Goal: Task Accomplishment & Management: Use online tool/utility

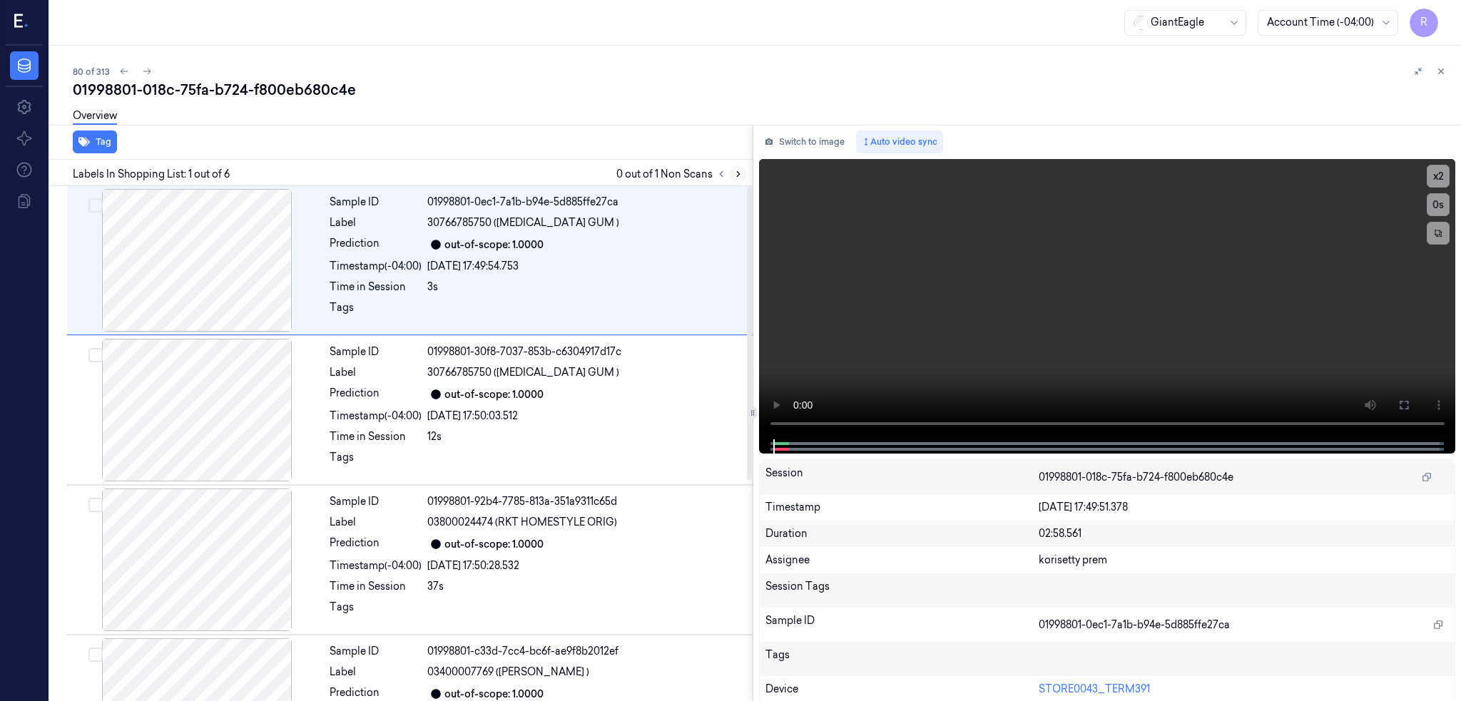
click at [743, 172] on icon at bounding box center [738, 174] width 10 height 10
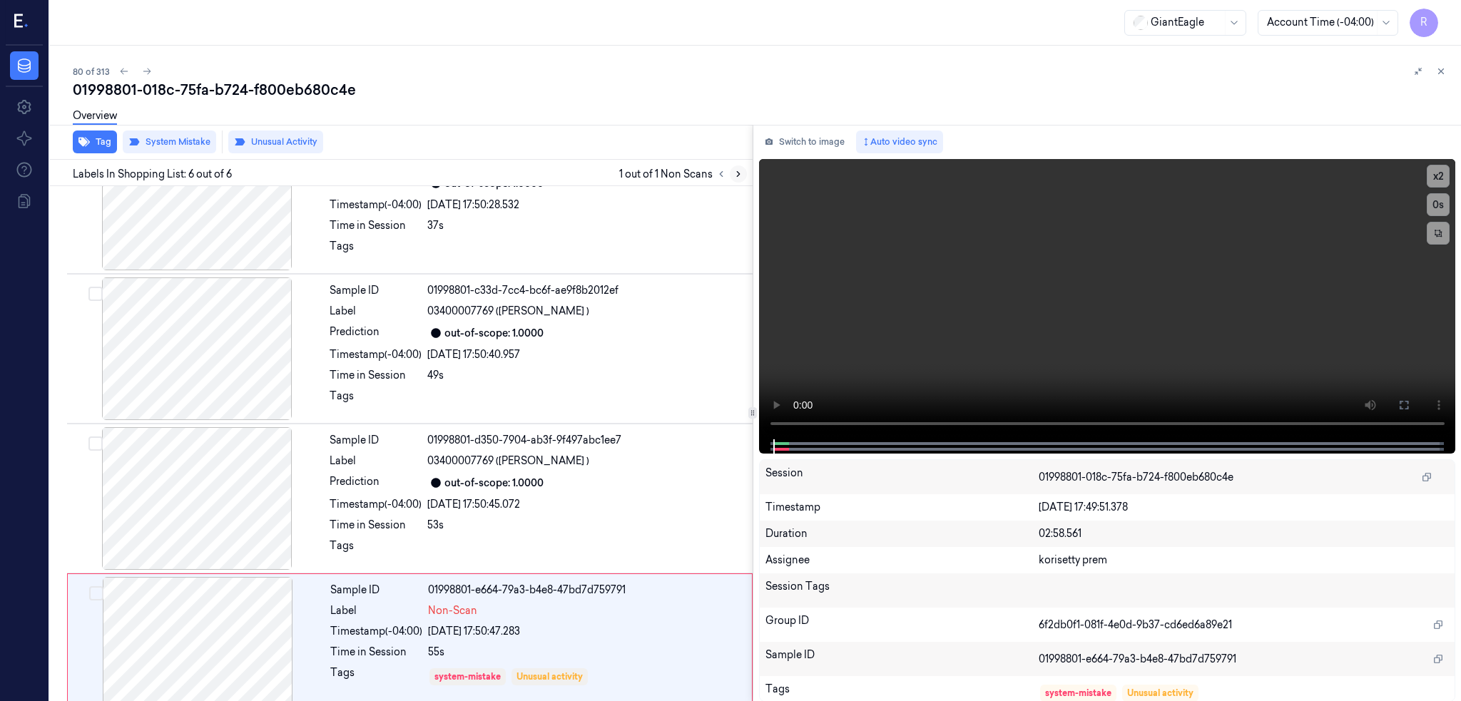
scroll to position [387, 0]
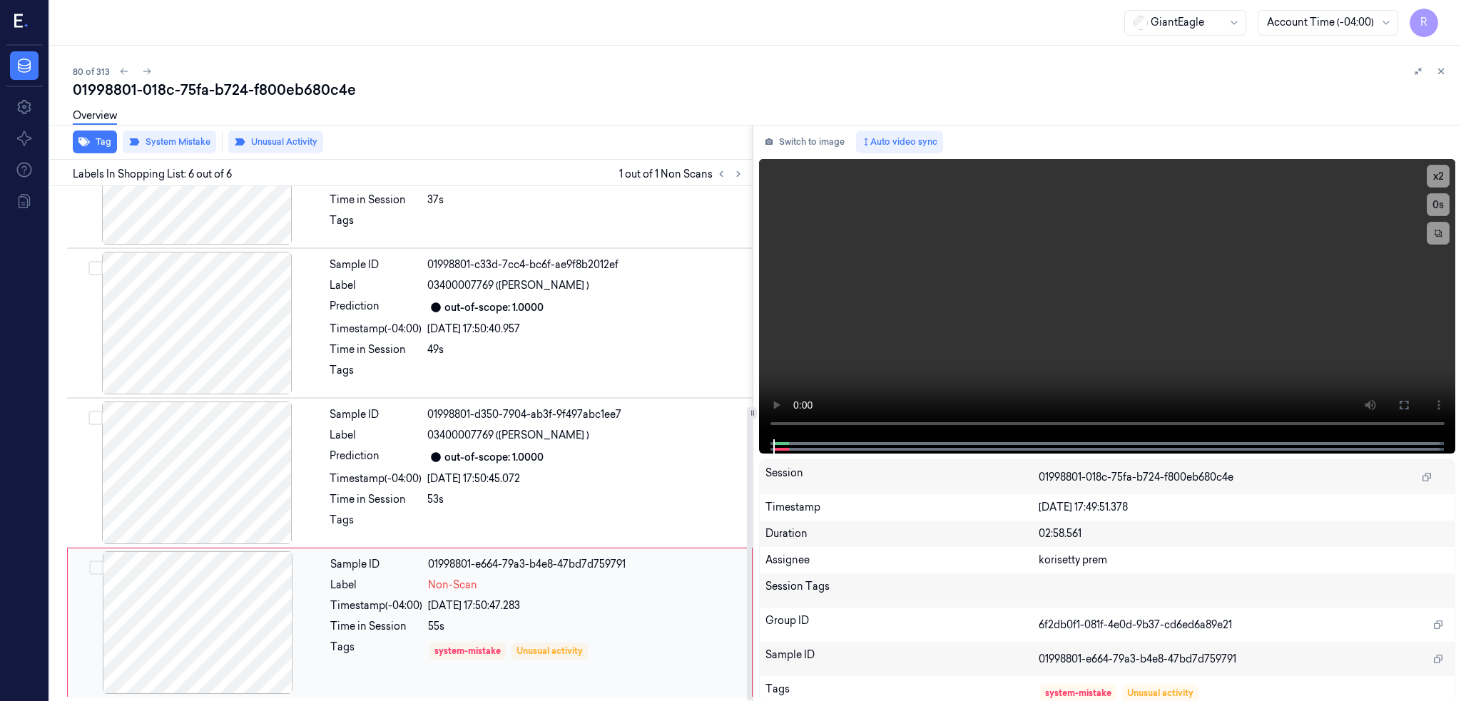
click at [272, 589] on div at bounding box center [198, 622] width 254 height 143
click at [208, 462] on div at bounding box center [197, 472] width 254 height 143
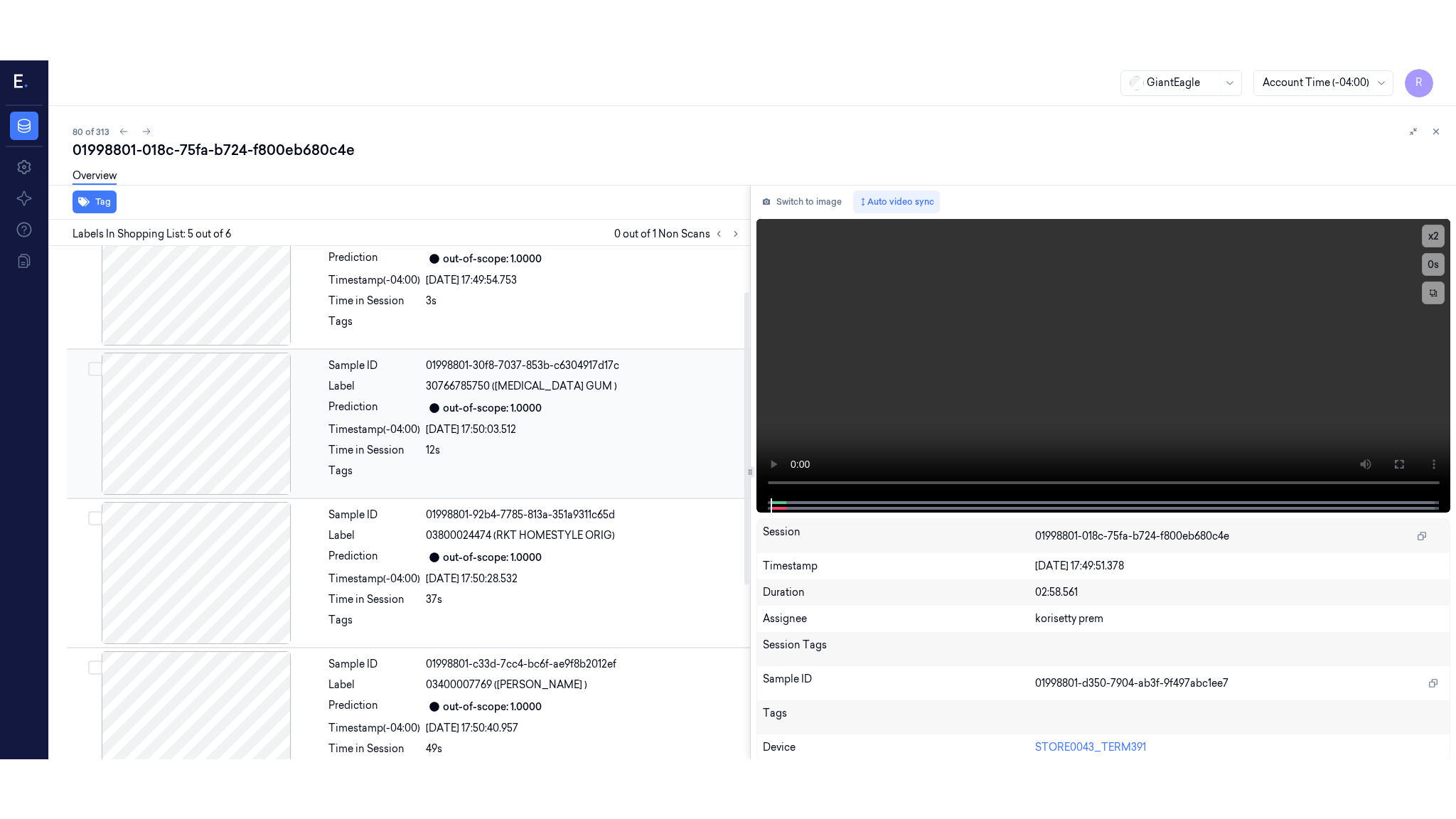
scroll to position [0, 0]
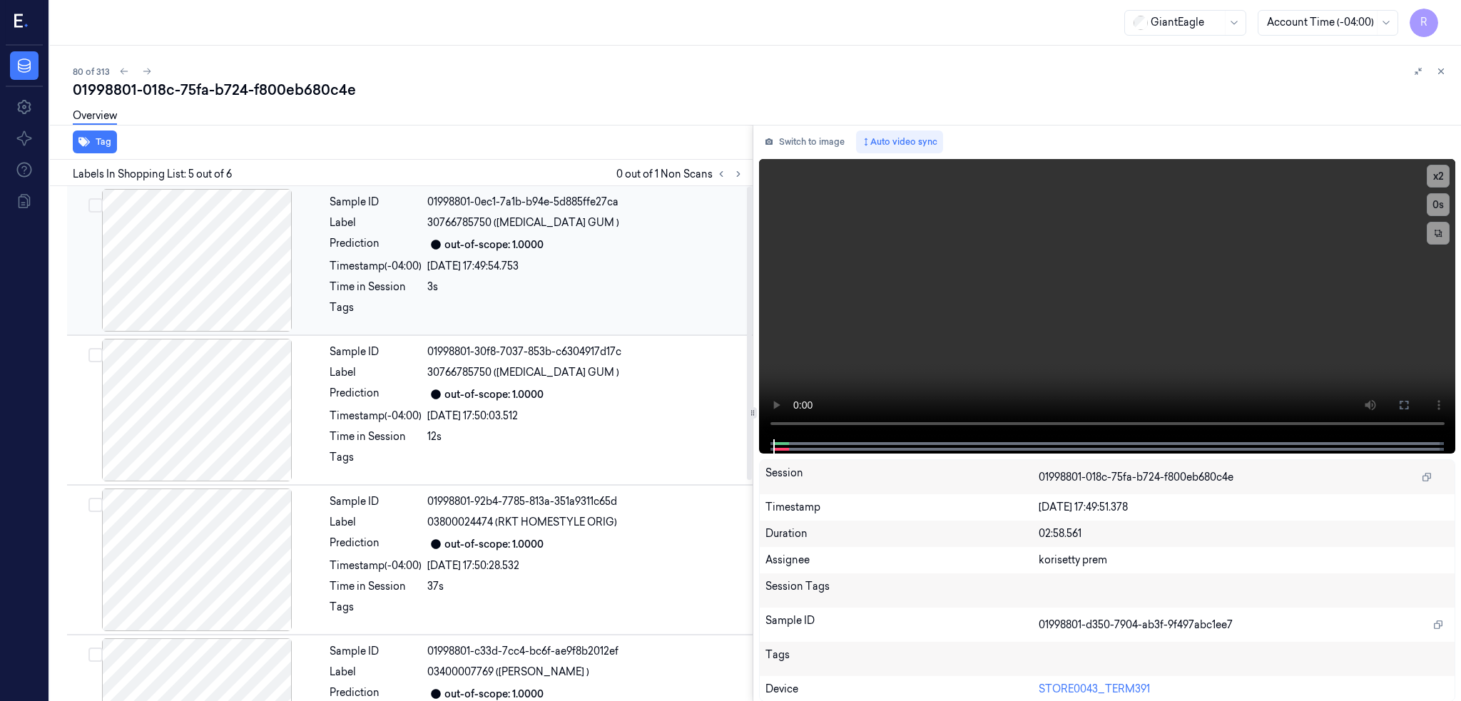
click at [223, 275] on div at bounding box center [197, 260] width 254 height 143
click at [1409, 409] on icon at bounding box center [1403, 404] width 11 height 11
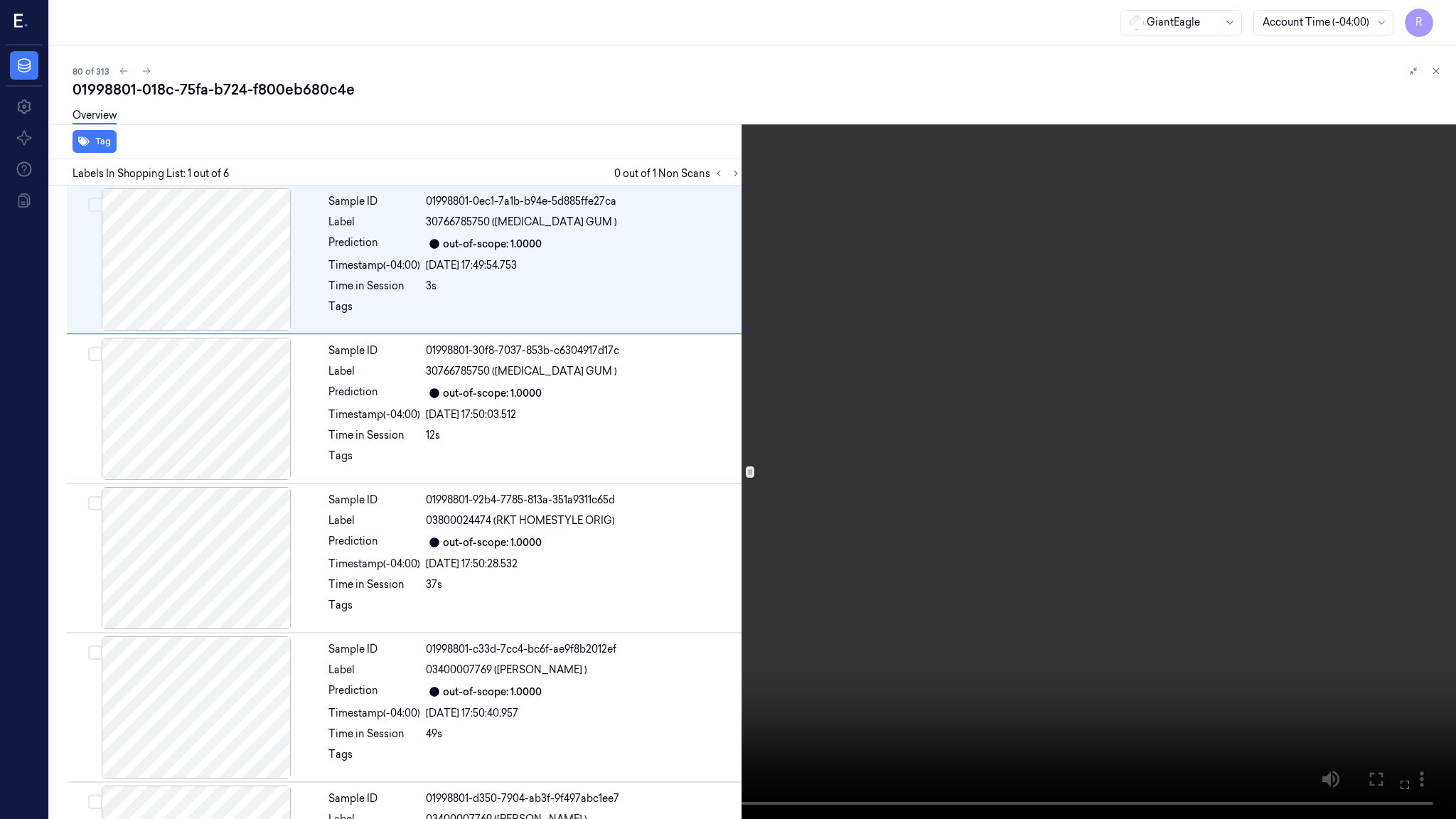
click at [780, 543] on video at bounding box center [728, 410] width 1456 height 819
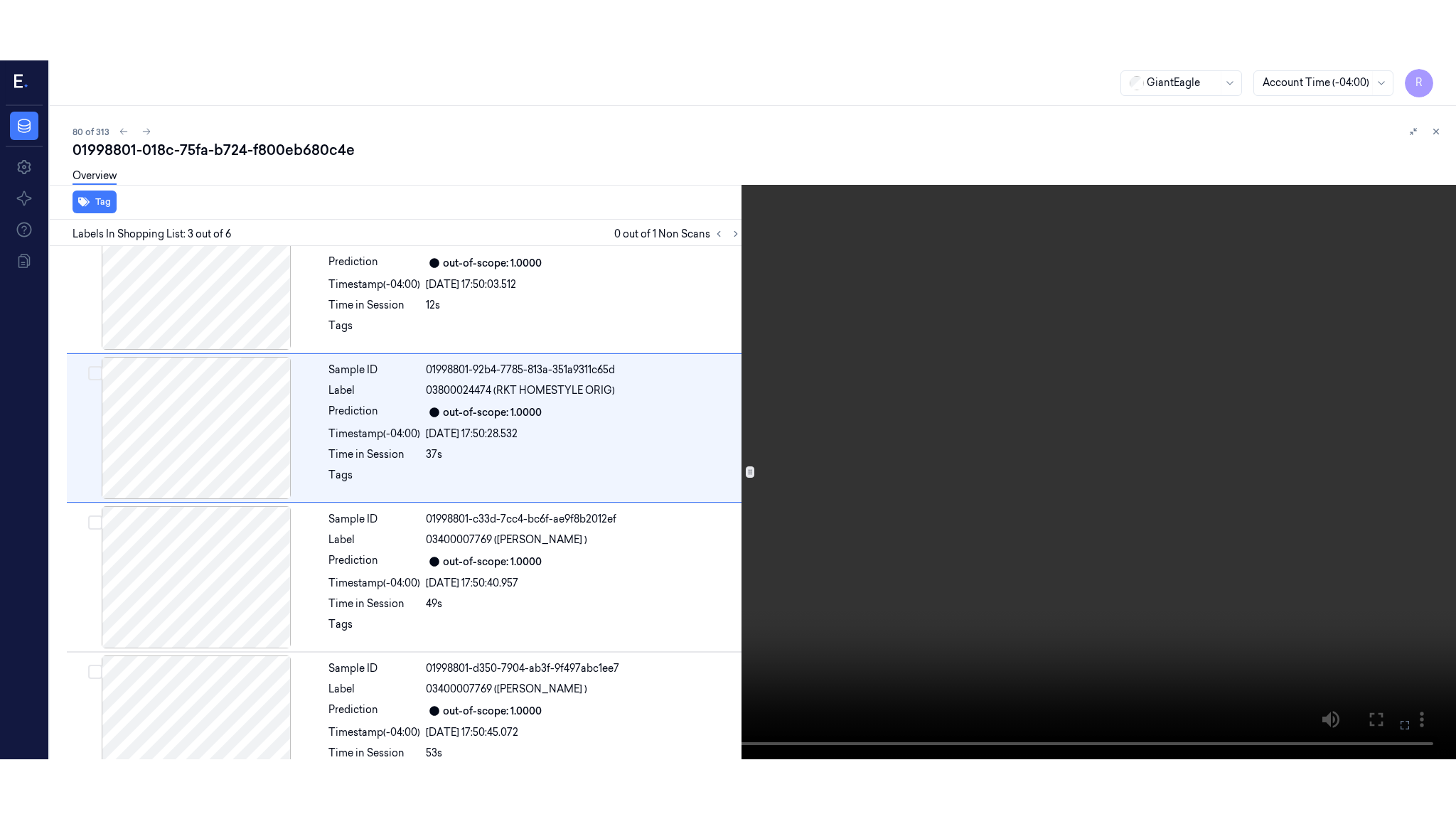
scroll to position [116, 0]
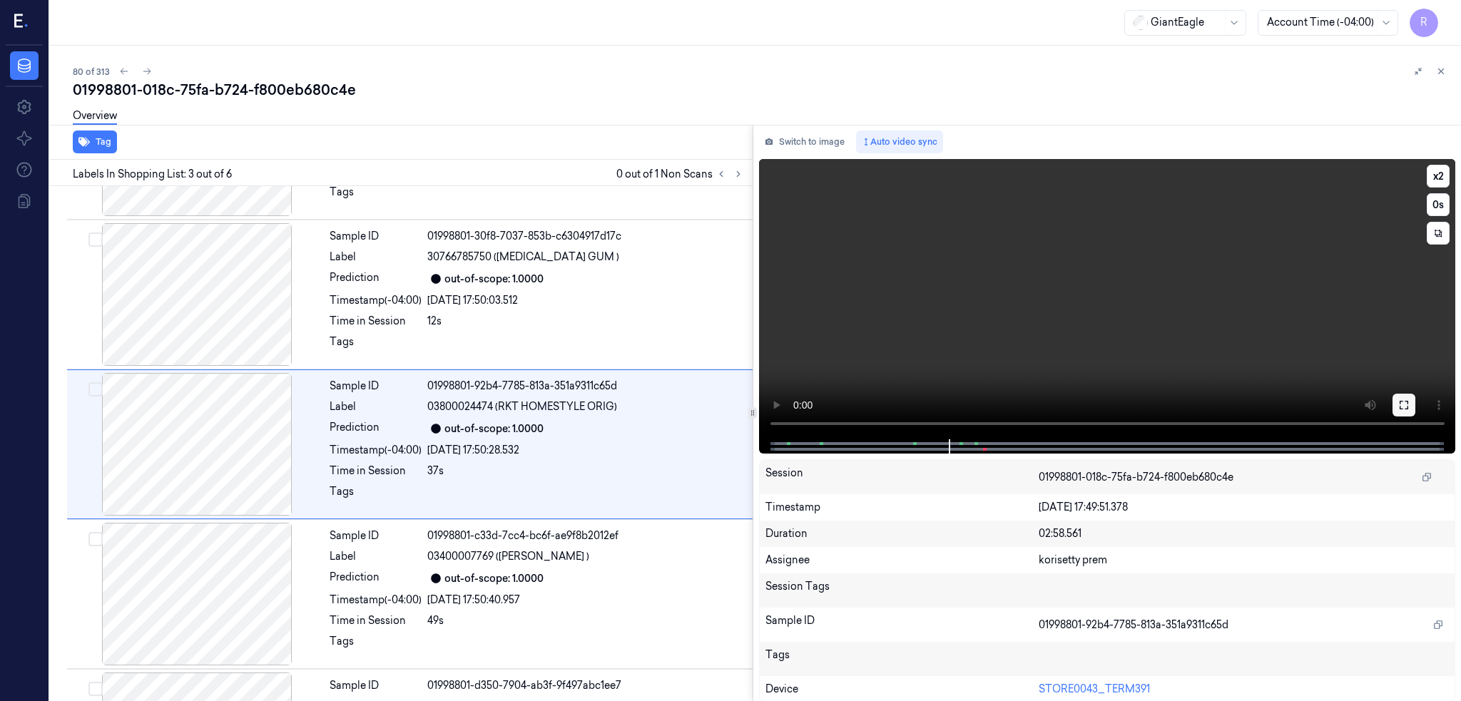
click at [1415, 397] on button at bounding box center [1403, 405] width 23 height 23
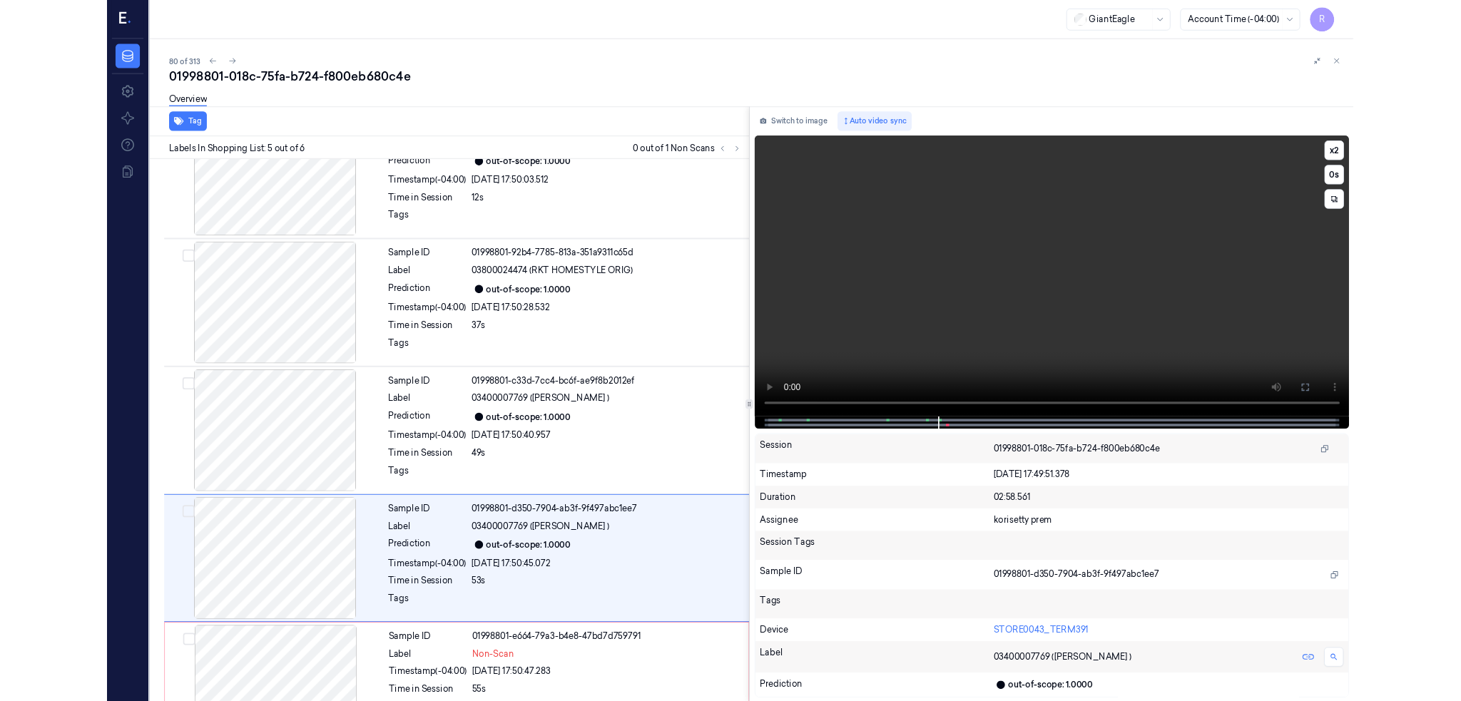
scroll to position [267, 0]
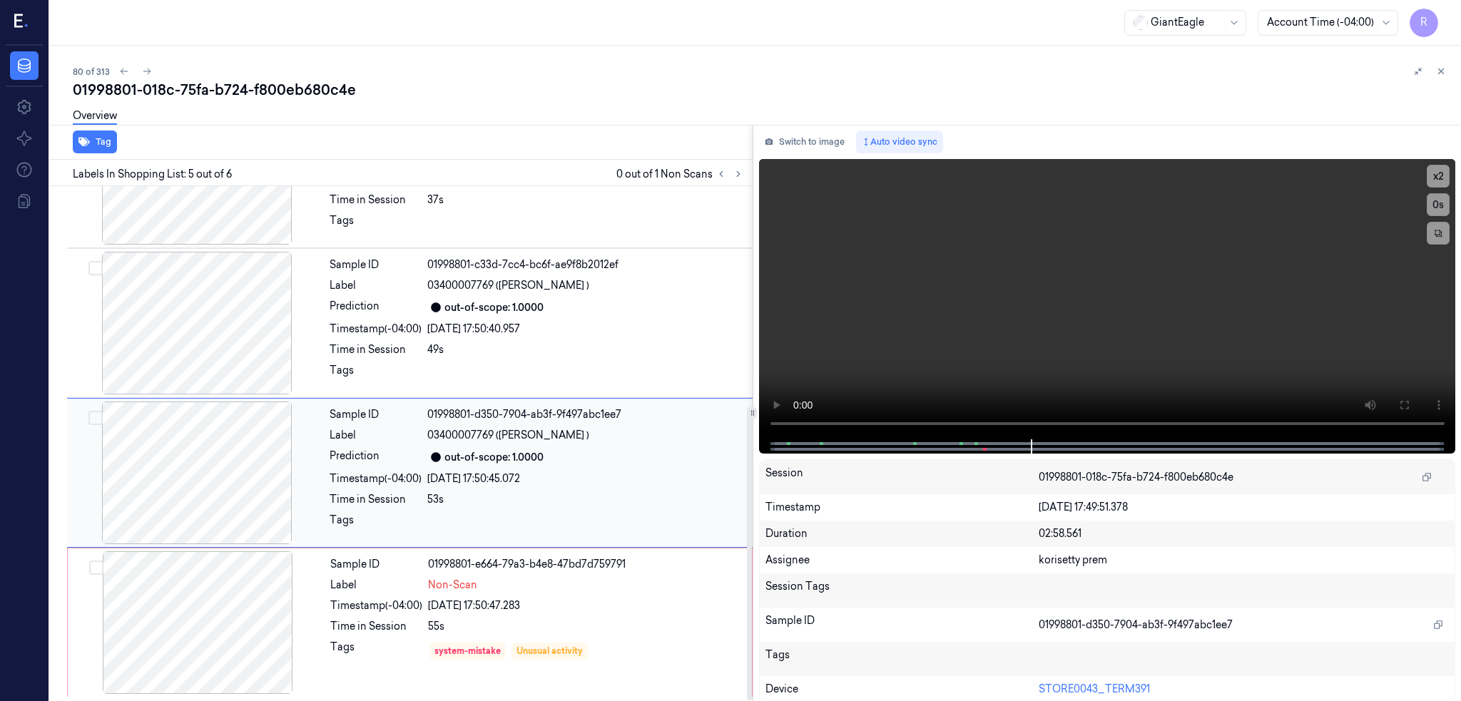
click at [211, 464] on div at bounding box center [197, 473] width 254 height 143
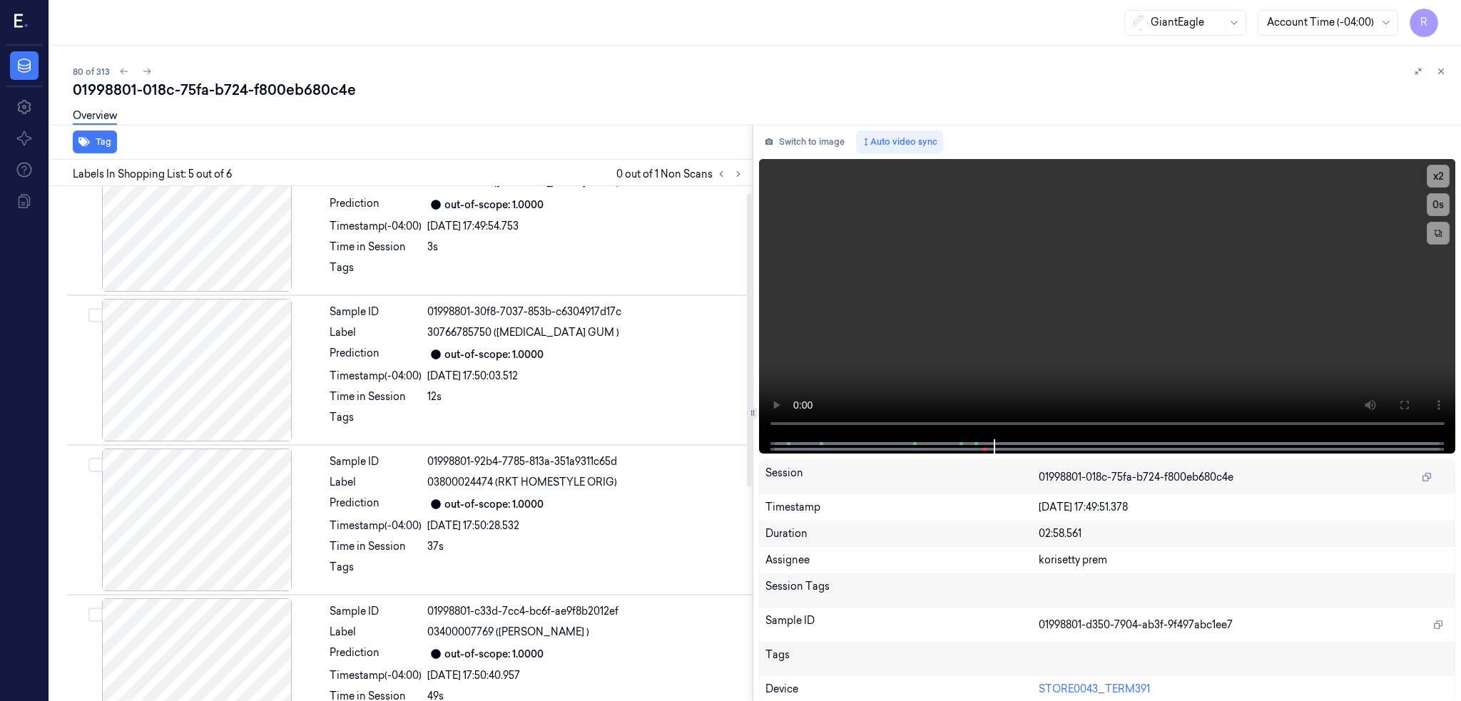
scroll to position [7, 0]
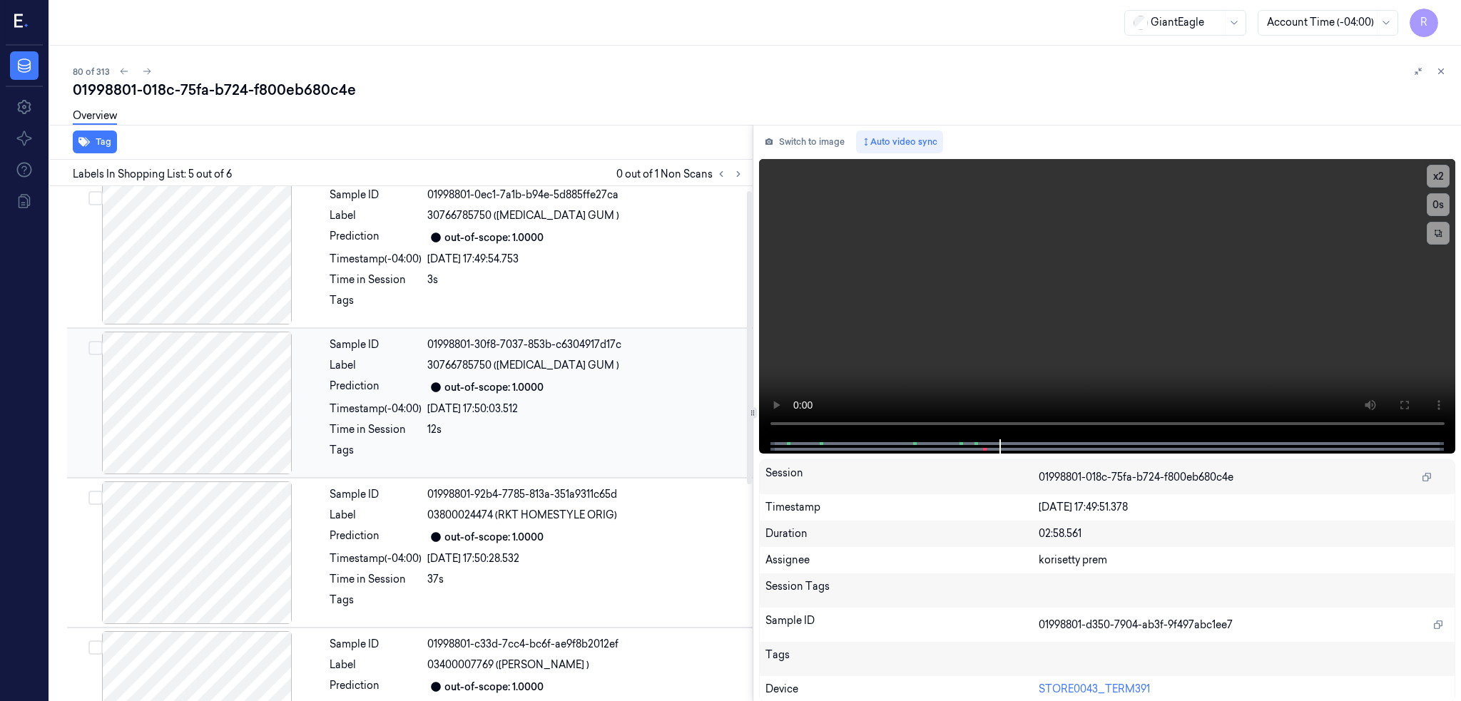
click at [203, 392] on div at bounding box center [197, 403] width 254 height 143
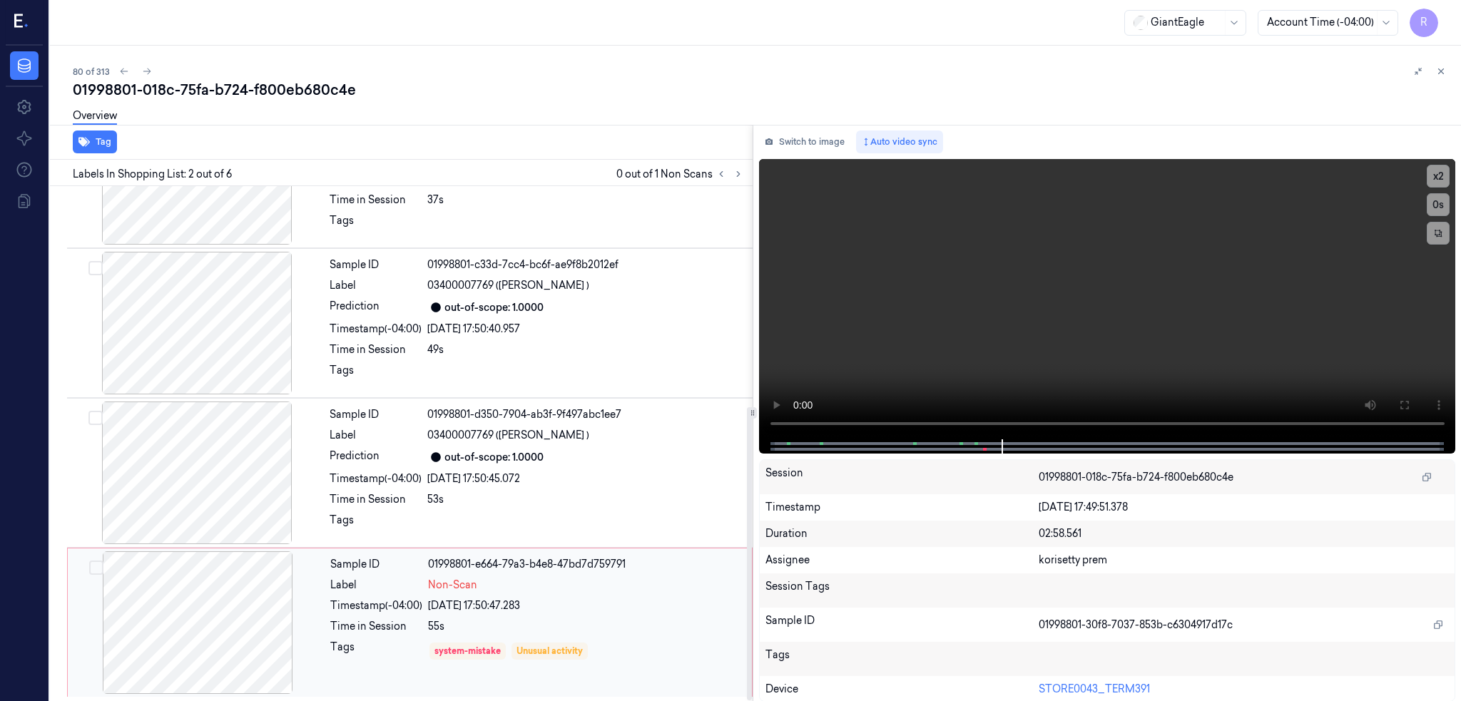
click at [194, 618] on div at bounding box center [198, 622] width 254 height 143
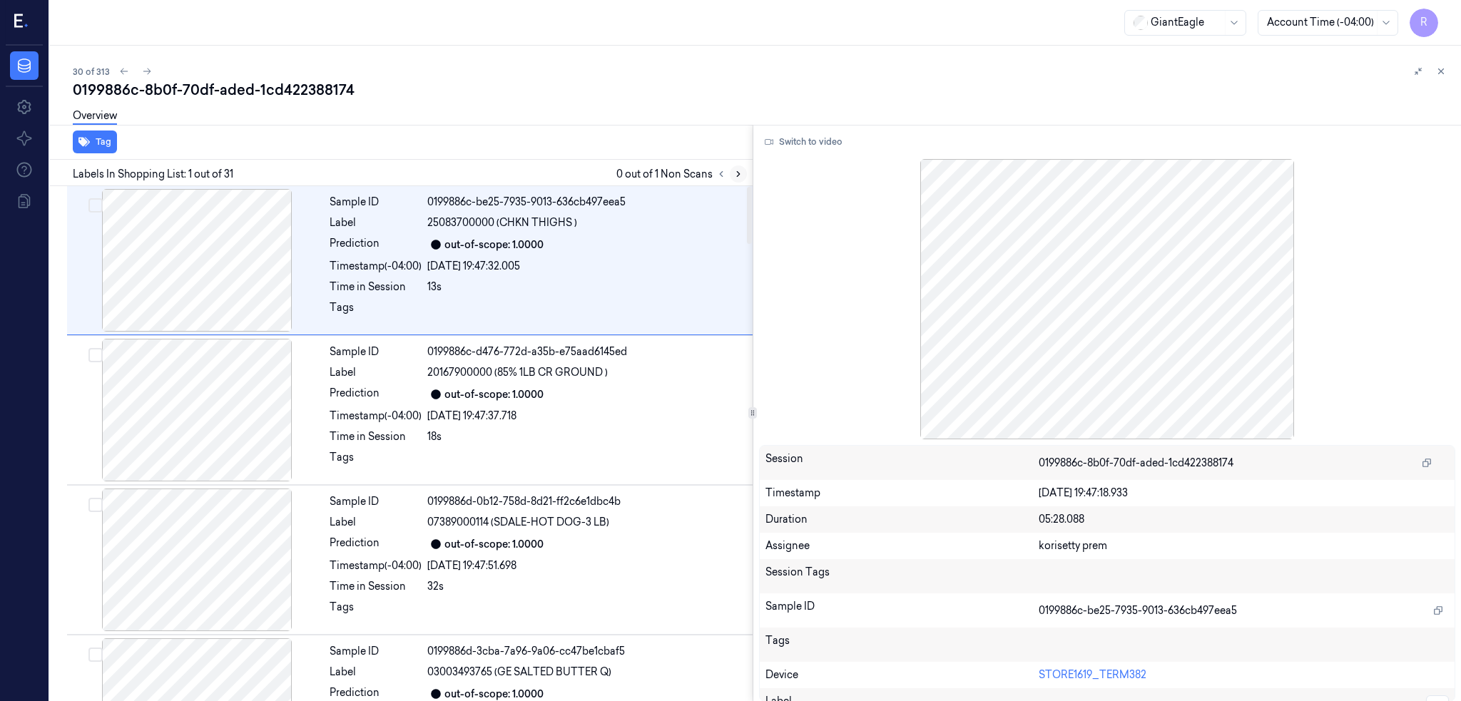
click at [747, 173] on button at bounding box center [738, 173] width 17 height 17
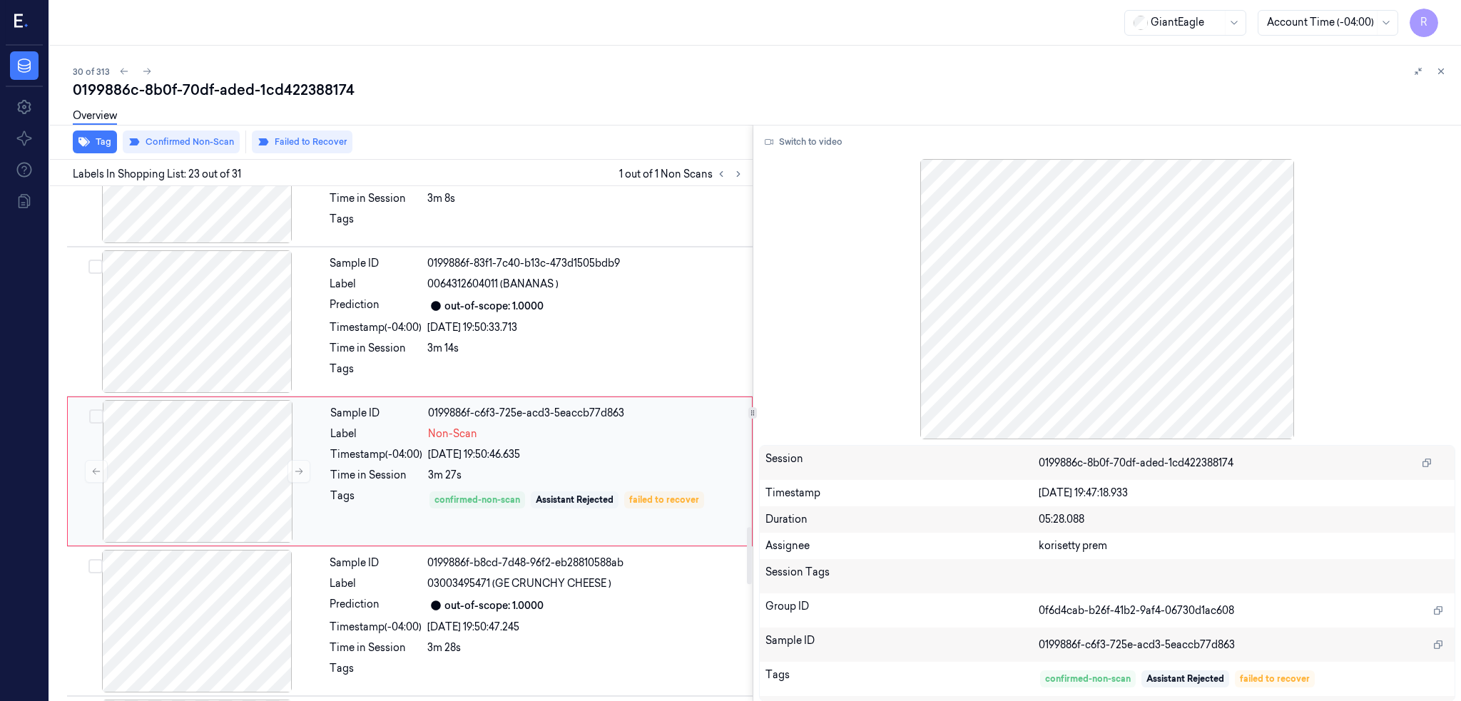
scroll to position [3112, 0]
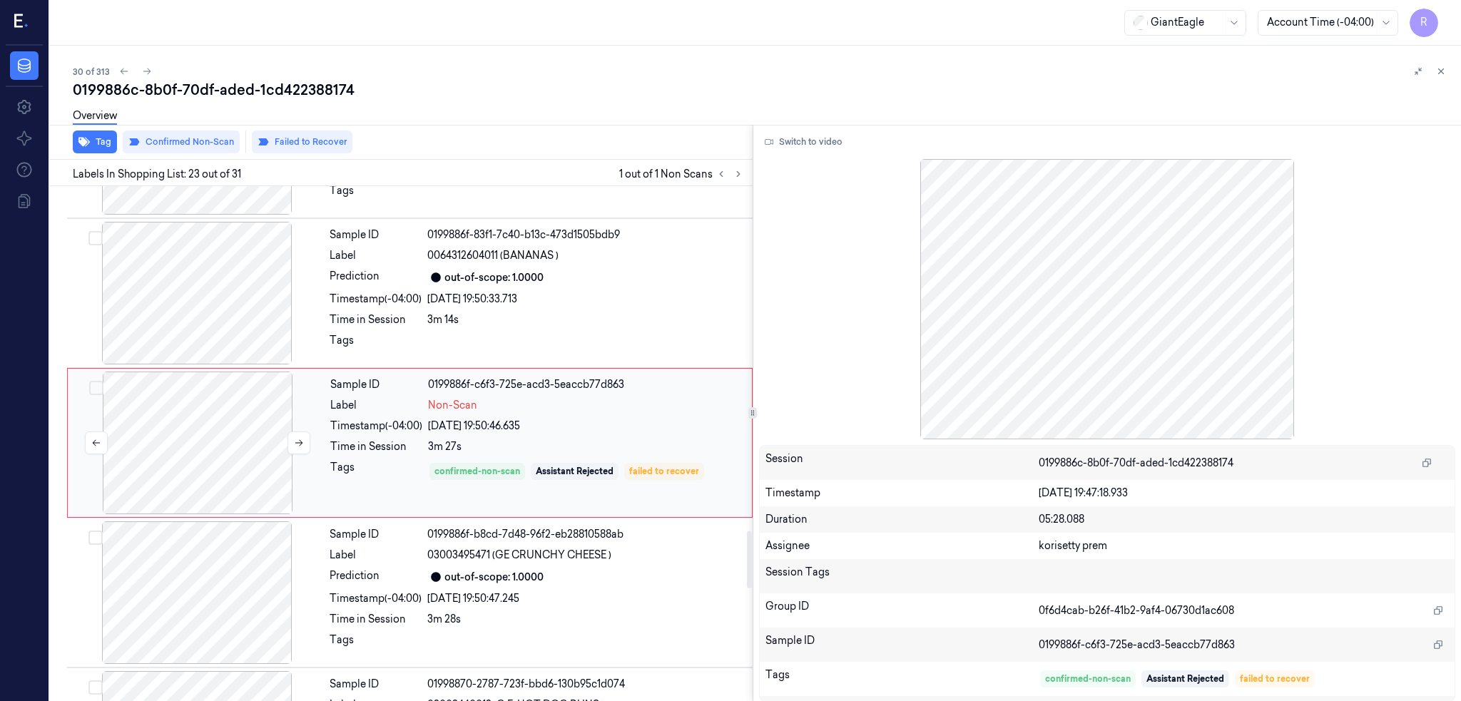
click at [212, 447] on div at bounding box center [198, 443] width 254 height 143
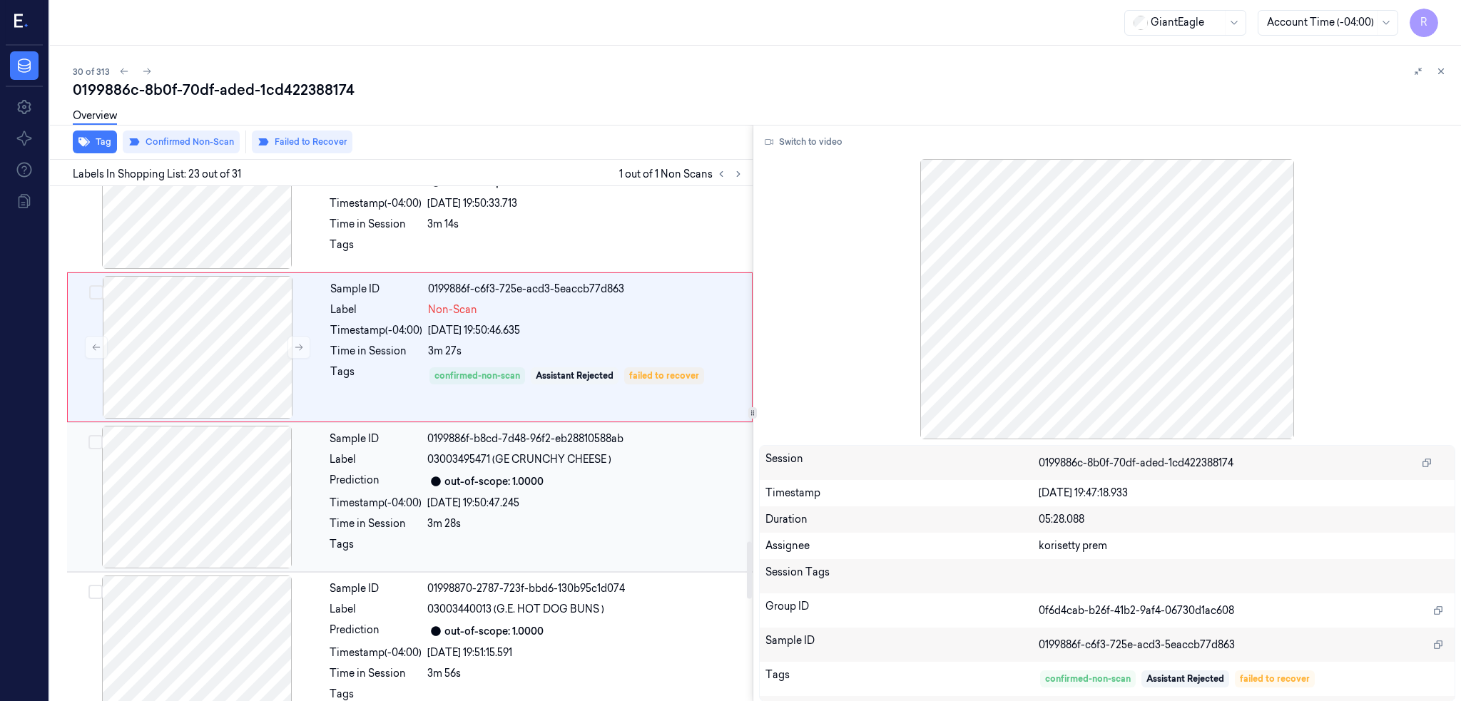
click at [220, 494] on div at bounding box center [197, 497] width 254 height 143
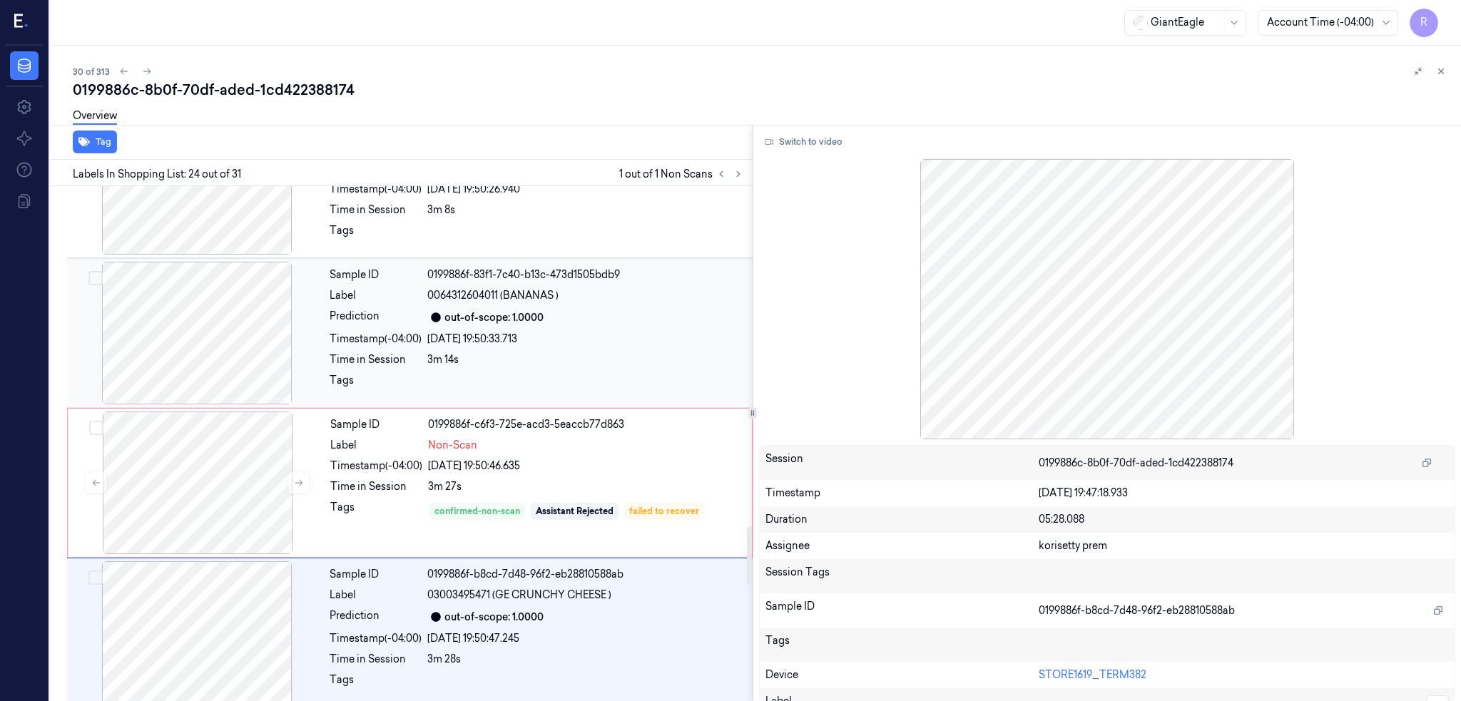
click at [193, 326] on div at bounding box center [197, 333] width 254 height 143
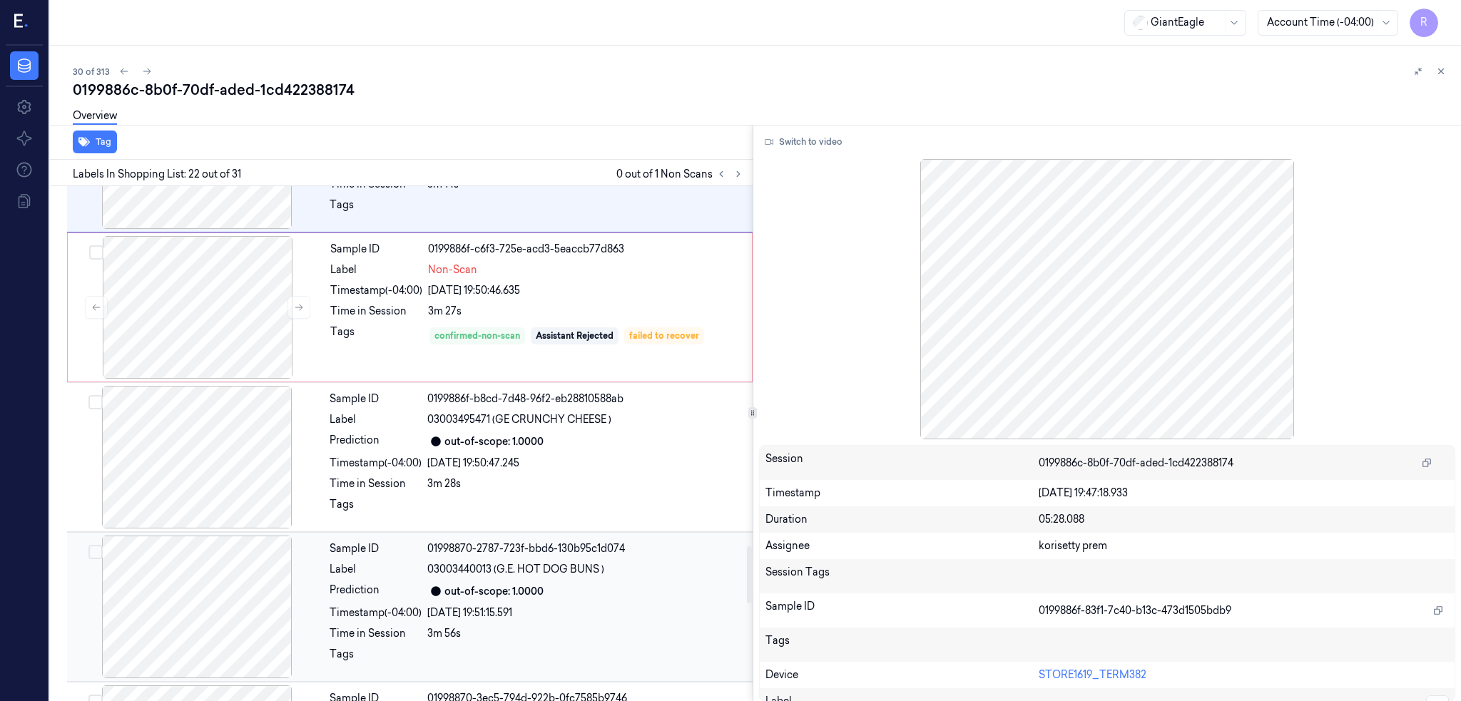
click at [231, 592] on div at bounding box center [197, 607] width 254 height 143
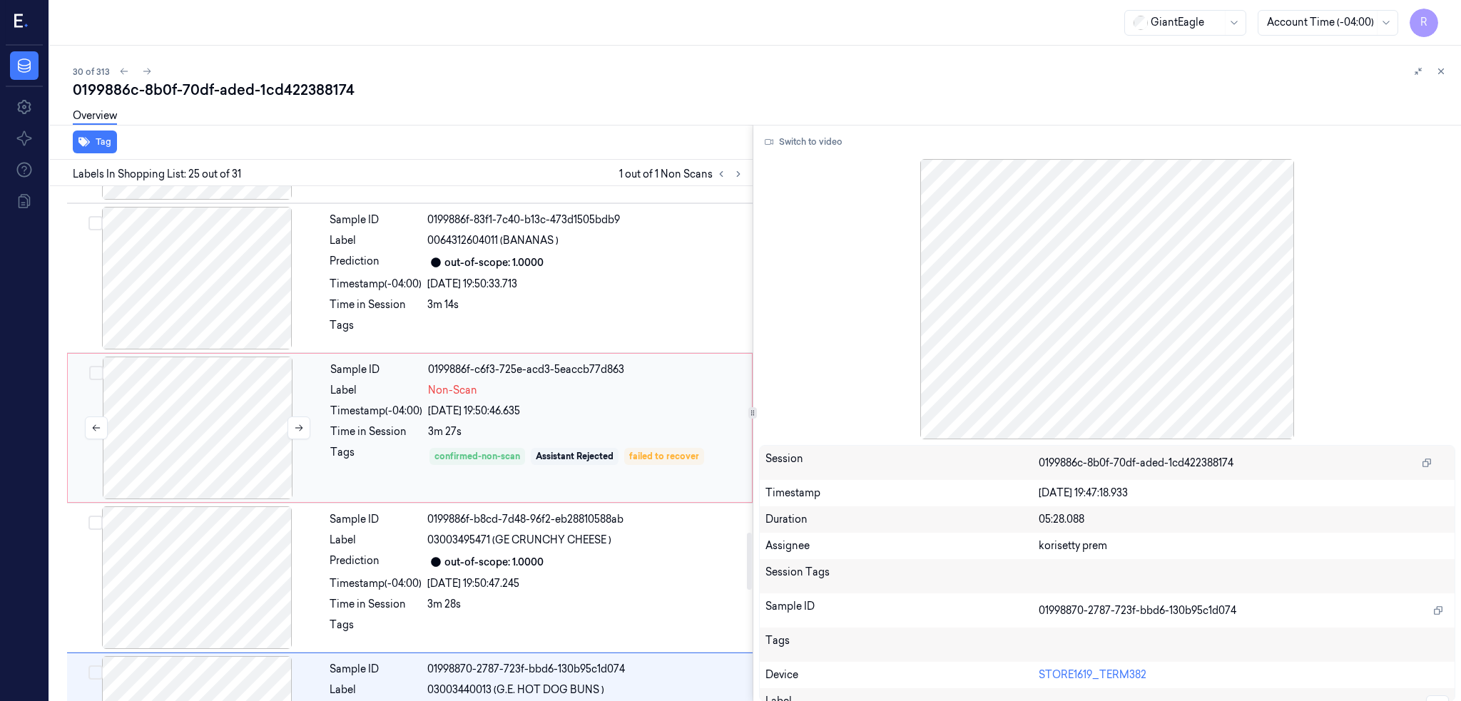
click at [218, 423] on div at bounding box center [198, 428] width 254 height 143
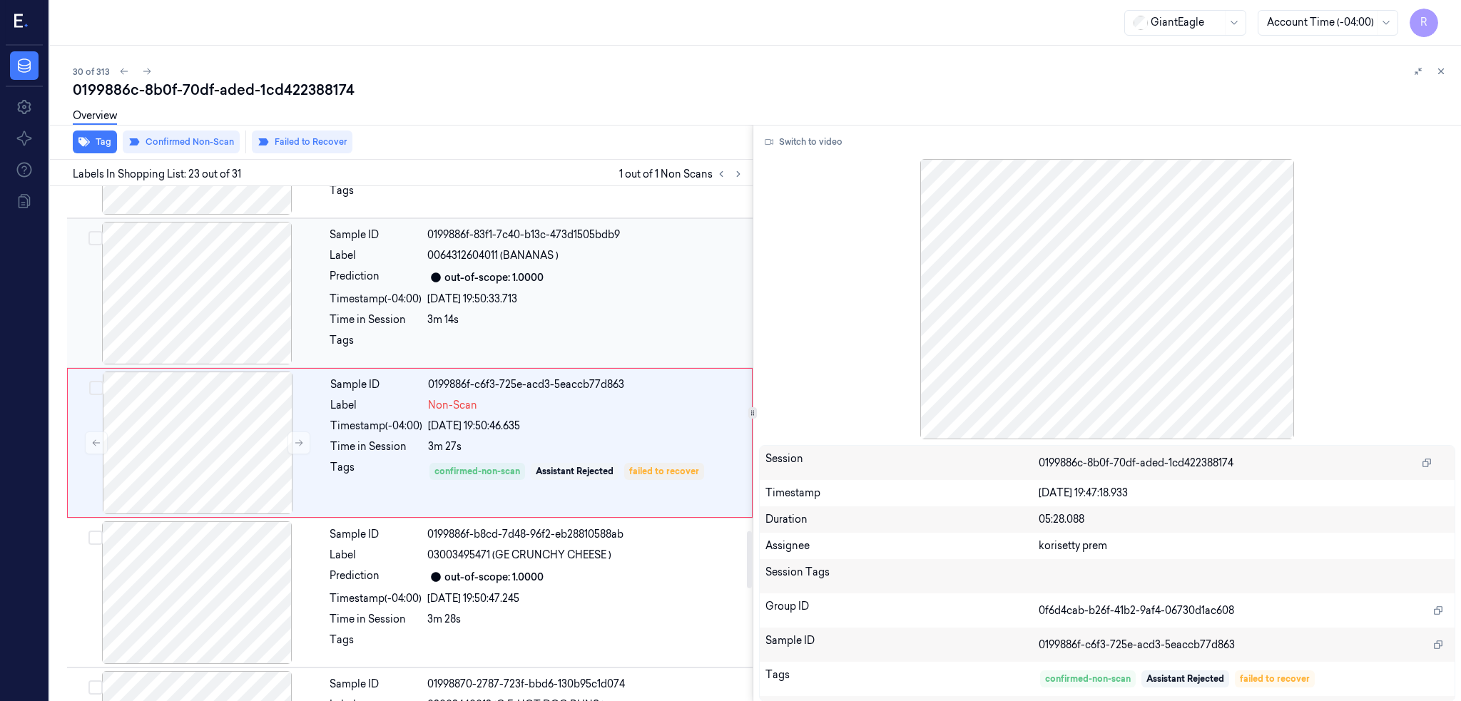
click at [194, 276] on div at bounding box center [197, 293] width 254 height 143
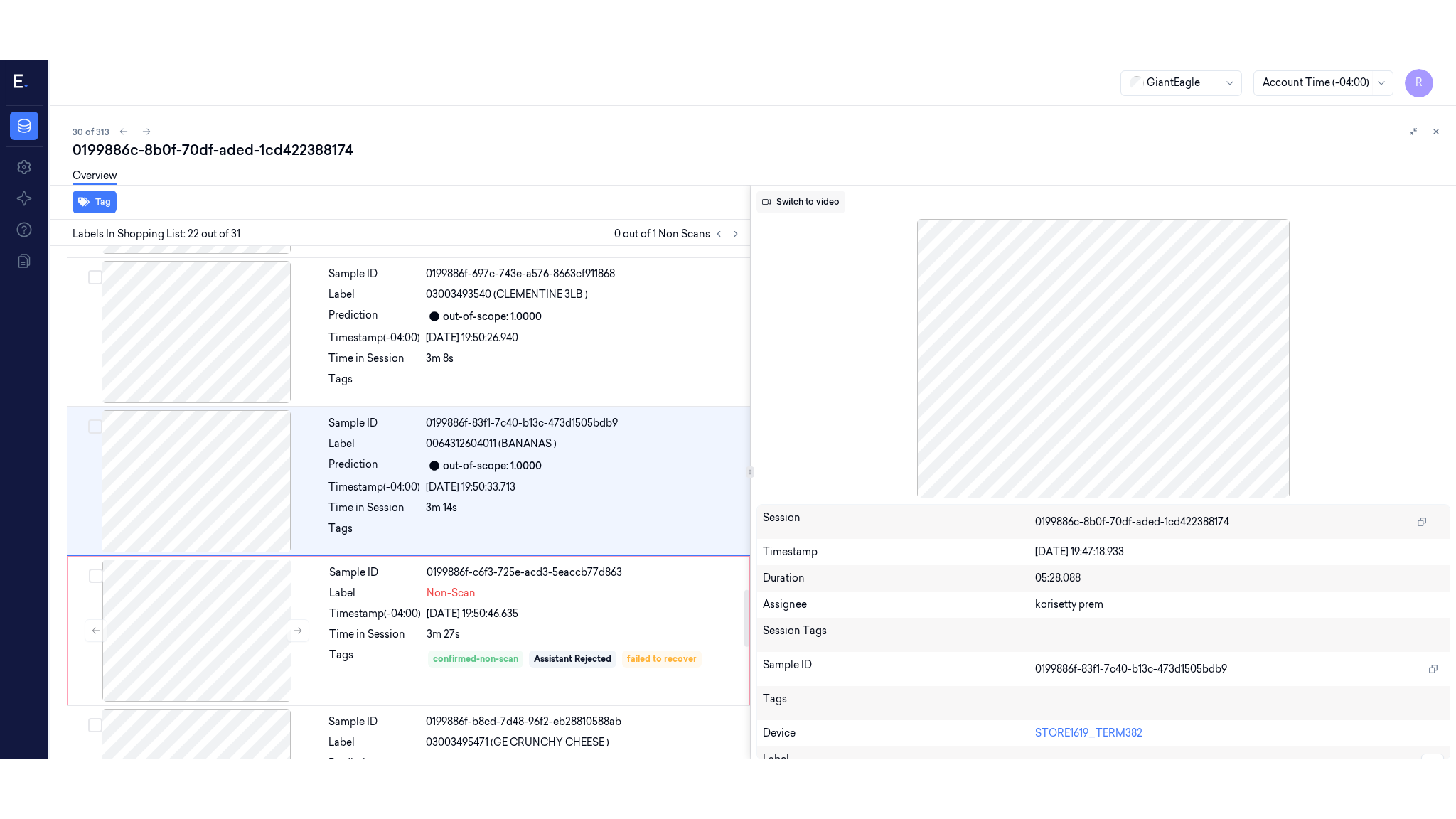
scroll to position [2951, 0]
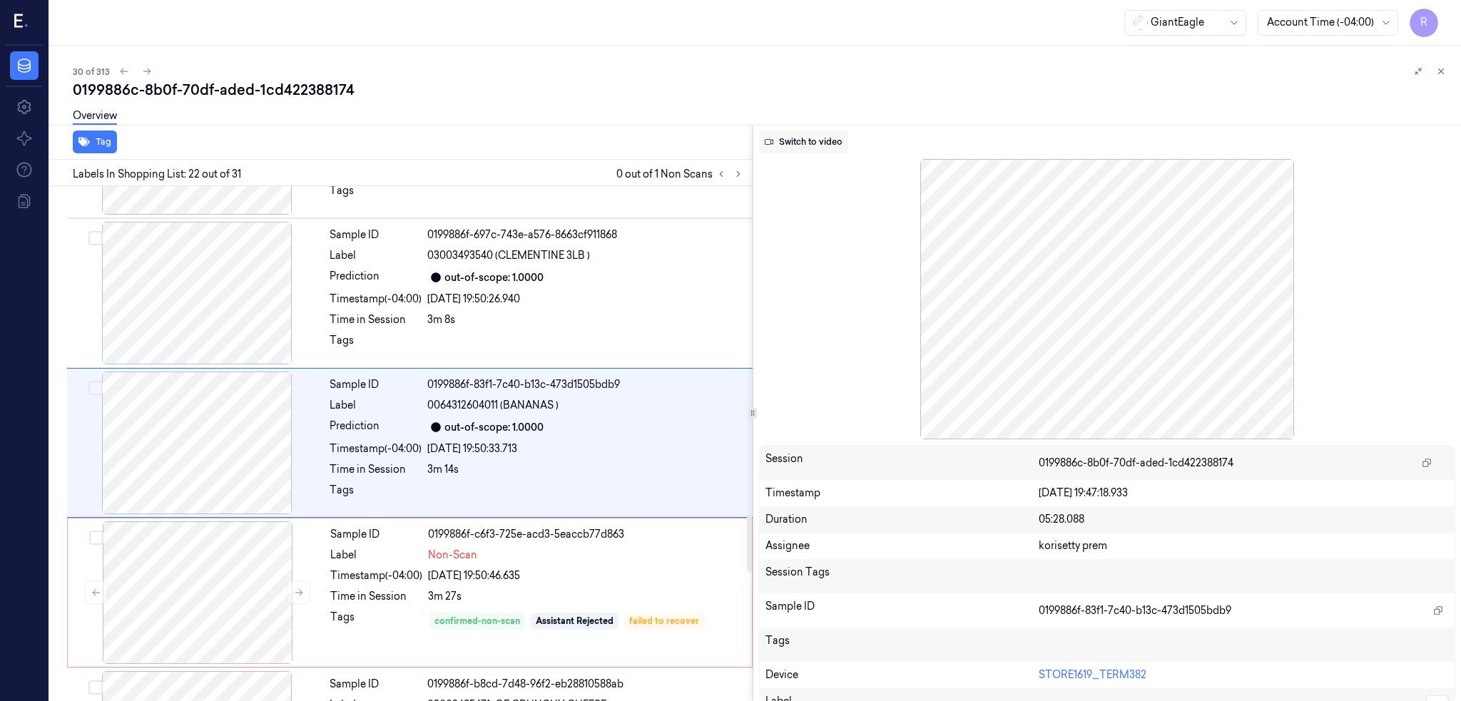
click at [799, 140] on button "Switch to video" at bounding box center [803, 142] width 89 height 23
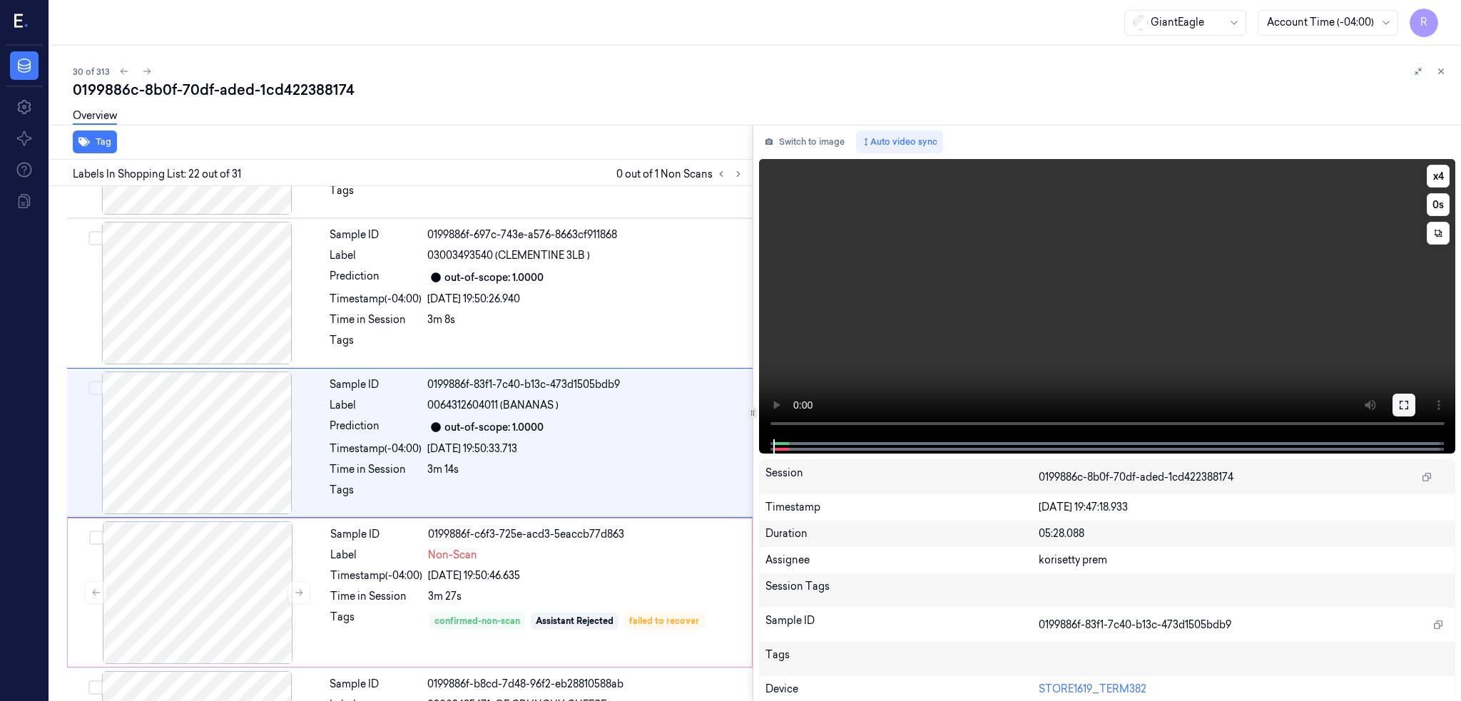
click at [1415, 394] on button at bounding box center [1403, 405] width 23 height 23
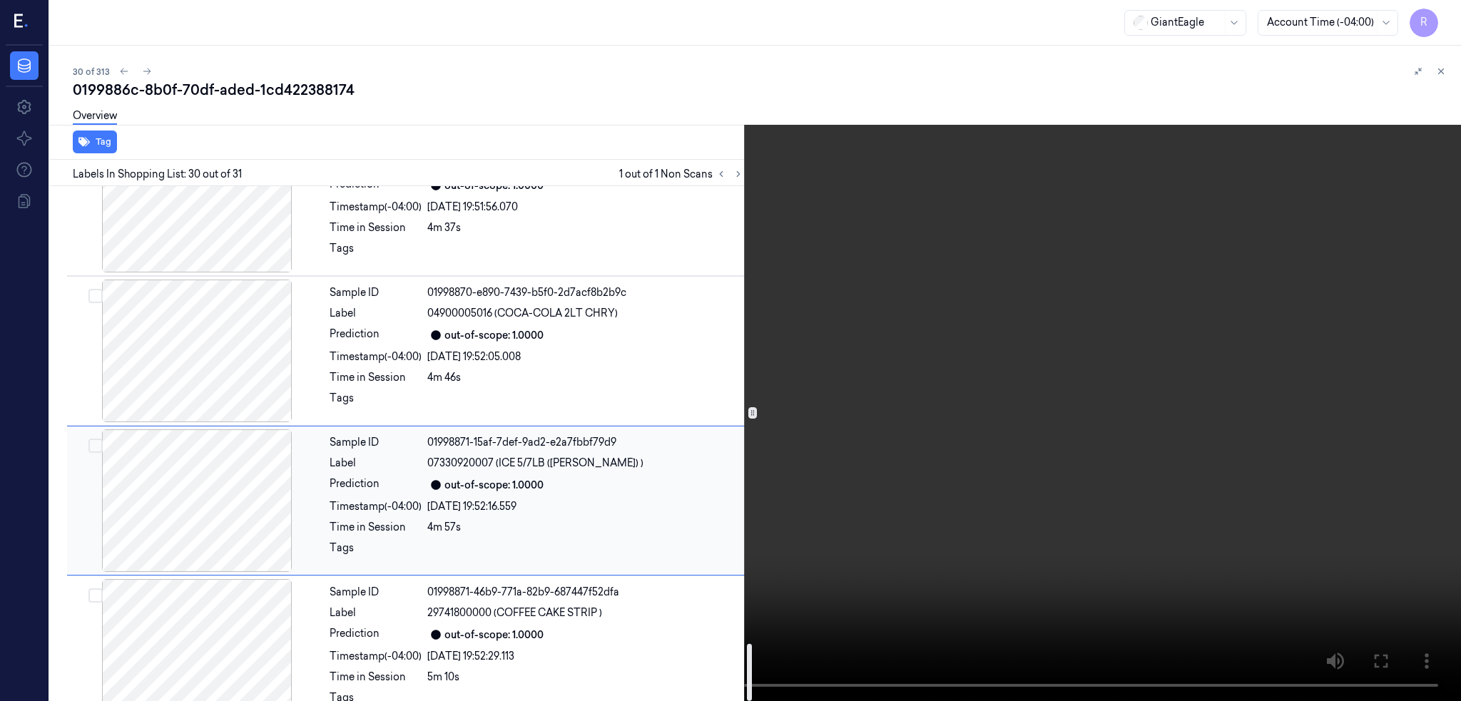
scroll to position [4133, 0]
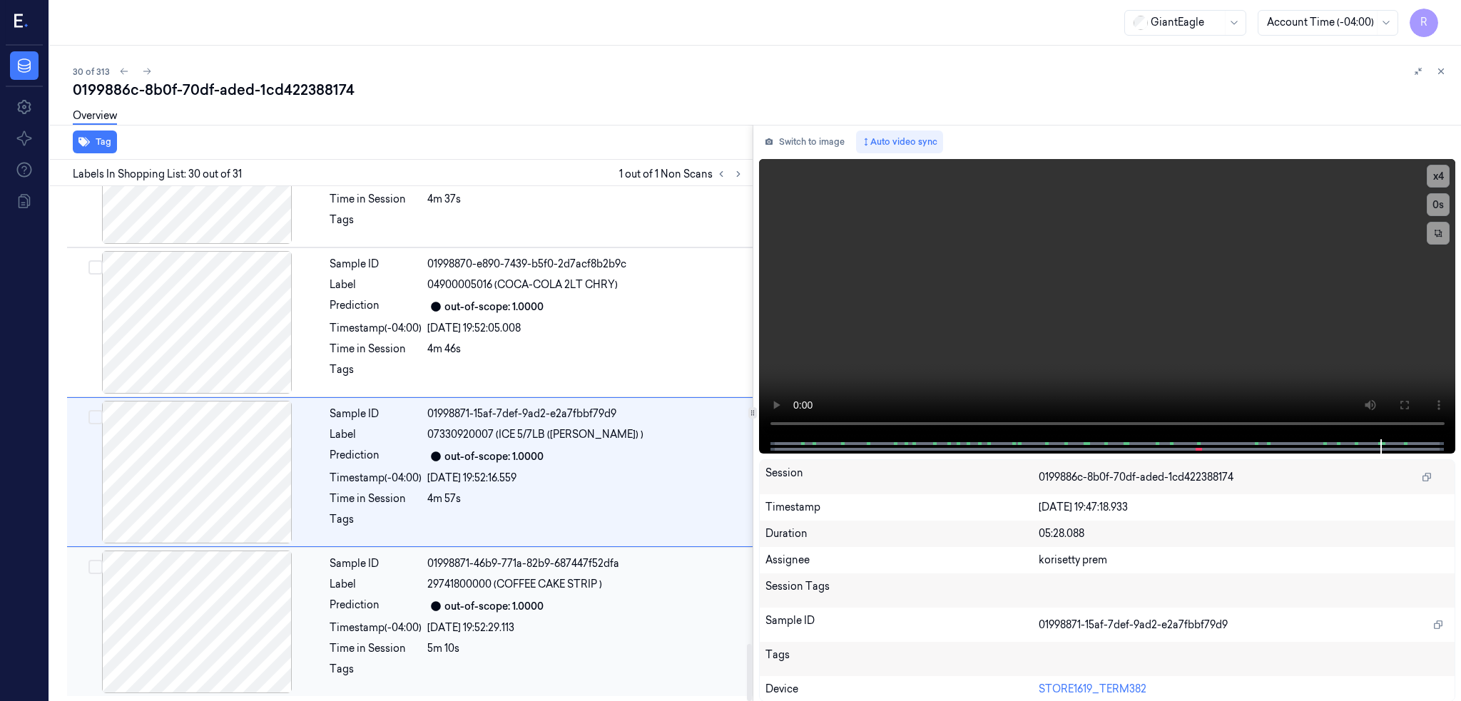
click at [176, 645] on div at bounding box center [197, 622] width 254 height 143
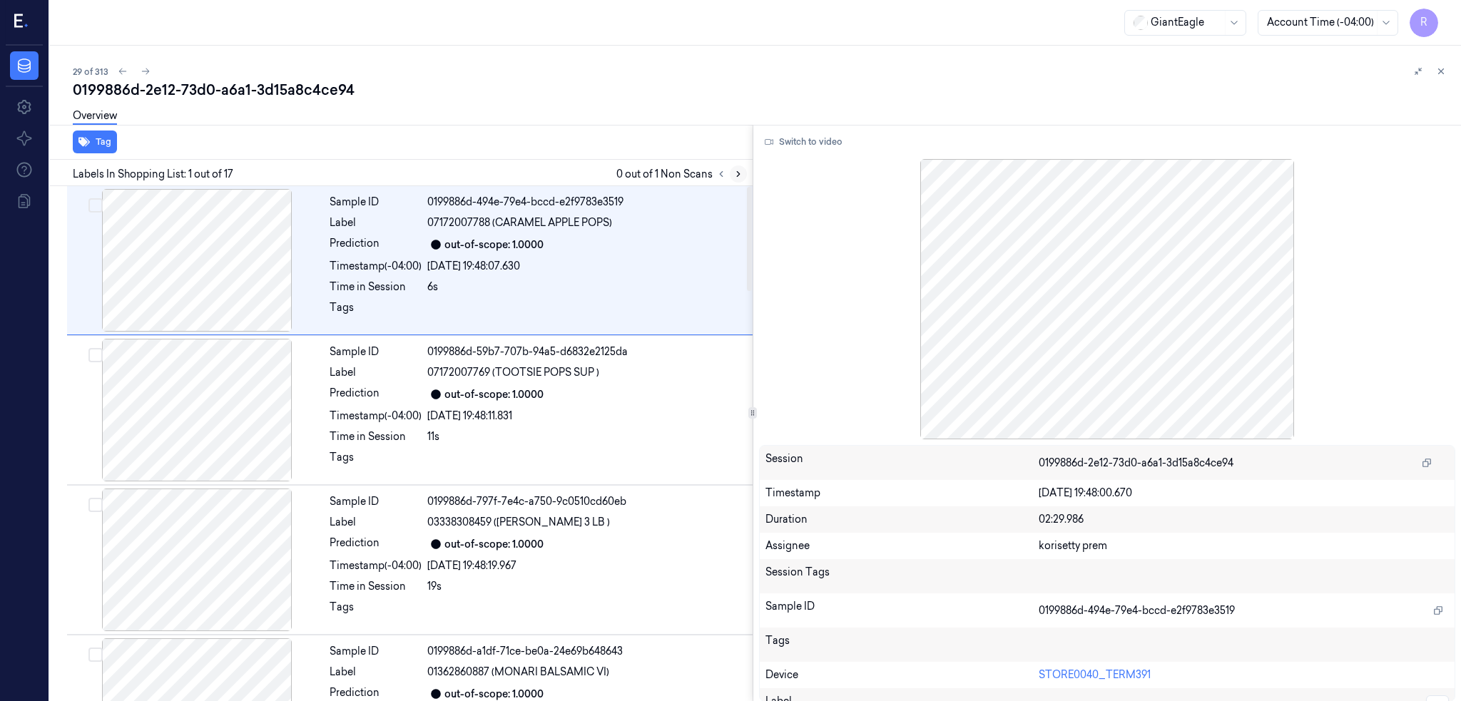
click at [752, 177] on div "Labels In Shopping List: 1 out of 17 0 out of 1 Non Scans" at bounding box center [398, 173] width 708 height 26
click at [743, 171] on icon at bounding box center [738, 174] width 10 height 10
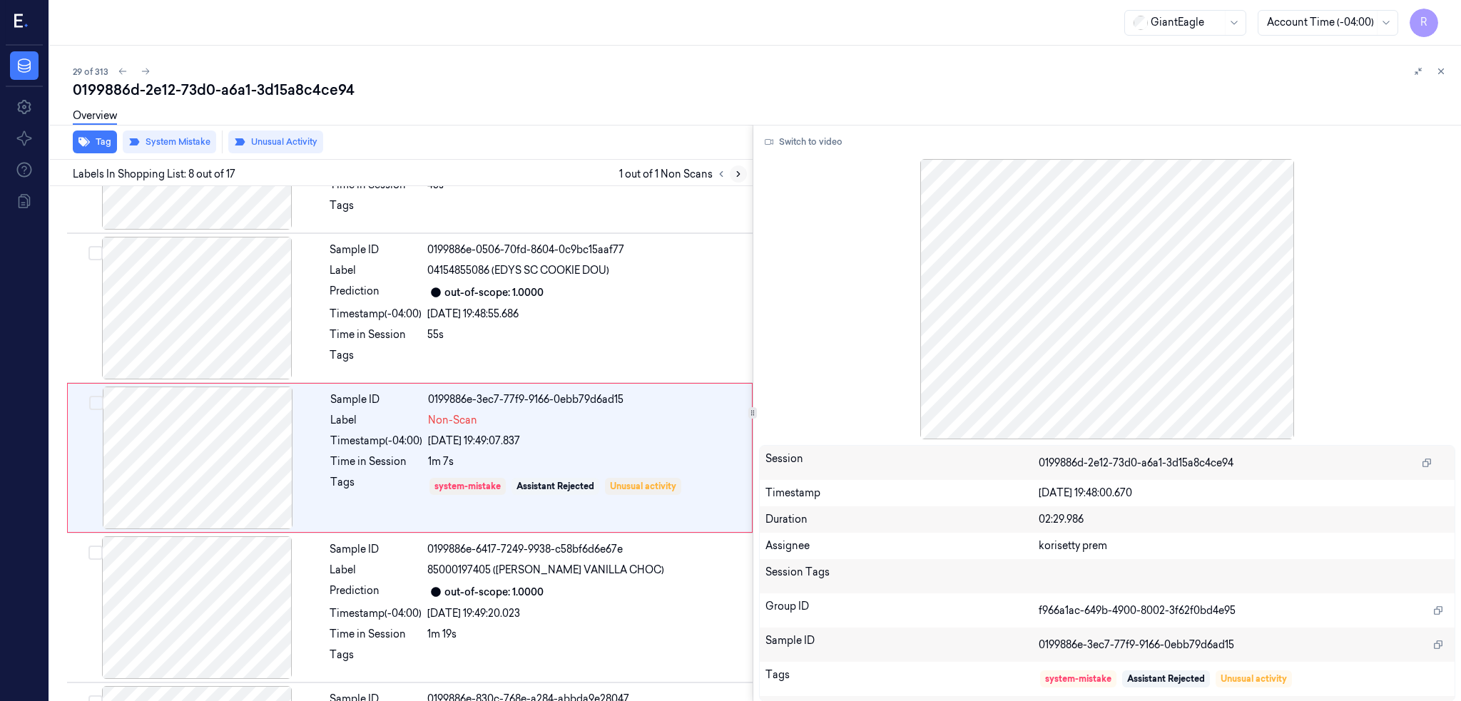
scroll to position [864, 0]
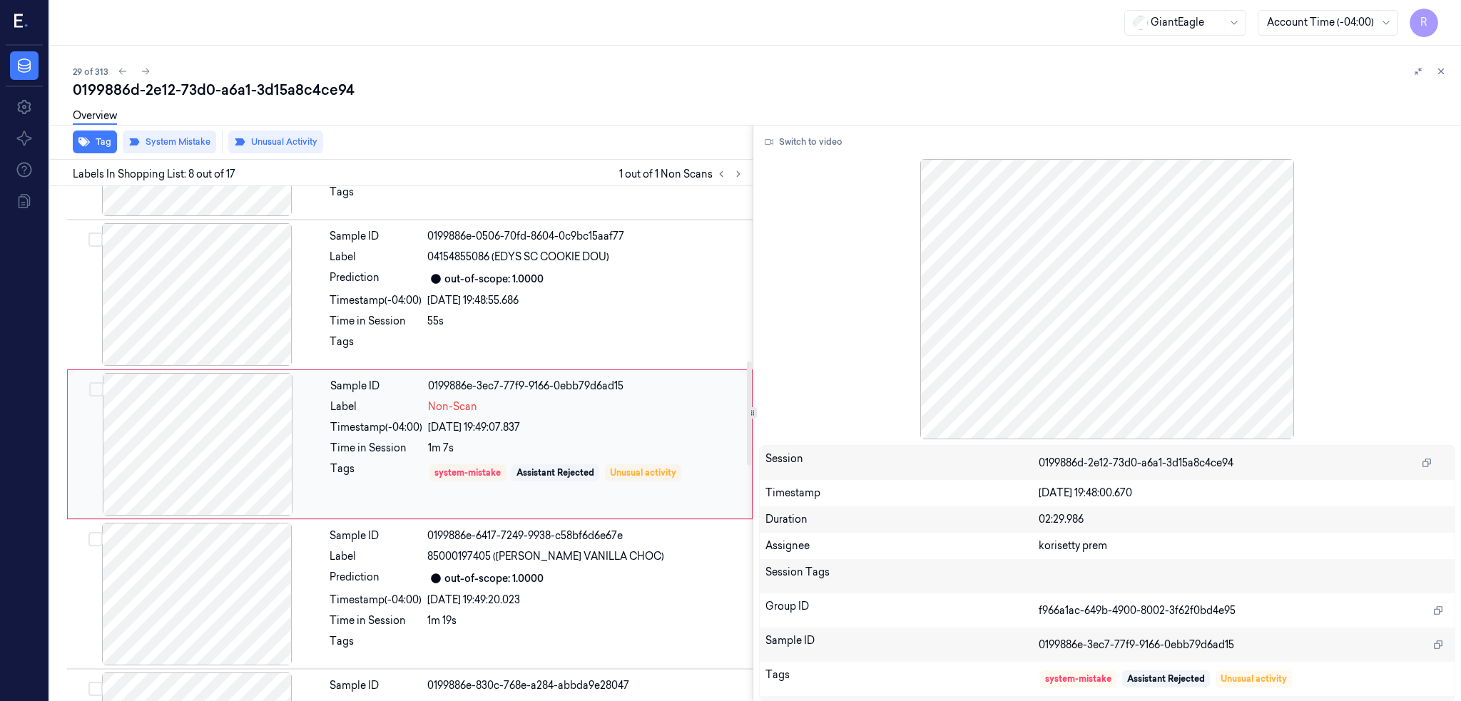
click at [210, 450] on div at bounding box center [198, 444] width 254 height 143
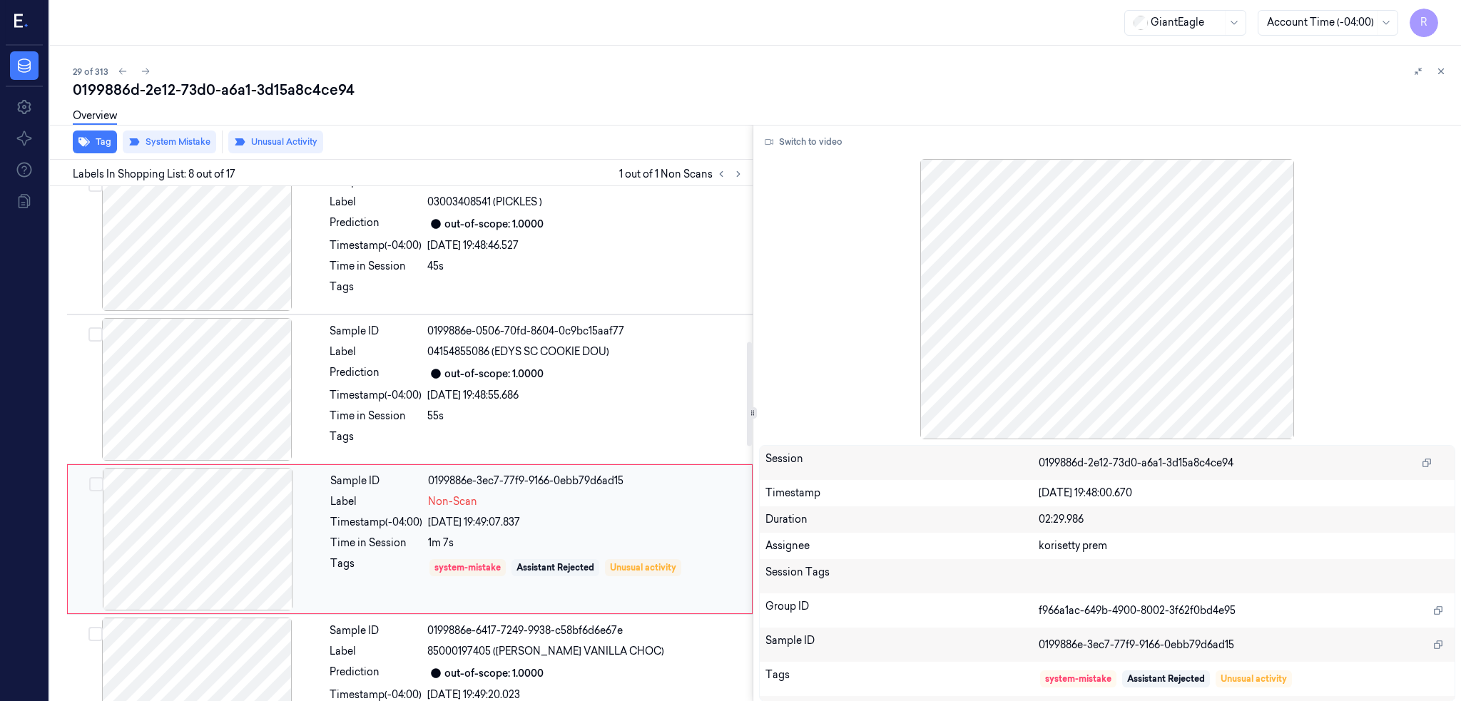
click at [247, 542] on div at bounding box center [198, 539] width 254 height 143
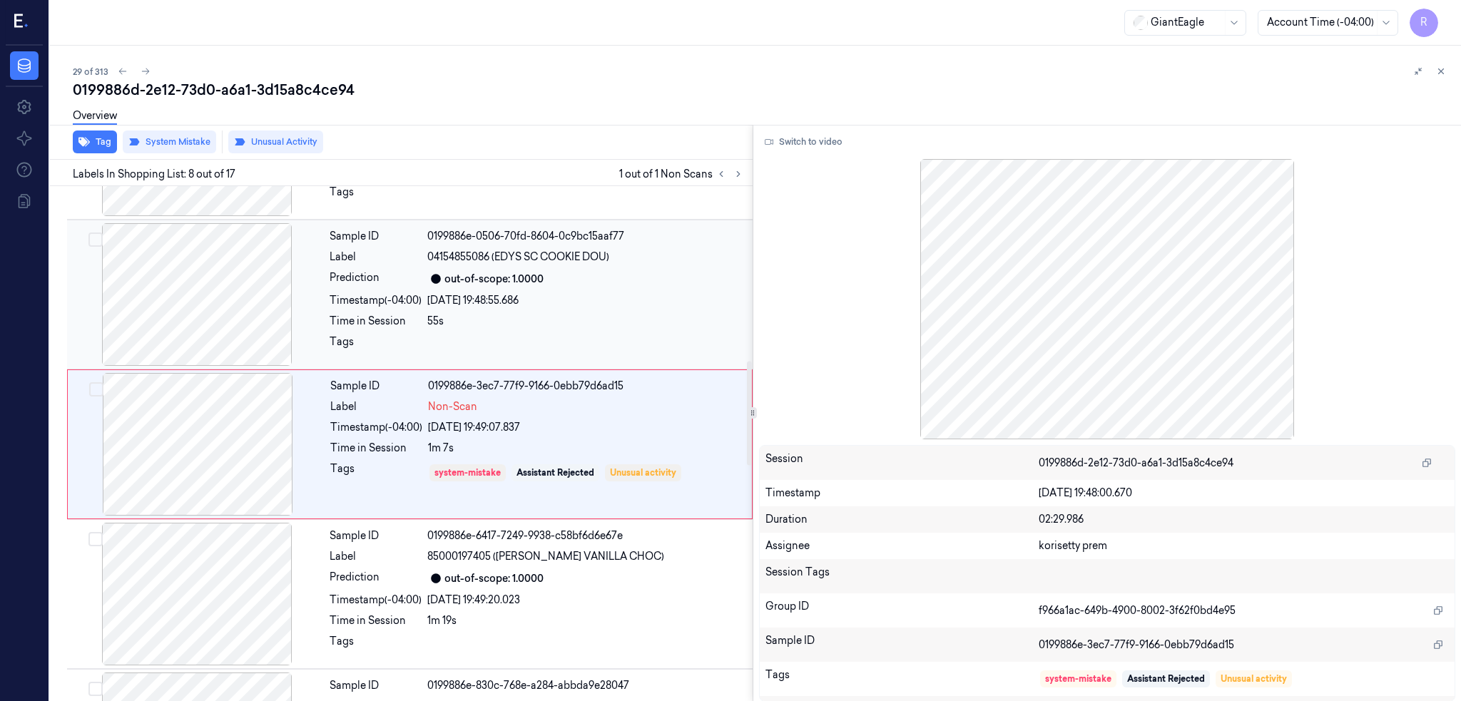
click at [189, 354] on div at bounding box center [197, 294] width 254 height 143
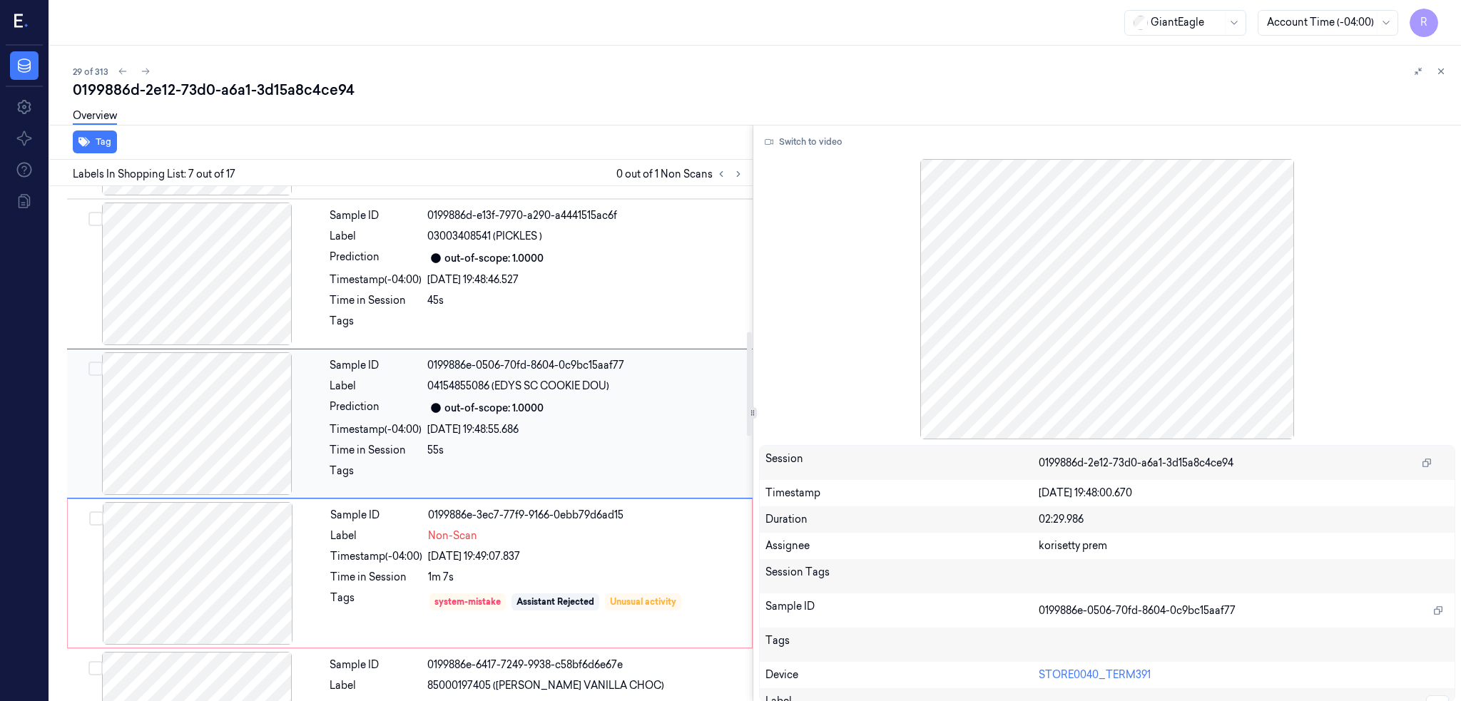
scroll to position [715, 0]
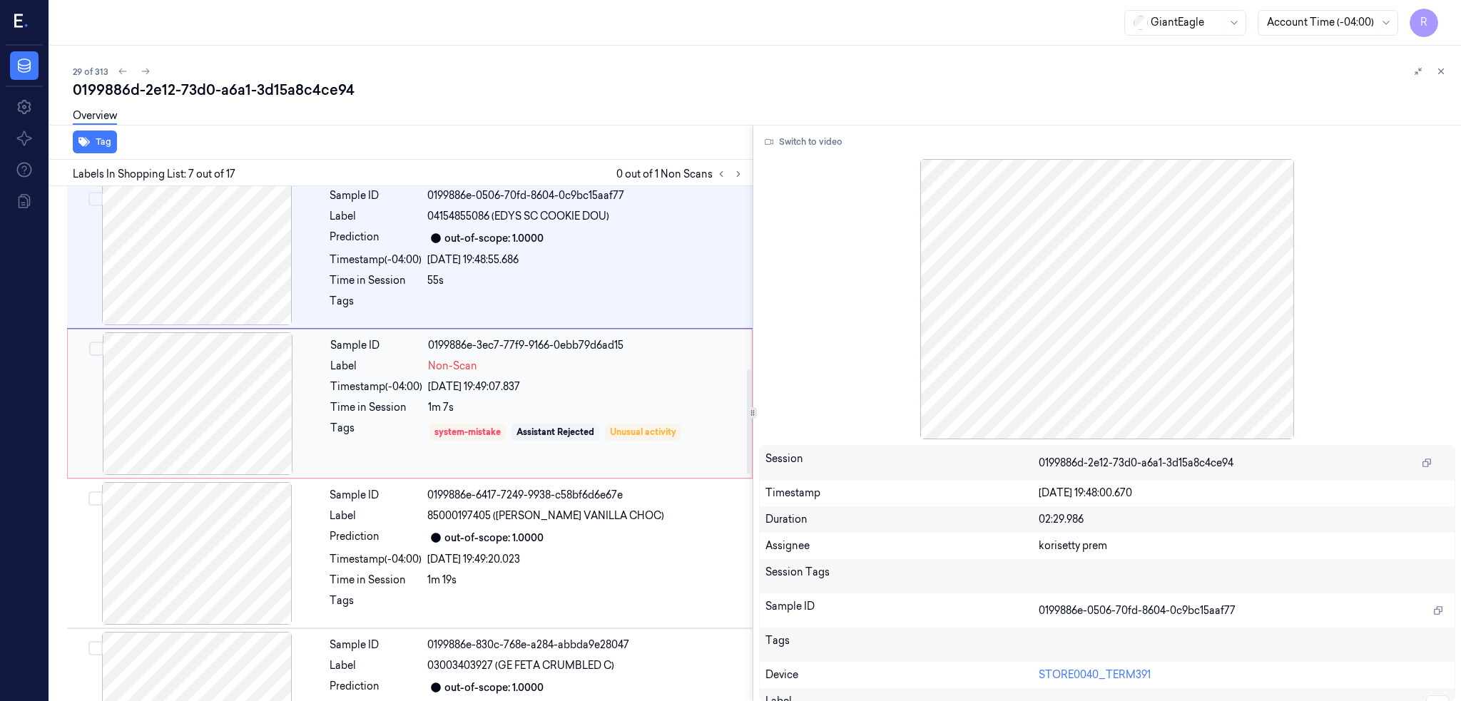
click at [184, 425] on div at bounding box center [198, 403] width 254 height 143
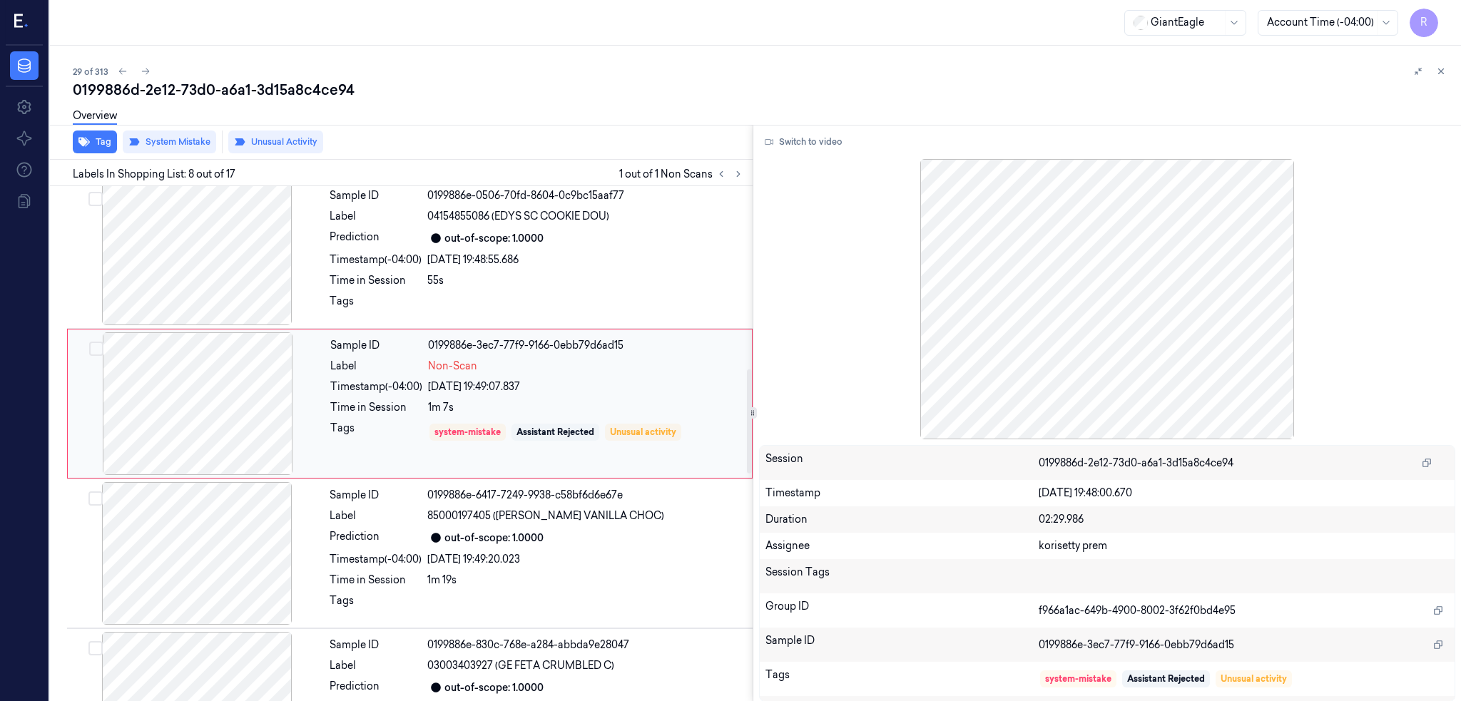
scroll to position [864, 0]
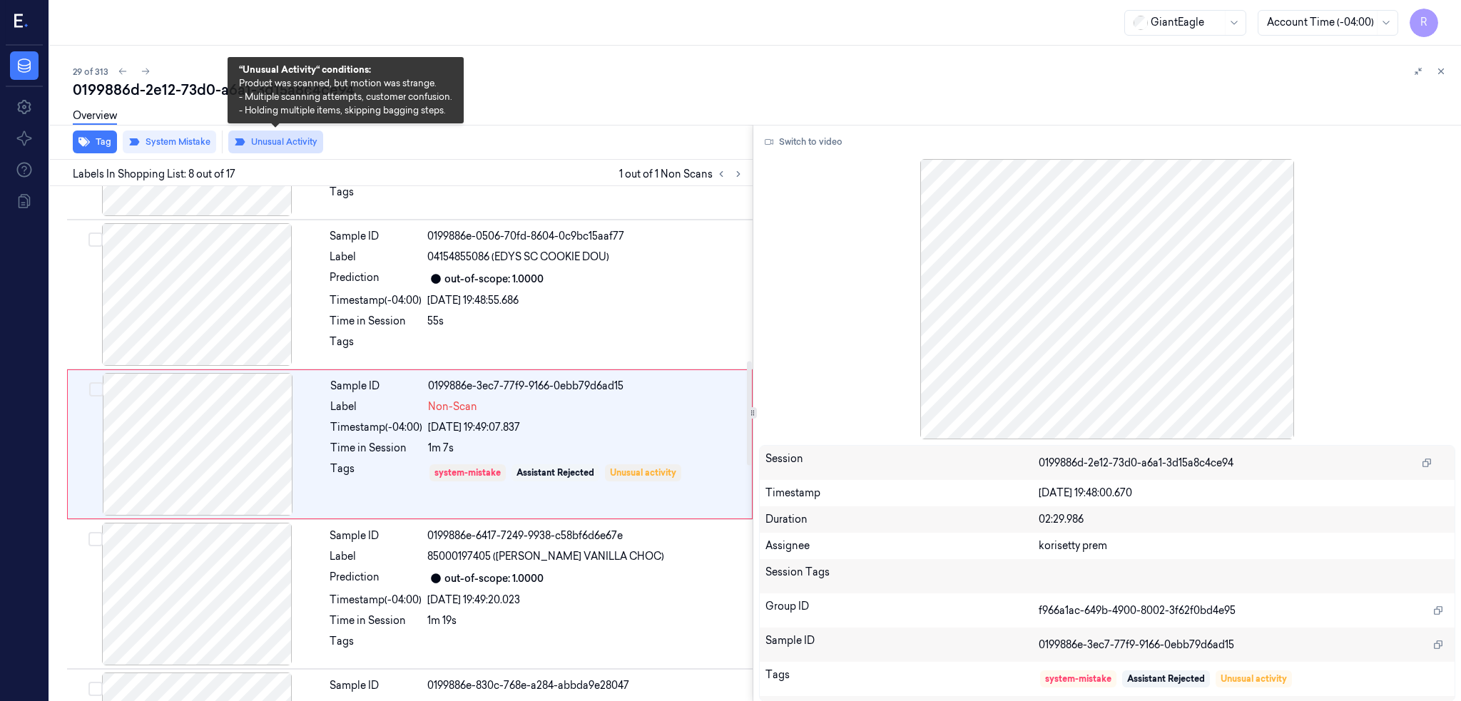
click at [278, 141] on button "Unusual Activity" at bounding box center [275, 142] width 95 height 23
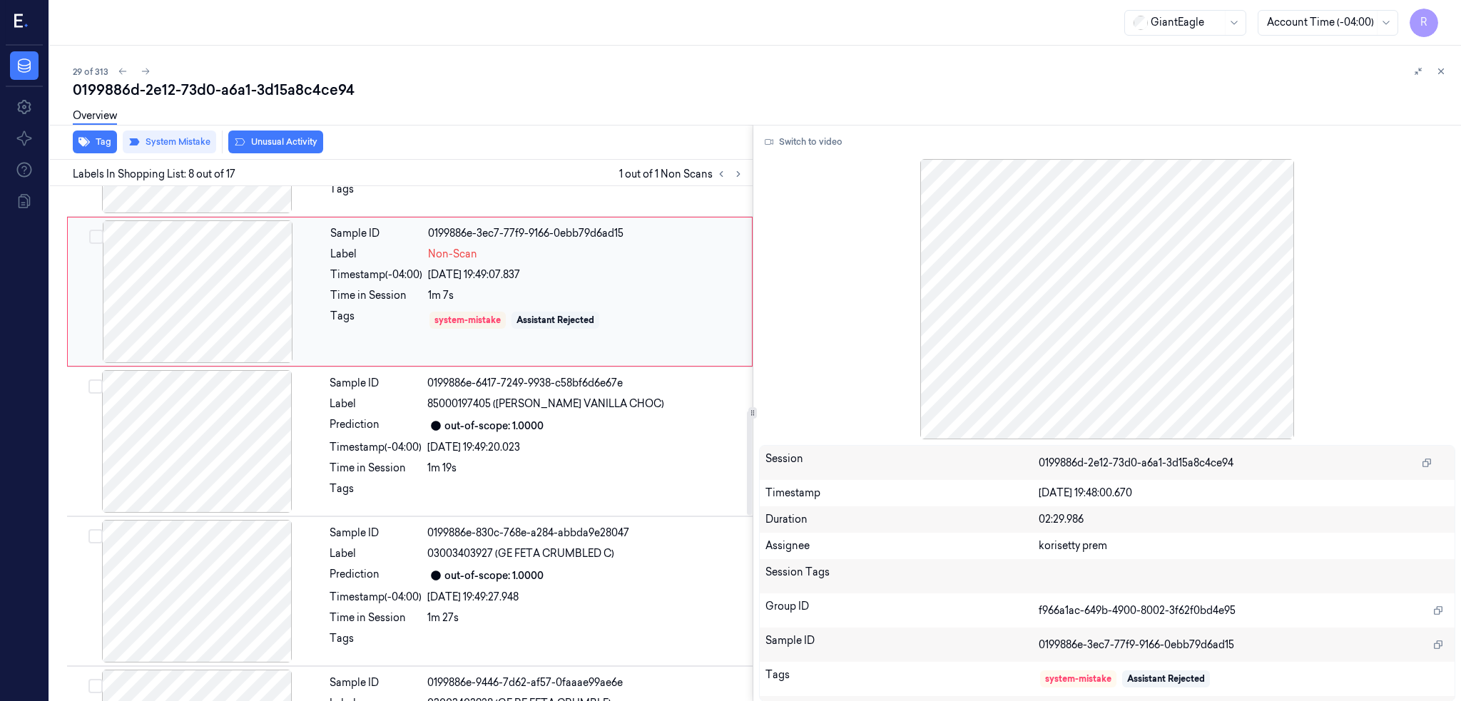
scroll to position [1150, 0]
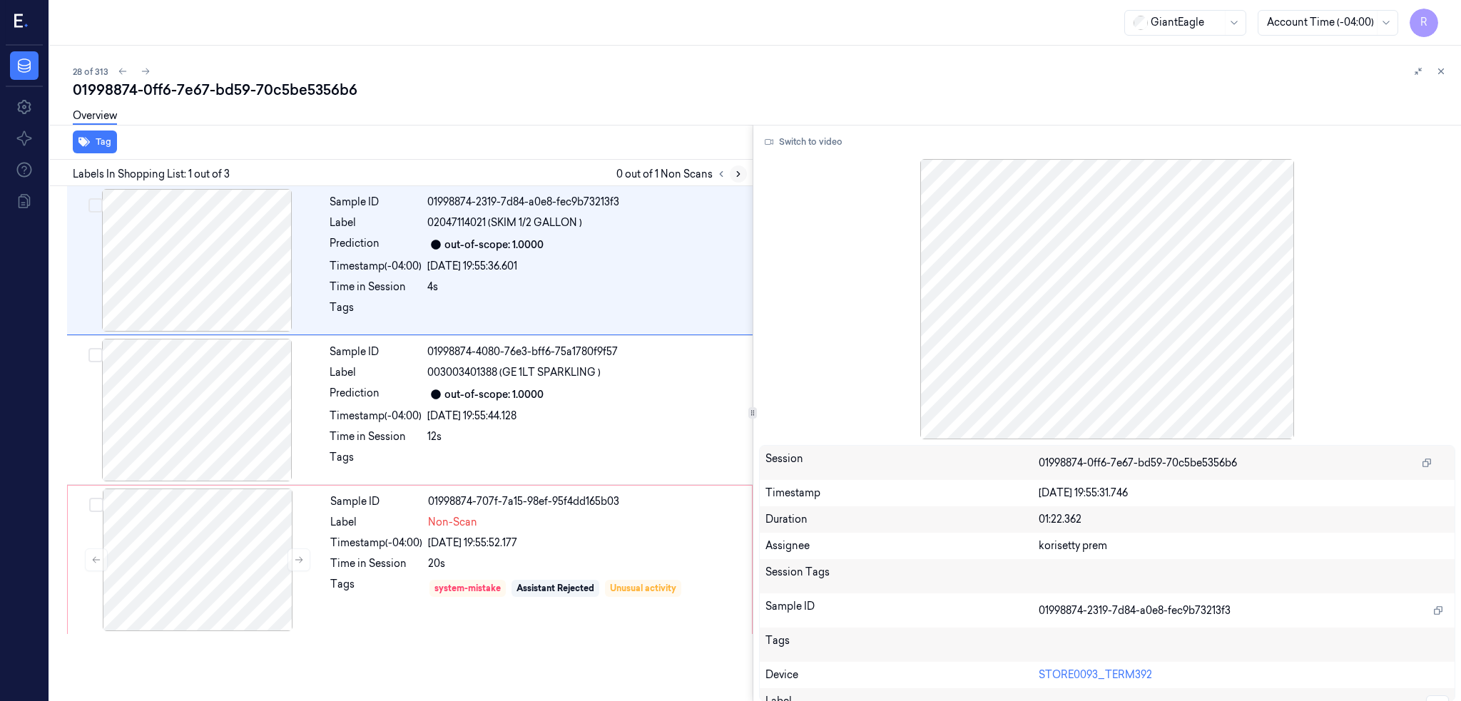
click at [743, 174] on icon at bounding box center [738, 174] width 10 height 10
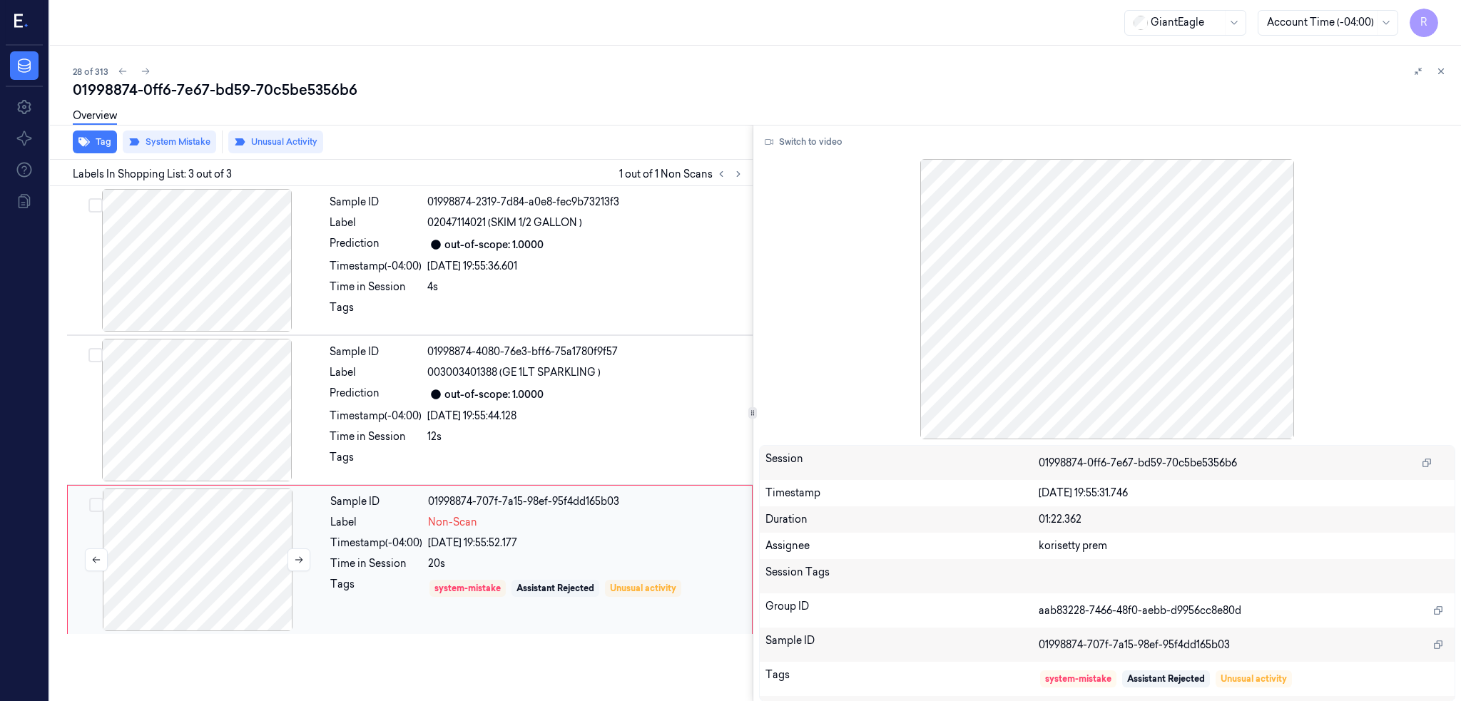
click at [197, 553] on div at bounding box center [198, 560] width 254 height 143
click at [236, 391] on div at bounding box center [197, 410] width 254 height 143
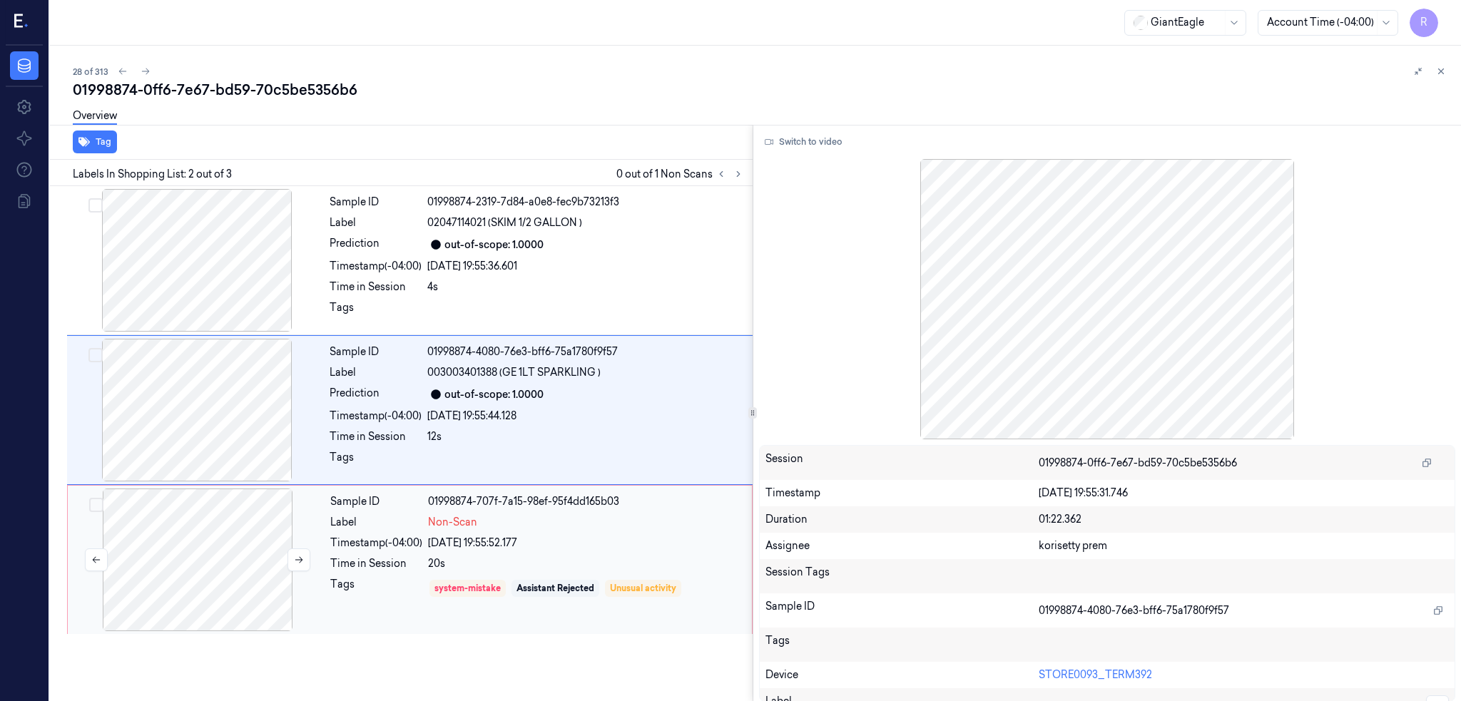
click at [144, 574] on div at bounding box center [198, 560] width 254 height 143
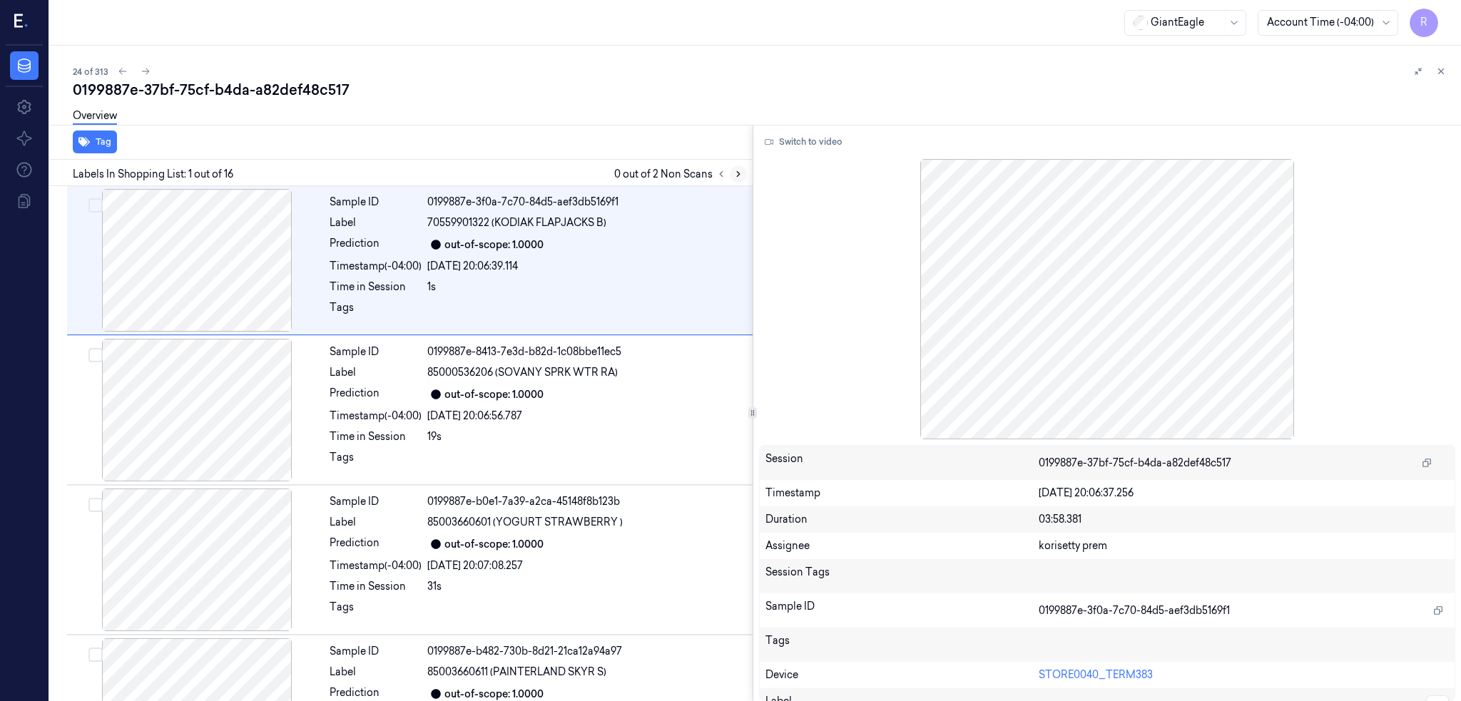
click at [743, 169] on icon at bounding box center [738, 174] width 10 height 10
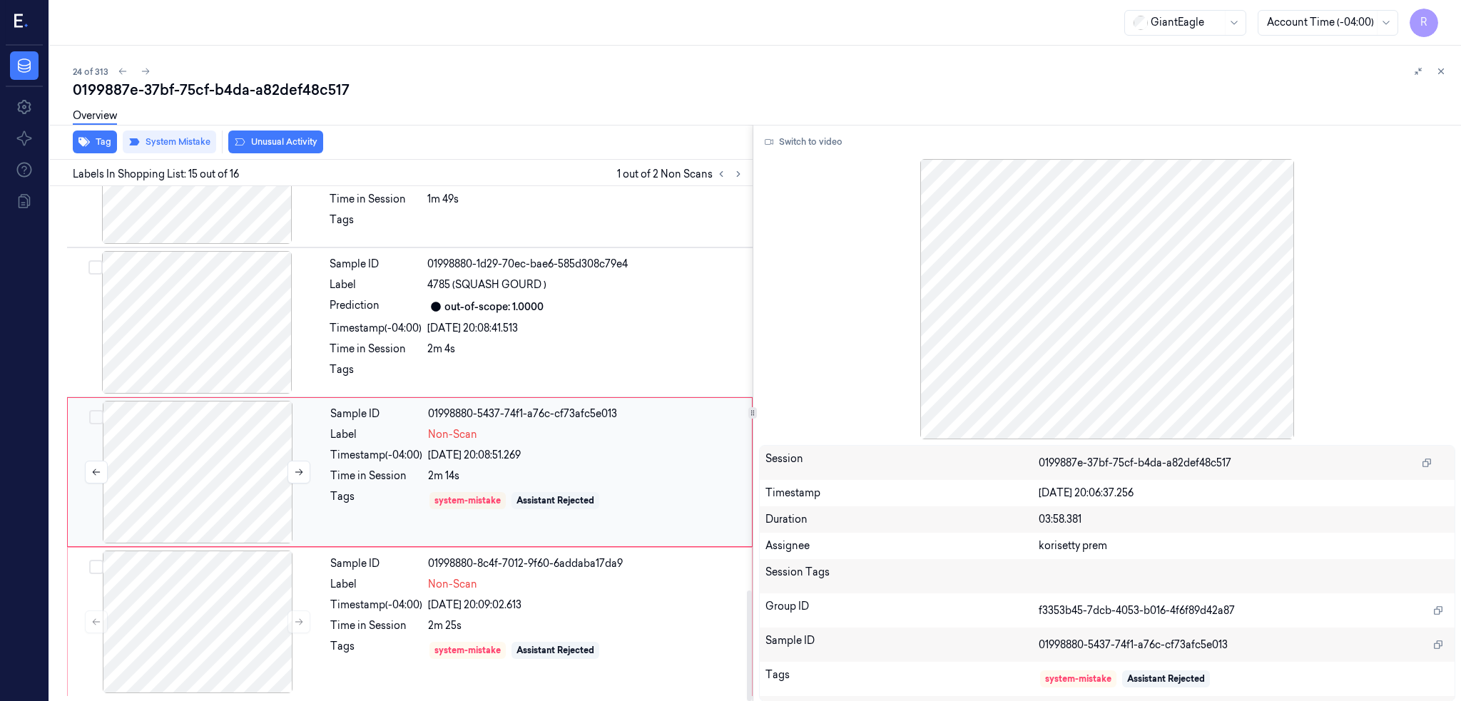
click at [220, 456] on div at bounding box center [198, 472] width 254 height 143
click at [219, 450] on div at bounding box center [198, 472] width 254 height 143
click at [204, 598] on div at bounding box center [198, 622] width 254 height 143
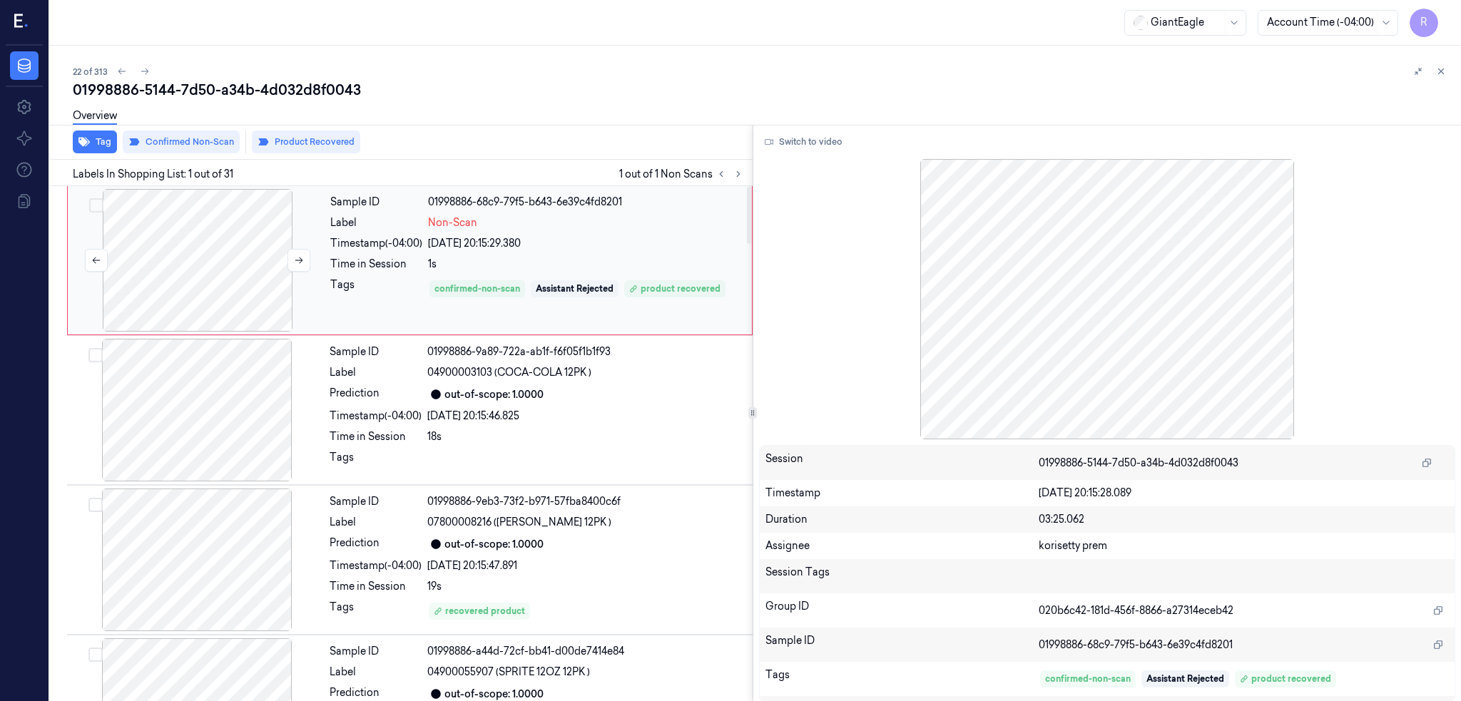
click at [194, 267] on div at bounding box center [198, 260] width 254 height 143
click at [804, 136] on button "Switch to video" at bounding box center [803, 142] width 89 height 23
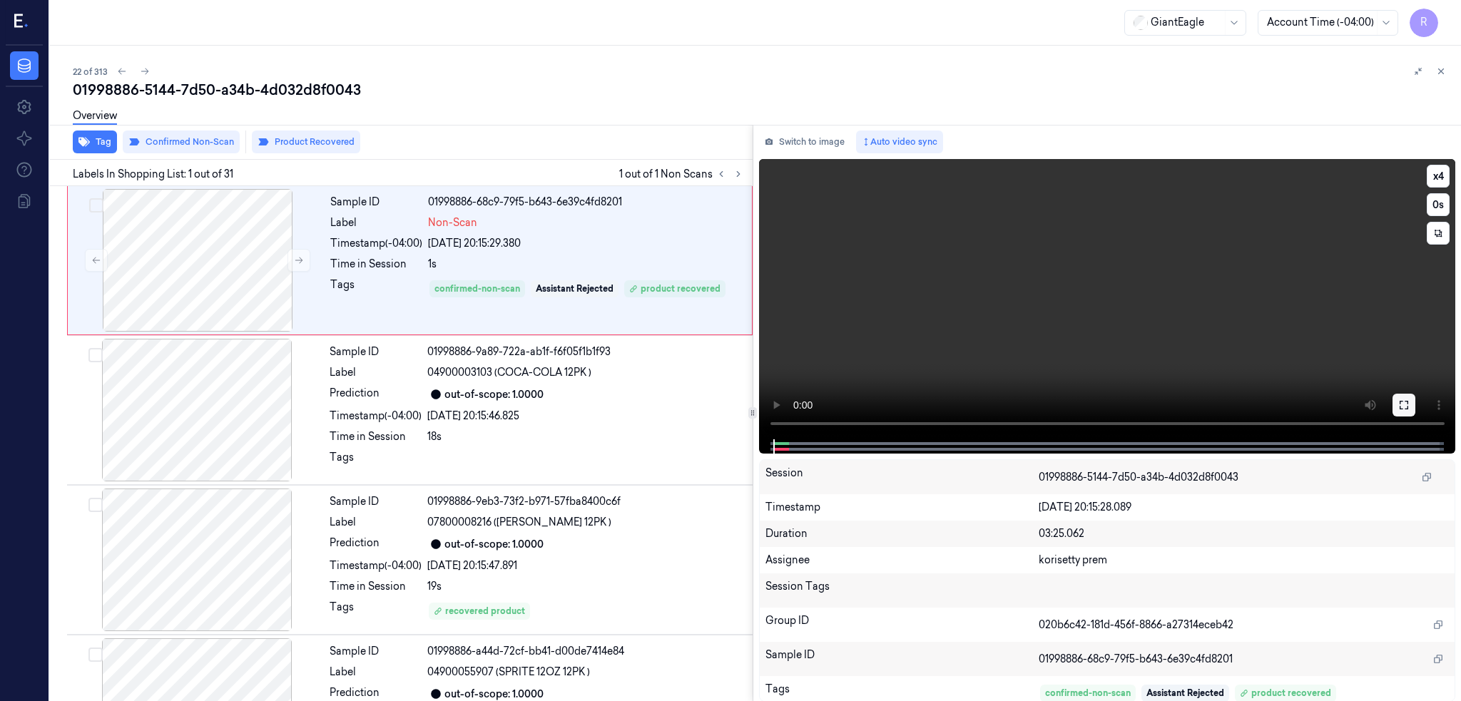
click at [1409, 403] on icon at bounding box center [1403, 404] width 11 height 11
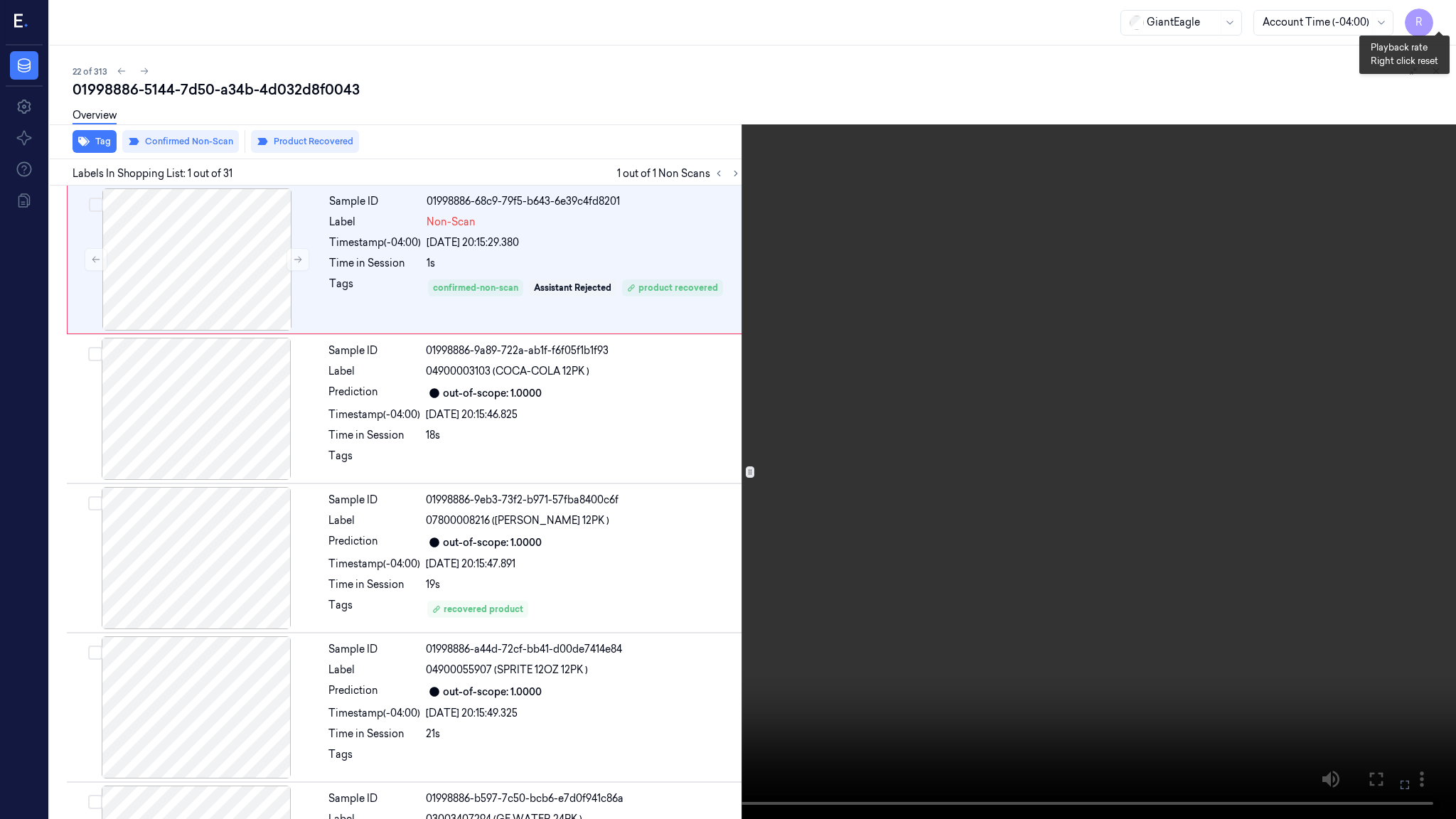
click at [1446, 16] on button "x 4" at bounding box center [1438, 17] width 23 height 23
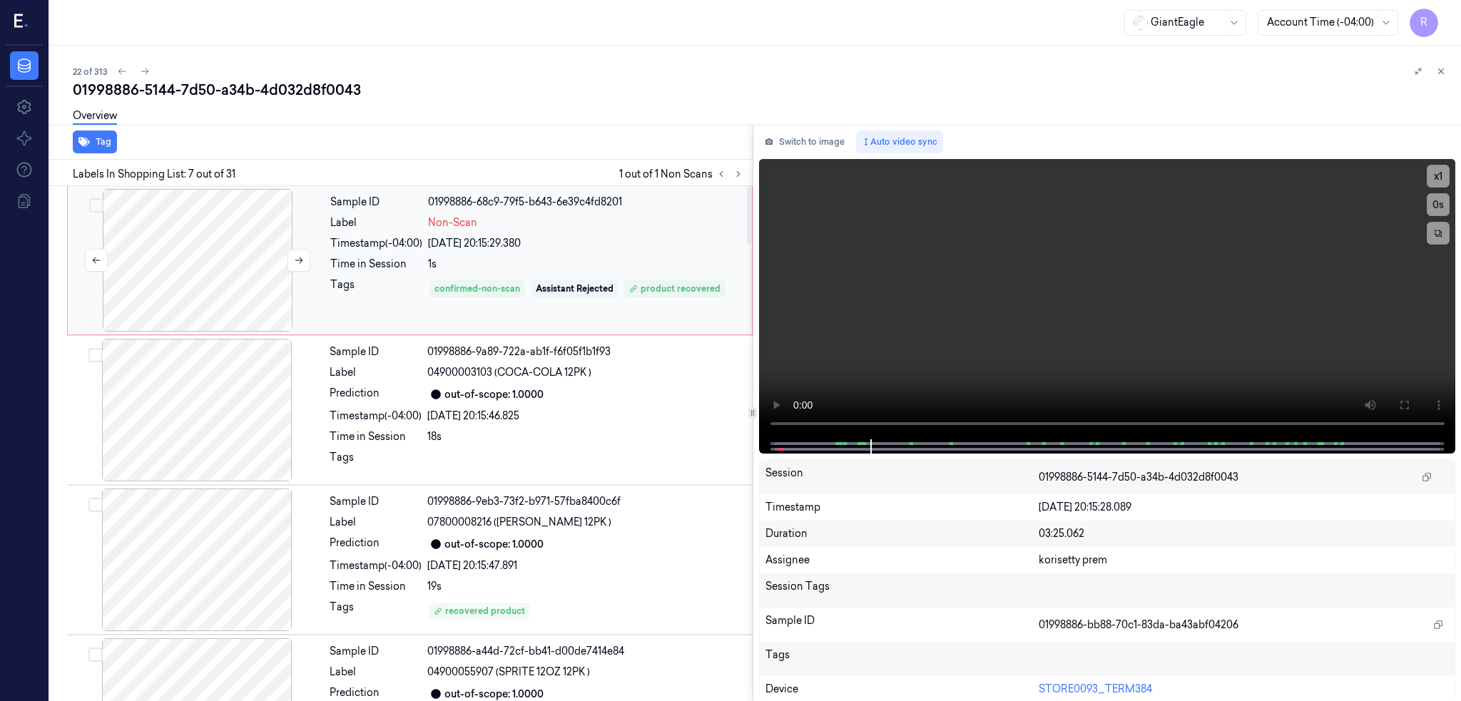
click at [245, 310] on div at bounding box center [198, 260] width 254 height 143
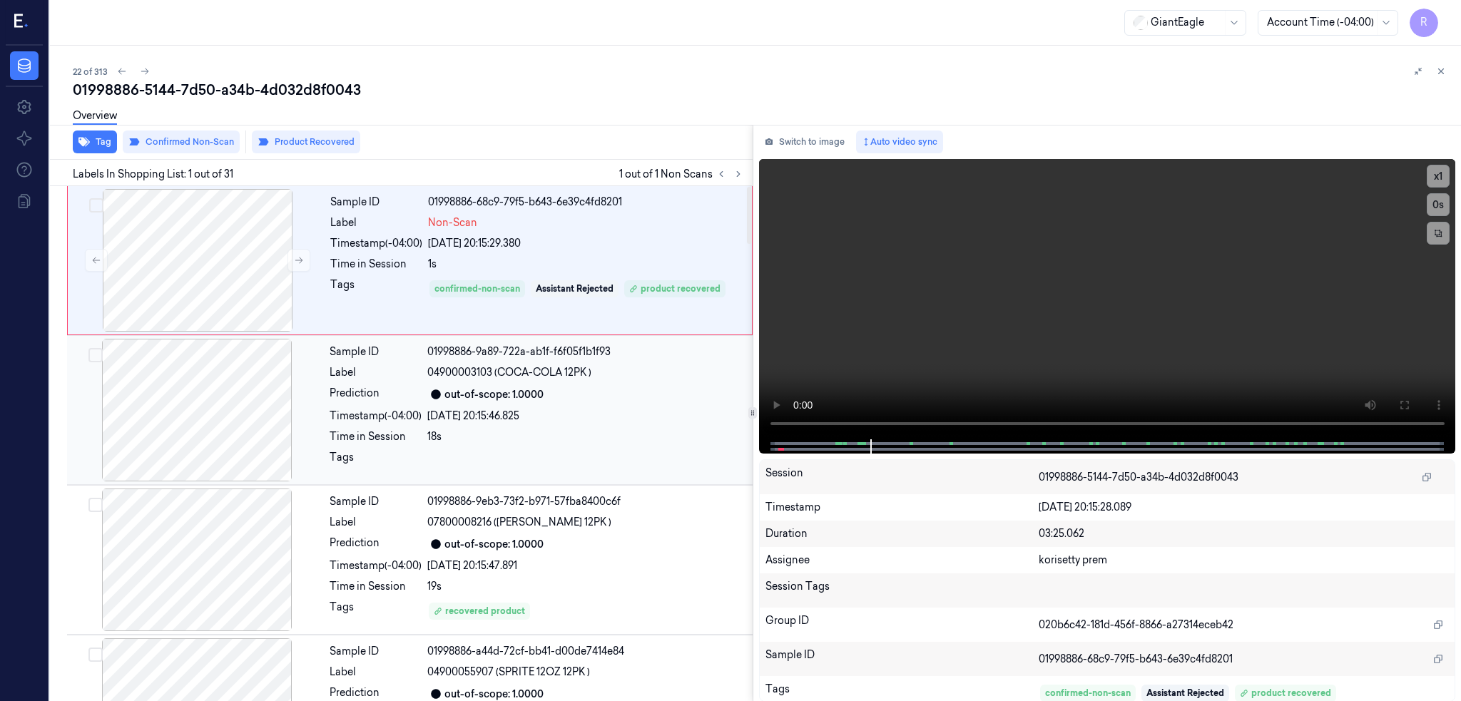
click at [242, 389] on div at bounding box center [197, 410] width 254 height 143
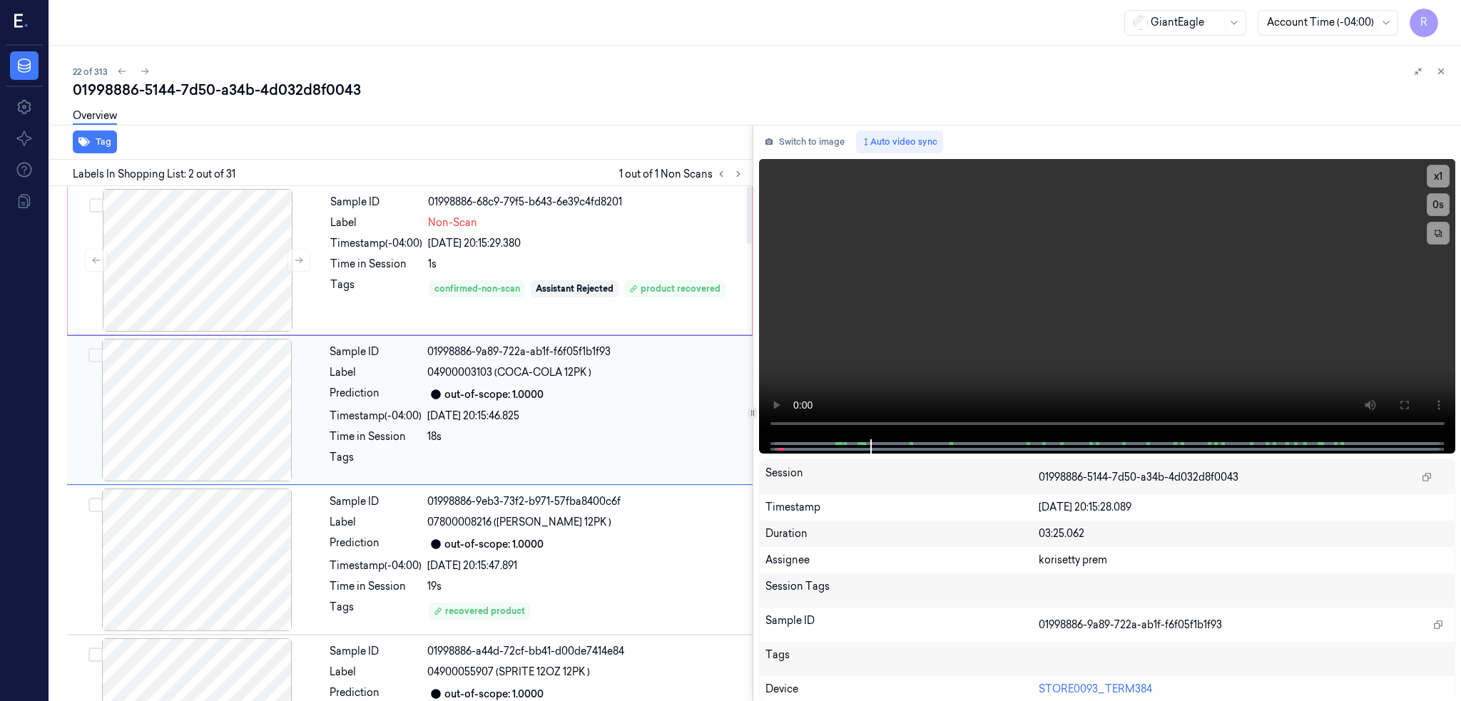
click at [247, 367] on div at bounding box center [197, 410] width 254 height 143
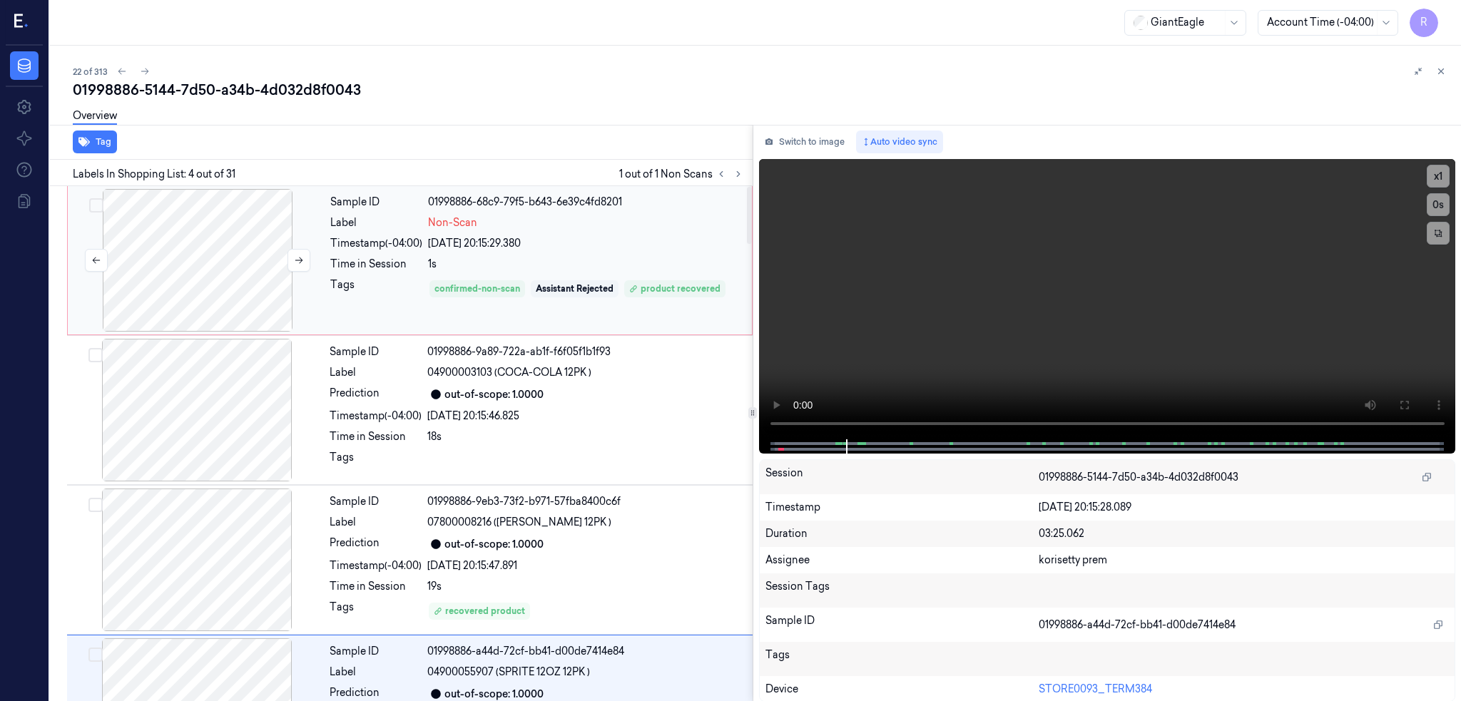
click at [238, 267] on div at bounding box center [198, 260] width 254 height 143
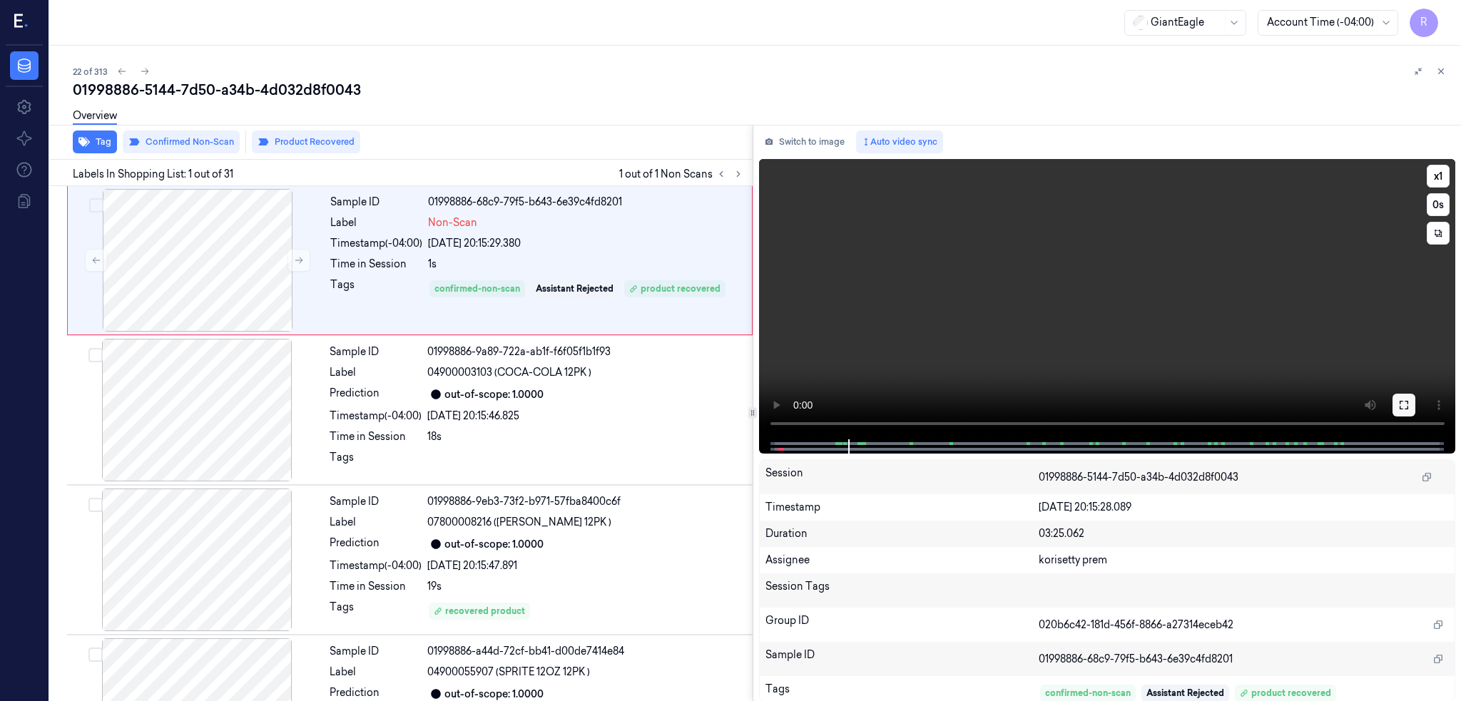
click at [1408, 403] on icon at bounding box center [1403, 405] width 9 height 9
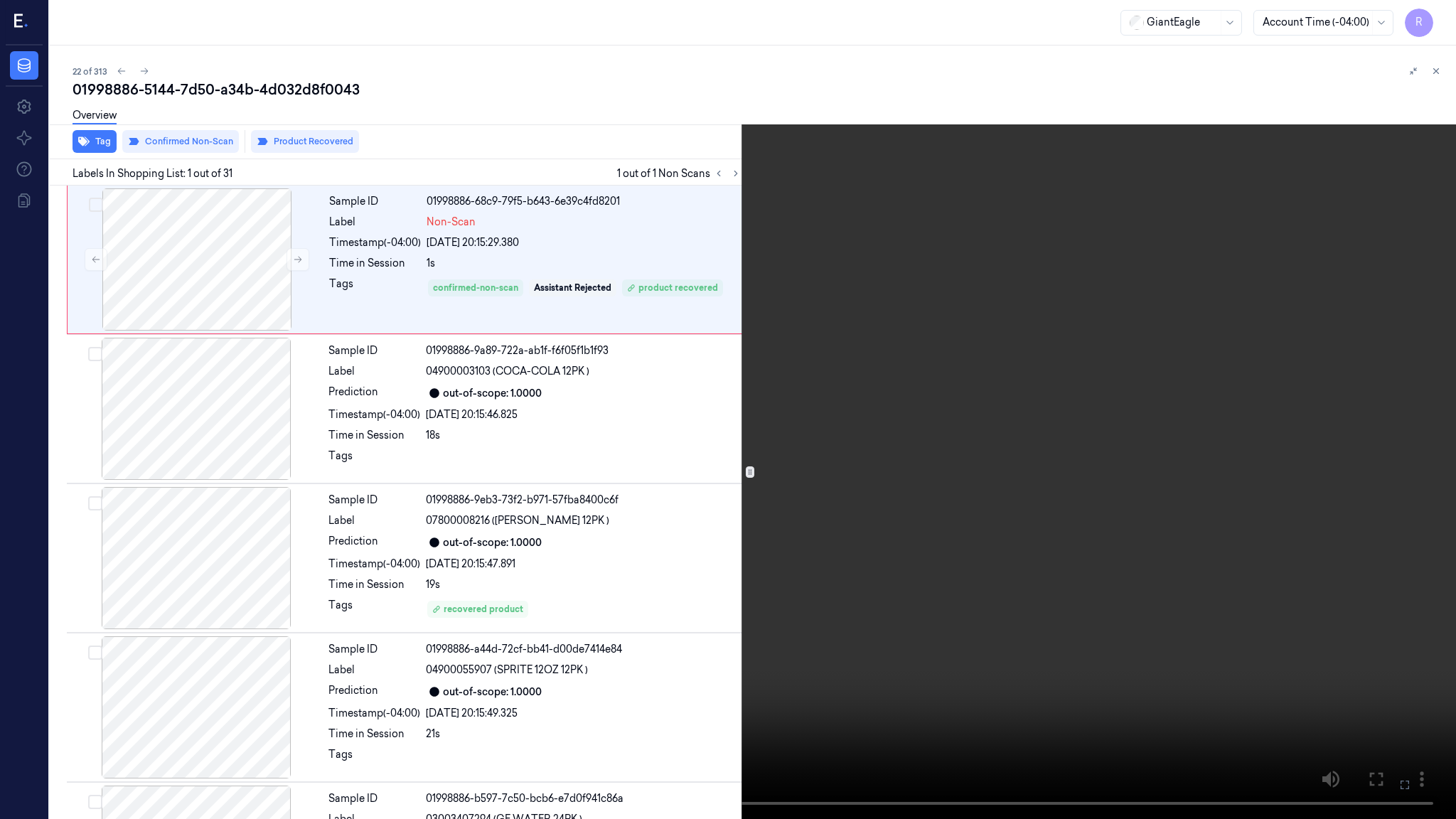
click at [830, 459] on video at bounding box center [728, 410] width 1456 height 819
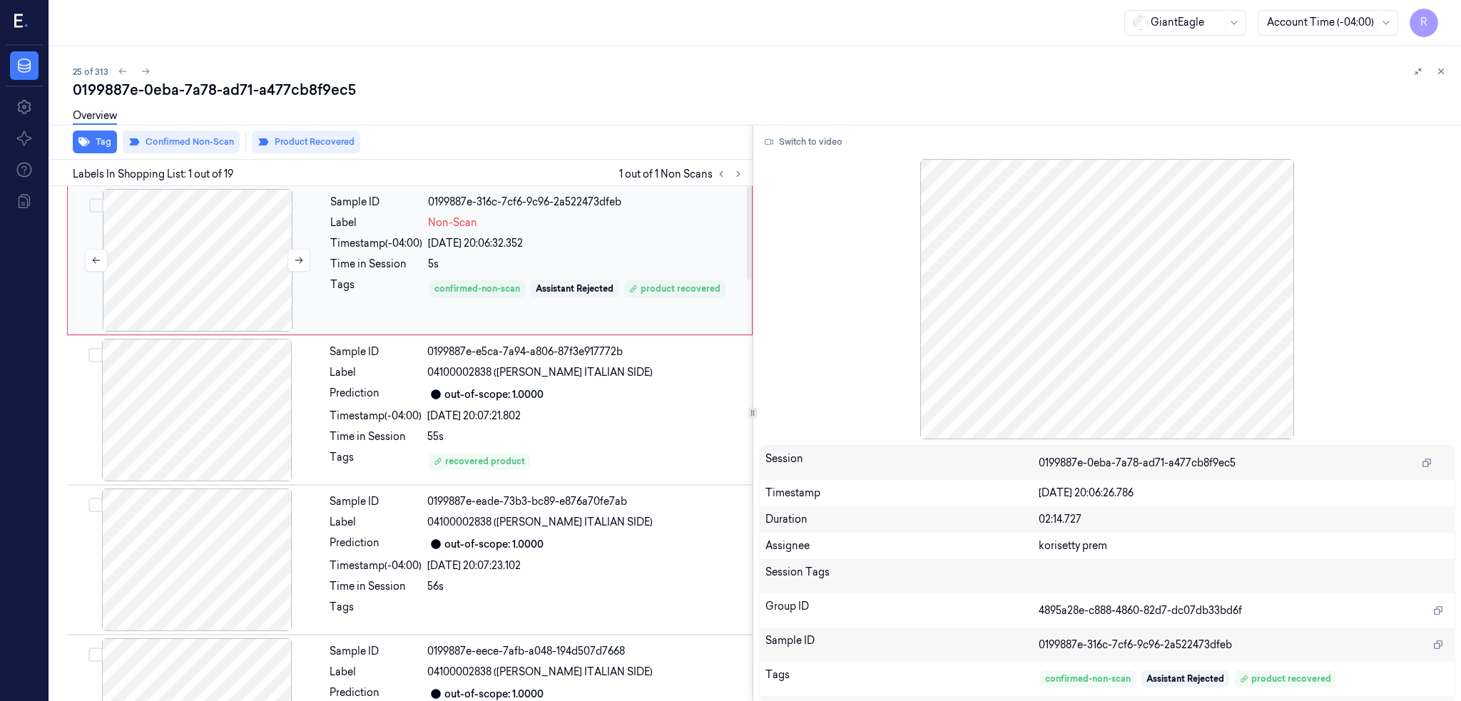
click at [230, 268] on div at bounding box center [198, 260] width 254 height 143
click at [808, 144] on button "Switch to video" at bounding box center [803, 142] width 89 height 23
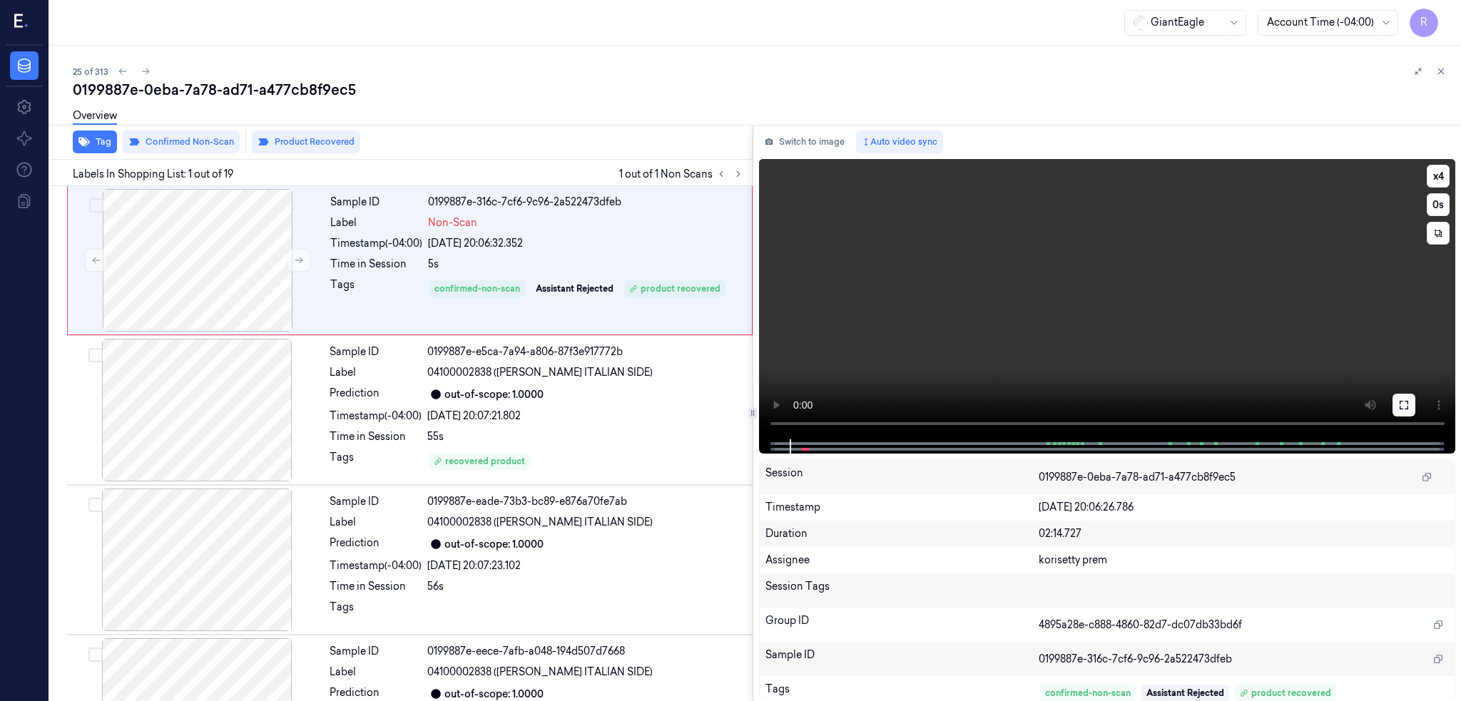
click at [1415, 408] on button at bounding box center [1403, 405] width 23 height 23
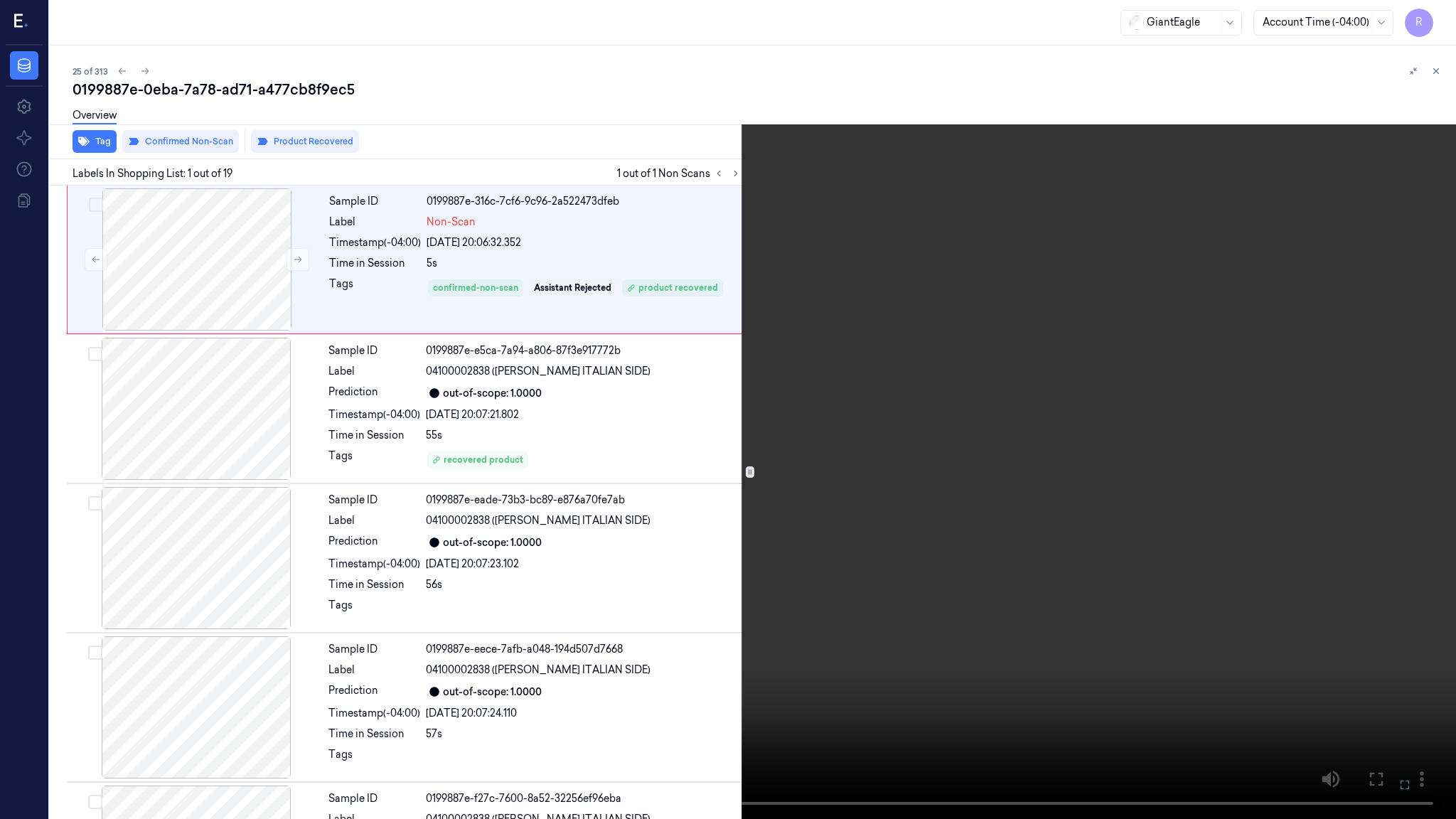
click at [973, 518] on video at bounding box center [728, 410] width 1456 height 819
click at [973, 519] on video at bounding box center [728, 410] width 1456 height 819
click at [1445, 23] on button "x 4" at bounding box center [1438, 17] width 23 height 23
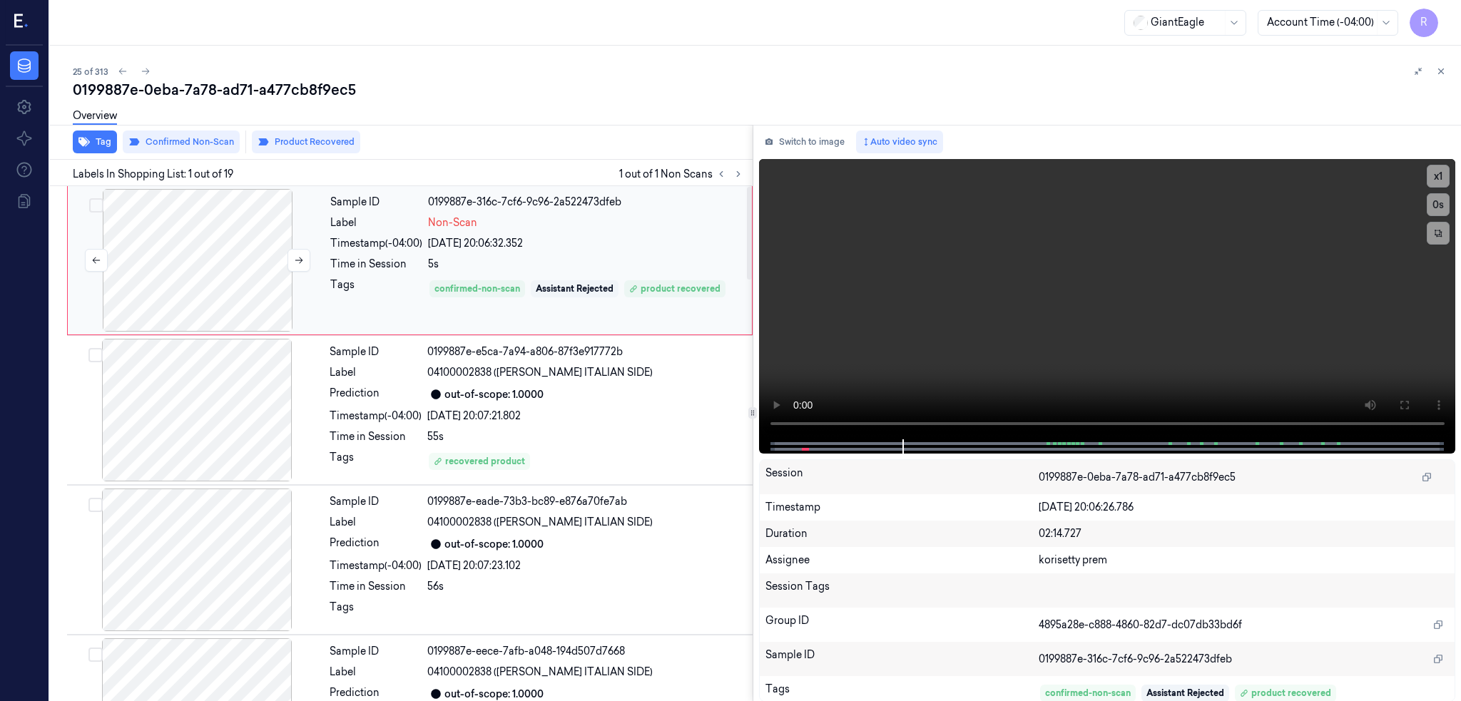
click at [212, 296] on div at bounding box center [198, 260] width 254 height 143
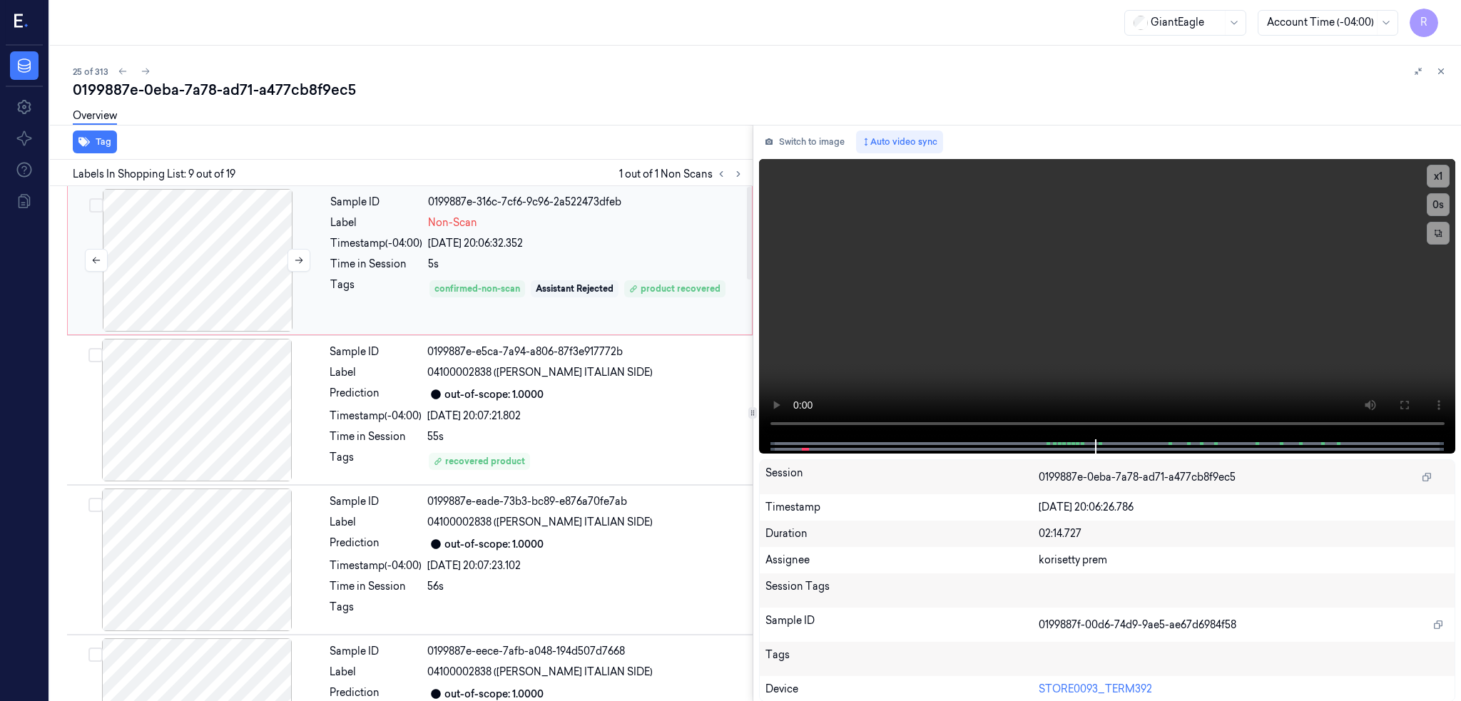
click at [190, 276] on div at bounding box center [198, 260] width 254 height 143
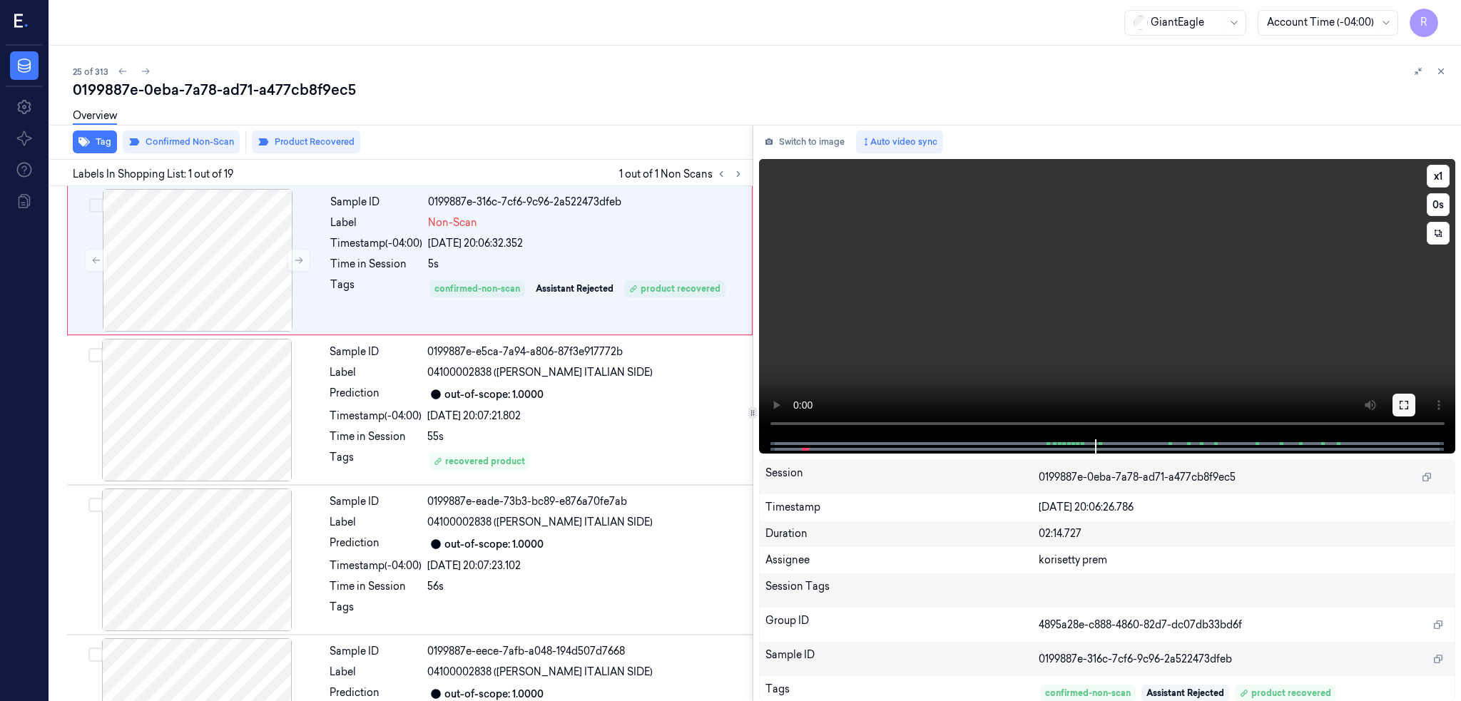
click at [1415, 403] on button at bounding box center [1403, 405] width 23 height 23
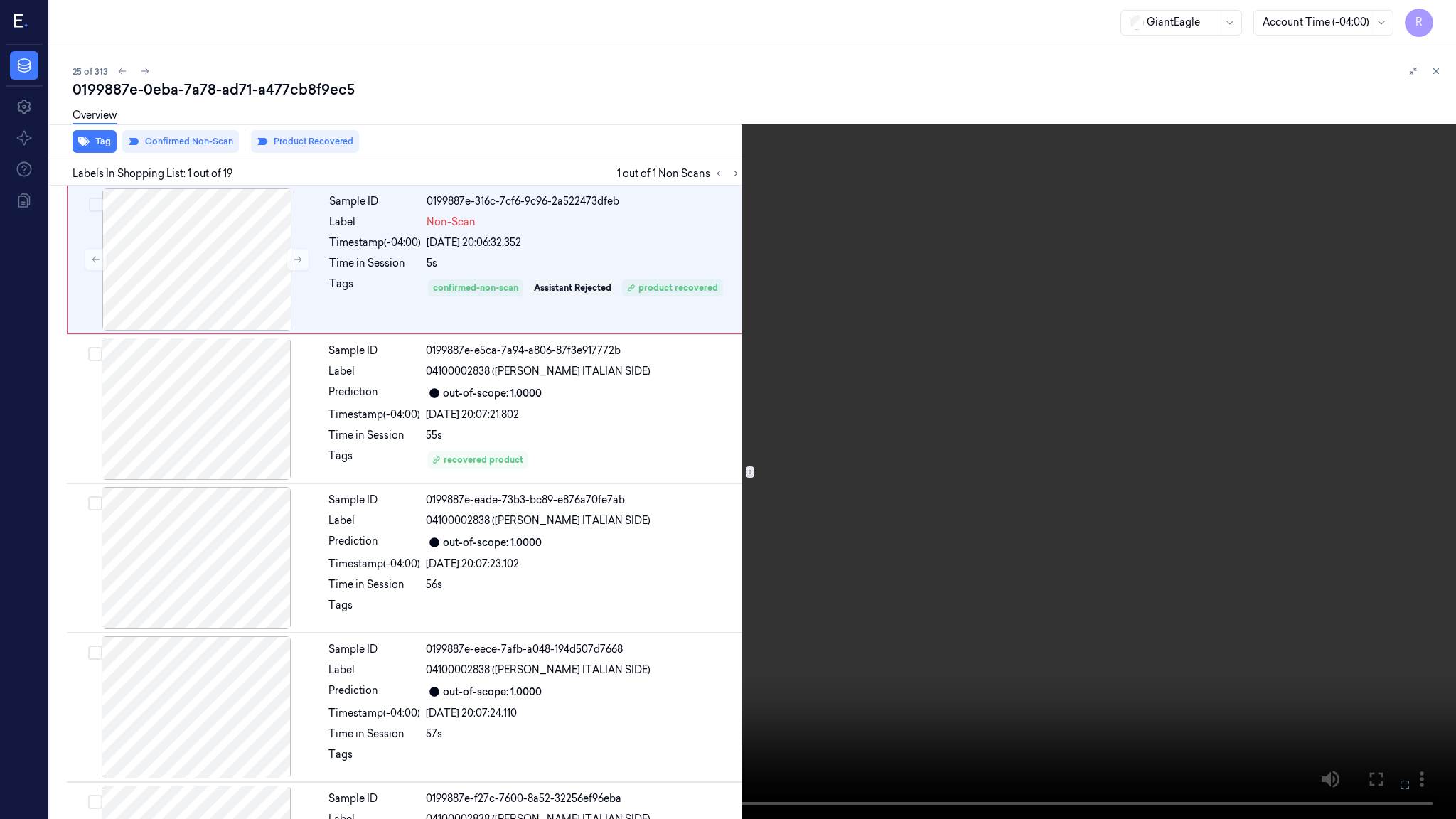
click at [653, 541] on video at bounding box center [728, 410] width 1456 height 819
click at [343, 666] on video at bounding box center [728, 410] width 1456 height 819
click at [236, 666] on video at bounding box center [728, 410] width 1456 height 819
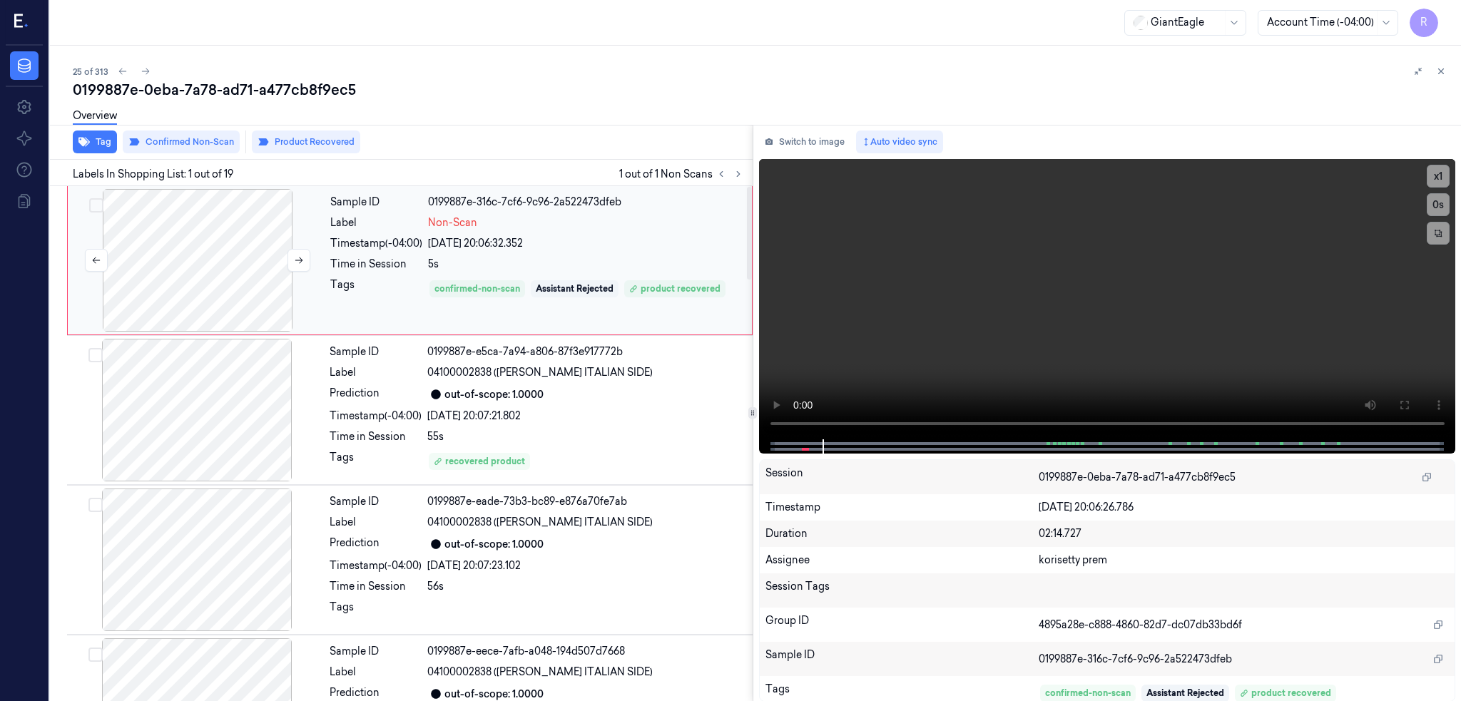
click at [205, 288] on div at bounding box center [198, 260] width 254 height 143
click at [227, 257] on div at bounding box center [198, 260] width 254 height 143
click at [307, 148] on button "Product Recovered" at bounding box center [306, 142] width 108 height 23
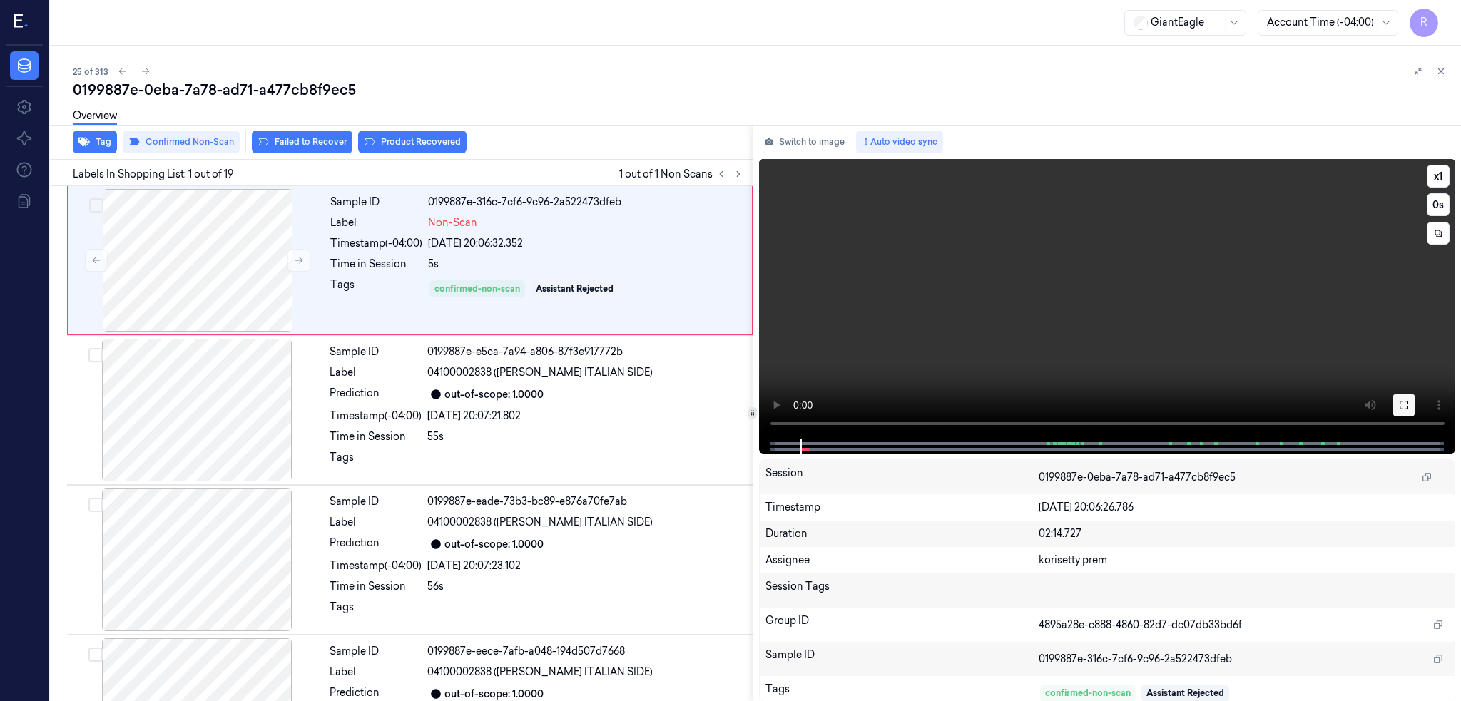
click at [1415, 412] on button at bounding box center [1403, 405] width 23 height 23
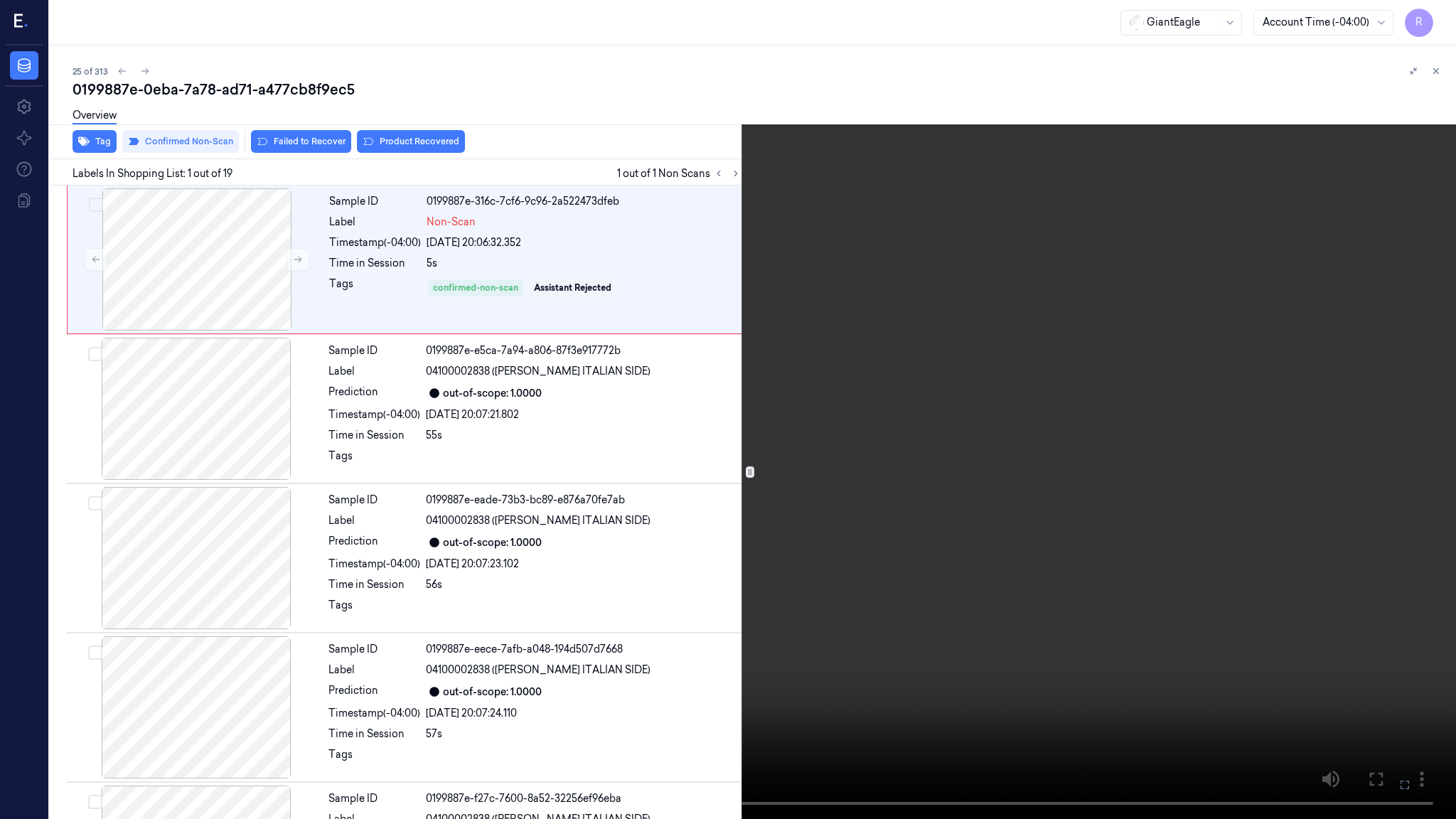
click at [912, 365] on video at bounding box center [728, 410] width 1456 height 819
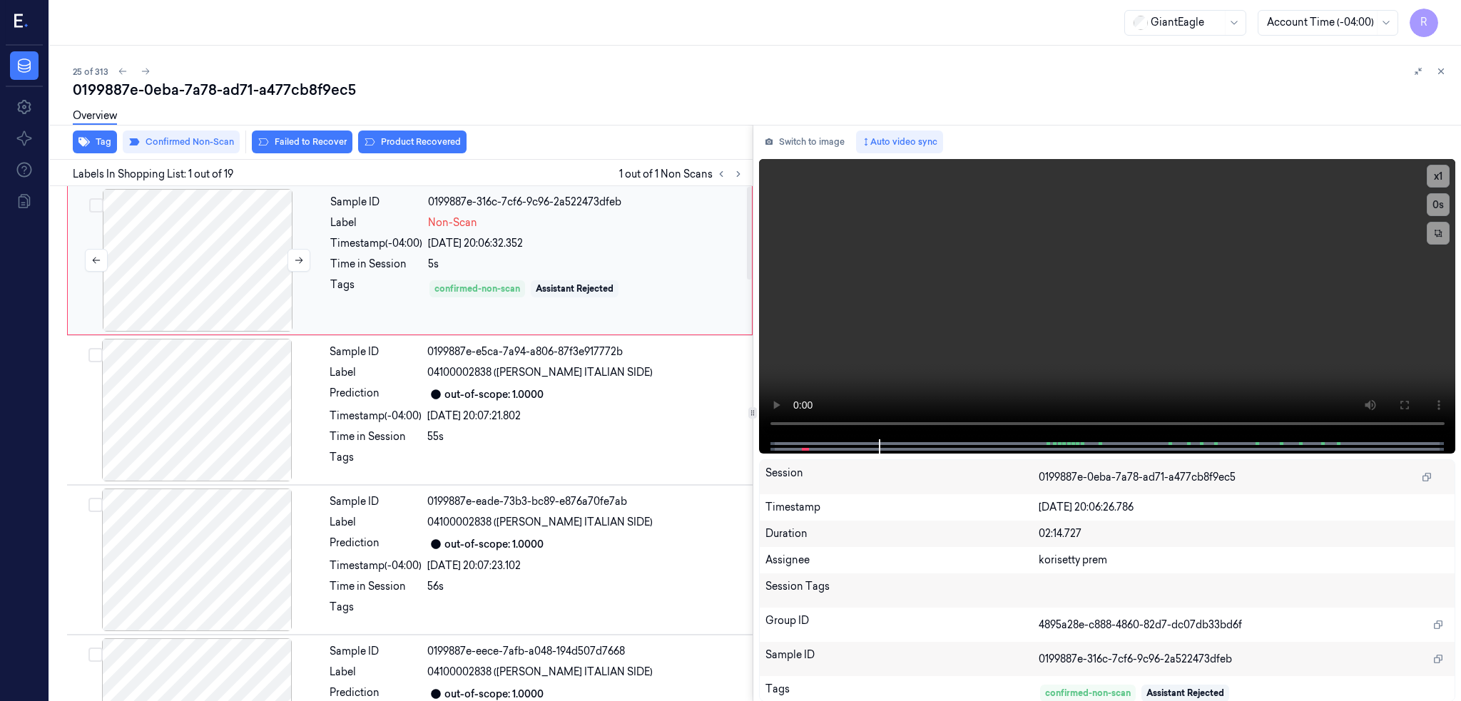
click at [215, 297] on div at bounding box center [198, 260] width 254 height 143
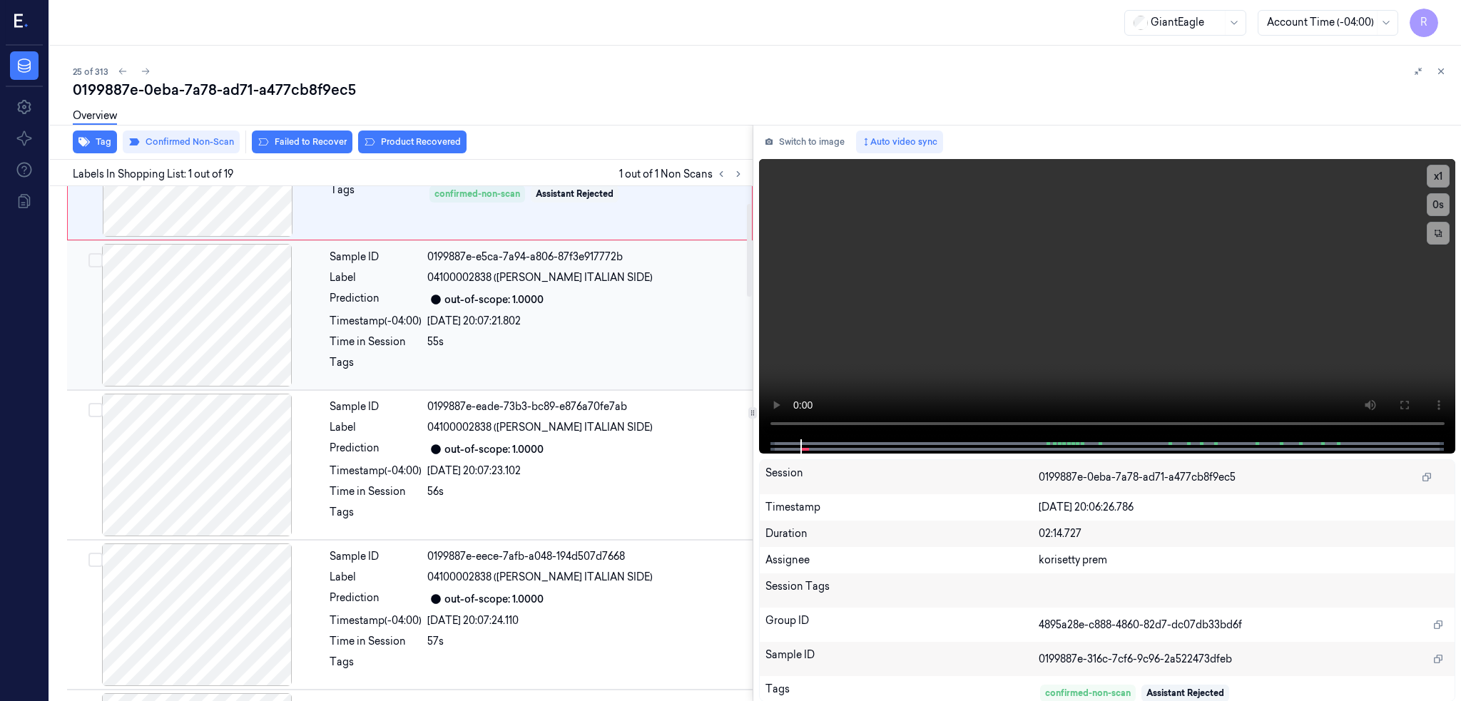
click at [215, 319] on div at bounding box center [197, 315] width 254 height 143
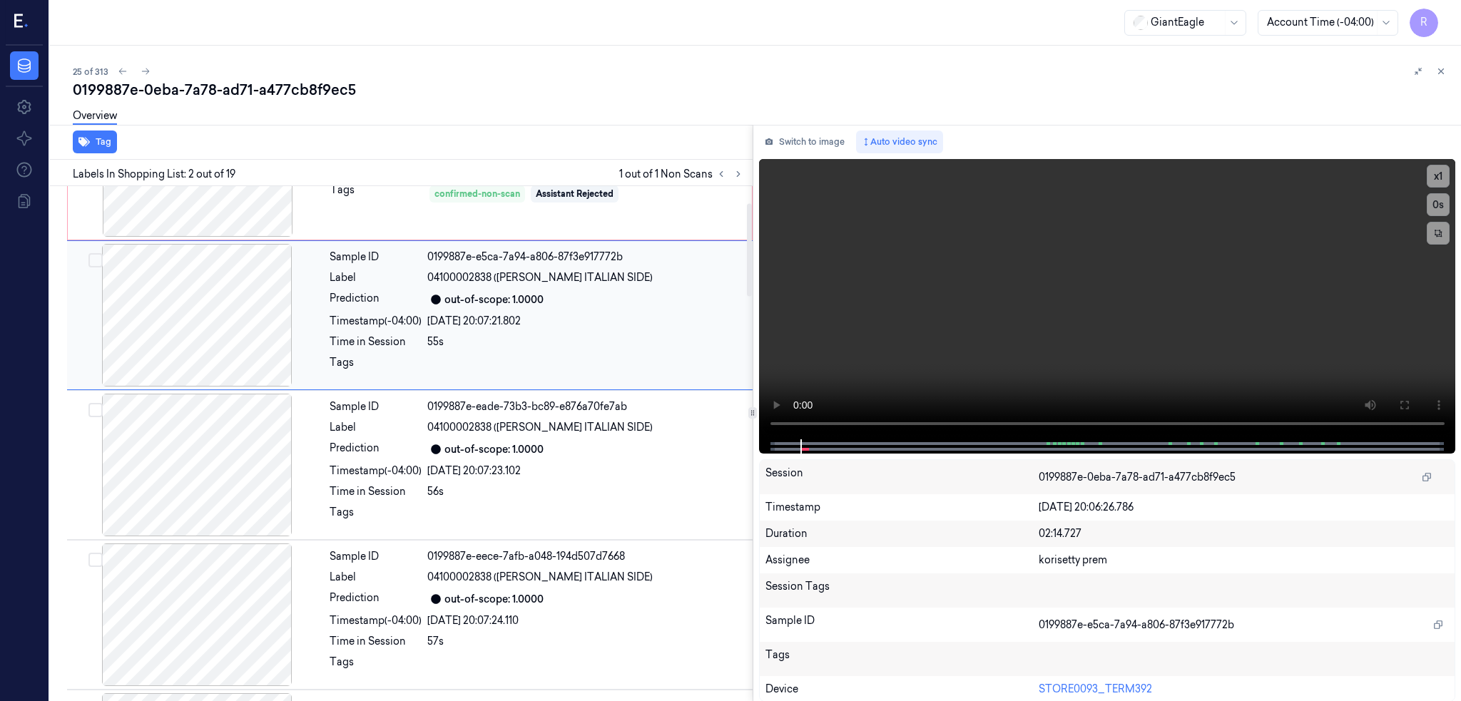
scroll to position [0, 0]
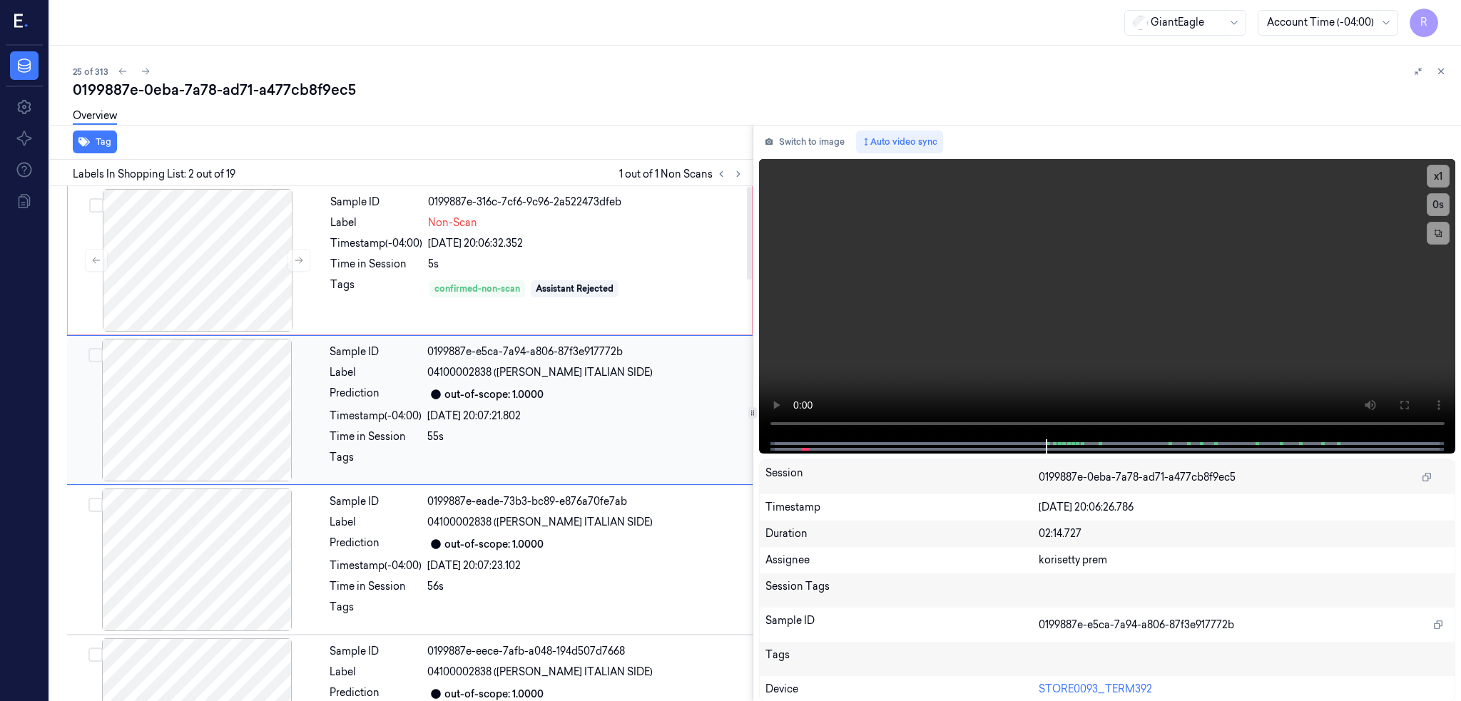
click at [208, 399] on div at bounding box center [197, 410] width 254 height 143
click at [219, 397] on div at bounding box center [197, 410] width 254 height 143
click at [197, 276] on div at bounding box center [198, 260] width 254 height 143
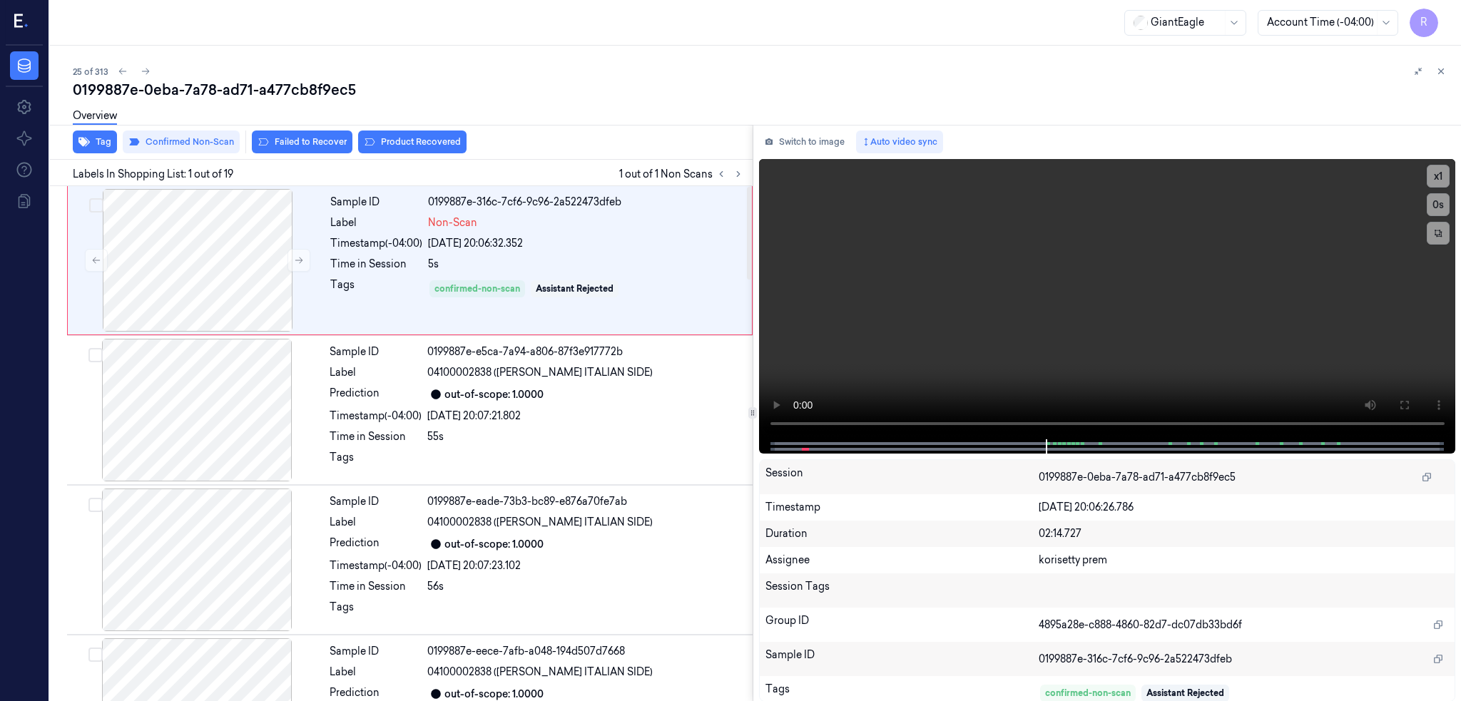
click at [414, 133] on div "Overview" at bounding box center [761, 118] width 1376 height 36
click at [421, 138] on button "Product Recovered" at bounding box center [412, 142] width 108 height 23
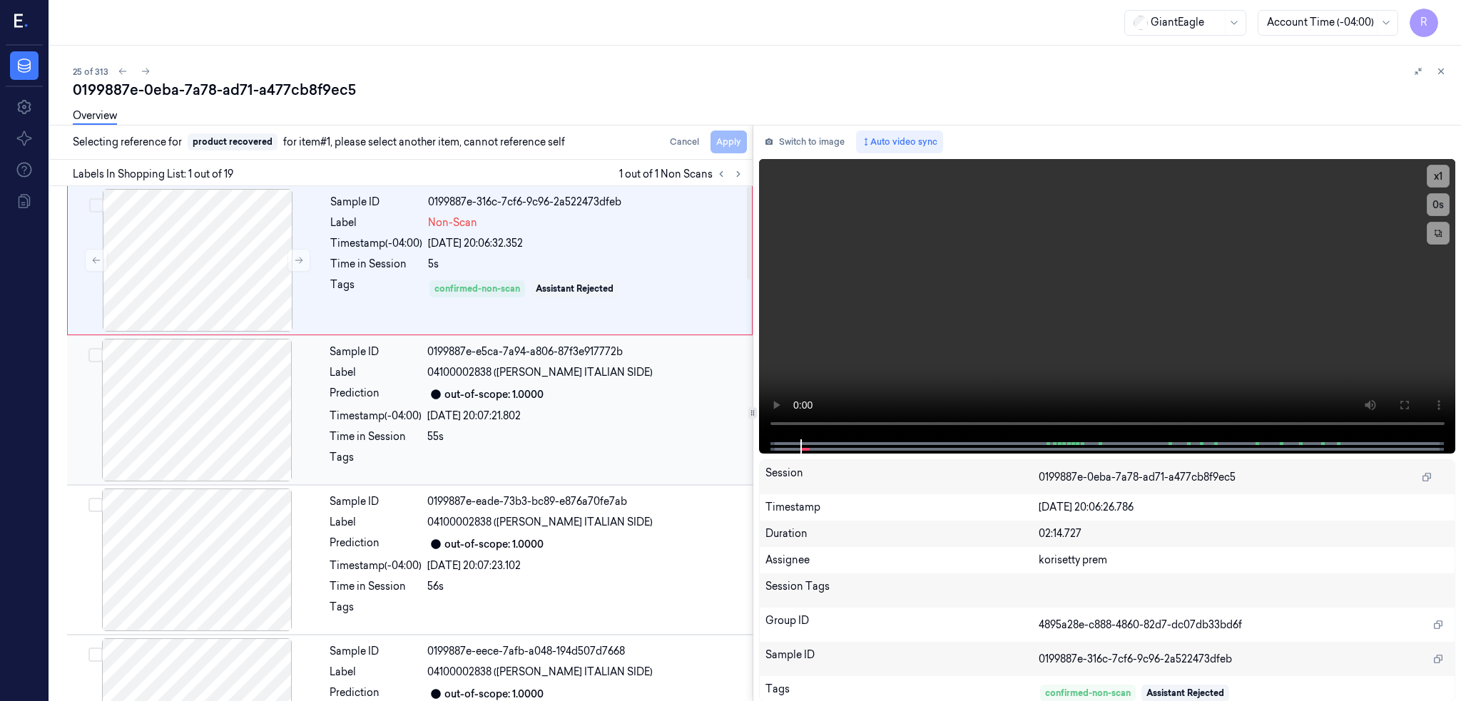
click at [172, 434] on div at bounding box center [197, 410] width 254 height 143
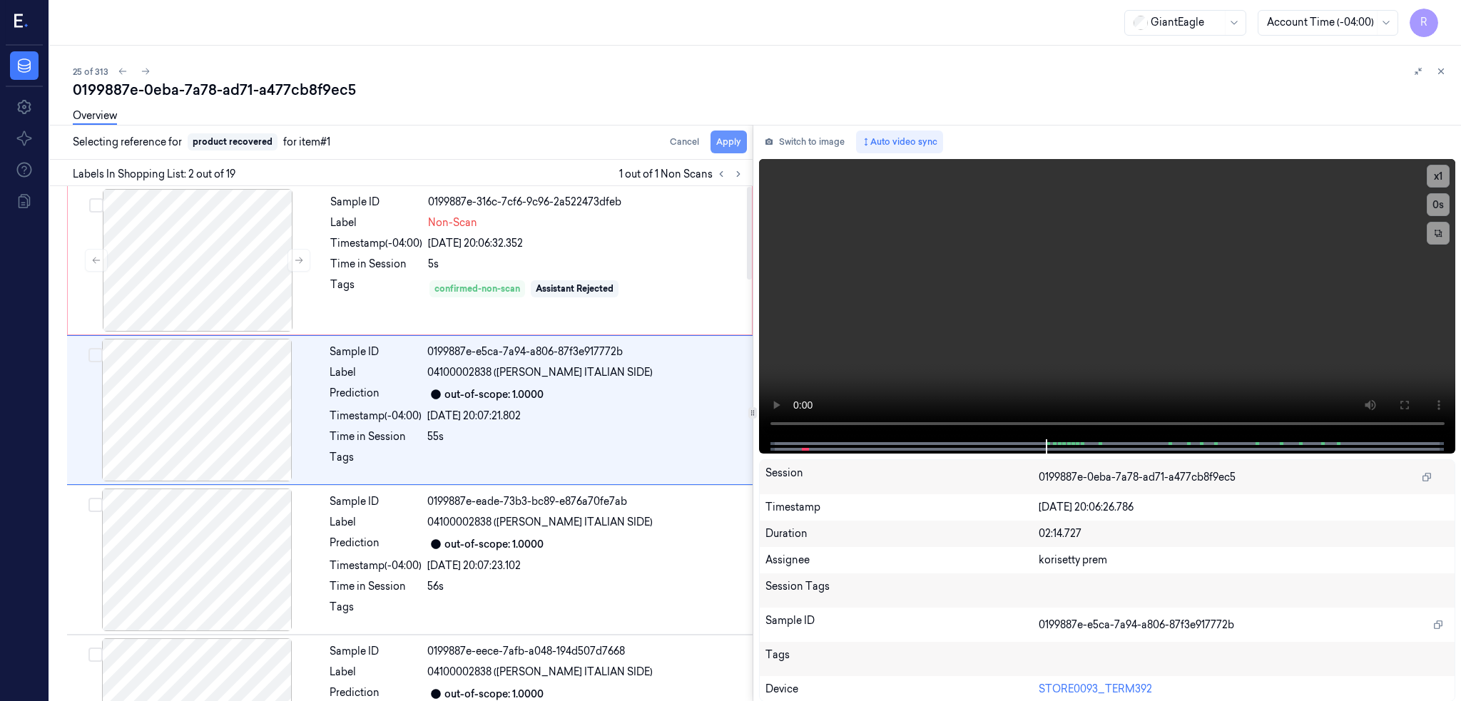
click at [747, 140] on button "Apply" at bounding box center [728, 142] width 36 height 23
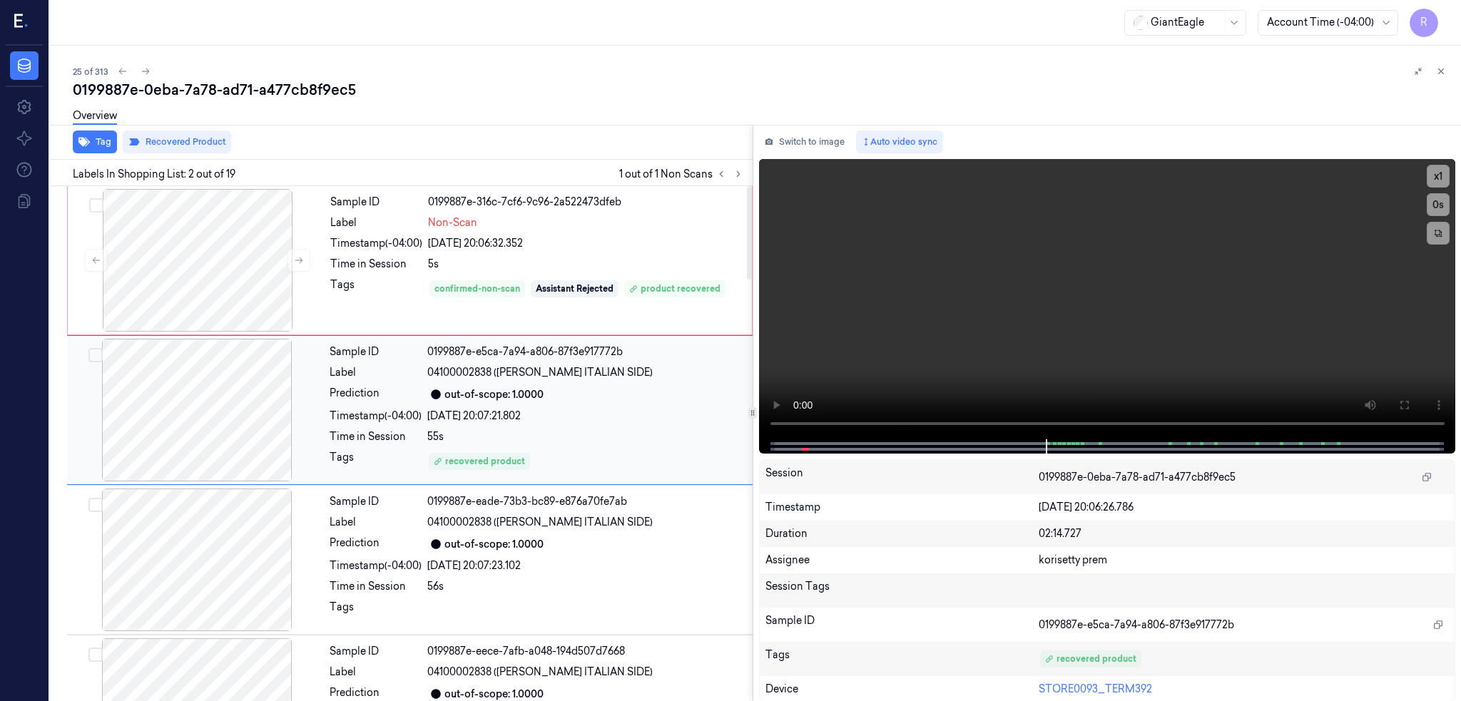
click at [230, 372] on div at bounding box center [197, 410] width 254 height 143
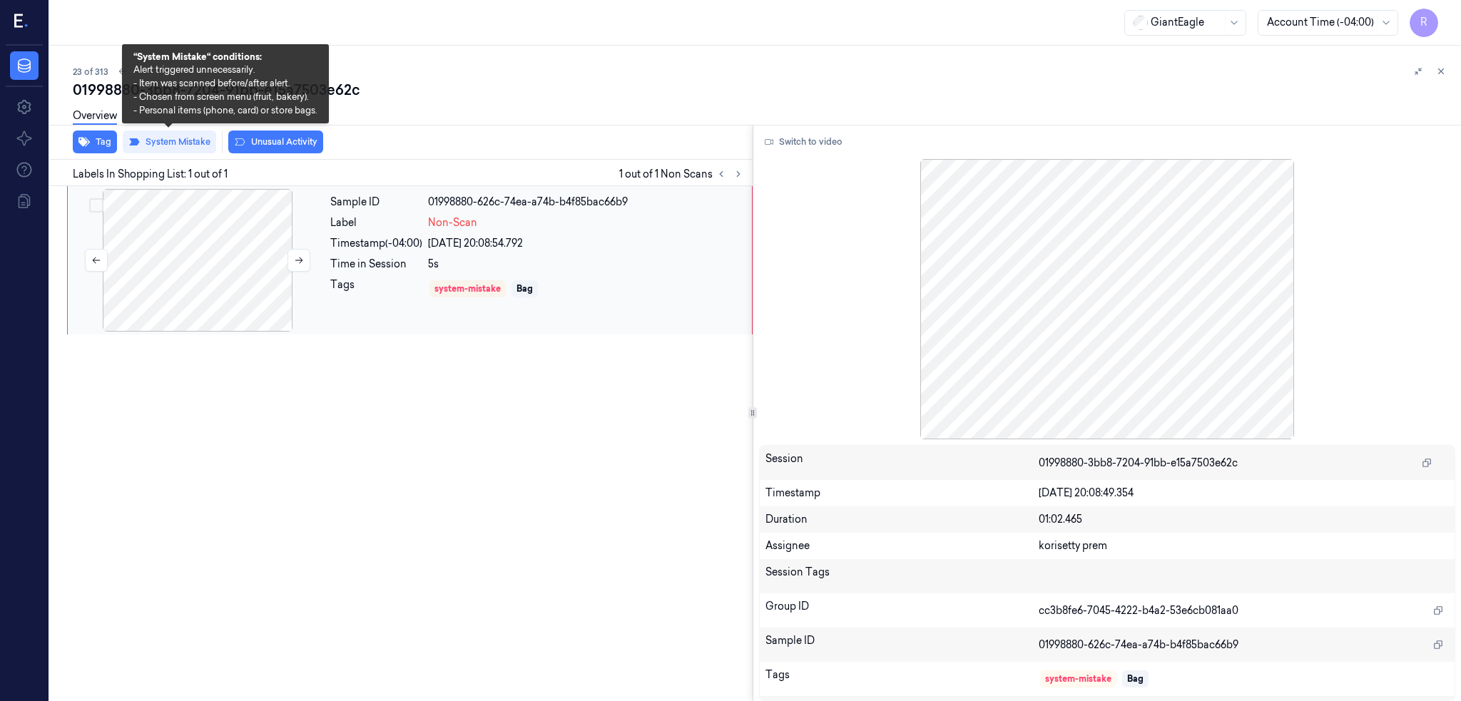
click at [167, 255] on div at bounding box center [198, 260] width 254 height 143
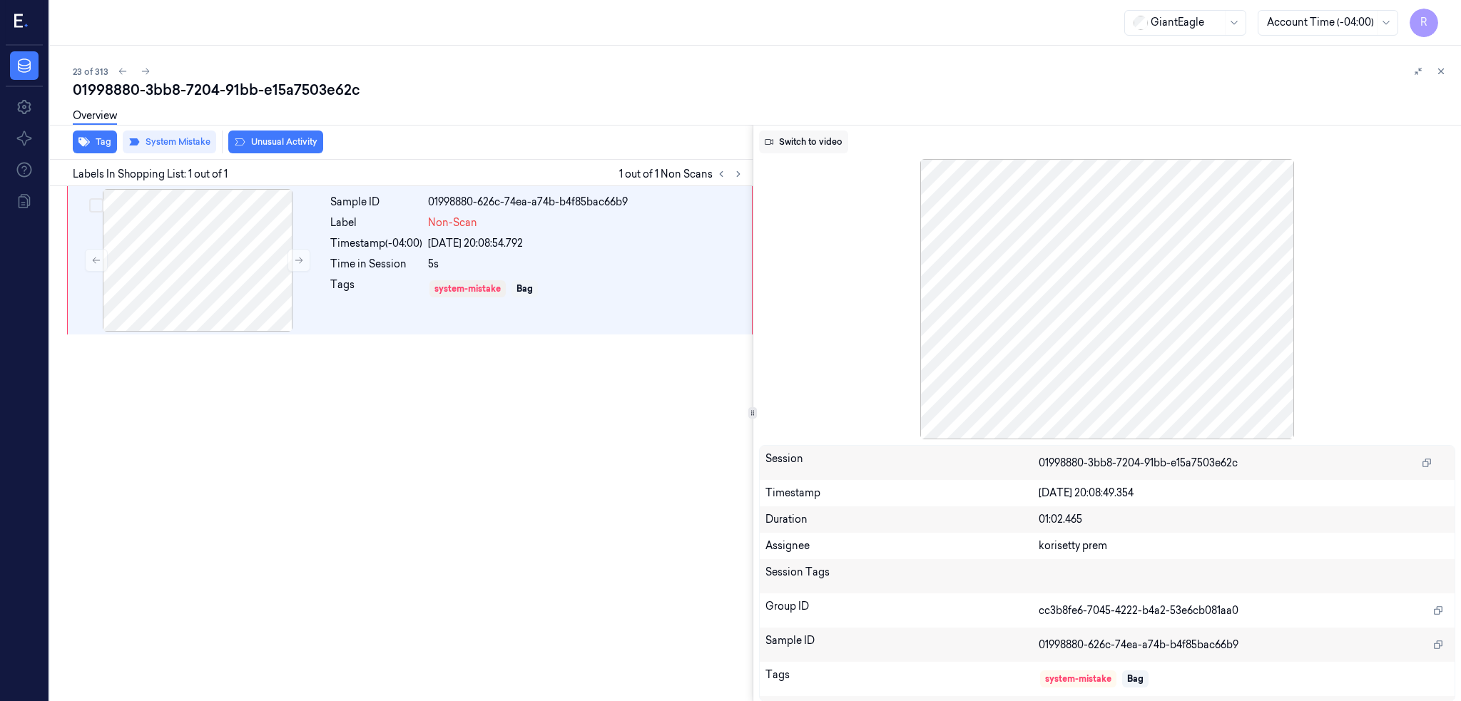
click at [825, 146] on button "Switch to video" at bounding box center [803, 142] width 89 height 23
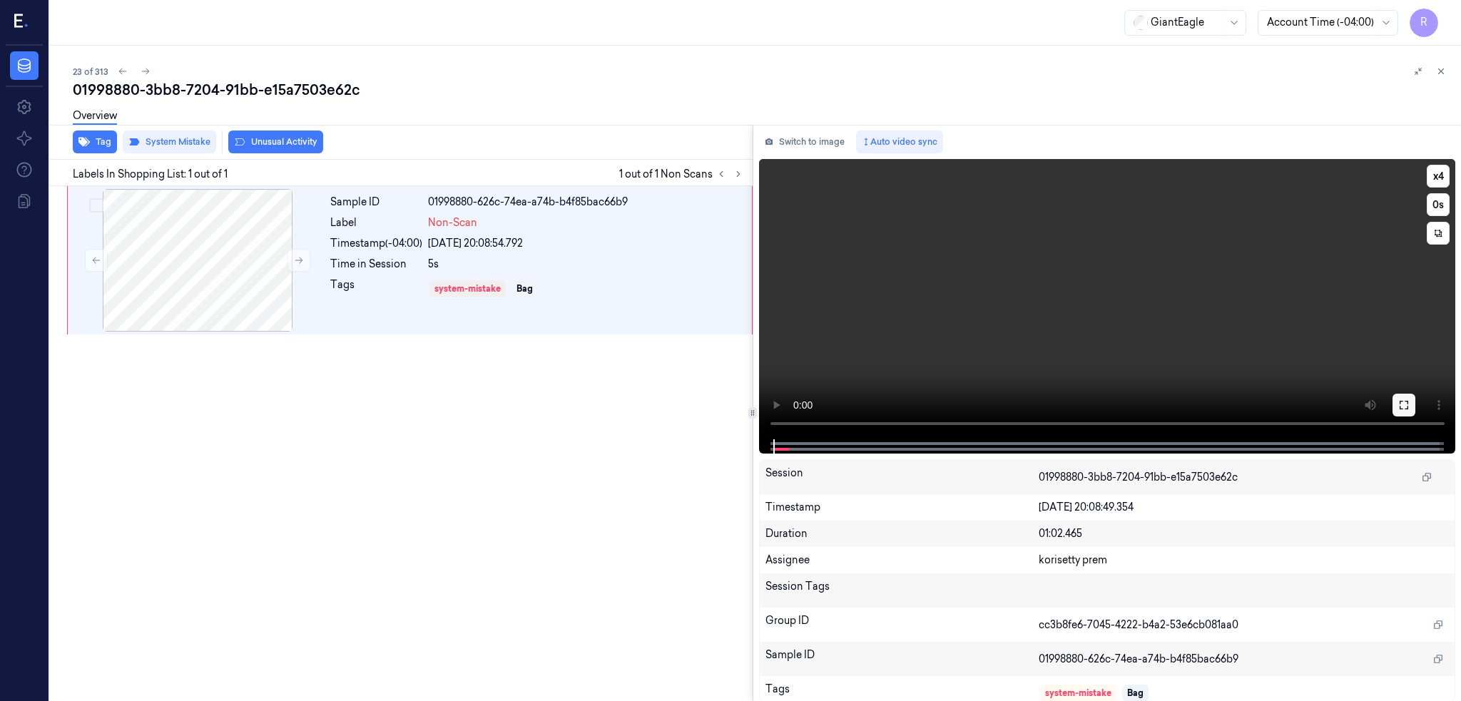
click at [1408, 402] on icon at bounding box center [1403, 405] width 9 height 9
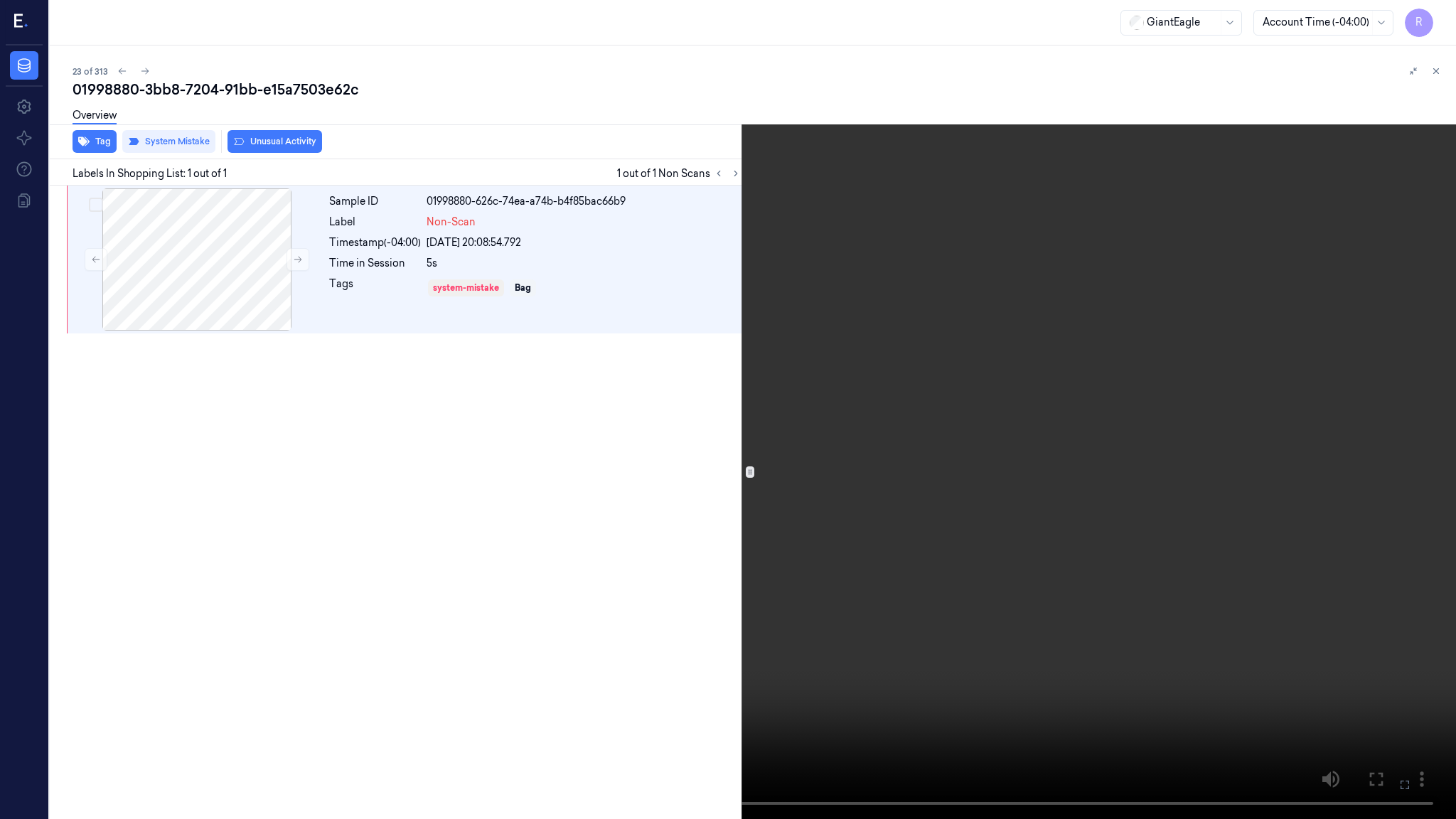
click at [691, 570] on video at bounding box center [728, 410] width 1456 height 819
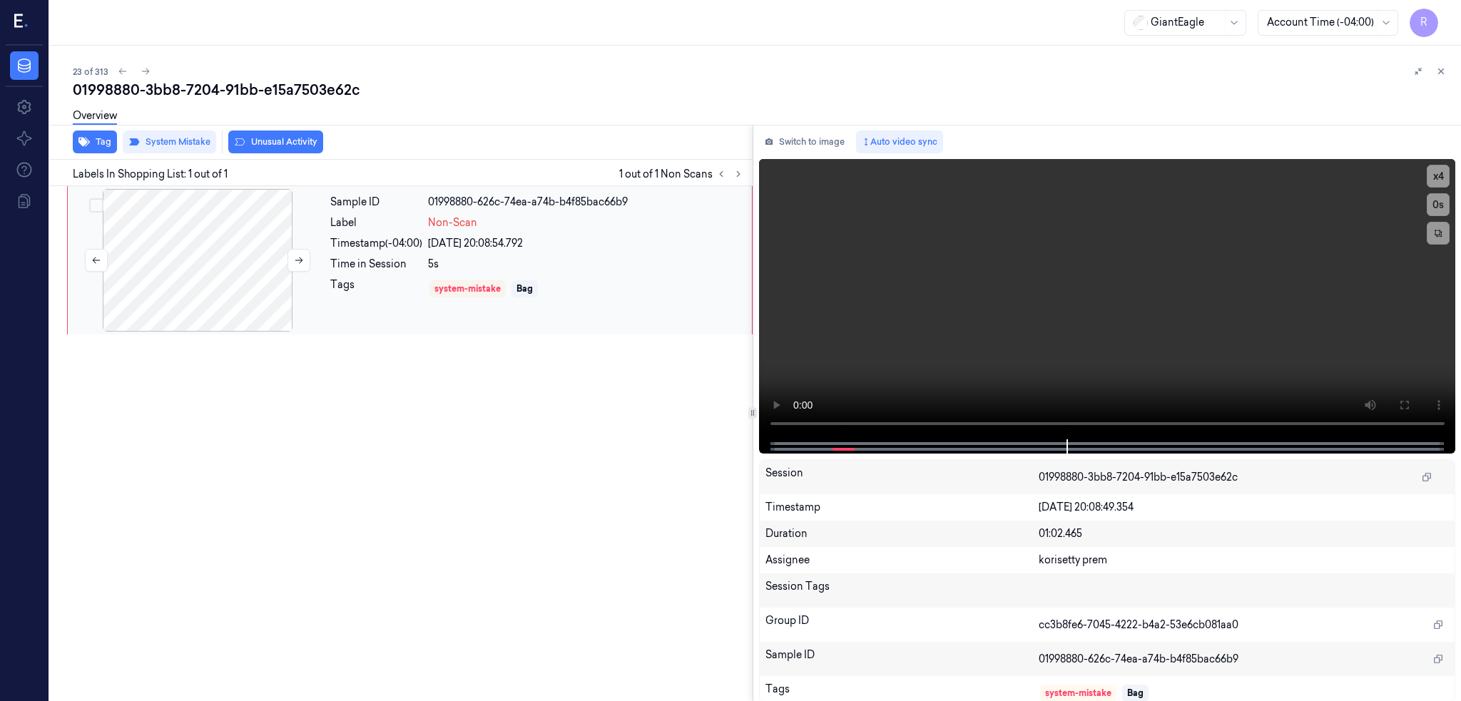
click at [209, 261] on div at bounding box center [198, 260] width 254 height 143
click at [231, 296] on div at bounding box center [198, 260] width 254 height 143
click at [1409, 406] on icon at bounding box center [1403, 404] width 11 height 11
click at [269, 283] on div at bounding box center [198, 260] width 254 height 143
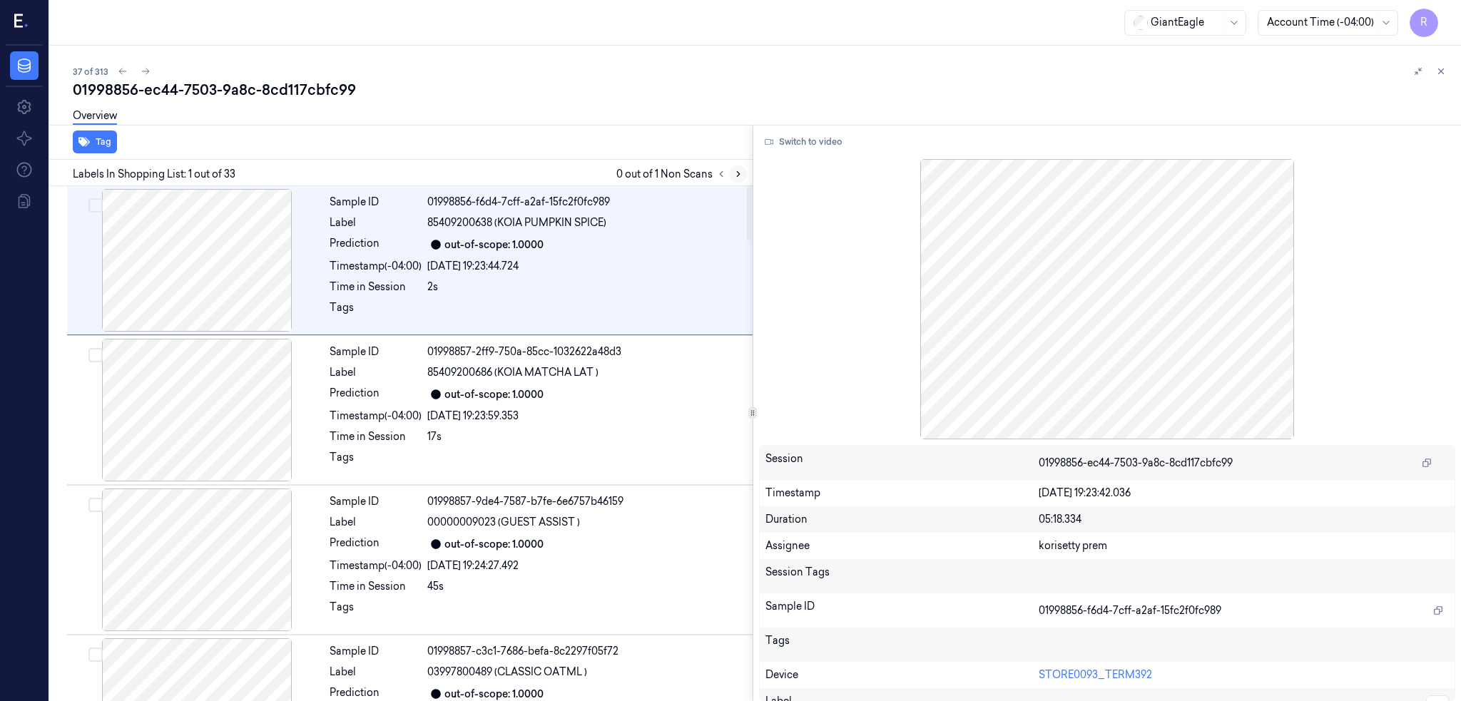
click at [743, 172] on icon at bounding box center [738, 174] width 10 height 10
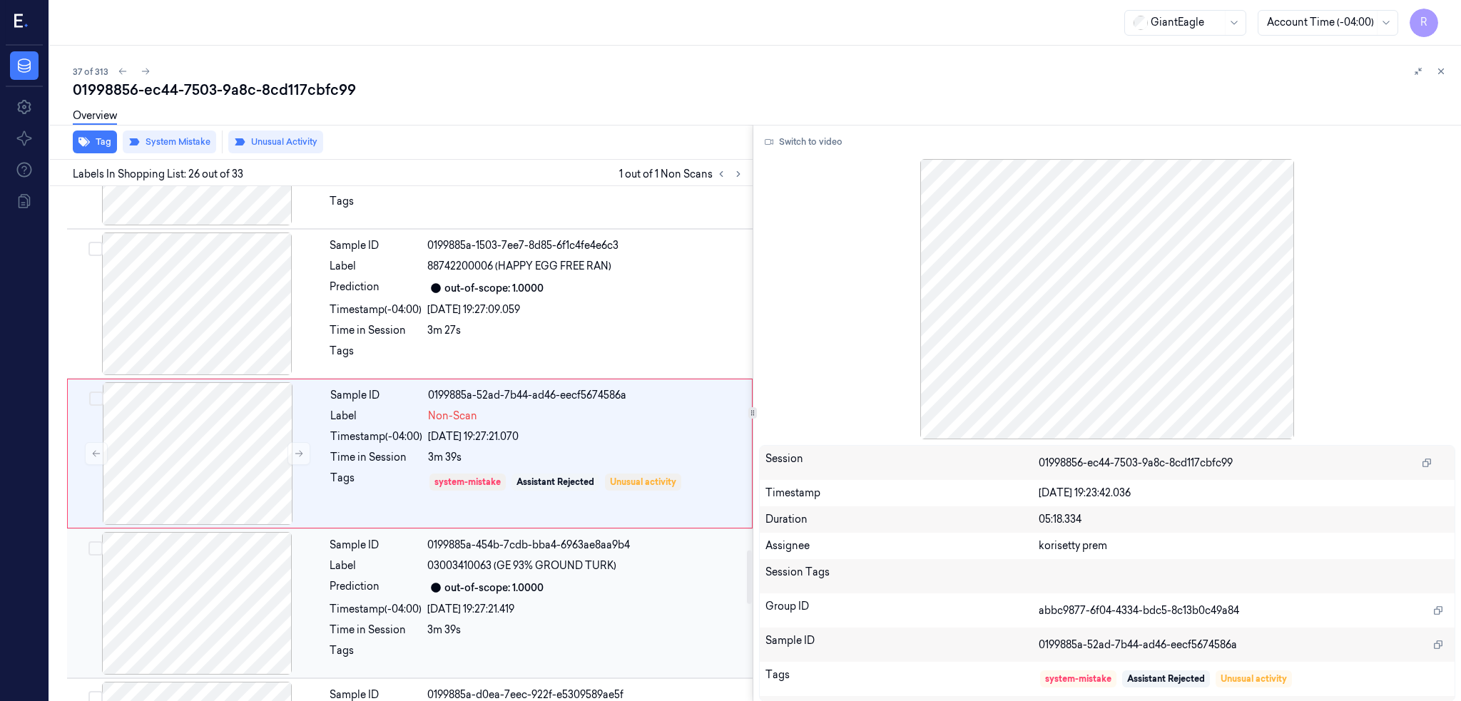
scroll to position [3562, 0]
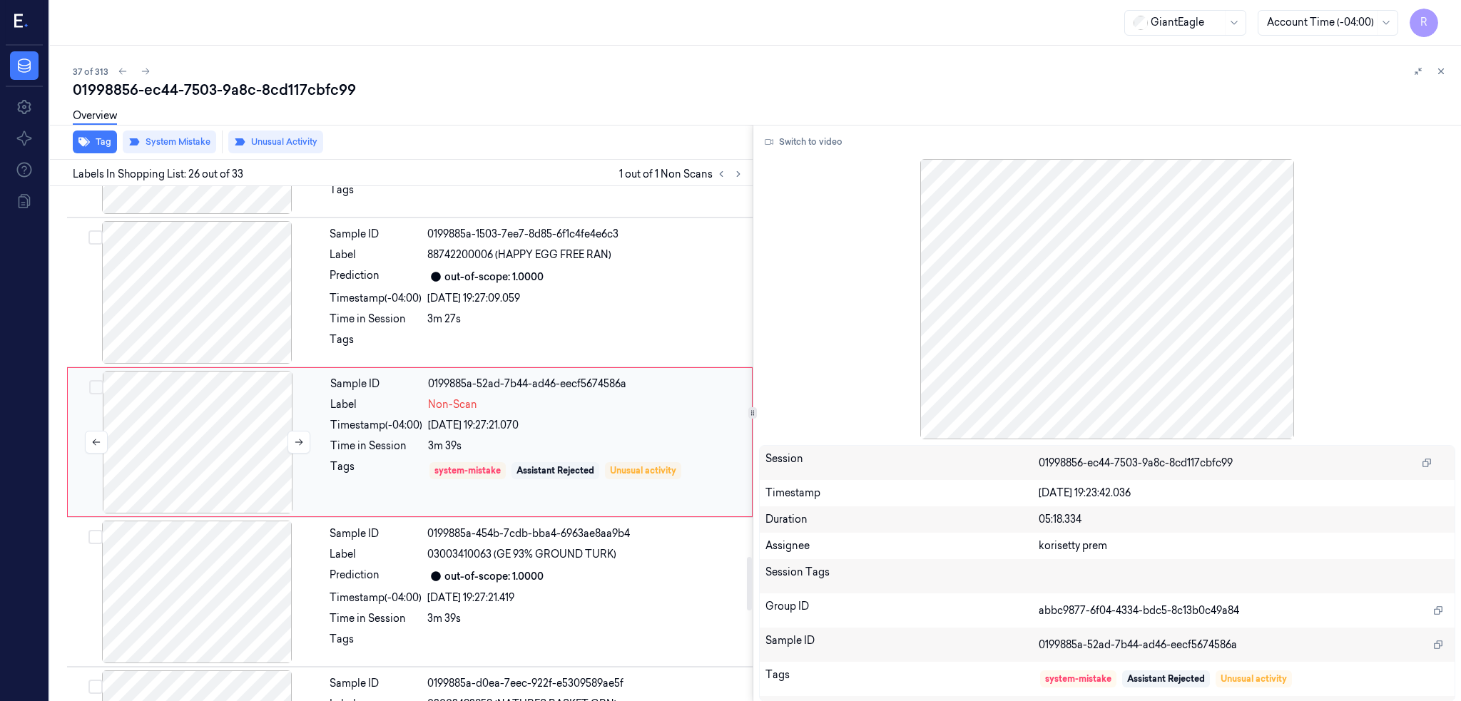
click at [241, 483] on div at bounding box center [198, 442] width 254 height 143
click at [210, 260] on div at bounding box center [197, 292] width 254 height 143
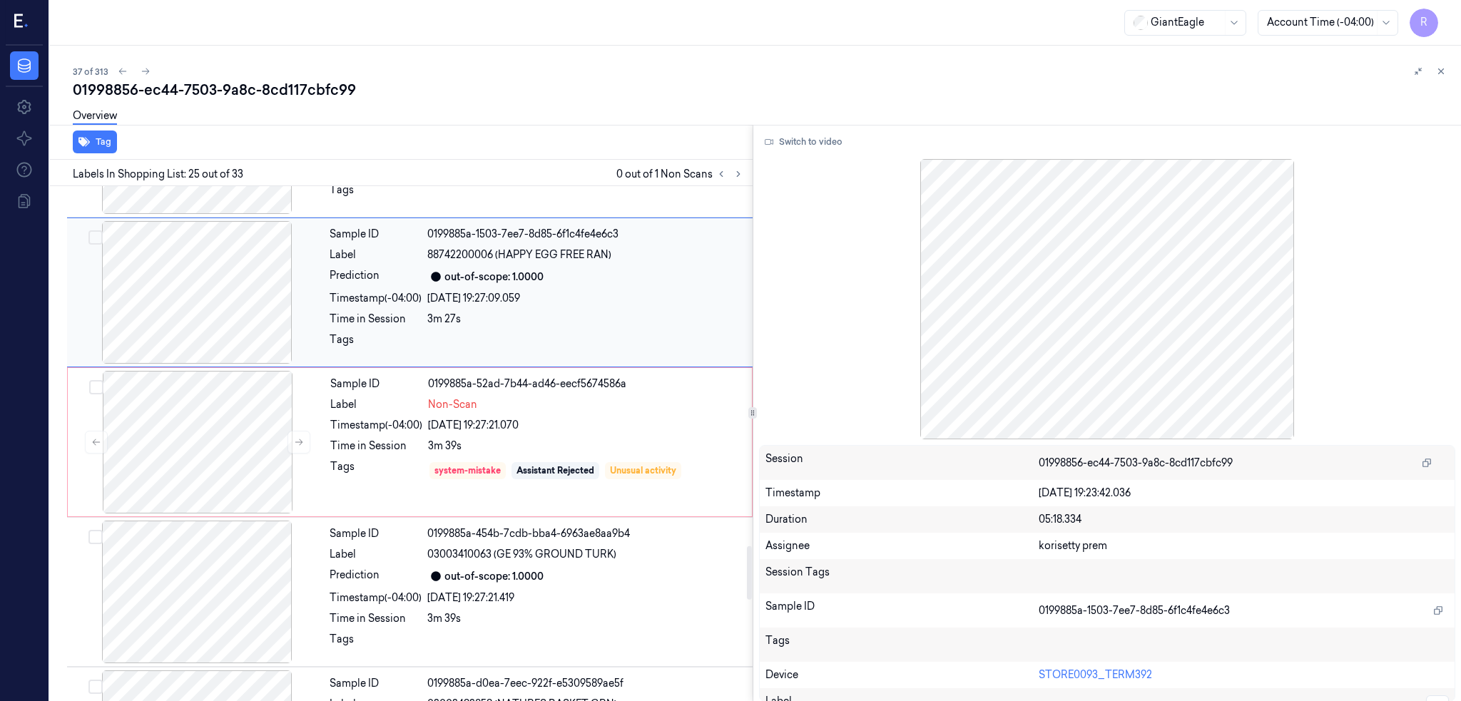
scroll to position [3412, 0]
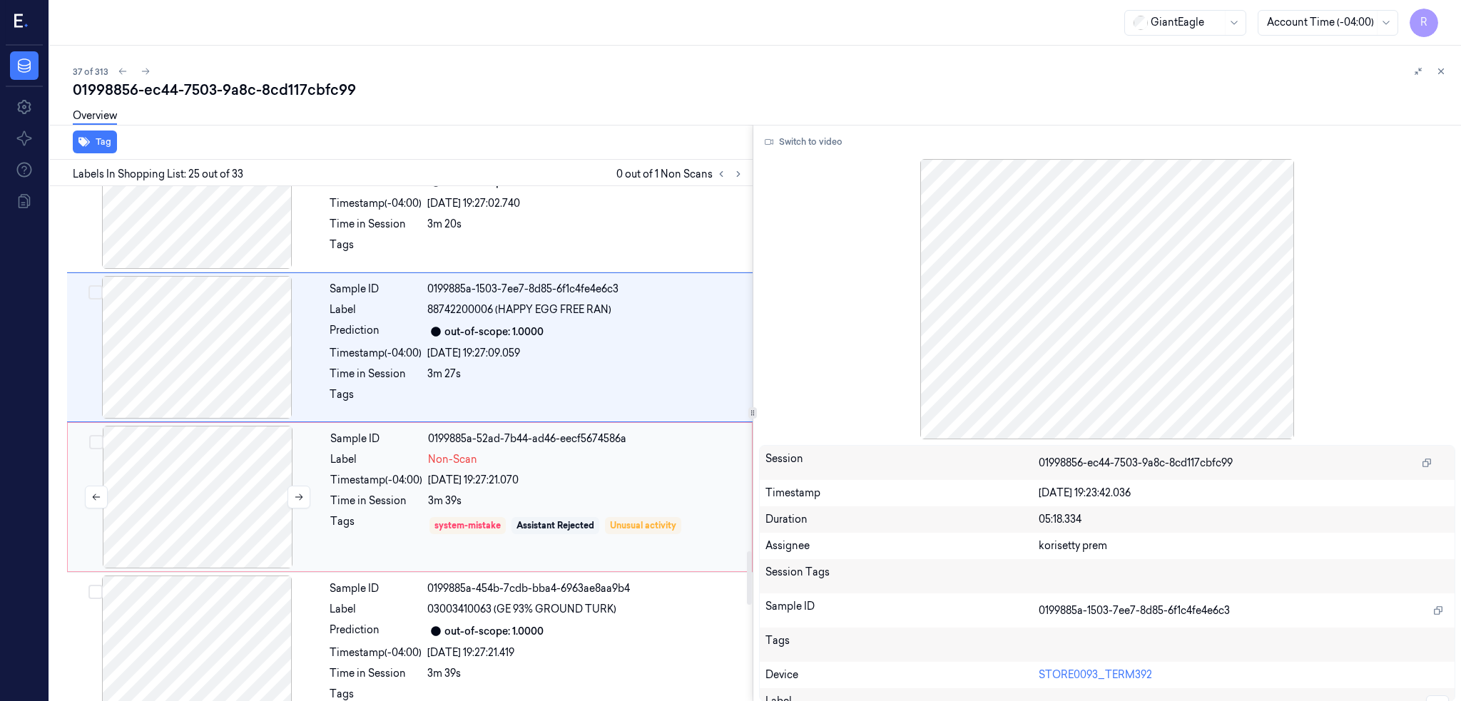
click at [220, 503] on div at bounding box center [198, 497] width 254 height 143
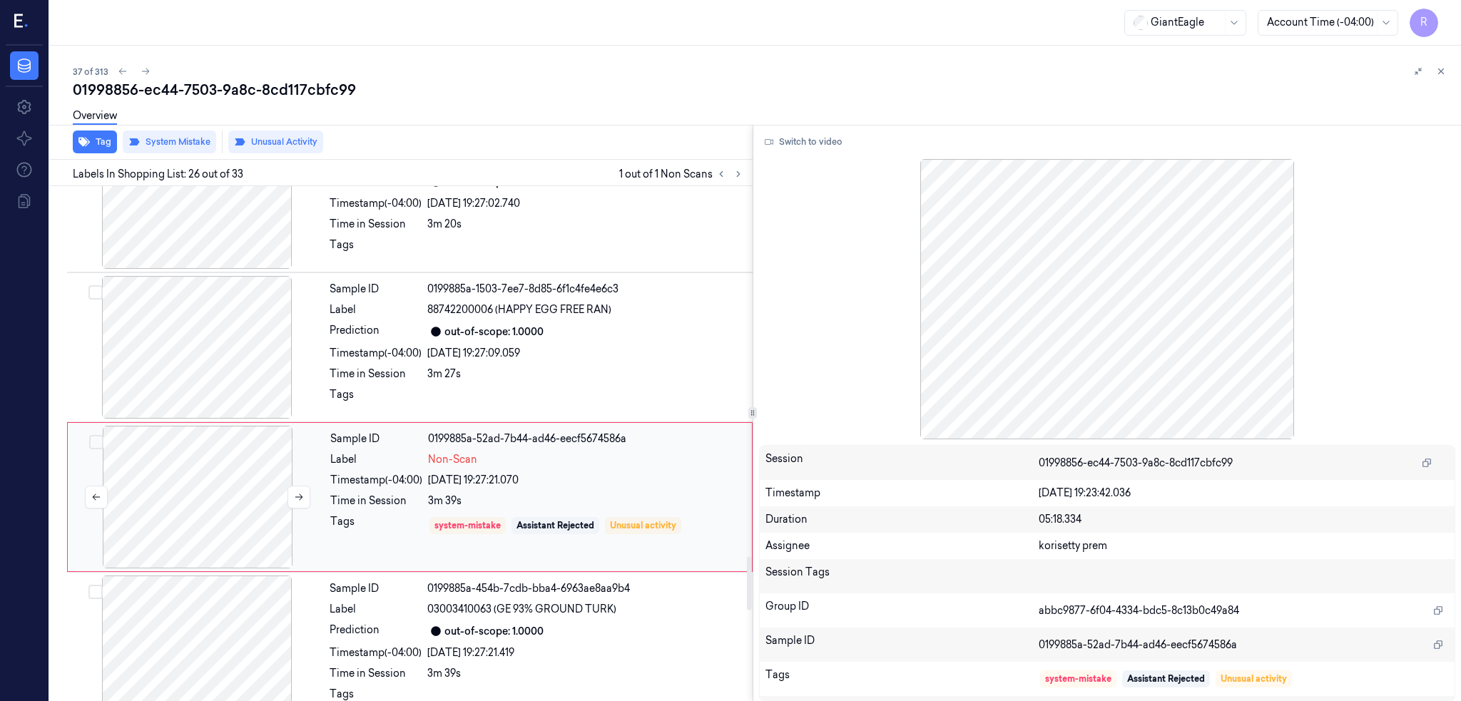
scroll to position [3562, 0]
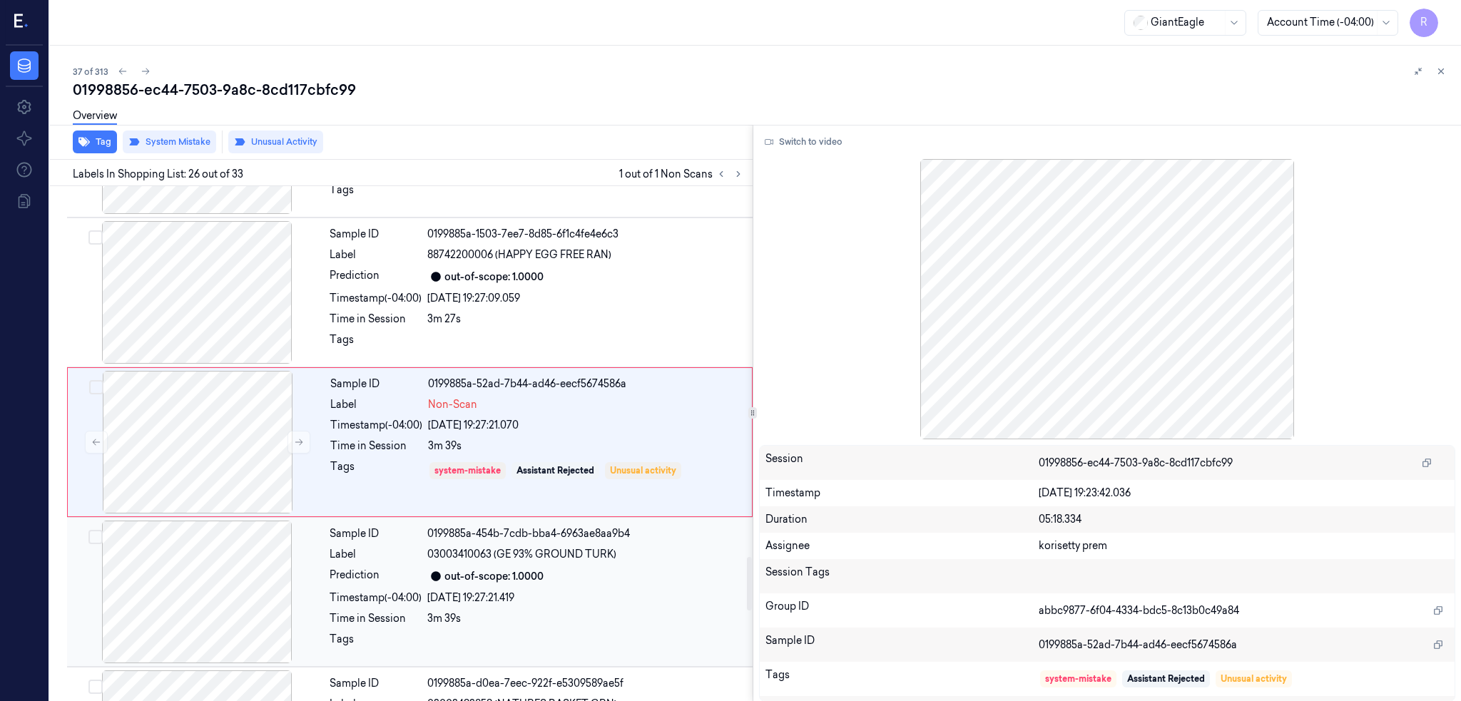
click at [218, 612] on div at bounding box center [197, 592] width 254 height 143
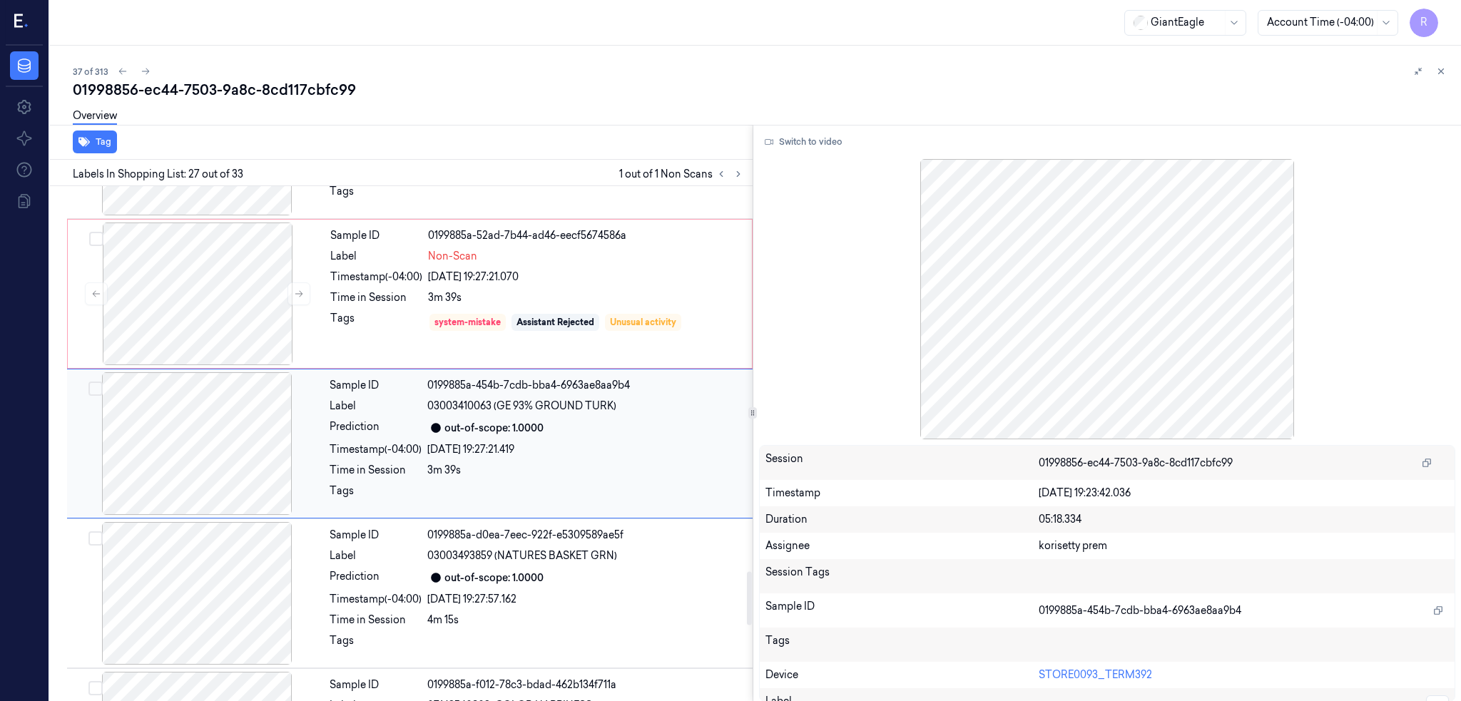
scroll to position [3712, 0]
click at [215, 289] on div at bounding box center [198, 292] width 254 height 143
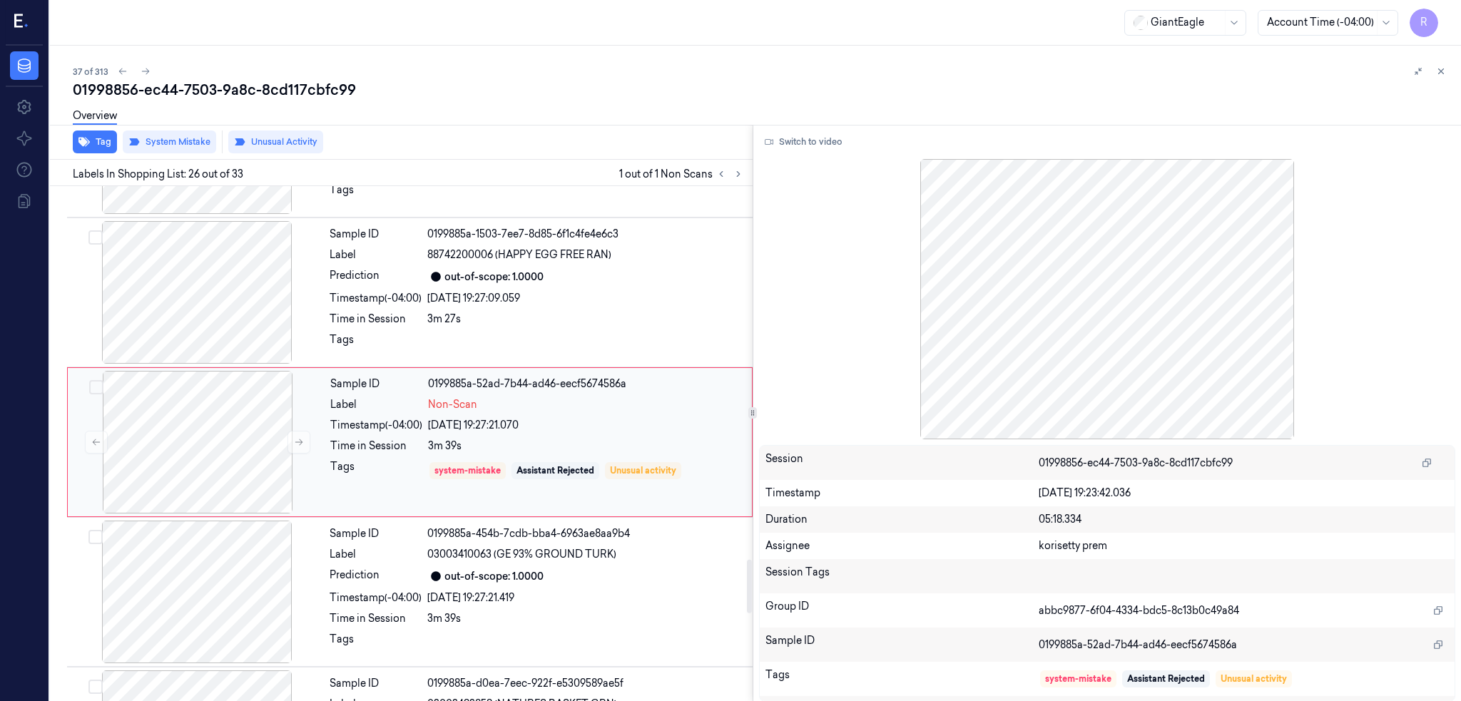
scroll to position [3657, 0]
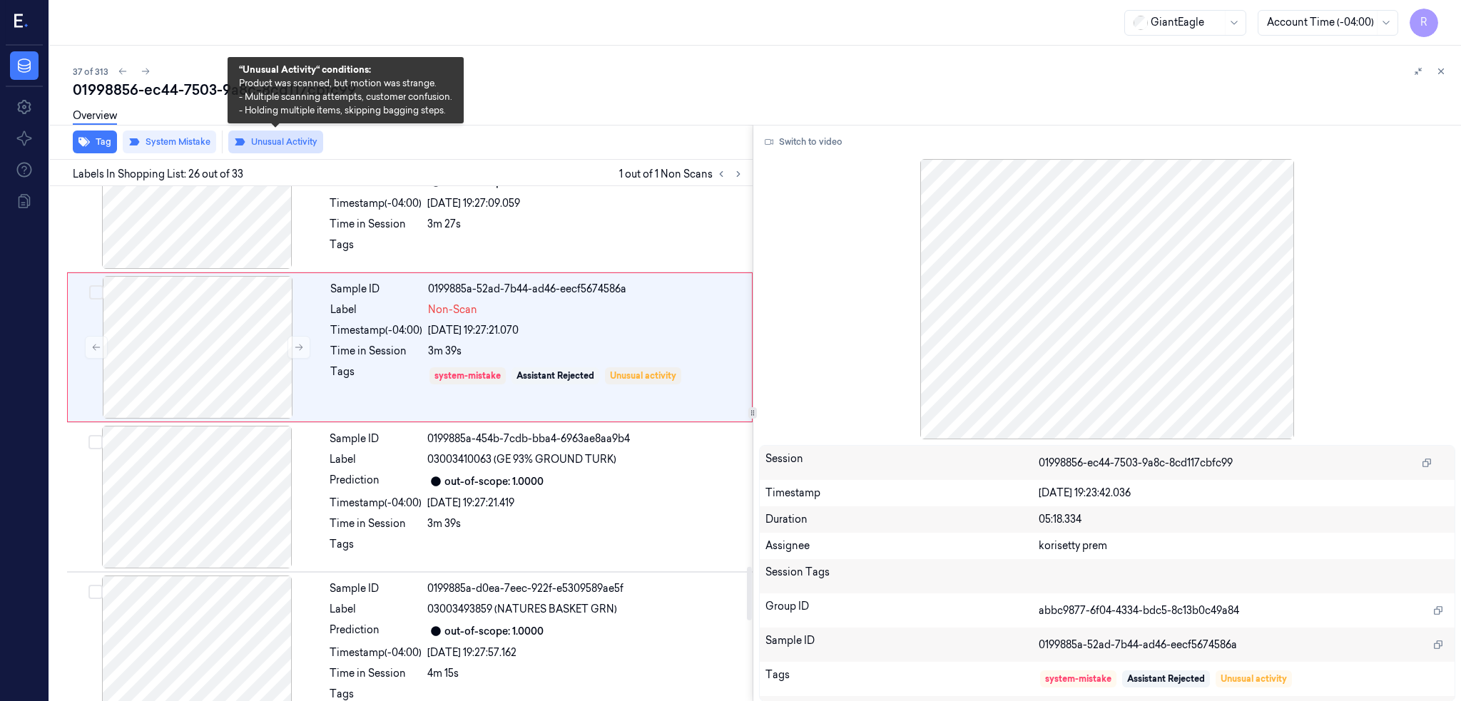
click at [277, 146] on button "Unusual Activity" at bounding box center [275, 142] width 95 height 23
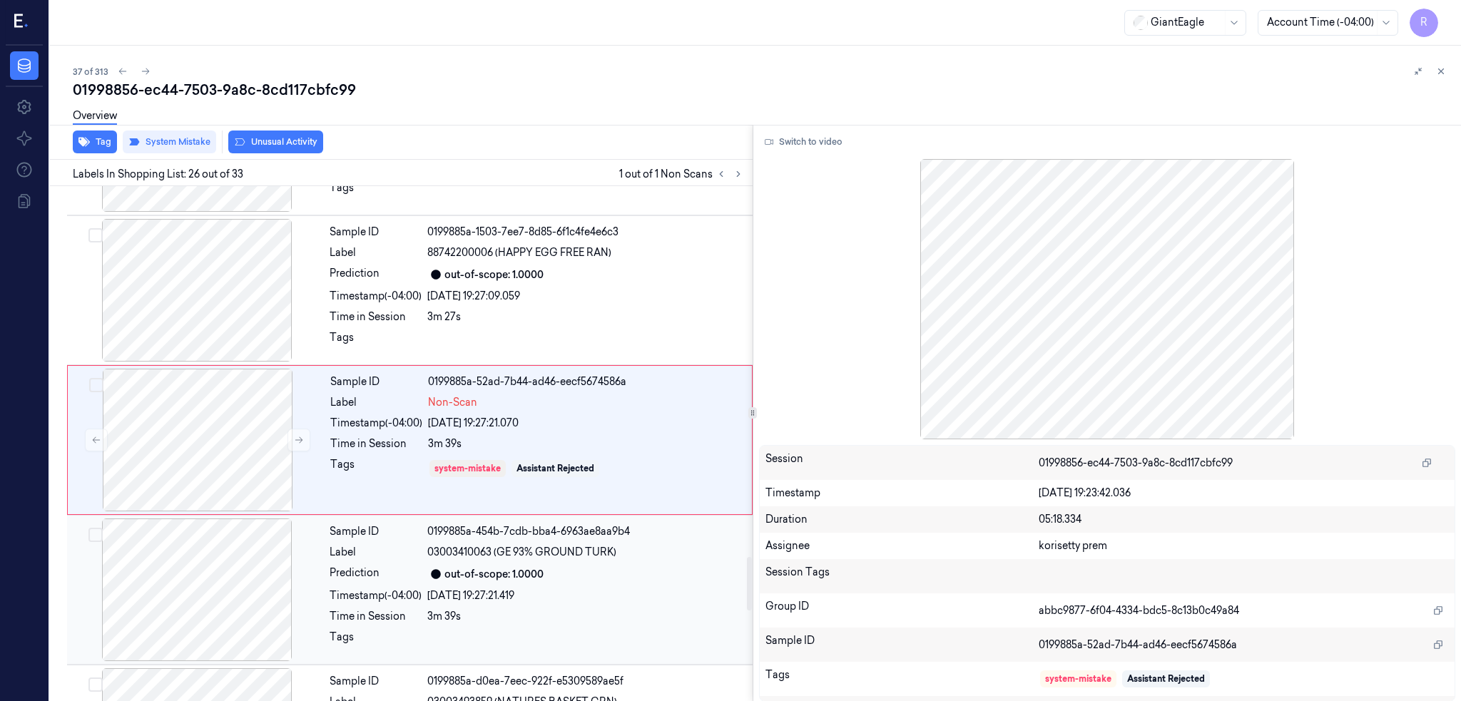
scroll to position [3562, 0]
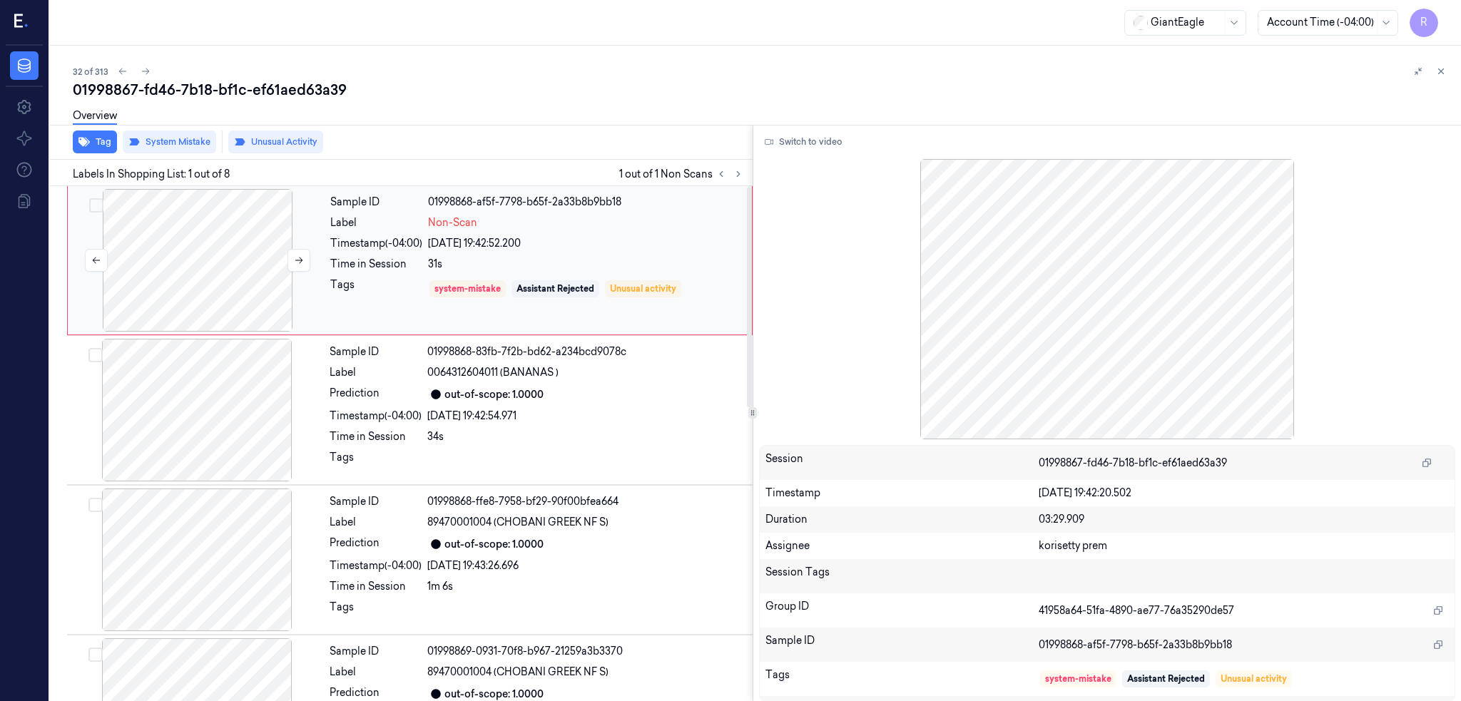
click at [201, 270] on div at bounding box center [198, 260] width 254 height 143
click at [259, 389] on div at bounding box center [197, 410] width 254 height 143
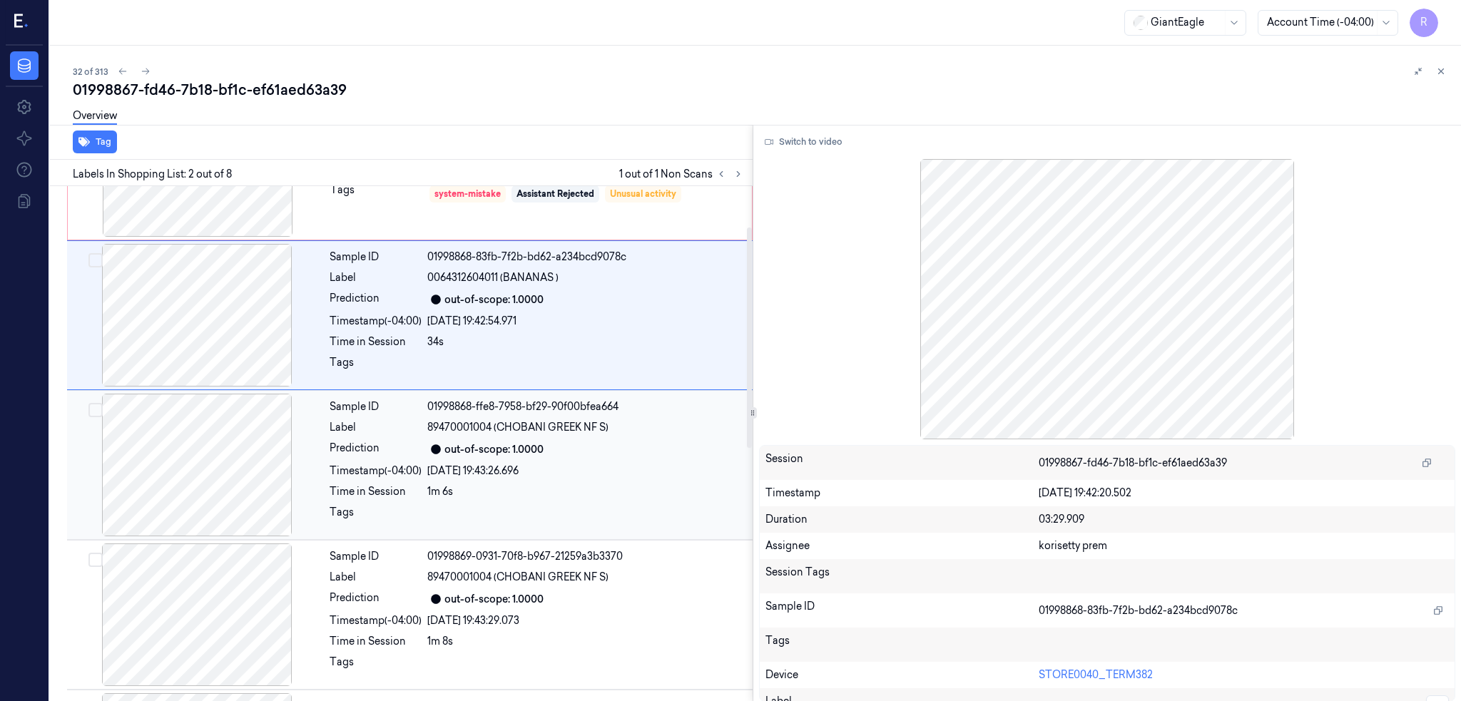
click at [218, 476] on div at bounding box center [197, 465] width 254 height 143
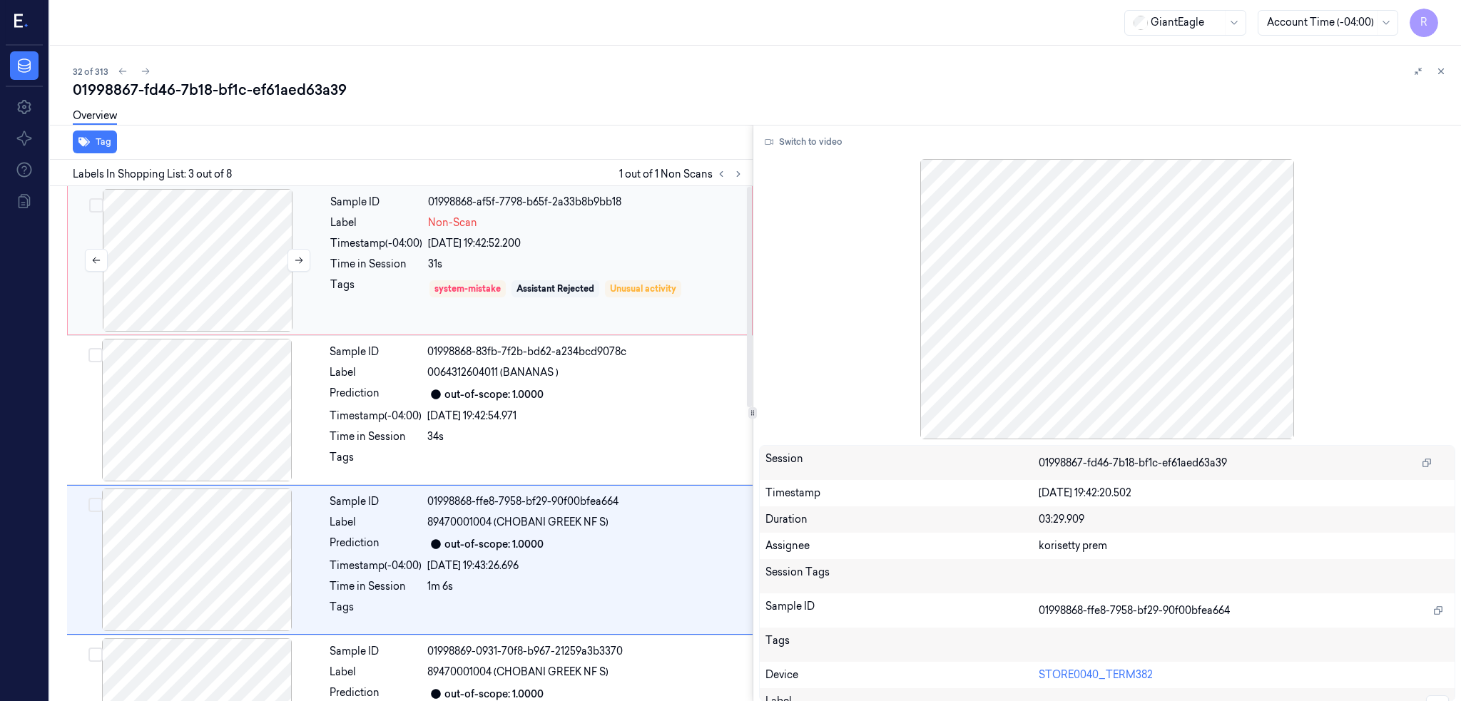
click at [206, 210] on div at bounding box center [198, 260] width 254 height 143
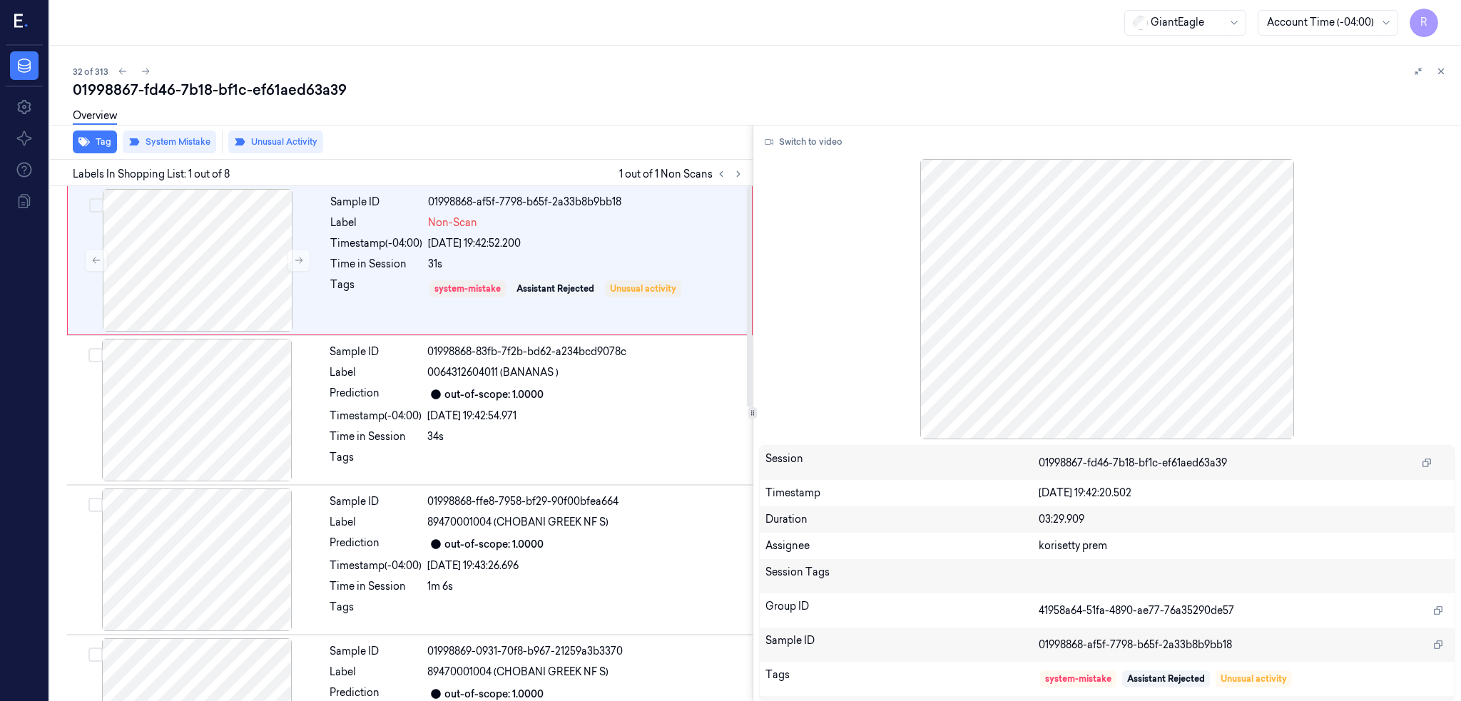
click at [815, 134] on button "Switch to video" at bounding box center [803, 142] width 89 height 23
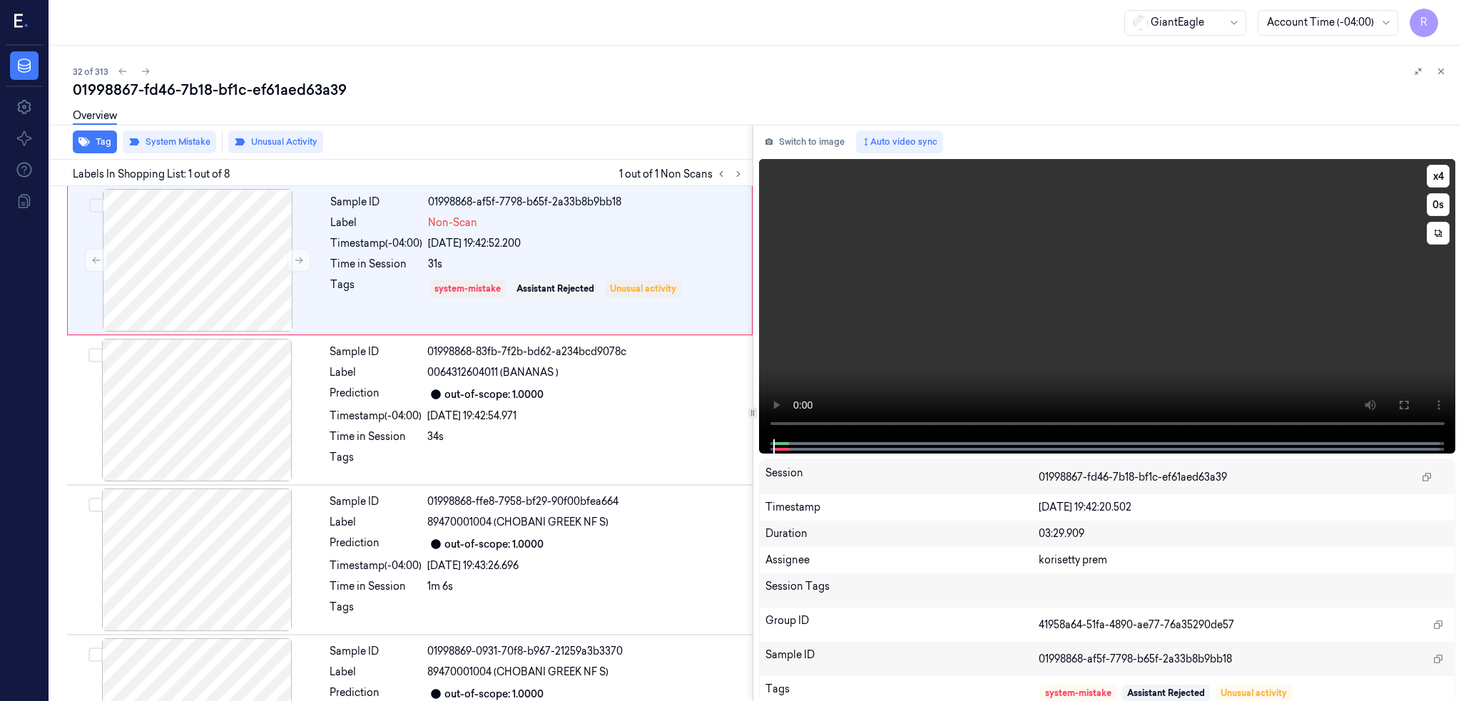
click at [1409, 405] on icon at bounding box center [1403, 404] width 11 height 11
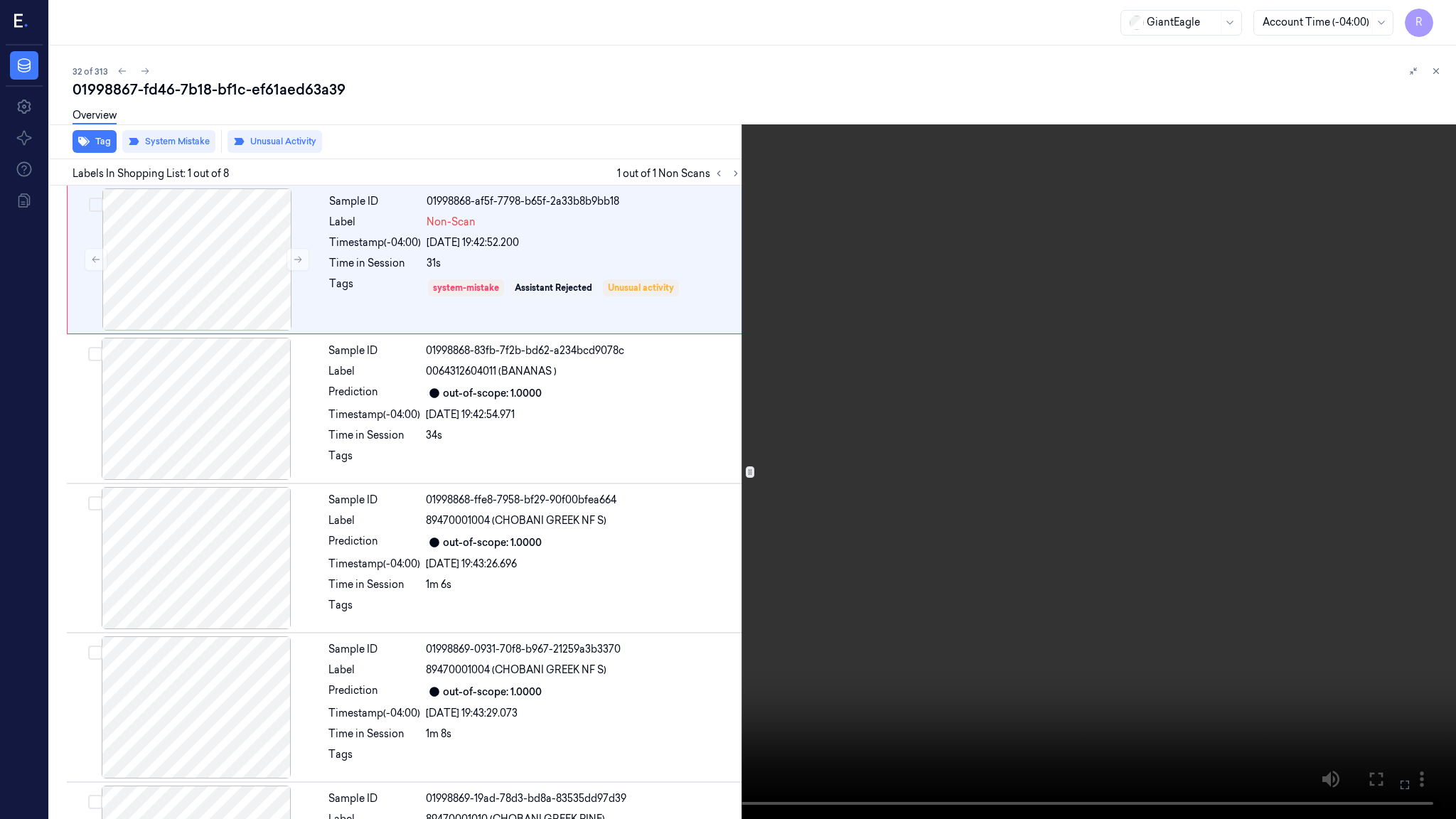
click at [1114, 621] on video at bounding box center [728, 410] width 1456 height 819
click at [1114, 620] on video at bounding box center [728, 410] width 1456 height 819
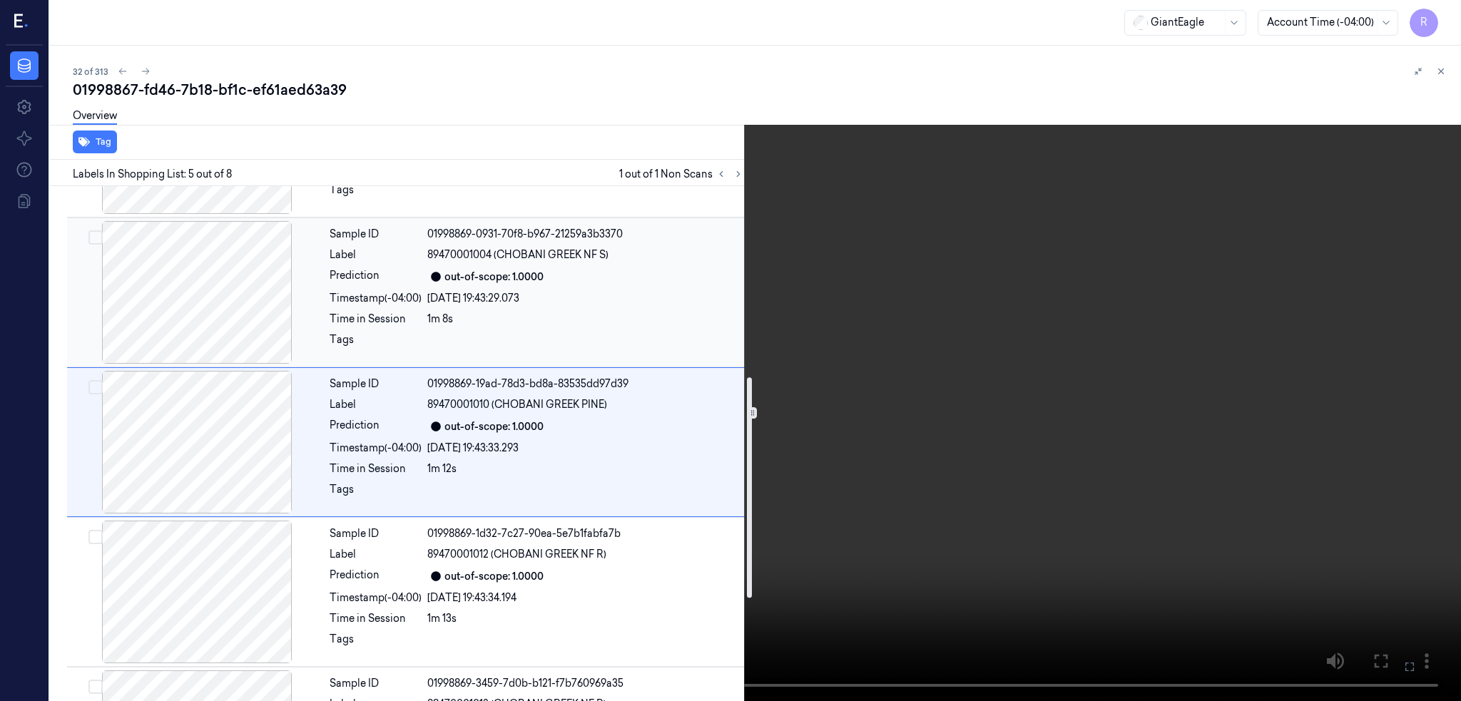
scroll to position [450, 0]
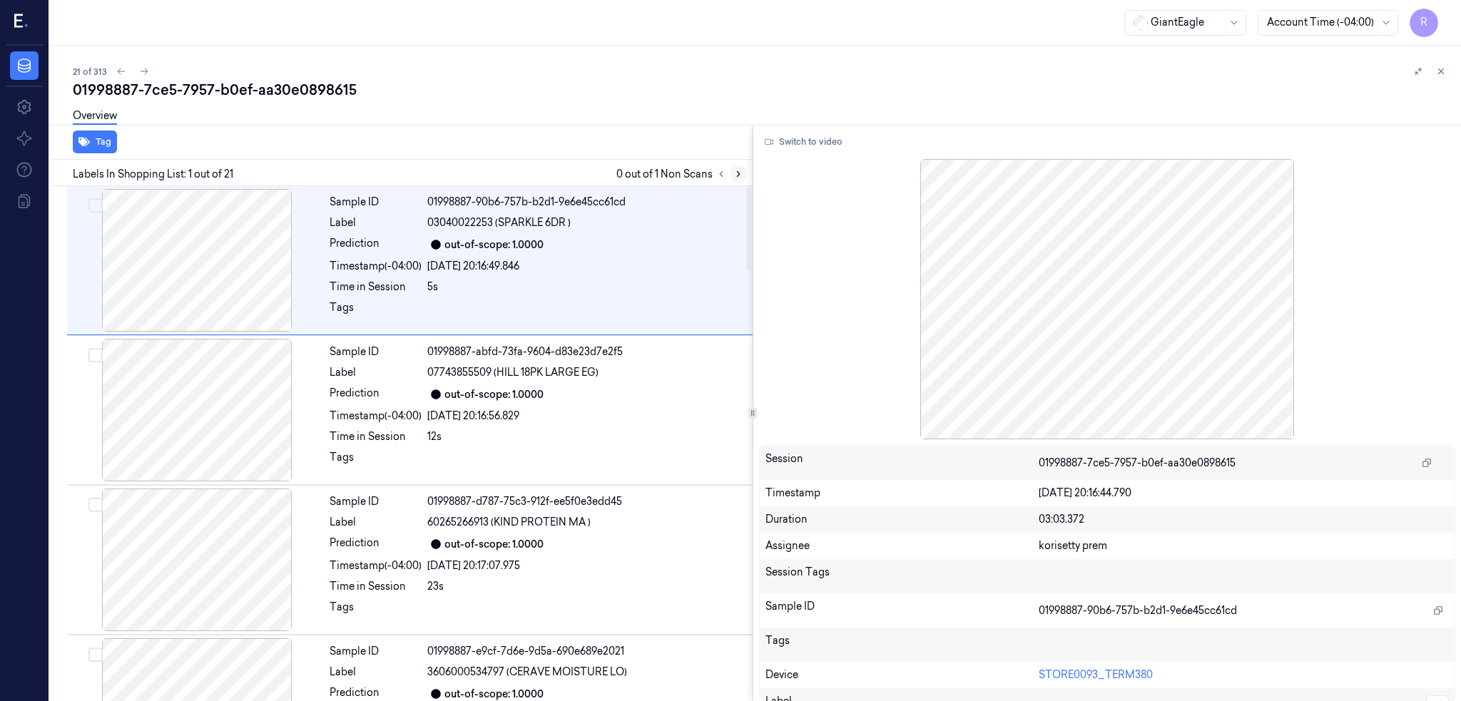
click at [743, 172] on icon at bounding box center [738, 174] width 10 height 10
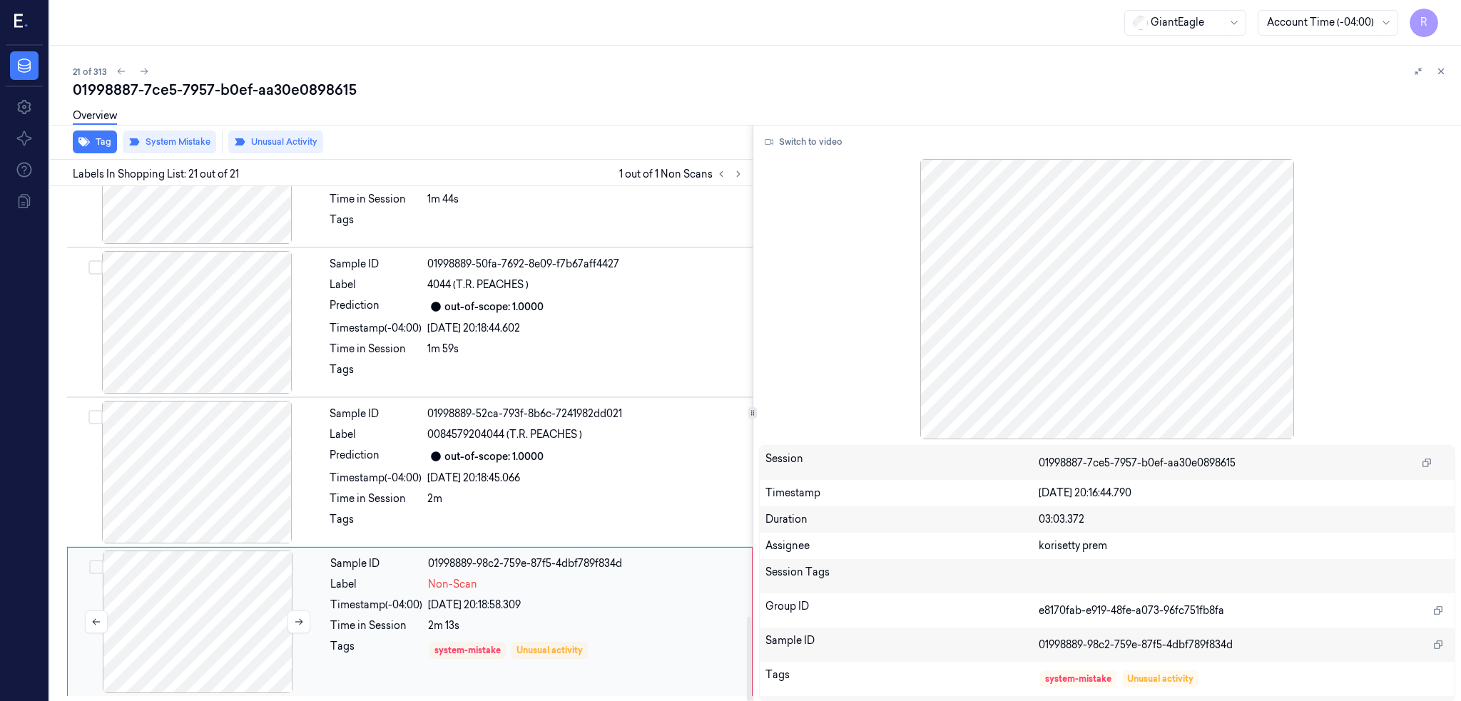
click at [231, 651] on div at bounding box center [198, 622] width 254 height 143
click at [228, 484] on div at bounding box center [197, 472] width 254 height 143
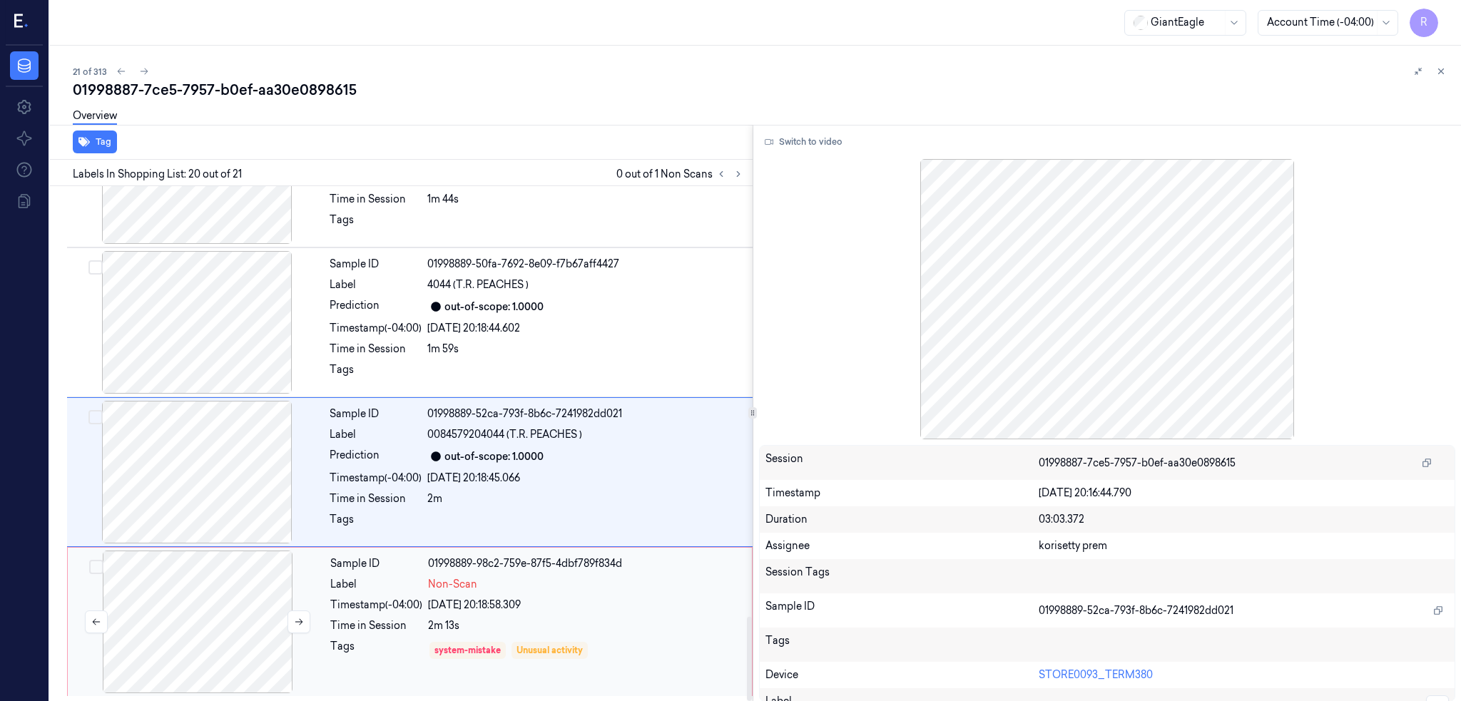
click at [215, 619] on div at bounding box center [198, 622] width 254 height 143
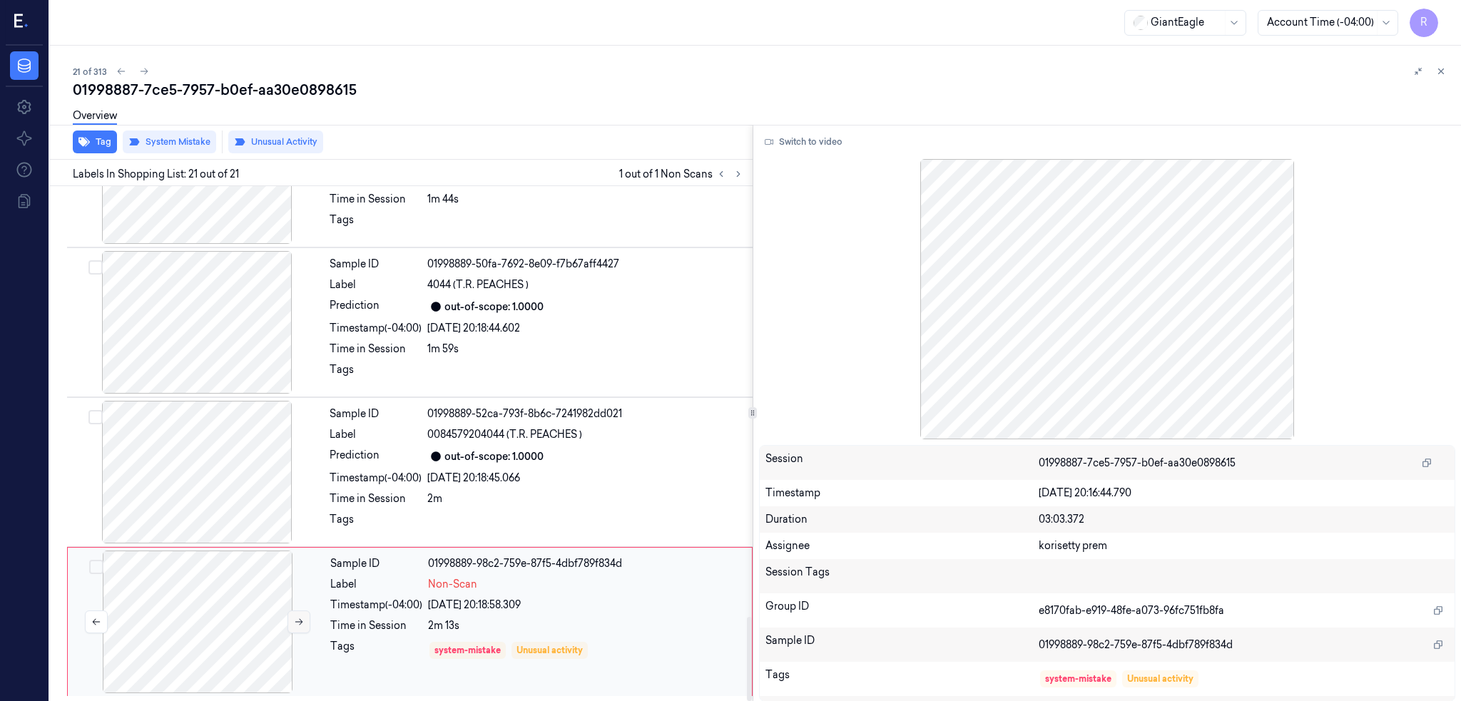
click at [304, 628] on button at bounding box center [298, 621] width 23 height 23
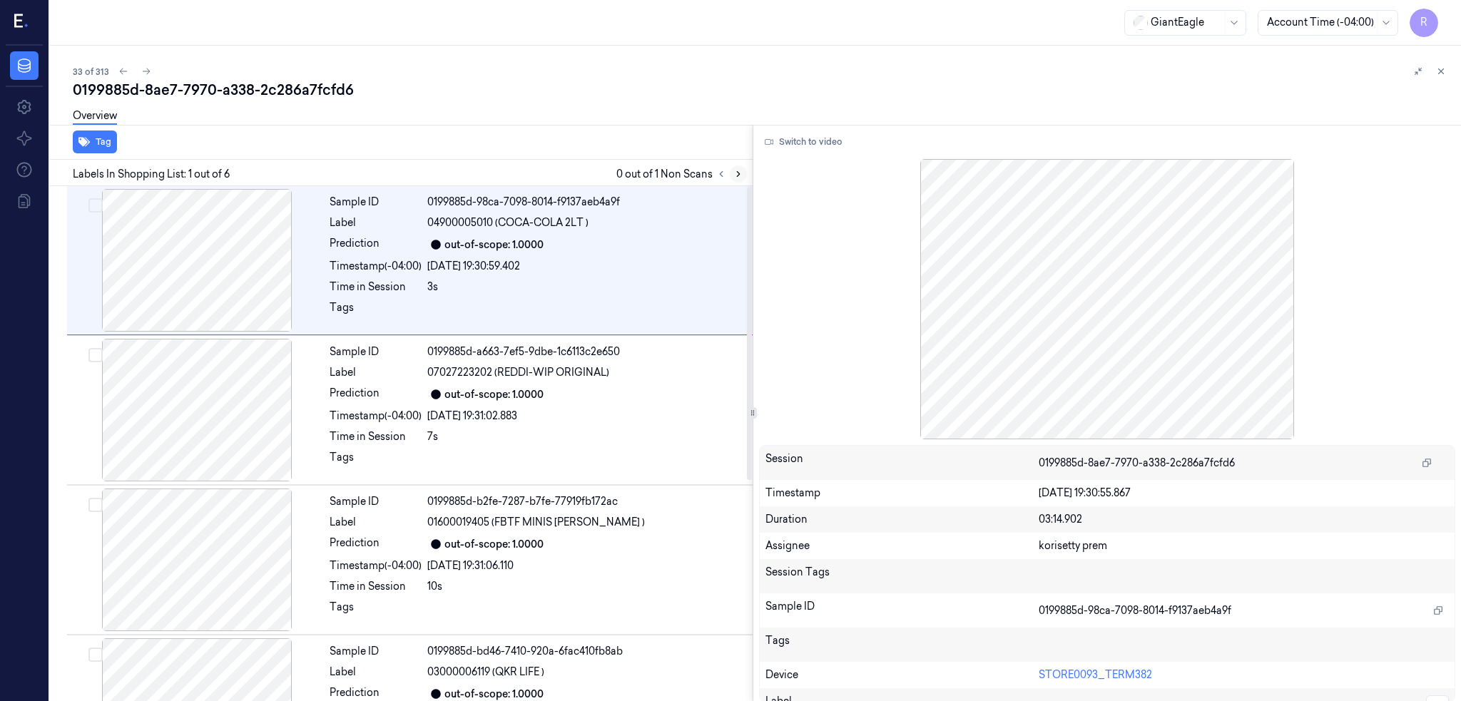
click at [743, 172] on icon at bounding box center [738, 174] width 10 height 10
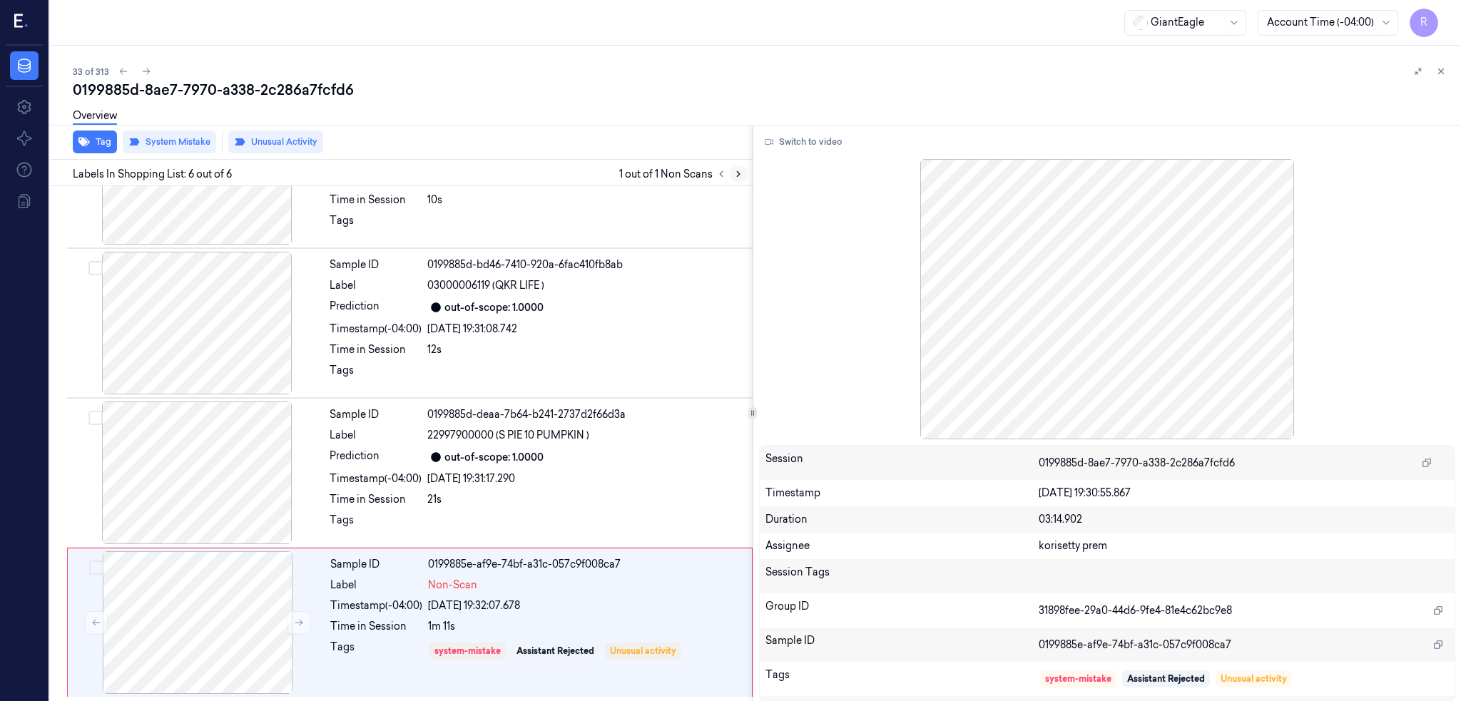
scroll to position [388, 0]
click at [202, 632] on div at bounding box center [198, 622] width 254 height 143
click at [187, 480] on div at bounding box center [197, 472] width 254 height 143
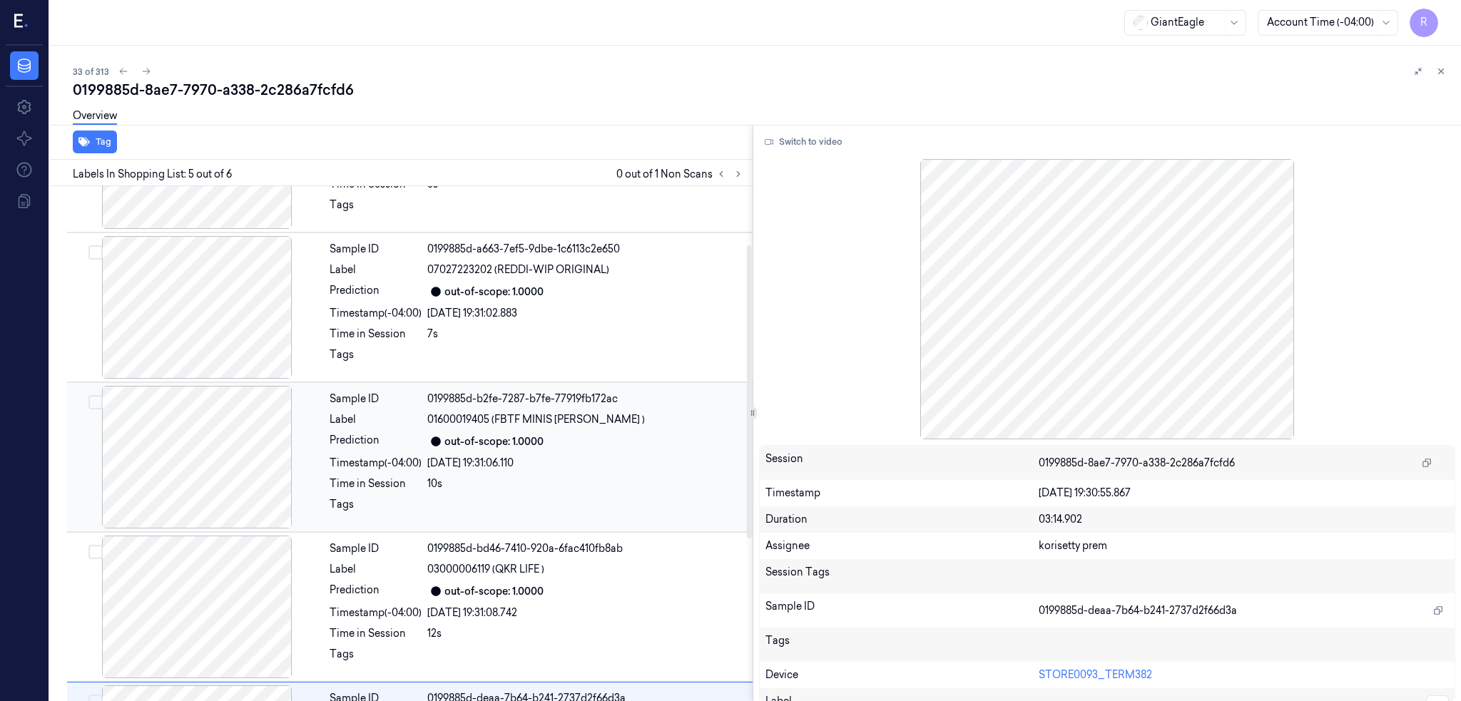
click at [219, 446] on div at bounding box center [197, 457] width 254 height 143
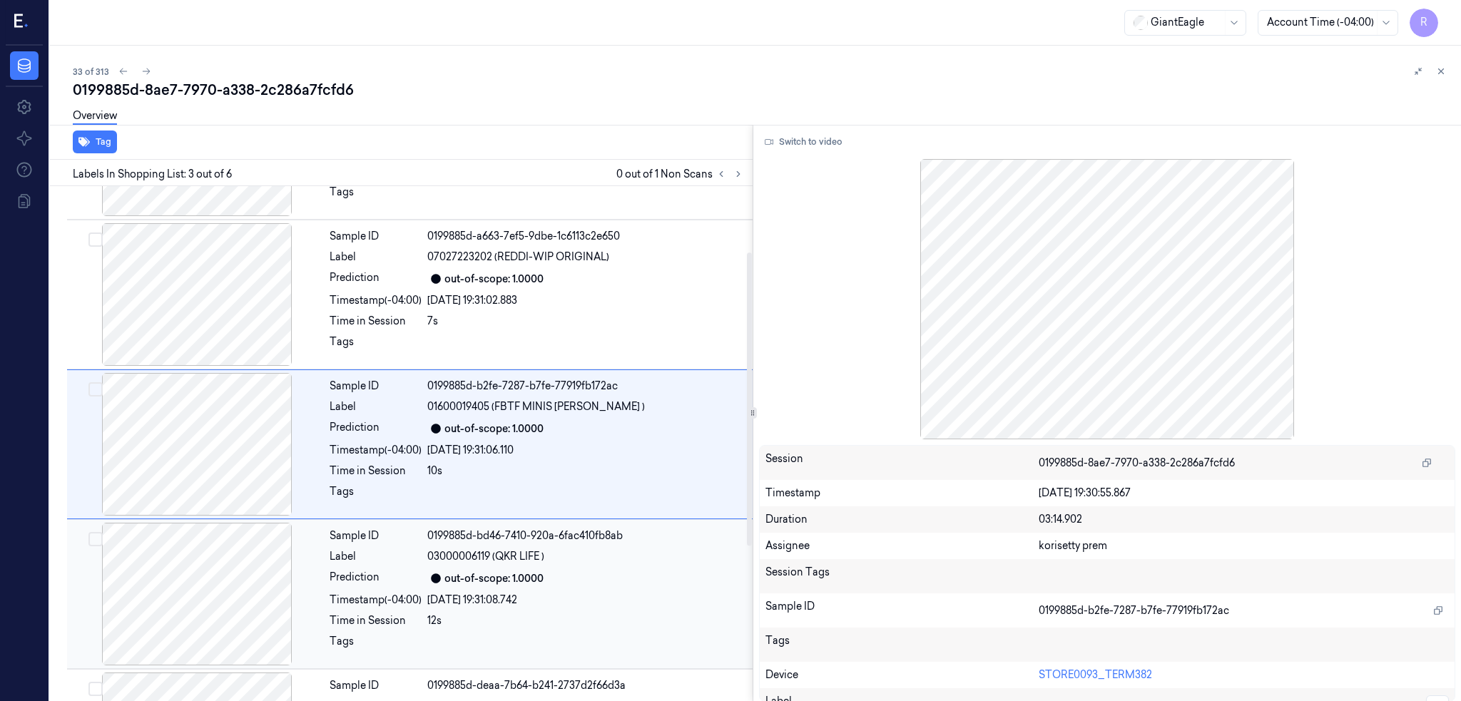
click at [198, 589] on div at bounding box center [197, 594] width 254 height 143
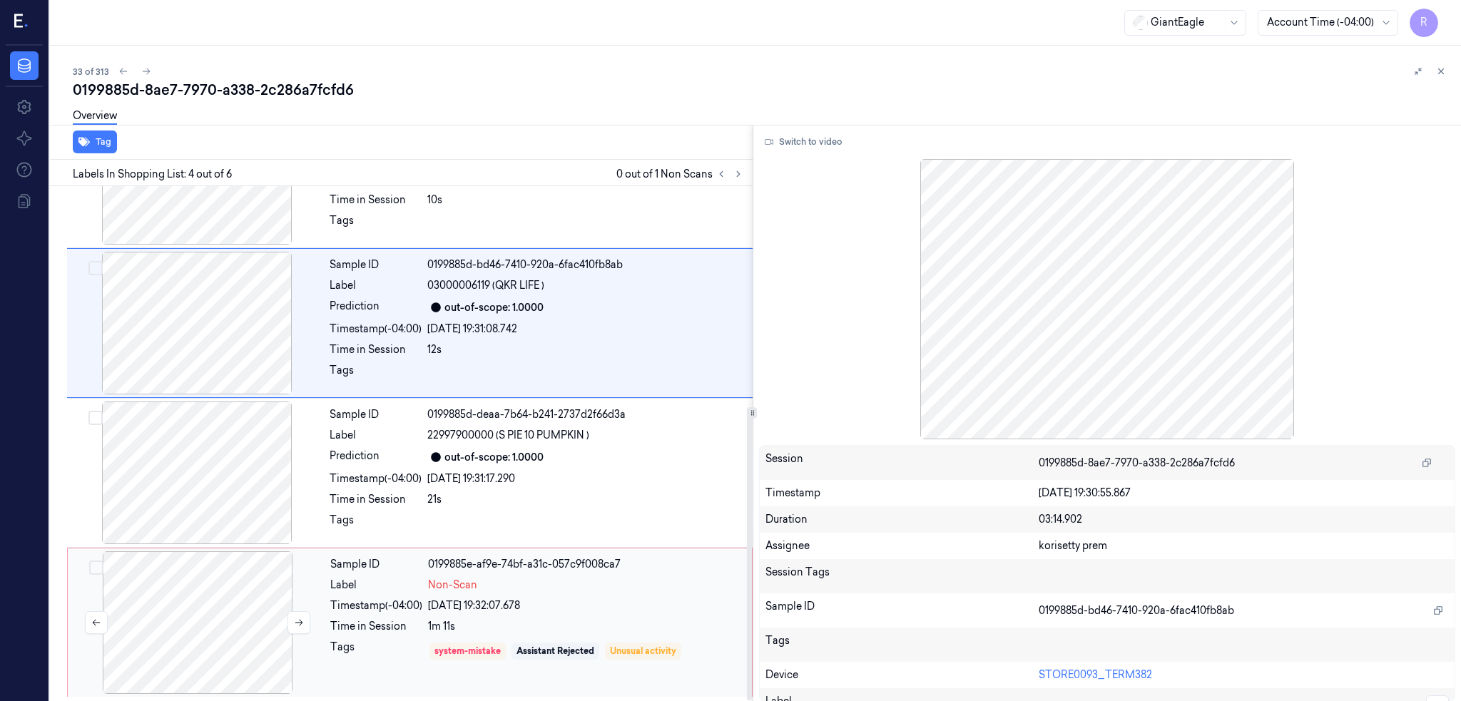
click at [195, 636] on div at bounding box center [198, 622] width 254 height 143
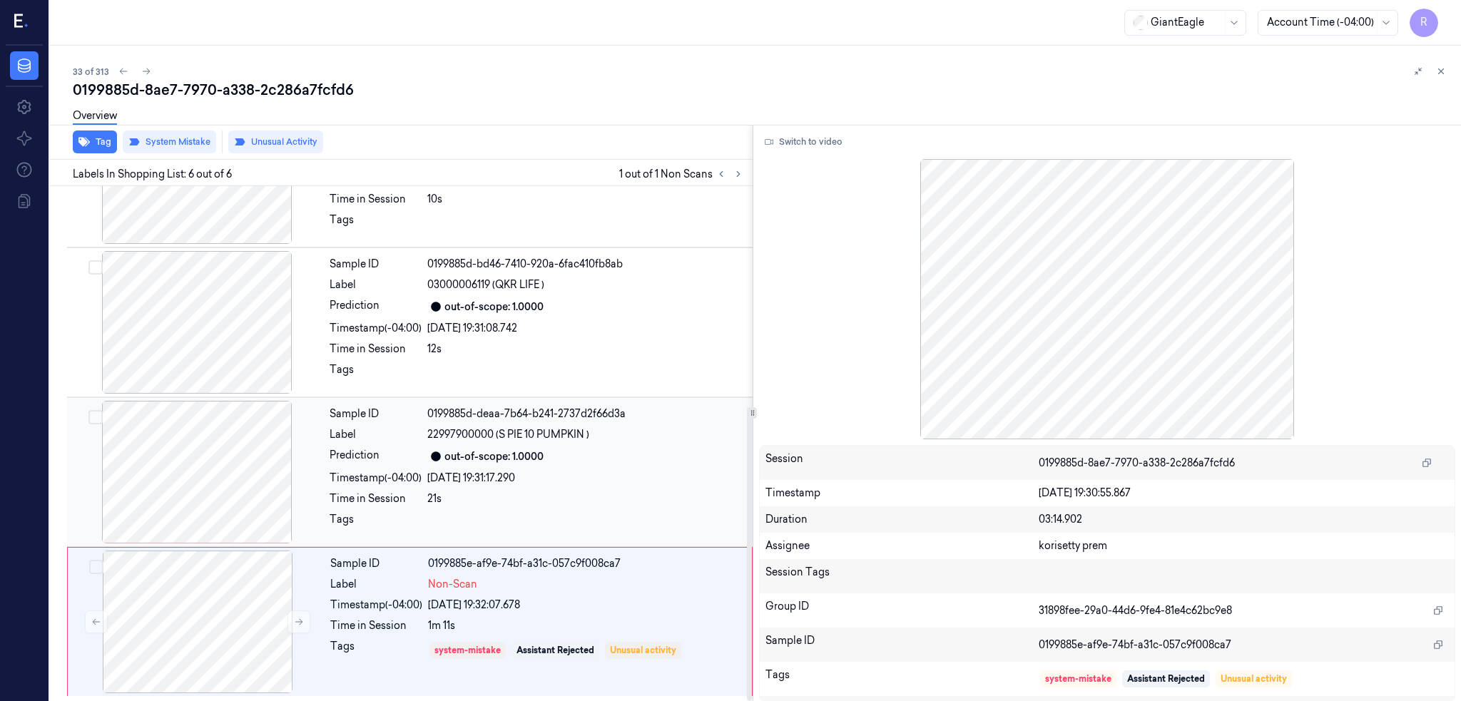
click at [189, 432] on div at bounding box center [197, 472] width 254 height 143
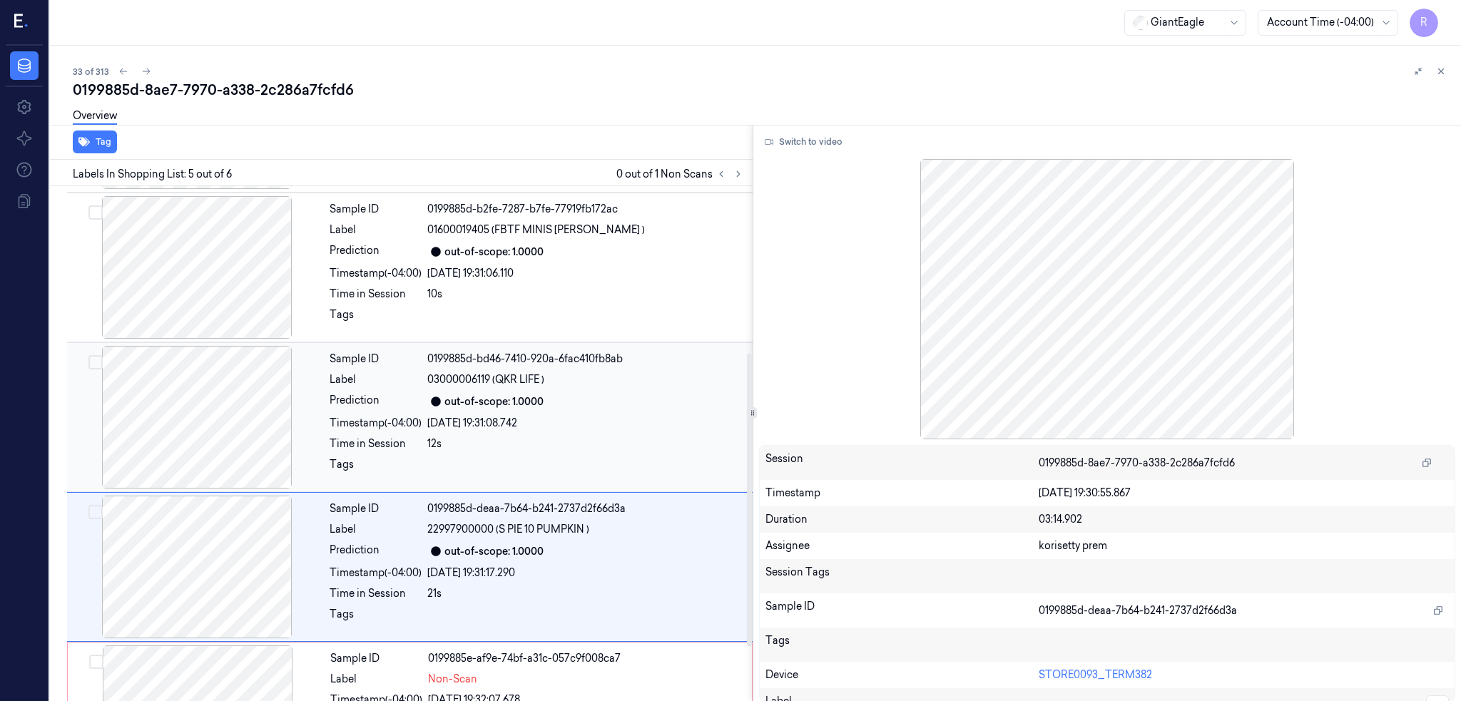
click at [207, 416] on div at bounding box center [197, 417] width 254 height 143
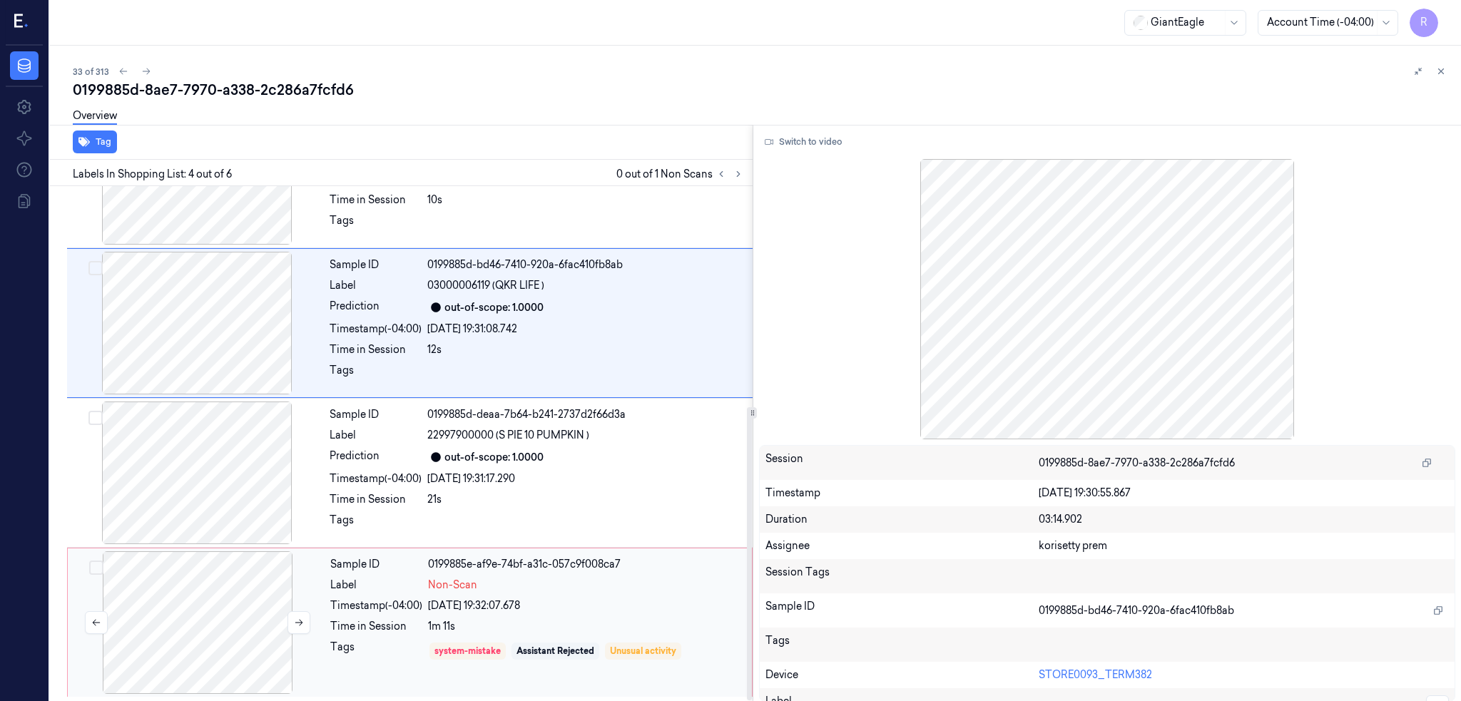
click at [205, 568] on div at bounding box center [198, 622] width 254 height 143
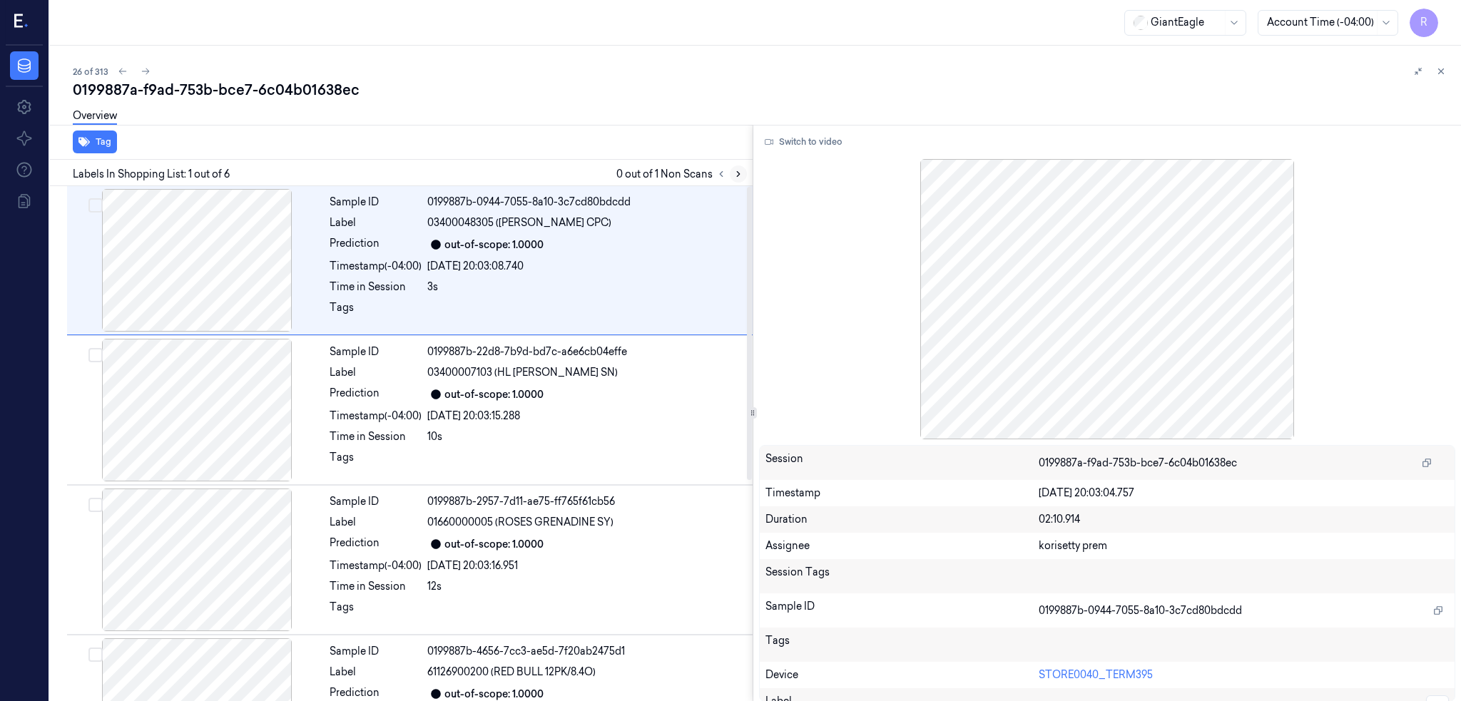
click at [743, 169] on icon at bounding box center [738, 174] width 10 height 10
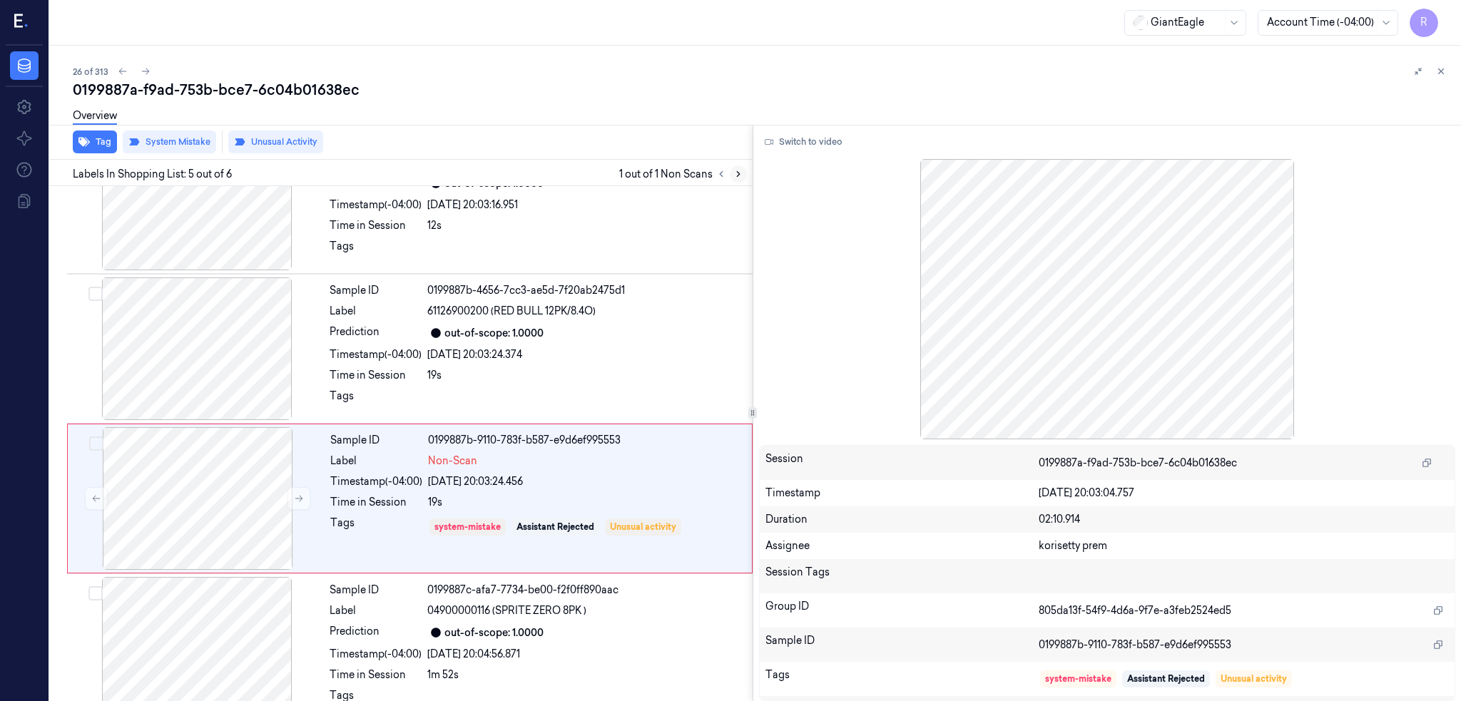
scroll to position [388, 0]
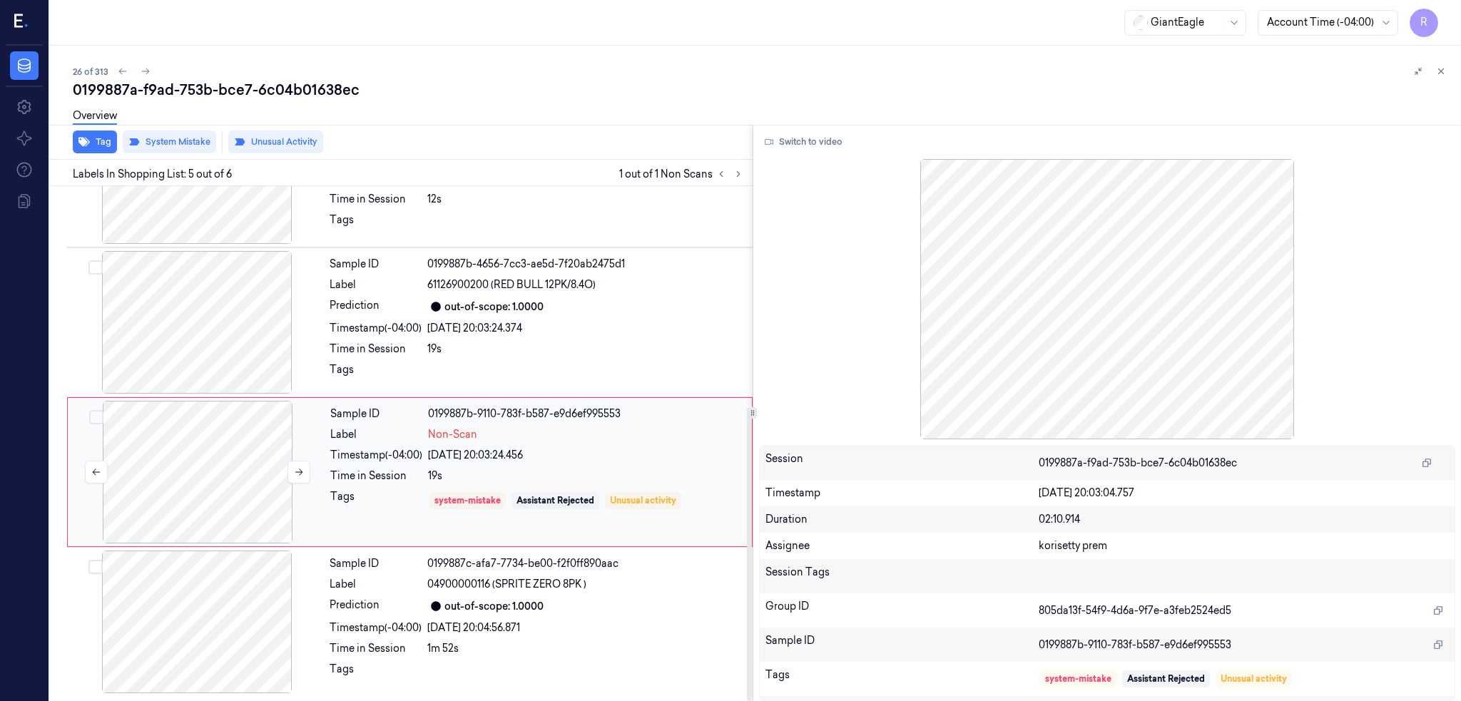
click at [219, 488] on div at bounding box center [198, 472] width 254 height 143
click at [221, 334] on div at bounding box center [197, 322] width 254 height 143
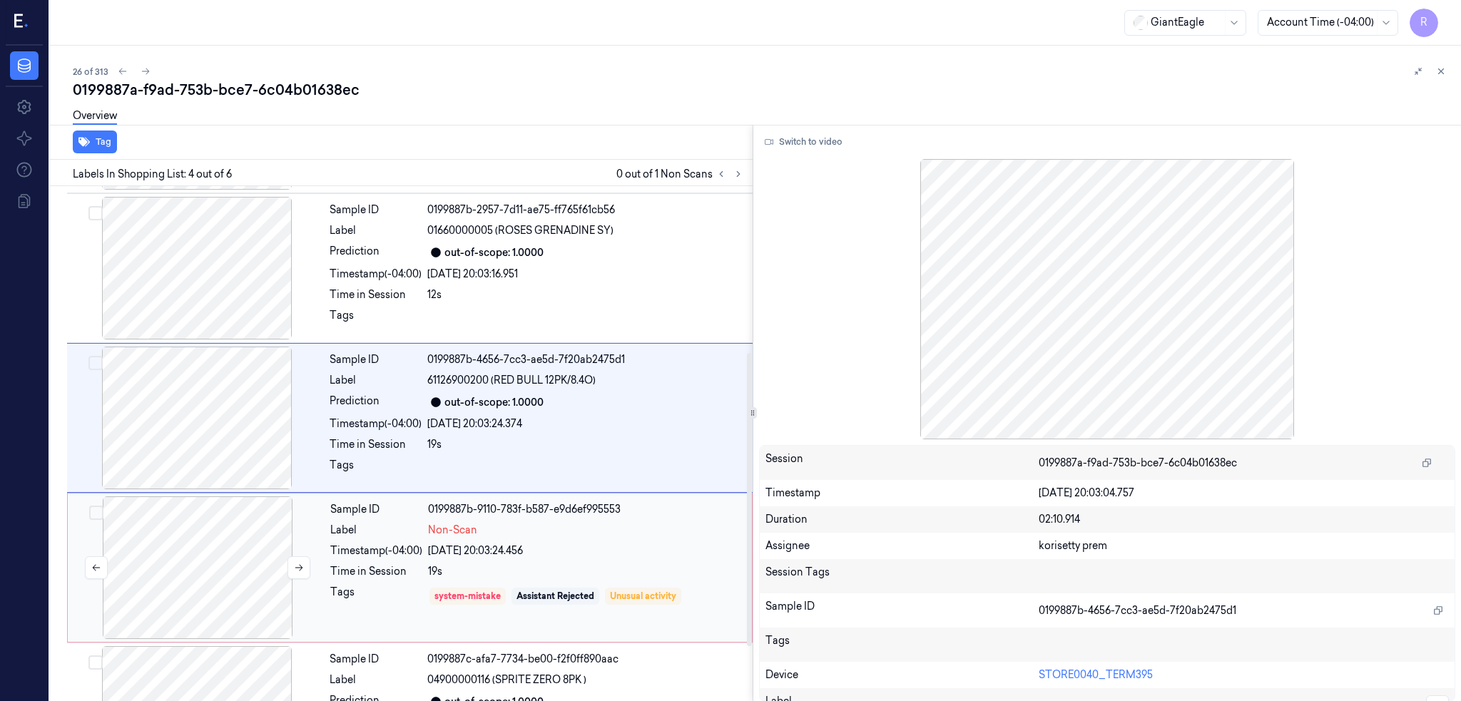
click at [229, 498] on div at bounding box center [198, 567] width 254 height 143
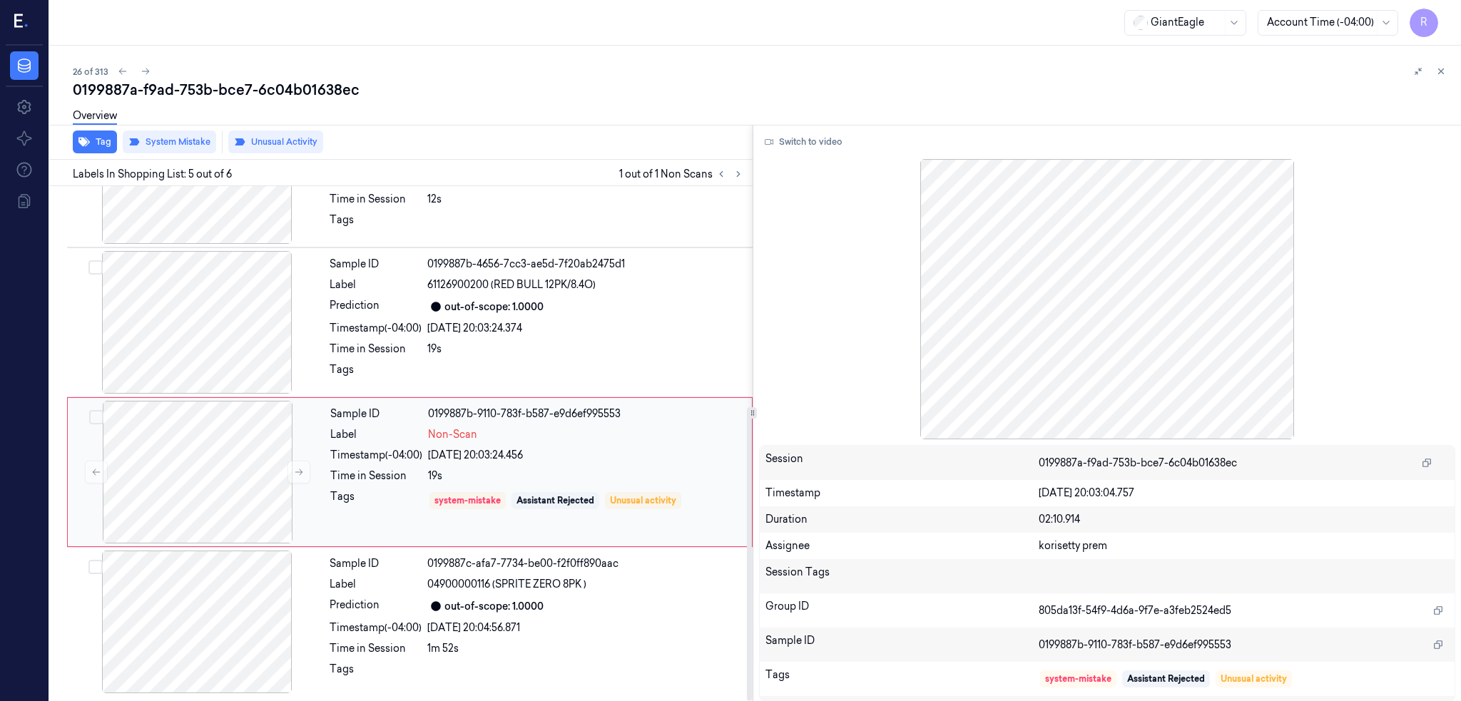
scroll to position [387, 0]
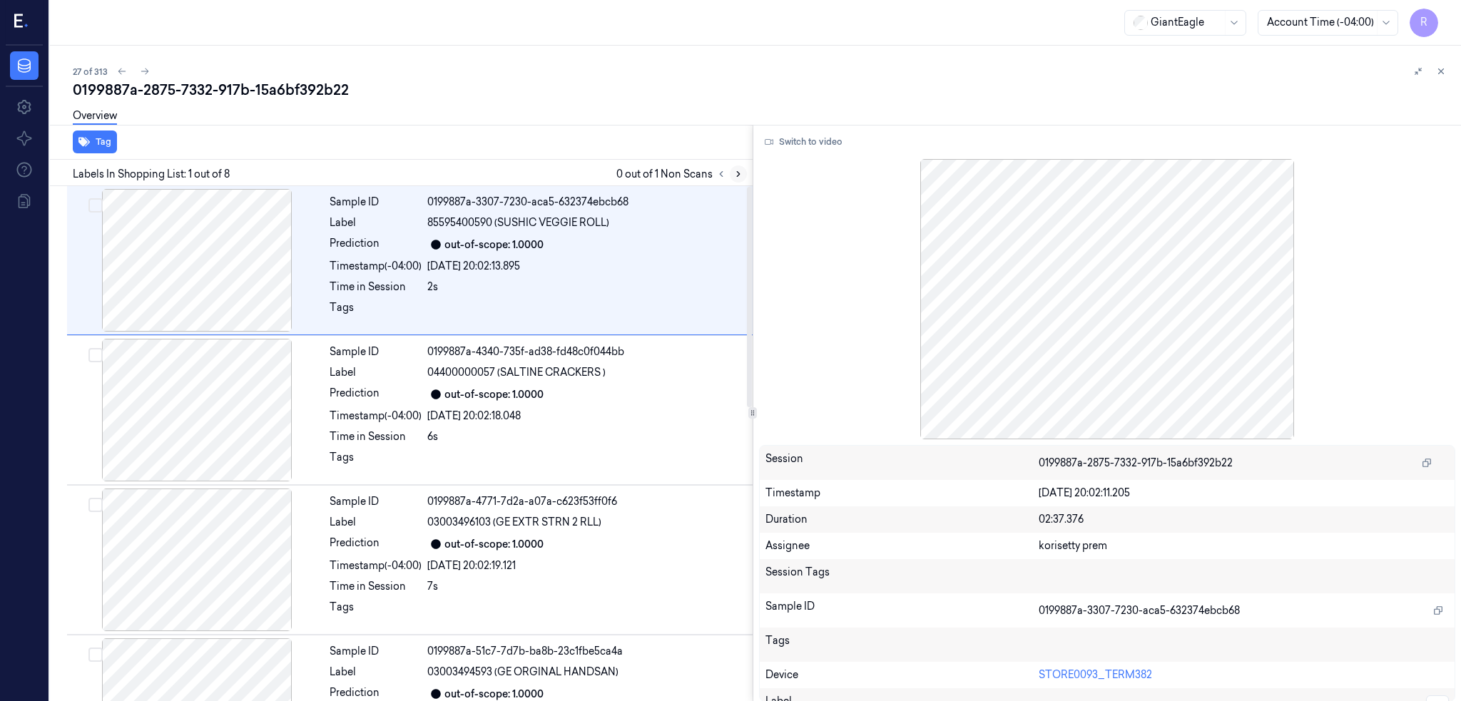
click at [747, 173] on button at bounding box center [738, 173] width 17 height 17
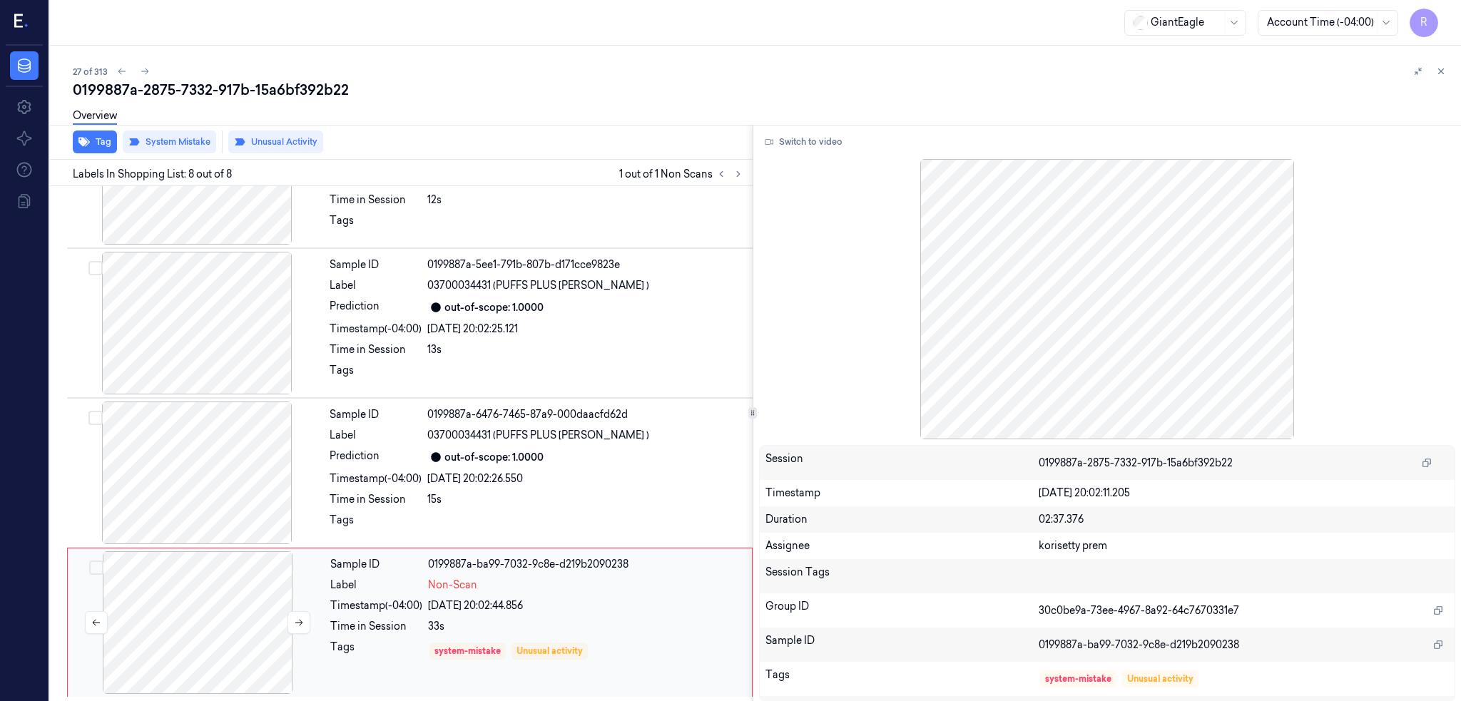
scroll to position [687, 0]
click at [223, 581] on div at bounding box center [198, 622] width 254 height 143
click at [211, 458] on div at bounding box center [197, 472] width 254 height 143
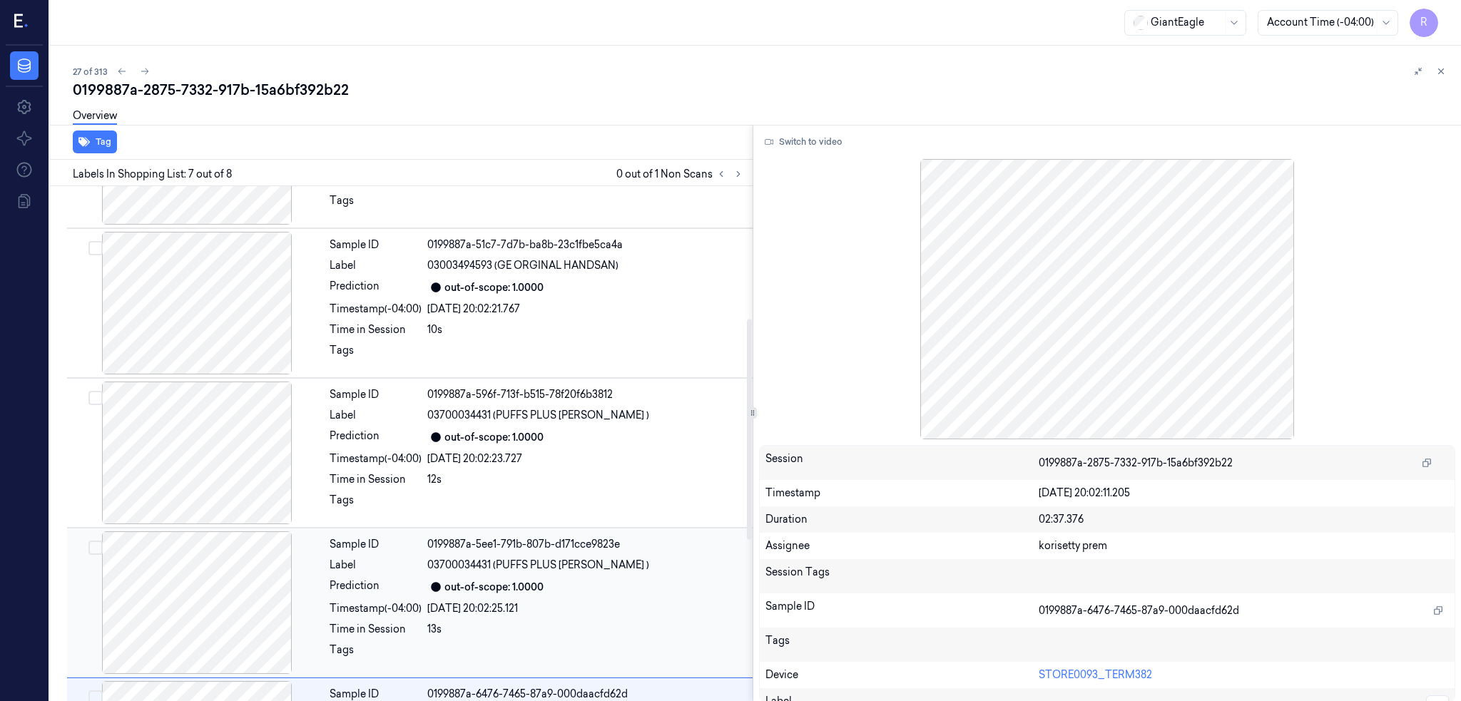
scroll to position [307, 0]
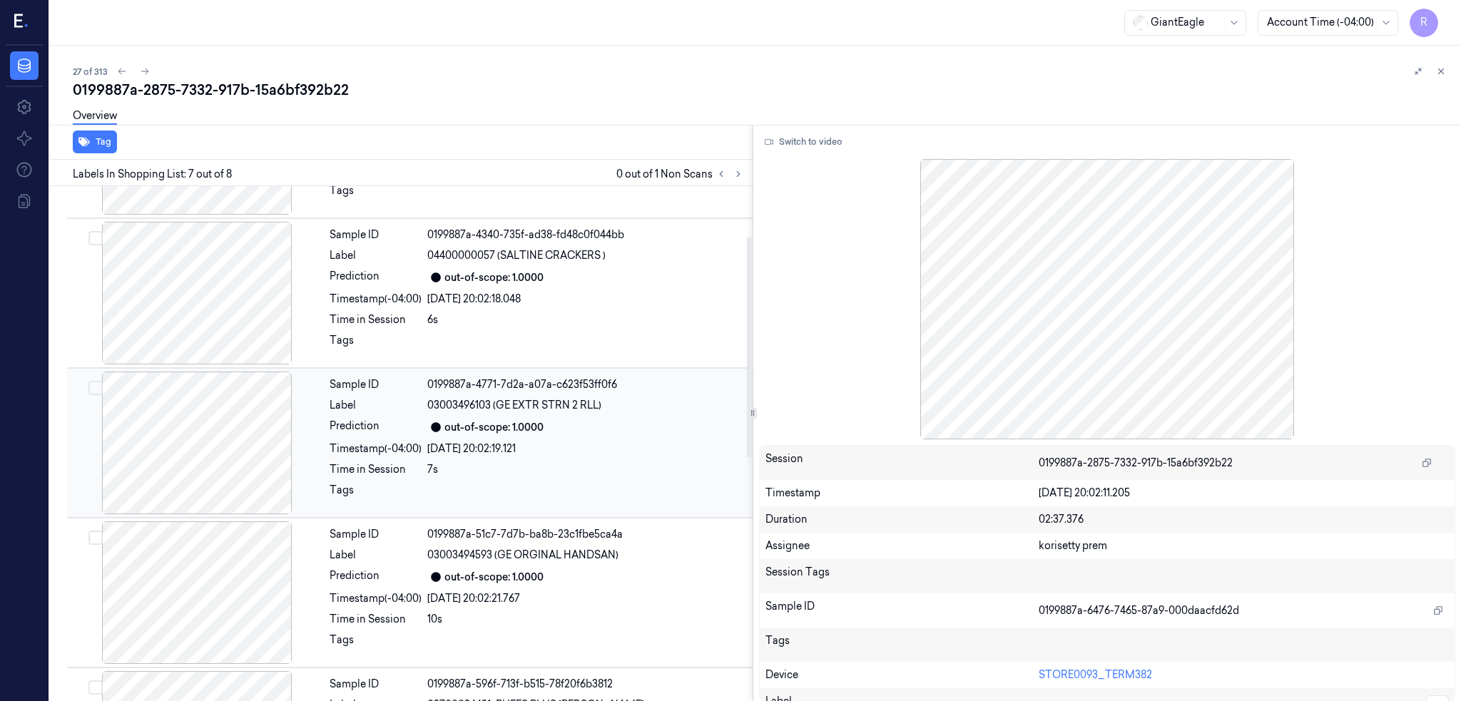
click at [232, 426] on div at bounding box center [197, 443] width 254 height 143
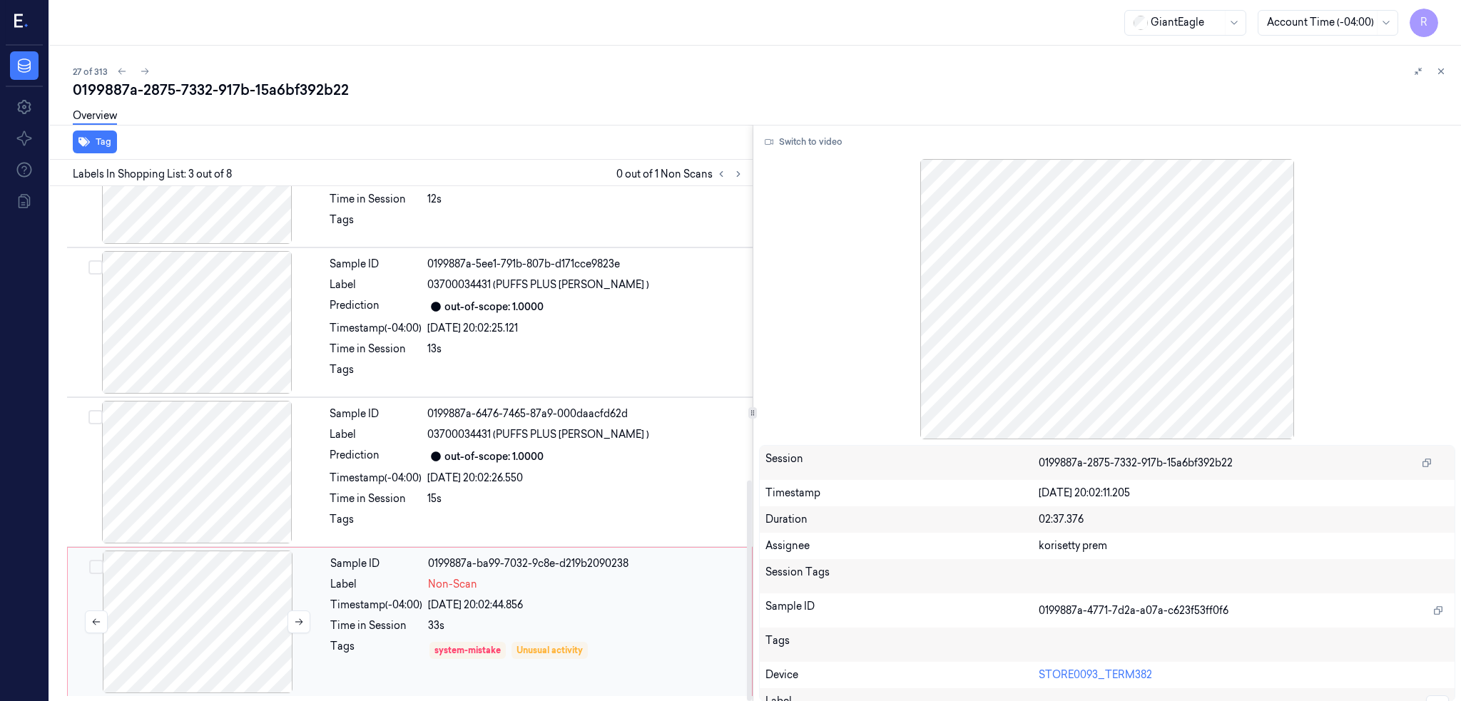
click at [236, 623] on div at bounding box center [198, 622] width 254 height 143
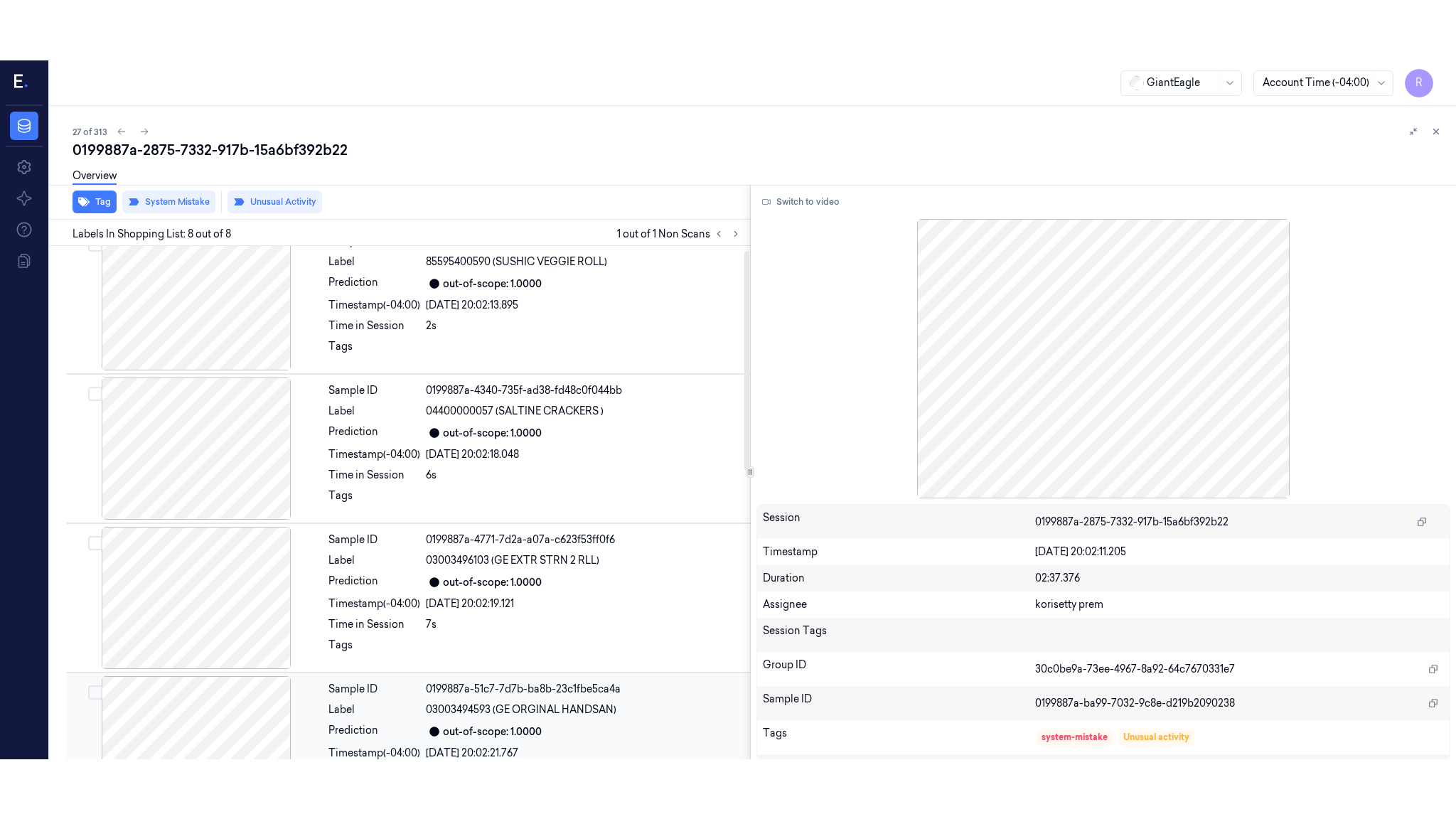
scroll to position [0, 0]
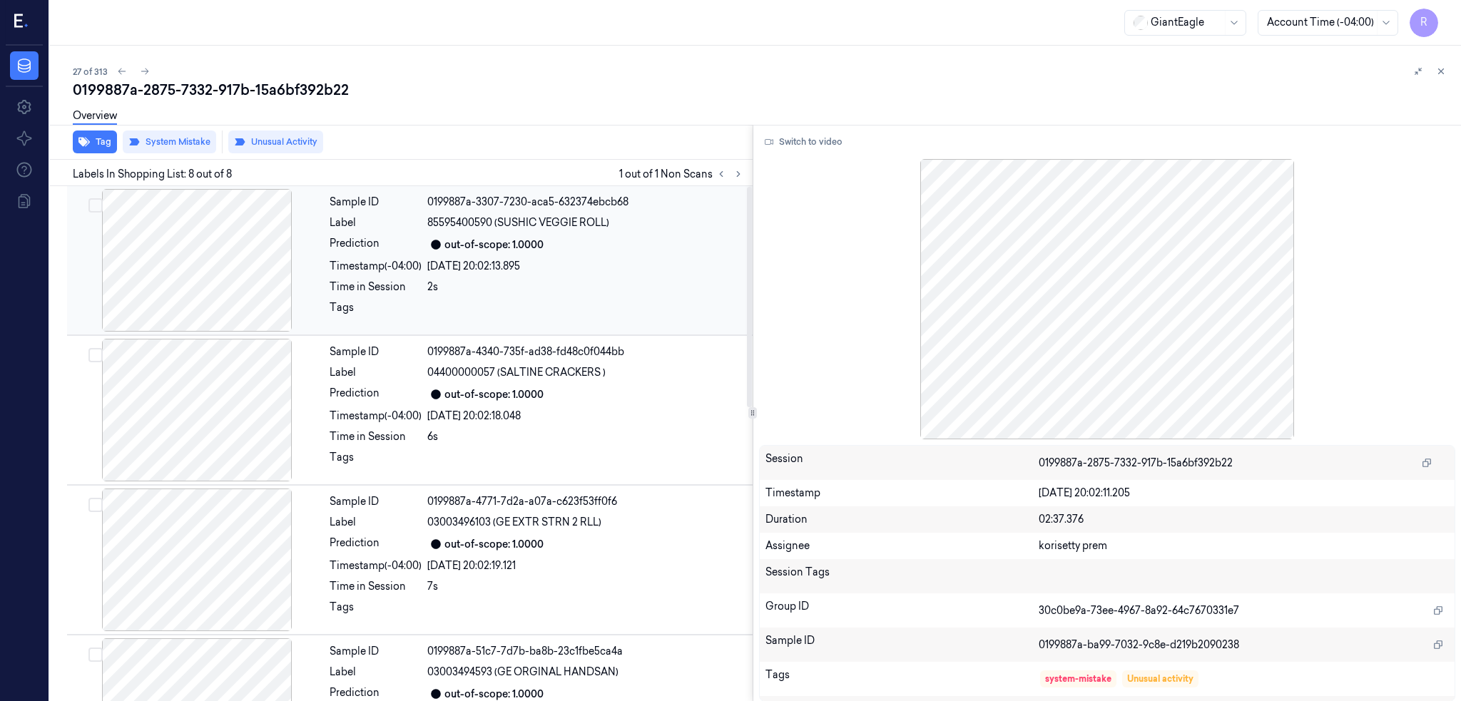
click at [185, 221] on div at bounding box center [197, 260] width 254 height 143
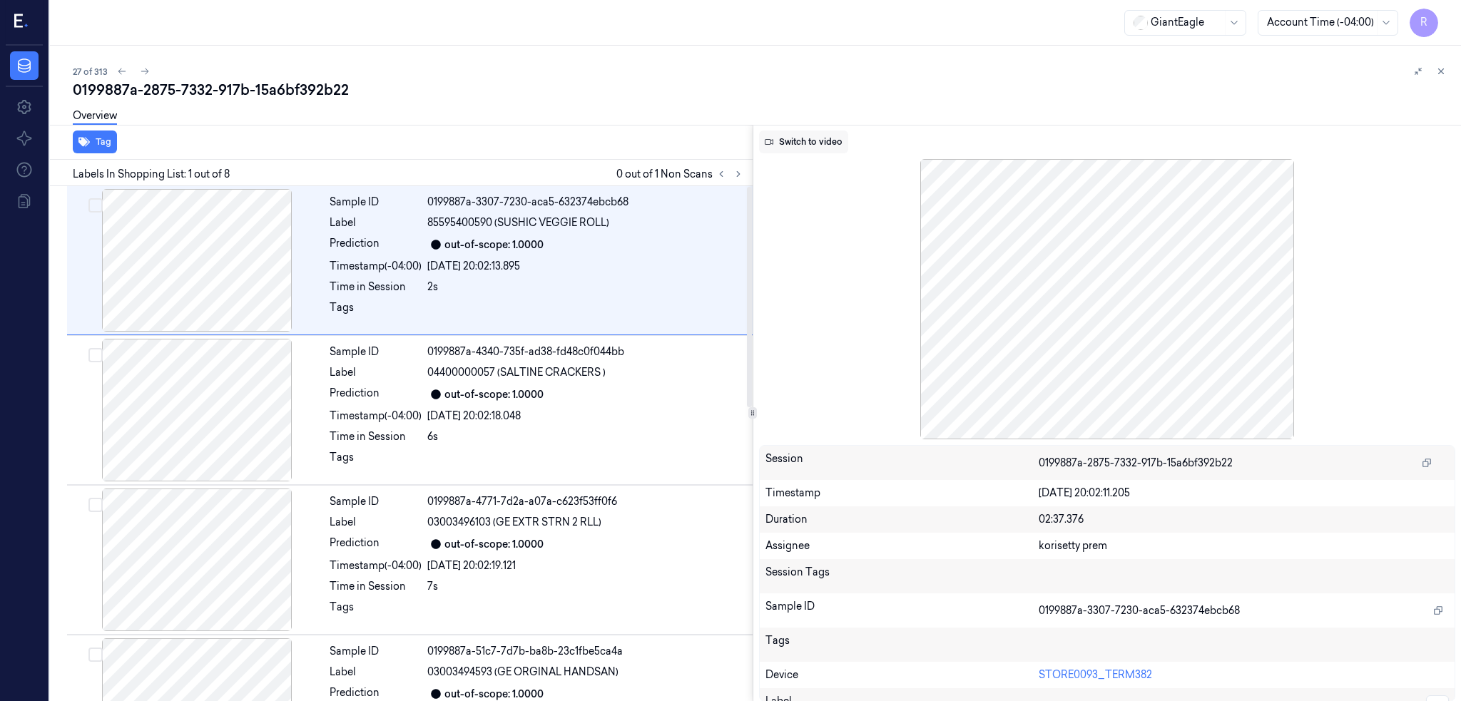
click at [813, 142] on button "Switch to video" at bounding box center [803, 142] width 89 height 23
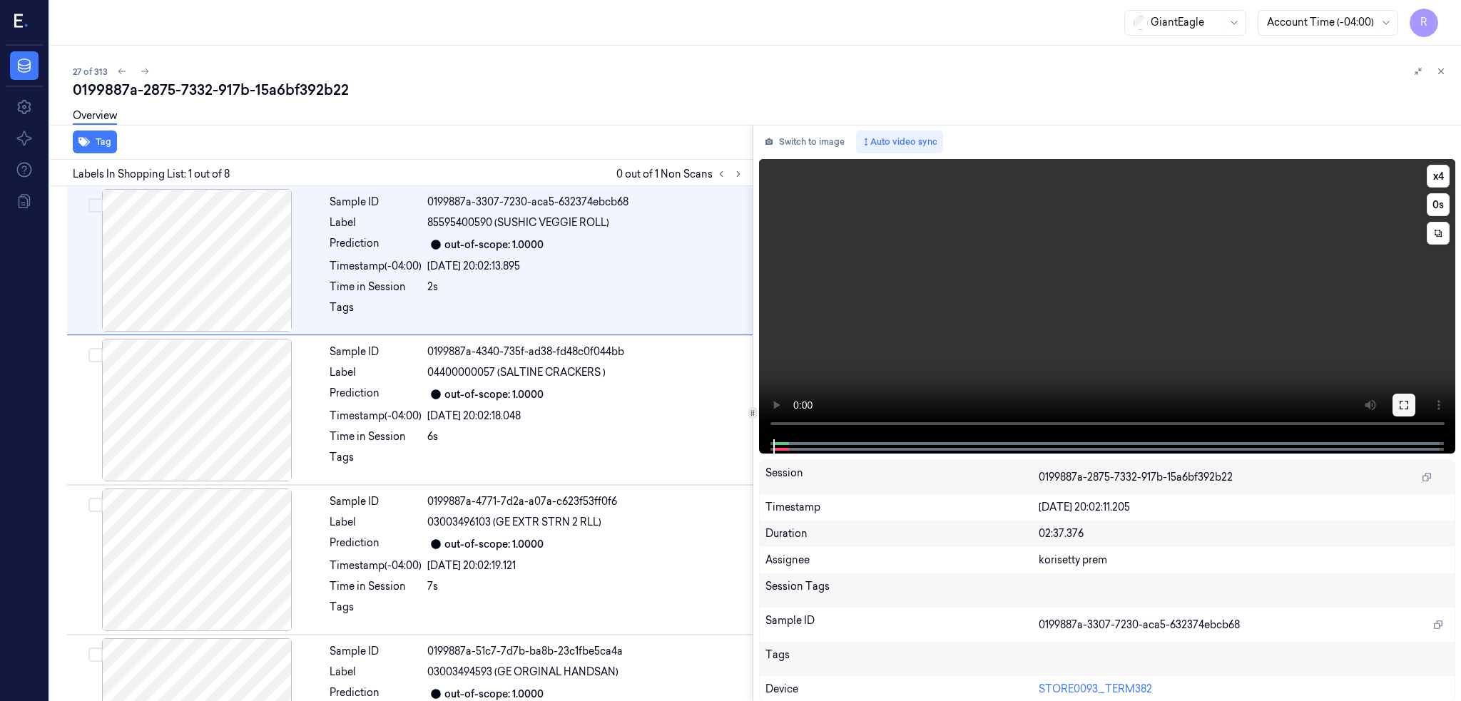
click at [1415, 399] on button at bounding box center [1403, 405] width 23 height 23
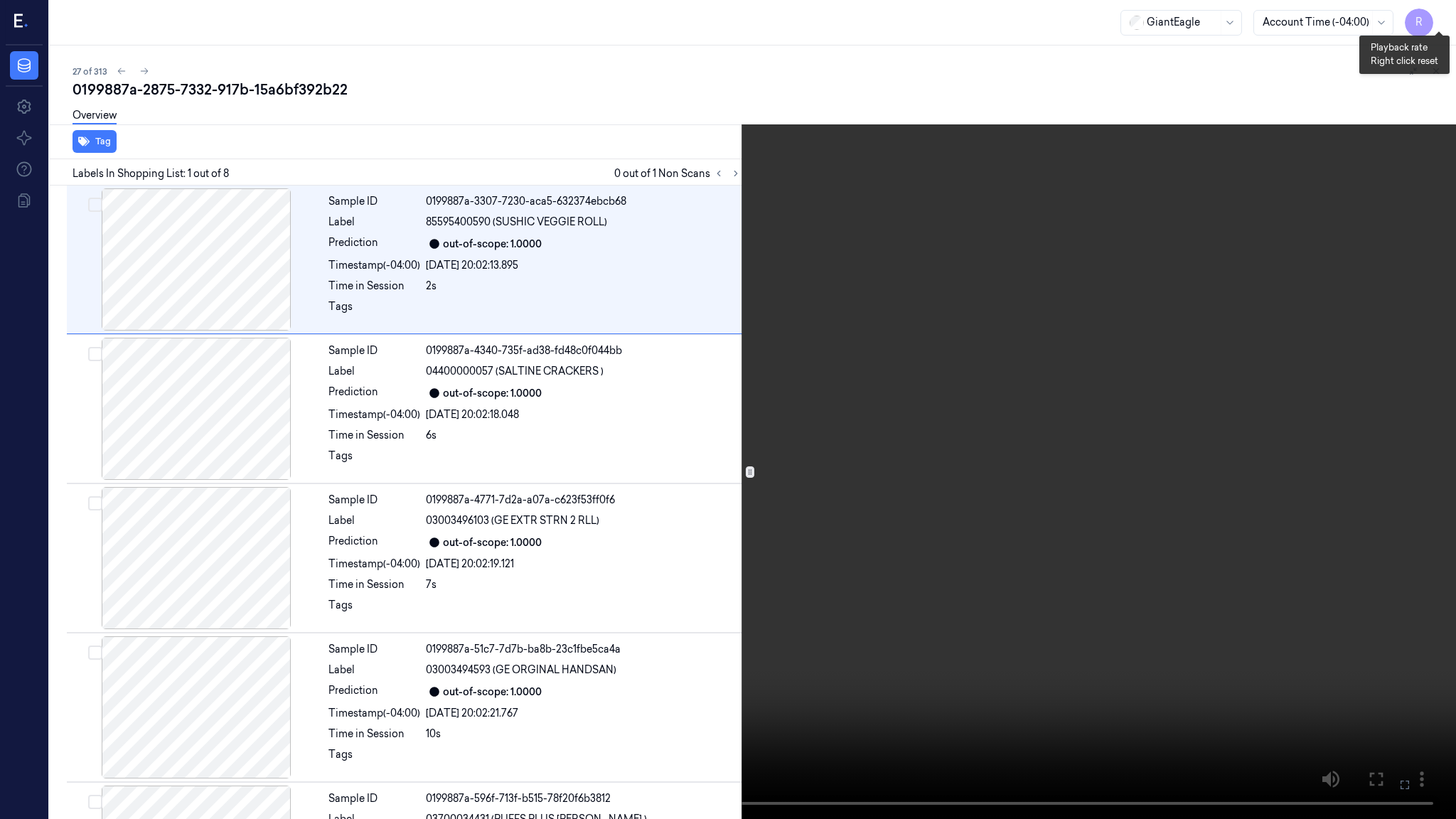
click at [1446, 15] on button "x 4" at bounding box center [1438, 17] width 23 height 23
click at [1391, 666] on video at bounding box center [728, 410] width 1456 height 819
click at [1378, 666] on video at bounding box center [728, 410] width 1456 height 819
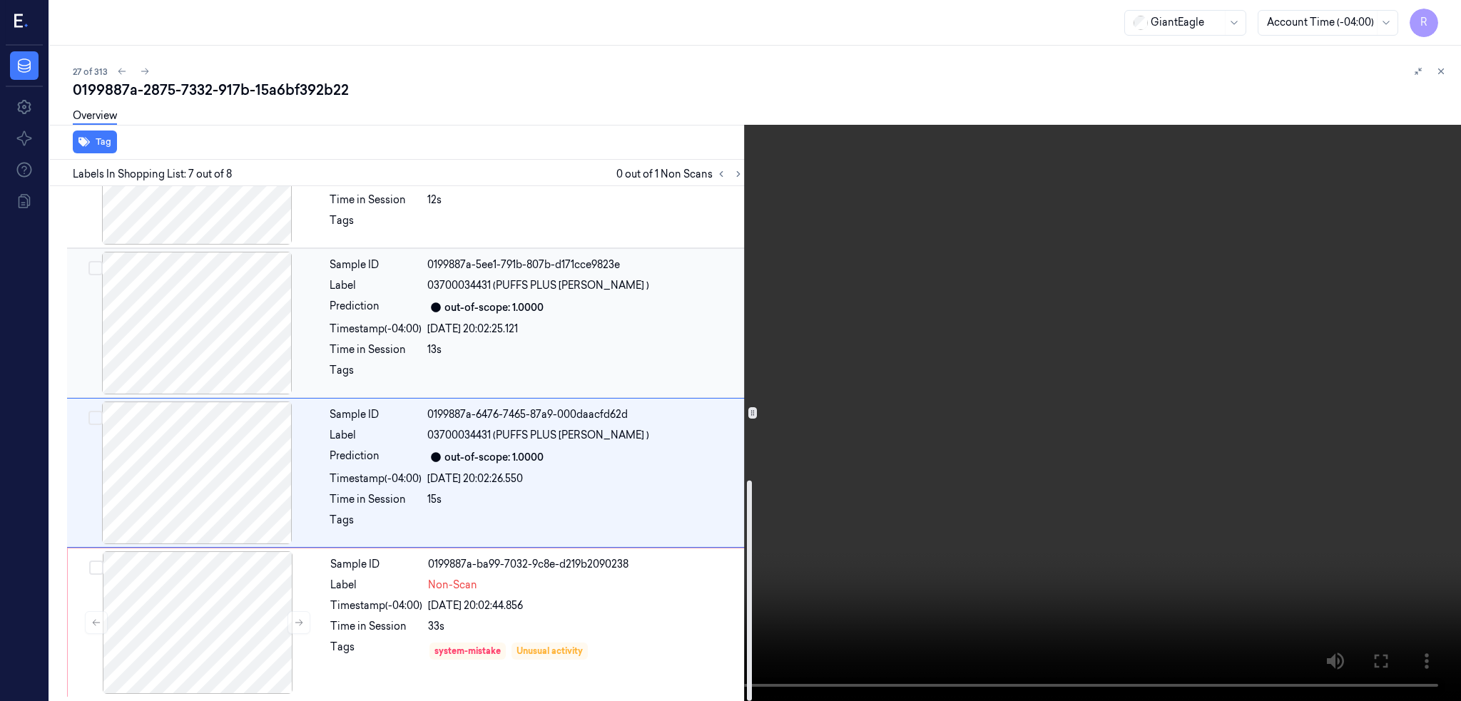
scroll to position [687, 0]
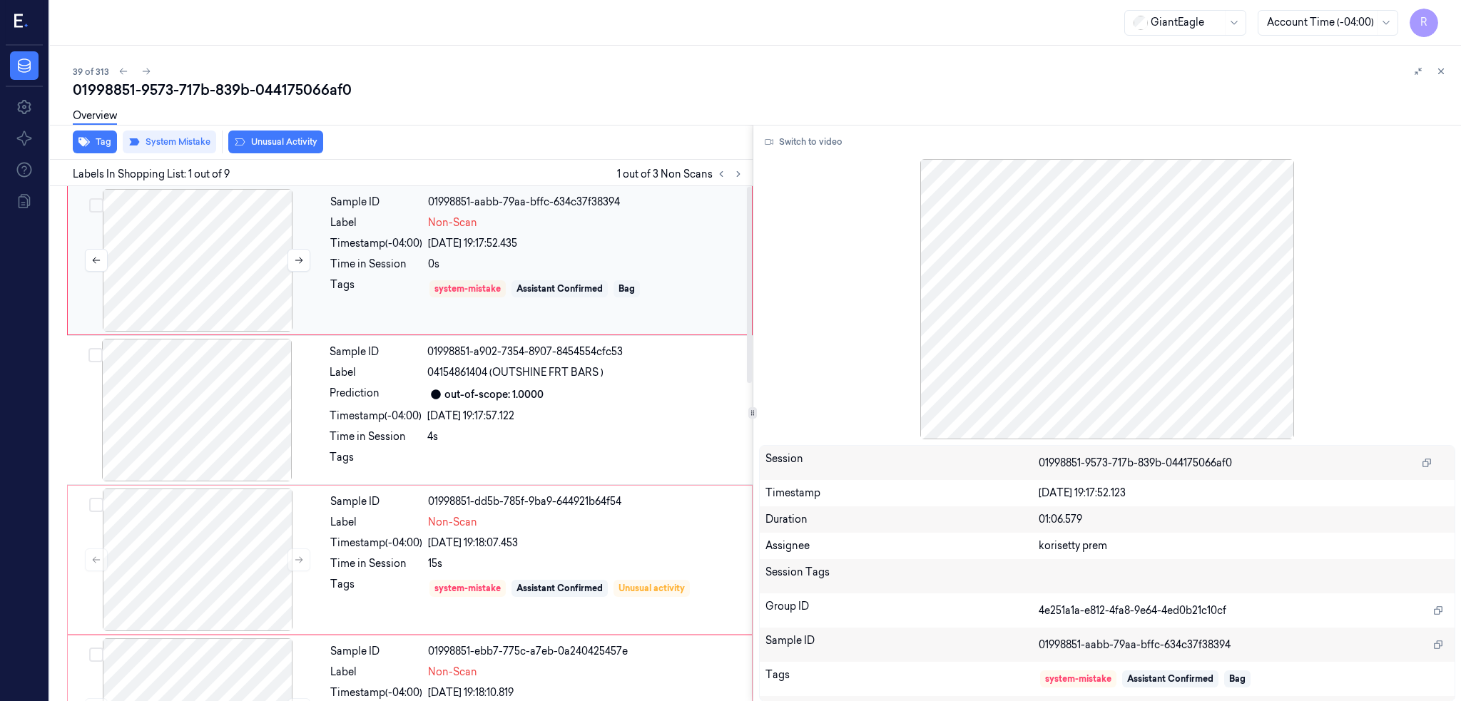
click at [232, 268] on div at bounding box center [198, 260] width 254 height 143
click at [814, 127] on div "Switch to video Session 01998851-9573-717b-839b-044175066af0 Timestamp 26/09/20…" at bounding box center [1107, 413] width 708 height 577
click at [815, 135] on button "Switch to video" at bounding box center [803, 142] width 89 height 23
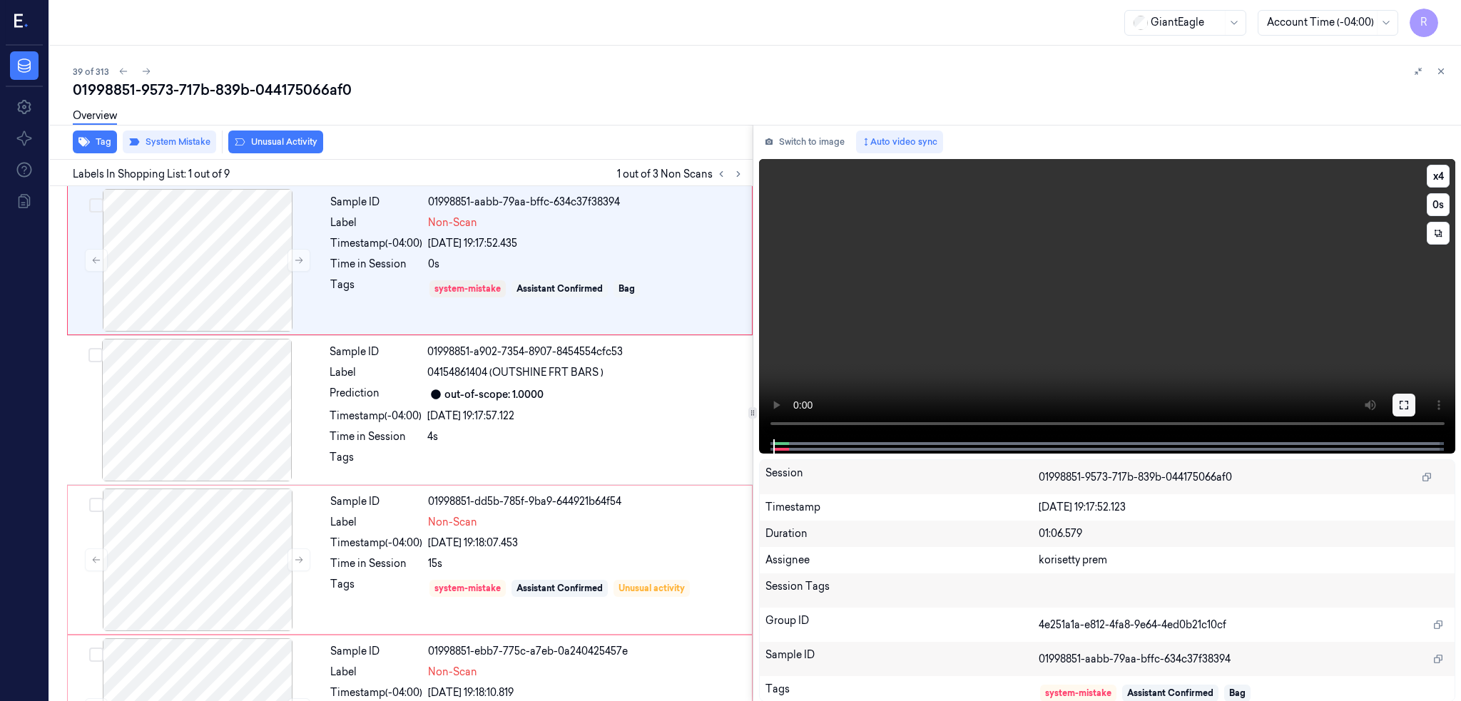
click at [1415, 398] on button at bounding box center [1403, 405] width 23 height 23
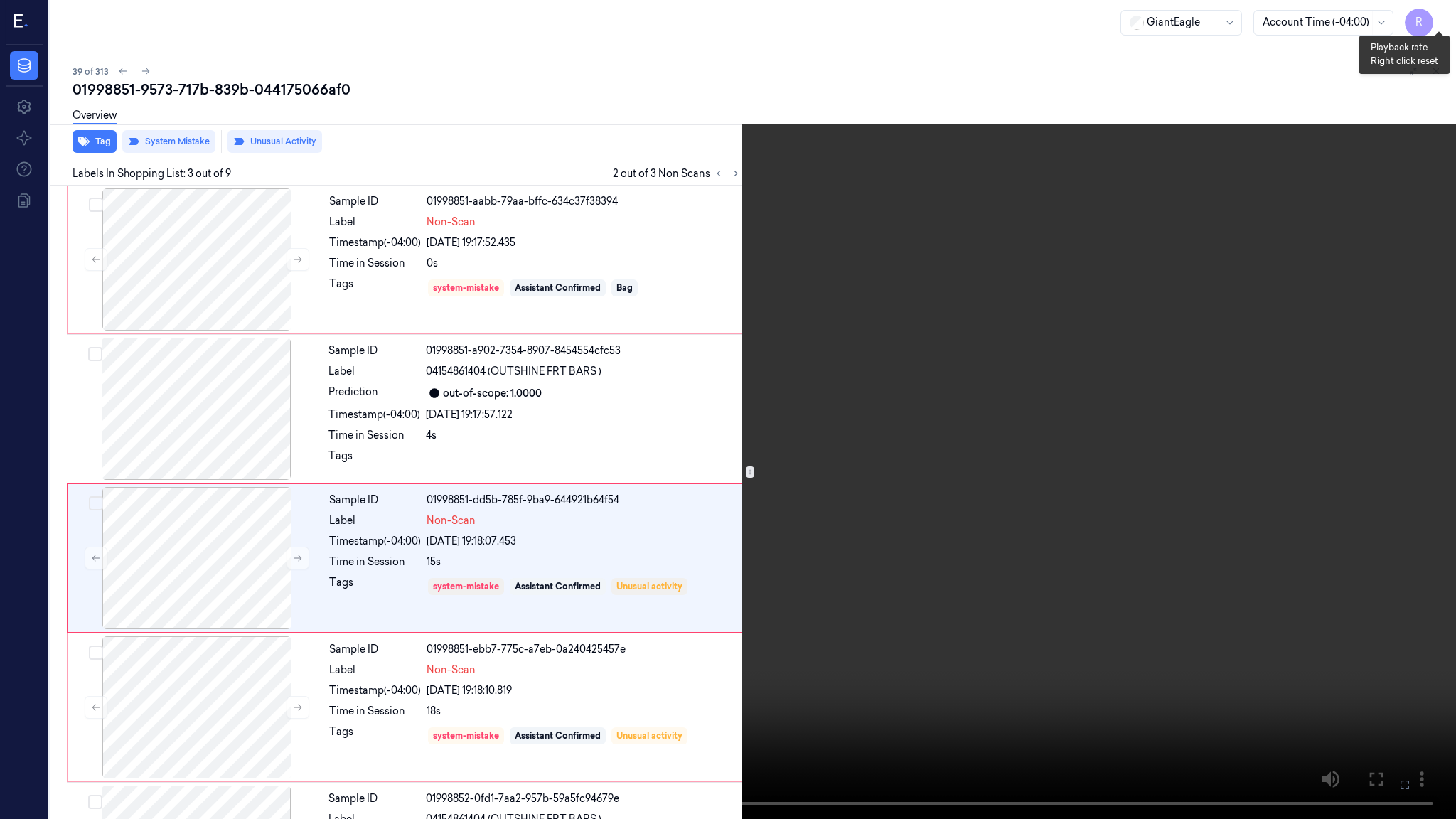
click at [1436, 24] on button "x 4" at bounding box center [1438, 17] width 23 height 23
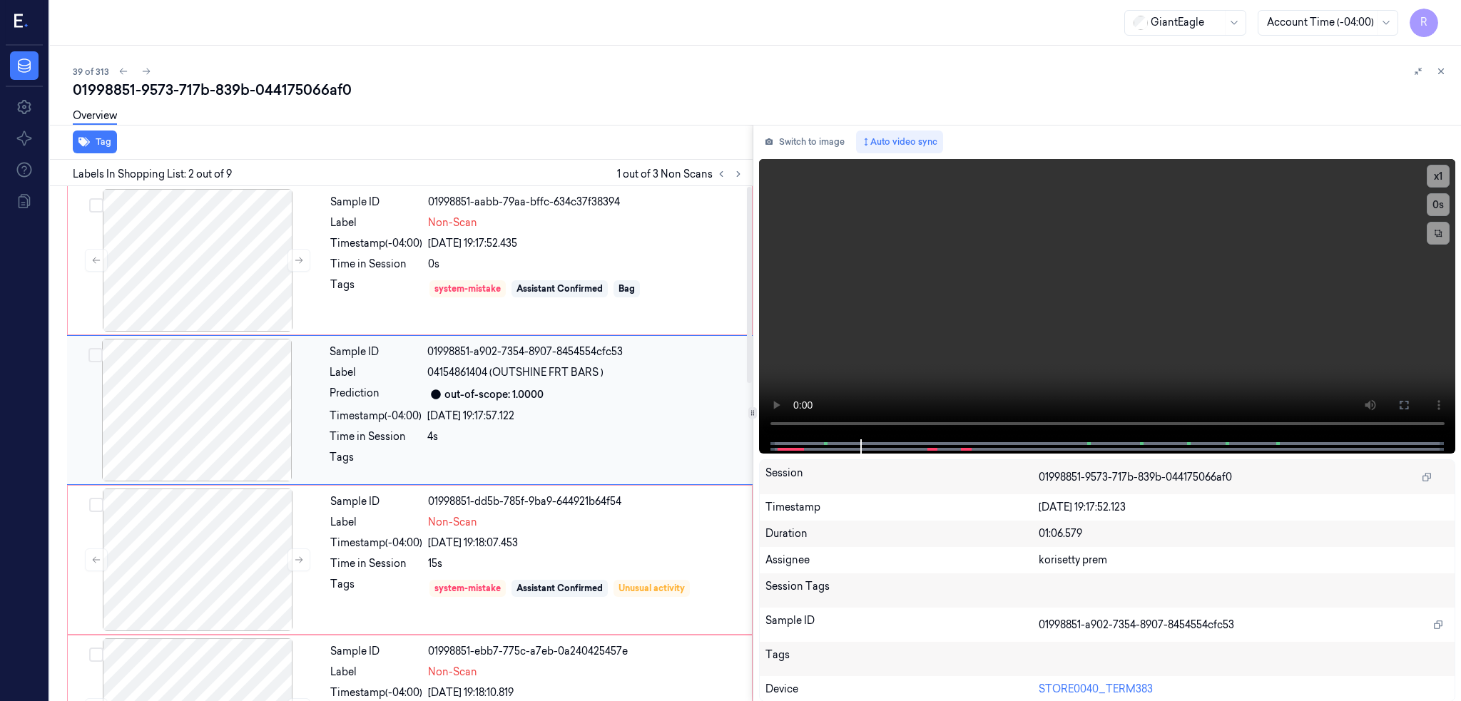
click at [215, 426] on div at bounding box center [197, 410] width 254 height 143
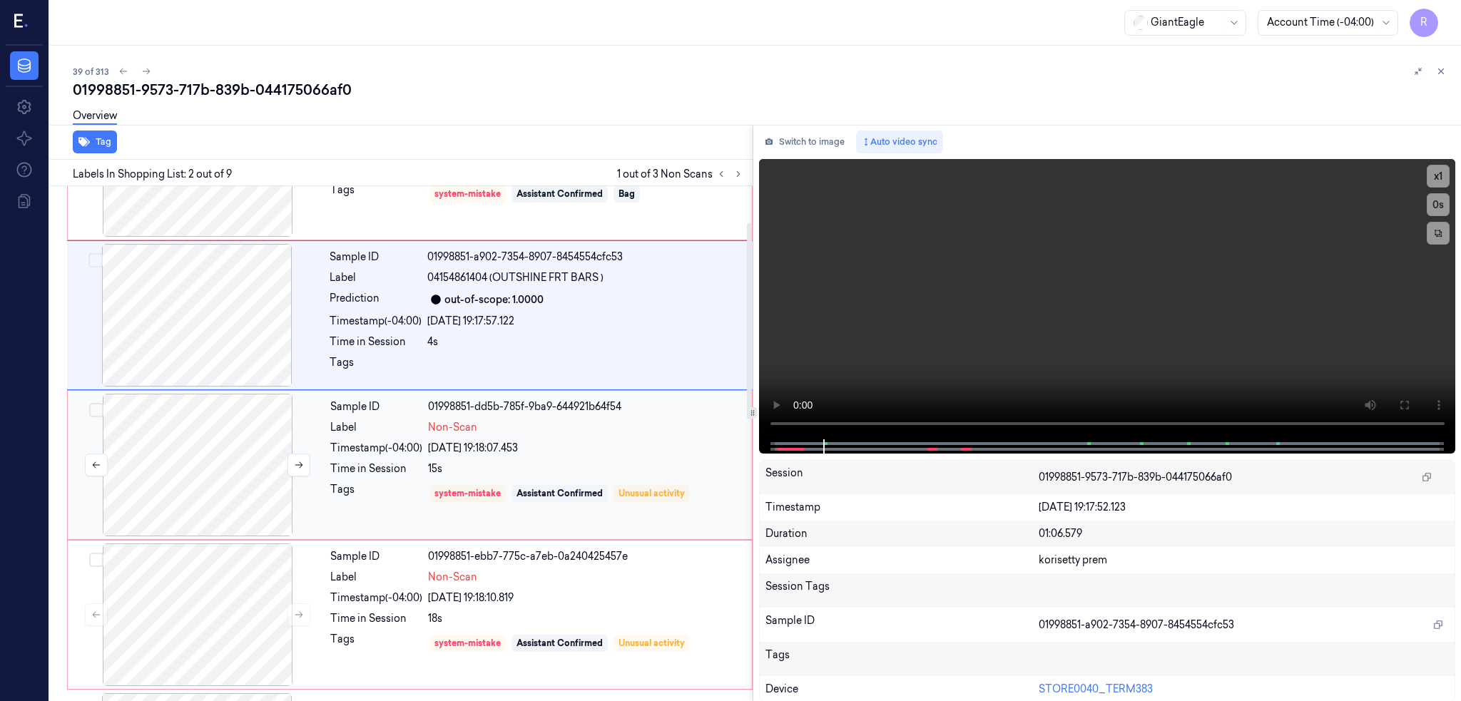
click at [231, 456] on div at bounding box center [198, 465] width 254 height 143
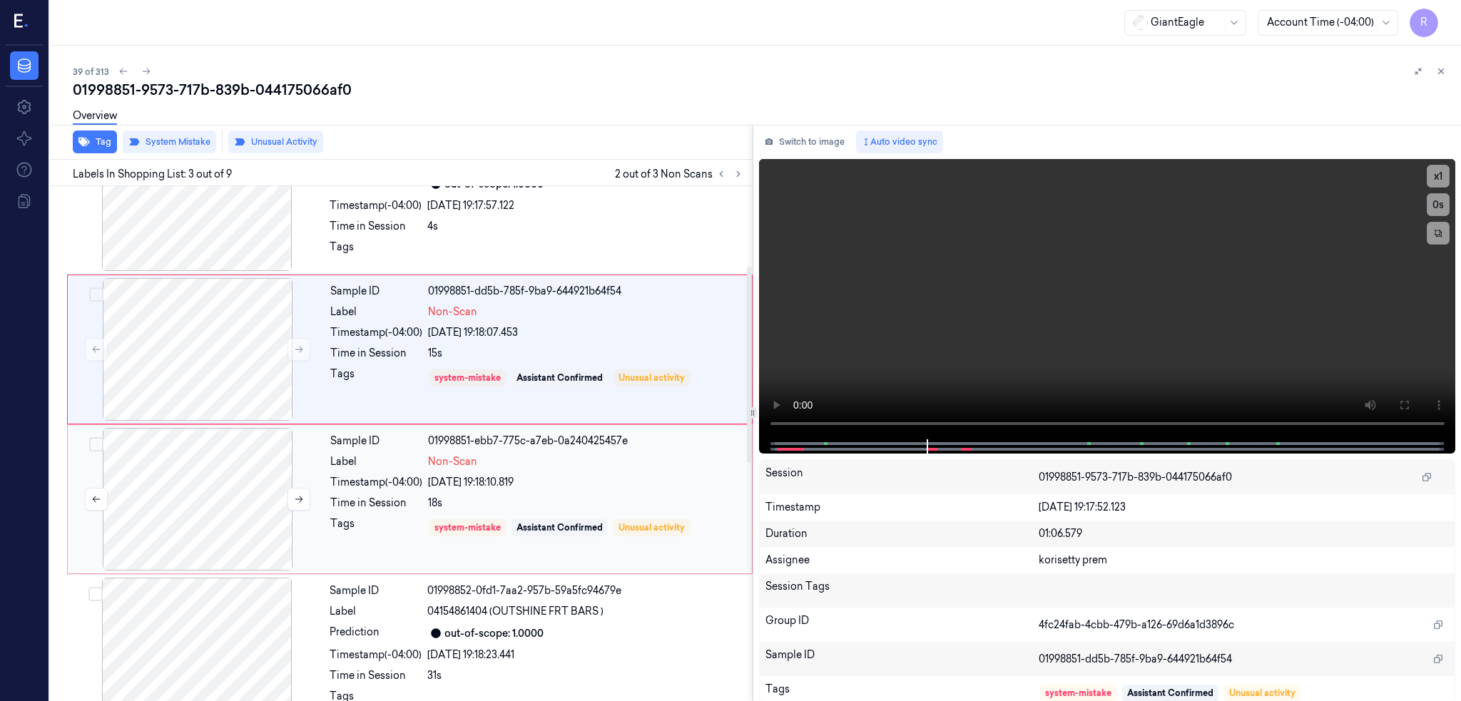
click at [224, 528] on div at bounding box center [198, 499] width 254 height 143
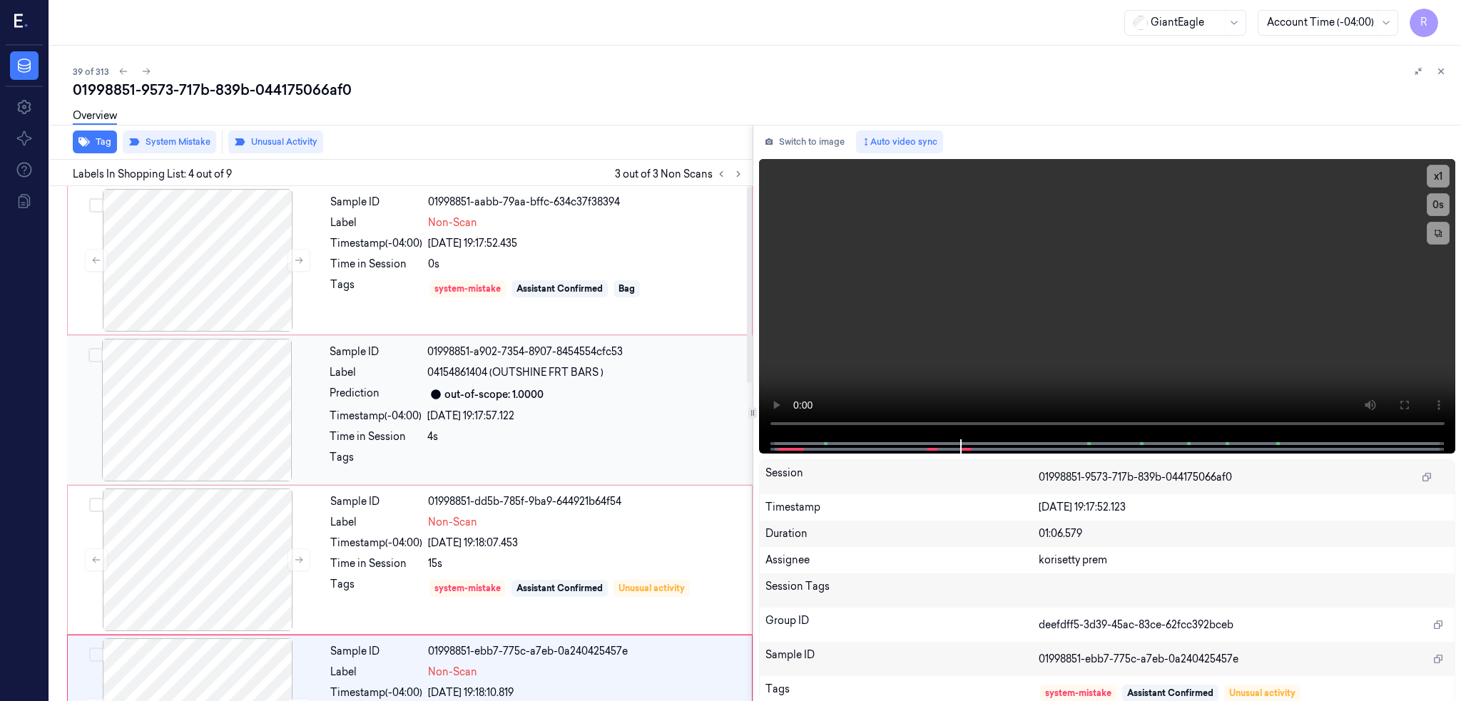
click at [209, 347] on div at bounding box center [197, 410] width 254 height 143
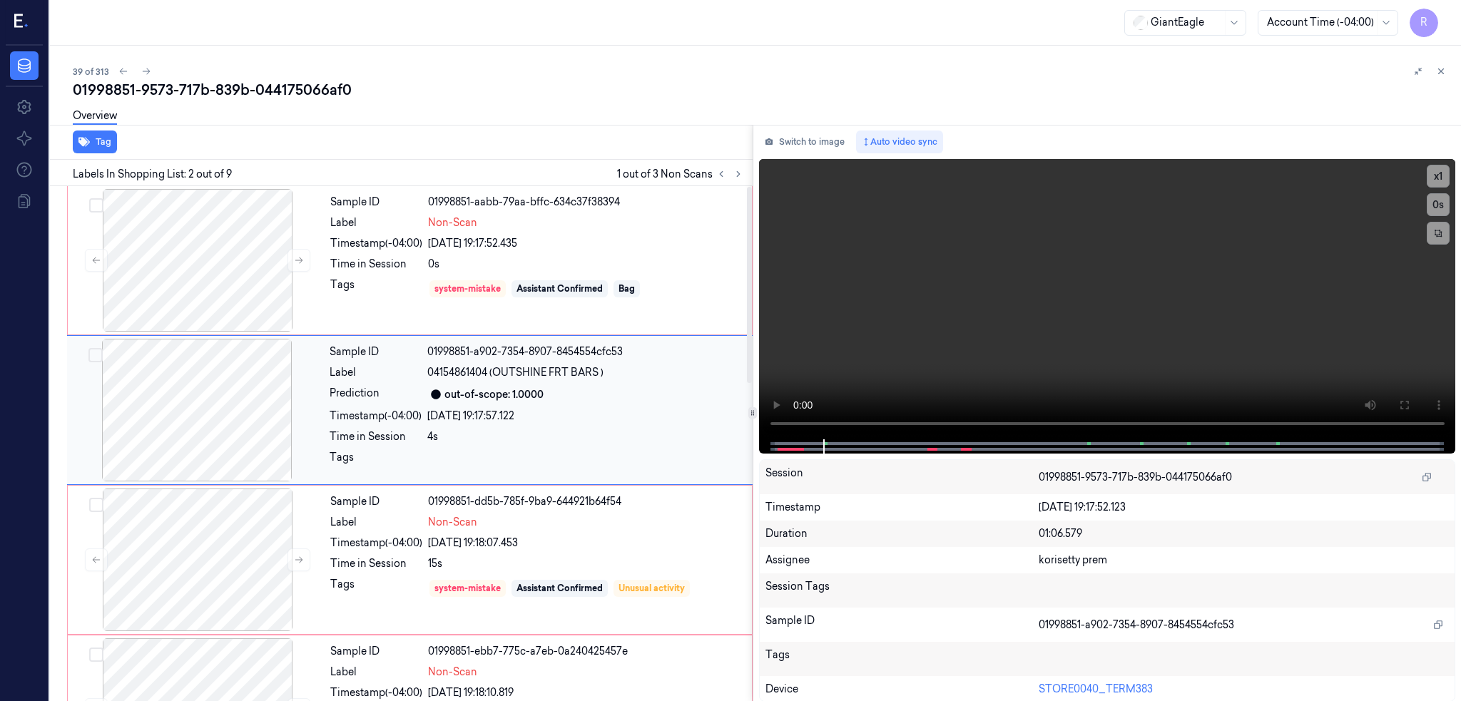
click at [210, 403] on div at bounding box center [197, 410] width 254 height 143
click at [202, 272] on div at bounding box center [198, 260] width 254 height 143
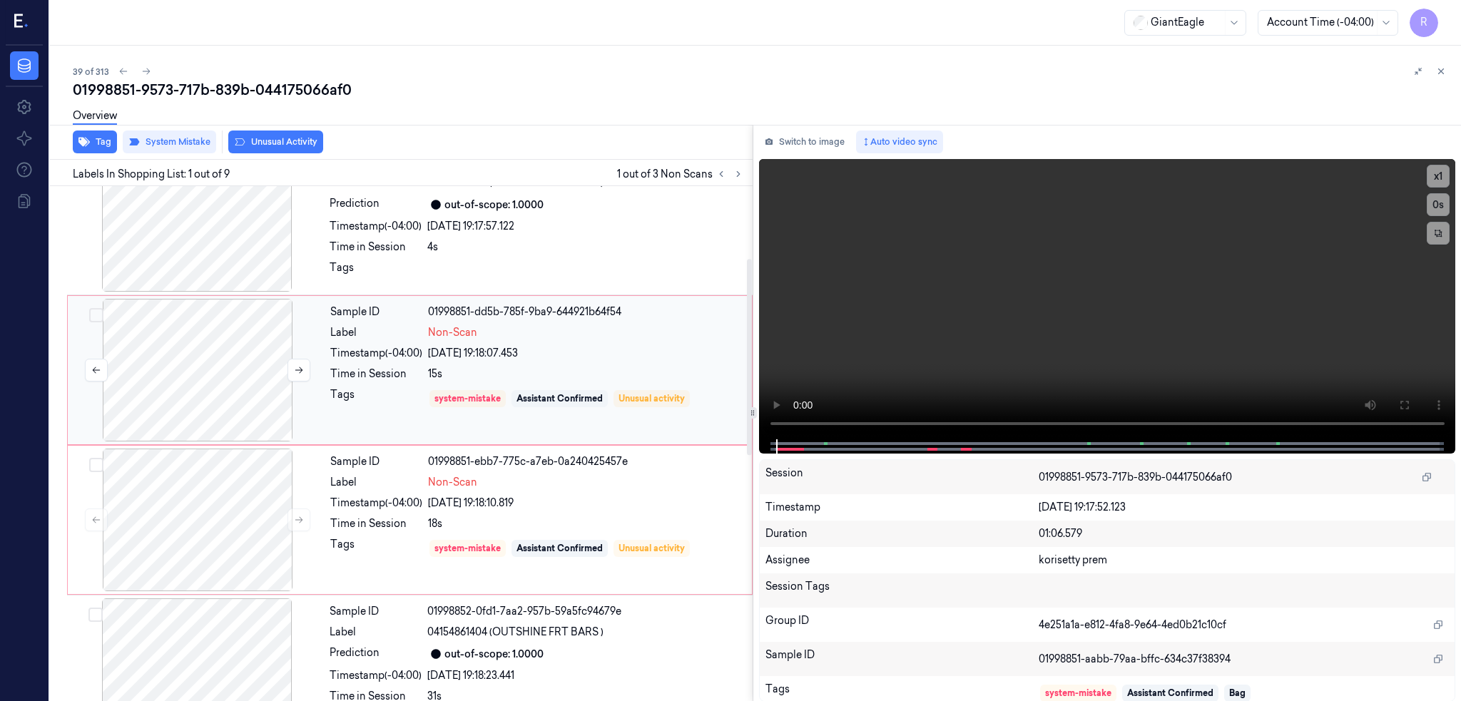
click at [224, 410] on div at bounding box center [198, 370] width 254 height 143
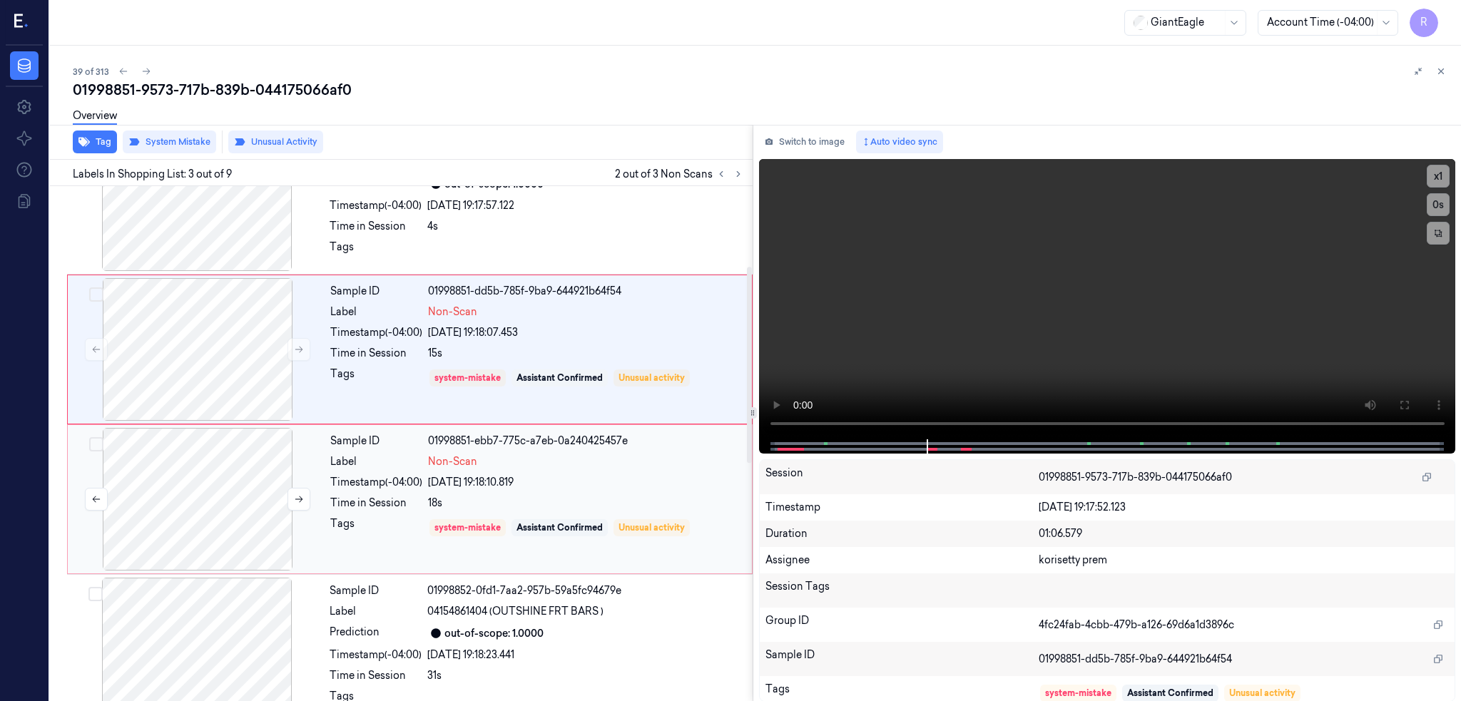
click at [215, 506] on div at bounding box center [198, 499] width 254 height 143
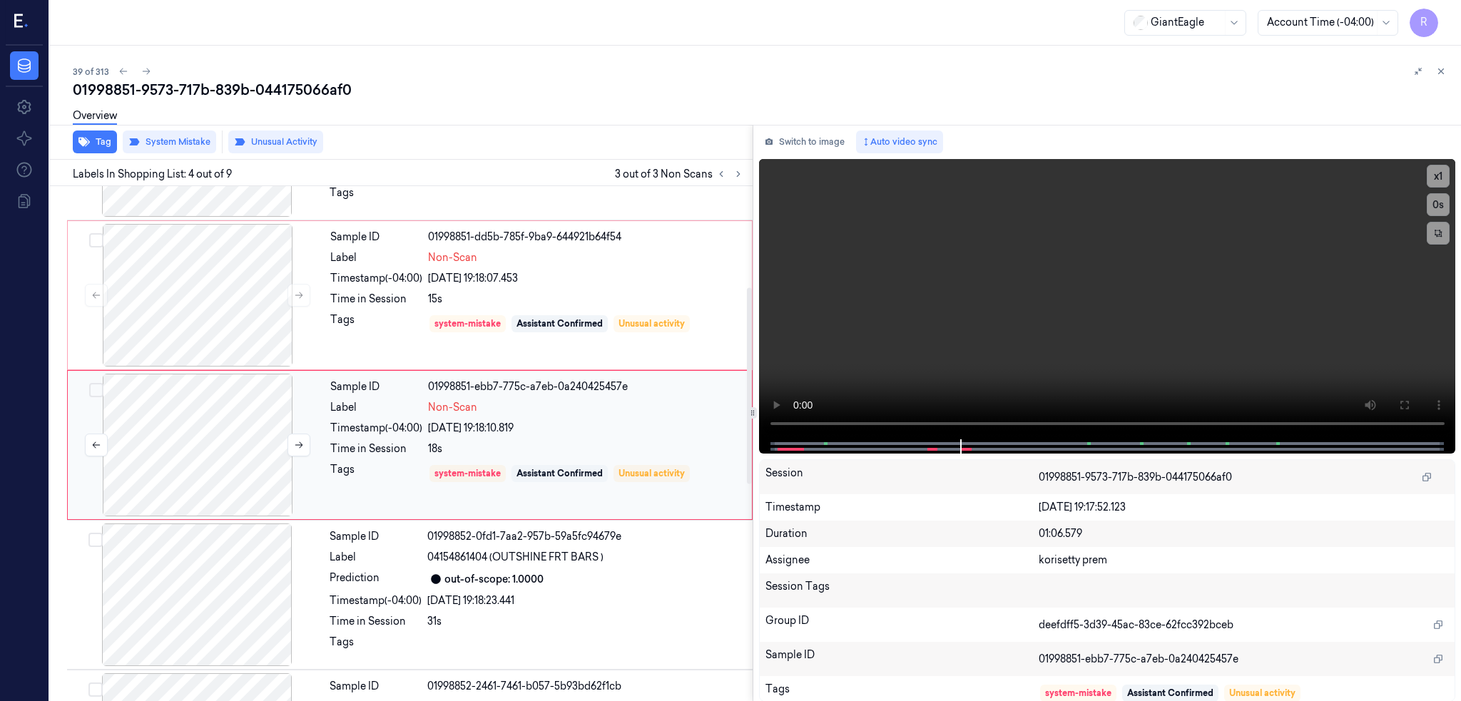
scroll to position [265, 0]
click at [206, 463] on div at bounding box center [198, 444] width 254 height 143
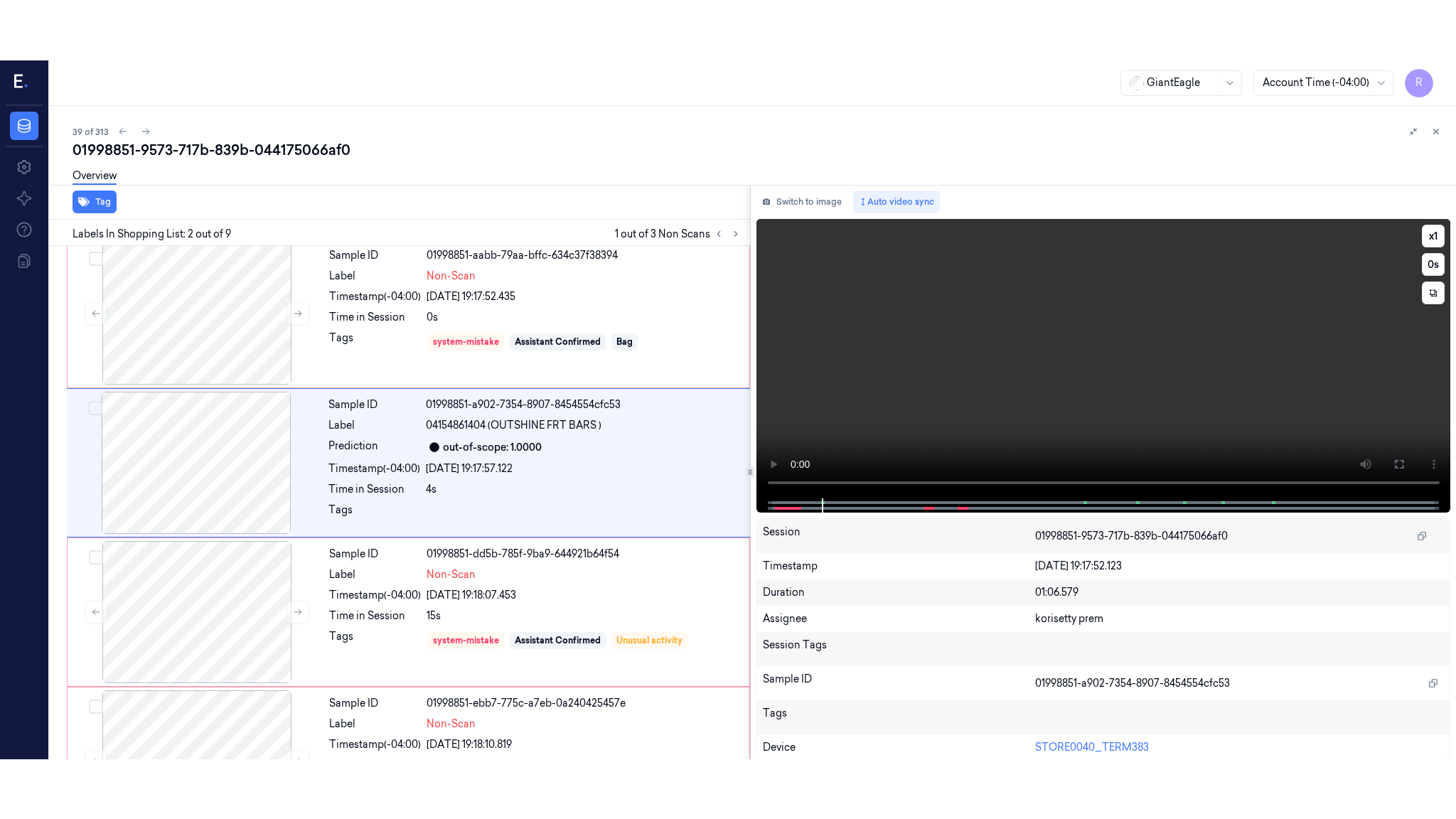
scroll to position [0, 0]
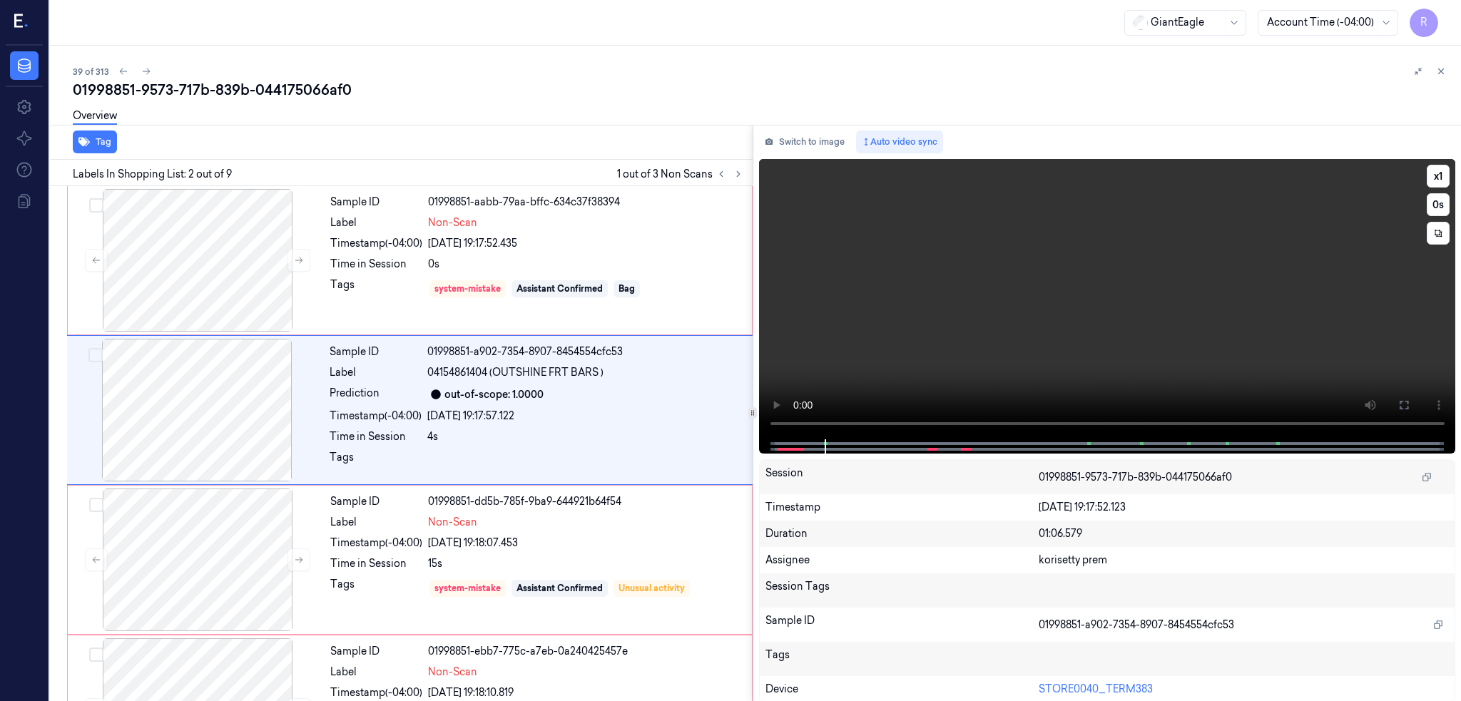
click at [1121, 338] on video at bounding box center [1107, 299] width 697 height 280
click at [1415, 399] on button at bounding box center [1403, 405] width 23 height 23
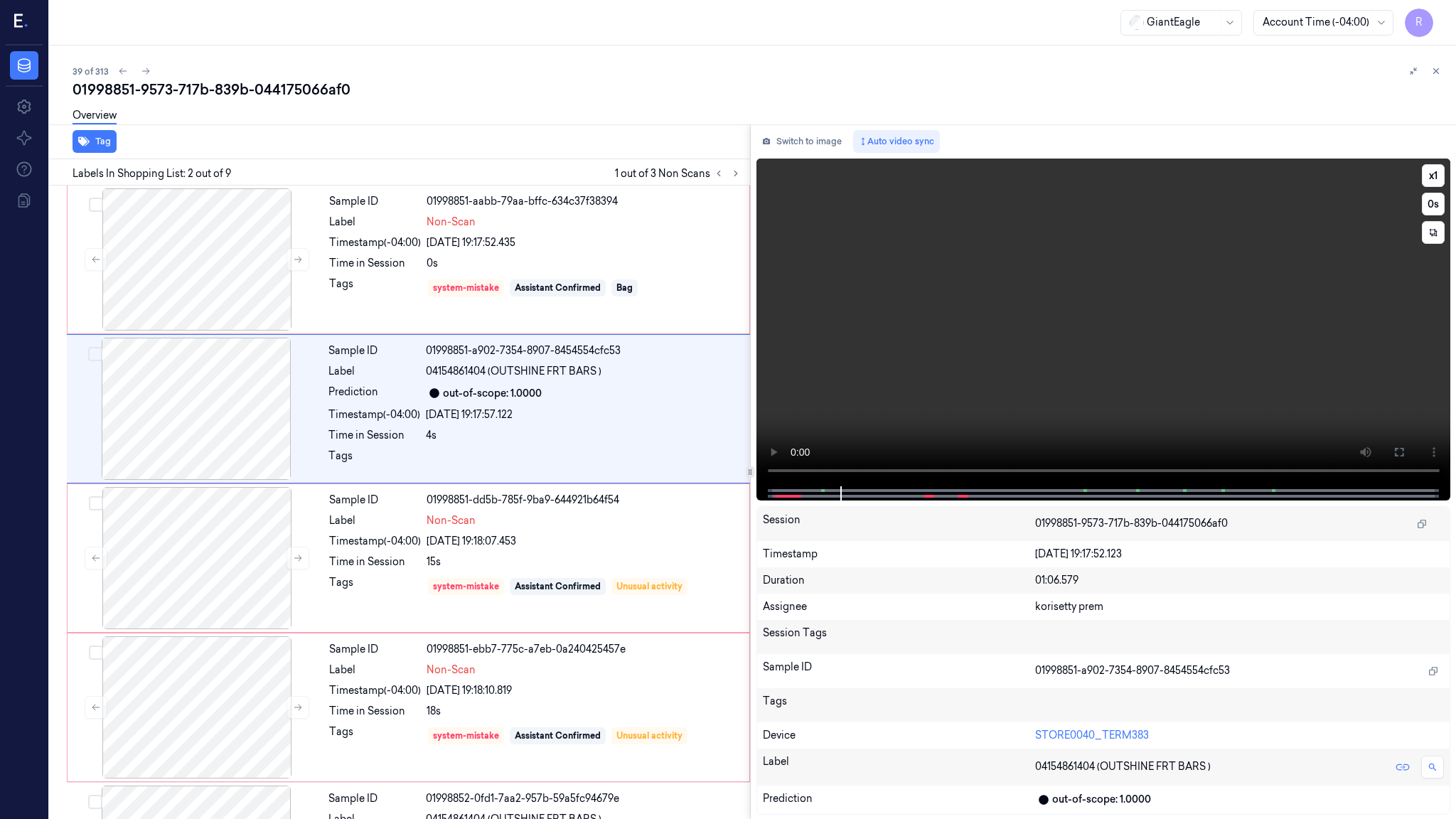
click at [1435, 164] on div "x 1 0 s" at bounding box center [1432, 204] width 23 height 80
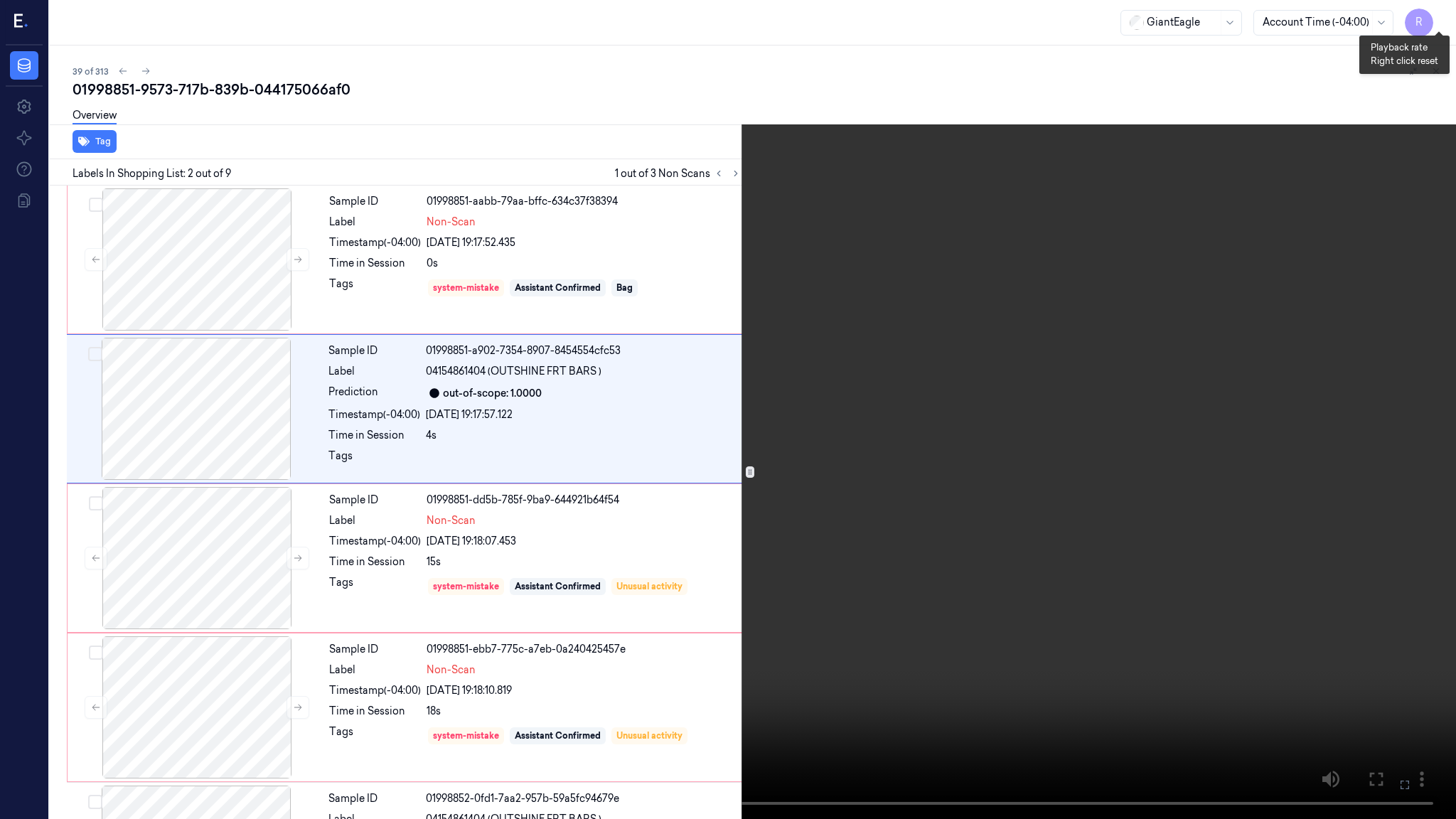
click at [1442, 21] on button "x 1" at bounding box center [1438, 17] width 23 height 23
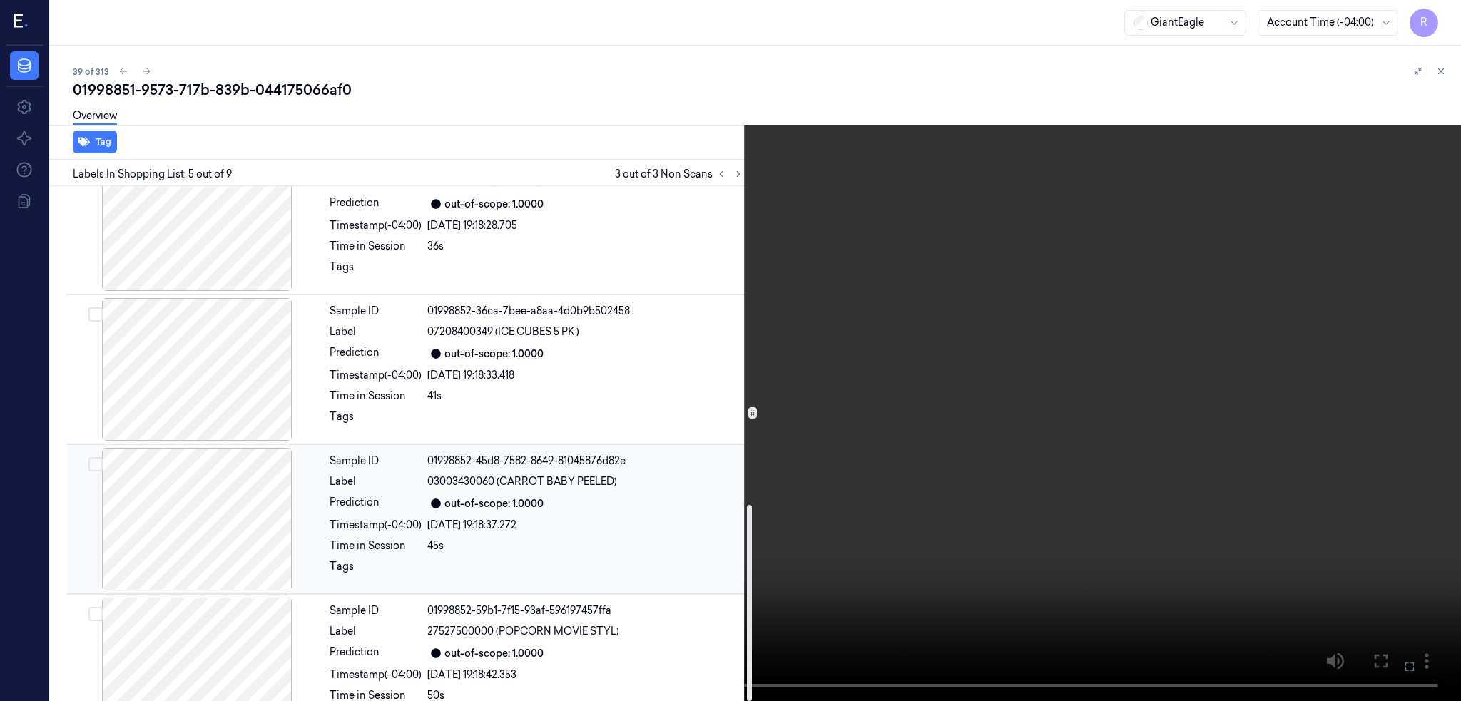
scroll to position [837, 0]
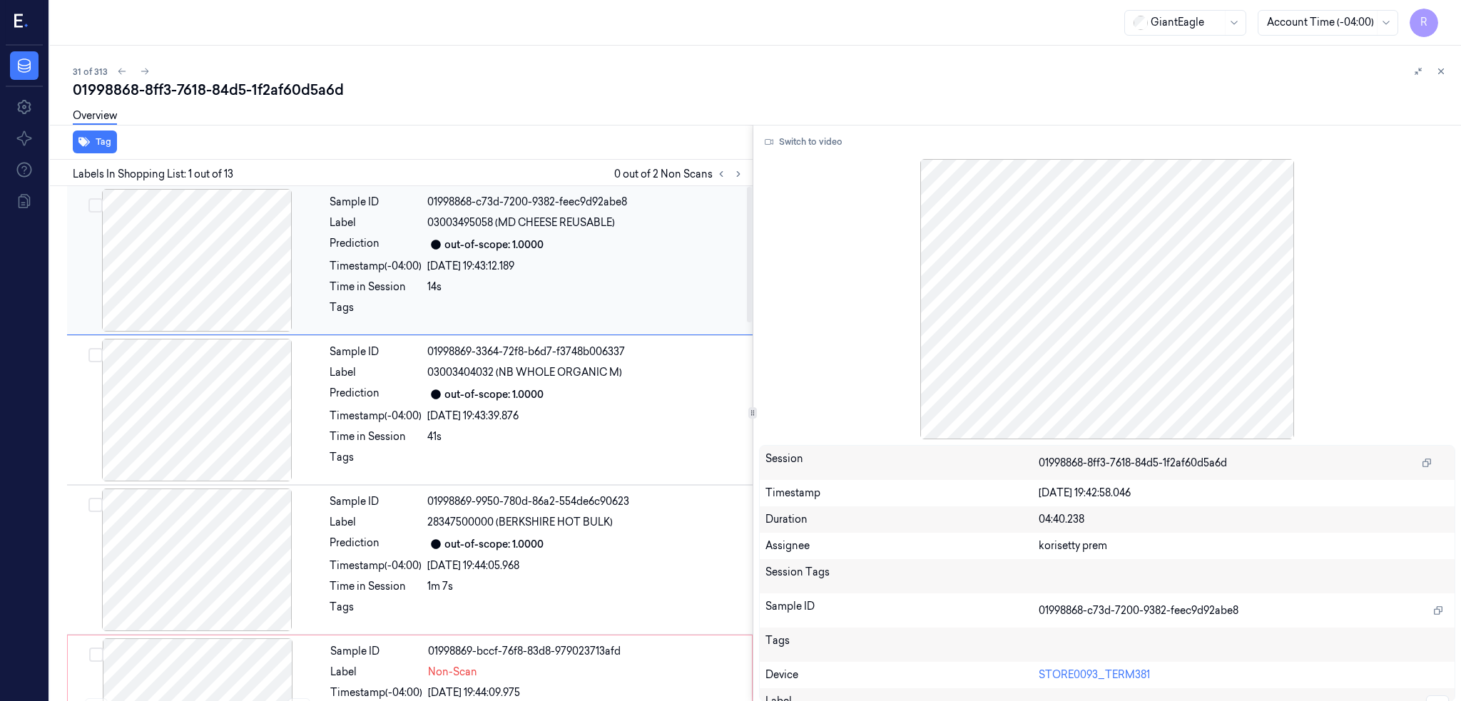
click at [743, 170] on icon at bounding box center [738, 174] width 10 height 10
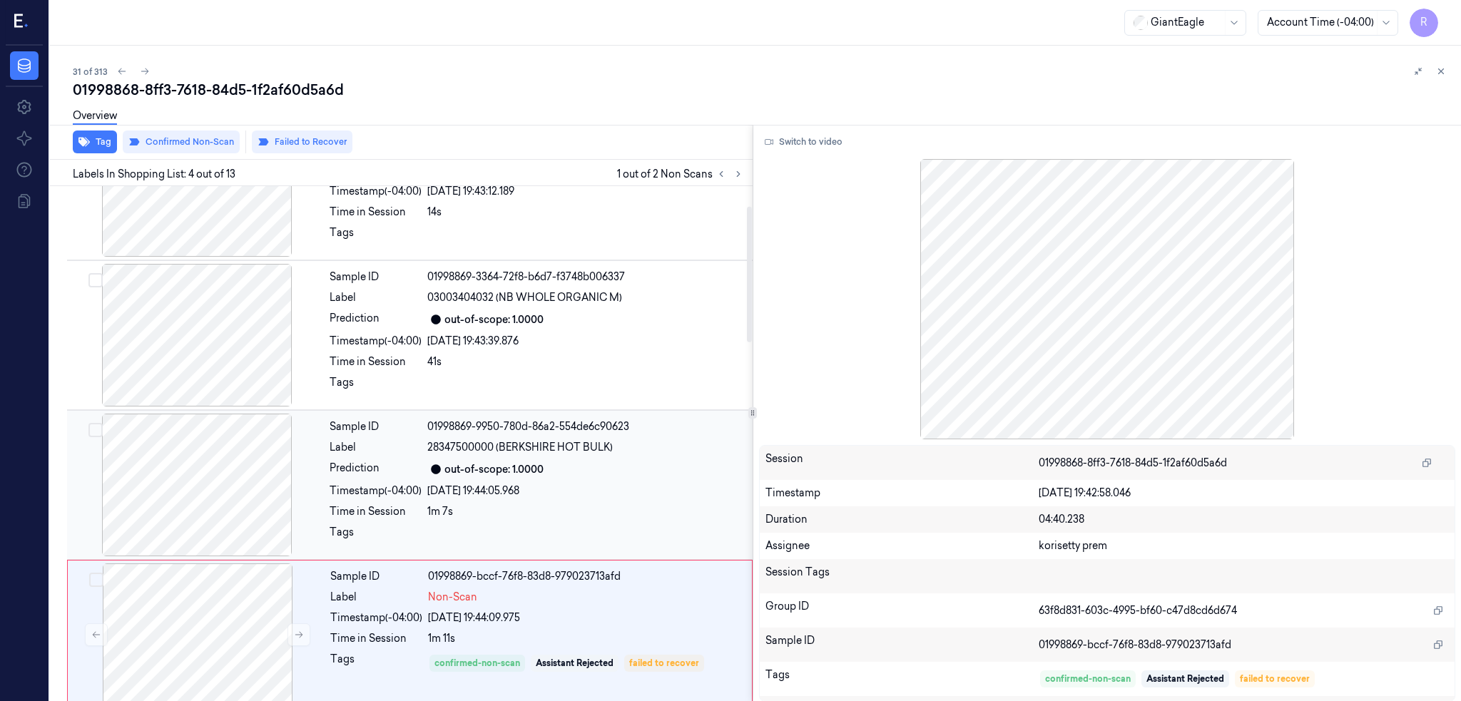
click at [218, 475] on div at bounding box center [197, 485] width 254 height 143
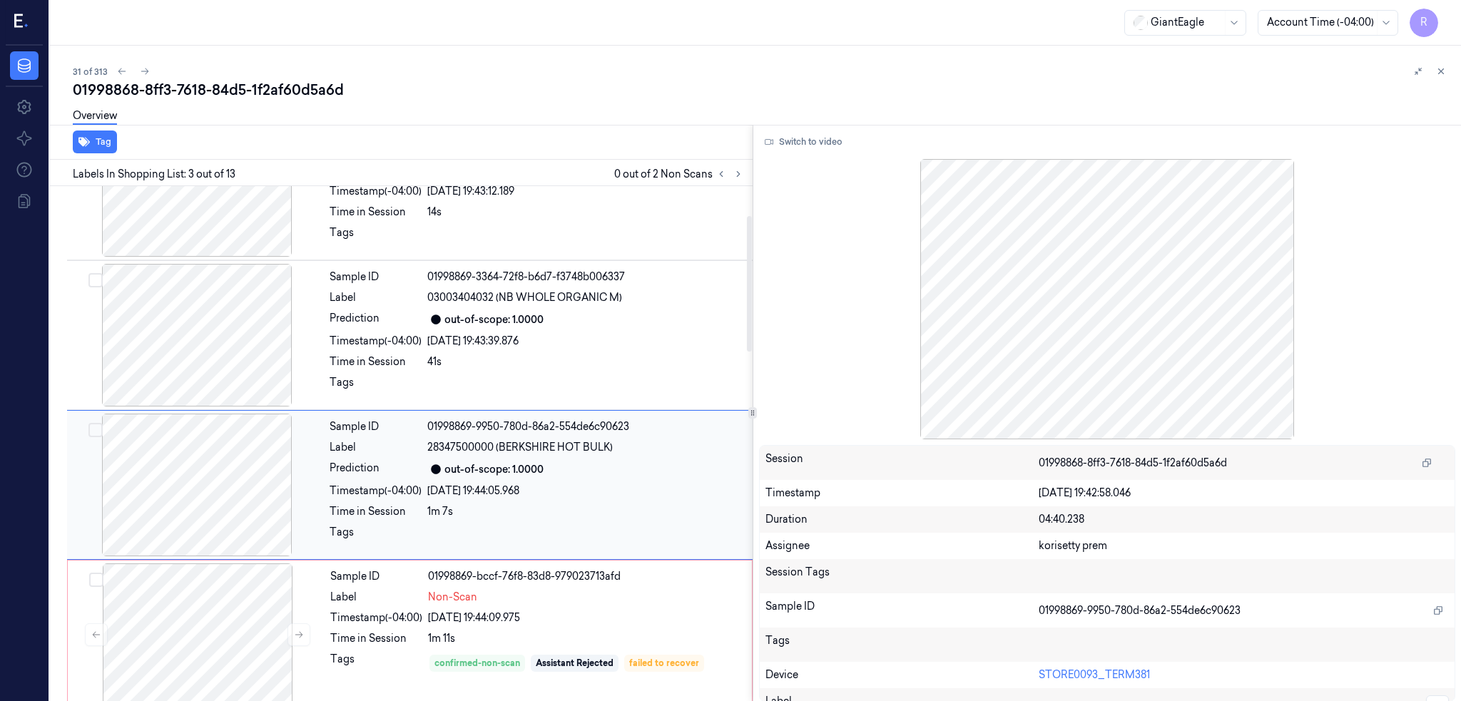
scroll to position [116, 0]
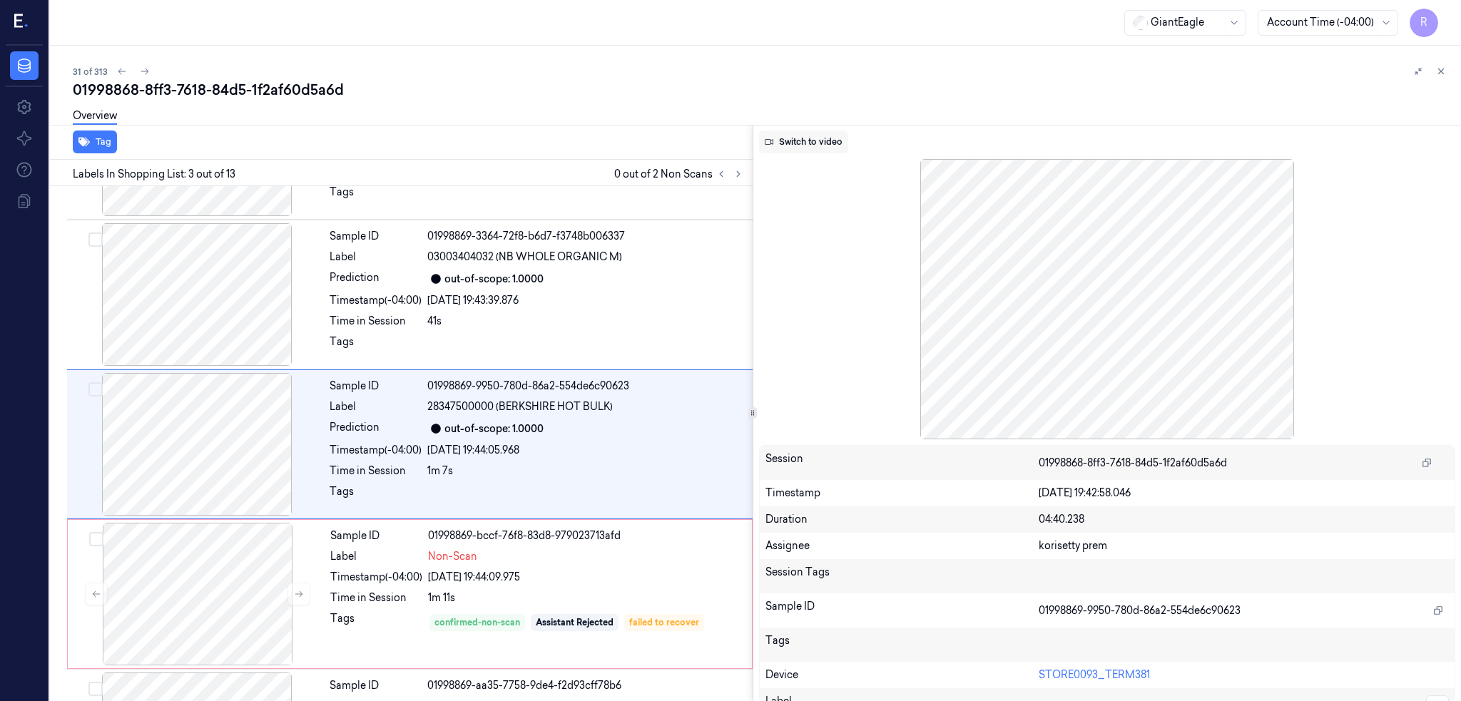
click at [848, 143] on button "Switch to video" at bounding box center [803, 142] width 89 height 23
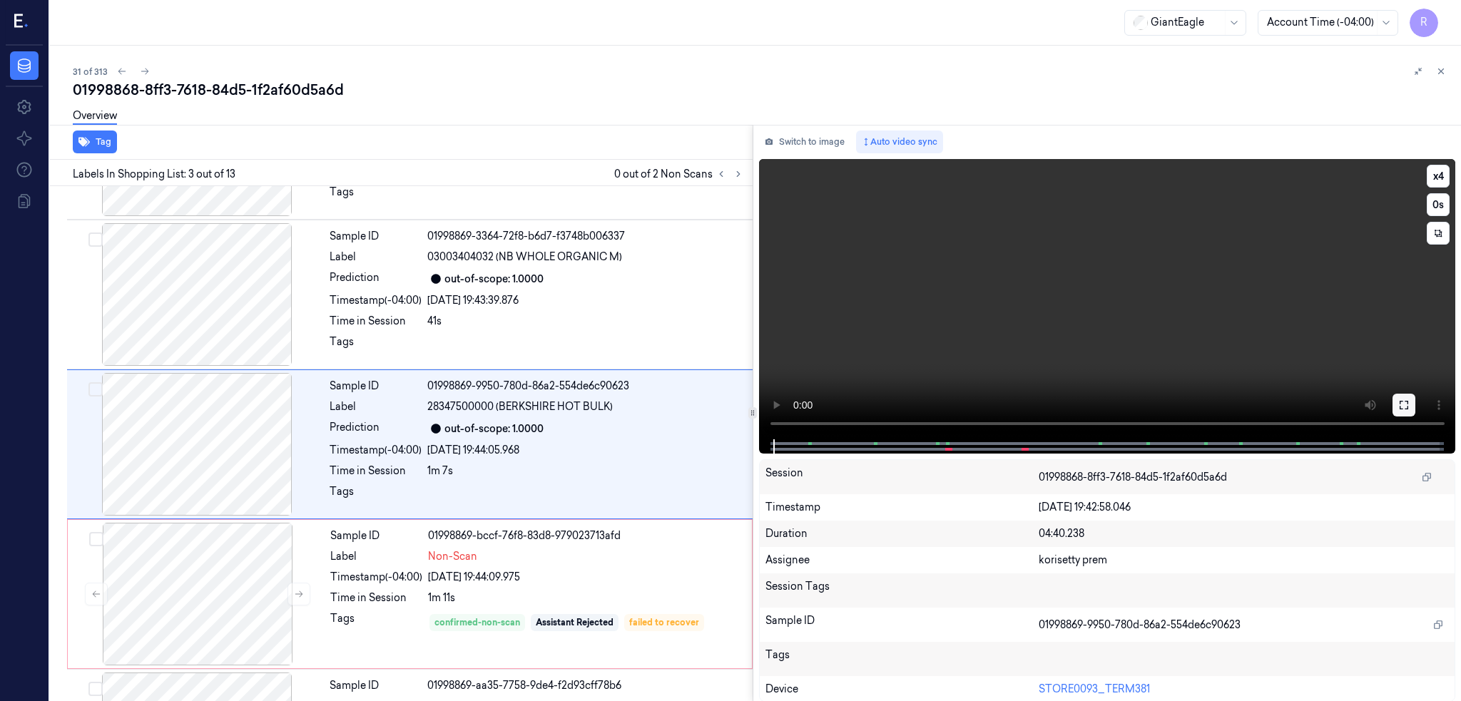
click at [1415, 406] on button at bounding box center [1403, 405] width 23 height 23
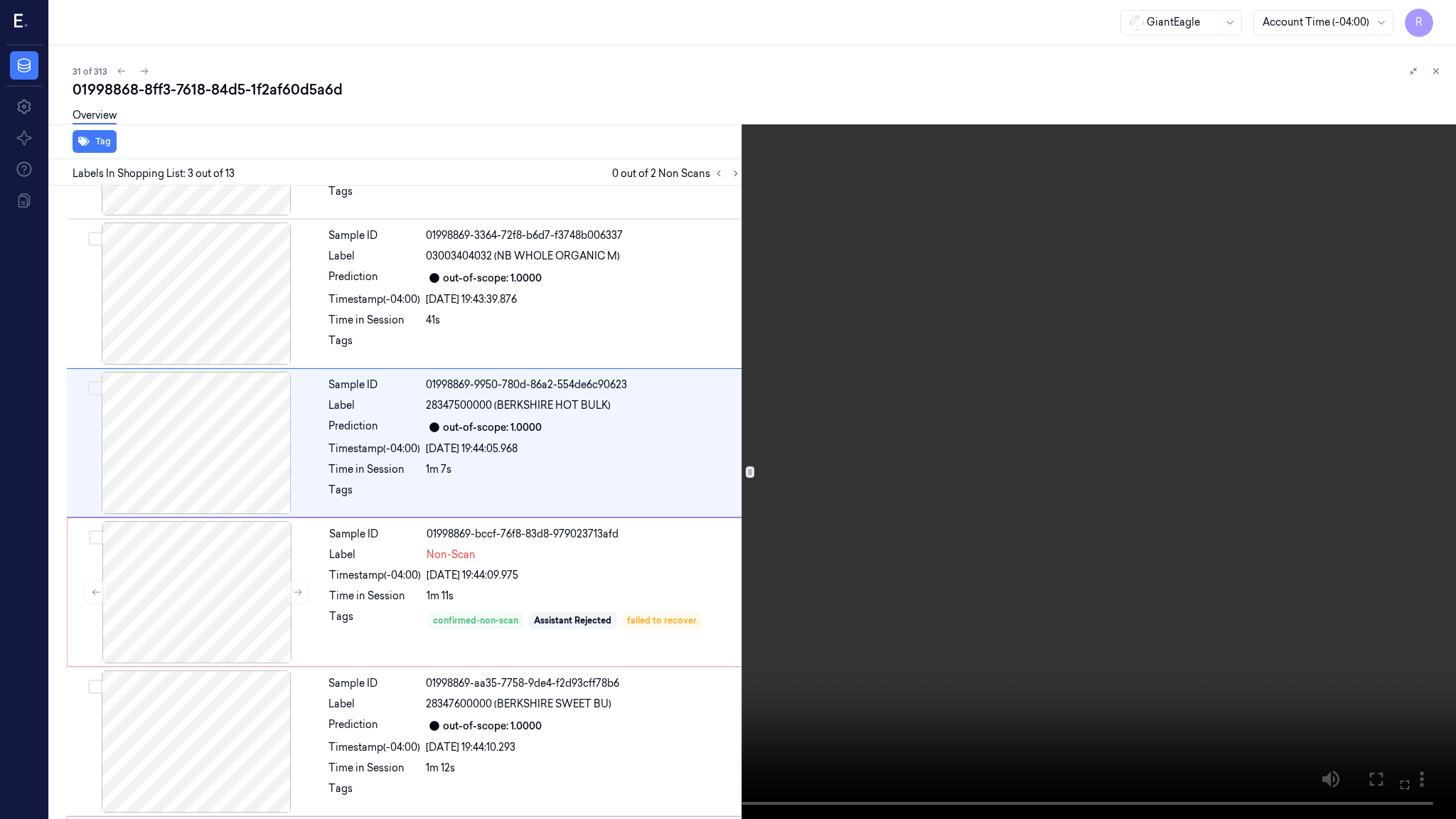
click at [970, 484] on video at bounding box center [728, 410] width 1456 height 819
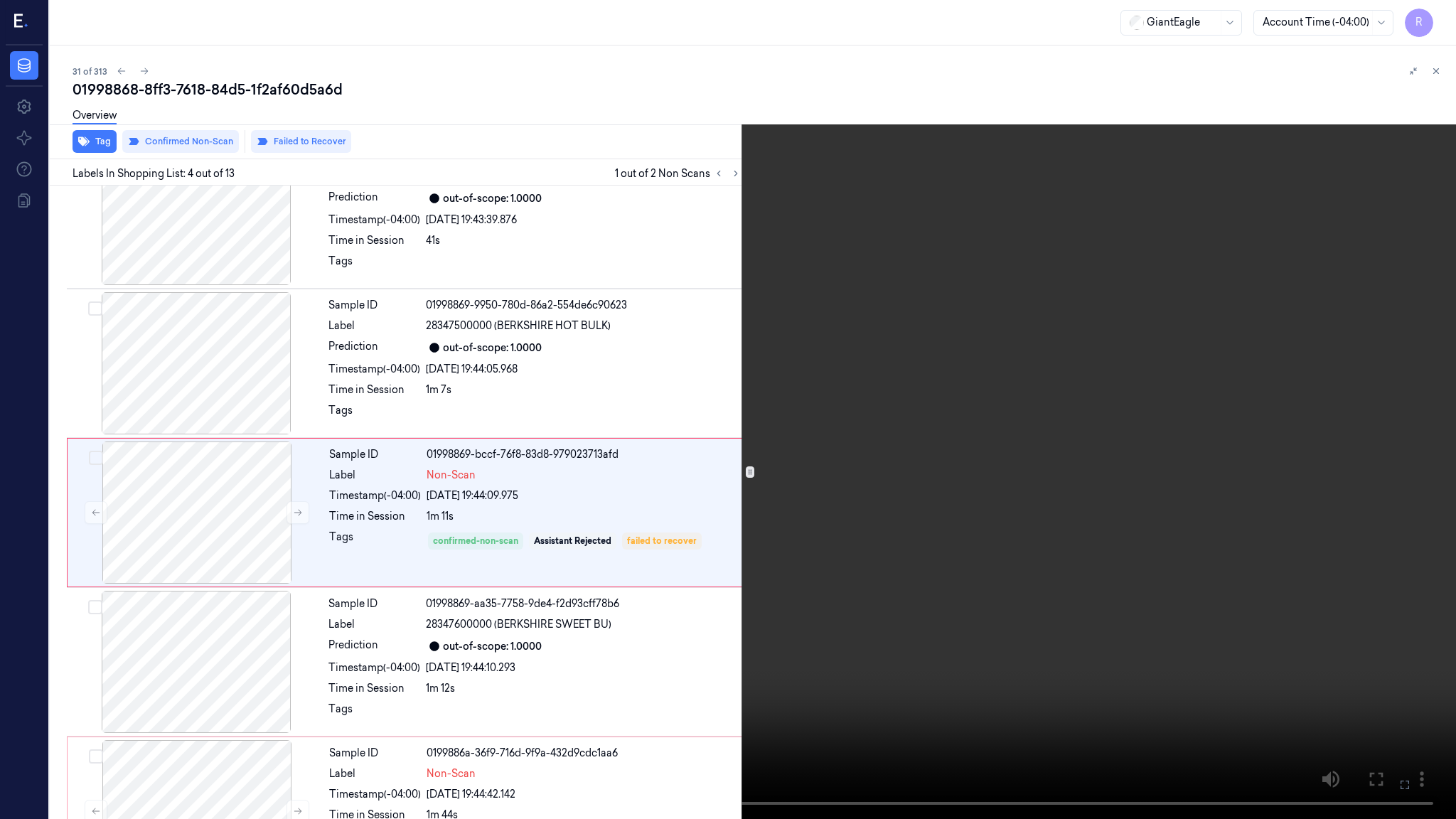
scroll to position [204, 0]
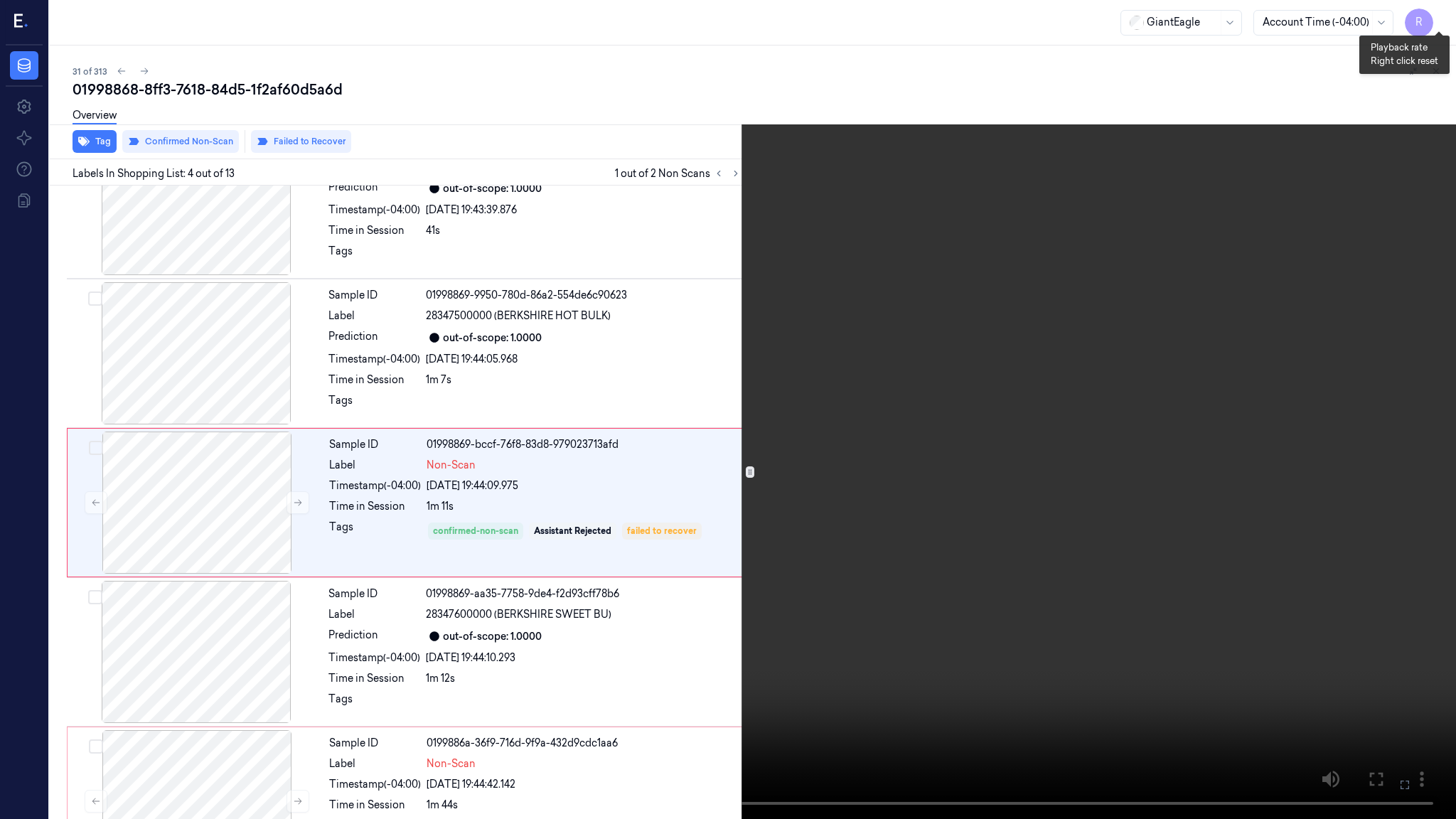
click at [1443, 19] on button "x 4" at bounding box center [1438, 17] width 23 height 23
click at [452, 501] on video at bounding box center [728, 410] width 1456 height 819
click at [459, 466] on video at bounding box center [728, 410] width 1456 height 819
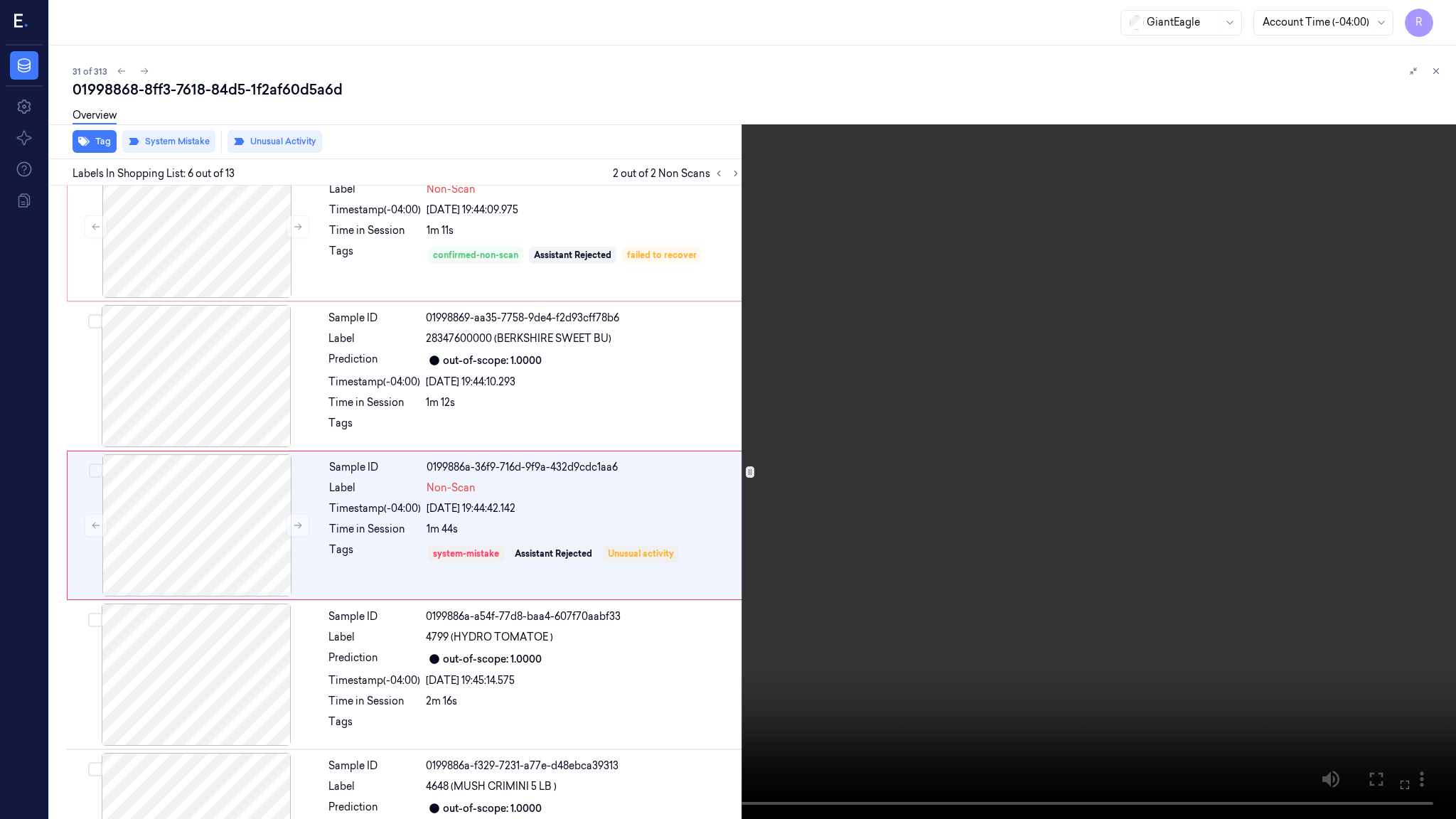
scroll to position [503, 0]
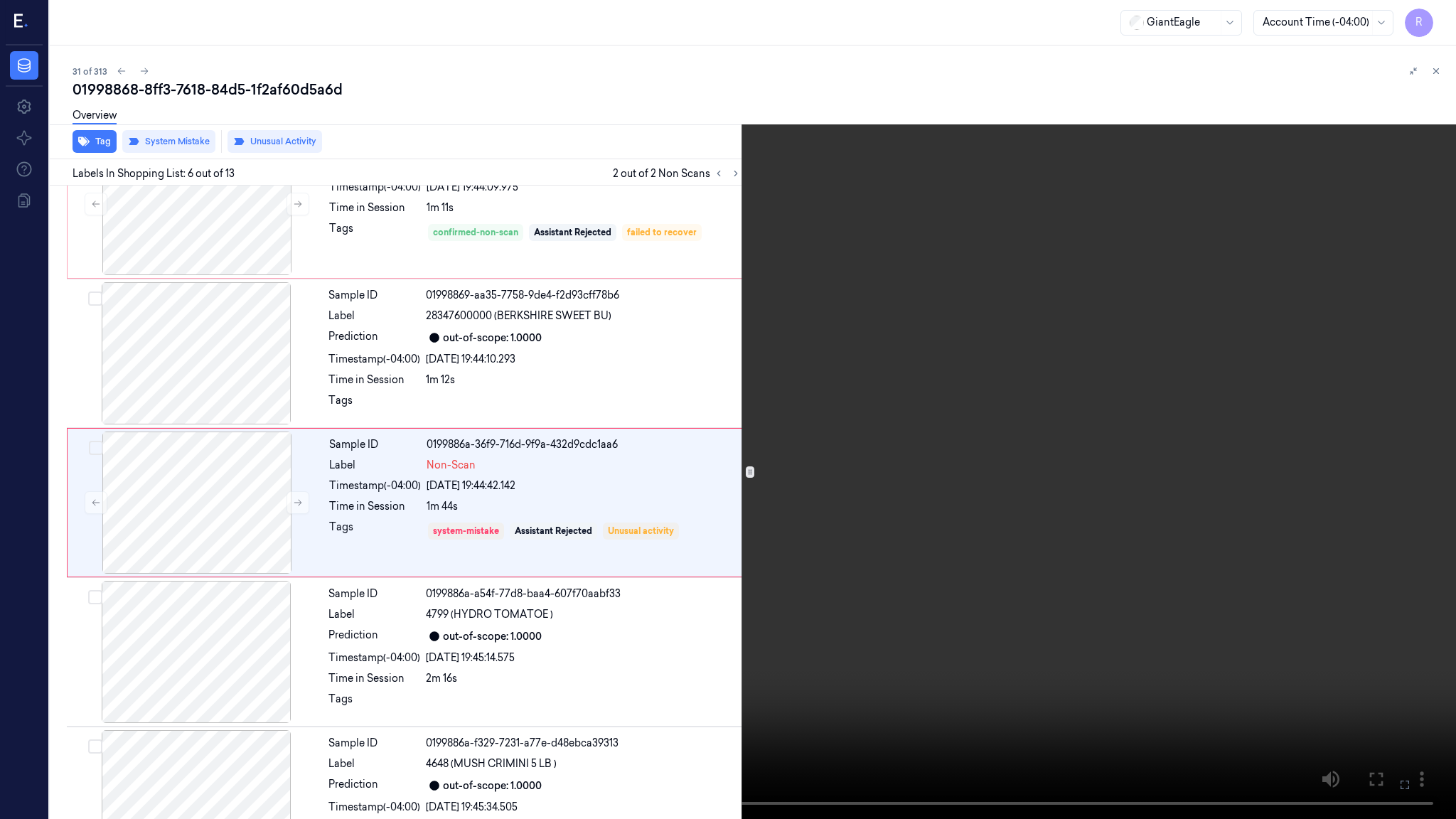
click at [690, 666] on video at bounding box center [728, 410] width 1456 height 819
click at [701, 652] on video at bounding box center [728, 410] width 1456 height 819
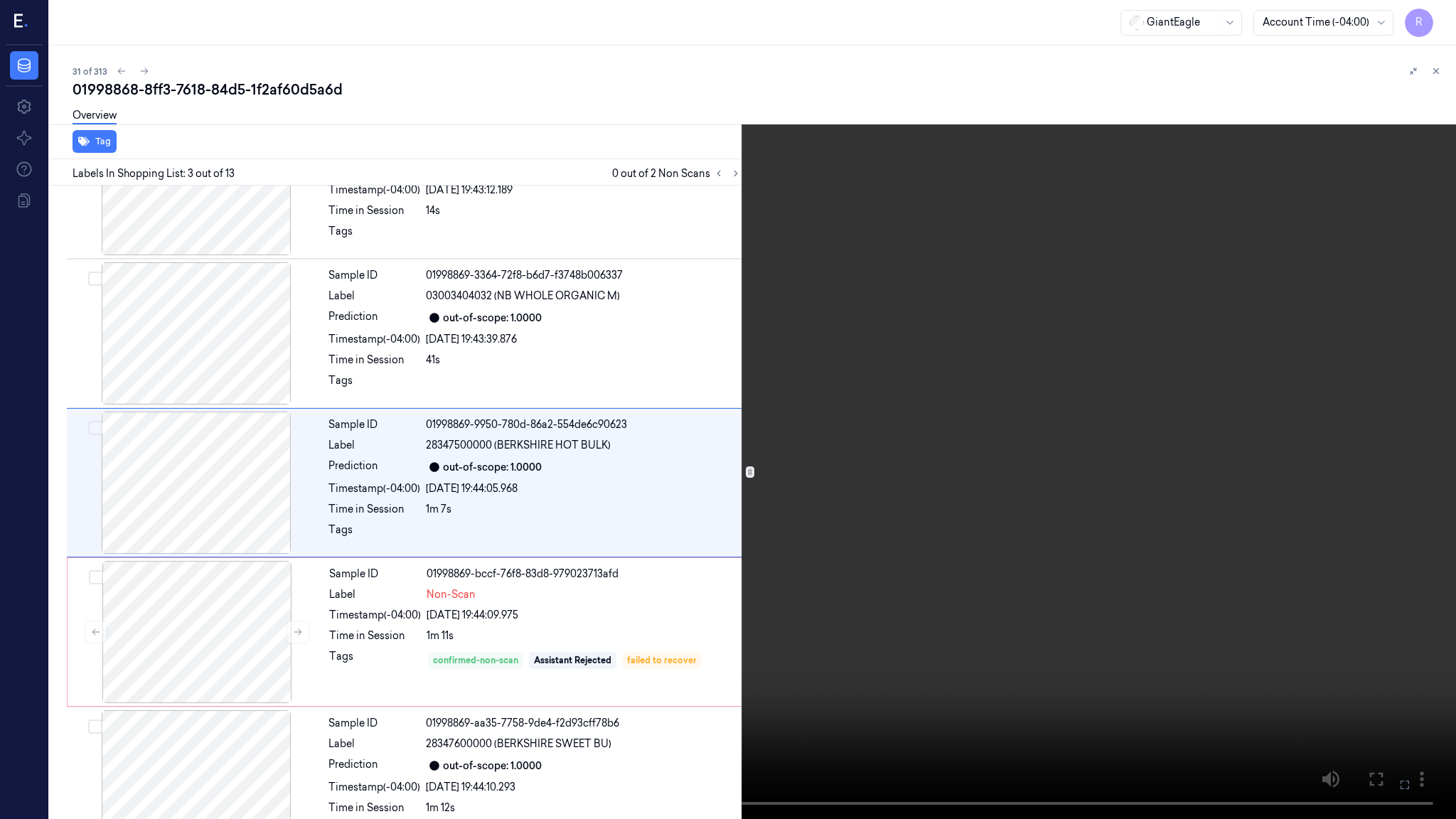
scroll to position [55, 0]
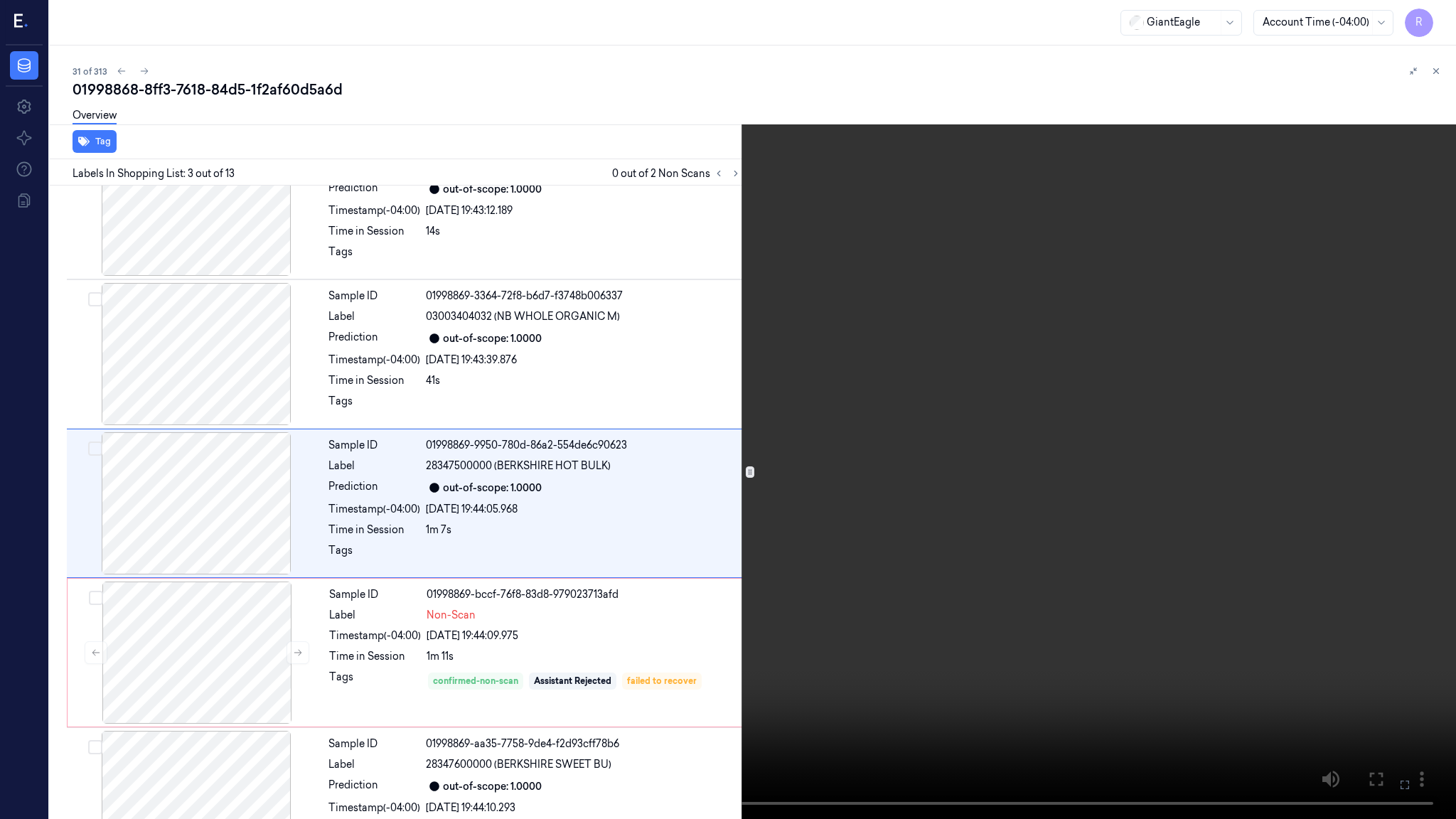
click at [403, 509] on video at bounding box center [728, 410] width 1456 height 819
click at [486, 207] on video at bounding box center [728, 410] width 1456 height 819
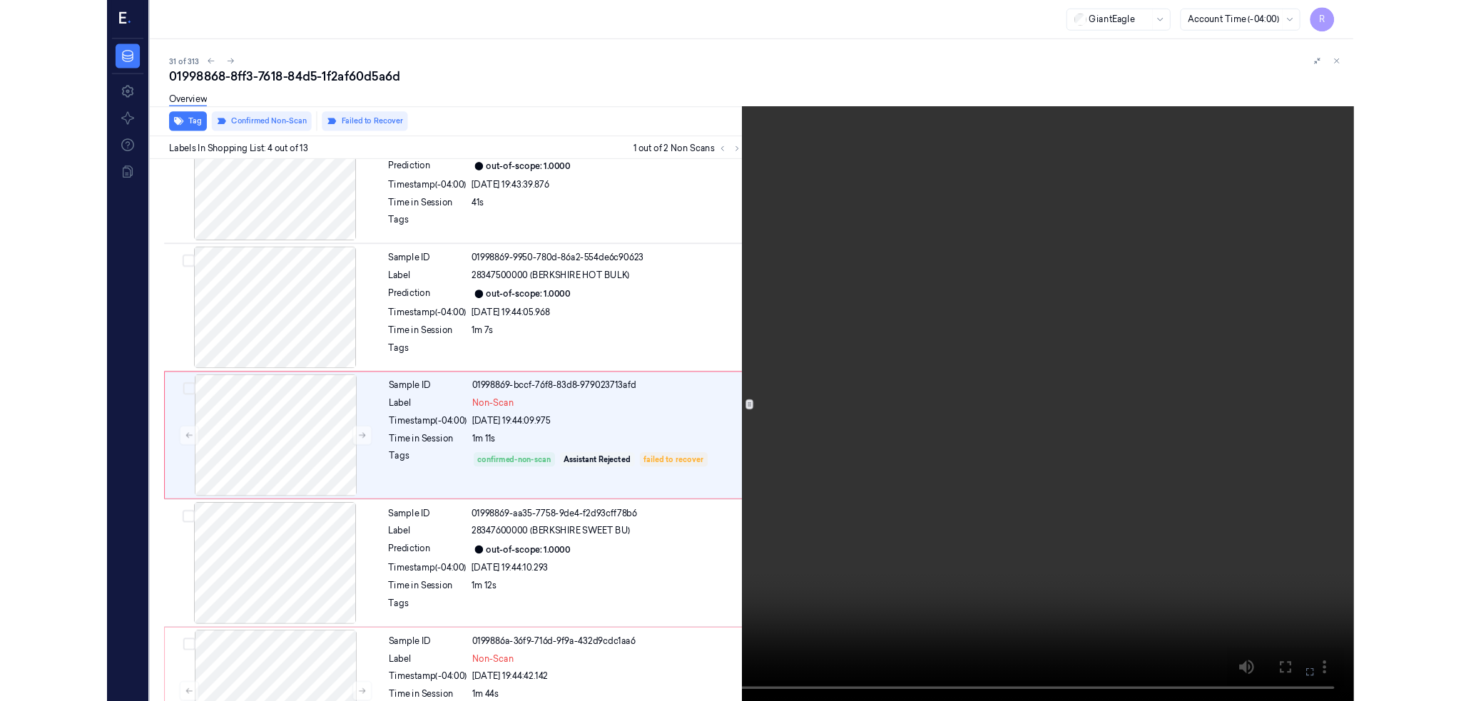
scroll to position [205, 0]
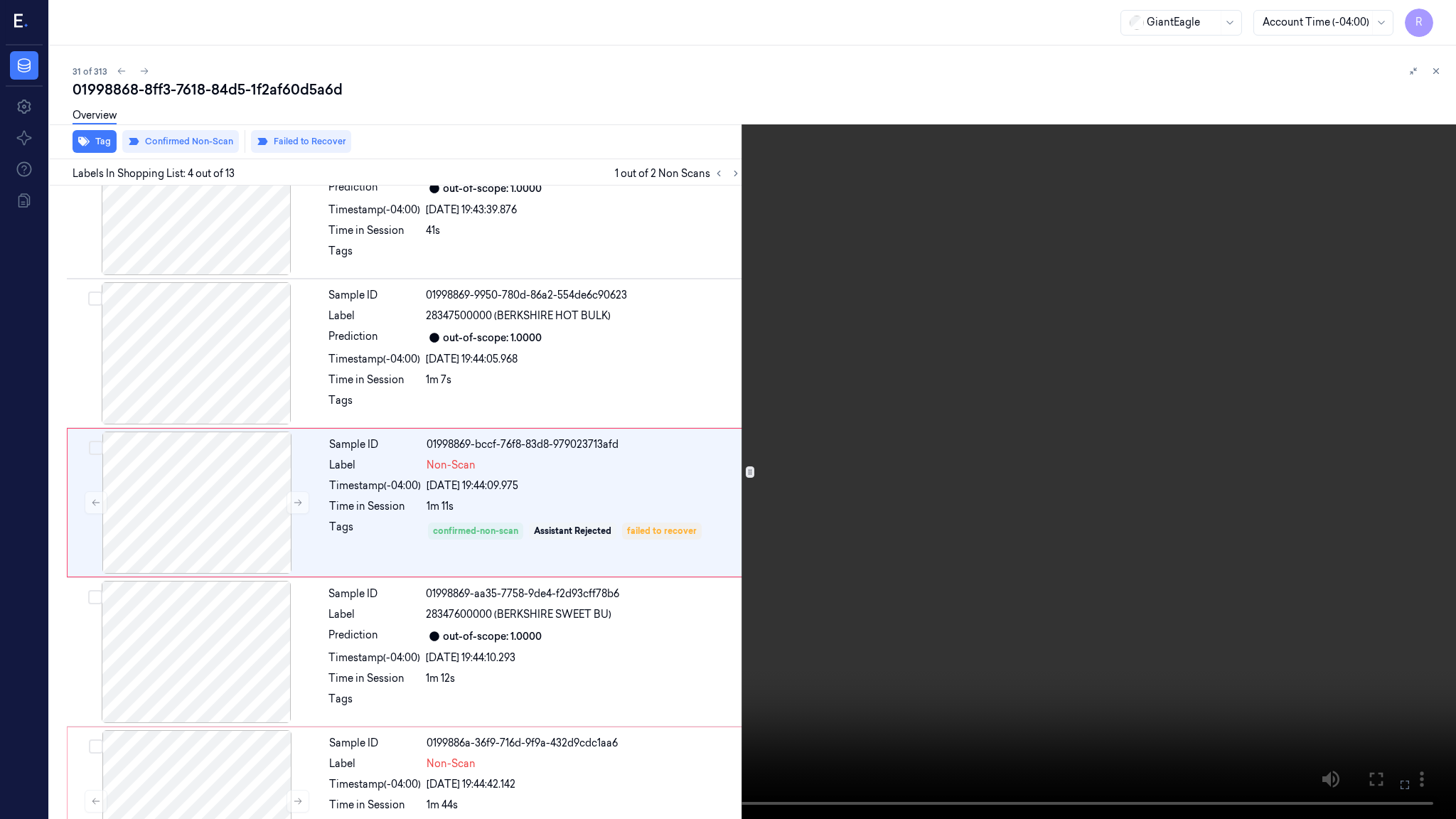
click at [438, 232] on video at bounding box center [728, 410] width 1456 height 819
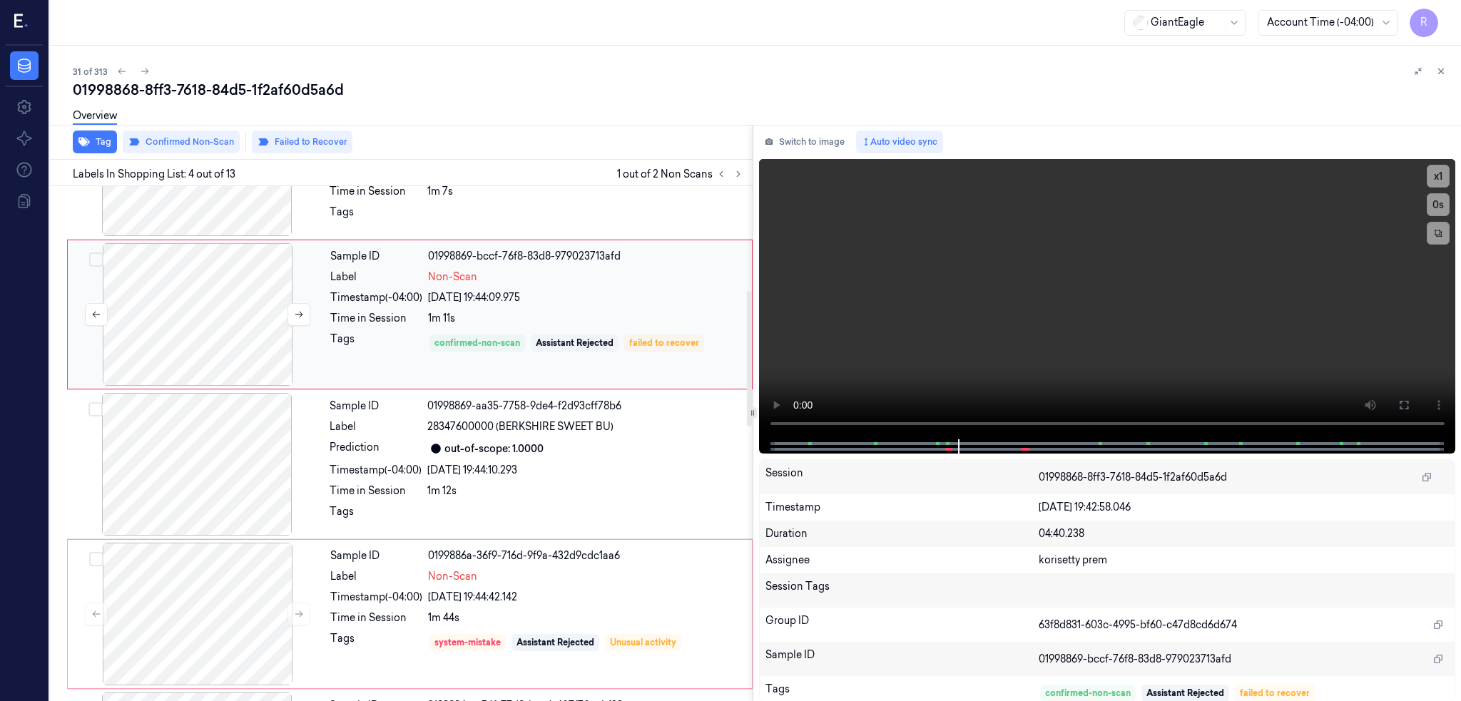
click at [210, 304] on div at bounding box center [198, 314] width 254 height 143
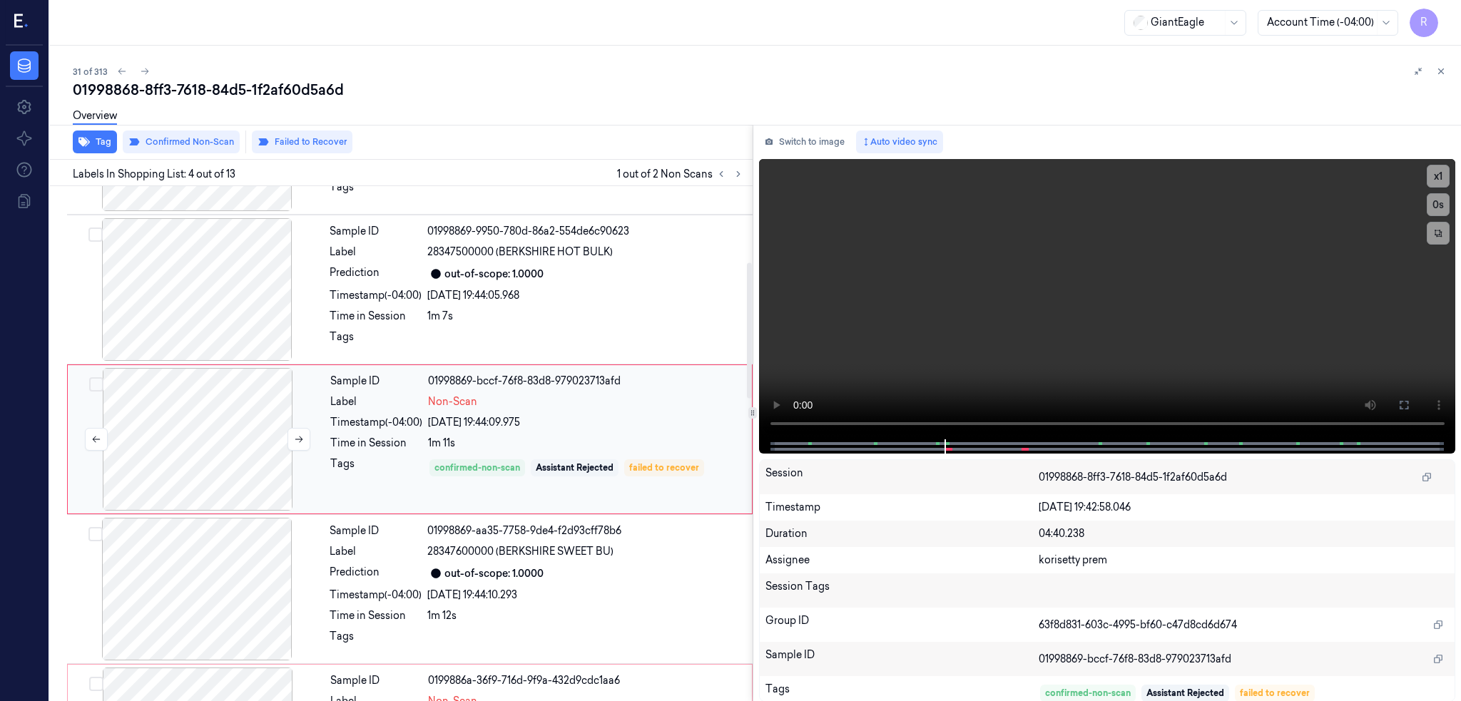
scroll to position [265, 0]
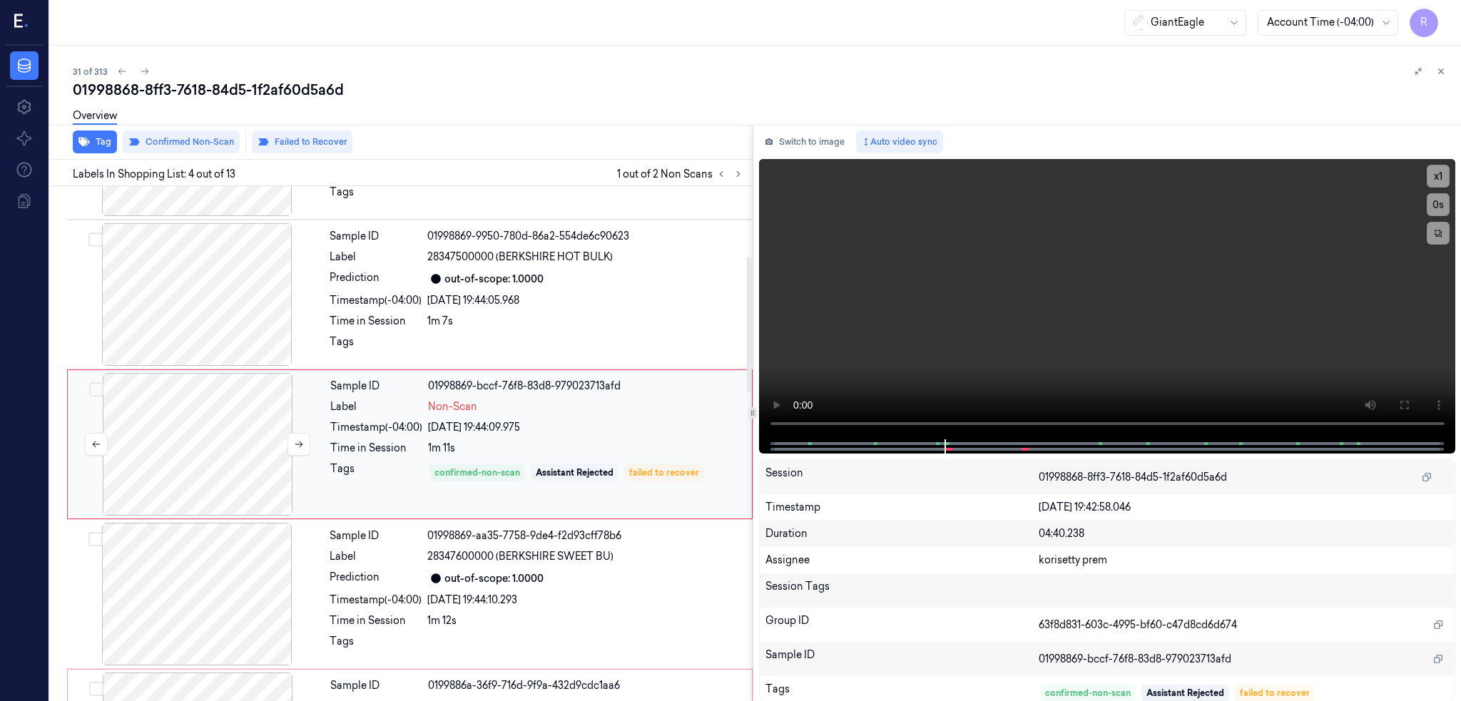
click at [220, 456] on div at bounding box center [198, 444] width 254 height 143
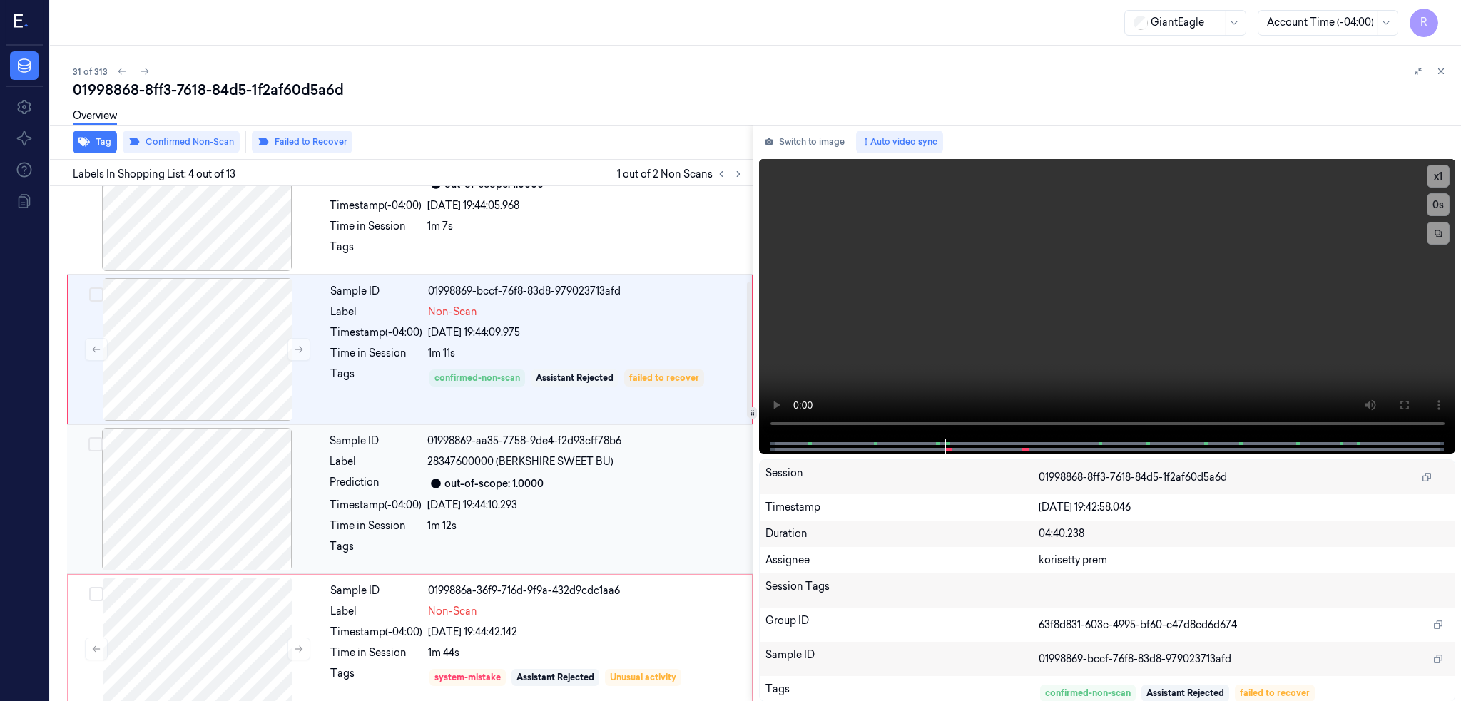
click at [199, 497] on div at bounding box center [197, 499] width 254 height 143
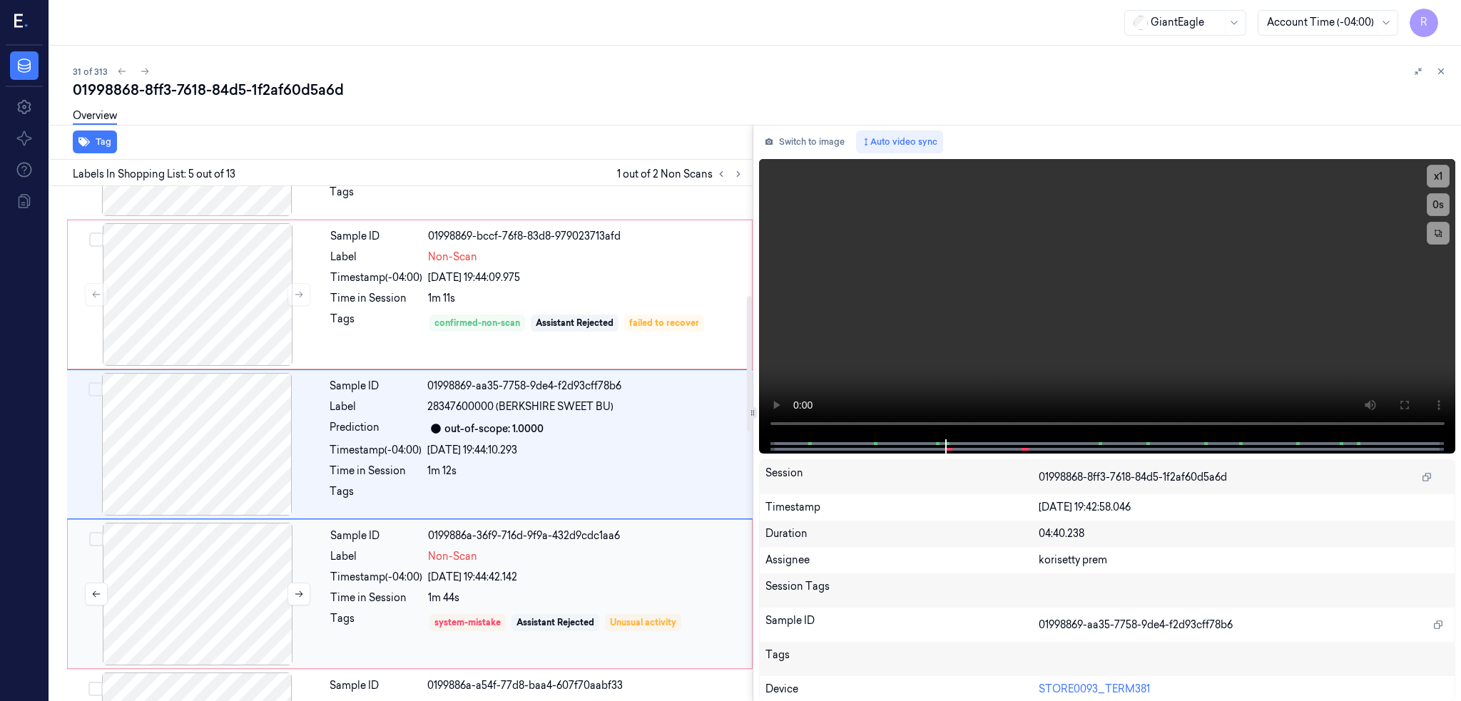
click at [193, 580] on div at bounding box center [198, 594] width 254 height 143
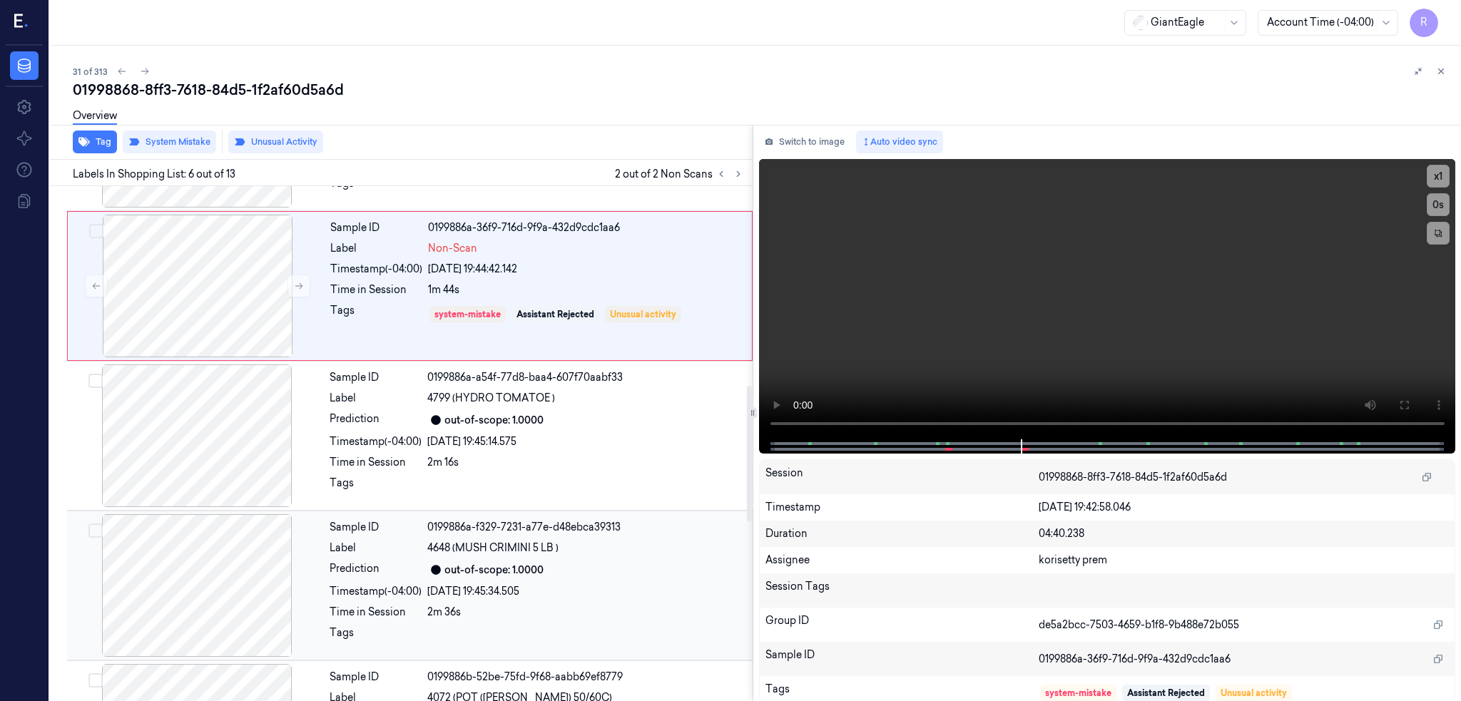
scroll to position [755, 0]
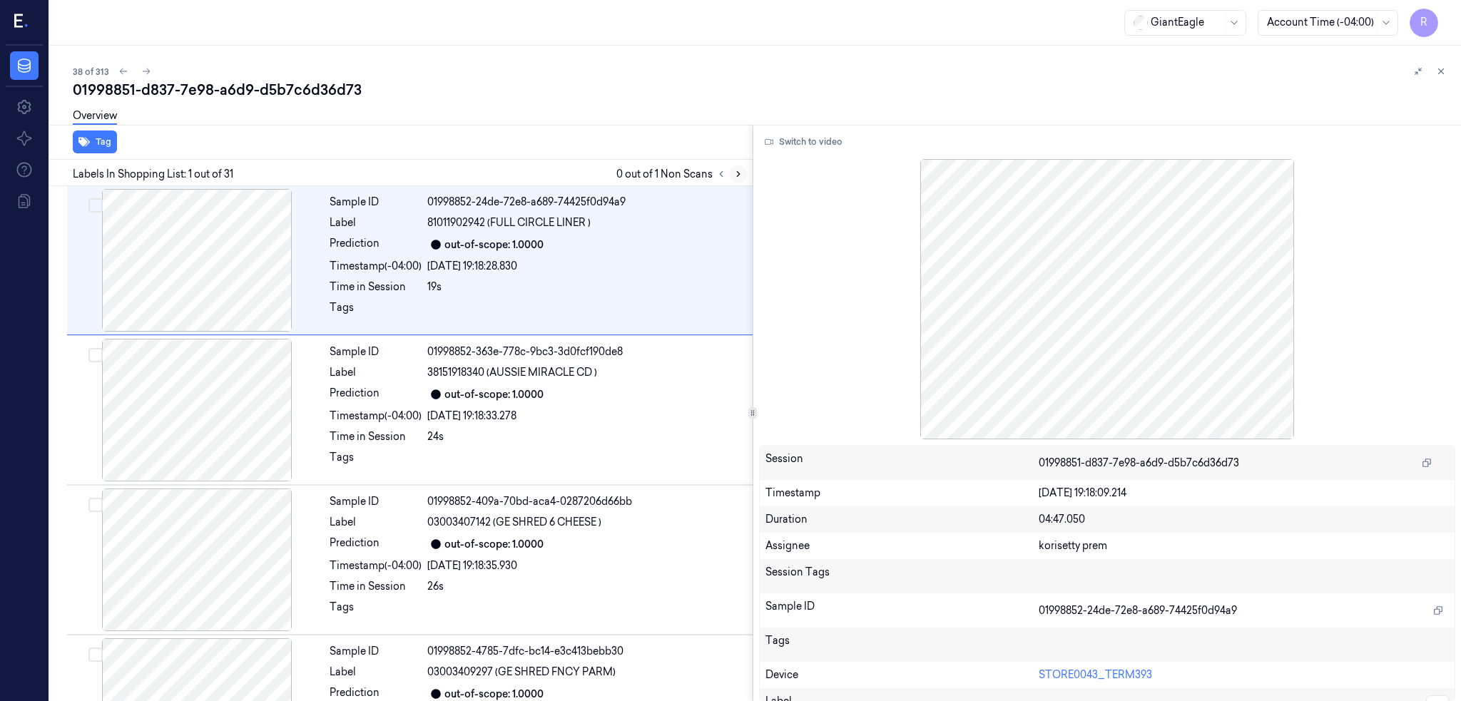
click at [747, 173] on button at bounding box center [738, 173] width 17 height 17
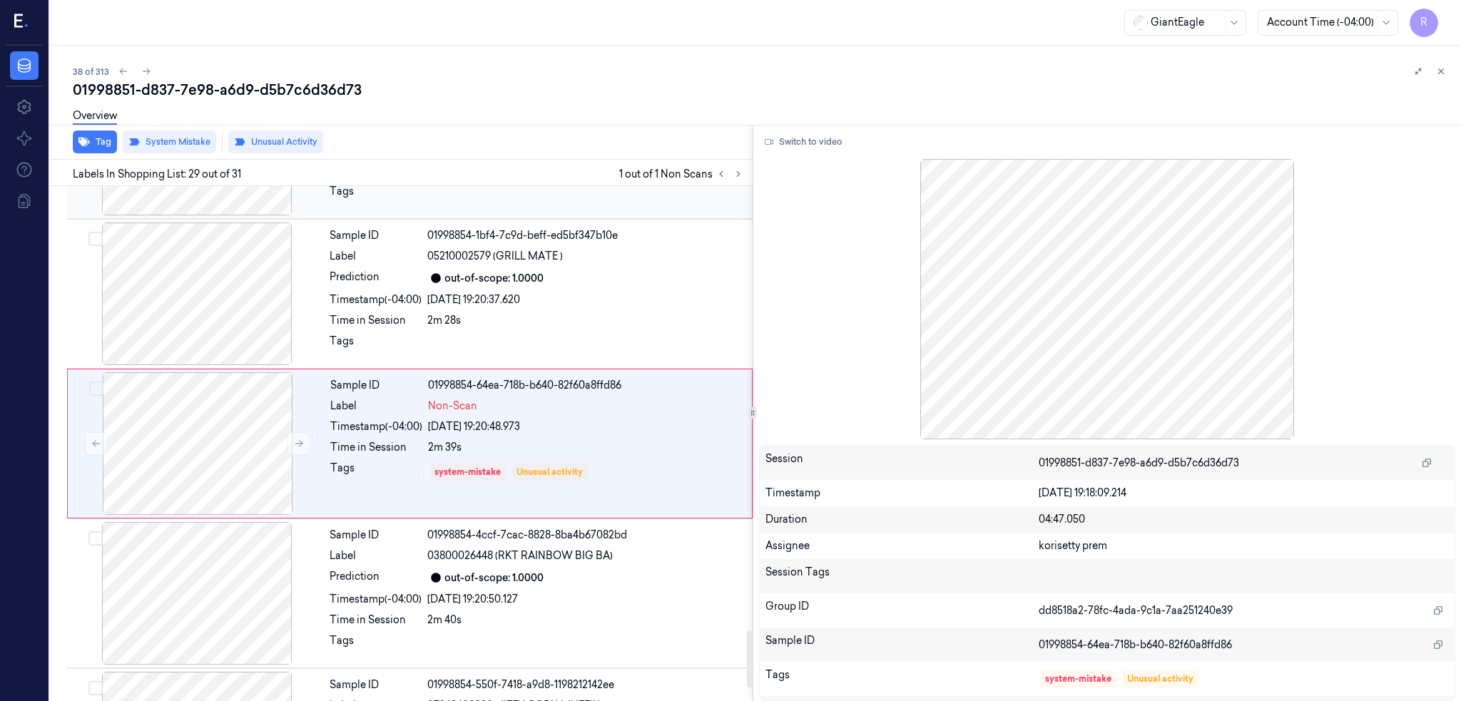
scroll to position [4012, 0]
click at [190, 442] on div at bounding box center [198, 442] width 254 height 143
click at [188, 317] on div at bounding box center [197, 292] width 254 height 143
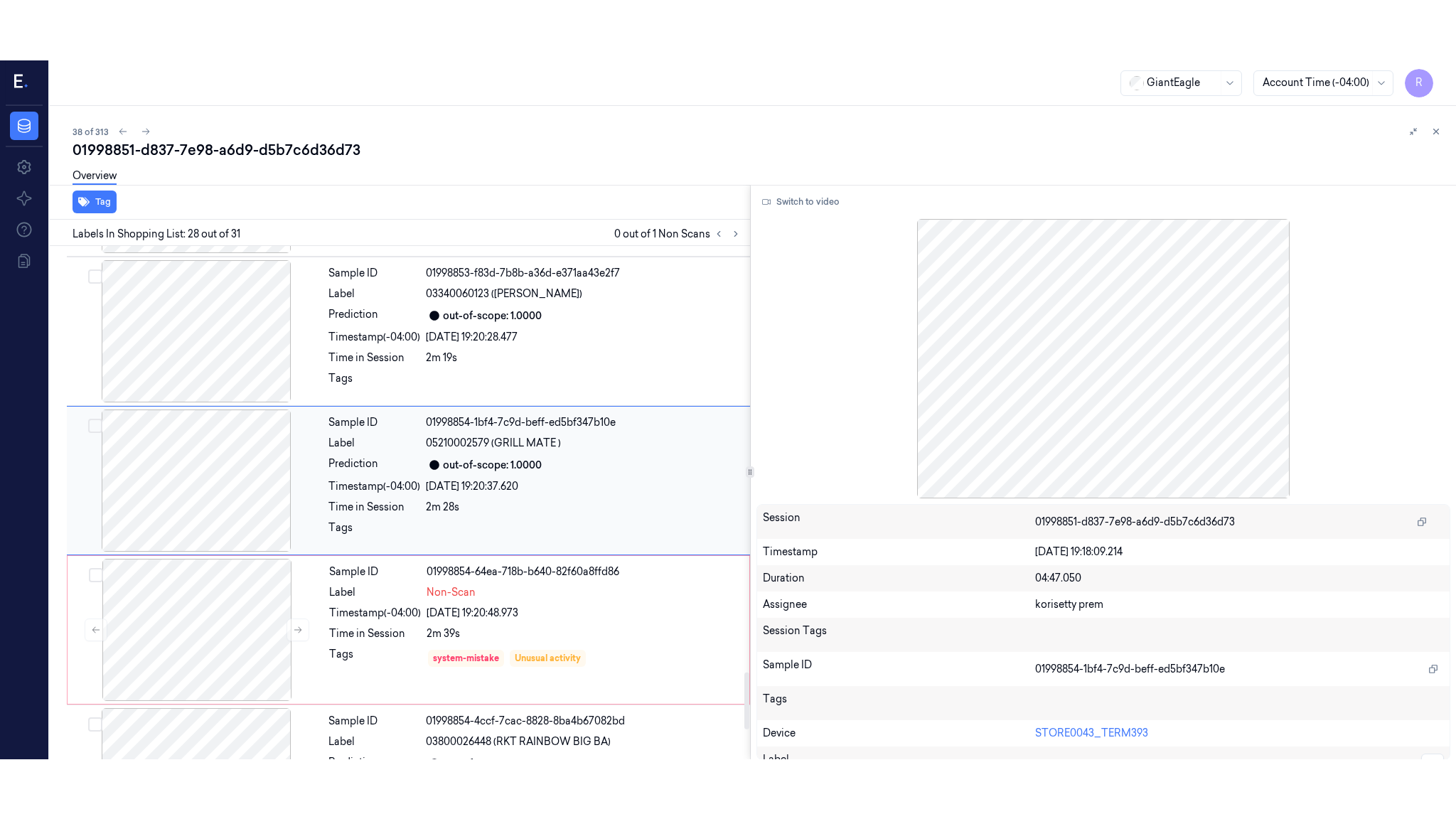
scroll to position [3848, 0]
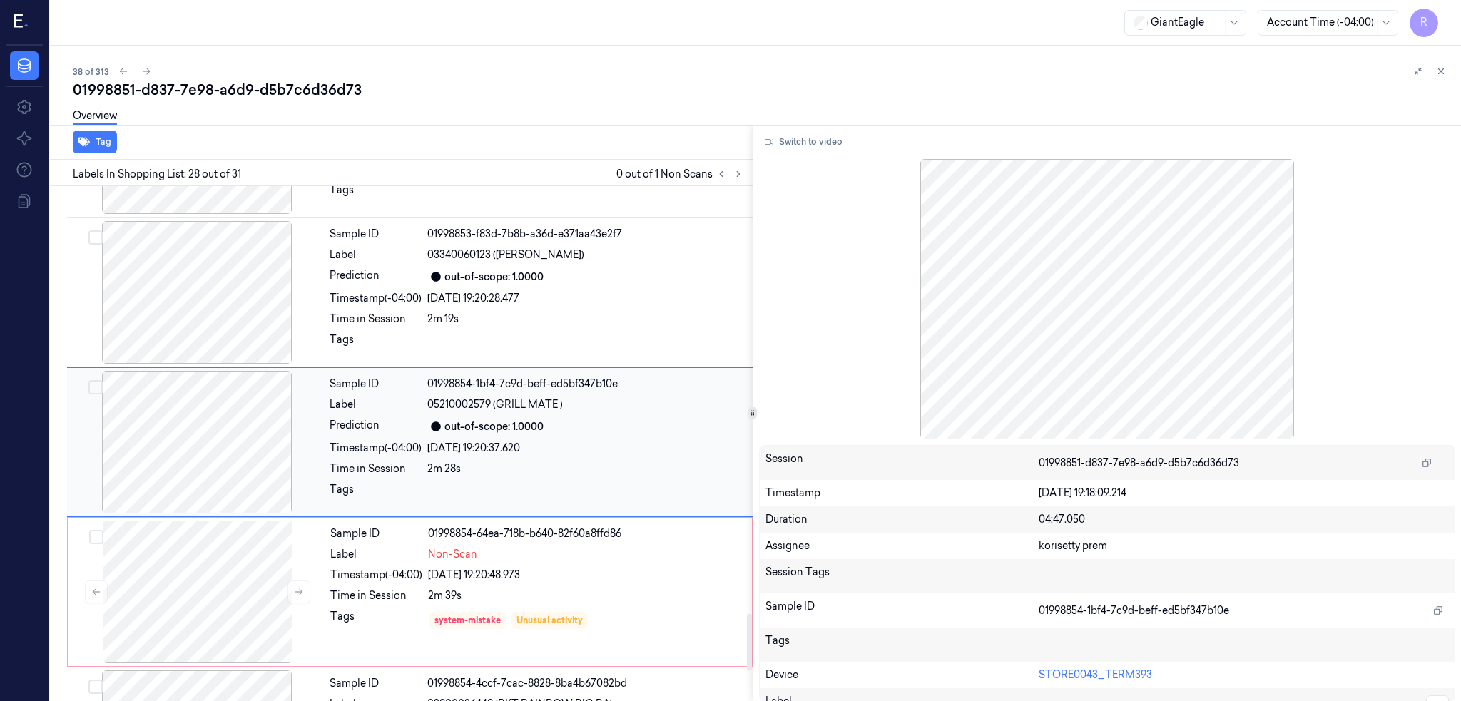
click at [203, 467] on div at bounding box center [197, 442] width 254 height 143
click at [803, 140] on button "Switch to video" at bounding box center [803, 142] width 89 height 23
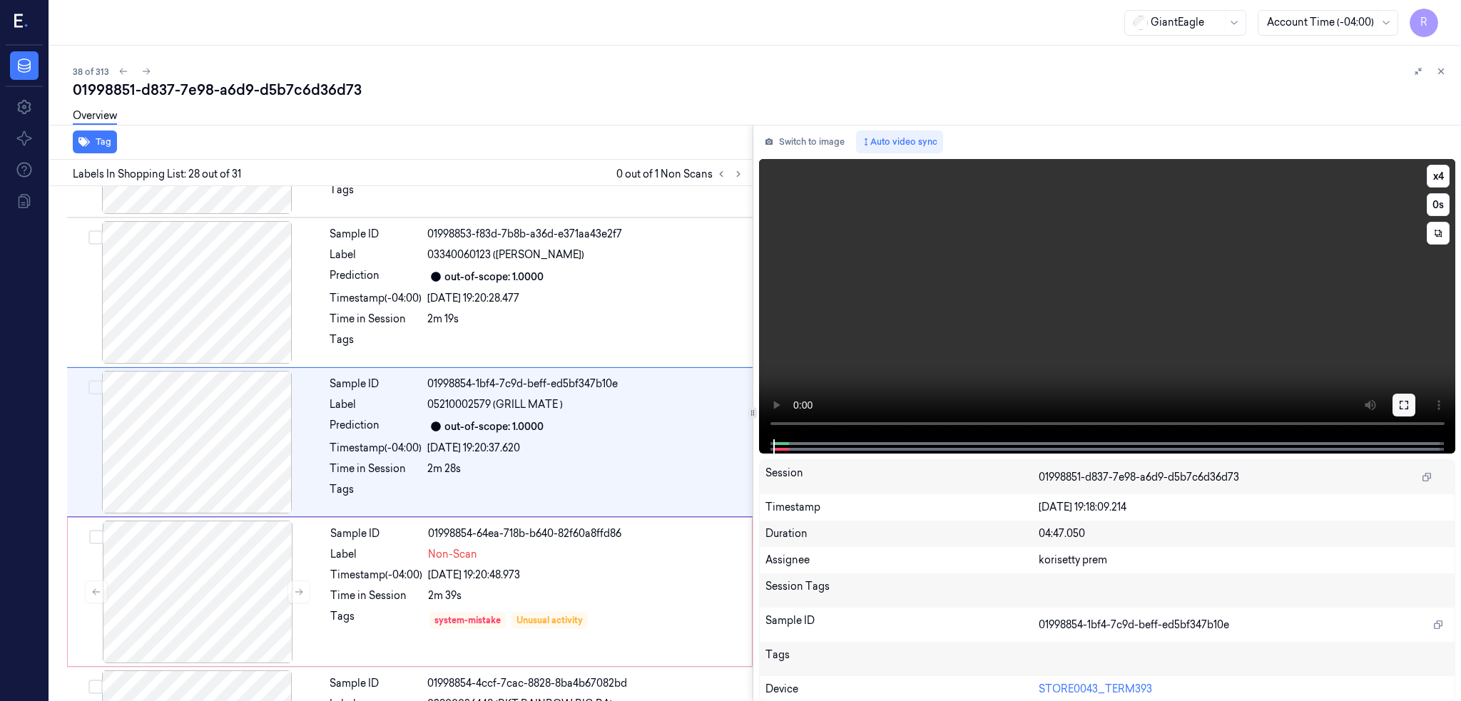
click at [1415, 394] on button at bounding box center [1403, 405] width 23 height 23
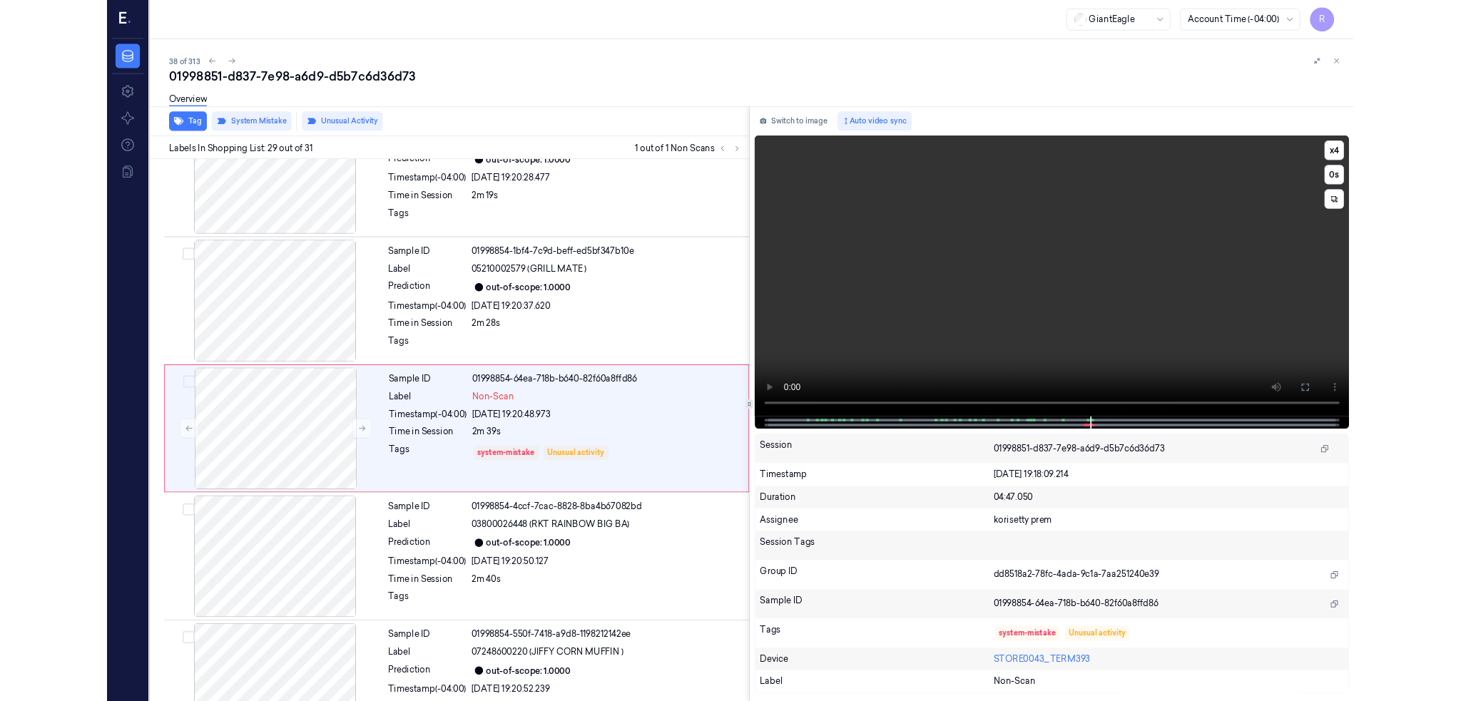
scroll to position [3952, 0]
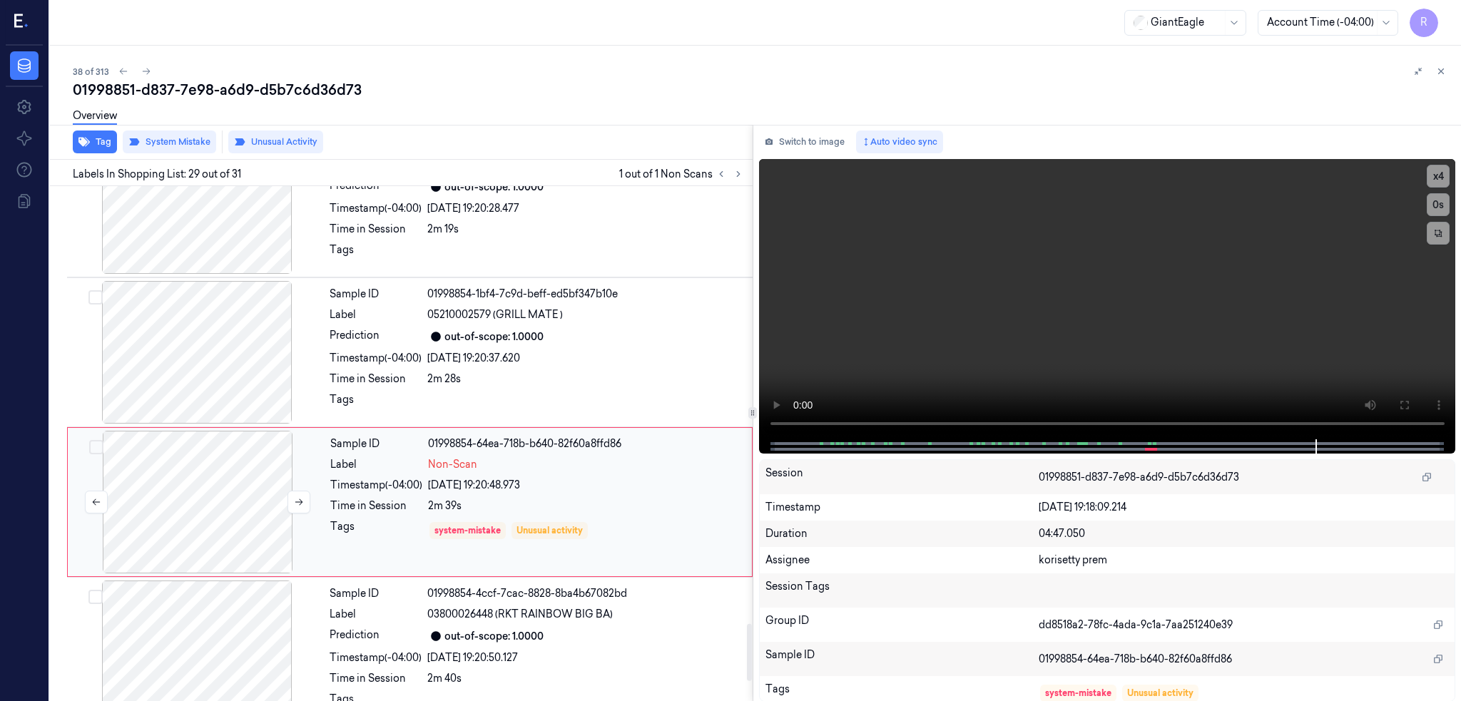
click at [279, 506] on div at bounding box center [198, 502] width 254 height 143
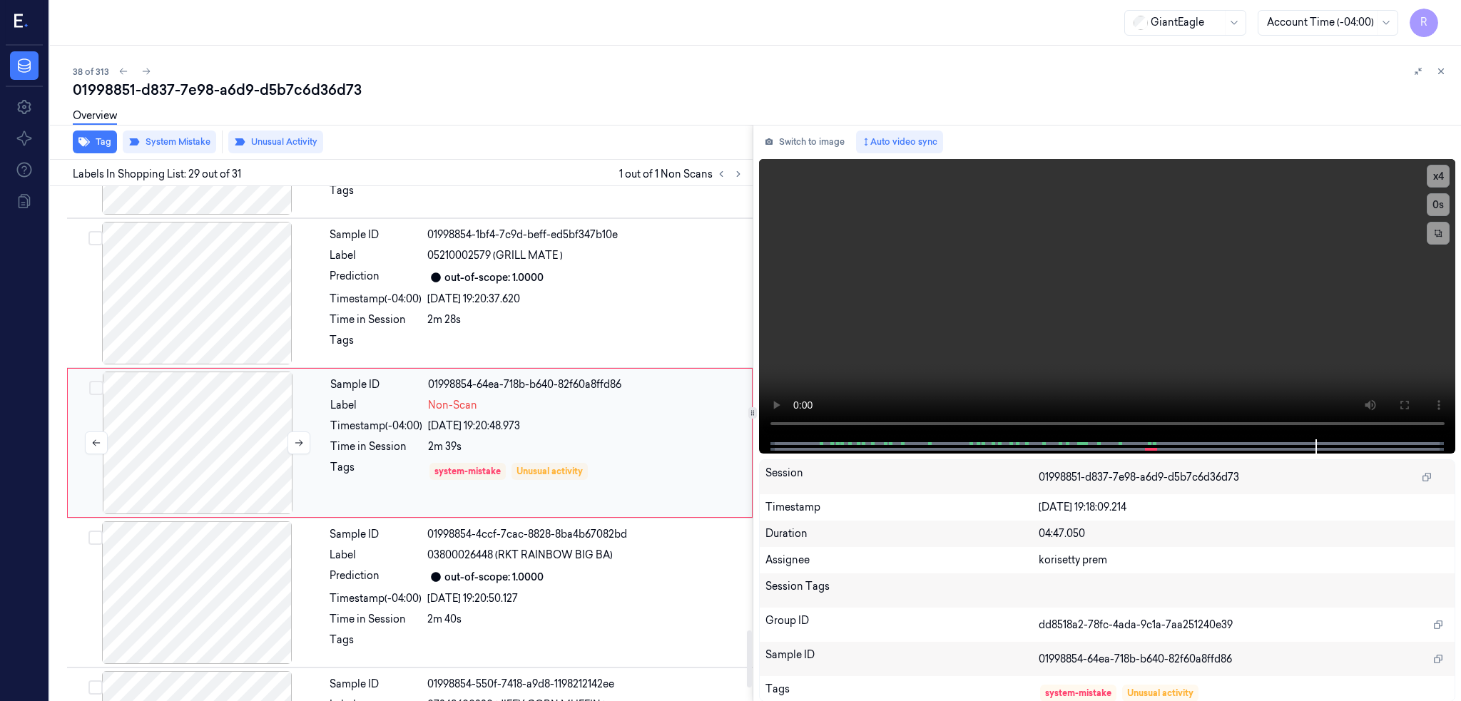
scroll to position [4012, 0]
click at [241, 412] on div at bounding box center [198, 442] width 254 height 143
click at [268, 589] on div at bounding box center [197, 592] width 254 height 143
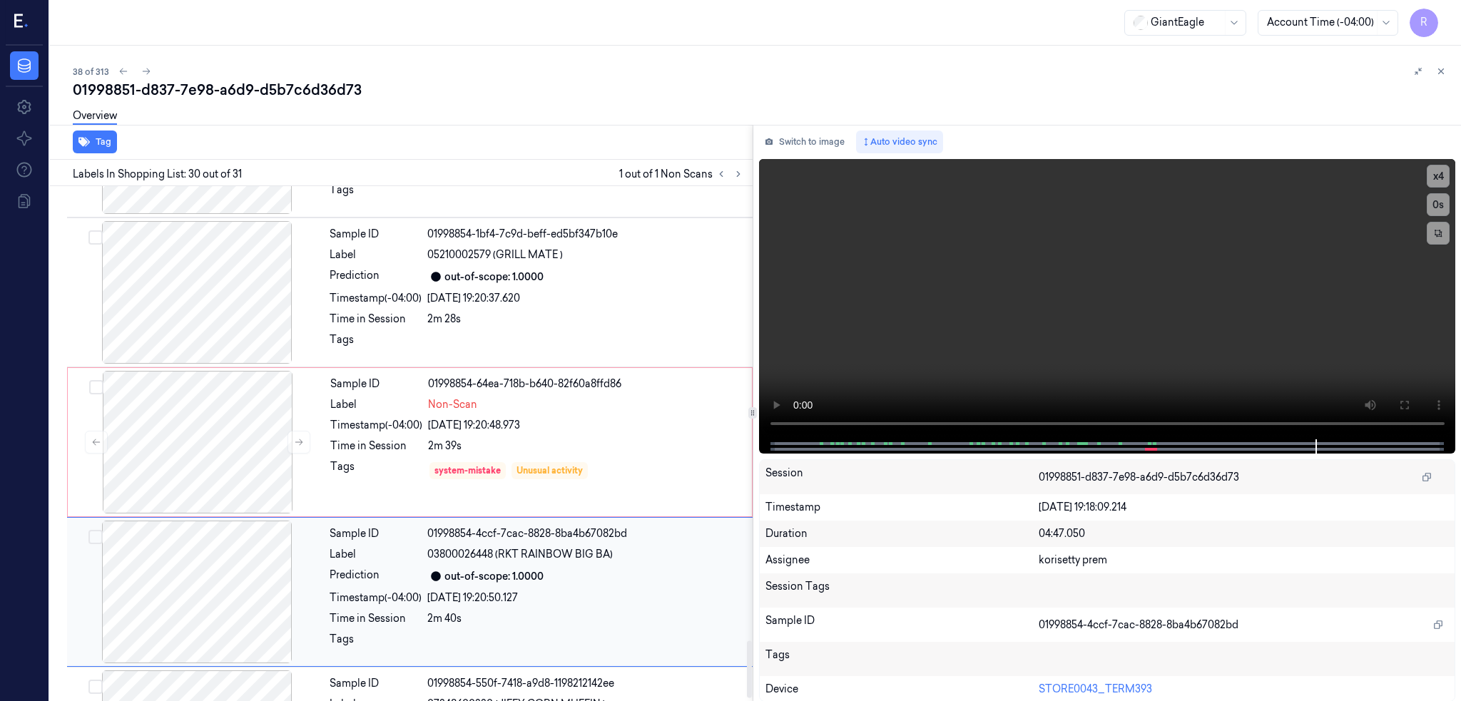
scroll to position [4134, 0]
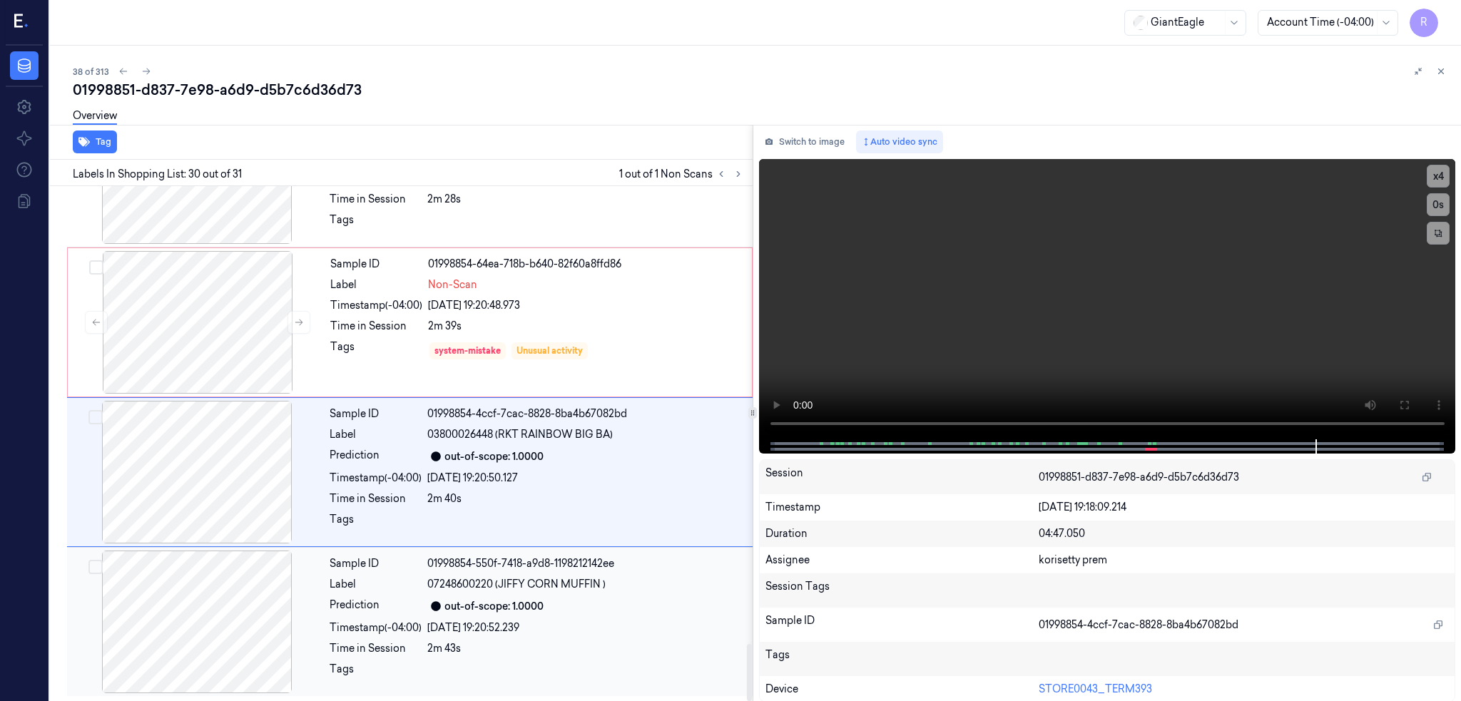
click at [223, 619] on div at bounding box center [197, 622] width 254 height 143
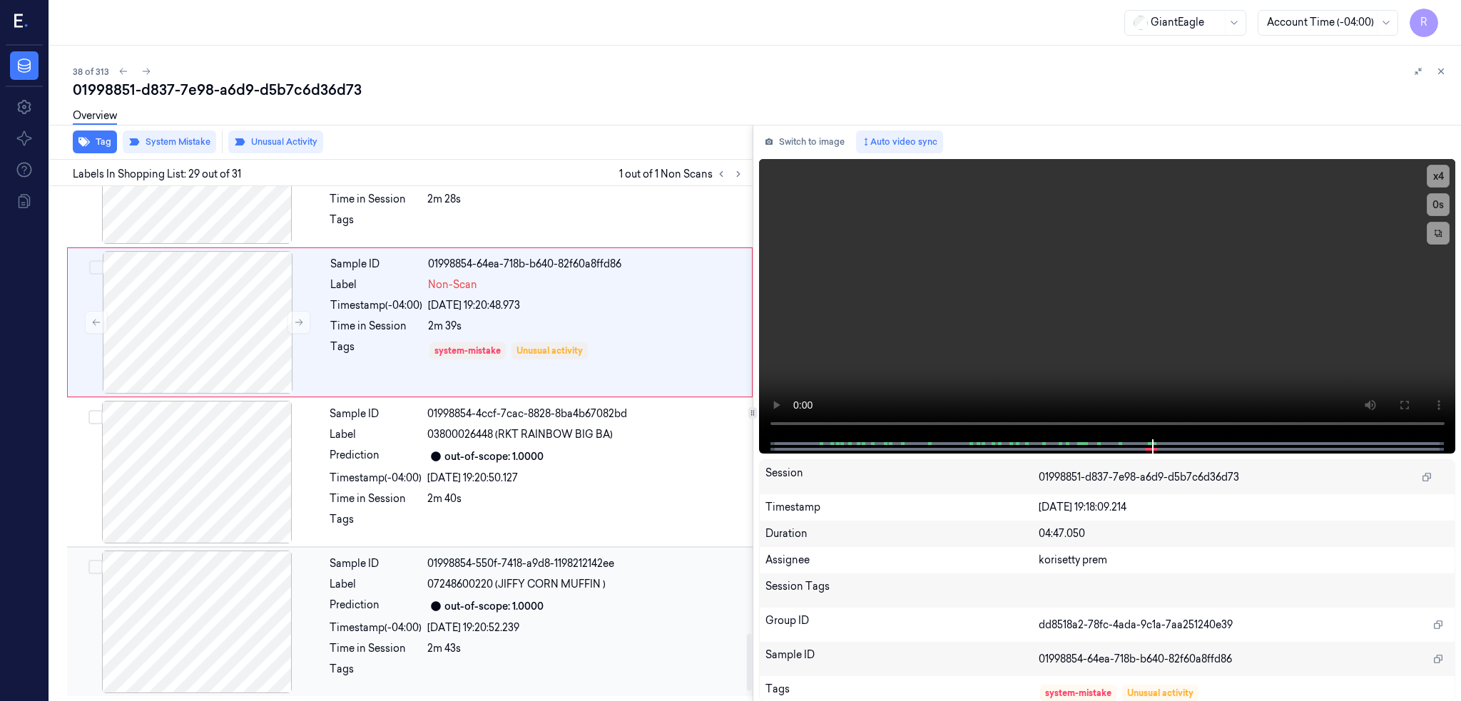
scroll to position [4012, 0]
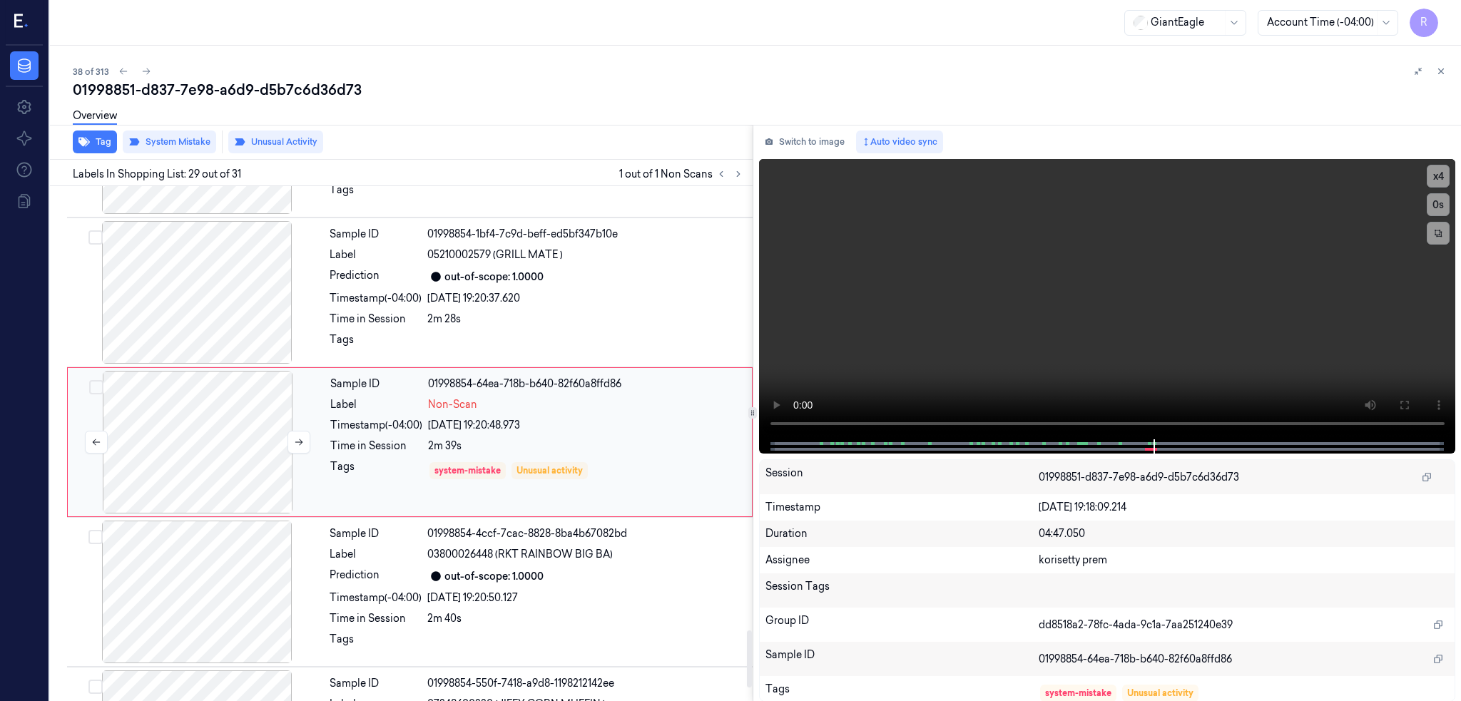
click at [165, 463] on div at bounding box center [198, 442] width 254 height 143
click at [1073, 366] on video at bounding box center [1107, 299] width 697 height 280
click at [1175, 357] on video at bounding box center [1107, 299] width 697 height 280
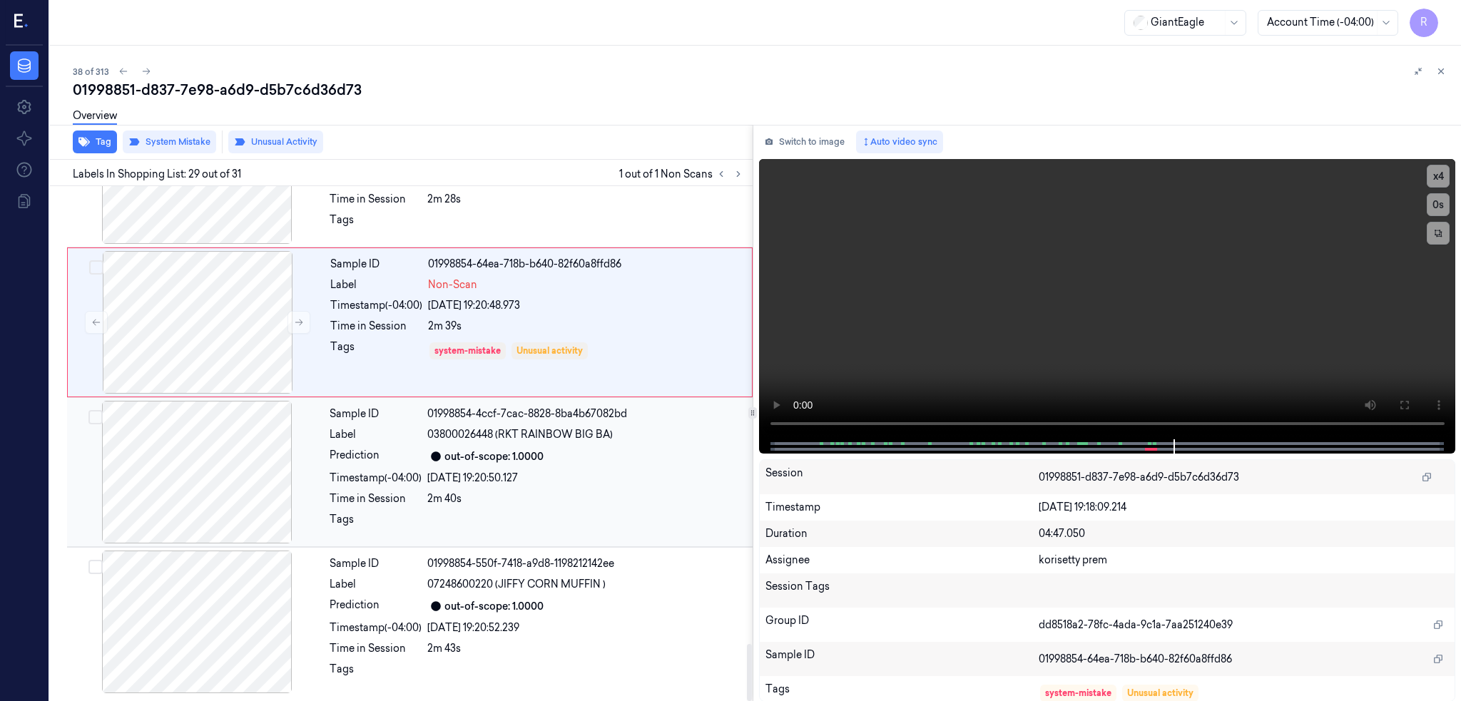
scroll to position [4133, 0]
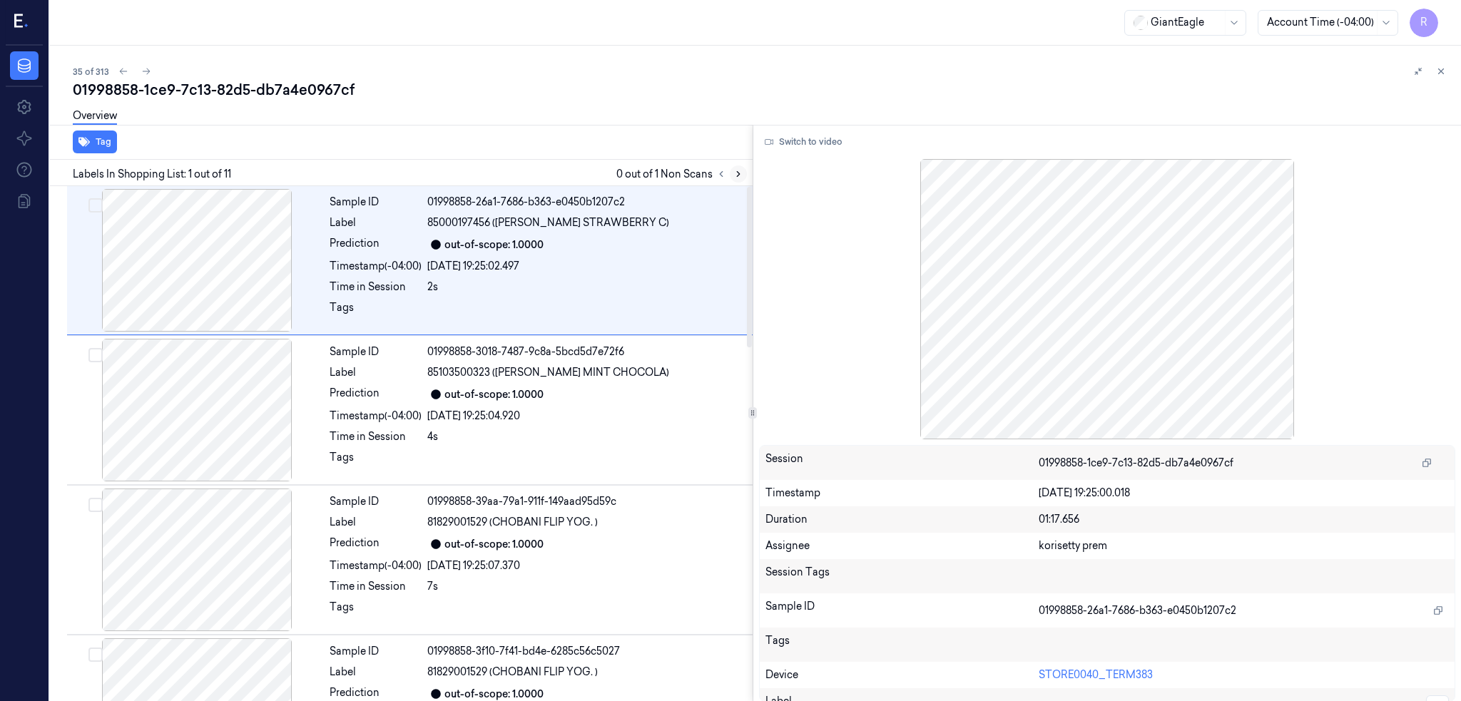
click at [747, 165] on button at bounding box center [738, 173] width 17 height 17
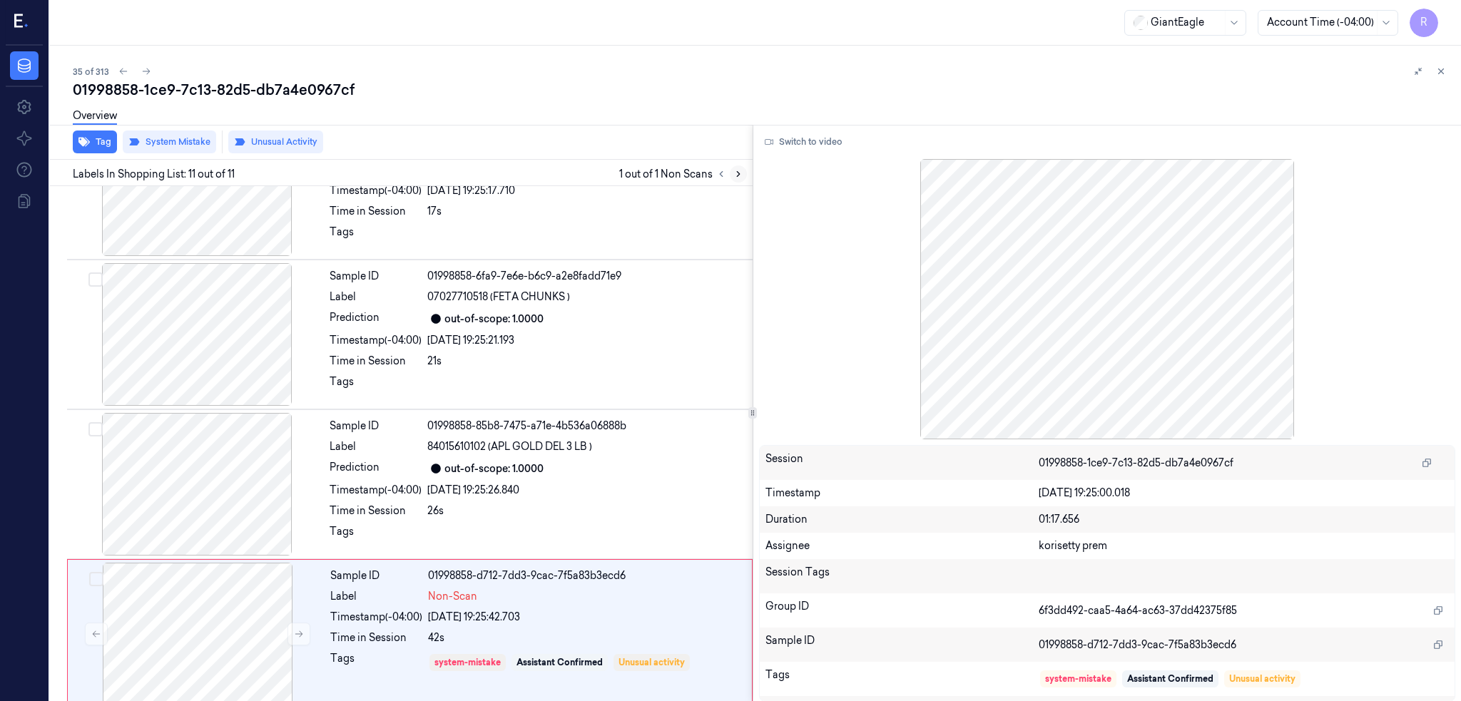
scroll to position [1137, 0]
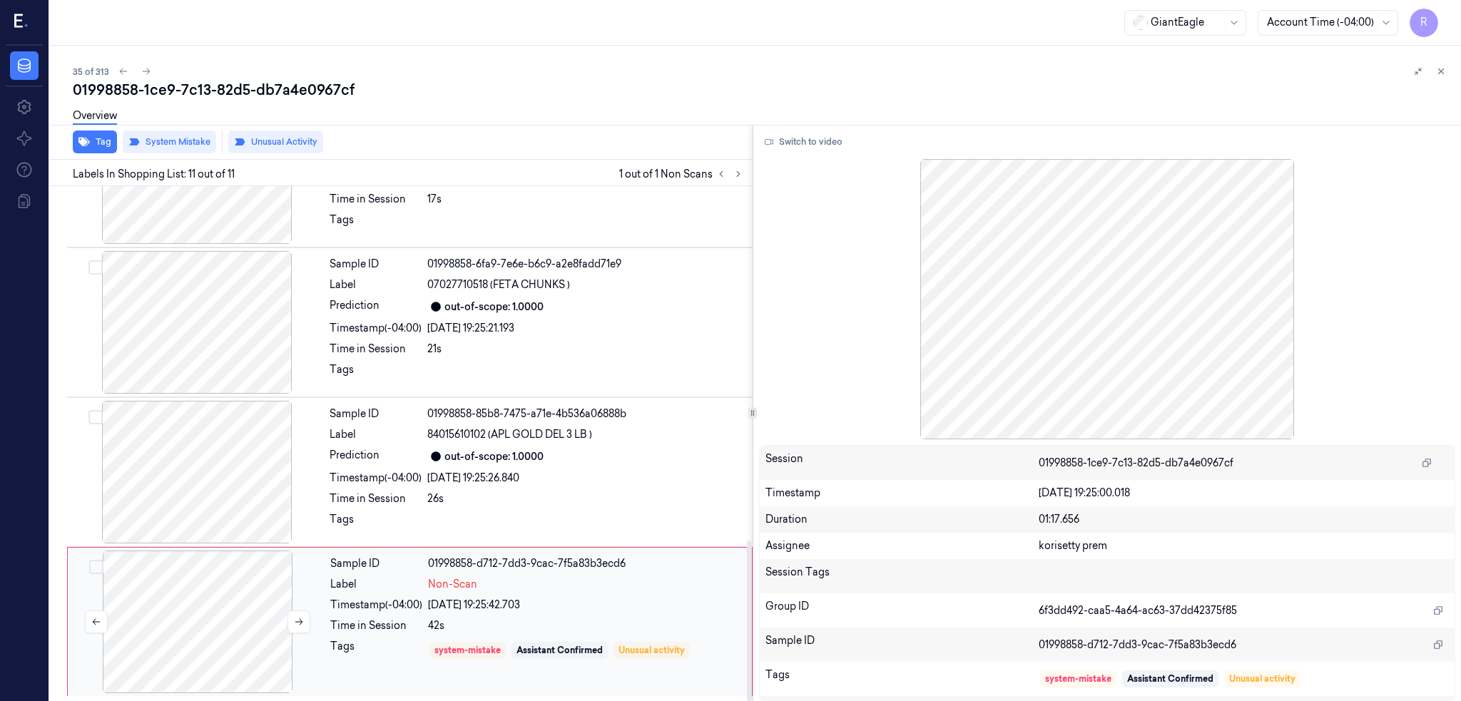
click at [201, 617] on div at bounding box center [198, 622] width 254 height 143
click at [236, 495] on div at bounding box center [197, 472] width 254 height 143
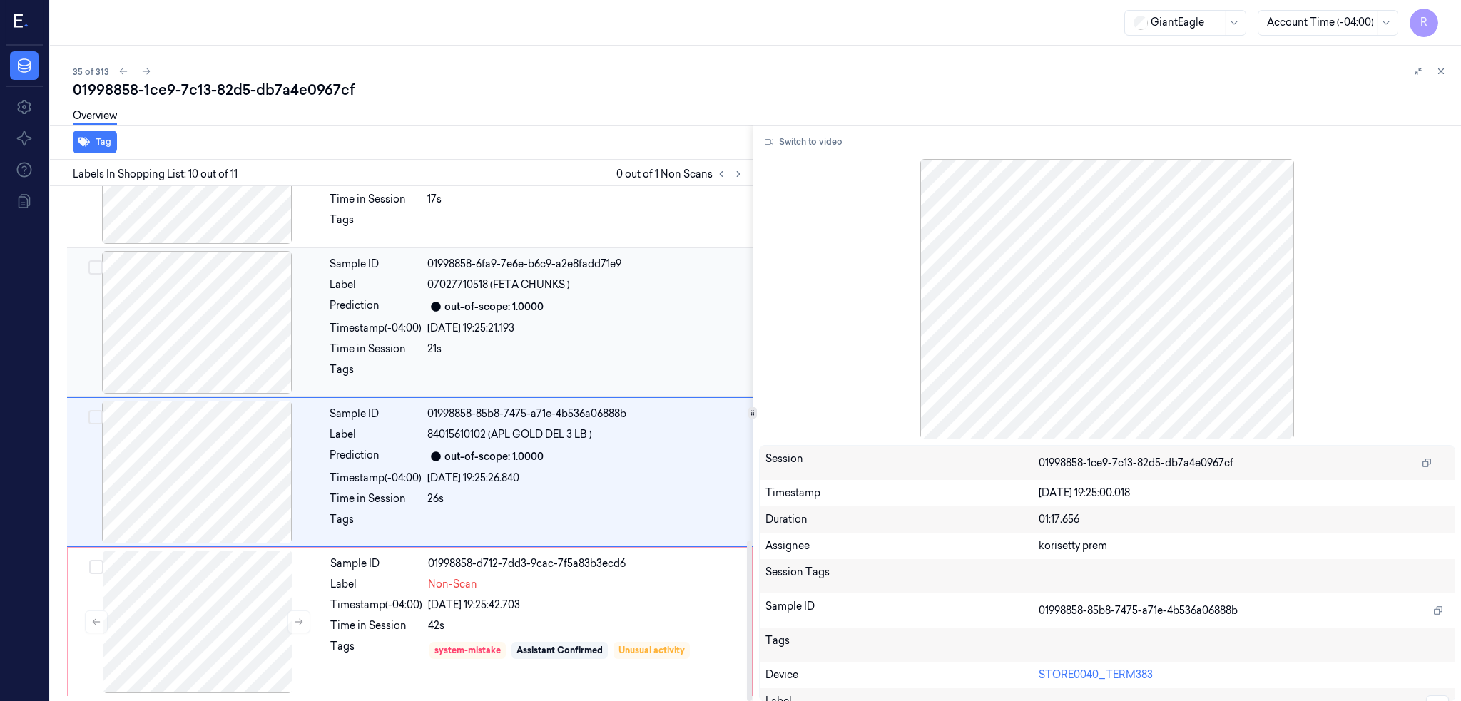
click at [200, 346] on div at bounding box center [197, 322] width 254 height 143
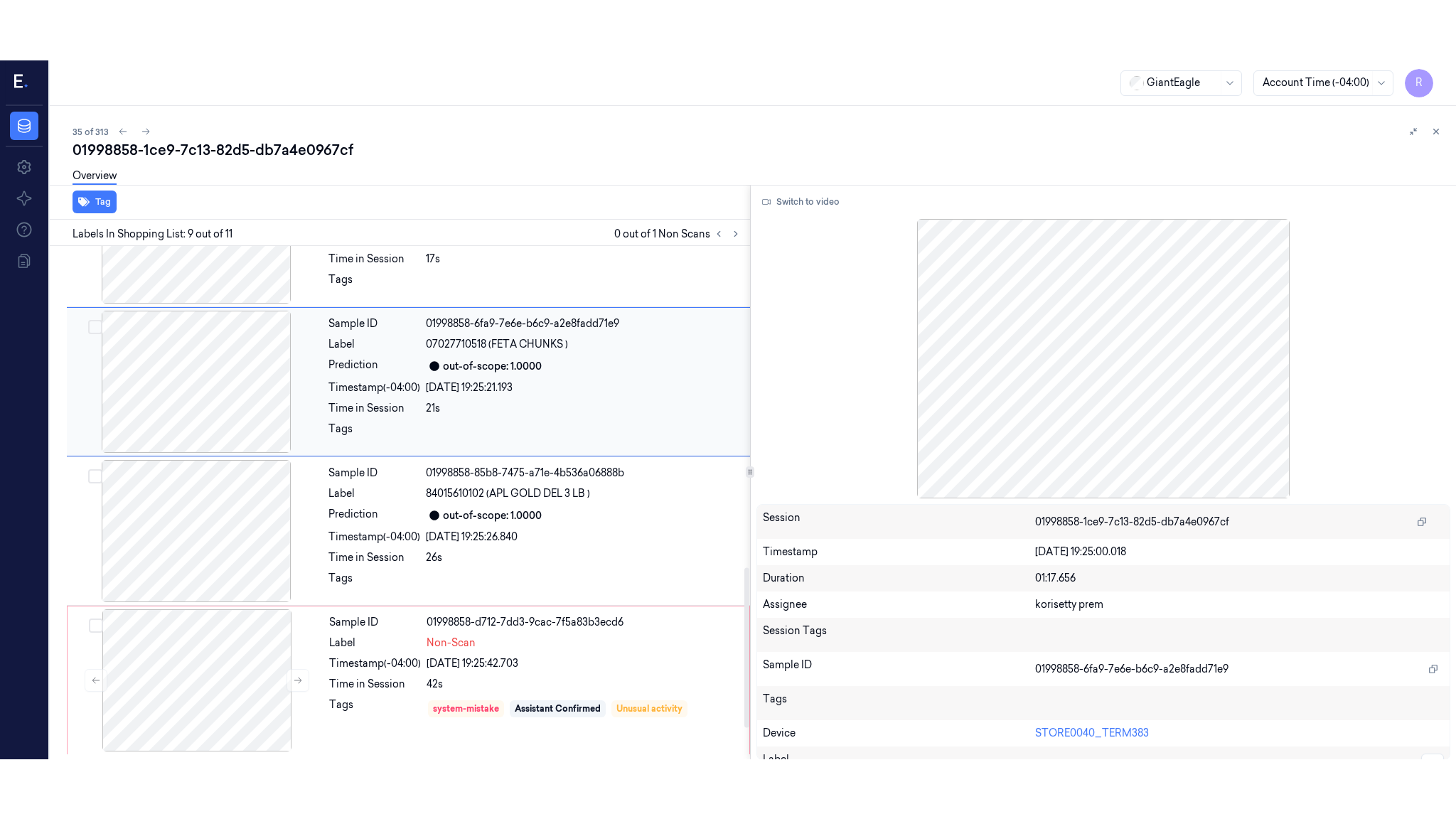
scroll to position [1010, 0]
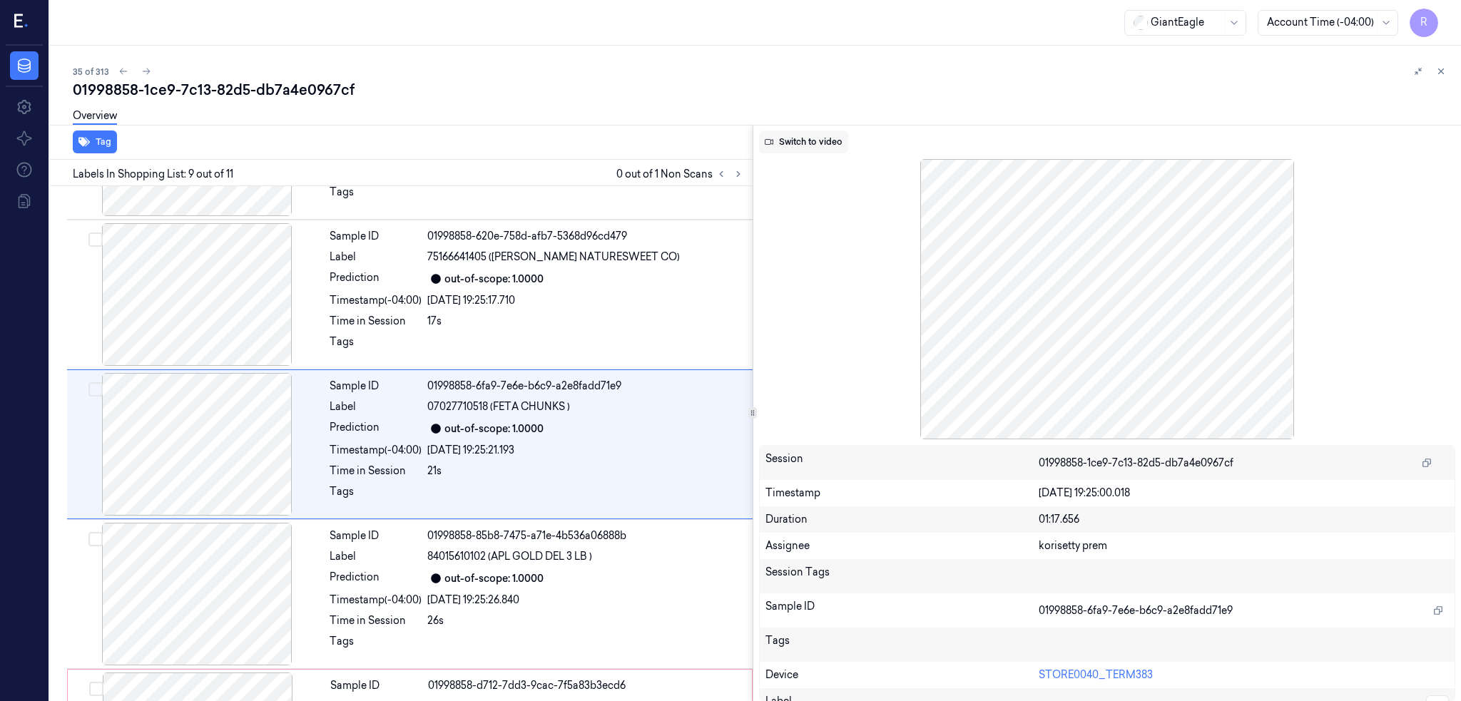
click at [814, 145] on button "Switch to video" at bounding box center [803, 142] width 89 height 23
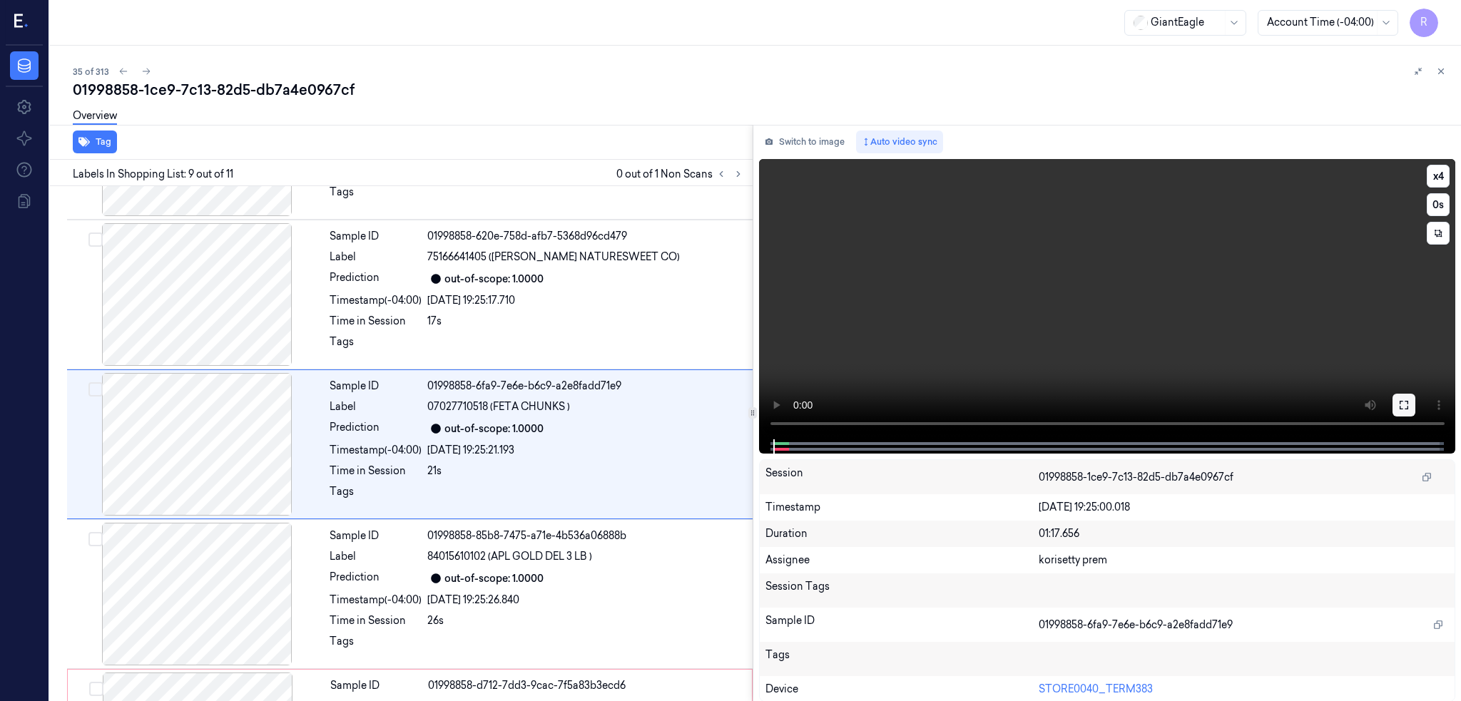
click at [1415, 402] on button at bounding box center [1403, 405] width 23 height 23
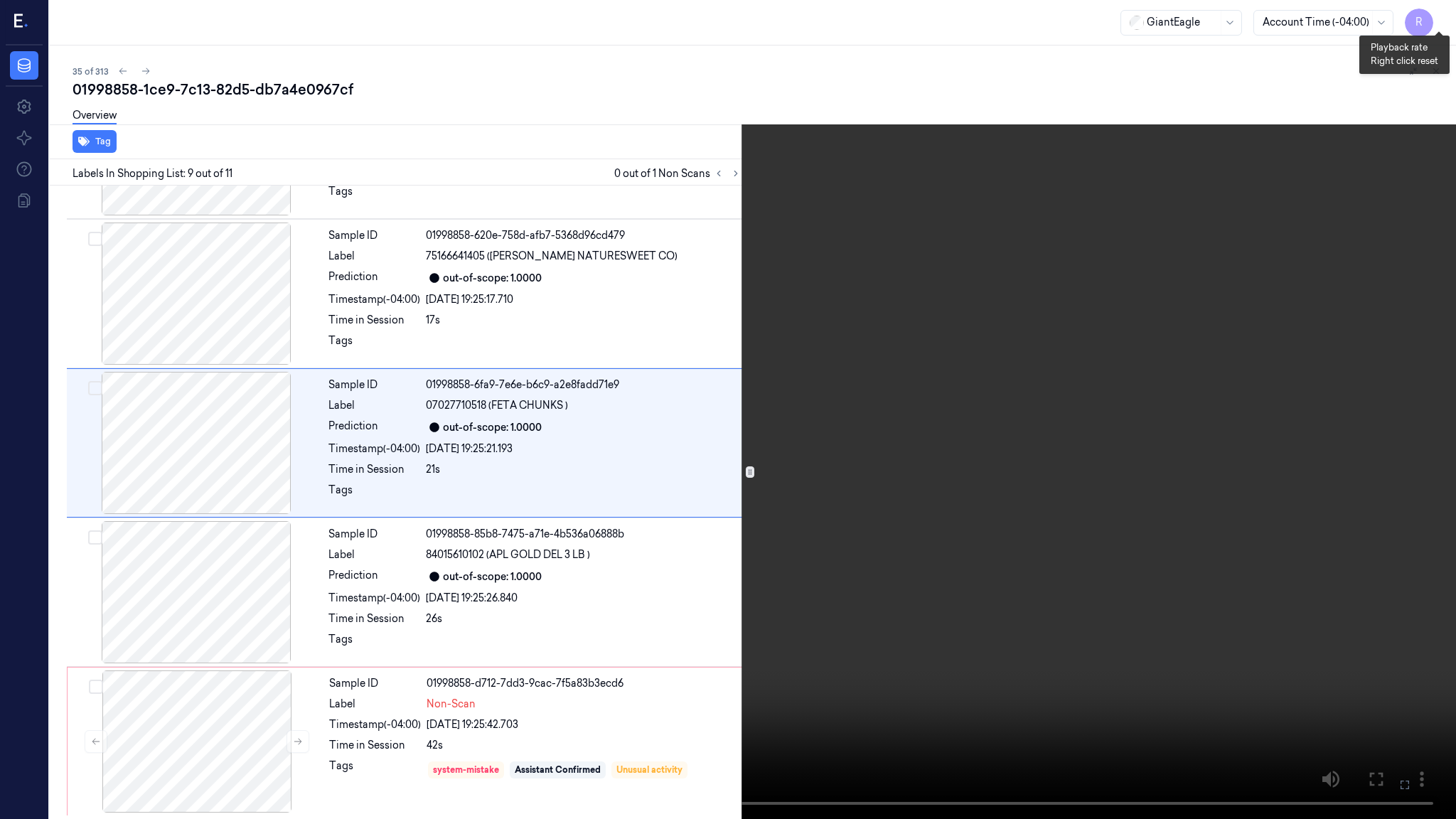
click at [1440, 19] on button "x 4" at bounding box center [1438, 17] width 23 height 23
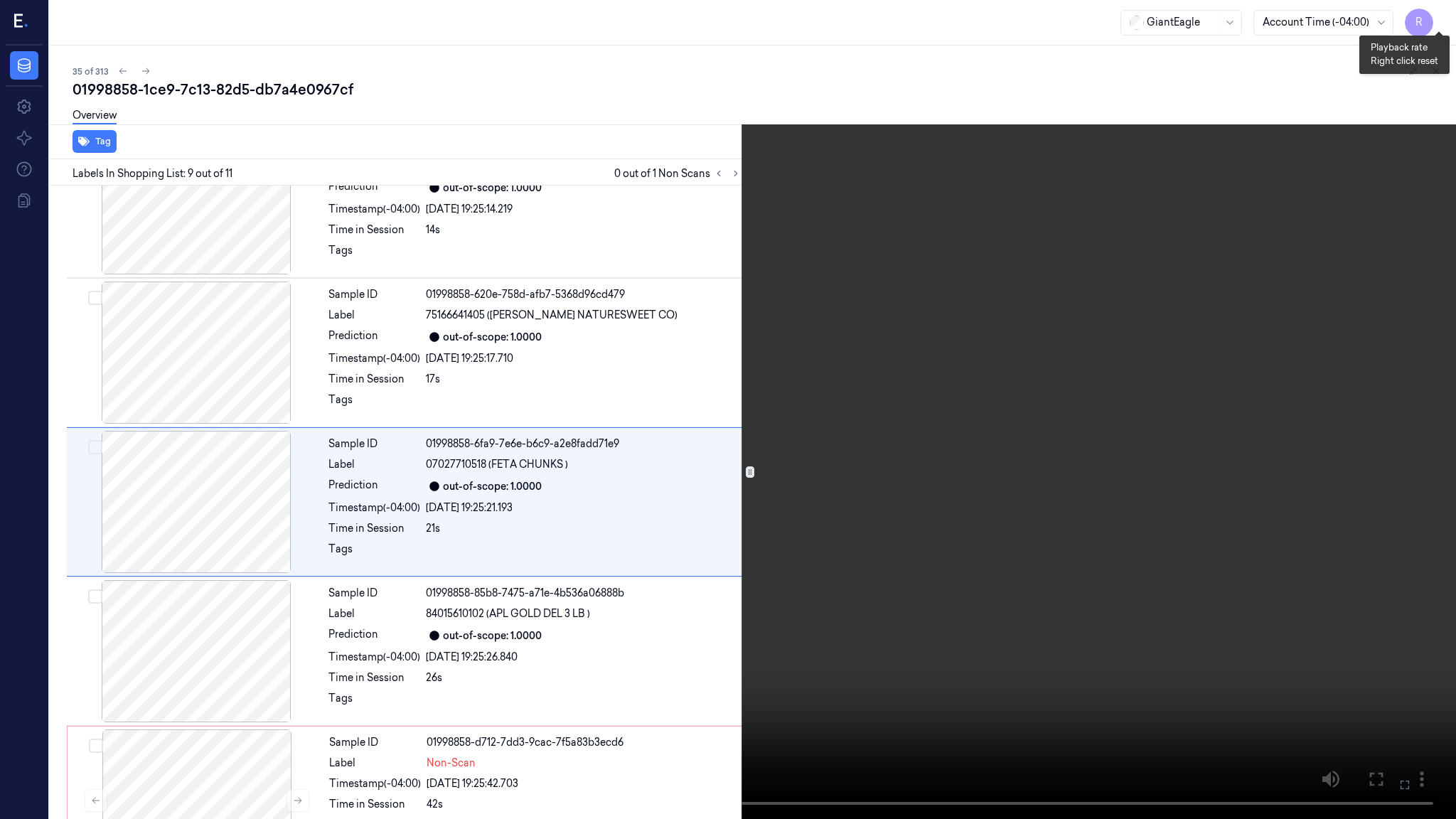
scroll to position [951, 0]
click at [1441, 12] on button "x 1" at bounding box center [1438, 17] width 23 height 23
click at [793, 525] on video at bounding box center [728, 410] width 1456 height 819
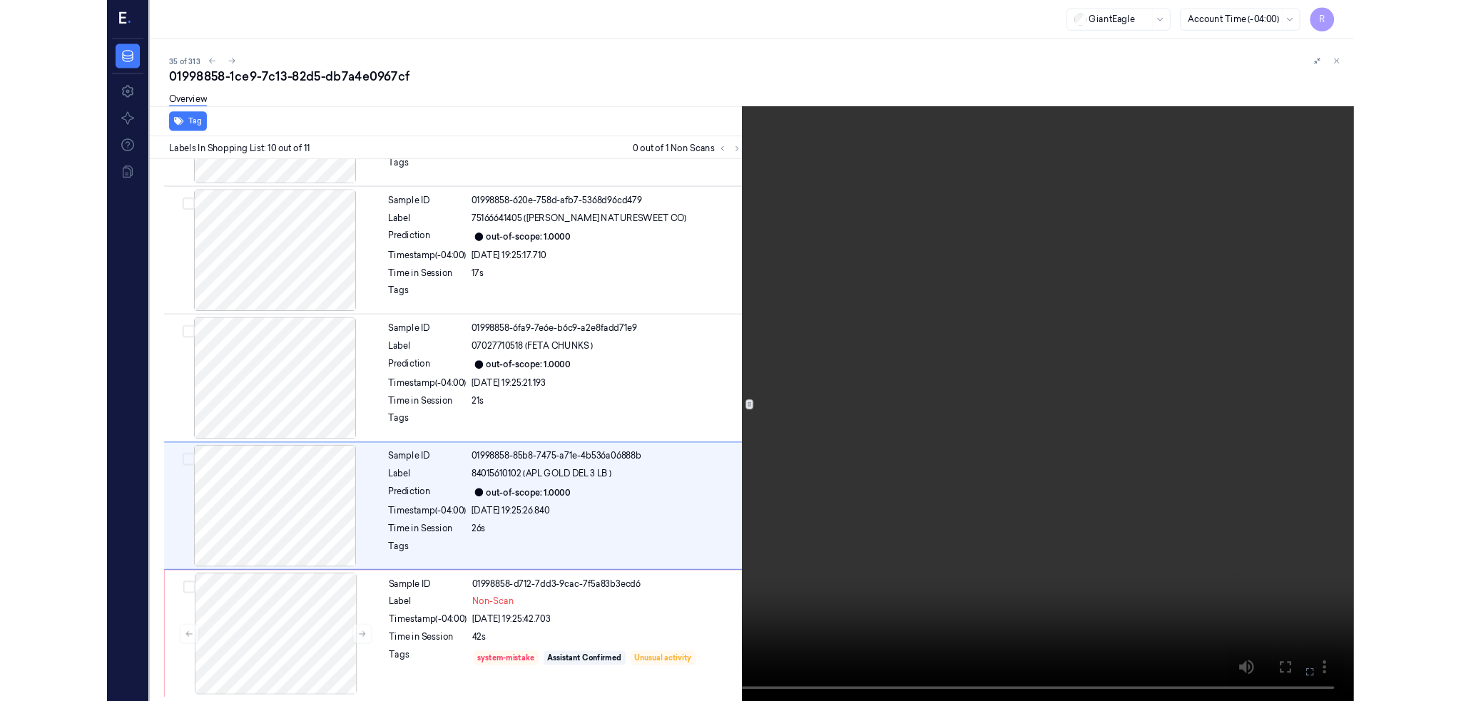
scroll to position [1016, 0]
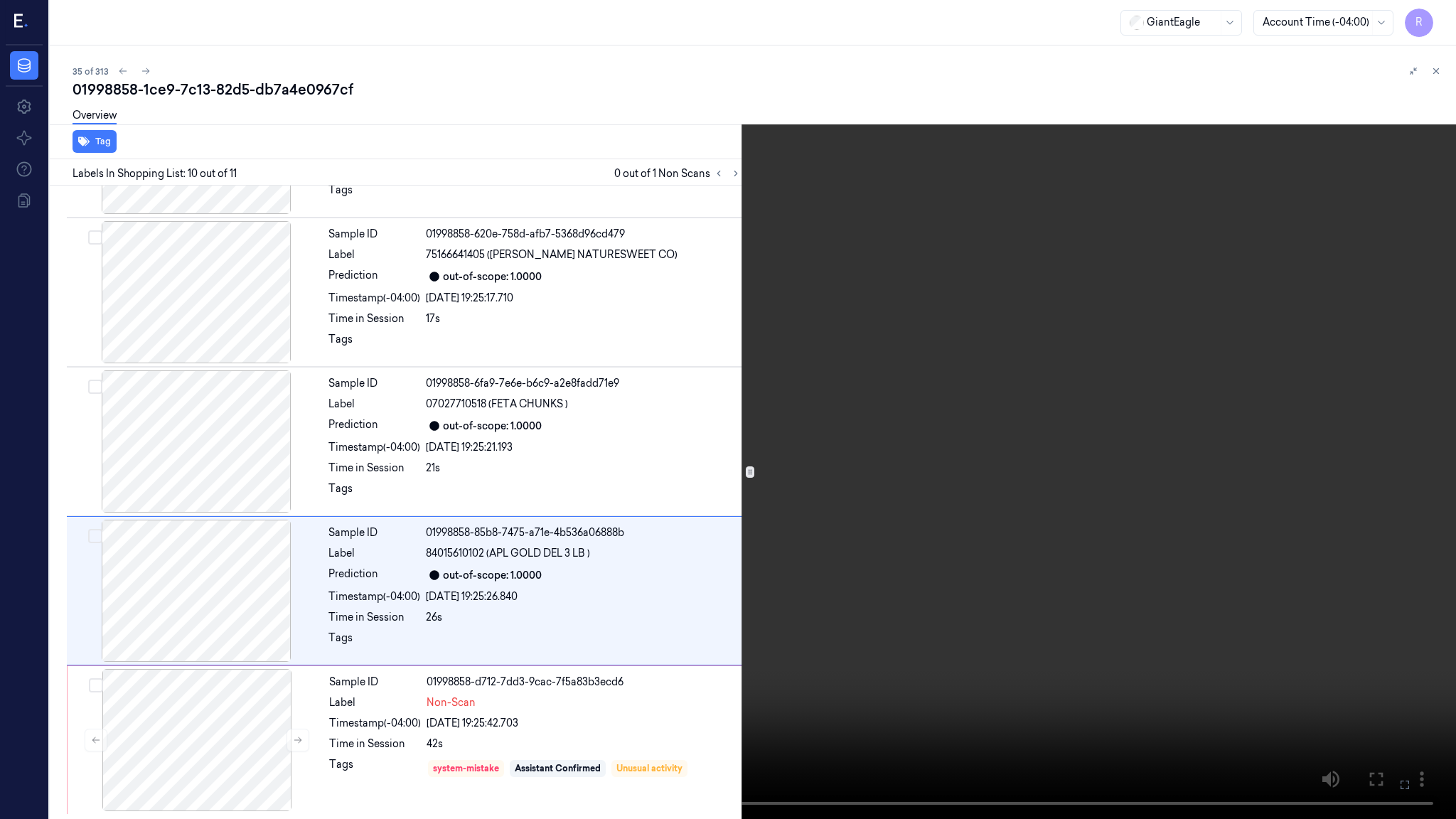
click at [793, 525] on video at bounding box center [728, 410] width 1456 height 819
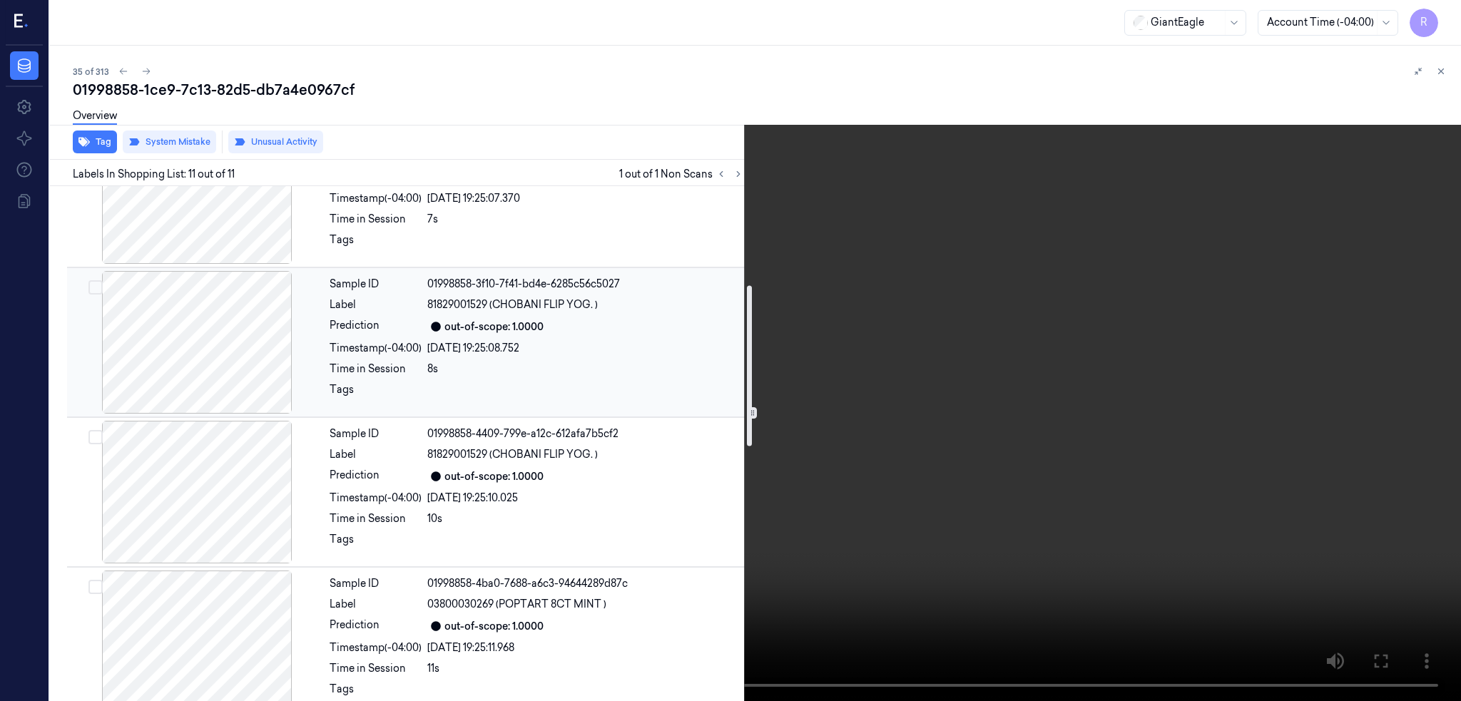
scroll to position [375, 0]
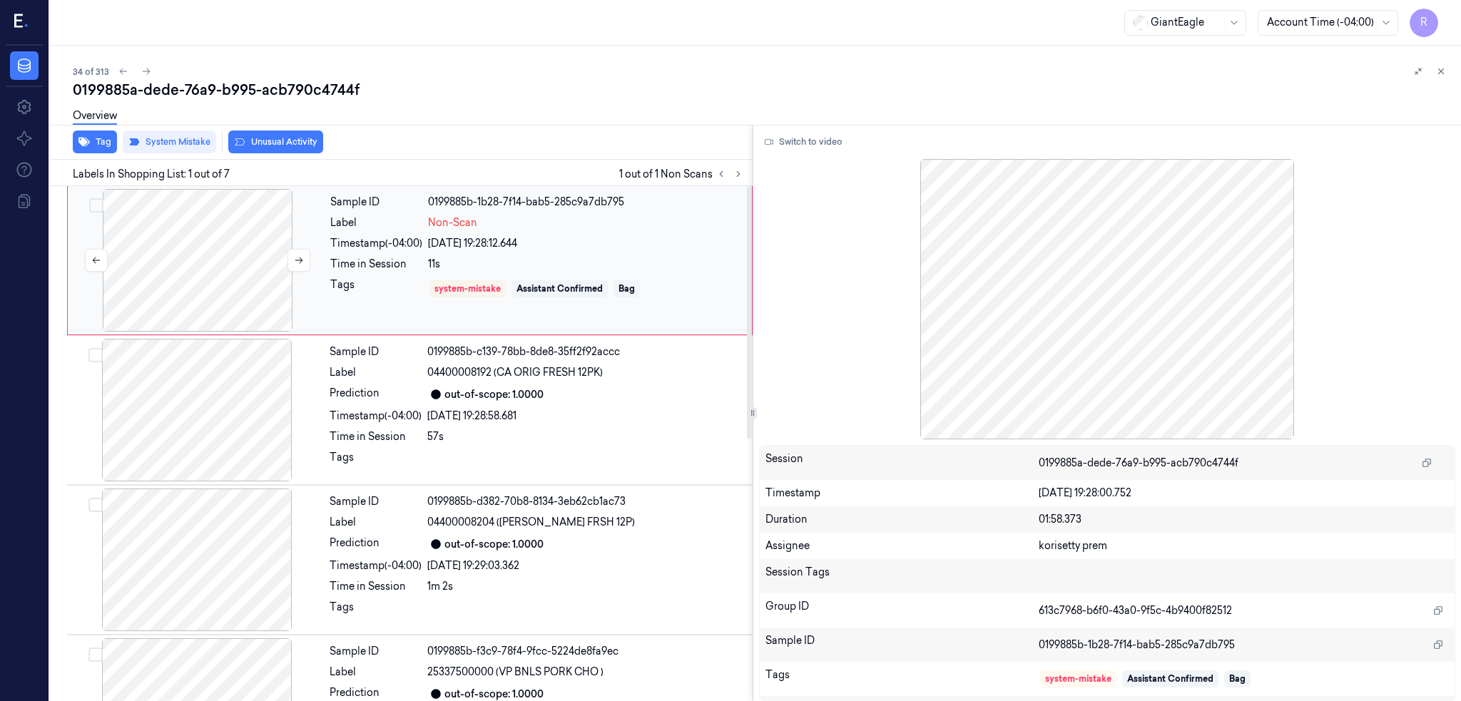
click at [231, 302] on div at bounding box center [198, 260] width 254 height 143
click at [839, 140] on button "Switch to video" at bounding box center [803, 142] width 89 height 23
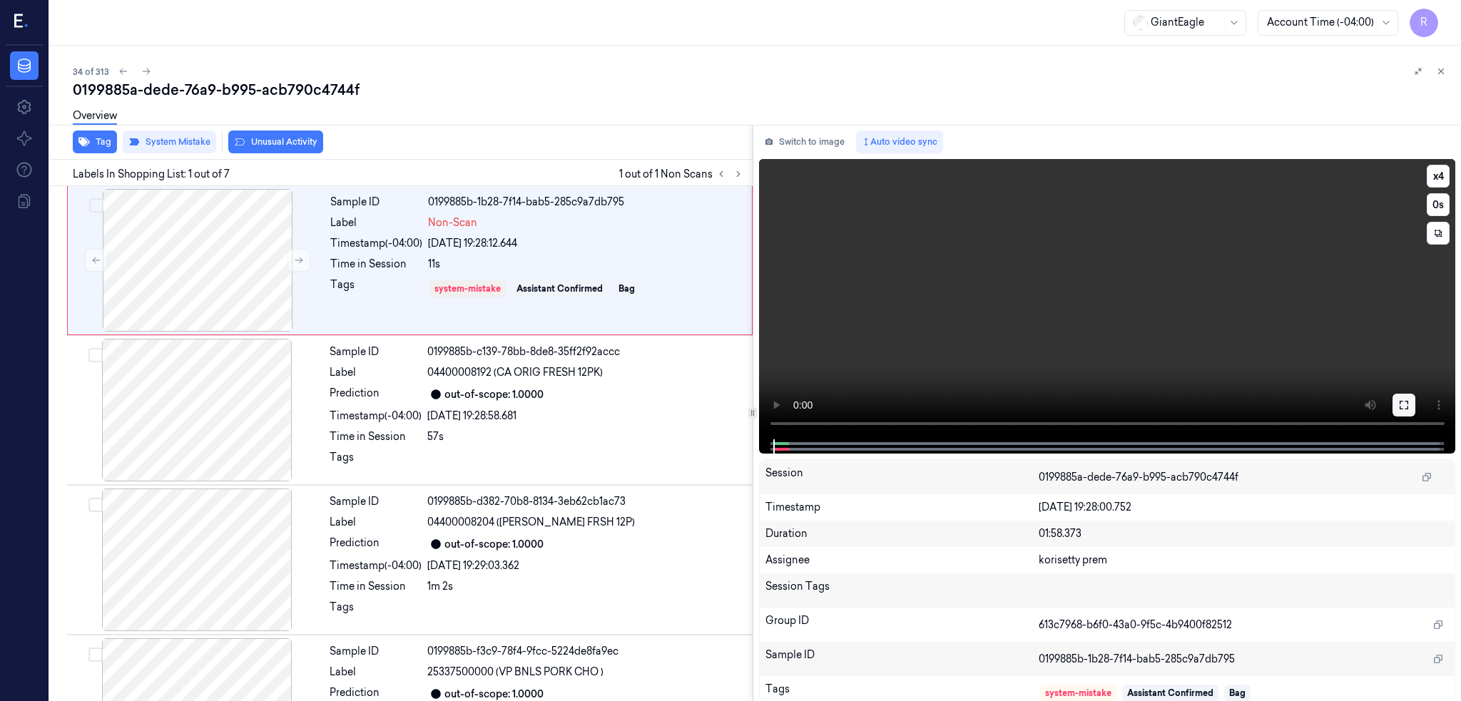
click at [1415, 412] on button at bounding box center [1403, 405] width 23 height 23
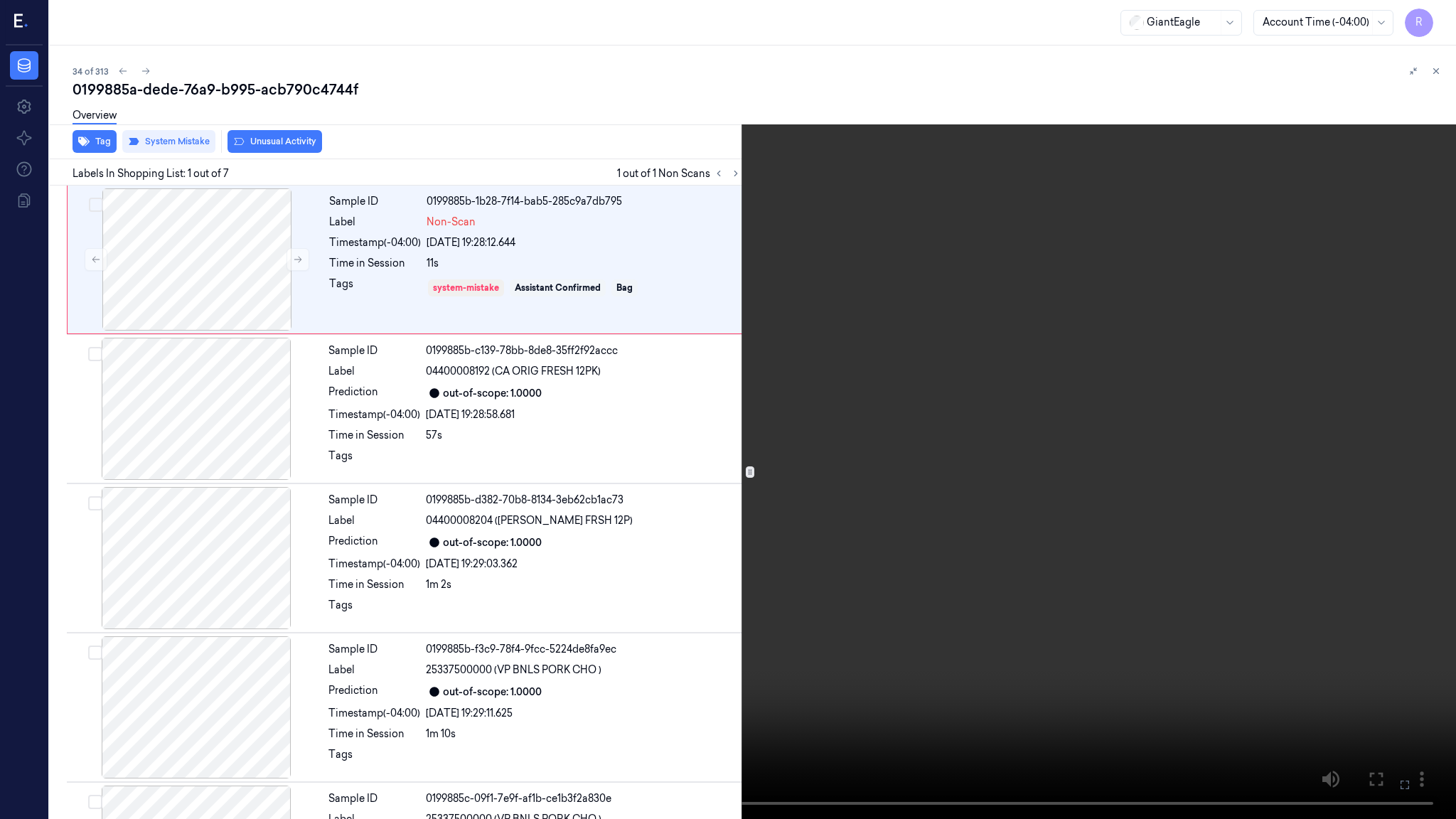
drag, startPoint x: 1204, startPoint y: 371, endPoint x: 1230, endPoint y: 337, distance: 42.8
click at [1204, 370] on video at bounding box center [728, 410] width 1456 height 819
click at [1229, 314] on video at bounding box center [728, 410] width 1456 height 819
click at [975, 393] on video at bounding box center [728, 410] width 1456 height 819
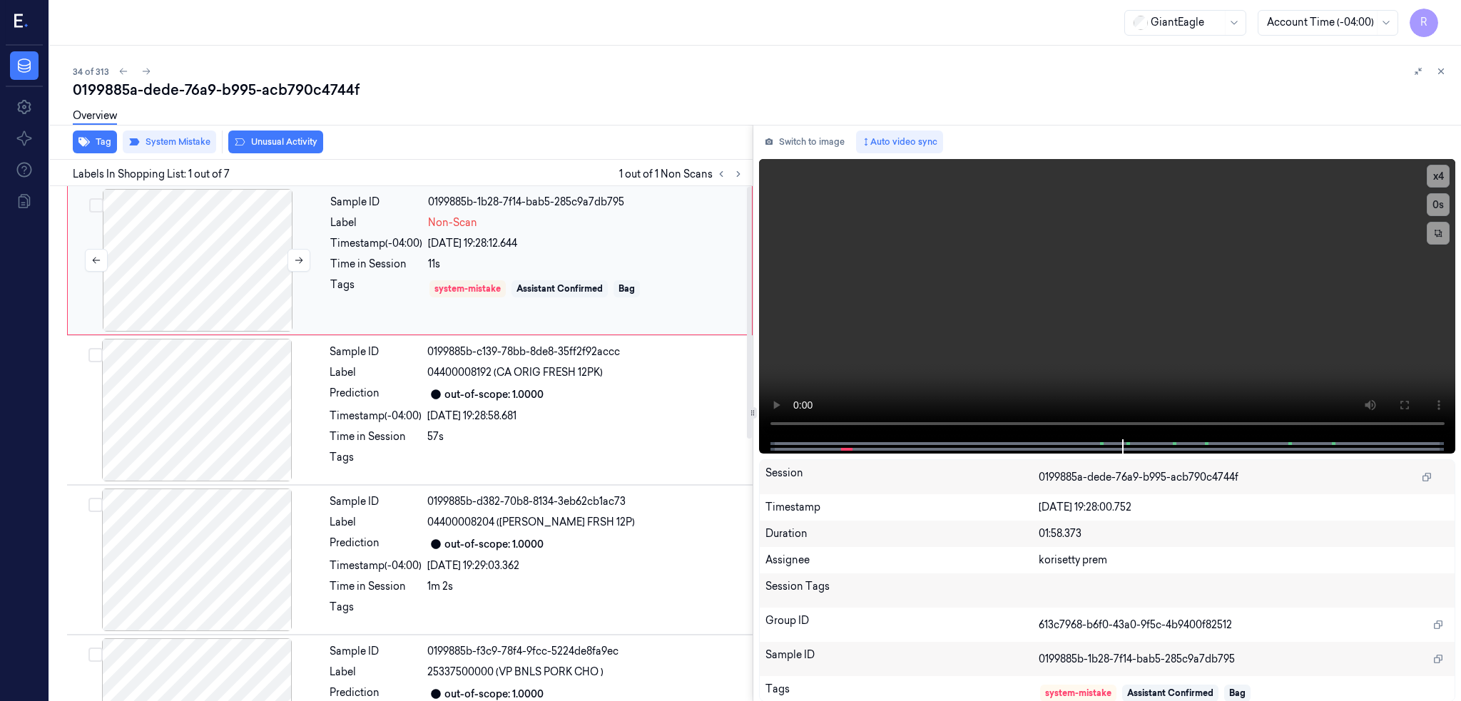
click at [249, 289] on div at bounding box center [198, 260] width 254 height 143
click at [237, 235] on div at bounding box center [198, 260] width 254 height 143
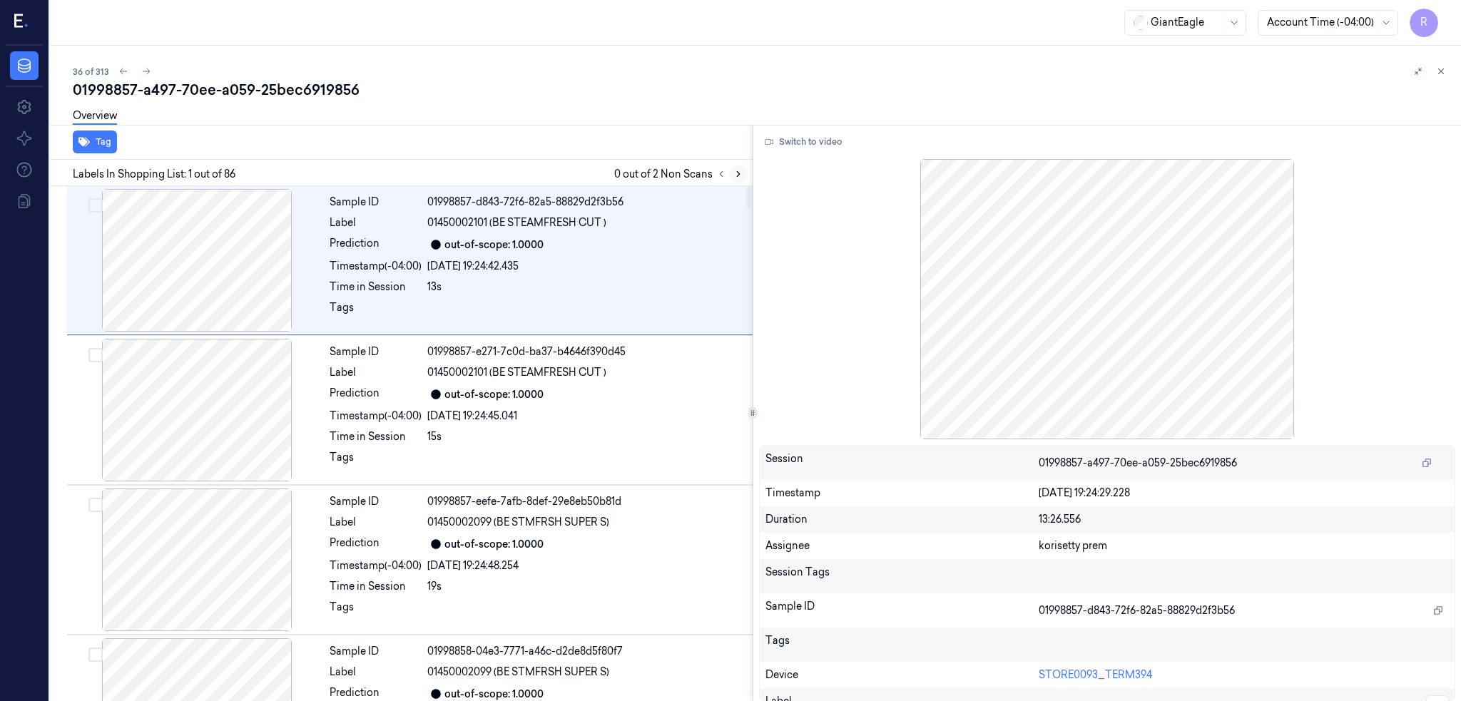
click at [743, 173] on icon at bounding box center [738, 174] width 10 height 10
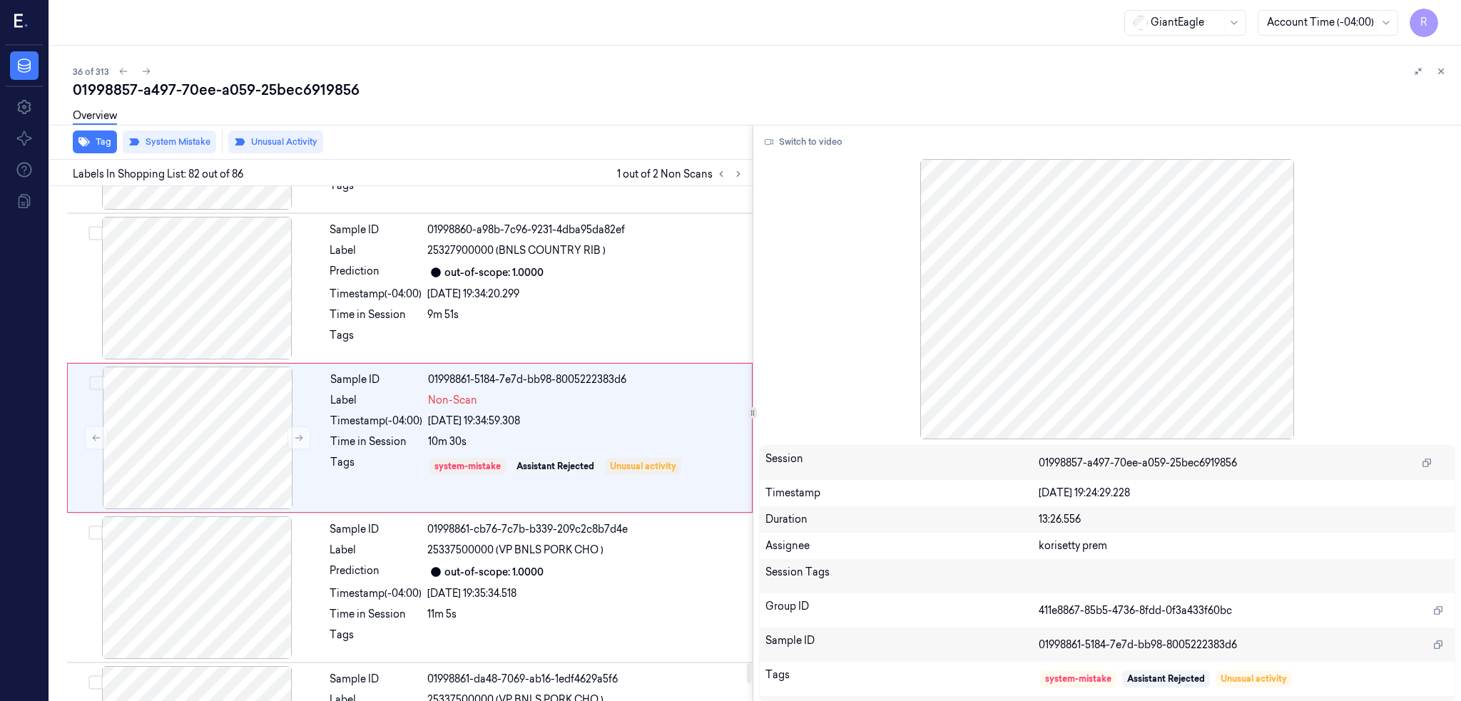
scroll to position [11954, 0]
click at [189, 451] on div at bounding box center [198, 437] width 254 height 143
click at [220, 310] on div at bounding box center [197, 287] width 254 height 143
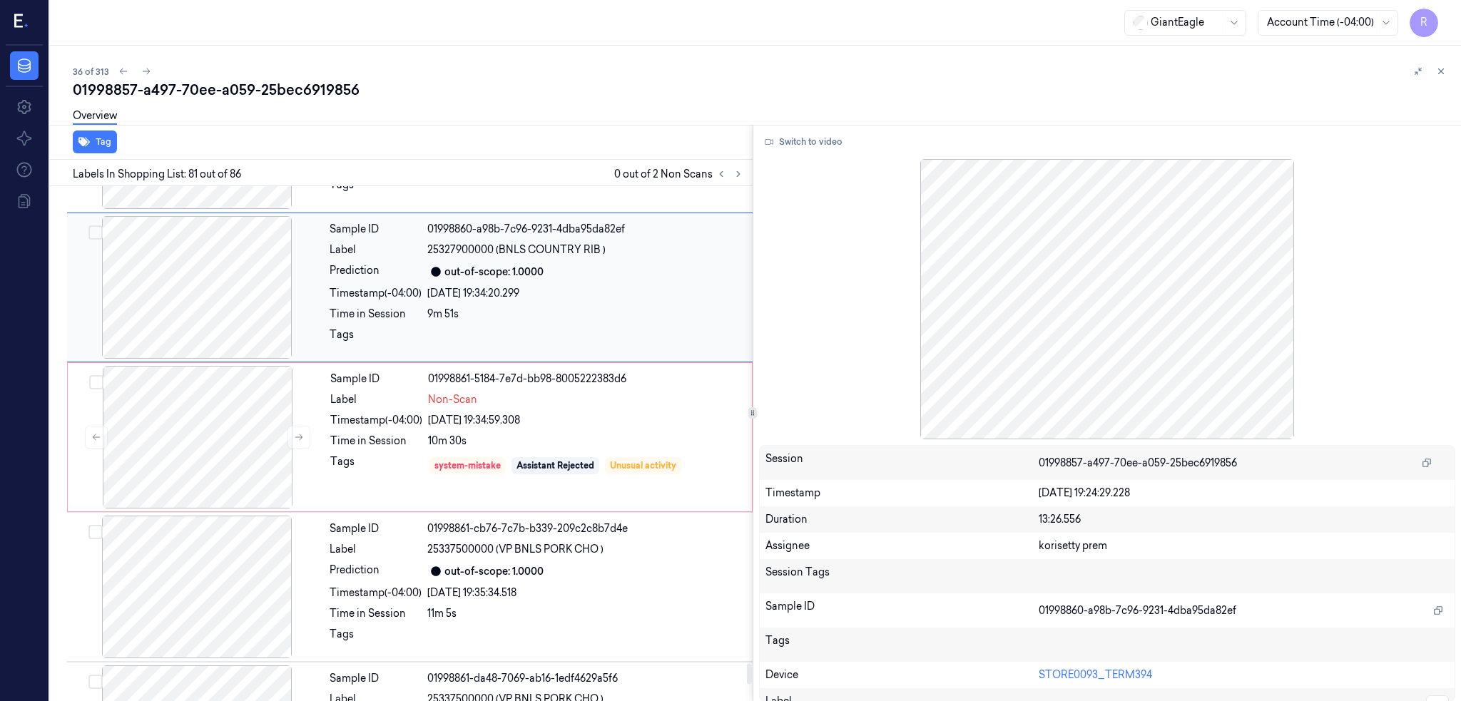
scroll to position [11804, 0]
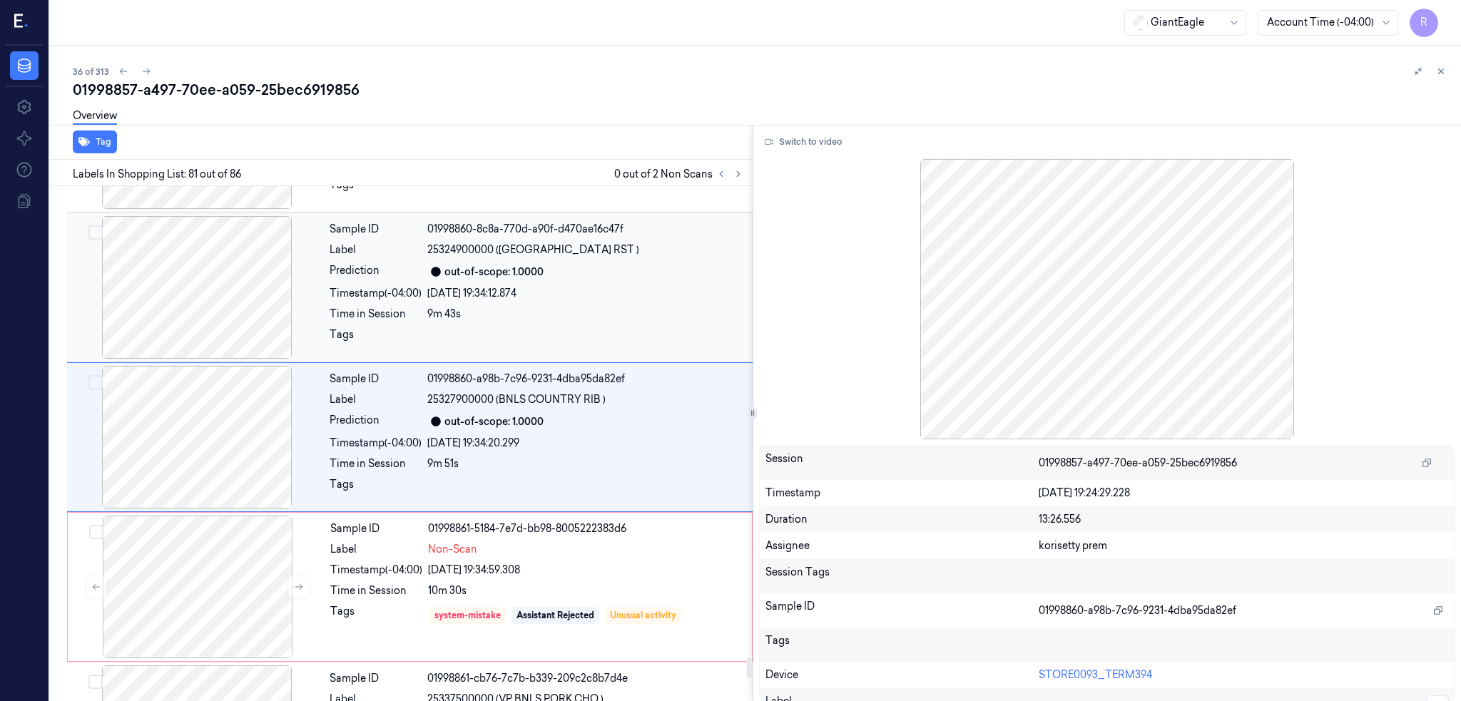
click at [235, 318] on div at bounding box center [197, 287] width 254 height 143
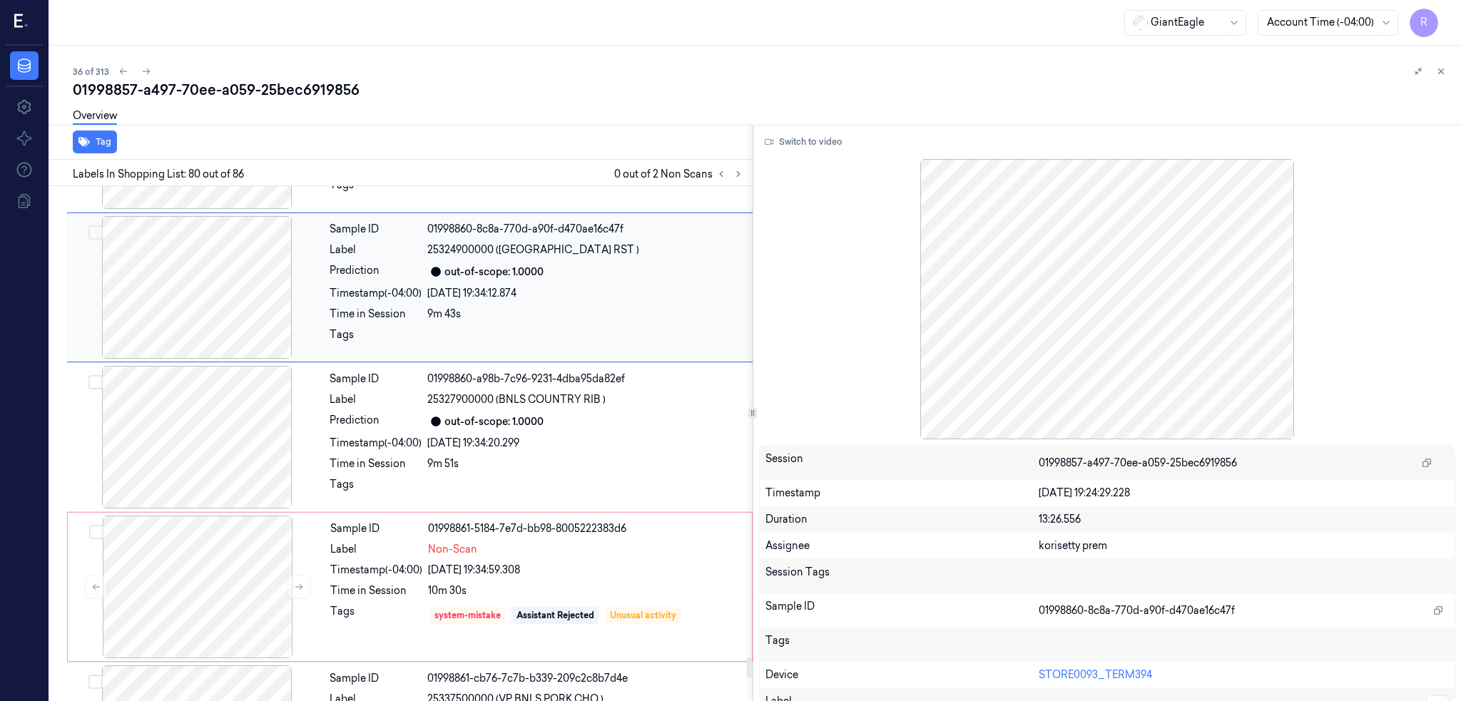
scroll to position [11655, 0]
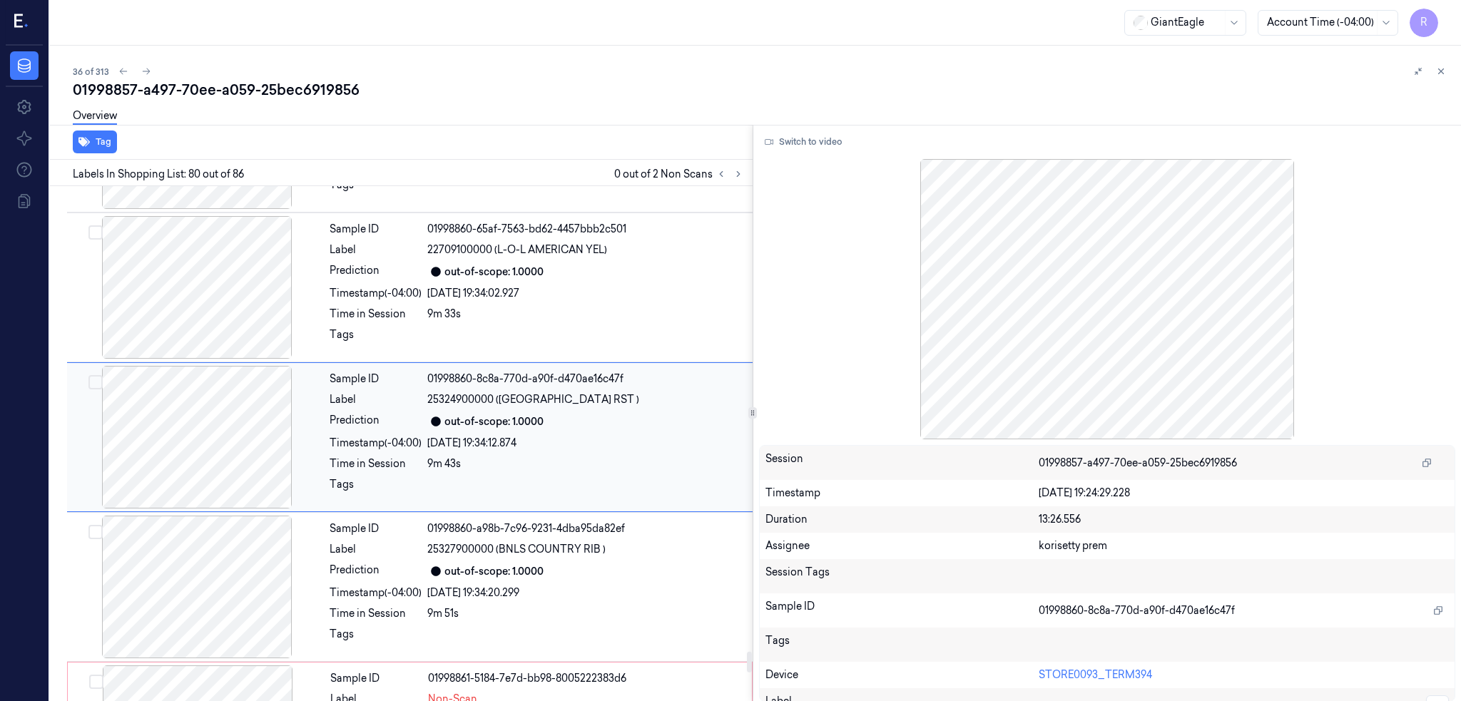
click at [235, 318] on div at bounding box center [197, 287] width 254 height 143
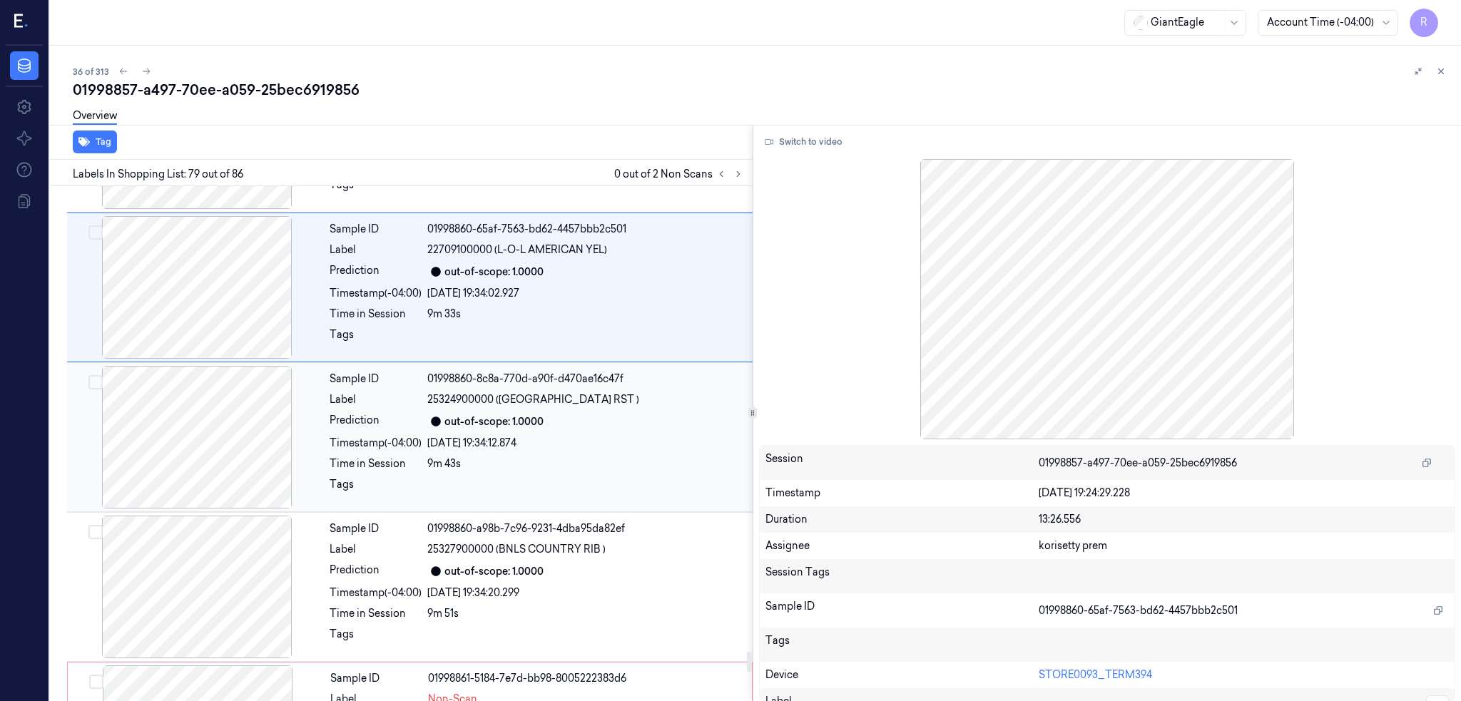
scroll to position [11505, 0]
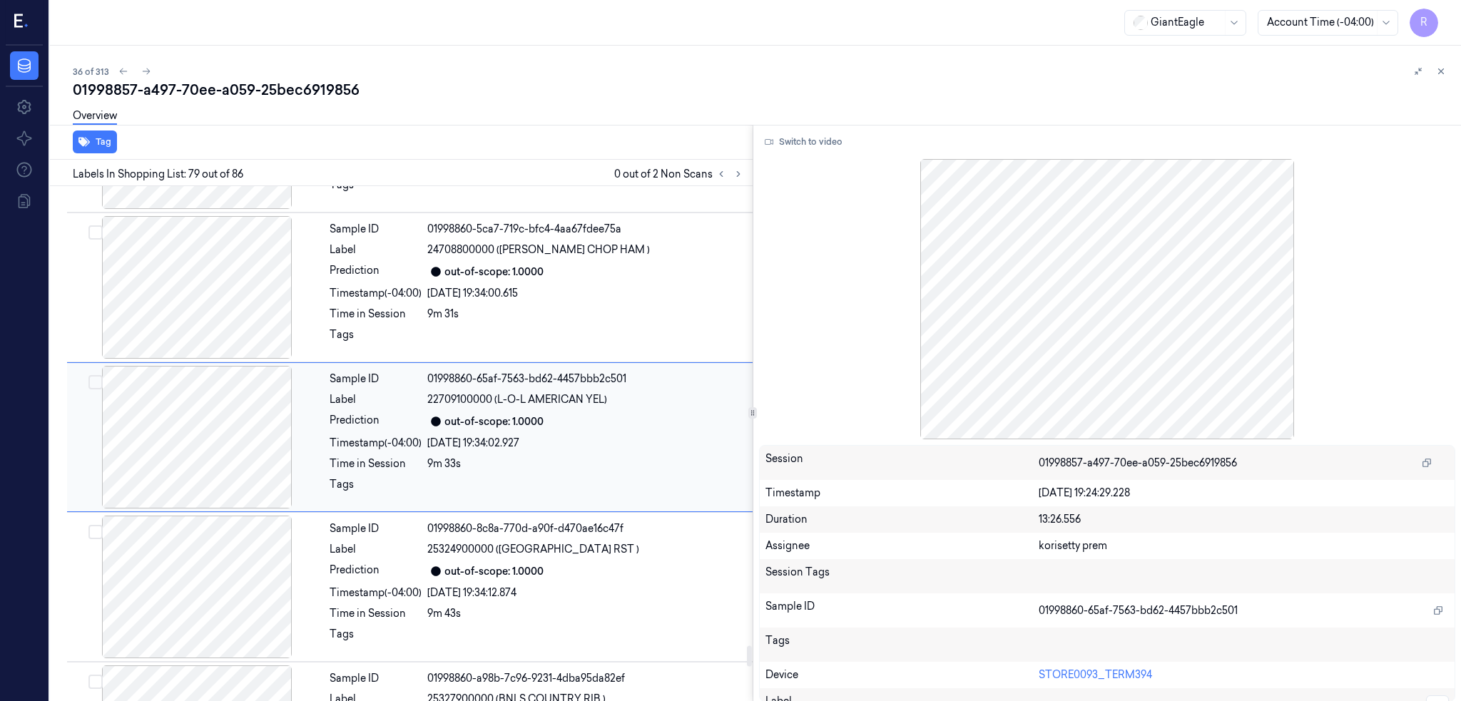
click at [266, 455] on div at bounding box center [197, 437] width 254 height 143
click at [180, 490] on div at bounding box center [197, 437] width 254 height 143
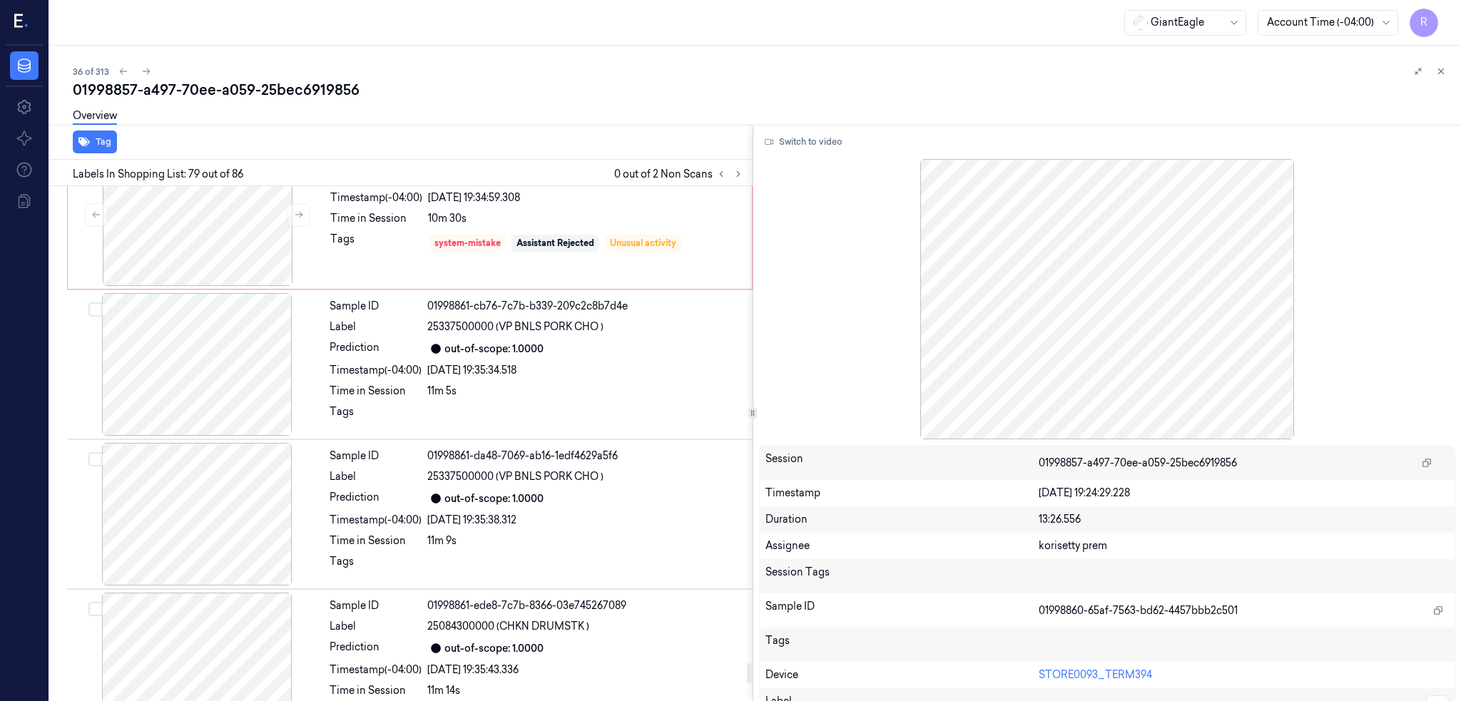
scroll to position [11900, 0]
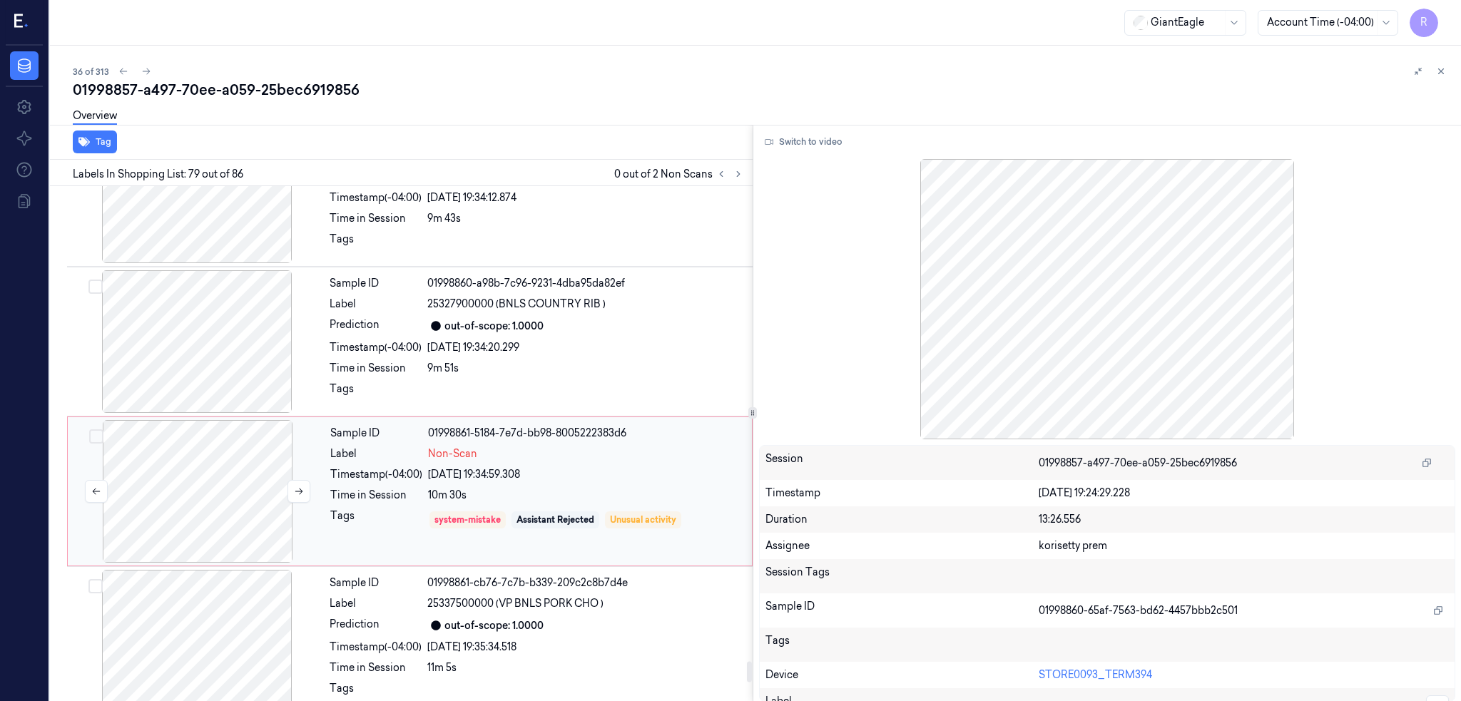
click at [211, 458] on div at bounding box center [198, 491] width 254 height 143
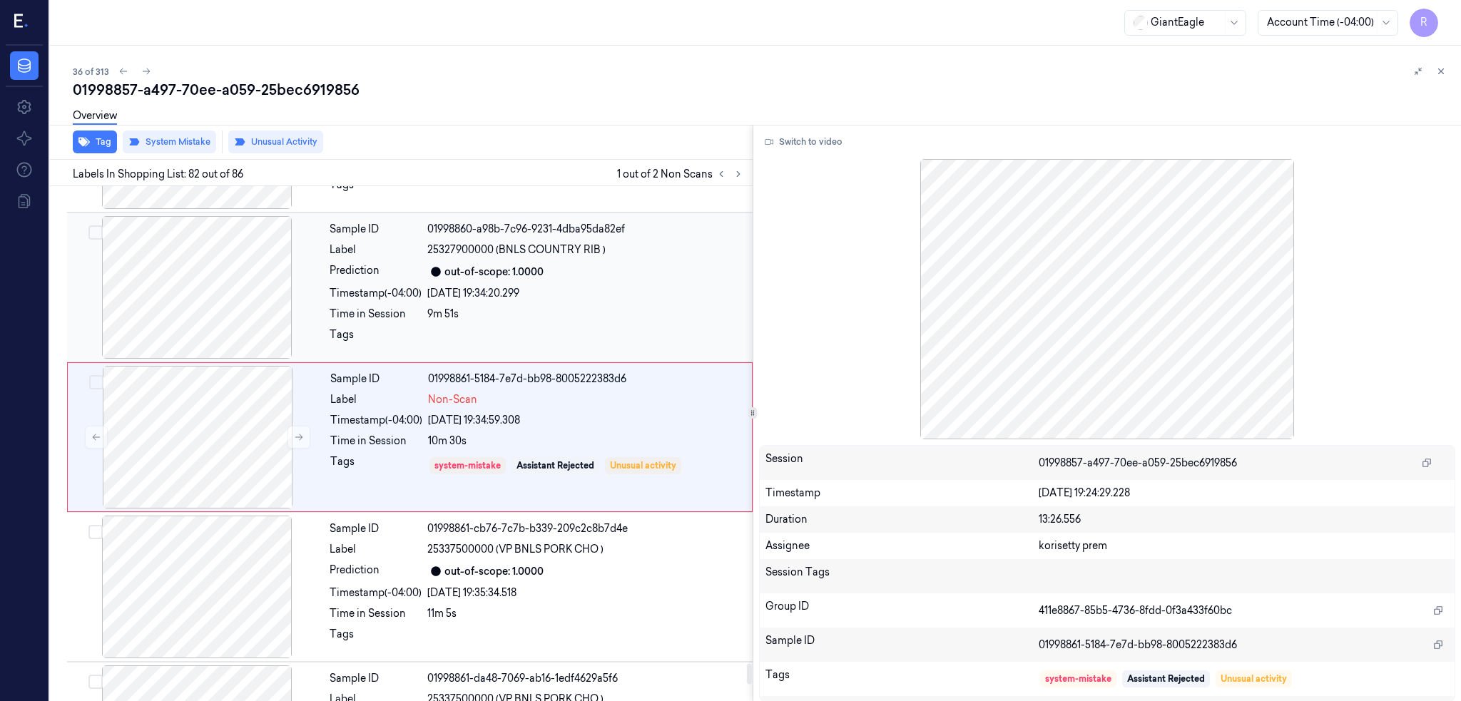
click at [211, 273] on div at bounding box center [197, 287] width 254 height 143
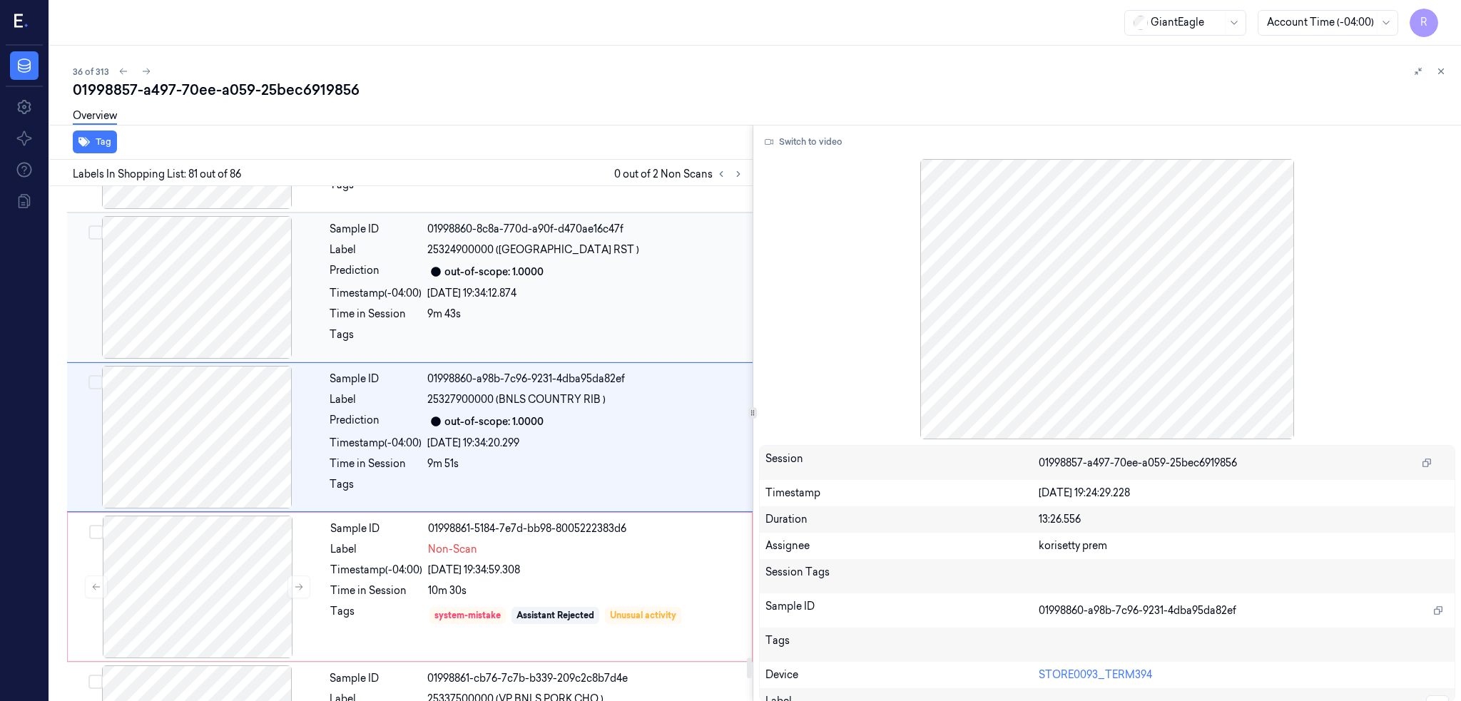
click at [249, 300] on div at bounding box center [197, 287] width 254 height 143
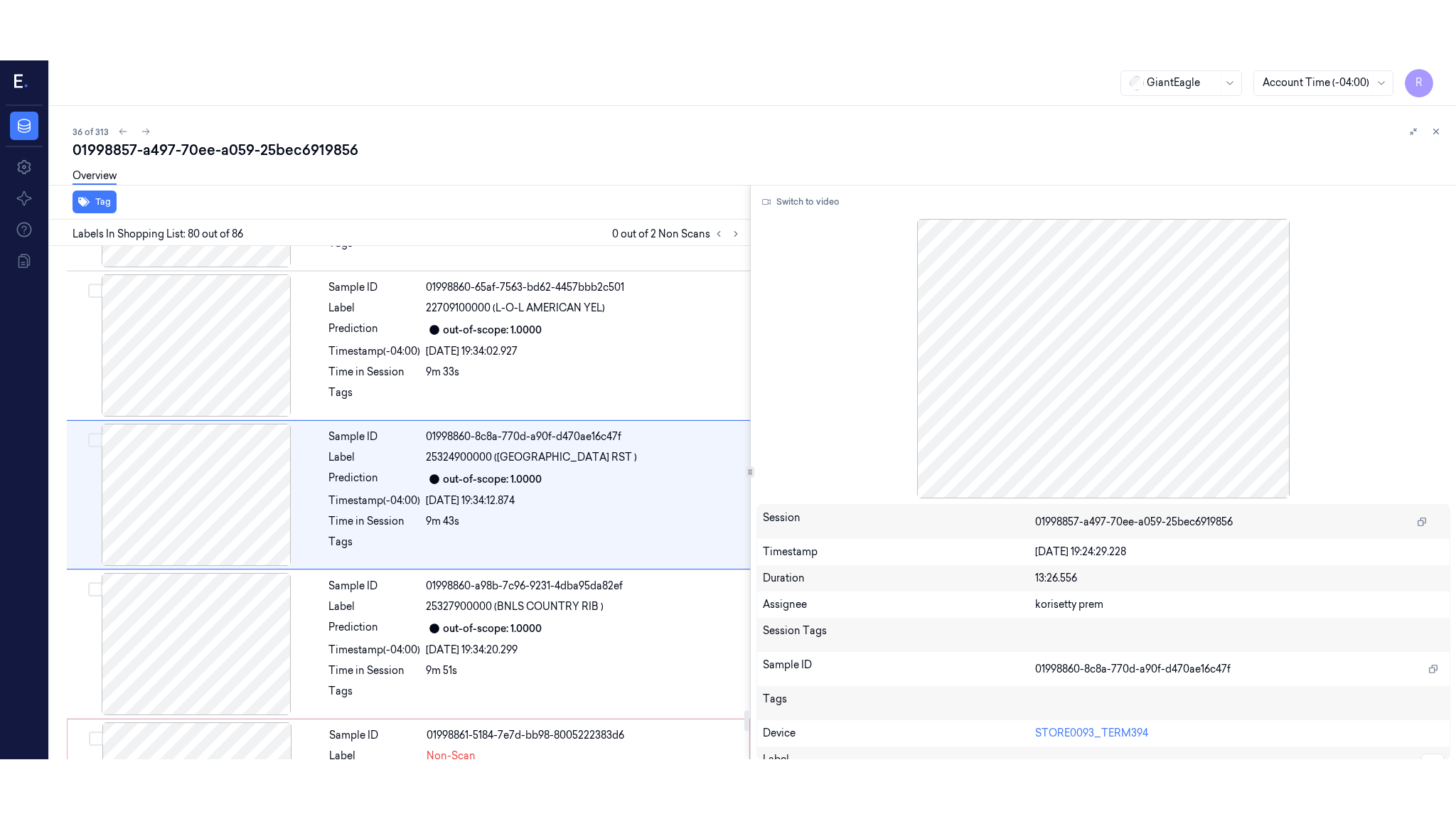
scroll to position [11612, 0]
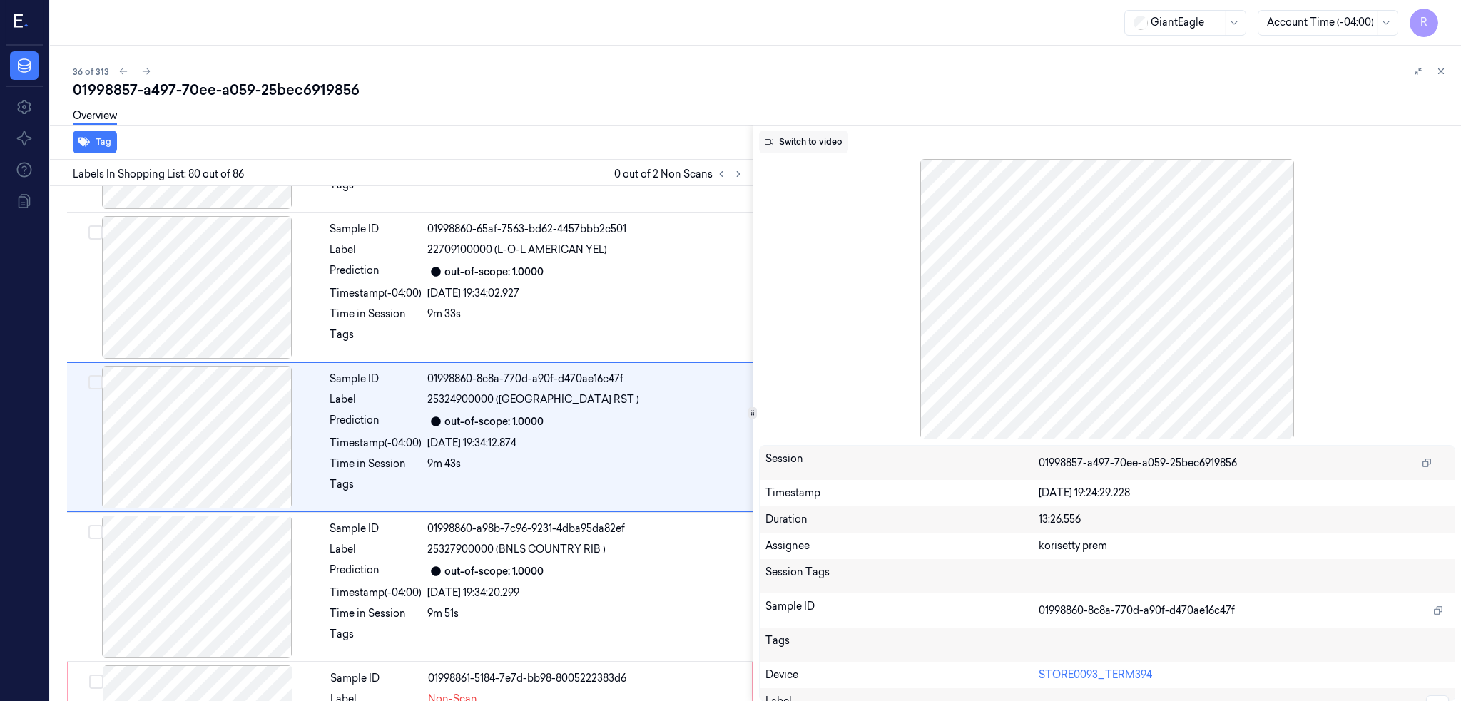
click at [815, 134] on button "Switch to video" at bounding box center [803, 142] width 89 height 23
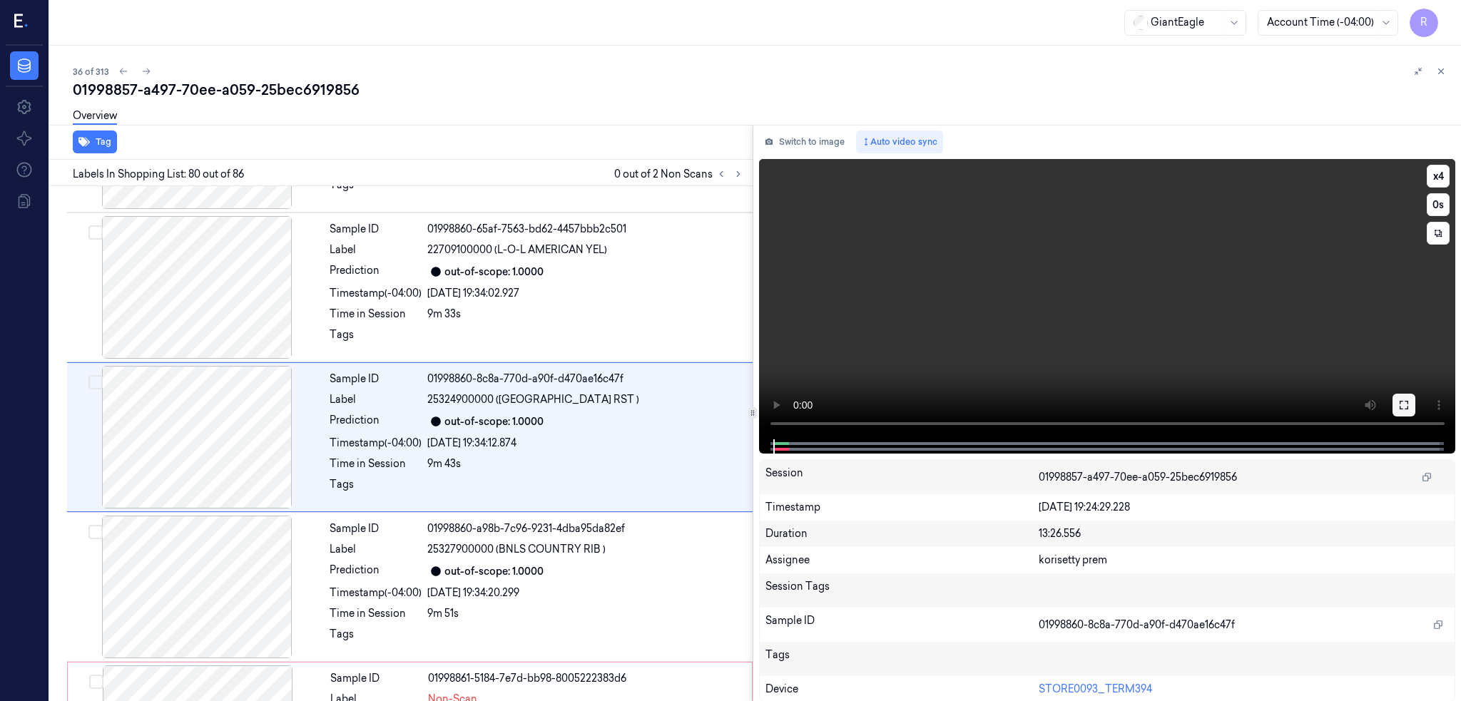
click at [1409, 410] on icon at bounding box center [1403, 404] width 11 height 11
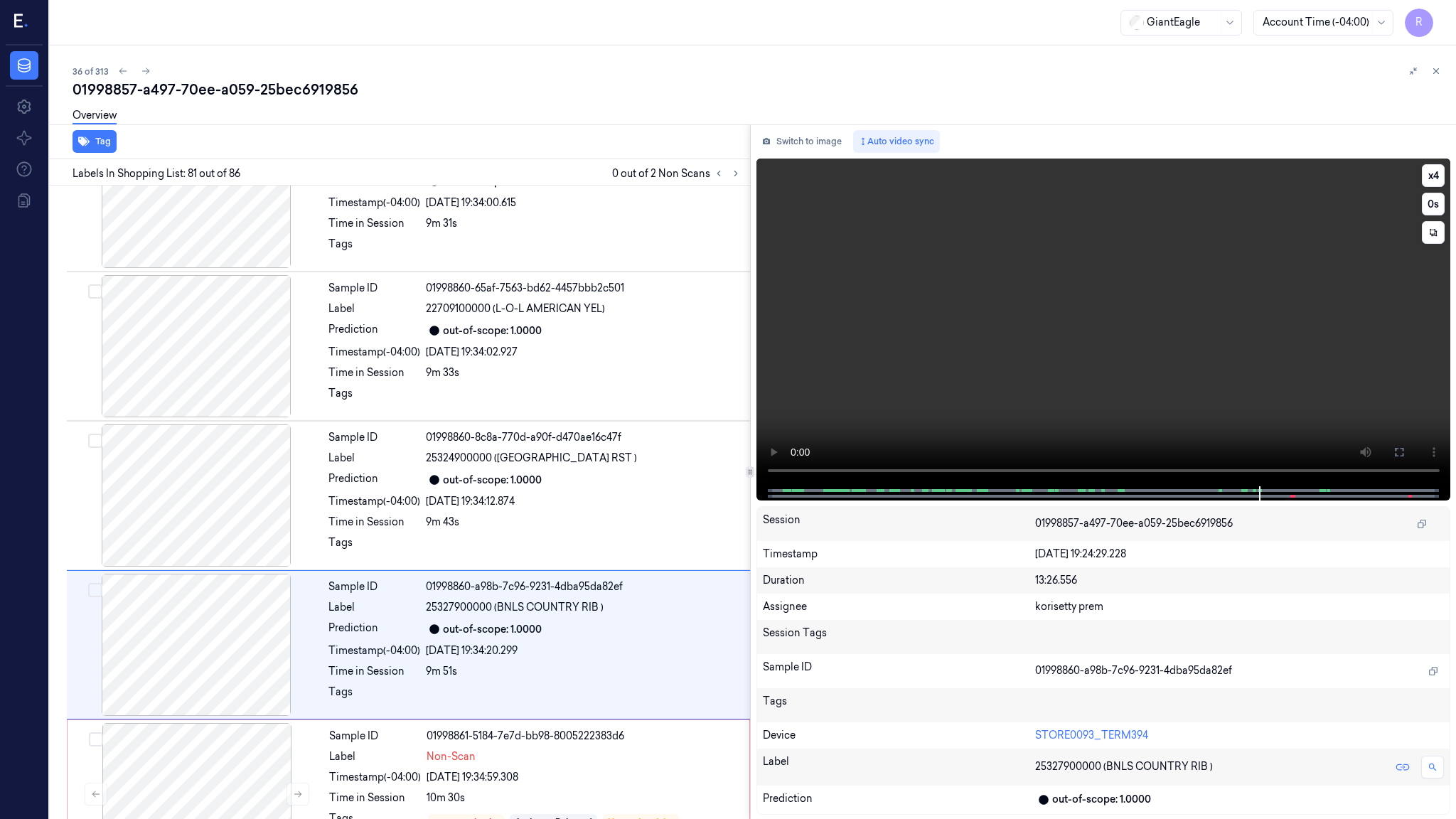
scroll to position [11701, 0]
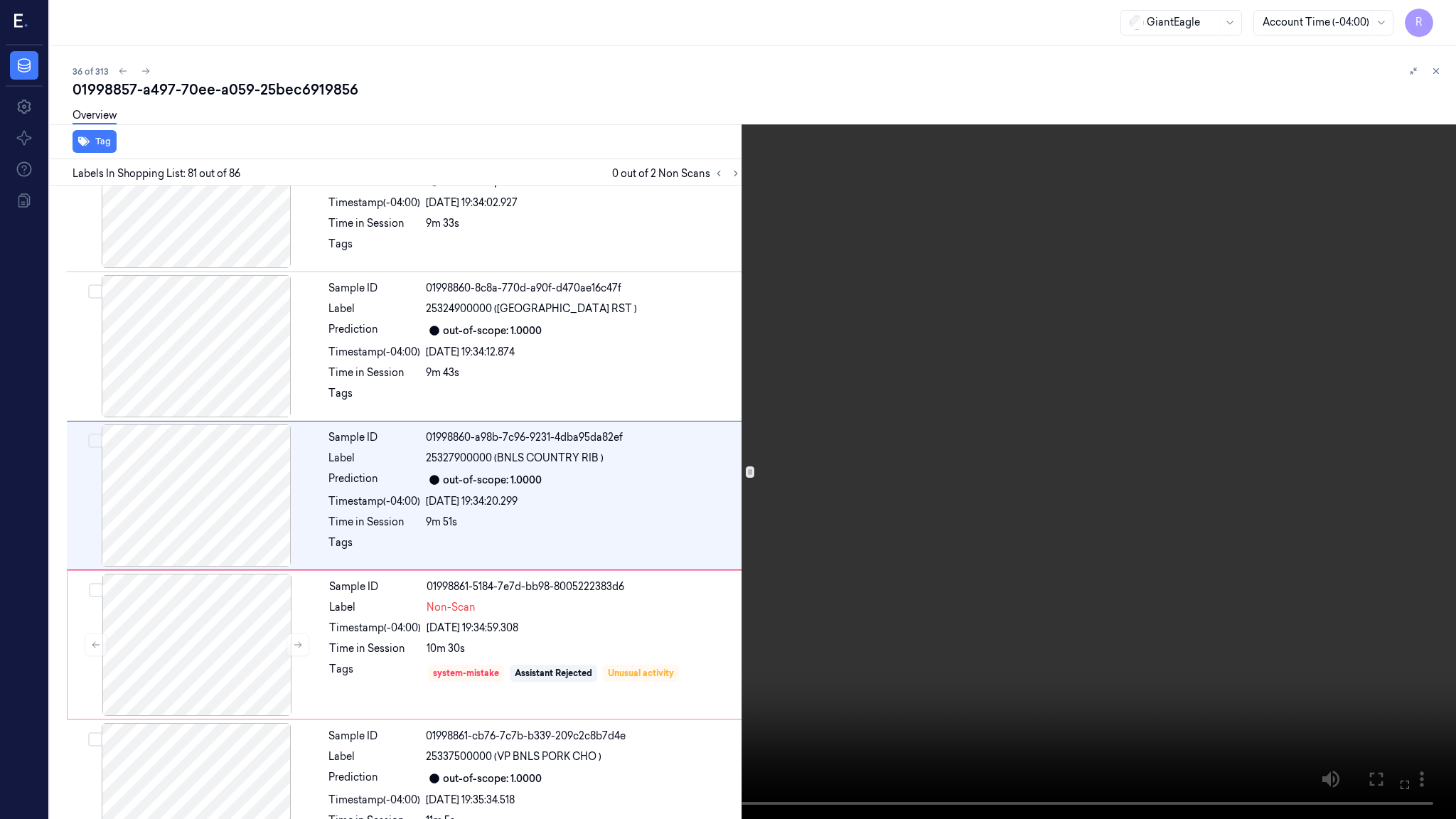
click at [848, 449] on video at bounding box center [728, 410] width 1456 height 819
click at [846, 445] on video at bounding box center [728, 410] width 1456 height 819
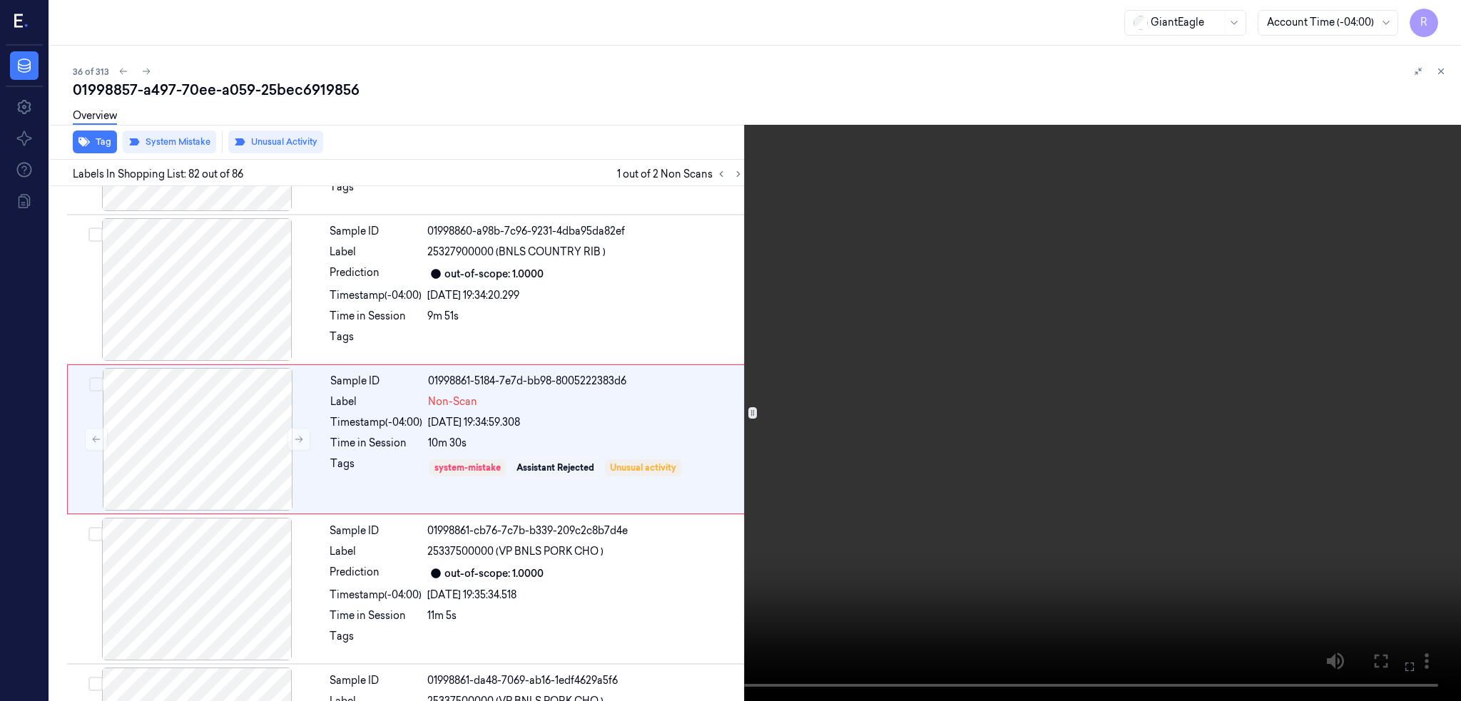
scroll to position [11954, 0]
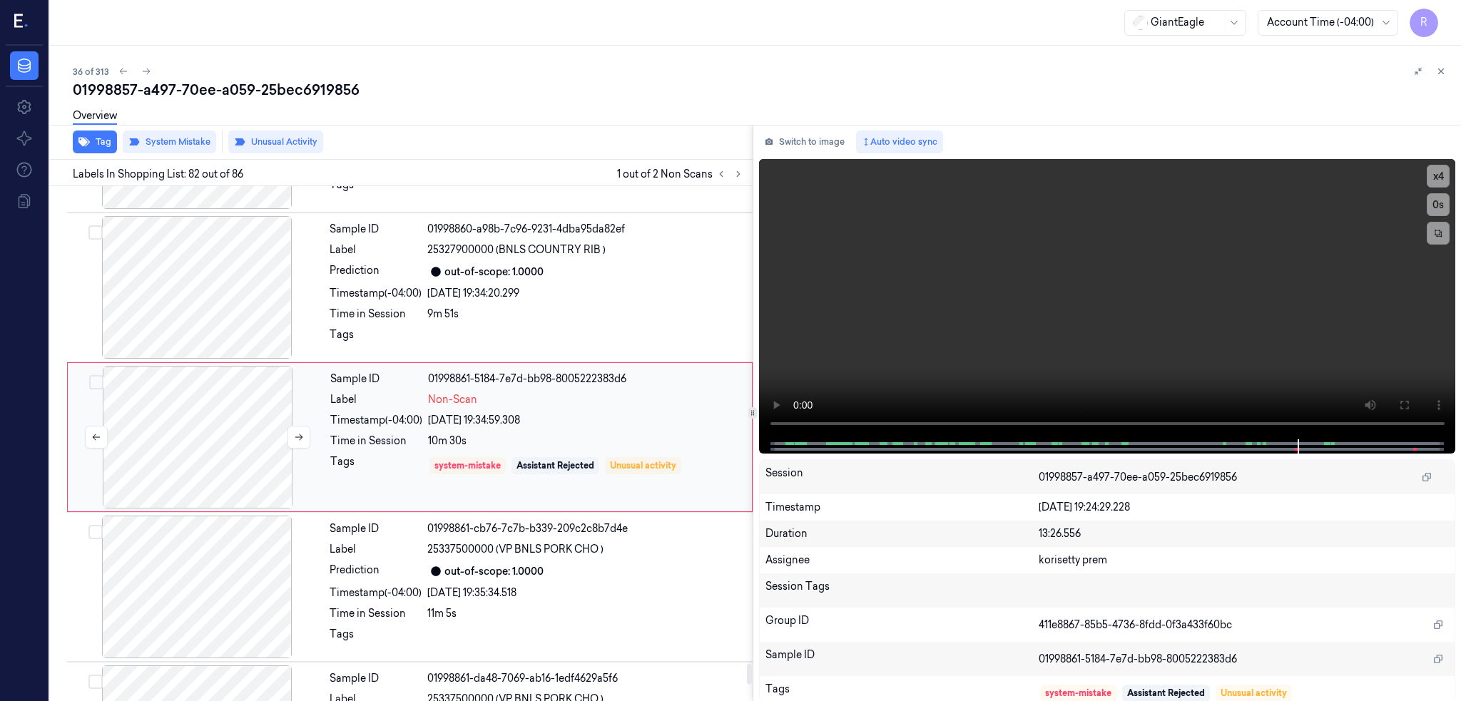
click at [204, 440] on div at bounding box center [198, 437] width 254 height 143
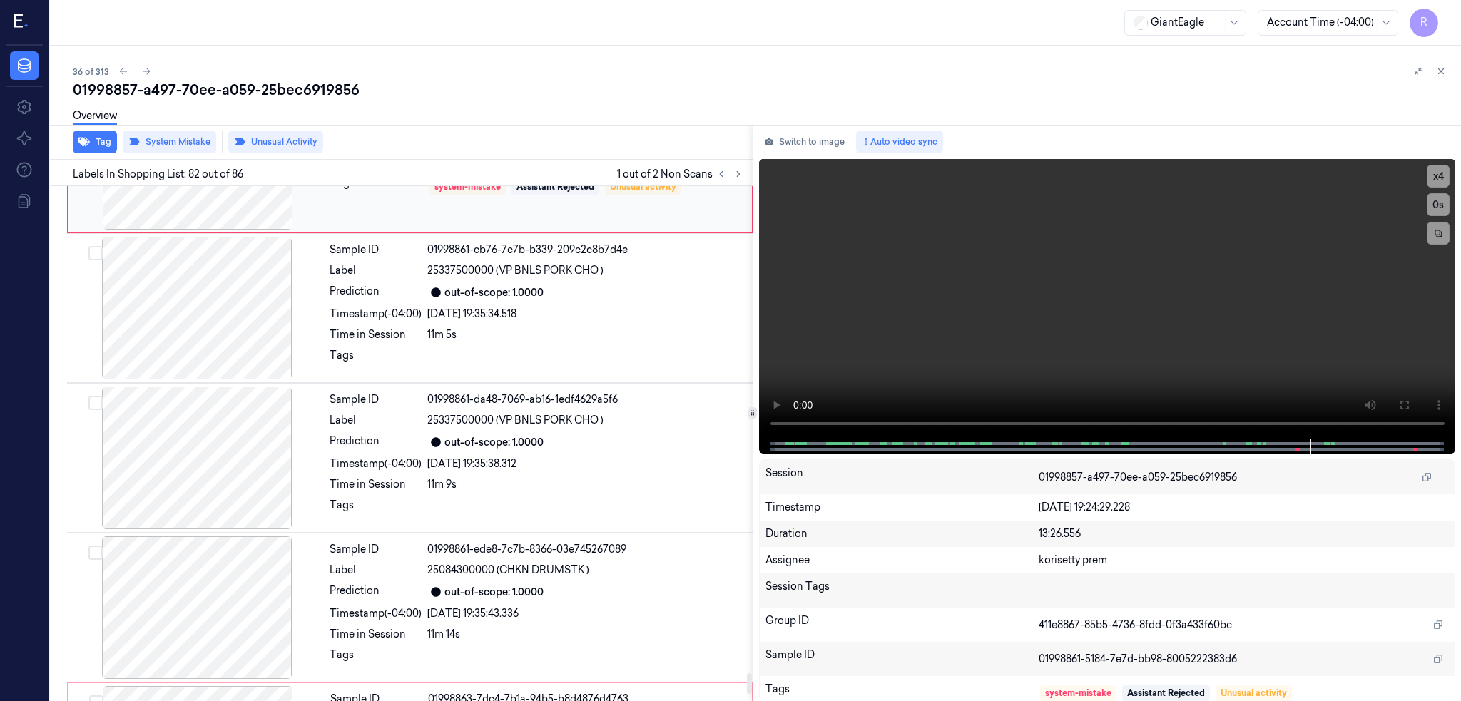
scroll to position [12239, 0]
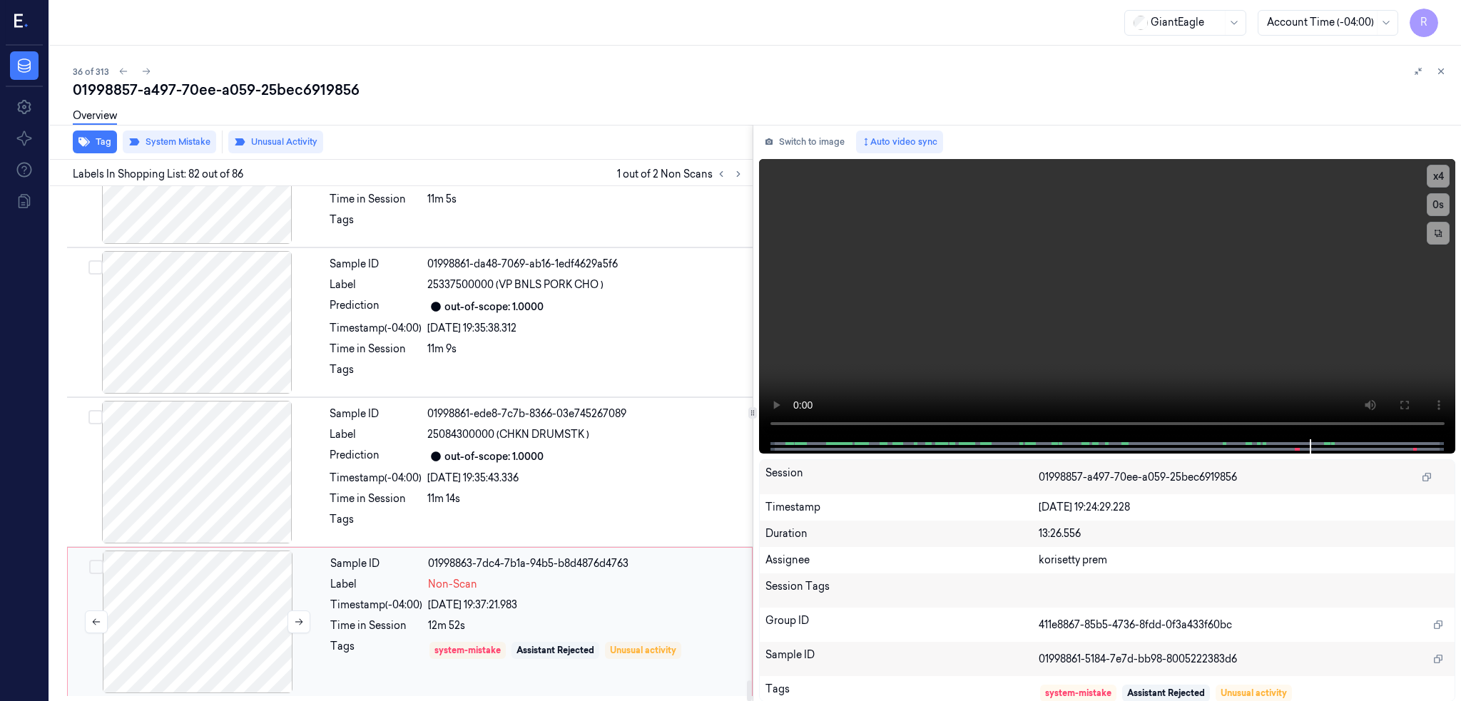
click at [229, 626] on div at bounding box center [198, 622] width 254 height 143
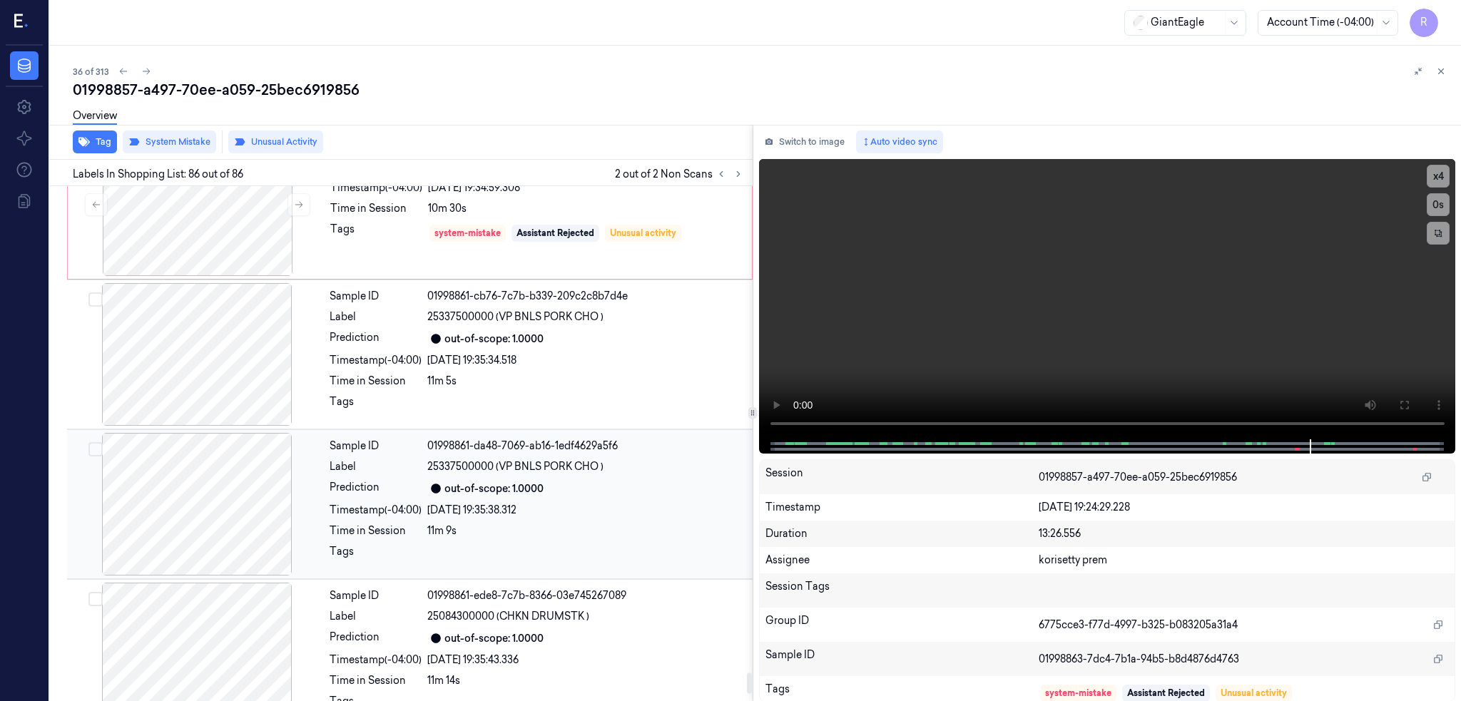
click at [246, 513] on div at bounding box center [197, 504] width 254 height 143
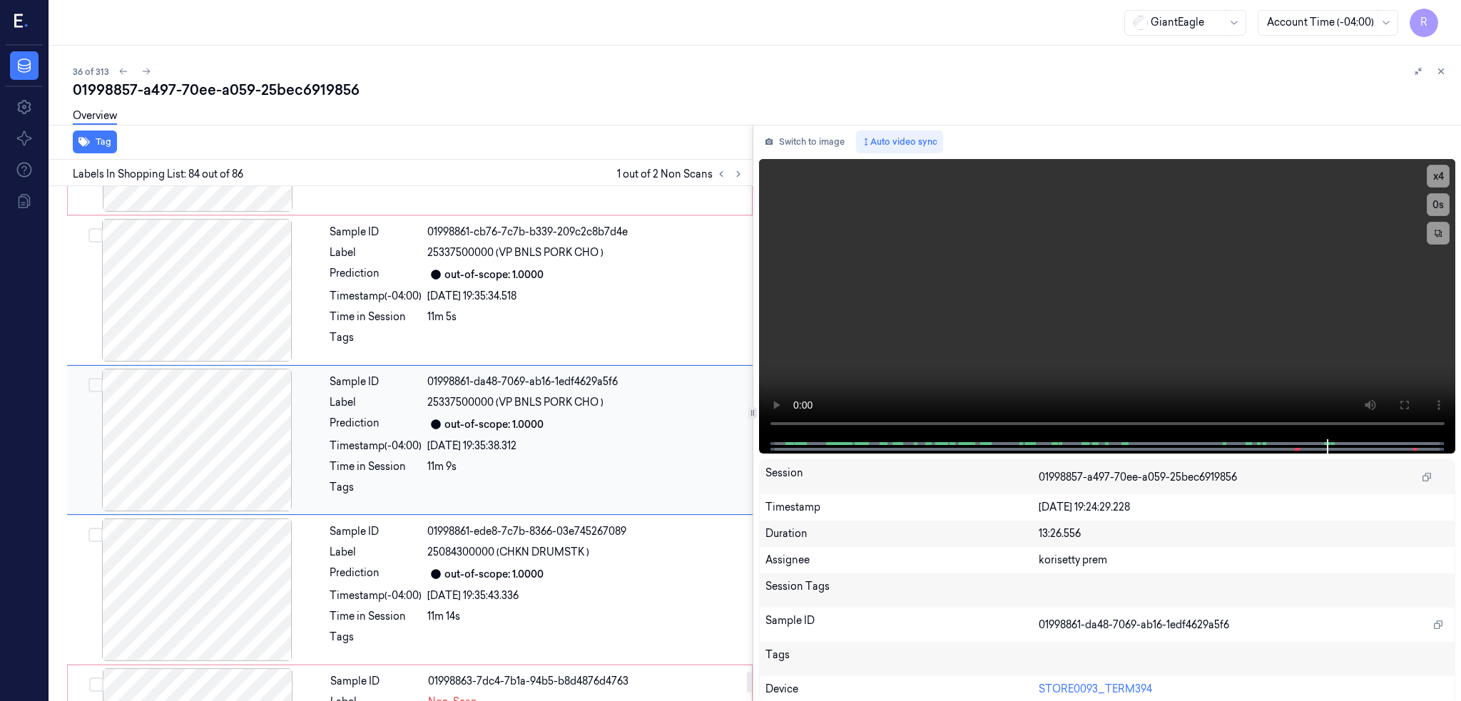
scroll to position [12254, 0]
click at [225, 381] on div at bounding box center [197, 437] width 254 height 143
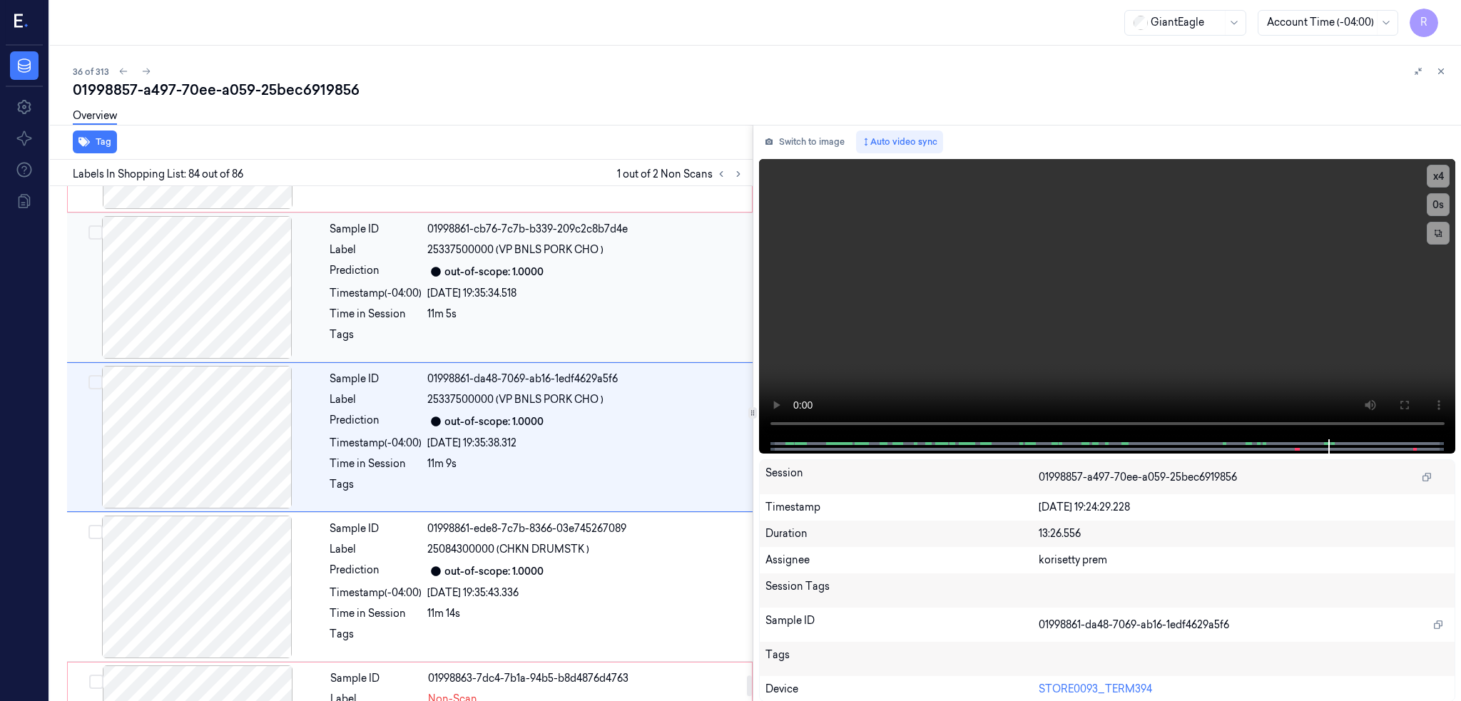
click at [225, 310] on div at bounding box center [197, 287] width 254 height 143
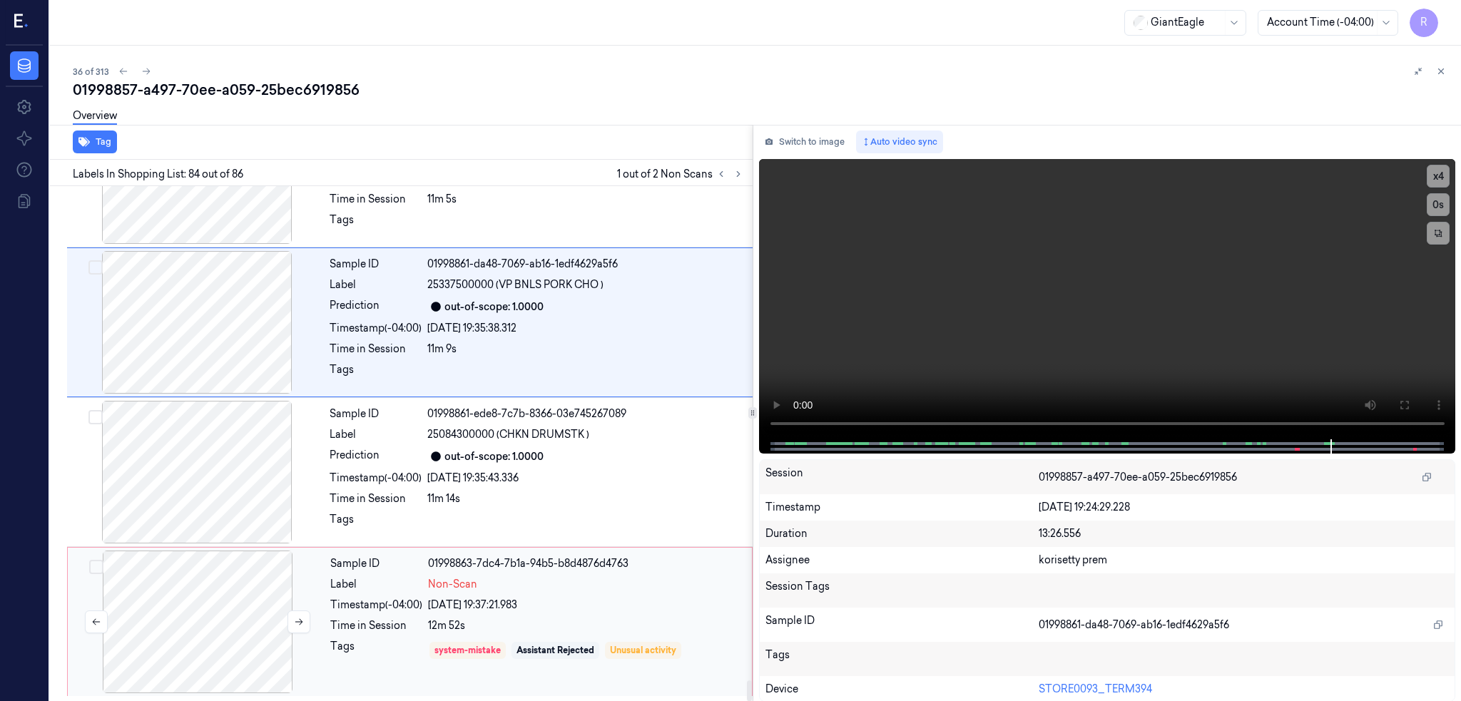
click at [231, 619] on div at bounding box center [198, 622] width 254 height 143
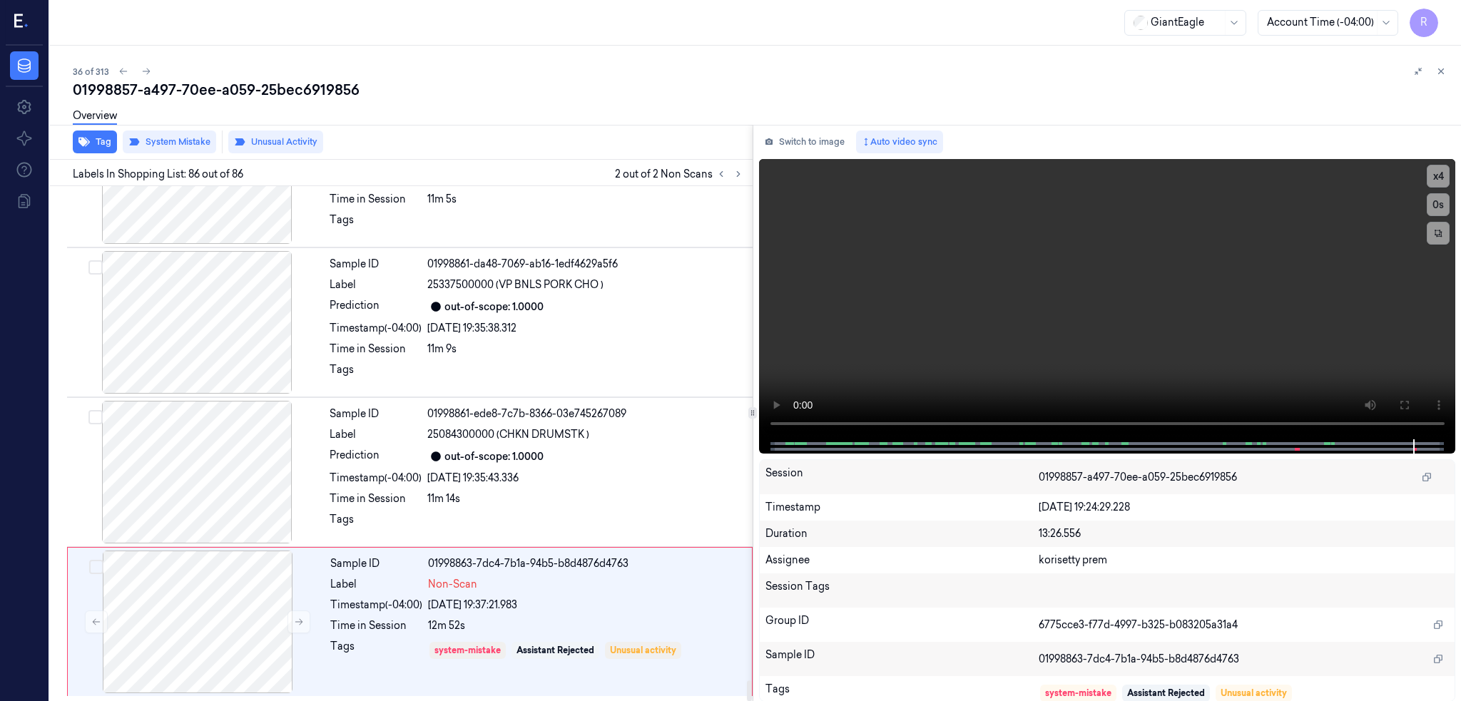
scroll to position [12376, 0]
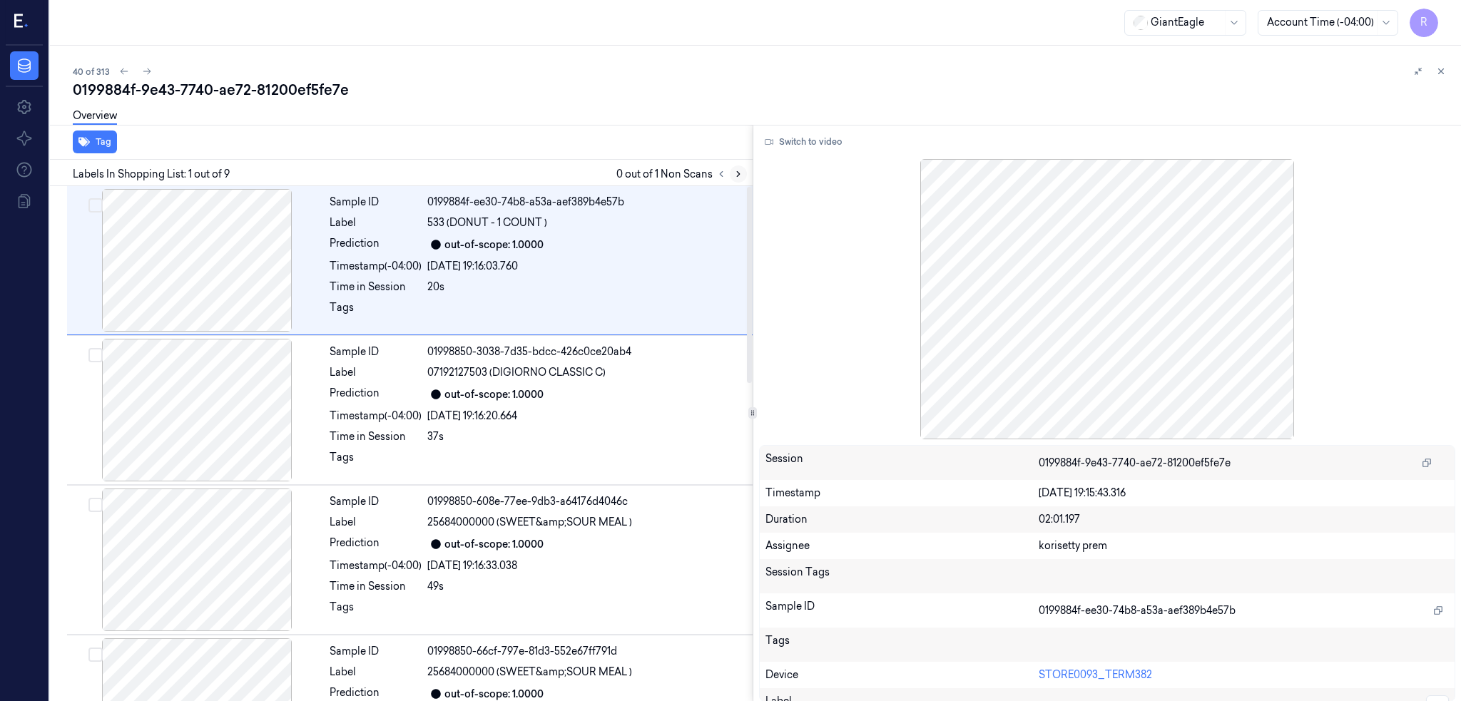
click at [740, 174] on icon at bounding box center [738, 174] width 3 height 5
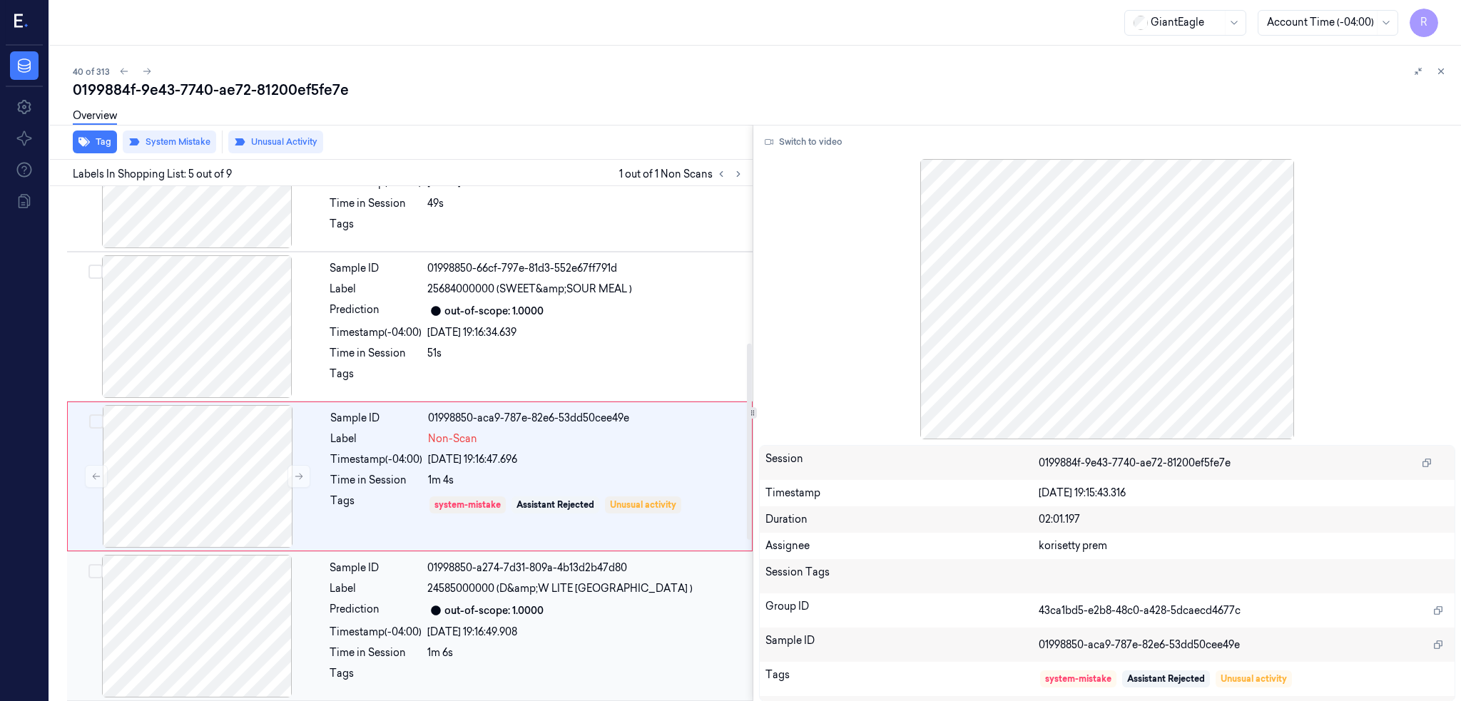
scroll to position [415, 0]
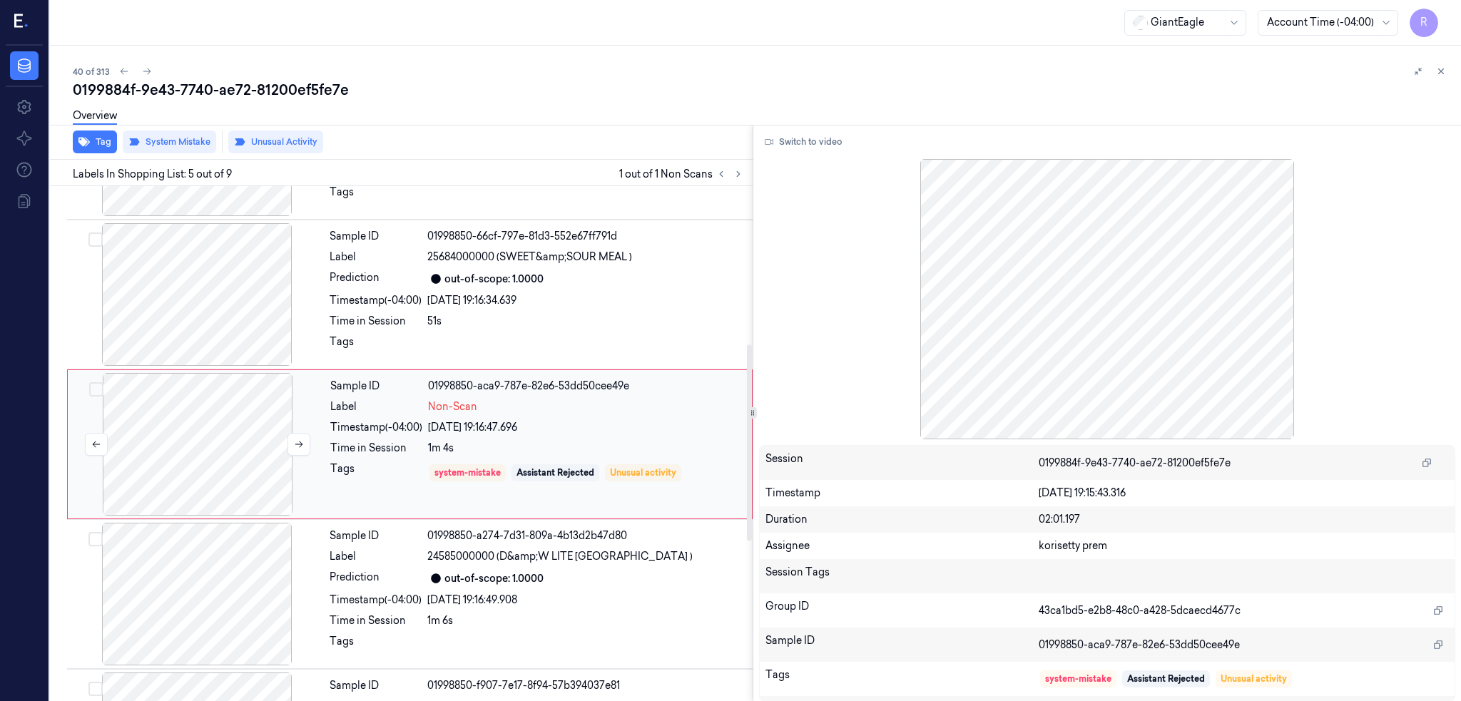
click at [240, 439] on div at bounding box center [198, 444] width 254 height 143
click at [218, 273] on div at bounding box center [197, 294] width 254 height 143
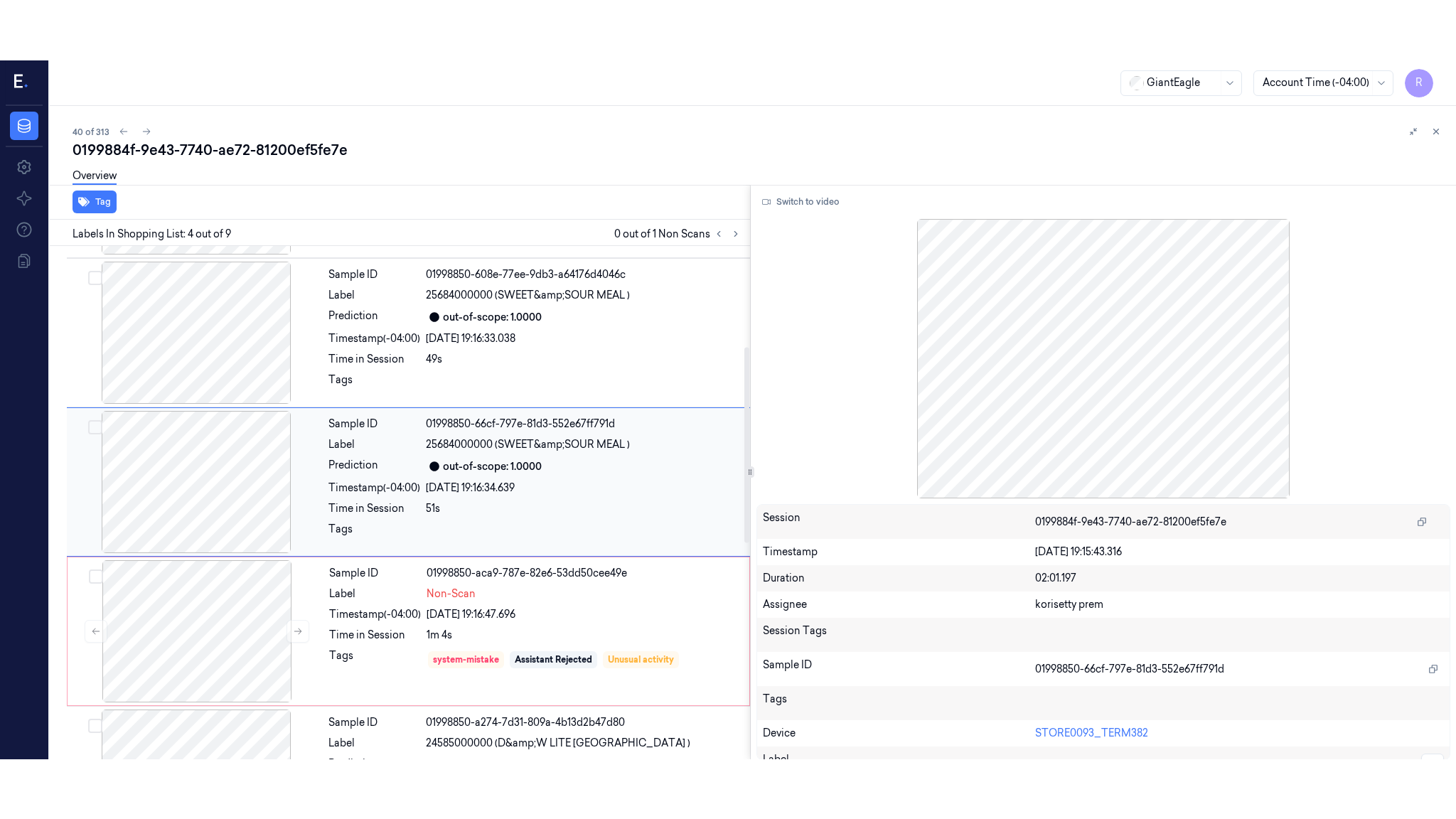
scroll to position [264, 0]
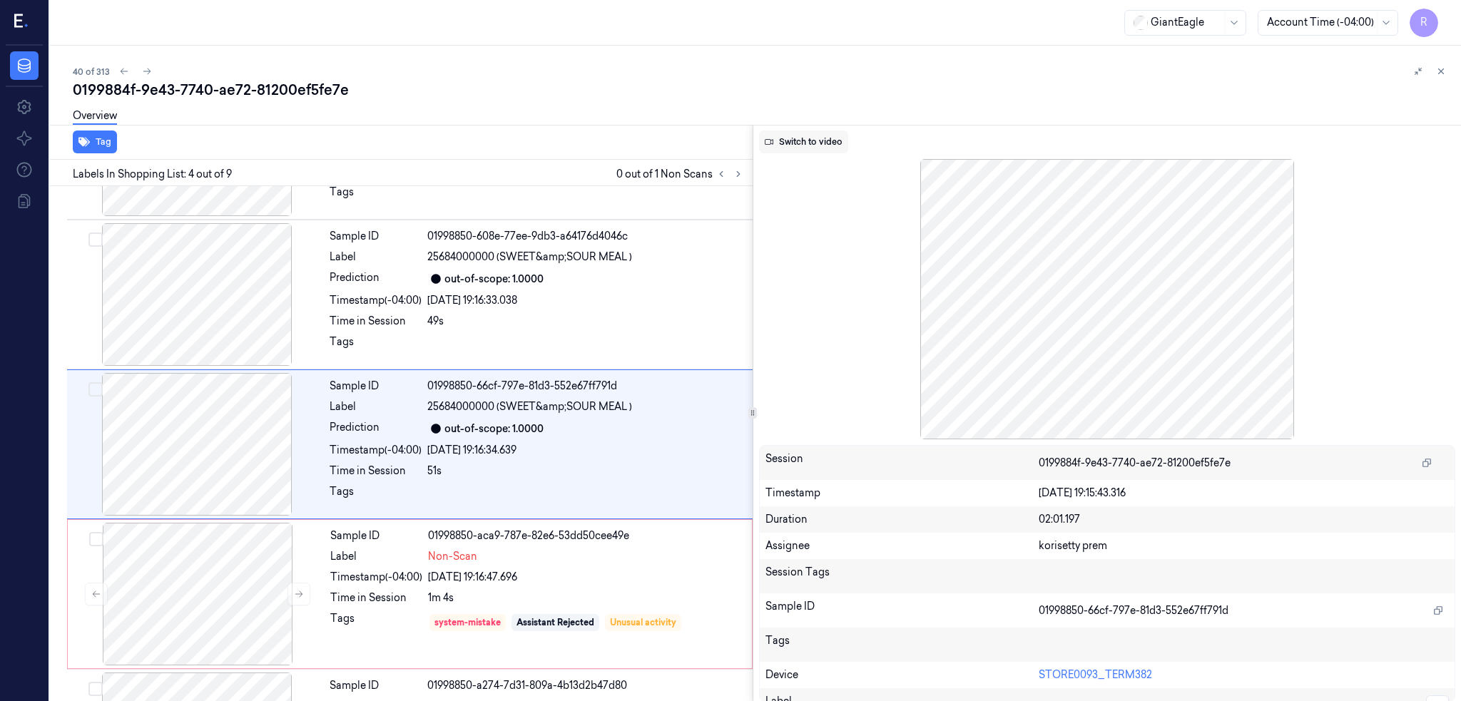
click at [817, 142] on button "Switch to video" at bounding box center [803, 142] width 89 height 23
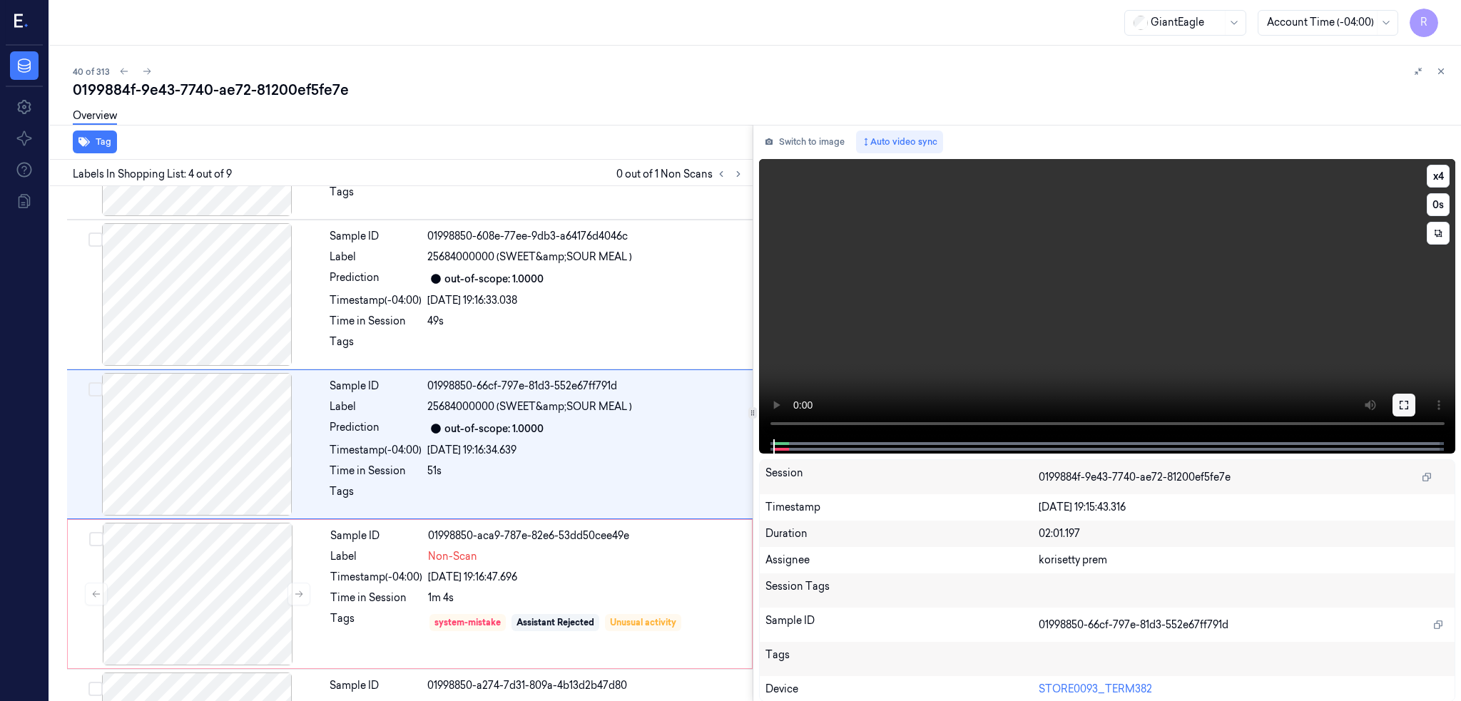
click at [1409, 405] on icon at bounding box center [1403, 404] width 11 height 11
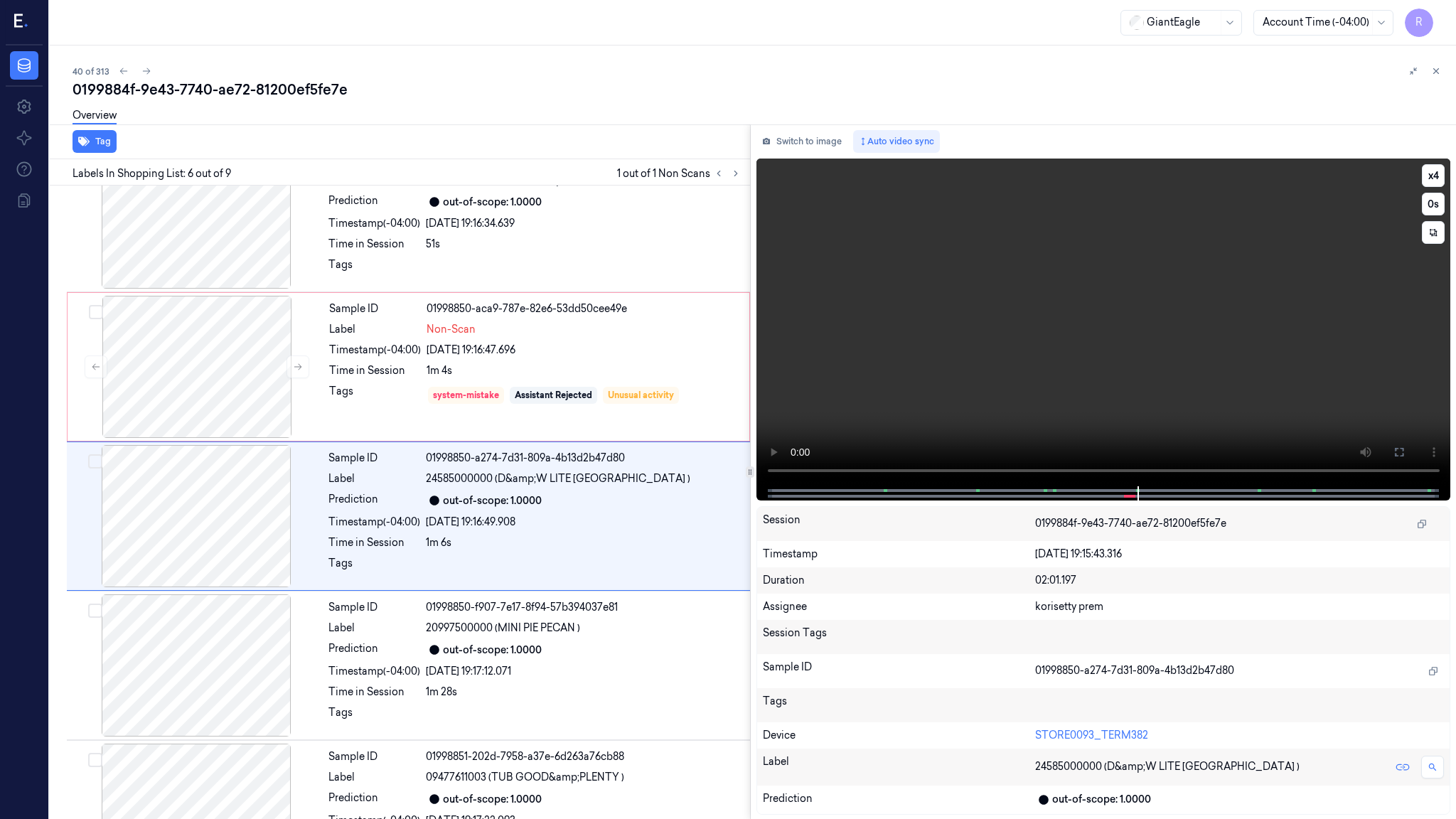
scroll to position [503, 0]
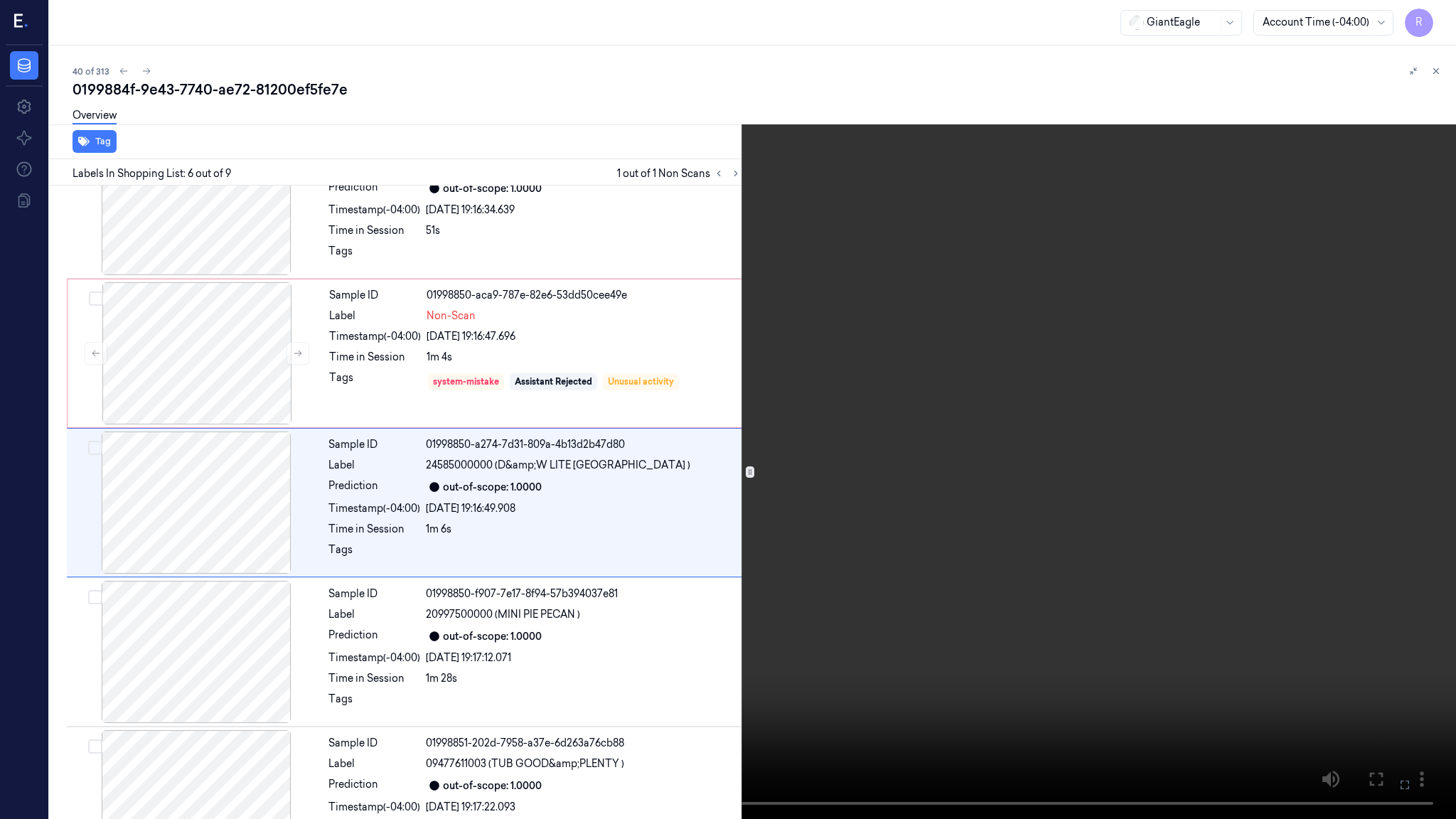
click at [1114, 512] on video at bounding box center [728, 410] width 1456 height 819
click at [1116, 512] on video at bounding box center [728, 410] width 1456 height 819
click at [880, 598] on video at bounding box center [728, 410] width 1456 height 819
click at [905, 666] on video at bounding box center [728, 410] width 1456 height 819
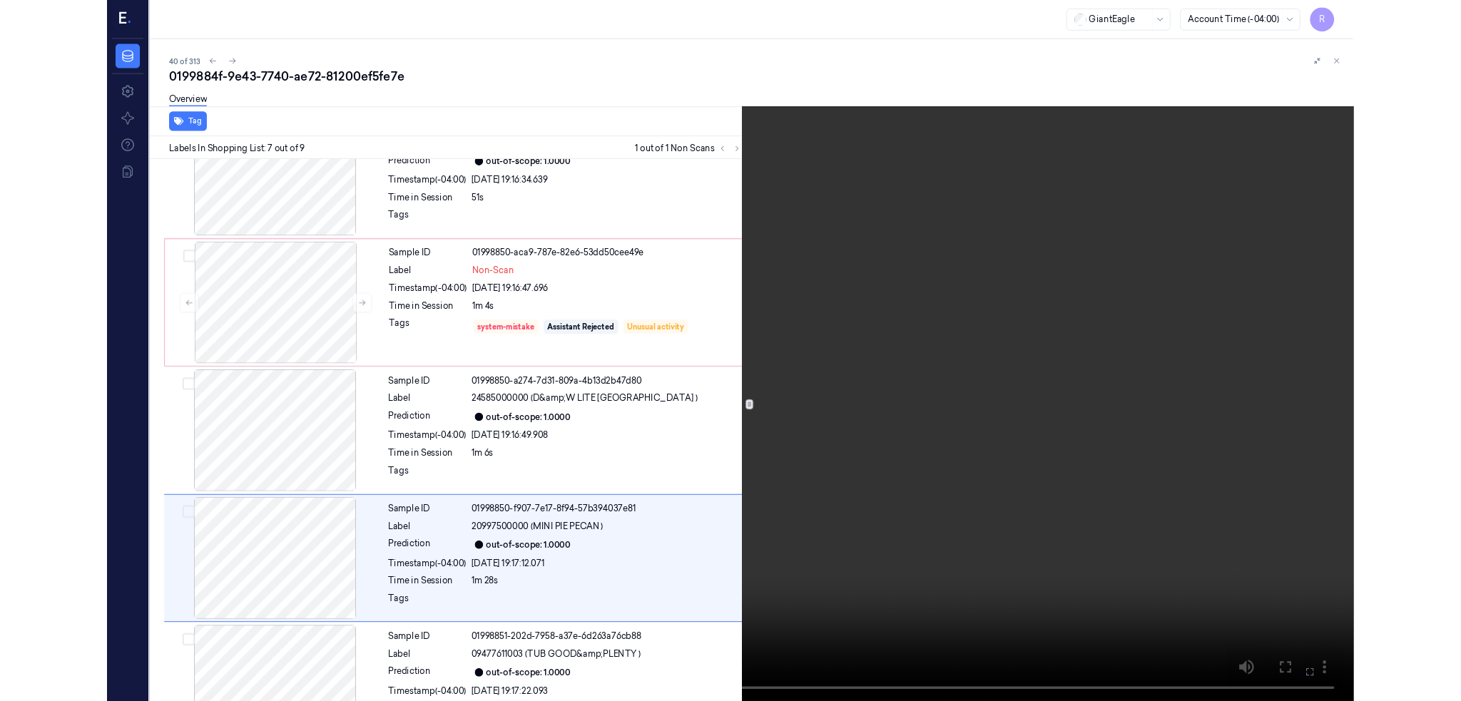
scroll to position [655, 0]
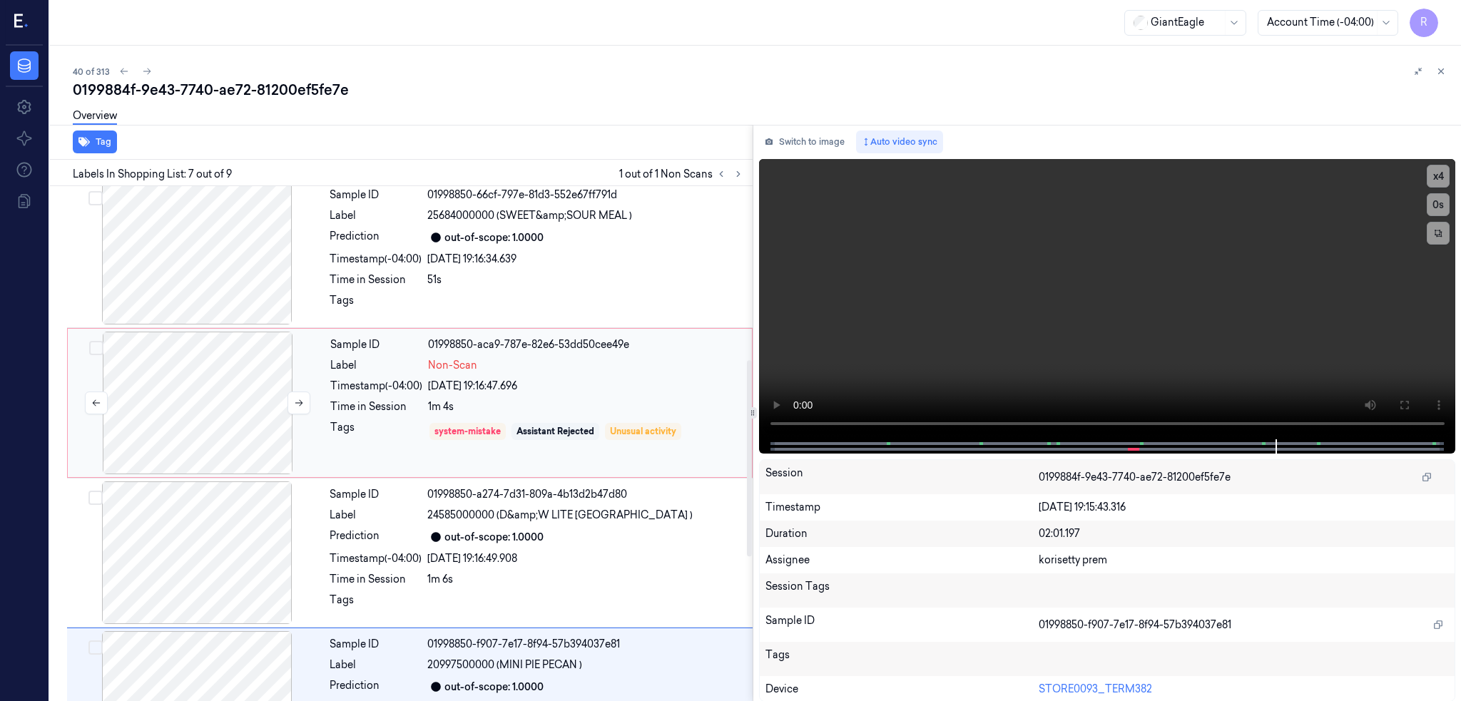
click at [166, 446] on div at bounding box center [198, 403] width 254 height 143
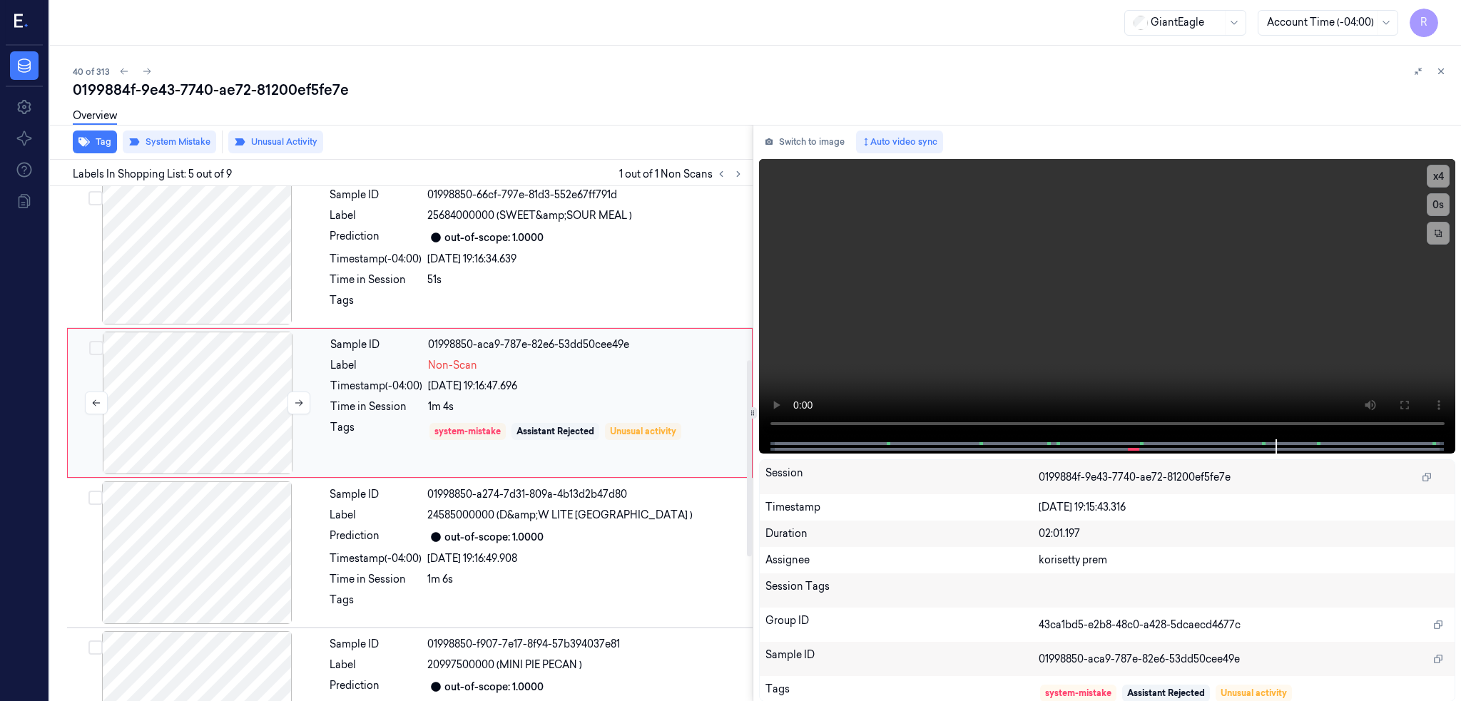
scroll to position [415, 0]
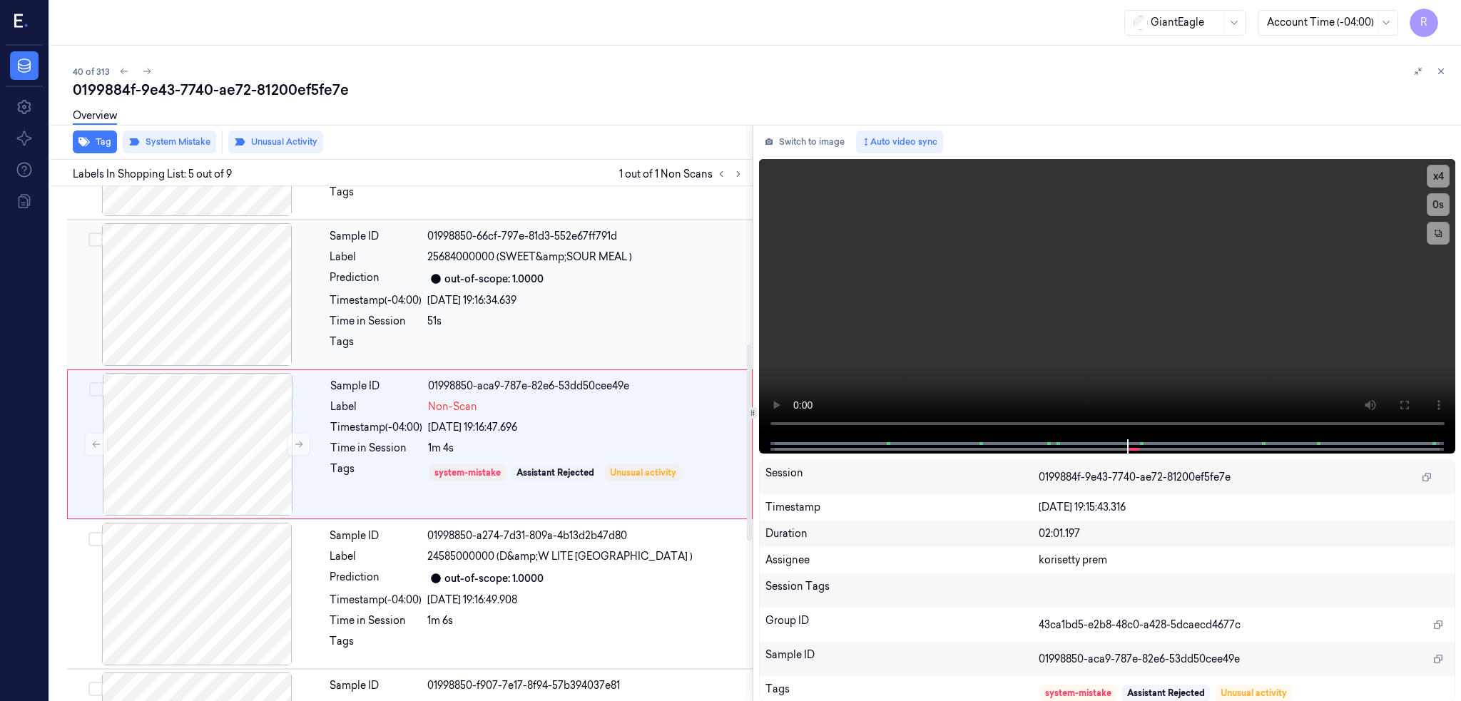
click at [245, 307] on div at bounding box center [197, 294] width 254 height 143
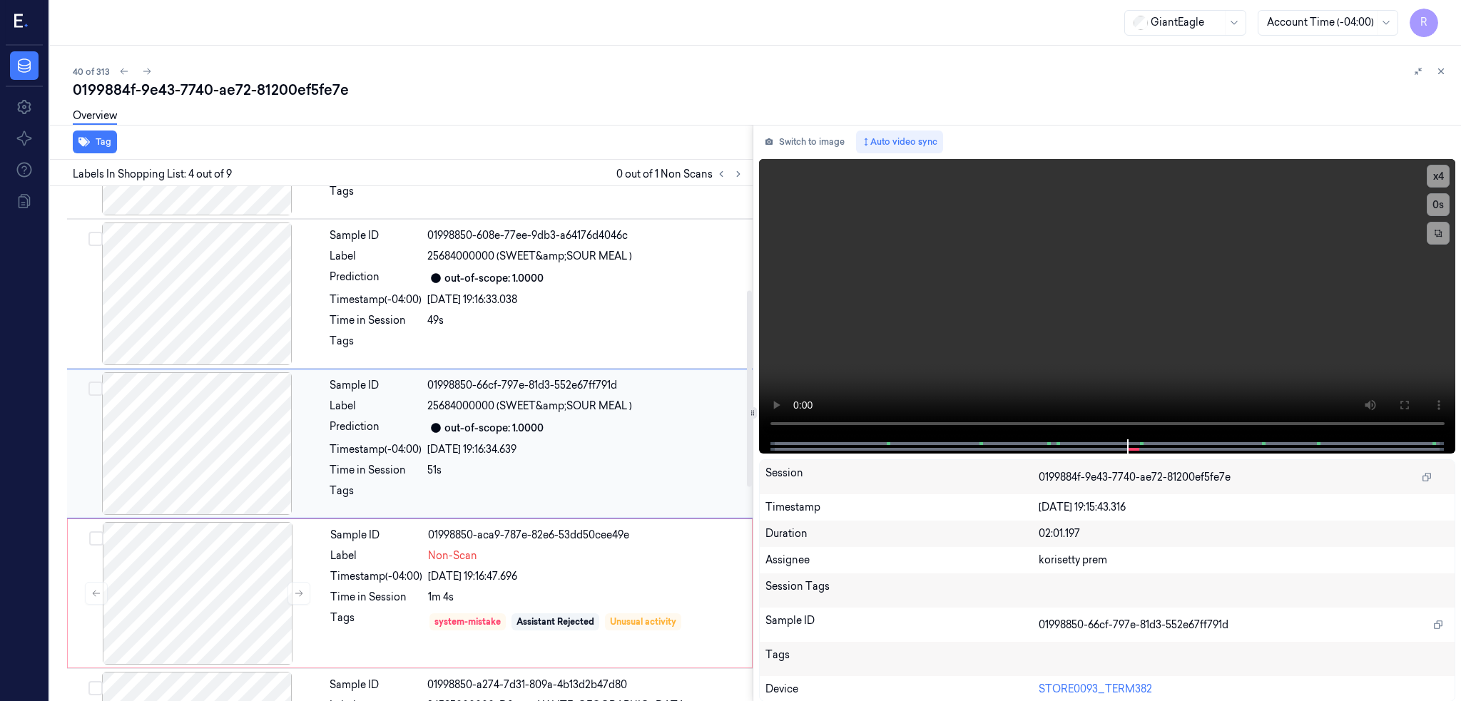
scroll to position [265, 0]
click at [252, 432] on div at bounding box center [197, 444] width 254 height 143
click at [188, 442] on div at bounding box center [197, 444] width 254 height 143
click at [208, 288] on div at bounding box center [197, 294] width 254 height 143
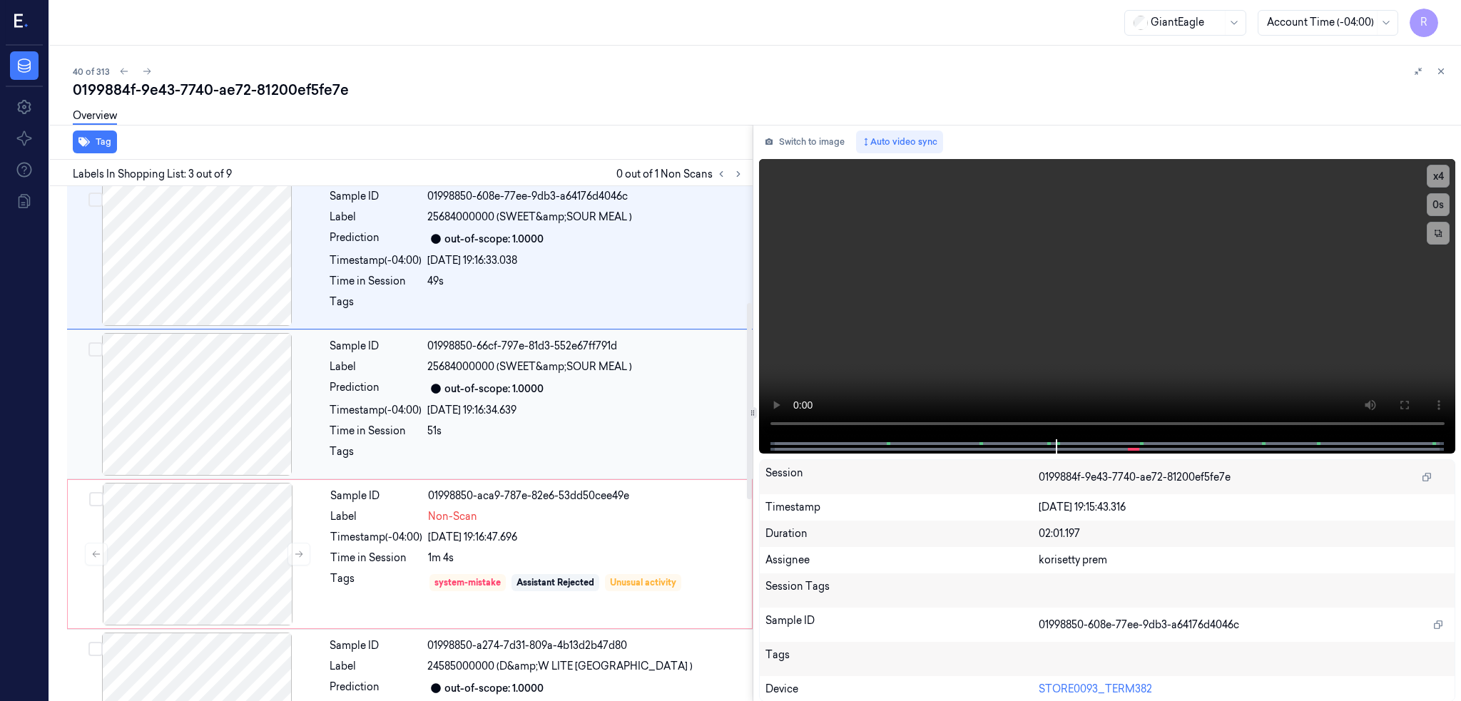
drag, startPoint x: 207, startPoint y: 424, endPoint x: 200, endPoint y: 431, distance: 10.6
click at [206, 424] on div at bounding box center [197, 404] width 254 height 143
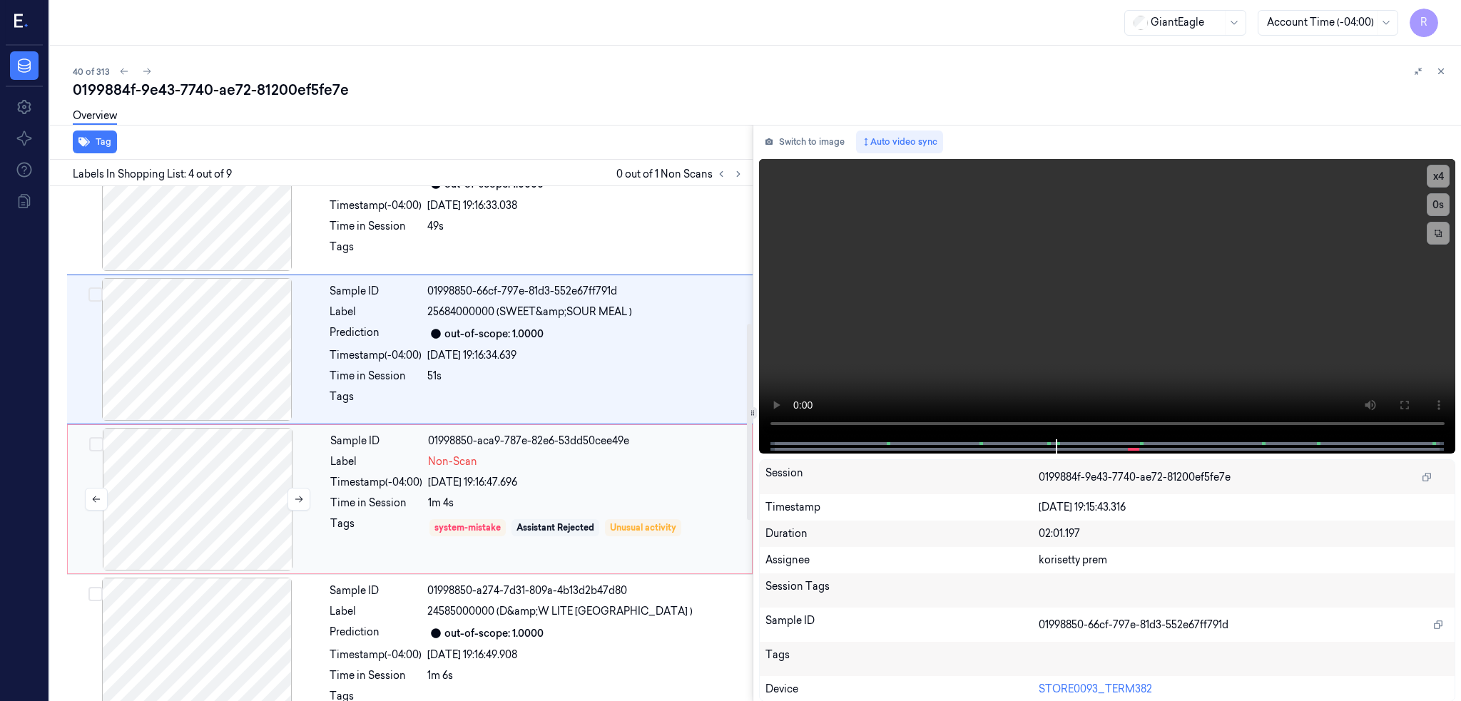
click at [230, 482] on div at bounding box center [198, 499] width 254 height 143
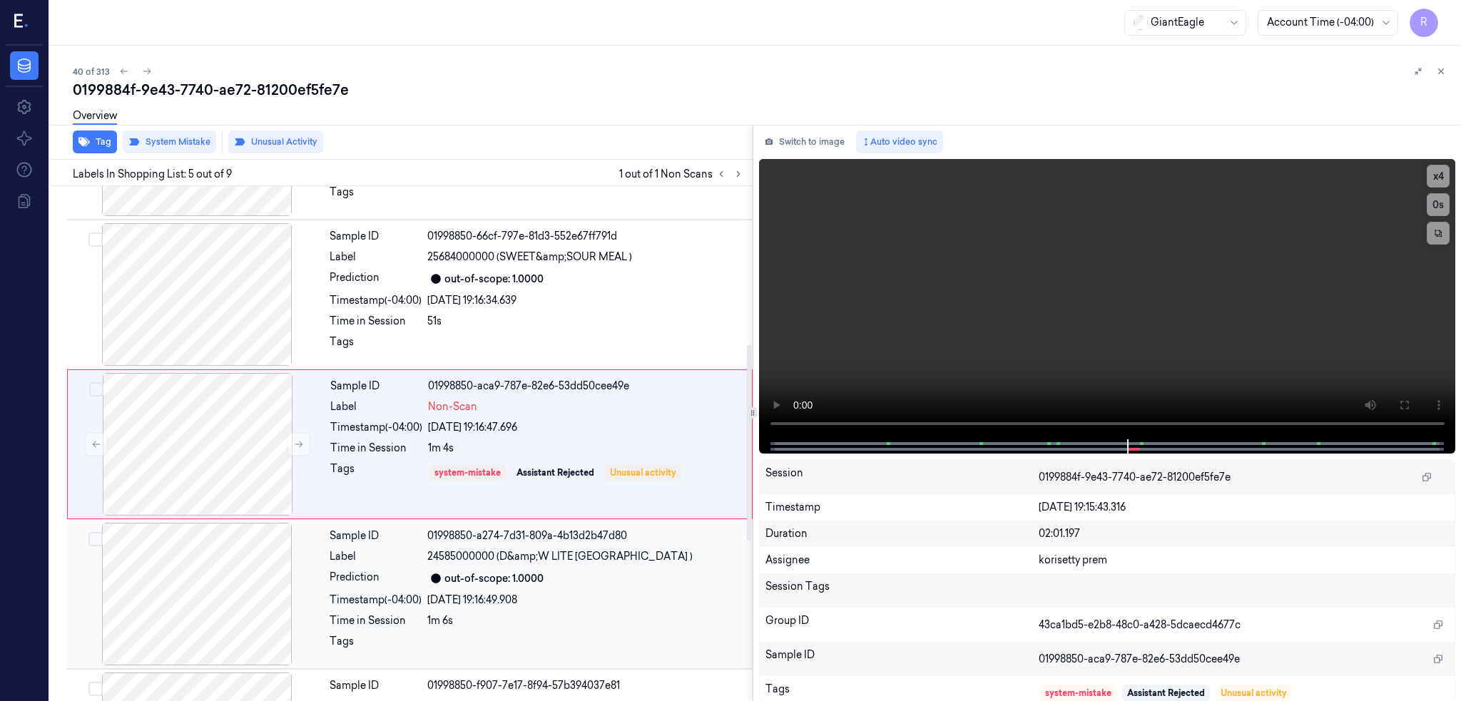
click at [210, 568] on div at bounding box center [197, 594] width 254 height 143
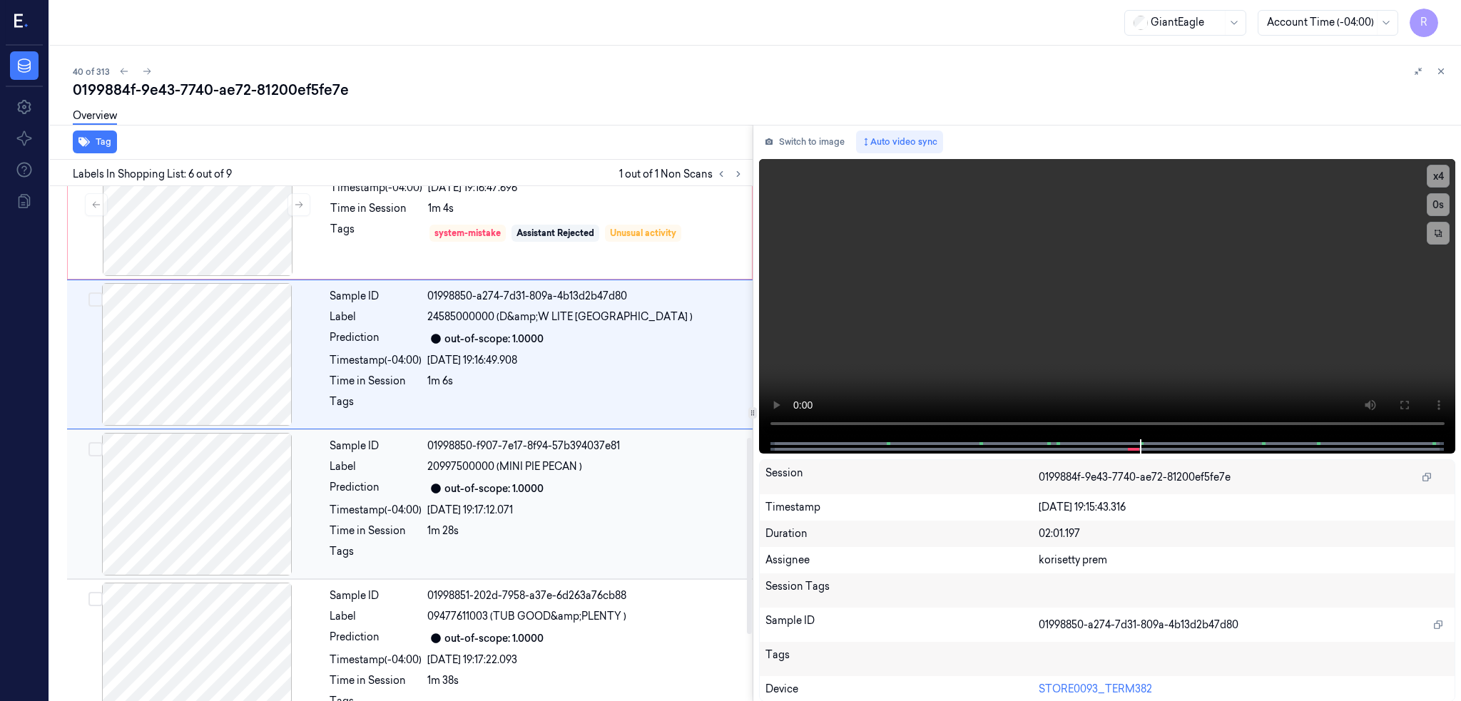
click at [212, 558] on div at bounding box center [197, 504] width 254 height 143
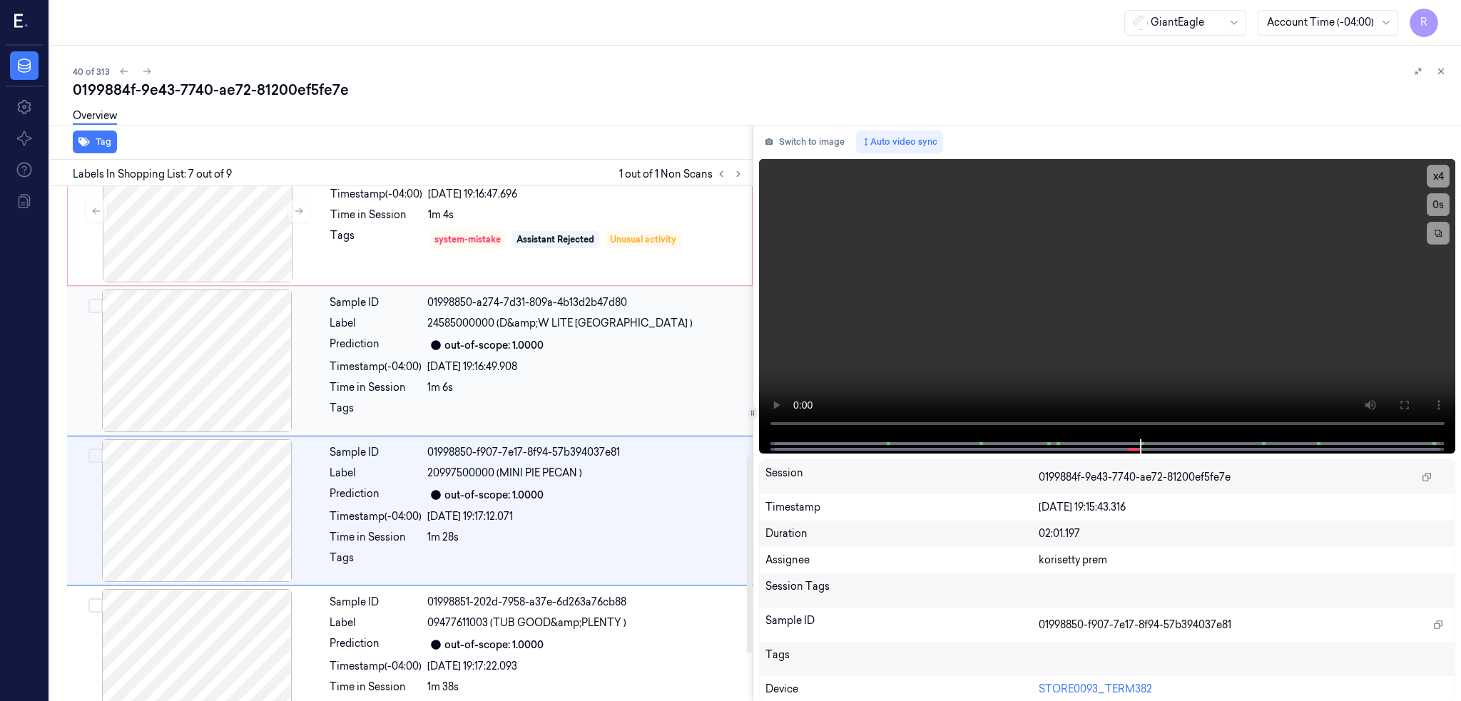
scroll to position [715, 0]
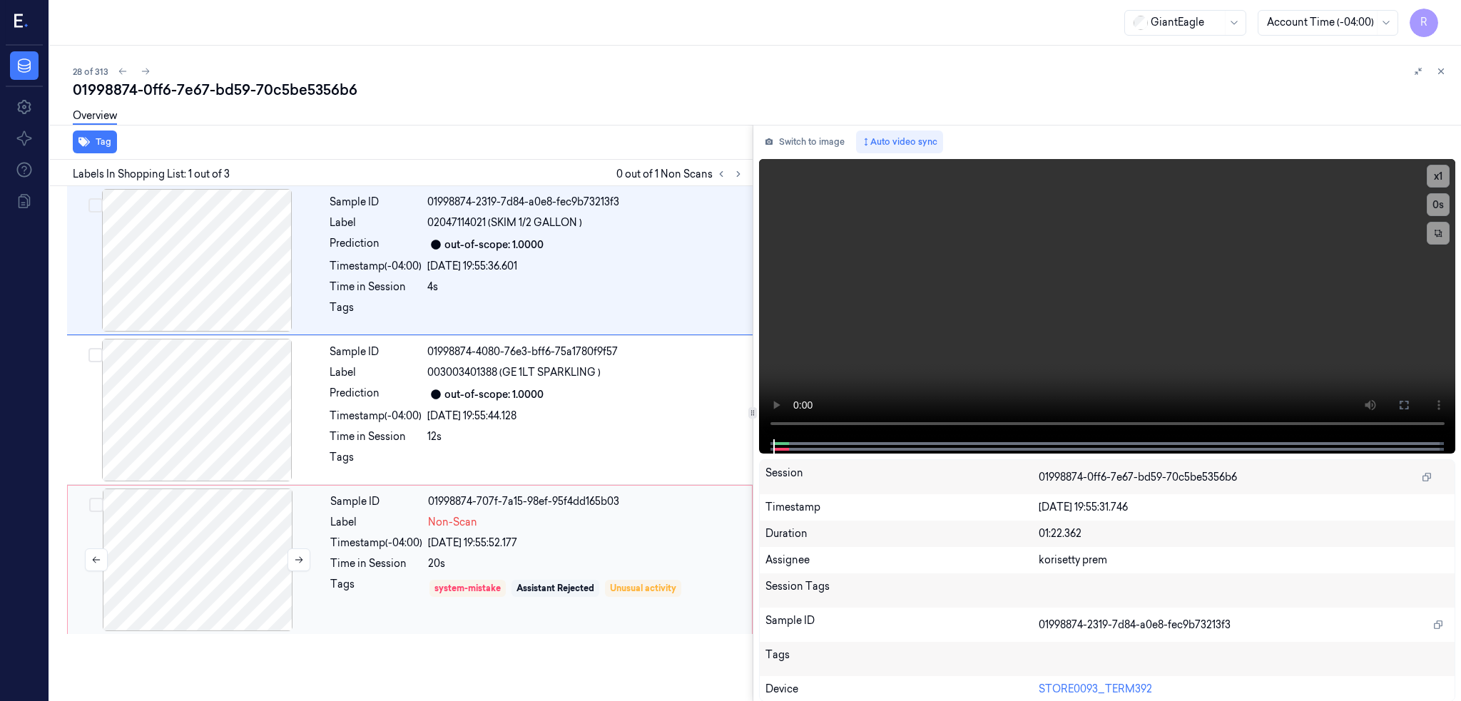
click at [251, 548] on div at bounding box center [198, 560] width 254 height 143
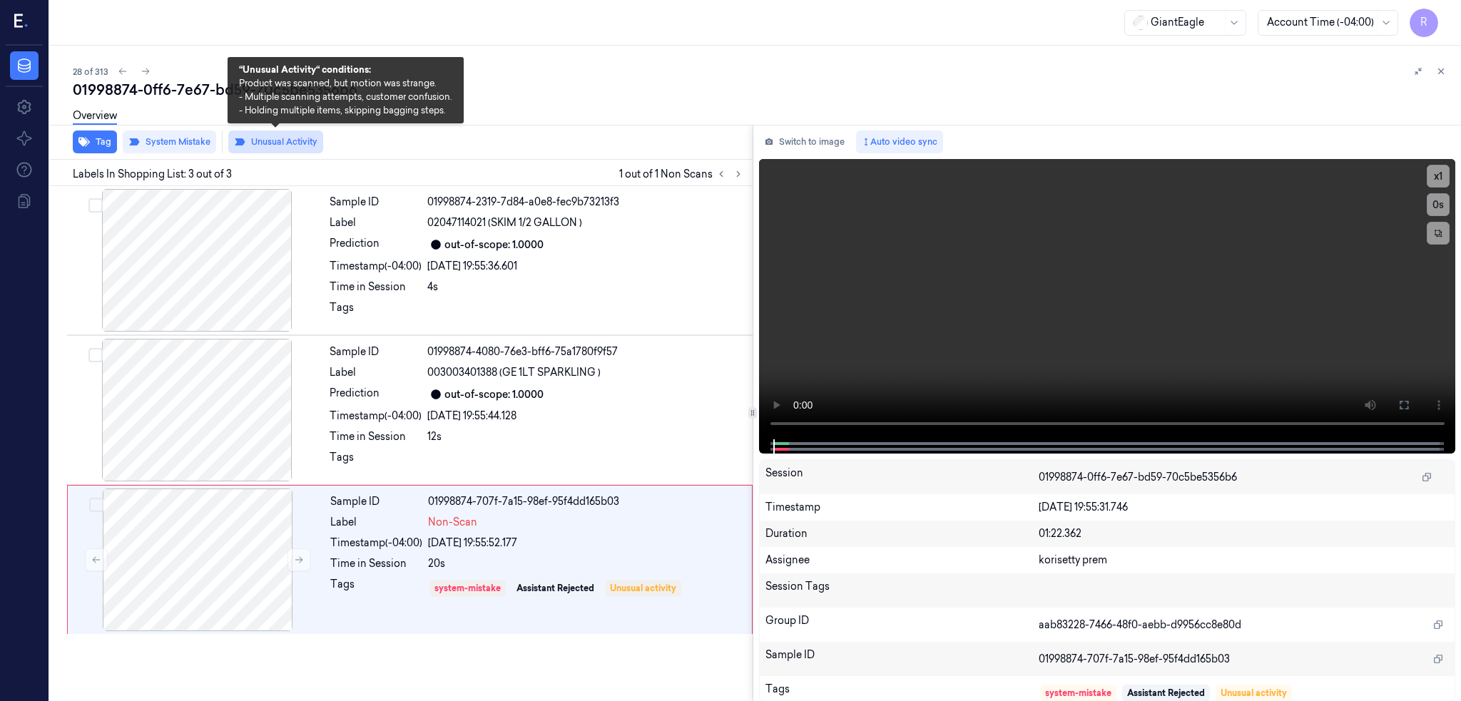
click at [304, 139] on button "Unusual Activity" at bounding box center [275, 142] width 95 height 23
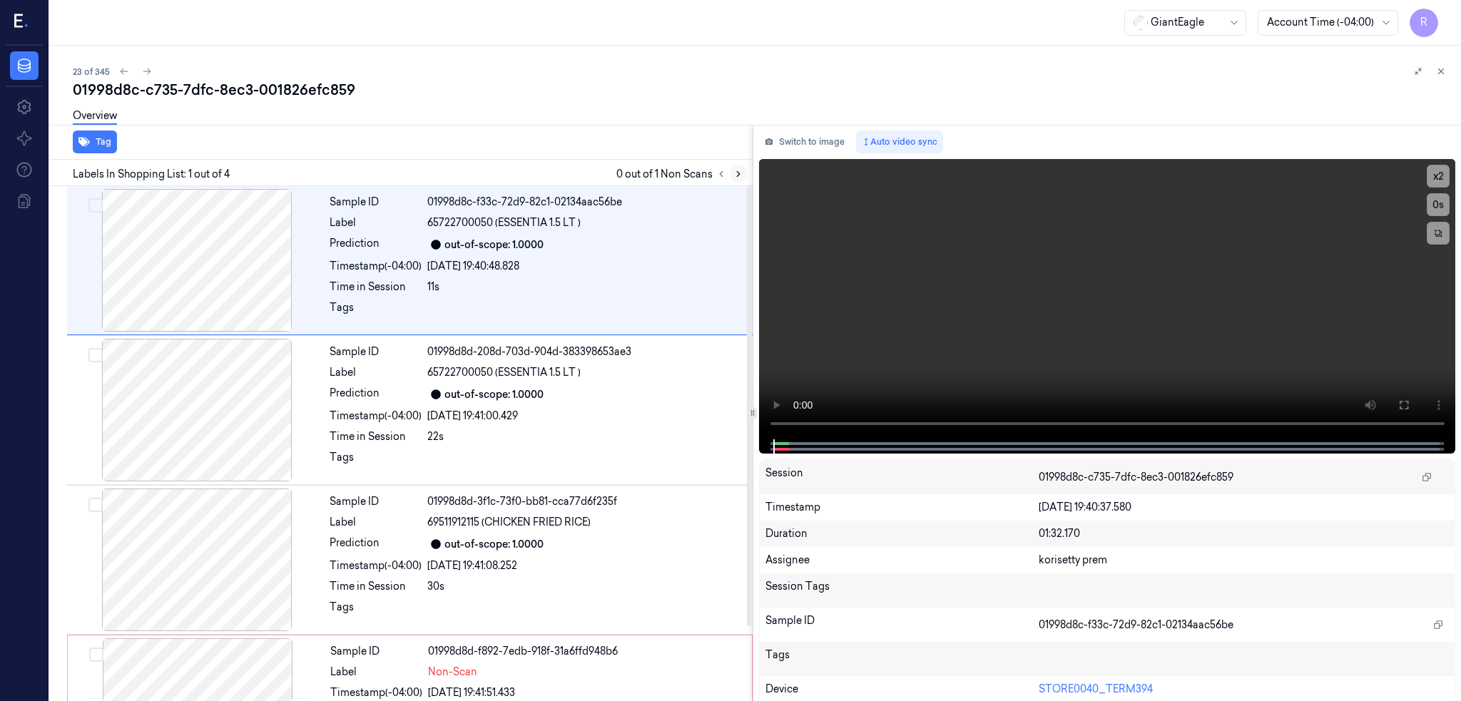
click at [740, 172] on icon at bounding box center [738, 174] width 3 height 5
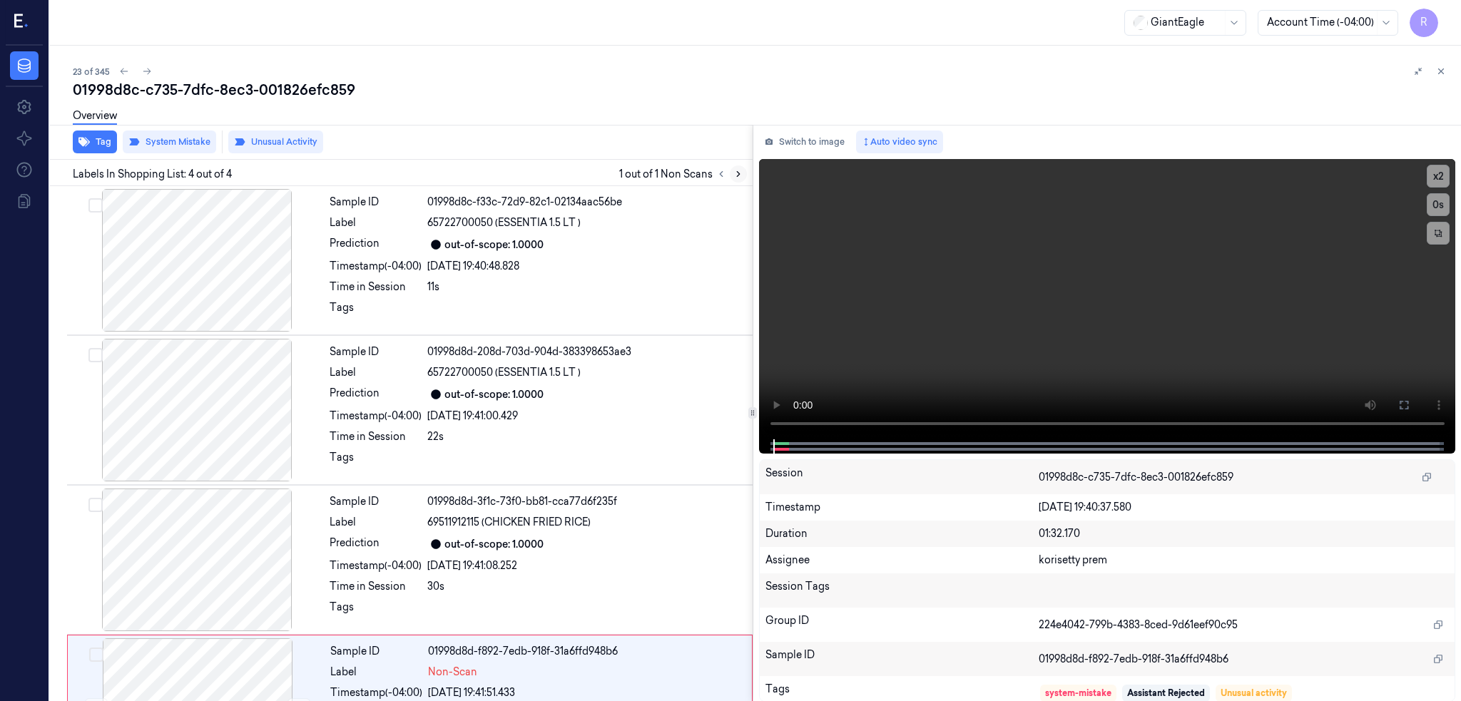
scroll to position [88, 0]
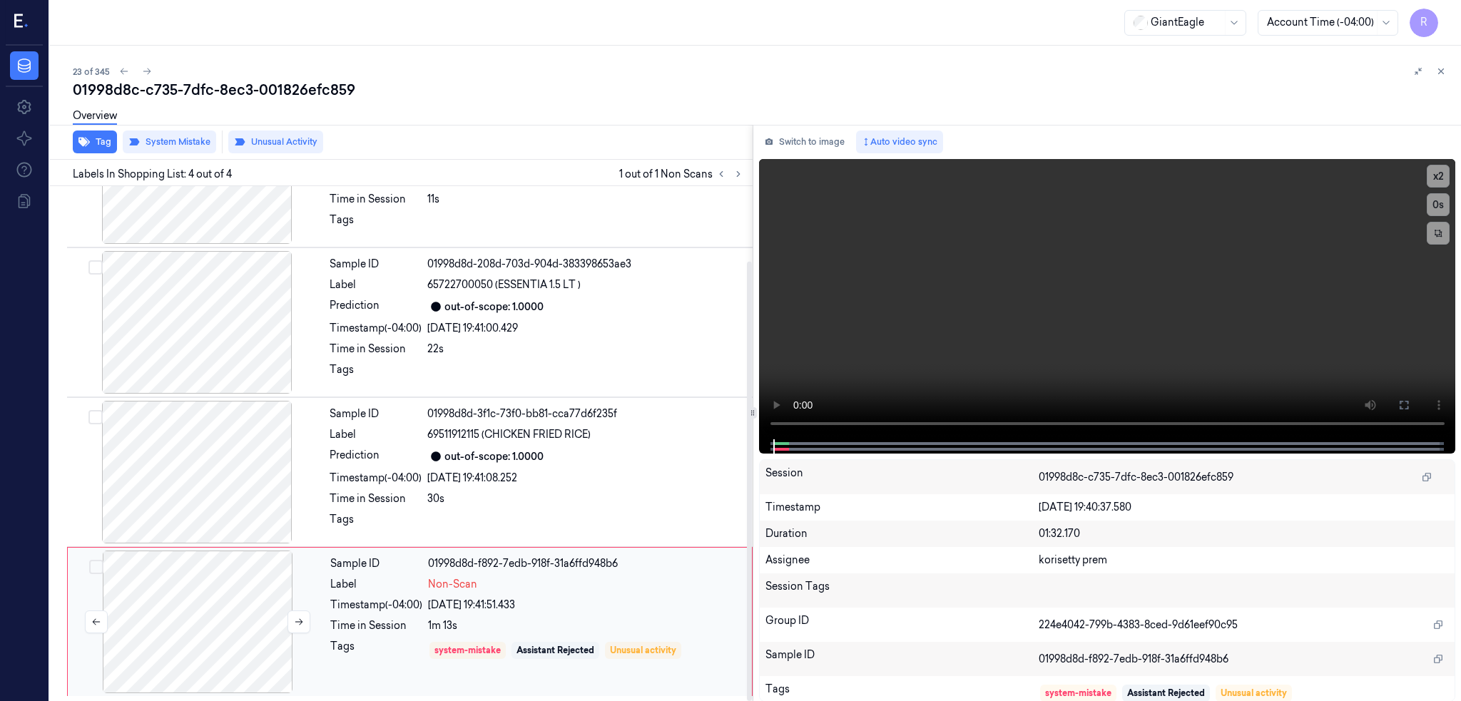
click at [181, 626] on div at bounding box center [198, 622] width 254 height 143
click at [174, 310] on div at bounding box center [197, 322] width 254 height 143
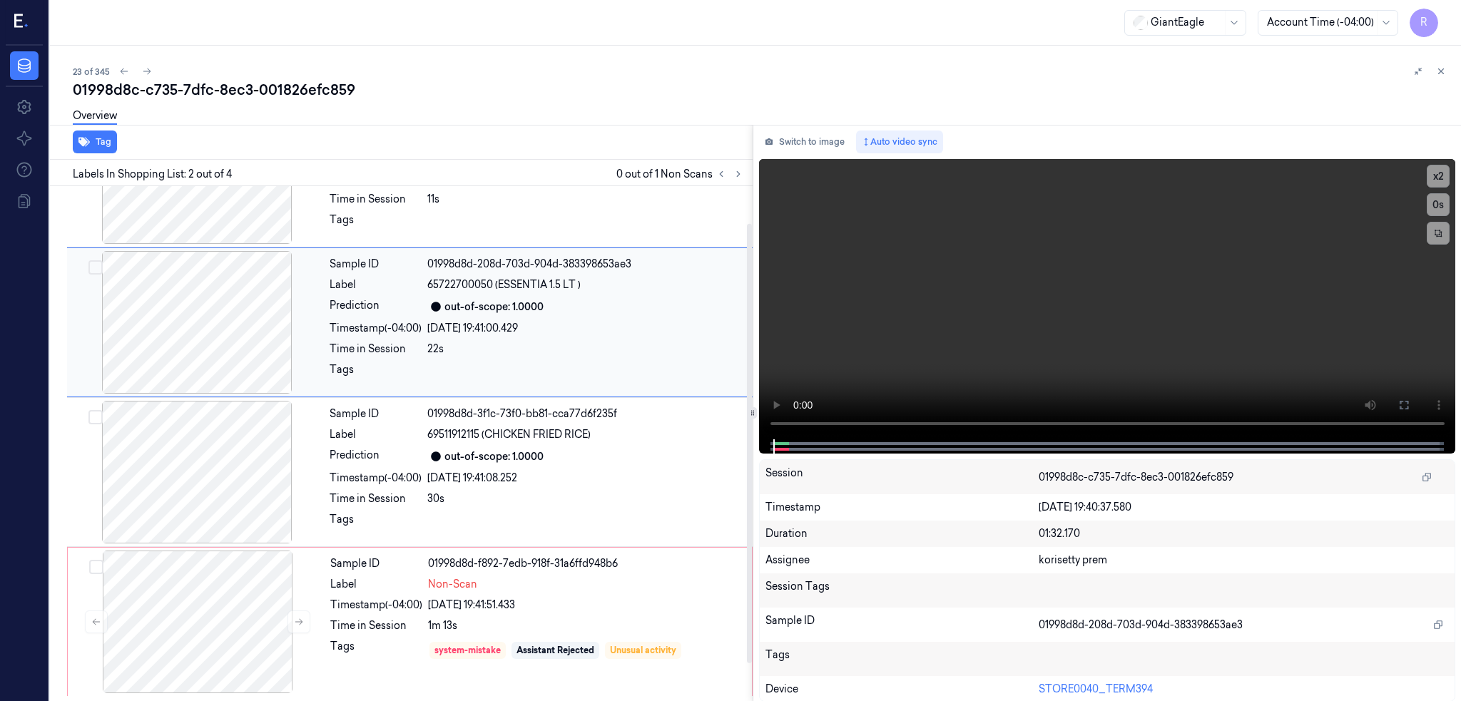
scroll to position [0, 0]
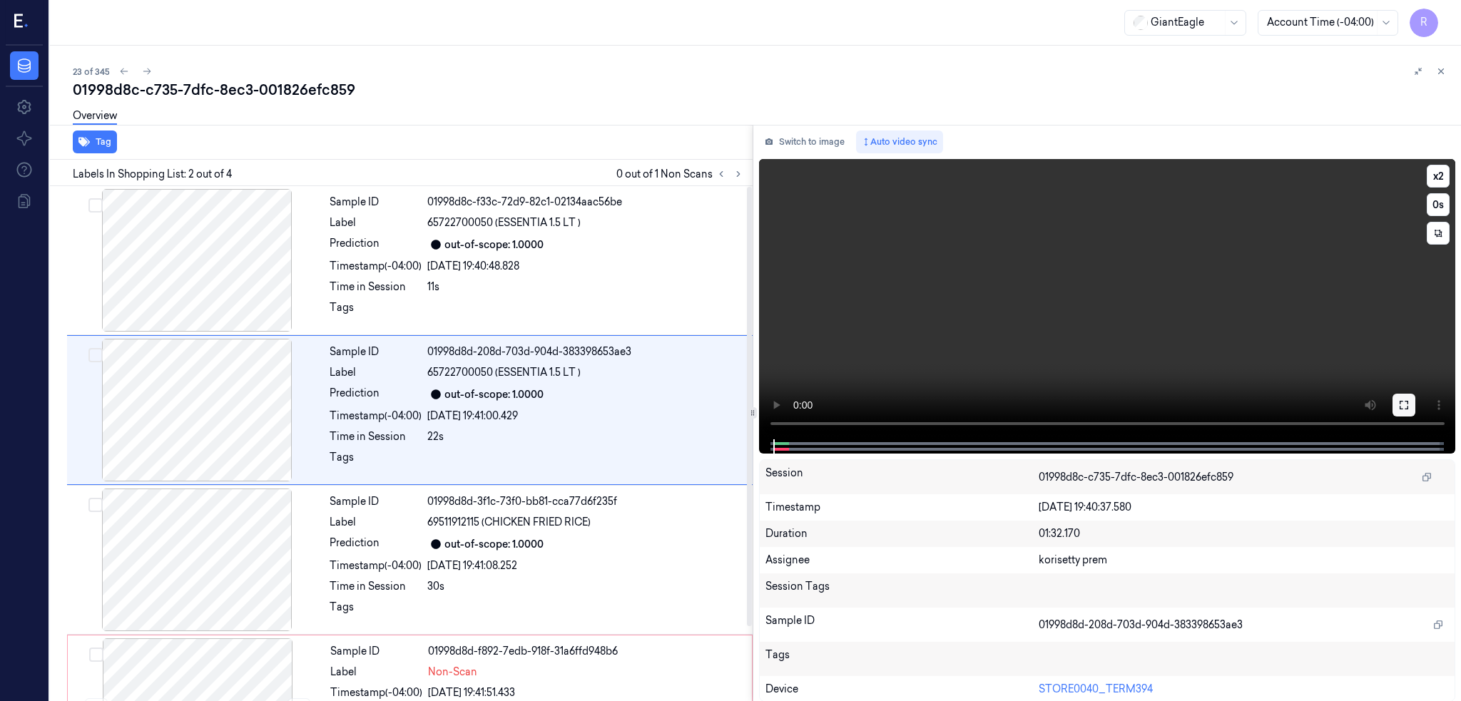
click at [1409, 399] on icon at bounding box center [1403, 404] width 11 height 11
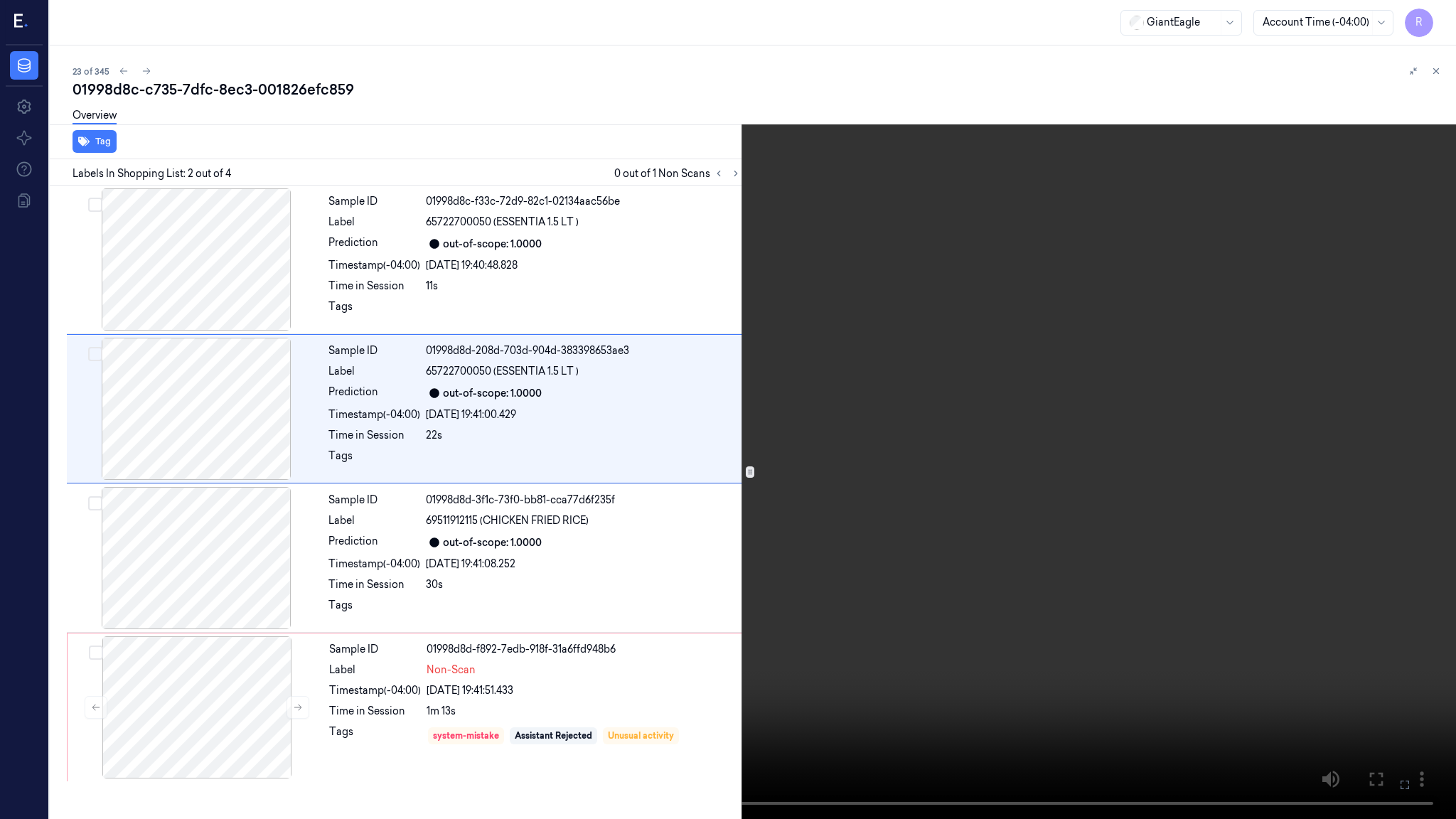
click at [968, 445] on video at bounding box center [728, 410] width 1456 height 819
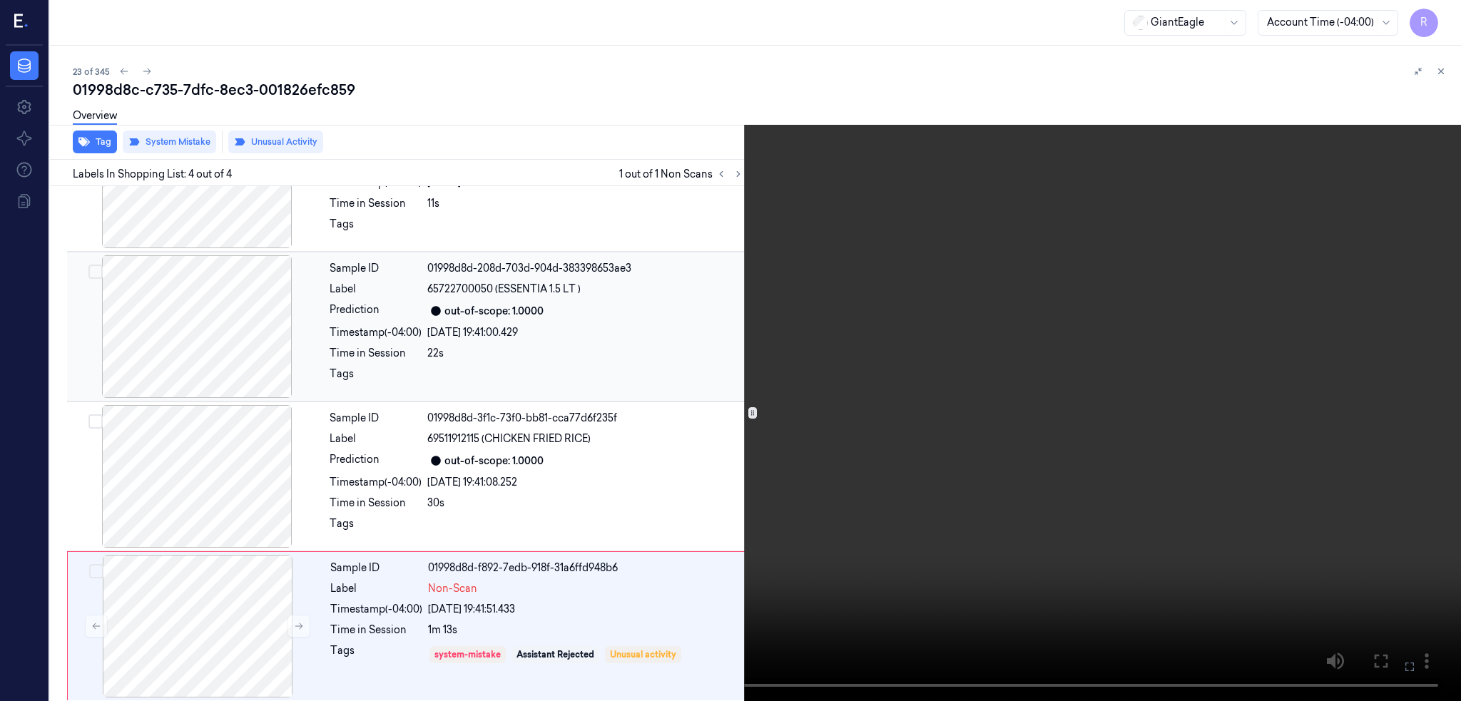
scroll to position [87, 0]
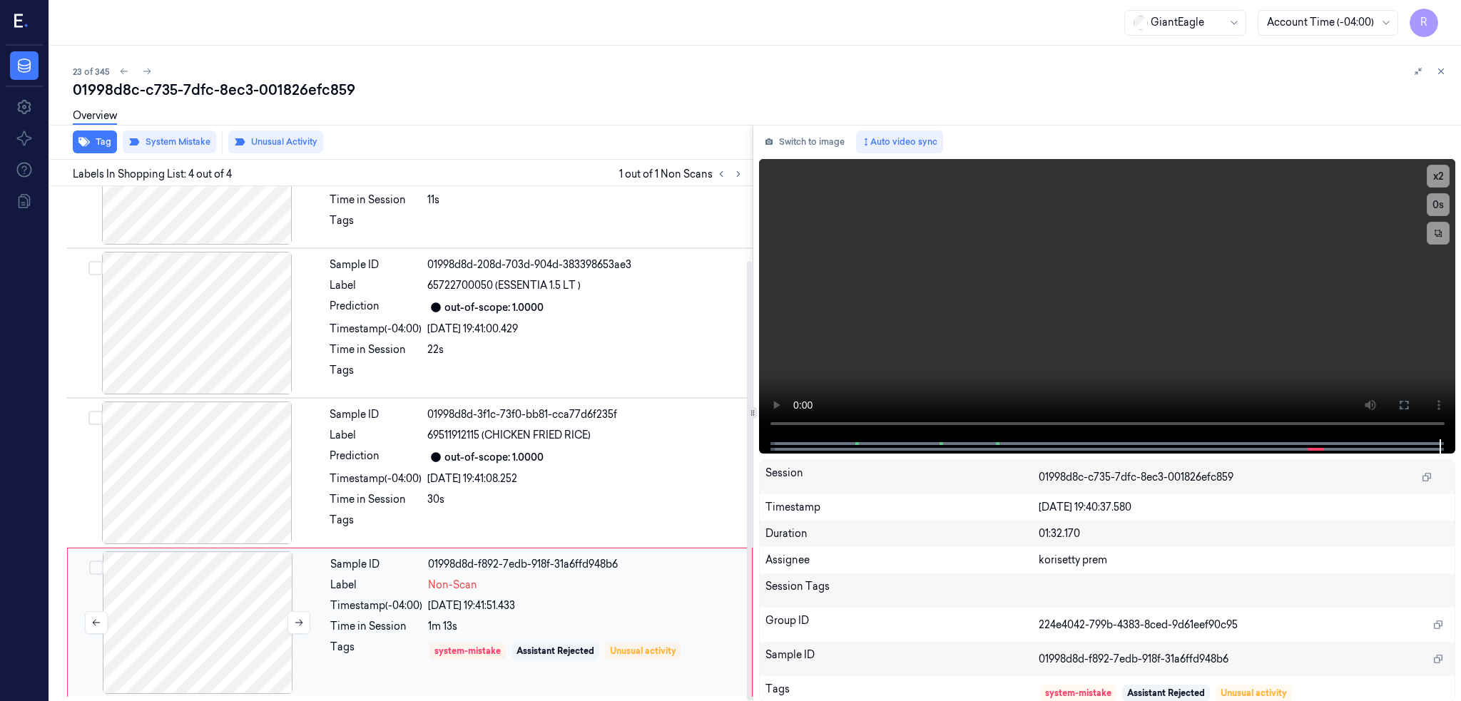
click at [206, 616] on div at bounding box center [198, 622] width 254 height 143
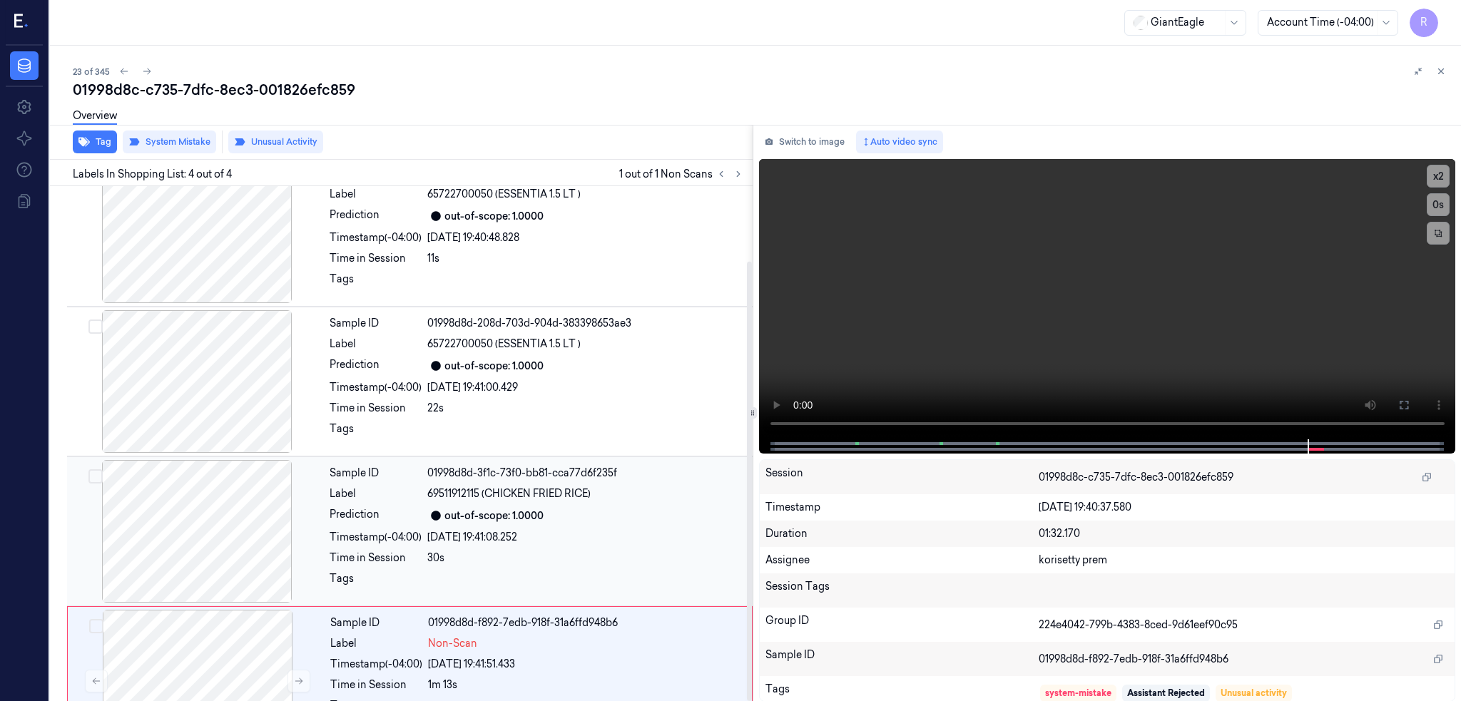
scroll to position [0, 0]
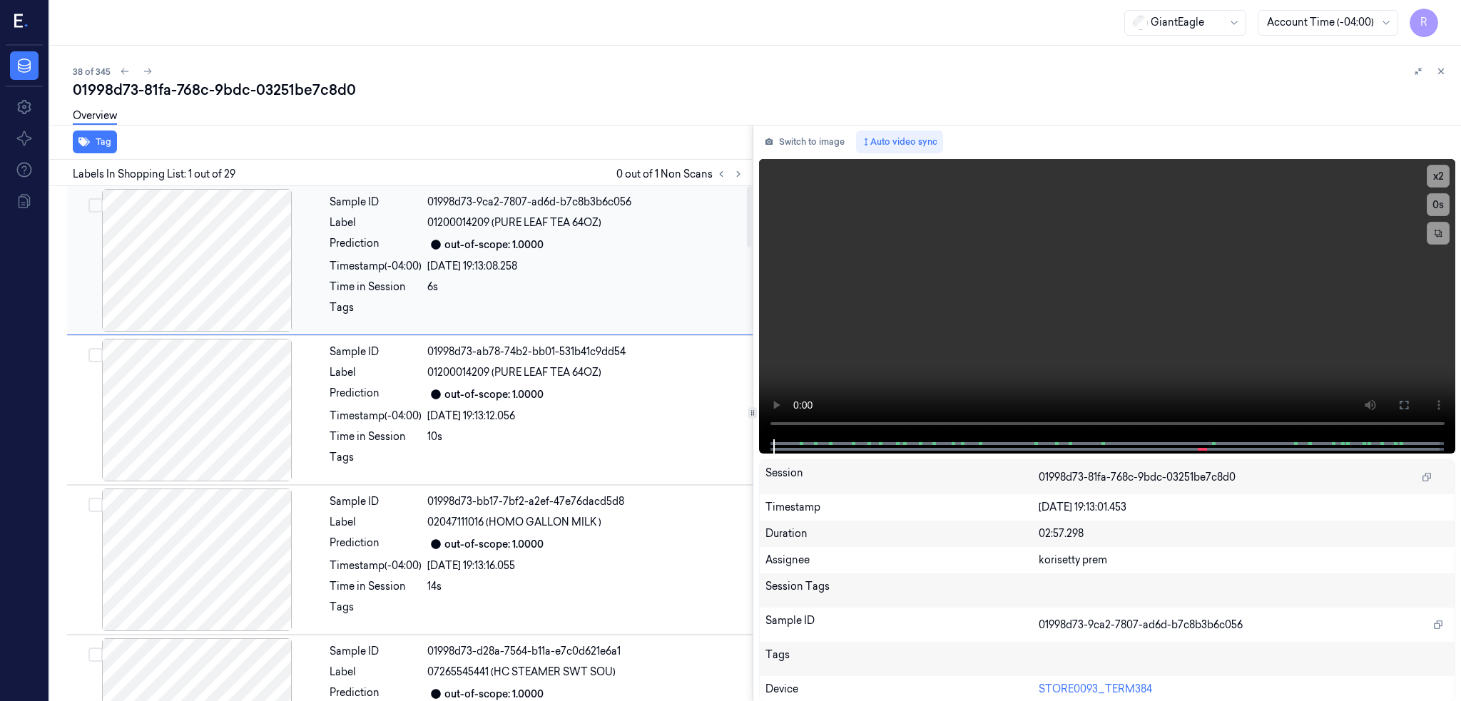
click at [242, 223] on div at bounding box center [197, 260] width 254 height 143
click at [747, 165] on button at bounding box center [738, 173] width 17 height 17
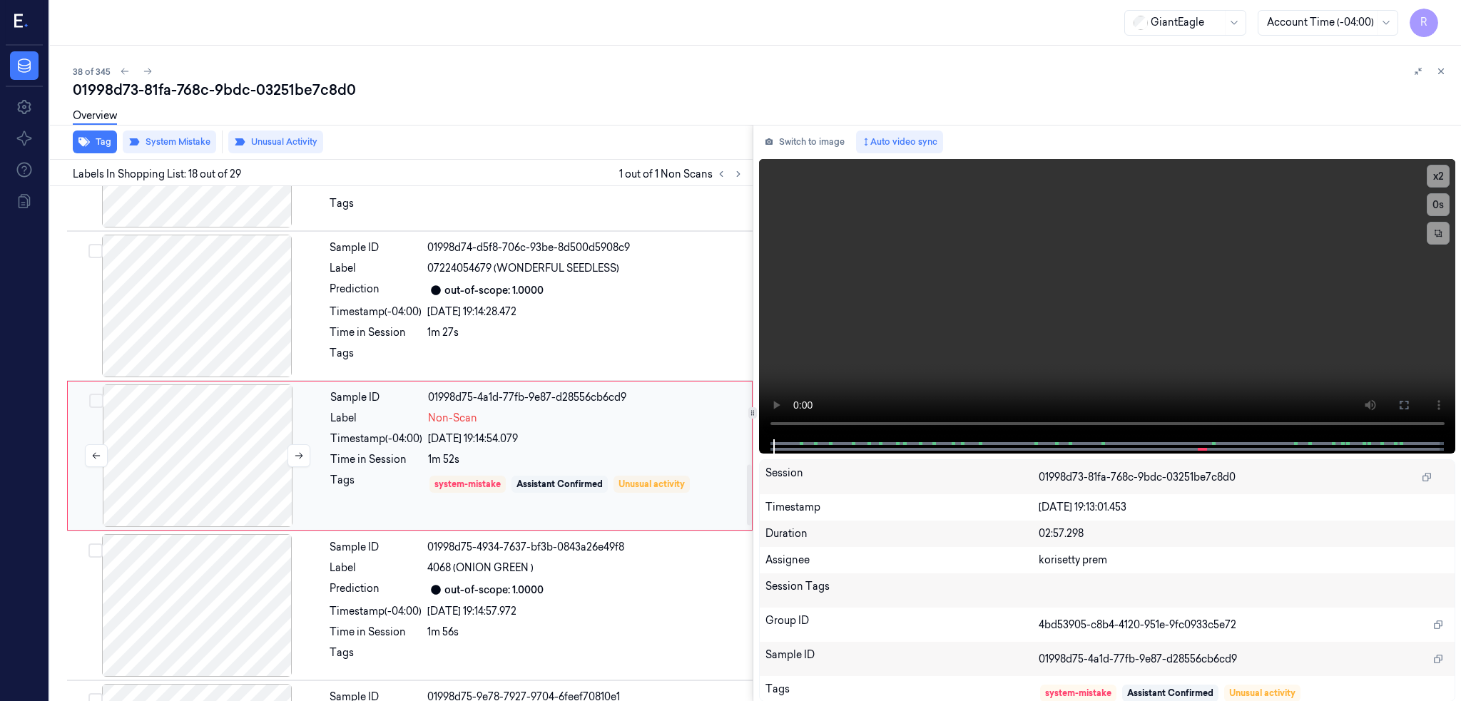
scroll to position [2363, 0]
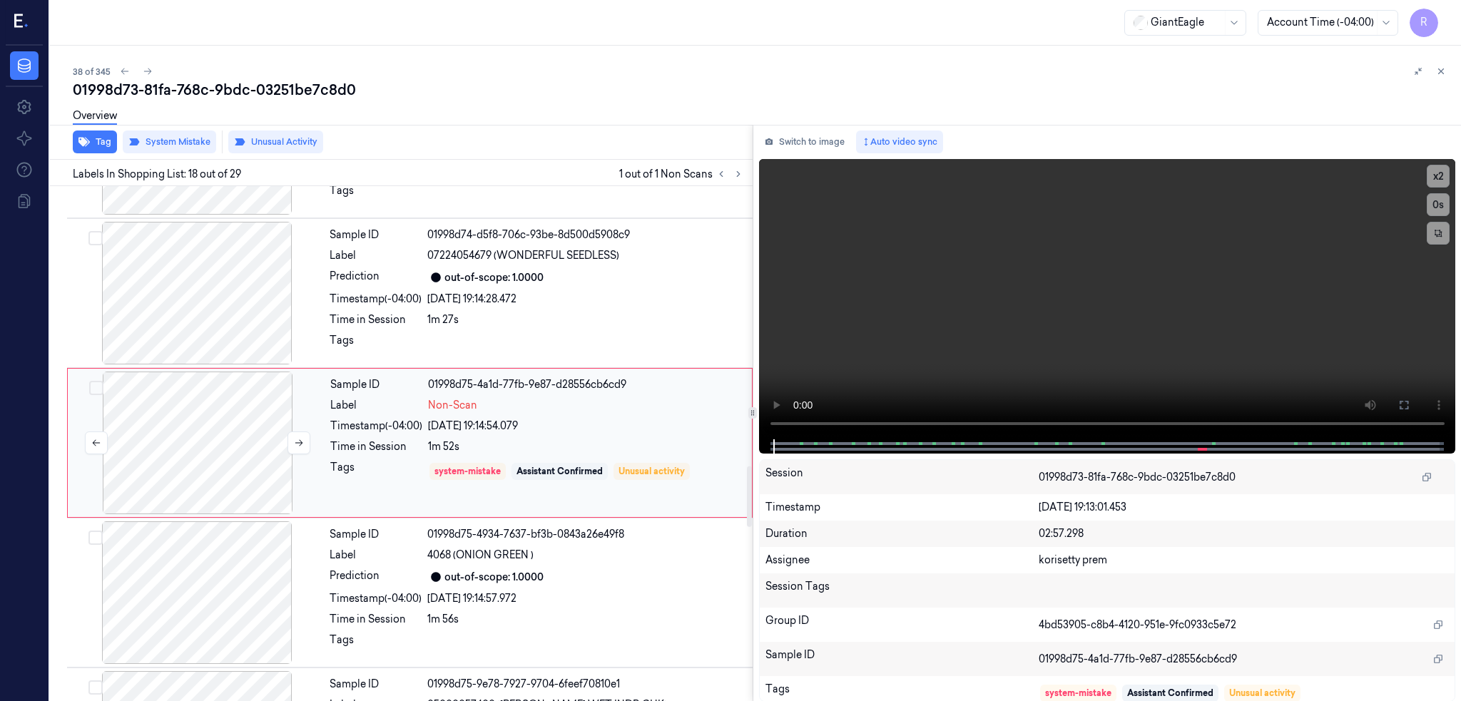
click at [223, 431] on div at bounding box center [198, 443] width 254 height 143
click at [203, 324] on div at bounding box center [197, 293] width 254 height 143
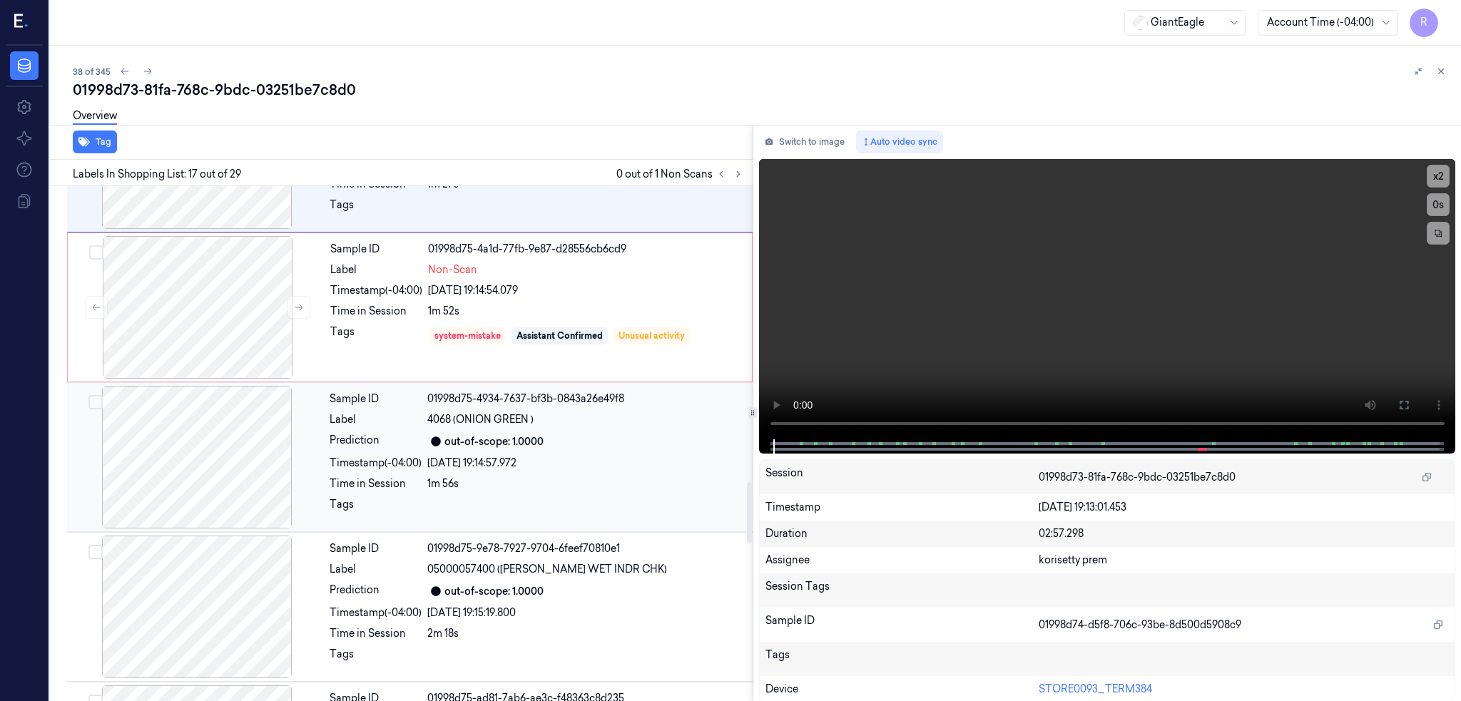
click at [210, 469] on div at bounding box center [197, 457] width 254 height 143
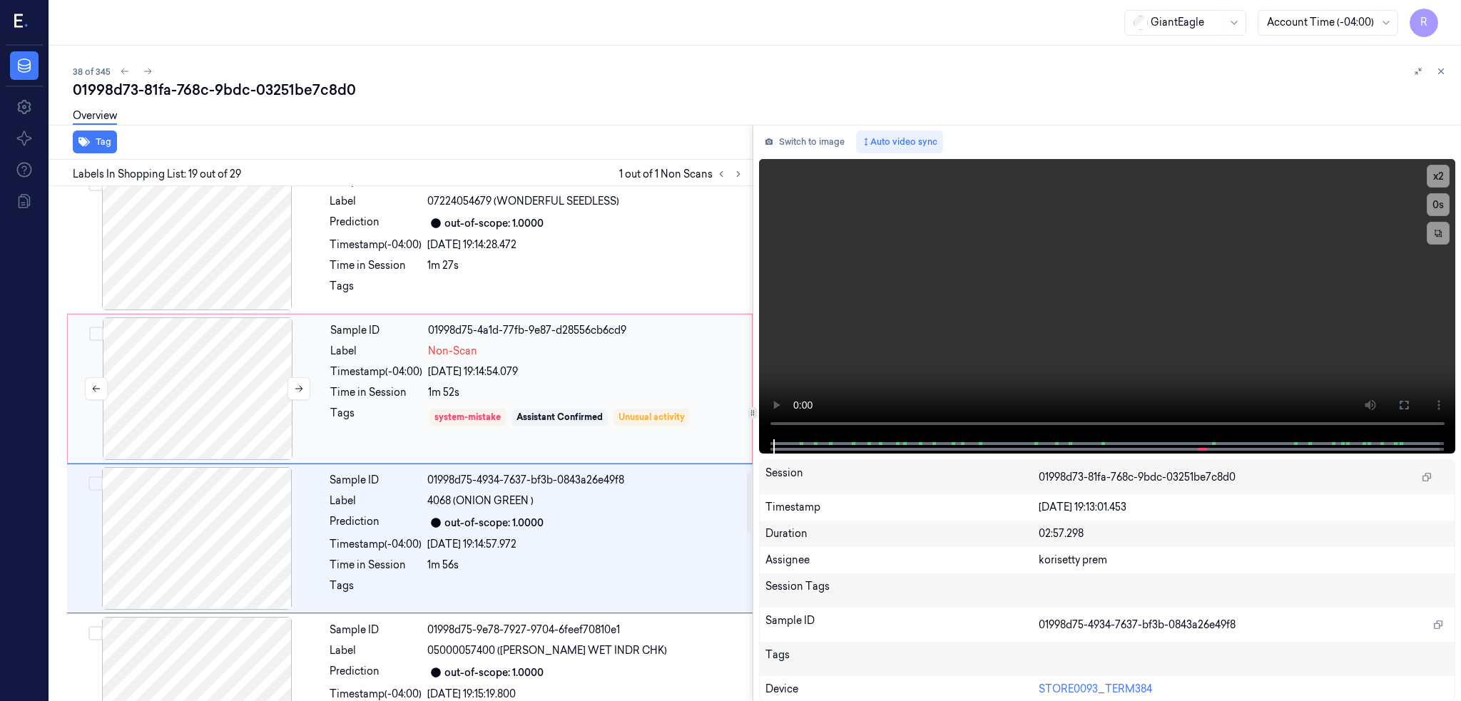
click at [236, 380] on div at bounding box center [198, 388] width 254 height 143
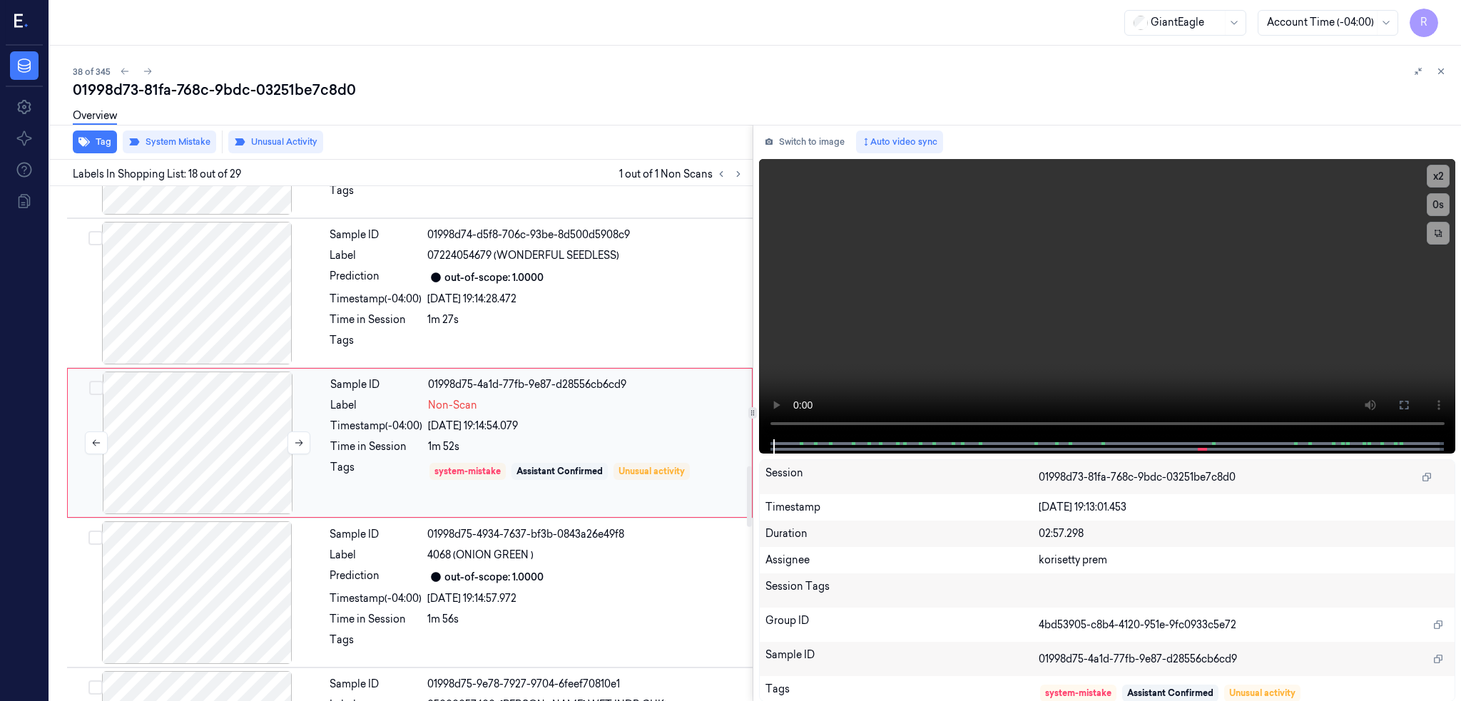
click at [229, 421] on div at bounding box center [198, 443] width 254 height 143
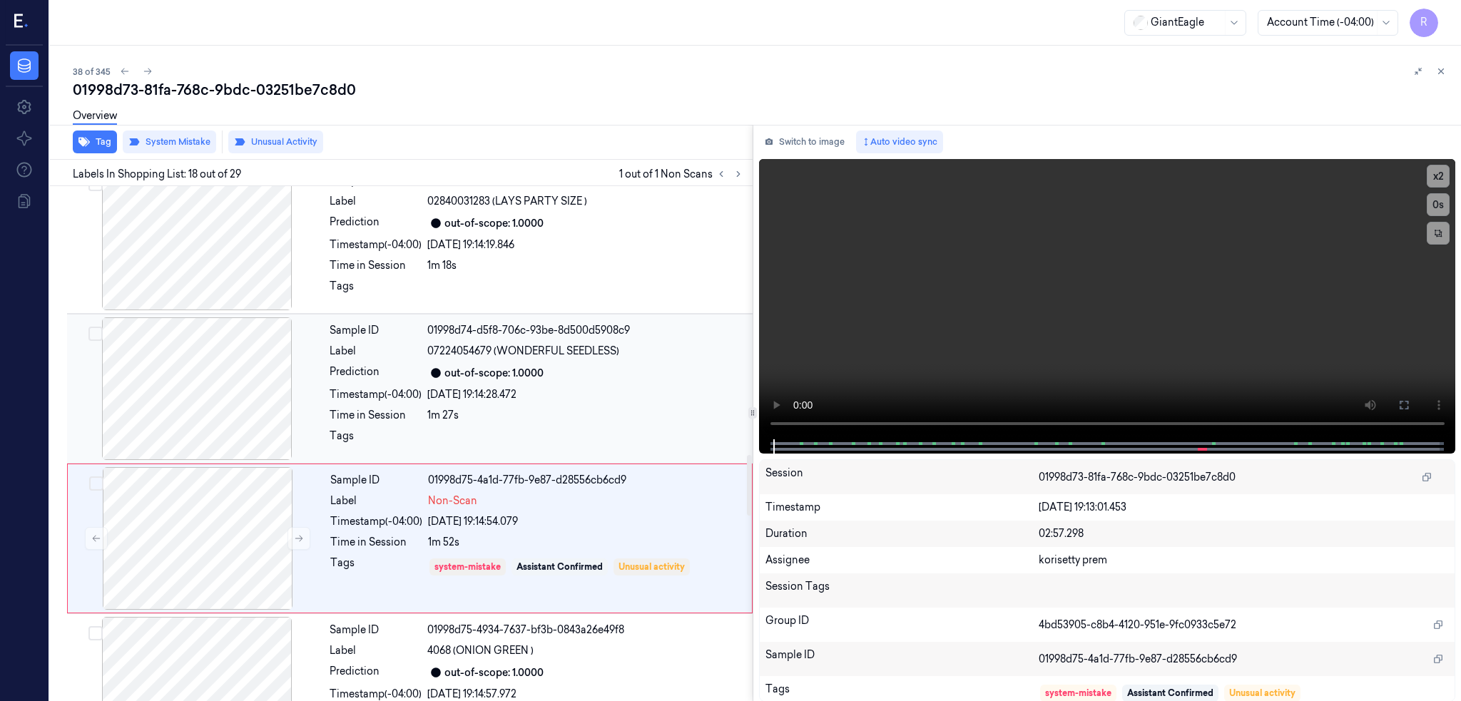
click at [198, 390] on div at bounding box center [197, 388] width 254 height 143
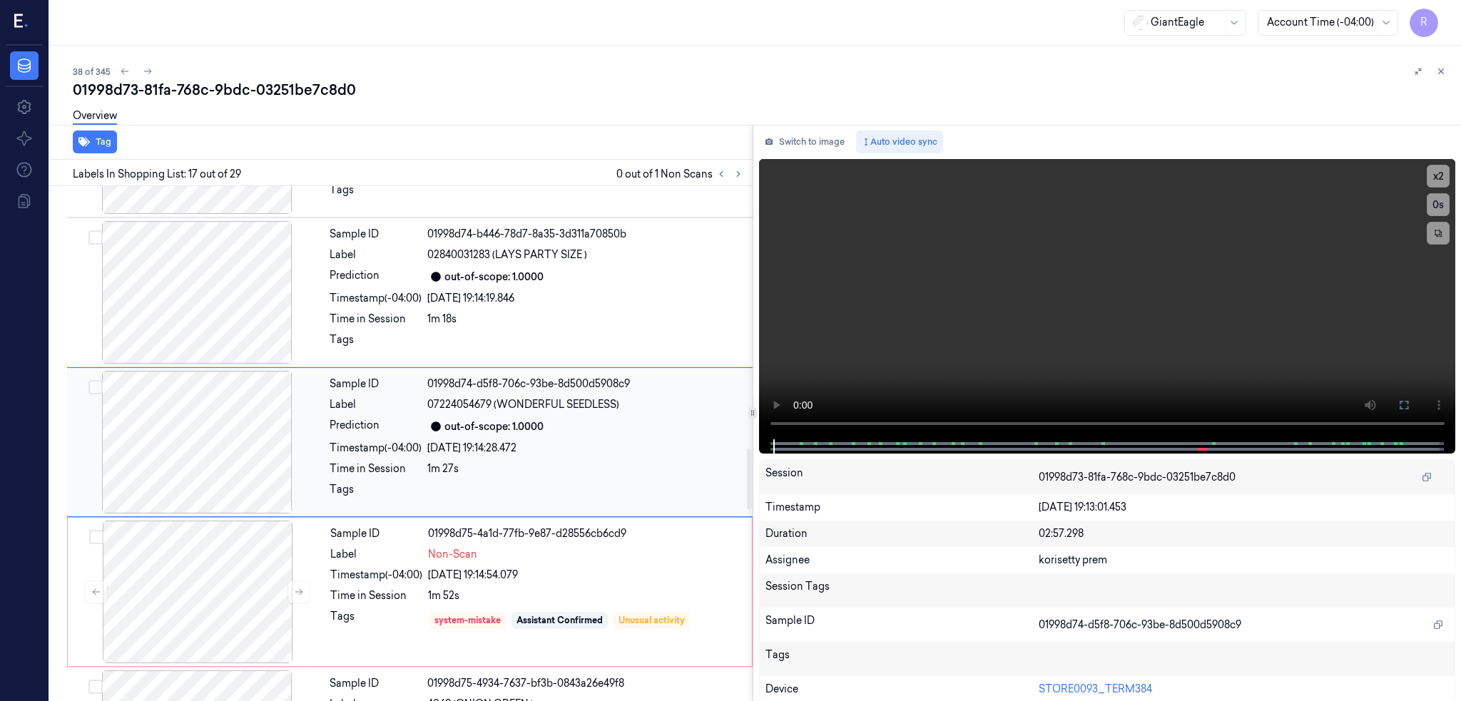
scroll to position [2214, 0]
click at [832, 131] on button "Switch to image" at bounding box center [804, 142] width 91 height 23
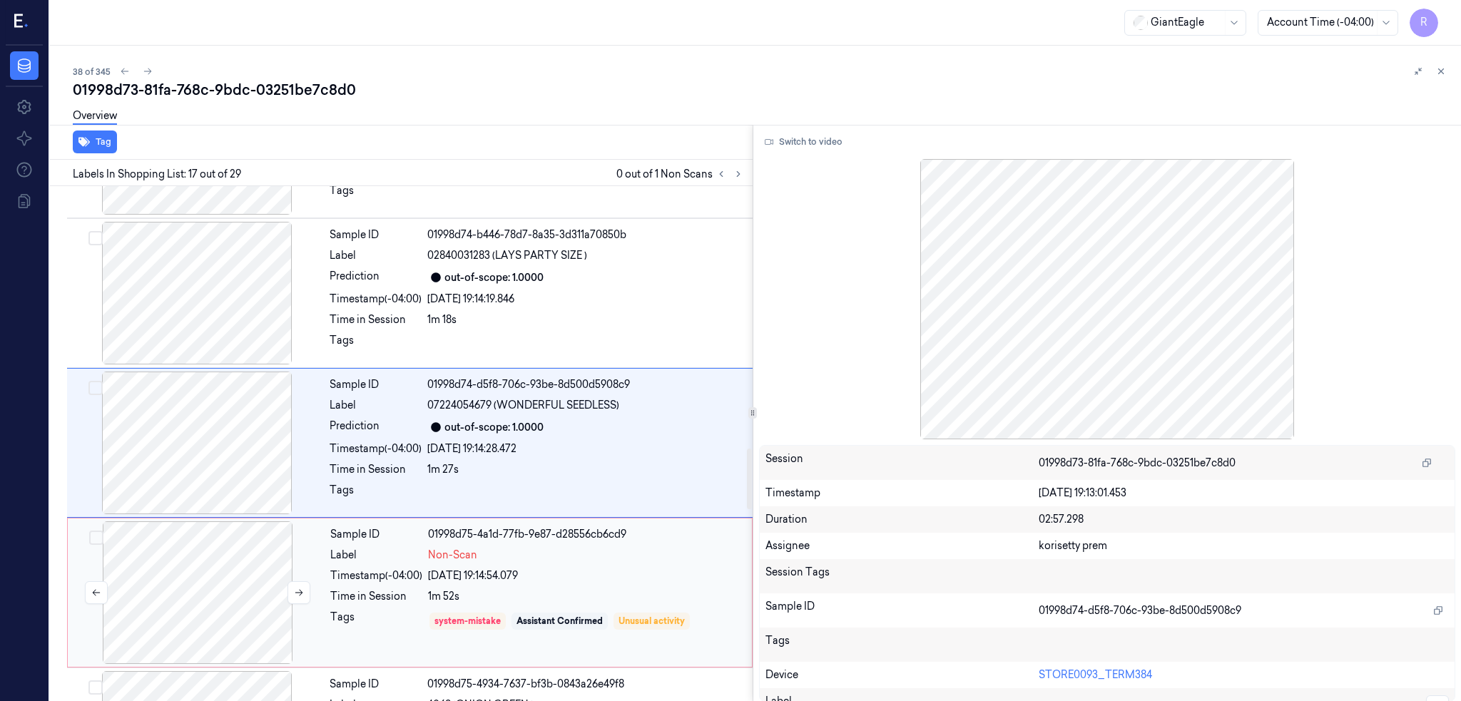
click at [208, 613] on div at bounding box center [198, 592] width 254 height 143
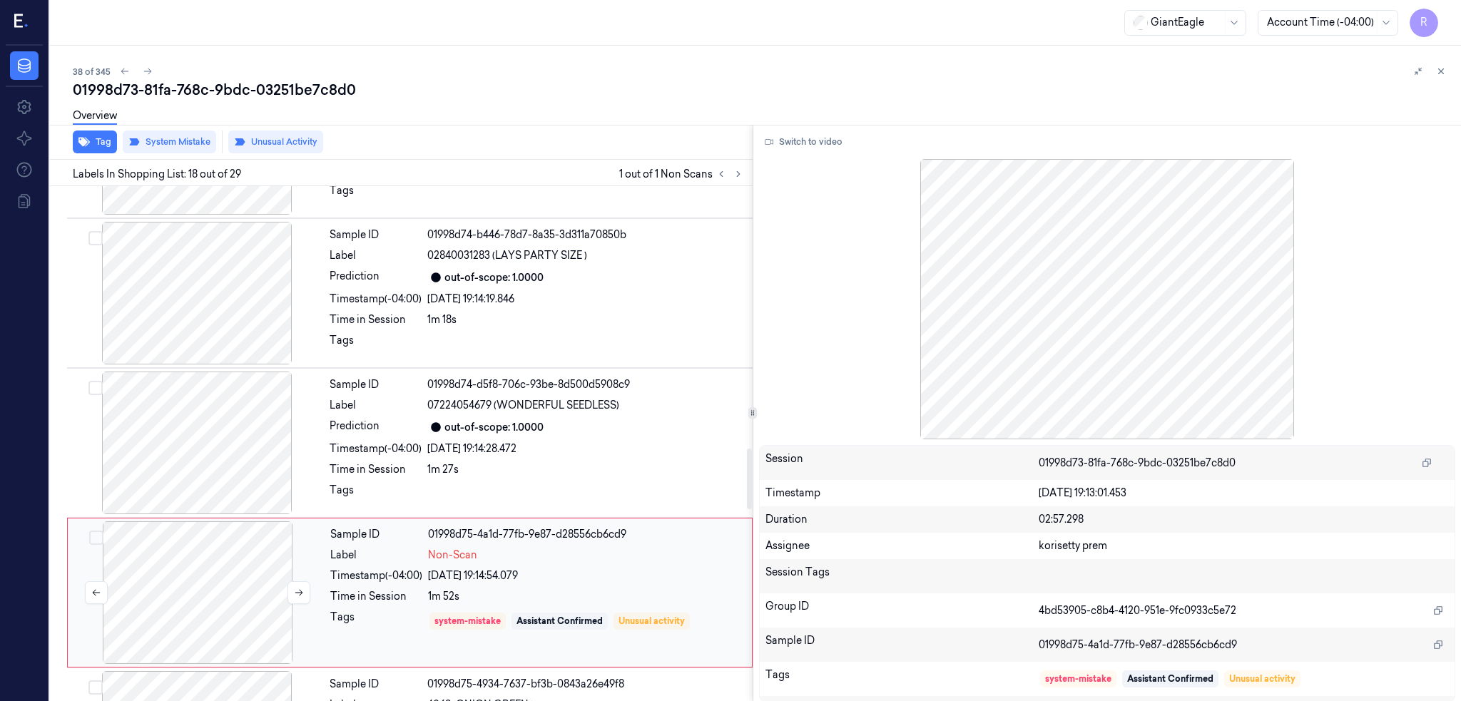
scroll to position [2363, 0]
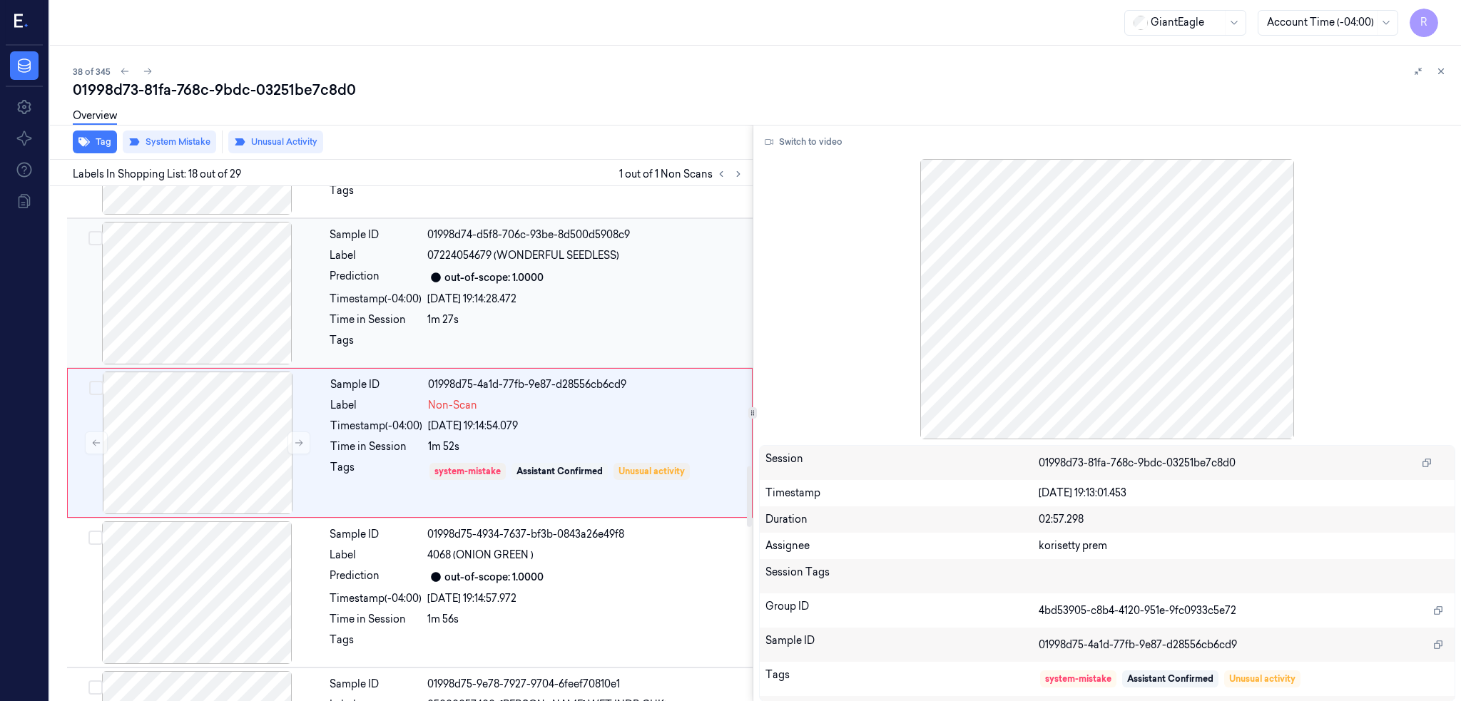
click at [211, 302] on div at bounding box center [197, 293] width 254 height 143
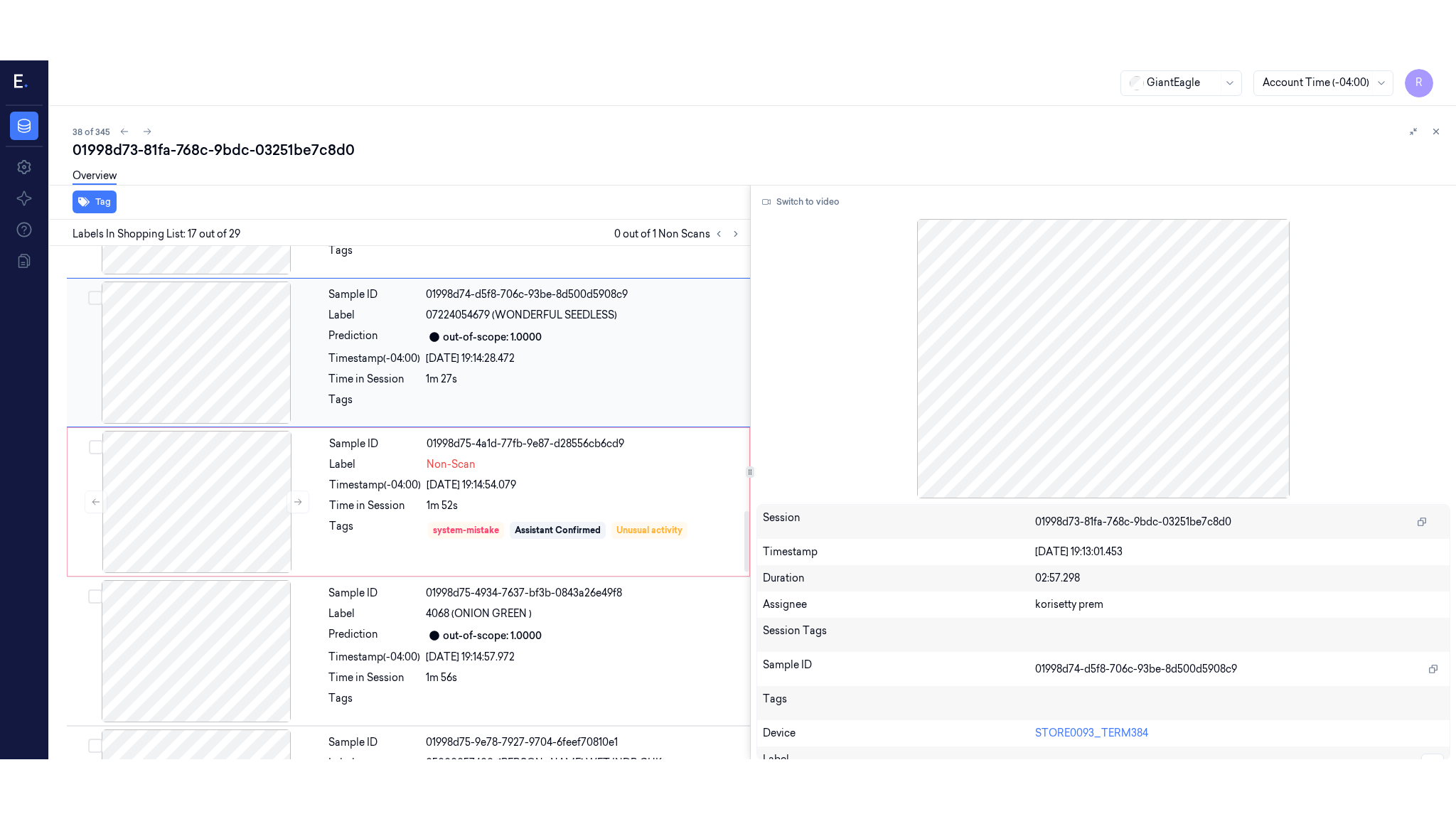
scroll to position [2206, 0]
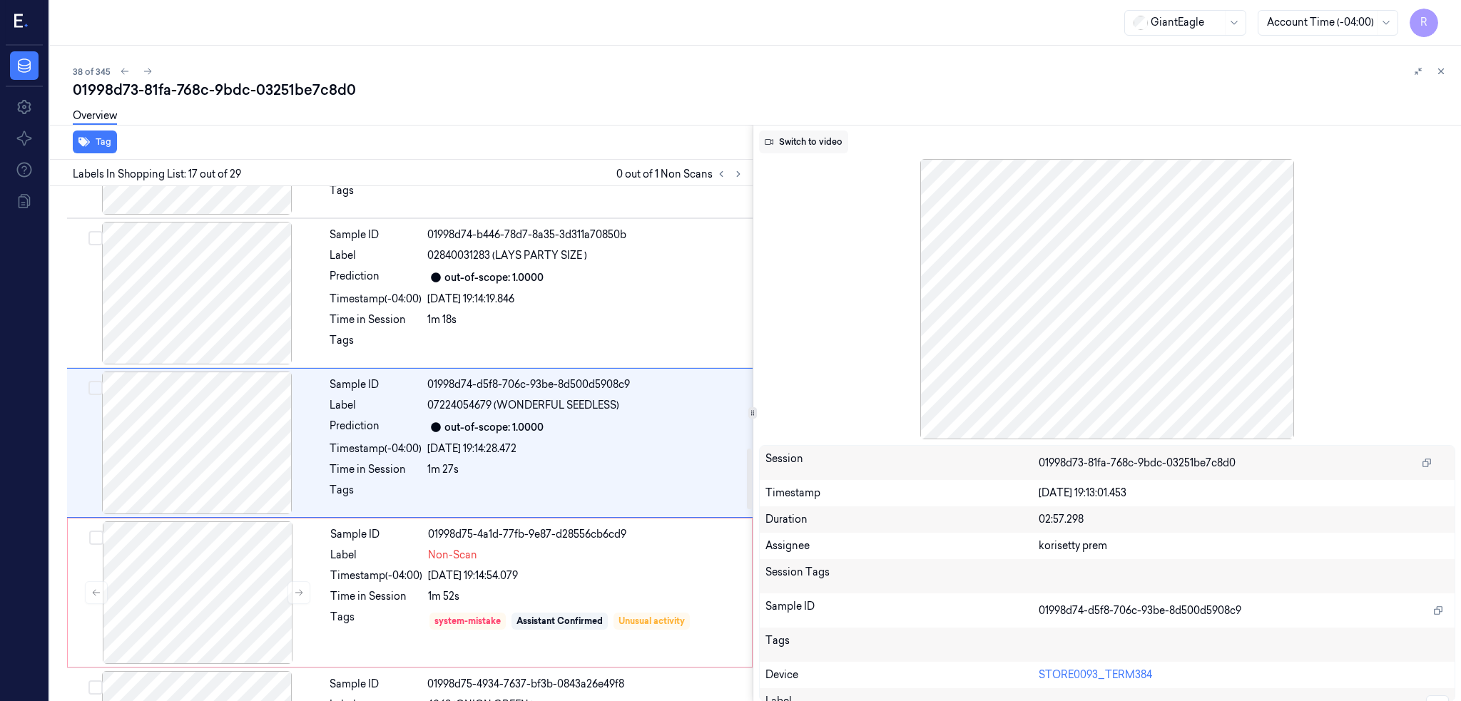
click at [817, 150] on button "Switch to video" at bounding box center [803, 142] width 89 height 23
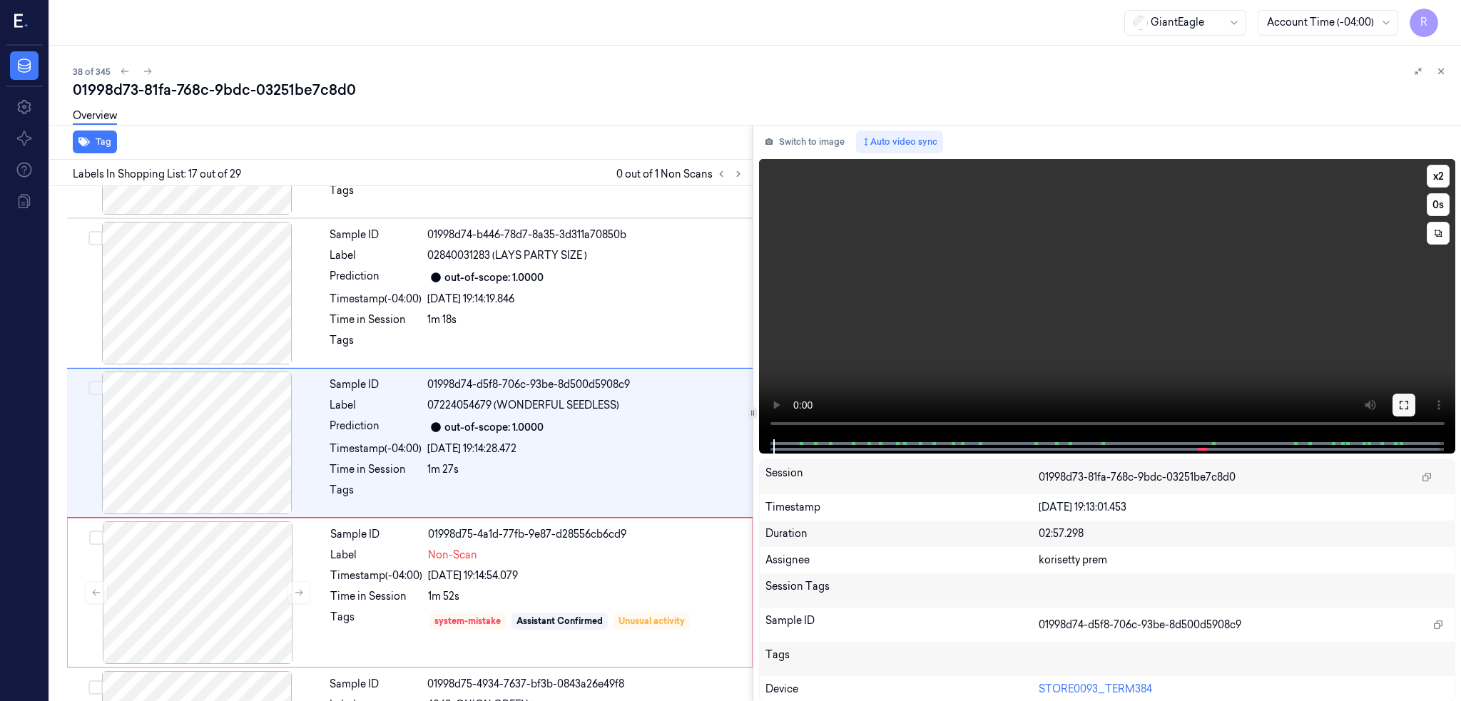
click at [1409, 403] on icon at bounding box center [1403, 404] width 11 height 11
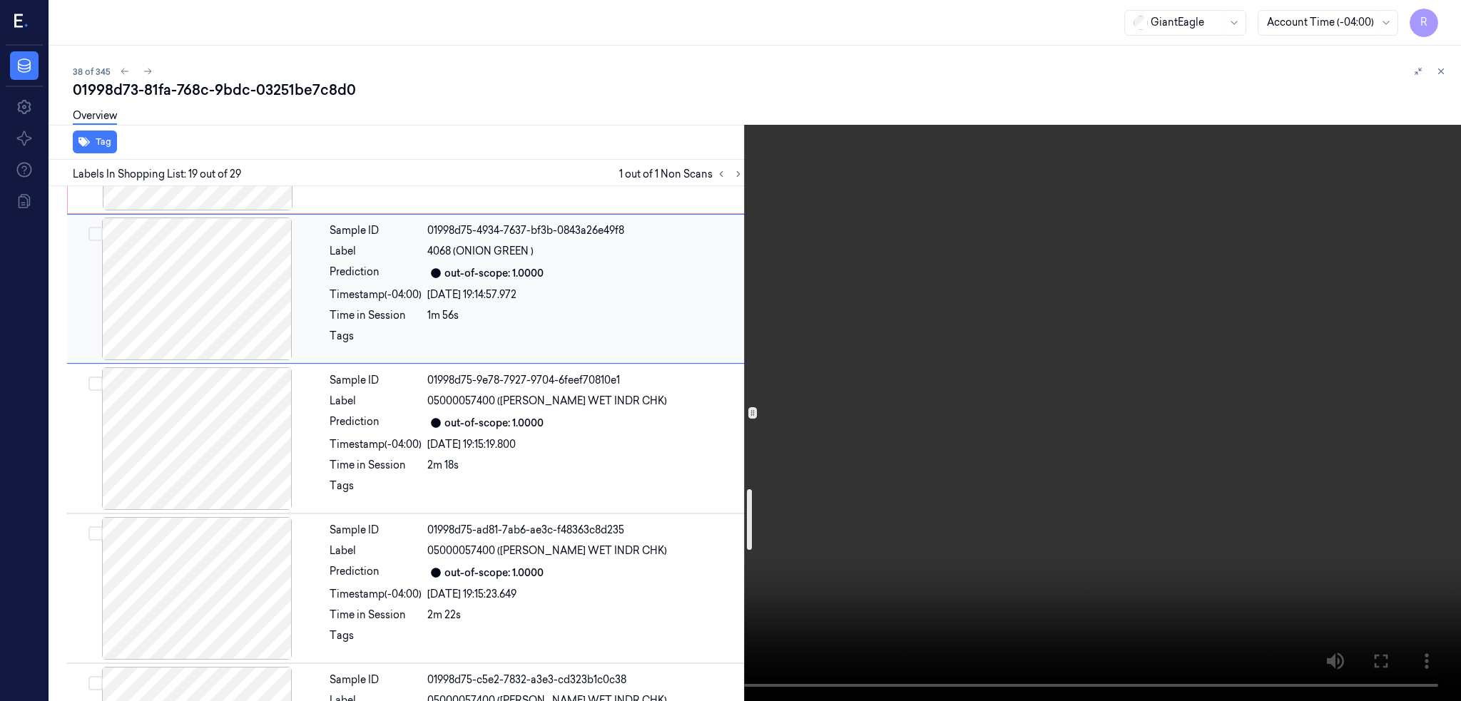
scroll to position [2548, 0]
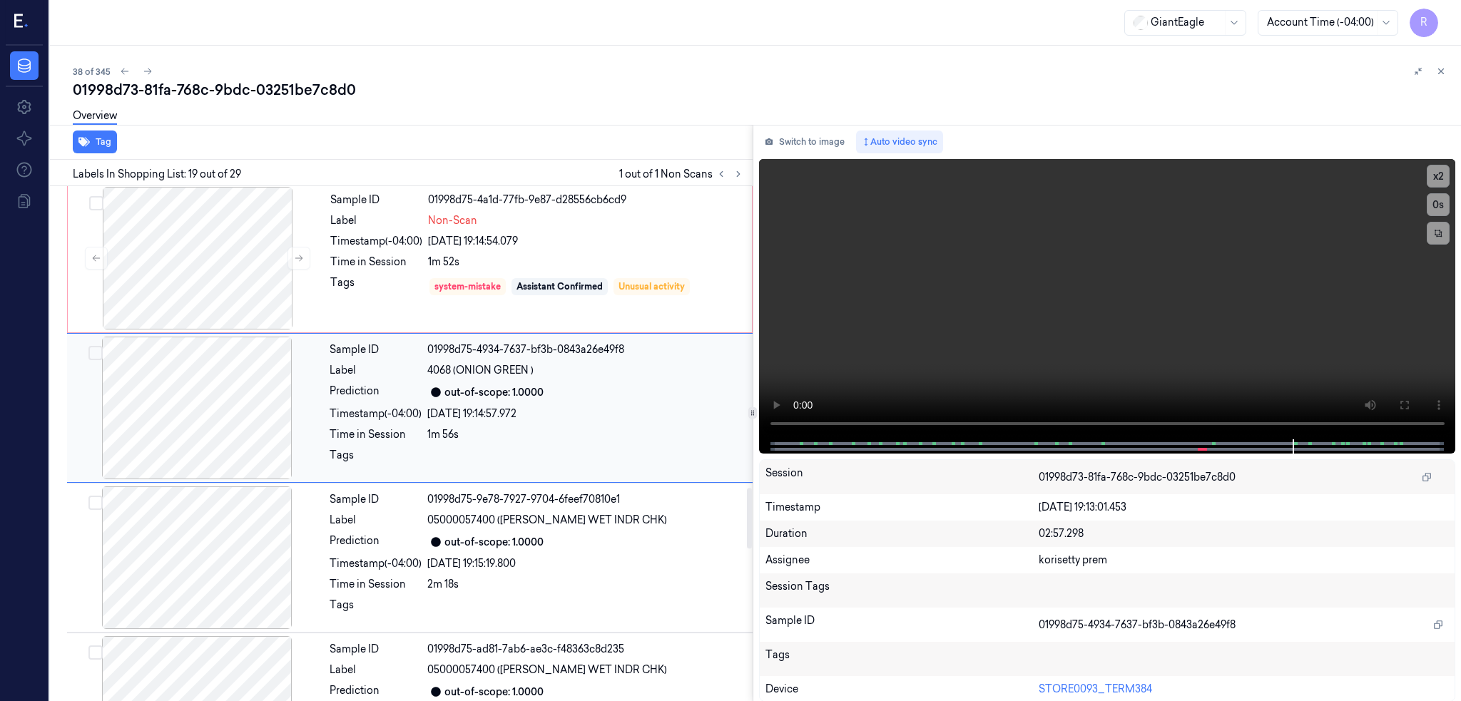
click at [206, 429] on div at bounding box center [197, 408] width 254 height 143
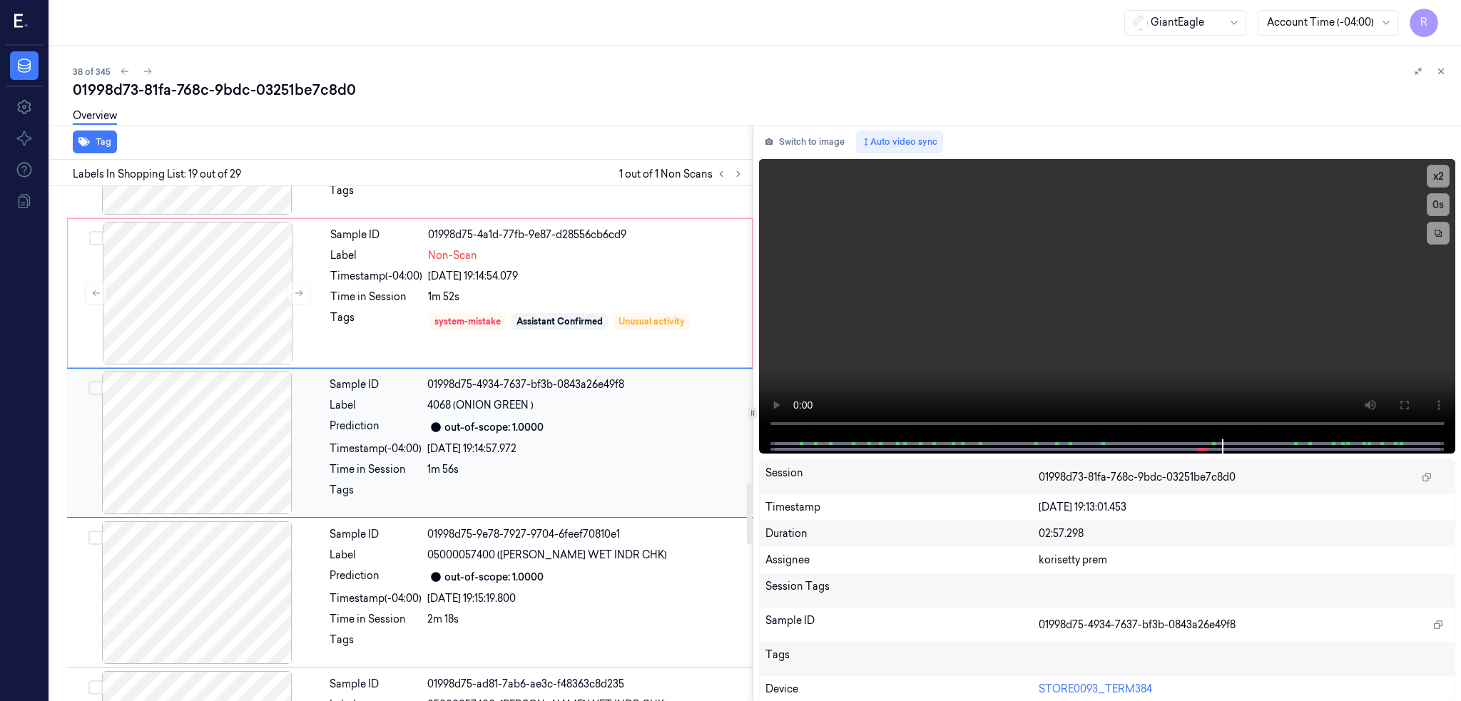
click at [208, 431] on div at bounding box center [197, 443] width 254 height 143
click at [201, 431] on div at bounding box center [197, 443] width 254 height 143
click at [189, 296] on div at bounding box center [198, 293] width 254 height 143
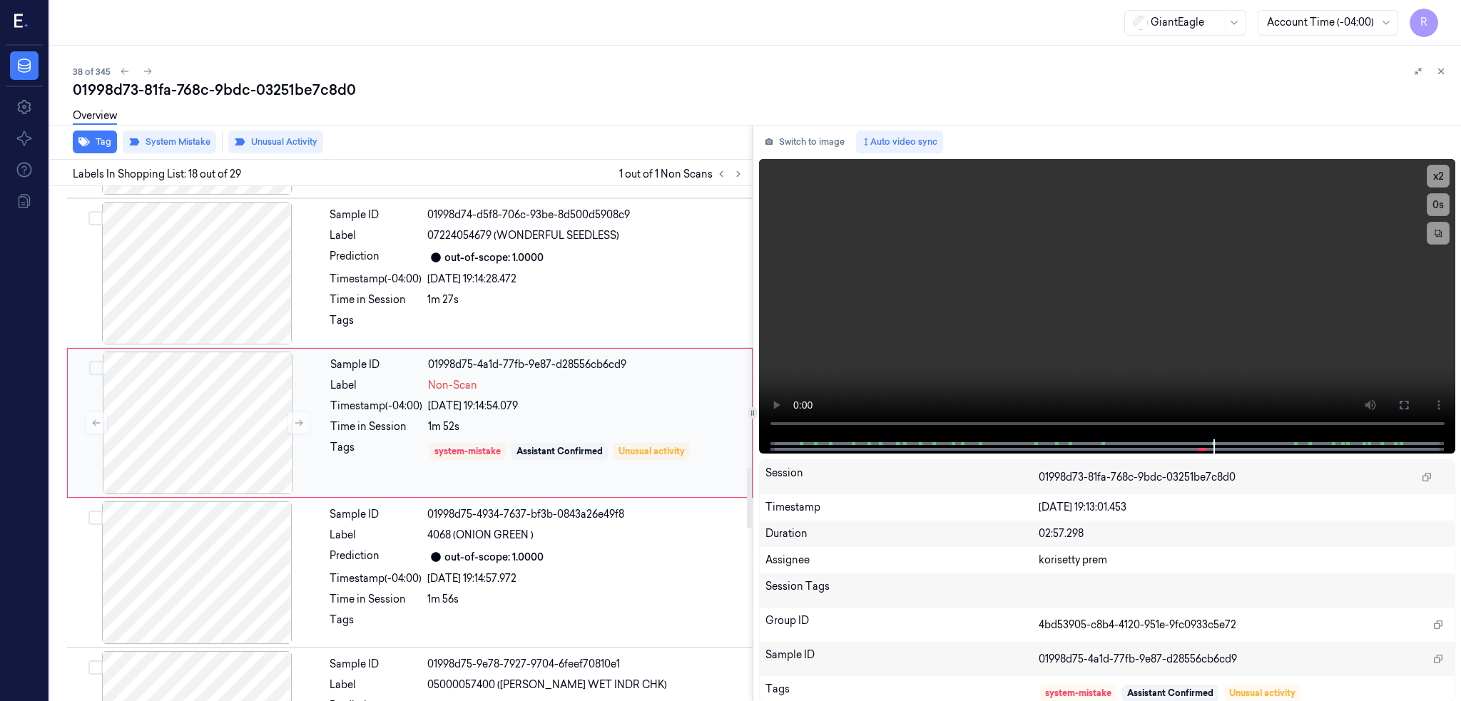
scroll to position [2363, 0]
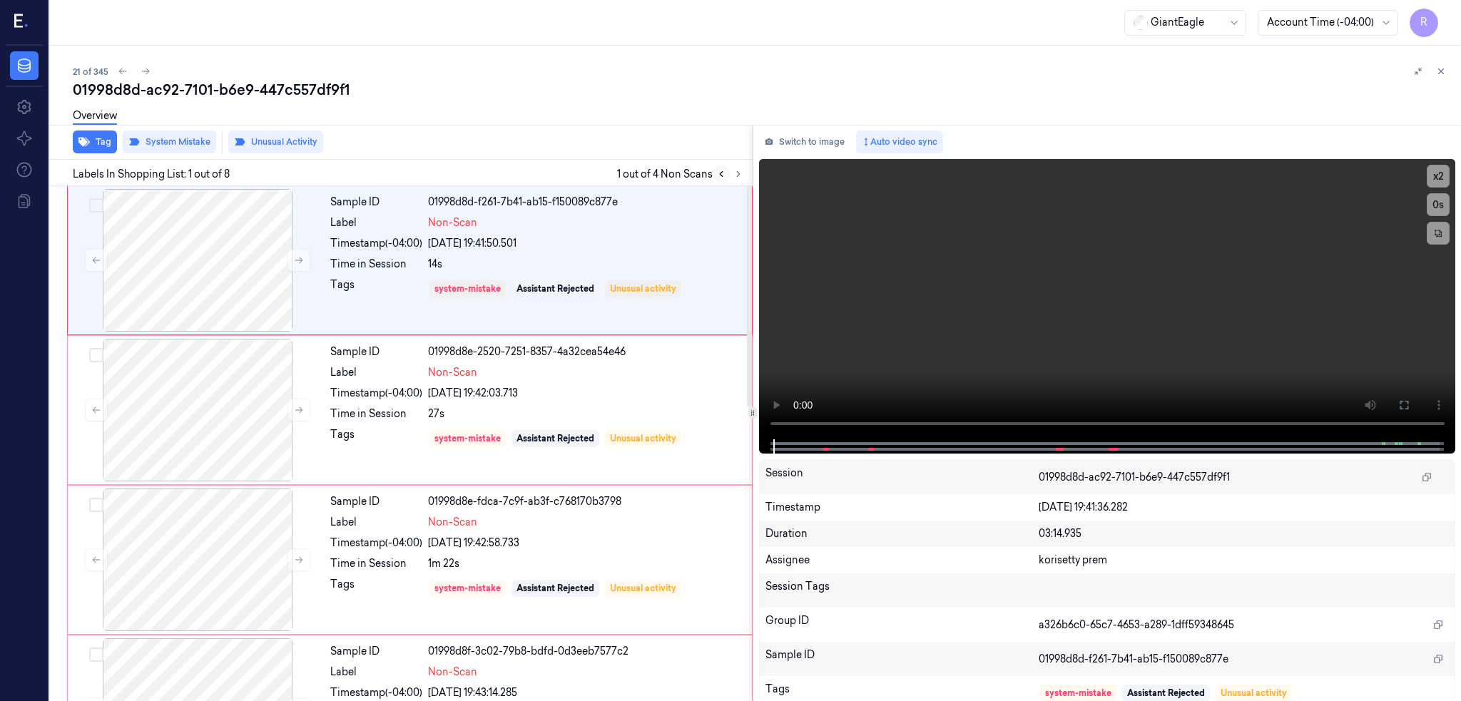
click at [730, 165] on button at bounding box center [720, 173] width 17 height 17
click at [188, 252] on div at bounding box center [198, 260] width 254 height 143
click at [217, 267] on div at bounding box center [198, 260] width 254 height 143
click at [1408, 403] on icon at bounding box center [1403, 405] width 9 height 9
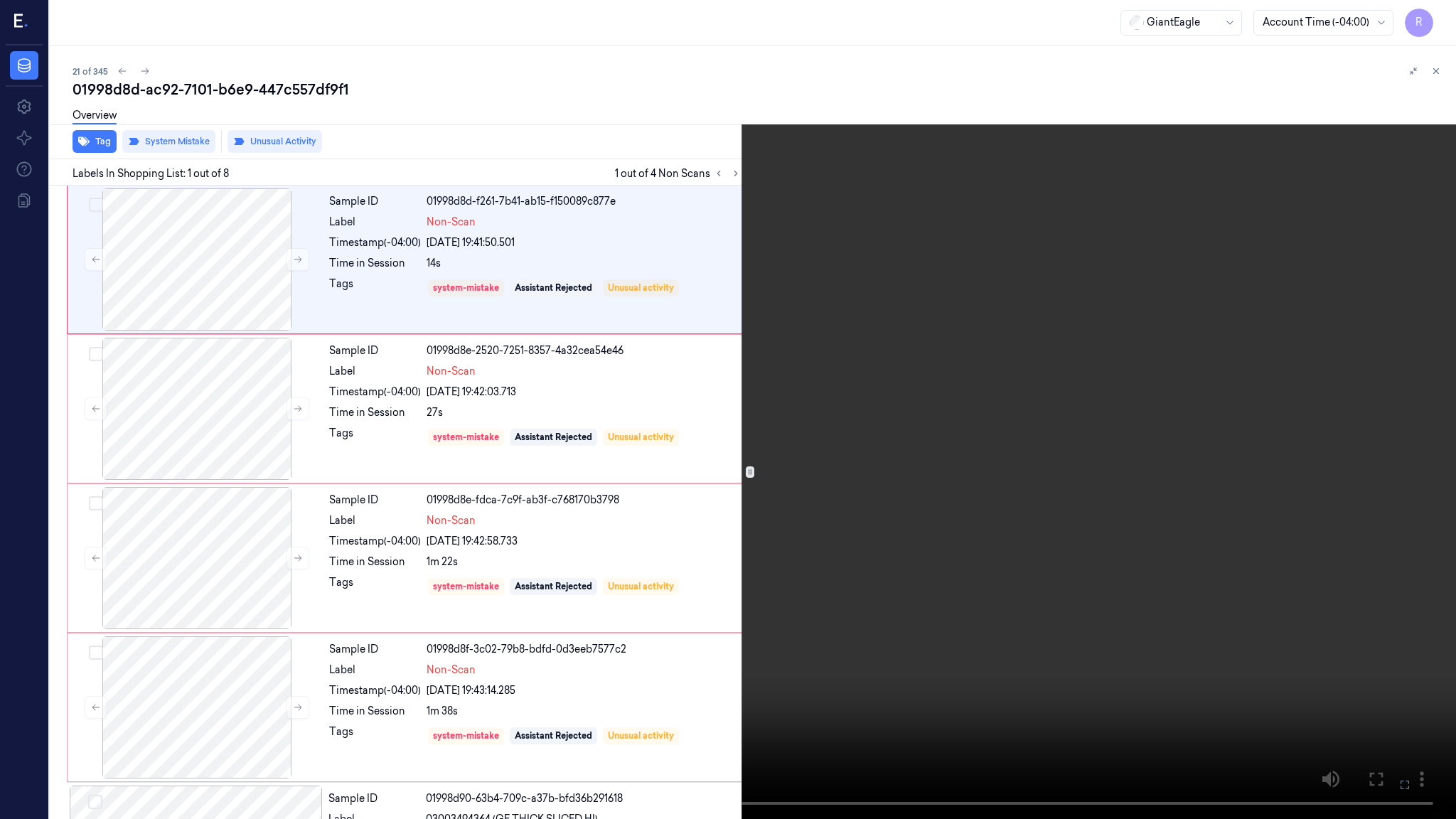
click at [646, 653] on video at bounding box center [728, 410] width 1456 height 819
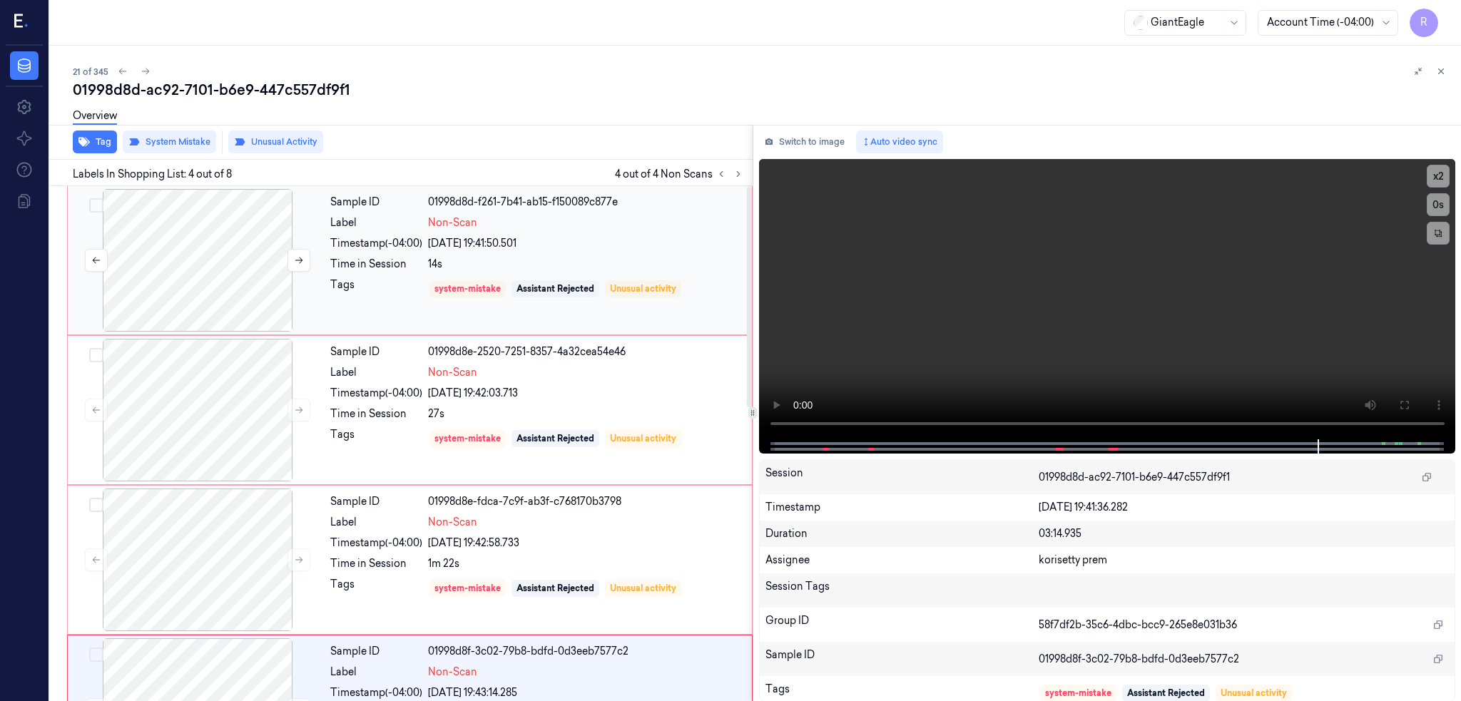
click at [238, 277] on div at bounding box center [198, 260] width 254 height 143
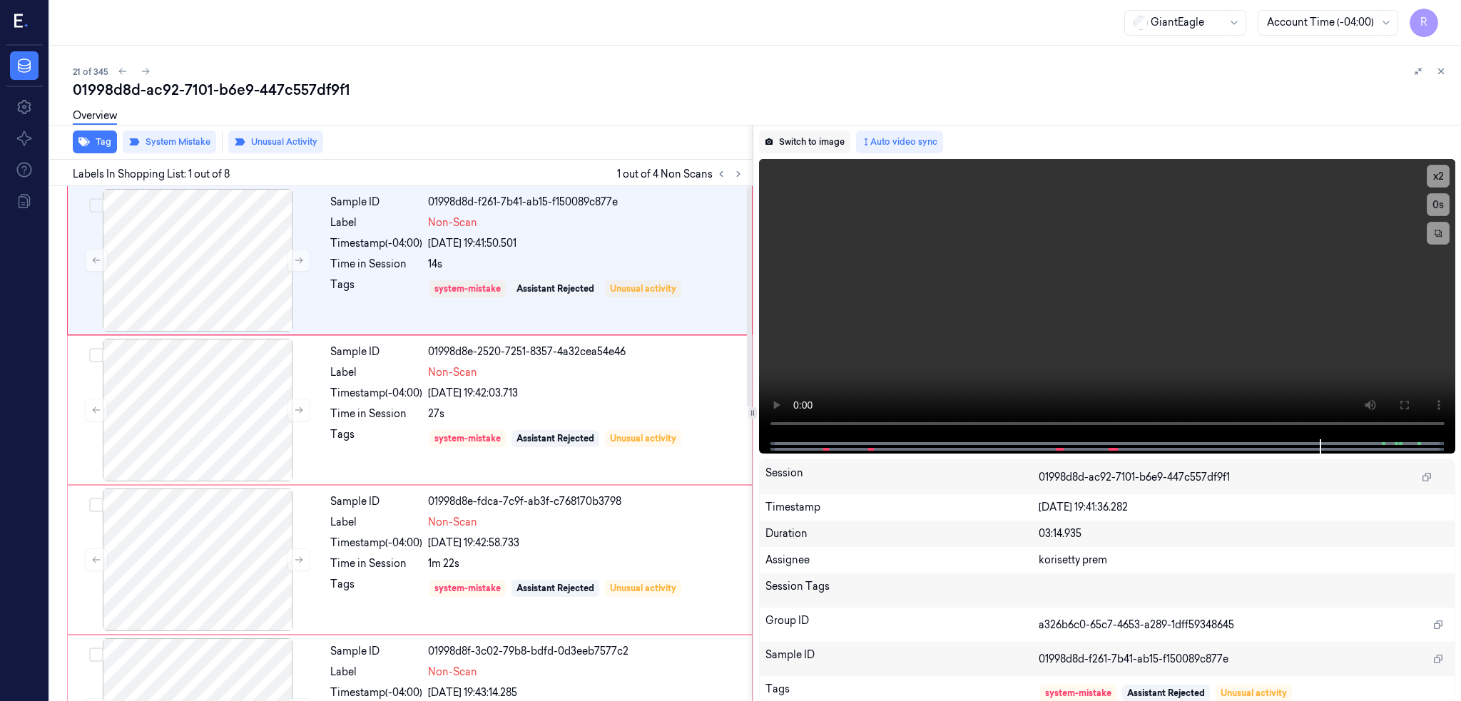
click at [850, 148] on button "Switch to image" at bounding box center [804, 142] width 91 height 23
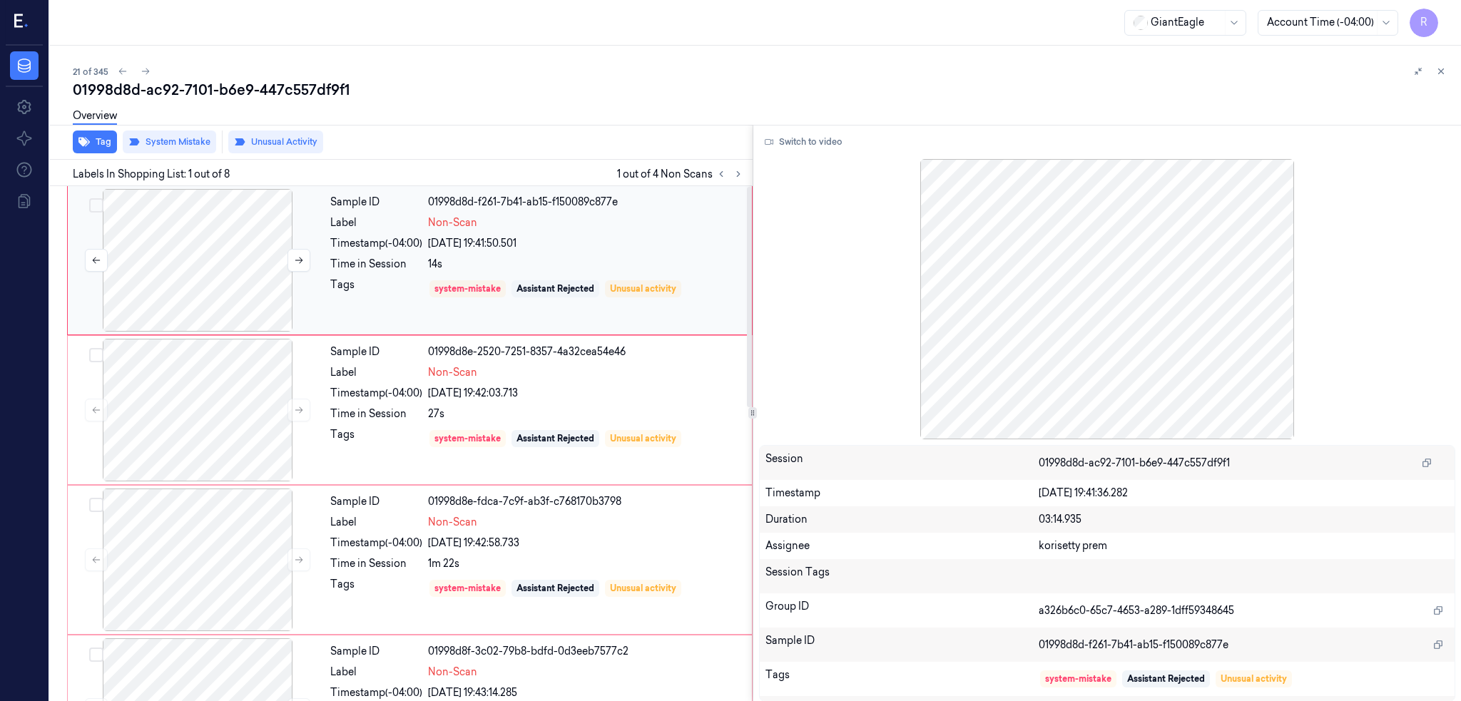
click at [198, 266] on div at bounding box center [198, 260] width 254 height 143
click at [231, 405] on div at bounding box center [198, 410] width 254 height 143
click at [246, 414] on div at bounding box center [198, 410] width 254 height 143
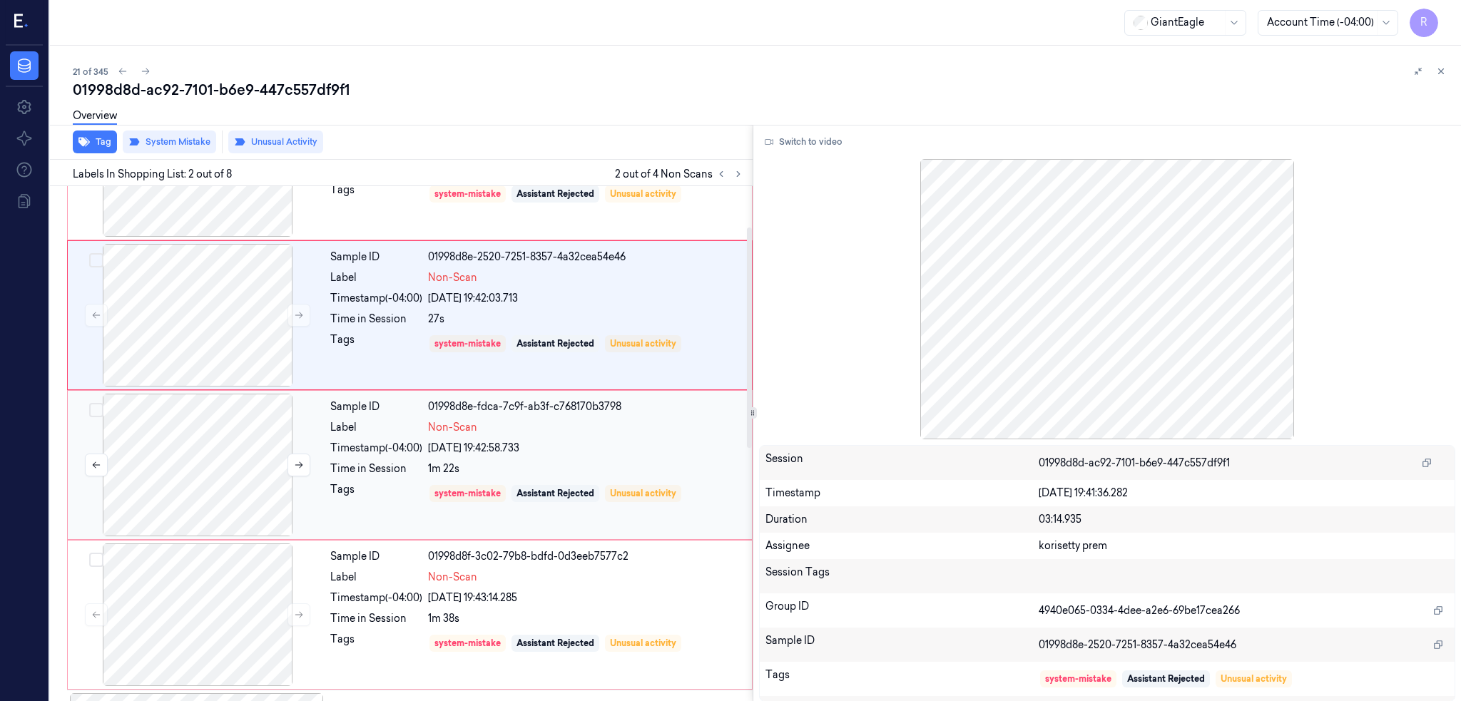
click at [234, 474] on div at bounding box center [198, 465] width 254 height 143
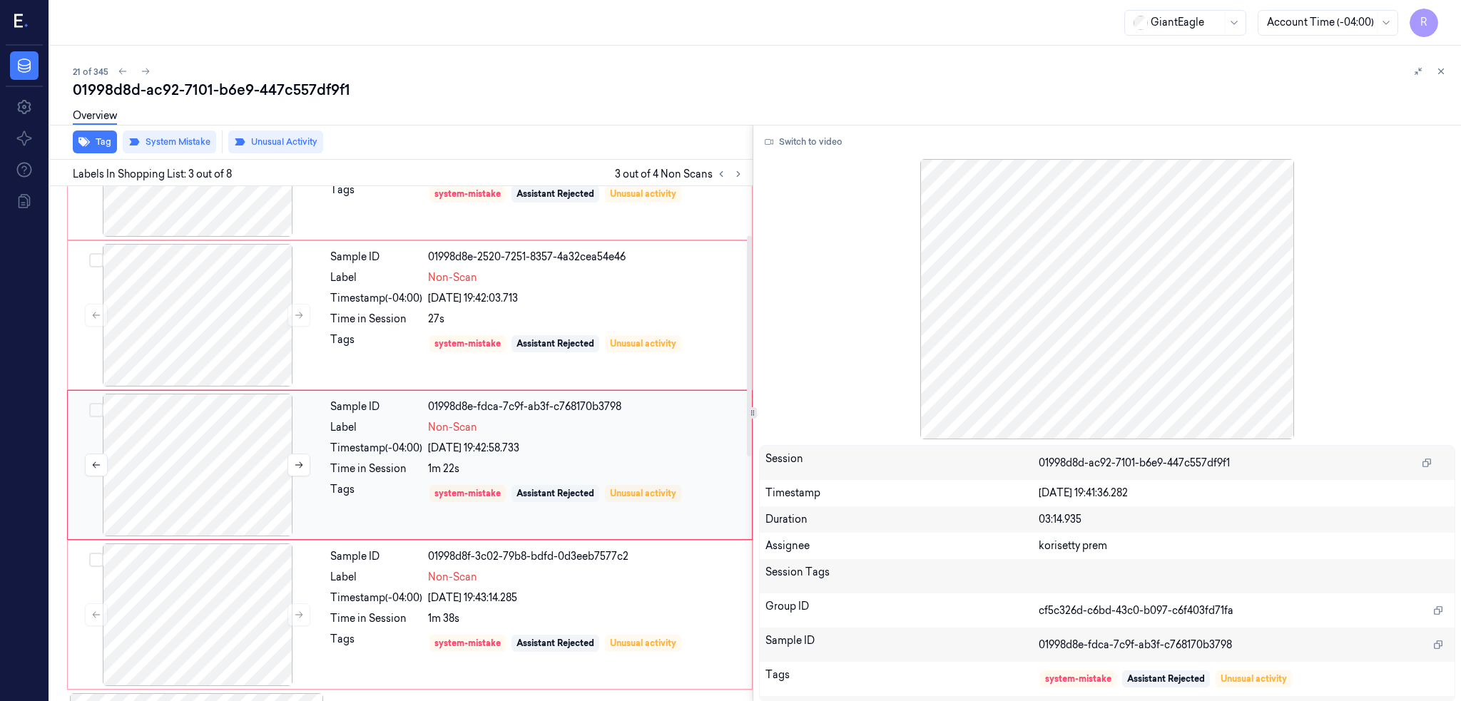
scroll to position [116, 0]
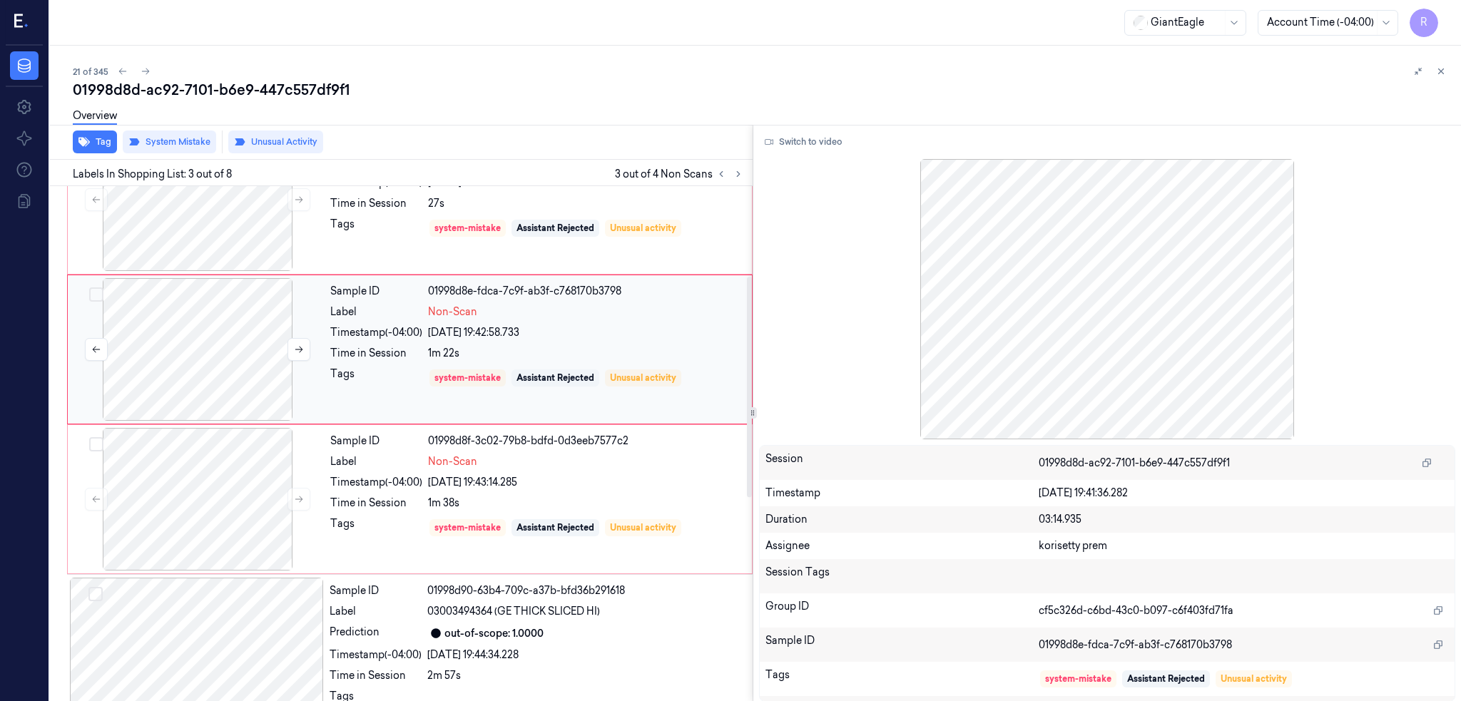
click at [234, 474] on div at bounding box center [198, 499] width 254 height 143
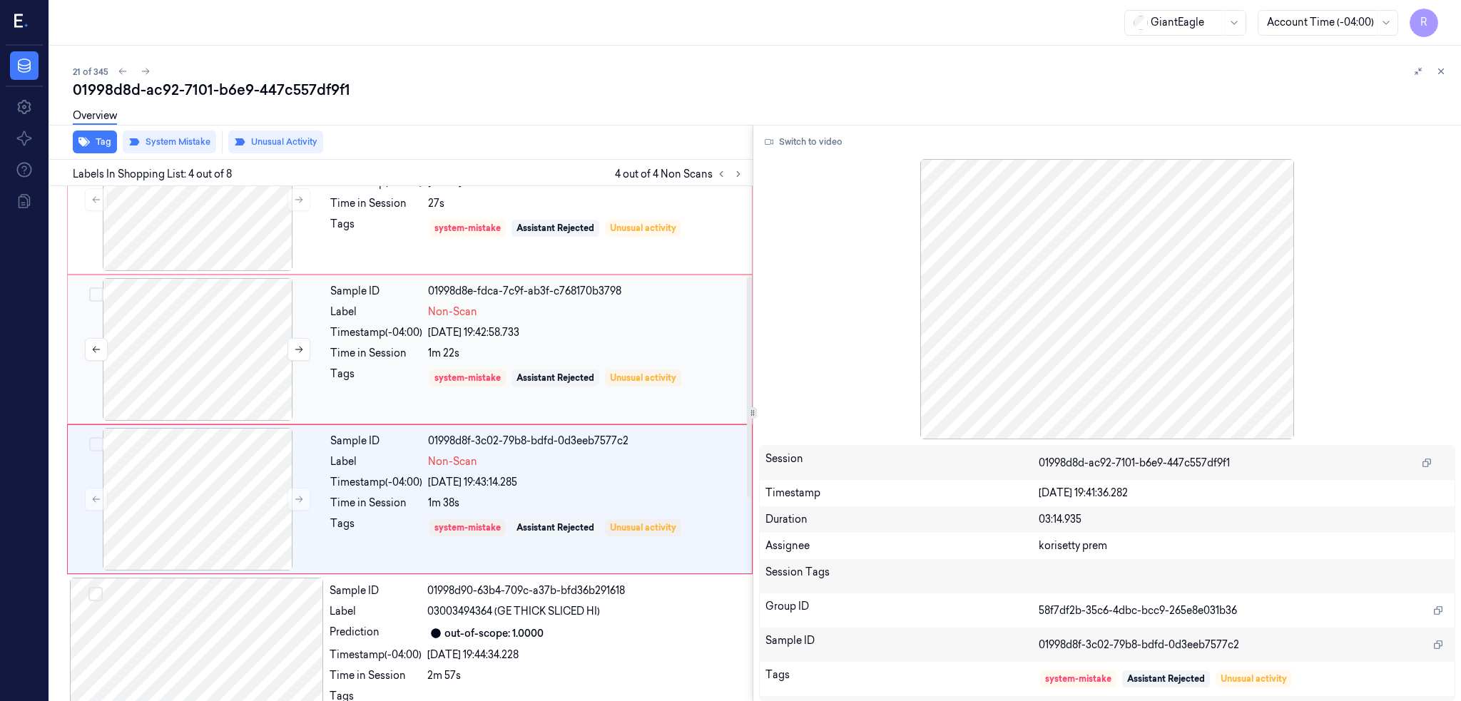
scroll to position [265, 0]
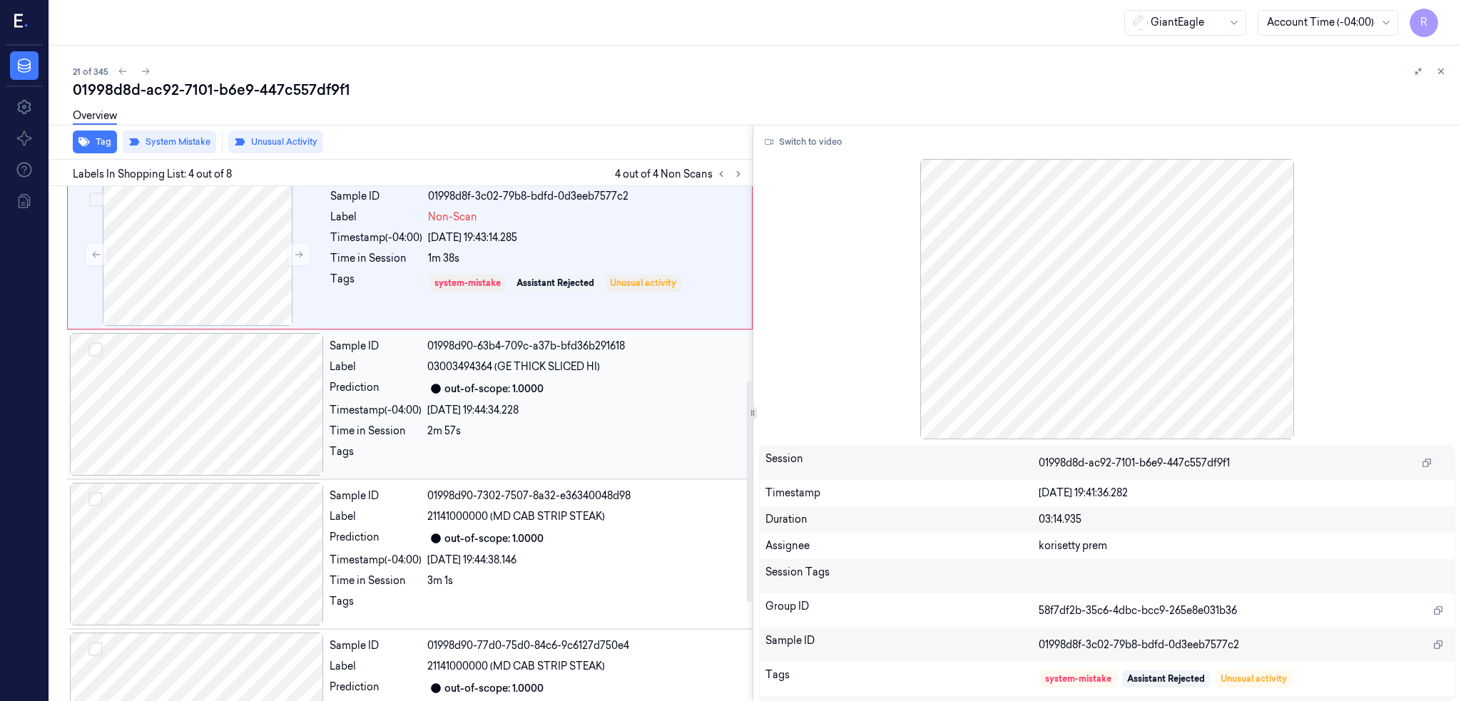
click at [237, 392] on div at bounding box center [197, 404] width 254 height 143
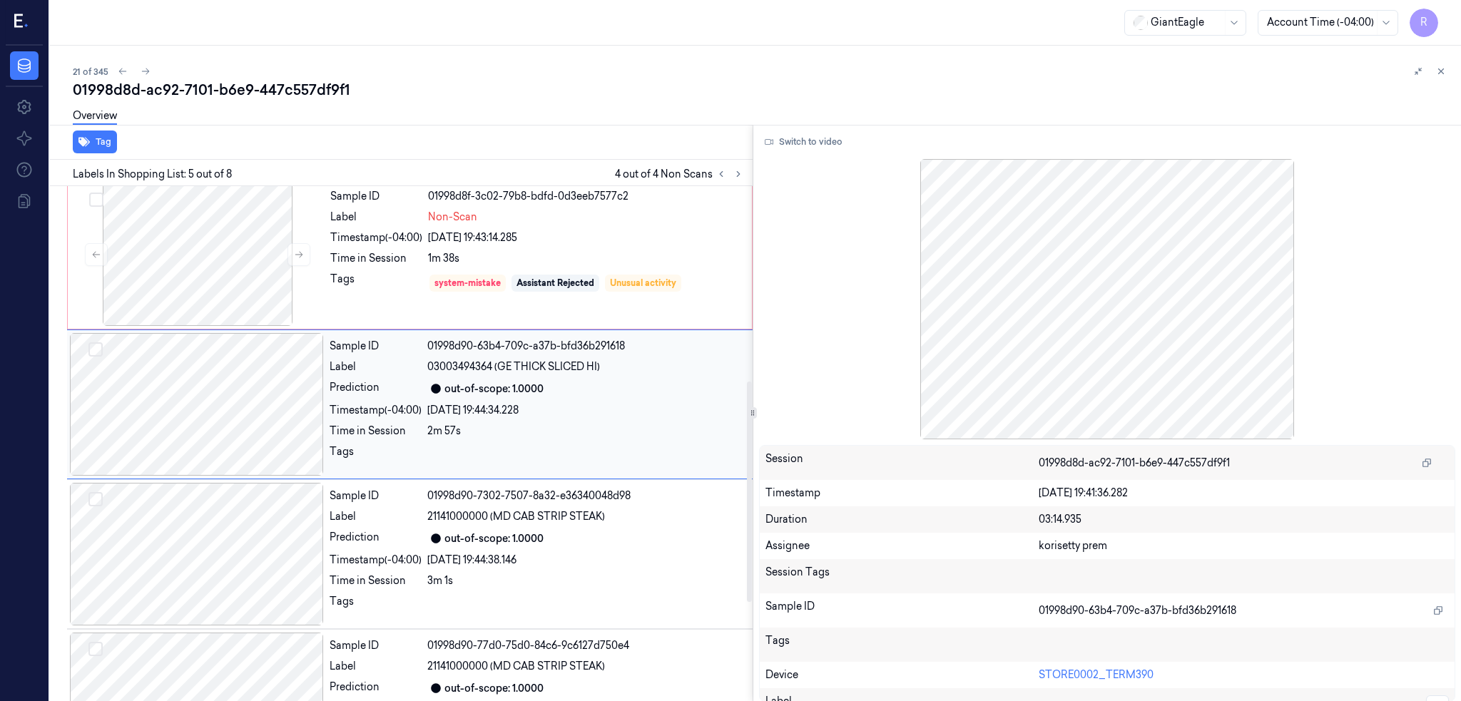
scroll to position [415, 0]
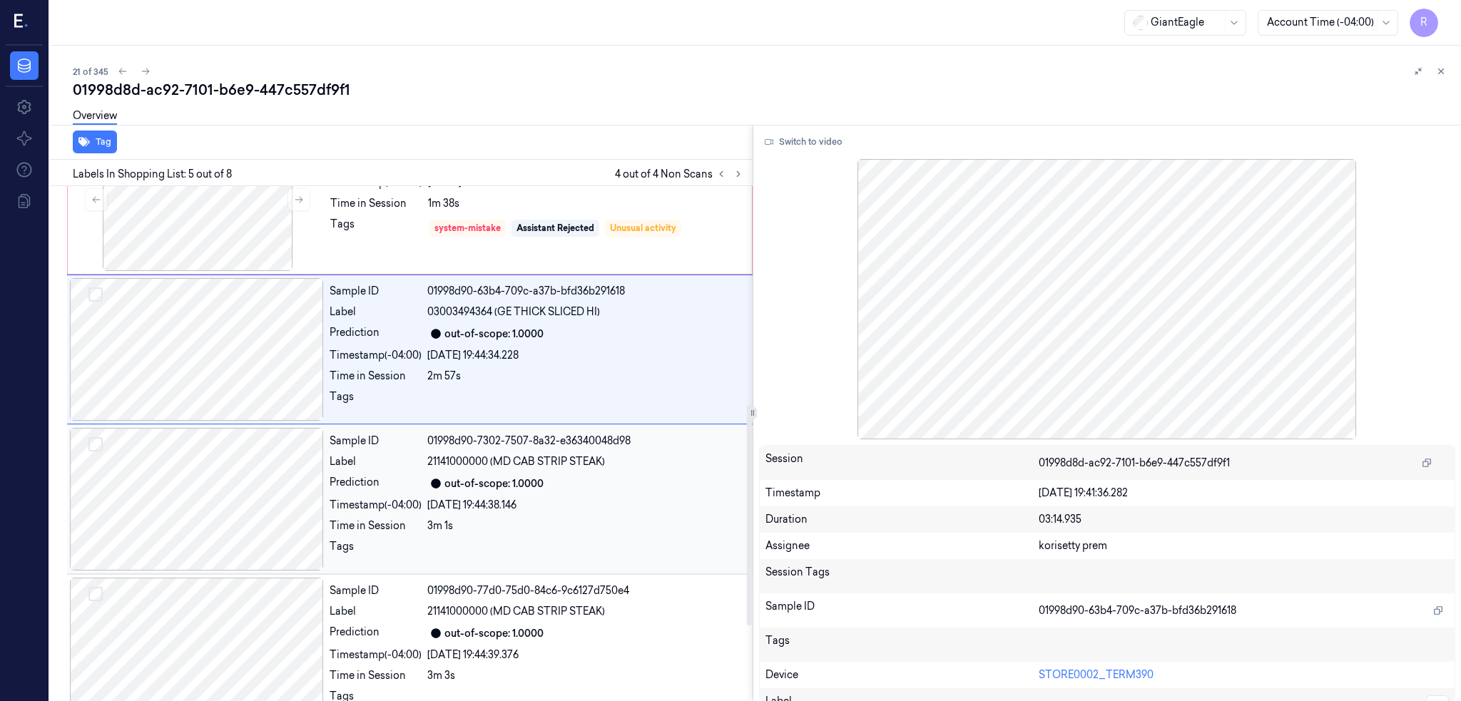
click at [225, 489] on div at bounding box center [197, 499] width 254 height 143
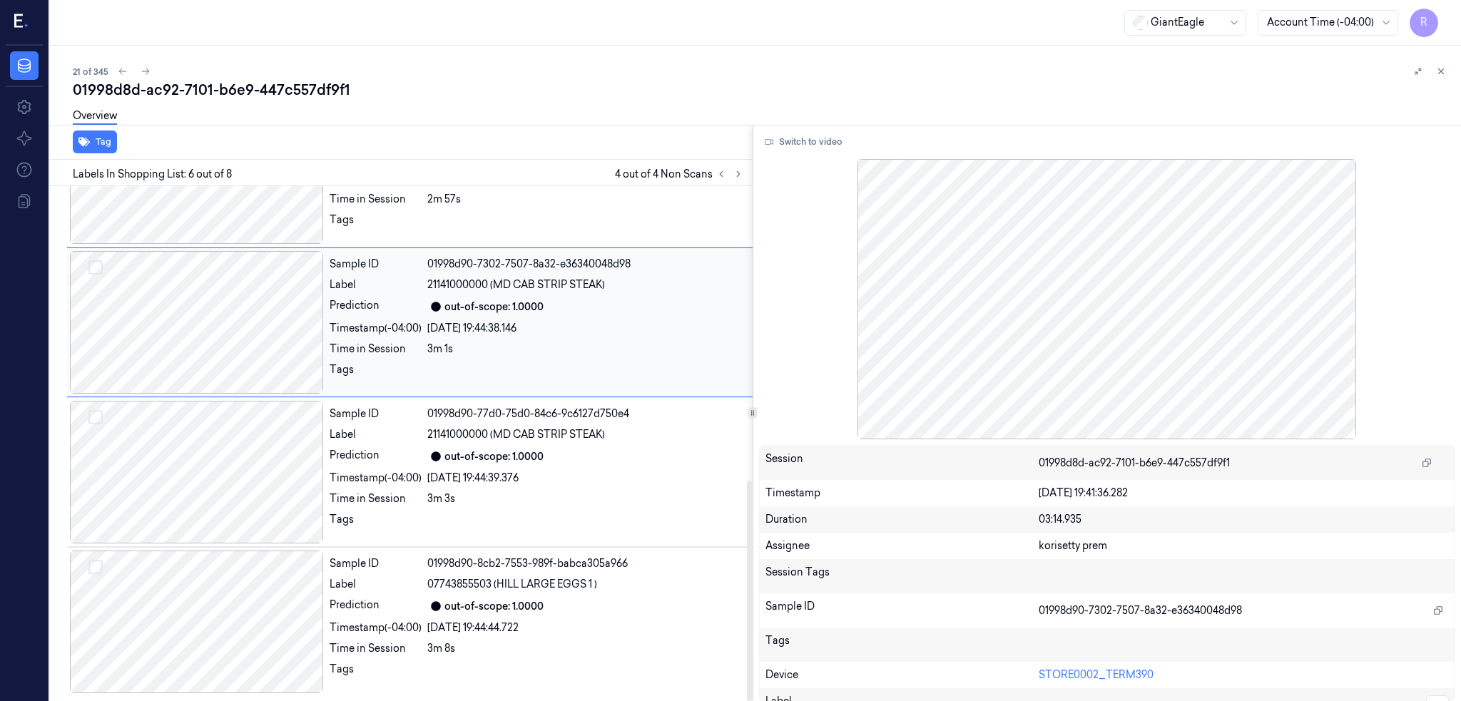
click at [225, 489] on div at bounding box center [197, 472] width 254 height 143
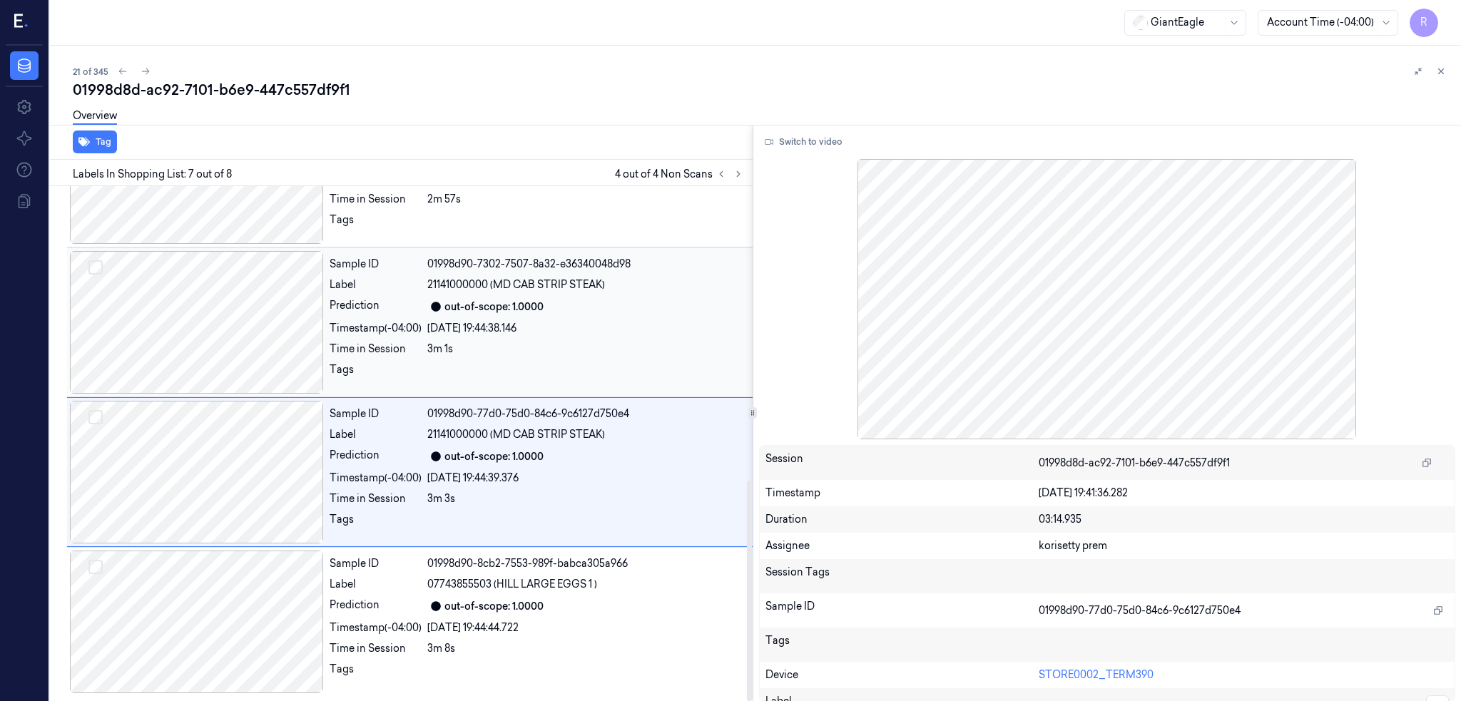
scroll to position [687, 0]
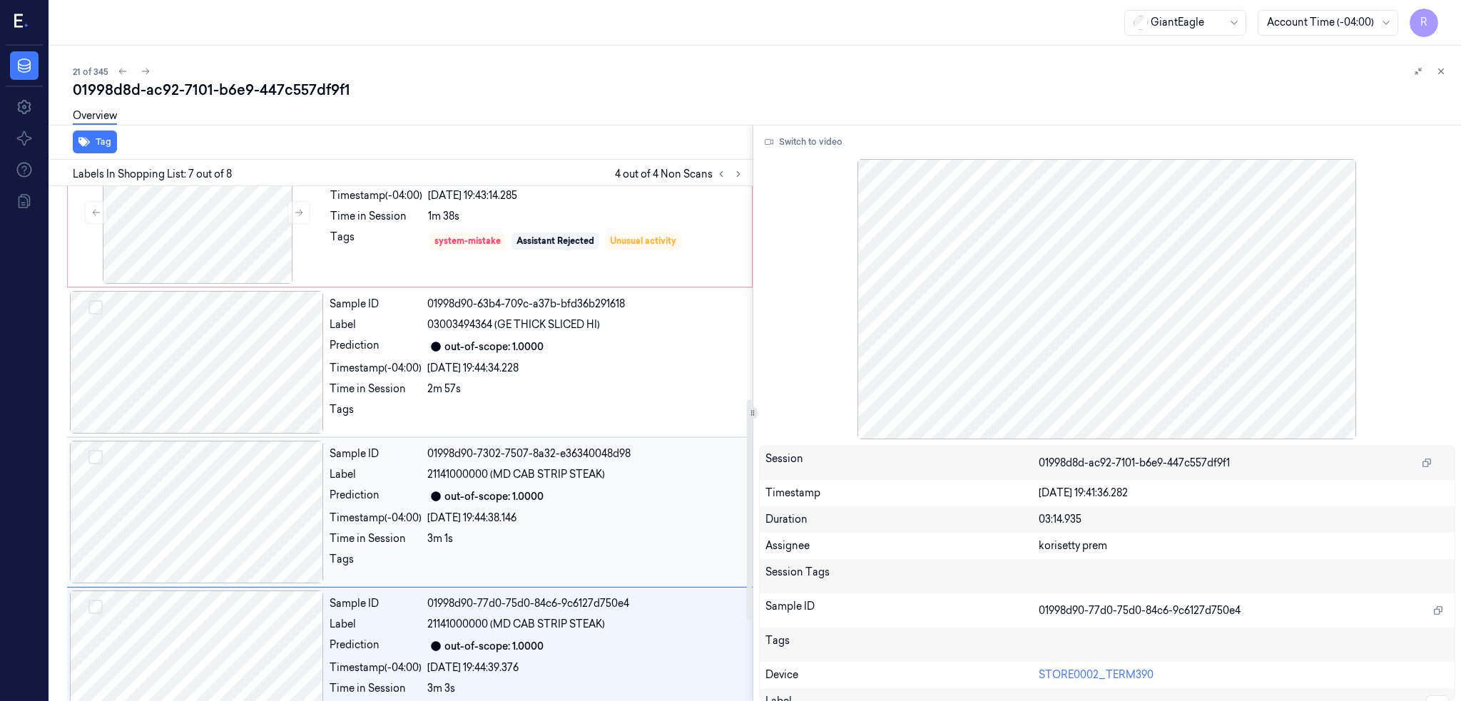
click at [232, 513] on div at bounding box center [197, 512] width 254 height 143
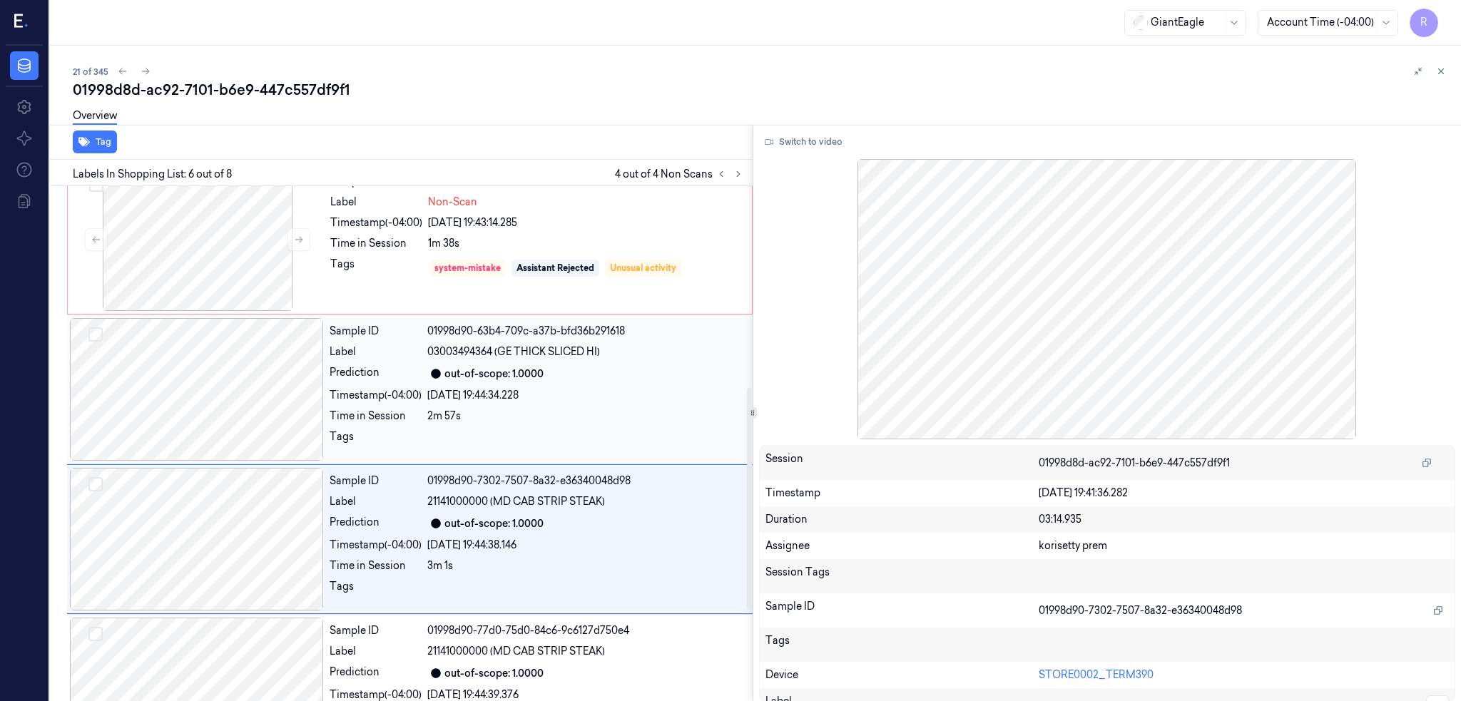
click at [219, 419] on div at bounding box center [197, 389] width 254 height 143
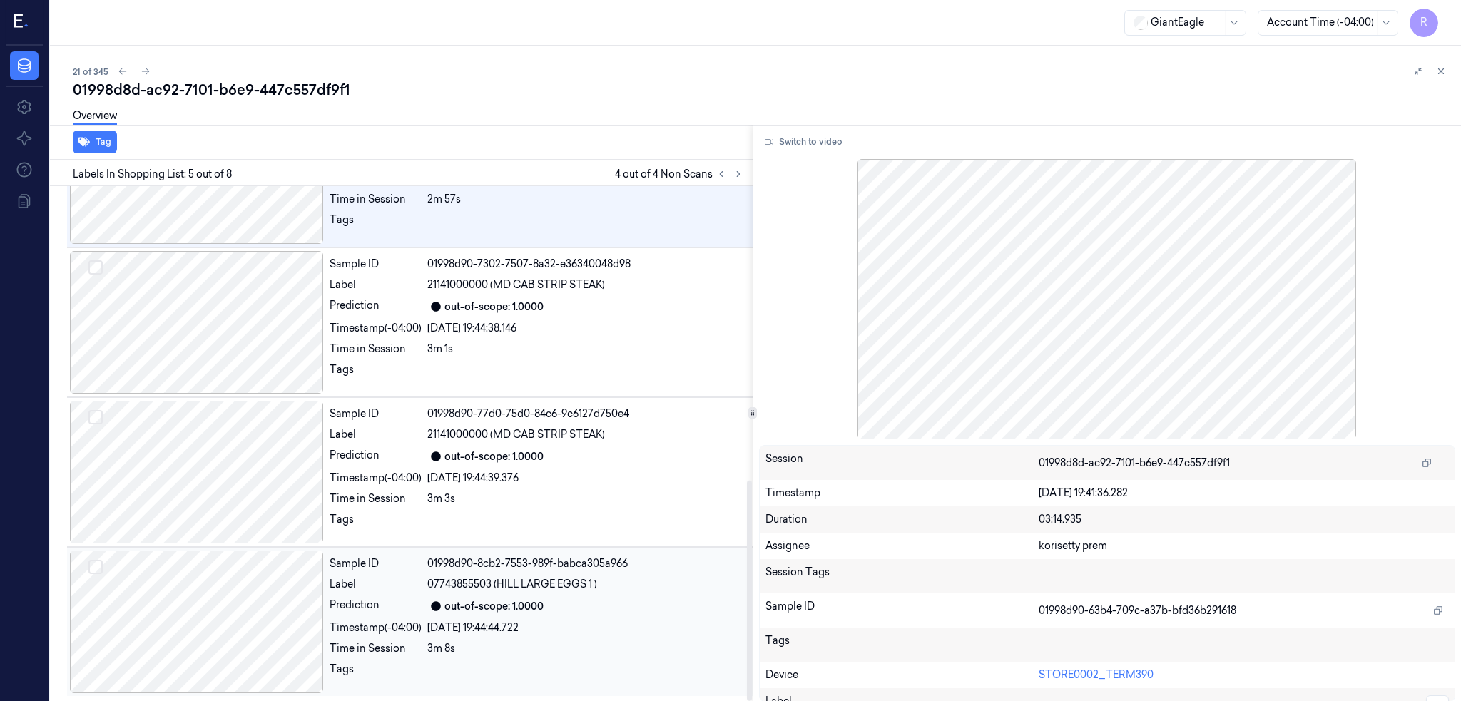
click at [240, 581] on div at bounding box center [197, 622] width 254 height 143
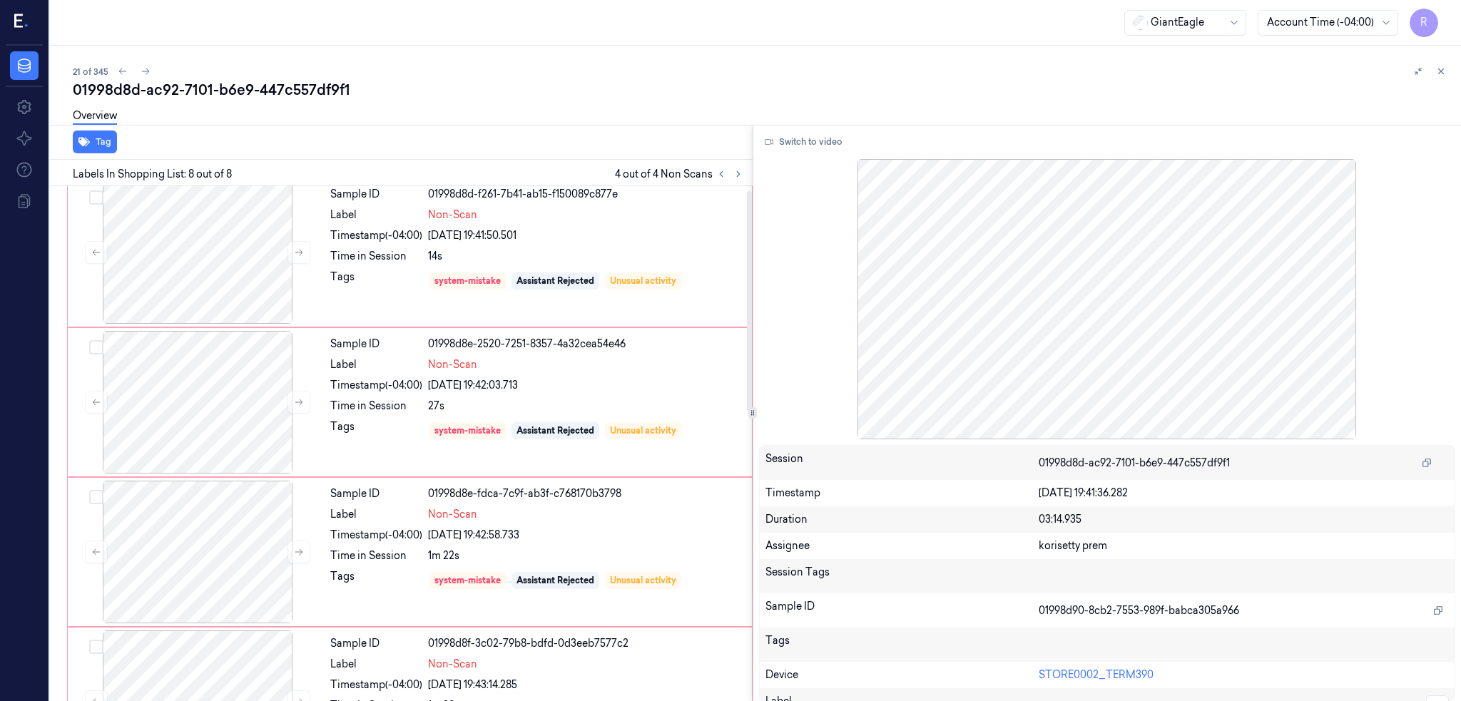
scroll to position [0, 0]
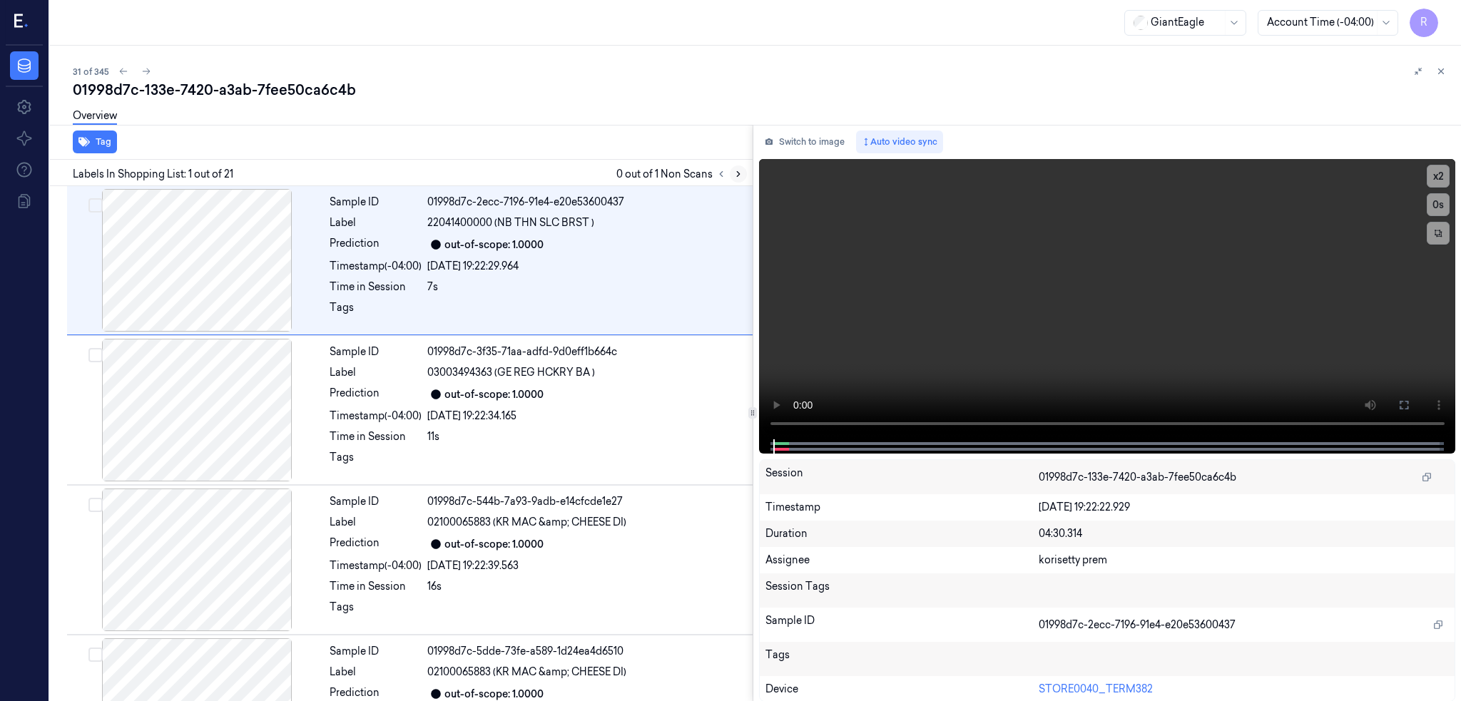
click at [747, 168] on button at bounding box center [738, 173] width 17 height 17
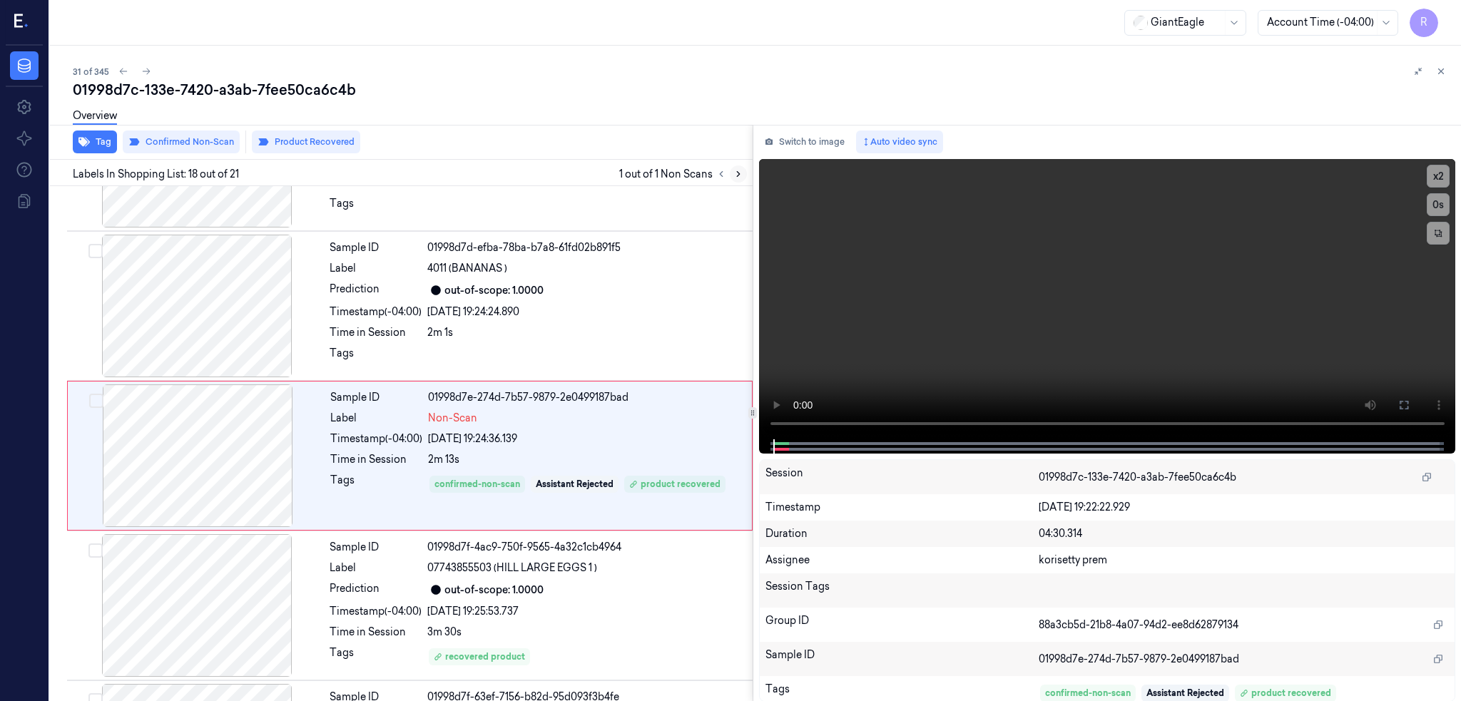
scroll to position [2363, 0]
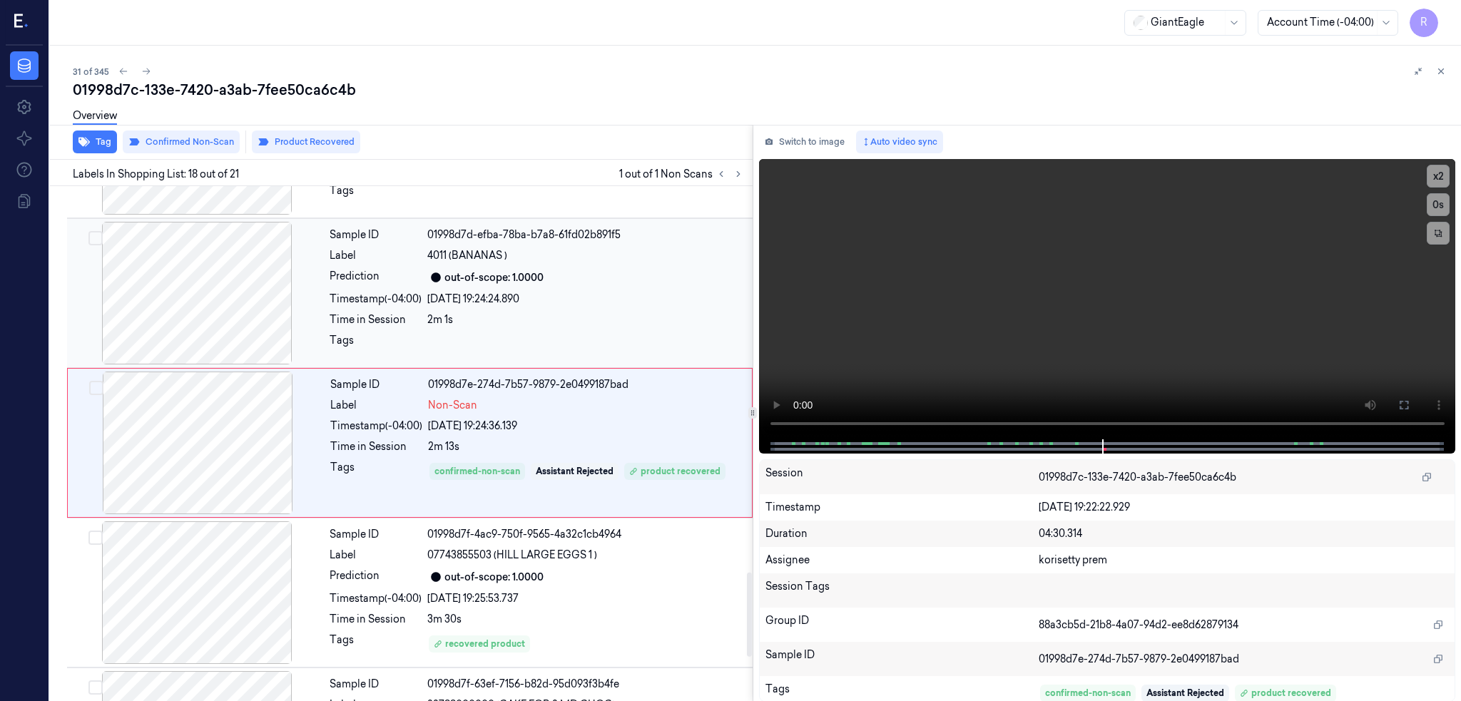
click at [230, 330] on div at bounding box center [197, 293] width 254 height 143
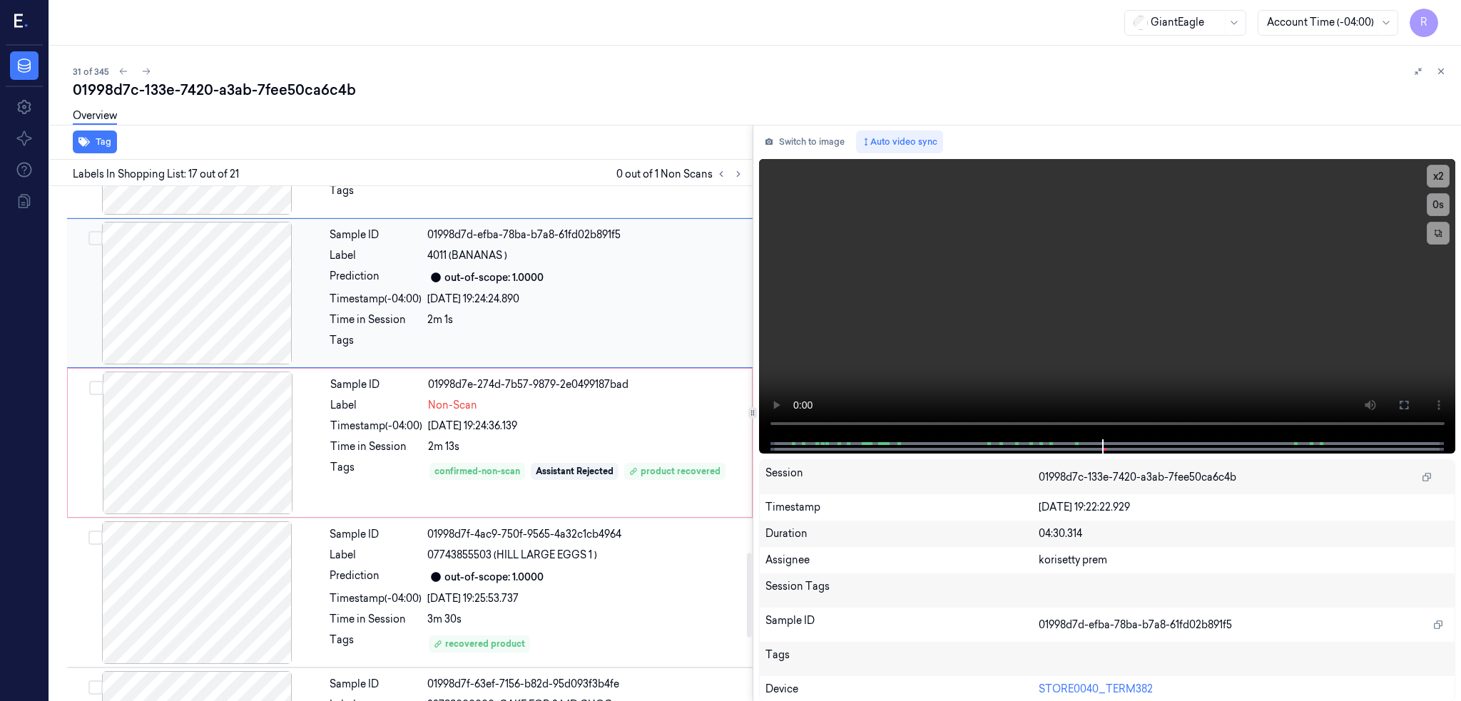
scroll to position [2214, 0]
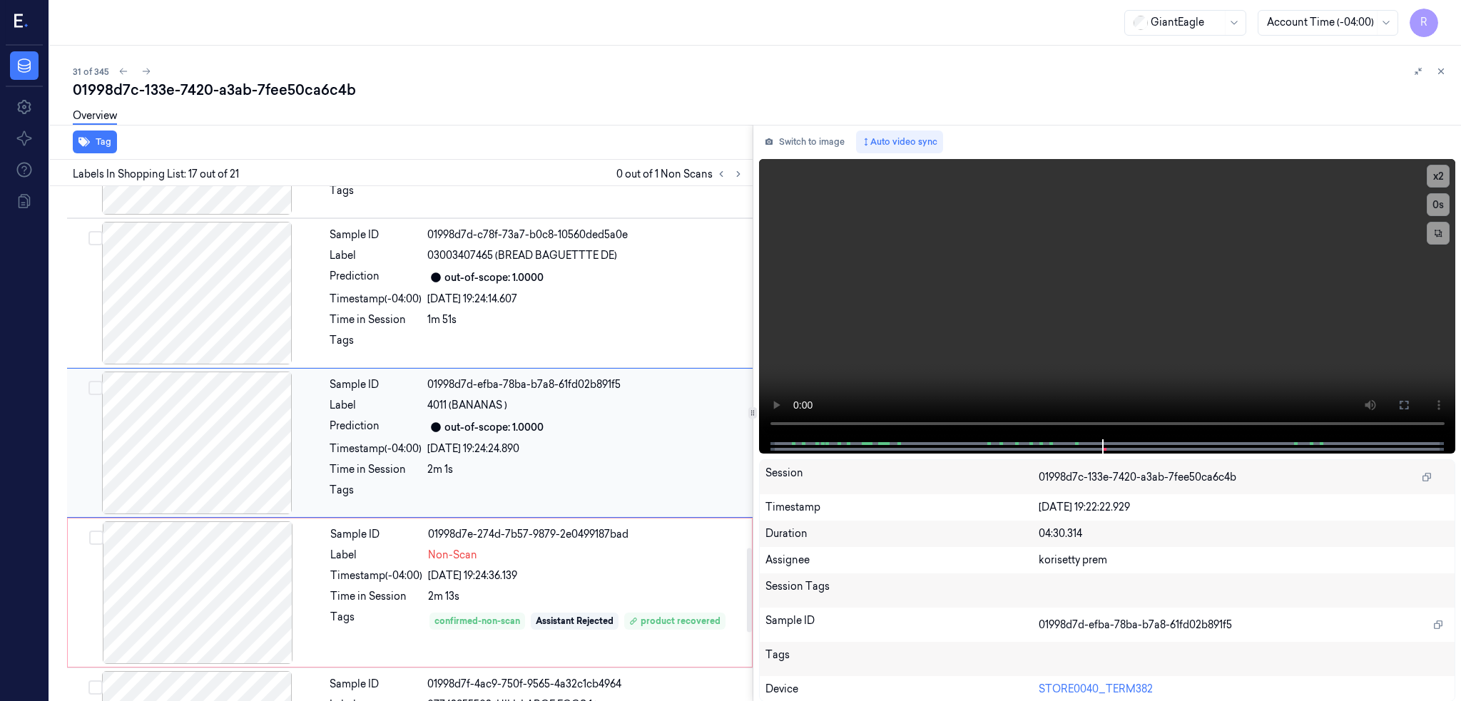
click at [230, 330] on div at bounding box center [197, 293] width 254 height 143
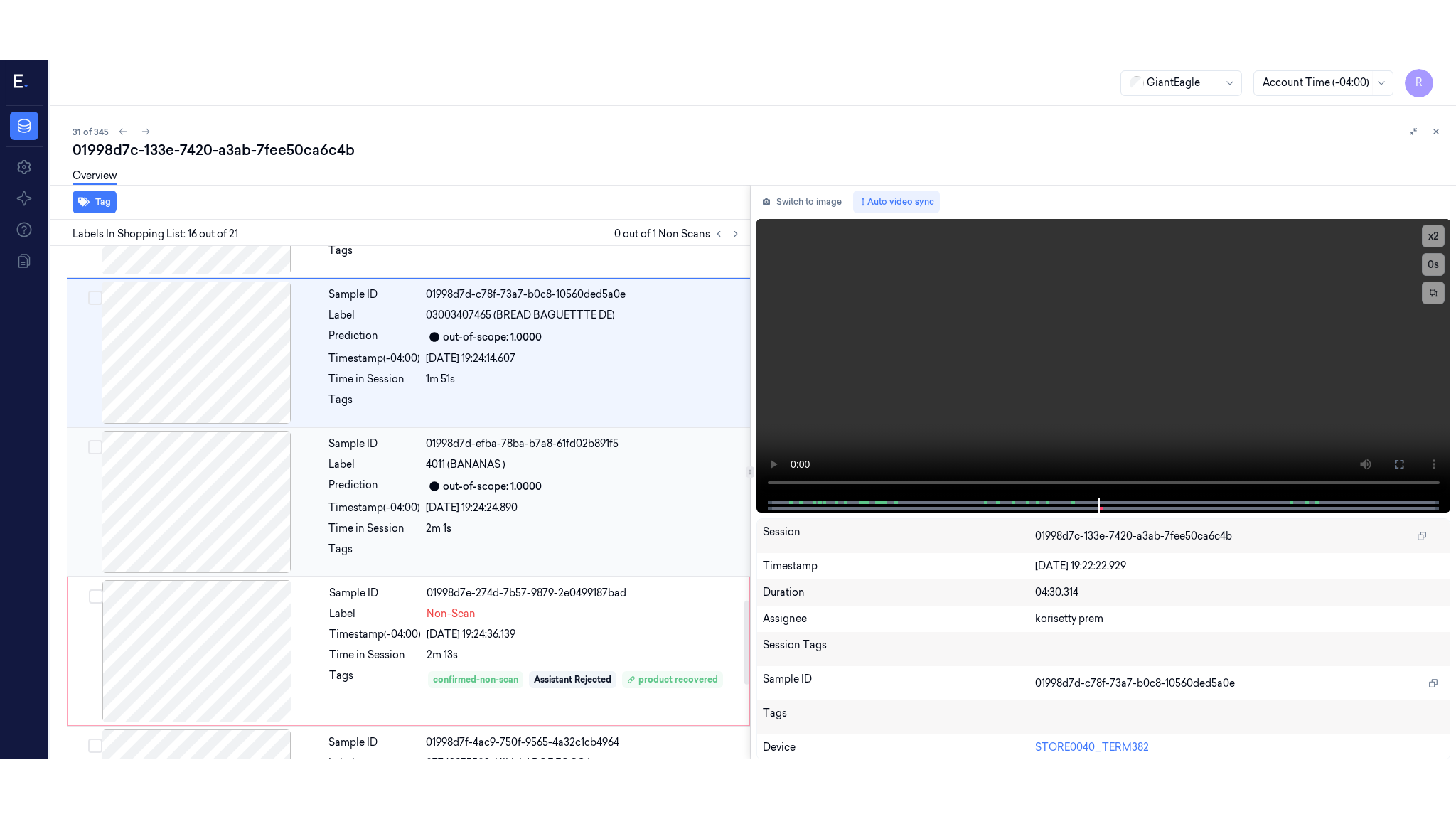
scroll to position [2055, 0]
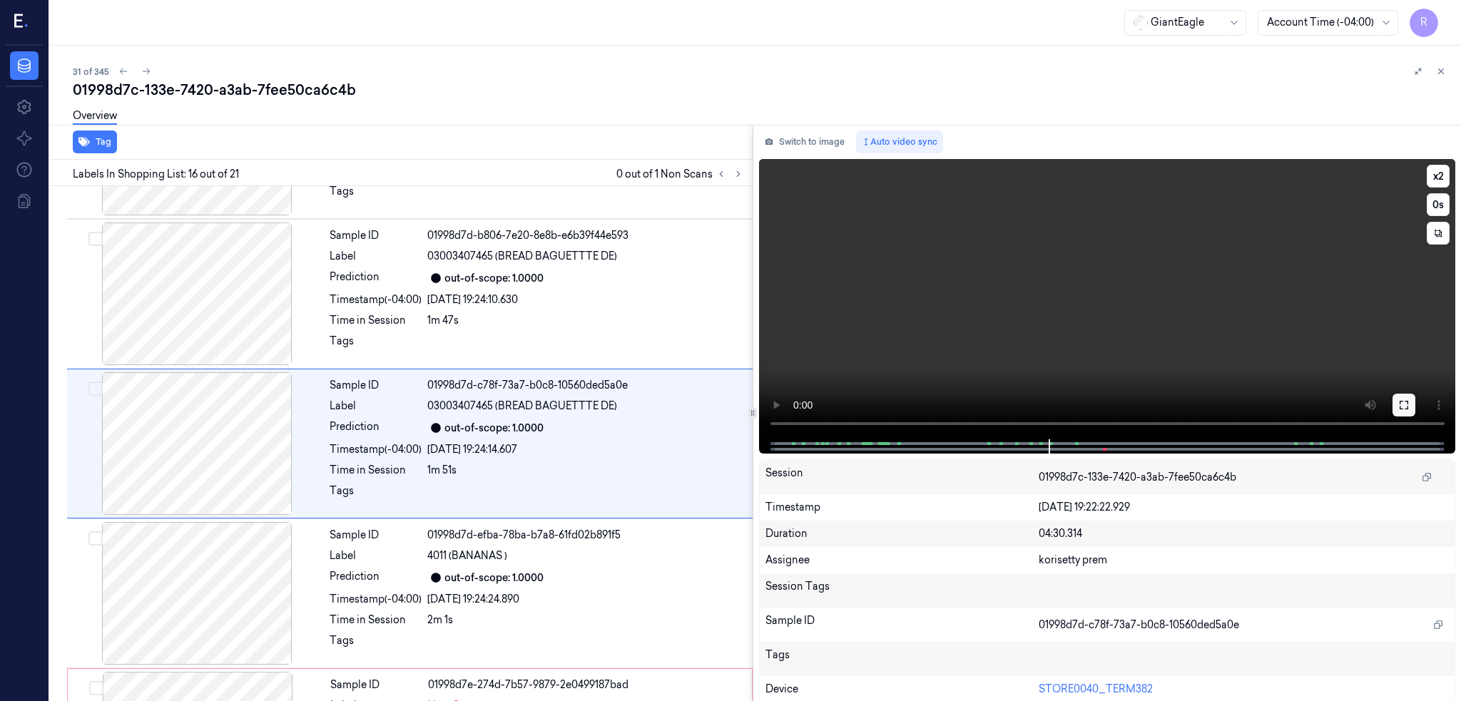
click at [1415, 404] on button at bounding box center [1403, 405] width 23 height 23
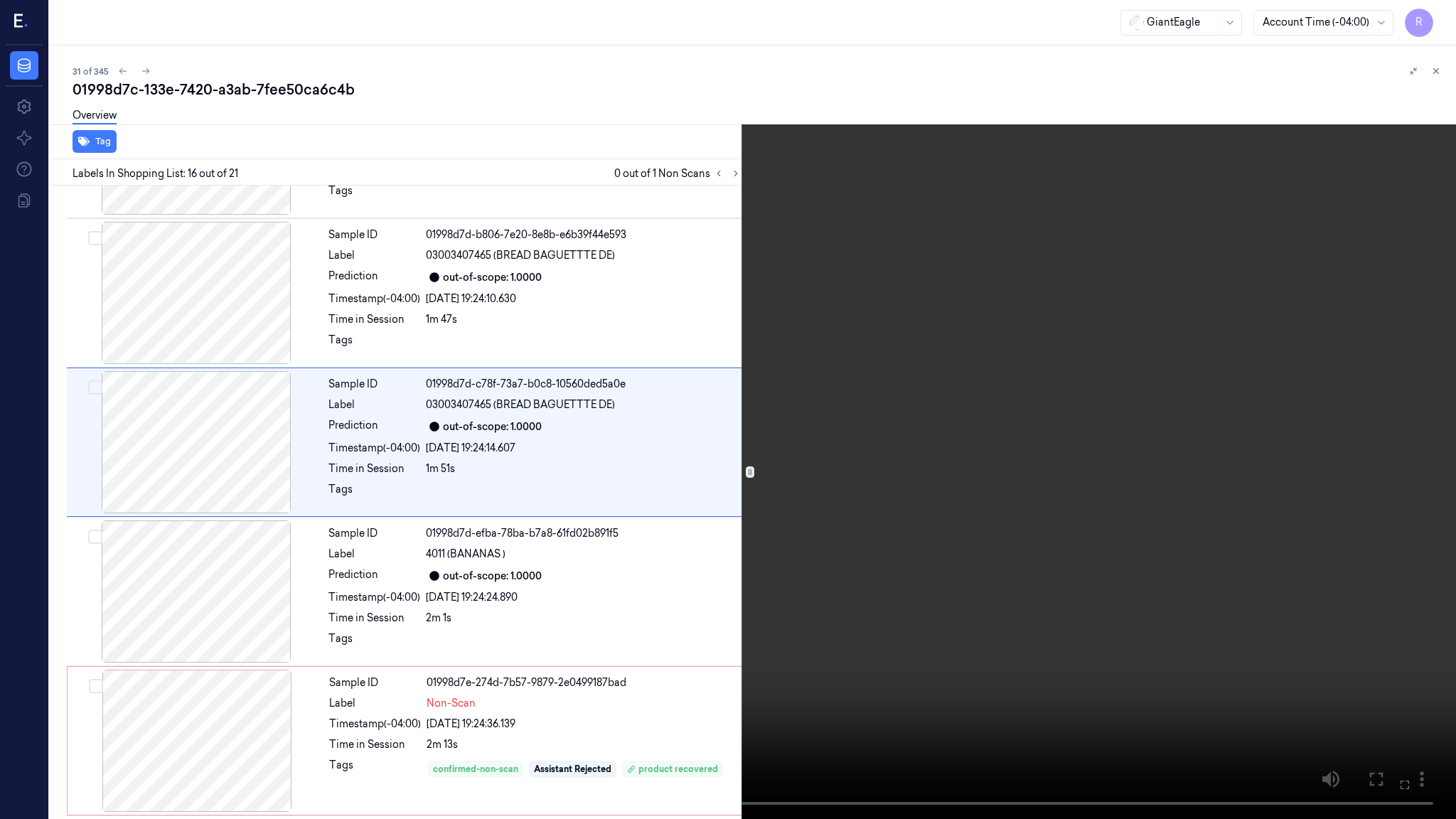
click at [1007, 444] on video at bounding box center [728, 410] width 1456 height 819
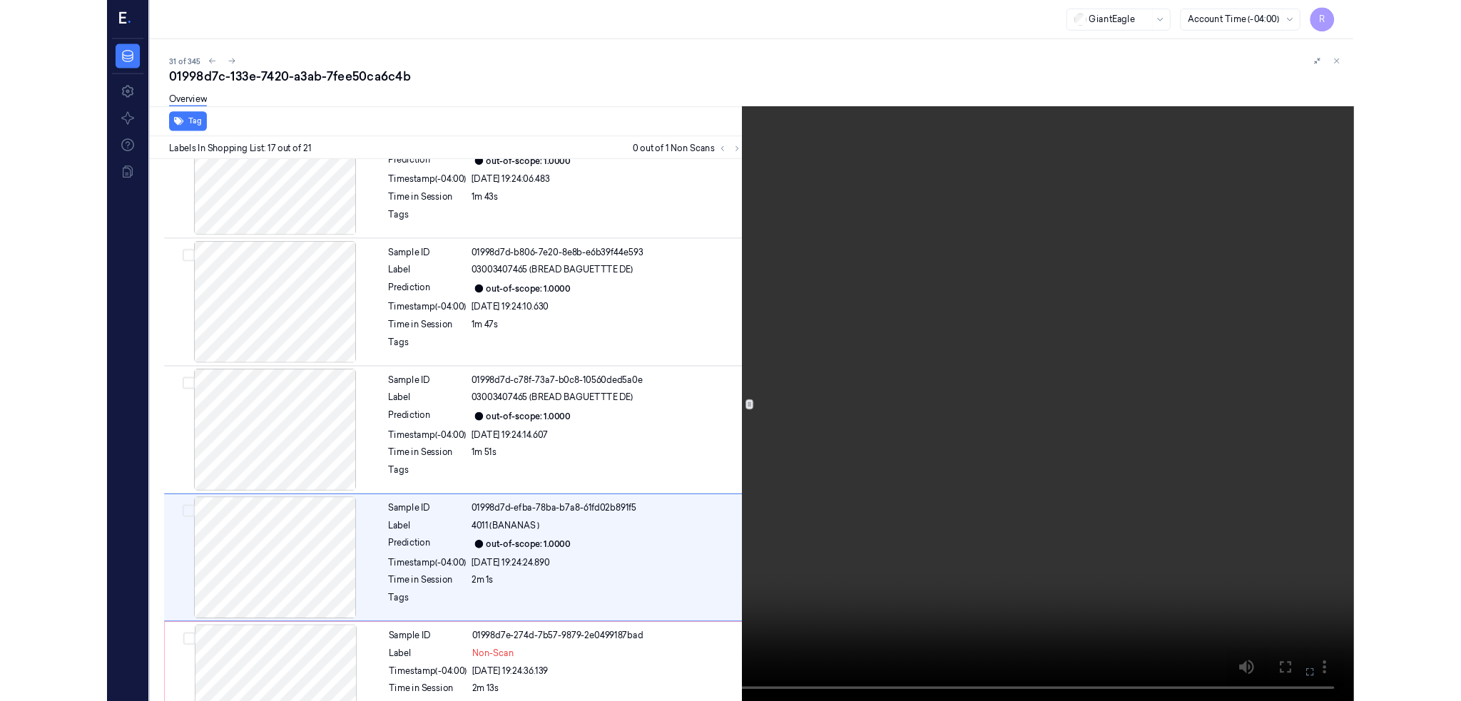
scroll to position [2153, 0]
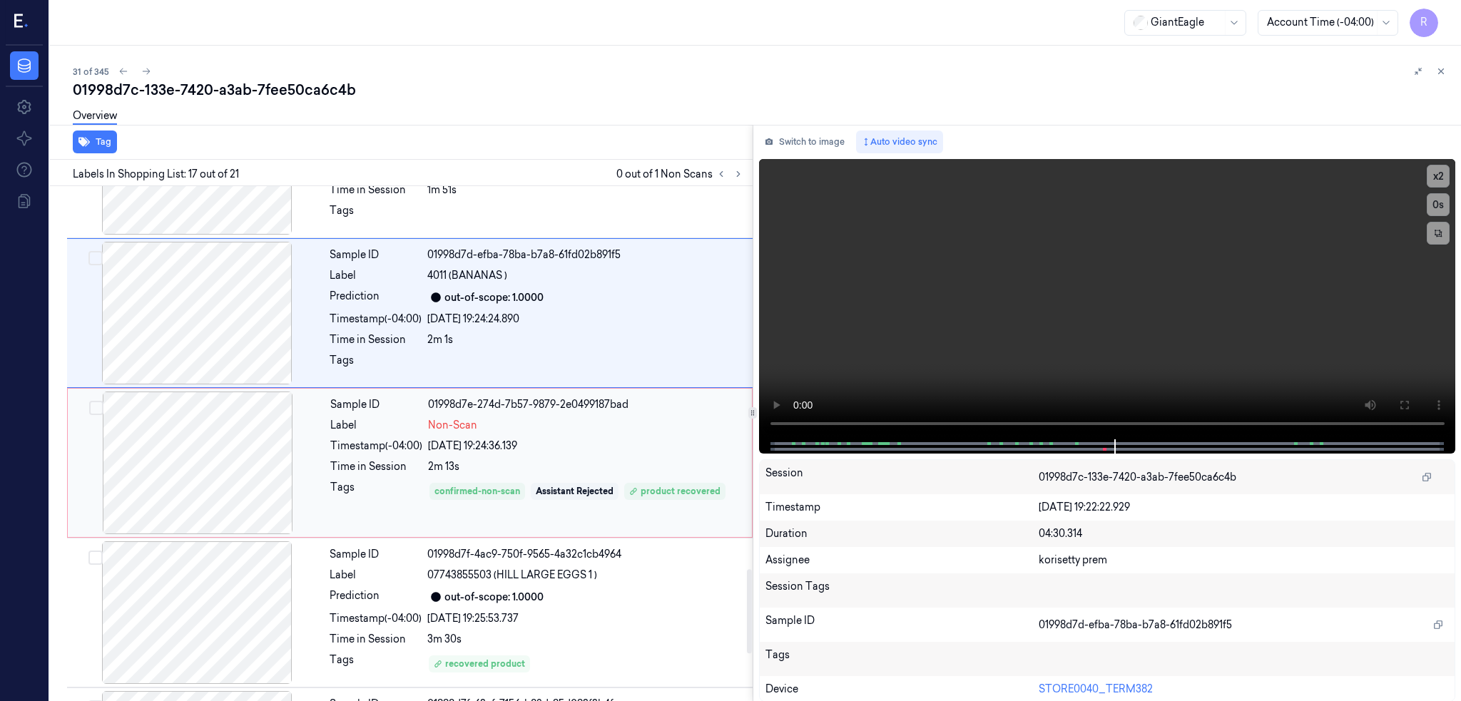
click at [173, 494] on div at bounding box center [198, 463] width 254 height 143
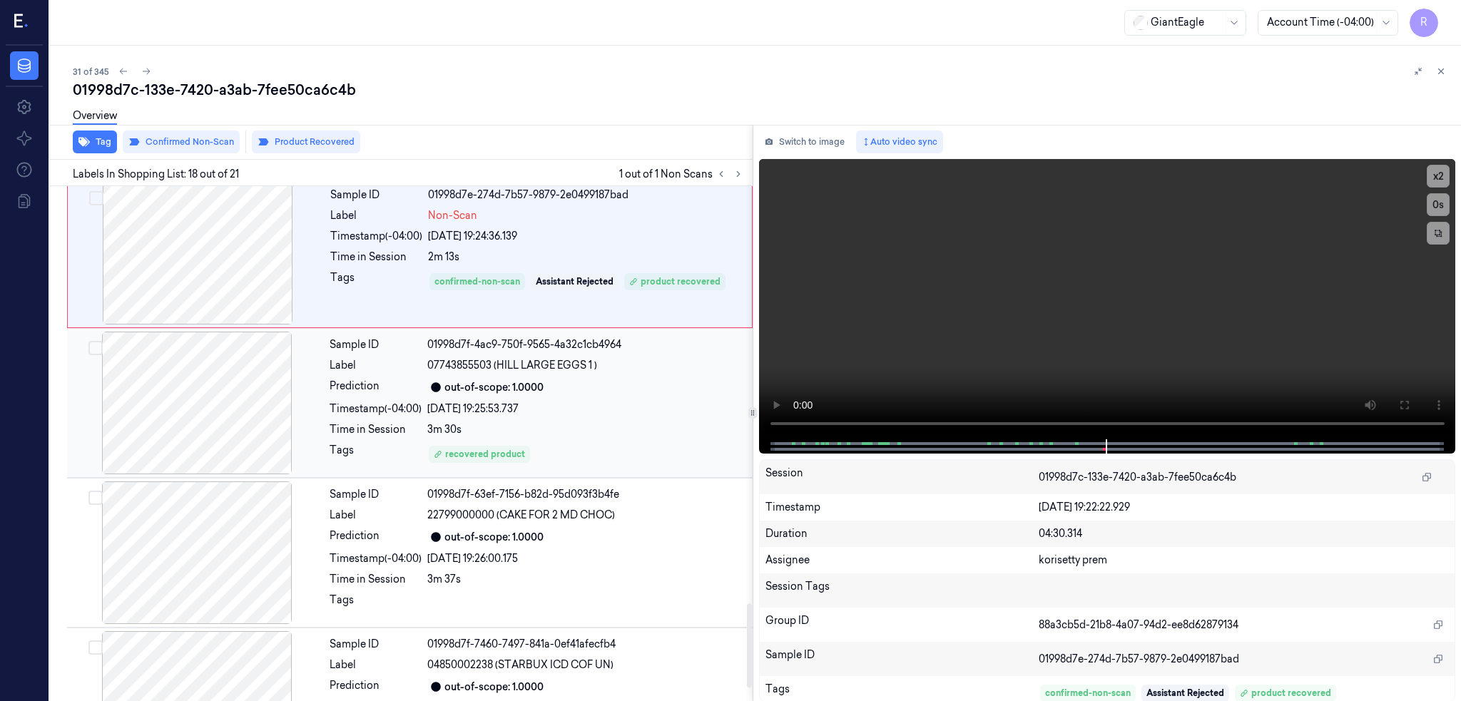
click at [171, 451] on div at bounding box center [197, 403] width 254 height 143
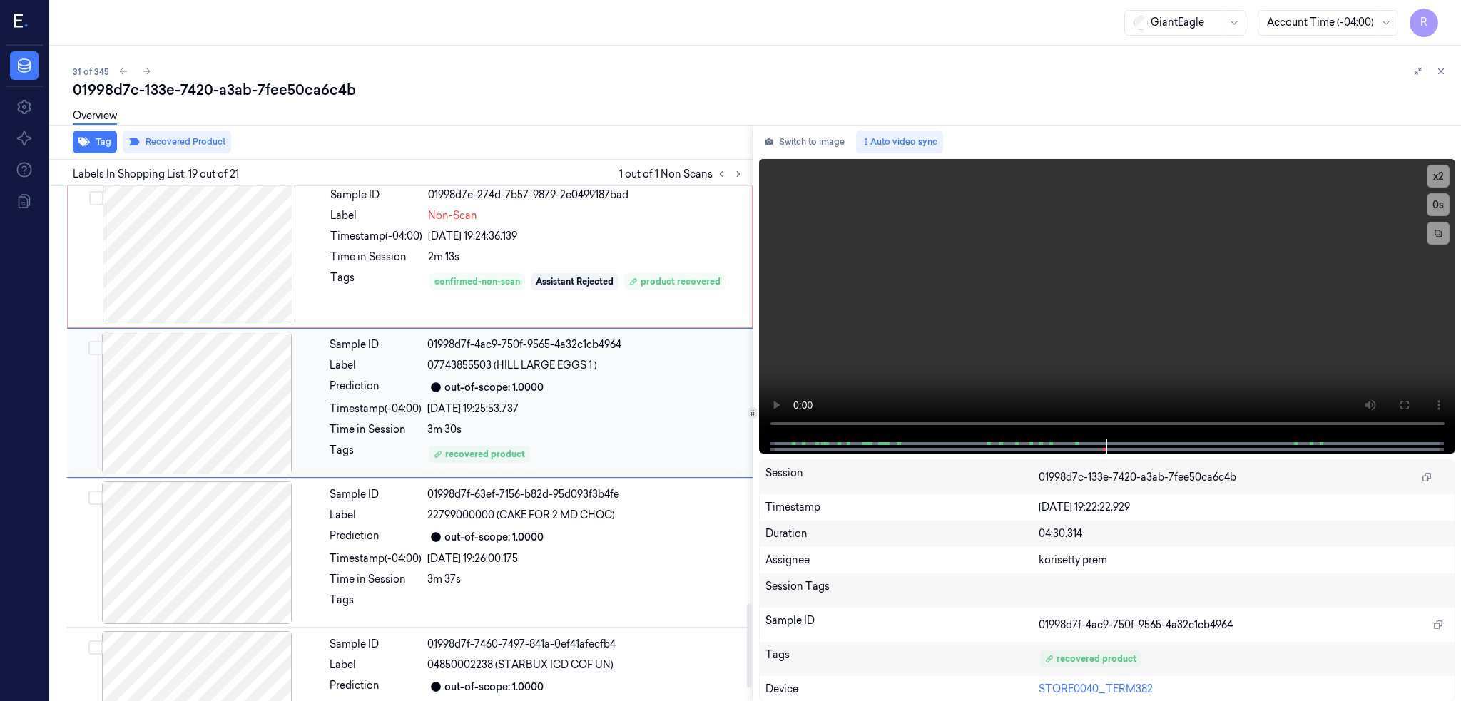
scroll to position [2513, 0]
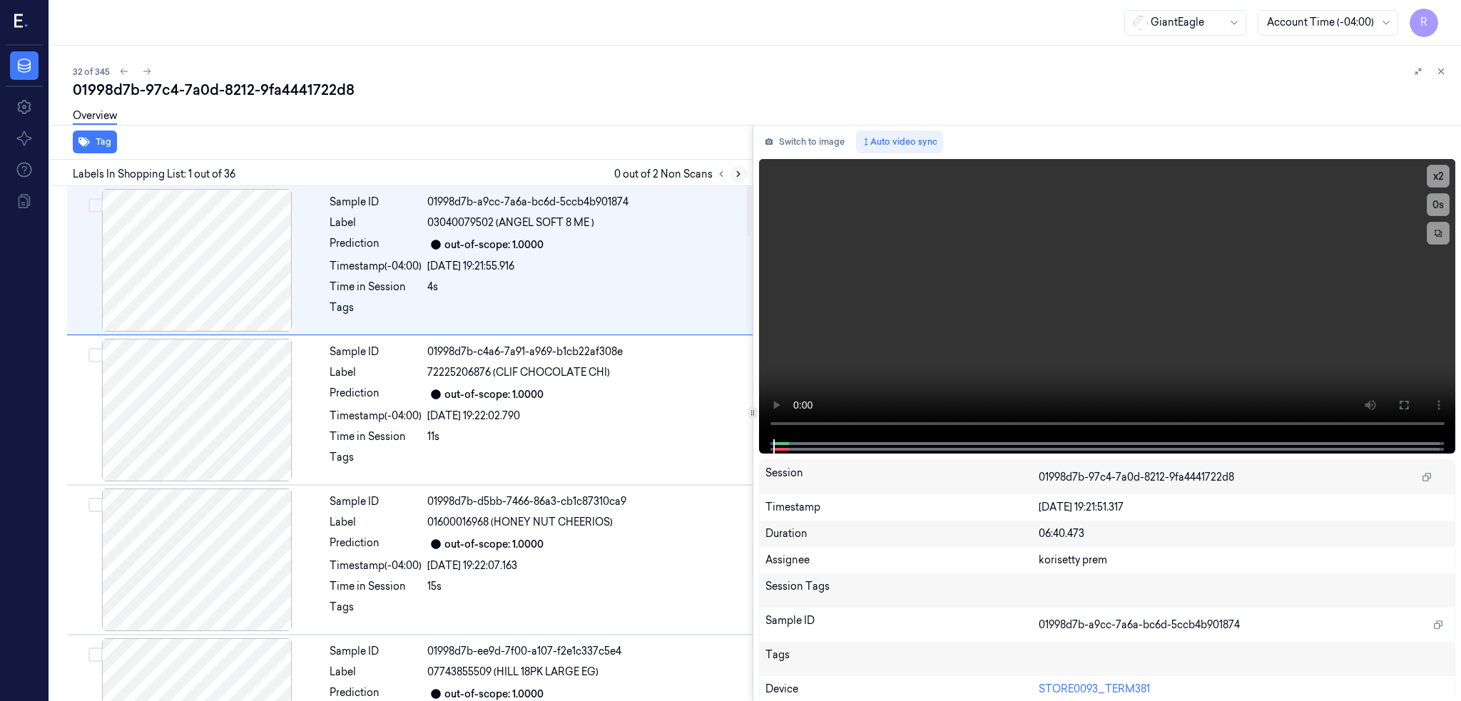
click at [743, 175] on icon at bounding box center [738, 174] width 10 height 10
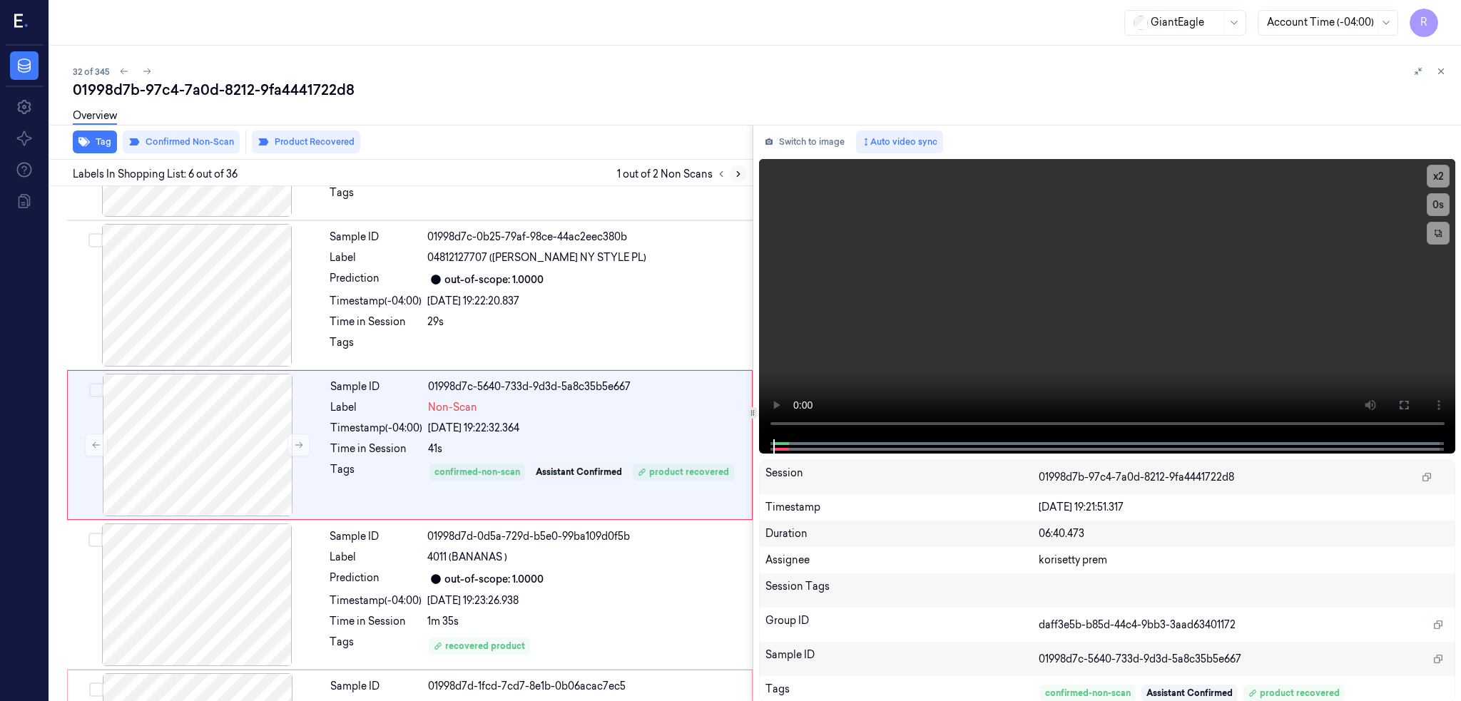
scroll to position [565, 0]
click at [235, 422] on div at bounding box center [198, 444] width 254 height 143
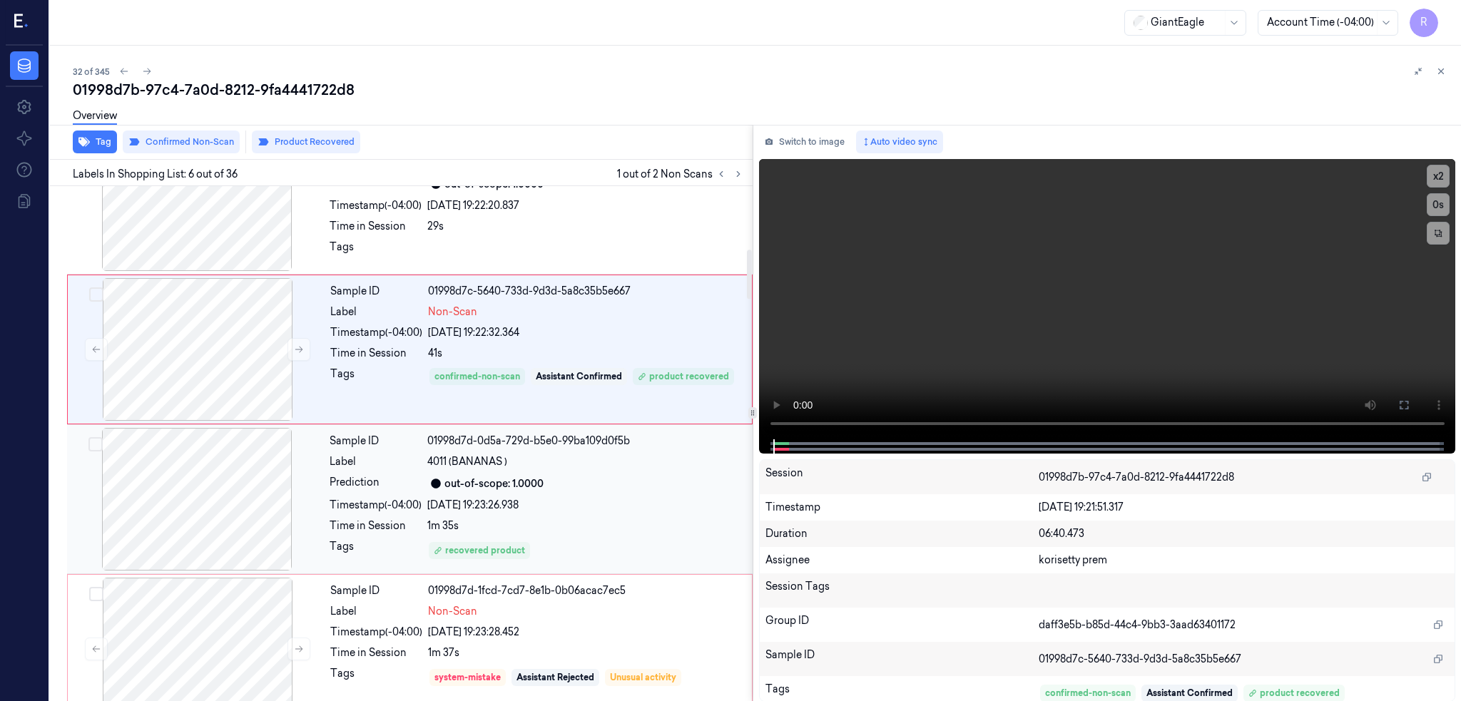
click at [202, 547] on div at bounding box center [197, 499] width 254 height 143
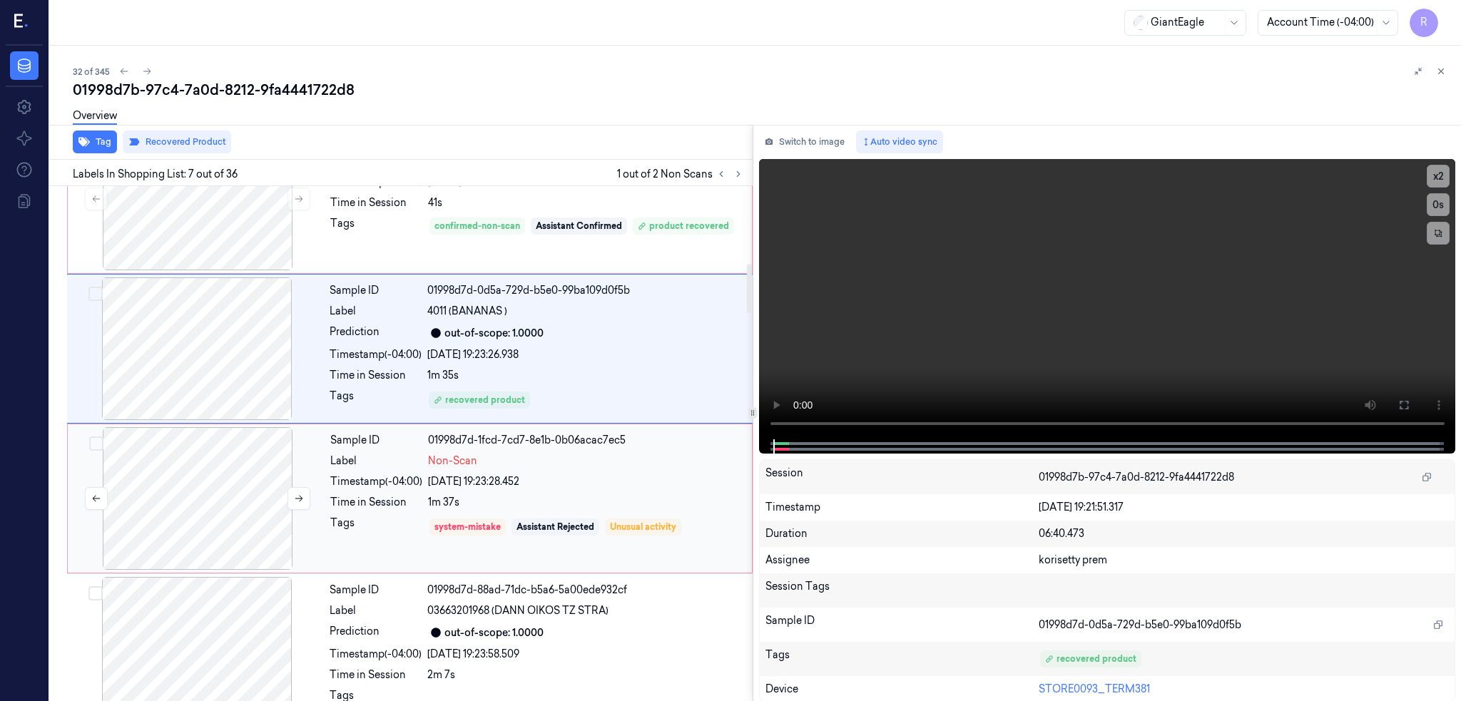
click at [204, 512] on div at bounding box center [198, 498] width 254 height 143
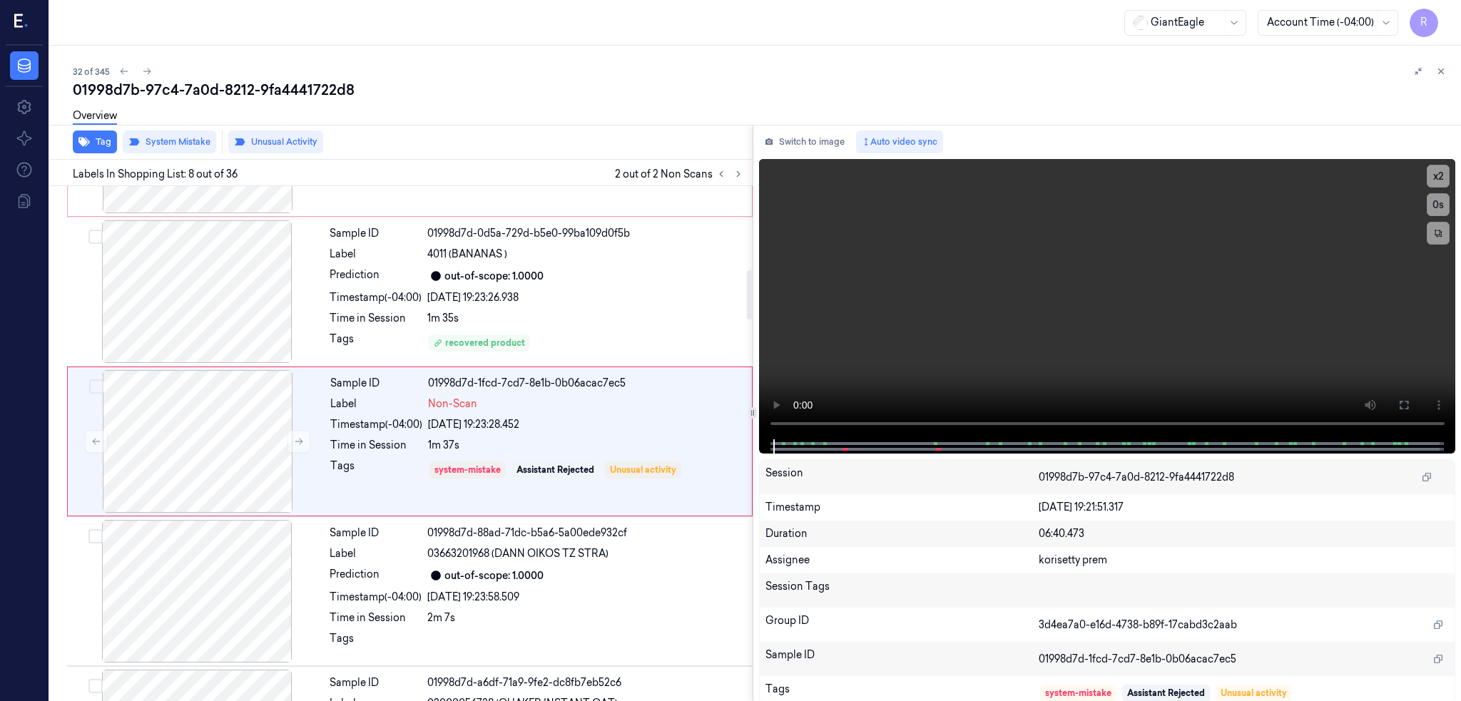
scroll to position [864, 0]
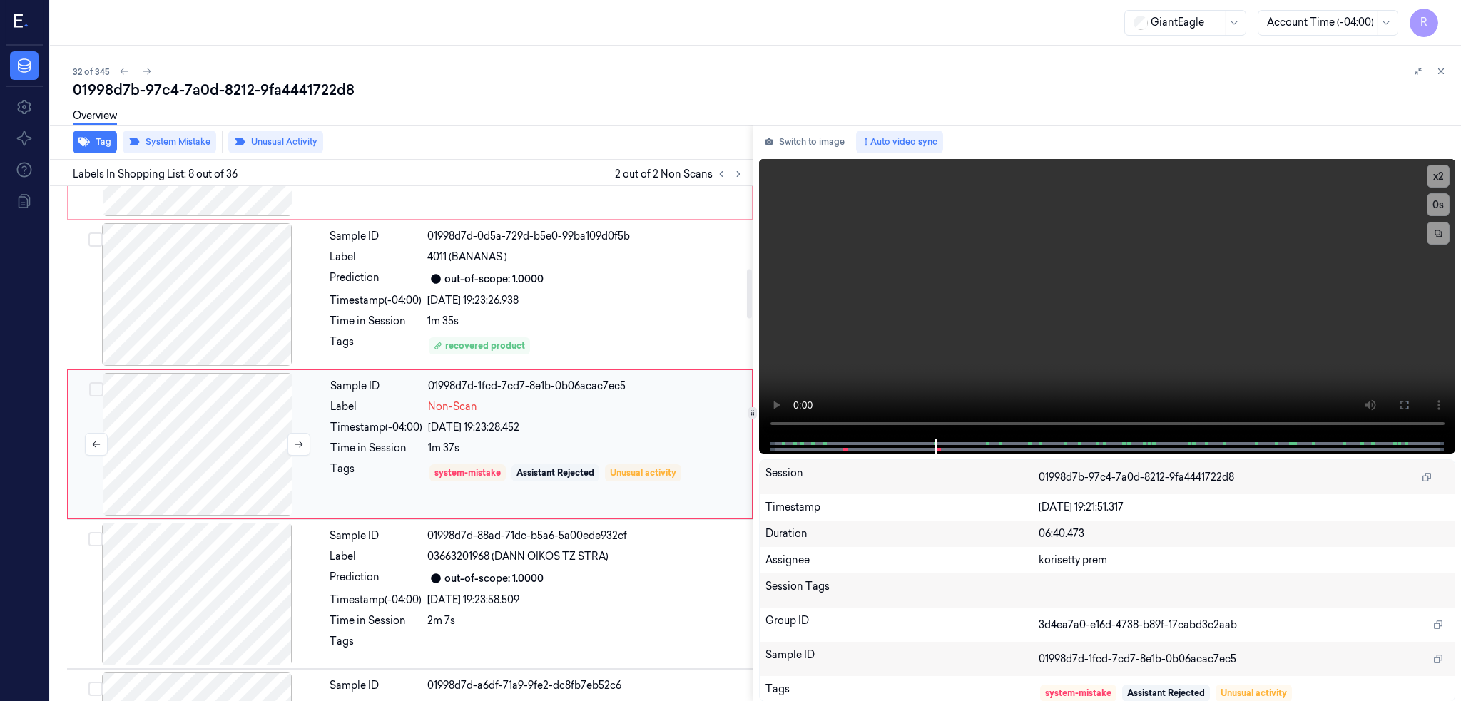
click at [213, 437] on div at bounding box center [198, 444] width 254 height 143
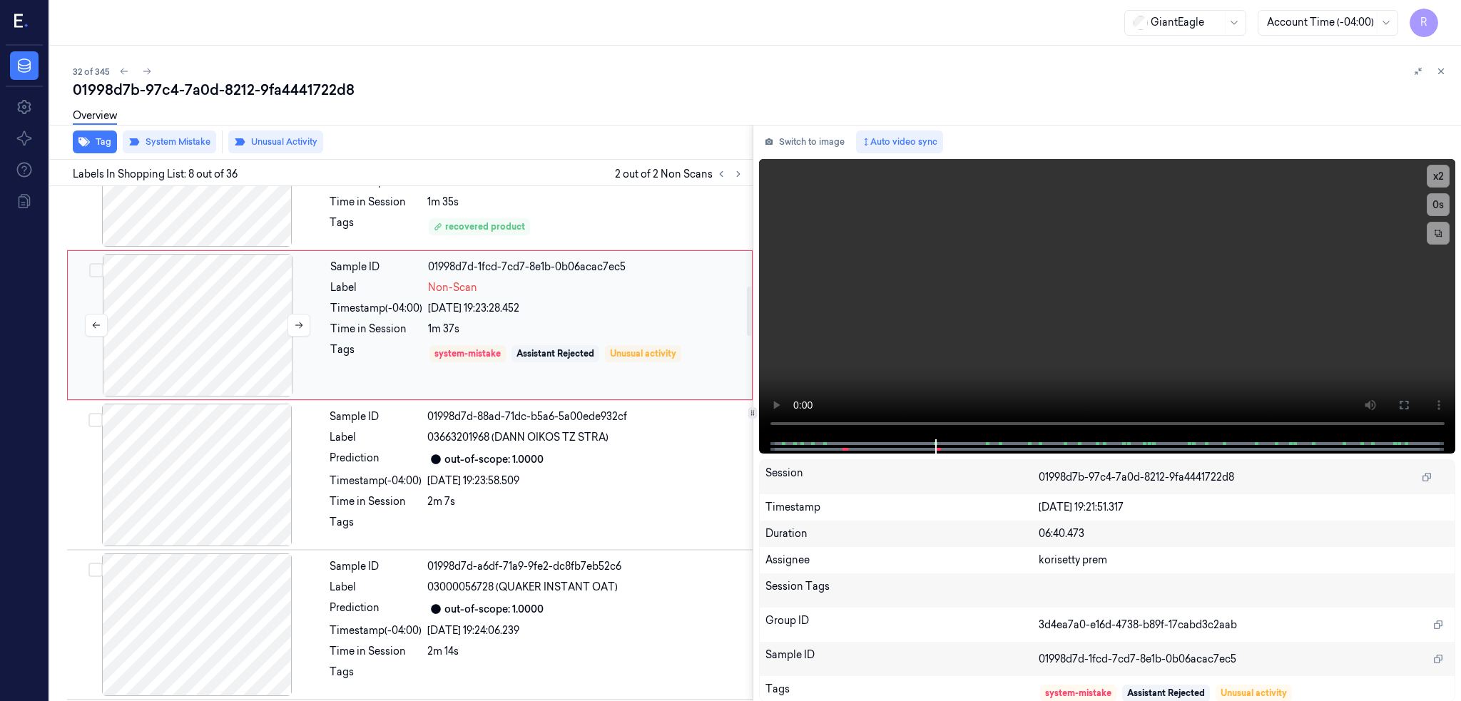
scroll to position [1055, 0]
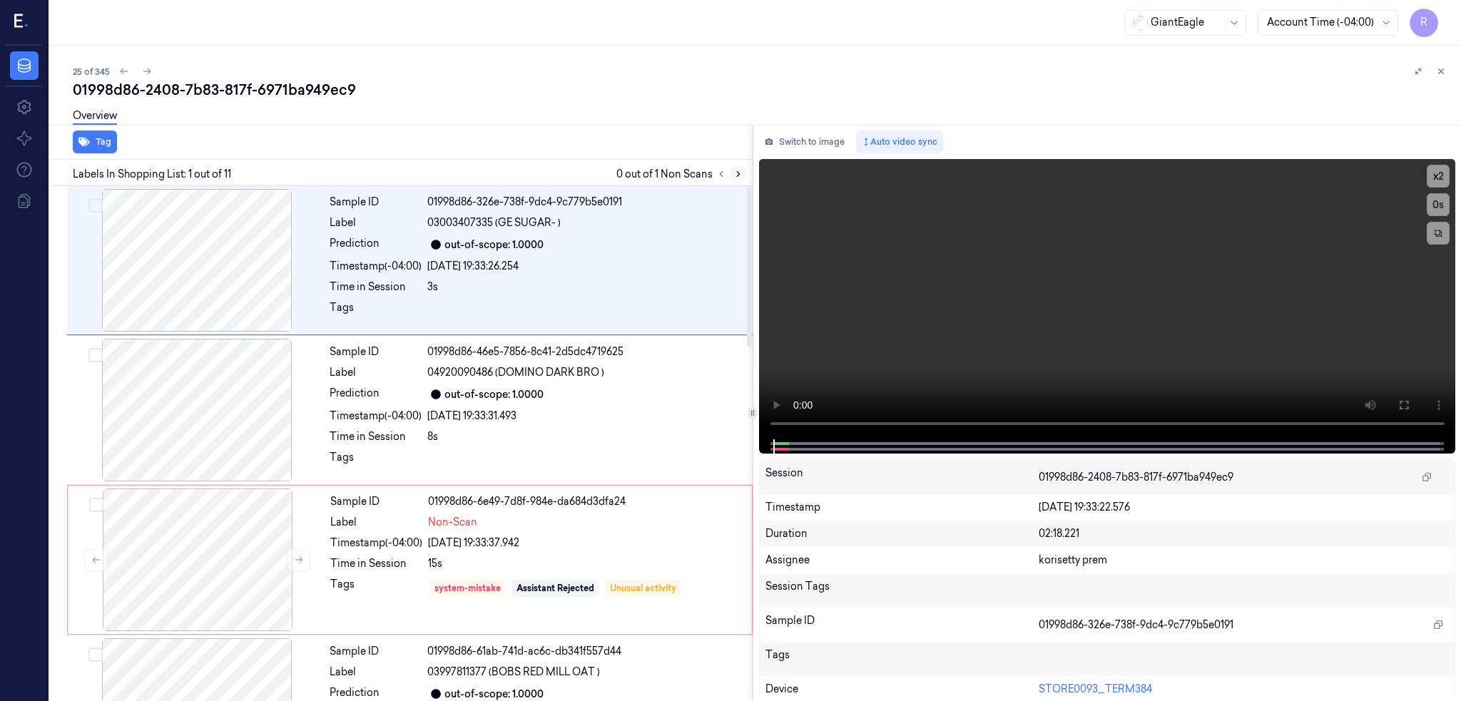
click at [747, 165] on button at bounding box center [738, 173] width 17 height 17
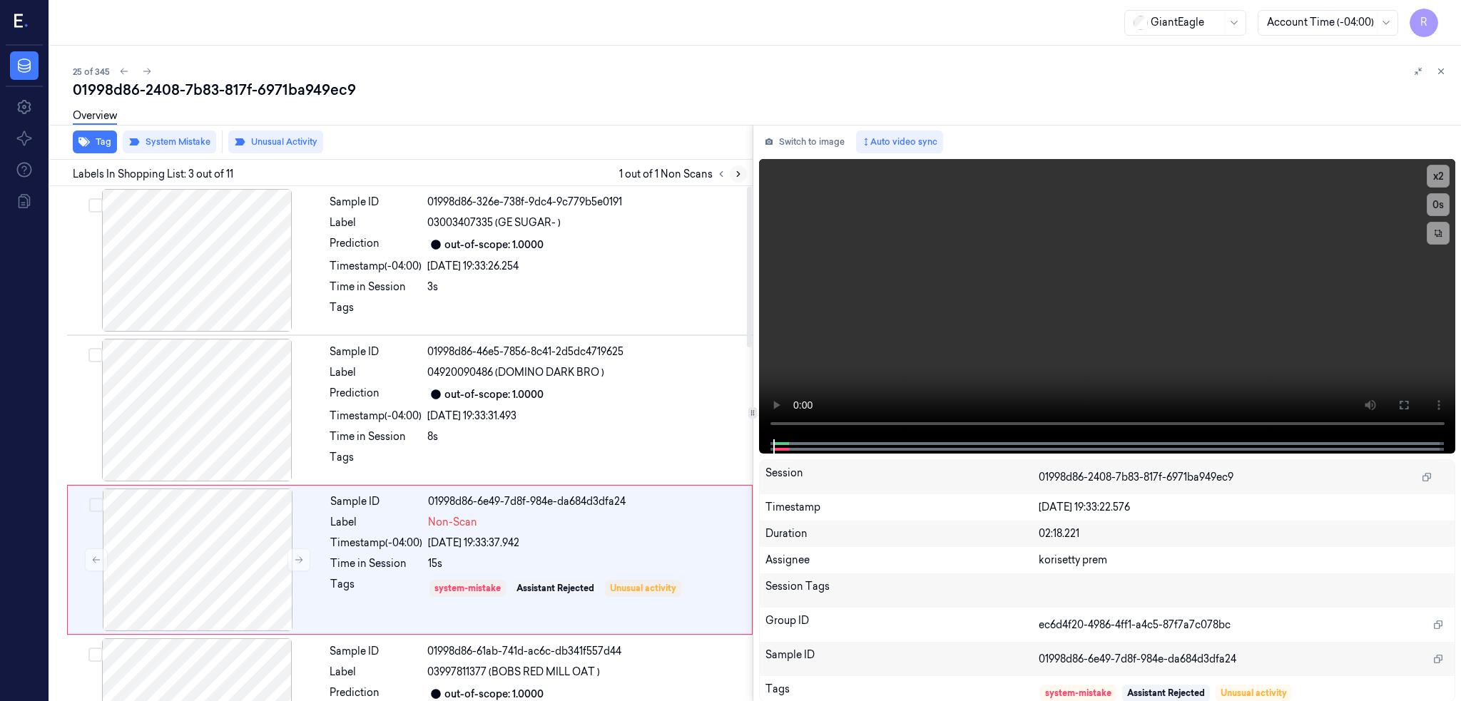
scroll to position [116, 0]
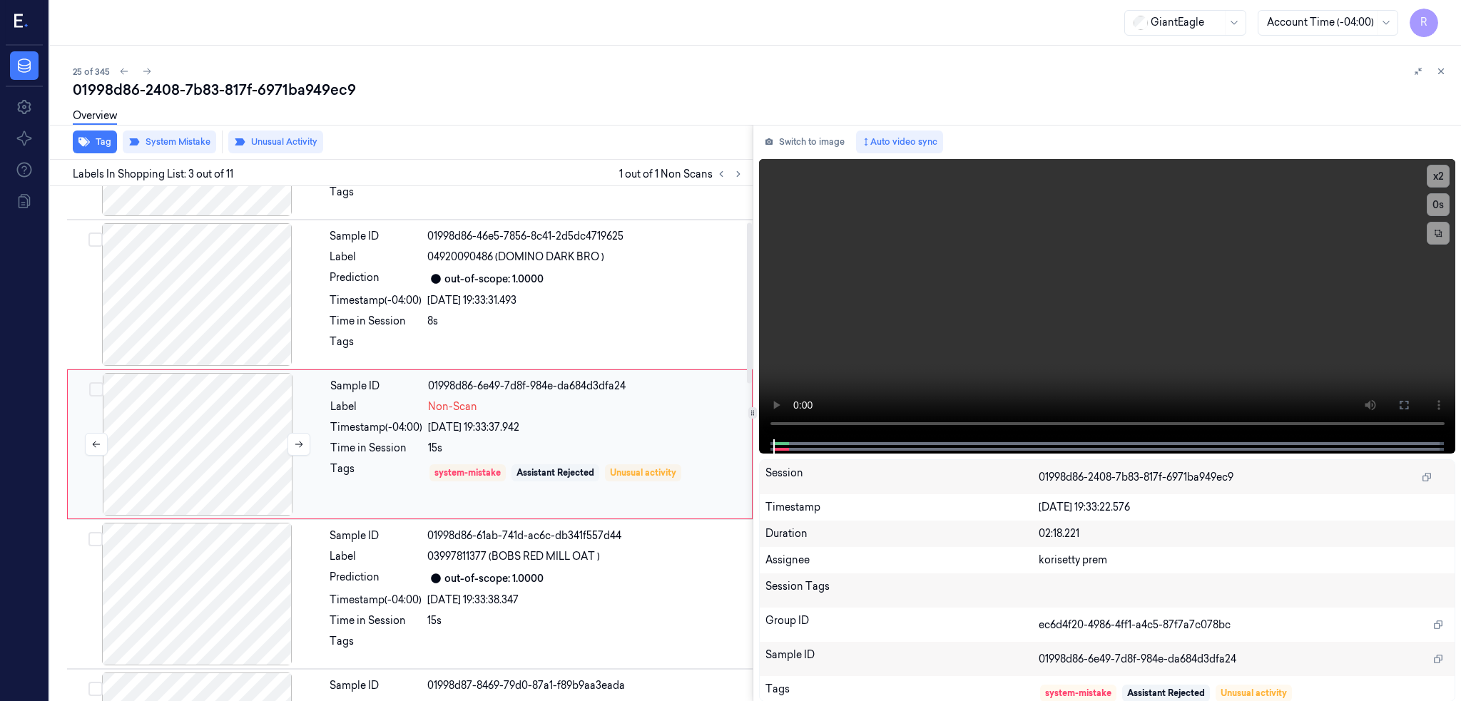
click at [150, 472] on div at bounding box center [198, 444] width 254 height 143
click at [208, 322] on div at bounding box center [197, 294] width 254 height 143
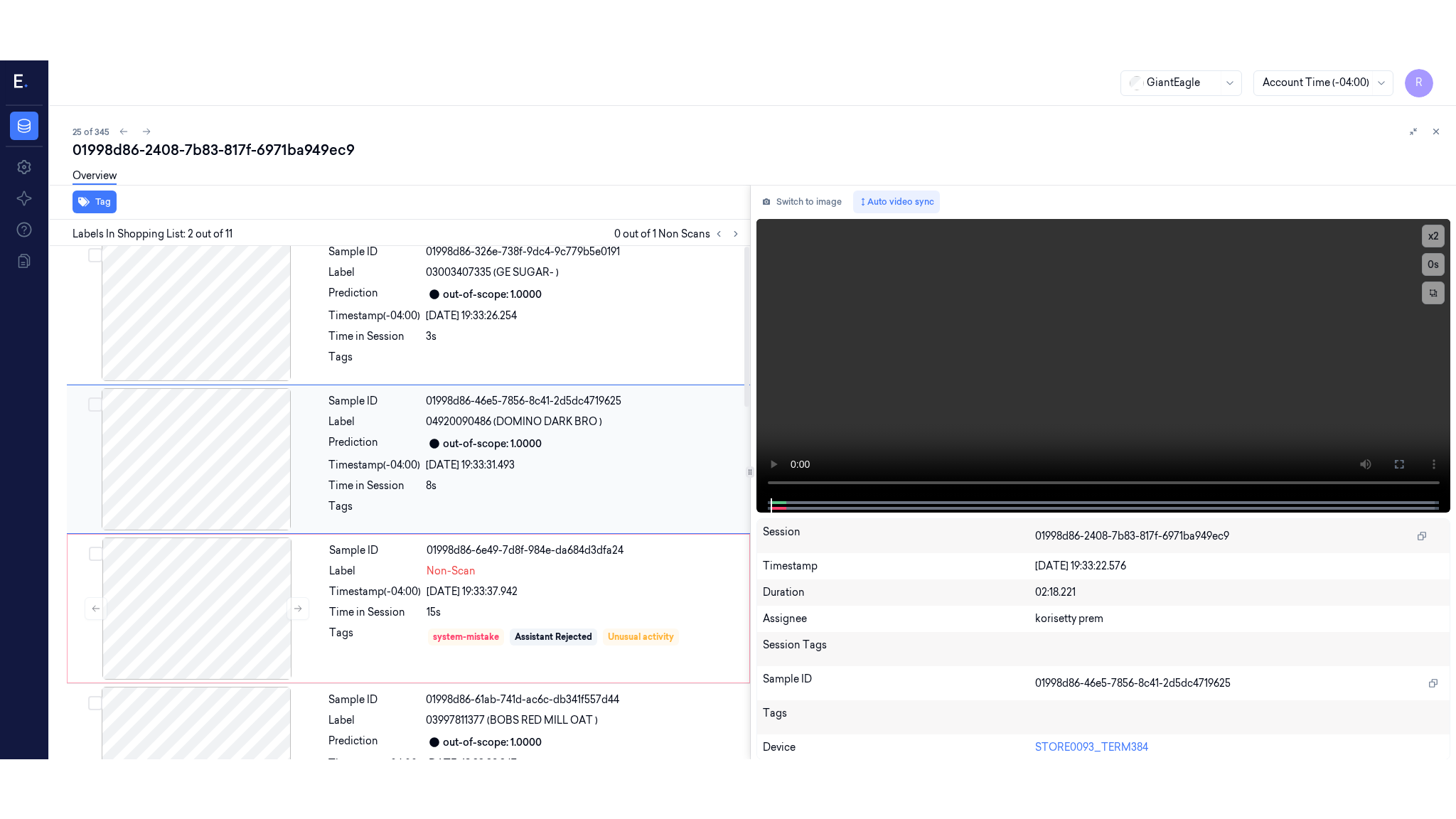
scroll to position [0, 0]
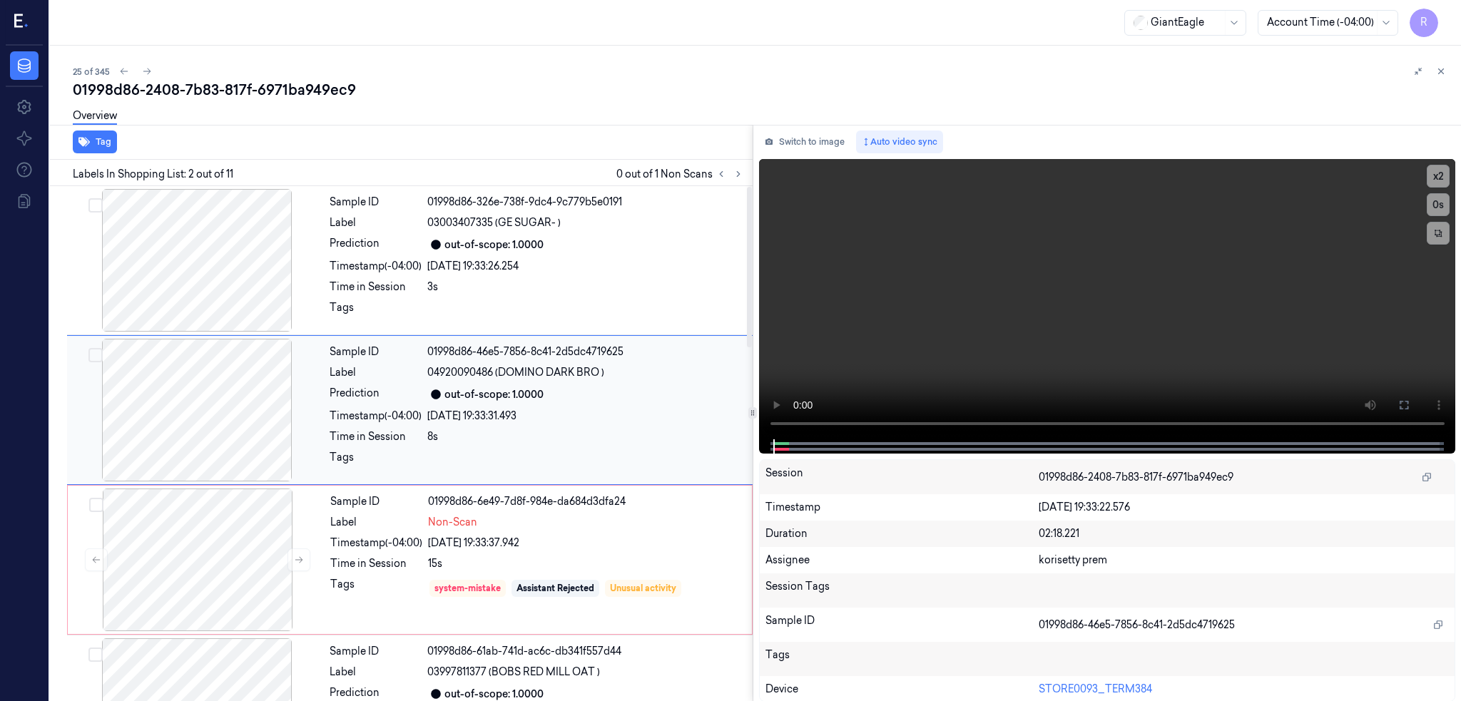
click at [213, 397] on div at bounding box center [197, 410] width 254 height 143
click at [160, 438] on div at bounding box center [197, 410] width 254 height 143
click at [190, 414] on div at bounding box center [197, 410] width 254 height 143
click at [1409, 400] on icon at bounding box center [1403, 404] width 11 height 11
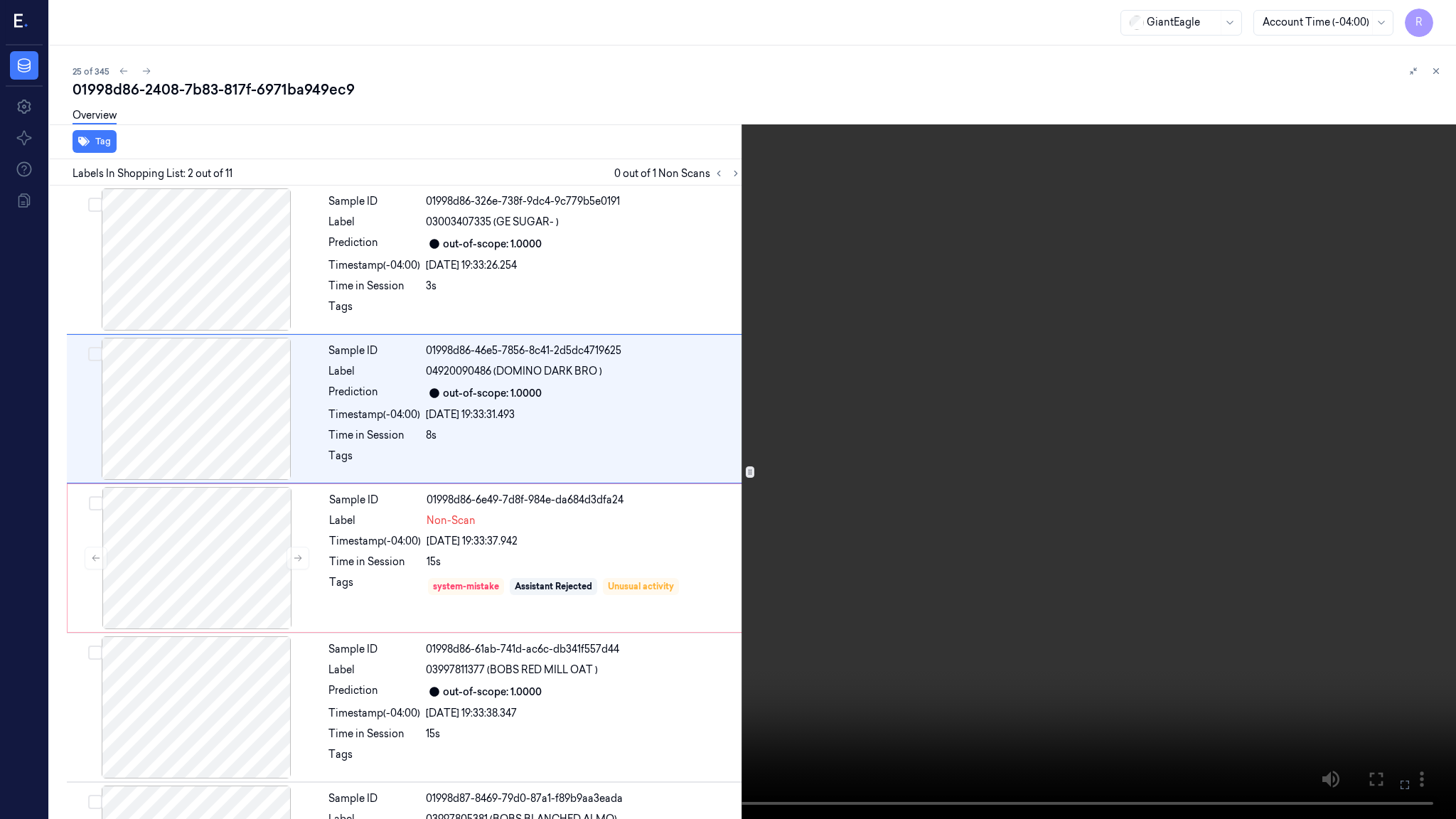
click at [774, 489] on video at bounding box center [728, 410] width 1456 height 819
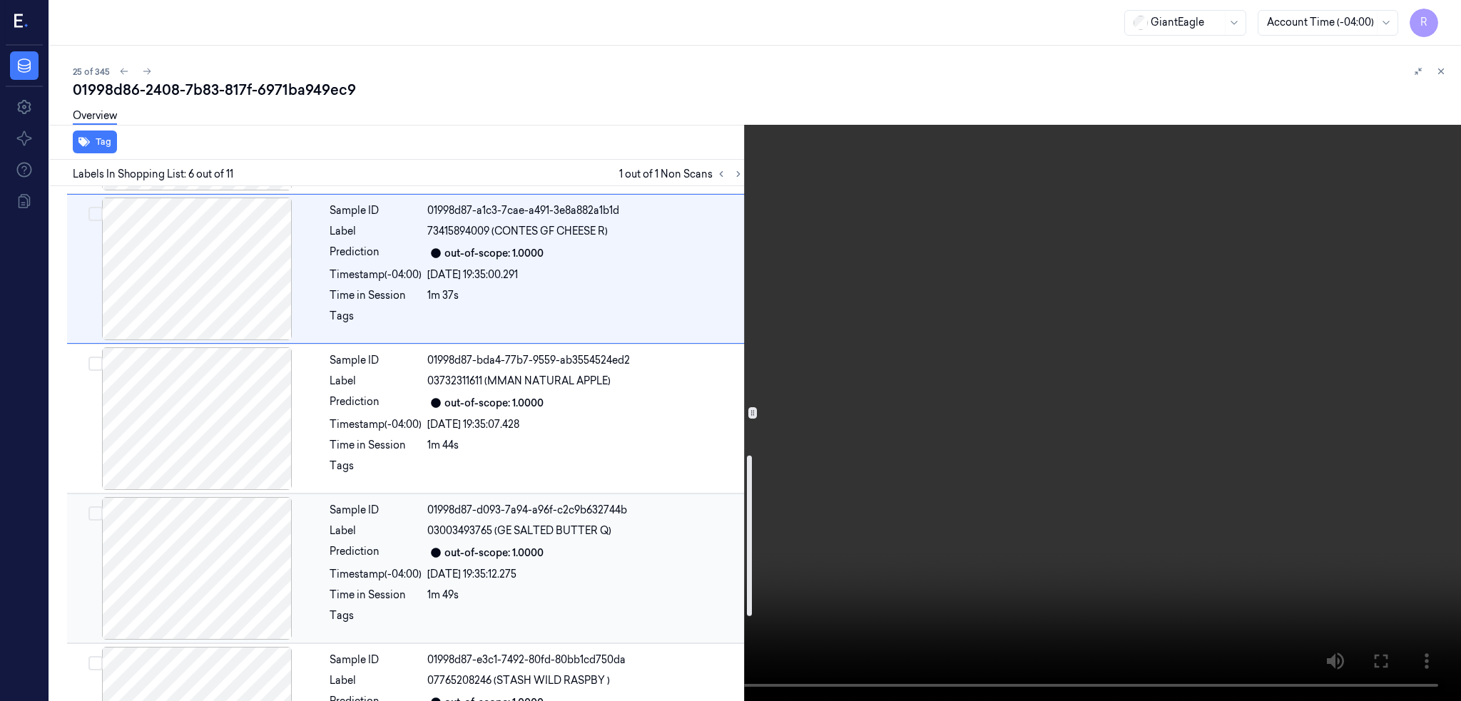
scroll to position [885, 0]
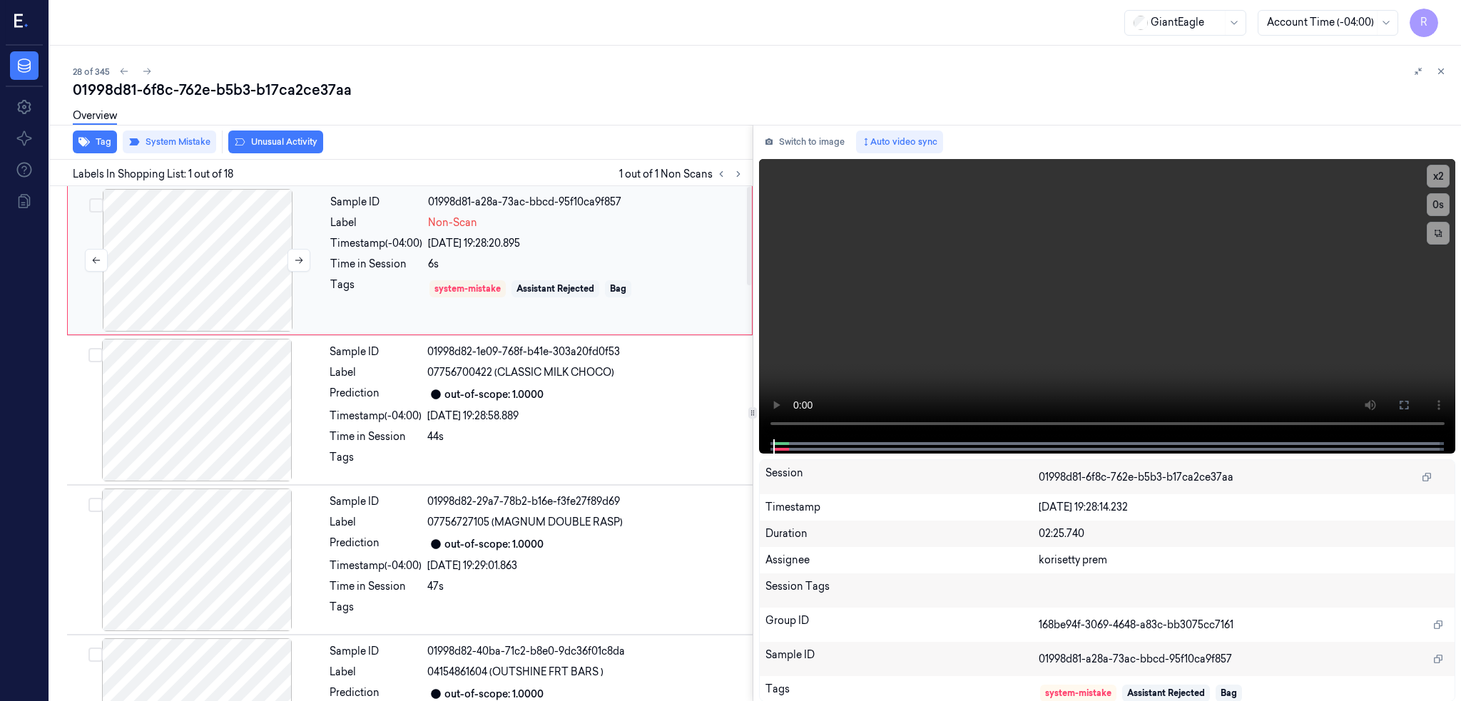
click at [177, 280] on div at bounding box center [198, 260] width 254 height 143
click at [1415, 411] on button at bounding box center [1403, 405] width 23 height 23
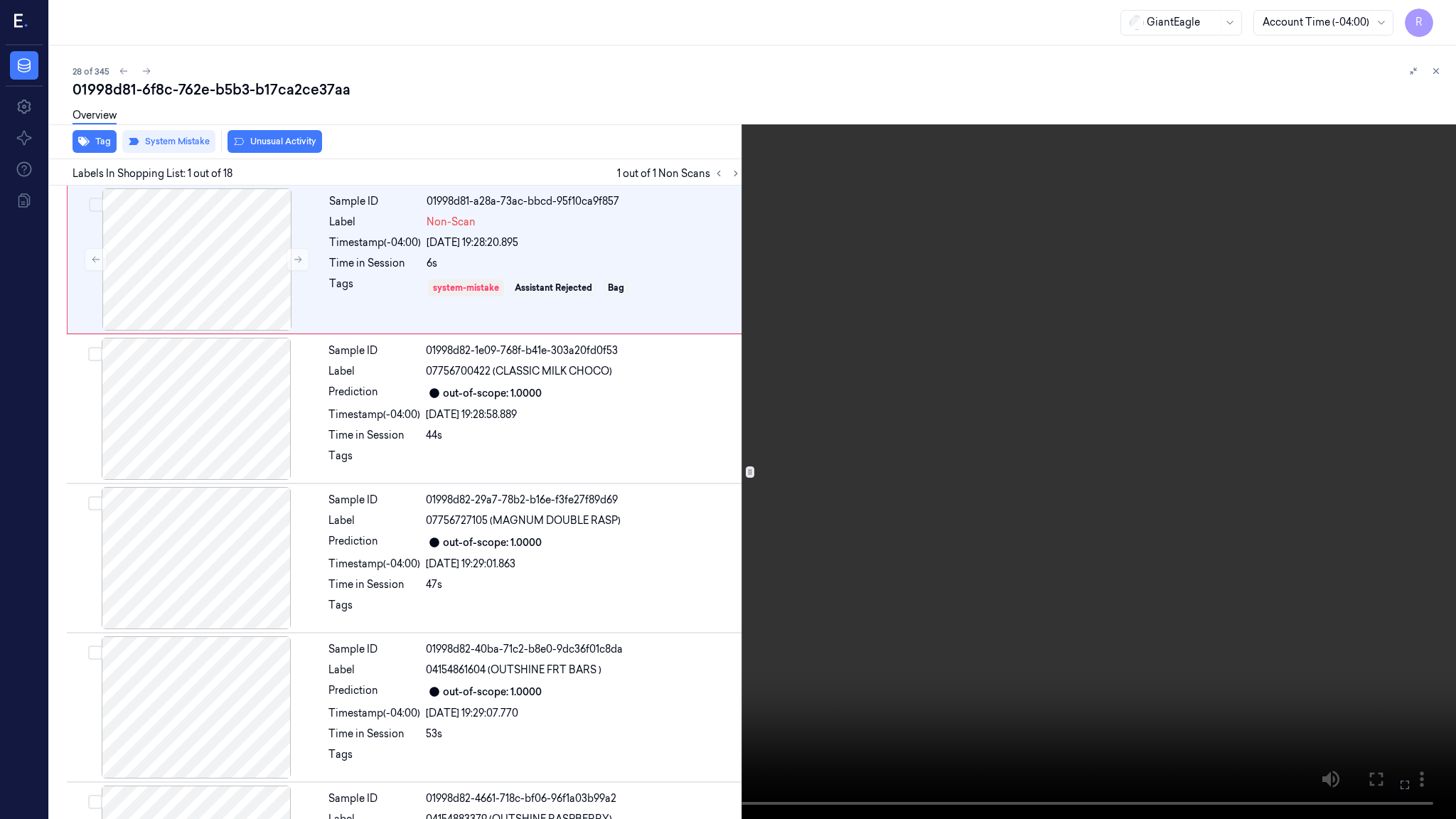
click at [723, 493] on video at bounding box center [728, 410] width 1456 height 819
click at [1447, 28] on button "x 2" at bounding box center [1438, 17] width 23 height 23
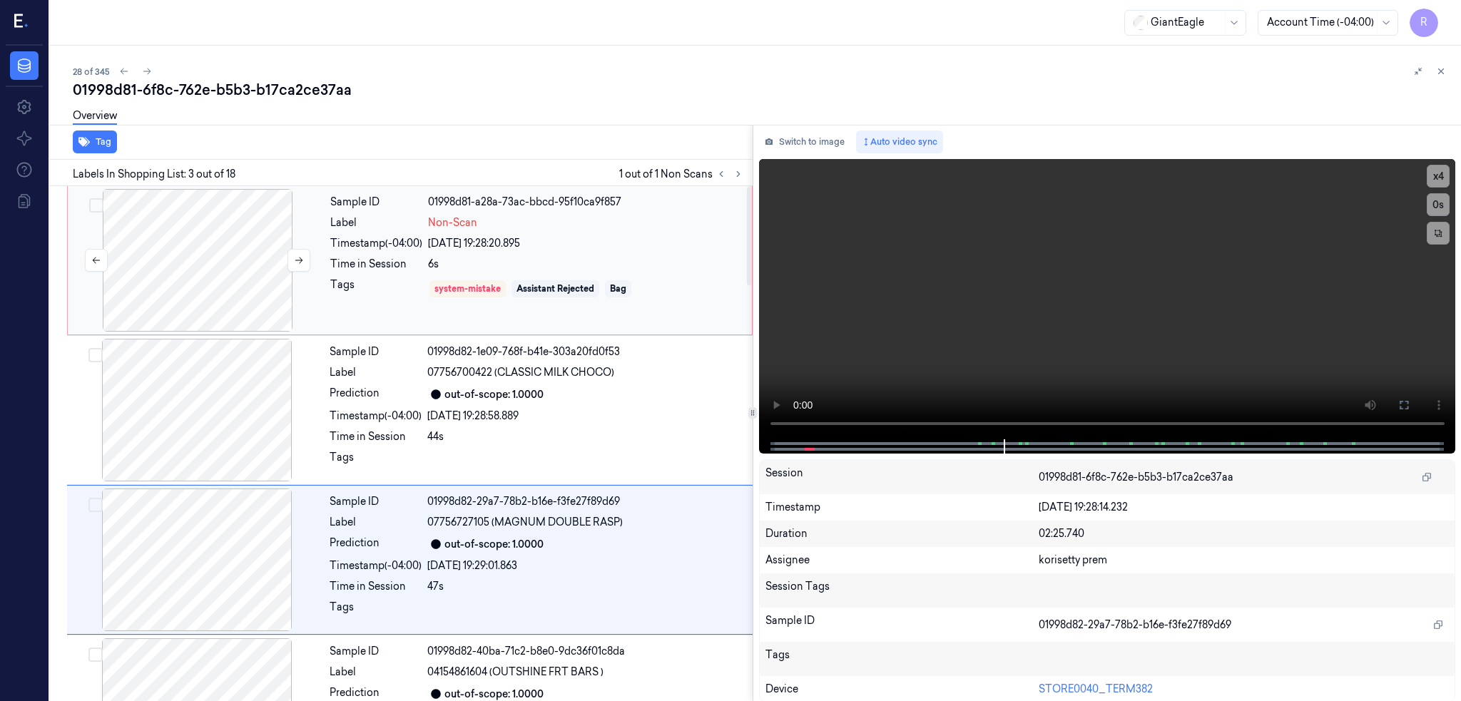
click at [198, 265] on div at bounding box center [198, 260] width 254 height 143
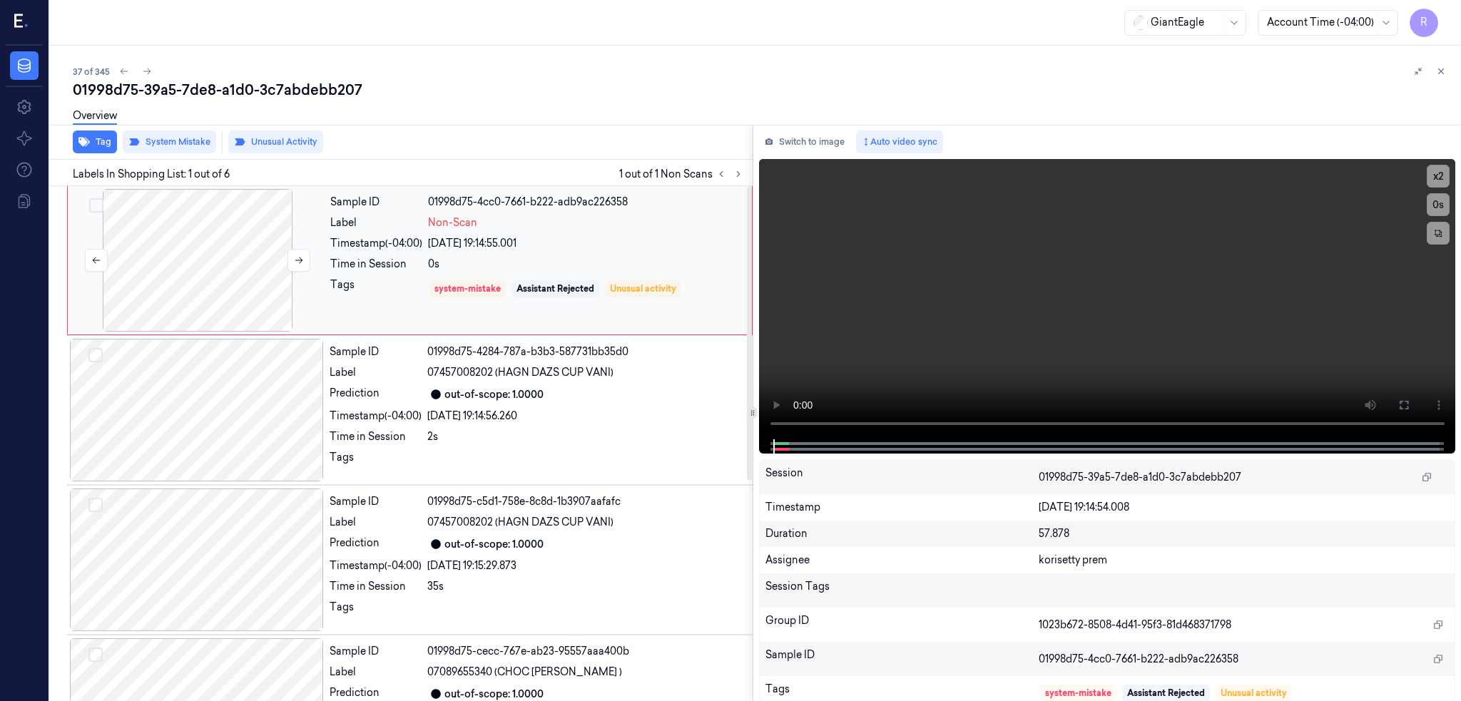
click at [210, 245] on div at bounding box center [198, 260] width 254 height 143
click at [196, 267] on div at bounding box center [198, 260] width 254 height 143
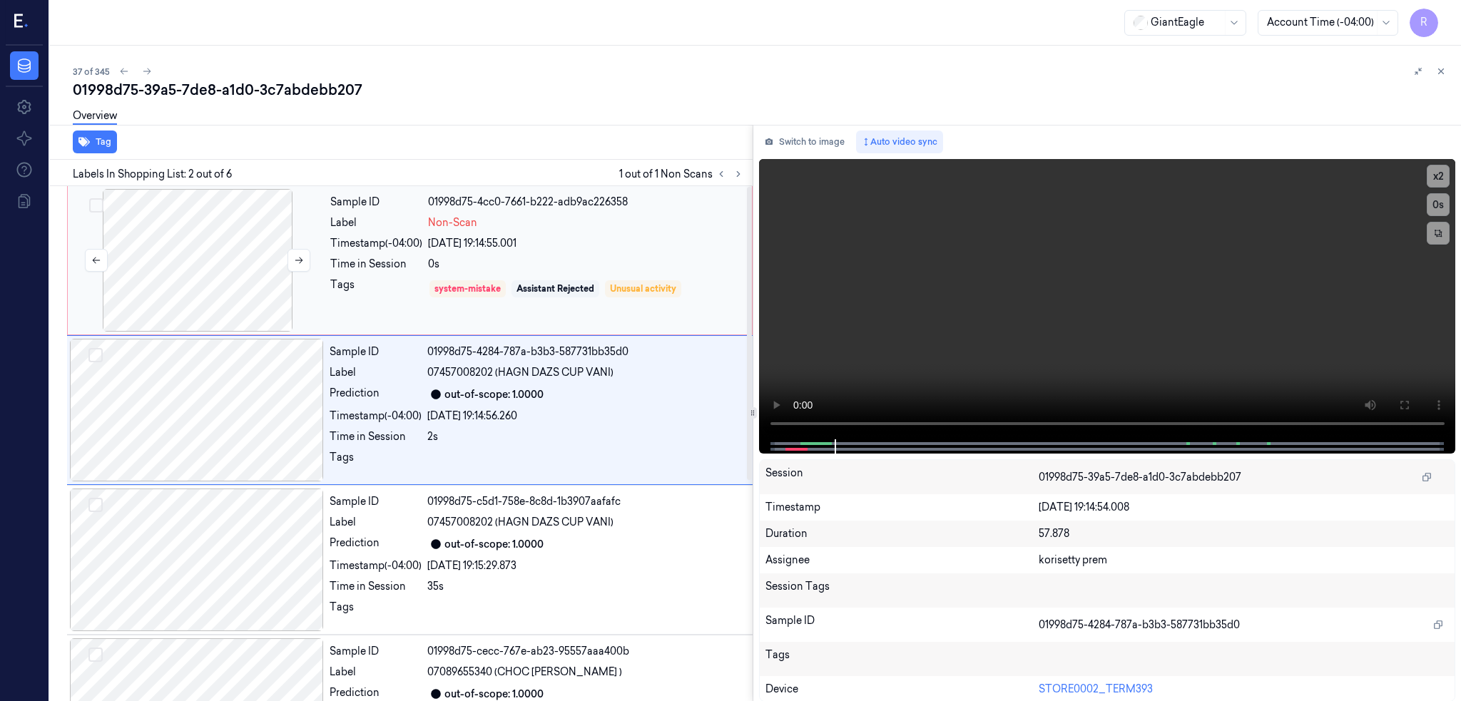
click at [184, 275] on div at bounding box center [198, 260] width 254 height 143
click at [213, 276] on div at bounding box center [198, 260] width 254 height 143
click at [1409, 402] on icon at bounding box center [1403, 404] width 11 height 11
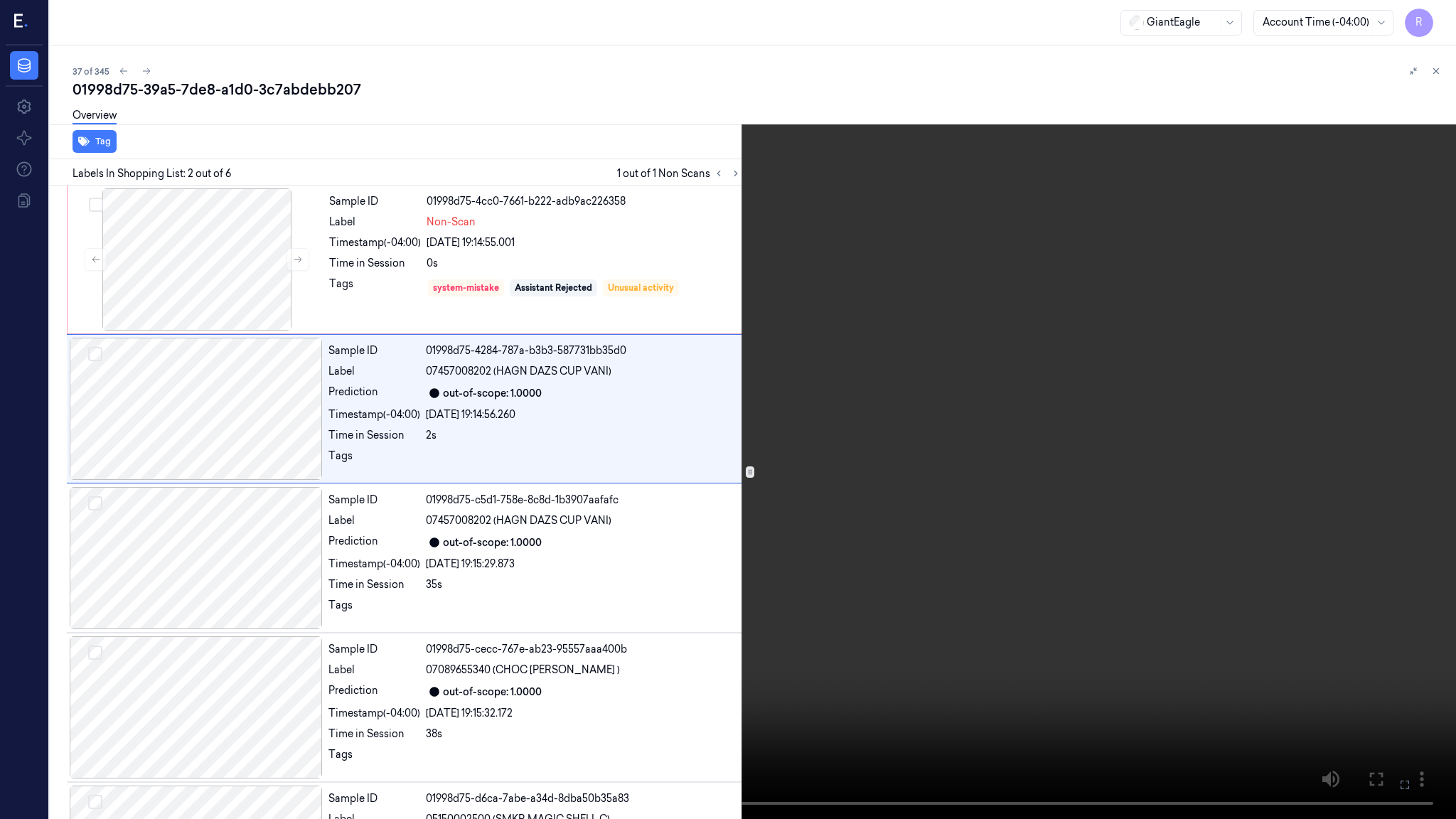
click at [891, 464] on video at bounding box center [728, 410] width 1456 height 819
click at [896, 437] on video at bounding box center [728, 410] width 1456 height 819
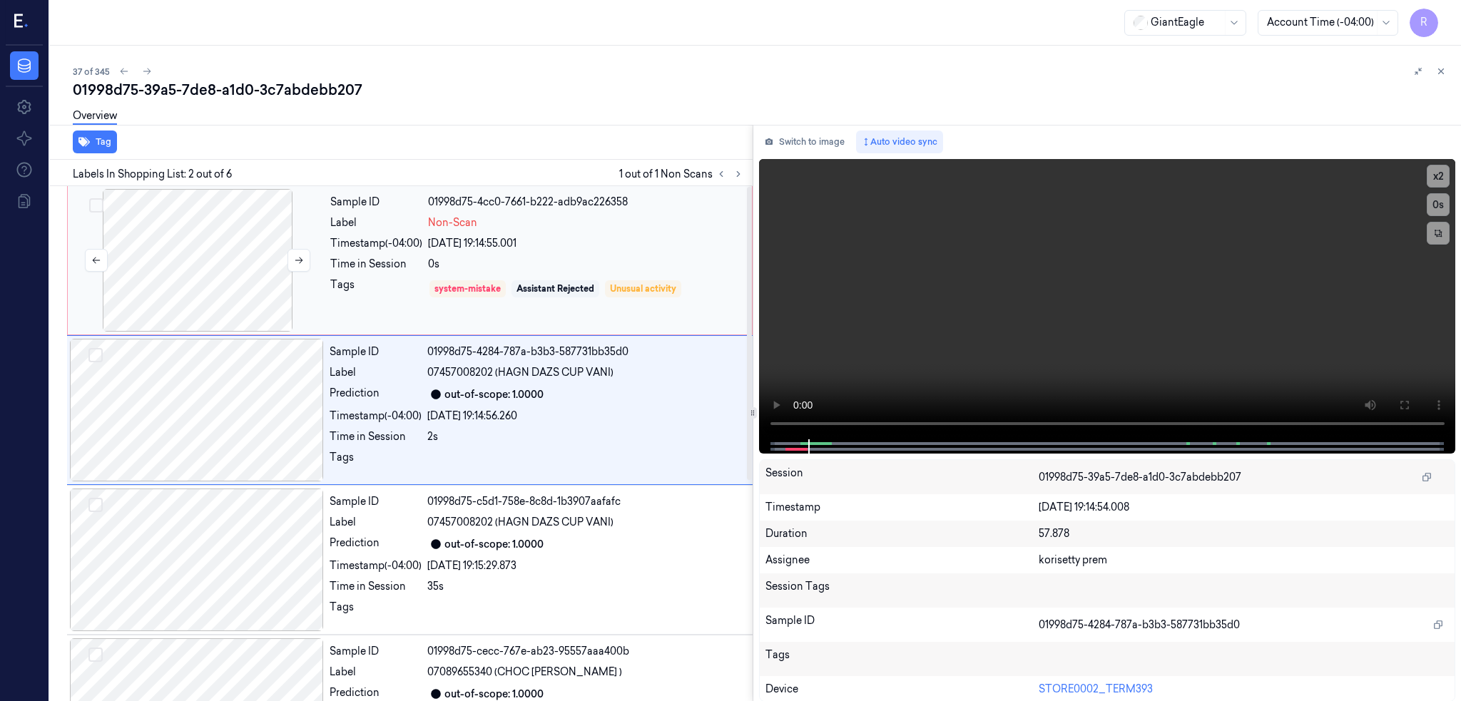
click at [221, 275] on div at bounding box center [198, 260] width 254 height 143
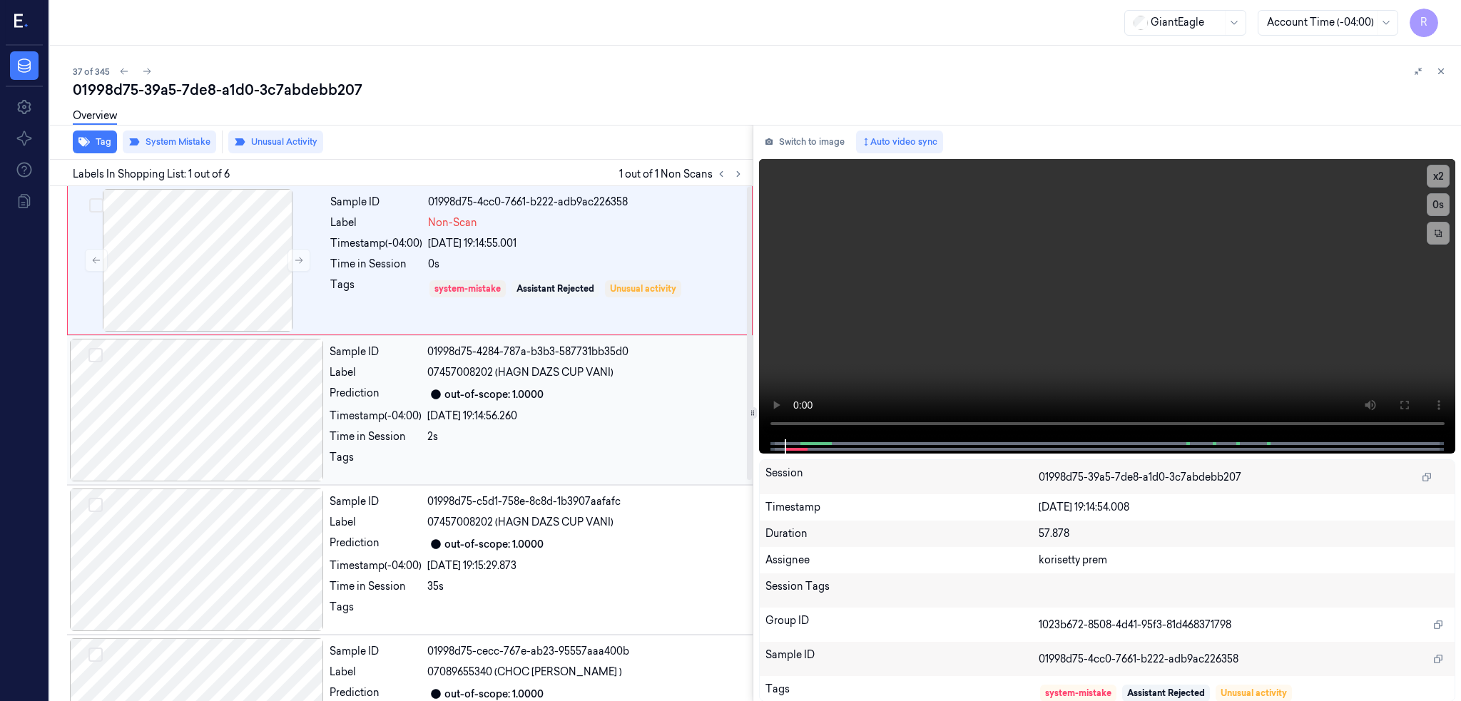
click at [236, 411] on div at bounding box center [197, 410] width 254 height 143
click at [1408, 409] on icon at bounding box center [1403, 405] width 9 height 9
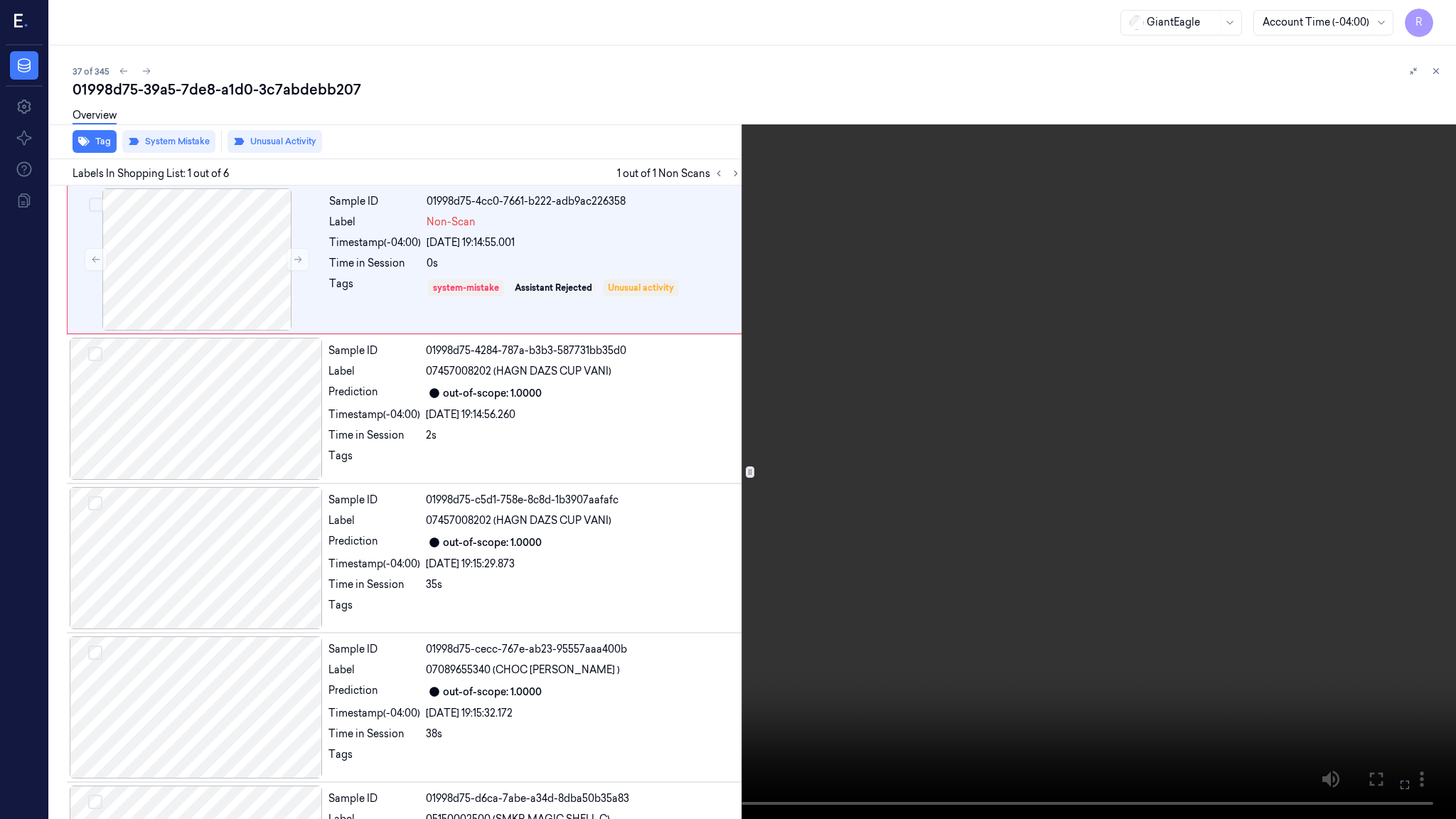
click at [938, 425] on video at bounding box center [728, 410] width 1456 height 819
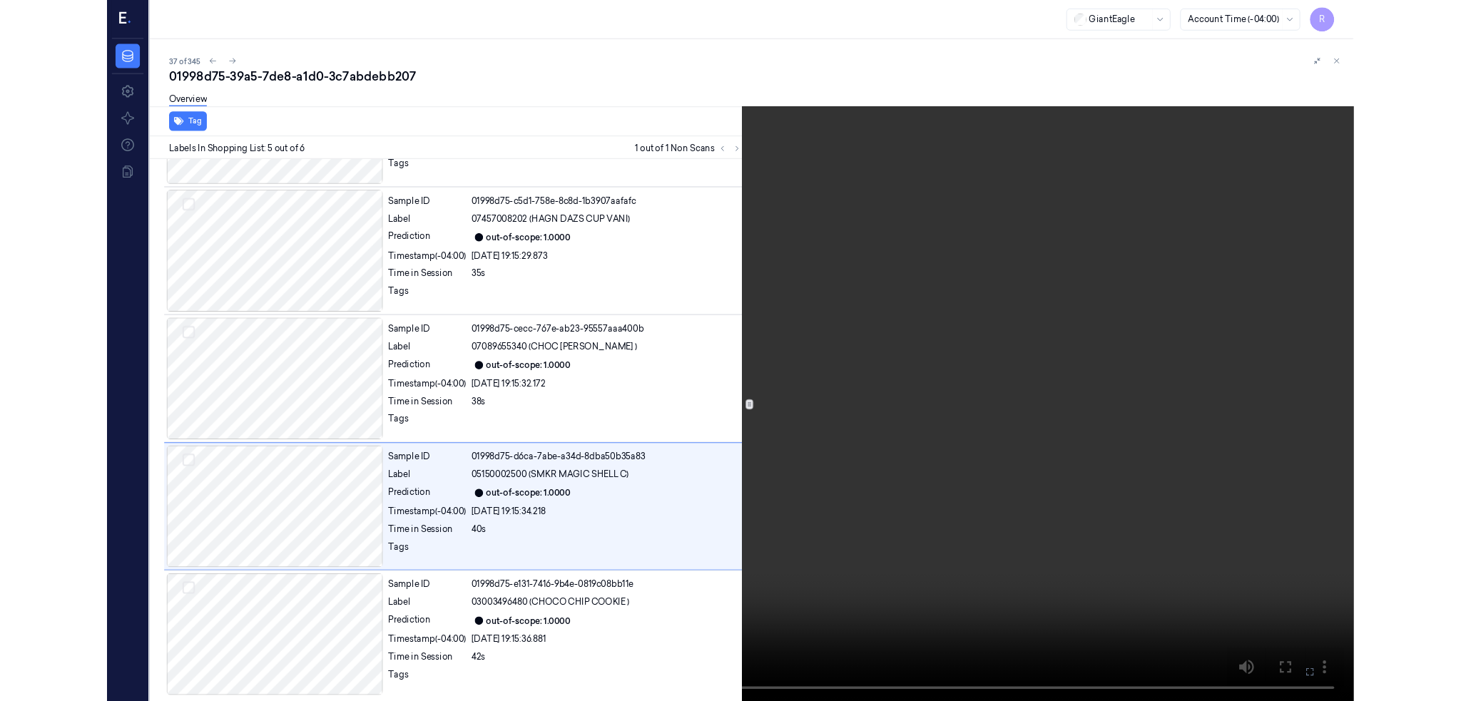
scroll to position [267, 0]
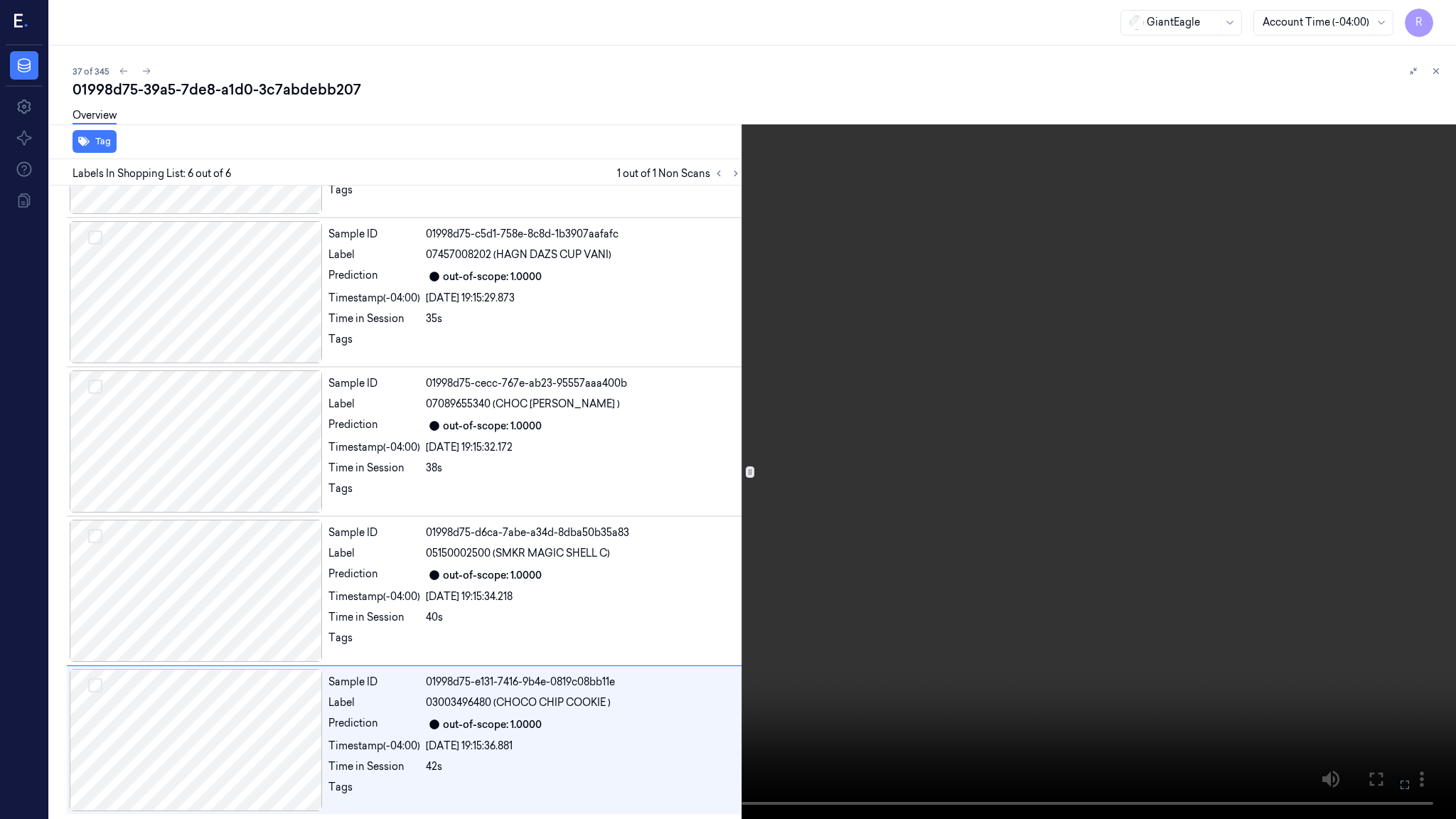
click at [832, 401] on video at bounding box center [728, 410] width 1456 height 819
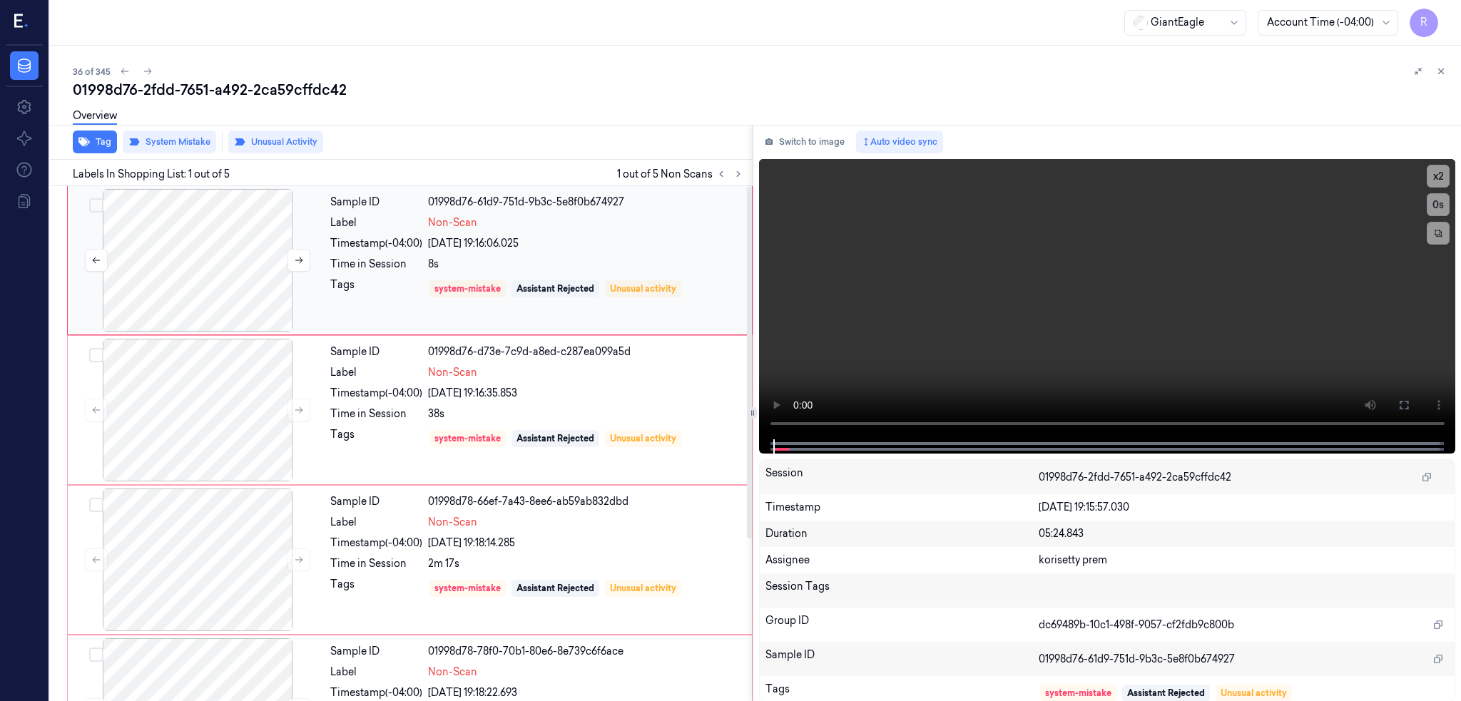
click at [198, 235] on div at bounding box center [198, 260] width 254 height 143
click at [223, 222] on div at bounding box center [198, 260] width 254 height 143
click at [235, 221] on div at bounding box center [198, 260] width 254 height 143
click at [297, 247] on div at bounding box center [198, 260] width 254 height 143
click at [1409, 407] on icon at bounding box center [1403, 404] width 11 height 11
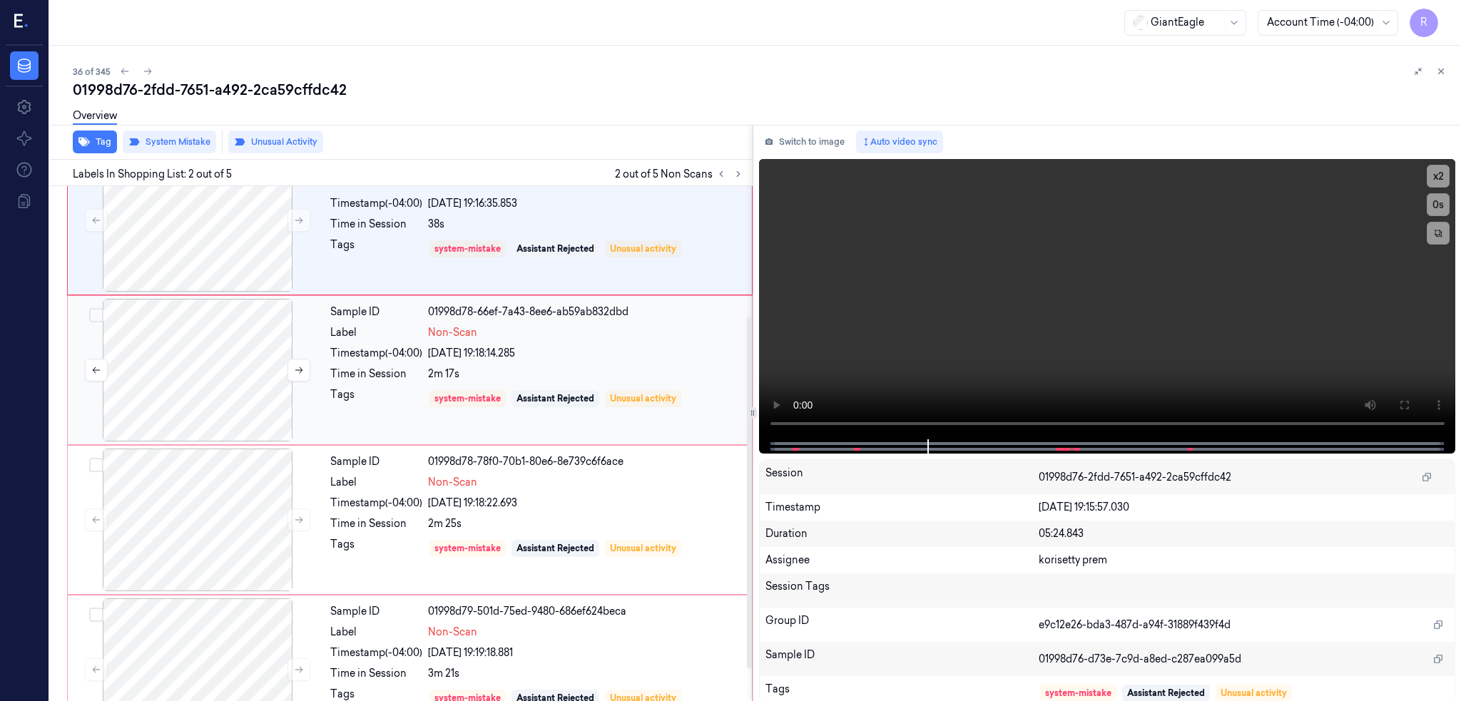
drag, startPoint x: 206, startPoint y: 359, endPoint x: 263, endPoint y: 410, distance: 76.3
click at [206, 359] on div at bounding box center [198, 370] width 254 height 143
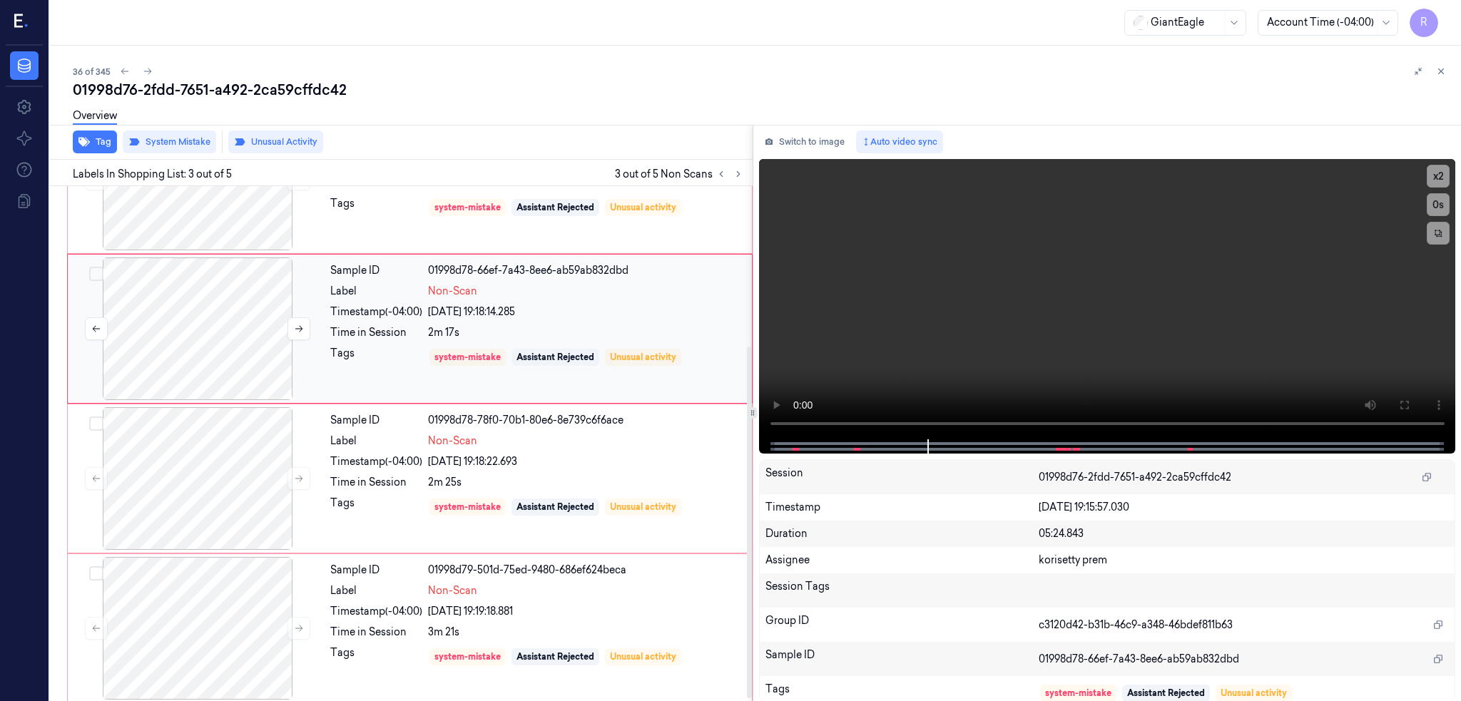
scroll to position [237, 0]
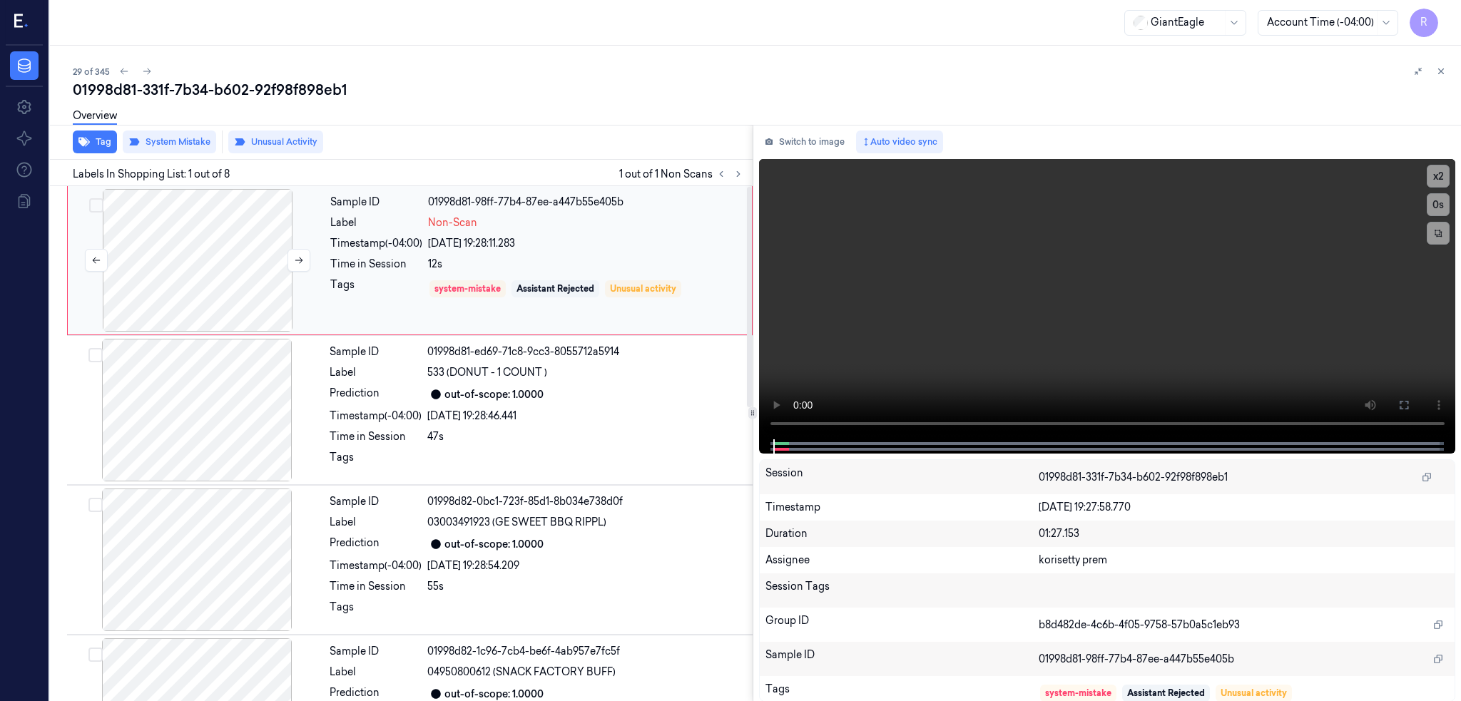
click at [188, 275] on div at bounding box center [198, 260] width 254 height 143
click at [190, 266] on div at bounding box center [198, 260] width 254 height 143
click at [1415, 398] on button at bounding box center [1403, 405] width 23 height 23
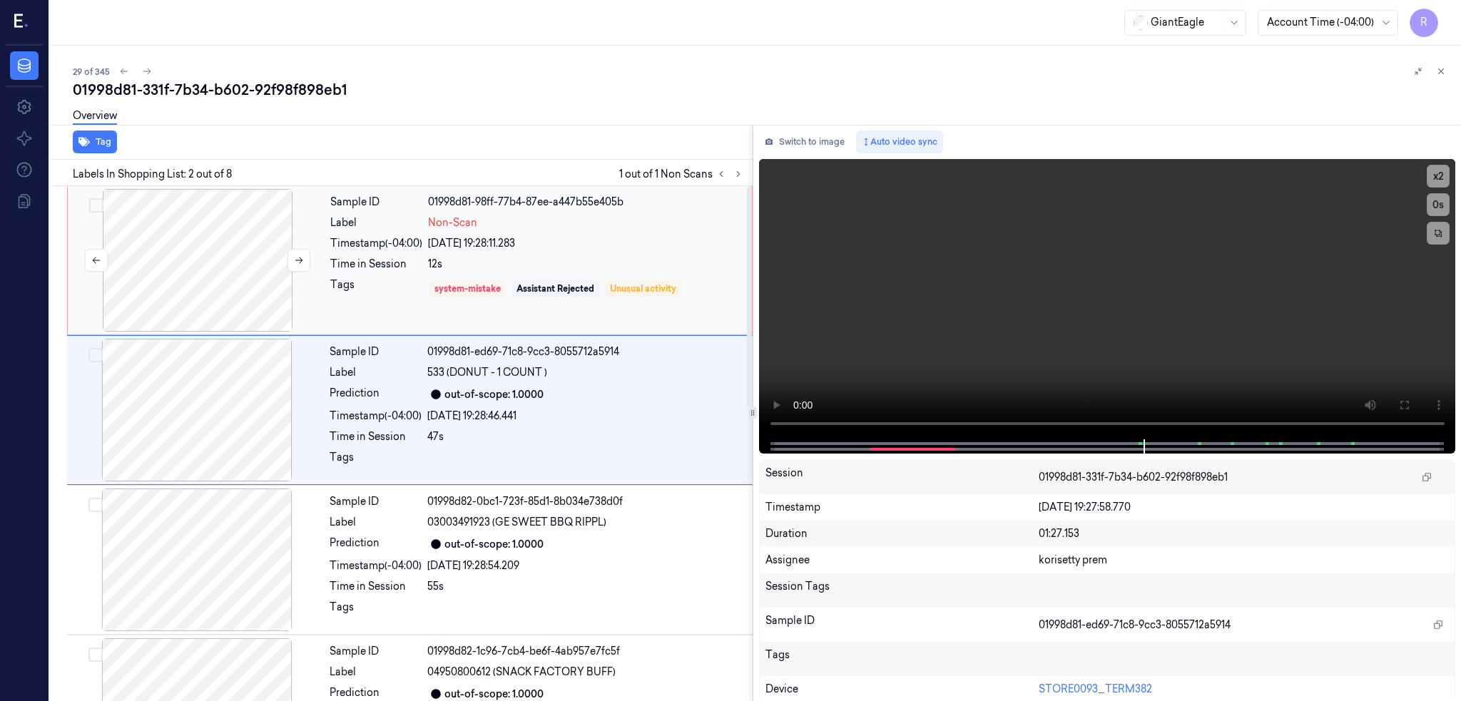
click at [223, 252] on div at bounding box center [198, 260] width 254 height 143
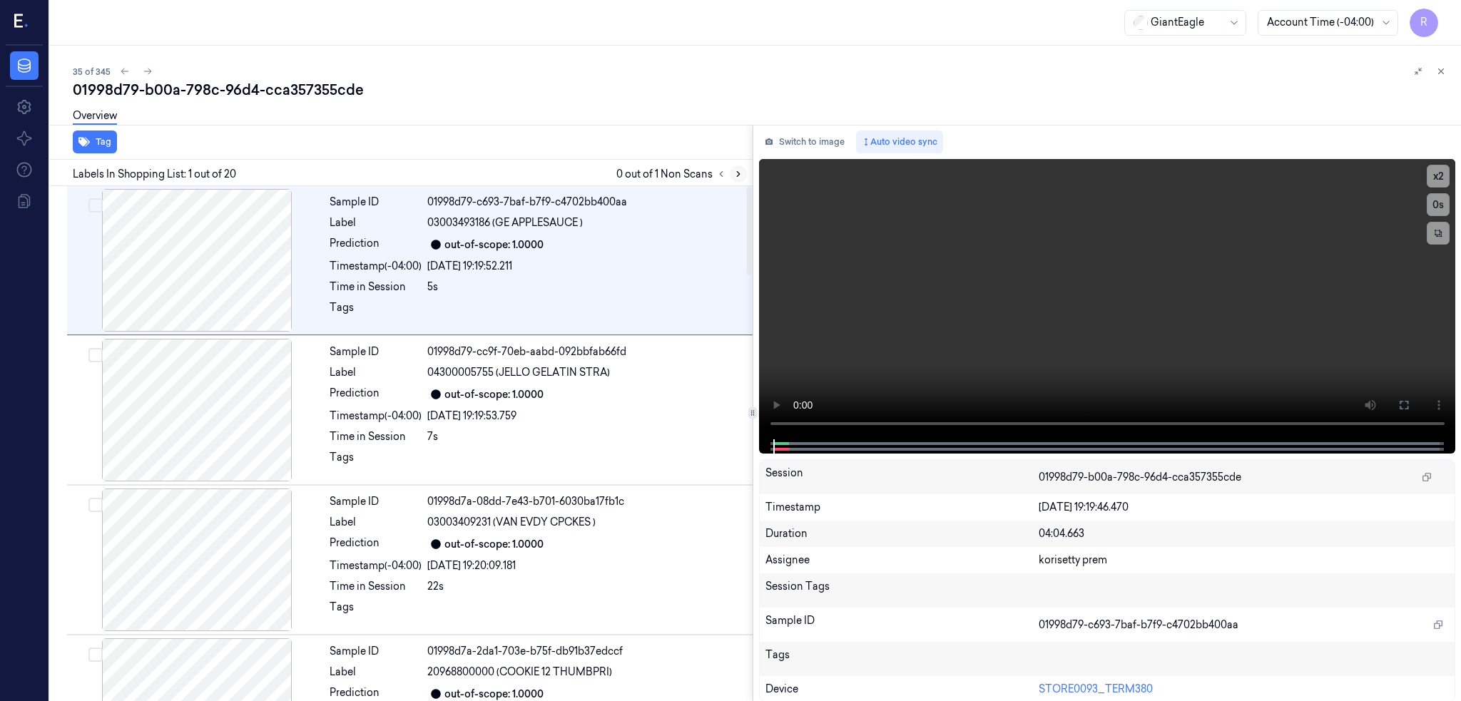
click at [743, 170] on icon at bounding box center [738, 174] width 10 height 10
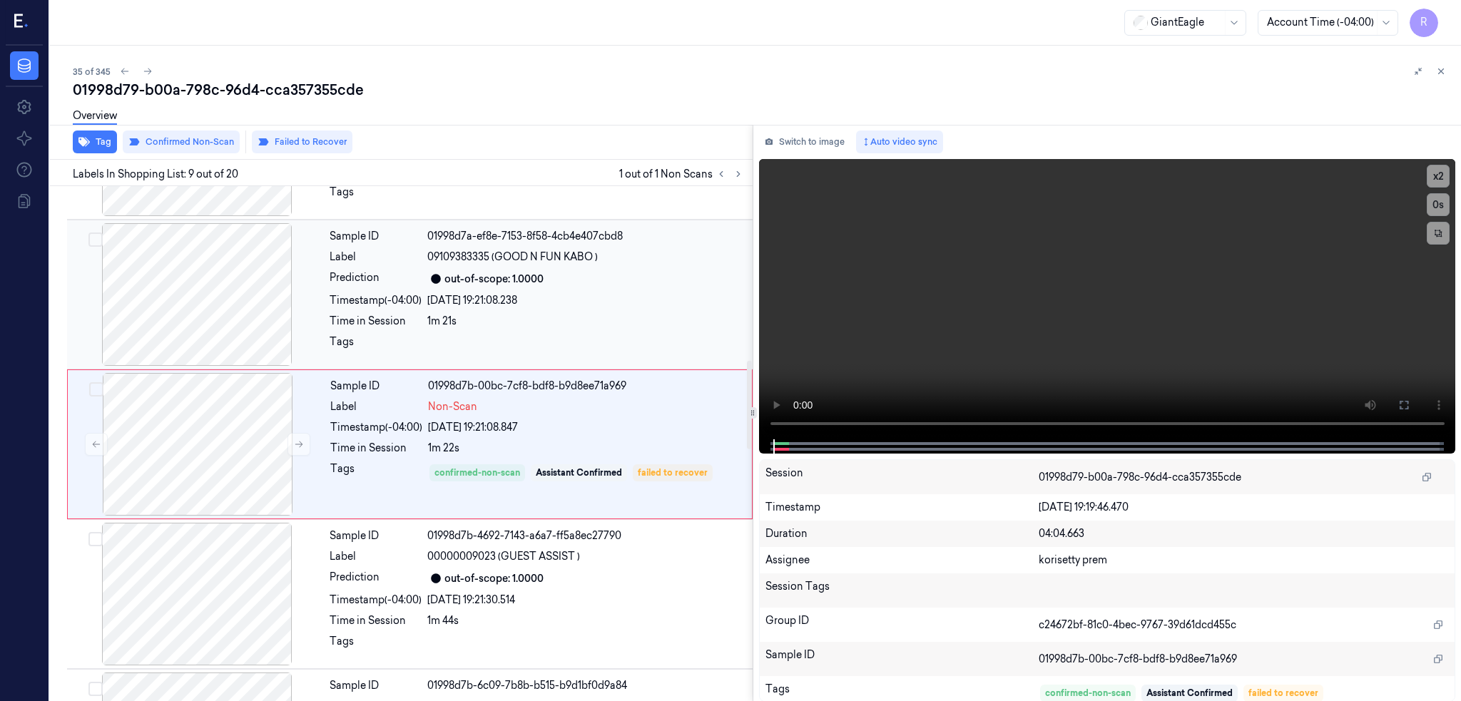
click at [193, 287] on div at bounding box center [197, 294] width 254 height 143
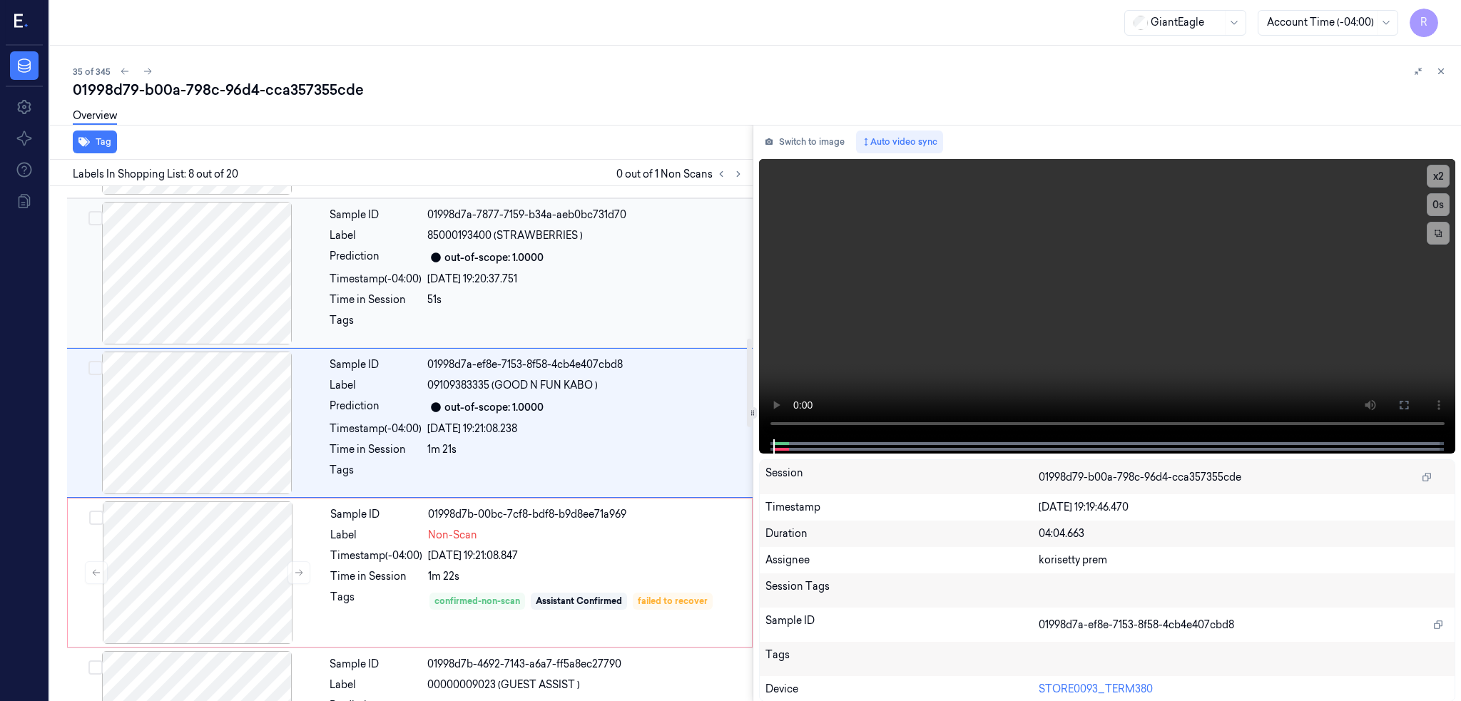
scroll to position [864, 0]
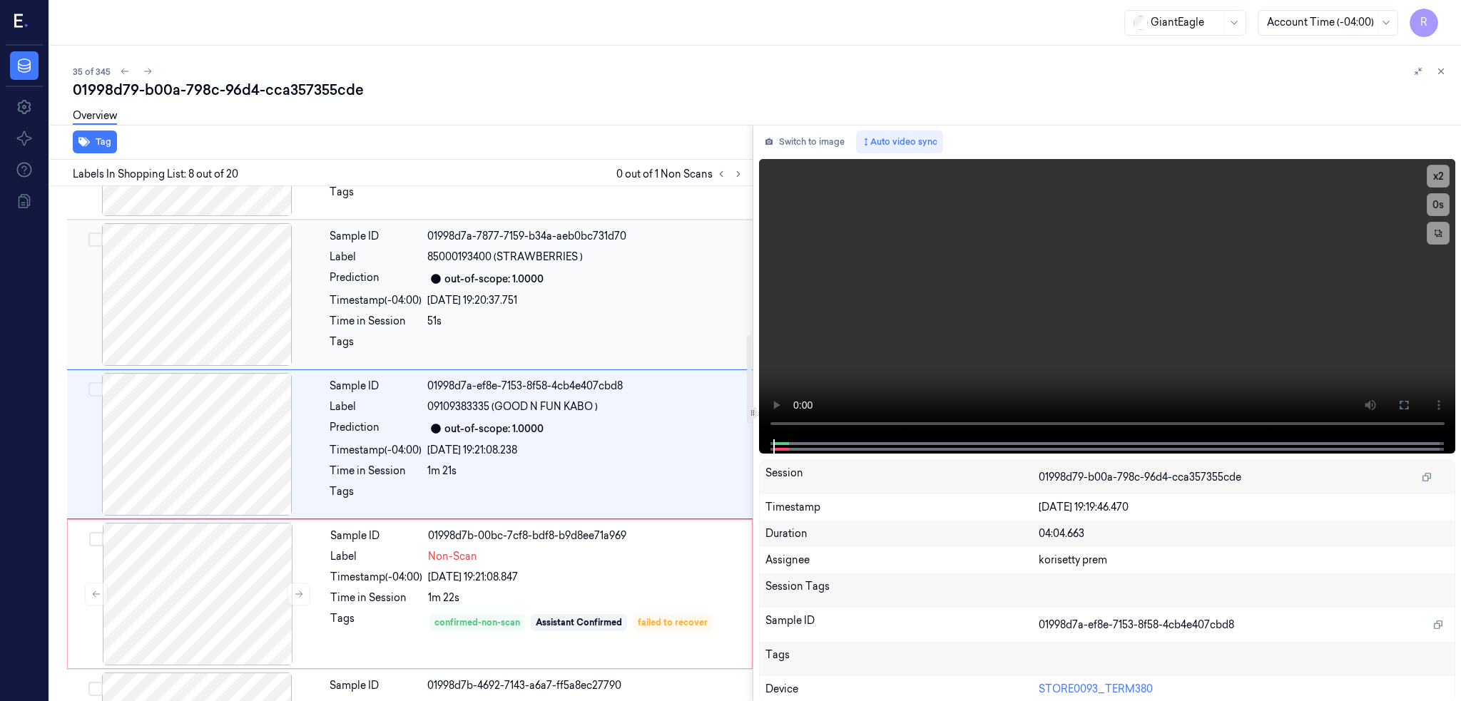
click at [208, 332] on div at bounding box center [197, 294] width 254 height 143
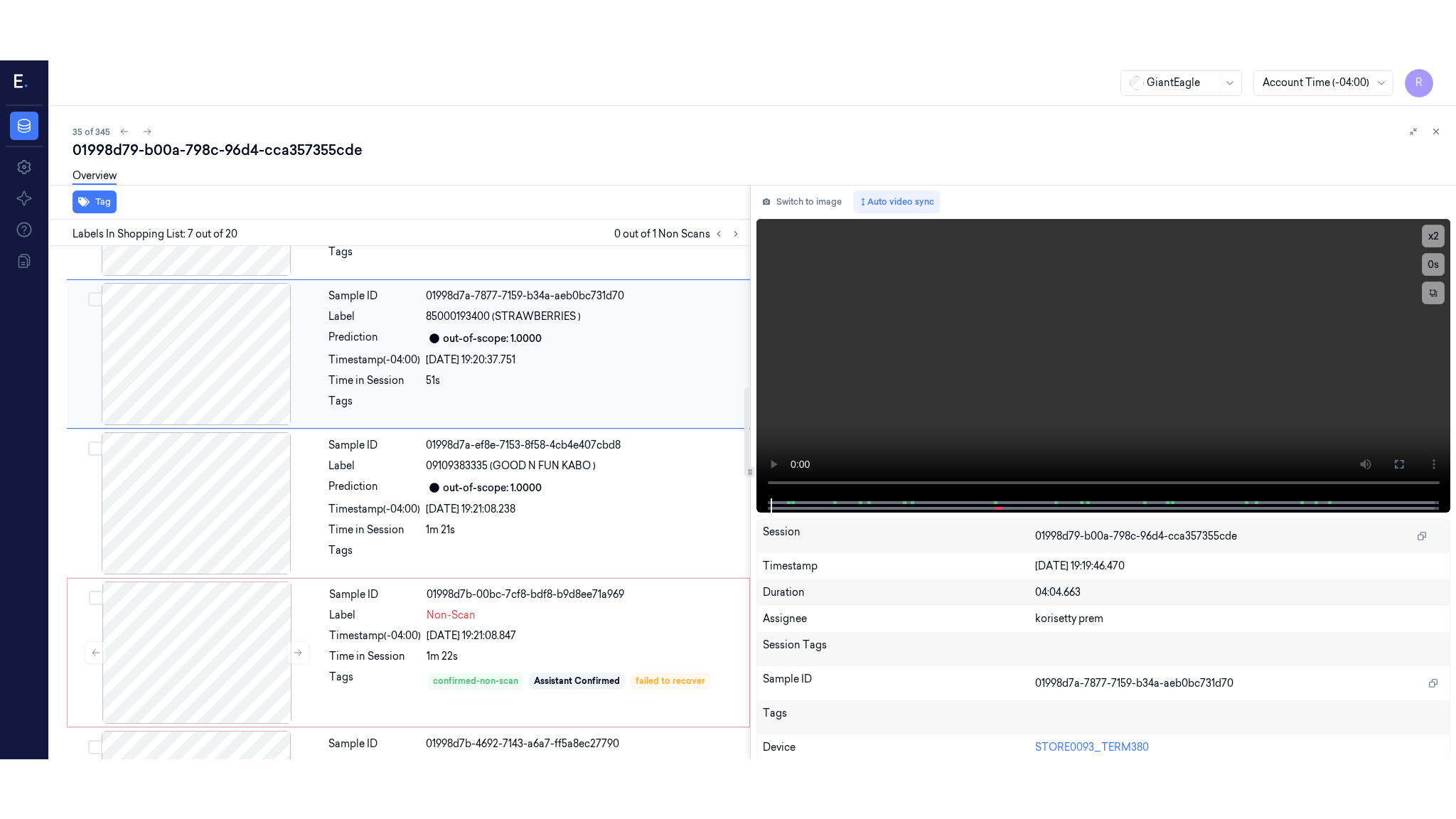
scroll to position [712, 0]
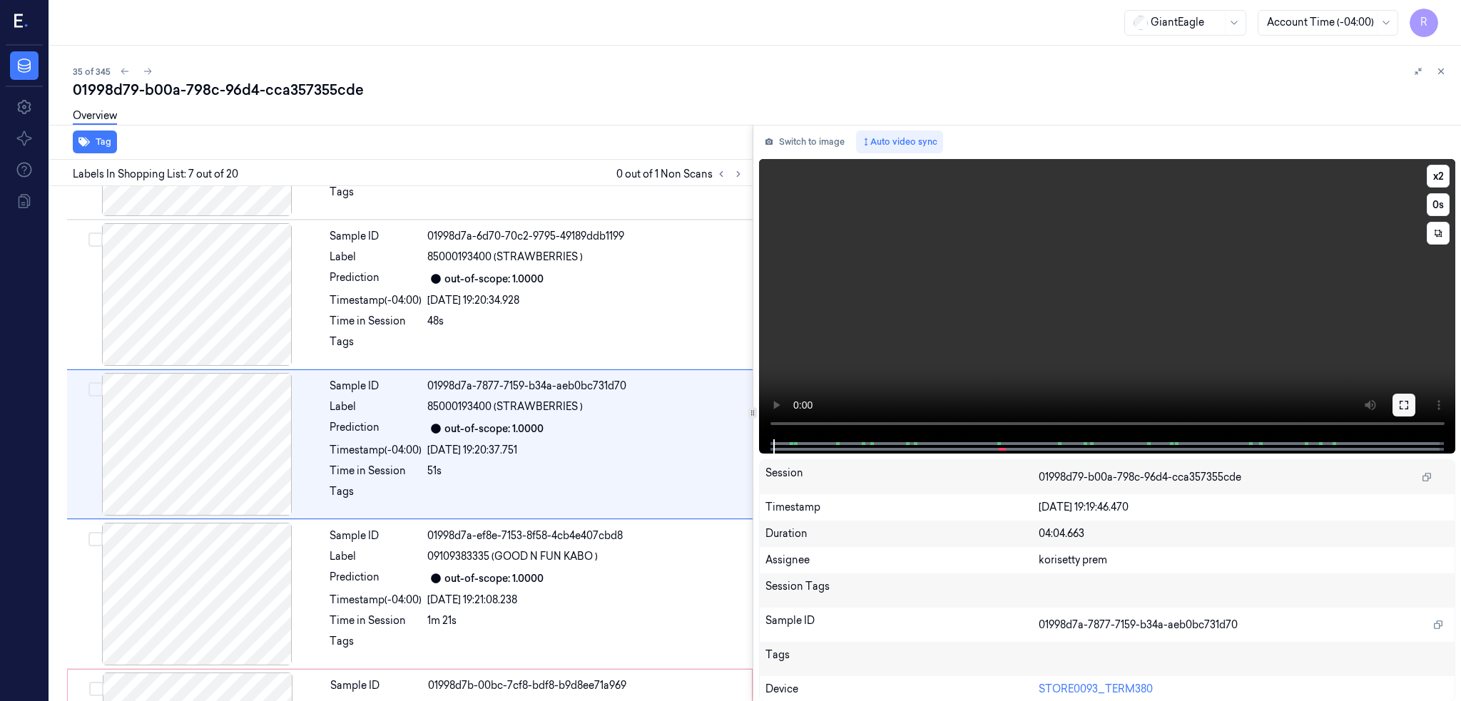
click at [1409, 404] on icon at bounding box center [1403, 404] width 11 height 11
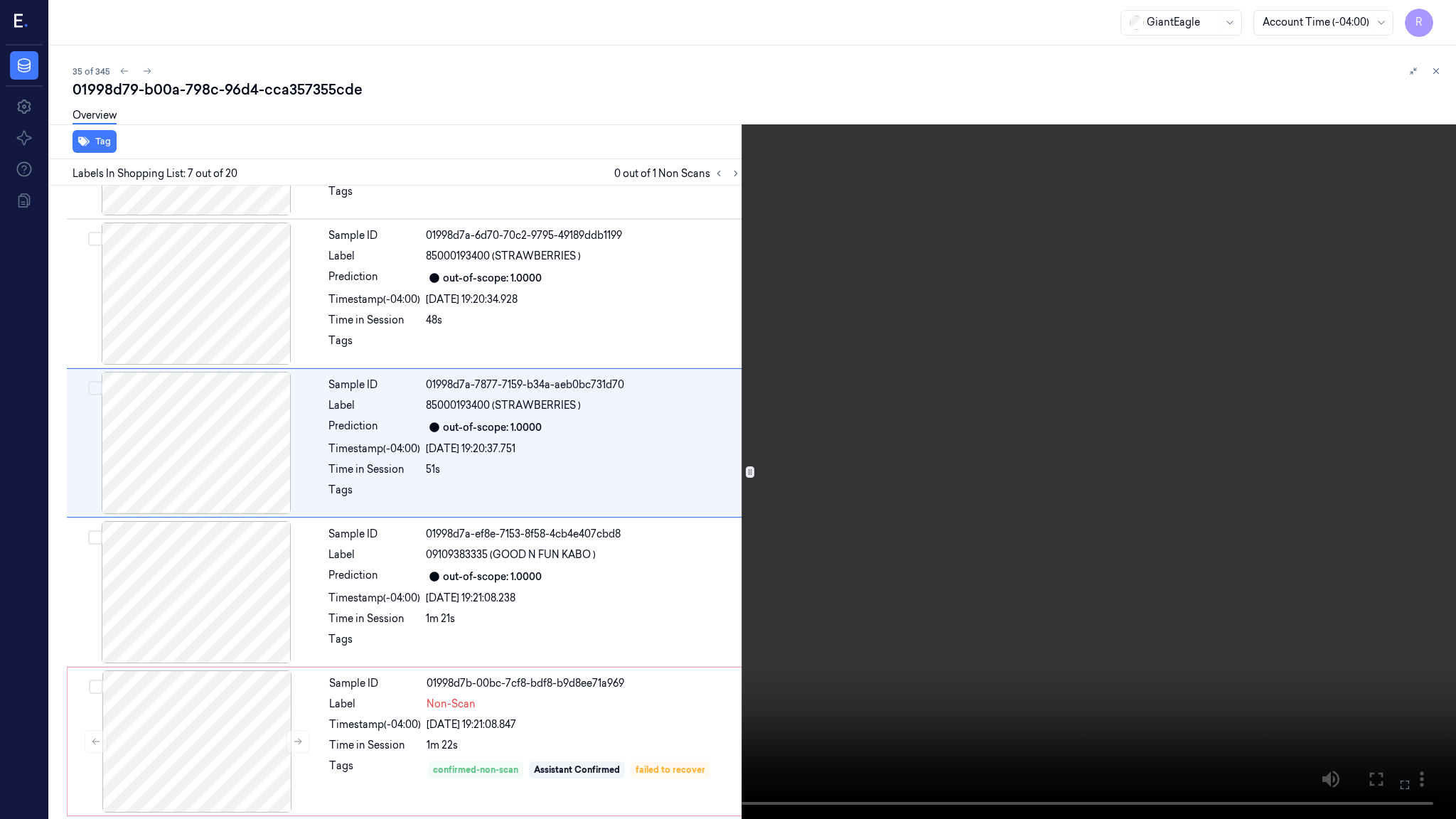
click at [1300, 531] on video at bounding box center [728, 410] width 1456 height 819
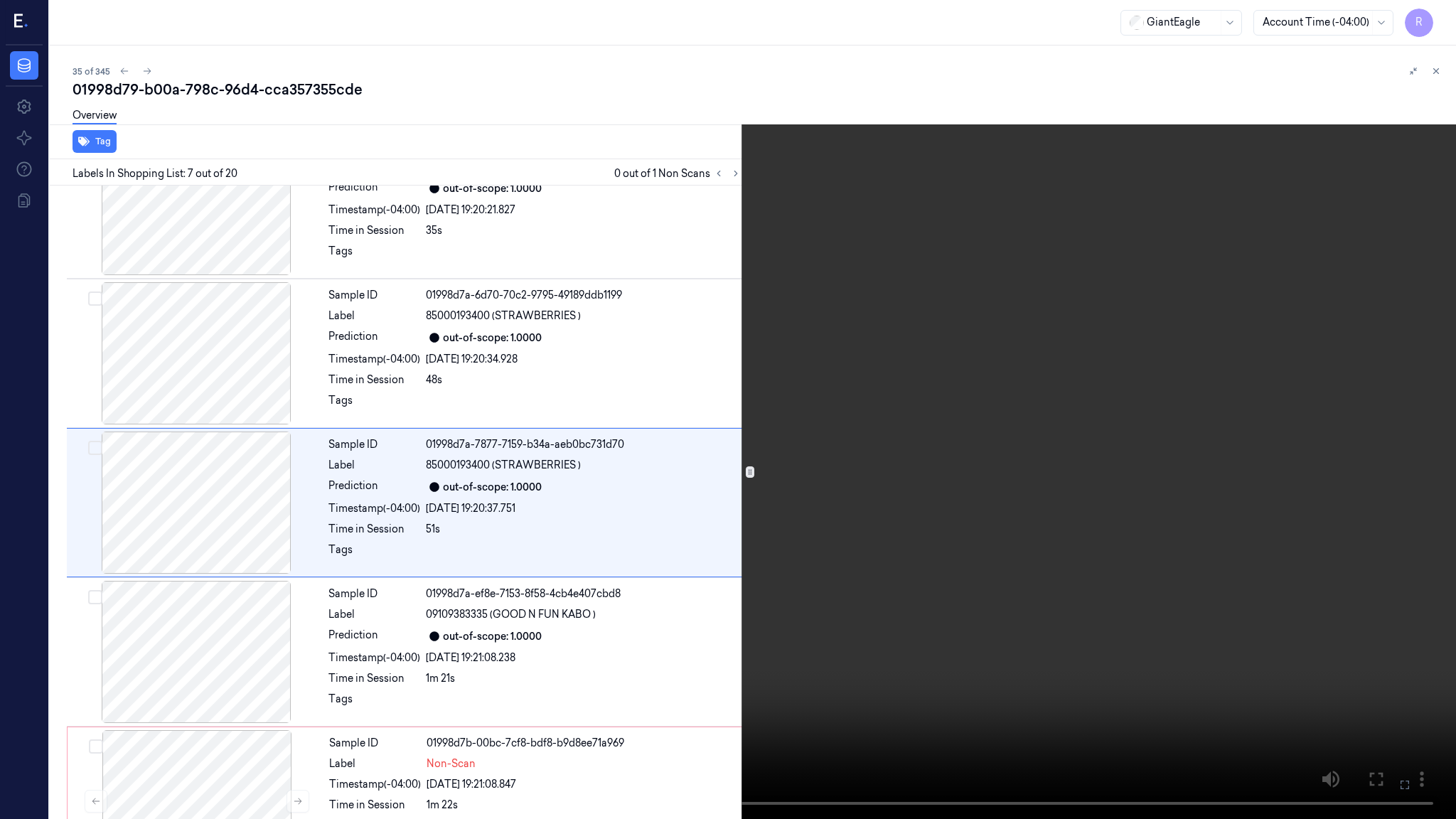
click at [1300, 531] on video at bounding box center [728, 410] width 1456 height 819
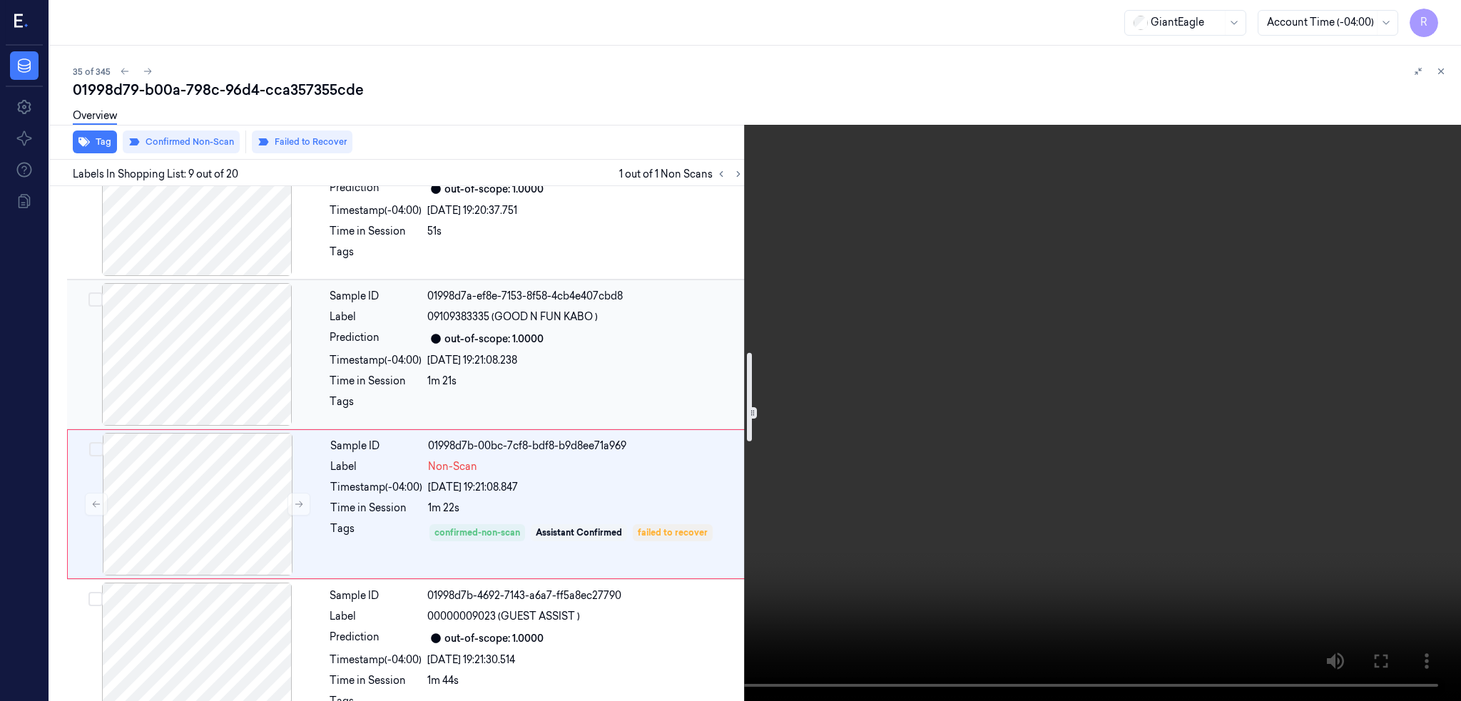
scroll to position [1145, 0]
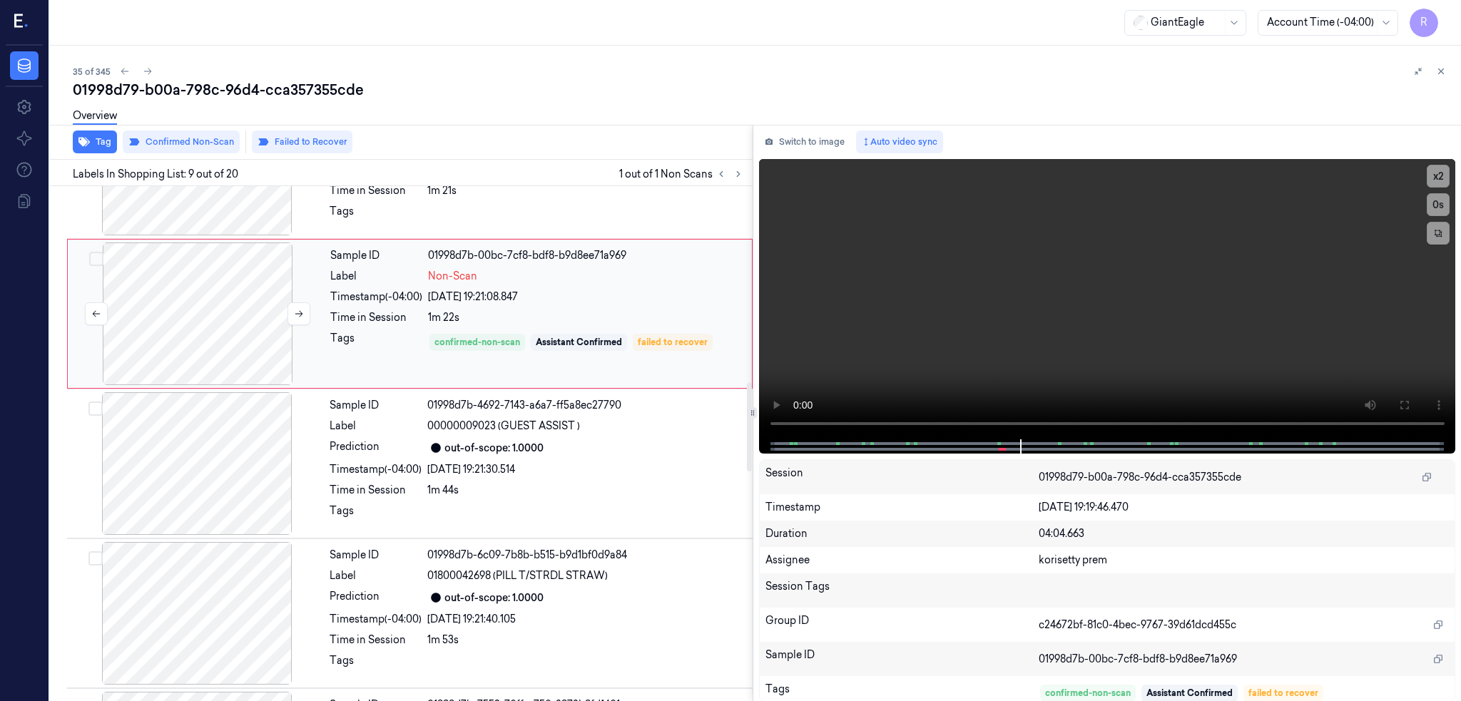
click at [174, 300] on div at bounding box center [198, 313] width 254 height 143
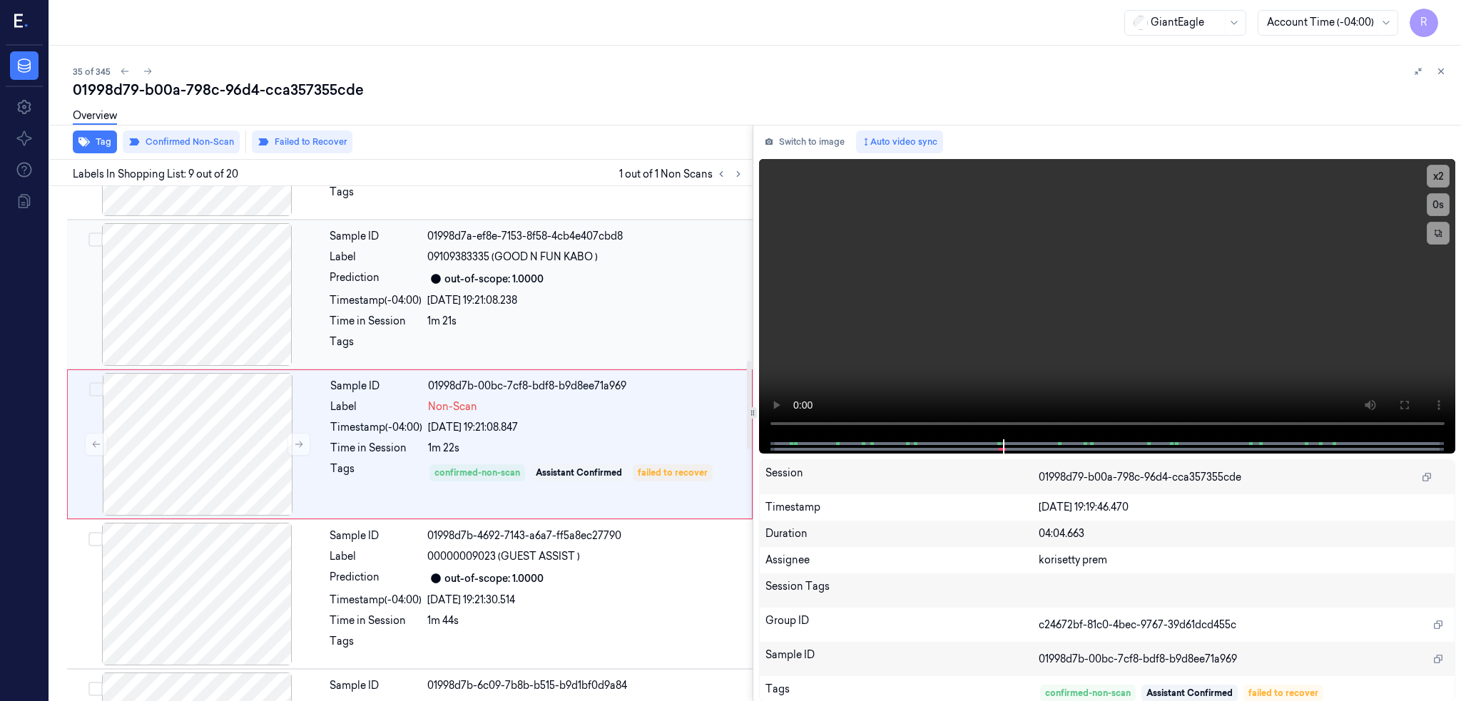
click at [197, 342] on div at bounding box center [197, 294] width 254 height 143
click at [1415, 408] on button at bounding box center [1403, 405] width 23 height 23
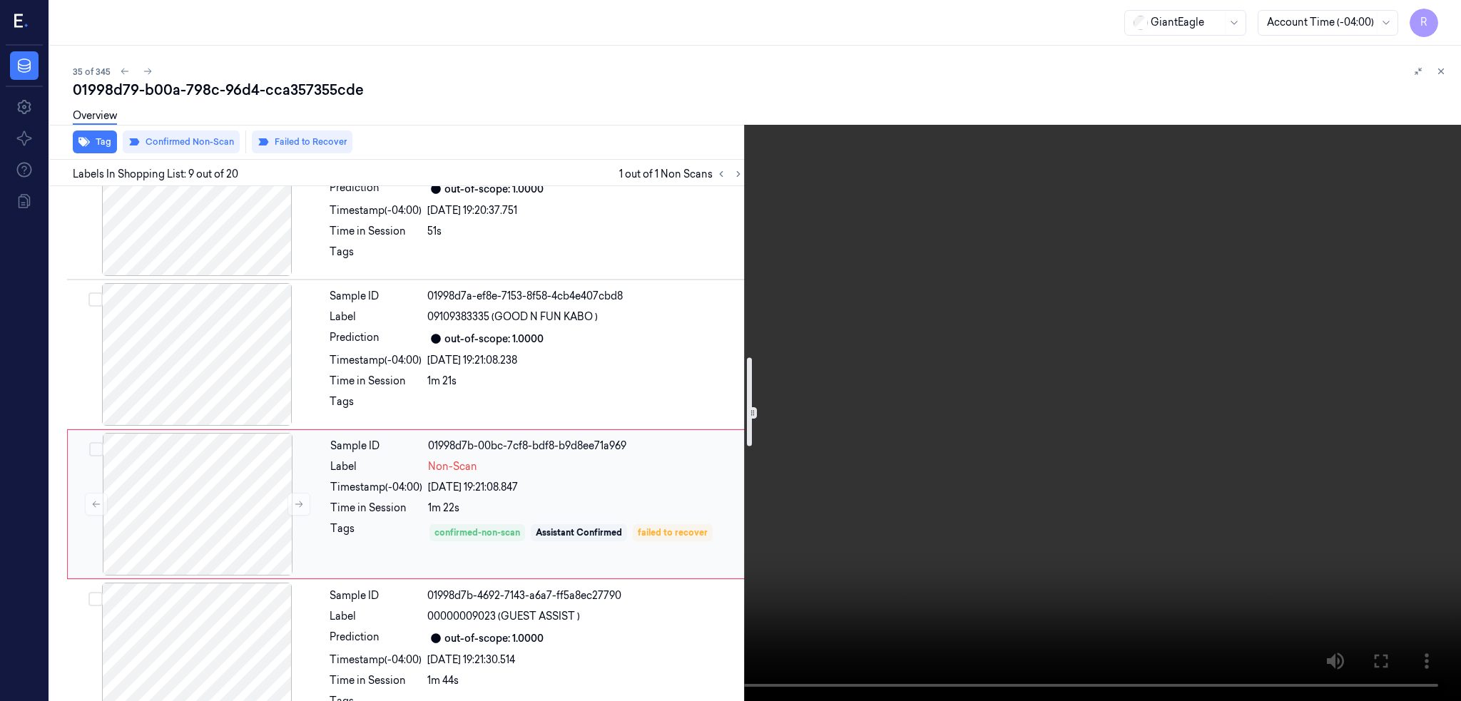
scroll to position [1335, 0]
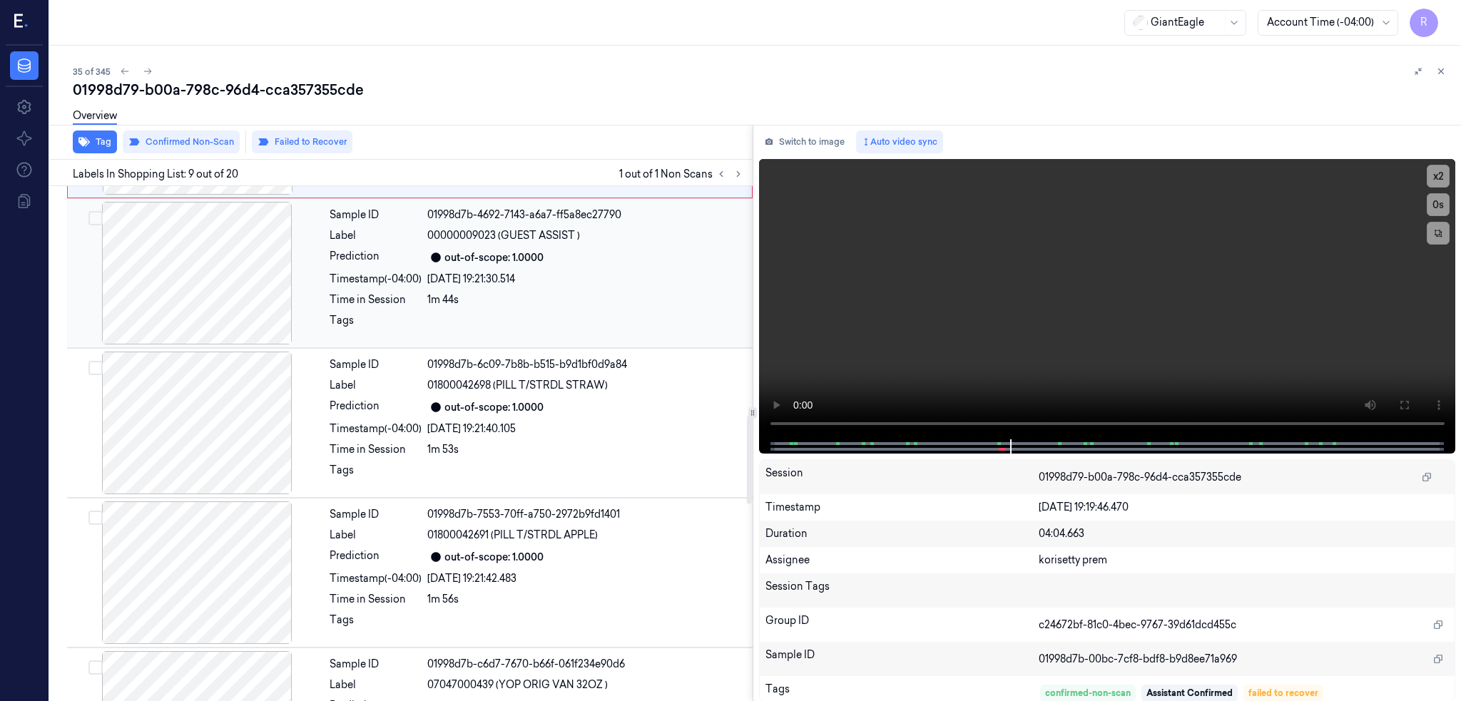
click at [235, 261] on div at bounding box center [197, 273] width 254 height 143
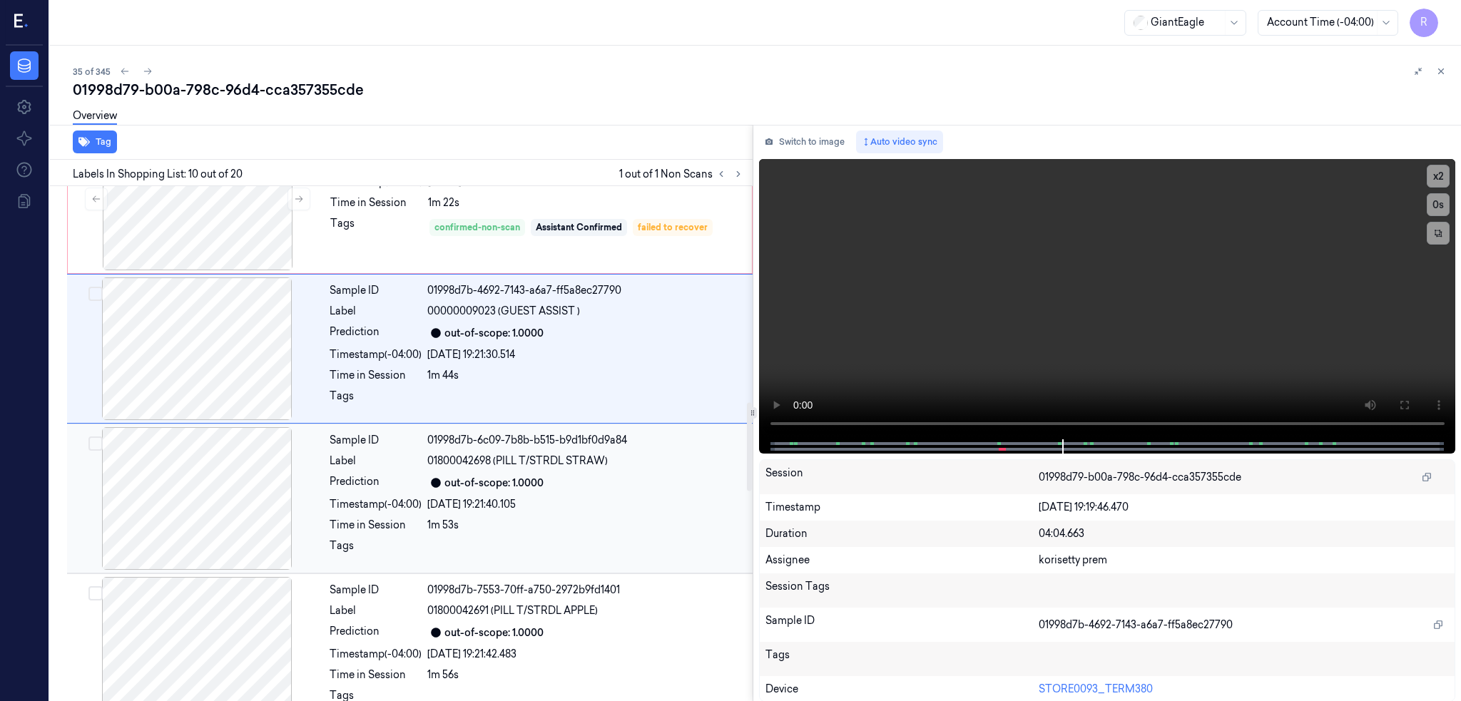
click at [204, 496] on div at bounding box center [197, 498] width 254 height 143
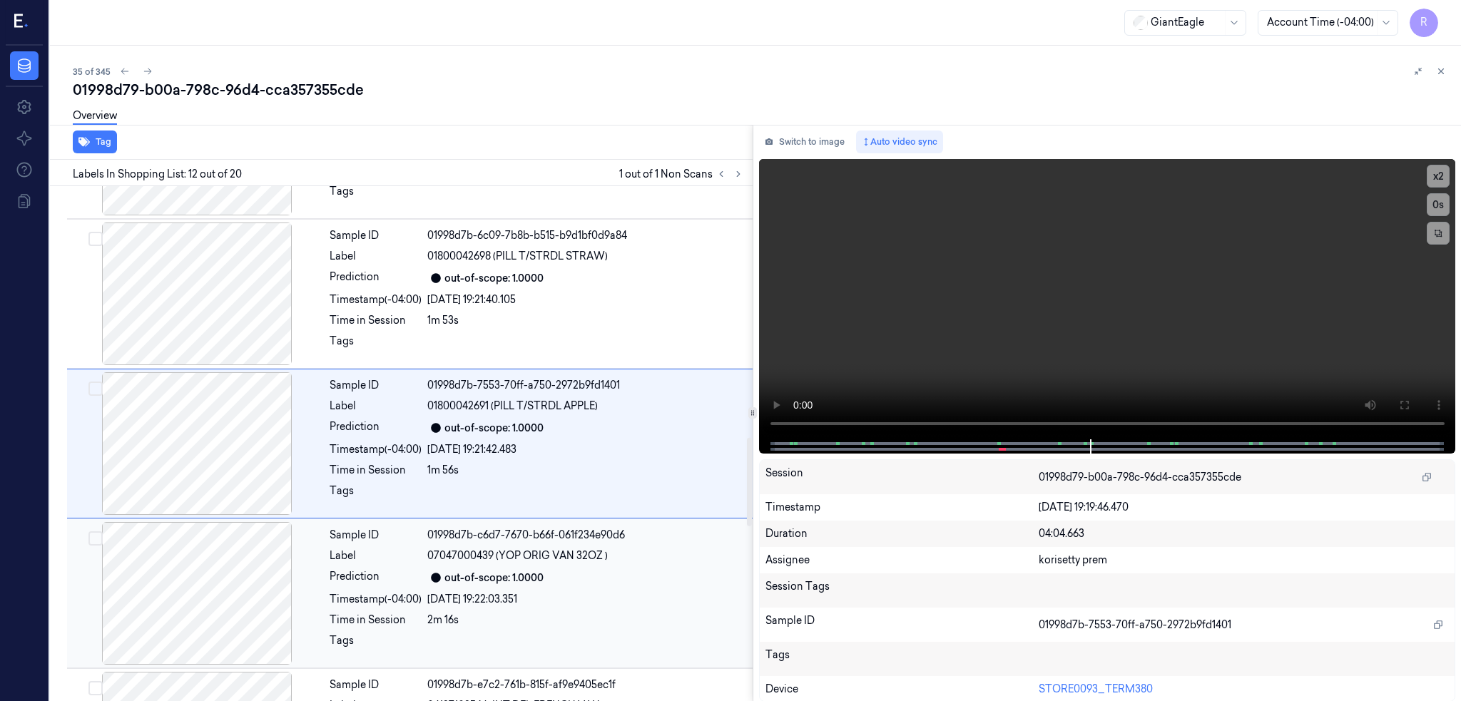
click at [202, 548] on div at bounding box center [197, 593] width 254 height 143
click at [209, 548] on div at bounding box center [197, 593] width 254 height 143
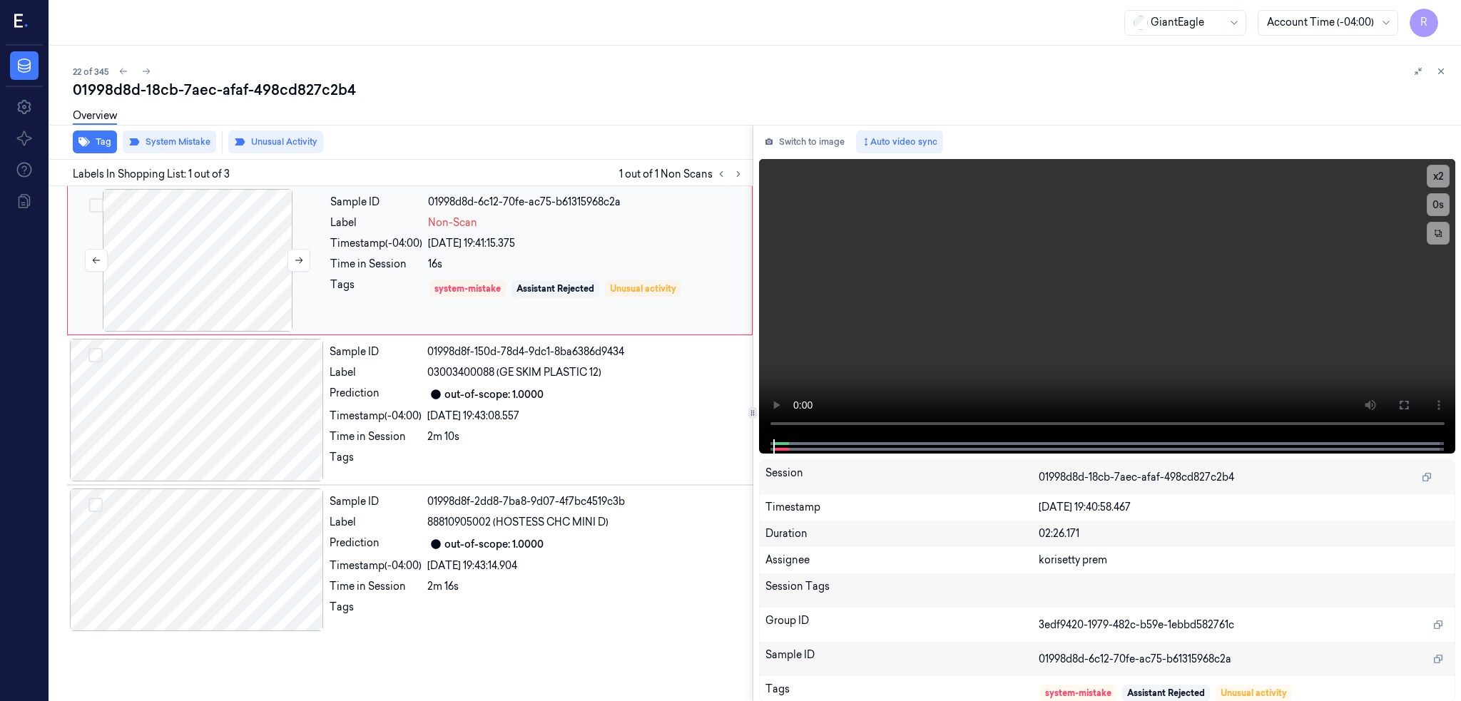
click at [132, 262] on div at bounding box center [198, 260] width 254 height 143
click at [215, 263] on div at bounding box center [198, 260] width 254 height 143
click at [1408, 405] on icon at bounding box center [1403, 405] width 9 height 9
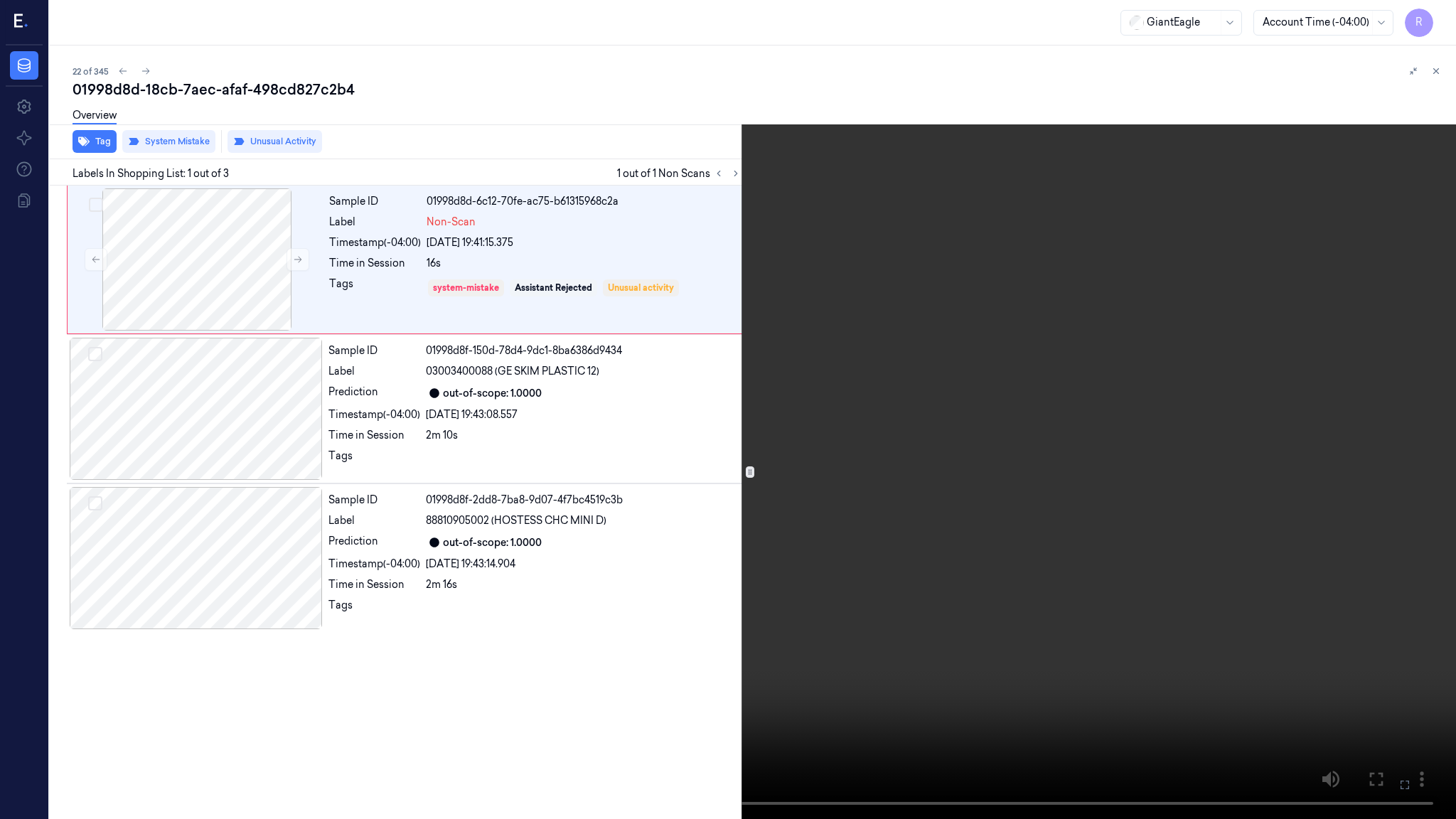
click at [0, 697] on video at bounding box center [728, 410] width 1456 height 819
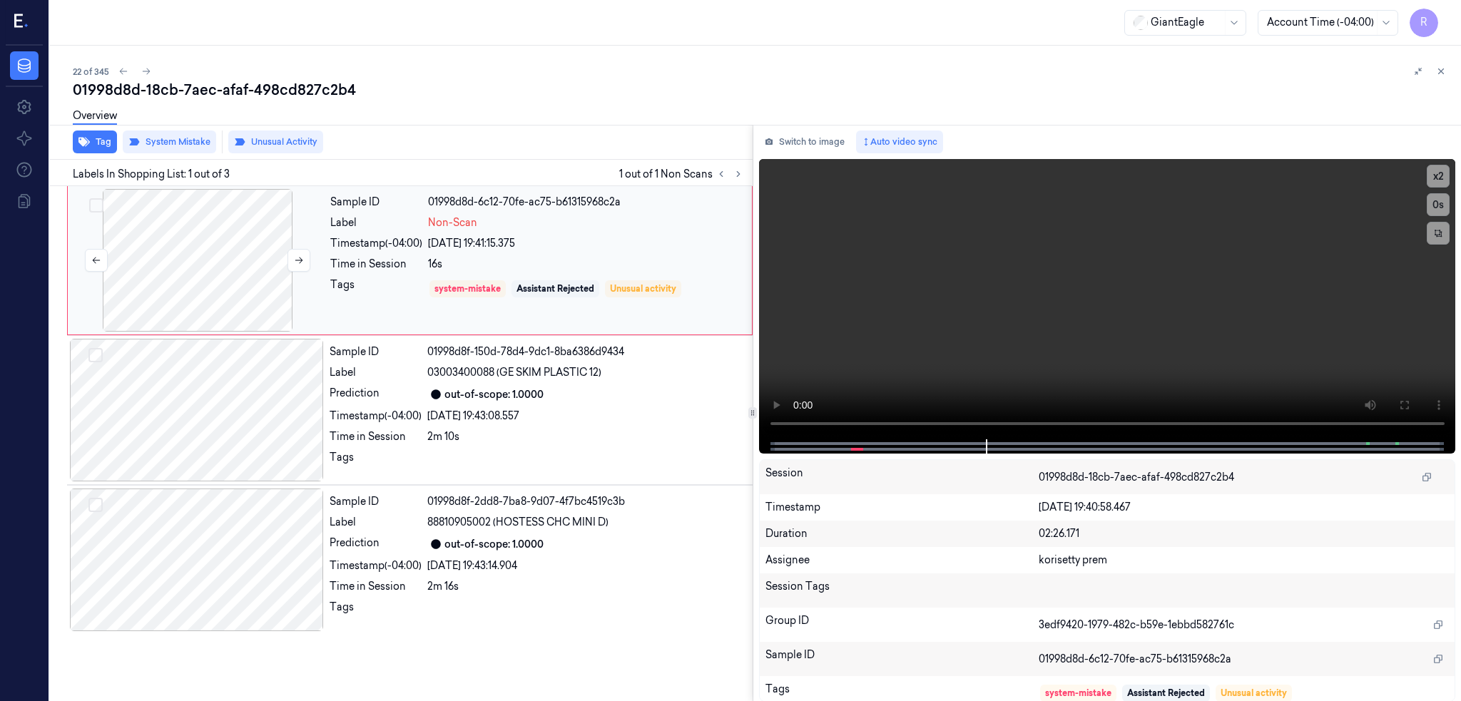
click at [213, 262] on div at bounding box center [198, 260] width 254 height 143
click at [208, 414] on div at bounding box center [197, 410] width 254 height 143
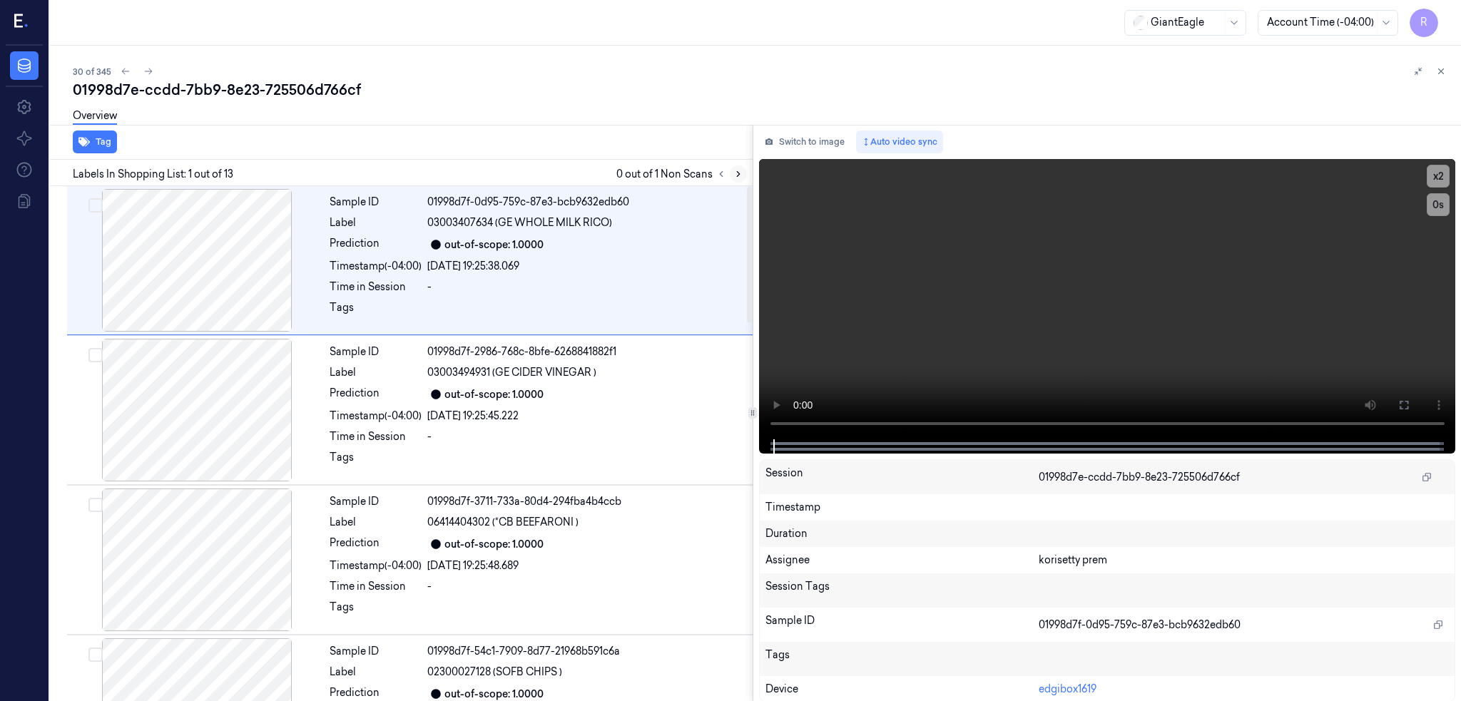
click at [743, 174] on icon at bounding box center [738, 174] width 10 height 10
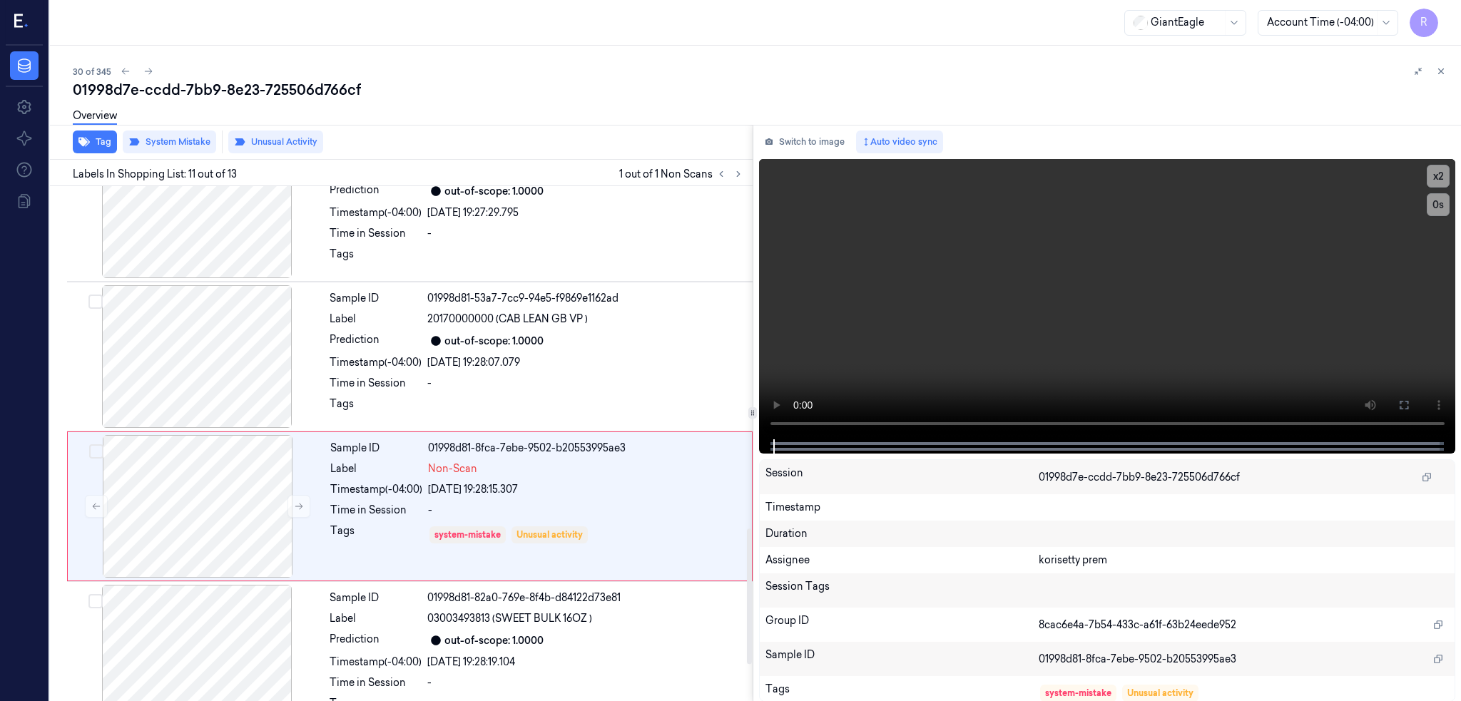
scroll to position [1314, 0]
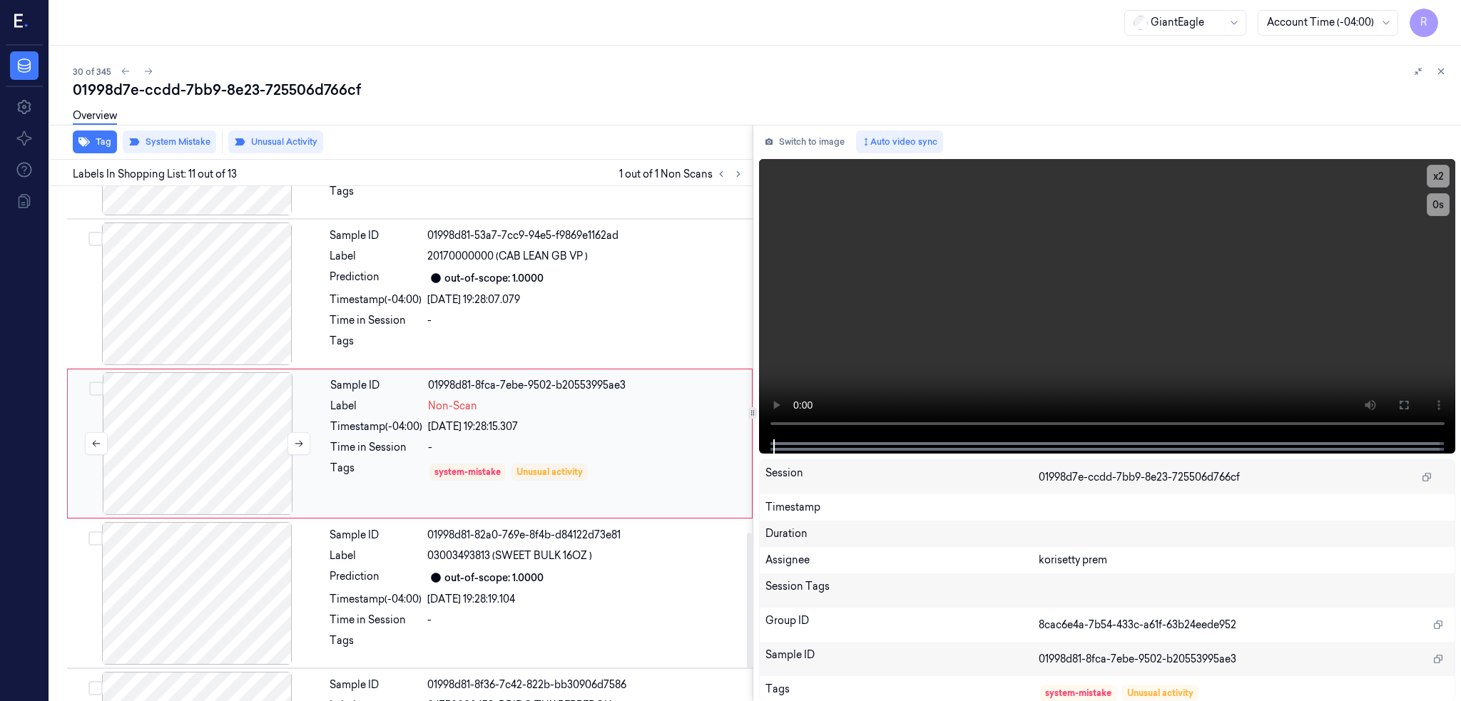
click at [207, 467] on div at bounding box center [198, 443] width 254 height 143
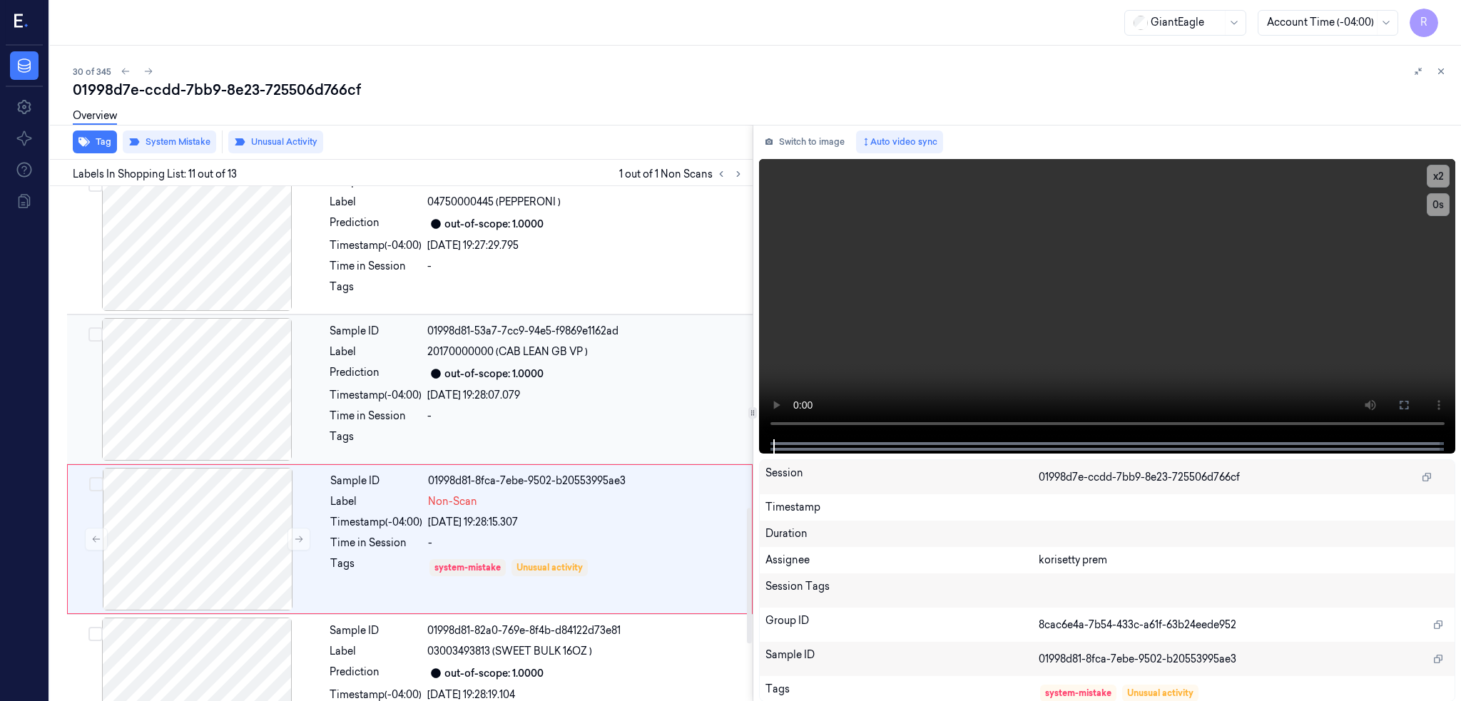
click at [215, 364] on div at bounding box center [197, 389] width 254 height 143
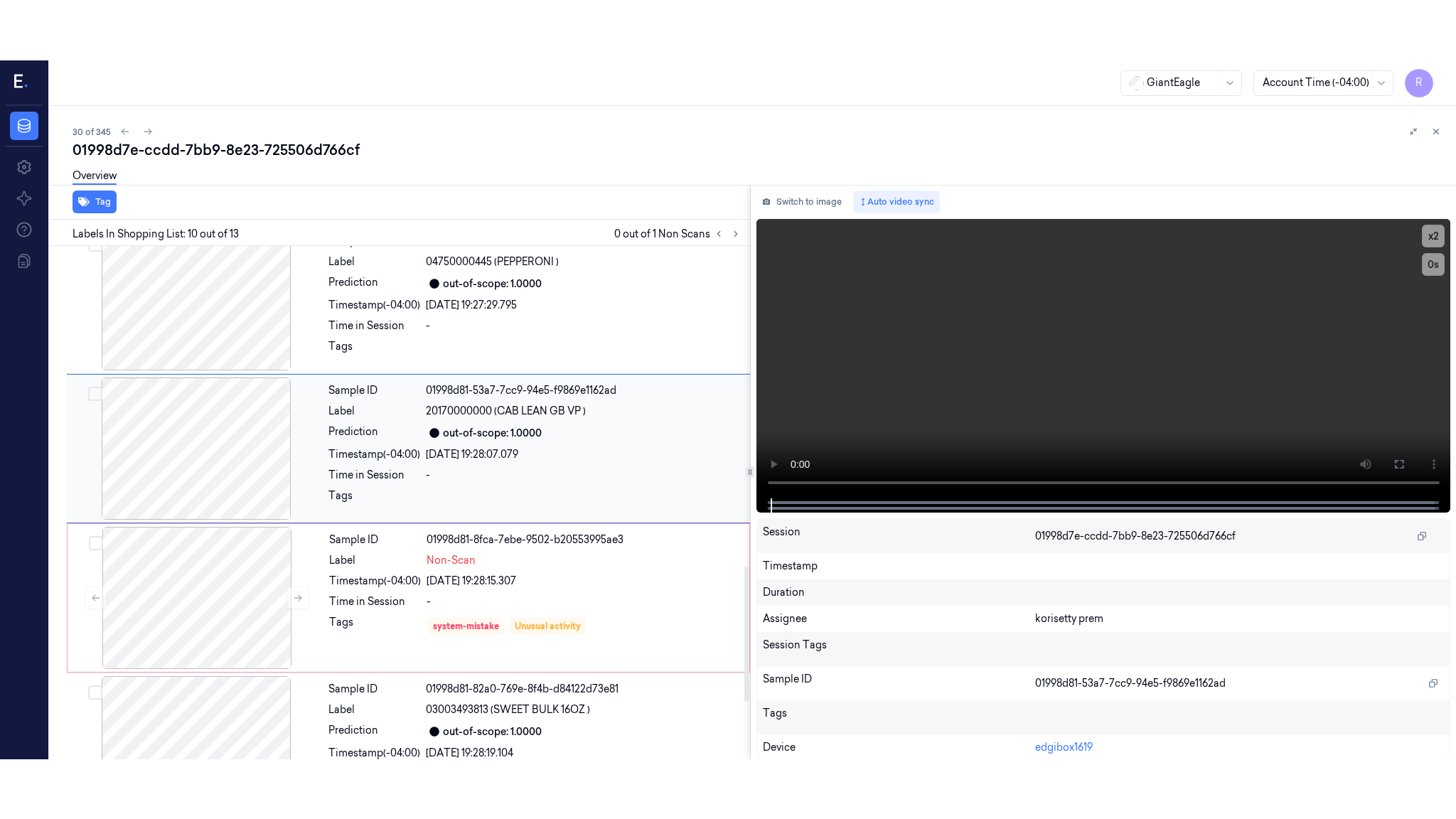
scroll to position [1161, 0]
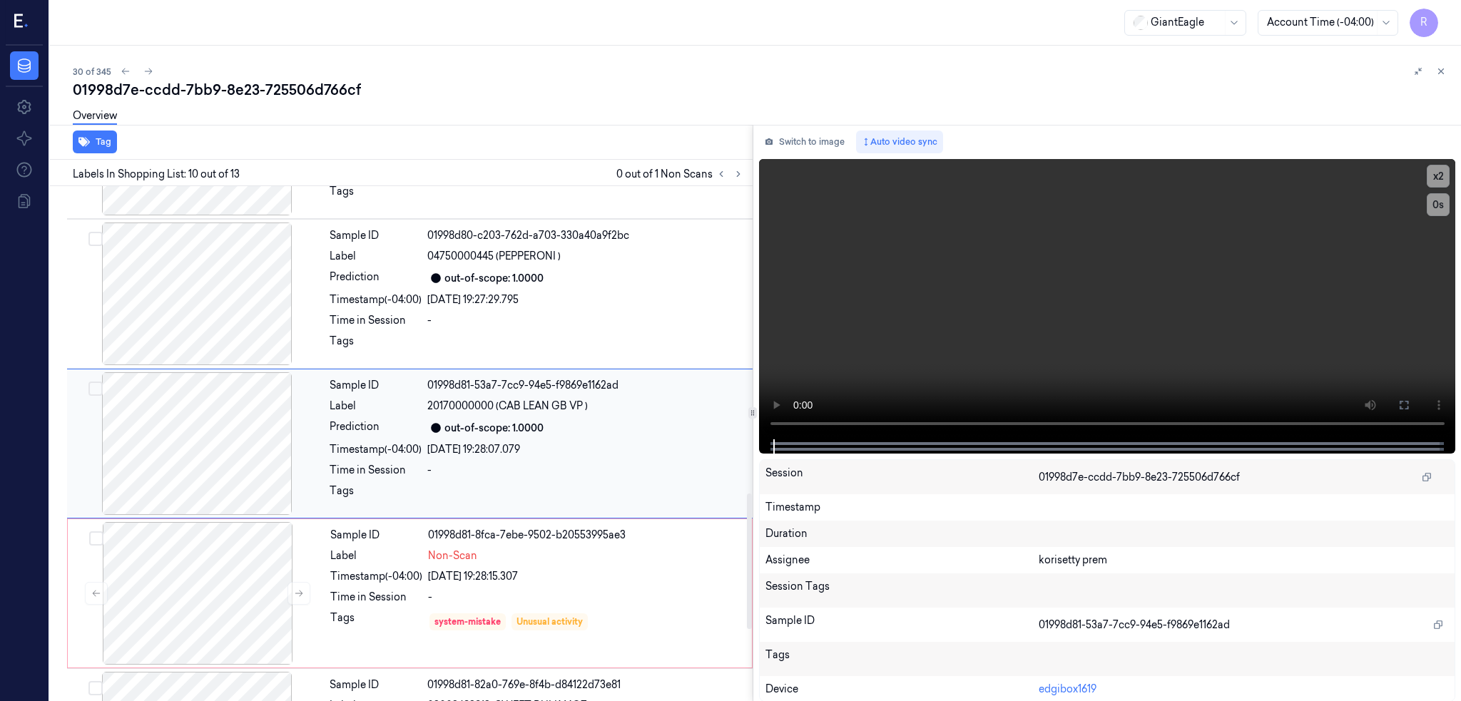
click at [208, 436] on div at bounding box center [197, 443] width 254 height 143
click at [1409, 409] on icon at bounding box center [1403, 404] width 11 height 11
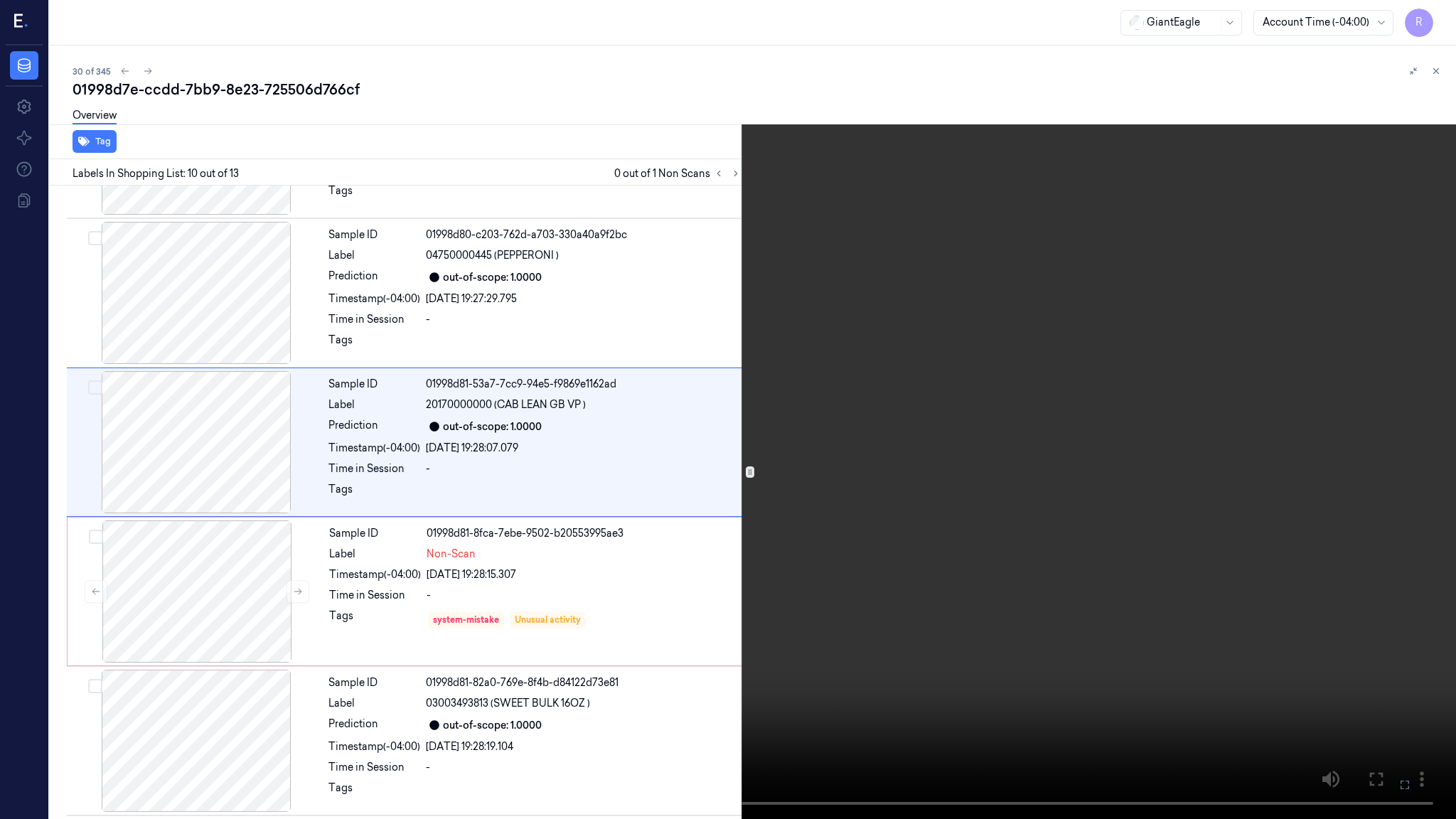
click at [878, 457] on video at bounding box center [728, 410] width 1456 height 819
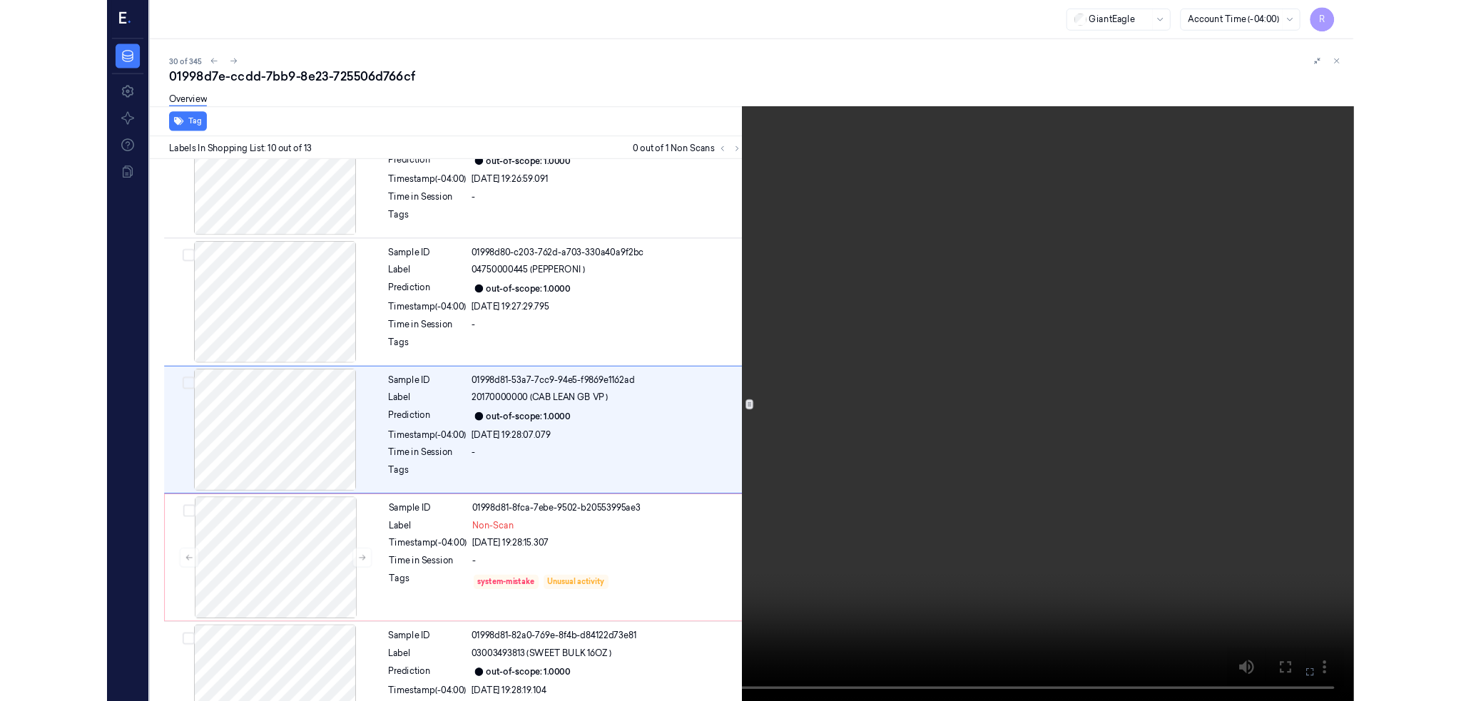
scroll to position [1104, 0]
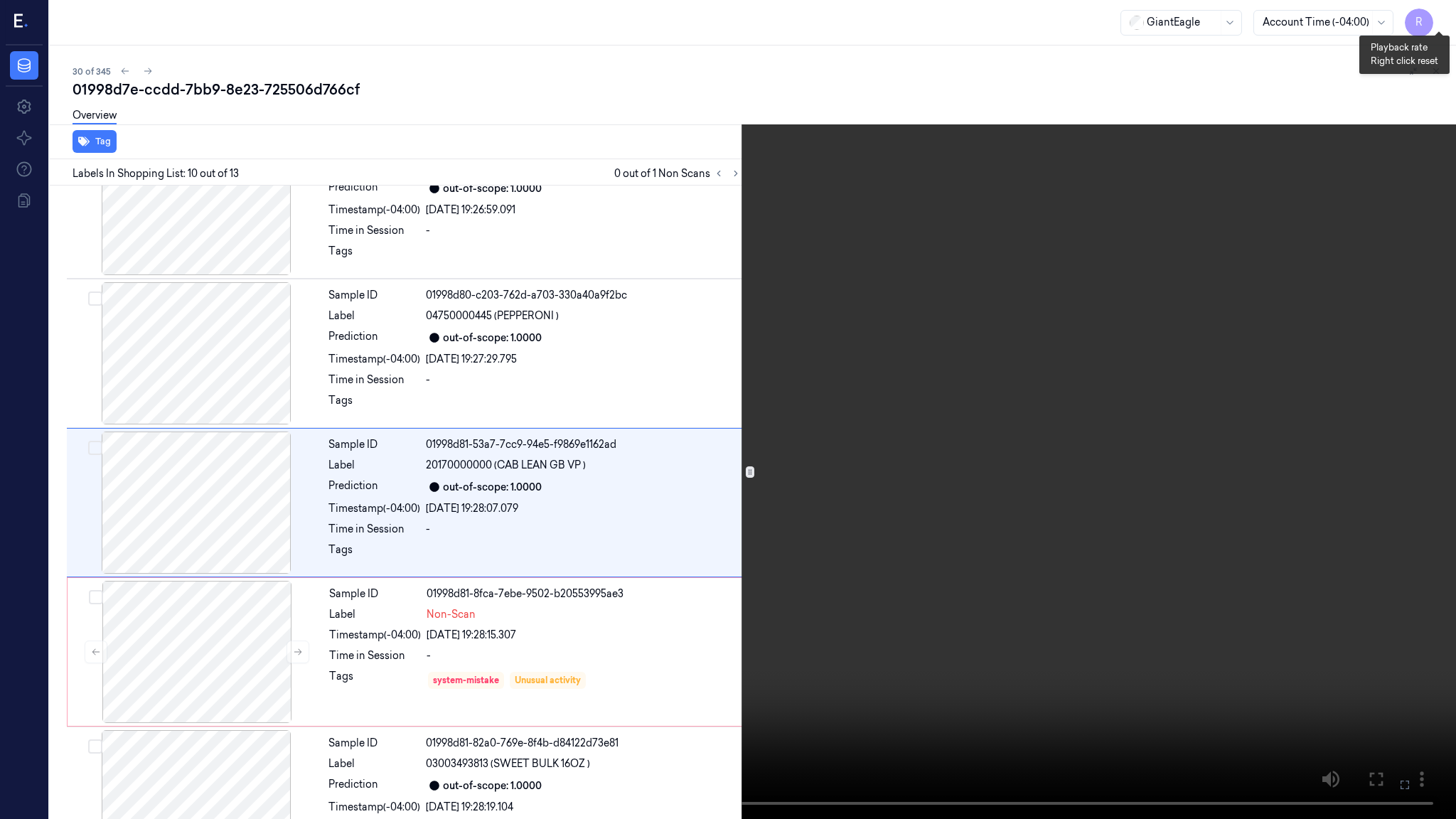
click at [1439, 21] on button "x 2" at bounding box center [1438, 17] width 23 height 23
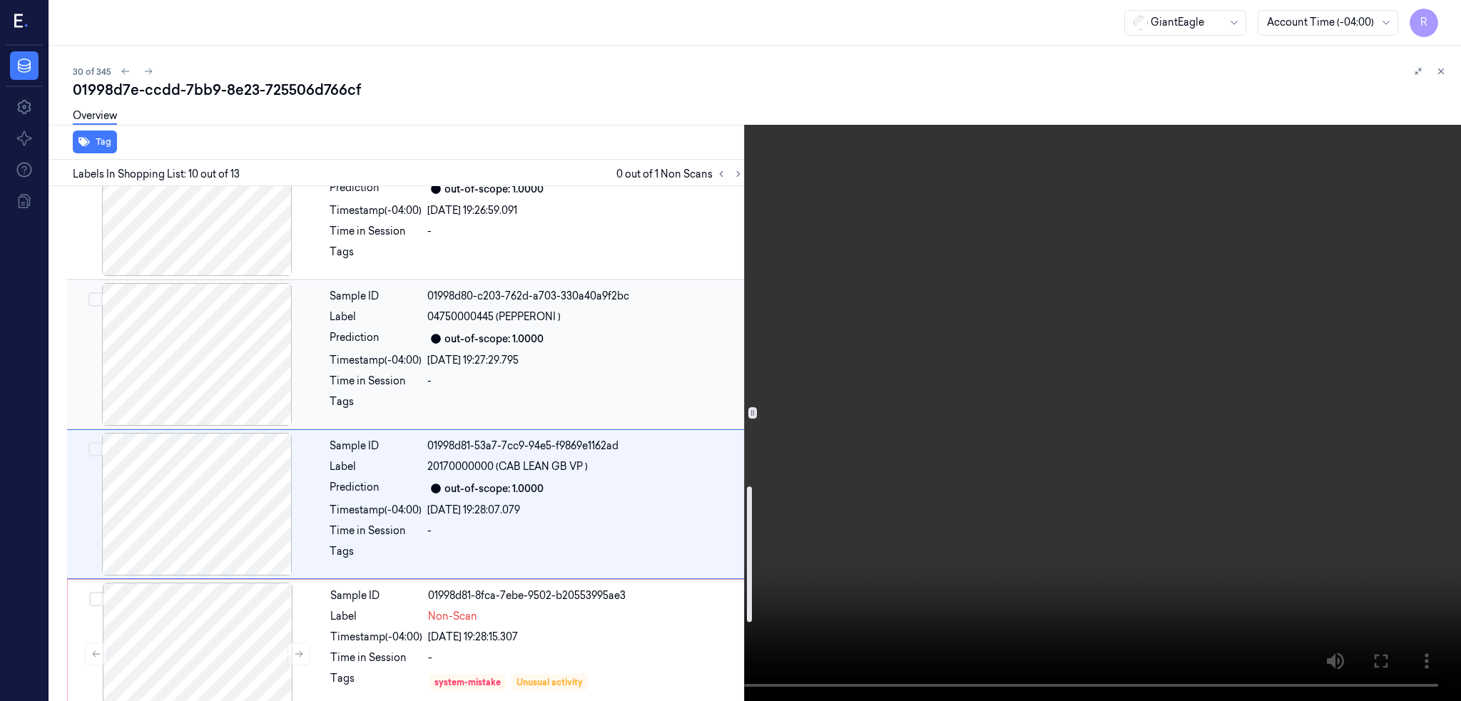
scroll to position [1389, 0]
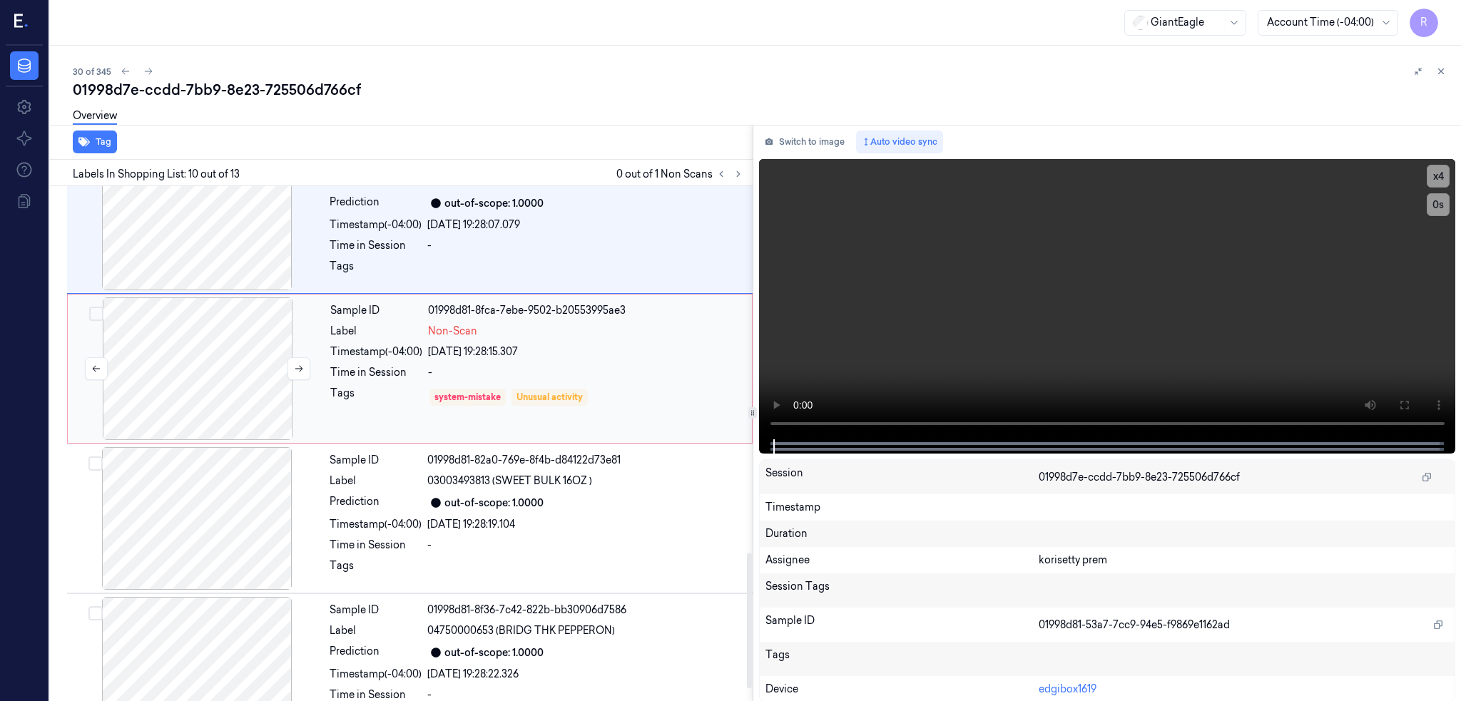
click at [193, 334] on div at bounding box center [198, 368] width 254 height 143
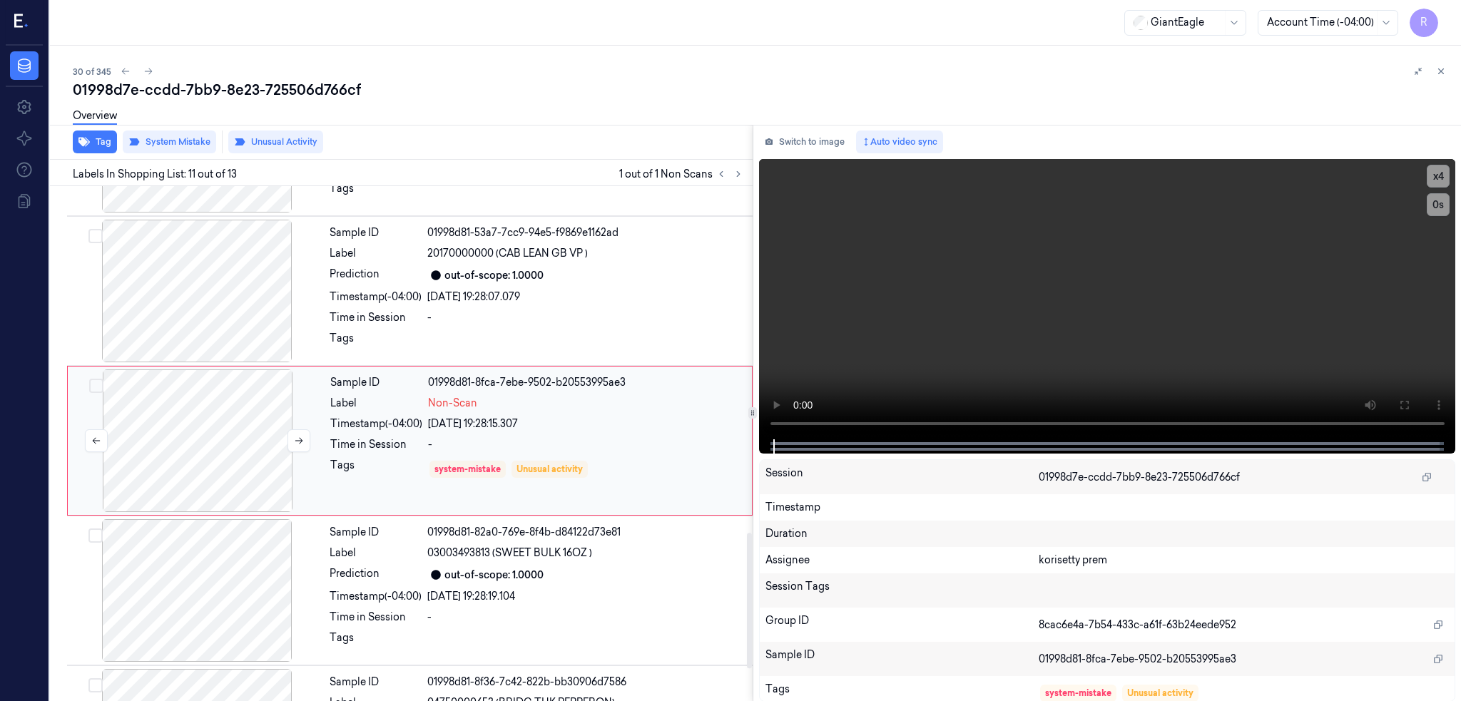
scroll to position [1314, 0]
click at [187, 448] on div at bounding box center [198, 443] width 254 height 143
click at [194, 466] on div at bounding box center [198, 443] width 254 height 143
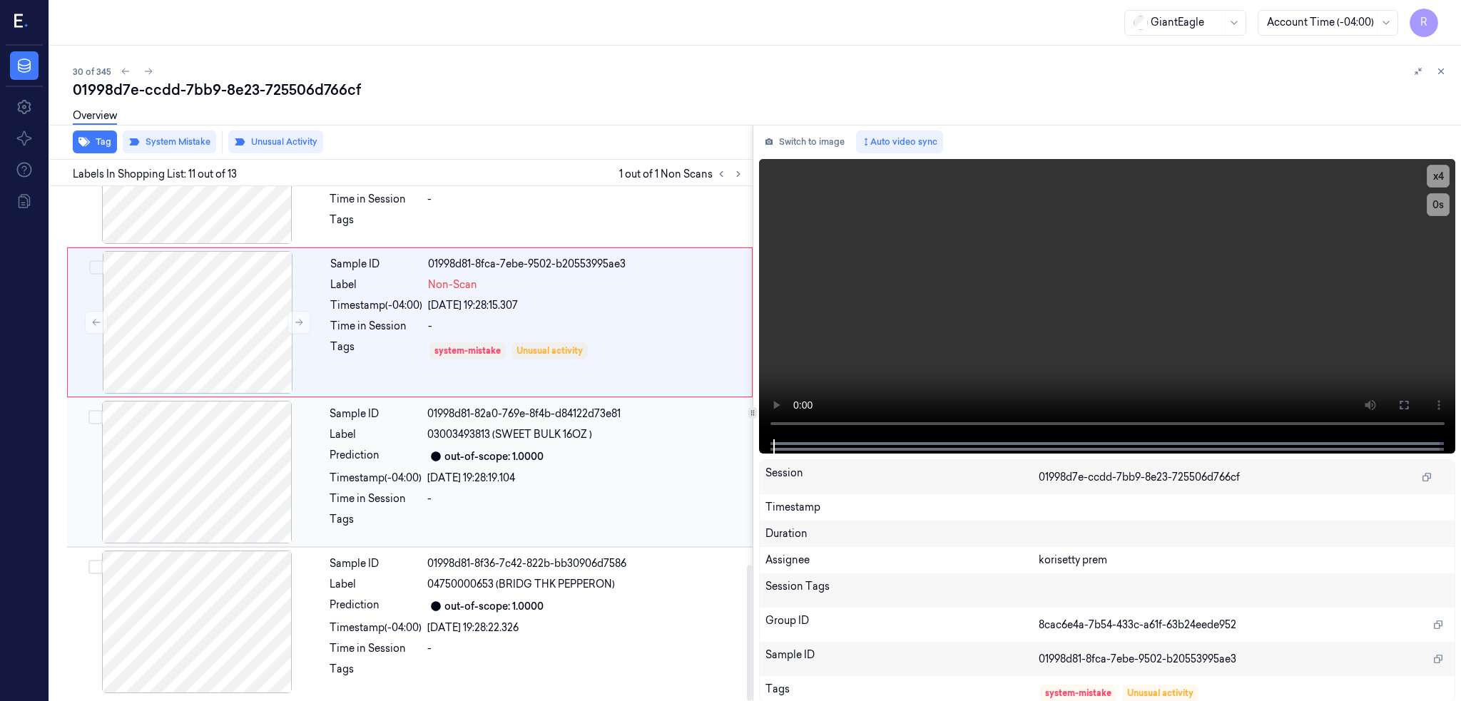
click at [224, 489] on div at bounding box center [197, 472] width 254 height 143
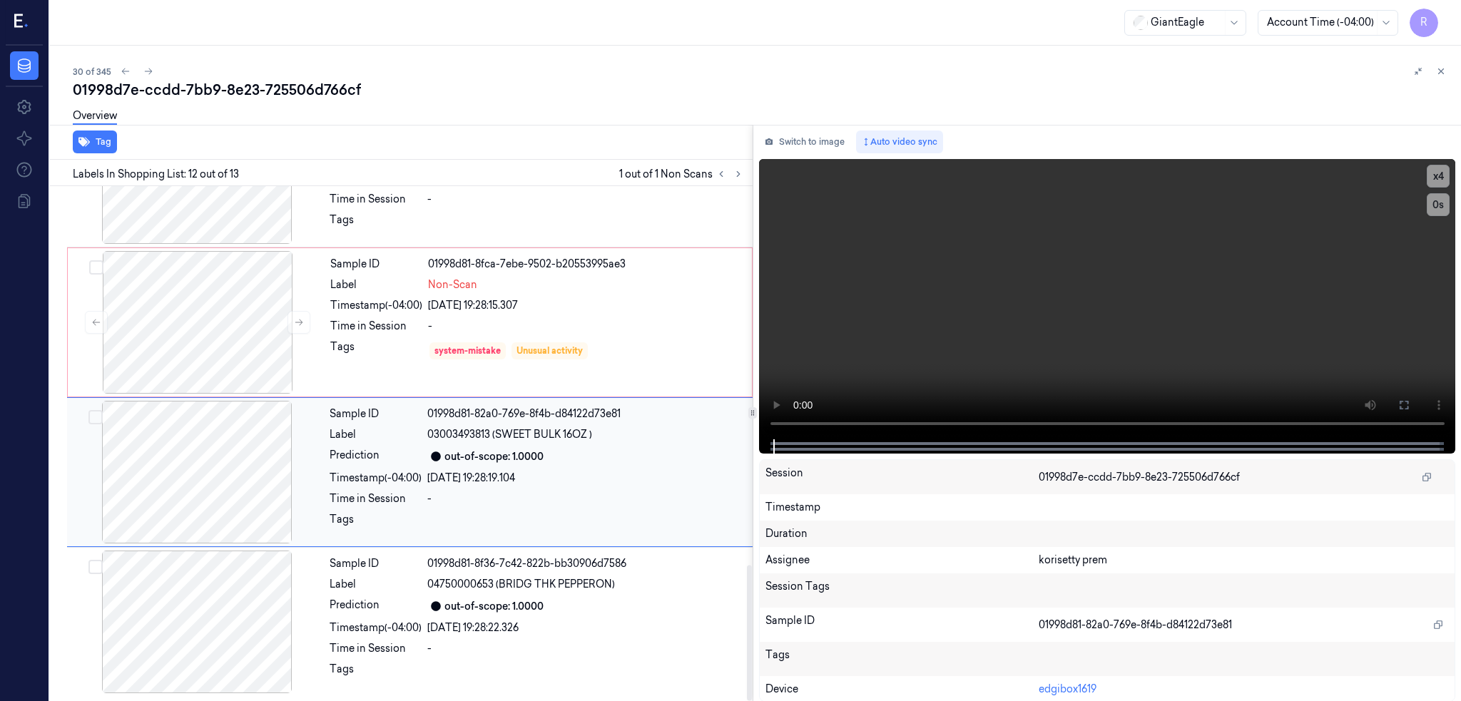
scroll to position [1436, 0]
click at [162, 630] on div at bounding box center [197, 622] width 254 height 143
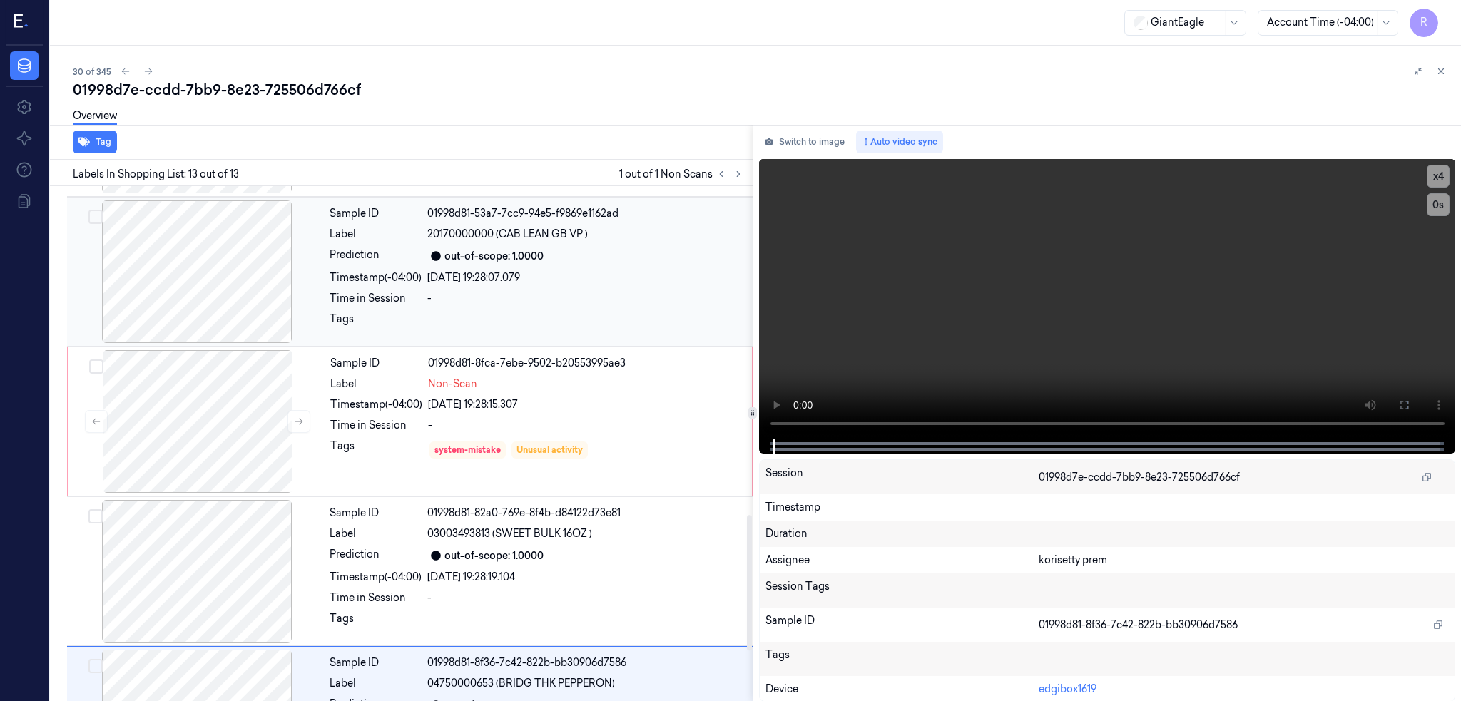
scroll to position [1247, 0]
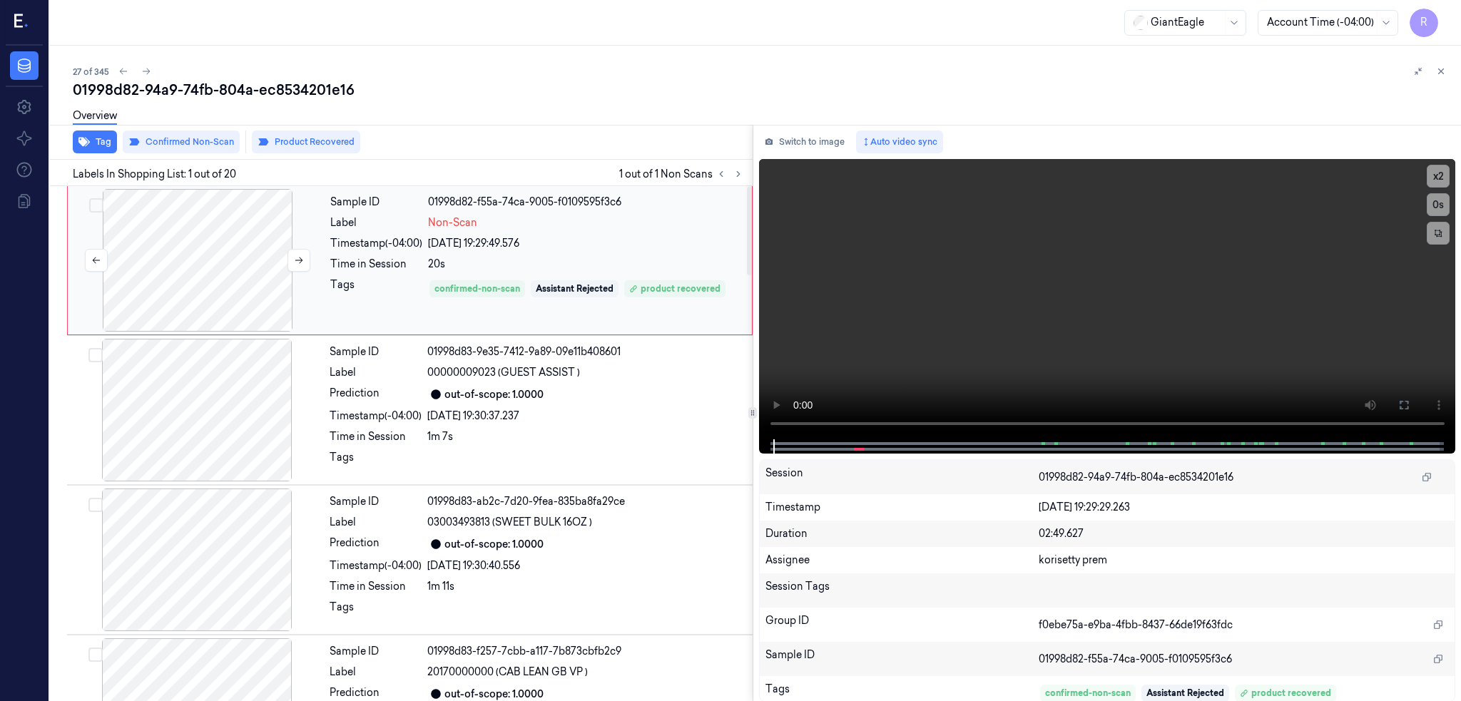
click at [200, 274] on div at bounding box center [198, 260] width 254 height 143
click at [1415, 406] on button at bounding box center [1403, 405] width 23 height 23
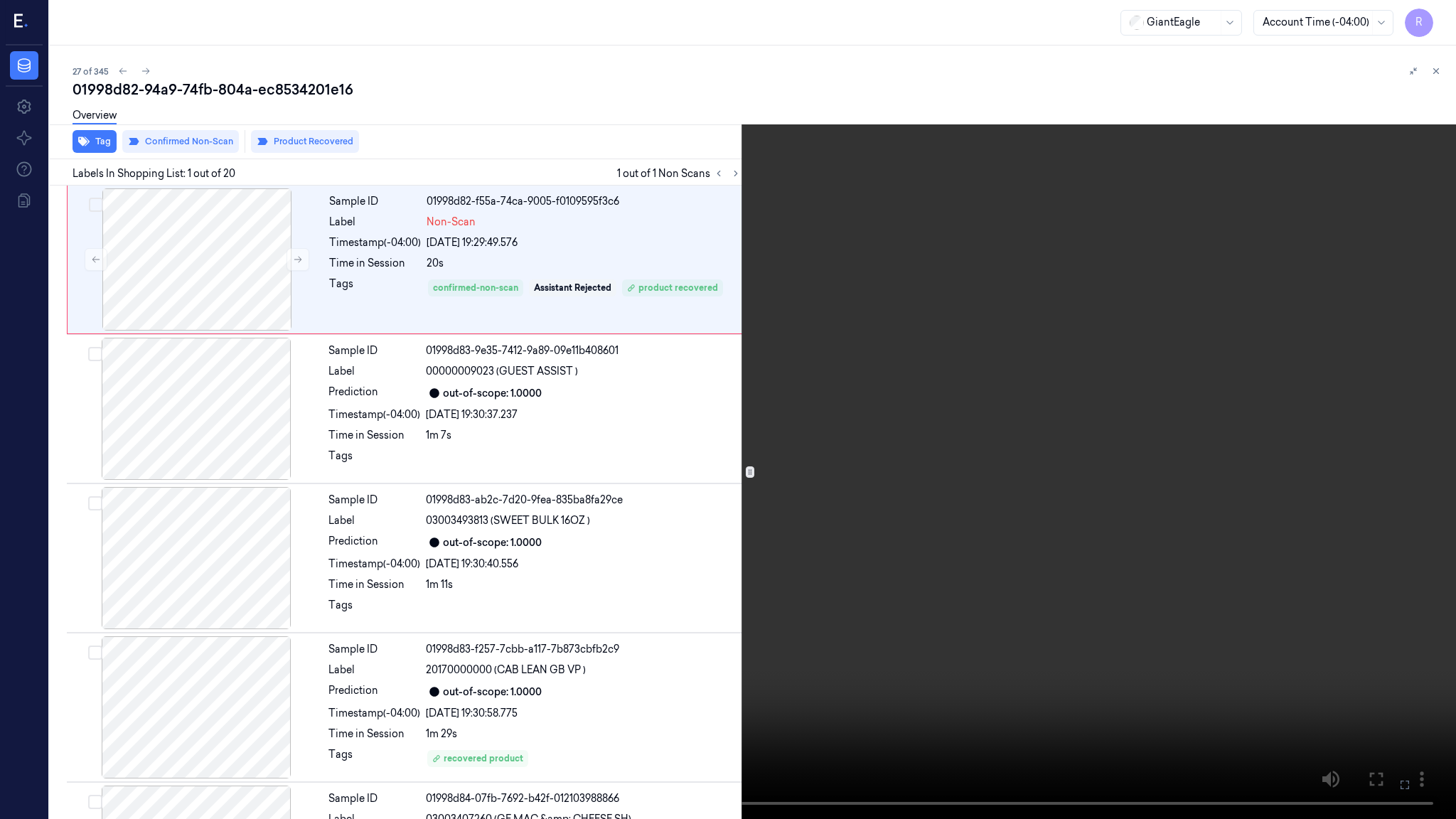
click at [606, 564] on video at bounding box center [728, 410] width 1456 height 819
click at [1440, 23] on button "x 2" at bounding box center [1438, 17] width 23 height 23
click at [1440, 23] on button "x 4" at bounding box center [1438, 17] width 23 height 23
click at [1440, 23] on button "x 1" at bounding box center [1438, 17] width 23 height 23
click at [1440, 23] on button "x 2" at bounding box center [1438, 17] width 23 height 23
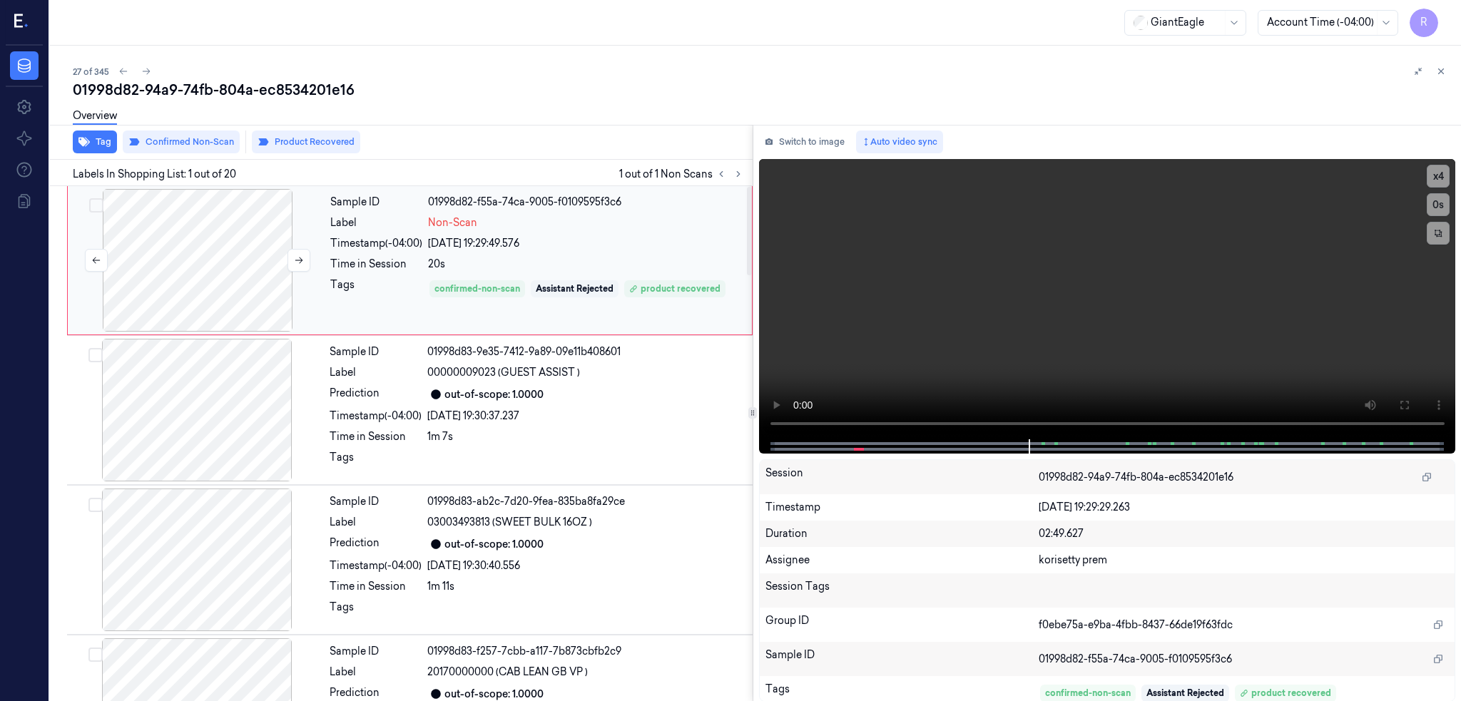
click at [211, 240] on div at bounding box center [198, 260] width 254 height 143
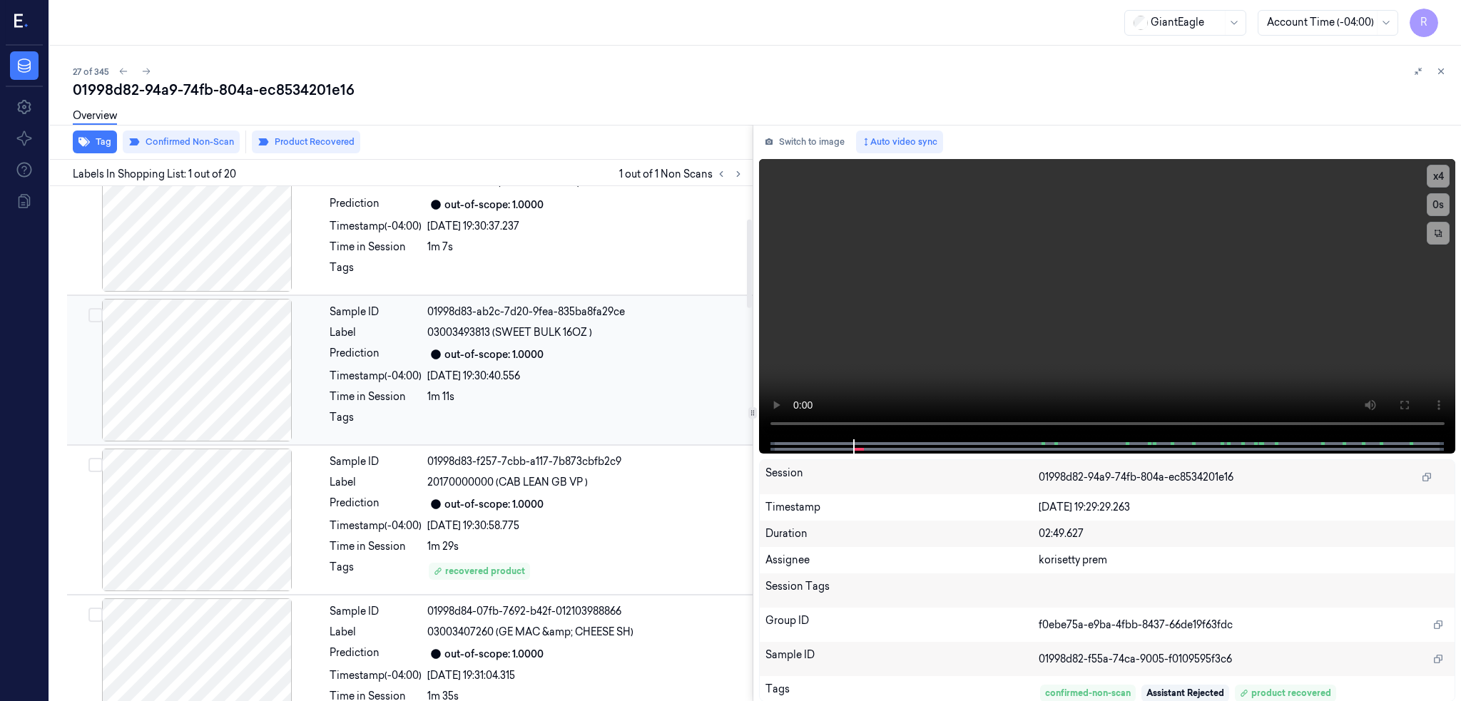
click at [133, 358] on div at bounding box center [197, 370] width 254 height 143
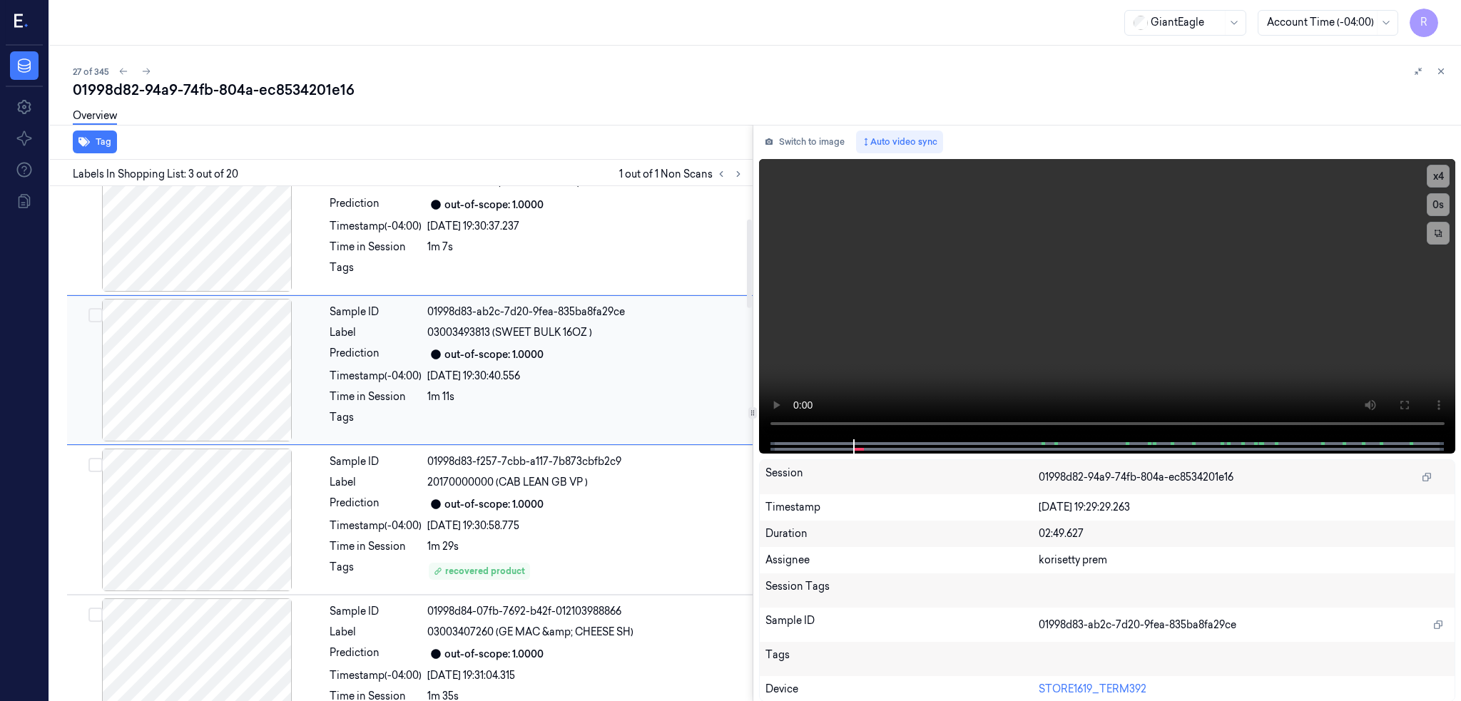
scroll to position [116, 0]
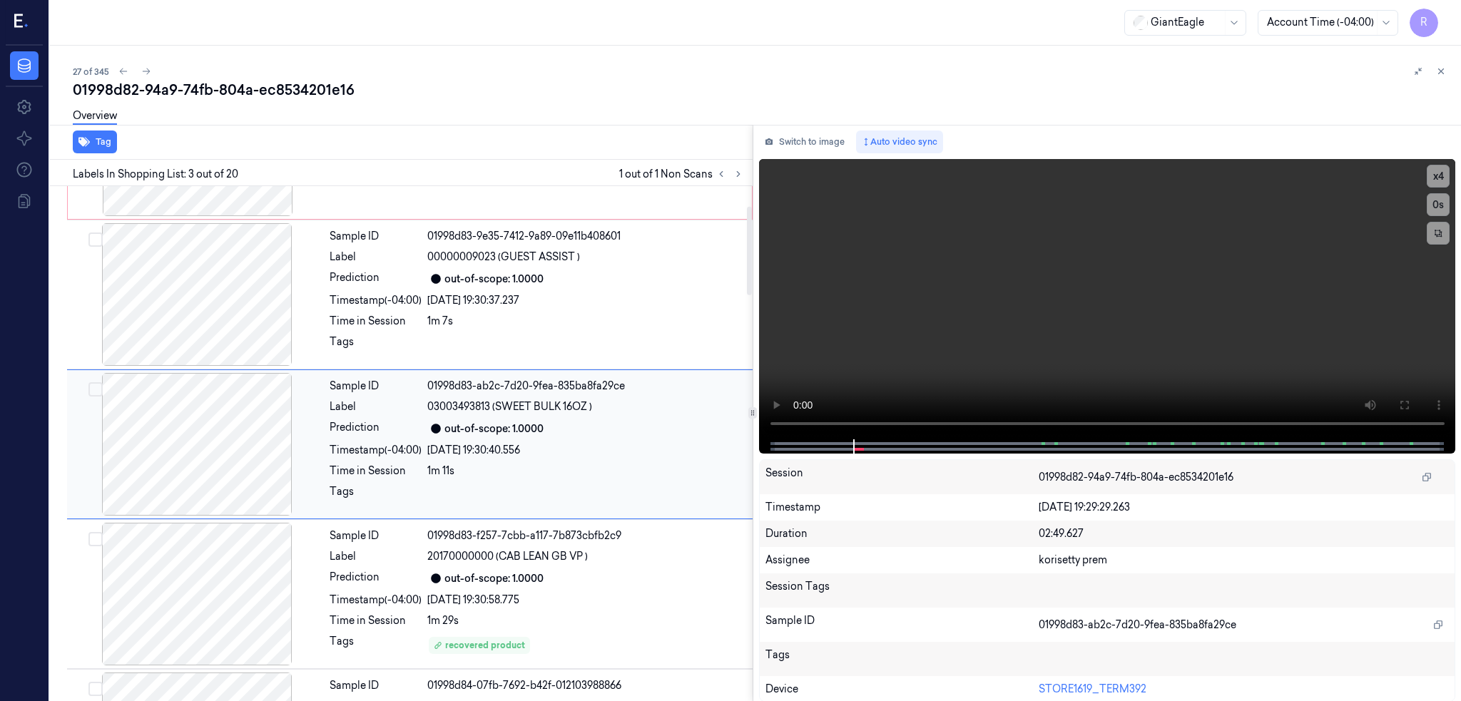
click at [206, 431] on div at bounding box center [197, 444] width 254 height 143
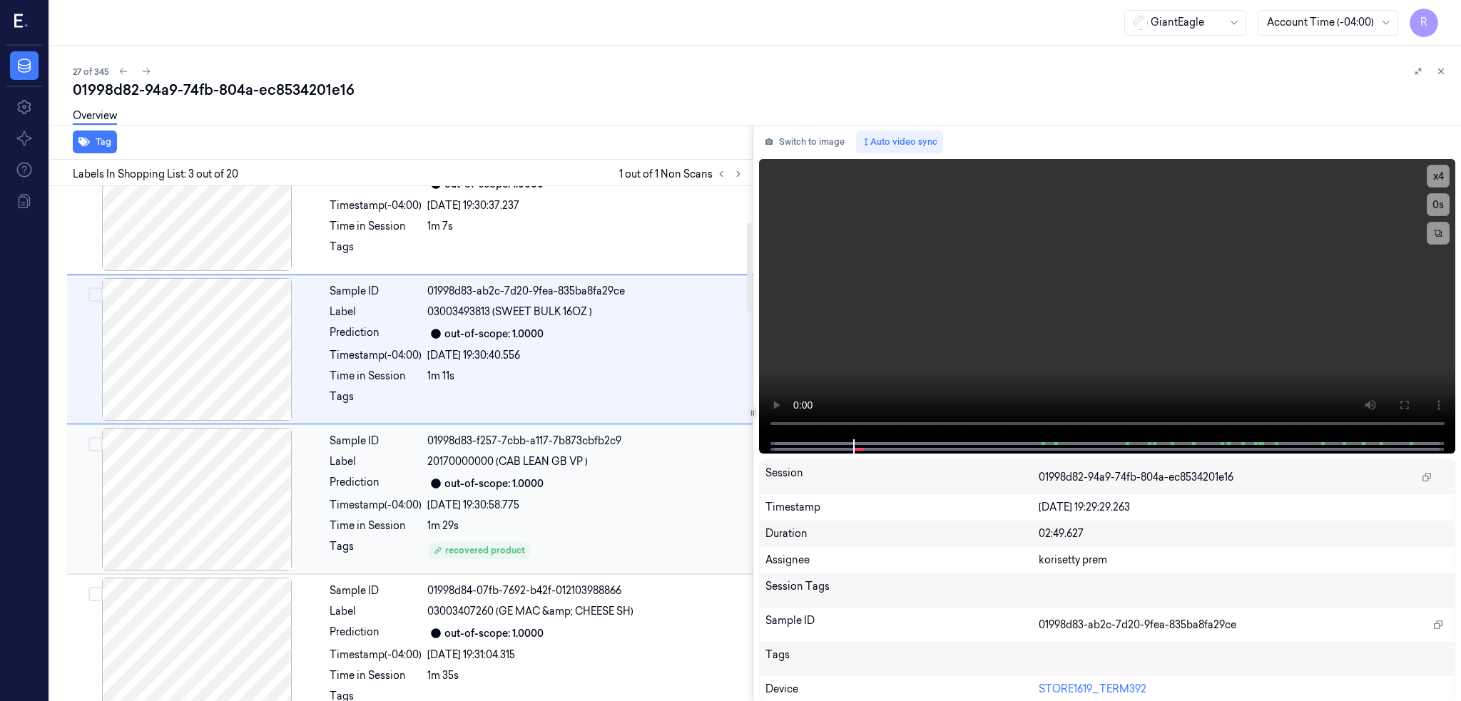
click at [204, 501] on div at bounding box center [197, 499] width 254 height 143
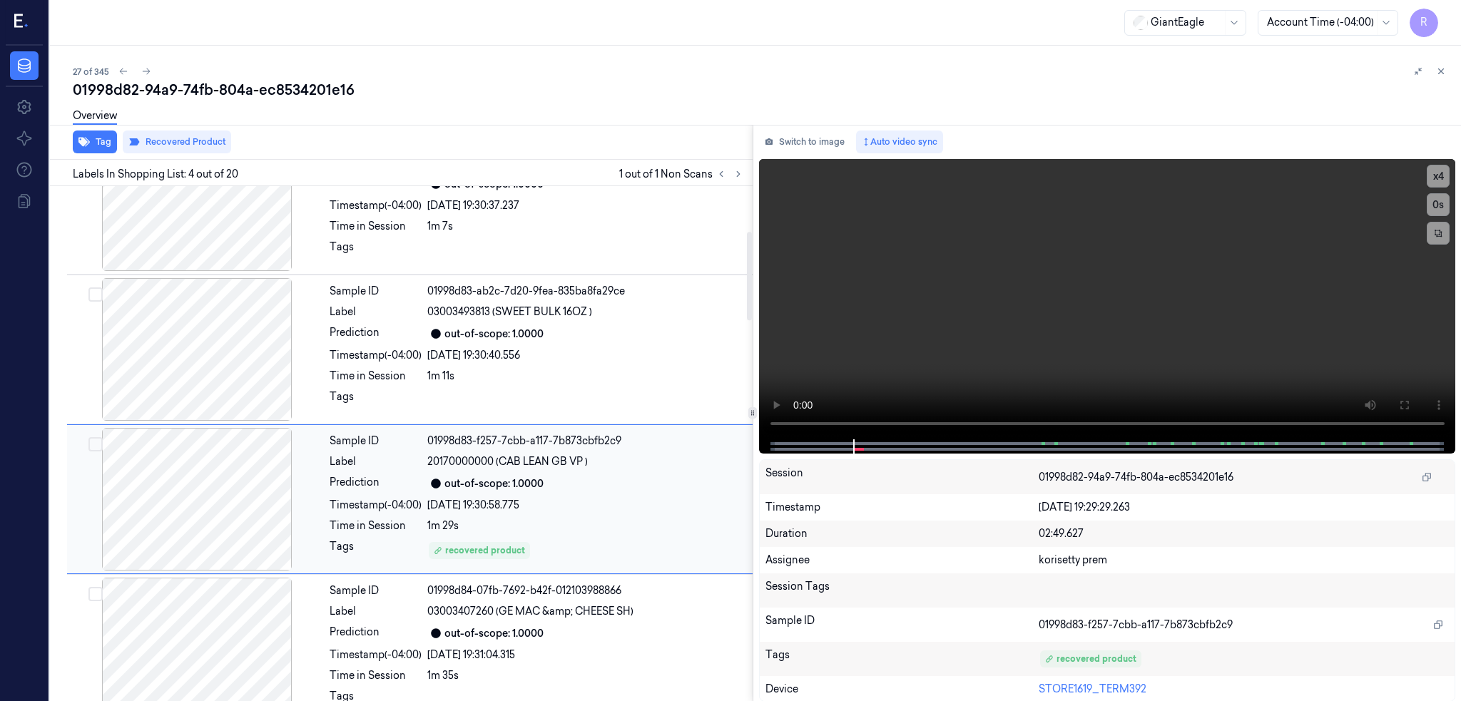
scroll to position [265, 0]
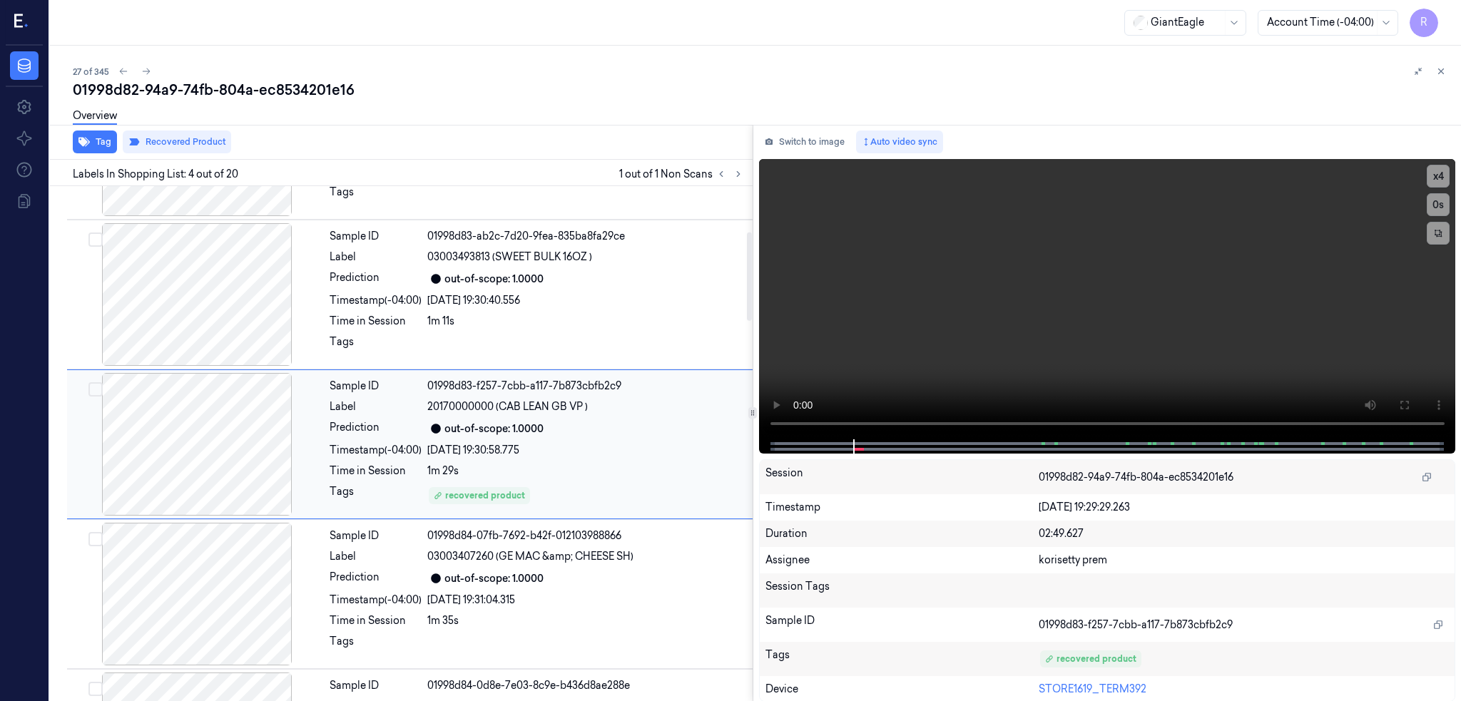
click at [194, 455] on div at bounding box center [197, 444] width 254 height 143
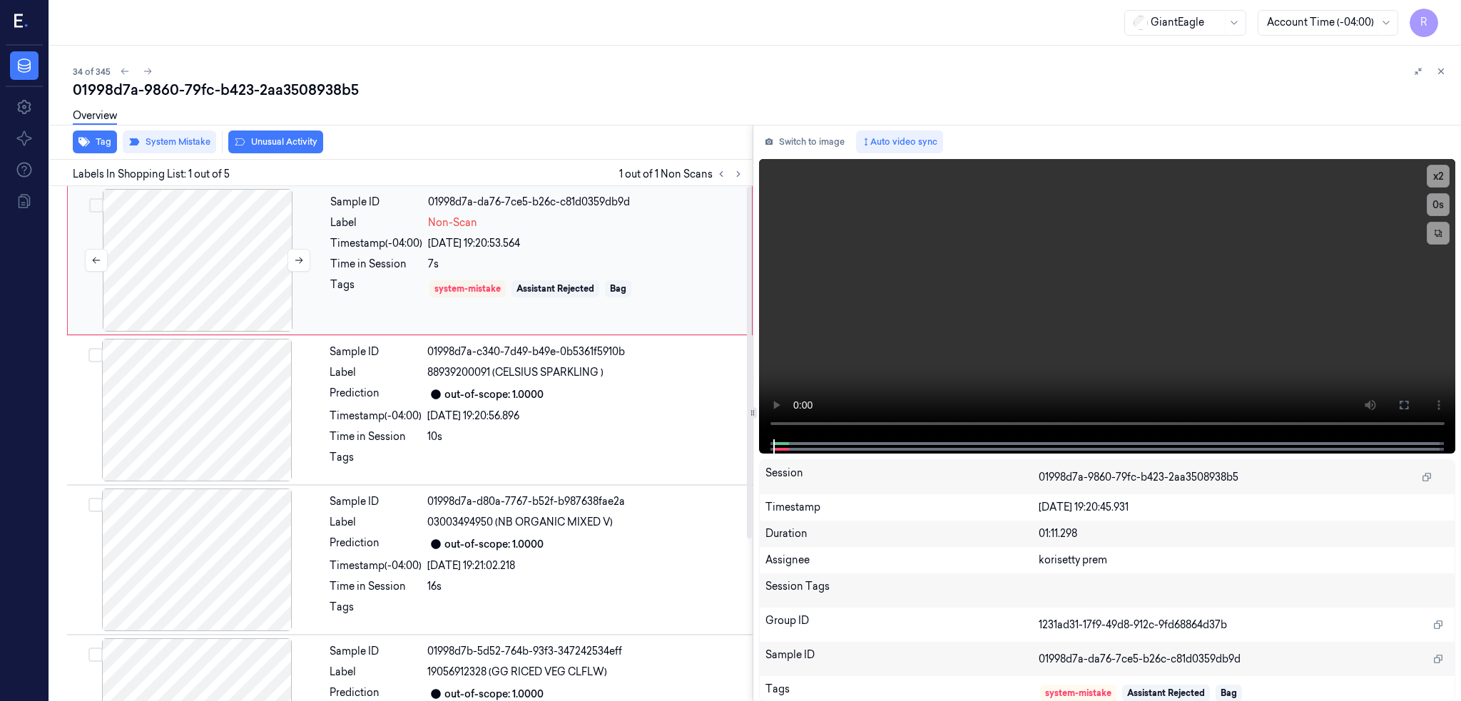
click at [209, 265] on div at bounding box center [198, 260] width 254 height 143
click at [1409, 404] on icon at bounding box center [1403, 404] width 11 height 11
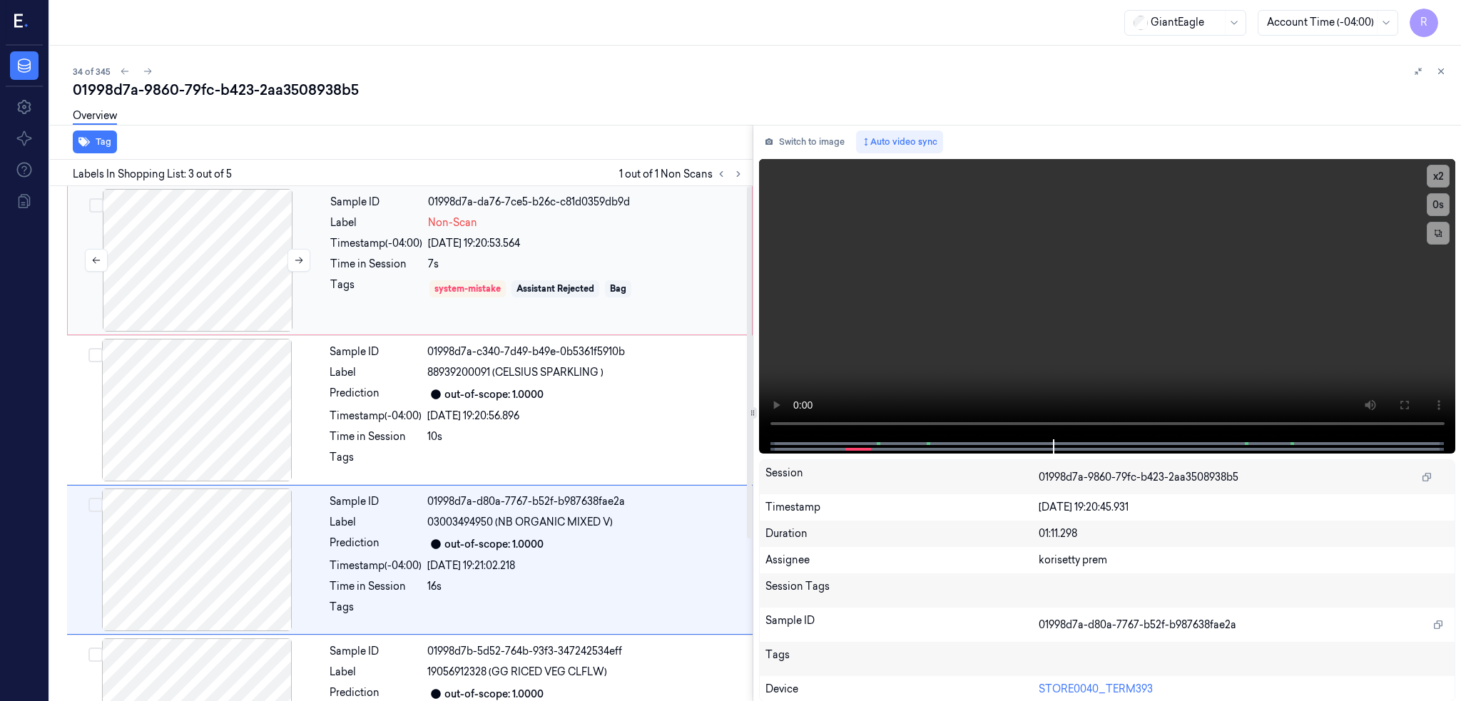
click at [229, 273] on div at bounding box center [198, 260] width 254 height 143
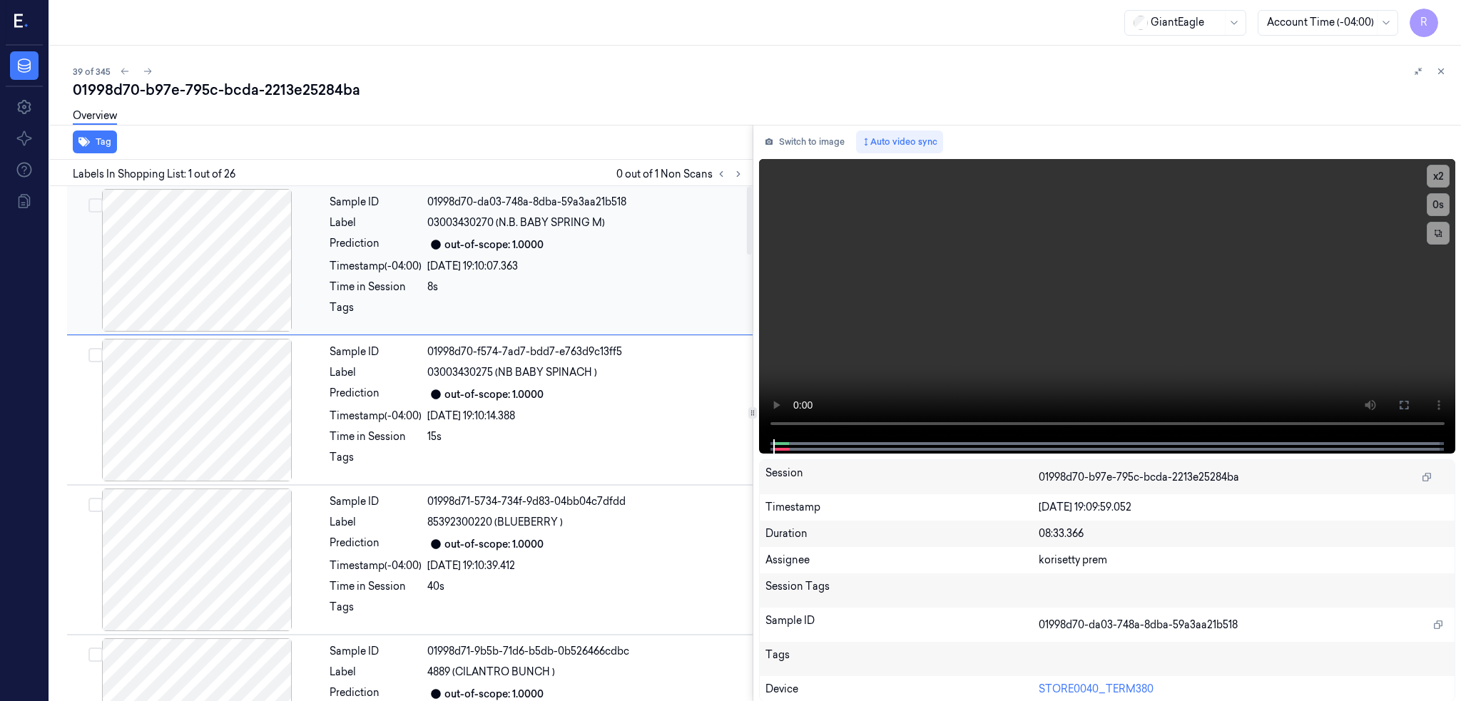
drag, startPoint x: 190, startPoint y: 267, endPoint x: 569, endPoint y: 229, distance: 381.3
click at [202, 269] on div at bounding box center [197, 260] width 254 height 143
click at [747, 178] on button at bounding box center [738, 173] width 17 height 17
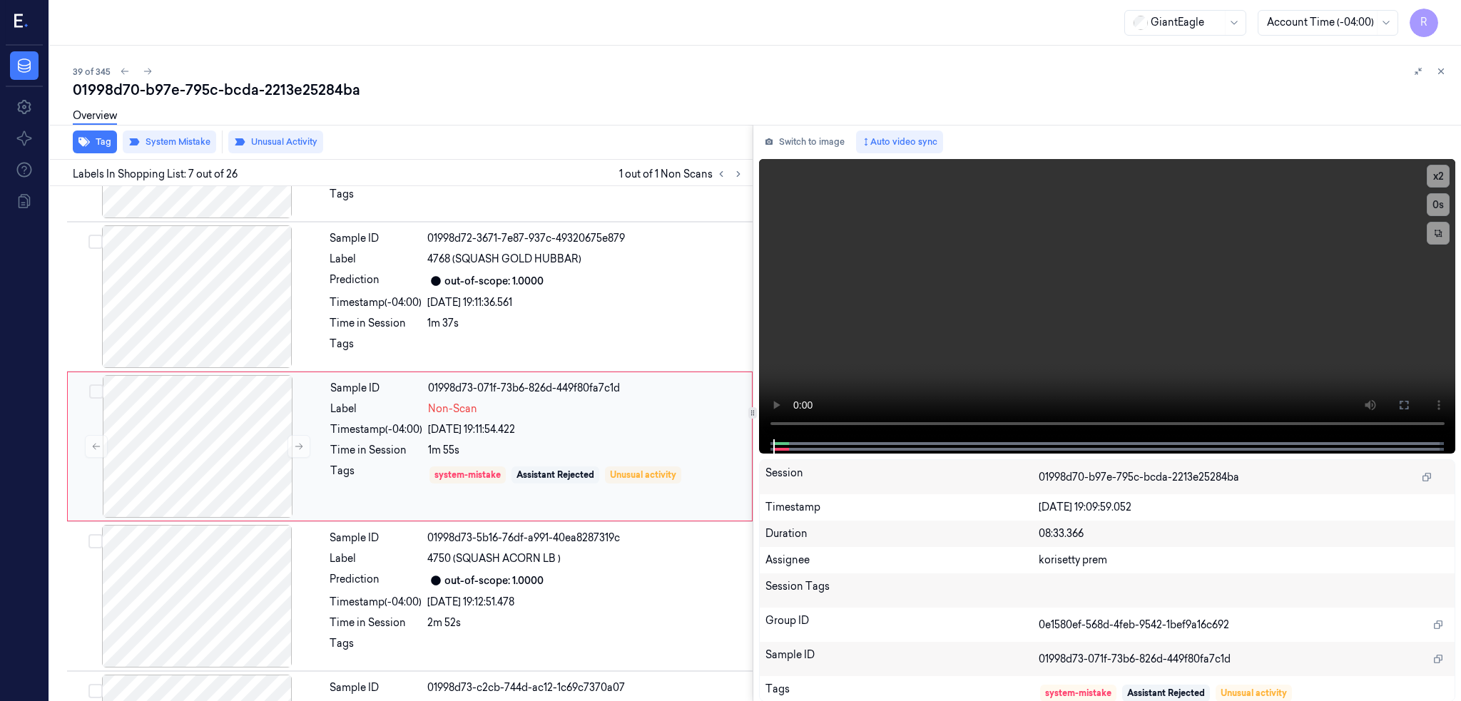
scroll to position [715, 0]
click at [183, 462] on div at bounding box center [198, 444] width 254 height 143
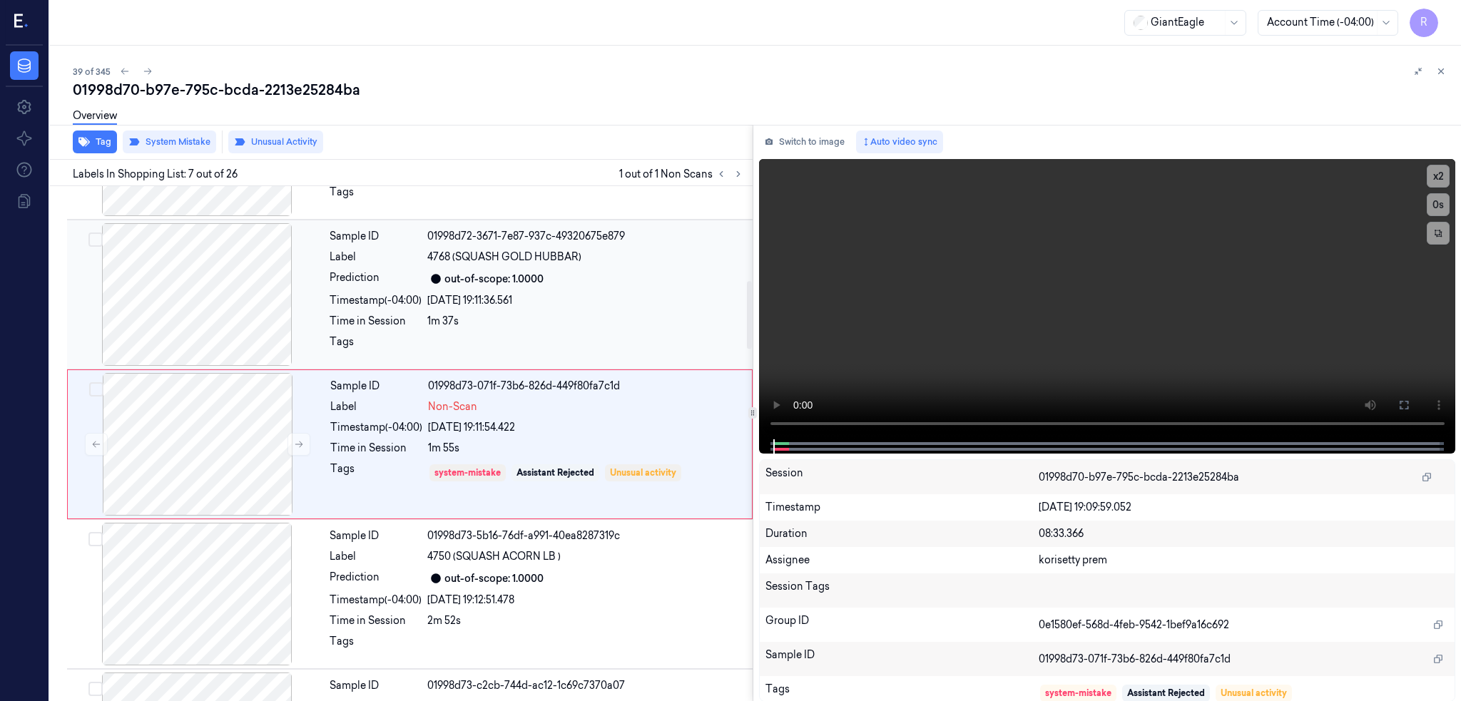
click at [260, 280] on div at bounding box center [197, 294] width 254 height 143
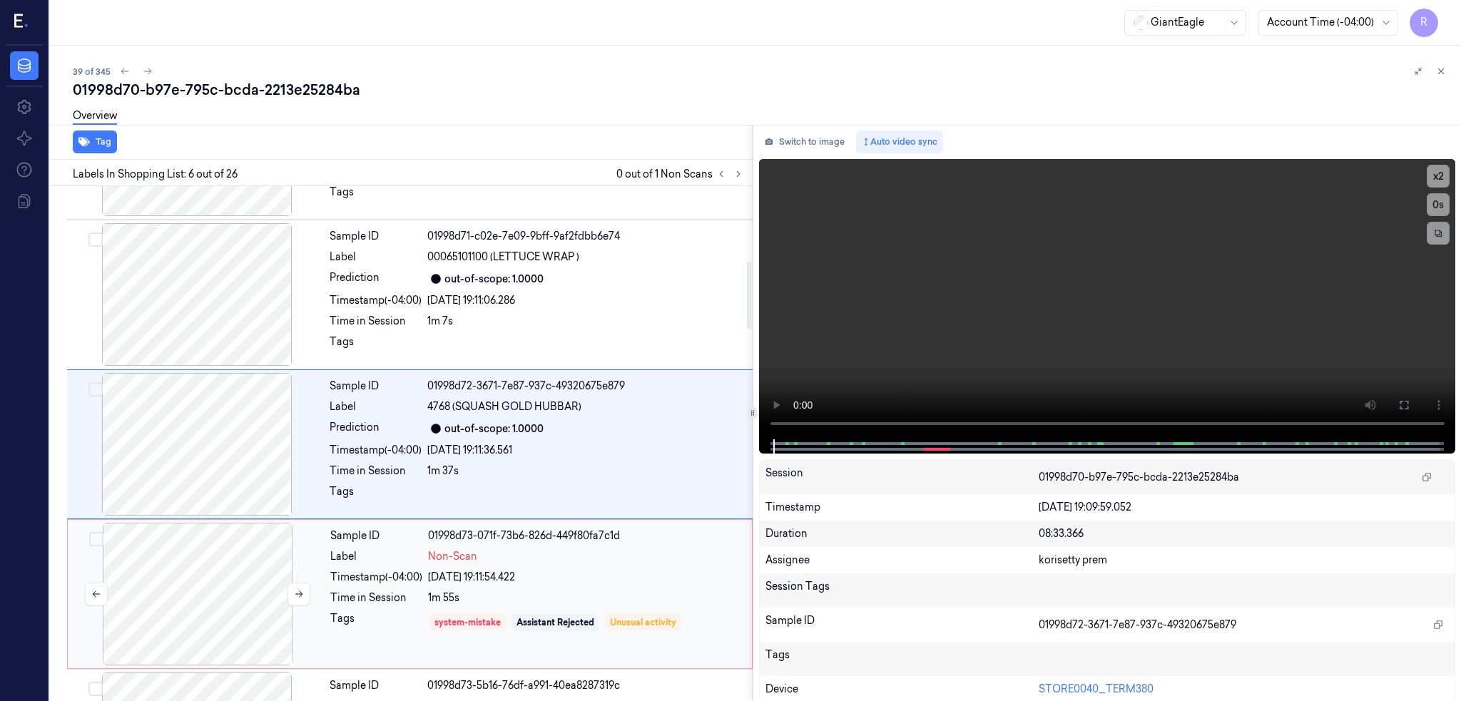
click at [260, 530] on div at bounding box center [198, 594] width 254 height 143
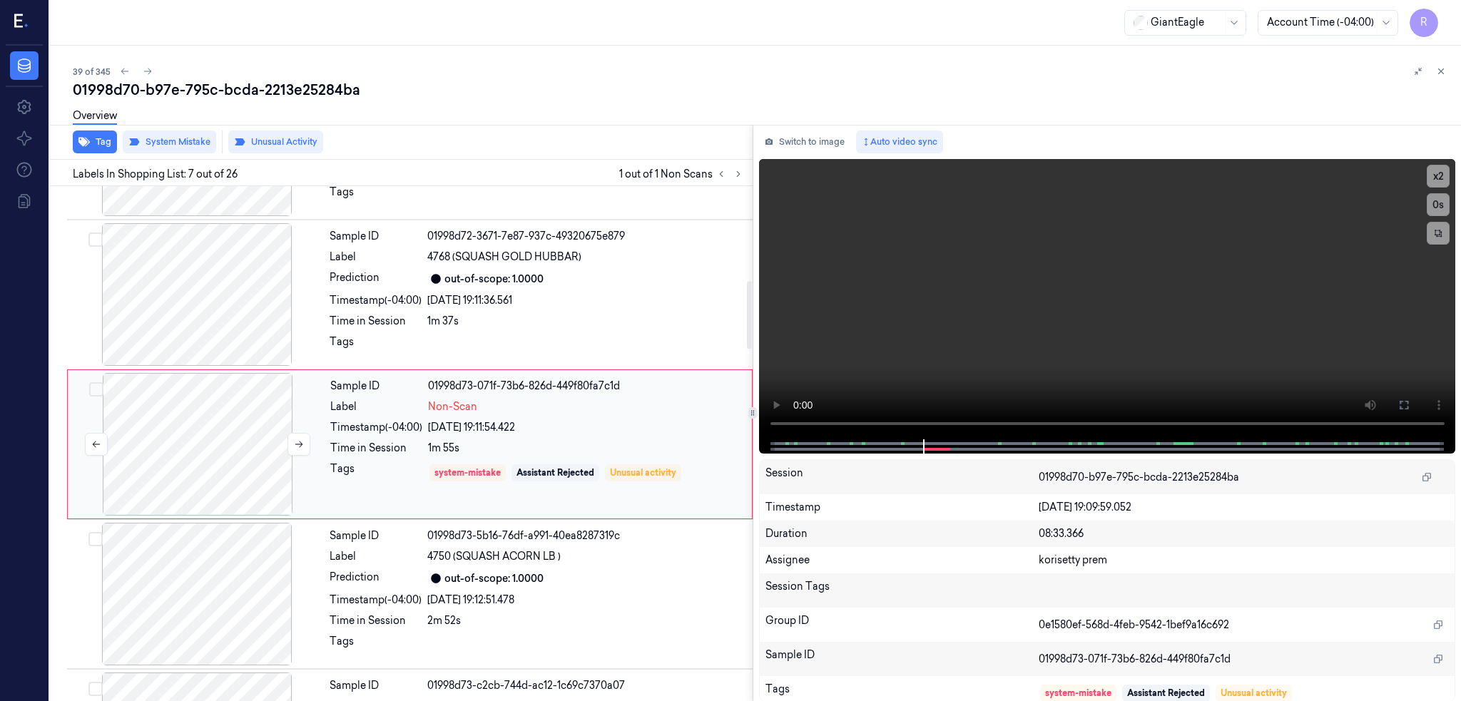
click at [223, 452] on div at bounding box center [198, 444] width 254 height 143
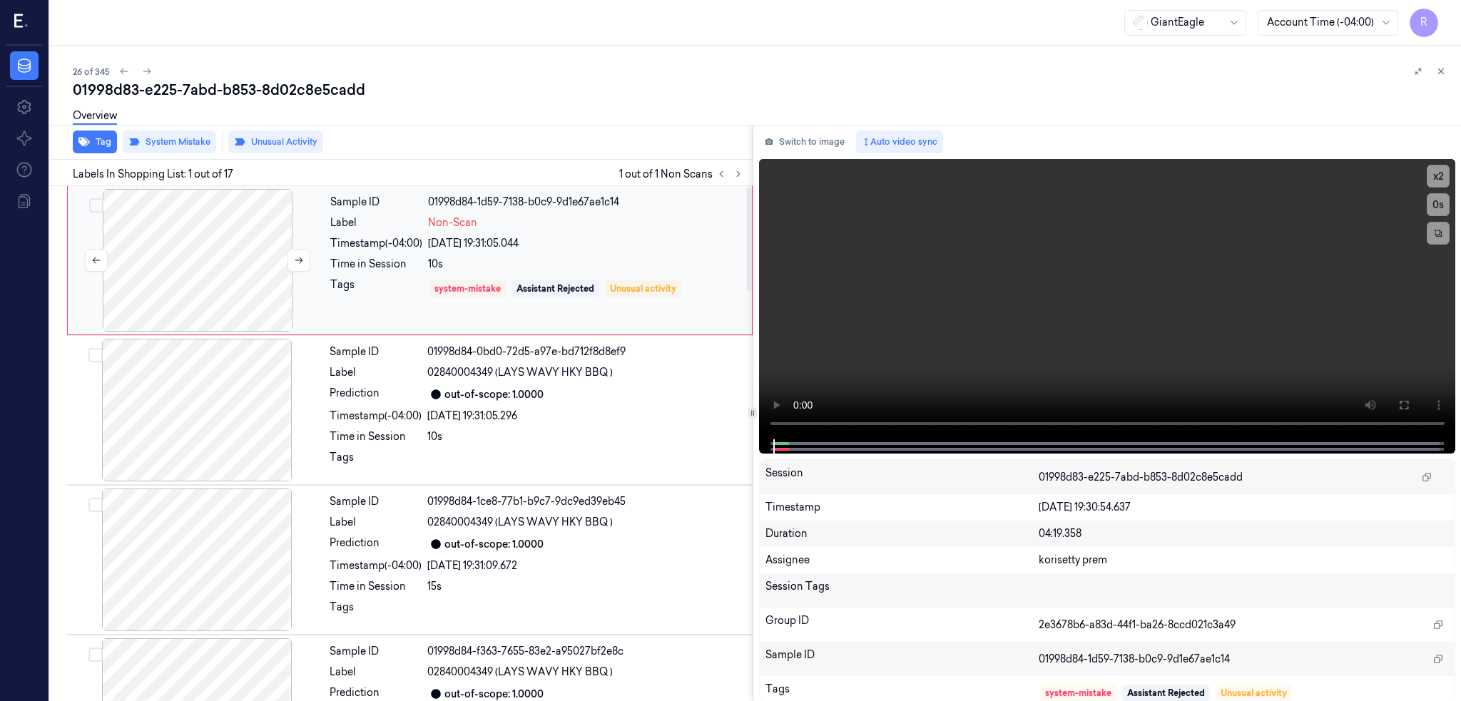
click at [206, 273] on div at bounding box center [198, 260] width 254 height 143
click at [1409, 406] on icon at bounding box center [1403, 404] width 11 height 11
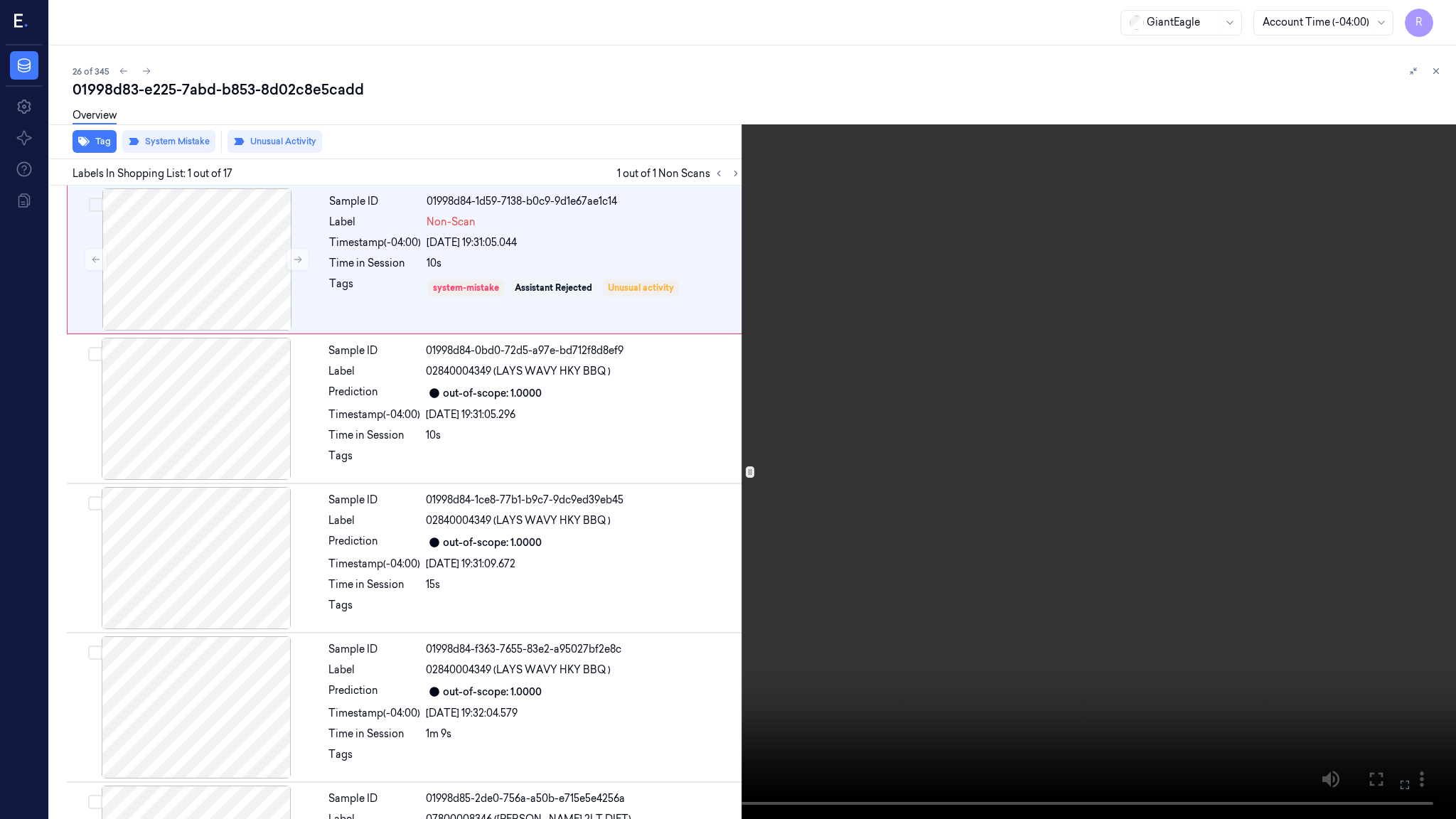
click at [700, 584] on video at bounding box center [728, 410] width 1456 height 819
click at [525, 662] on video at bounding box center [728, 410] width 1456 height 819
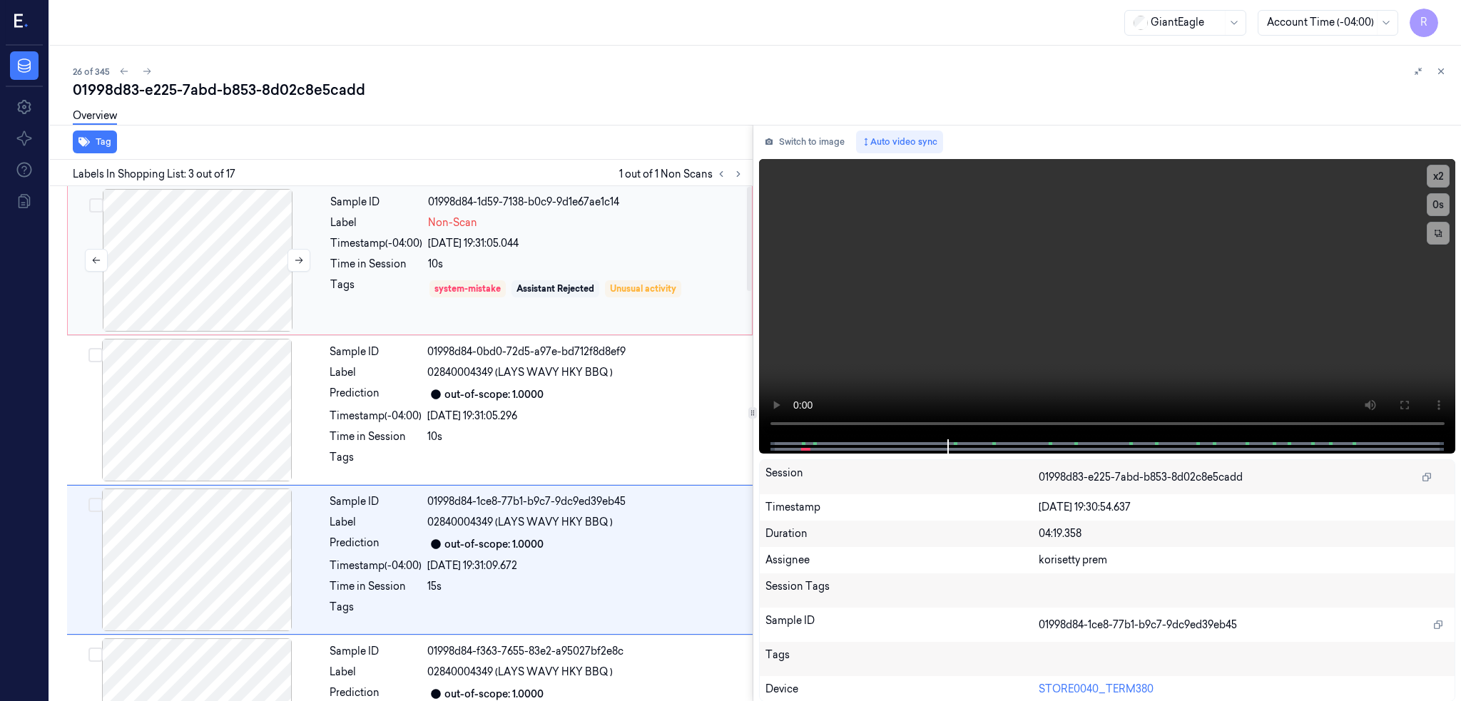
click at [232, 289] on div at bounding box center [198, 260] width 254 height 143
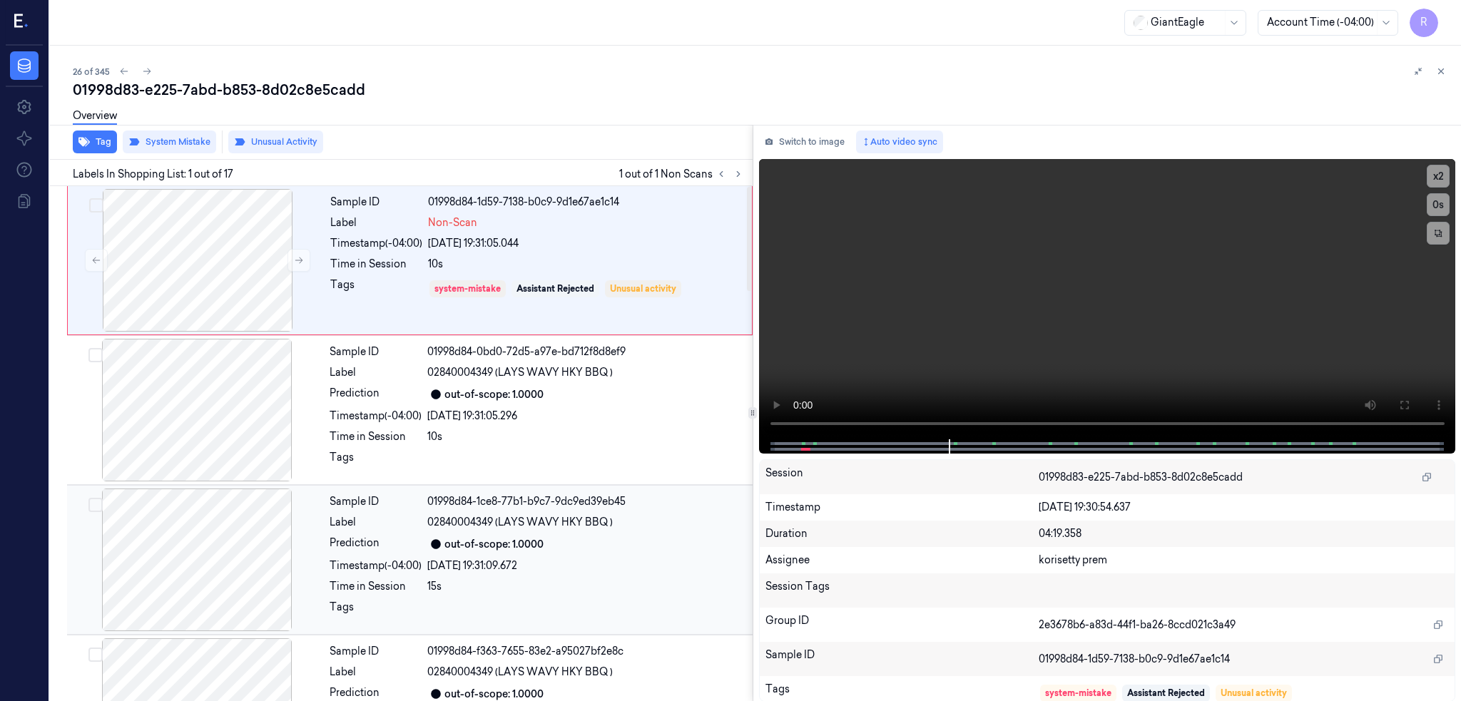
click at [235, 471] on div at bounding box center [197, 410] width 254 height 143
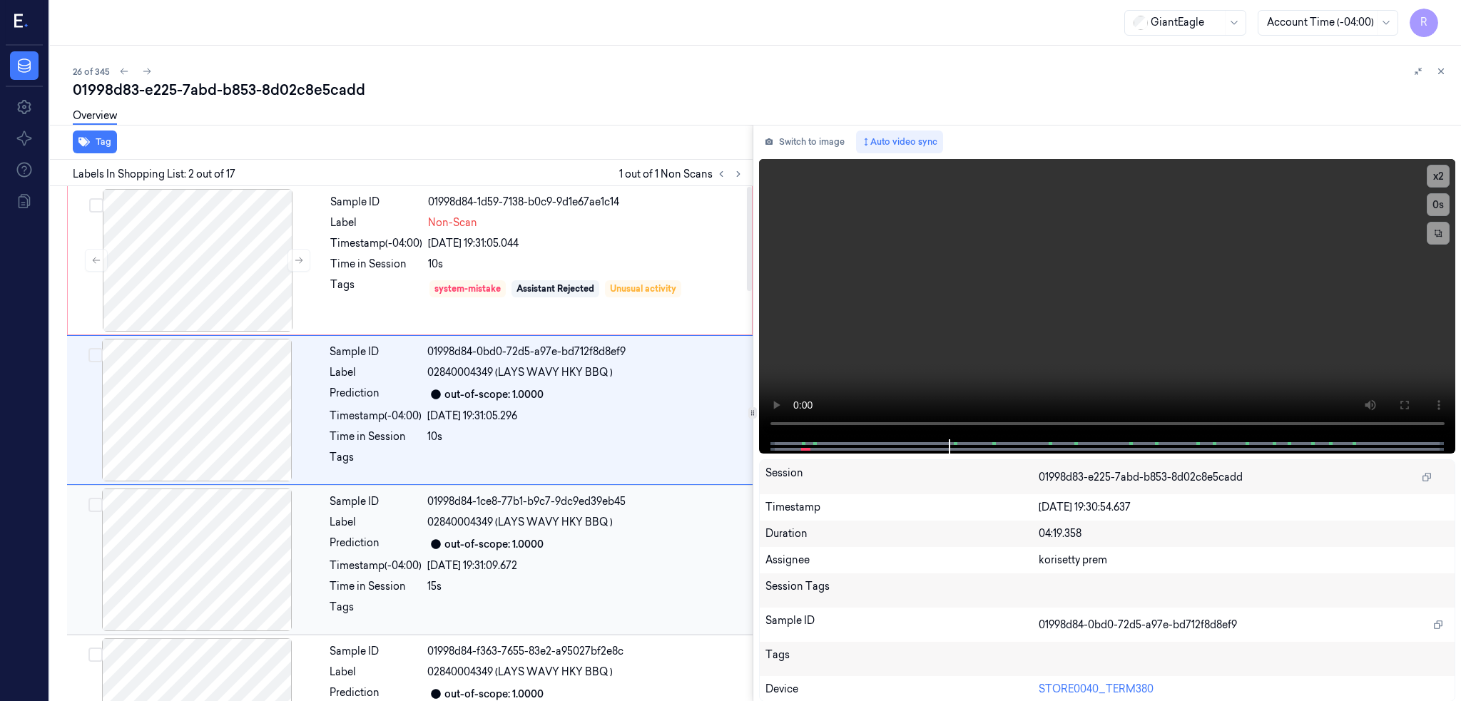
click at [213, 596] on div at bounding box center [197, 560] width 254 height 143
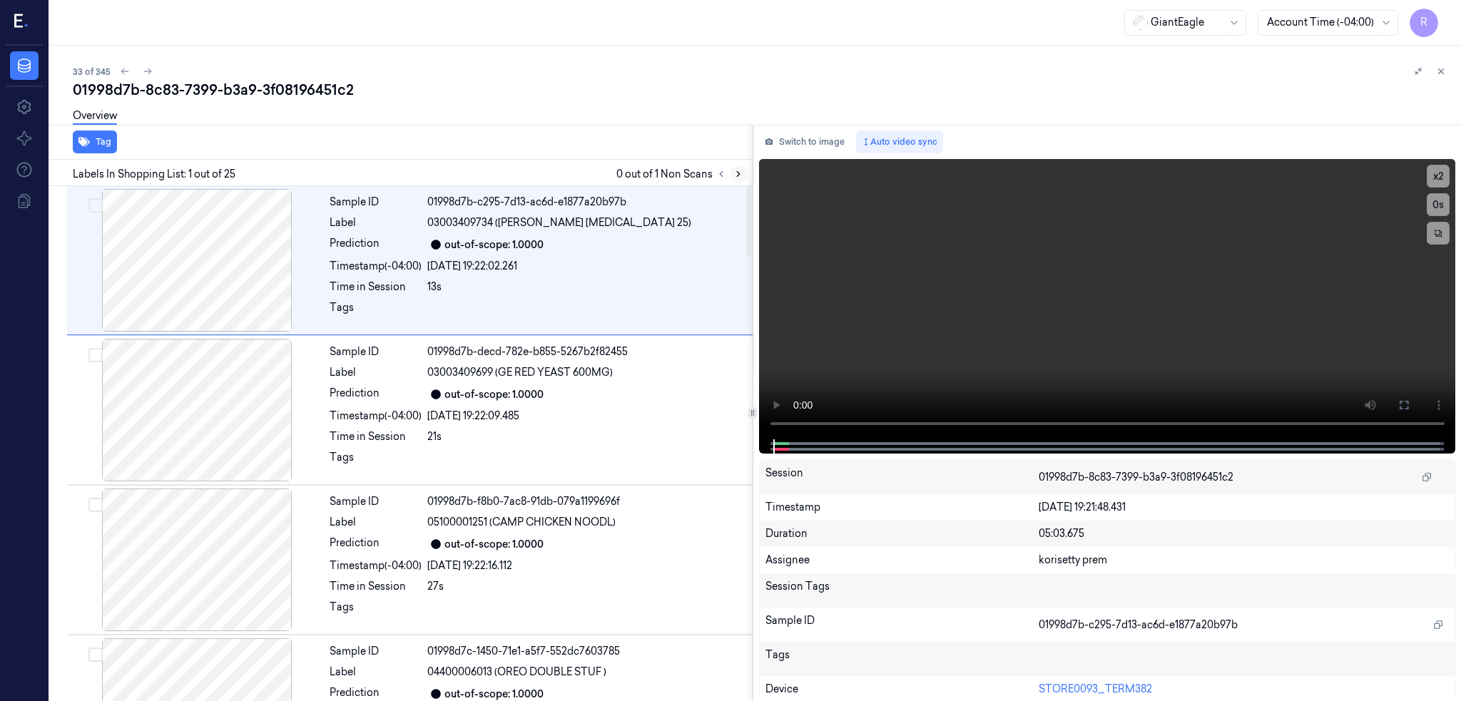
click at [743, 173] on icon at bounding box center [738, 174] width 10 height 10
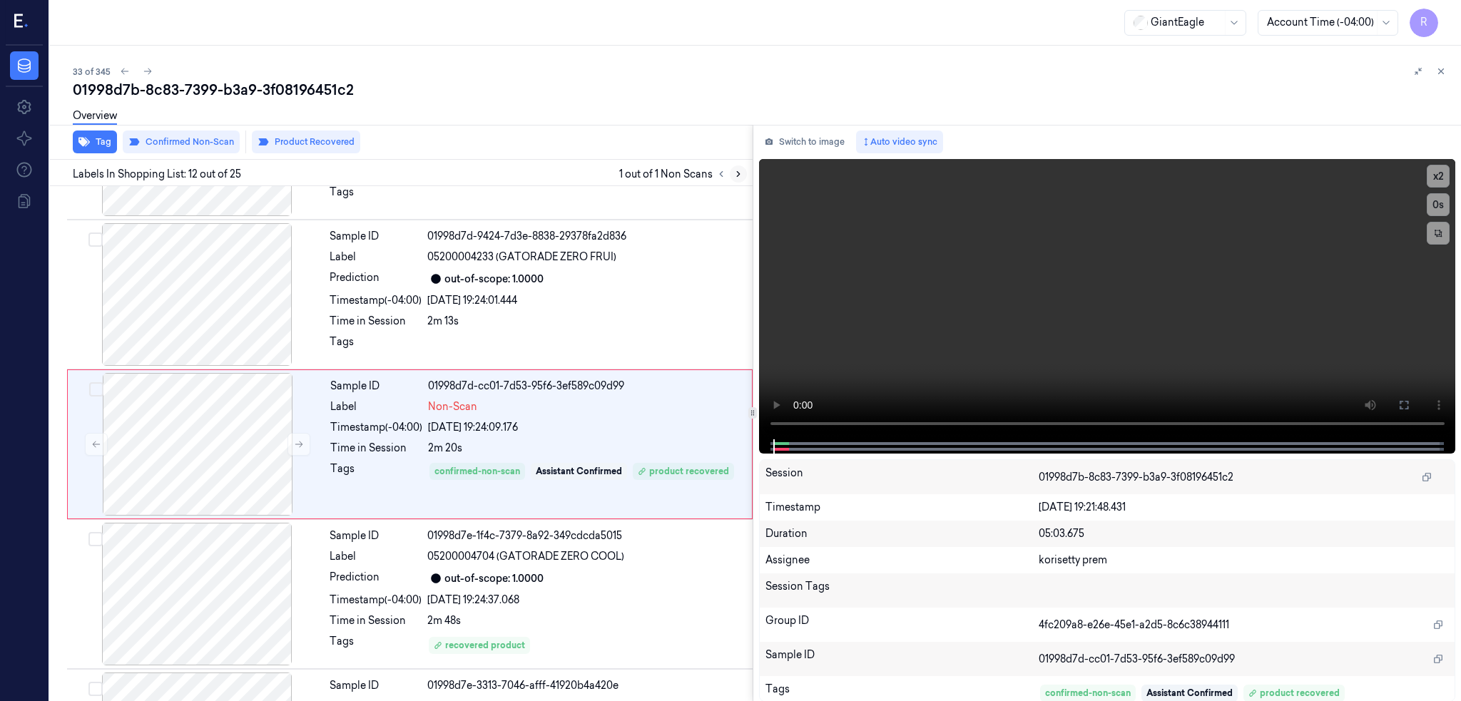
scroll to position [1464, 0]
click at [185, 424] on div at bounding box center [198, 443] width 254 height 143
click at [232, 287] on div at bounding box center [197, 294] width 254 height 143
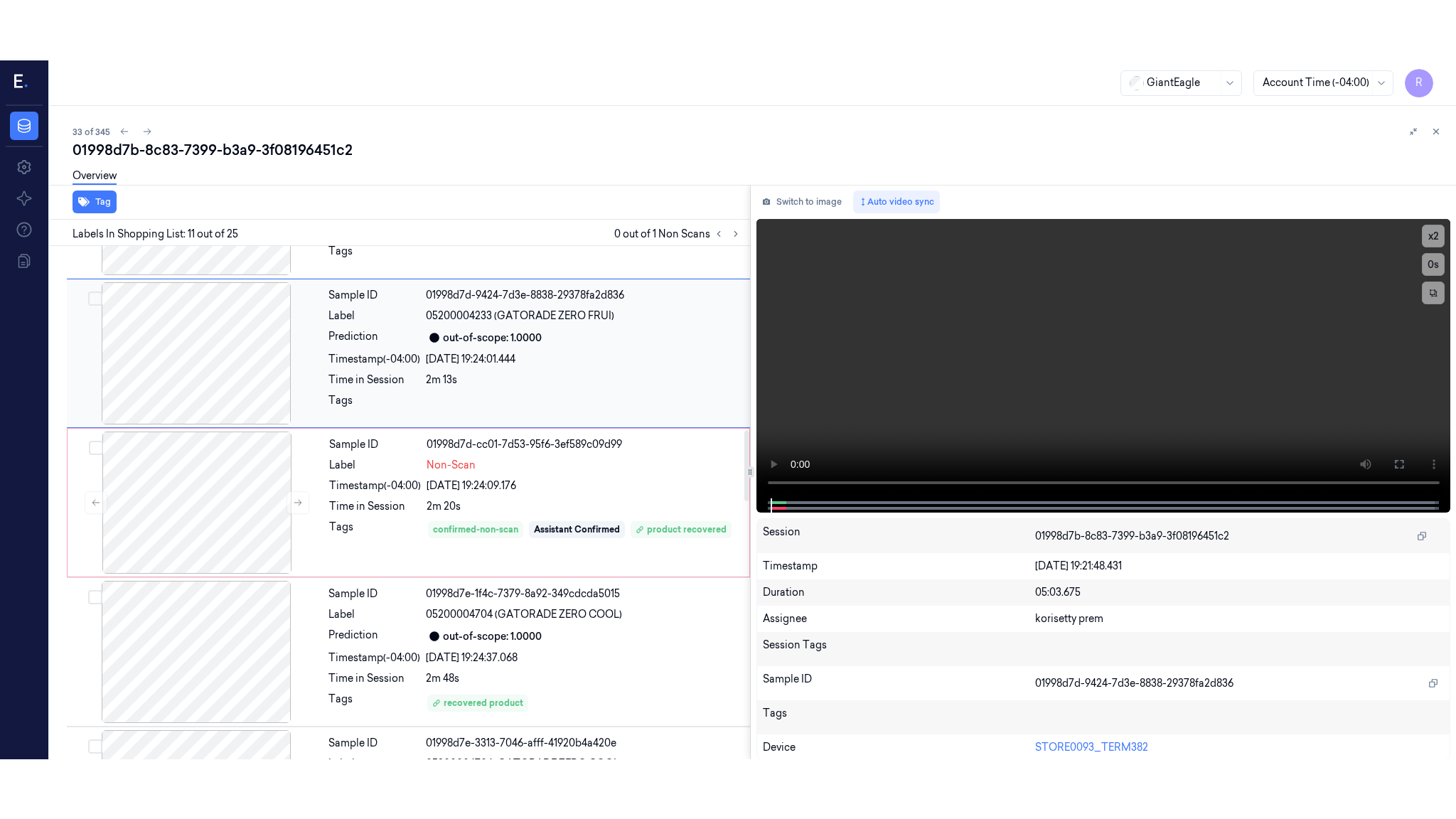
scroll to position [1309, 0]
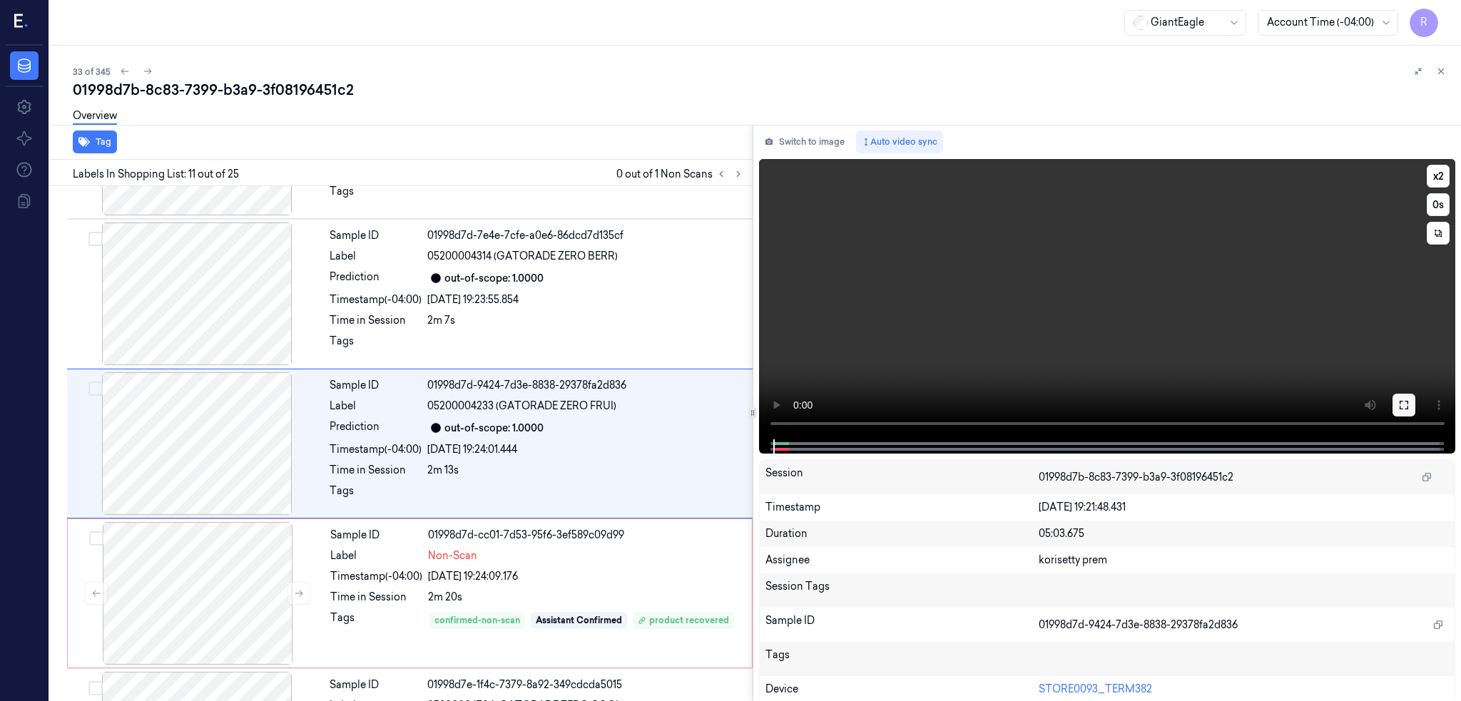
click at [1409, 401] on icon at bounding box center [1403, 404] width 11 height 11
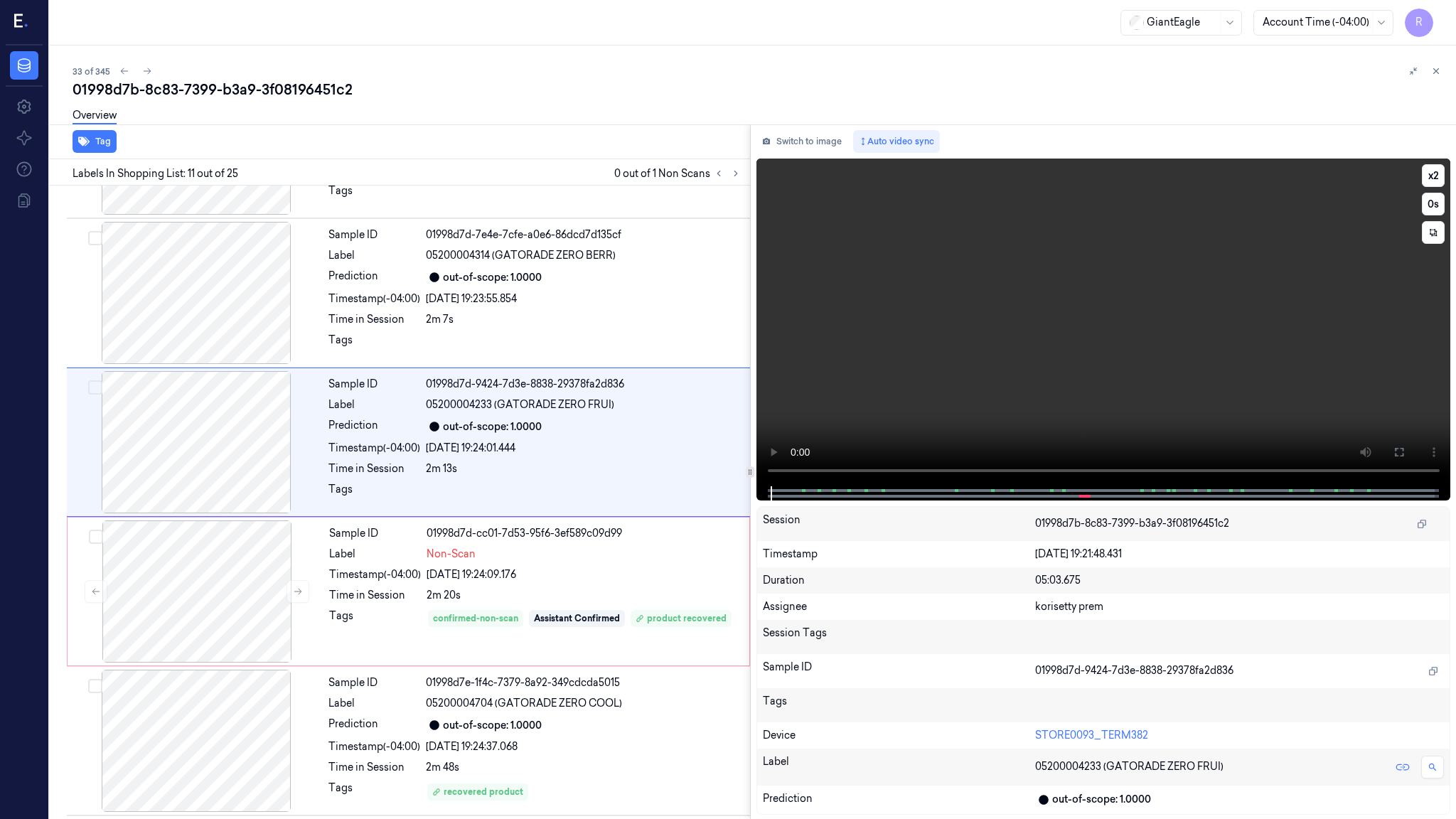
scroll to position [1249, 0]
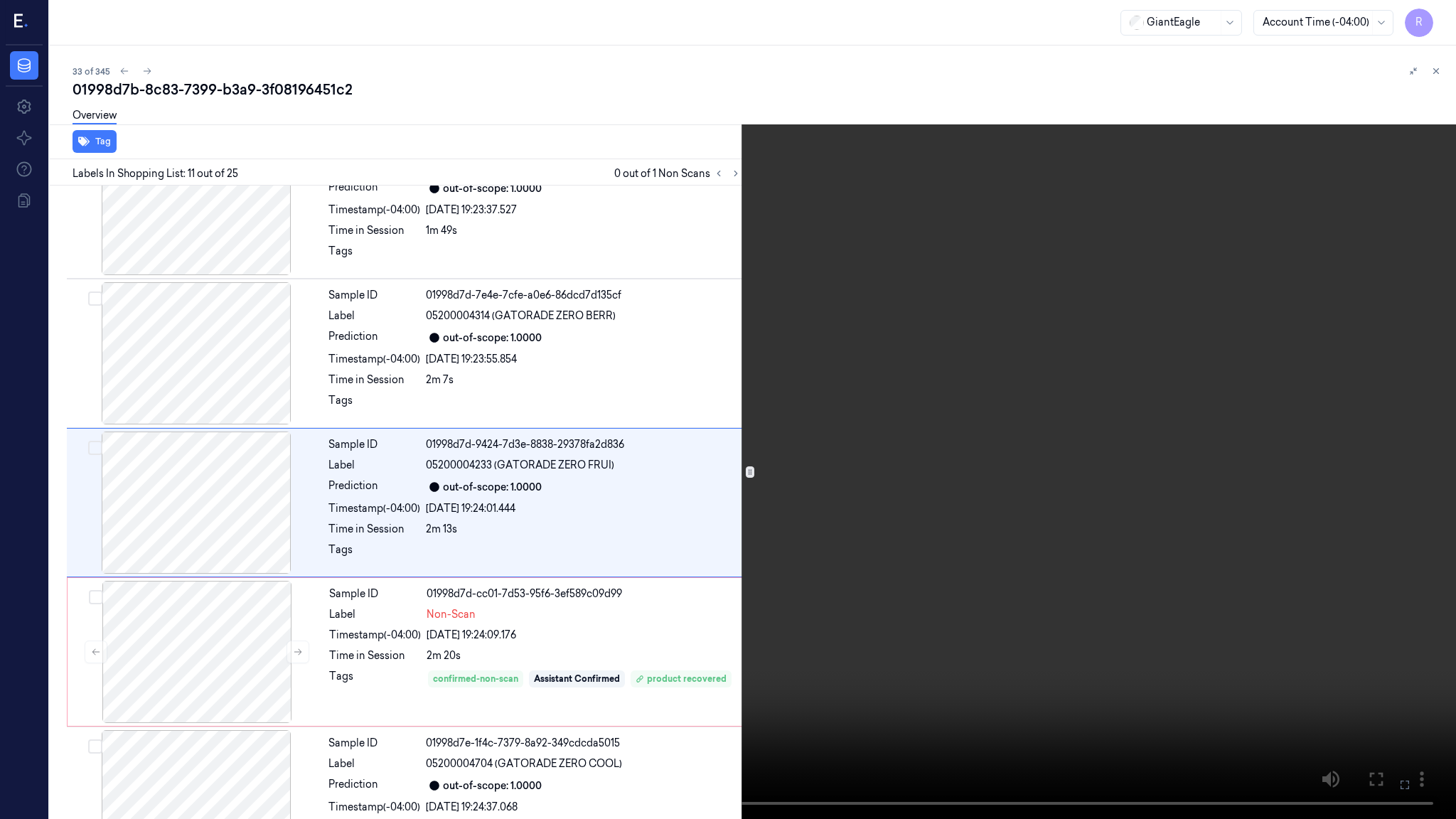
click at [808, 534] on video at bounding box center [728, 410] width 1456 height 819
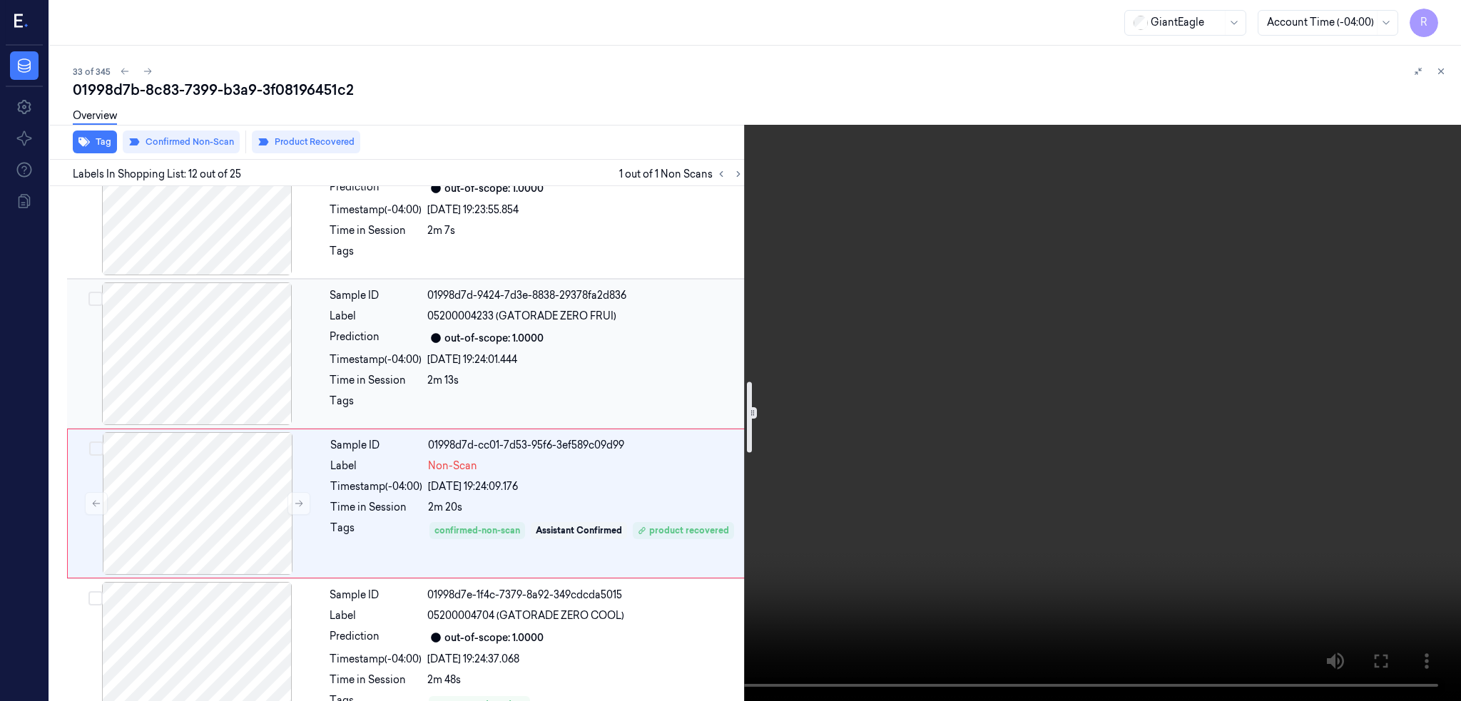
scroll to position [1689, 0]
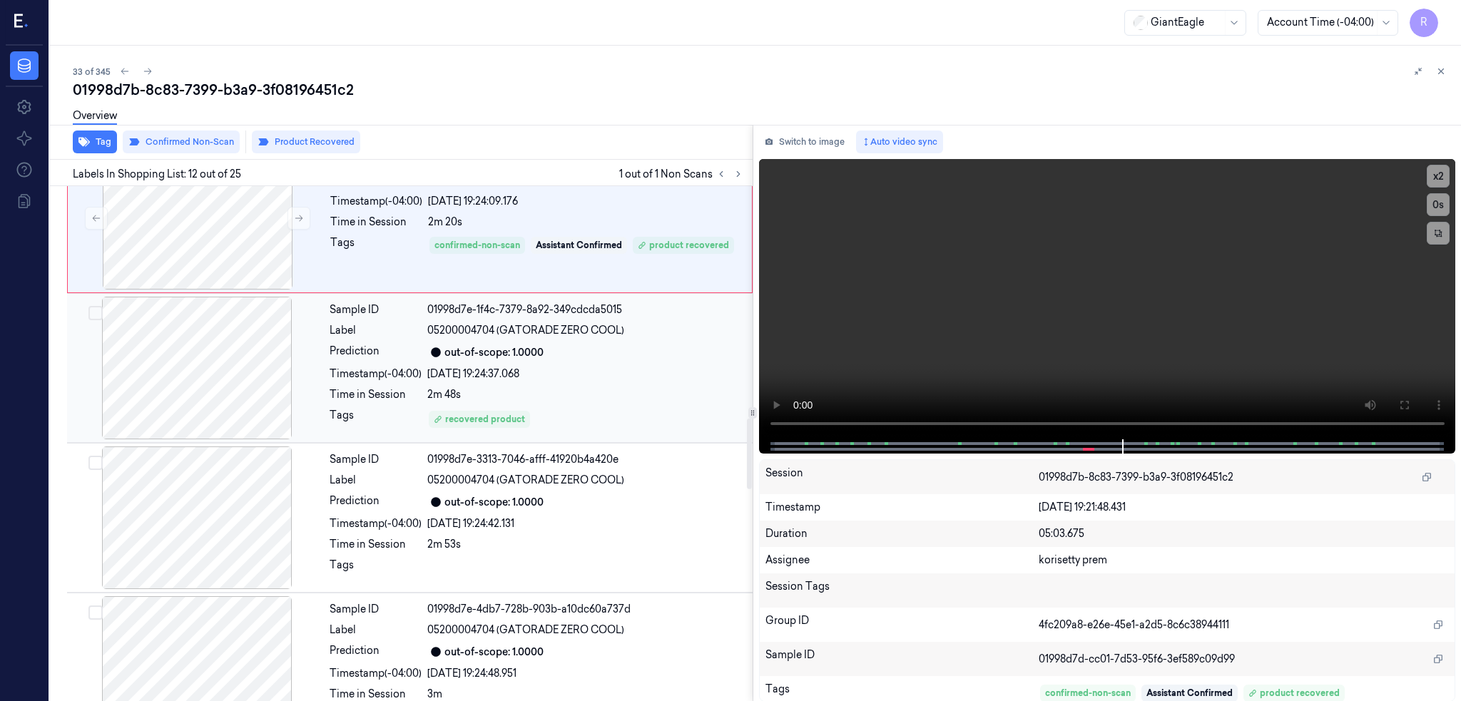
click at [223, 388] on div at bounding box center [197, 368] width 254 height 143
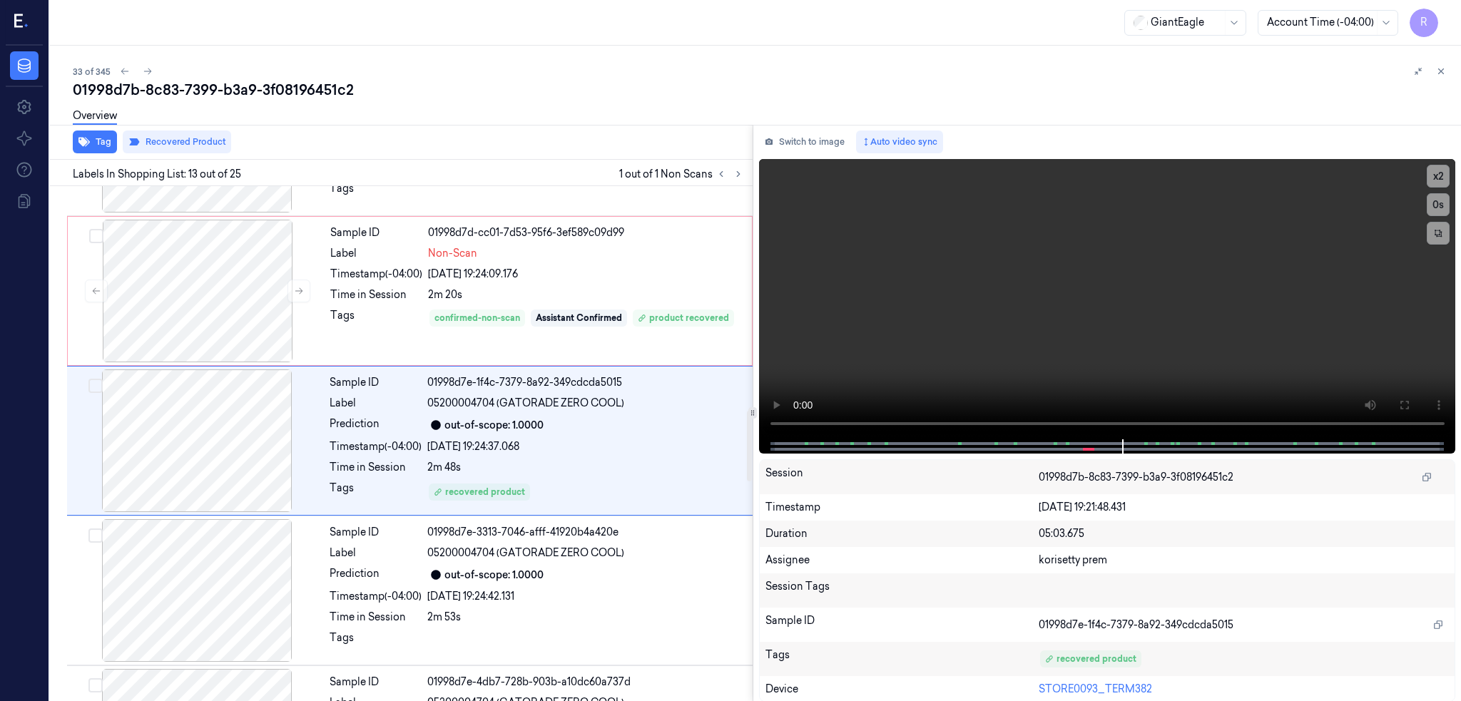
scroll to position [1614, 0]
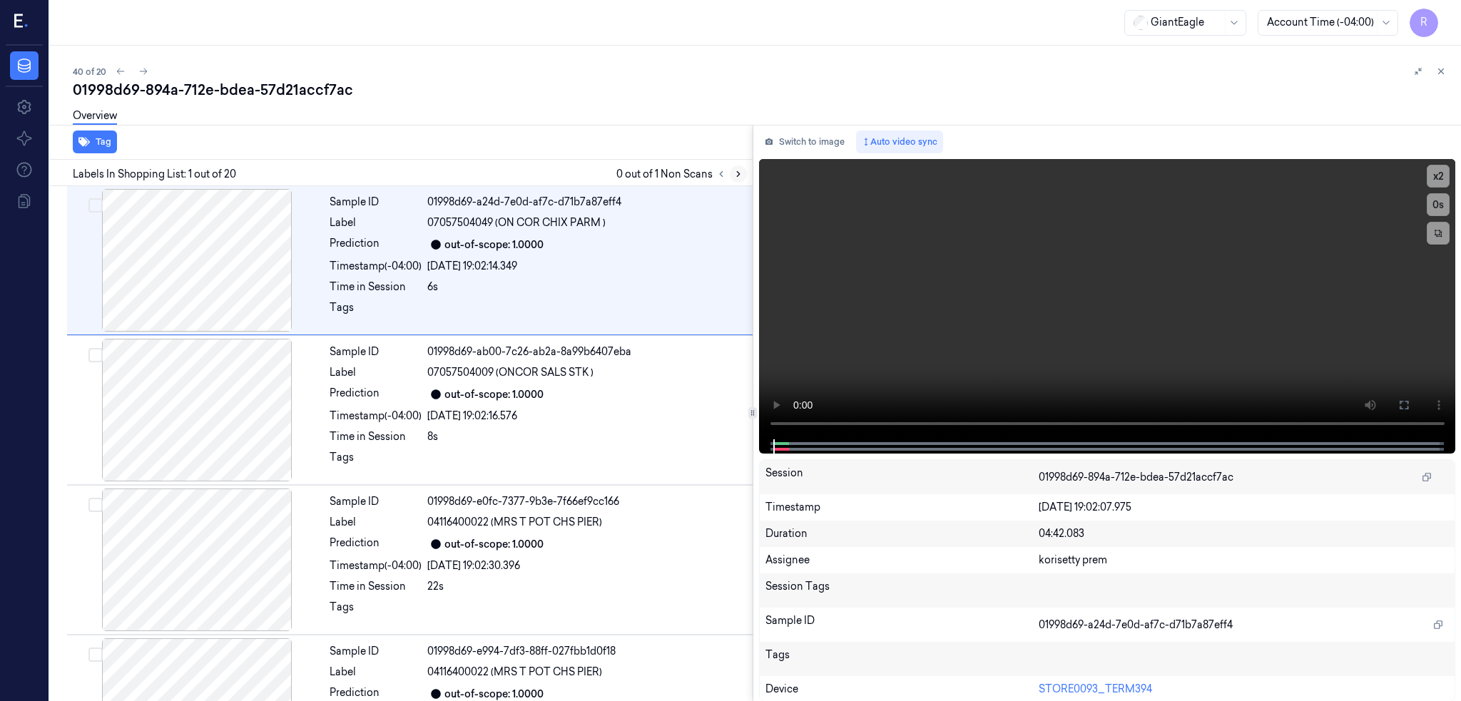
click at [743, 173] on icon at bounding box center [738, 174] width 10 height 10
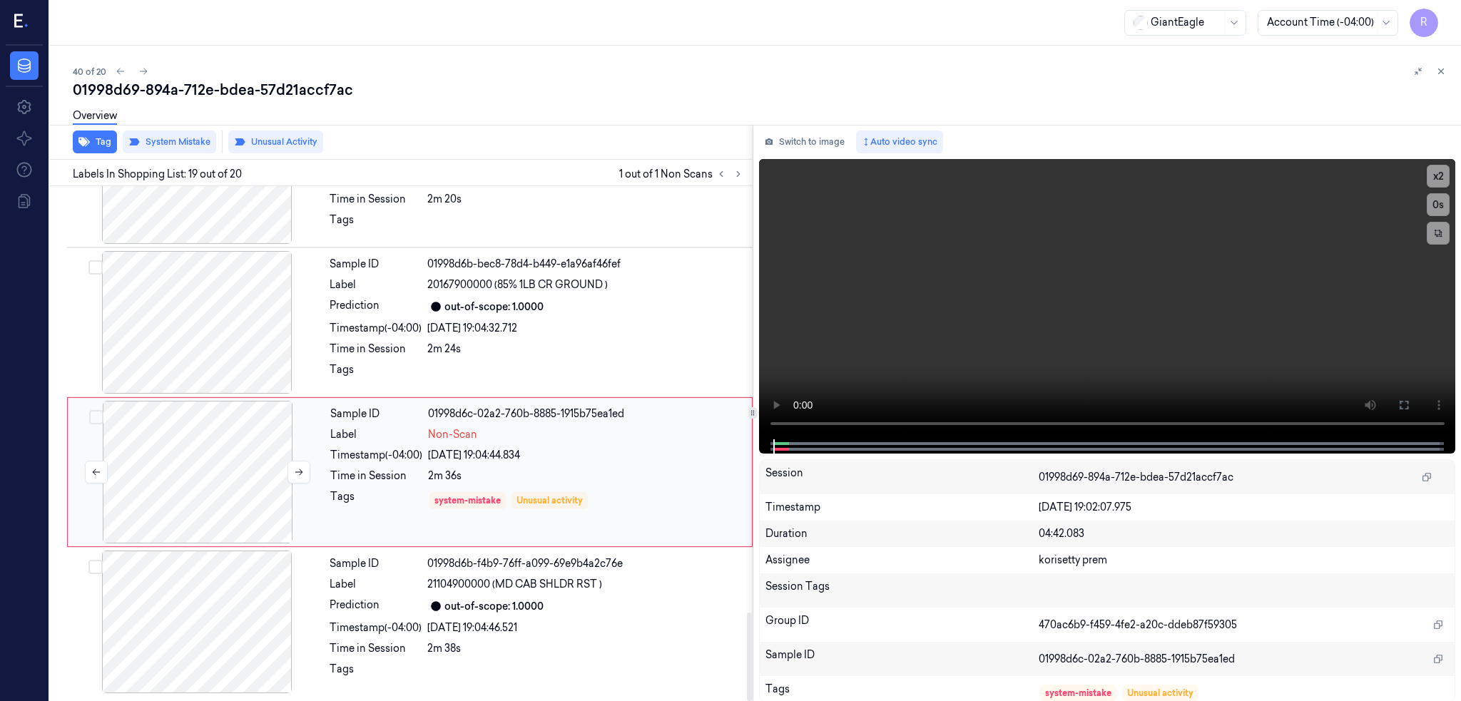
click at [233, 477] on div at bounding box center [198, 472] width 254 height 143
click at [211, 308] on div at bounding box center [197, 322] width 254 height 143
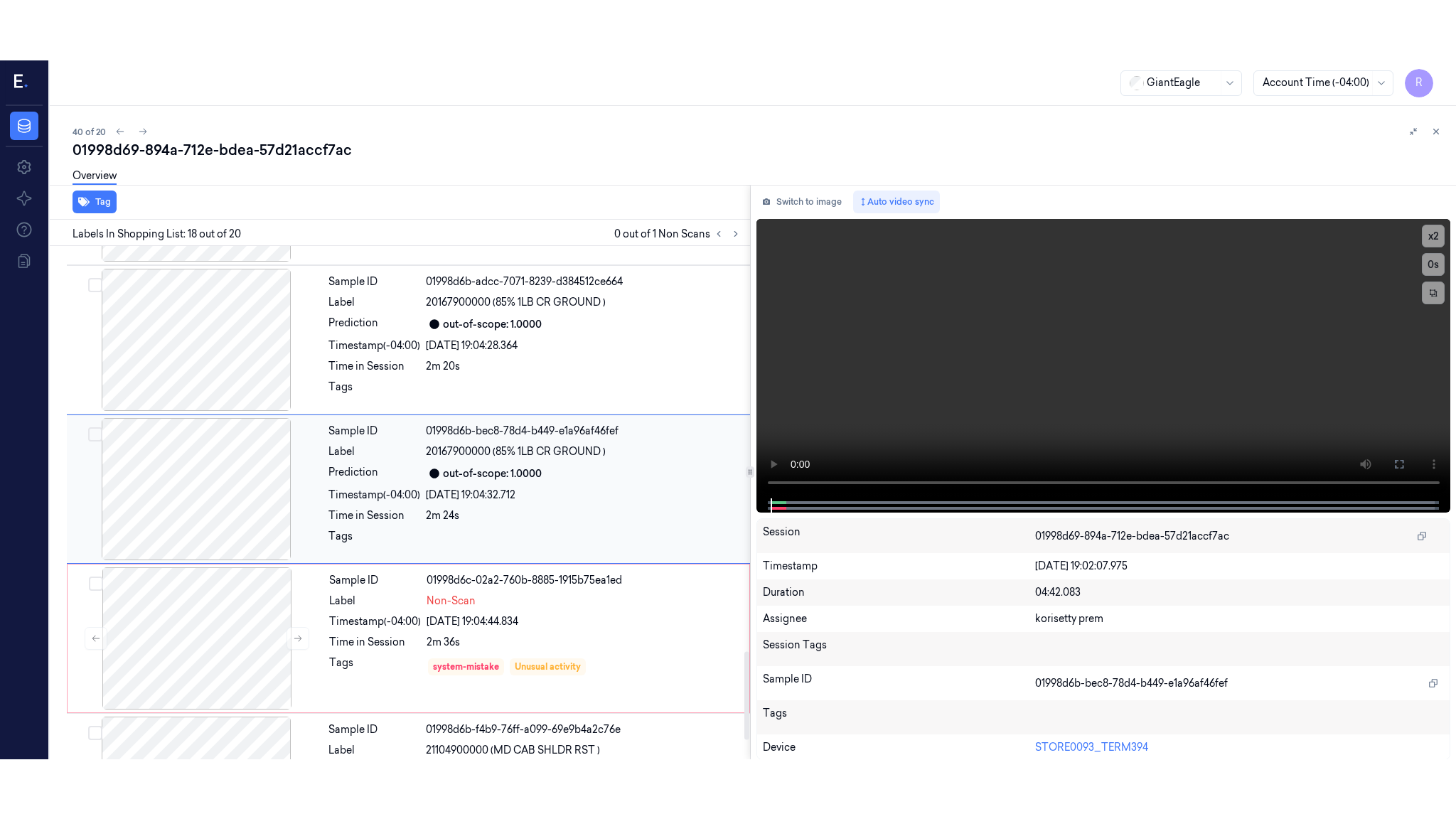
scroll to position [2354, 0]
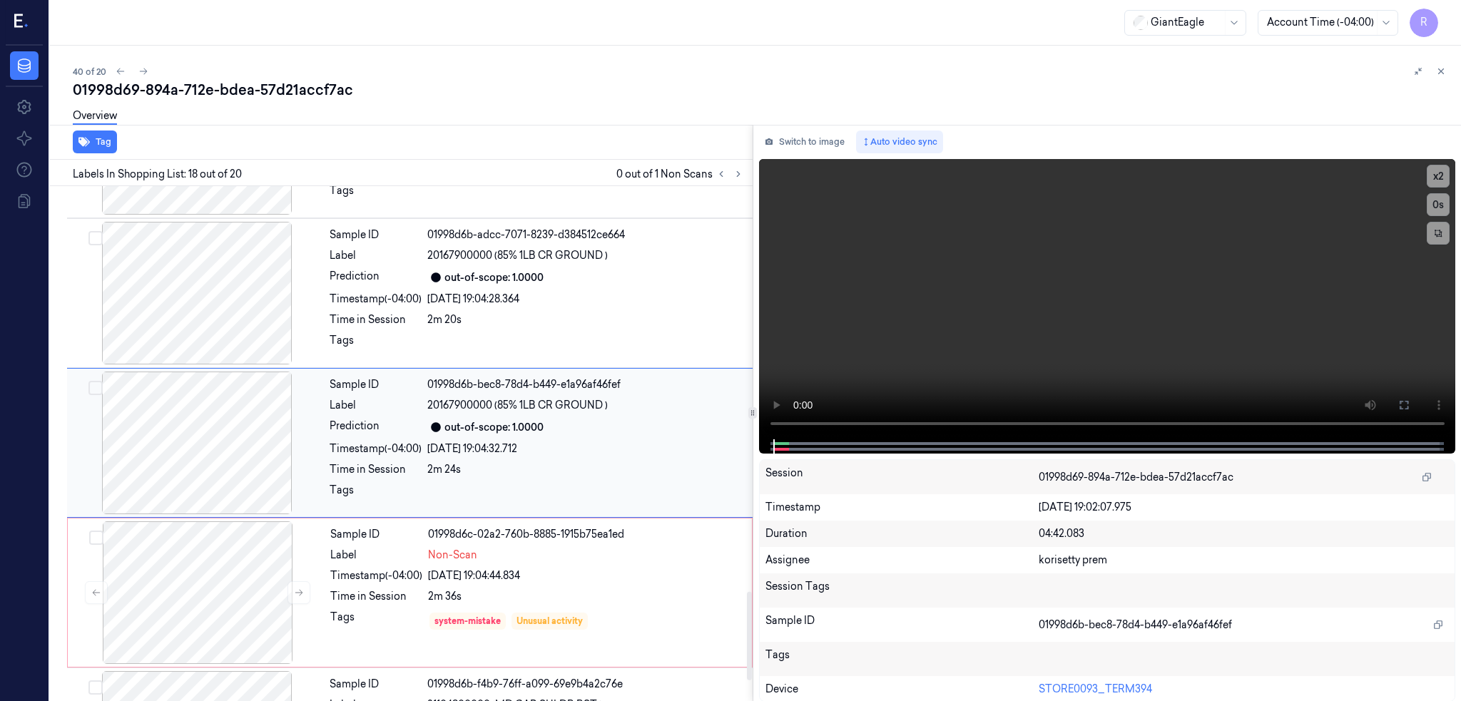
click at [219, 461] on div at bounding box center [197, 443] width 254 height 143
click at [1409, 406] on icon at bounding box center [1403, 404] width 11 height 11
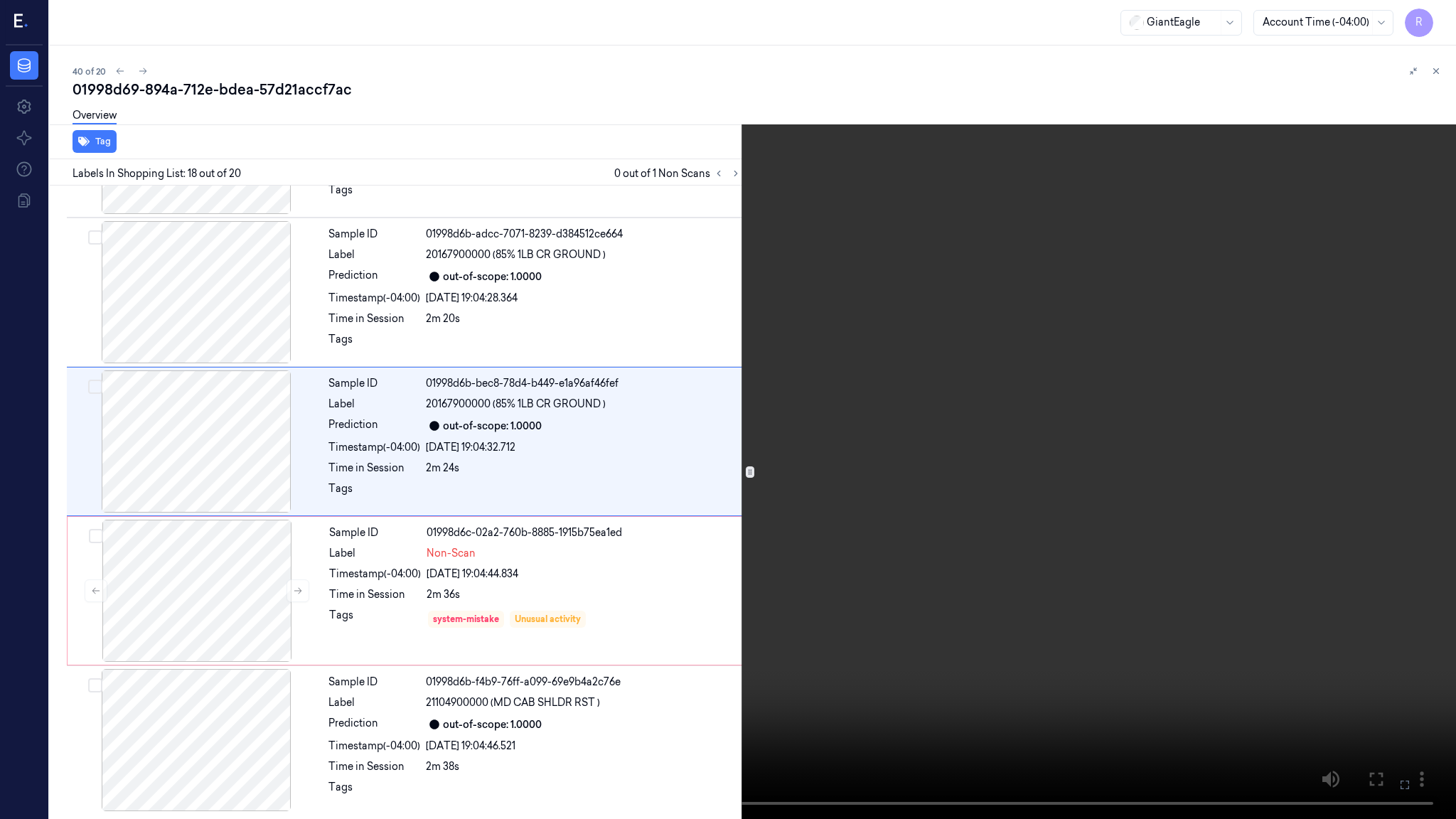
click at [530, 569] on video at bounding box center [728, 410] width 1456 height 819
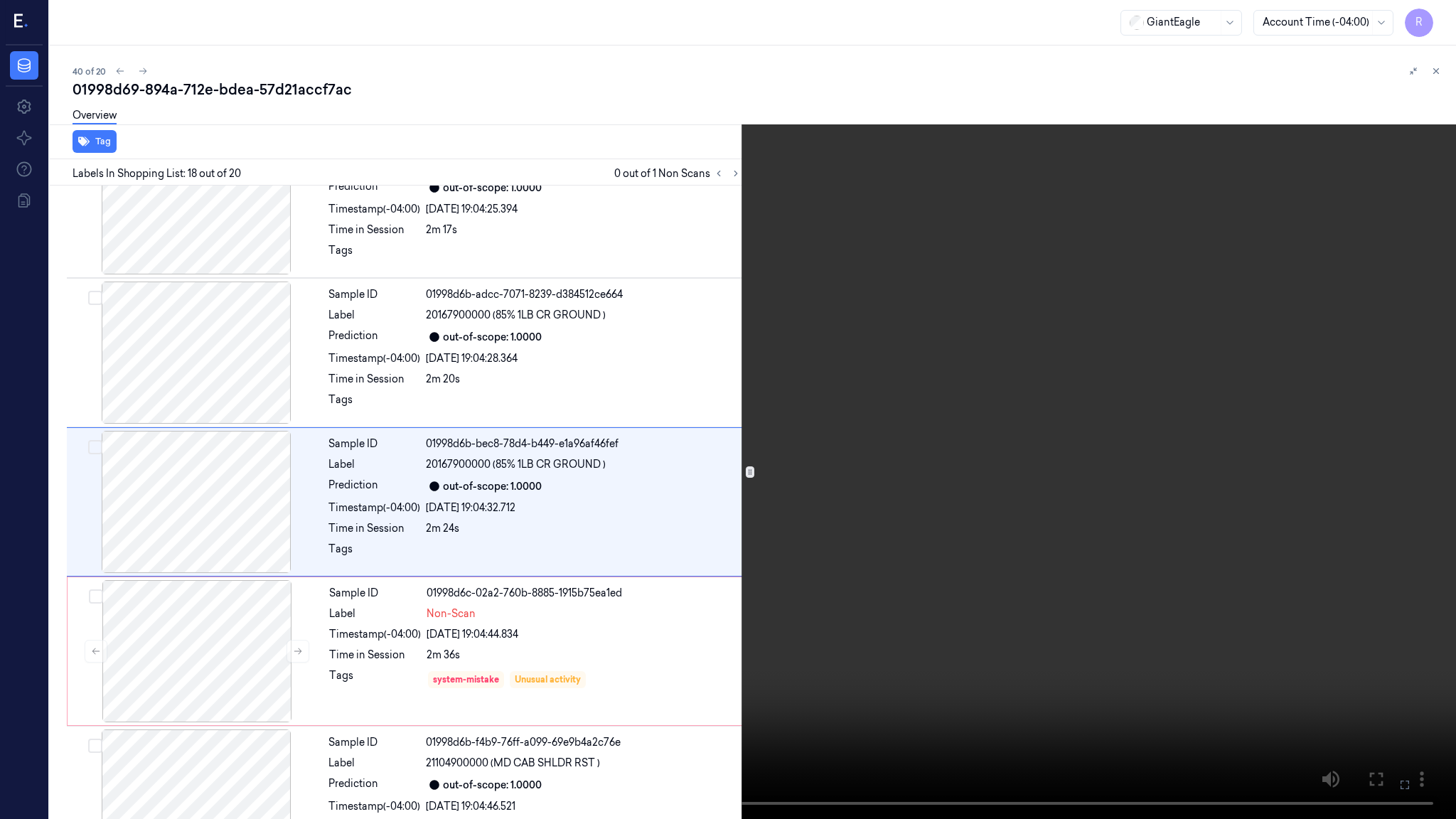
click at [816, 697] on video at bounding box center [728, 410] width 1456 height 819
click at [1031, 464] on video at bounding box center [728, 410] width 1456 height 819
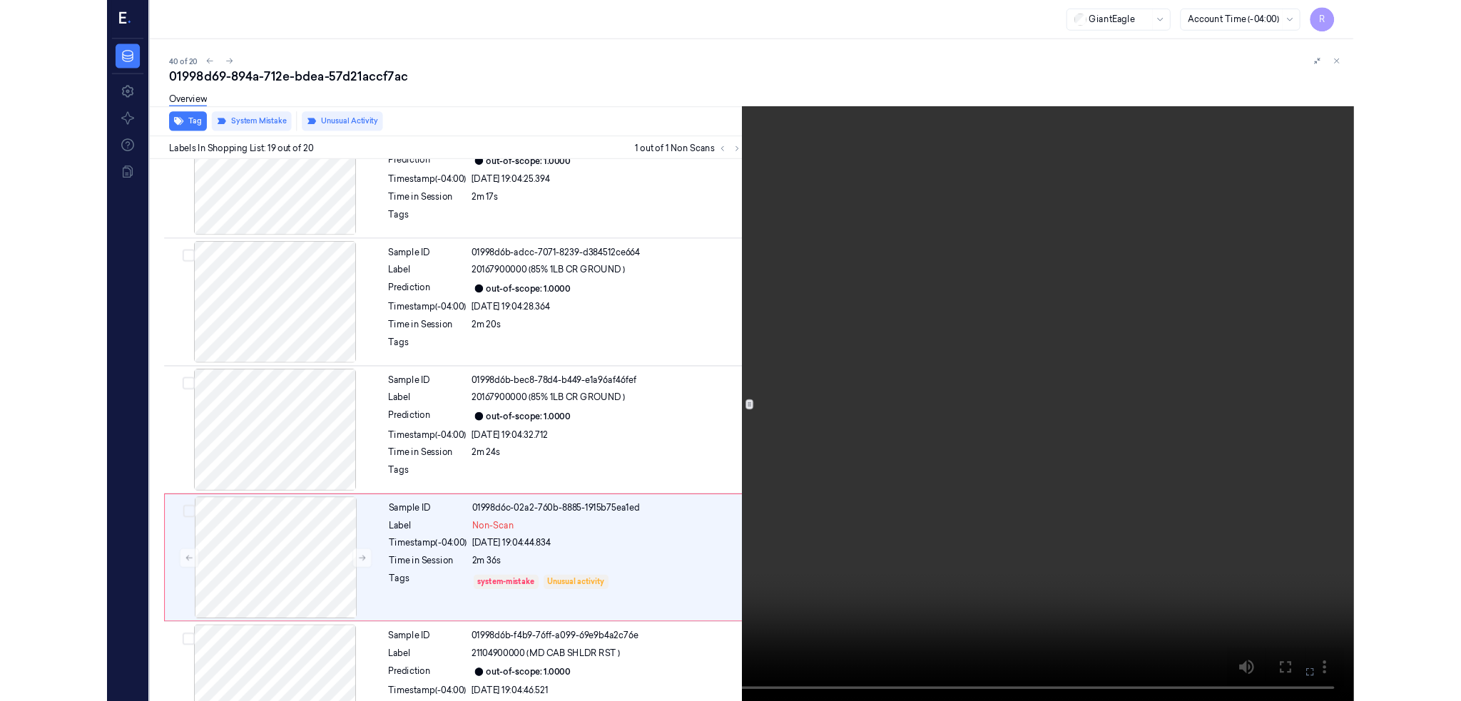
scroll to position [2365, 0]
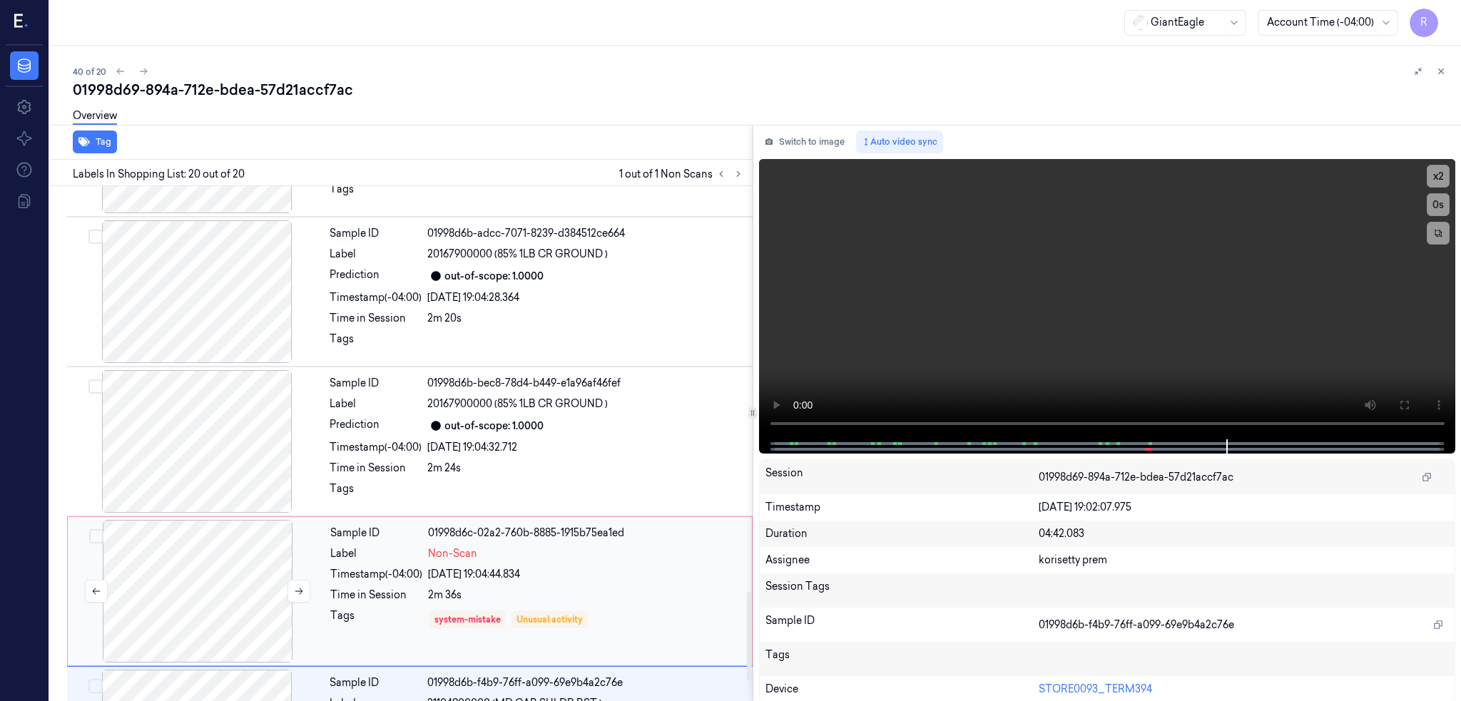
click at [188, 608] on div at bounding box center [198, 591] width 254 height 143
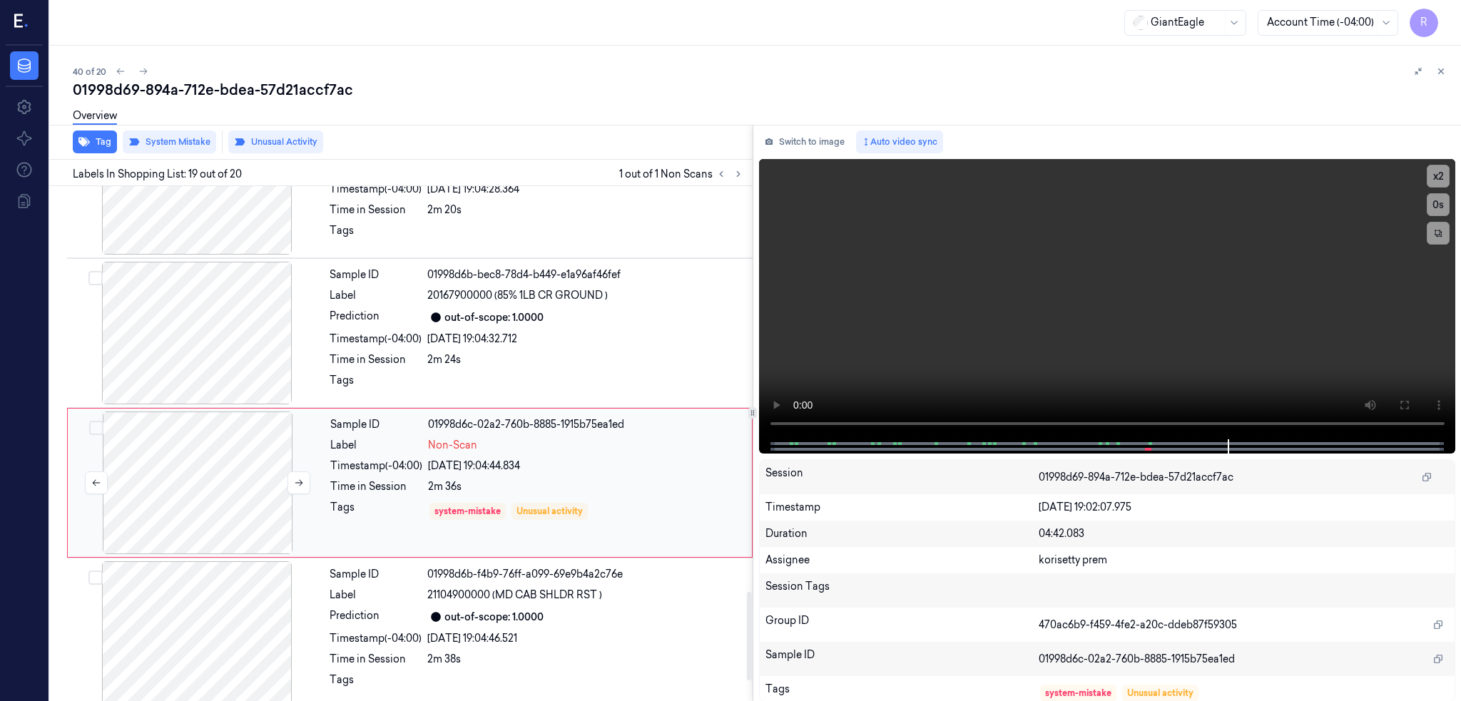
scroll to position [2485, 0]
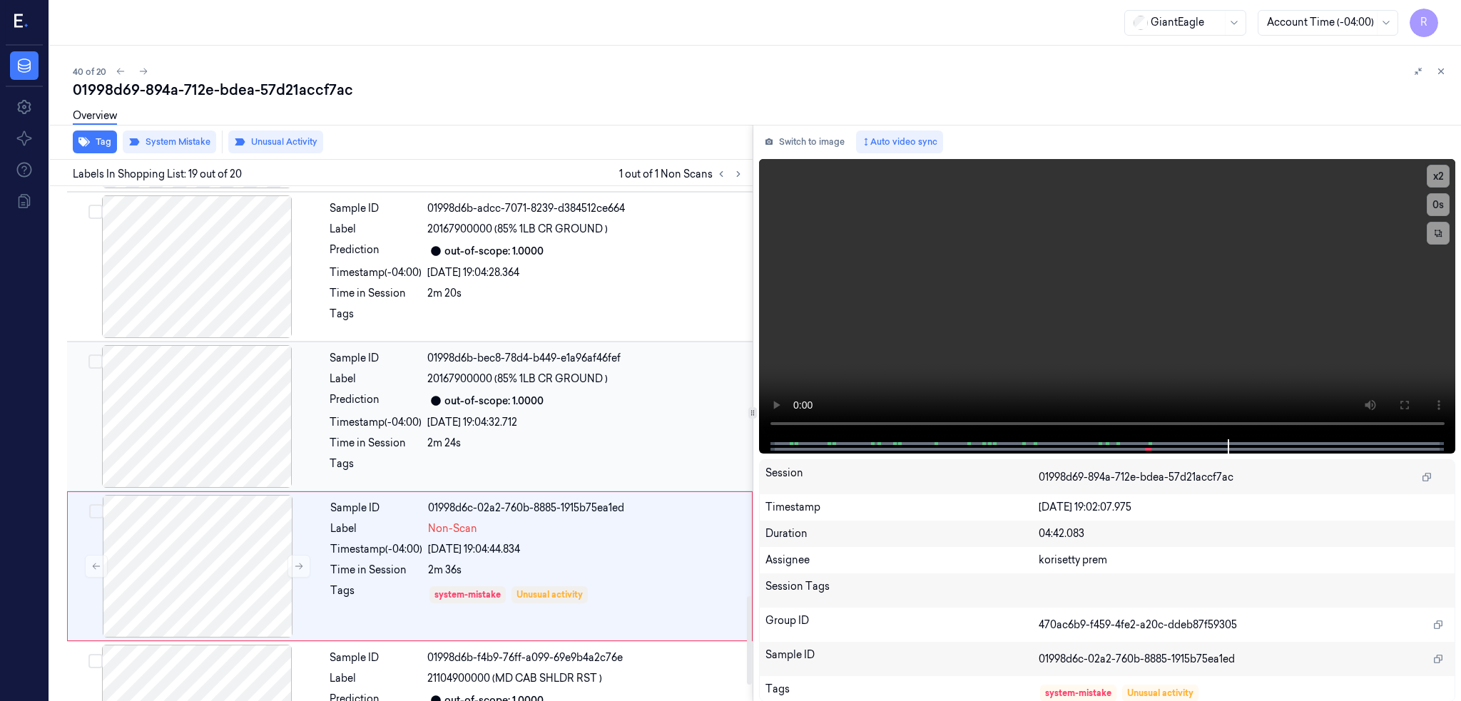
click at [150, 441] on div at bounding box center [197, 416] width 254 height 143
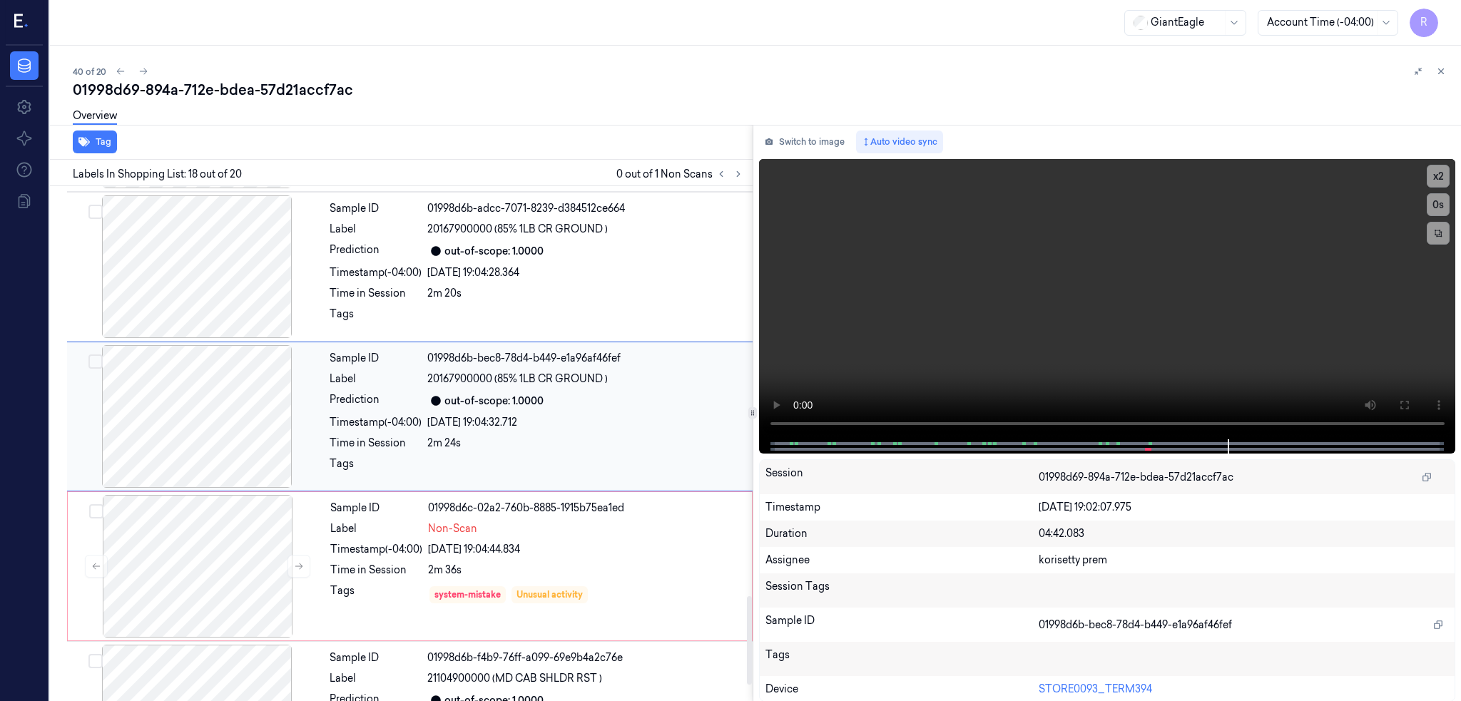
scroll to position [2363, 0]
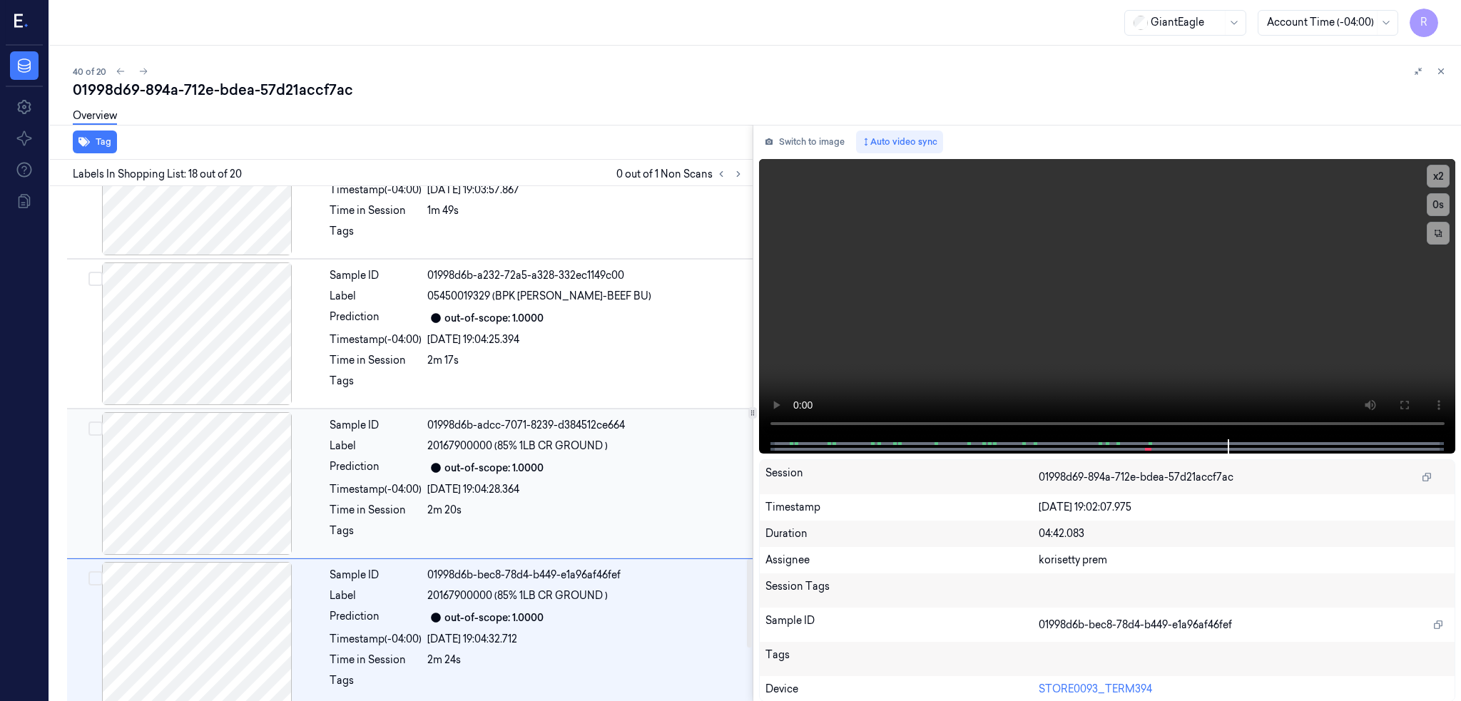
click at [208, 473] on div at bounding box center [197, 483] width 254 height 143
click at [217, 356] on div at bounding box center [197, 333] width 254 height 143
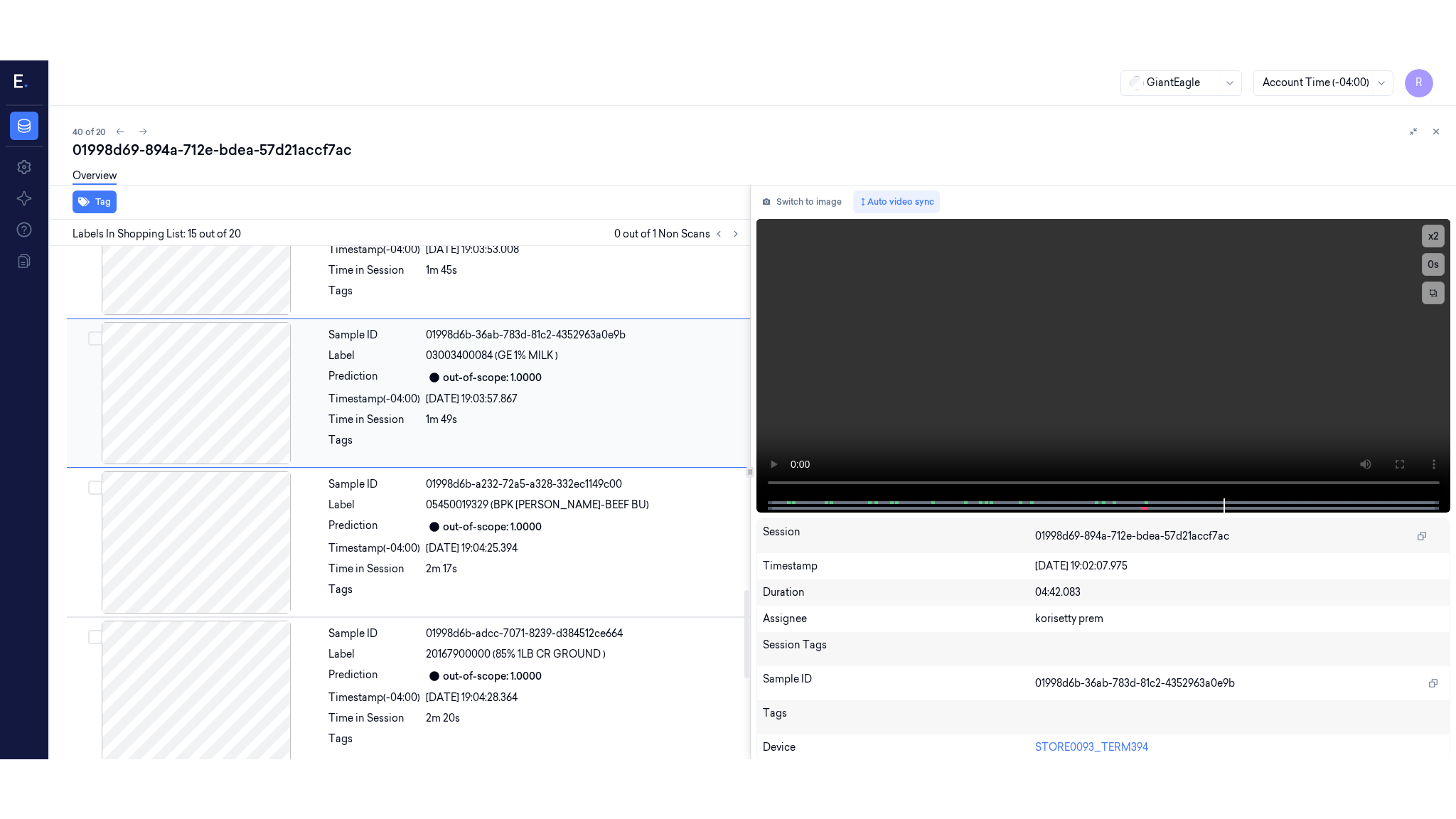
scroll to position [1906, 0]
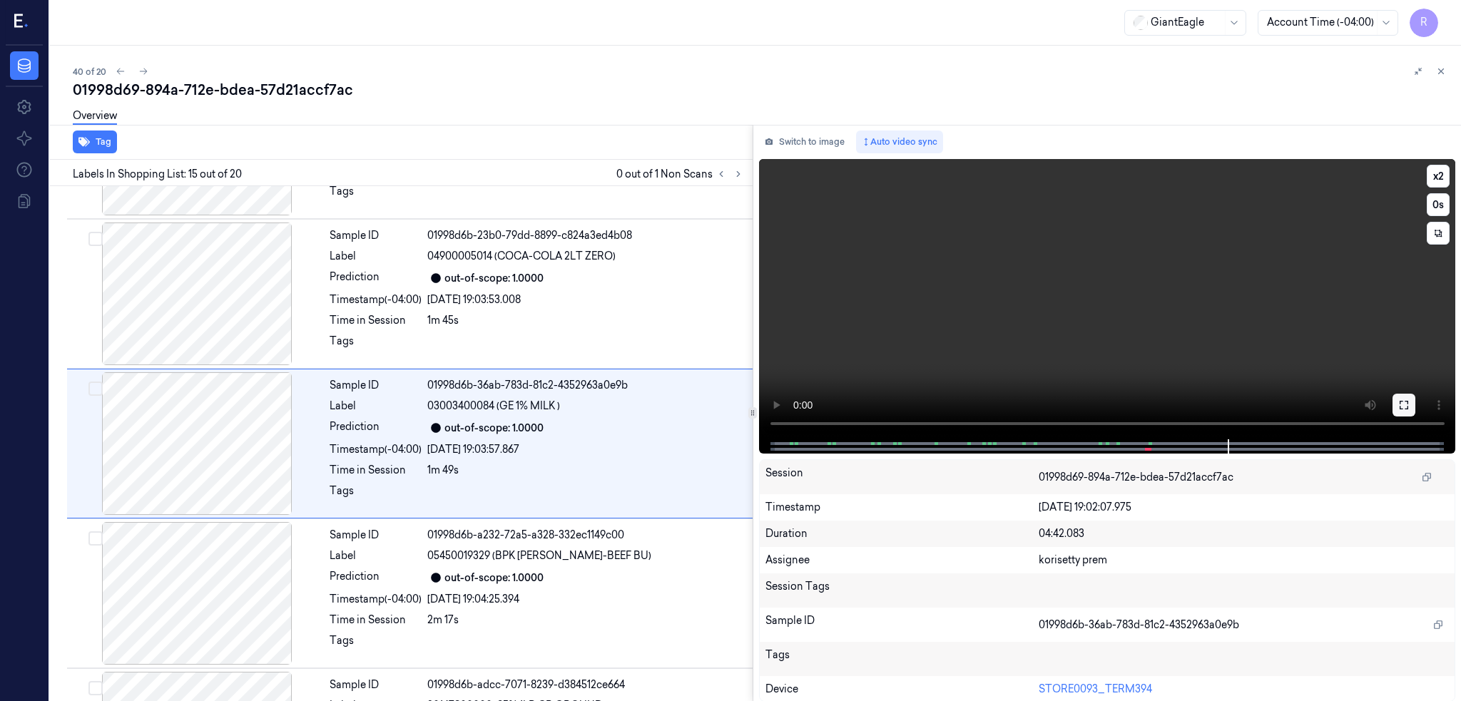
click at [1409, 402] on icon at bounding box center [1403, 404] width 11 height 11
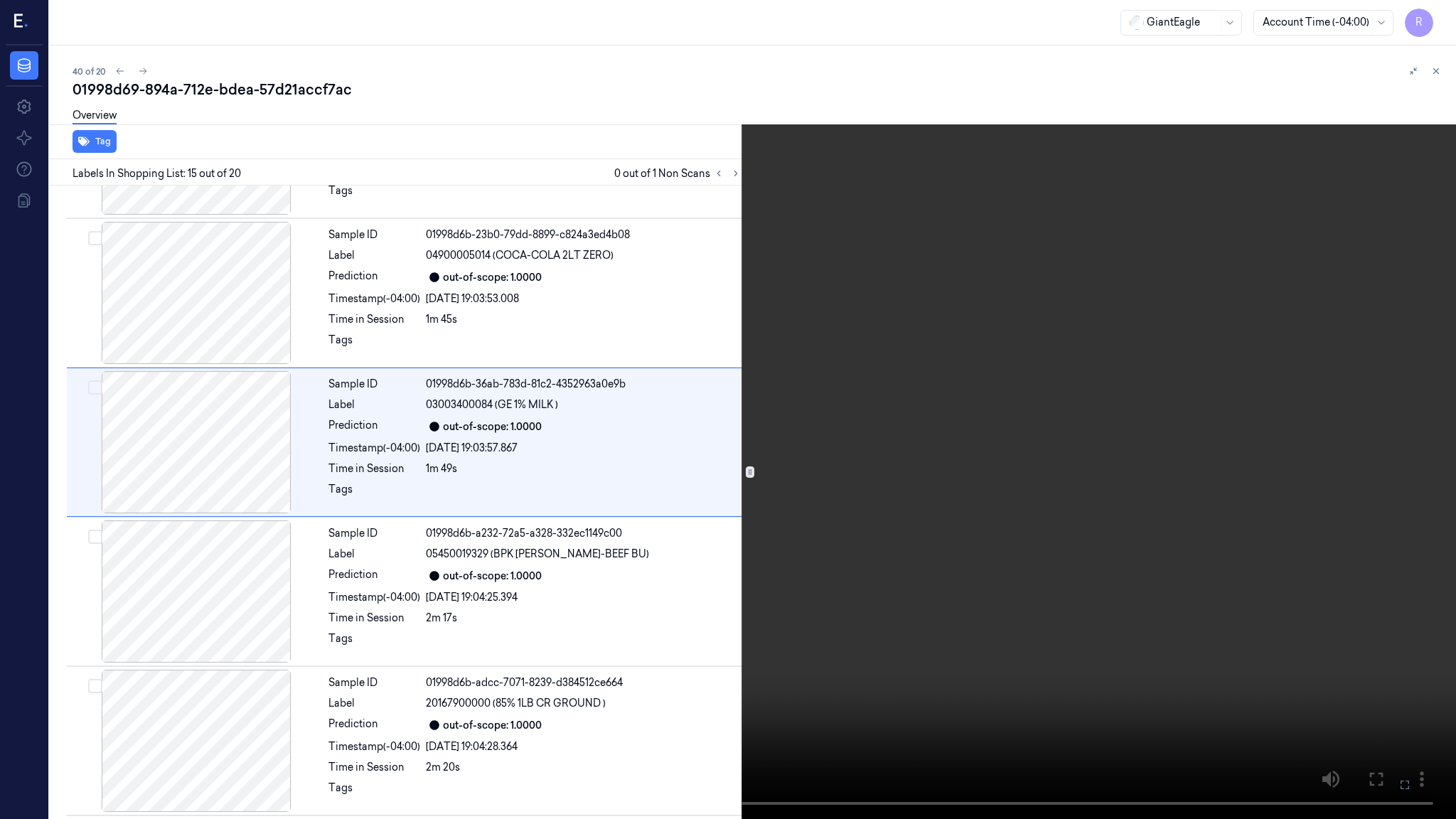
click at [908, 454] on video at bounding box center [728, 410] width 1456 height 819
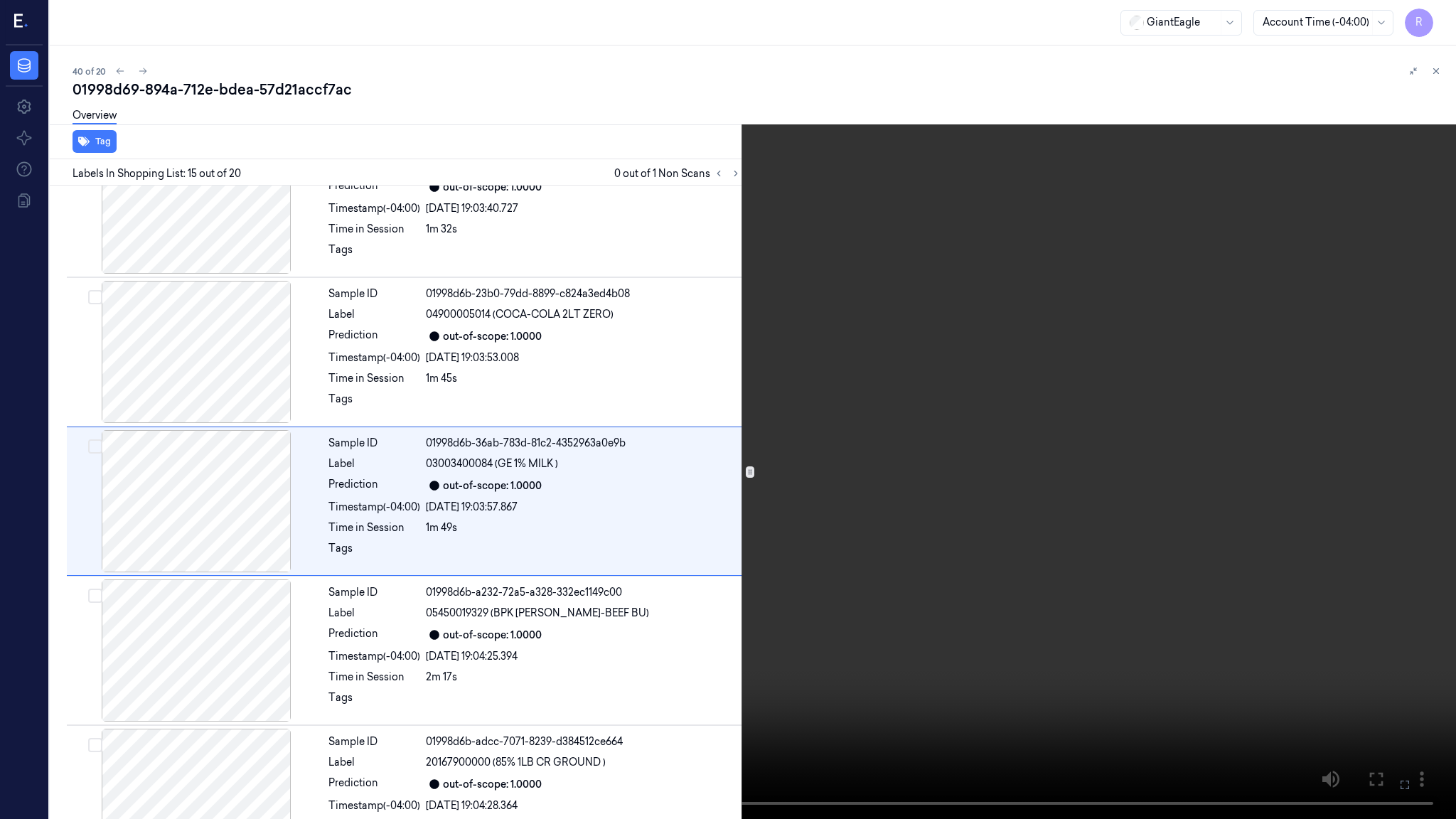
scroll to position [1847, 0]
click at [908, 454] on video at bounding box center [728, 410] width 1456 height 819
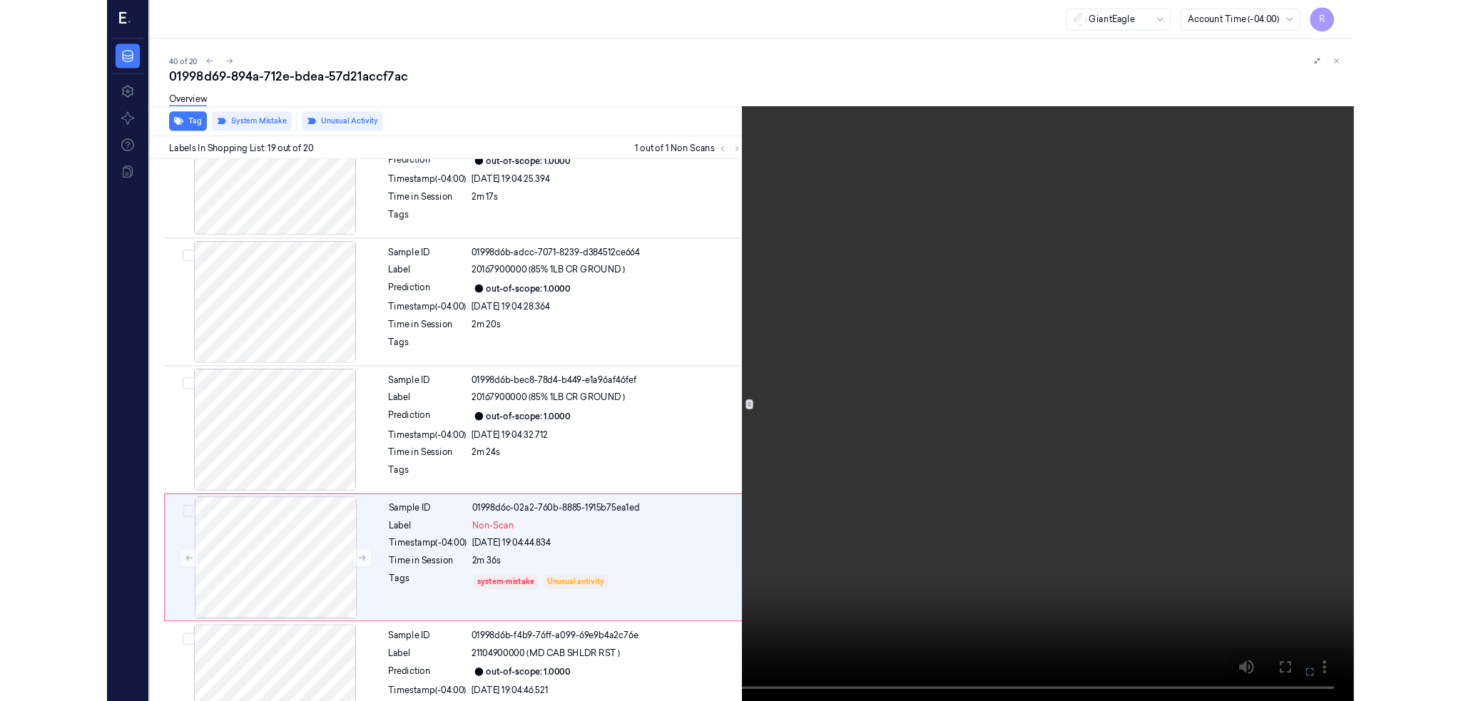
scroll to position [2365, 0]
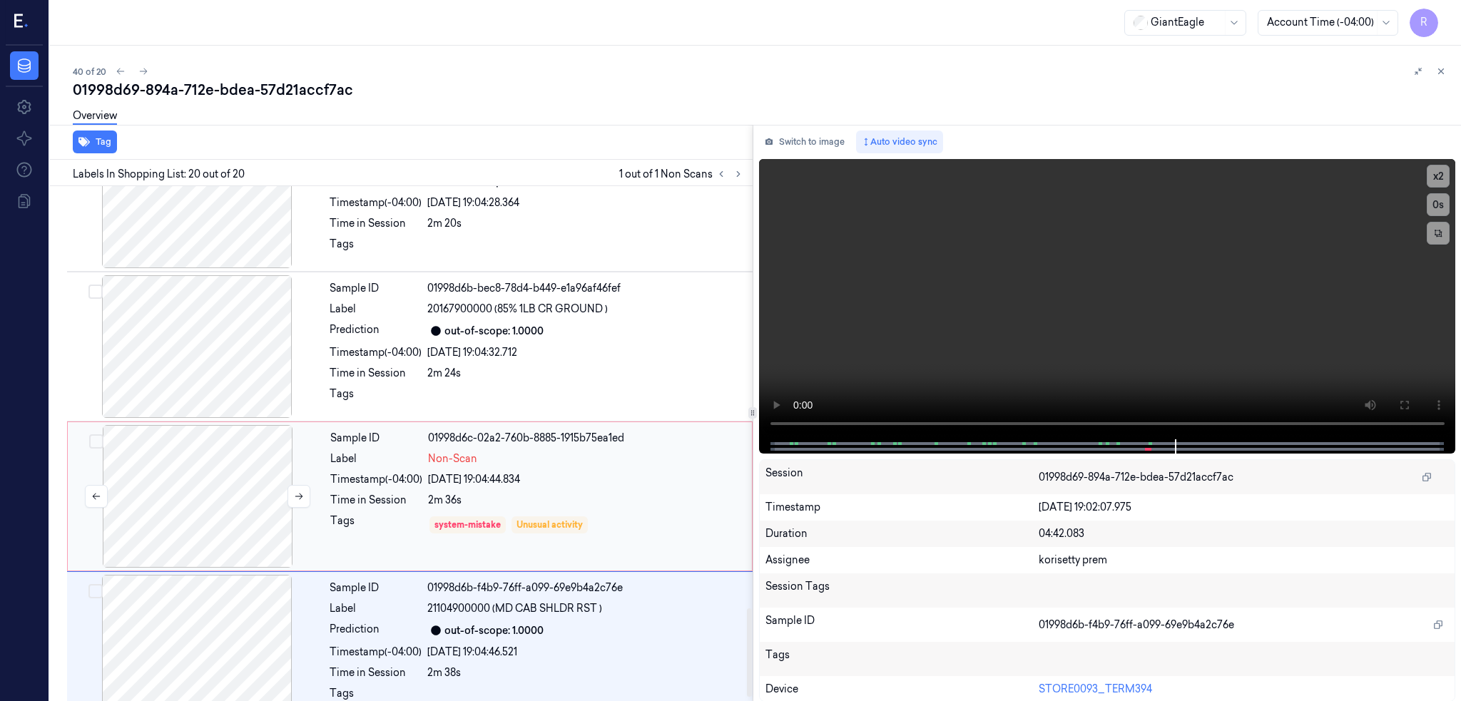
click at [241, 536] on div at bounding box center [198, 496] width 254 height 143
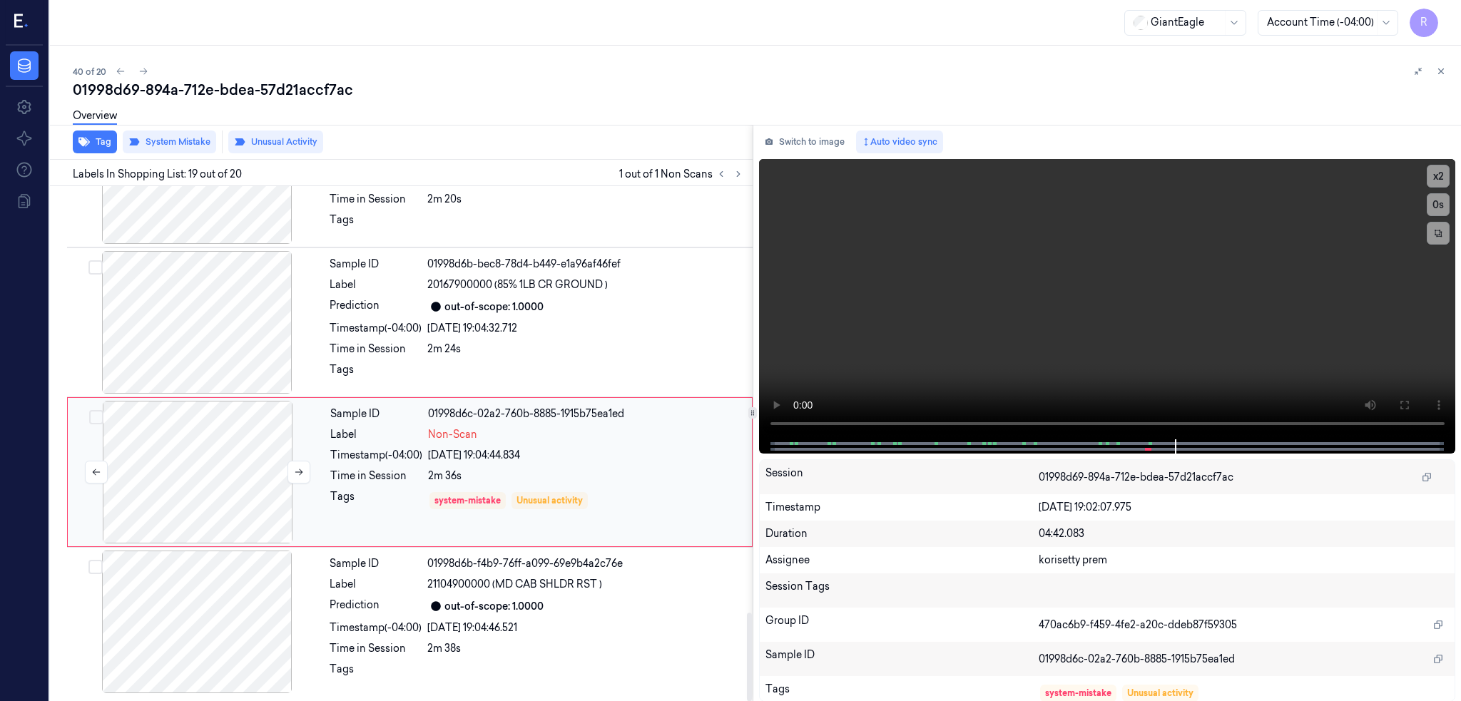
click at [225, 493] on div at bounding box center [198, 472] width 254 height 143
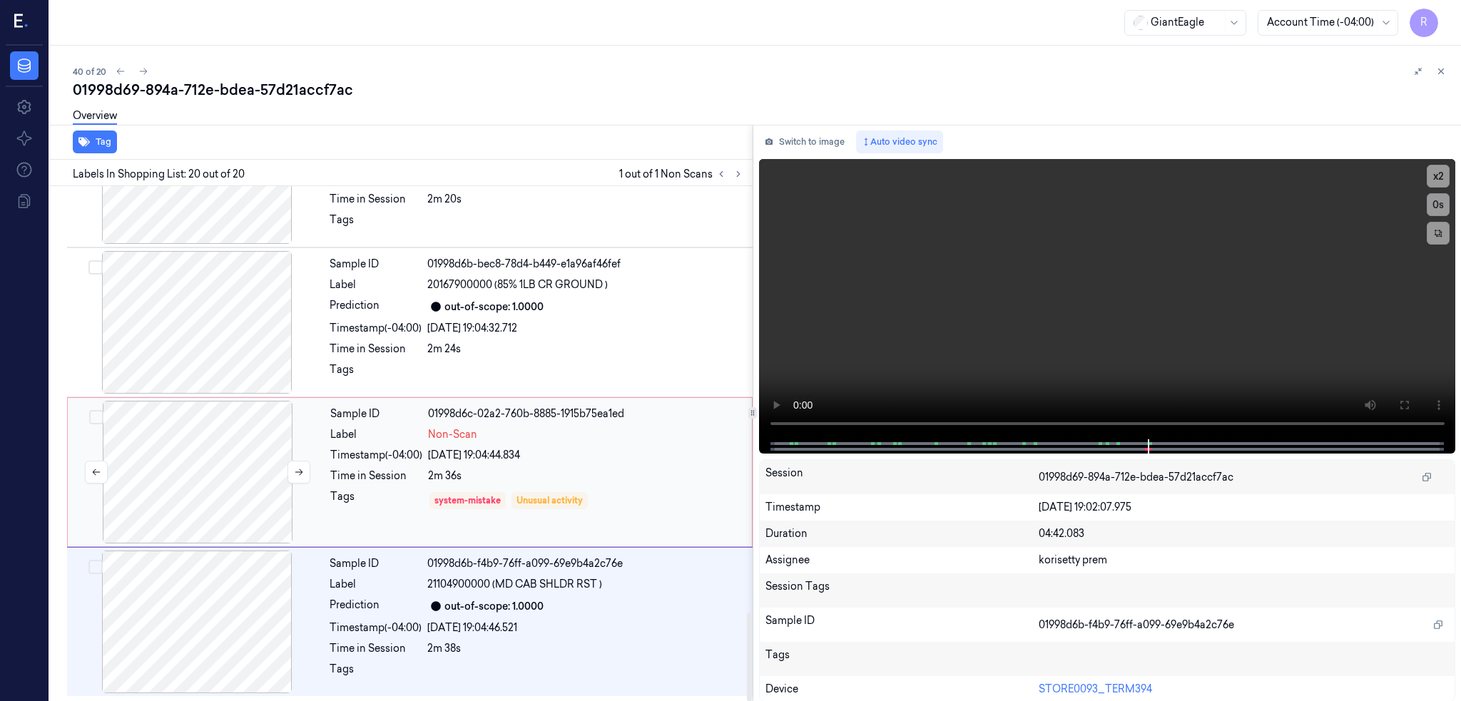
click at [225, 493] on div at bounding box center [198, 472] width 254 height 143
click at [301, 469] on icon at bounding box center [299, 472] width 10 height 10
click at [186, 467] on div at bounding box center [198, 472] width 254 height 143
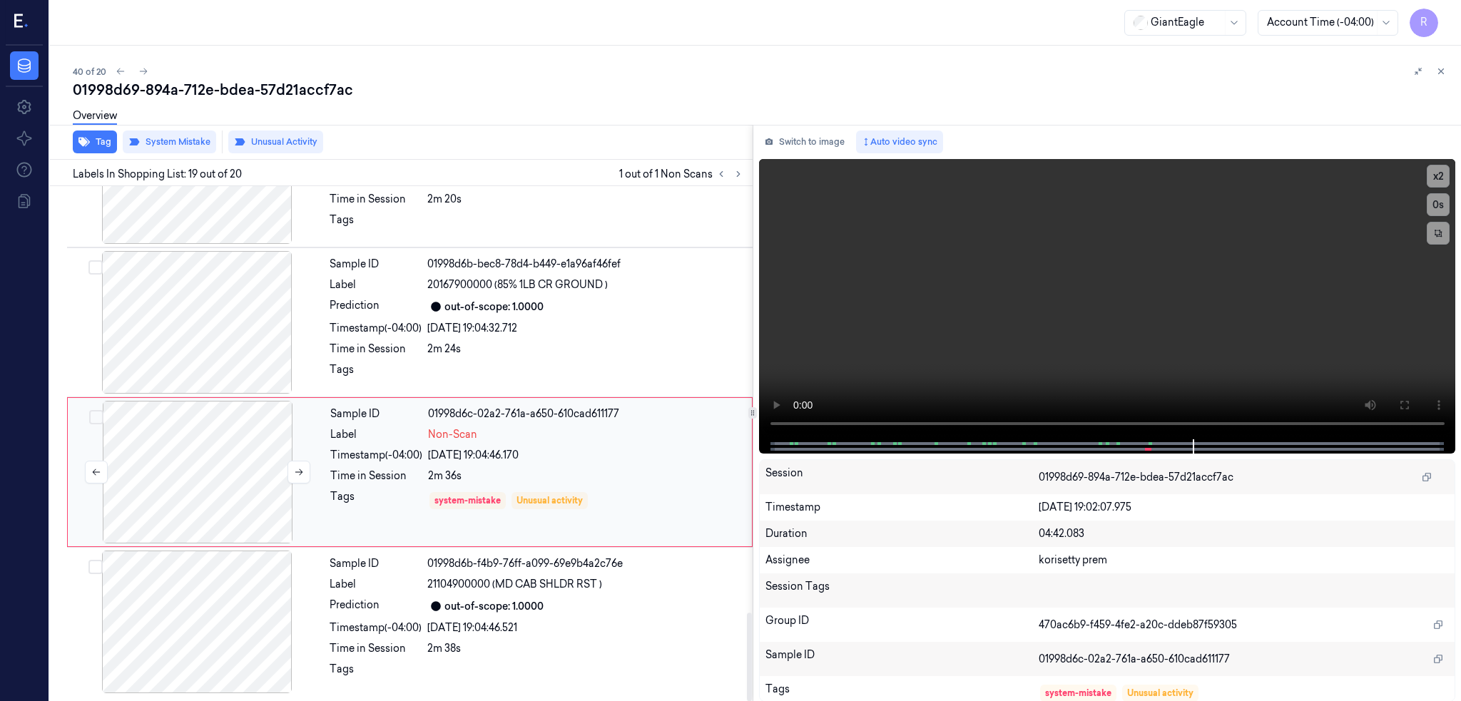
scroll to position [2485, 0]
click at [186, 469] on div at bounding box center [198, 472] width 254 height 143
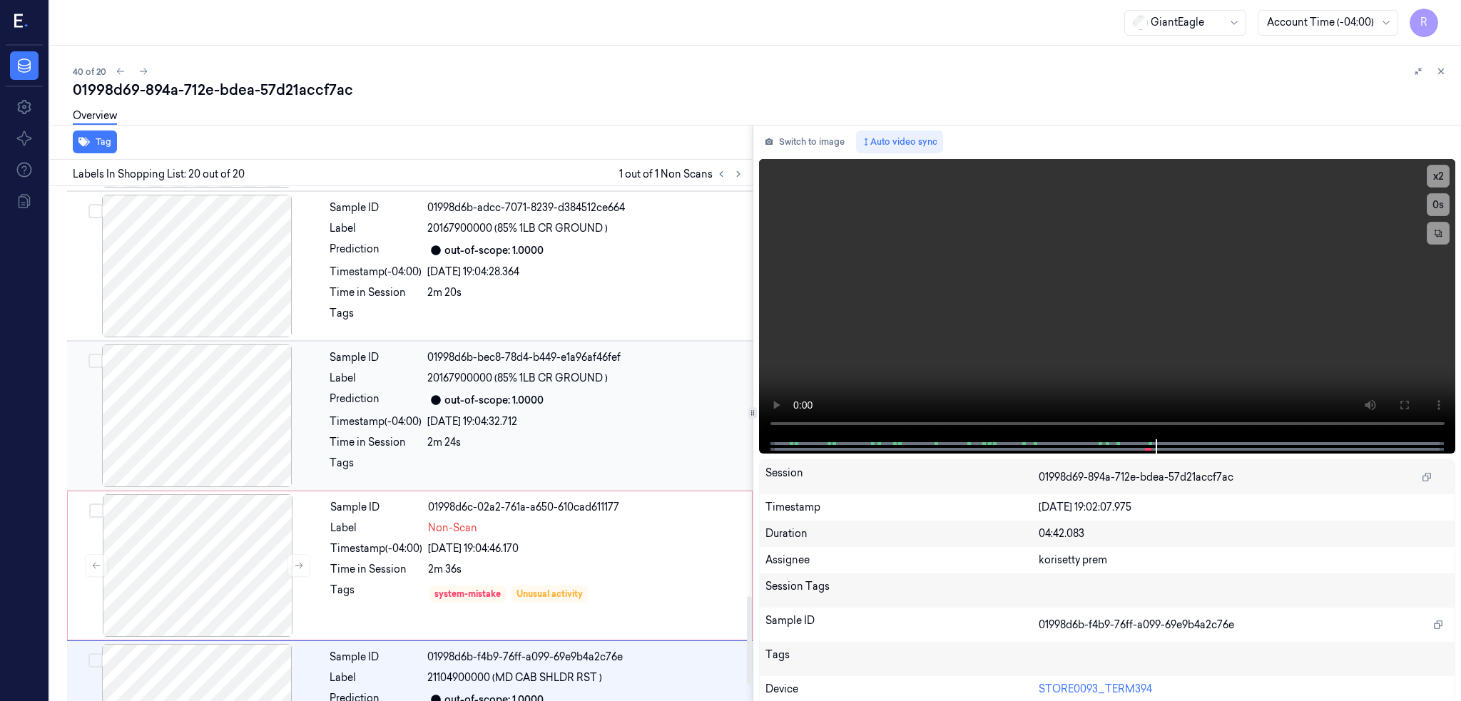
click at [232, 413] on div at bounding box center [197, 415] width 254 height 143
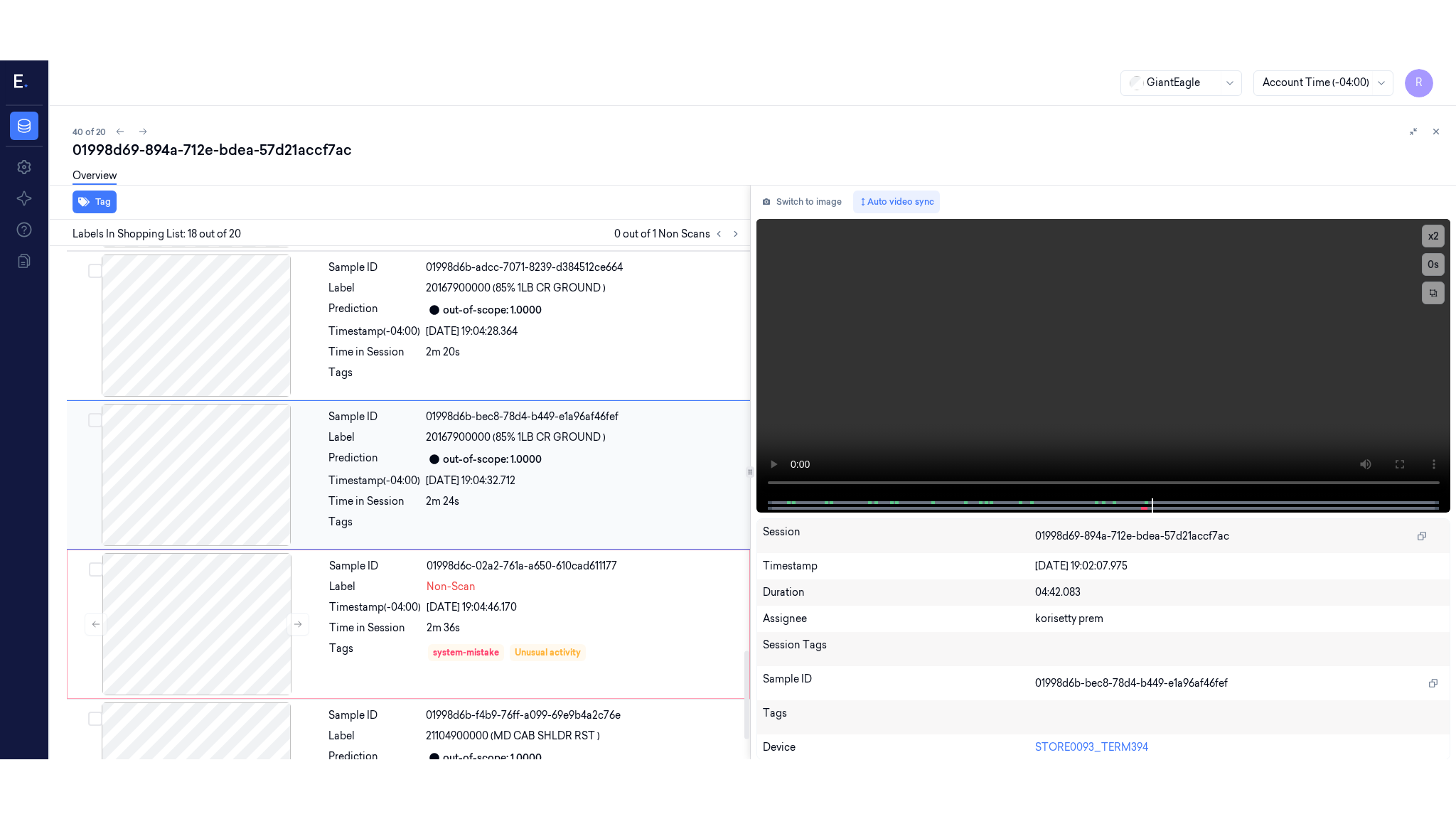
scroll to position [2354, 0]
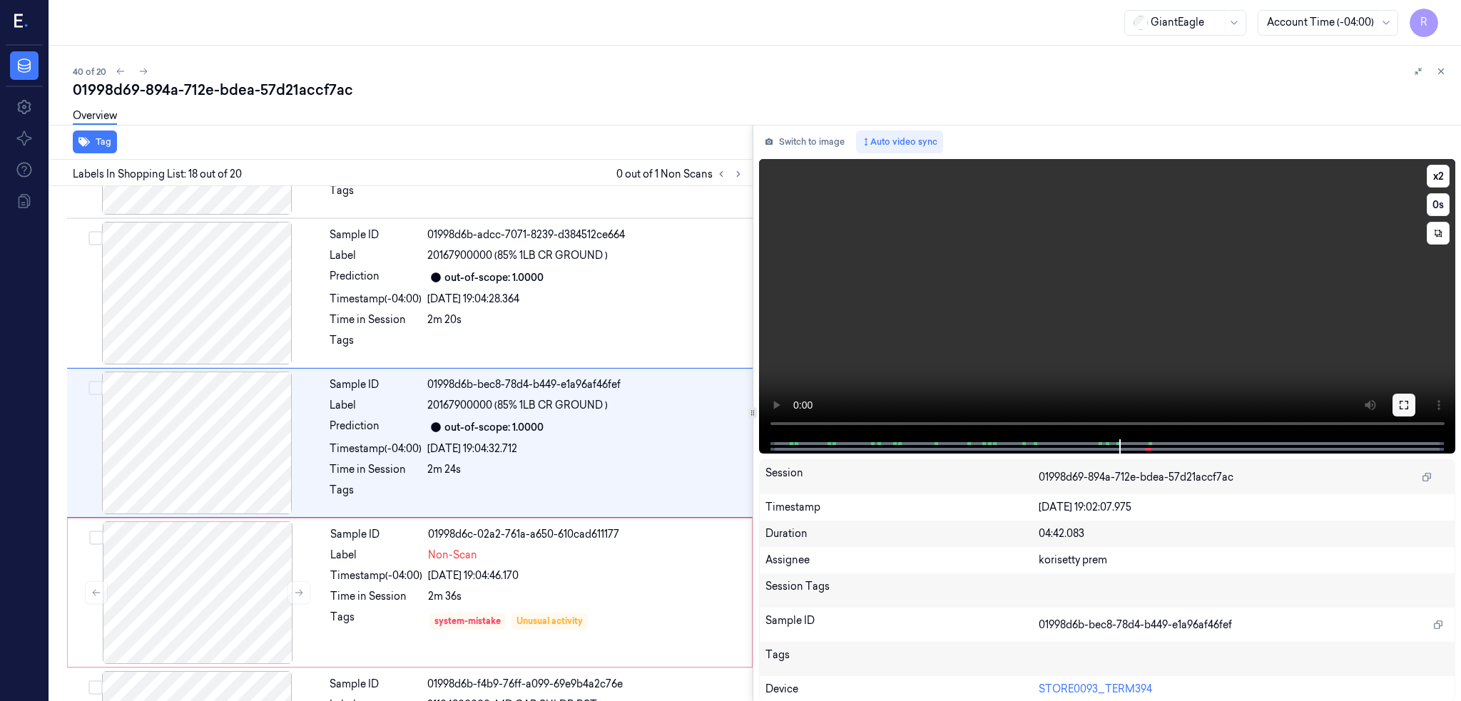
click at [1409, 402] on icon at bounding box center [1403, 404] width 11 height 11
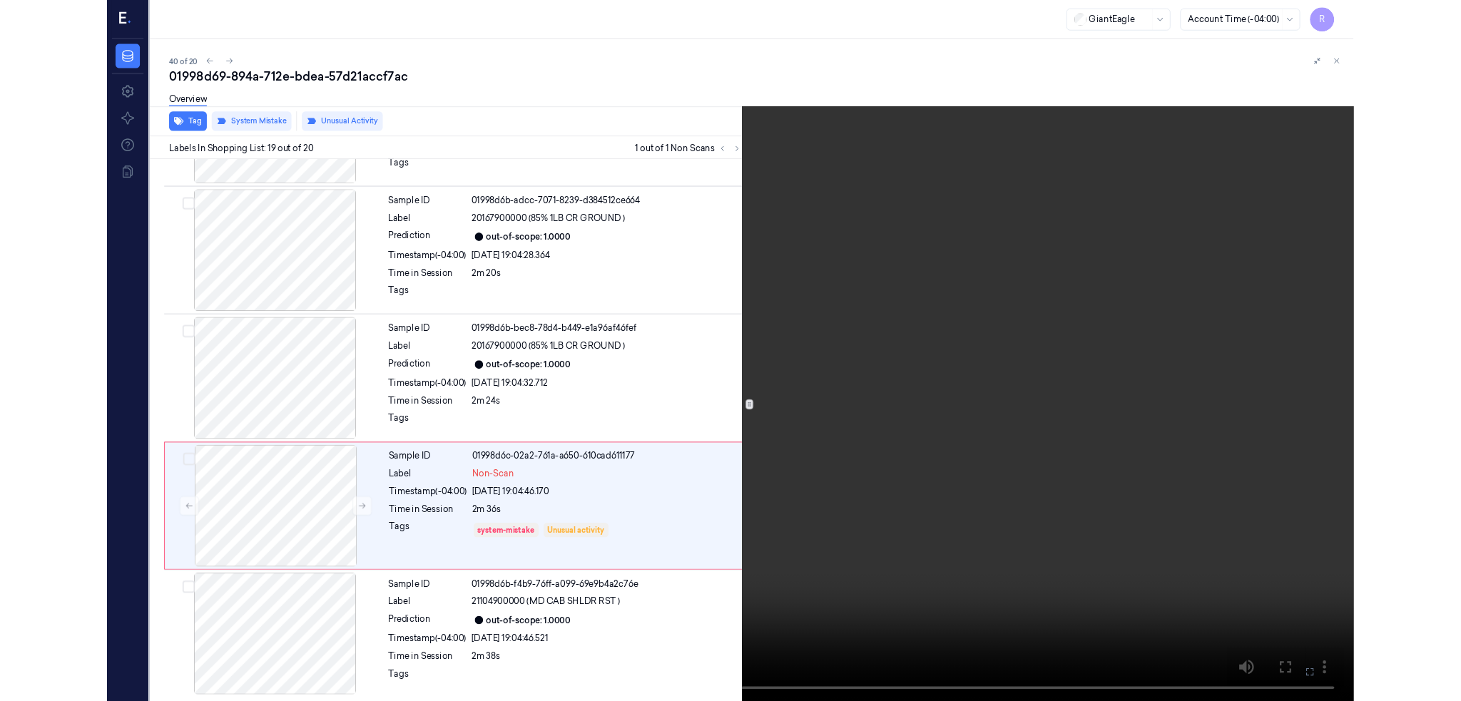
scroll to position [2365, 0]
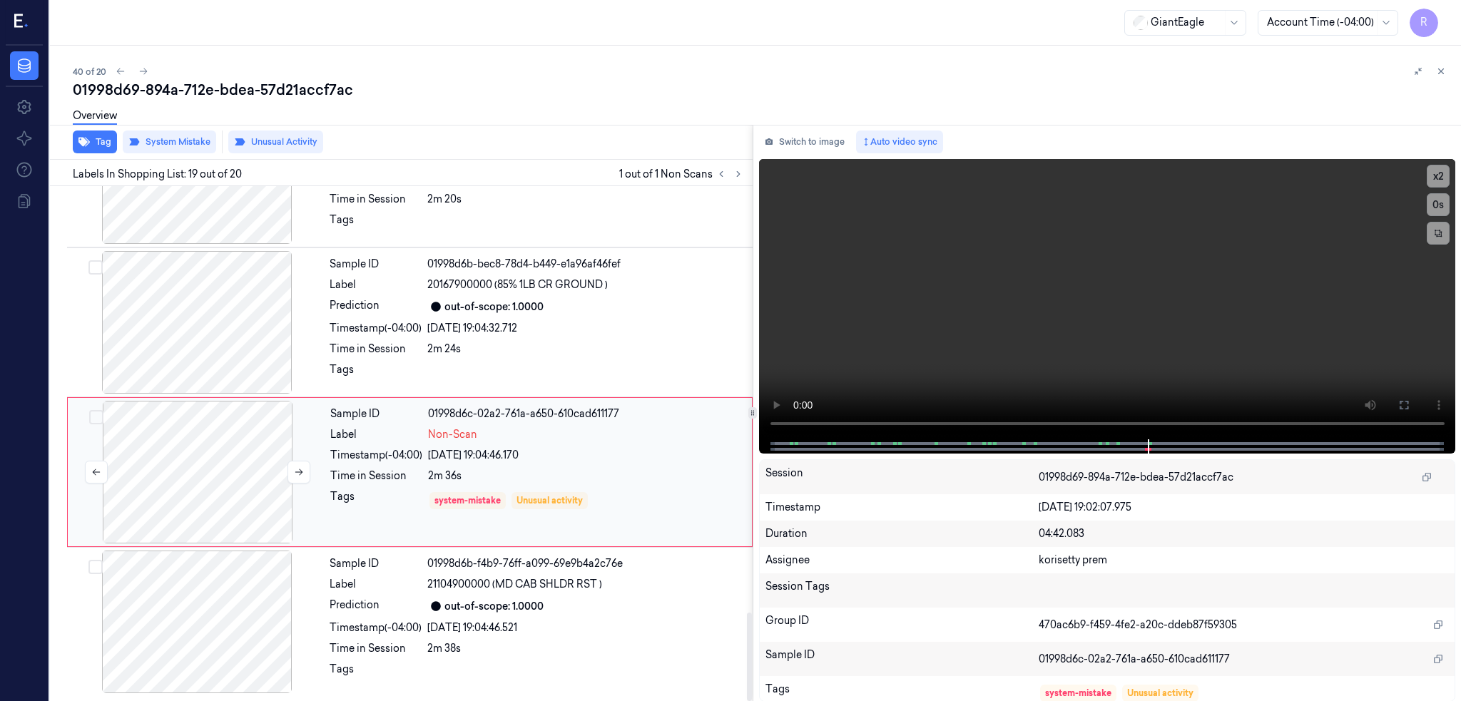
click at [277, 496] on div at bounding box center [198, 472] width 254 height 143
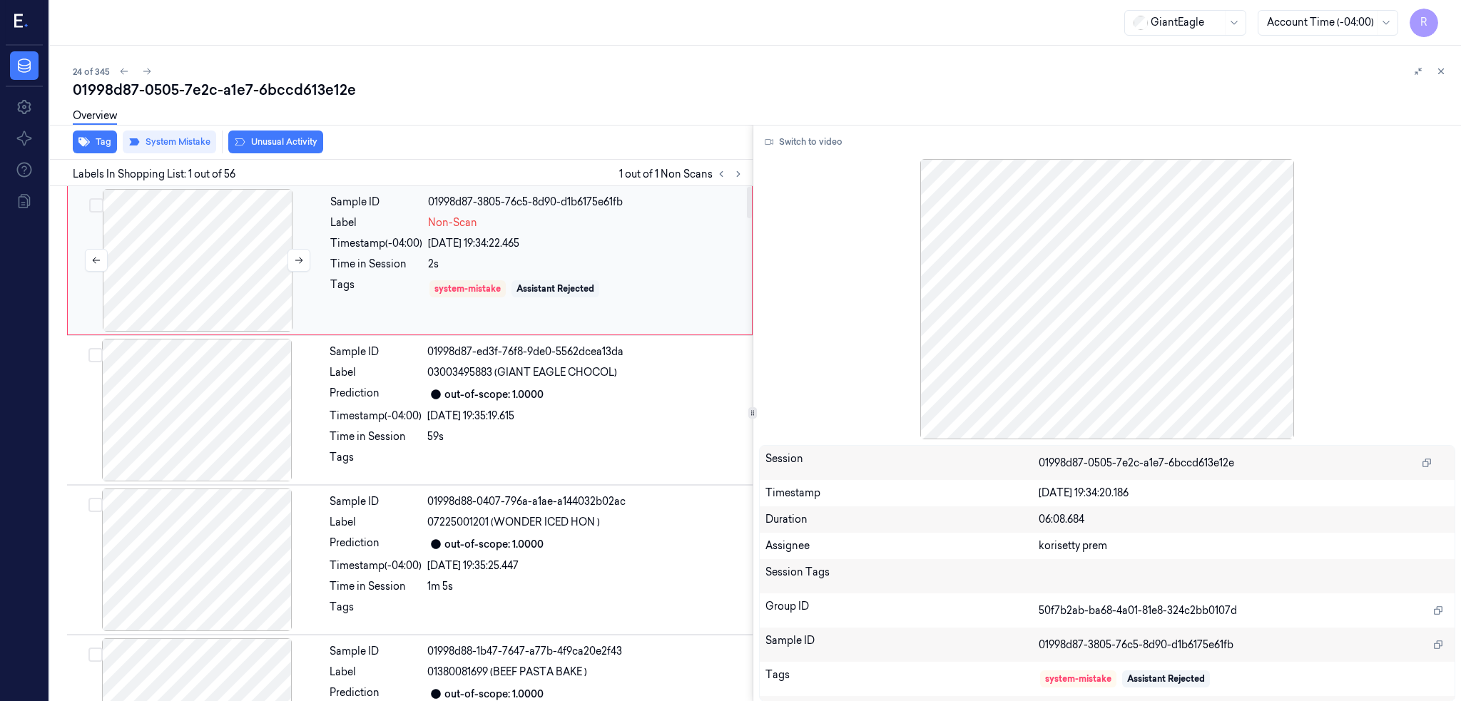
click at [174, 275] on div at bounding box center [198, 260] width 254 height 143
click at [228, 245] on div at bounding box center [198, 260] width 254 height 143
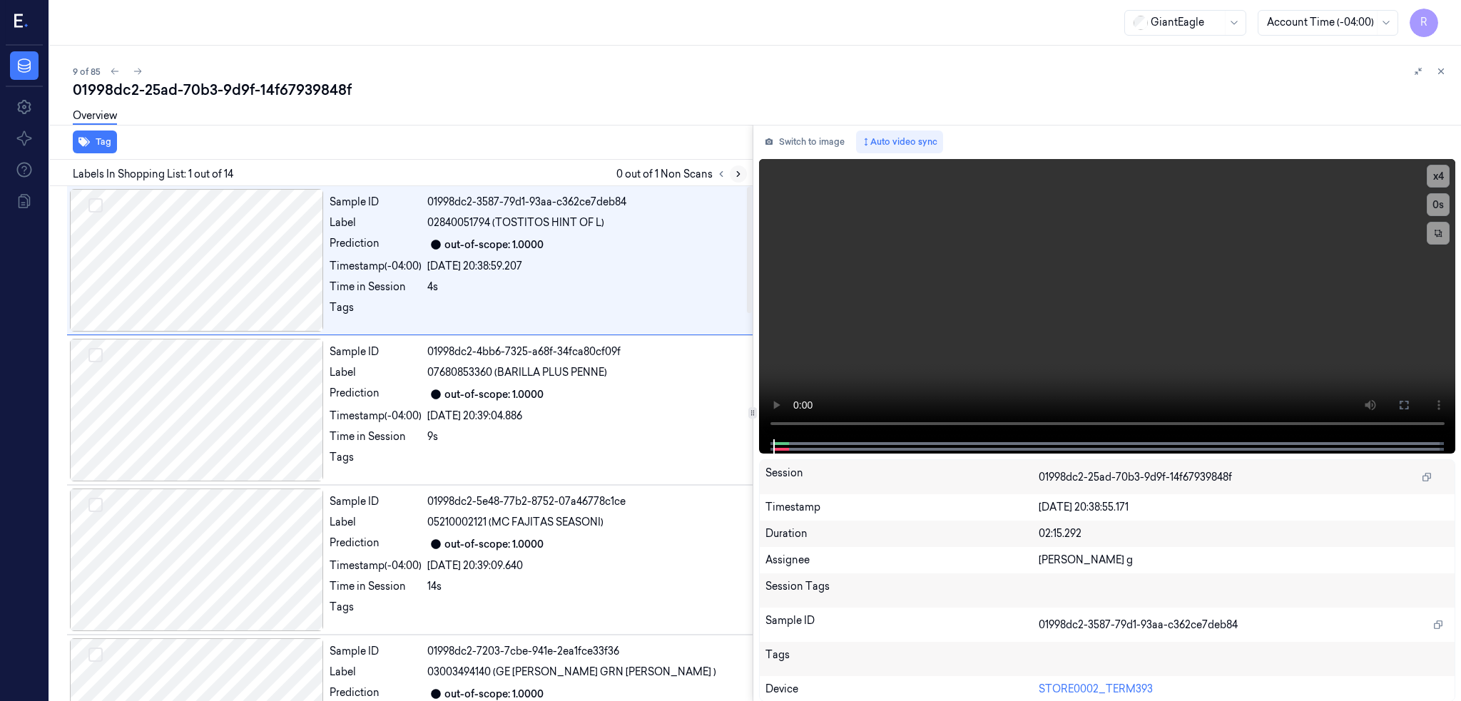
click at [743, 175] on icon at bounding box center [738, 174] width 10 height 10
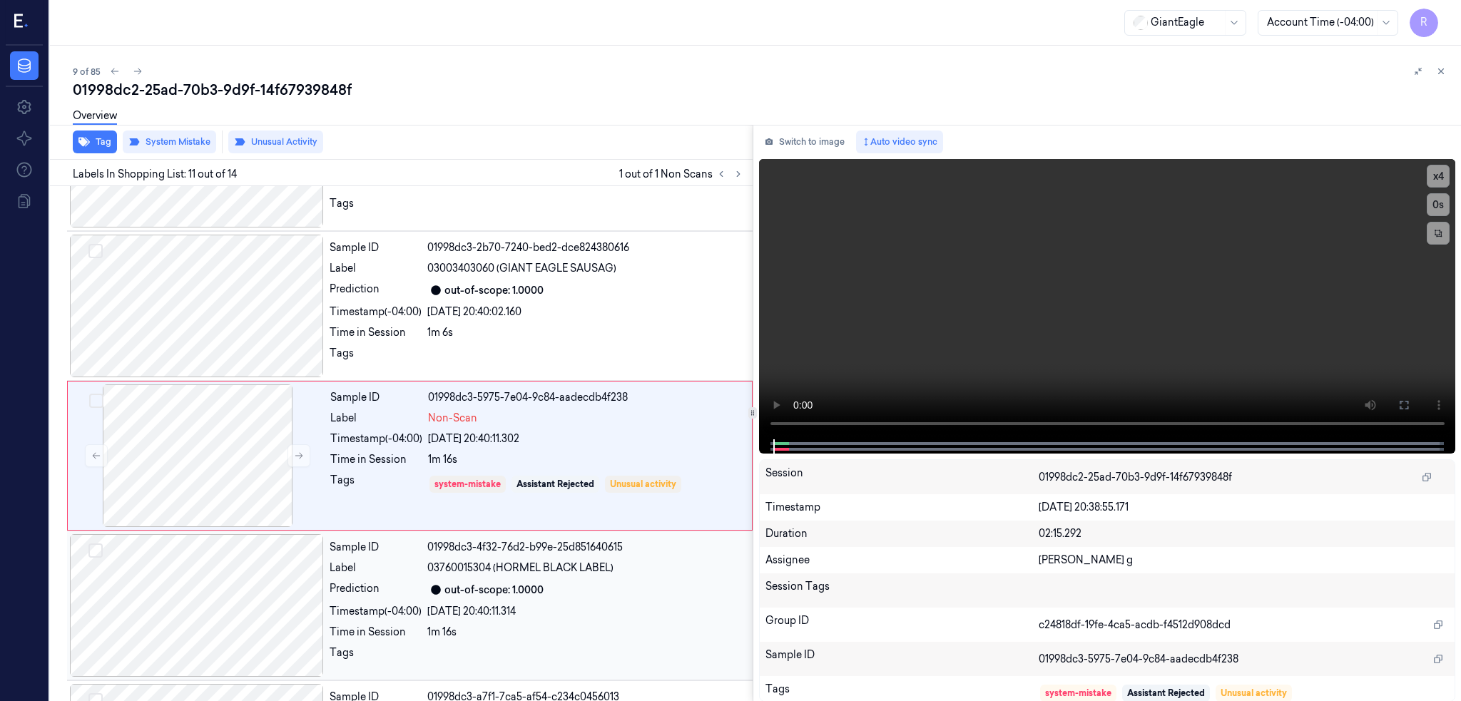
scroll to position [1314, 0]
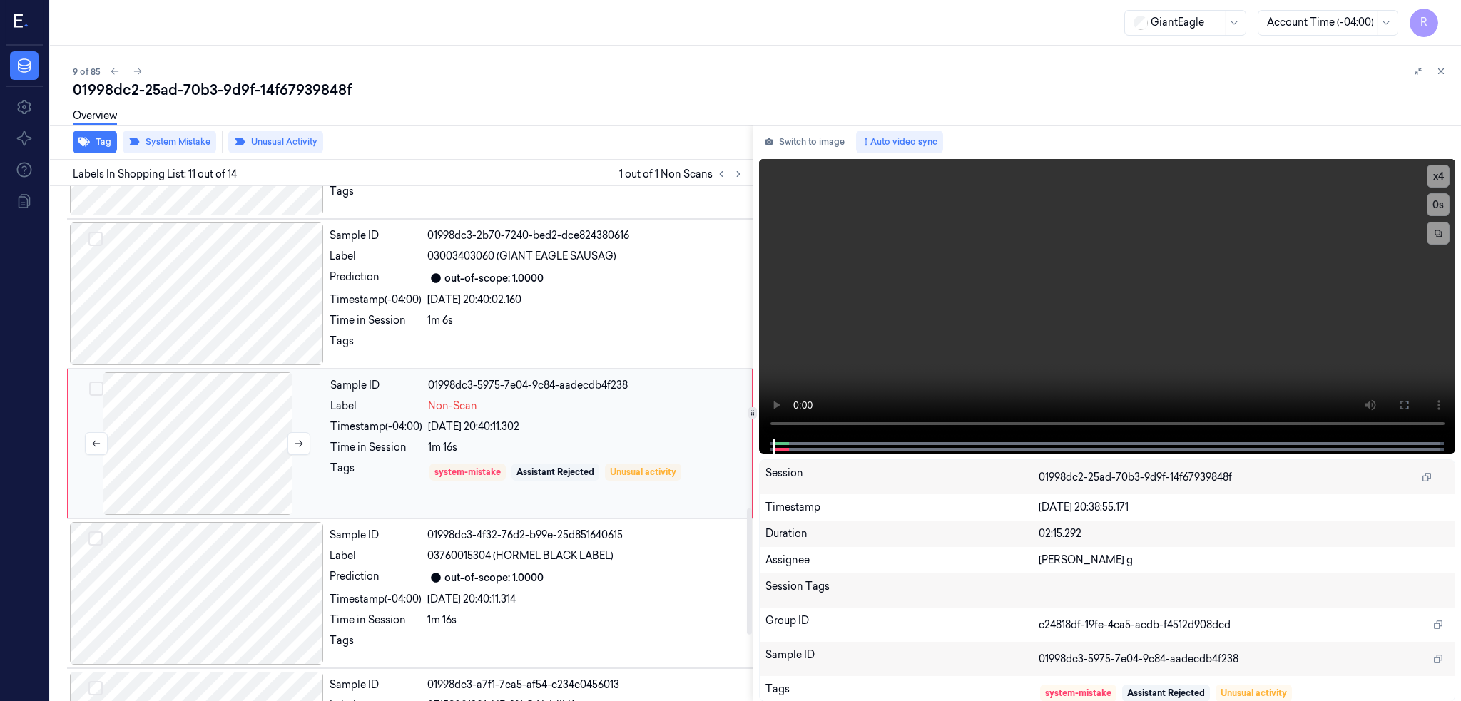
click at [209, 444] on div at bounding box center [198, 443] width 254 height 143
click at [190, 299] on div at bounding box center [197, 294] width 254 height 143
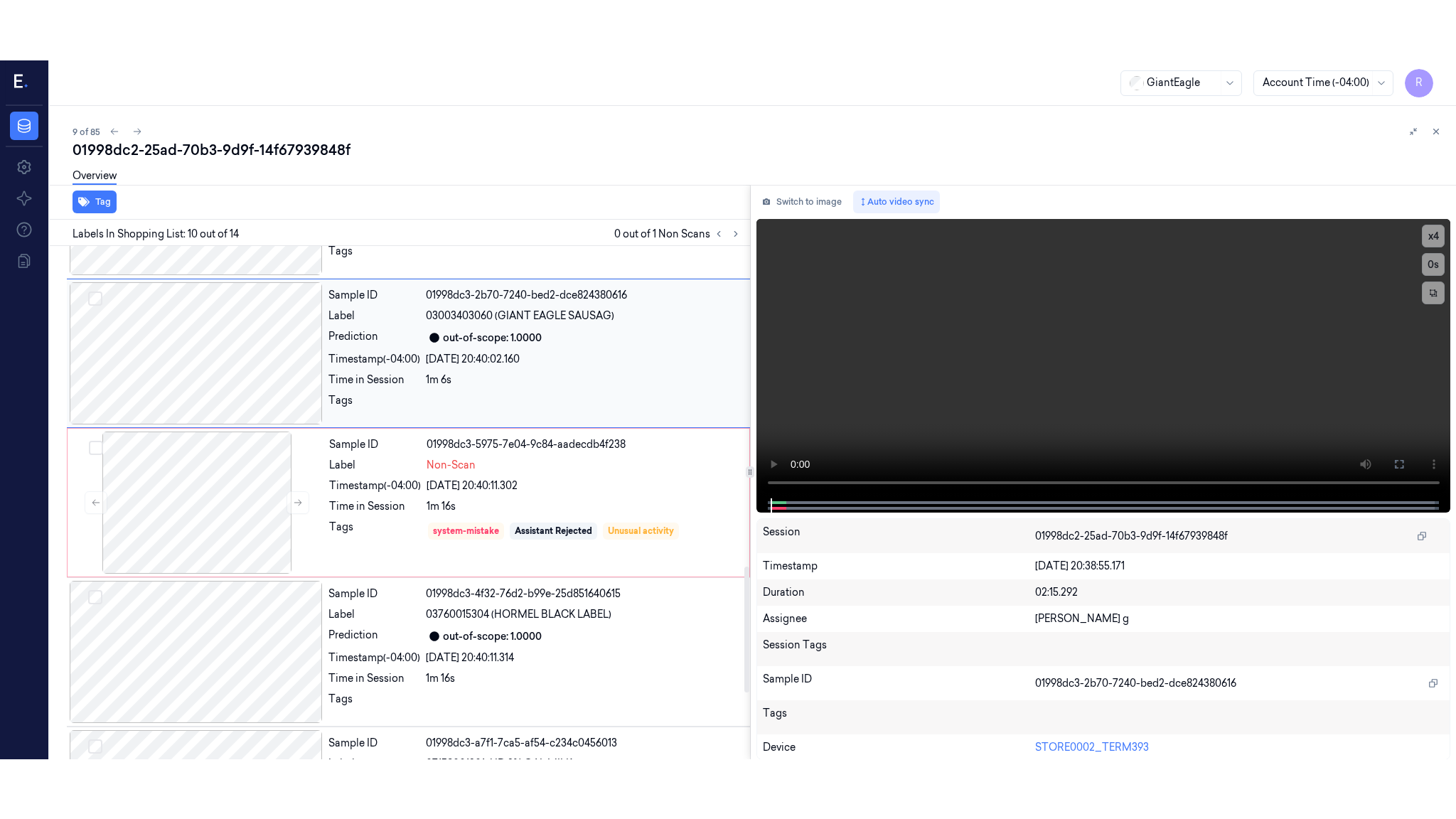
scroll to position [1161, 0]
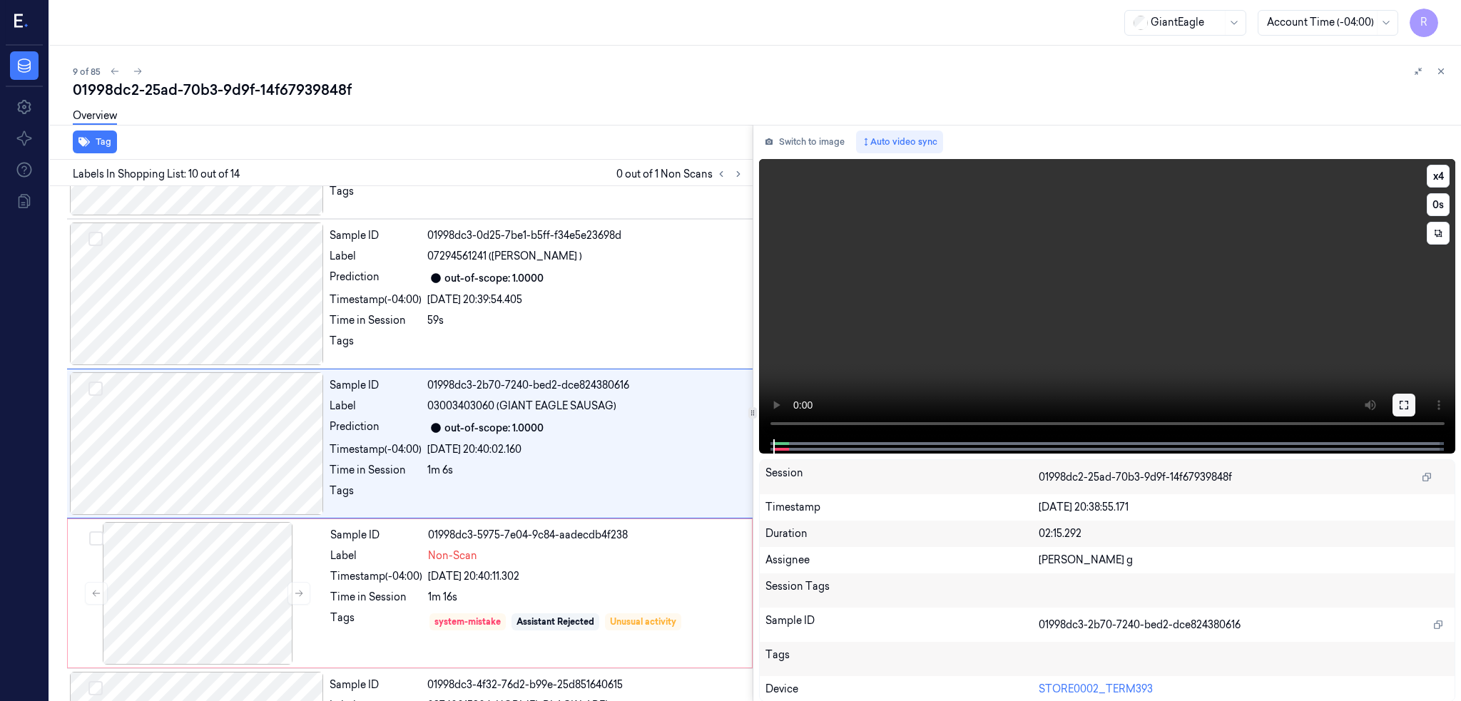
click at [1409, 406] on icon at bounding box center [1403, 404] width 11 height 11
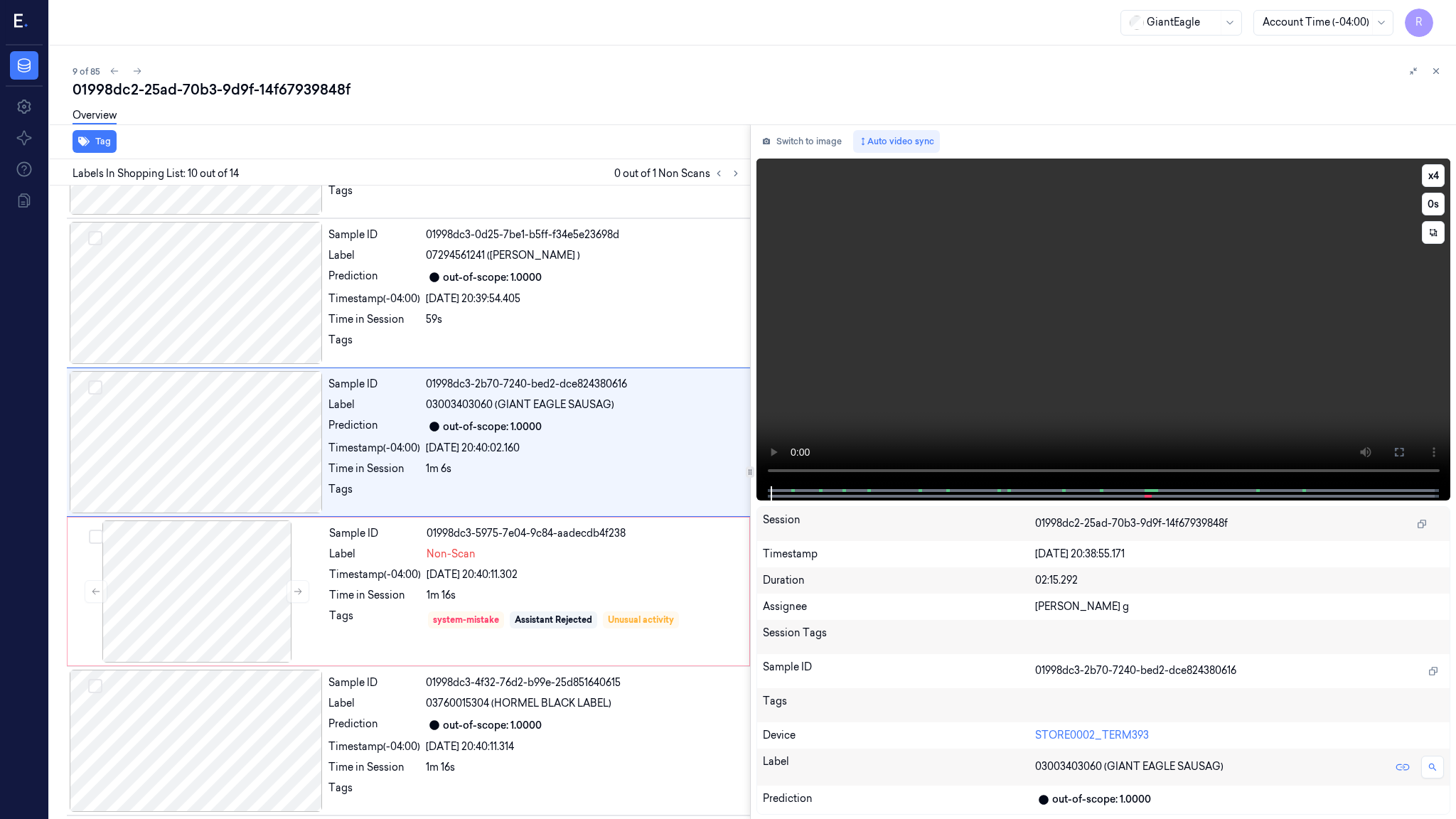
scroll to position [1100, 0]
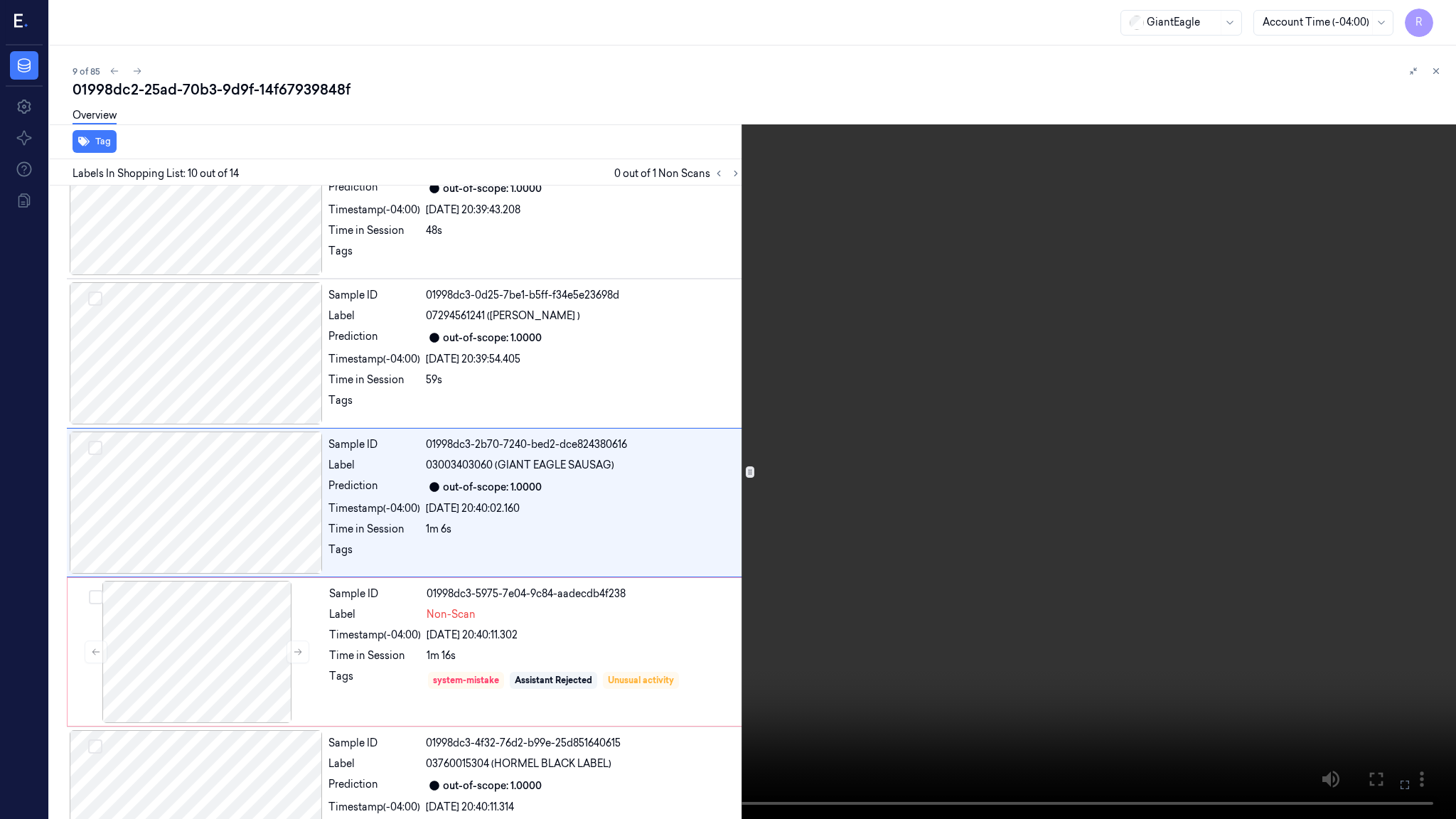
click at [1003, 452] on video at bounding box center [728, 410] width 1456 height 819
click at [1441, 21] on button "x 4" at bounding box center [1438, 17] width 23 height 23
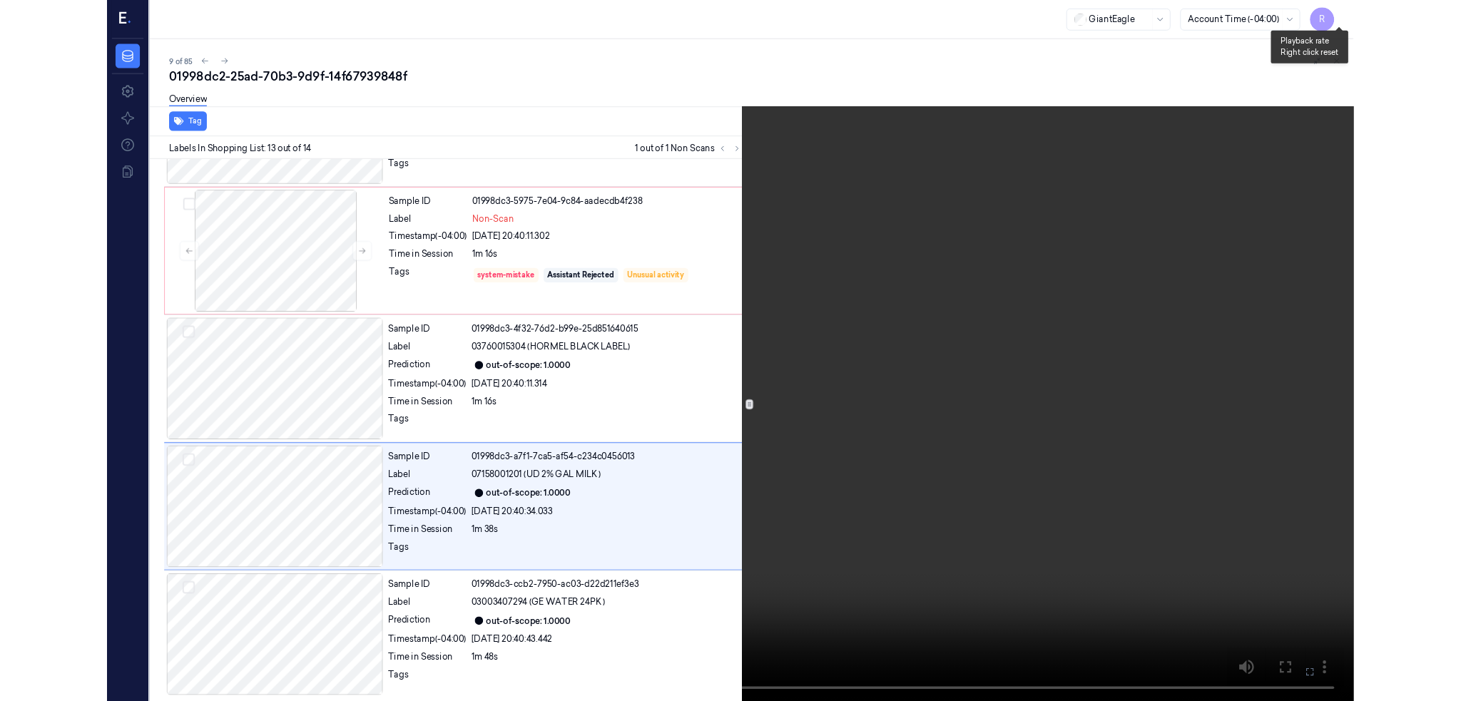
scroll to position [1466, 0]
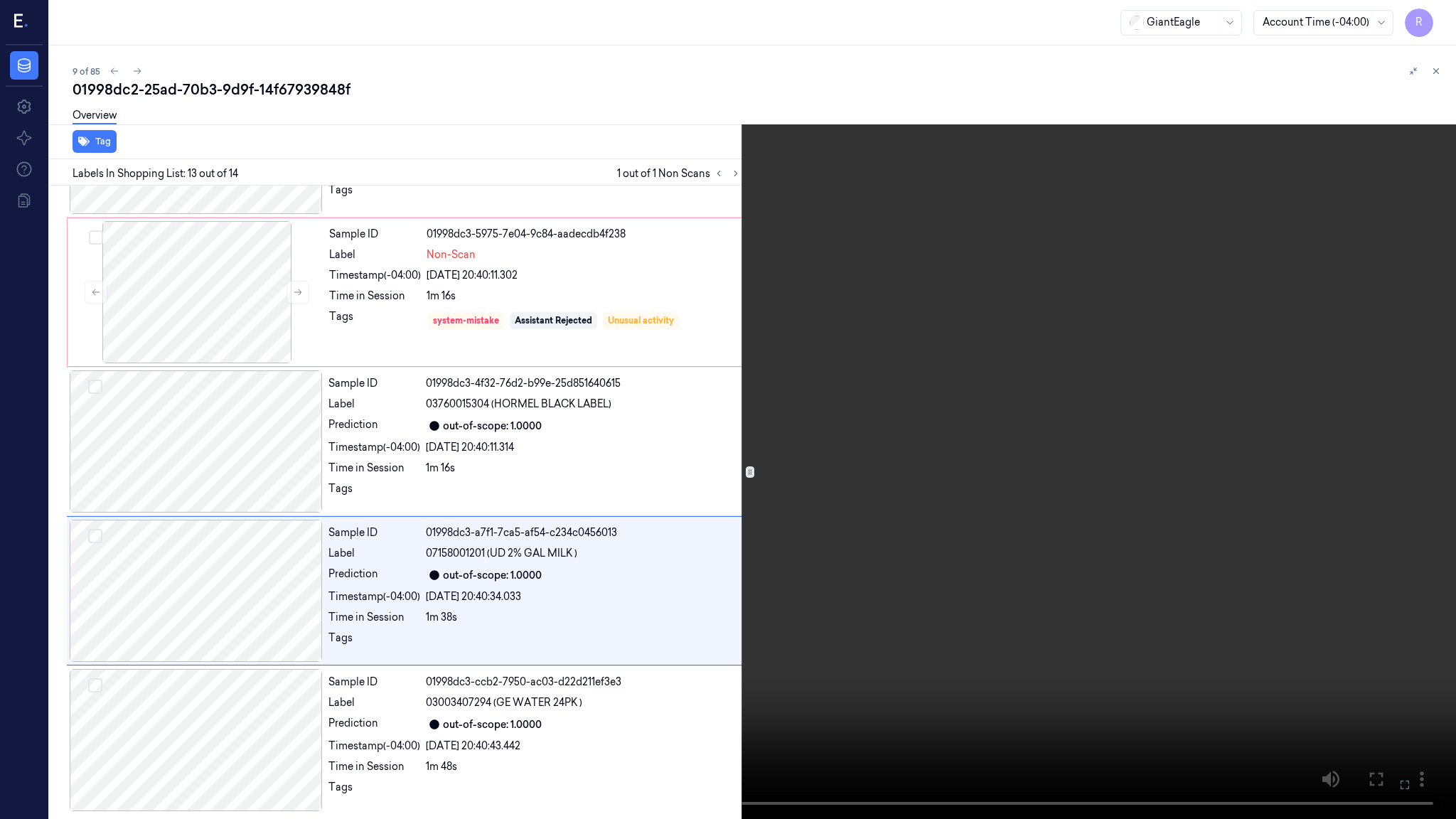
click at [863, 507] on video at bounding box center [728, 410] width 1456 height 819
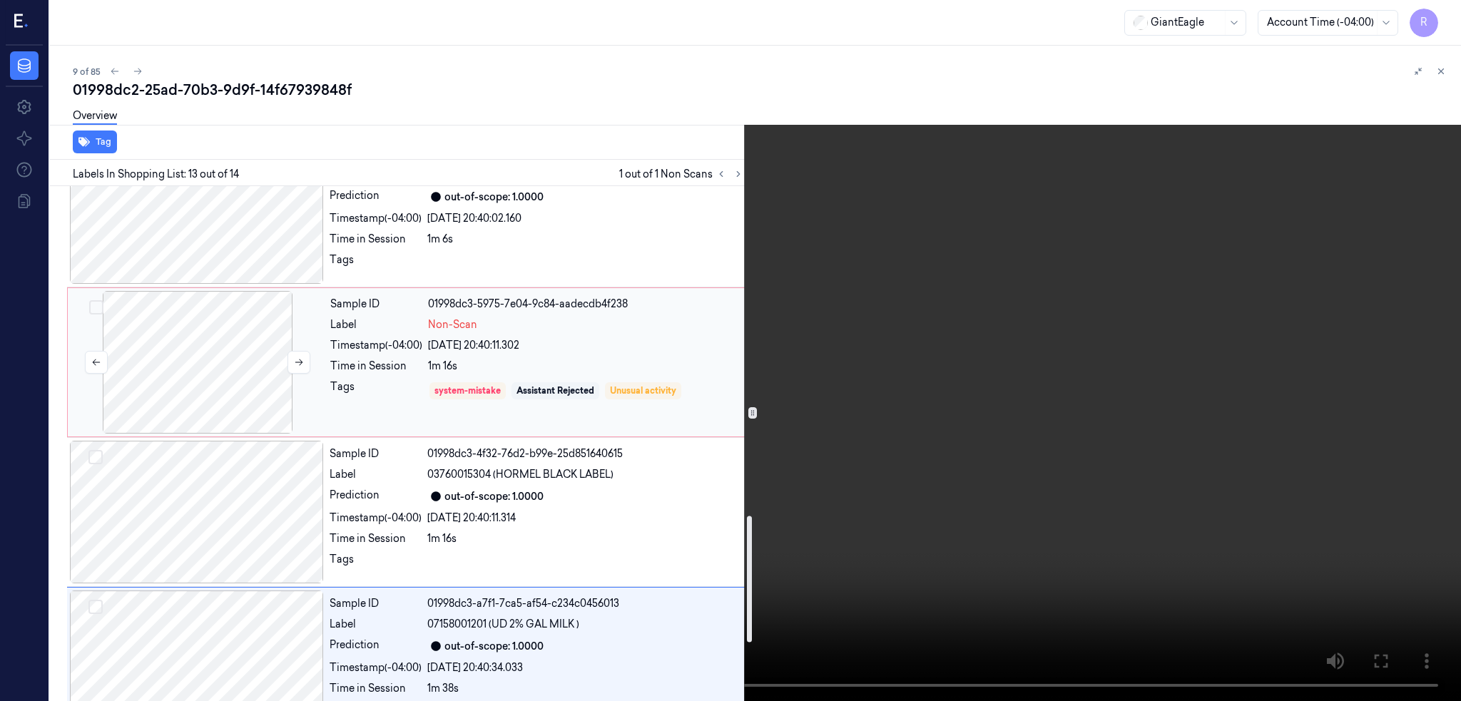
scroll to position [1301, 0]
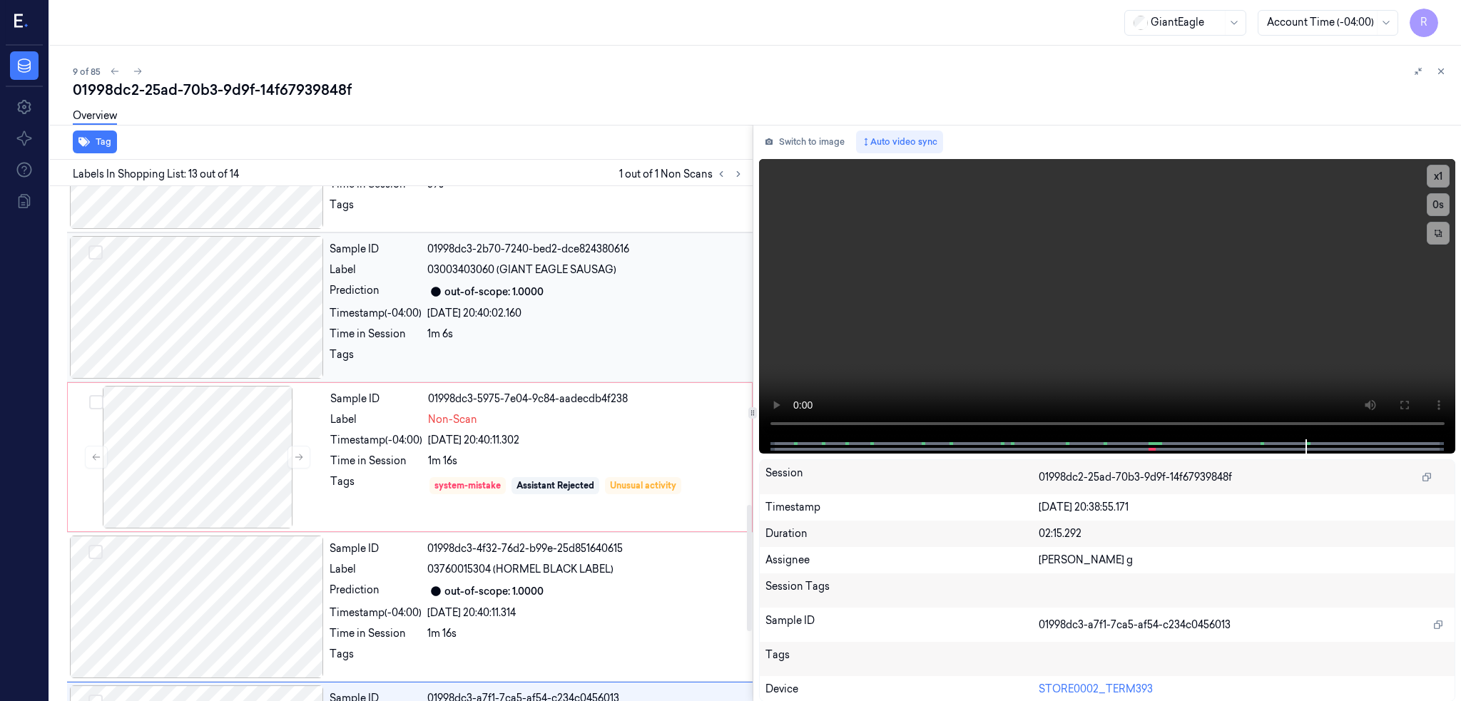
click at [196, 319] on div at bounding box center [197, 307] width 254 height 143
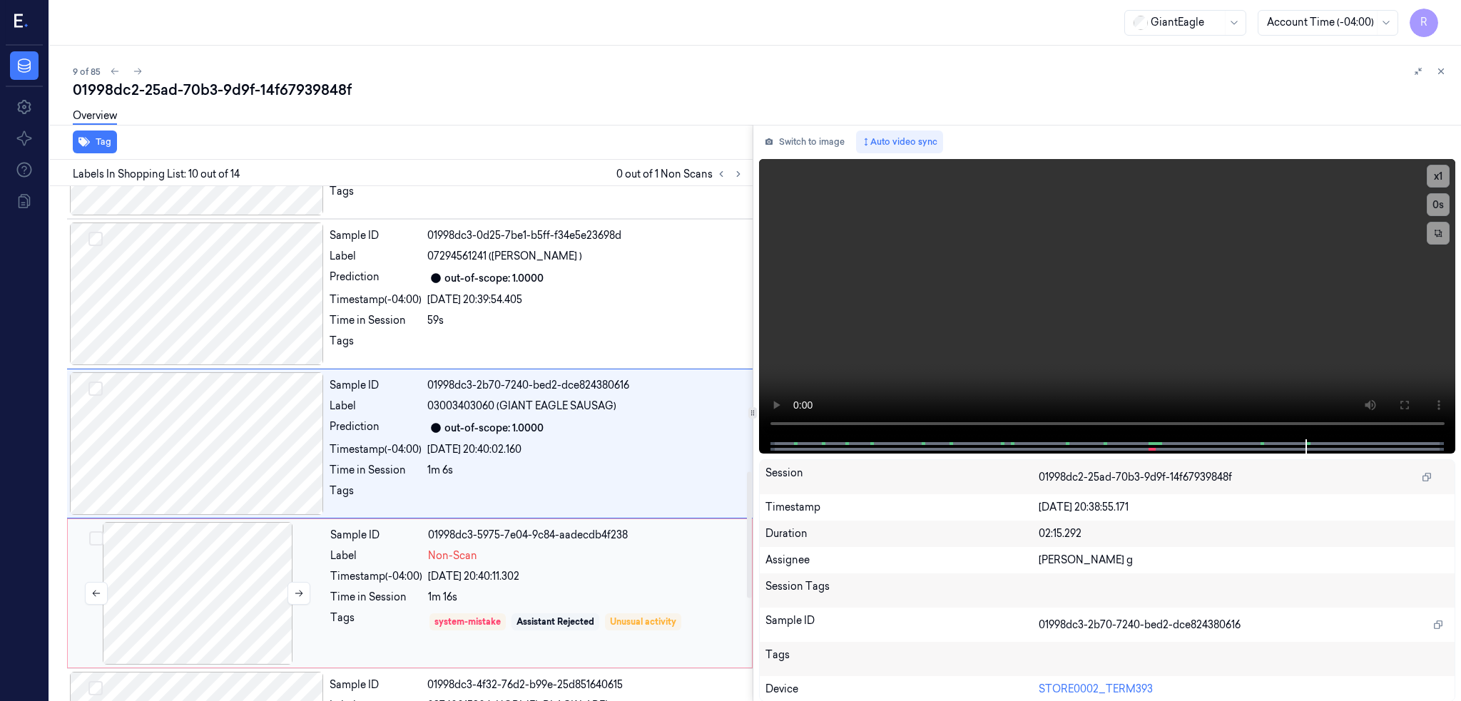
click at [190, 604] on div at bounding box center [198, 593] width 254 height 143
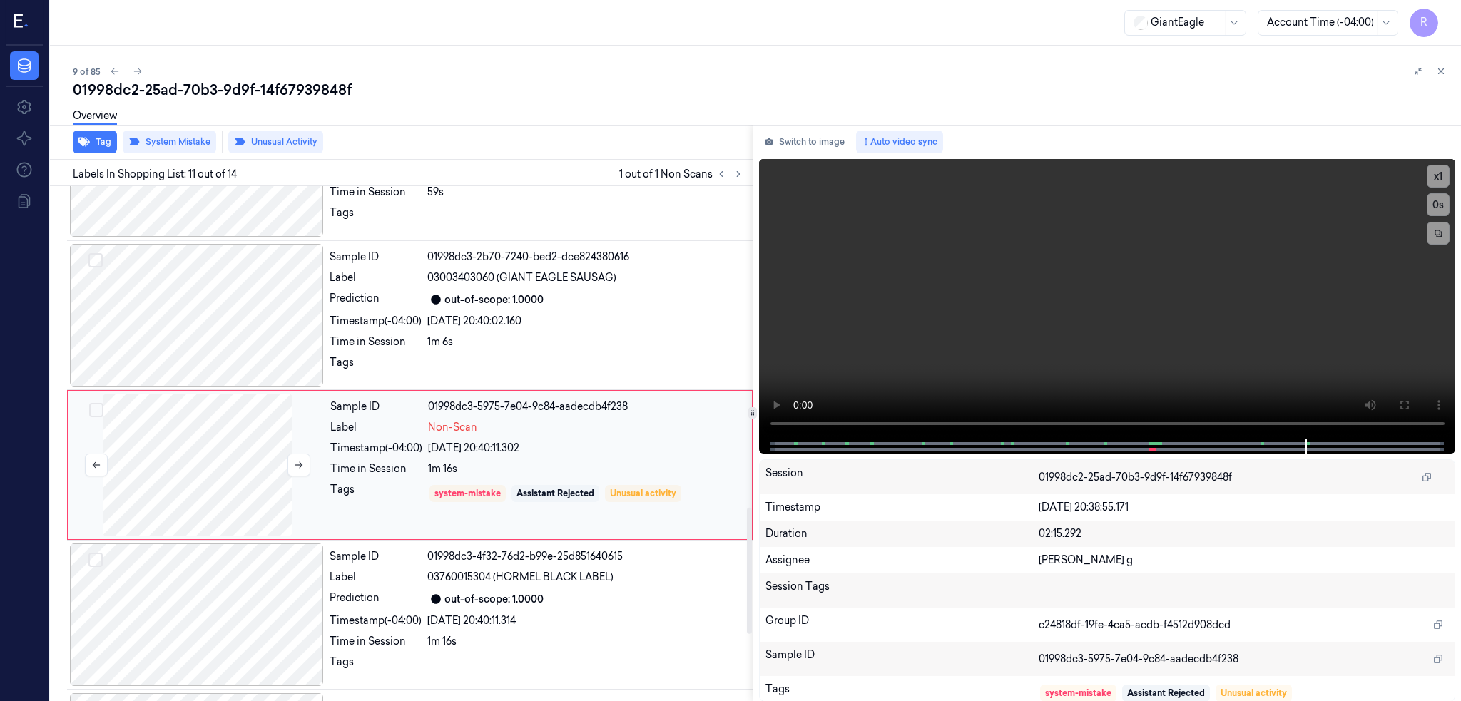
scroll to position [1314, 0]
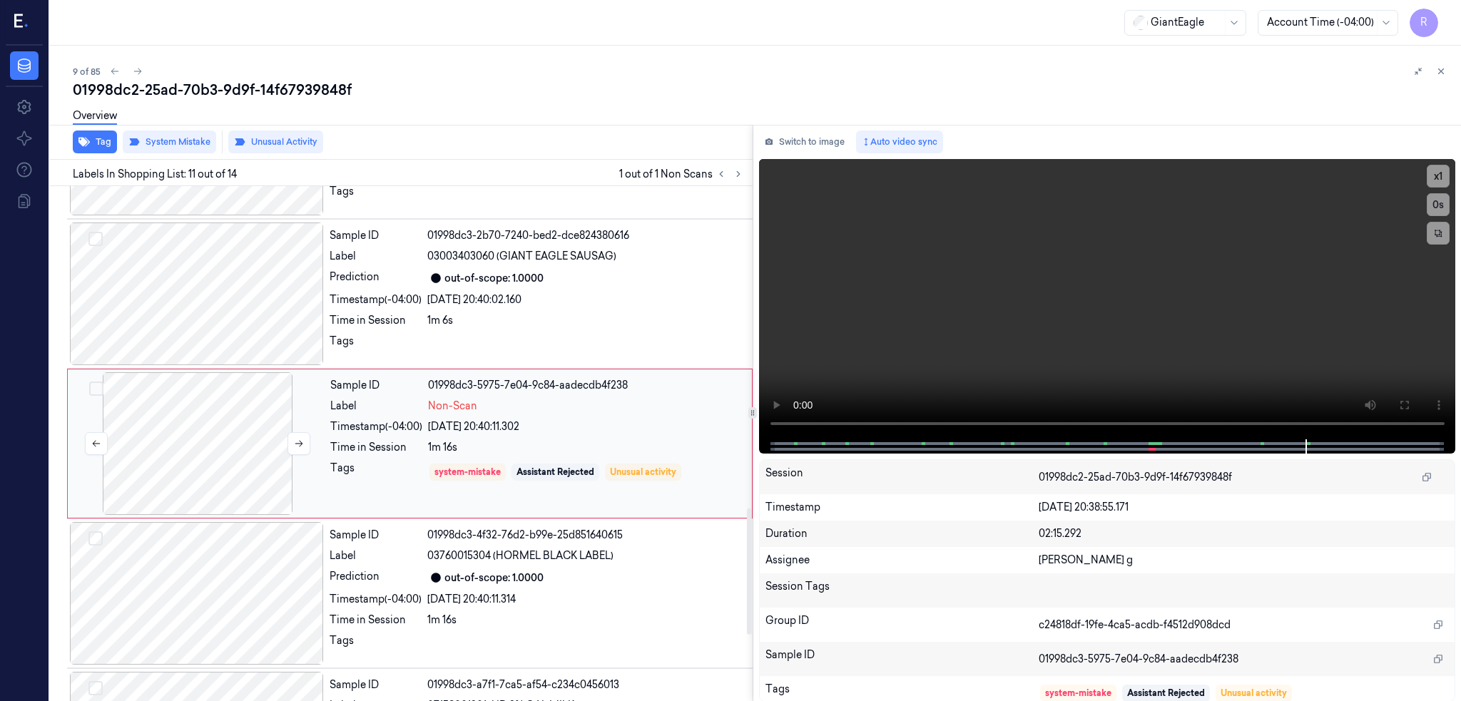
click at [158, 434] on div at bounding box center [198, 443] width 254 height 143
click at [279, 138] on button "Unusual Activity" at bounding box center [275, 142] width 95 height 23
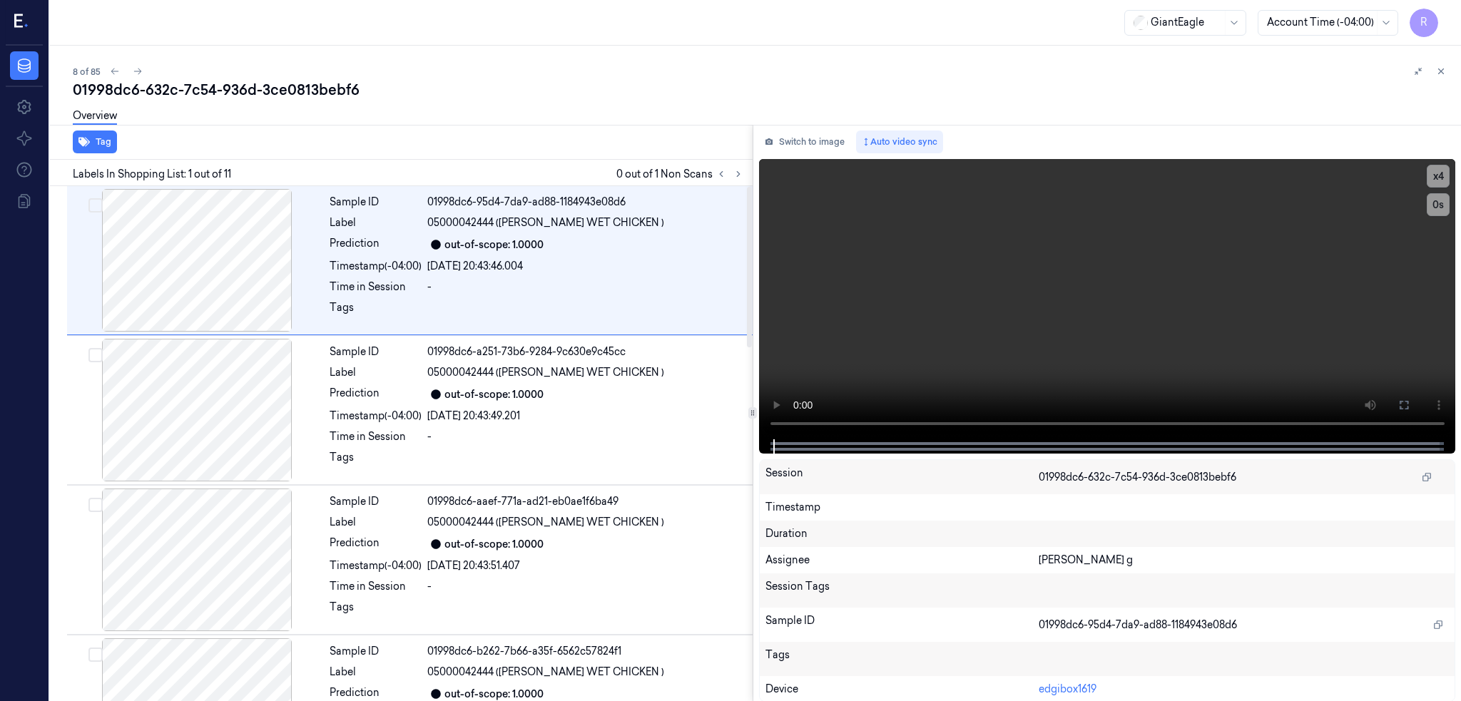
click at [752, 172] on div "Labels In Shopping List: 1 out of 11 0 out of 1 Non Scans" at bounding box center [398, 173] width 708 height 26
click at [740, 172] on icon at bounding box center [738, 174] width 3 height 5
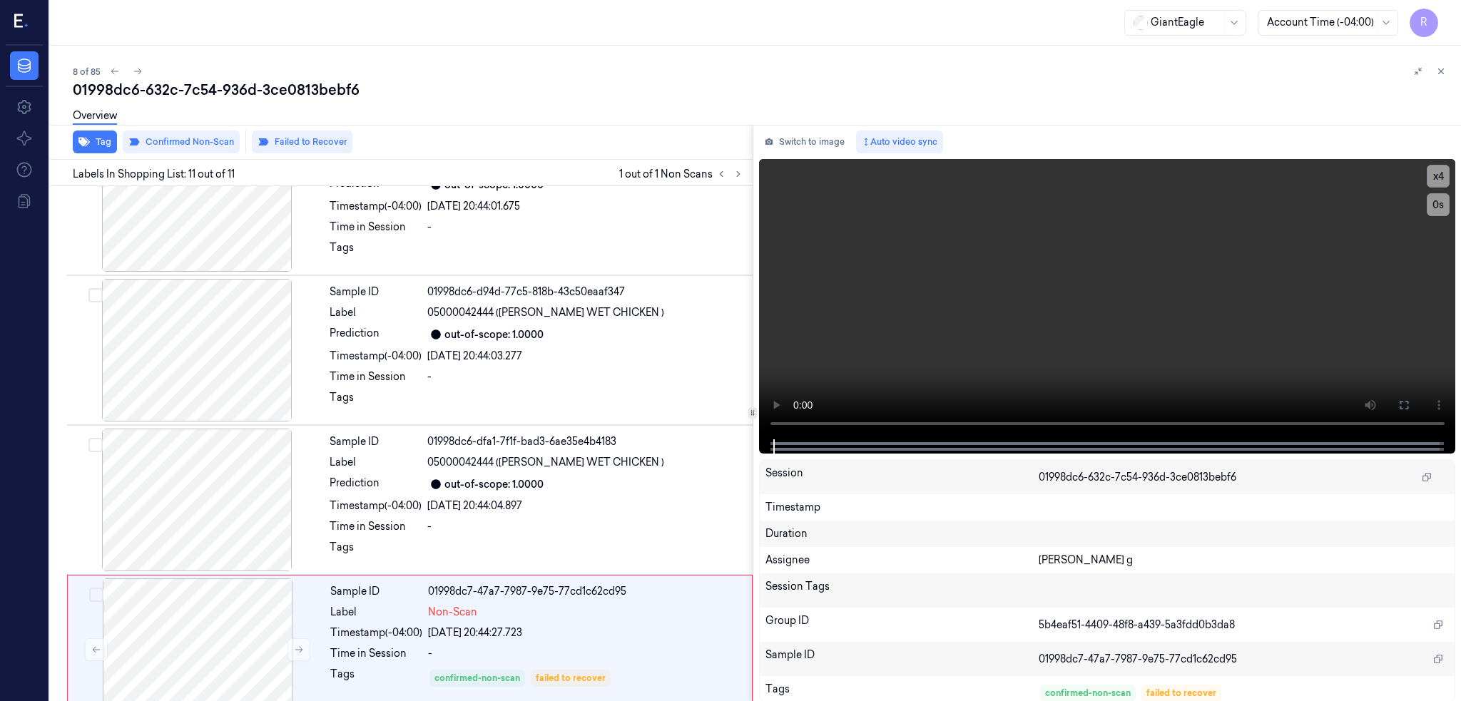
scroll to position [1136, 0]
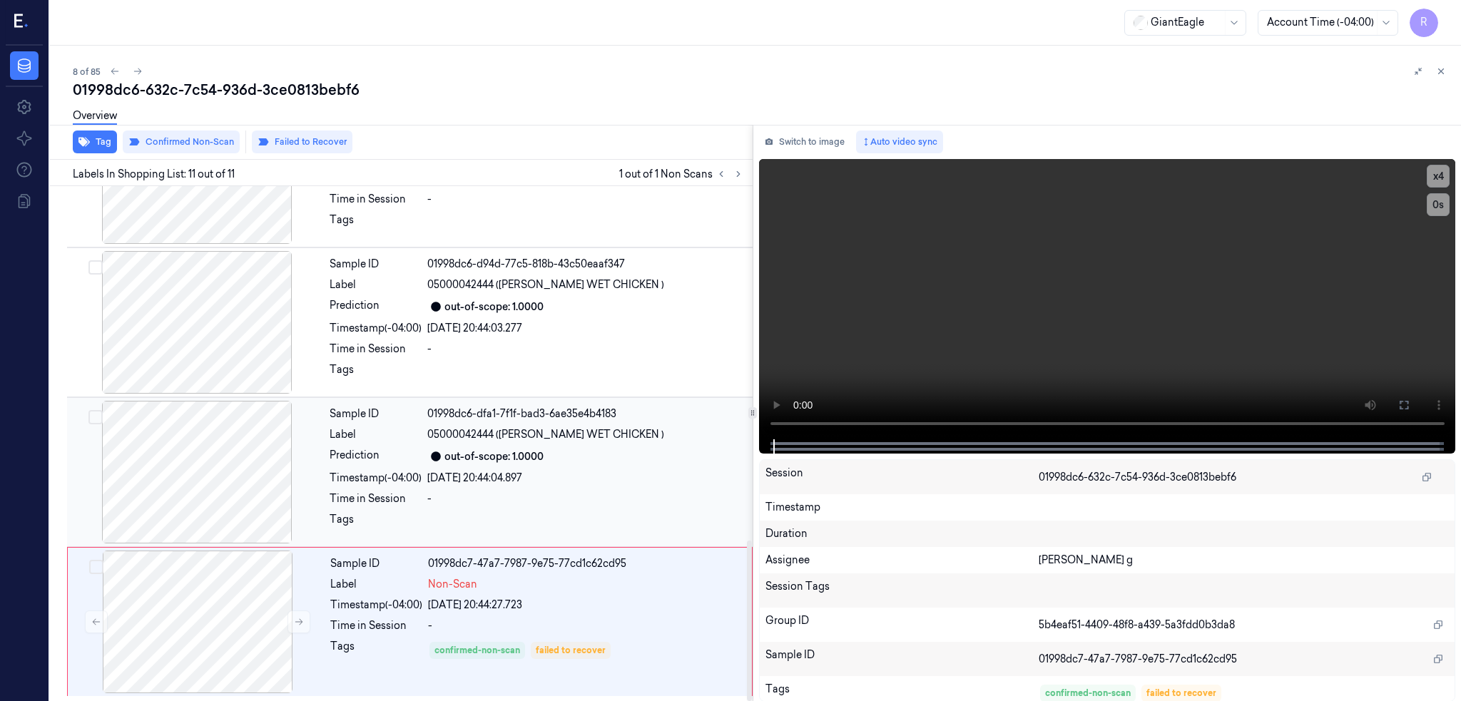
click at [133, 461] on div at bounding box center [197, 472] width 254 height 143
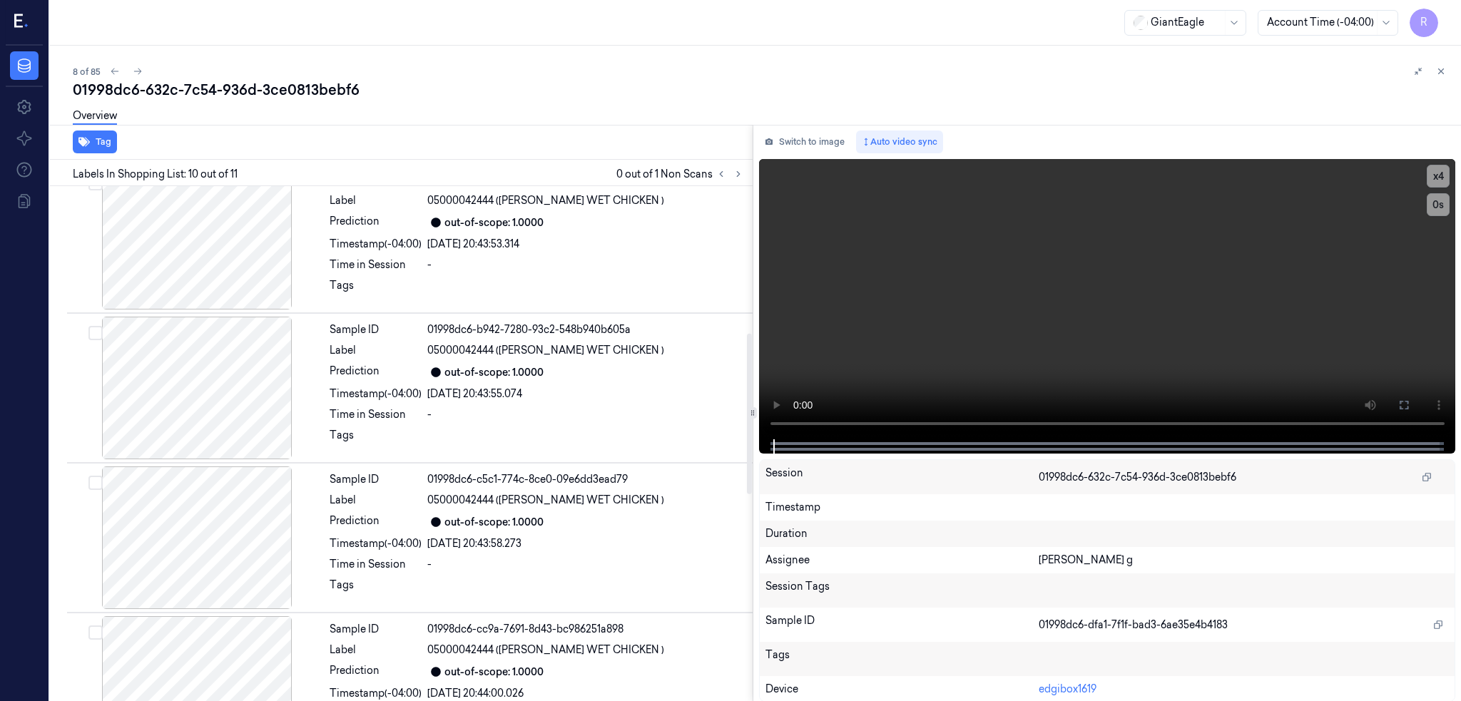
scroll to position [0, 0]
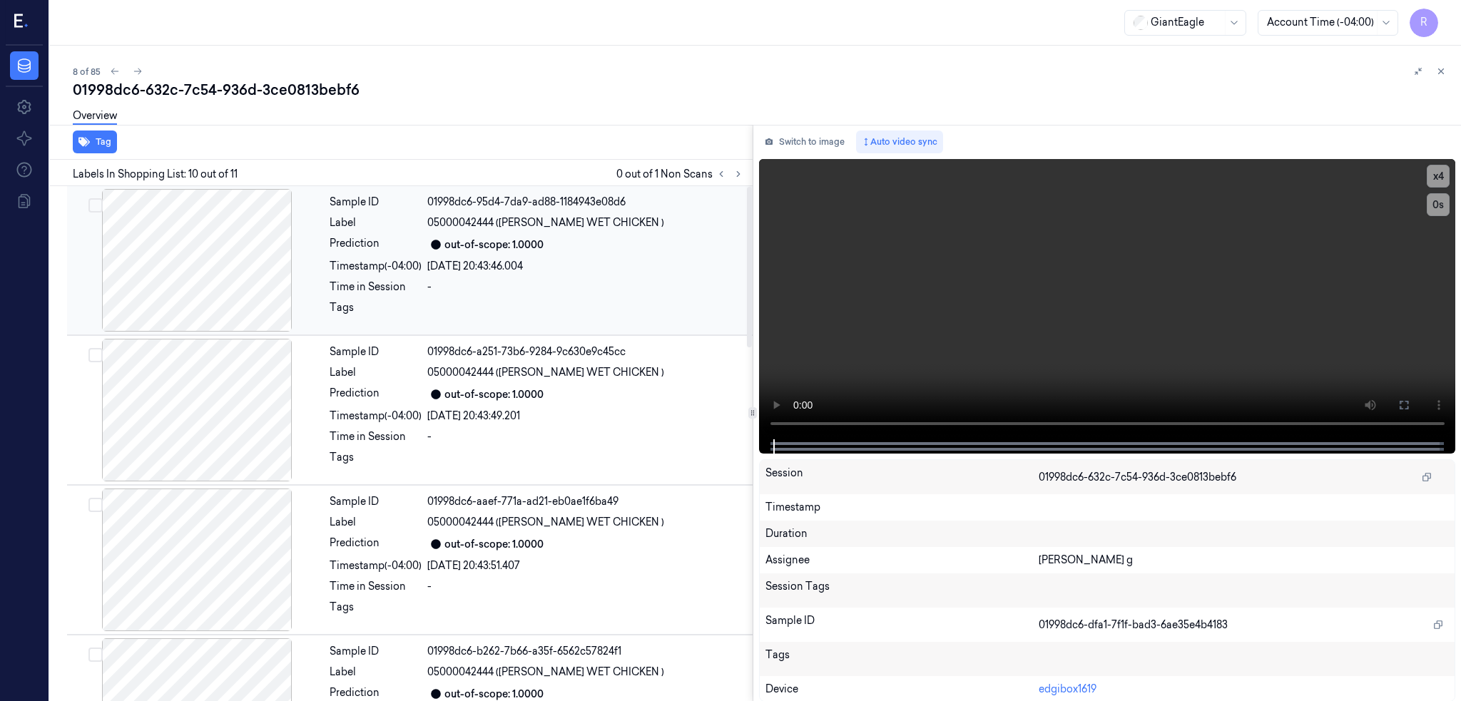
click at [209, 244] on div at bounding box center [197, 260] width 254 height 143
click at [198, 255] on div at bounding box center [197, 260] width 254 height 143
drag, startPoint x: 1451, startPoint y: 401, endPoint x: 1451, endPoint y: 483, distance: 82.0
click at [1409, 400] on icon at bounding box center [1403, 404] width 11 height 11
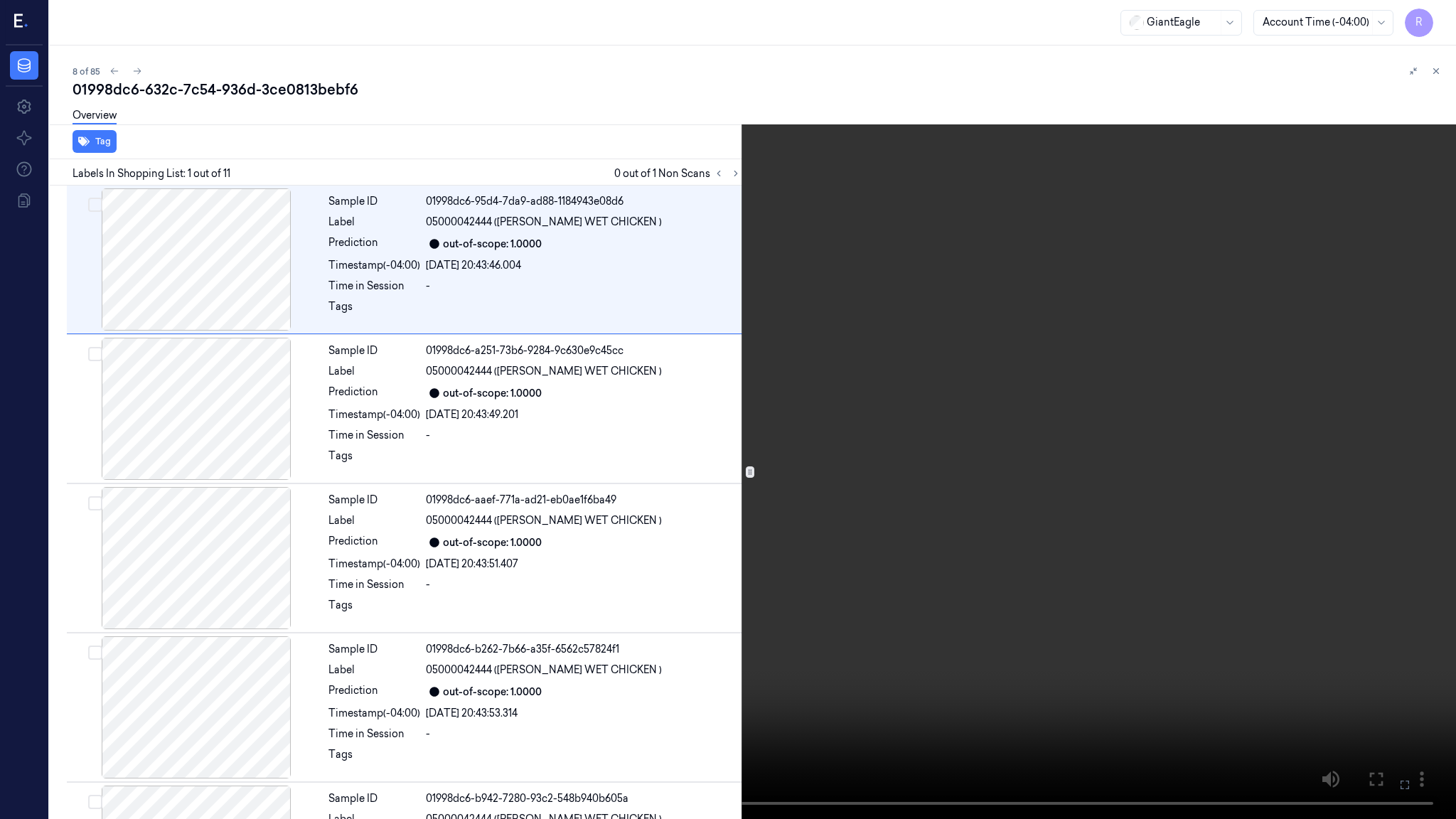
click at [732, 497] on video at bounding box center [728, 410] width 1456 height 819
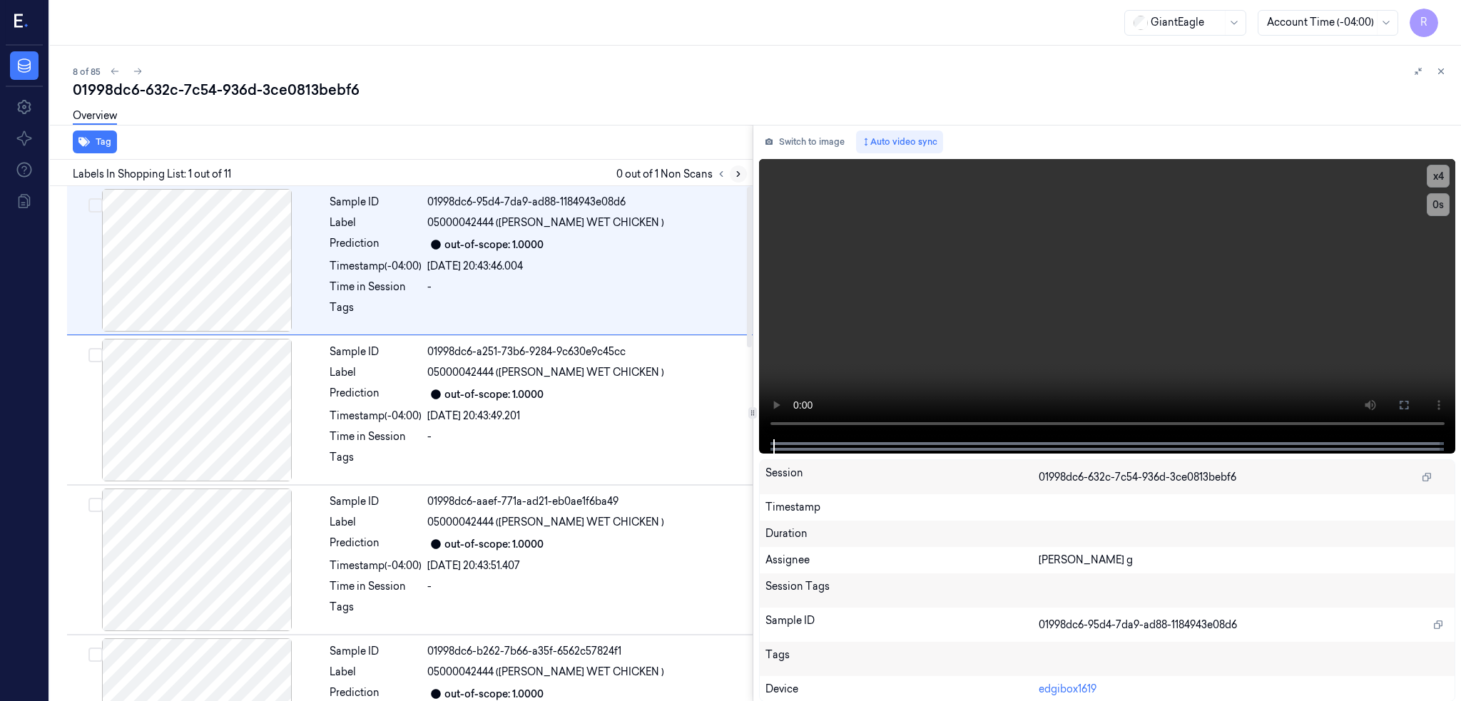
click at [743, 170] on icon at bounding box center [738, 174] width 10 height 10
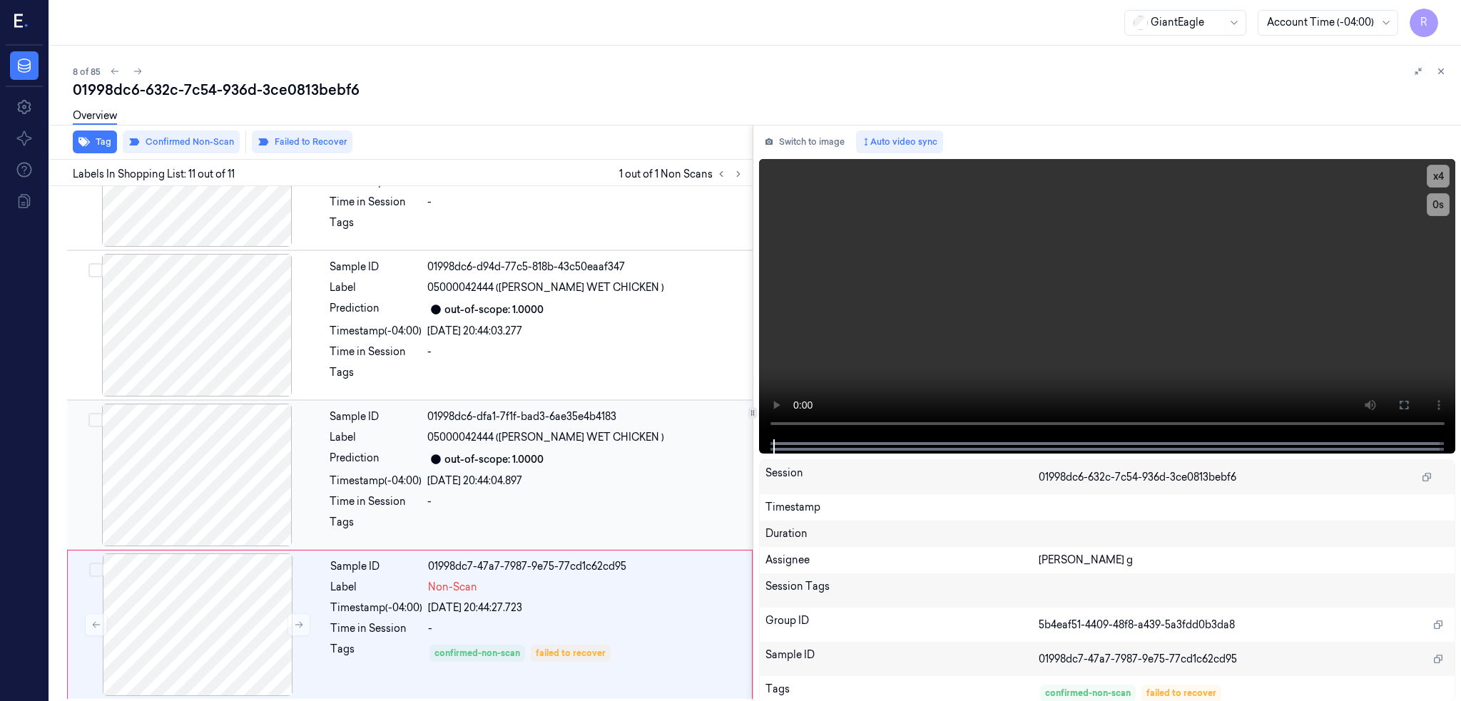
scroll to position [1137, 0]
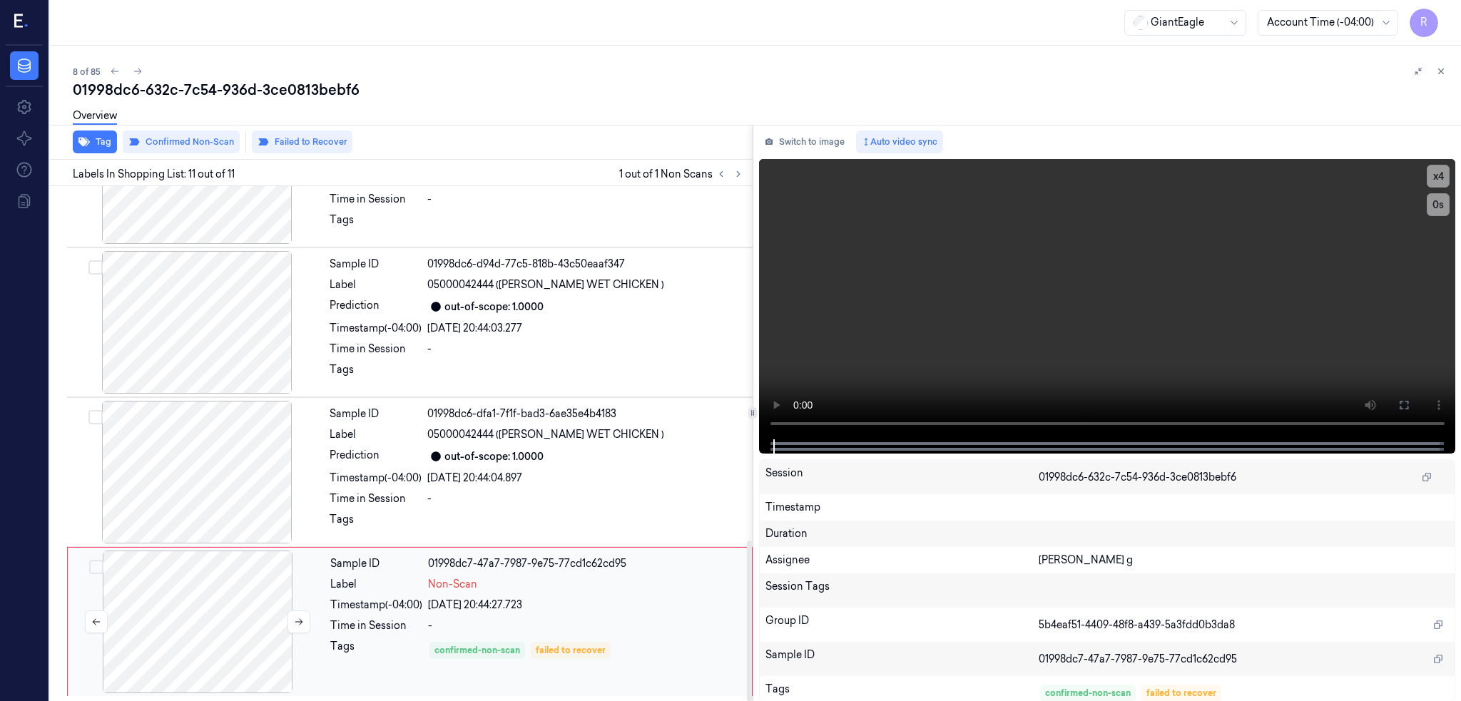
click at [198, 581] on div at bounding box center [198, 622] width 254 height 143
click at [167, 586] on div at bounding box center [198, 622] width 254 height 143
click at [289, 615] on button at bounding box center [298, 621] width 23 height 23
click at [290, 615] on button at bounding box center [298, 621] width 23 height 23
click at [205, 591] on div at bounding box center [198, 622] width 254 height 143
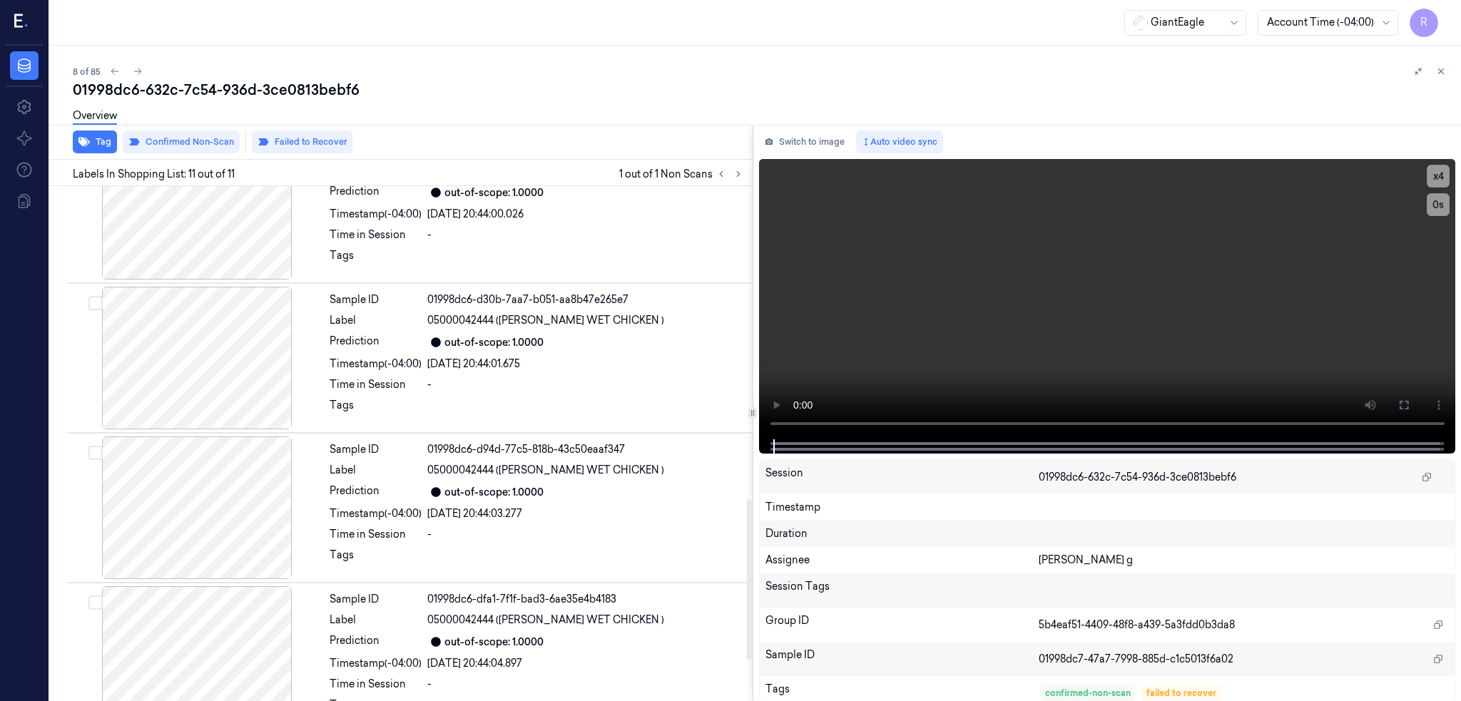
scroll to position [1136, 0]
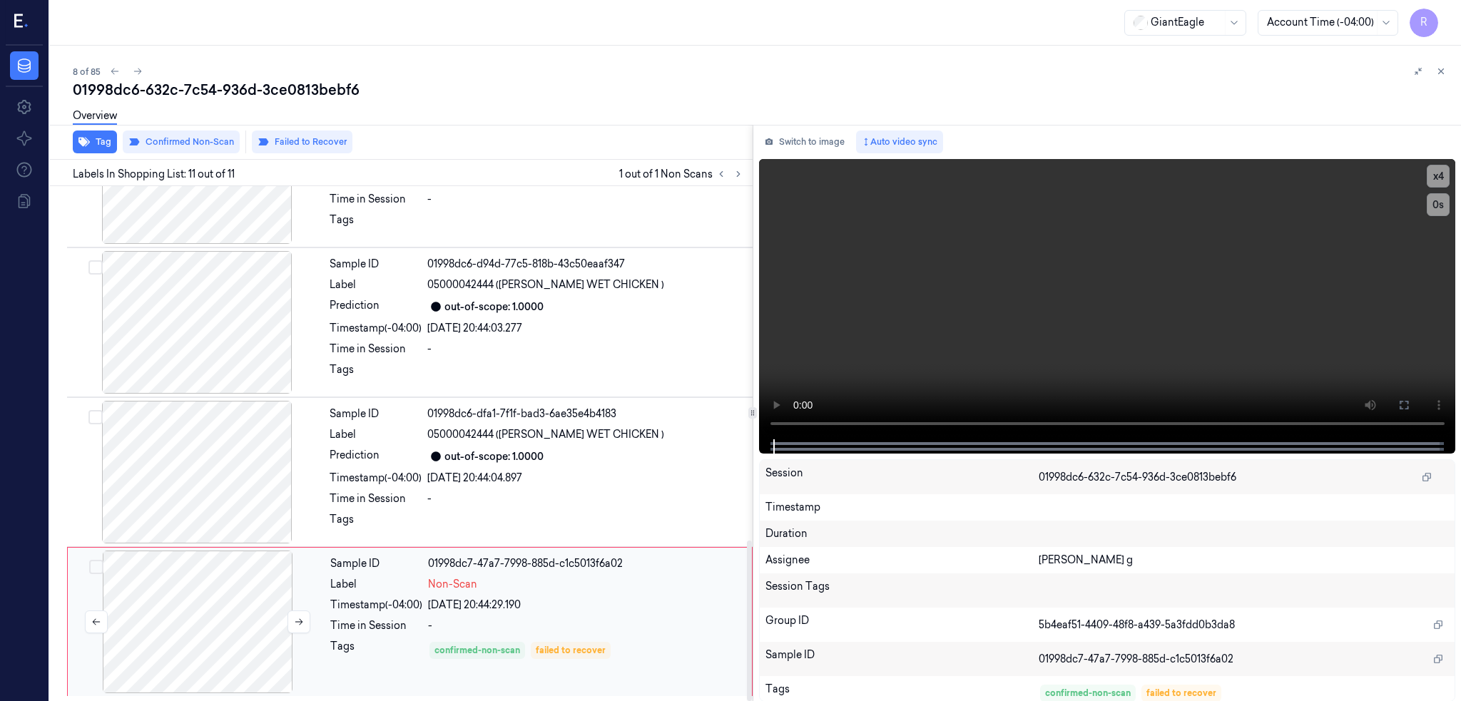
click at [214, 608] on div at bounding box center [198, 622] width 254 height 143
click at [143, 615] on div at bounding box center [198, 622] width 254 height 143
click at [212, 605] on div at bounding box center [198, 622] width 254 height 143
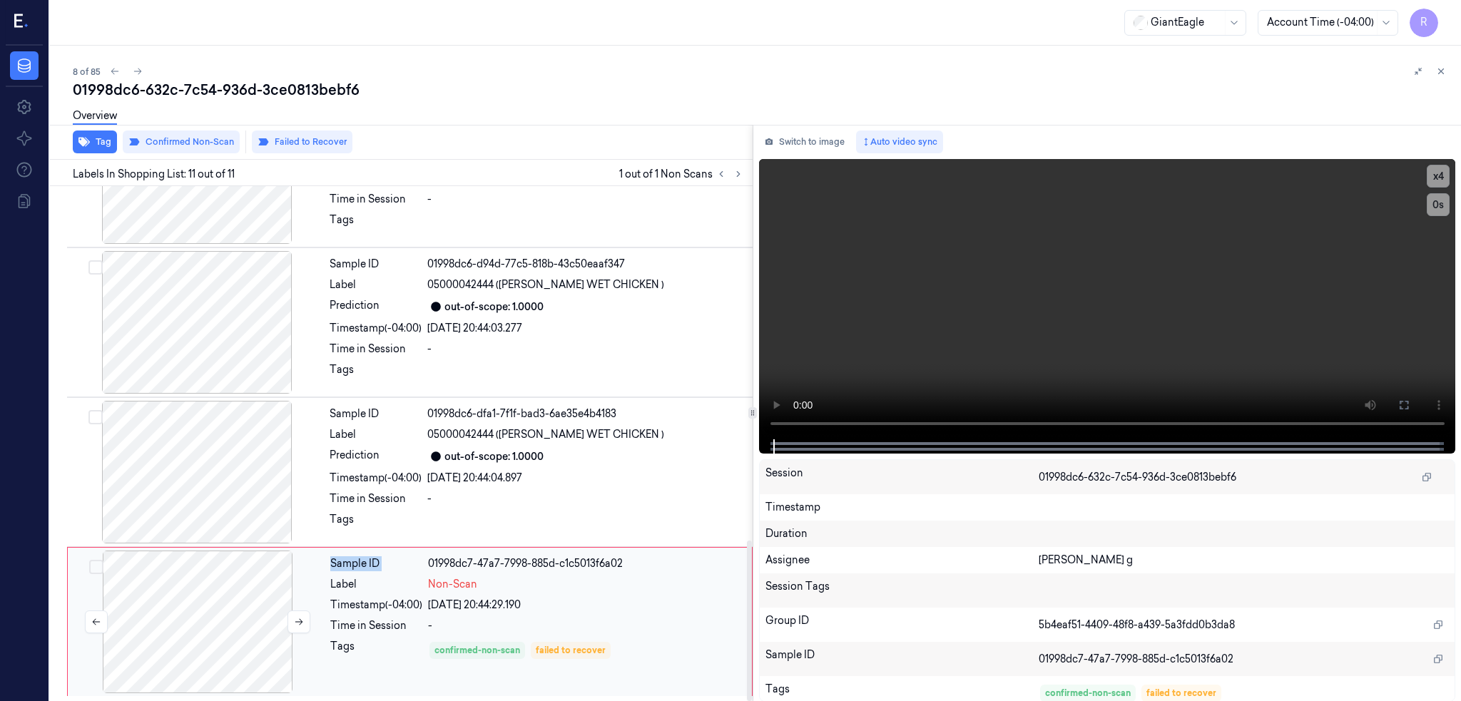
click at [212, 605] on div at bounding box center [198, 622] width 254 height 143
click at [813, 144] on button "Switch to image" at bounding box center [804, 142] width 91 height 23
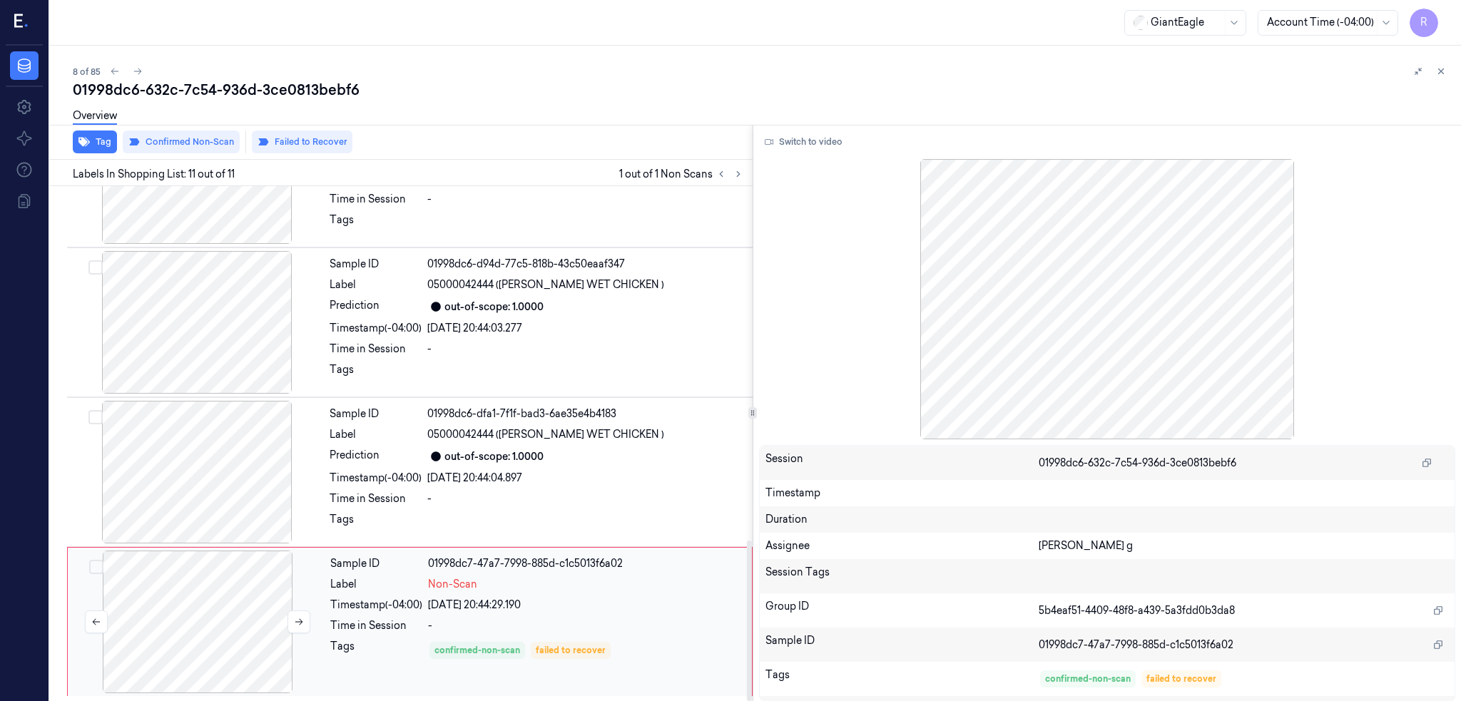
click at [185, 616] on div at bounding box center [198, 622] width 254 height 143
click at [297, 625] on icon at bounding box center [299, 622] width 10 height 10
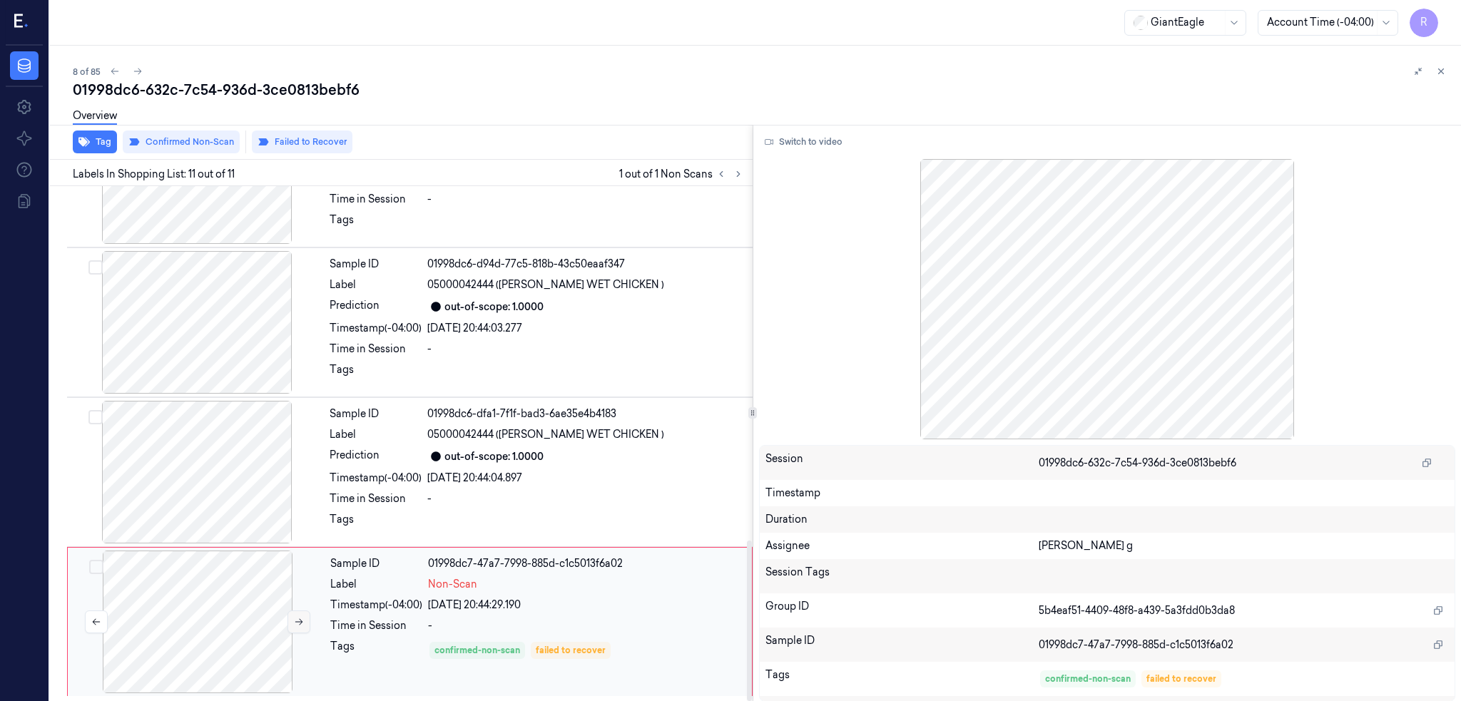
click at [297, 625] on icon at bounding box center [299, 622] width 10 height 10
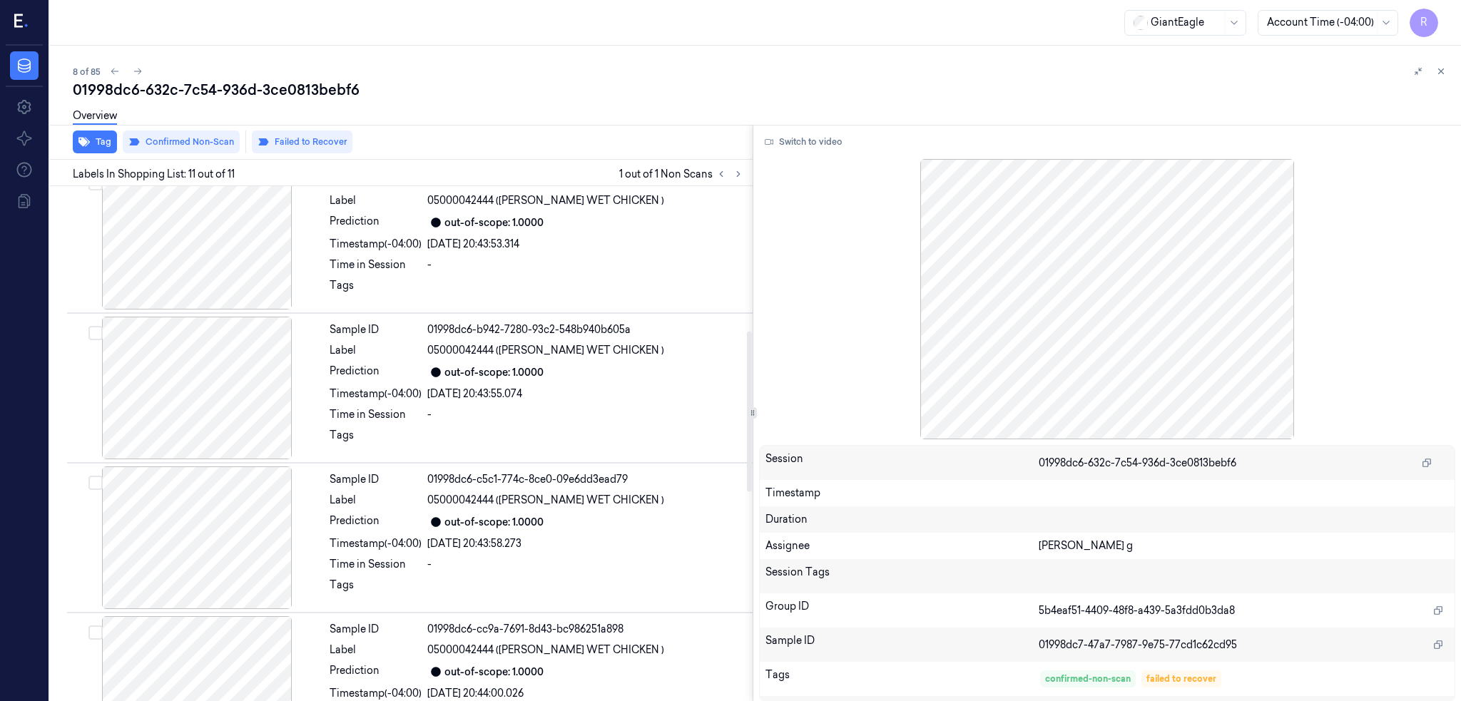
scroll to position [0, 0]
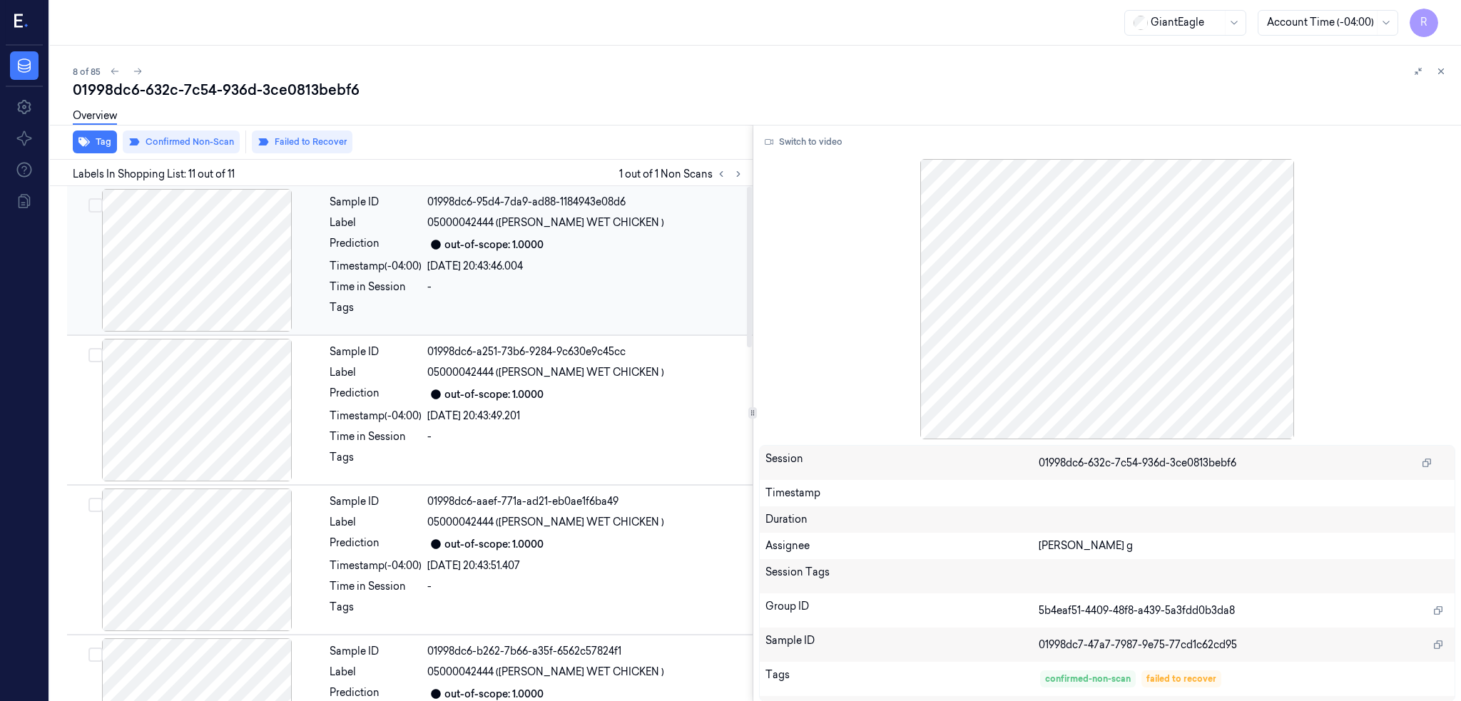
click at [232, 263] on div at bounding box center [197, 260] width 254 height 143
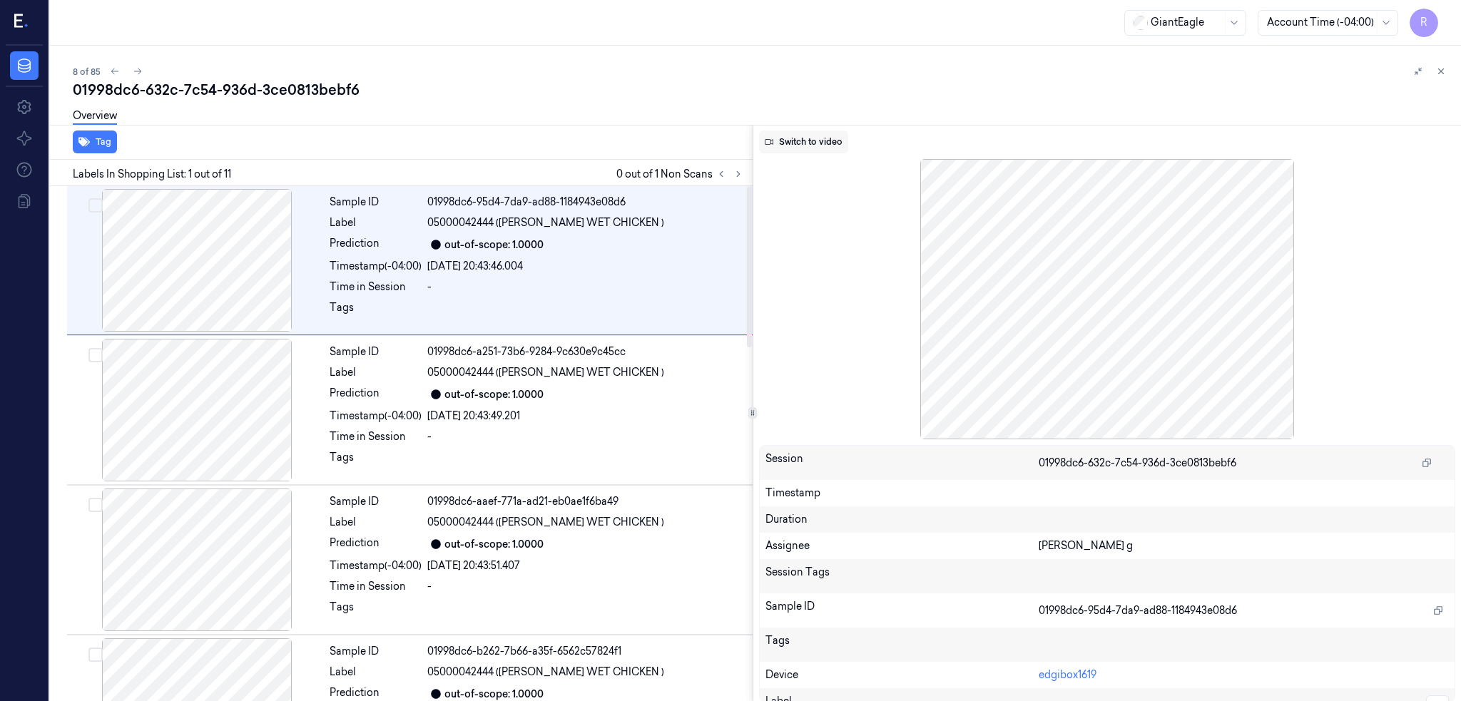
click at [802, 148] on button "Switch to video" at bounding box center [803, 142] width 89 height 23
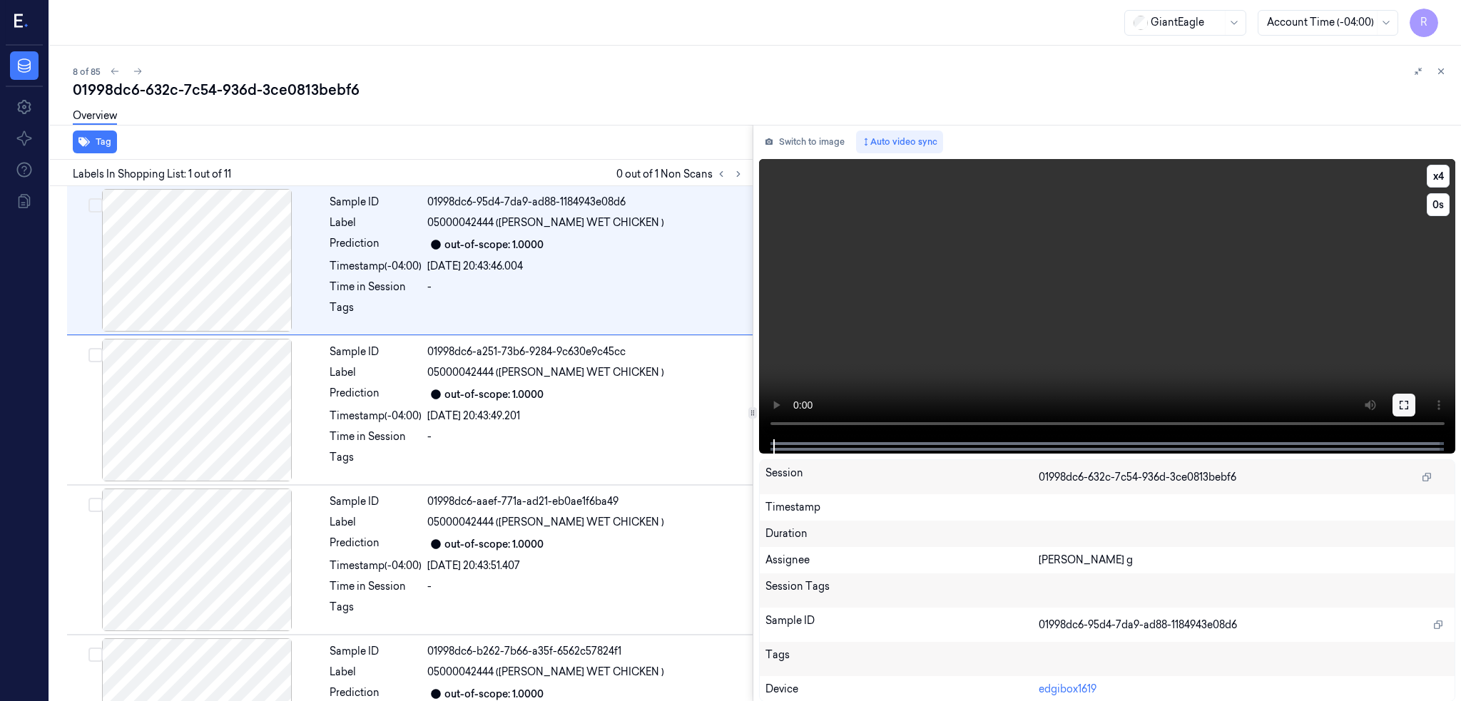
click at [1409, 399] on icon at bounding box center [1403, 404] width 11 height 11
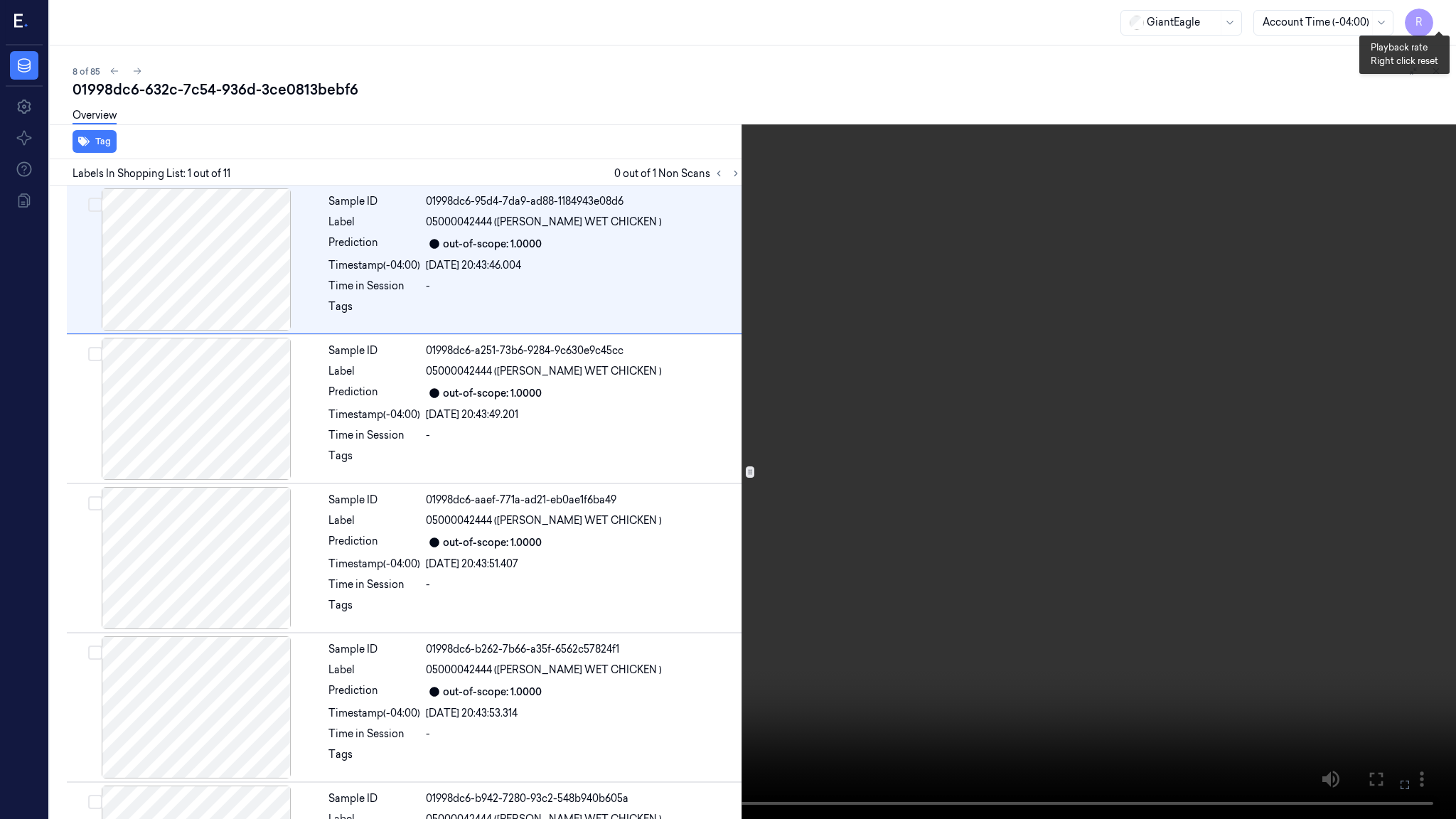
click at [1441, 13] on button "x 4" at bounding box center [1438, 17] width 23 height 23
click at [1438, 16] on button "x 1" at bounding box center [1438, 17] width 23 height 23
click at [1442, 14] on button "x 2" at bounding box center [1438, 17] width 23 height 23
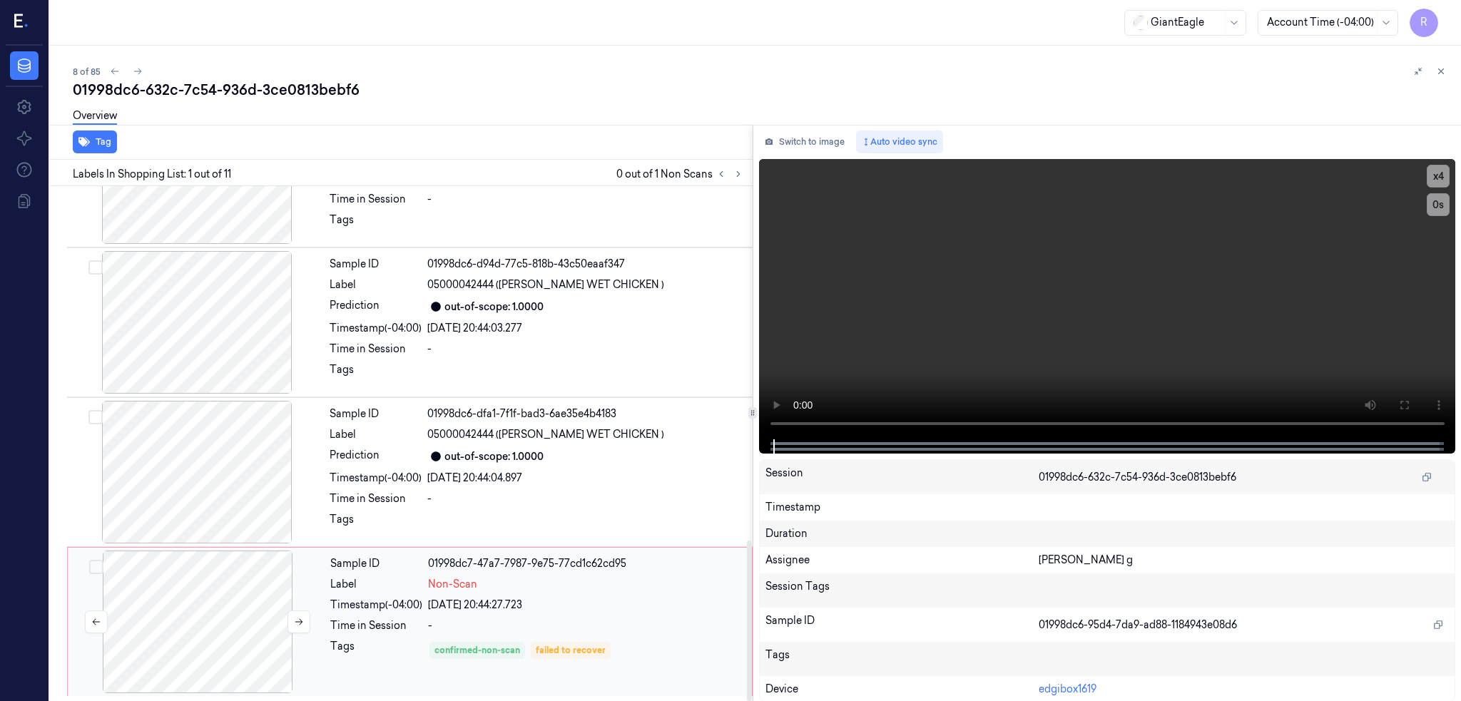
click at [218, 588] on div at bounding box center [198, 622] width 254 height 143
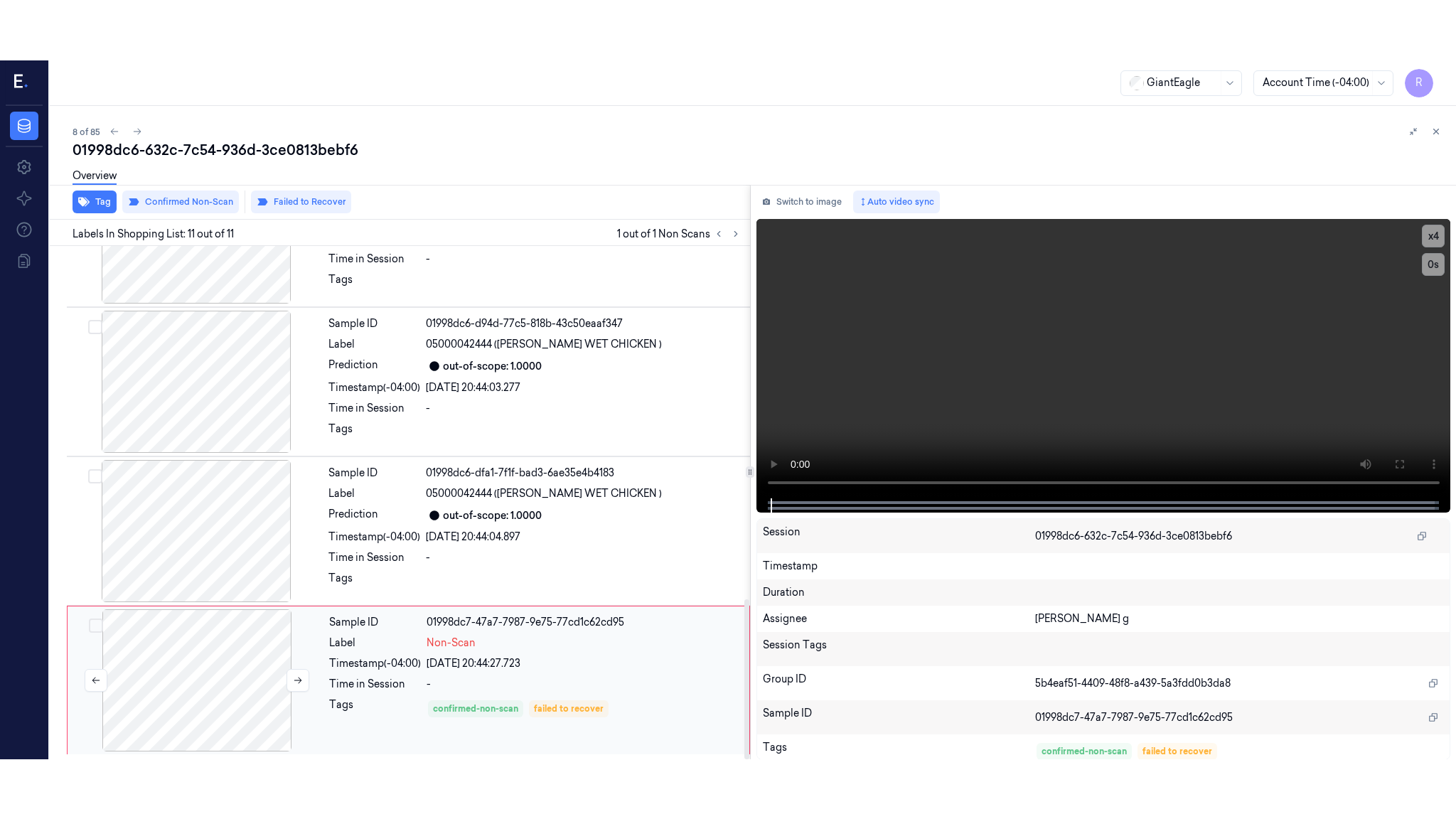
scroll to position [1133, 0]
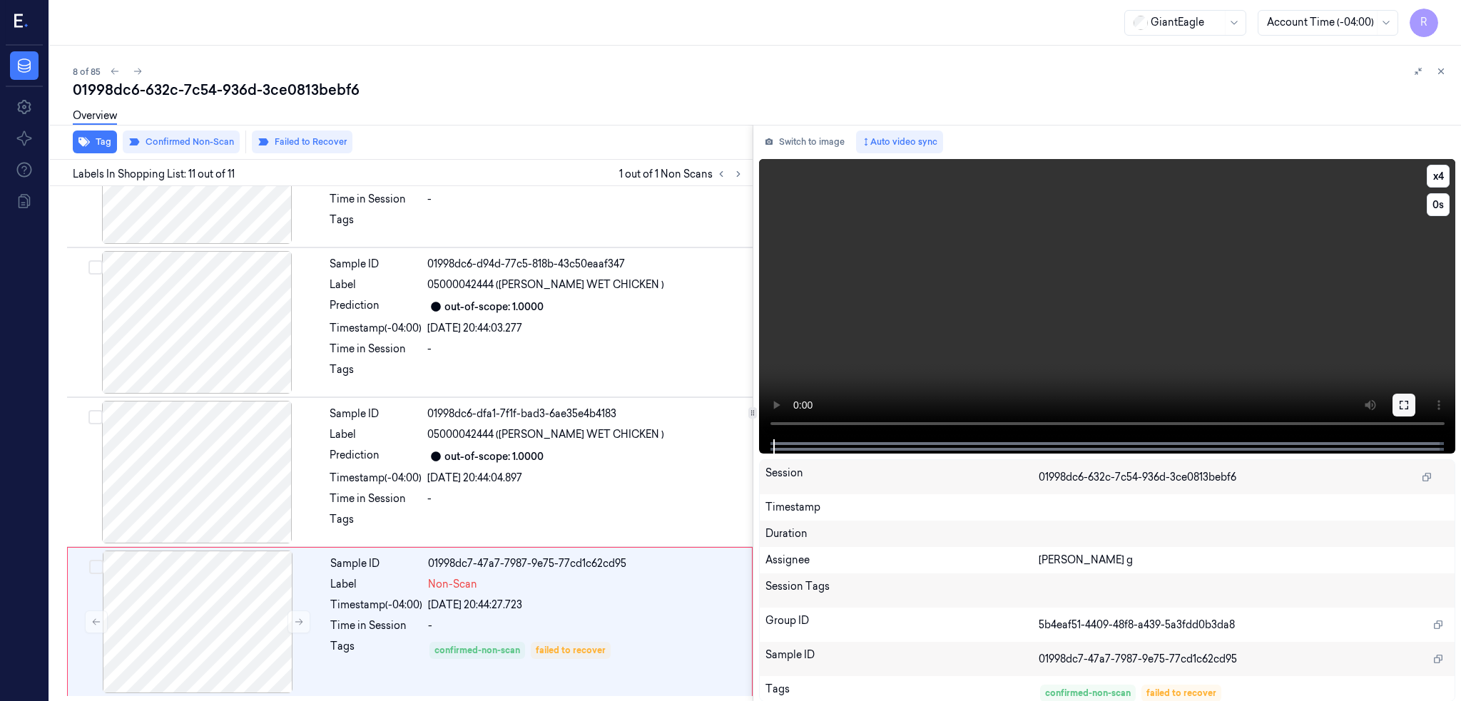
click at [1409, 404] on icon at bounding box center [1403, 404] width 11 height 11
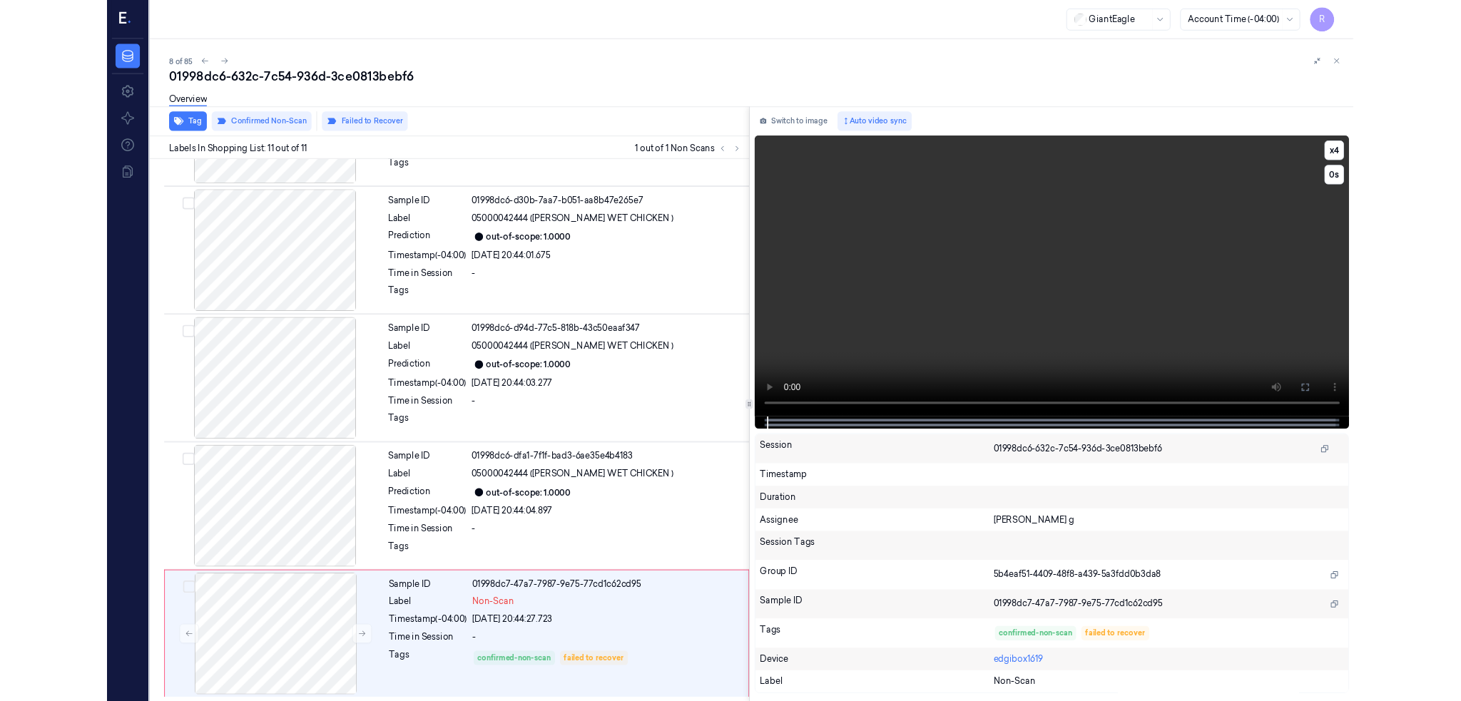
scroll to position [1017, 0]
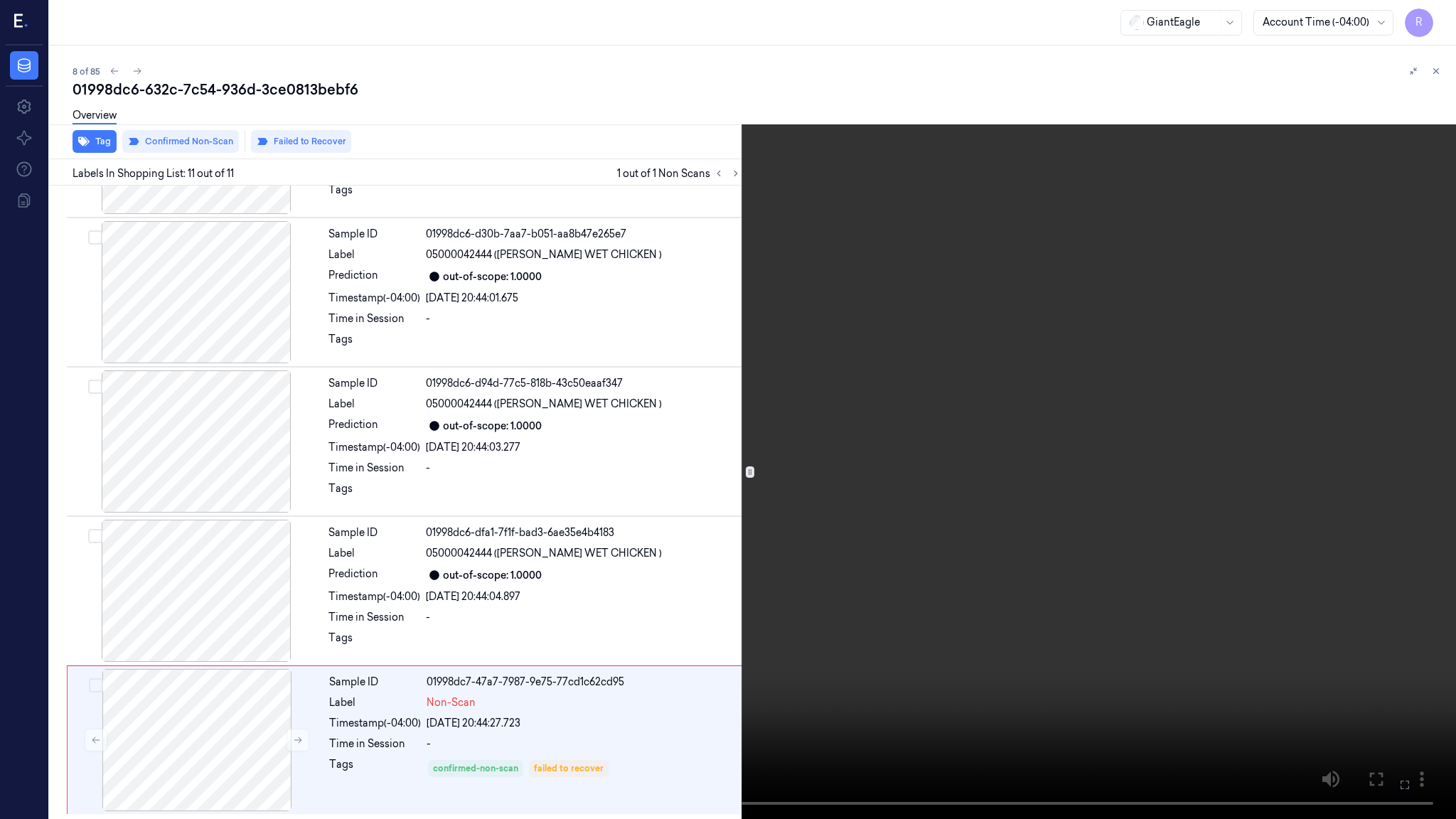
click at [653, 259] on video at bounding box center [728, 410] width 1456 height 819
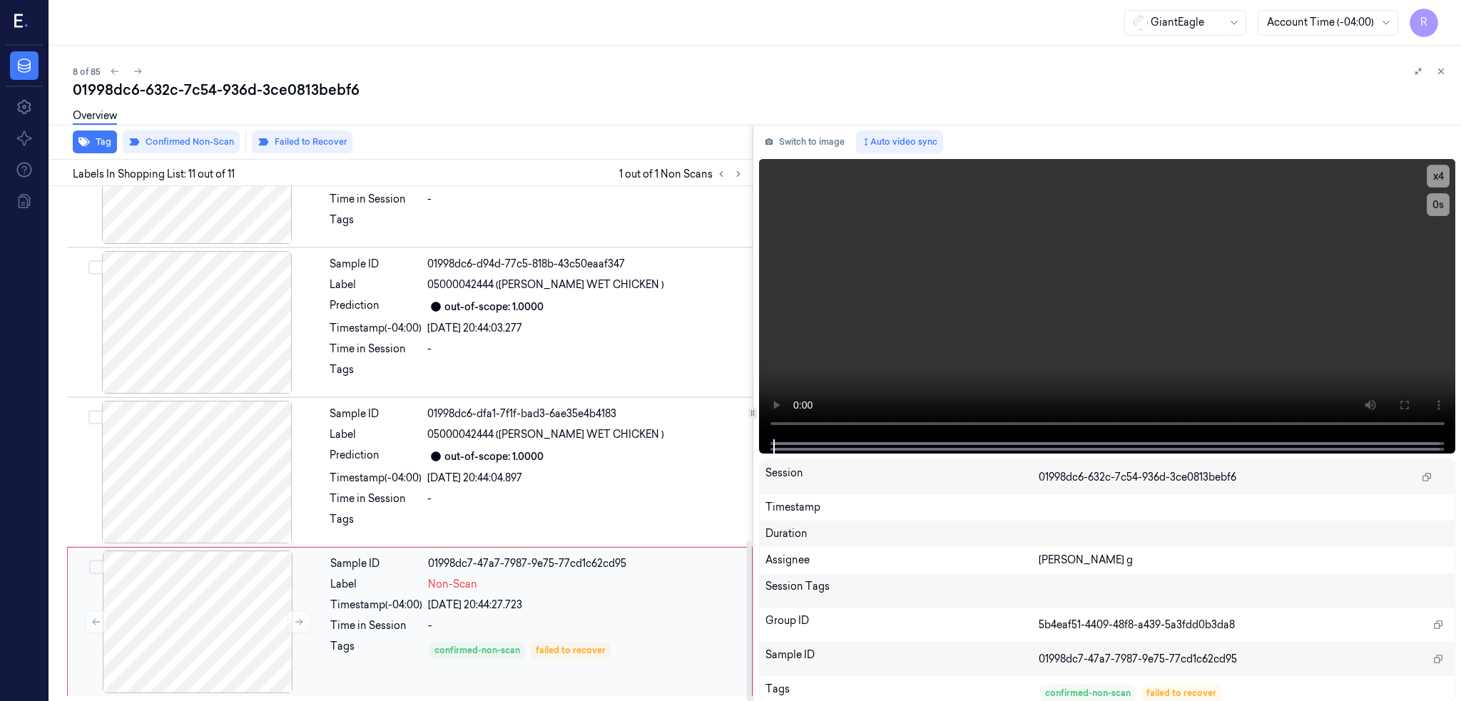
click at [453, 629] on div "-" at bounding box center [585, 625] width 315 height 15
click at [515, 459] on div "out-of-scope: 1.0000" at bounding box center [493, 456] width 99 height 15
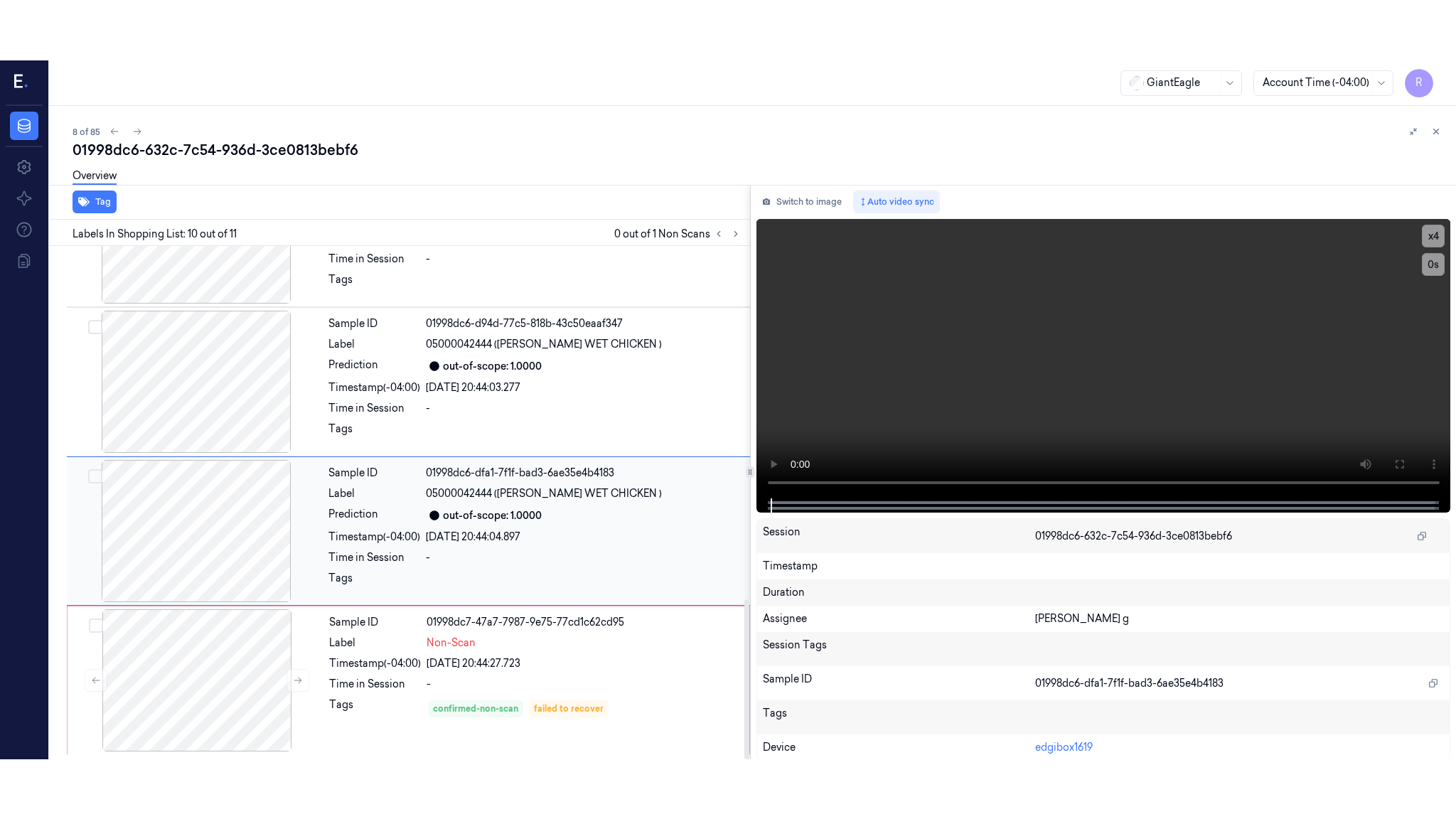
scroll to position [1132, 0]
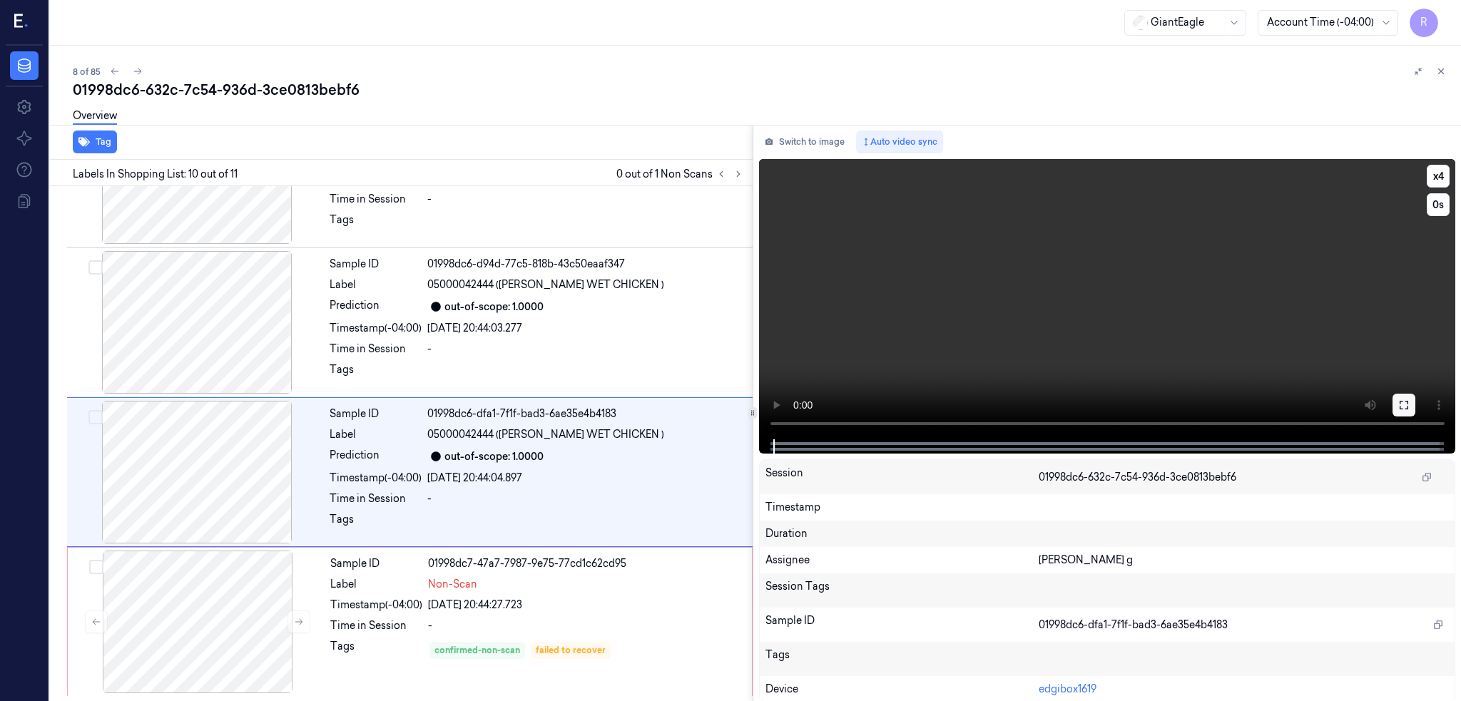
click at [1415, 404] on button at bounding box center [1403, 405] width 23 height 23
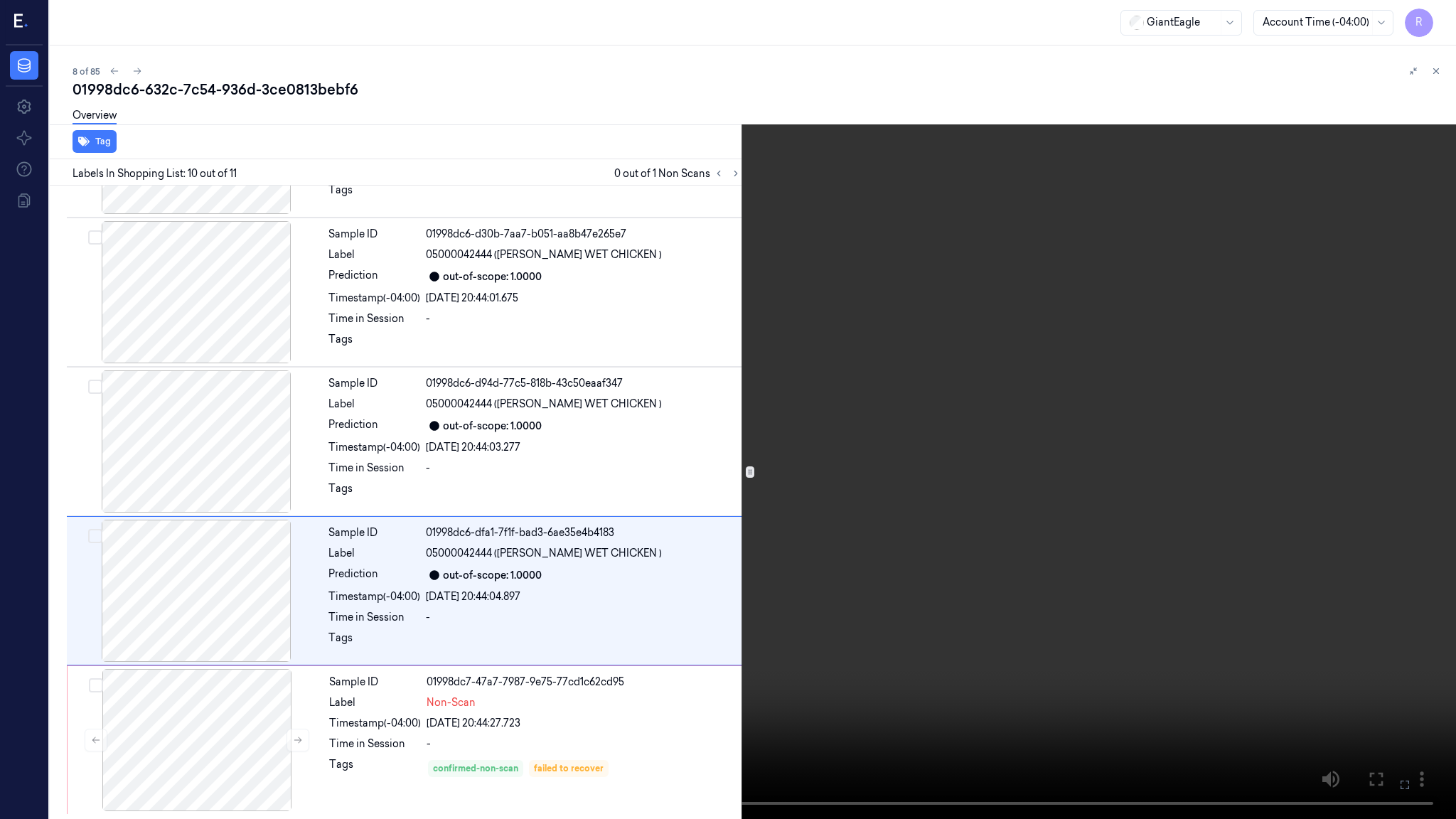
click at [1321, 437] on video at bounding box center [728, 410] width 1456 height 819
click at [1442, 21] on button "x 4" at bounding box center [1438, 17] width 23 height 23
click at [878, 516] on video at bounding box center [728, 410] width 1456 height 819
click at [1431, 17] on button "x 1" at bounding box center [1438, 17] width 23 height 23
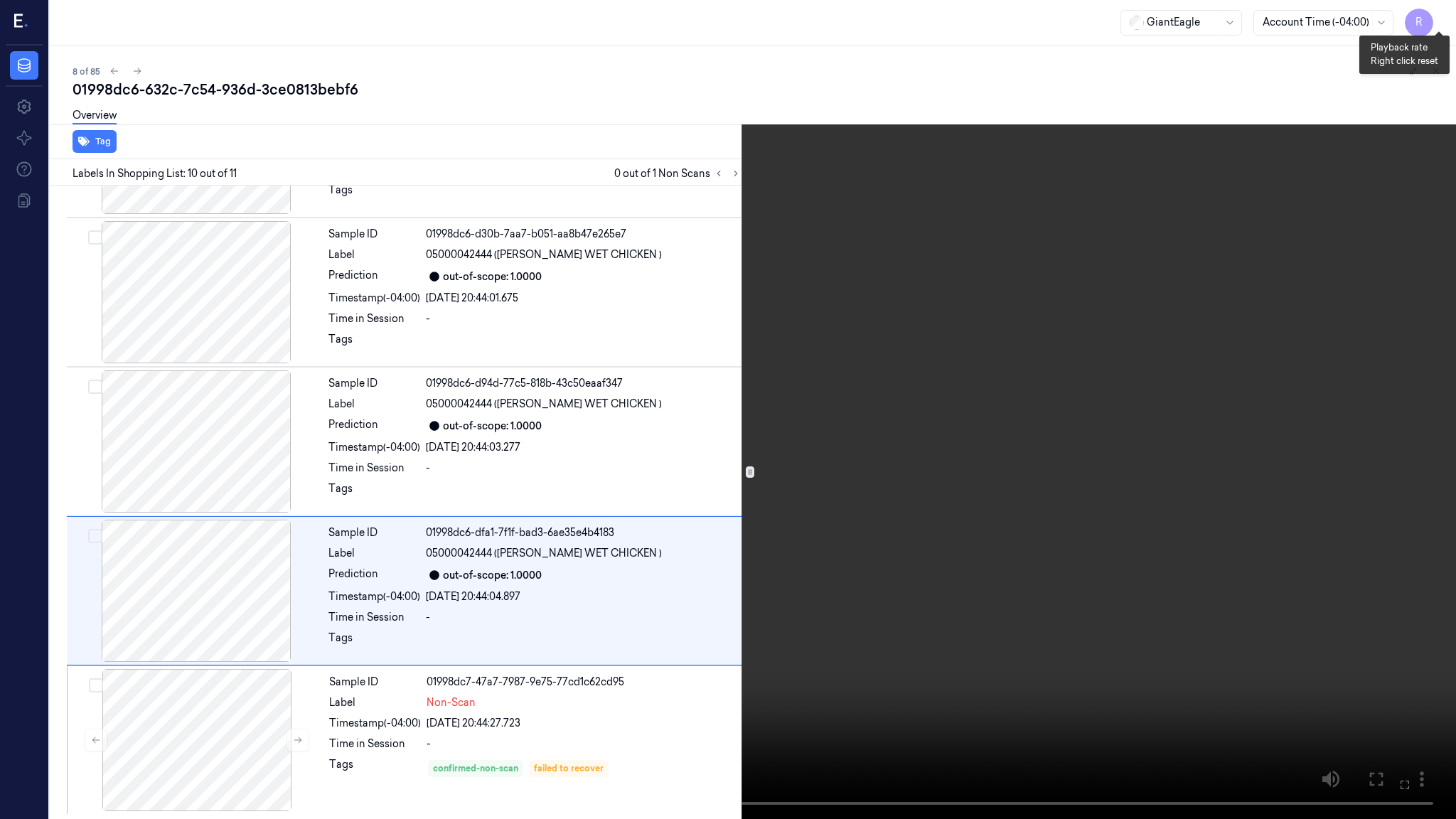
click at [1431, 17] on button "x 2" at bounding box center [1438, 17] width 23 height 23
click at [1434, 17] on button "x 4" at bounding box center [1438, 17] width 23 height 23
click at [1434, 17] on button "x 1" at bounding box center [1438, 17] width 23 height 23
drag, startPoint x: 1436, startPoint y: 9, endPoint x: 1414, endPoint y: 88, distance: 82.0
click at [1436, 9] on button "x 2" at bounding box center [1438, 17] width 23 height 23
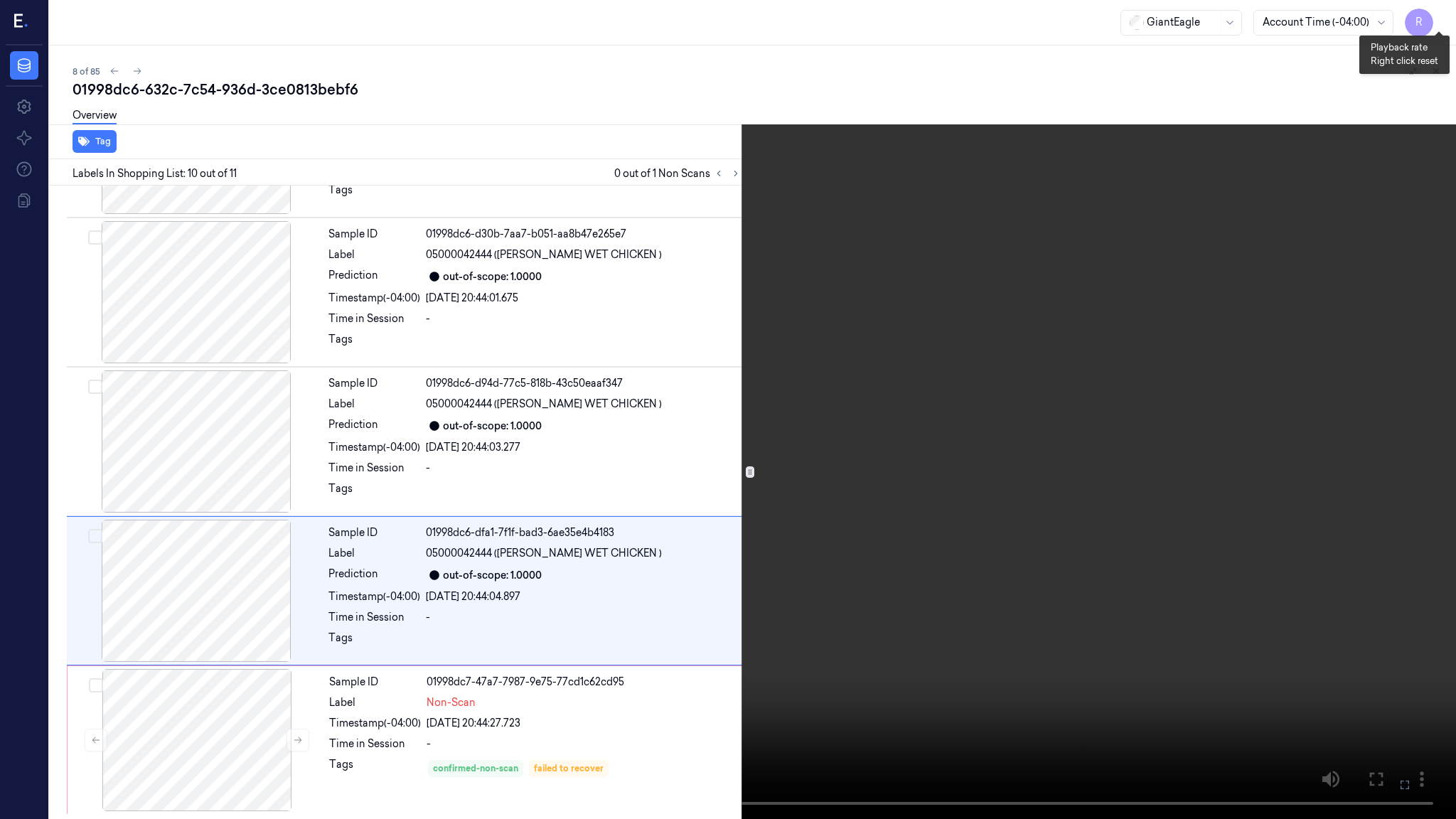
click at [1438, 24] on button "x 4" at bounding box center [1438, 17] width 23 height 23
click at [825, 346] on video at bounding box center [728, 410] width 1456 height 819
click at [1436, 21] on button "x 1" at bounding box center [1438, 17] width 23 height 23
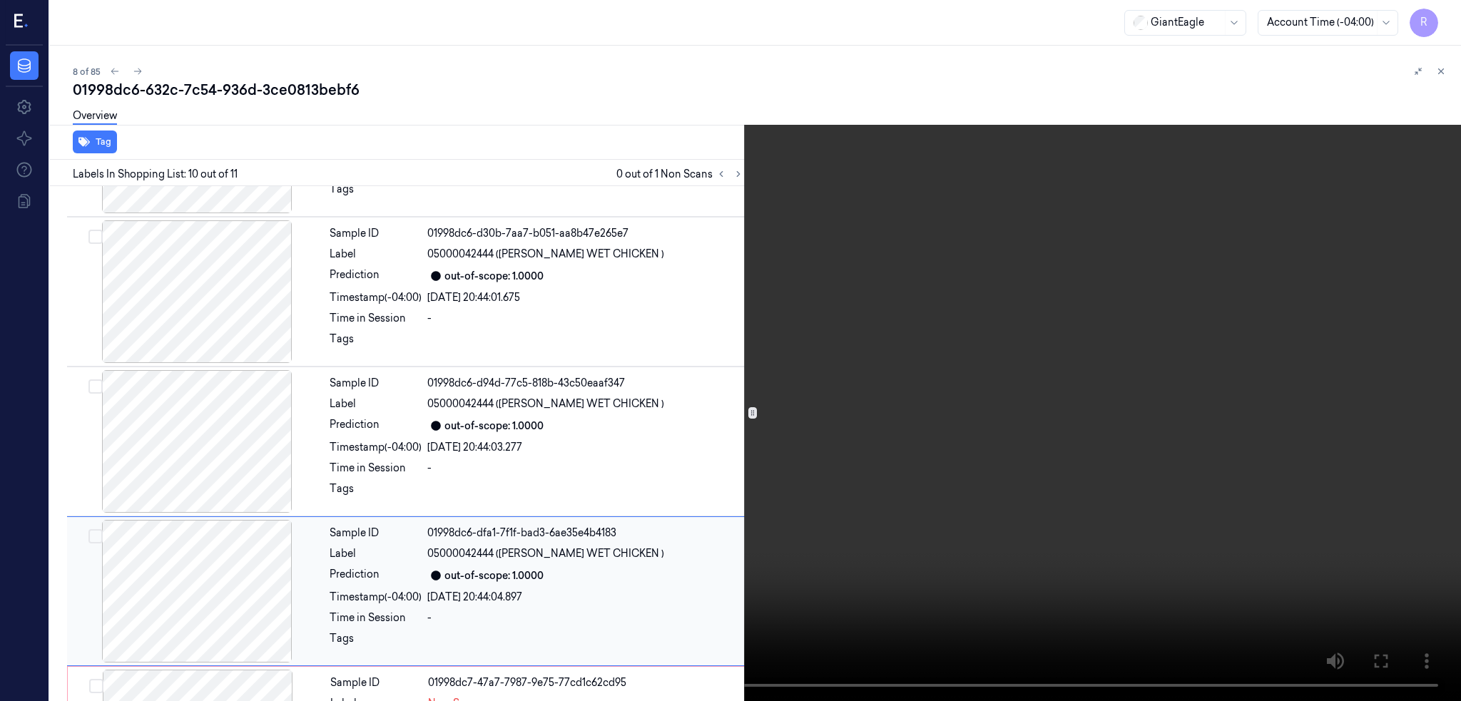
scroll to position [1136, 0]
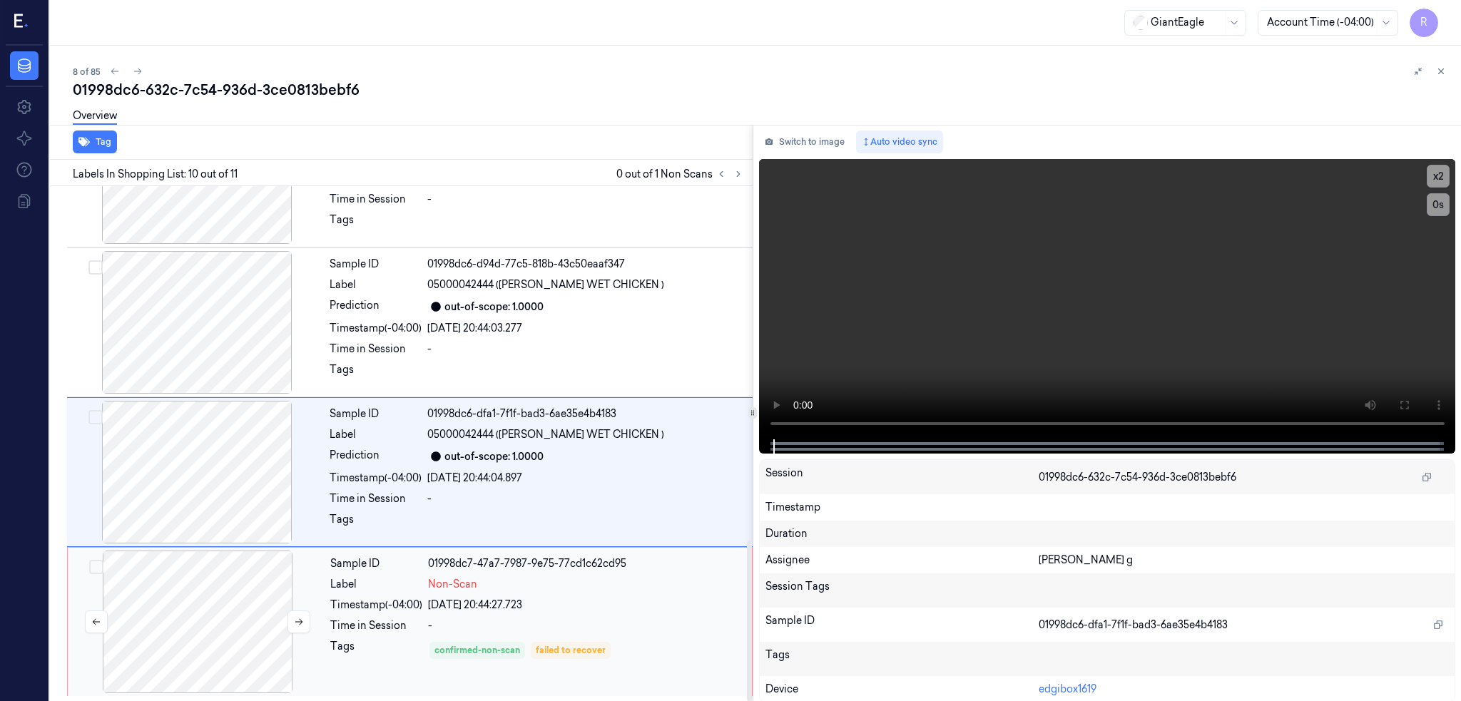
click at [220, 634] on div at bounding box center [198, 622] width 254 height 143
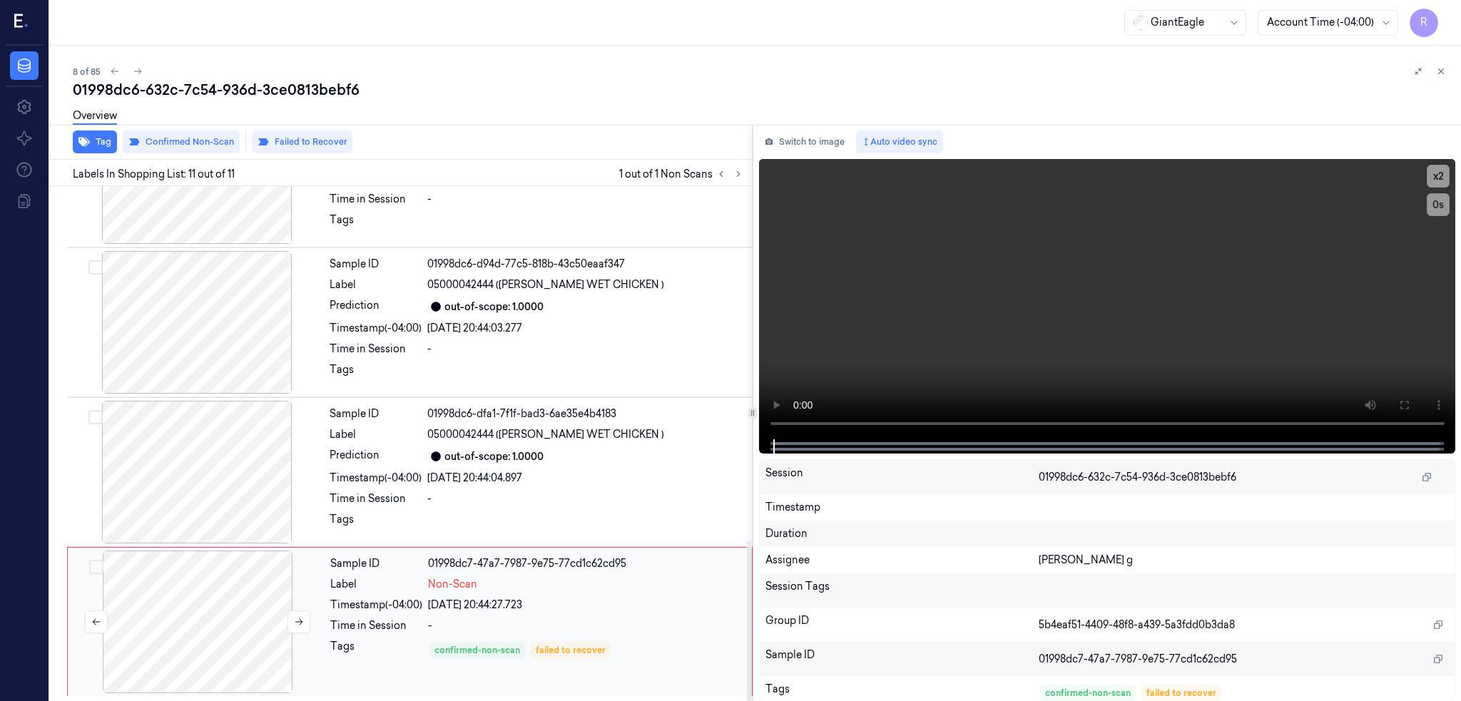
scroll to position [1137, 0]
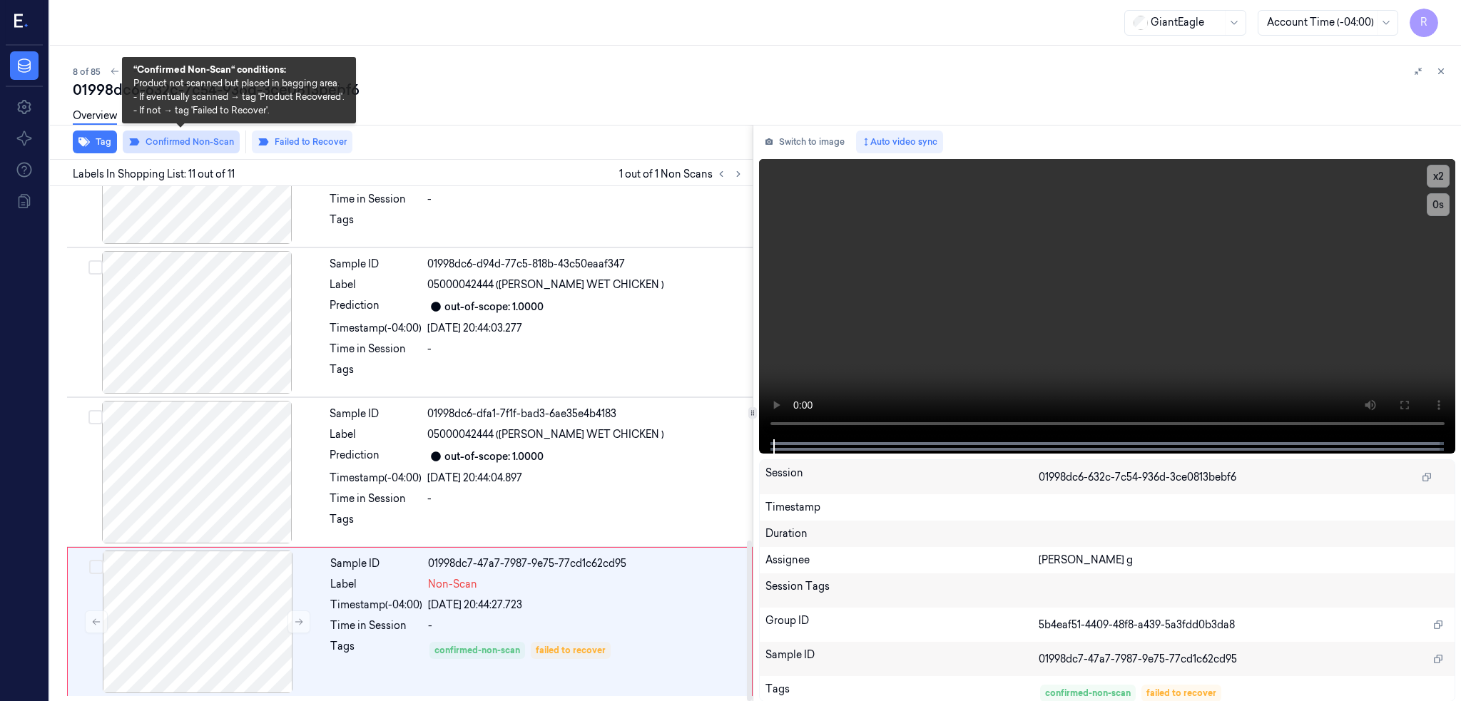
click at [204, 142] on button "Confirmed Non-Scan" at bounding box center [181, 142] width 117 height 23
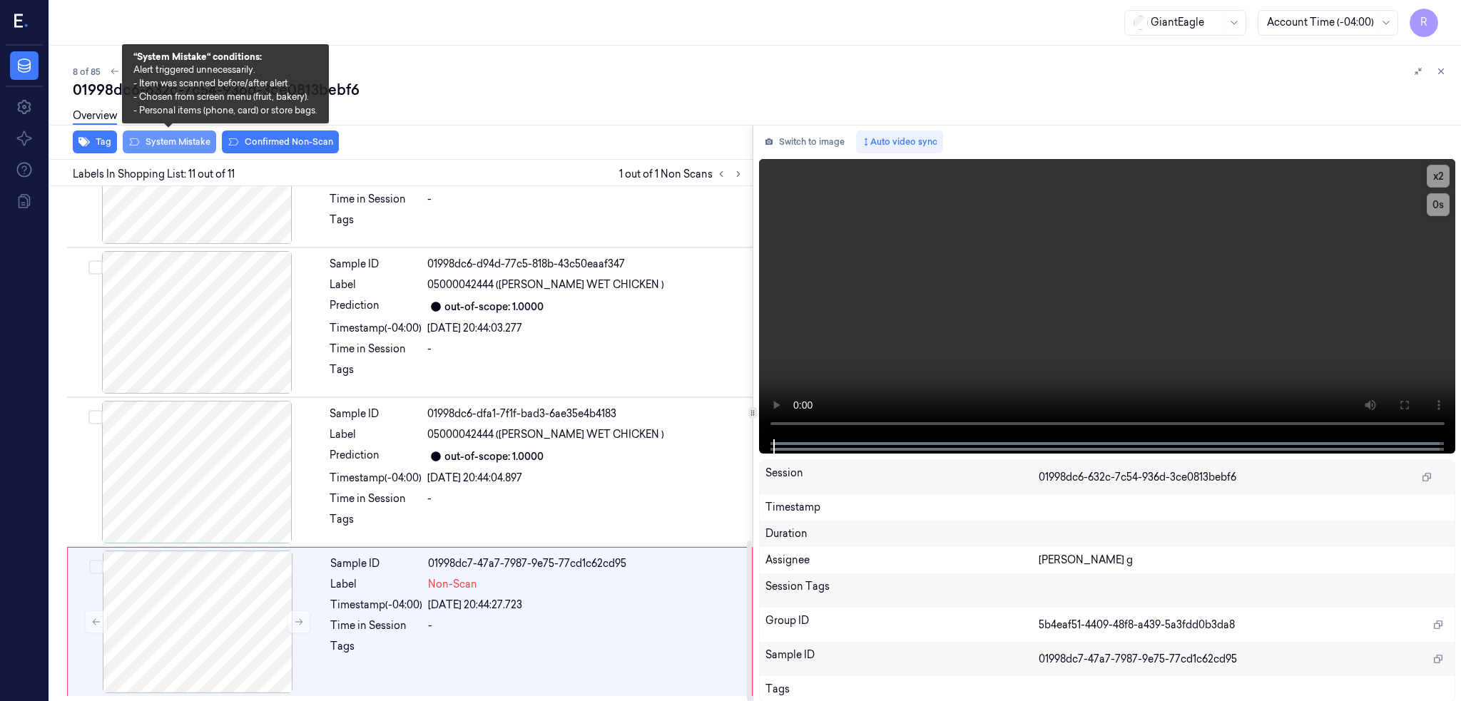
click at [168, 146] on button "System Mistake" at bounding box center [169, 142] width 93 height 23
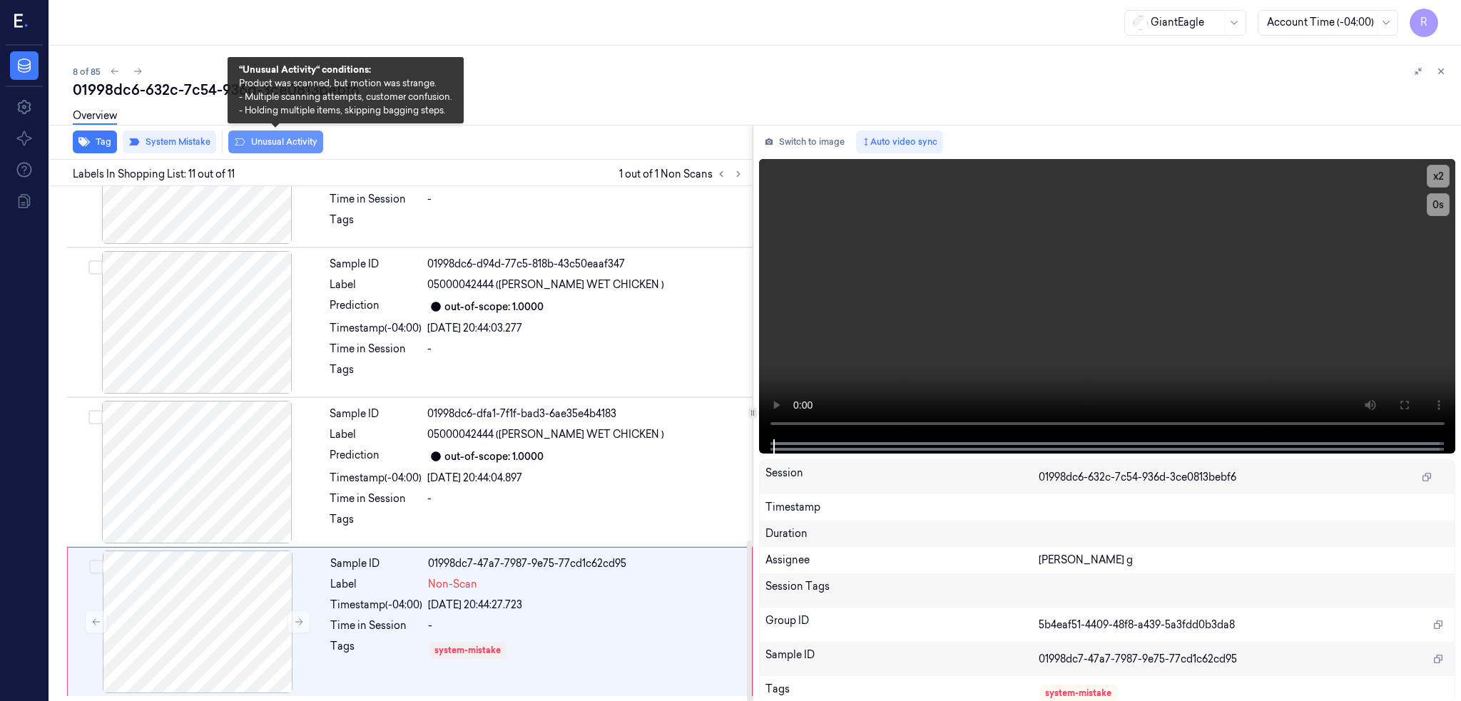
click at [284, 141] on button "Unusual Activity" at bounding box center [275, 142] width 95 height 23
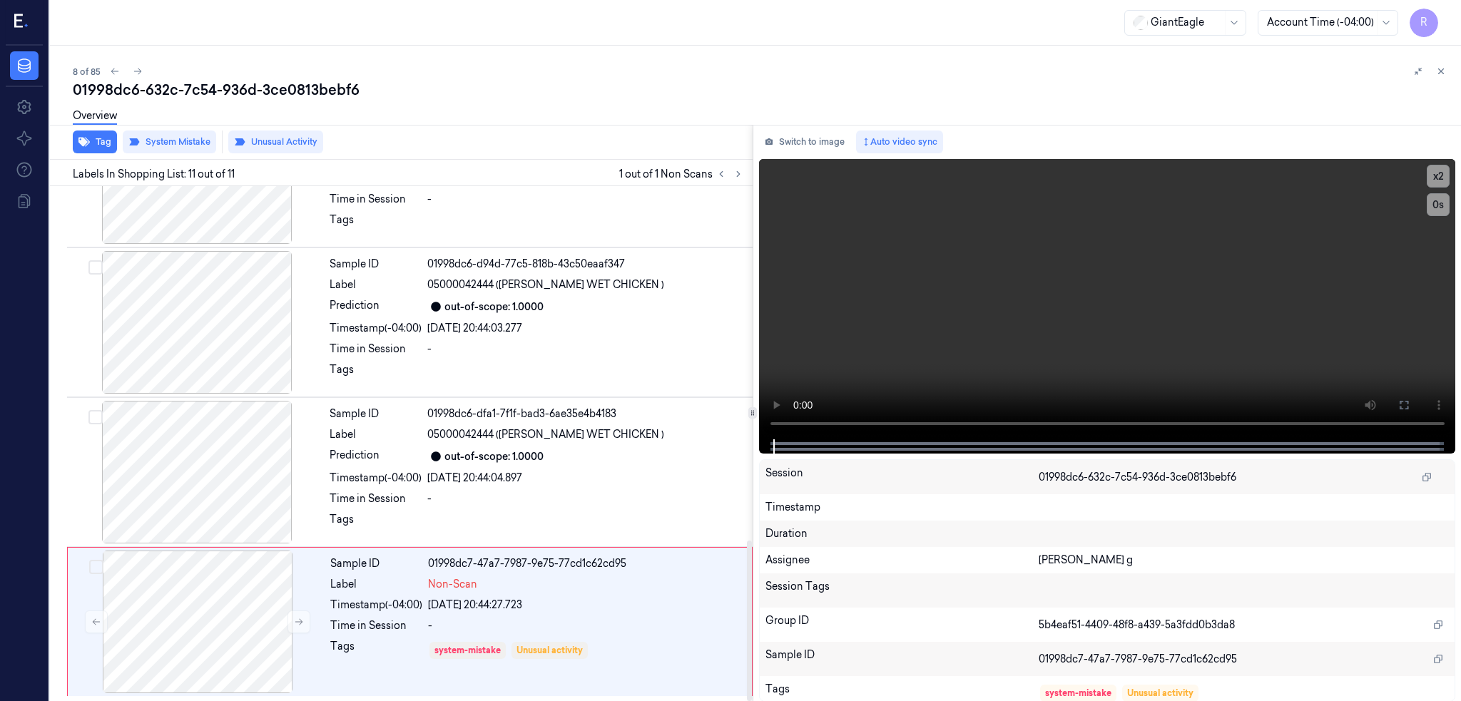
click at [237, 93] on div "01998dc6-632c-7c54-936d-3ce0813bebf6" at bounding box center [761, 90] width 1376 height 20
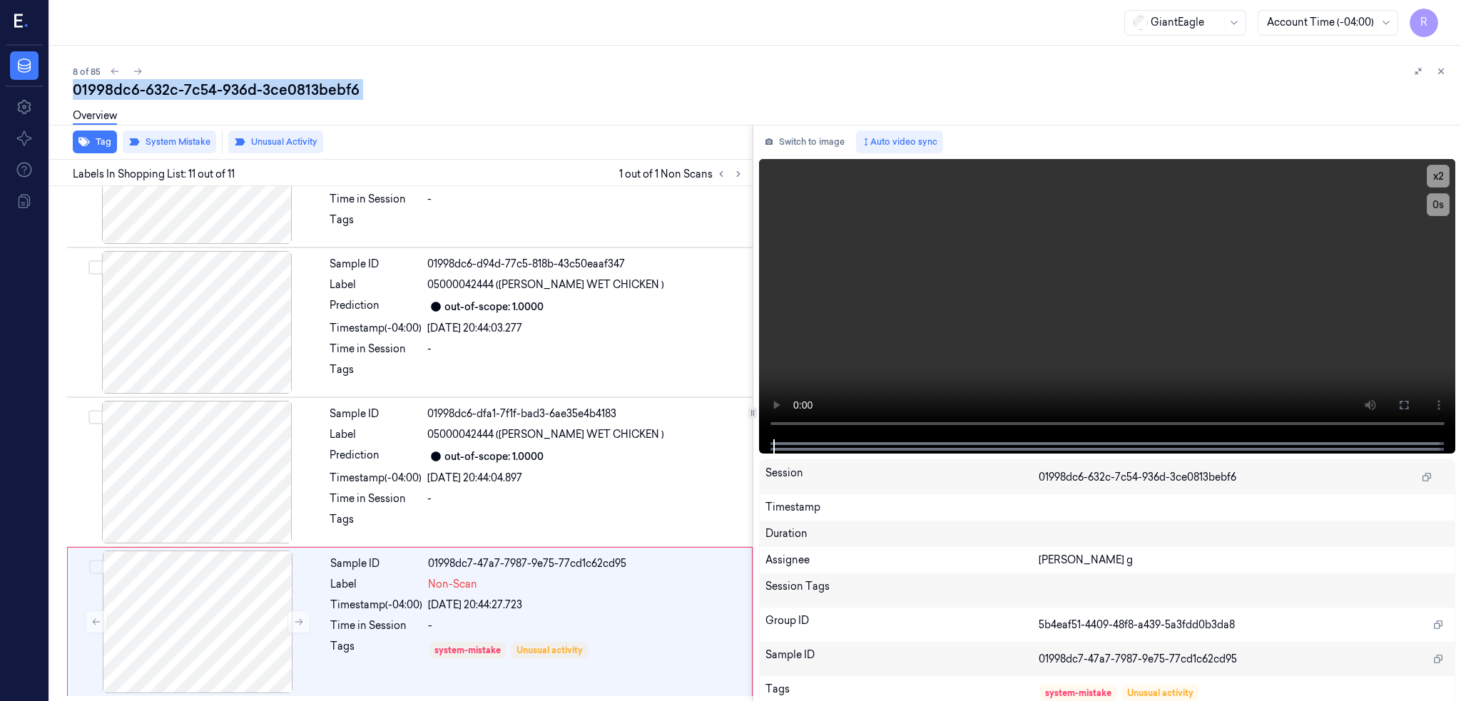
copy div "936d"
click at [215, 612] on div at bounding box center [198, 622] width 254 height 143
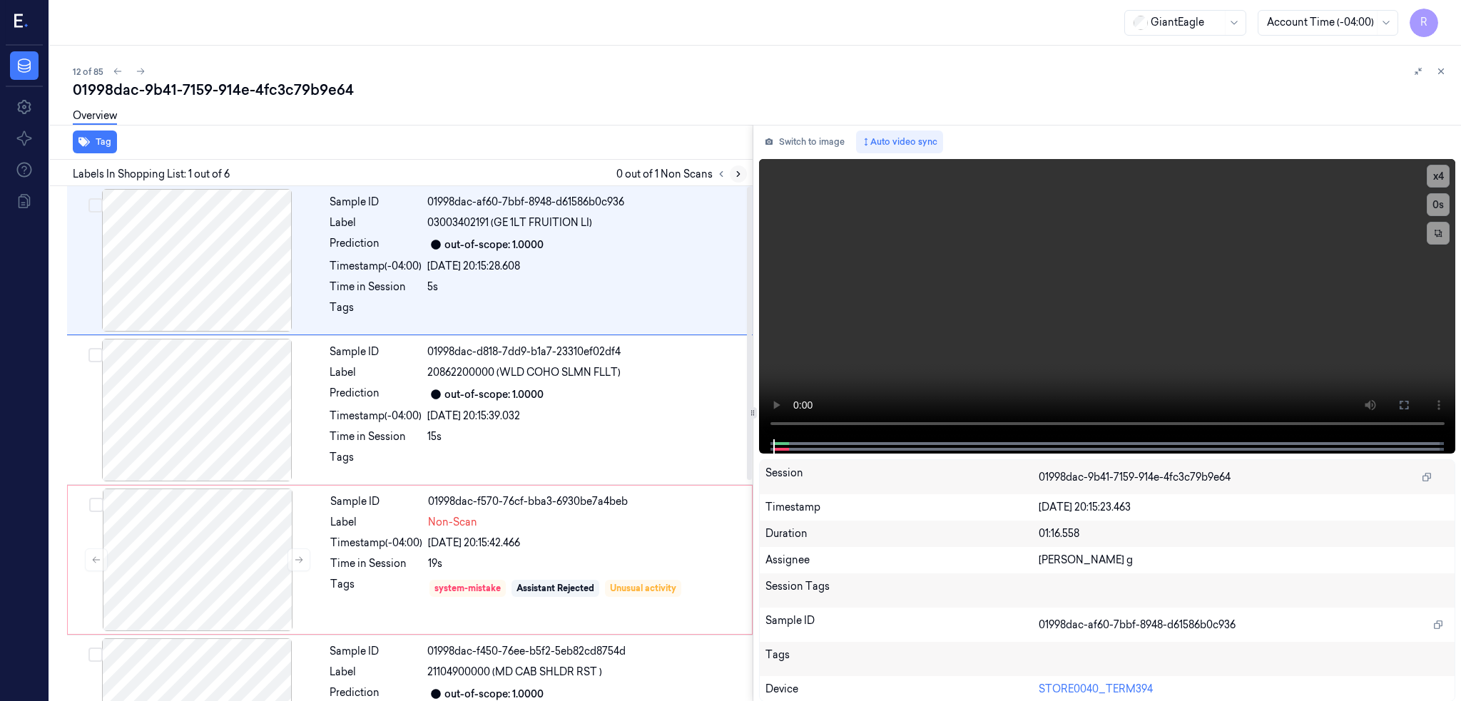
click at [743, 175] on icon at bounding box center [738, 174] width 10 height 10
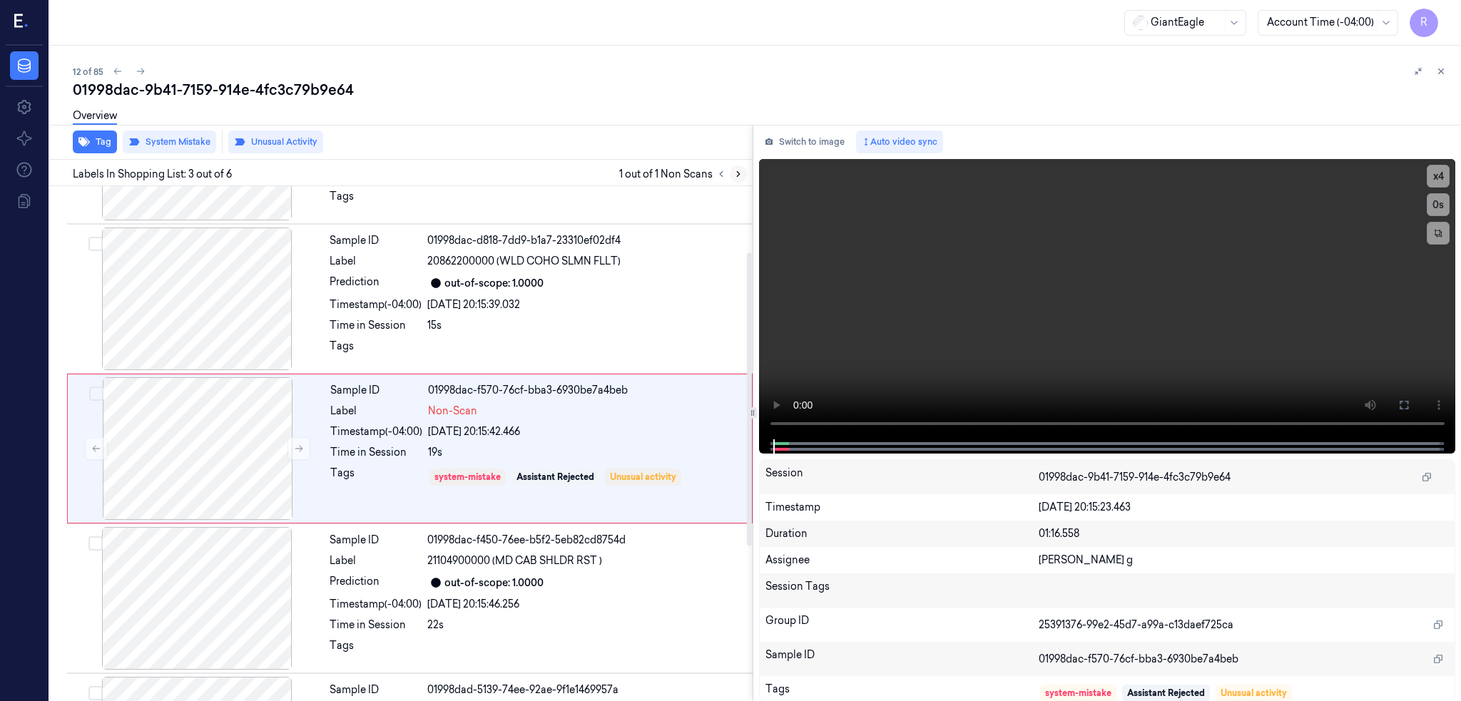
scroll to position [116, 0]
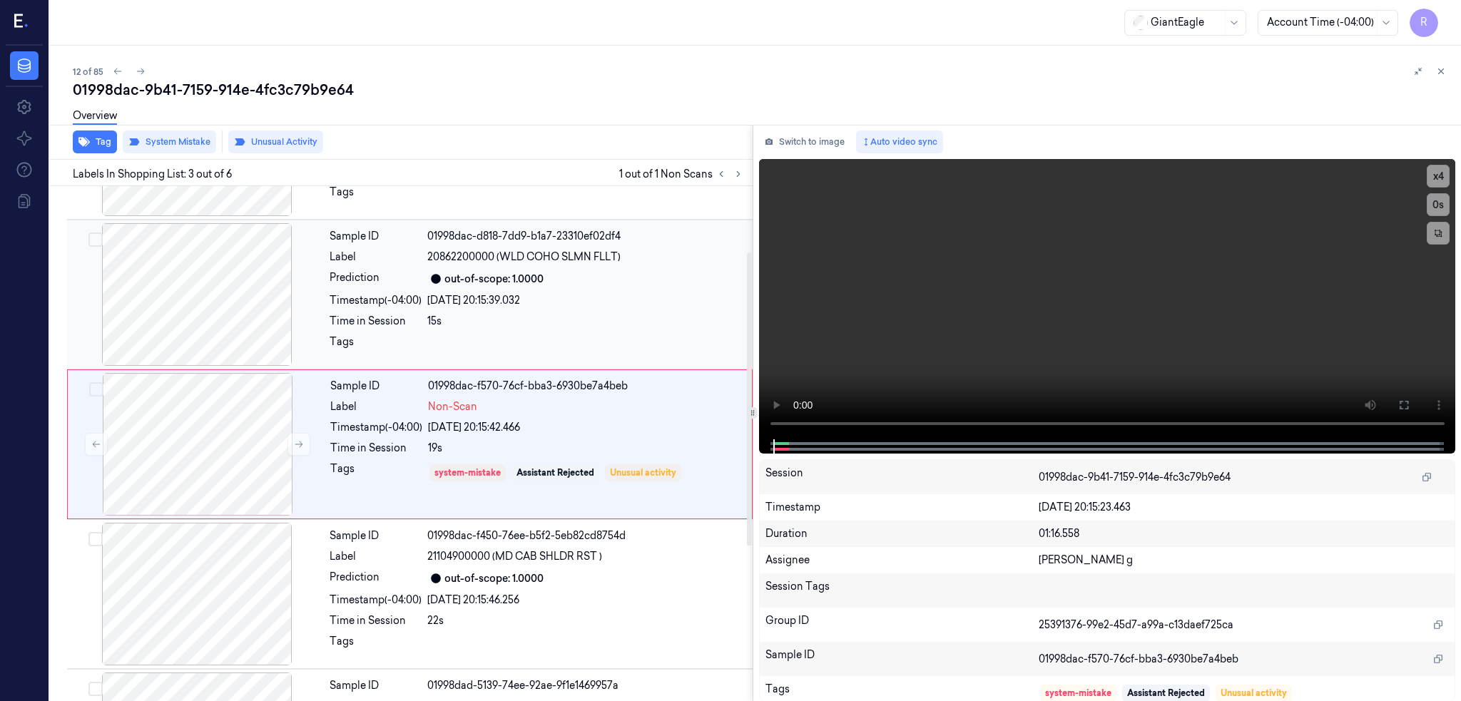
click at [201, 298] on div at bounding box center [197, 294] width 254 height 143
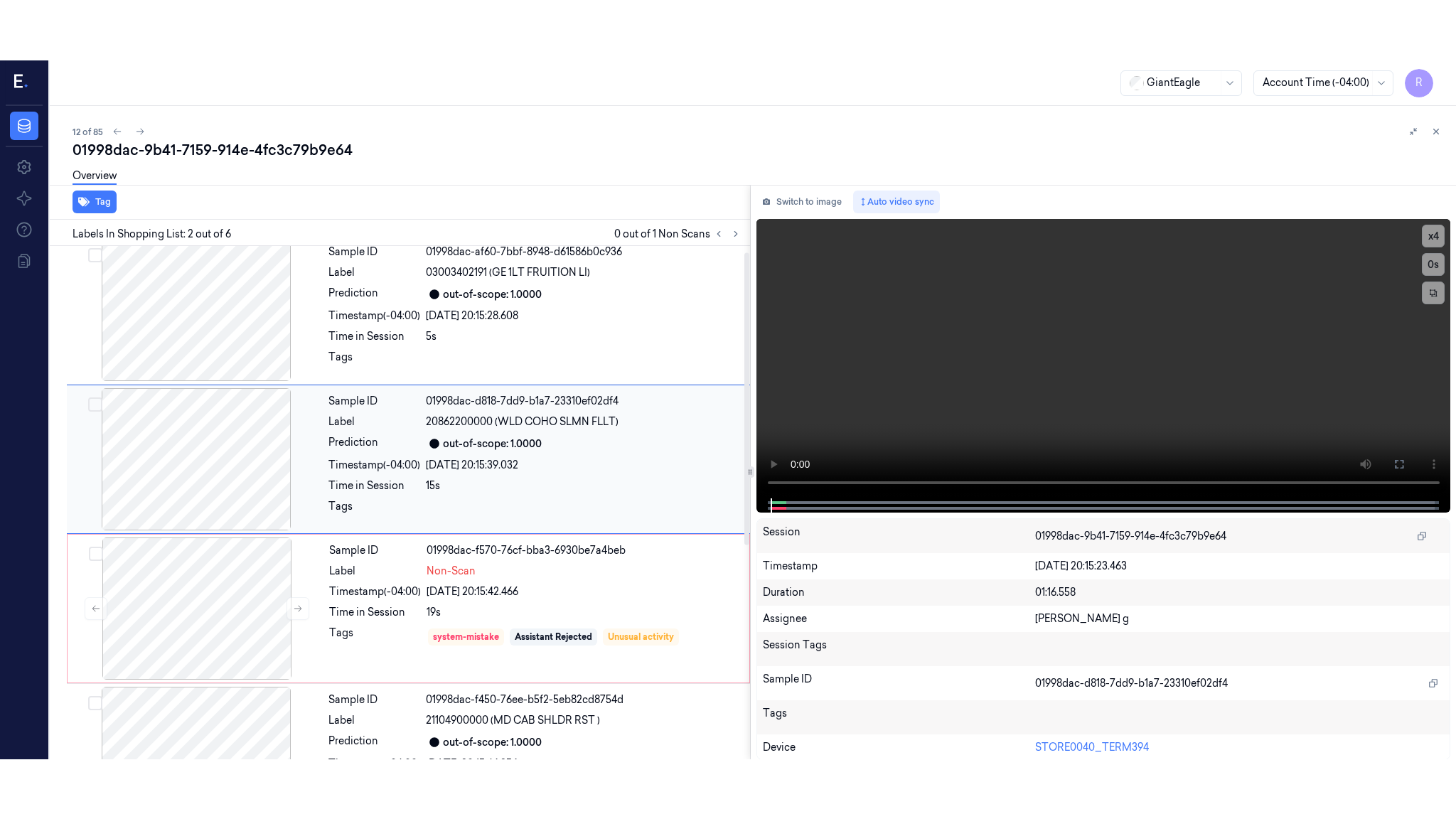
scroll to position [0, 0]
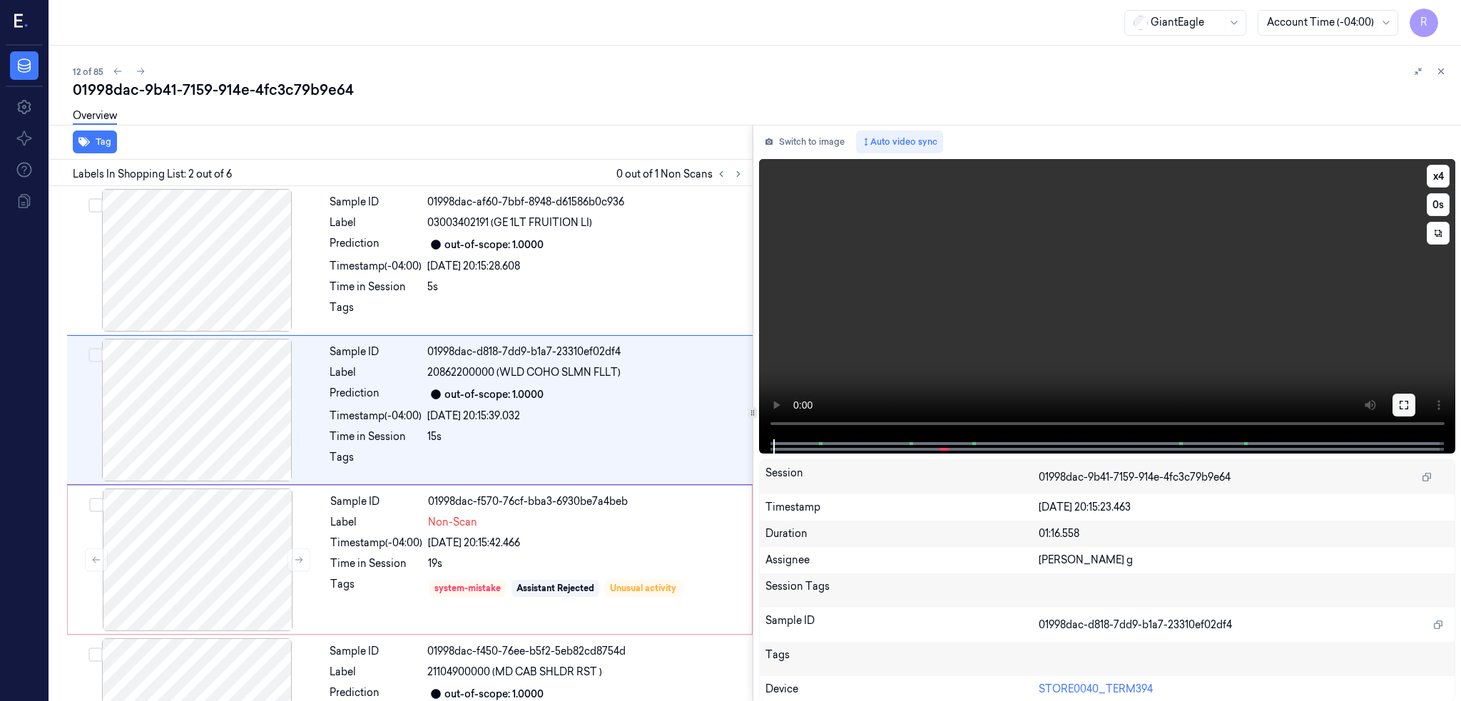
click at [1415, 394] on button at bounding box center [1403, 405] width 23 height 23
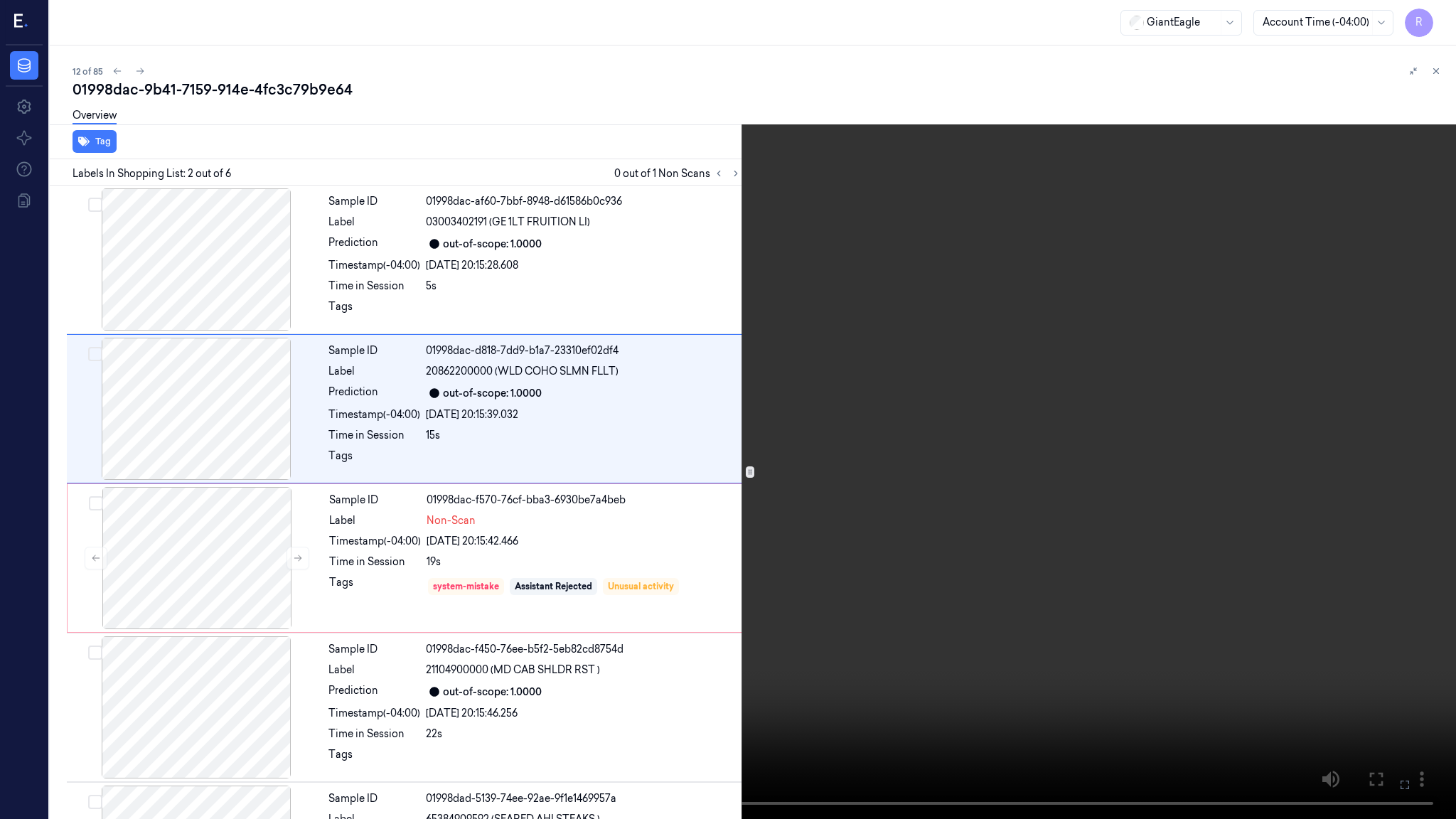
click at [762, 519] on video at bounding box center [728, 410] width 1456 height 819
click at [1430, 11] on button "x 4" at bounding box center [1438, 17] width 23 height 23
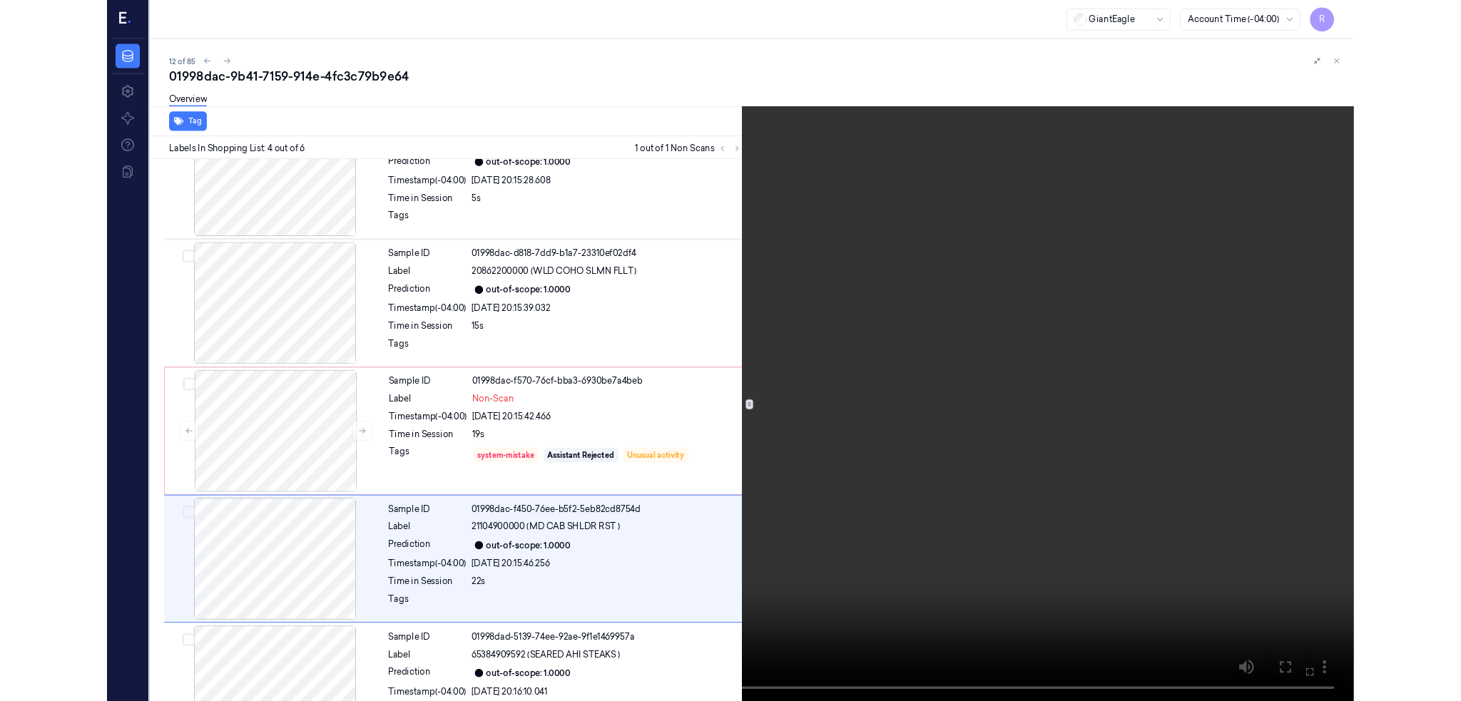
scroll to position [205, 0]
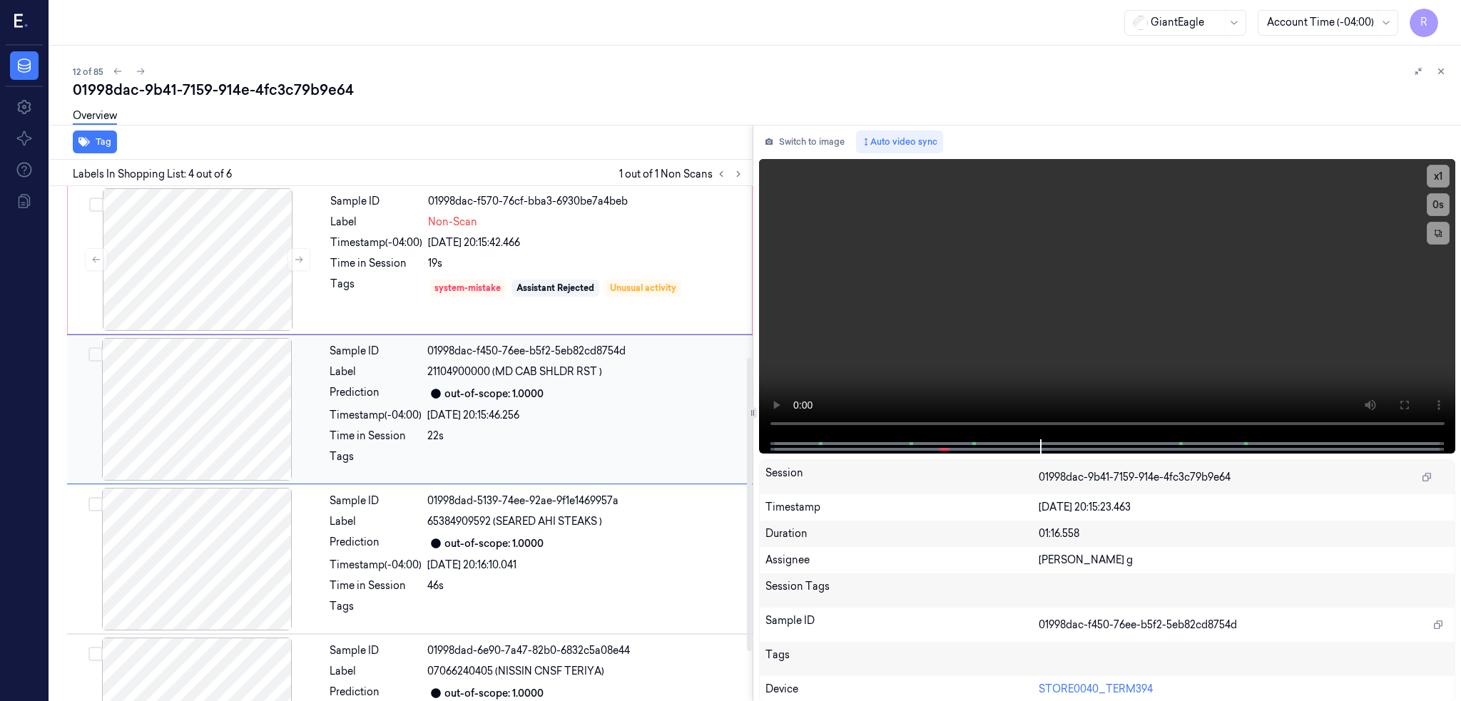
click at [218, 418] on div at bounding box center [197, 409] width 254 height 143
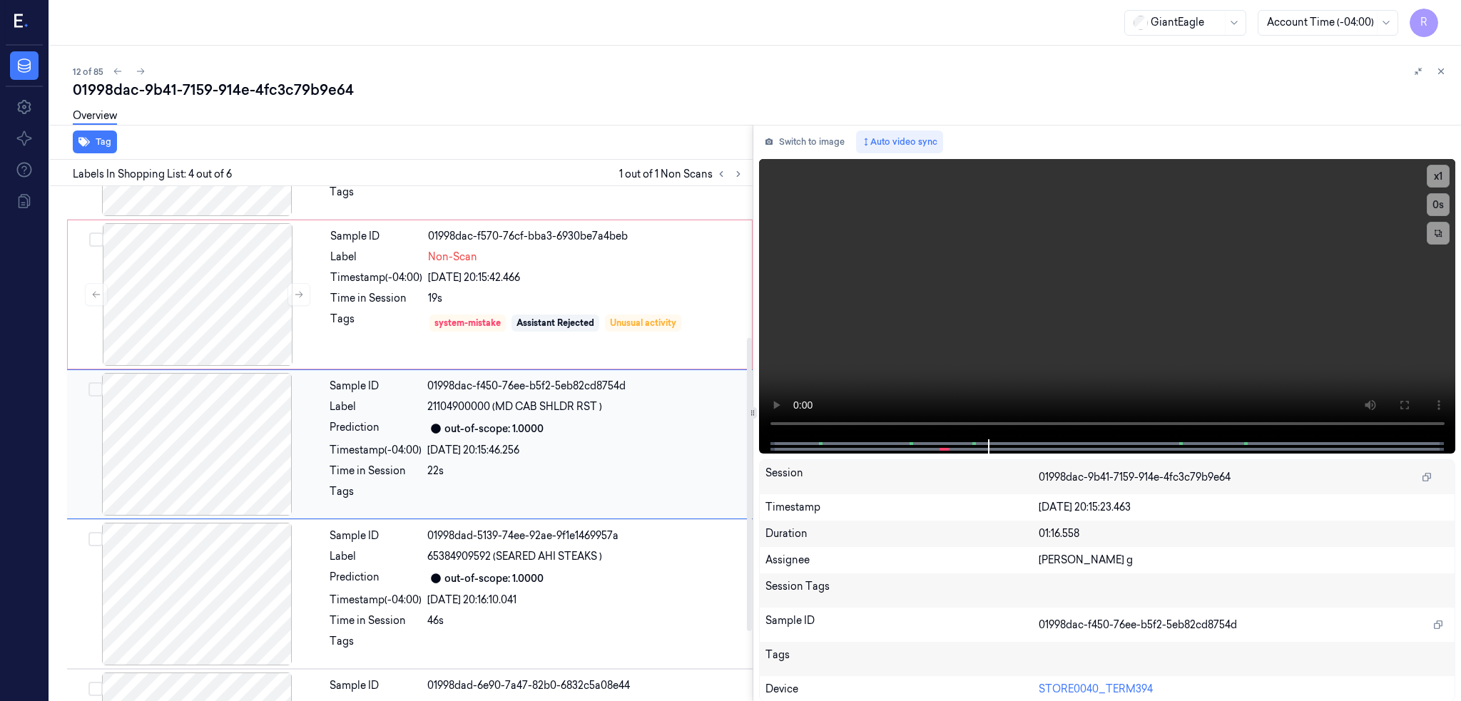
scroll to position [170, 0]
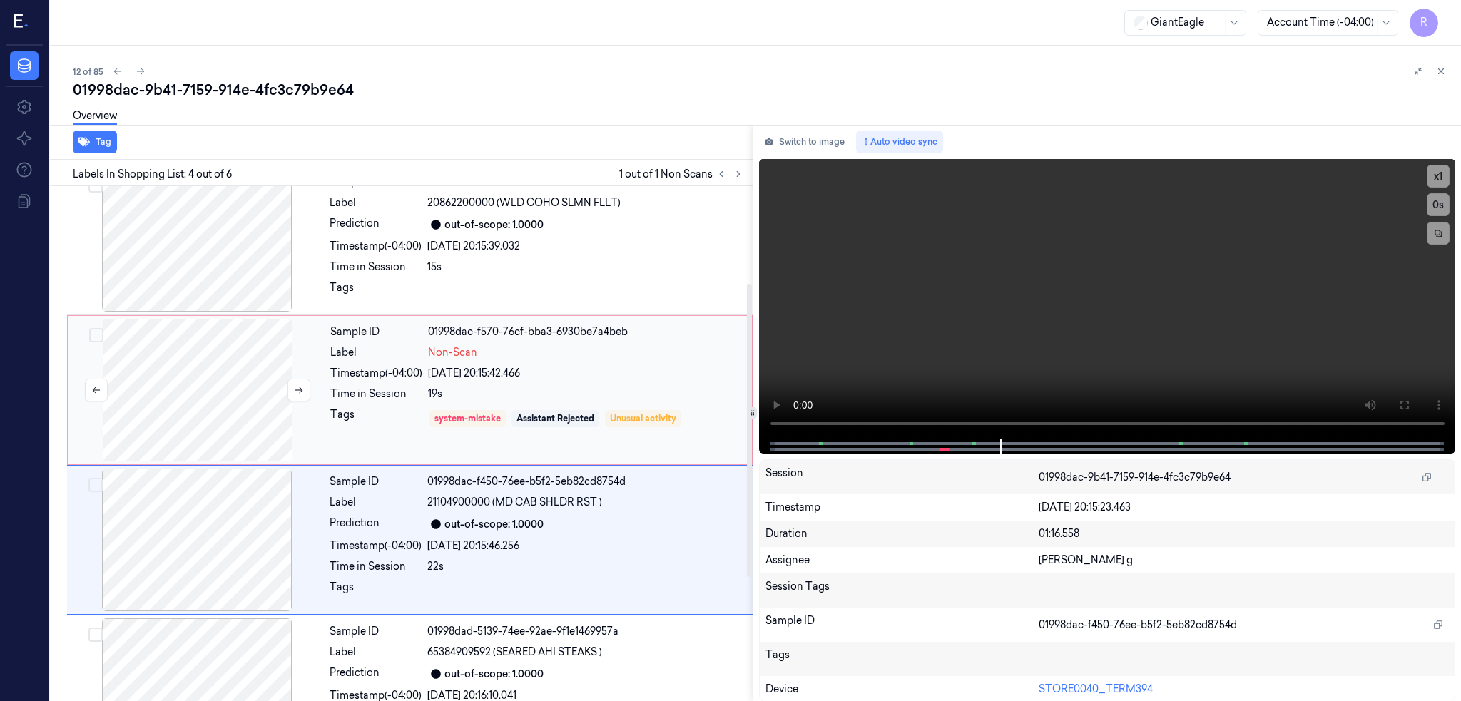
click at [218, 419] on div at bounding box center [198, 390] width 254 height 143
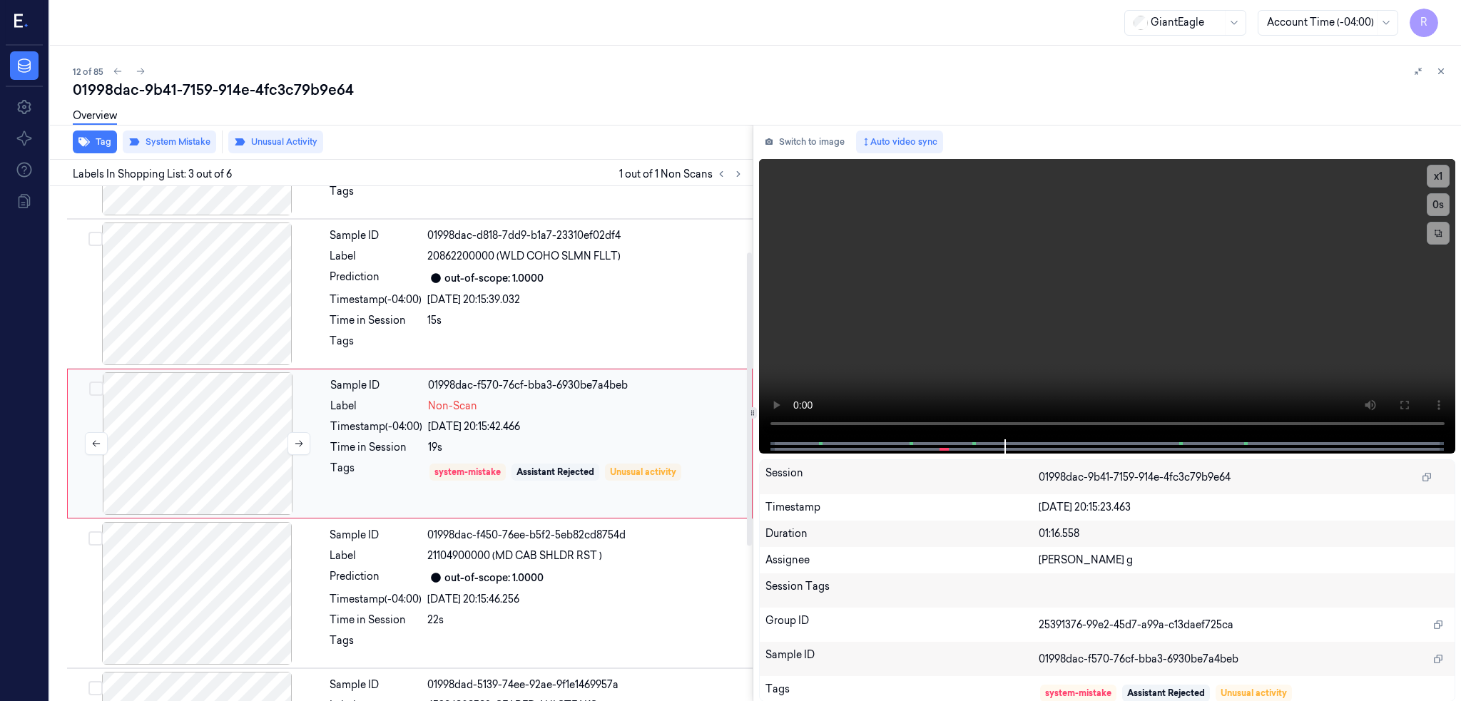
scroll to position [116, 0]
click at [212, 474] on div at bounding box center [198, 444] width 254 height 143
click at [300, 450] on button at bounding box center [298, 444] width 23 height 23
click at [237, 440] on div at bounding box center [198, 444] width 254 height 143
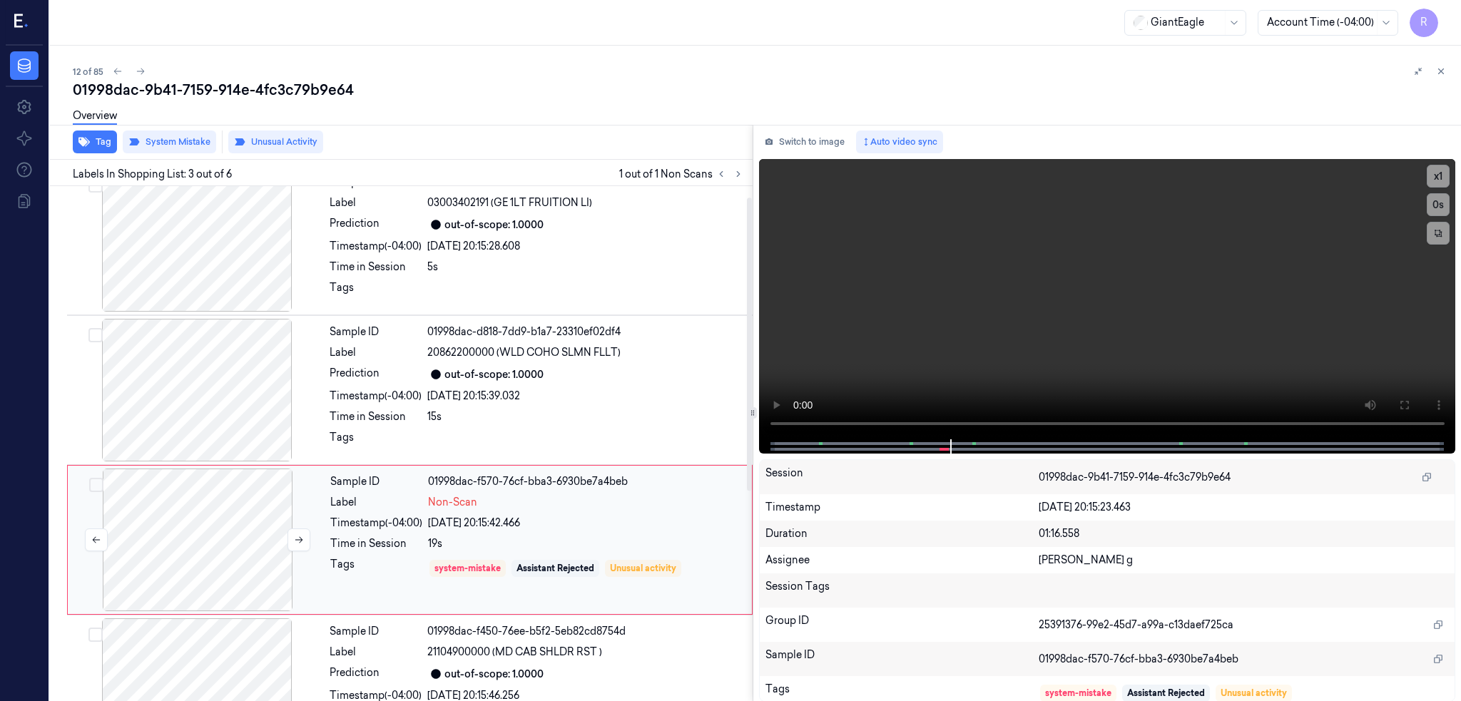
scroll to position [0, 0]
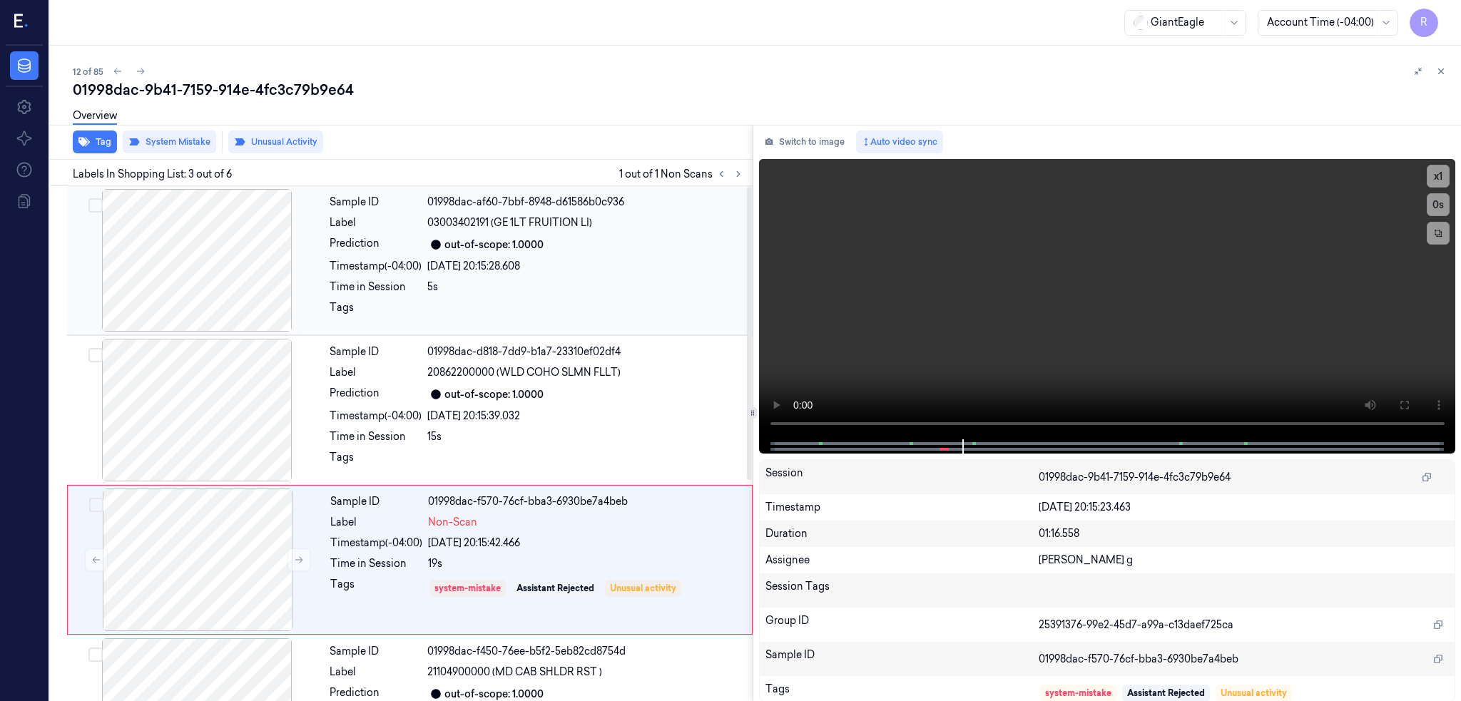
click at [204, 264] on div at bounding box center [197, 260] width 254 height 143
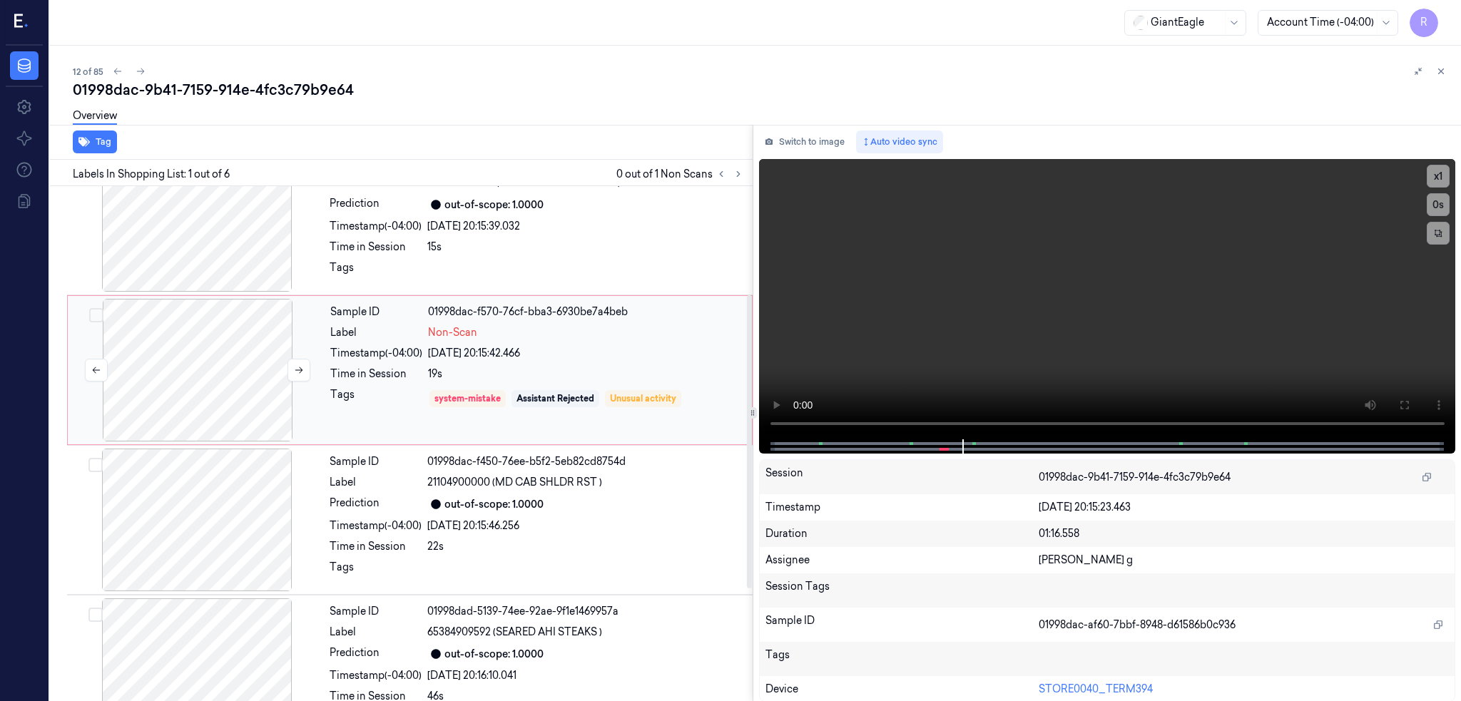
click at [160, 358] on div at bounding box center [198, 370] width 254 height 143
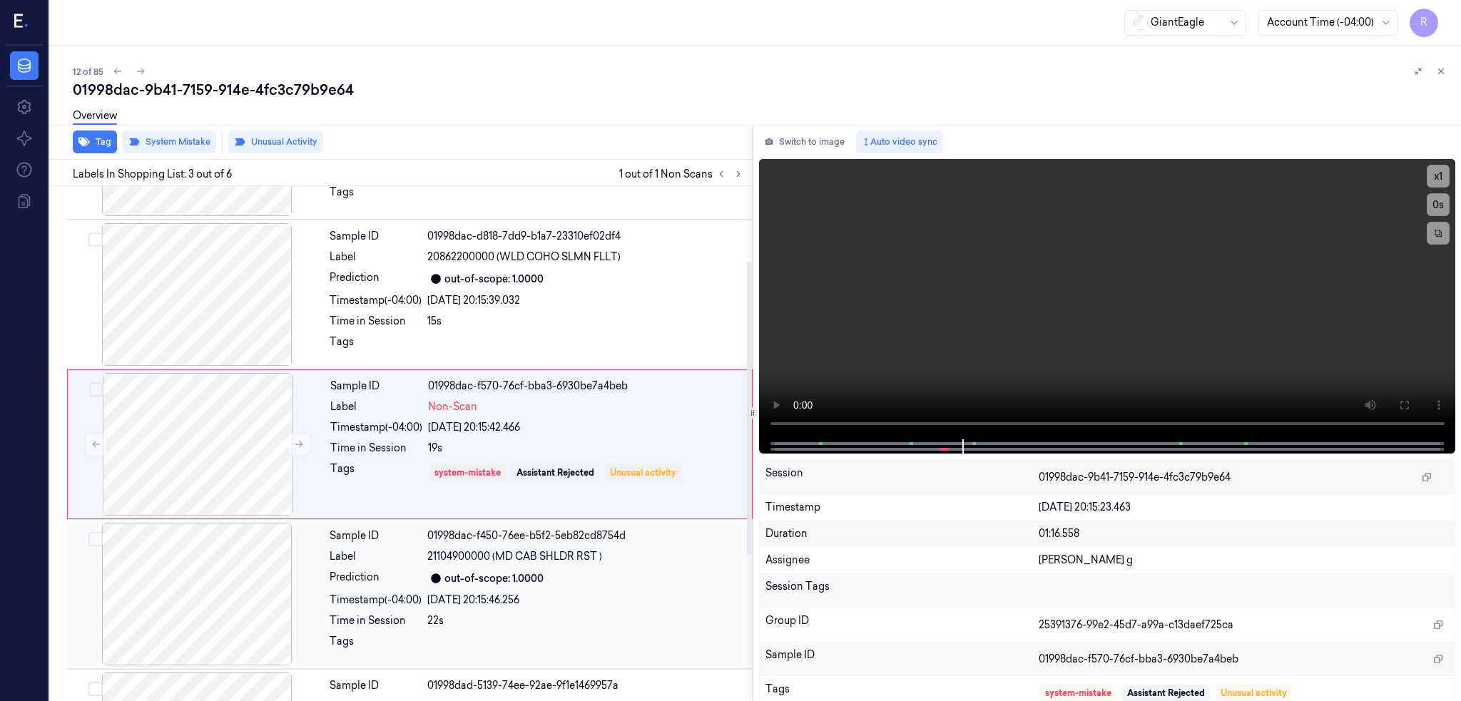
scroll to position [305, 0]
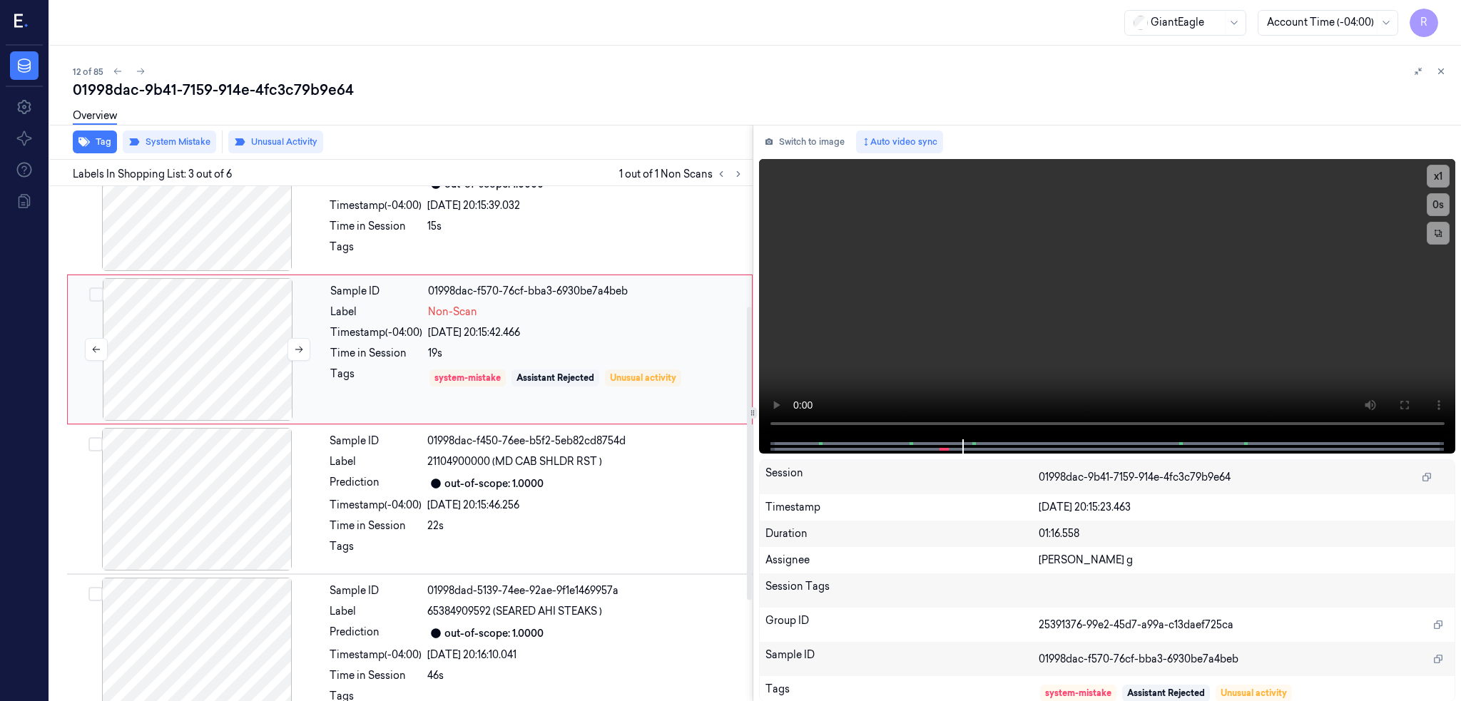
click at [207, 353] on div at bounding box center [198, 349] width 254 height 143
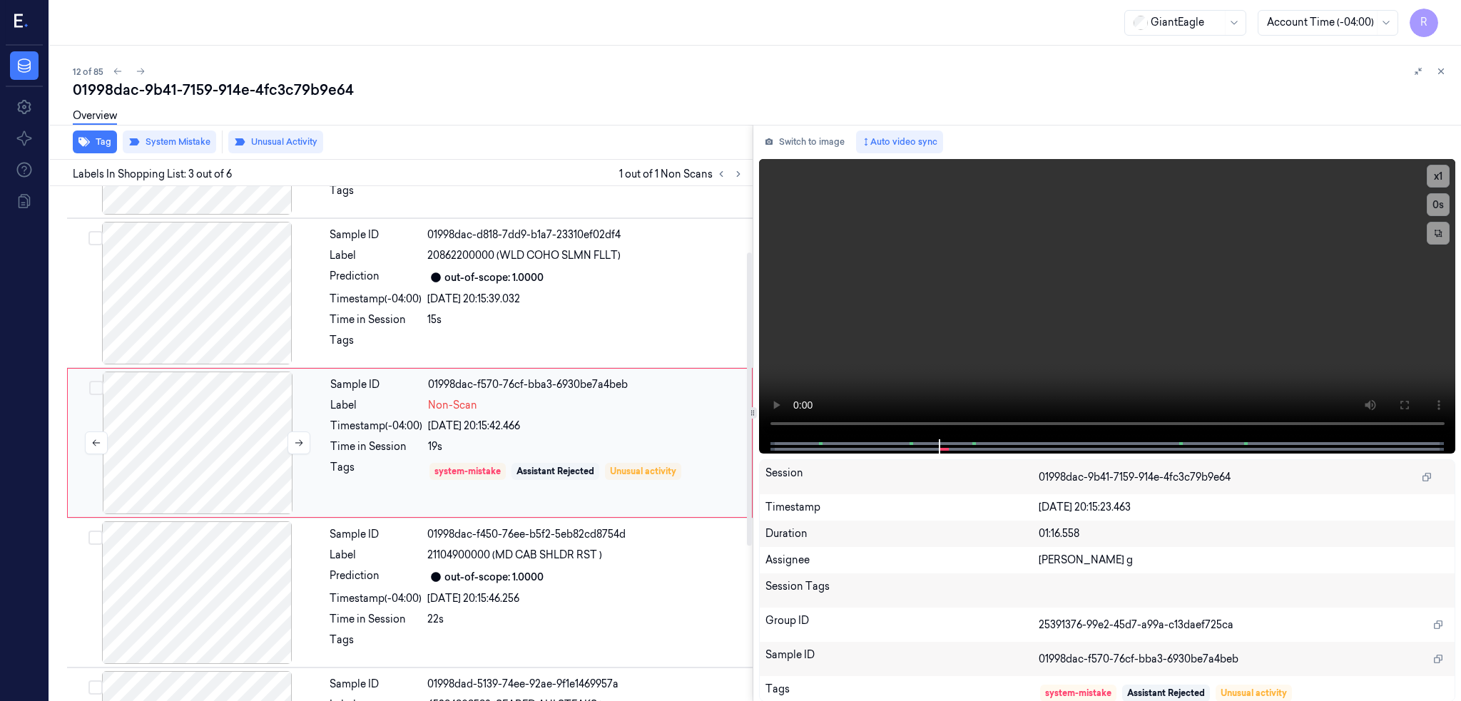
scroll to position [116, 0]
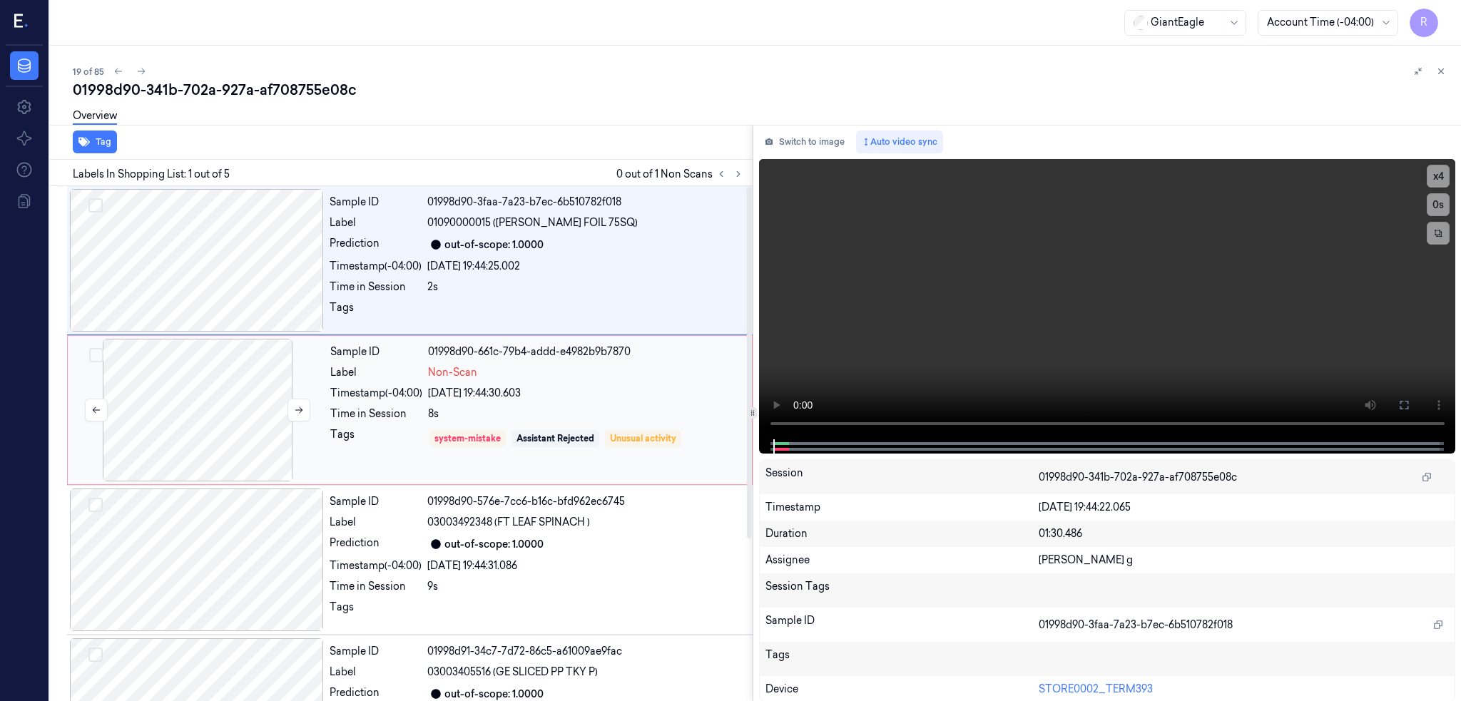
click at [205, 454] on div at bounding box center [198, 410] width 254 height 143
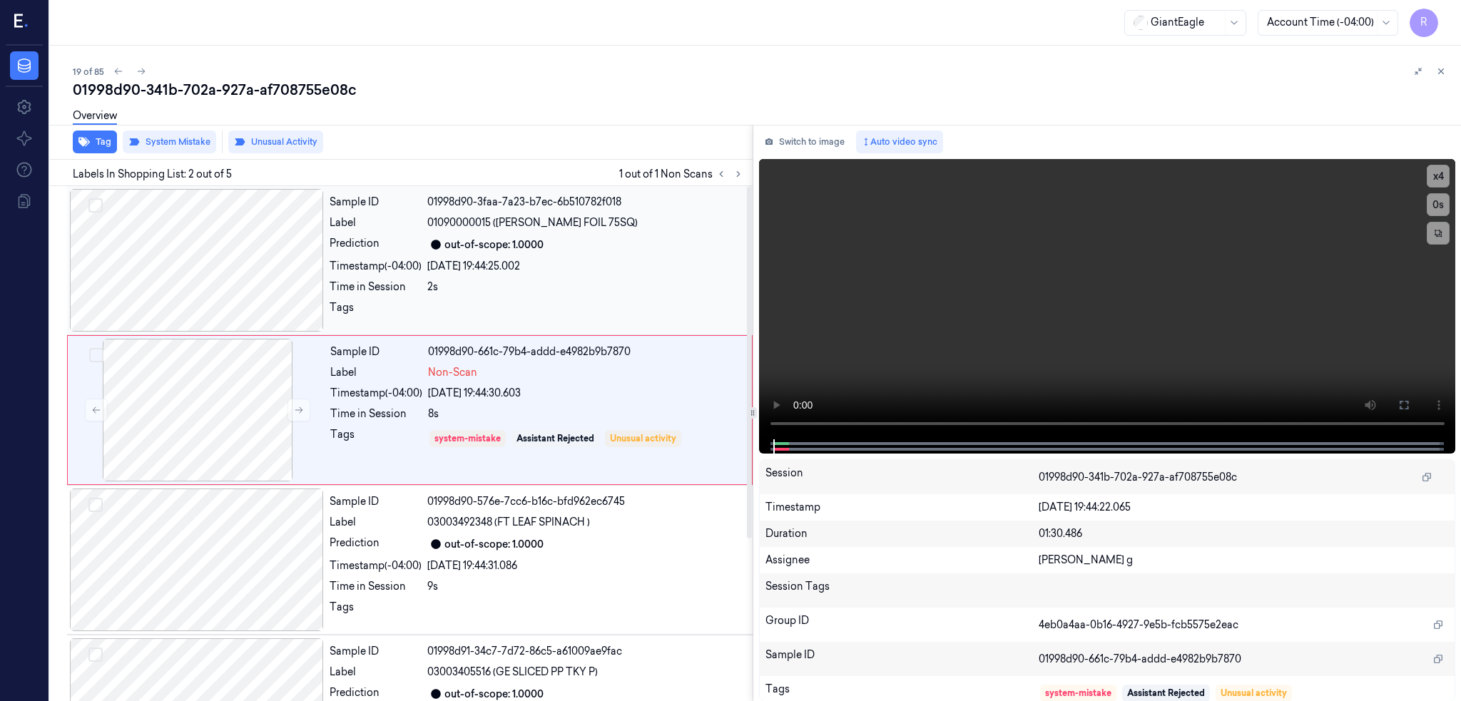
click at [221, 274] on div at bounding box center [197, 260] width 254 height 143
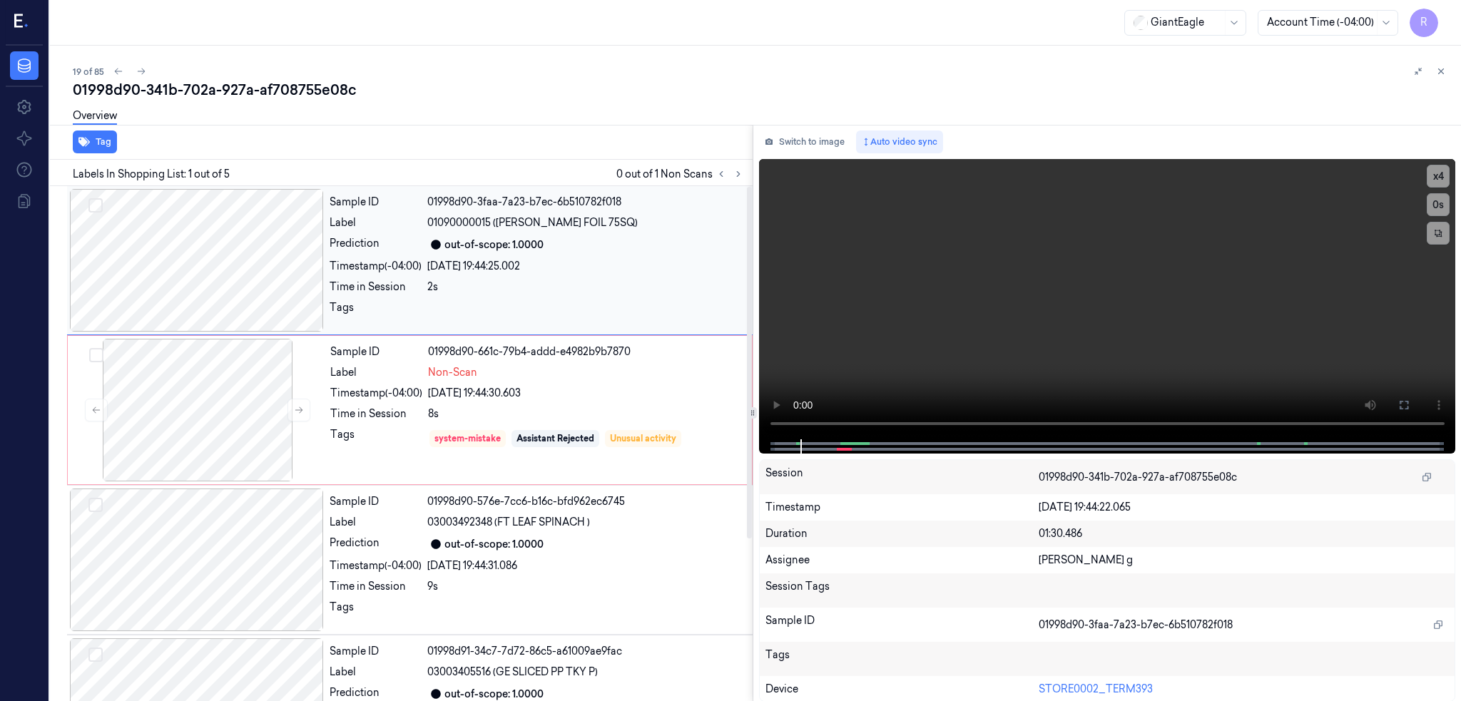
click at [221, 274] on div at bounding box center [197, 260] width 254 height 143
click at [1409, 405] on icon at bounding box center [1403, 404] width 11 height 11
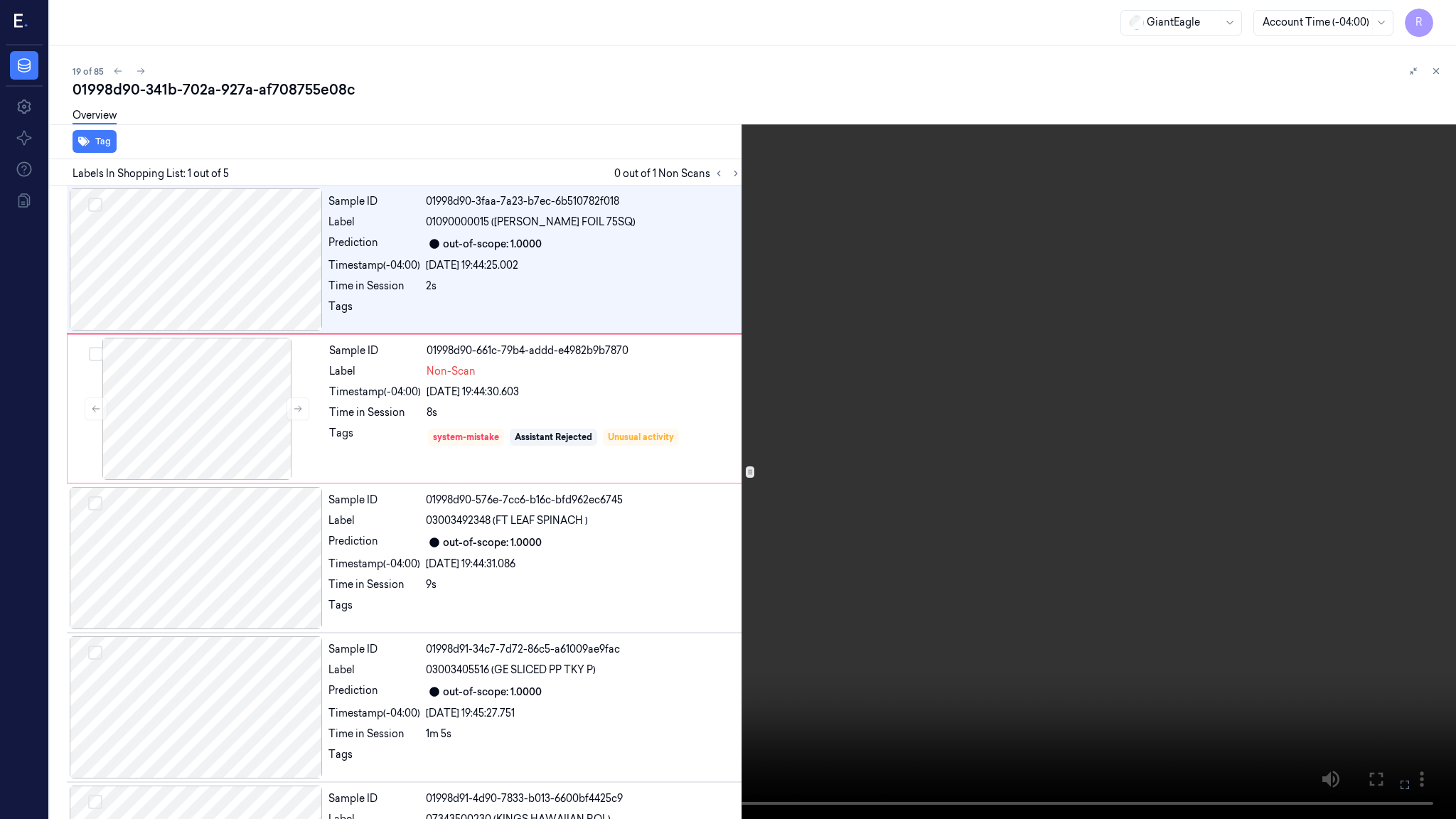
click at [936, 447] on video at bounding box center [728, 410] width 1456 height 819
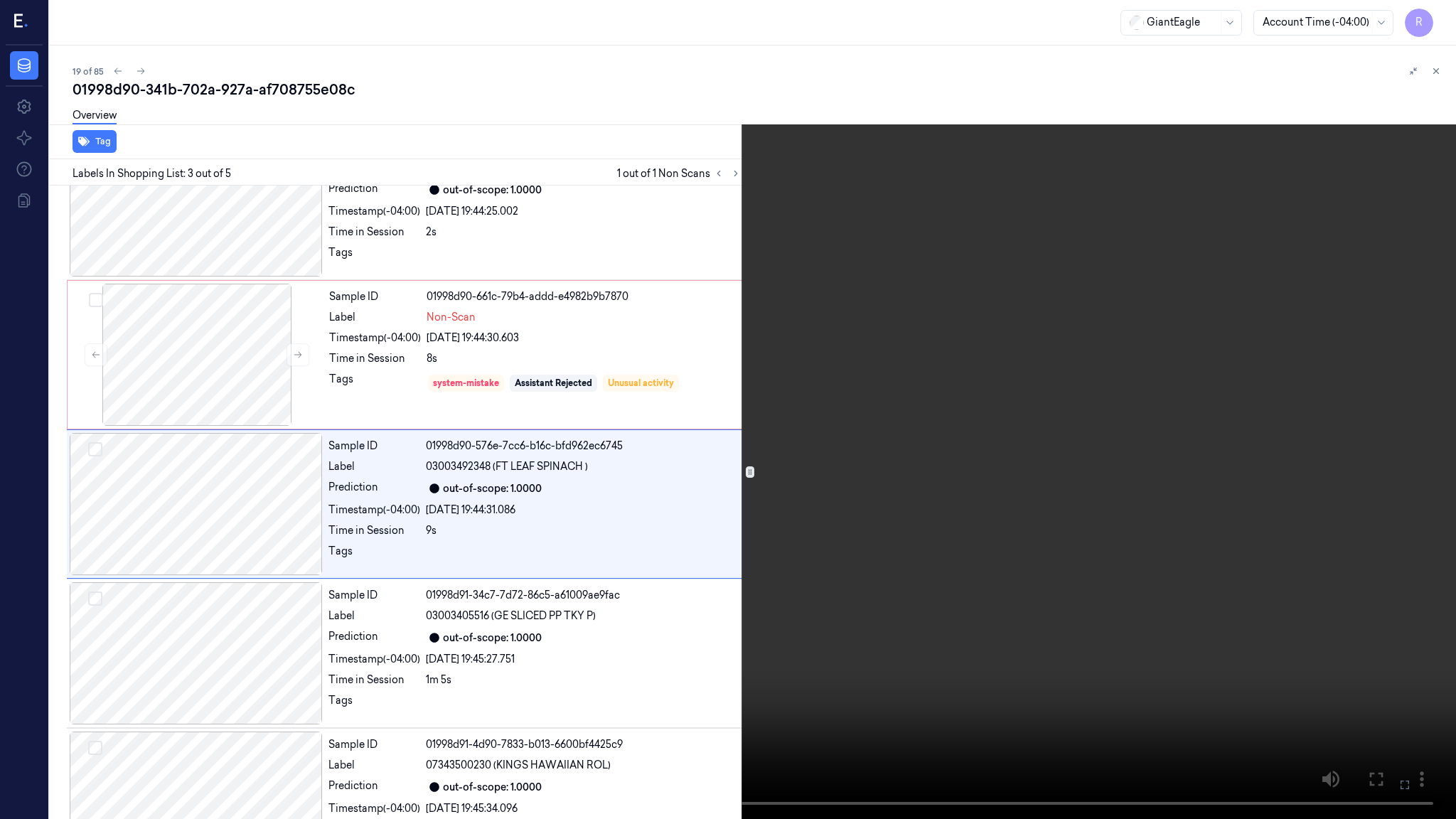
scroll to position [55, 0]
click at [1434, 16] on button "x 4" at bounding box center [1438, 17] width 23 height 23
click at [315, 559] on video at bounding box center [728, 410] width 1456 height 819
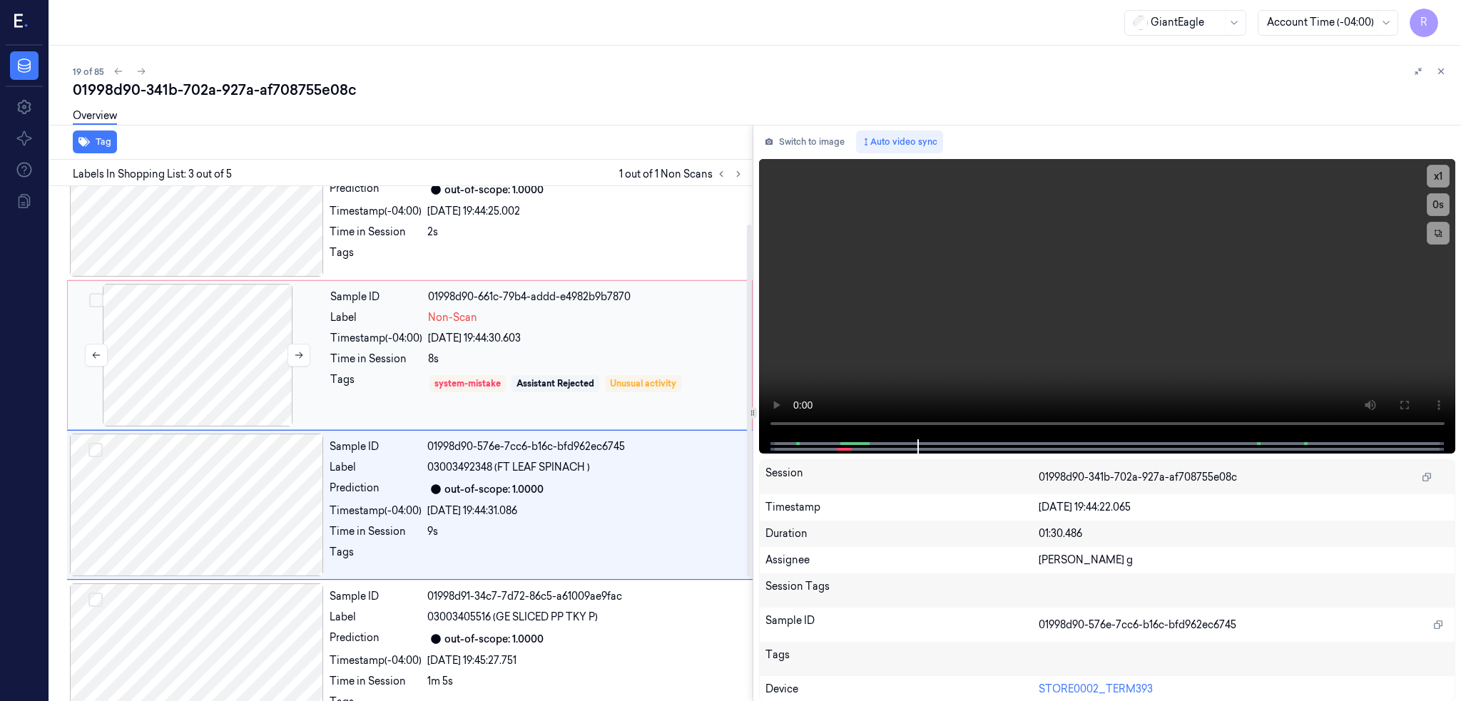
click at [190, 345] on div at bounding box center [198, 355] width 254 height 143
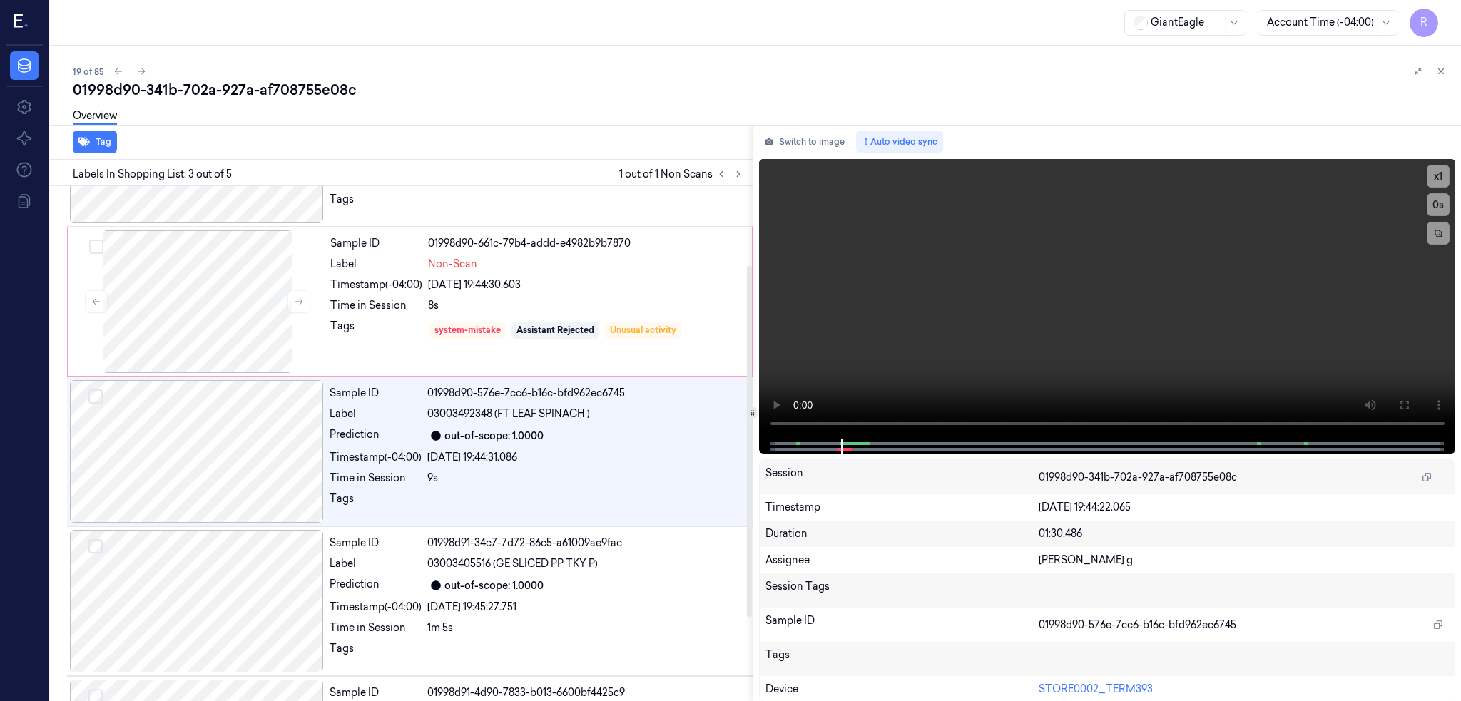
scroll to position [116, 0]
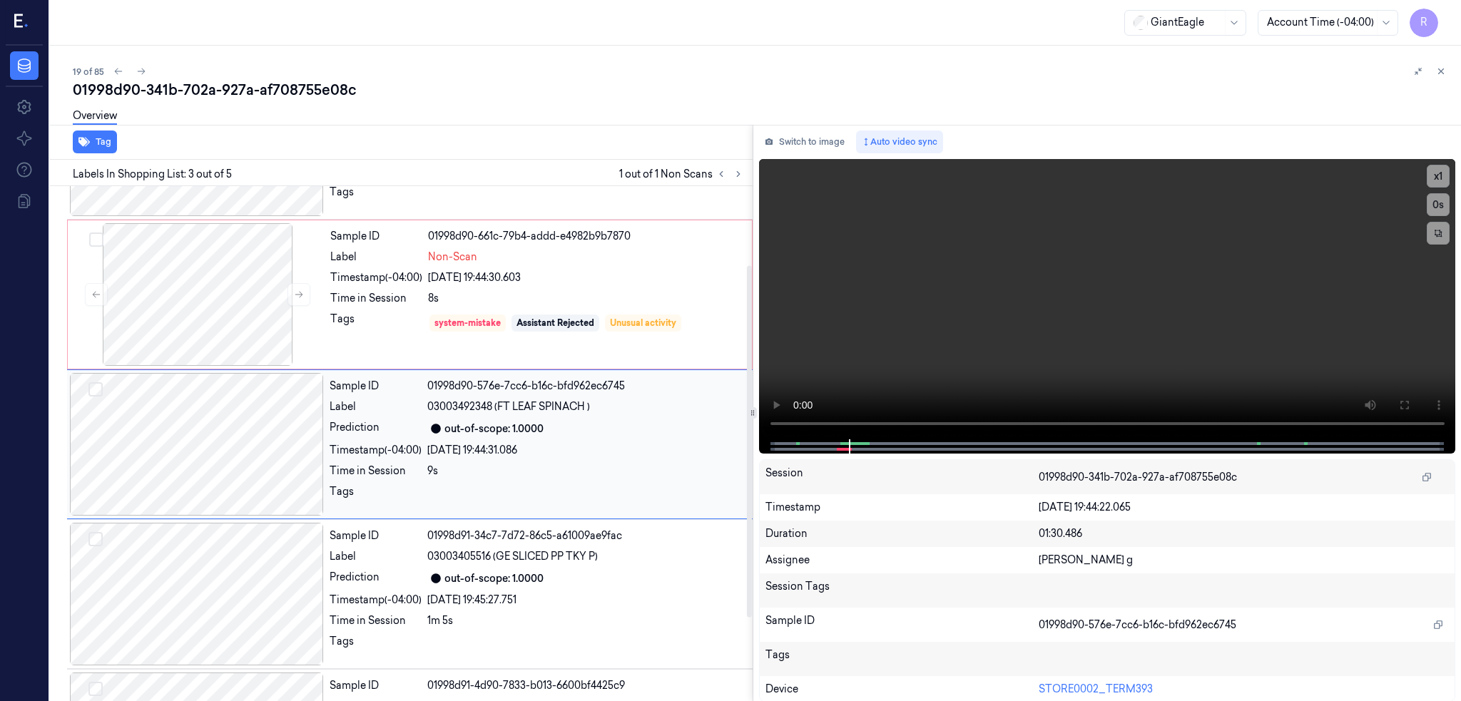
click at [214, 423] on div at bounding box center [197, 444] width 254 height 143
click at [254, 262] on div at bounding box center [198, 294] width 254 height 143
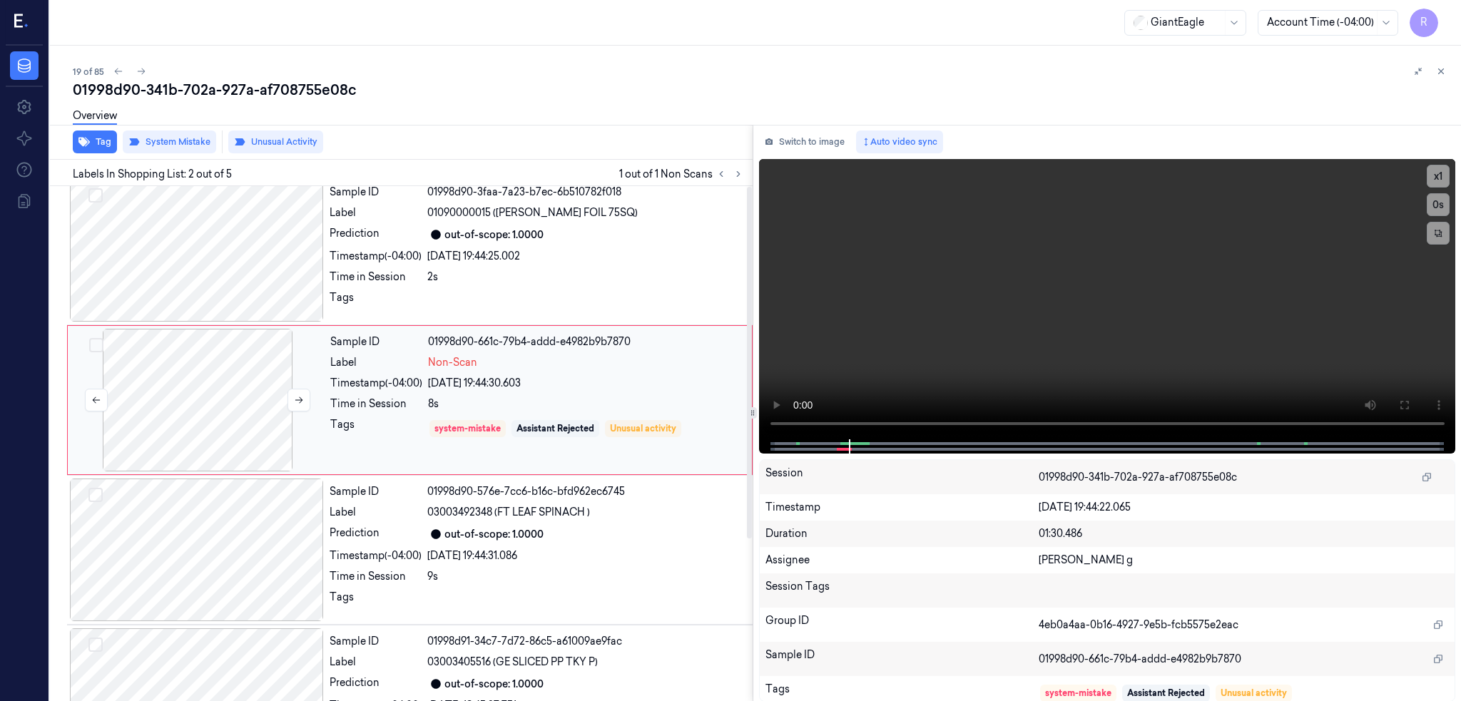
scroll to position [0, 0]
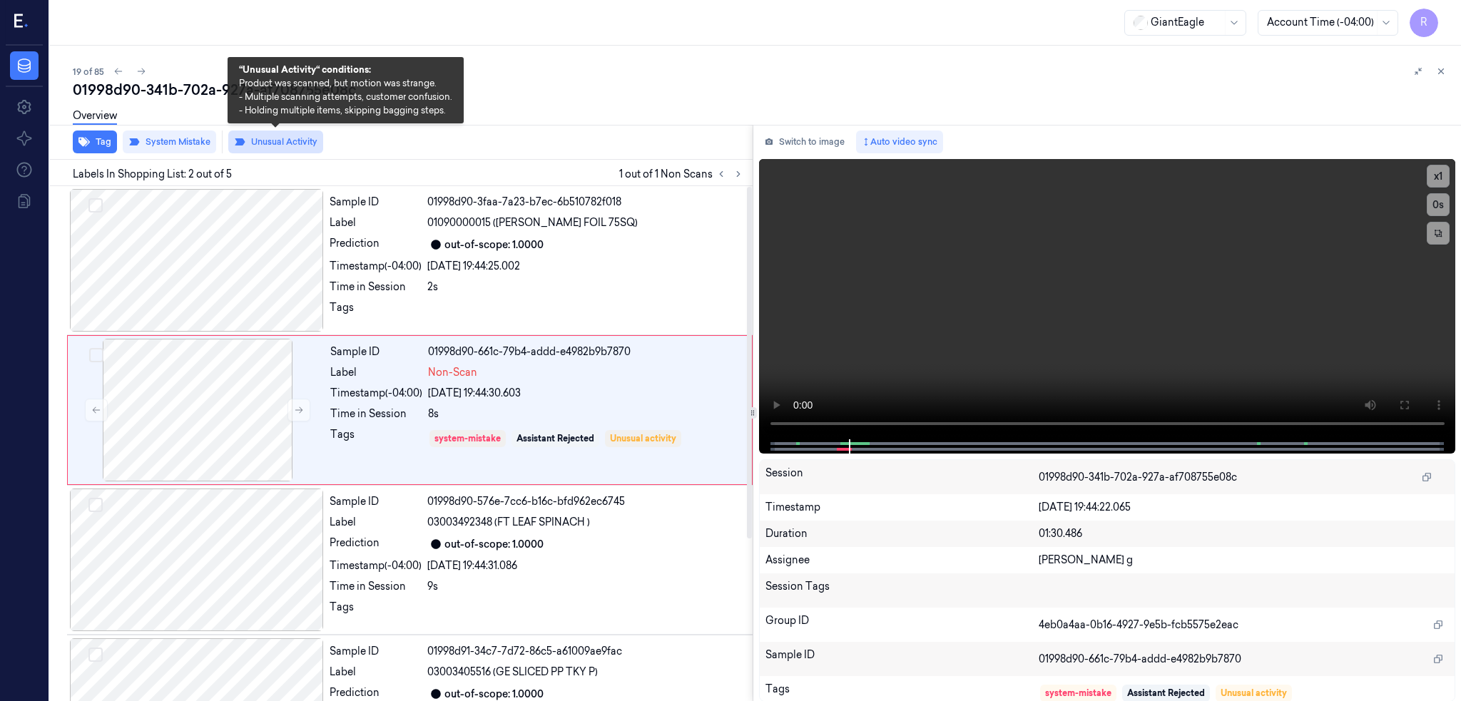
click at [270, 137] on button "Unusual Activity" at bounding box center [275, 142] width 95 height 23
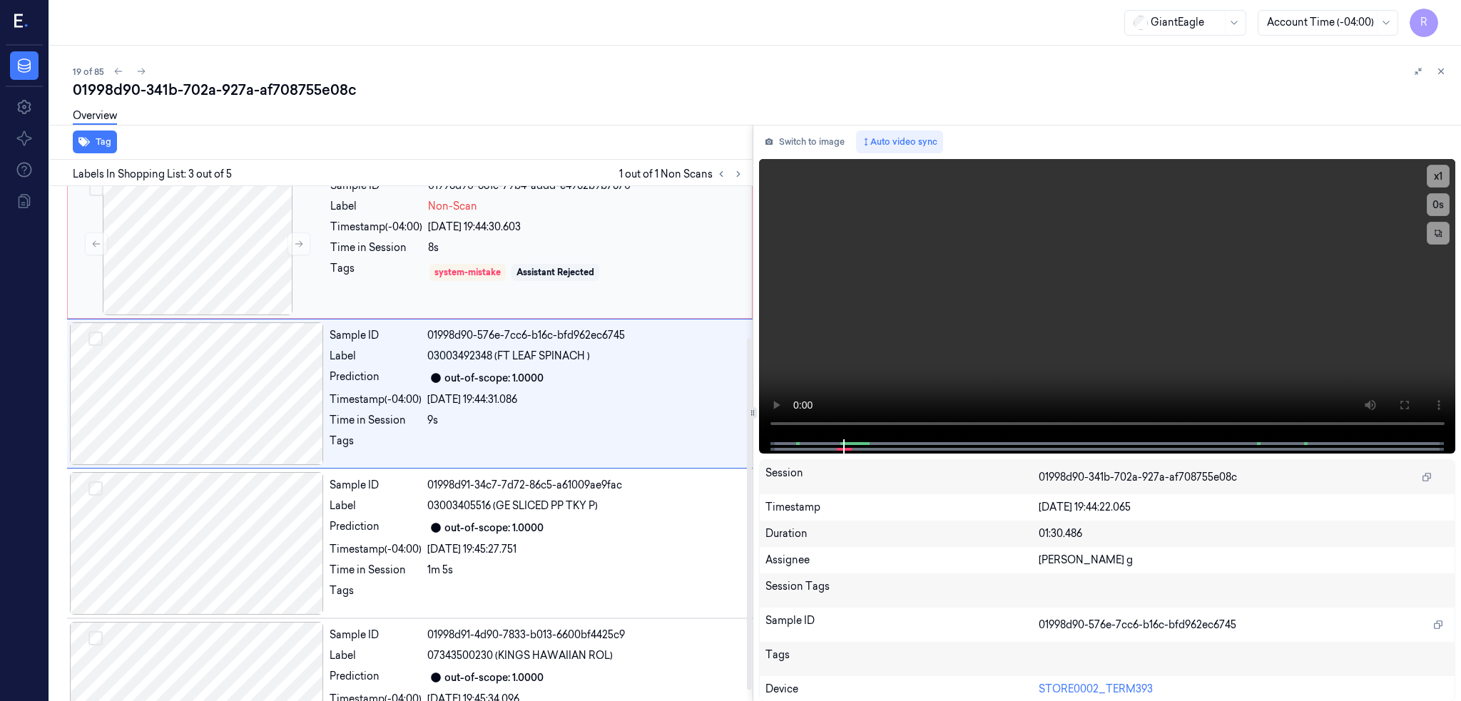
scroll to position [237, 0]
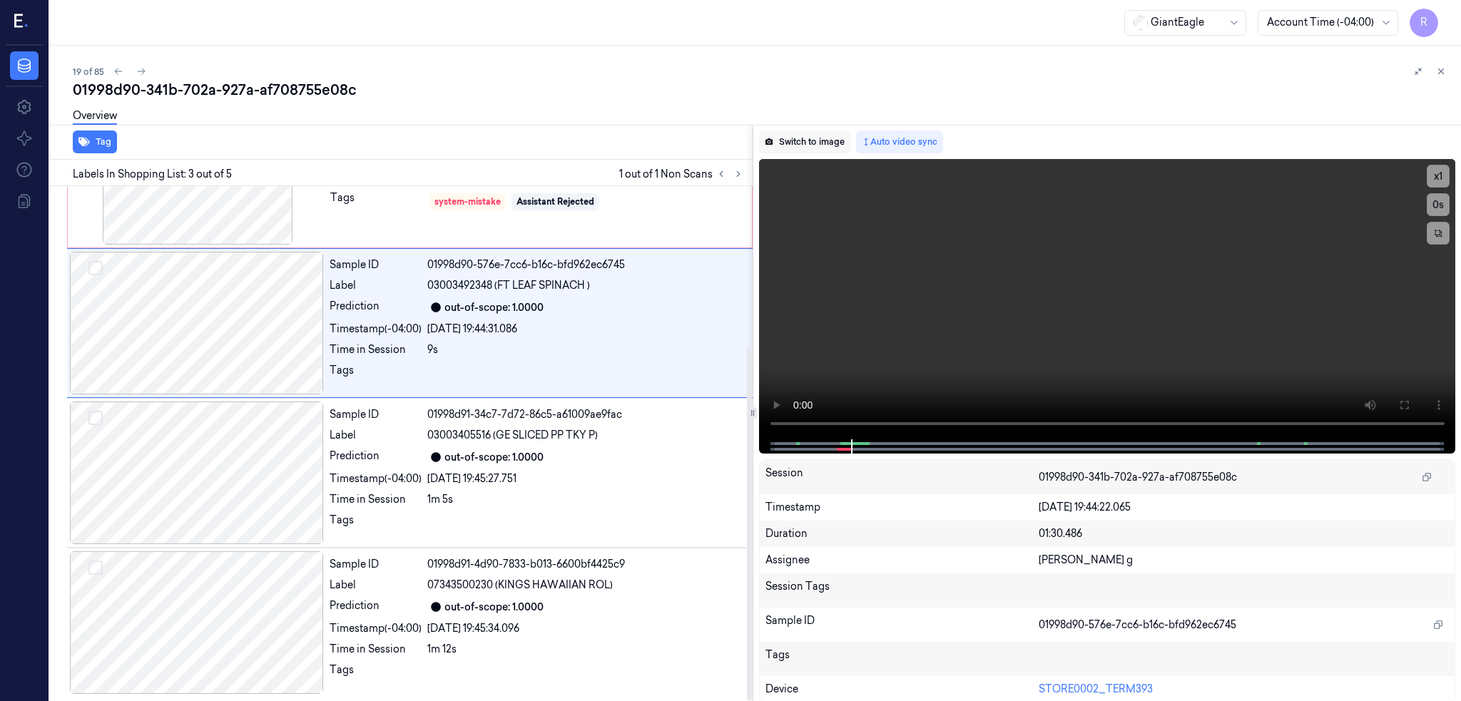
click at [829, 148] on button "Switch to image" at bounding box center [804, 142] width 91 height 23
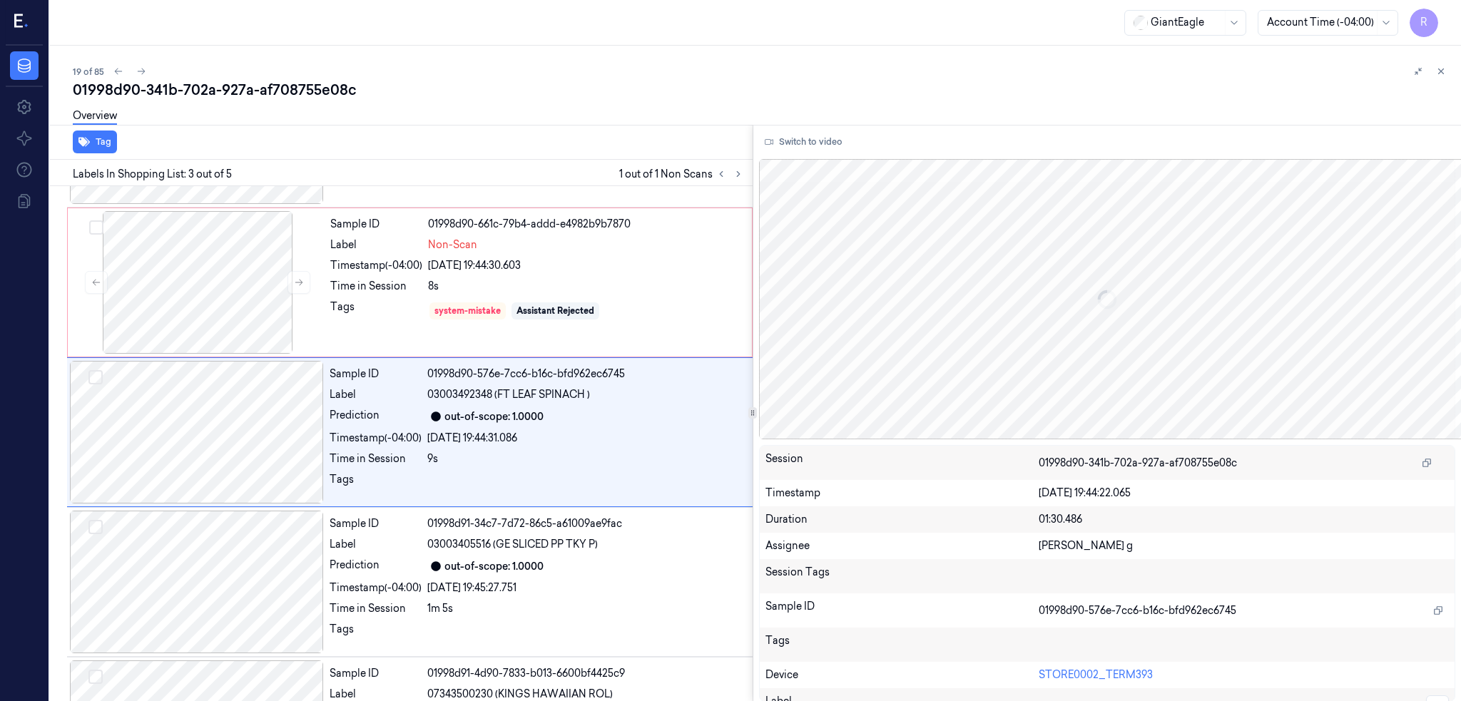
scroll to position [116, 0]
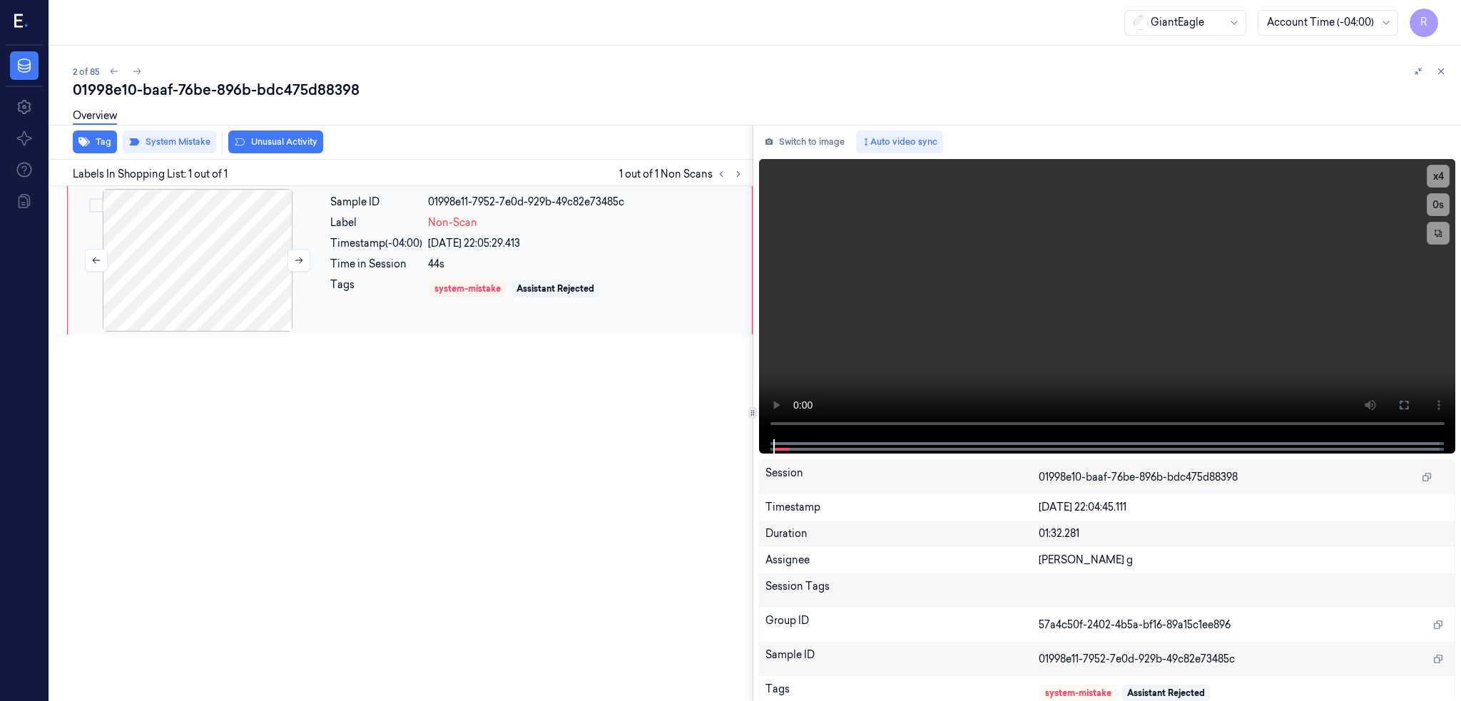
click at [202, 268] on div at bounding box center [198, 260] width 254 height 143
click at [1415, 406] on button at bounding box center [1403, 405] width 23 height 23
click at [180, 280] on div at bounding box center [198, 260] width 254 height 143
click at [1086, 339] on video at bounding box center [1107, 299] width 697 height 280
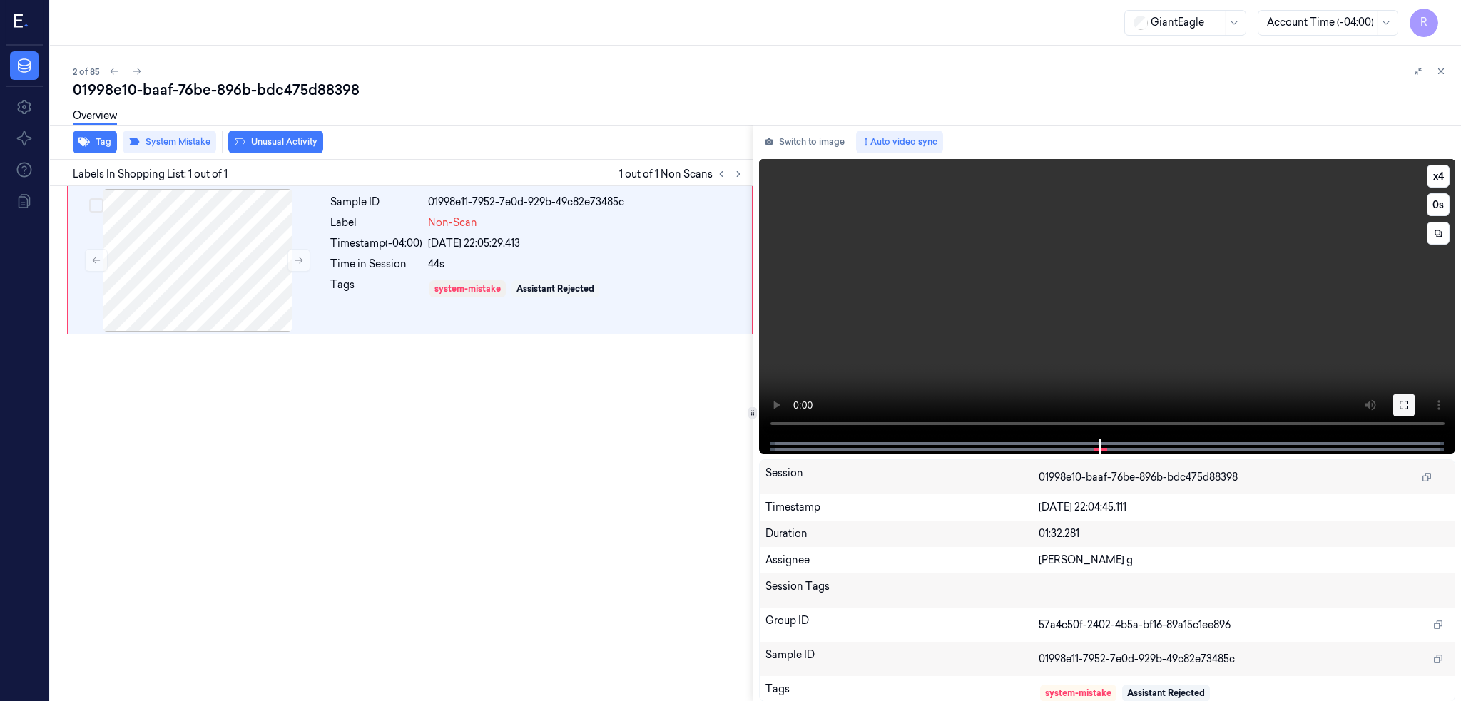
click at [1409, 404] on icon at bounding box center [1403, 404] width 11 height 11
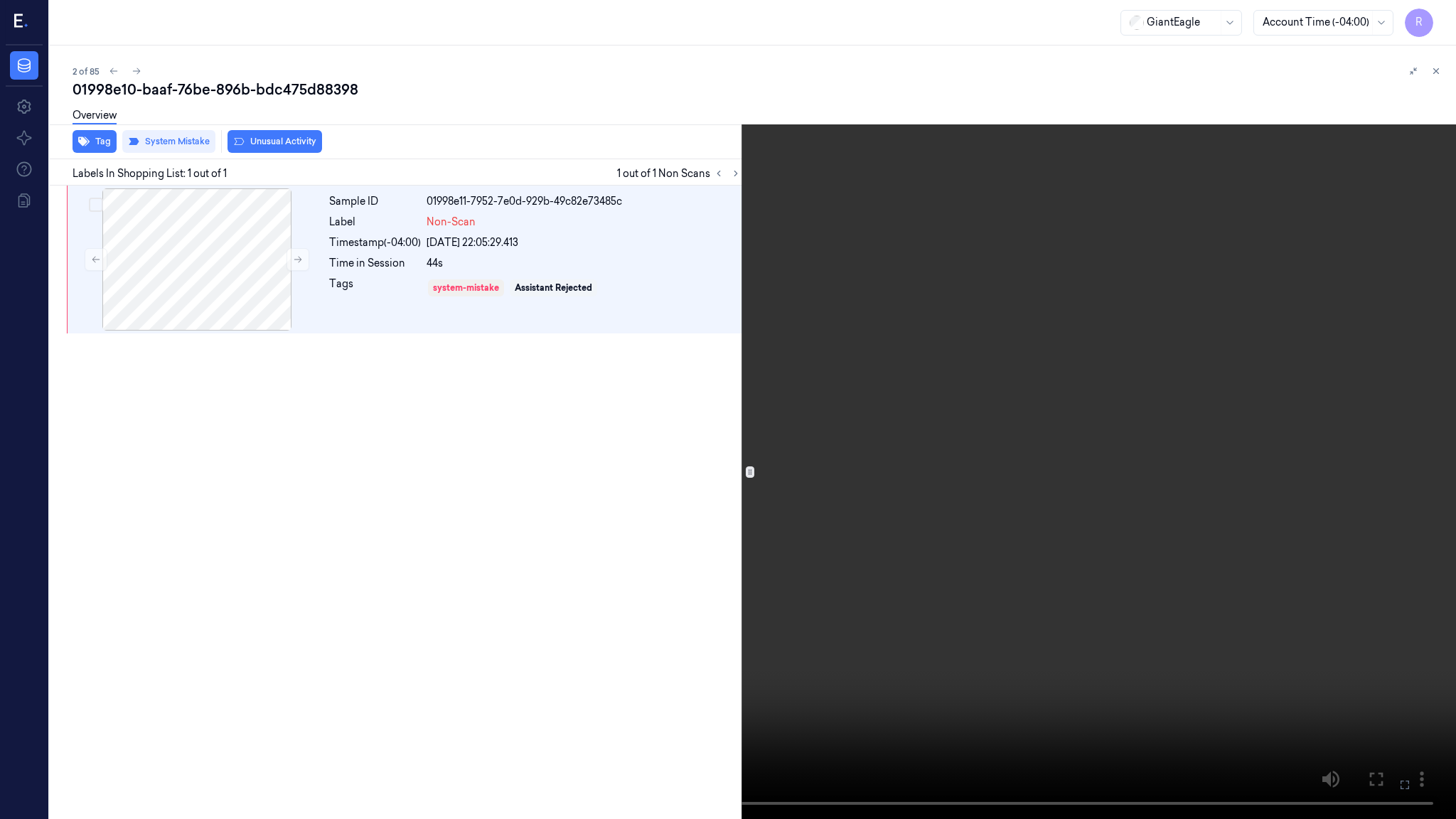
click at [811, 541] on video at bounding box center [728, 410] width 1456 height 819
click at [1077, 564] on video at bounding box center [728, 410] width 1456 height 819
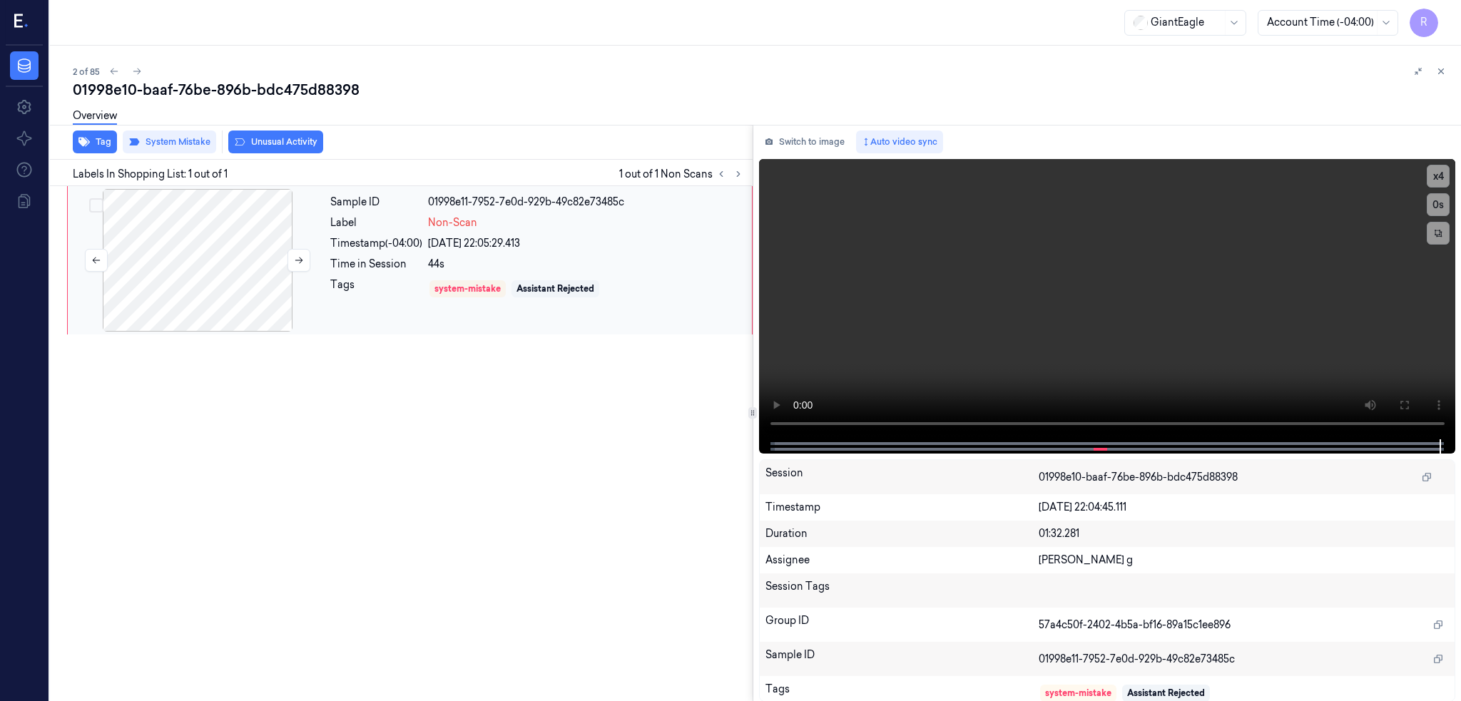
click at [220, 257] on div at bounding box center [198, 260] width 254 height 143
click at [191, 319] on div at bounding box center [198, 260] width 254 height 143
click at [269, 135] on div "Overview" at bounding box center [761, 118] width 1376 height 36
click at [266, 144] on button "Unusual Activity" at bounding box center [275, 142] width 95 height 23
click at [240, 98] on div "01998e10-baaf-76be-896b-bdc475d88398" at bounding box center [761, 90] width 1376 height 20
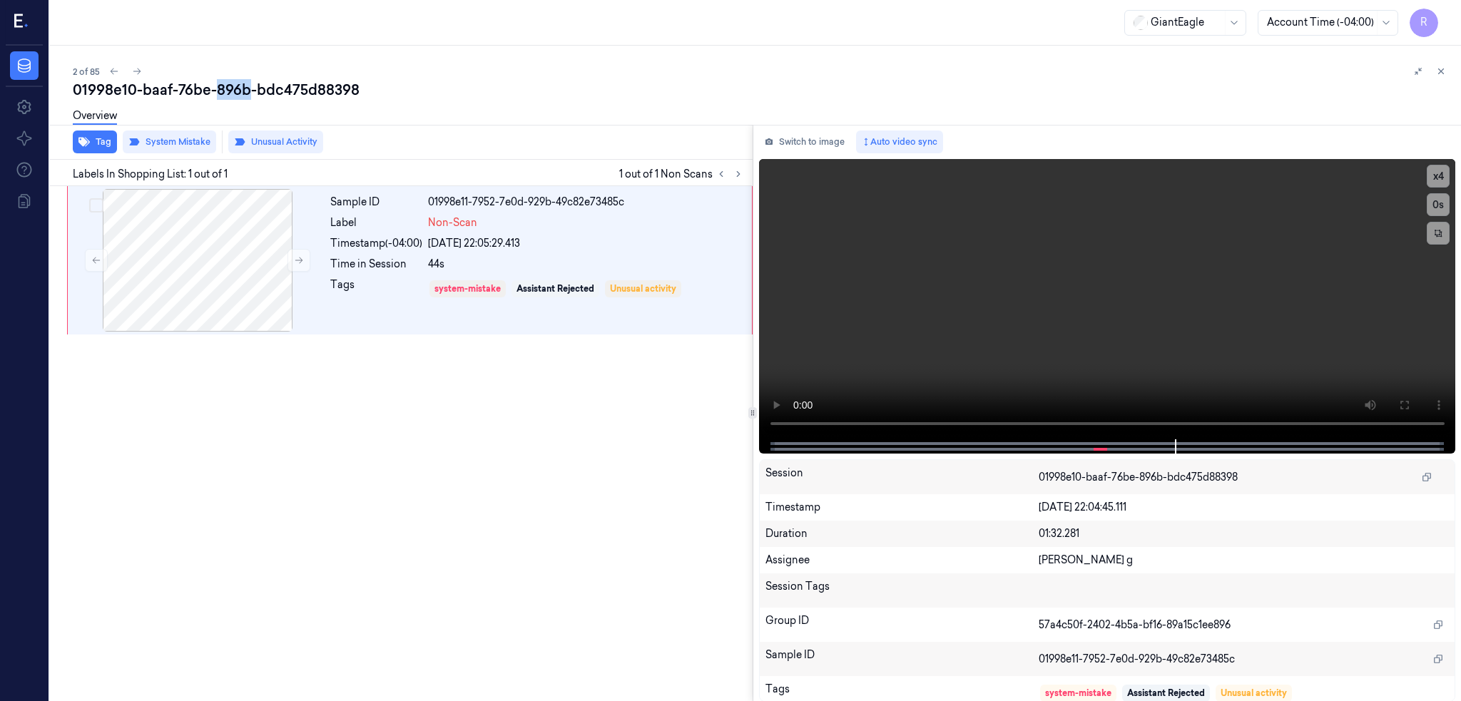
click at [240, 98] on div "01998e10-baaf-76be-896b-bdc475d88398" at bounding box center [761, 90] width 1376 height 20
copy div "896b"
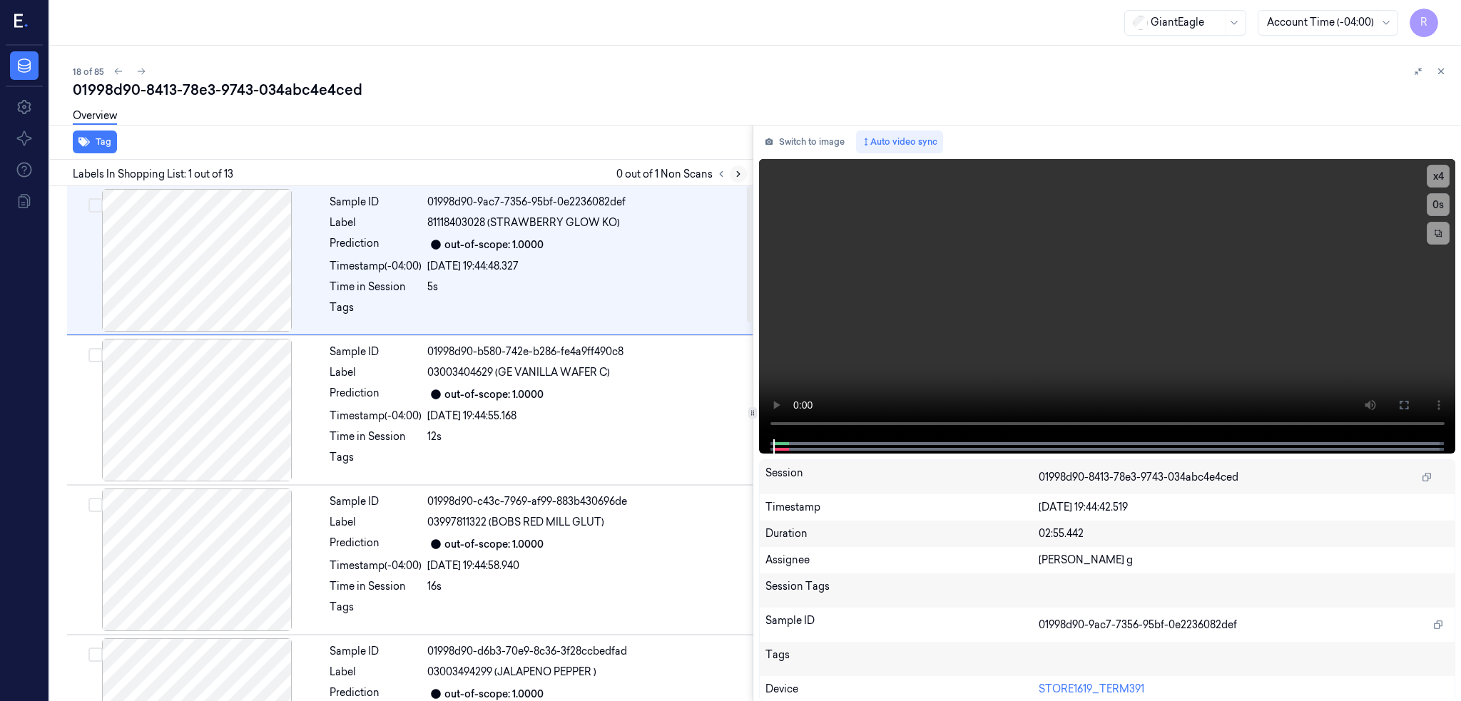
click at [743, 176] on icon at bounding box center [738, 174] width 10 height 10
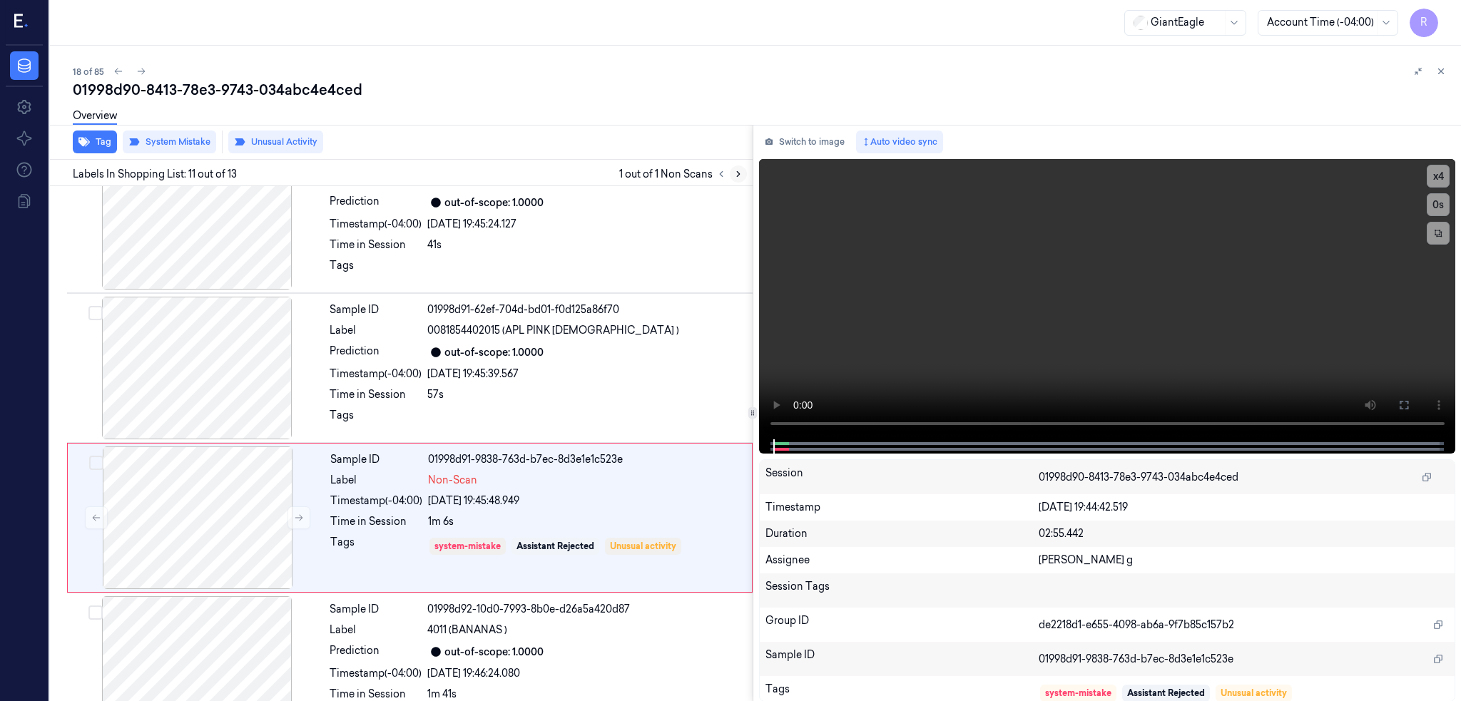
scroll to position [1314, 0]
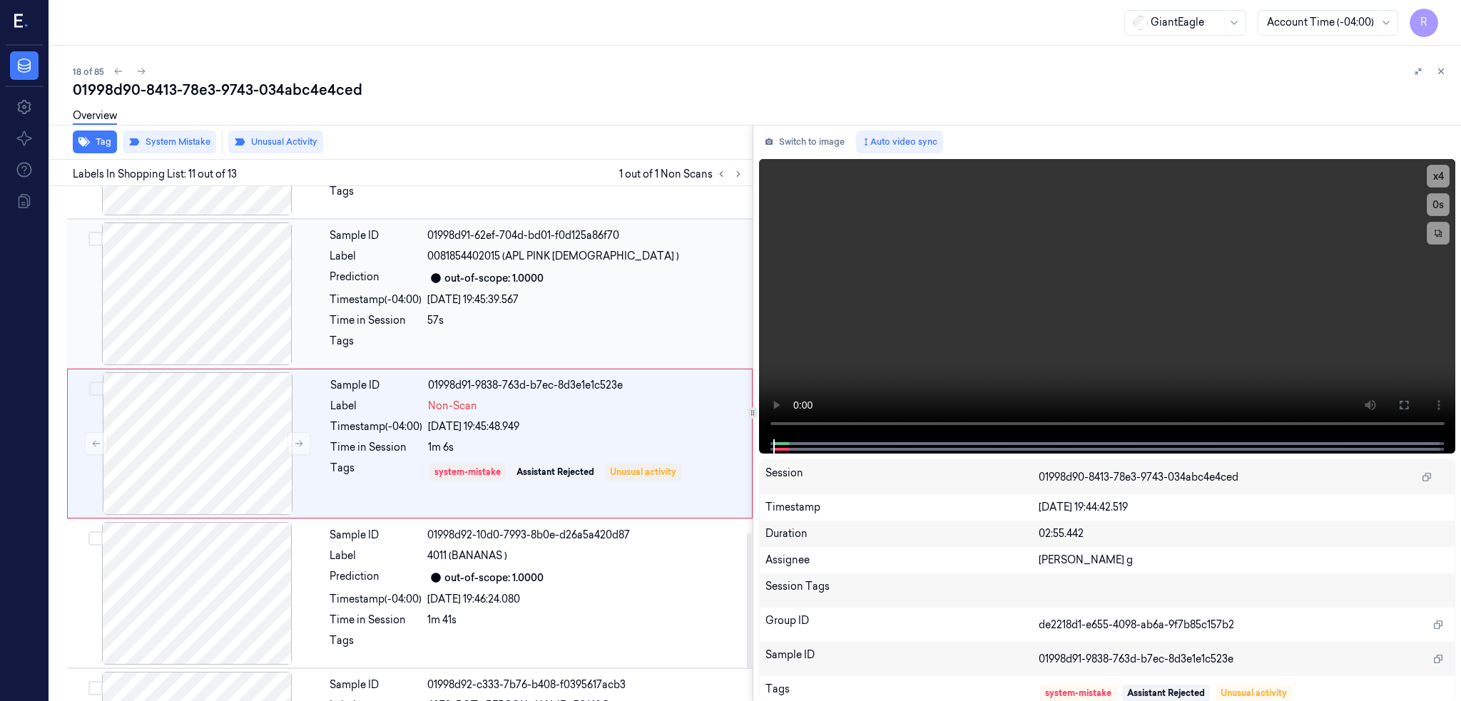
click at [215, 302] on div at bounding box center [197, 294] width 254 height 143
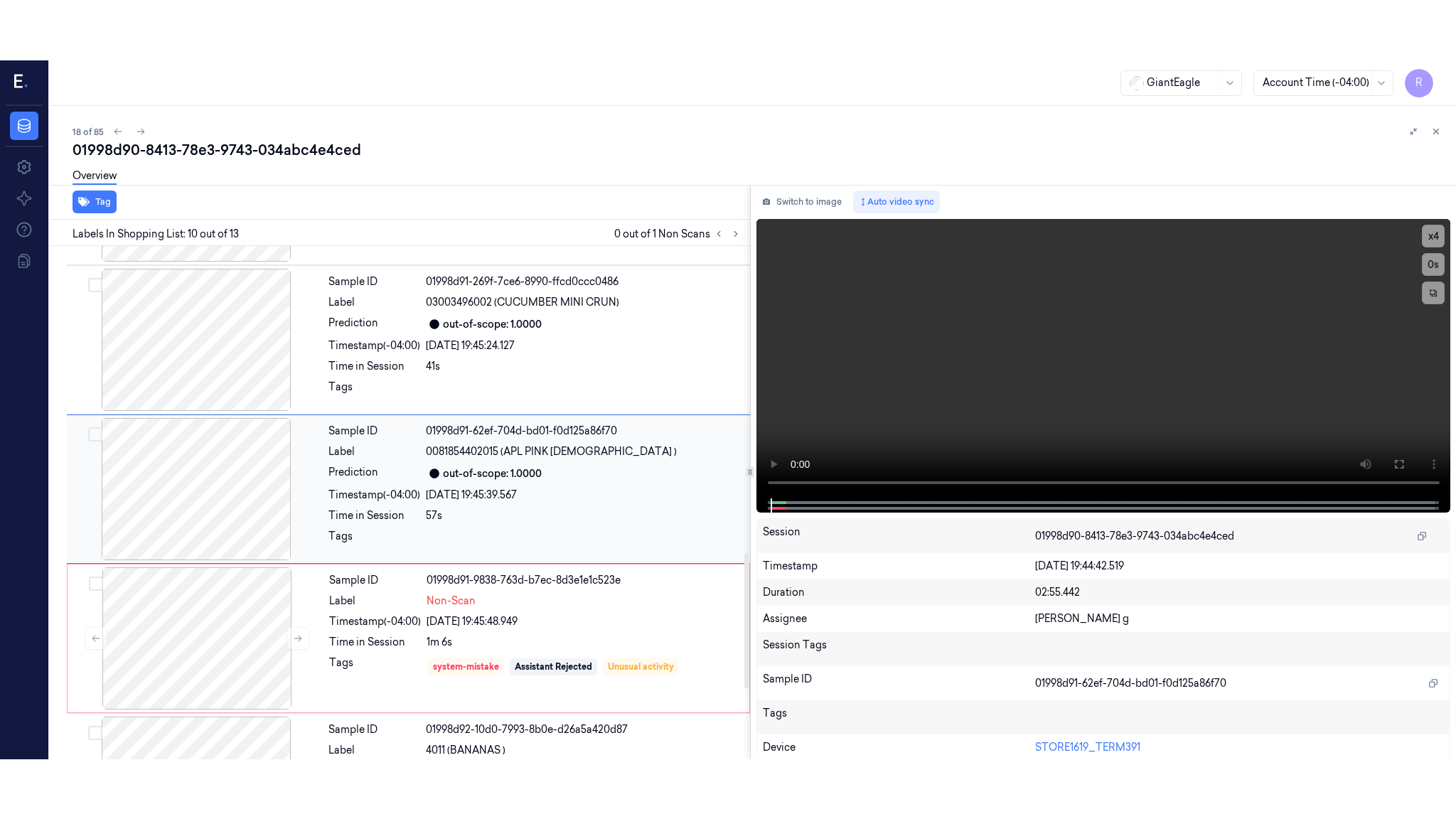
scroll to position [1161, 0]
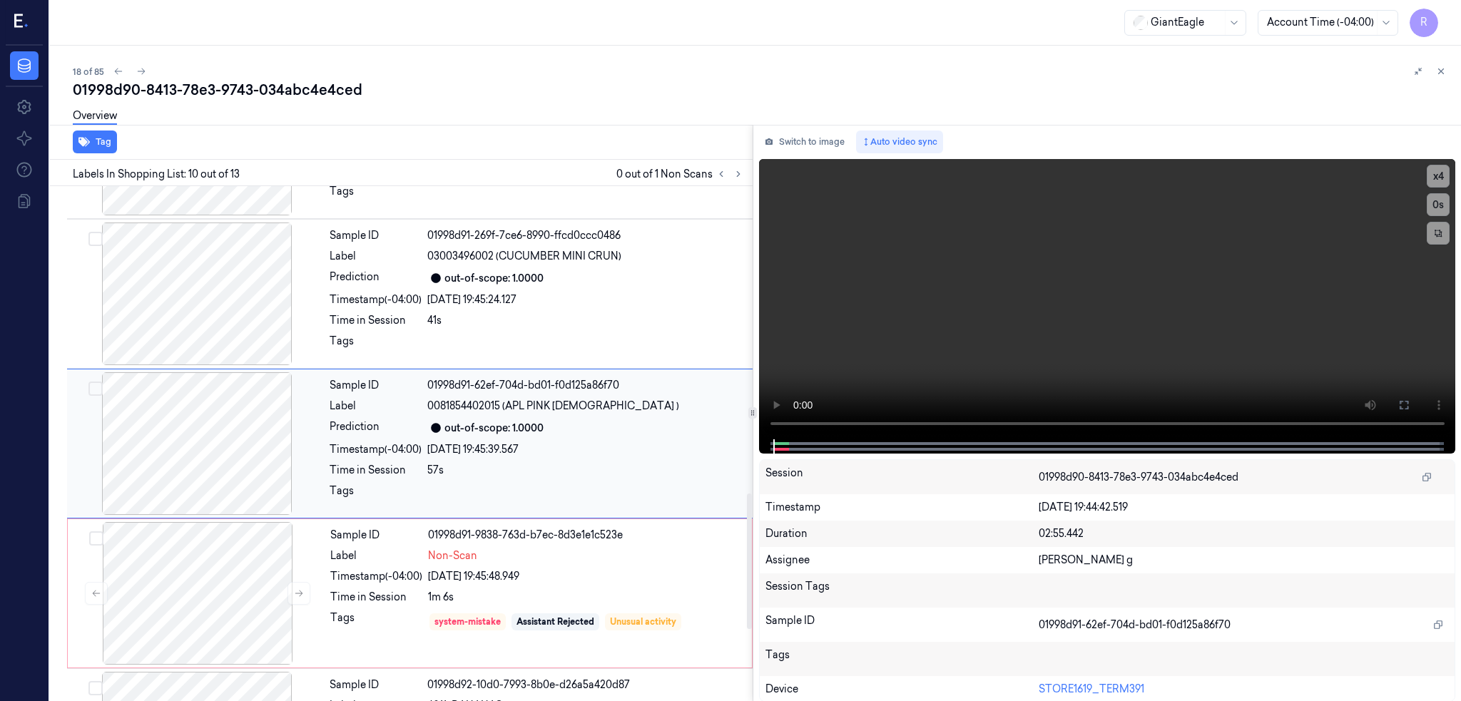
click at [228, 420] on div at bounding box center [197, 443] width 254 height 143
click at [1415, 411] on button at bounding box center [1403, 405] width 23 height 23
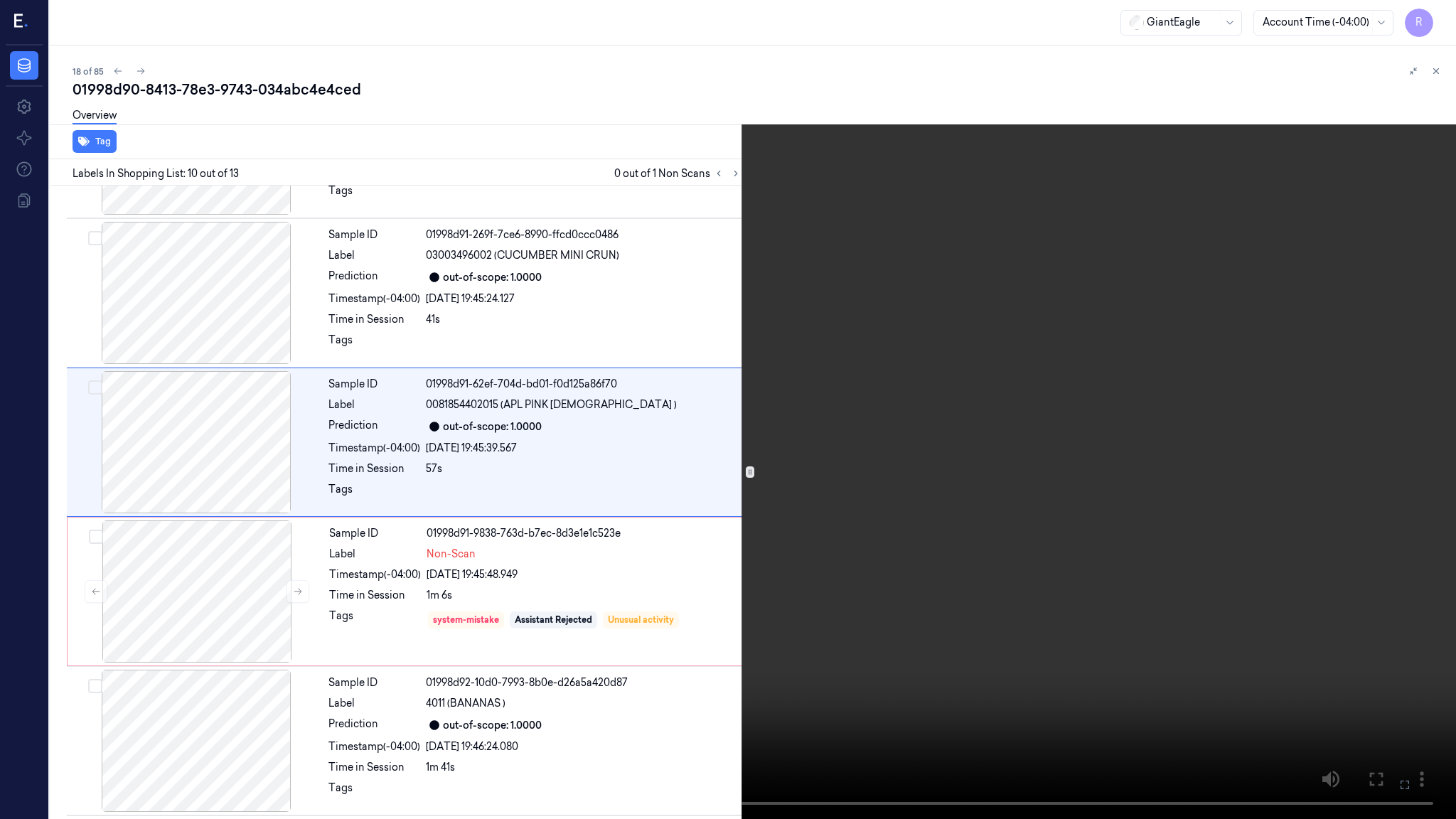
click at [1333, 435] on video at bounding box center [728, 410] width 1456 height 819
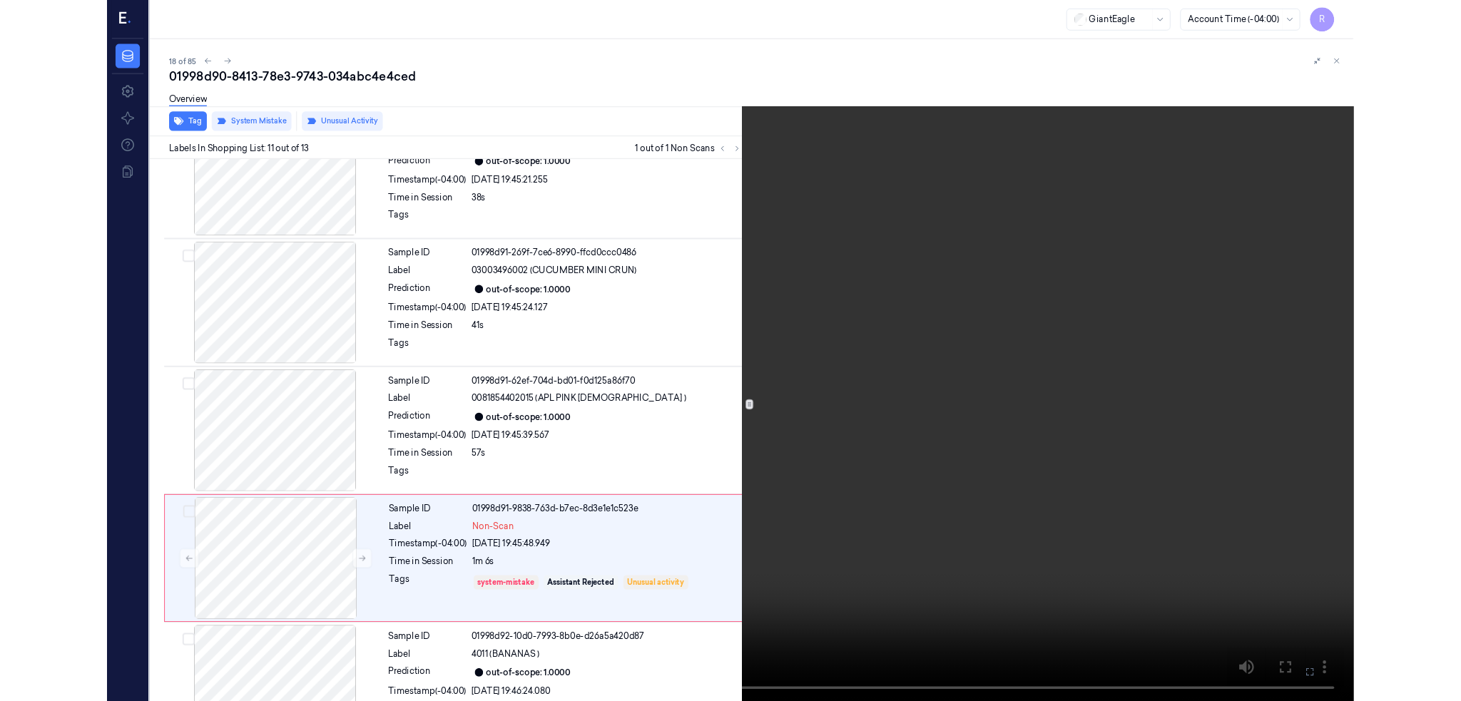
scroll to position [1254, 0]
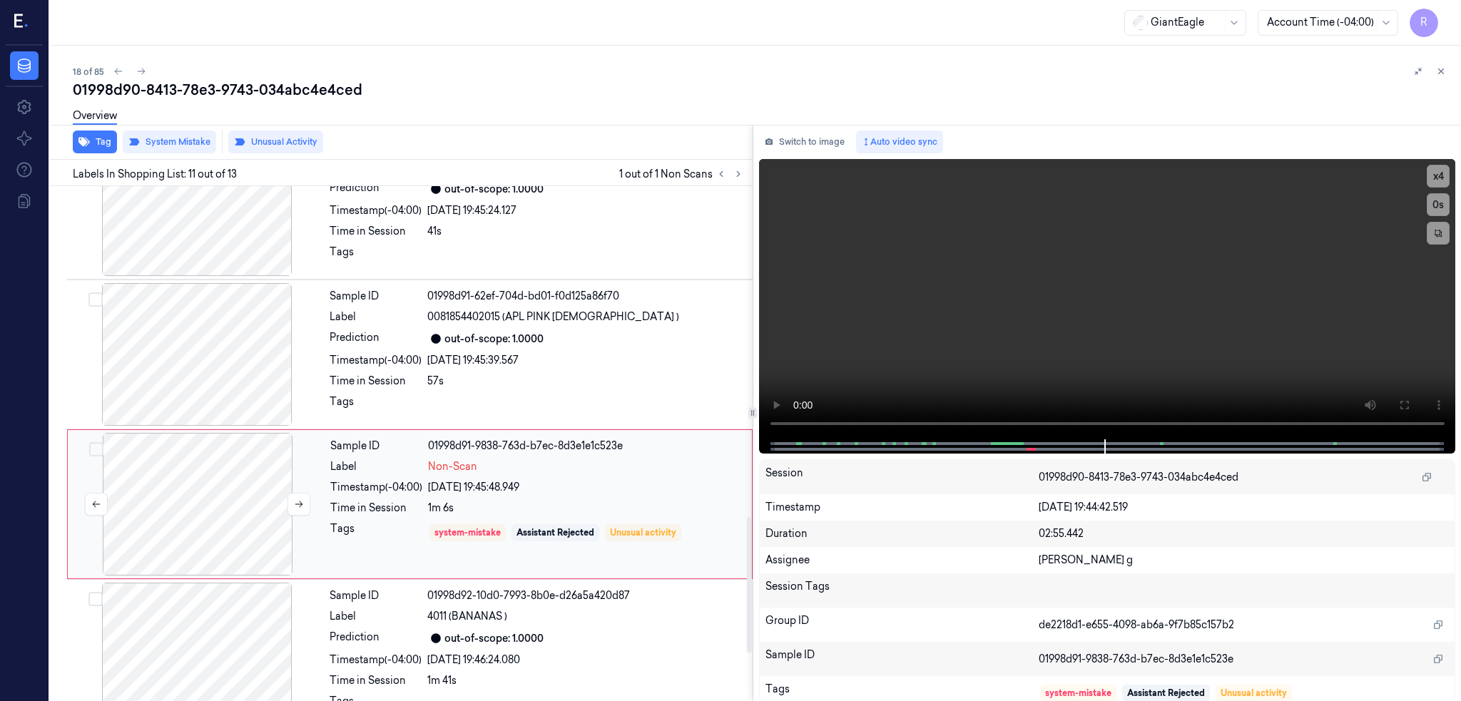
click at [237, 499] on div at bounding box center [198, 504] width 254 height 143
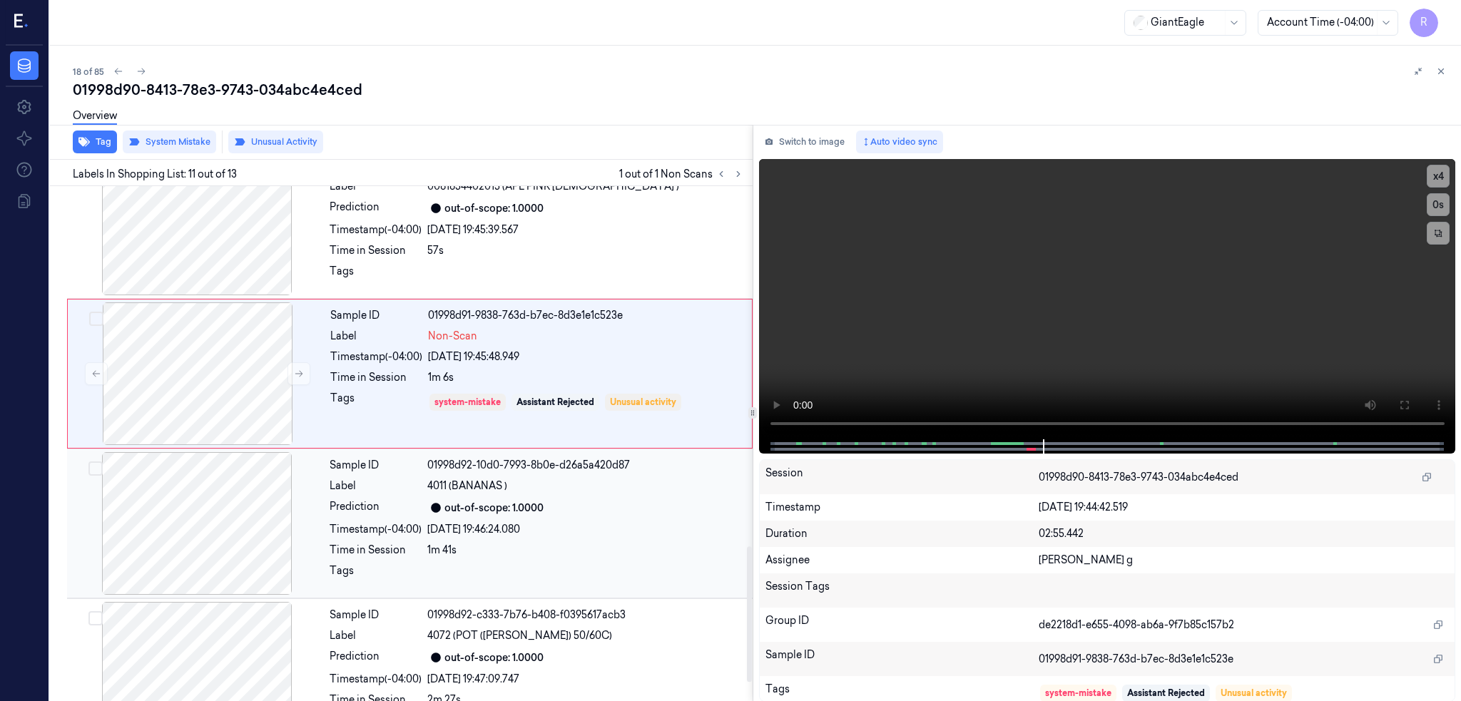
scroll to position [1436, 0]
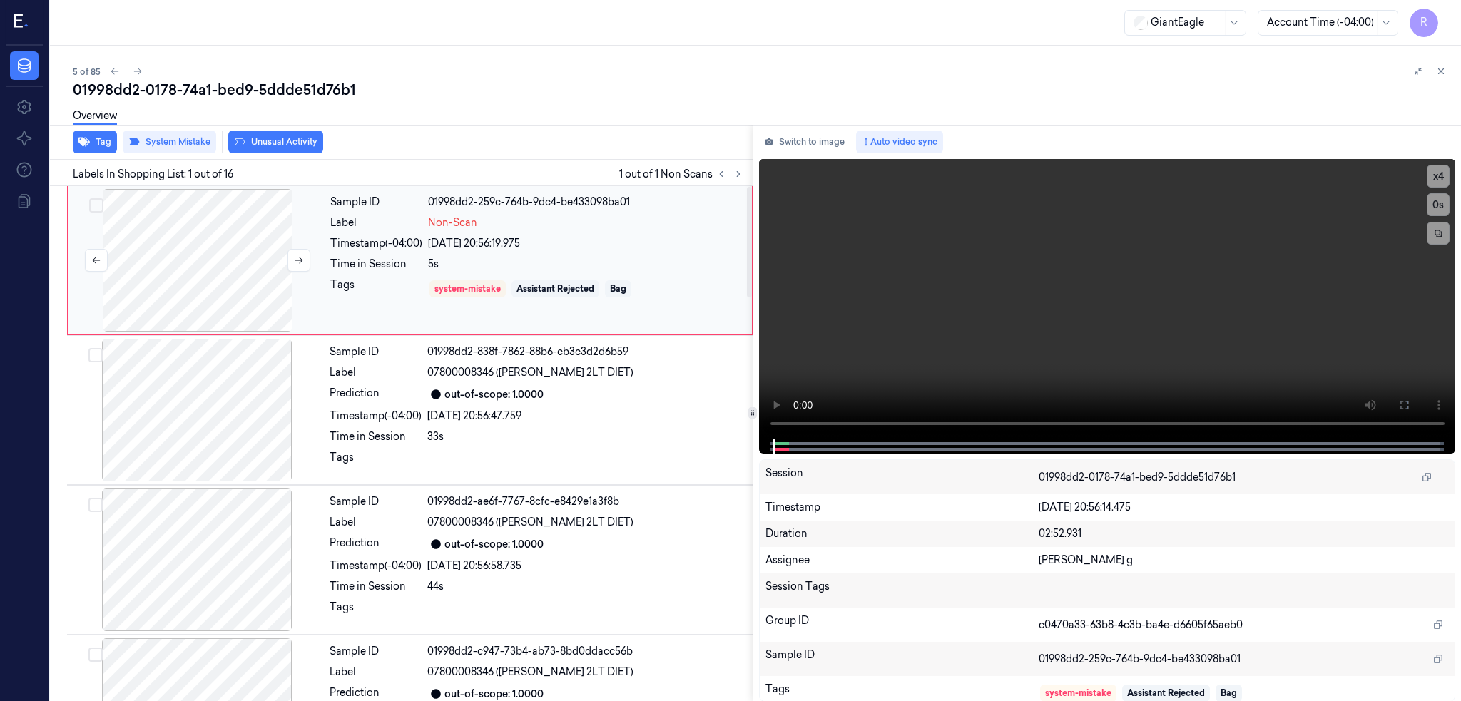
click at [178, 227] on div at bounding box center [198, 260] width 254 height 143
click at [230, 275] on div at bounding box center [198, 260] width 254 height 143
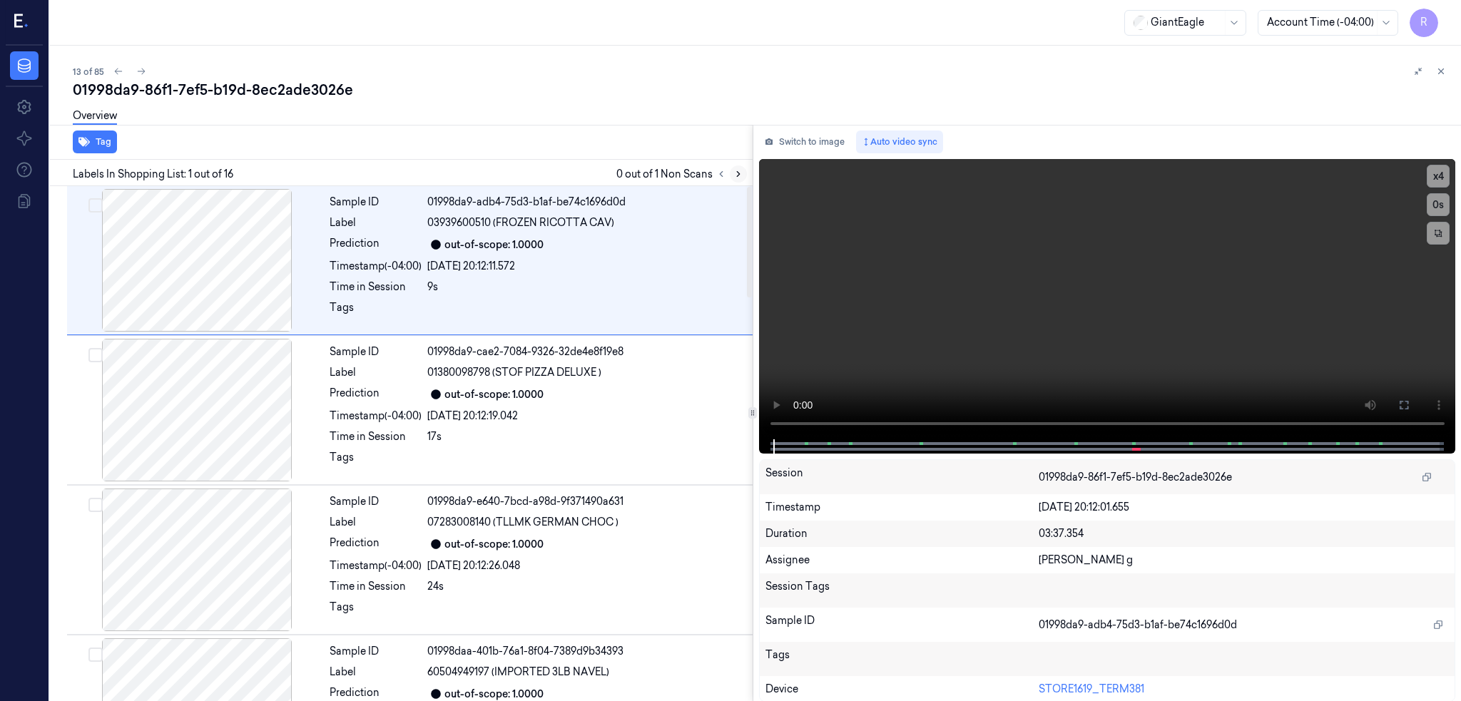
click at [743, 173] on icon at bounding box center [738, 174] width 10 height 10
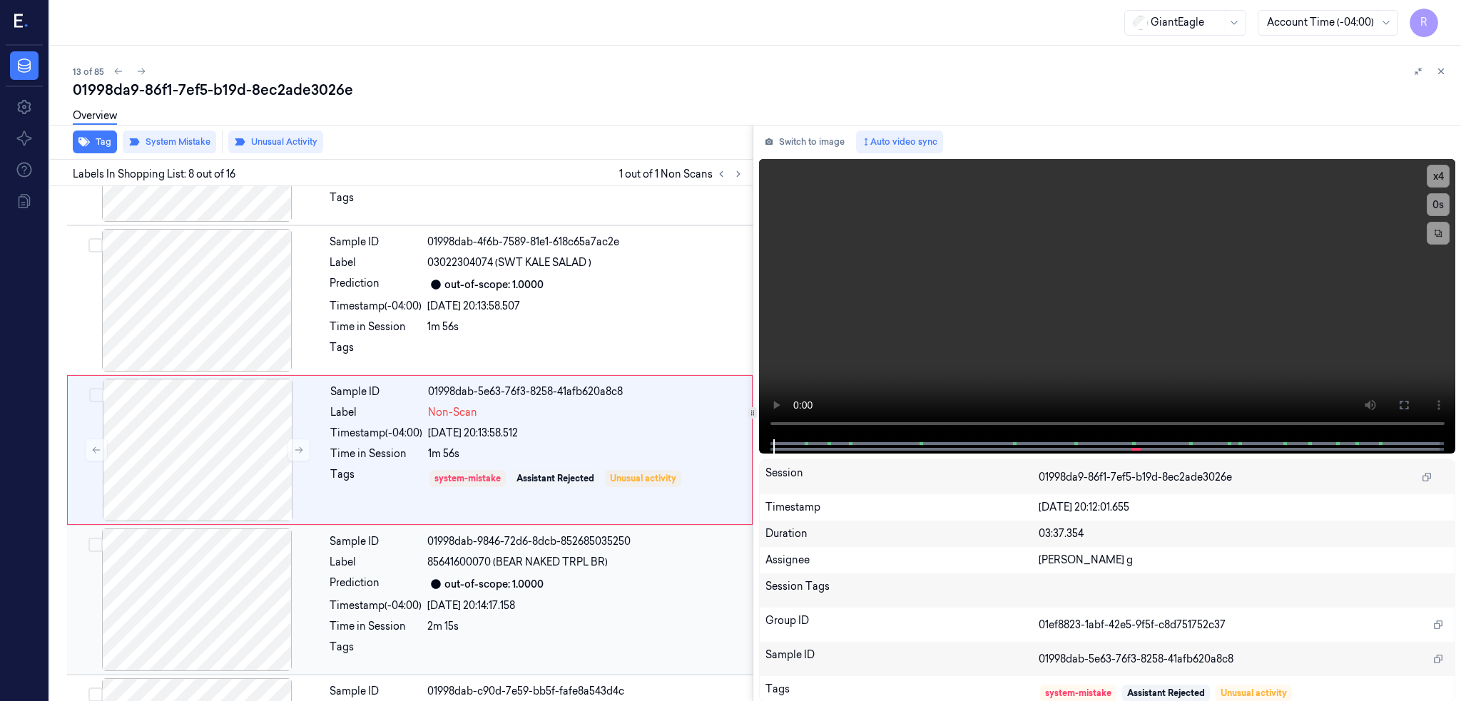
scroll to position [864, 0]
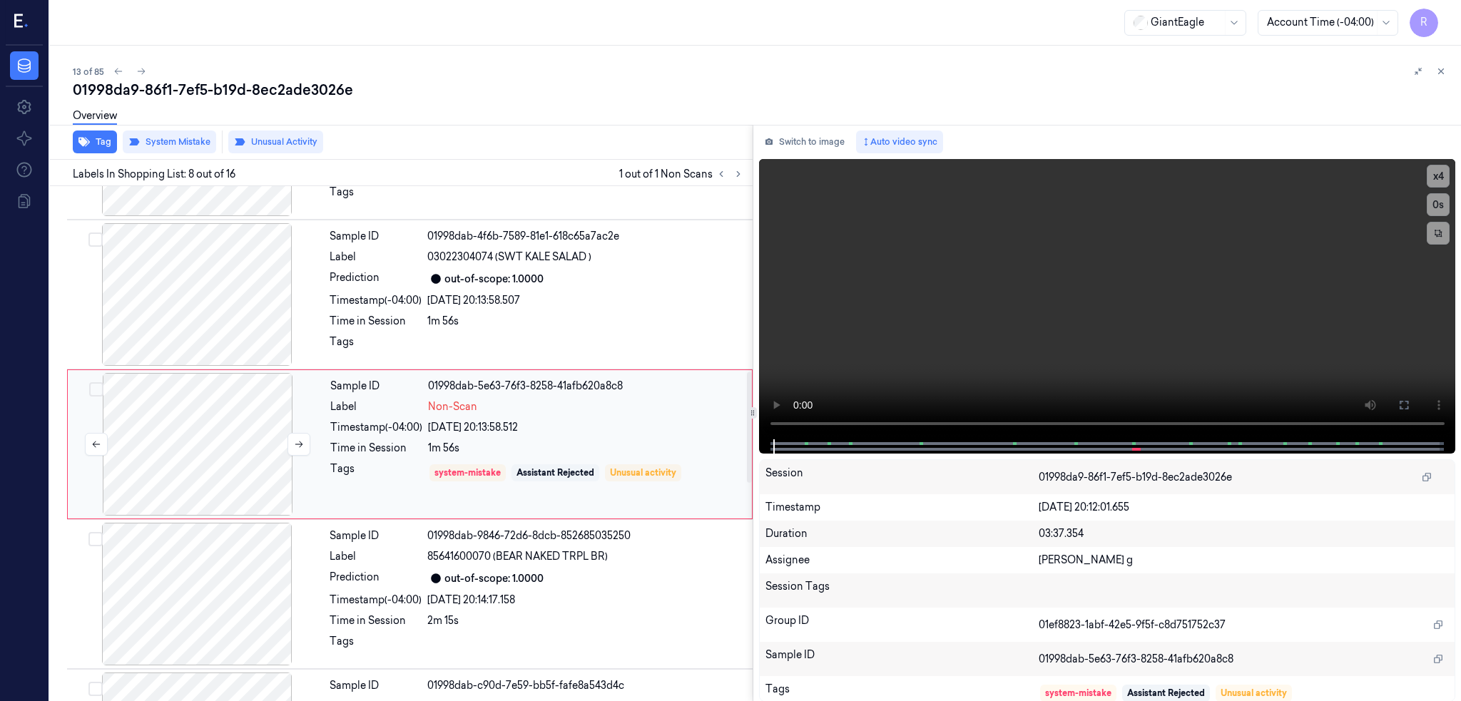
click at [195, 448] on div at bounding box center [198, 444] width 254 height 143
click at [242, 296] on div at bounding box center [197, 294] width 254 height 143
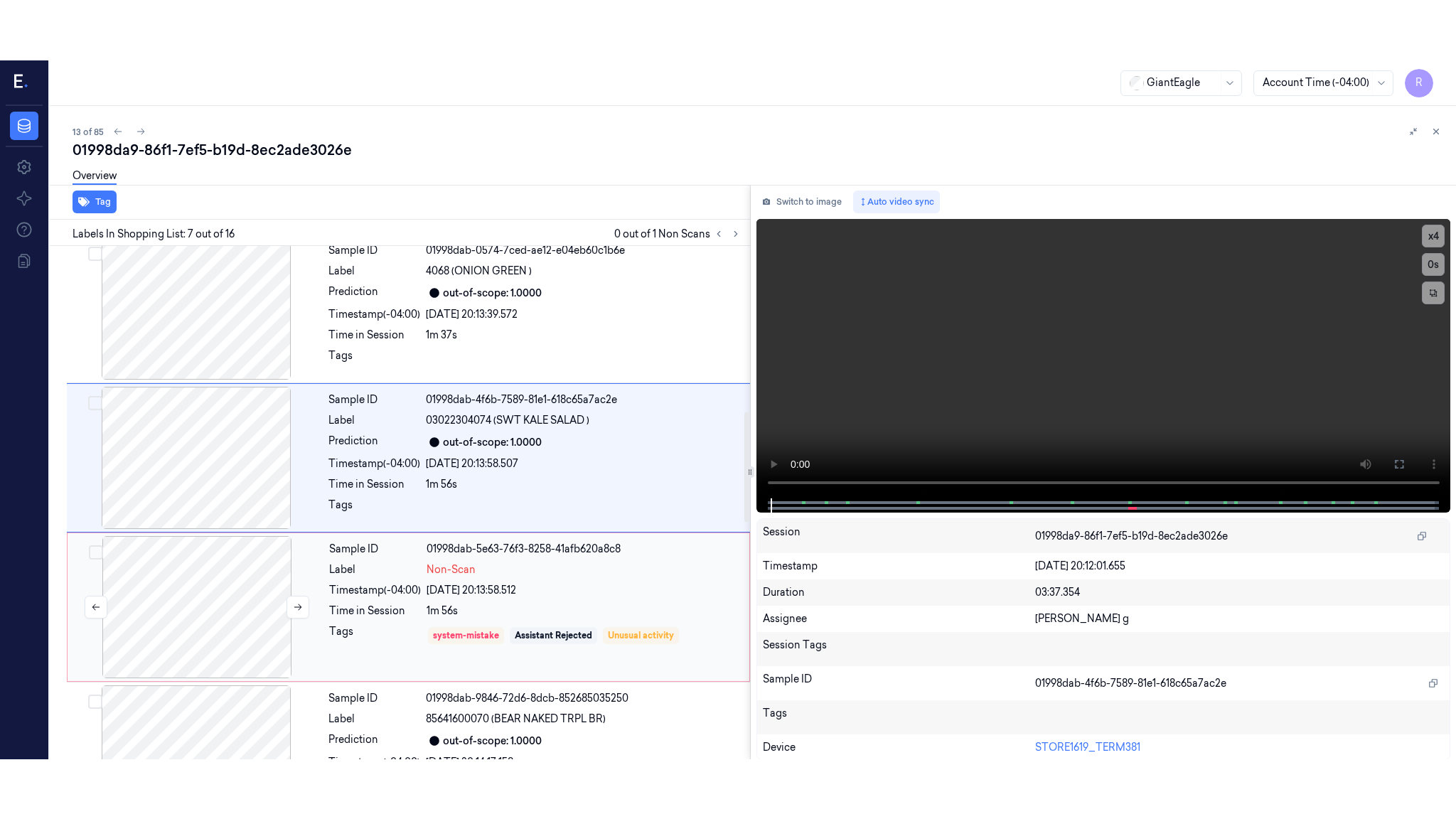
scroll to position [712, 0]
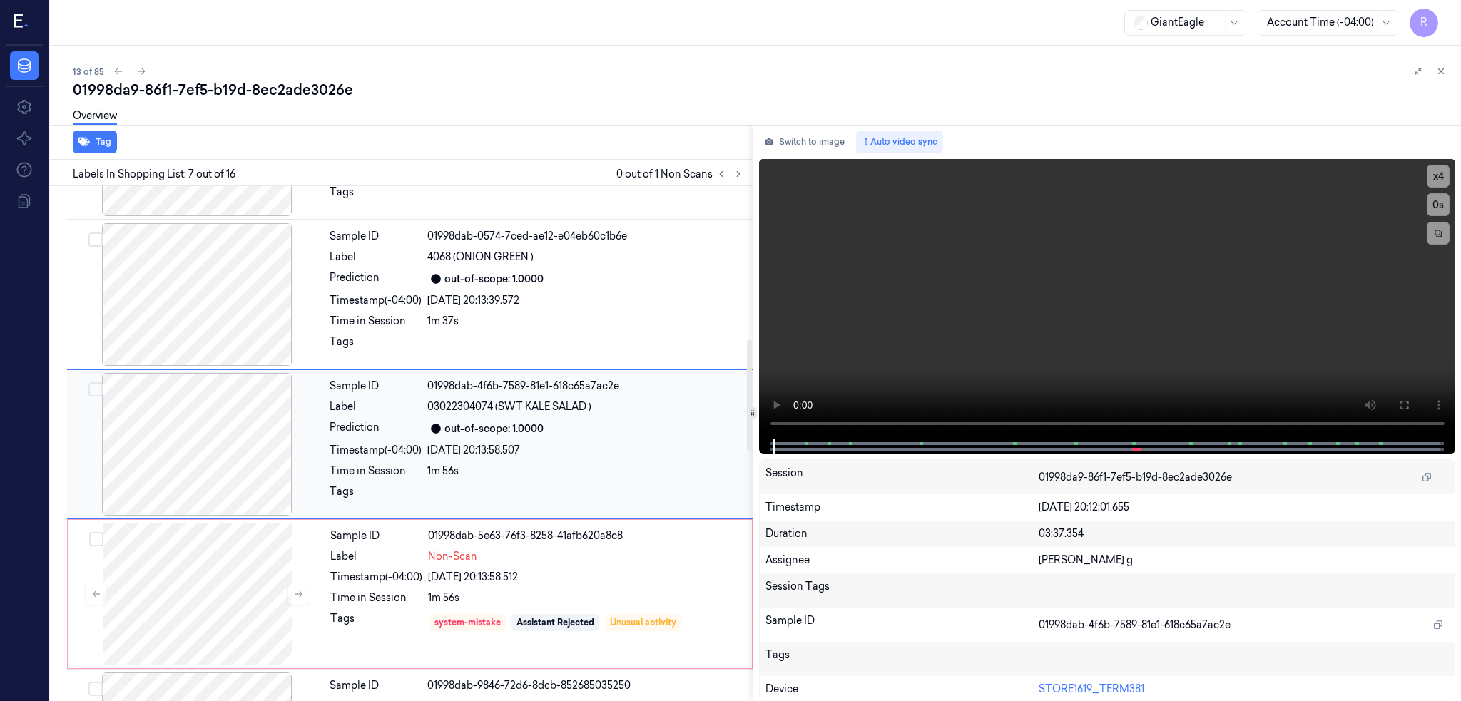
click at [230, 394] on div at bounding box center [197, 444] width 254 height 143
click at [1408, 401] on icon at bounding box center [1403, 405] width 9 height 9
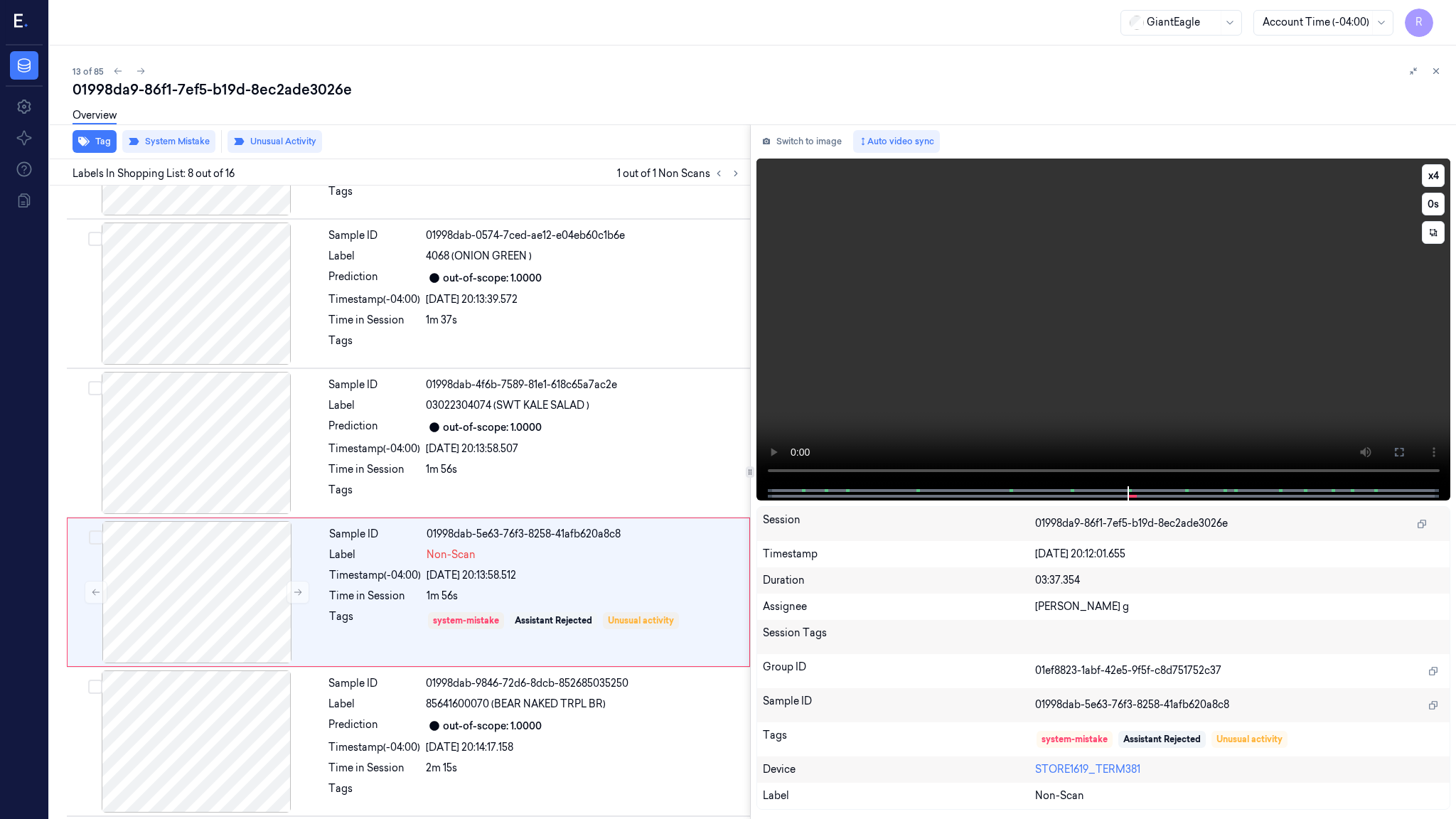
scroll to position [801, 0]
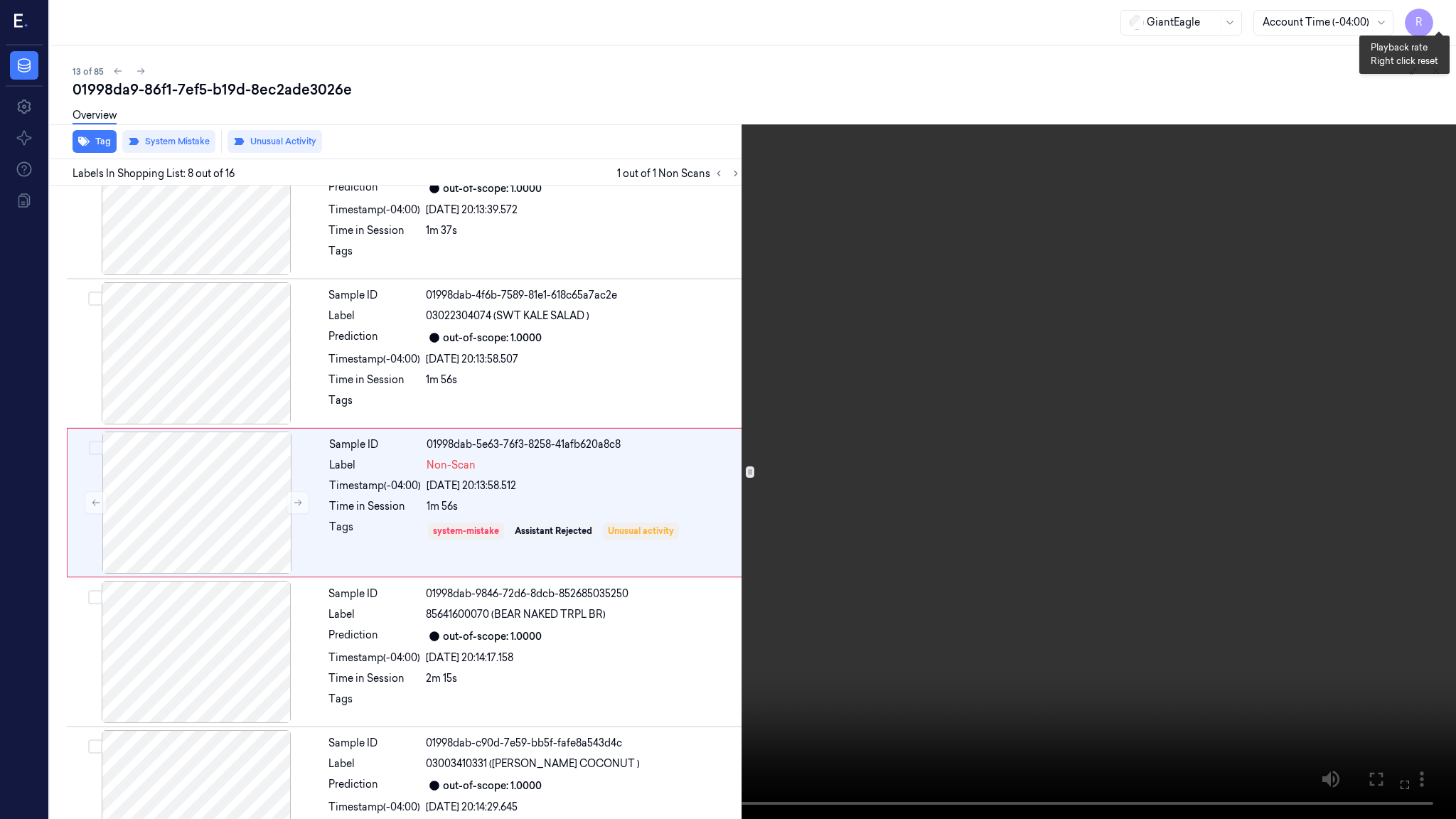
click at [1437, 24] on button "x 4" at bounding box center [1438, 17] width 23 height 23
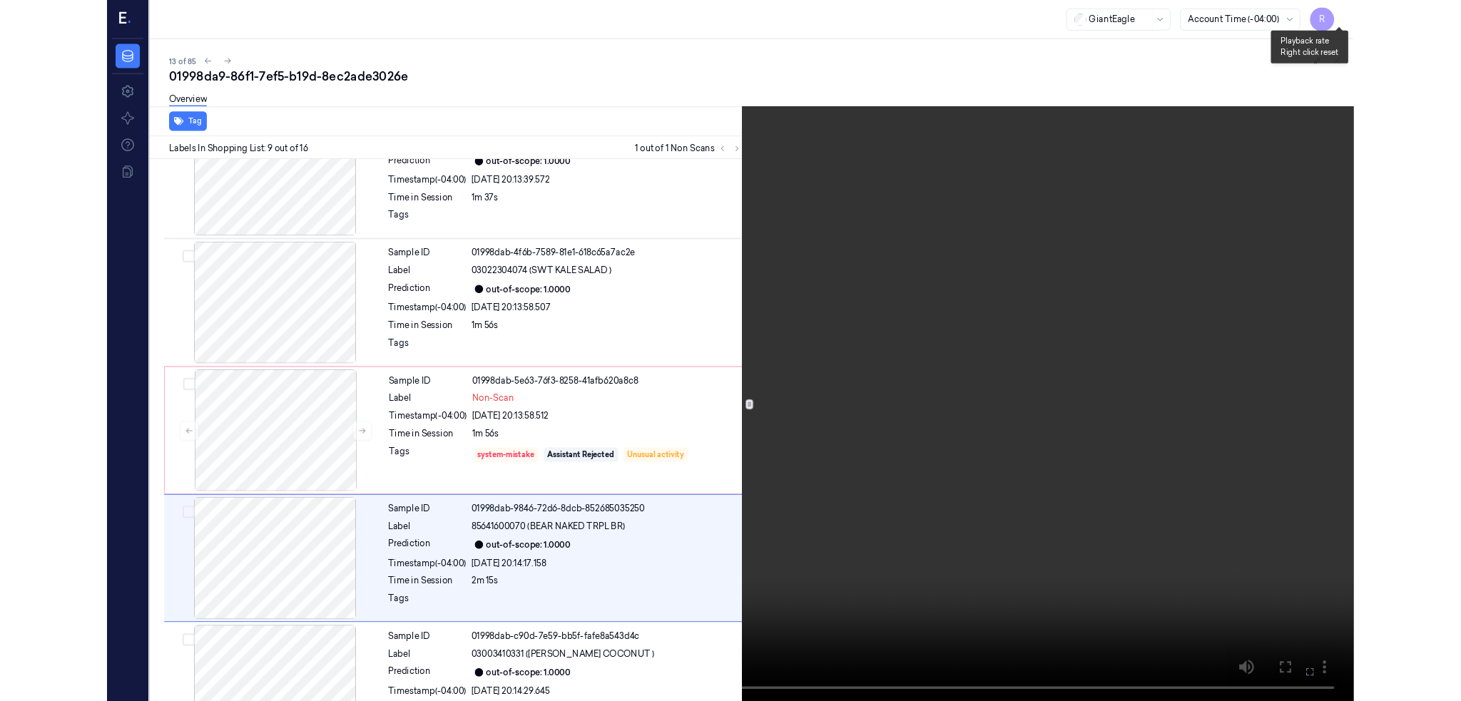
scroll to position [954, 0]
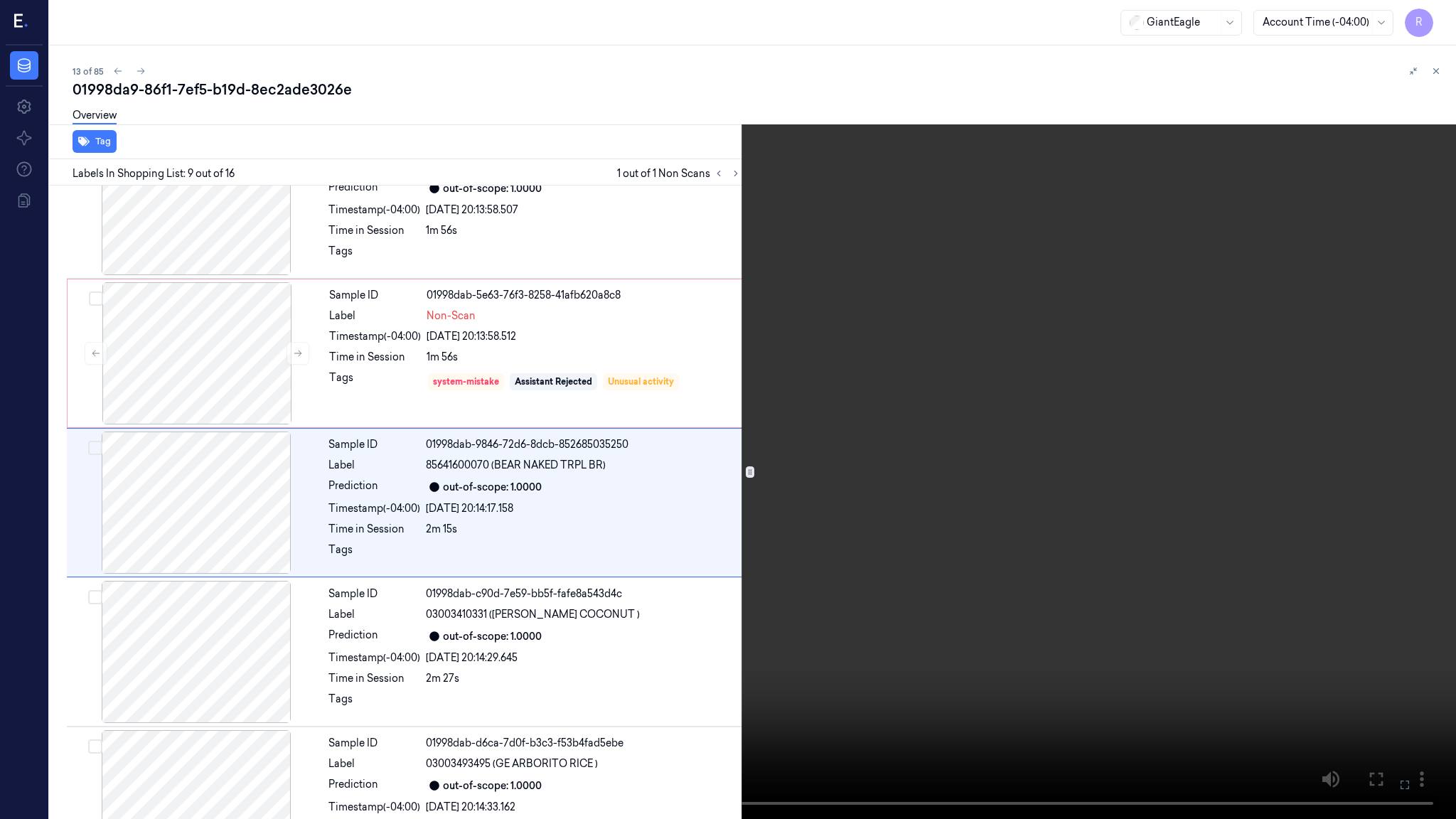
click at [31, 666] on video at bounding box center [728, 410] width 1456 height 819
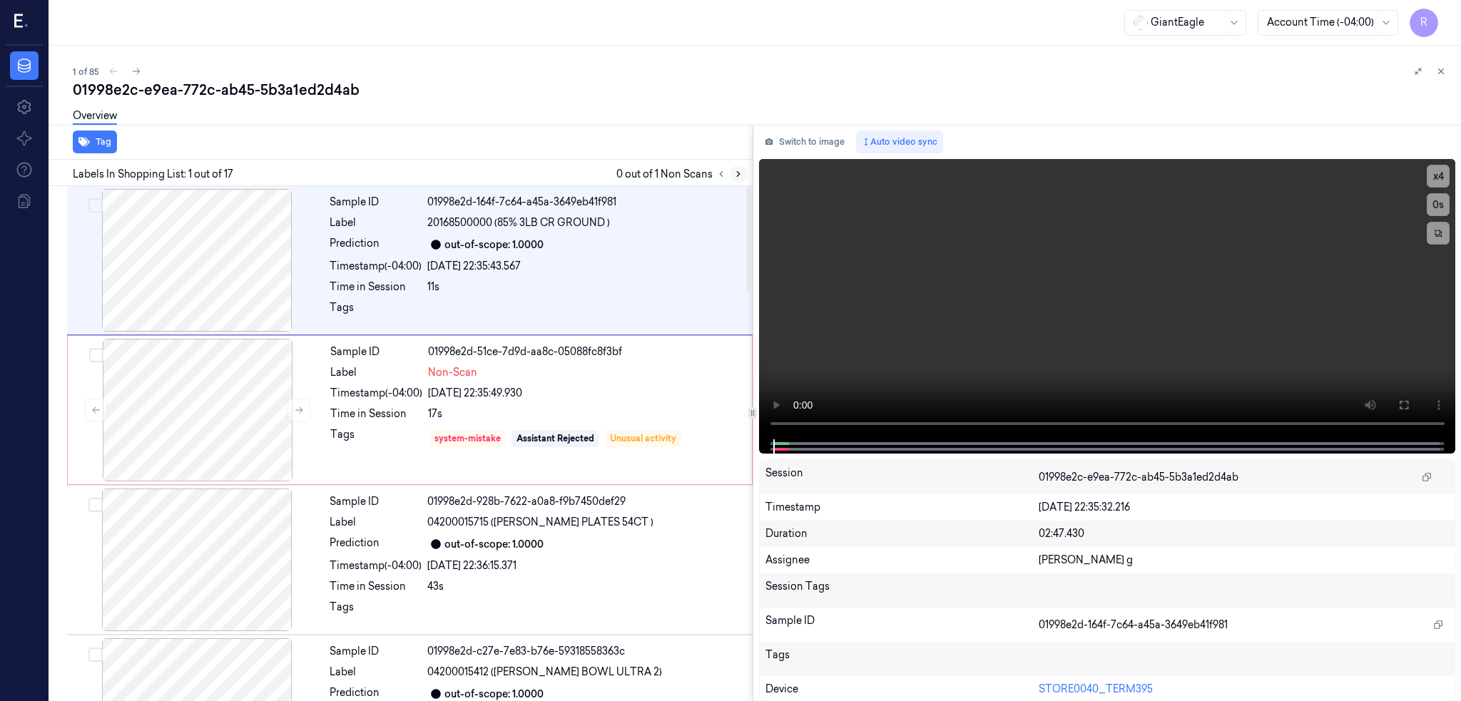
click at [747, 180] on button at bounding box center [738, 173] width 17 height 17
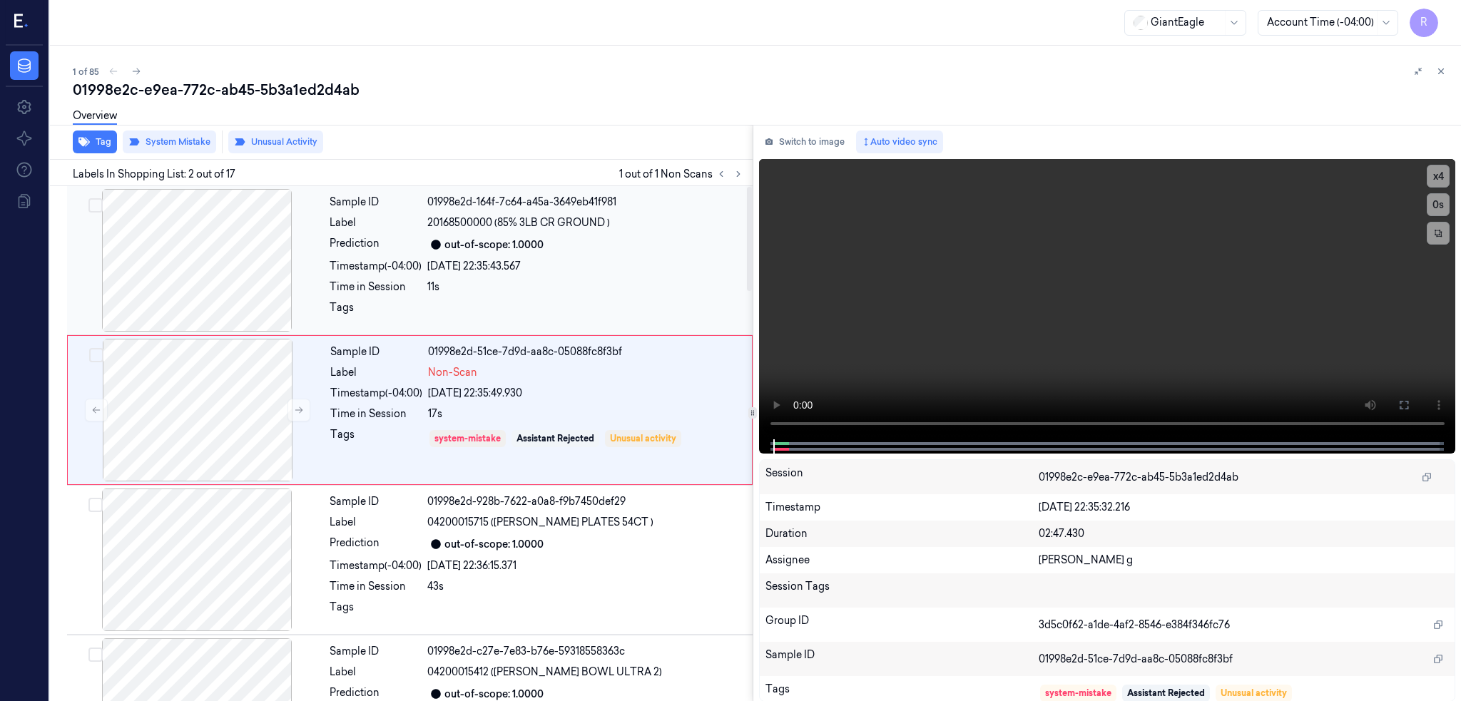
click at [203, 291] on div at bounding box center [197, 260] width 254 height 143
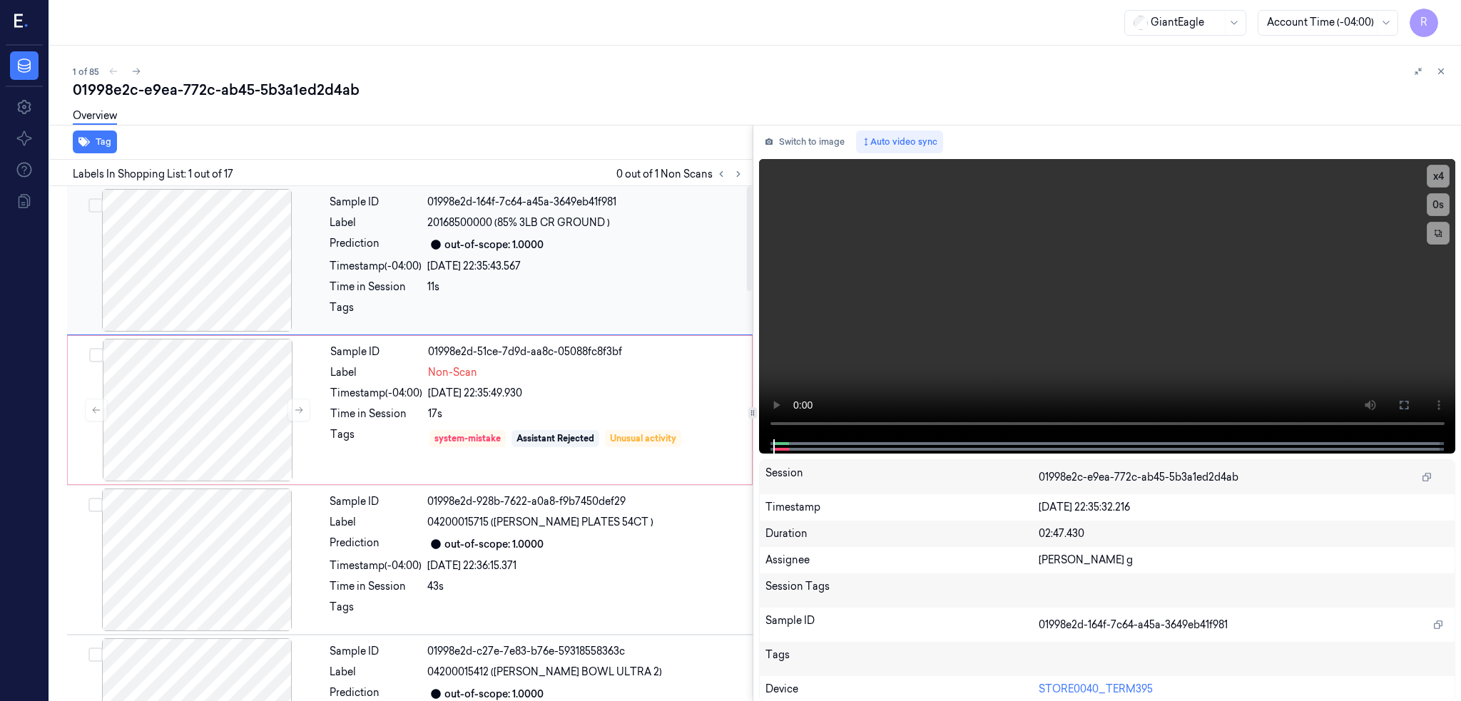
click at [203, 291] on div at bounding box center [197, 260] width 254 height 143
click at [209, 280] on div at bounding box center [197, 260] width 254 height 143
click at [1415, 397] on button at bounding box center [1403, 405] width 23 height 23
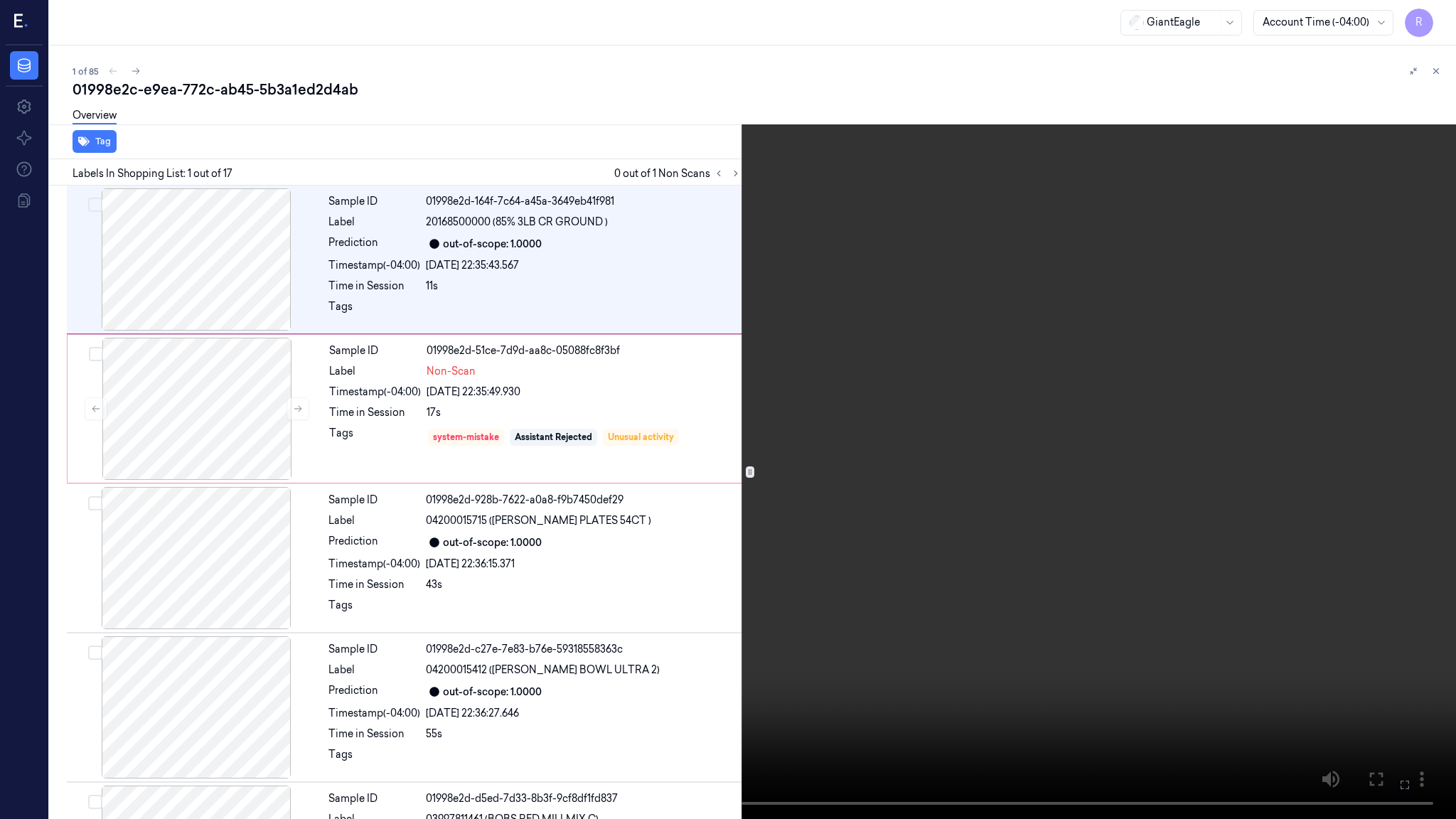
click at [769, 562] on video at bounding box center [728, 410] width 1456 height 819
click at [771, 561] on video at bounding box center [728, 410] width 1456 height 819
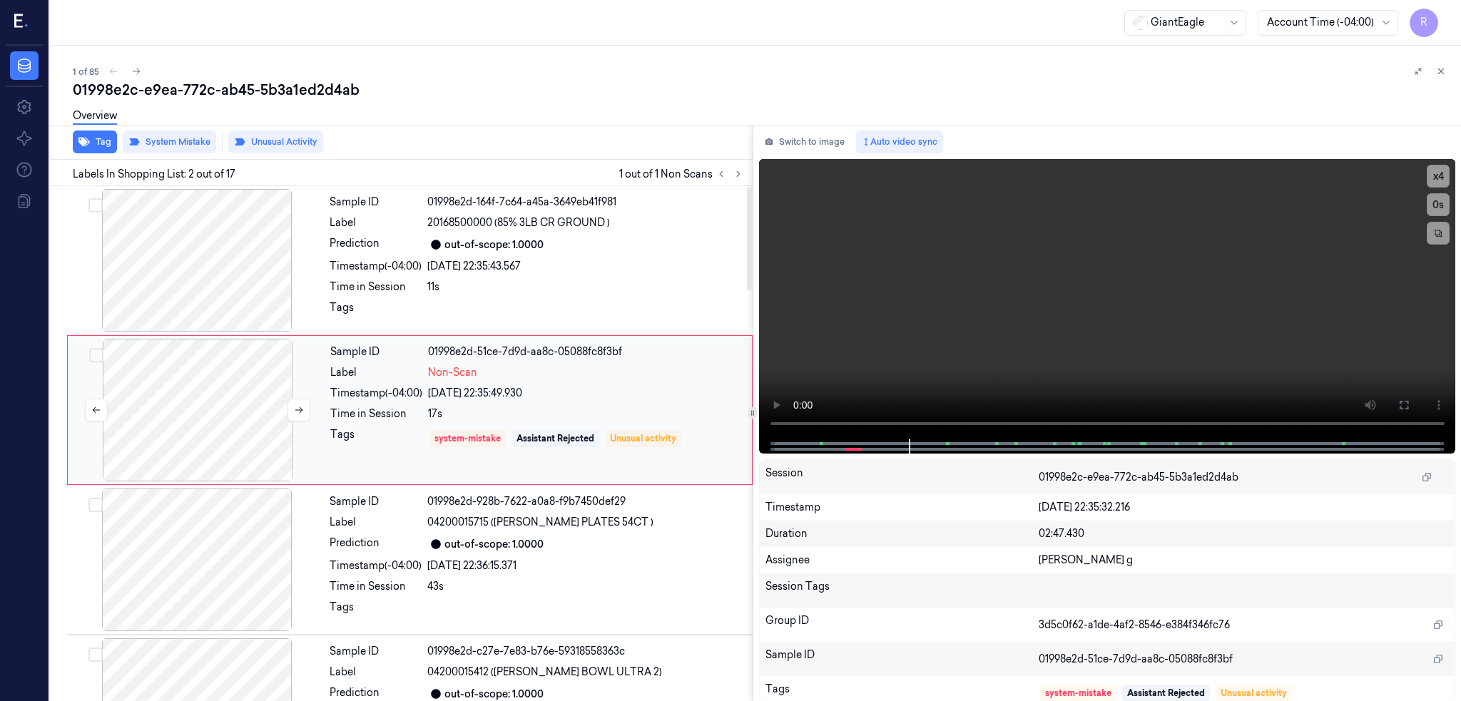
click at [200, 403] on div at bounding box center [198, 410] width 254 height 143
click at [208, 375] on div at bounding box center [198, 410] width 254 height 143
click at [190, 429] on div at bounding box center [198, 410] width 254 height 143
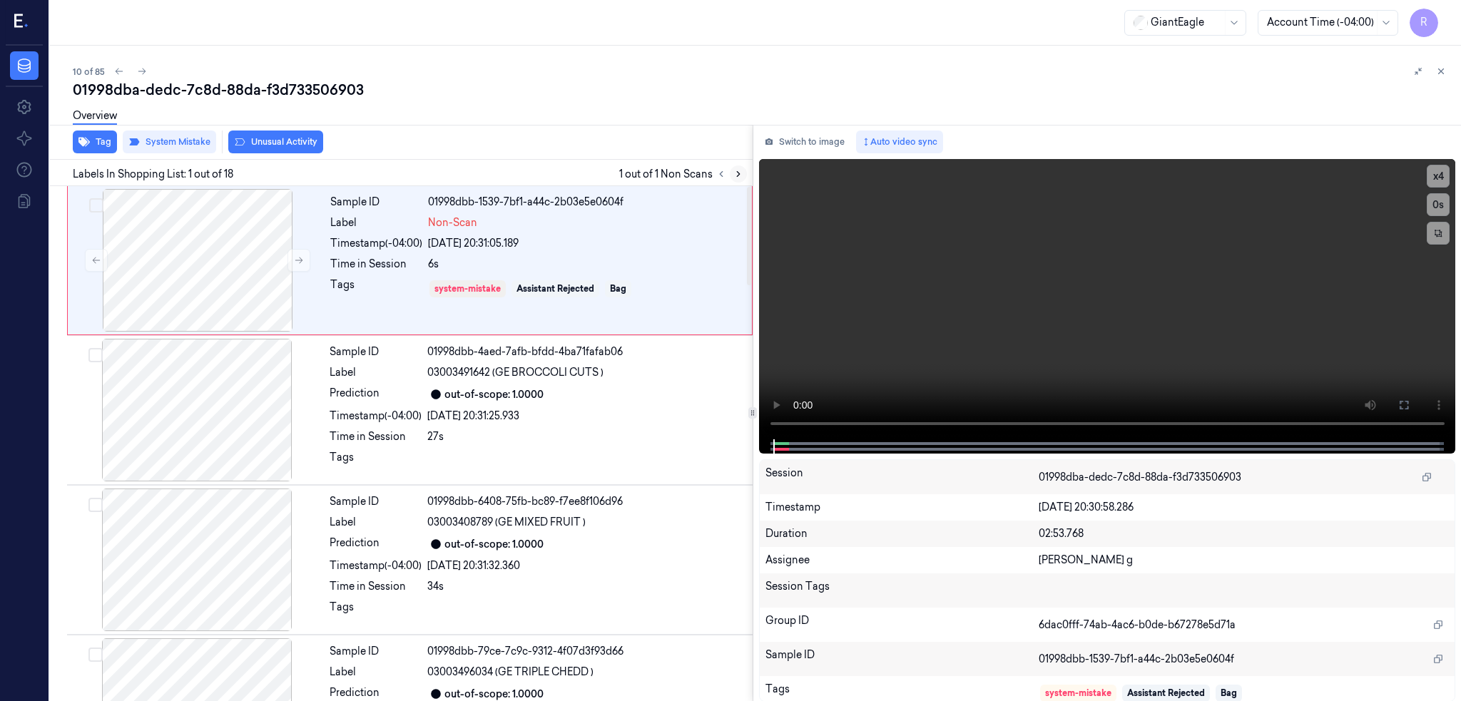
click at [743, 176] on icon at bounding box center [738, 174] width 10 height 10
click at [200, 260] on div at bounding box center [198, 260] width 254 height 143
click at [1409, 400] on icon at bounding box center [1403, 404] width 11 height 11
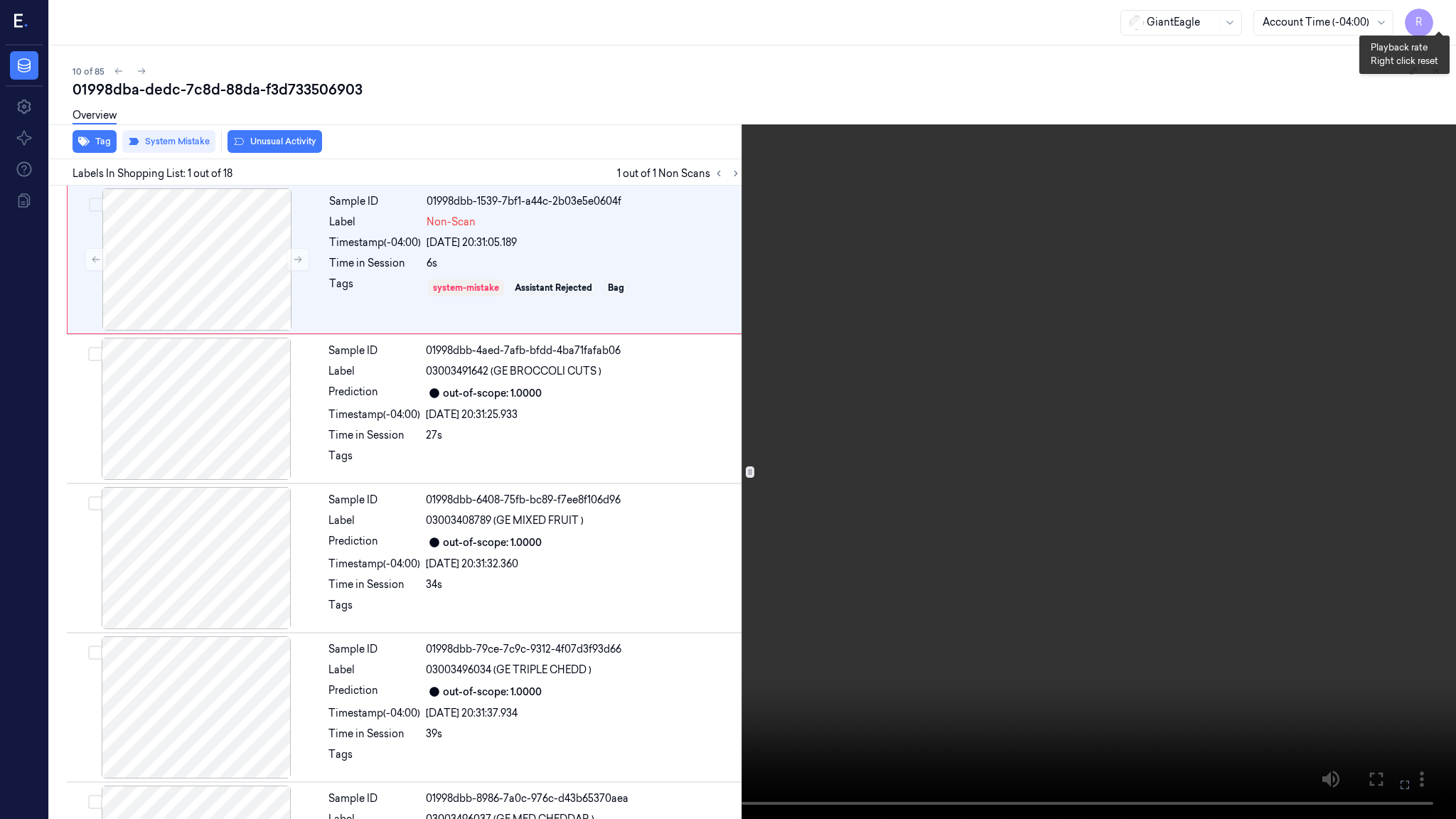
drag, startPoint x: 1441, startPoint y: 14, endPoint x: 1399, endPoint y: 116, distance: 110.3
click at [1441, 14] on button "x 4" at bounding box center [1438, 17] width 23 height 23
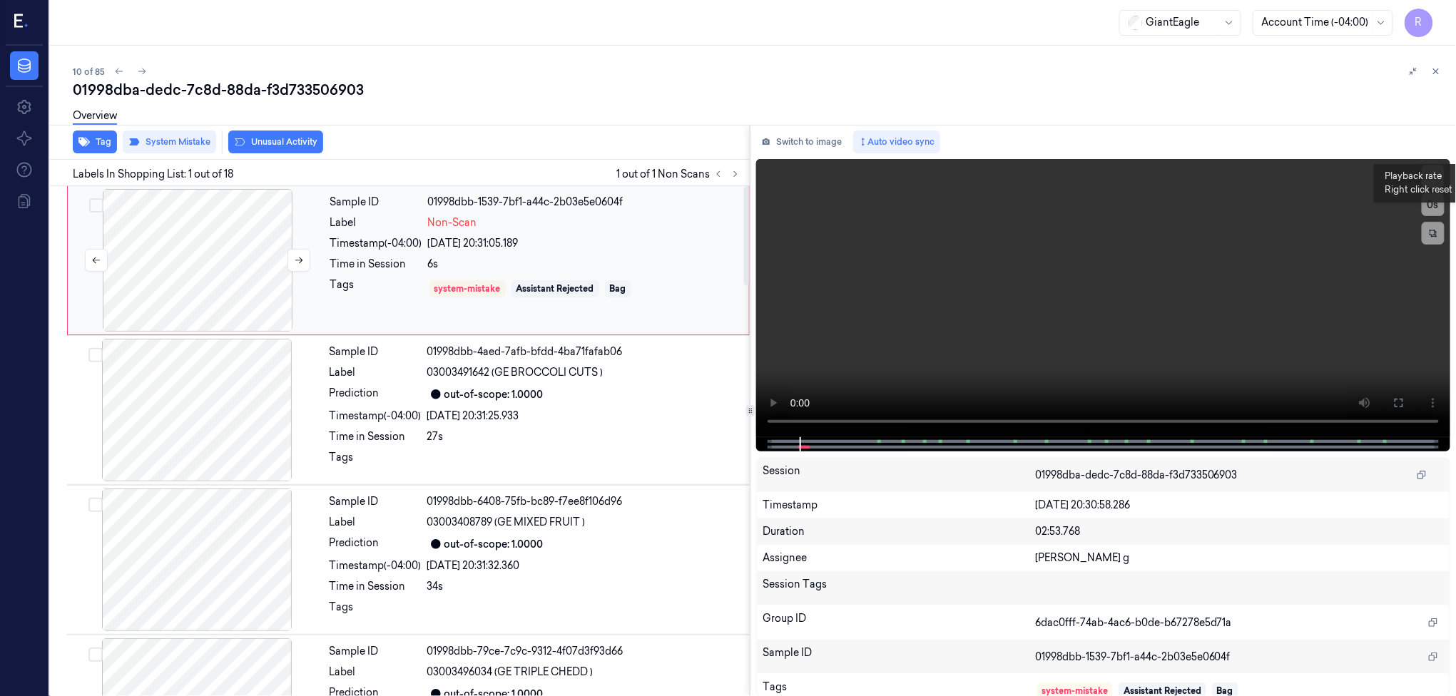
click at [200, 272] on div at bounding box center [198, 260] width 254 height 143
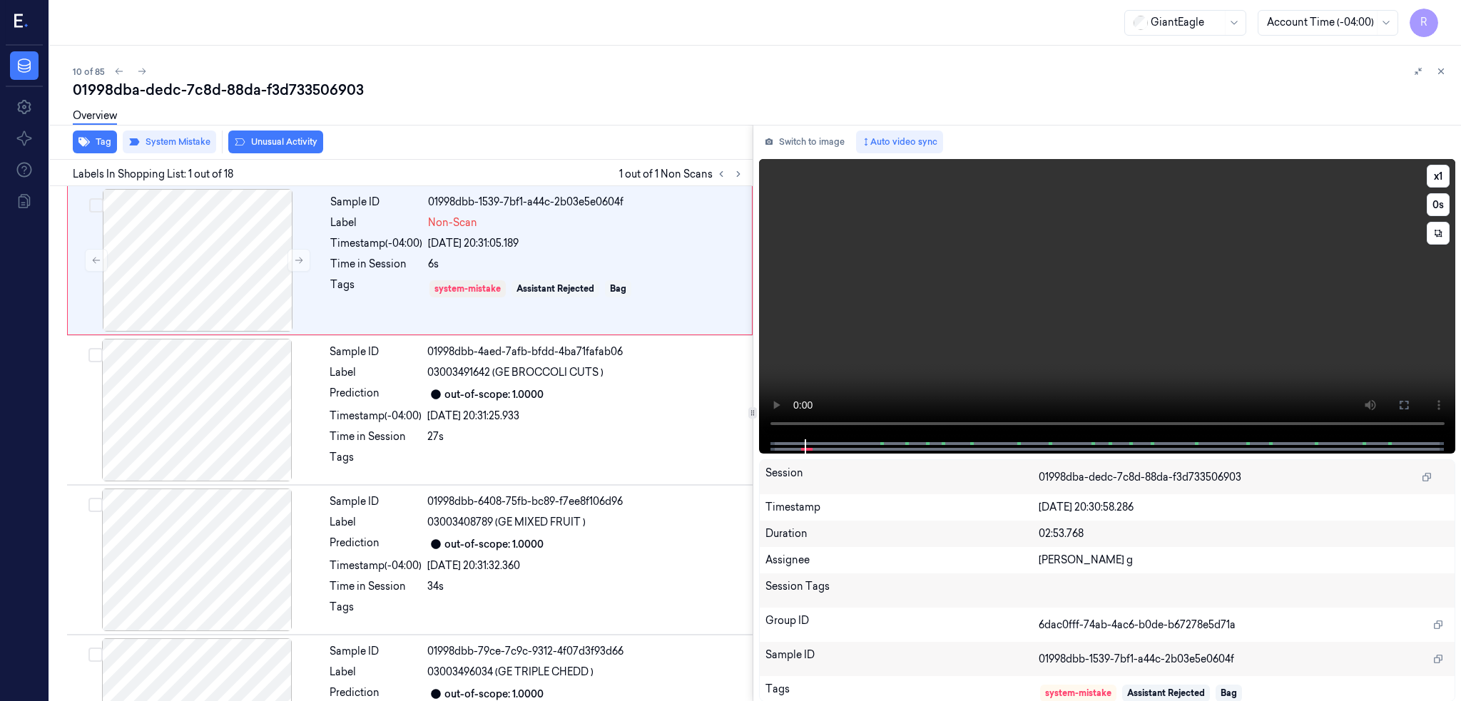
click at [1453, 387] on video at bounding box center [1107, 299] width 697 height 280
drag, startPoint x: 1396, startPoint y: 291, endPoint x: 1411, endPoint y: 317, distance: 30.7
click at [1395, 291] on video at bounding box center [1107, 299] width 697 height 280
click at [1415, 397] on button at bounding box center [1403, 405] width 23 height 23
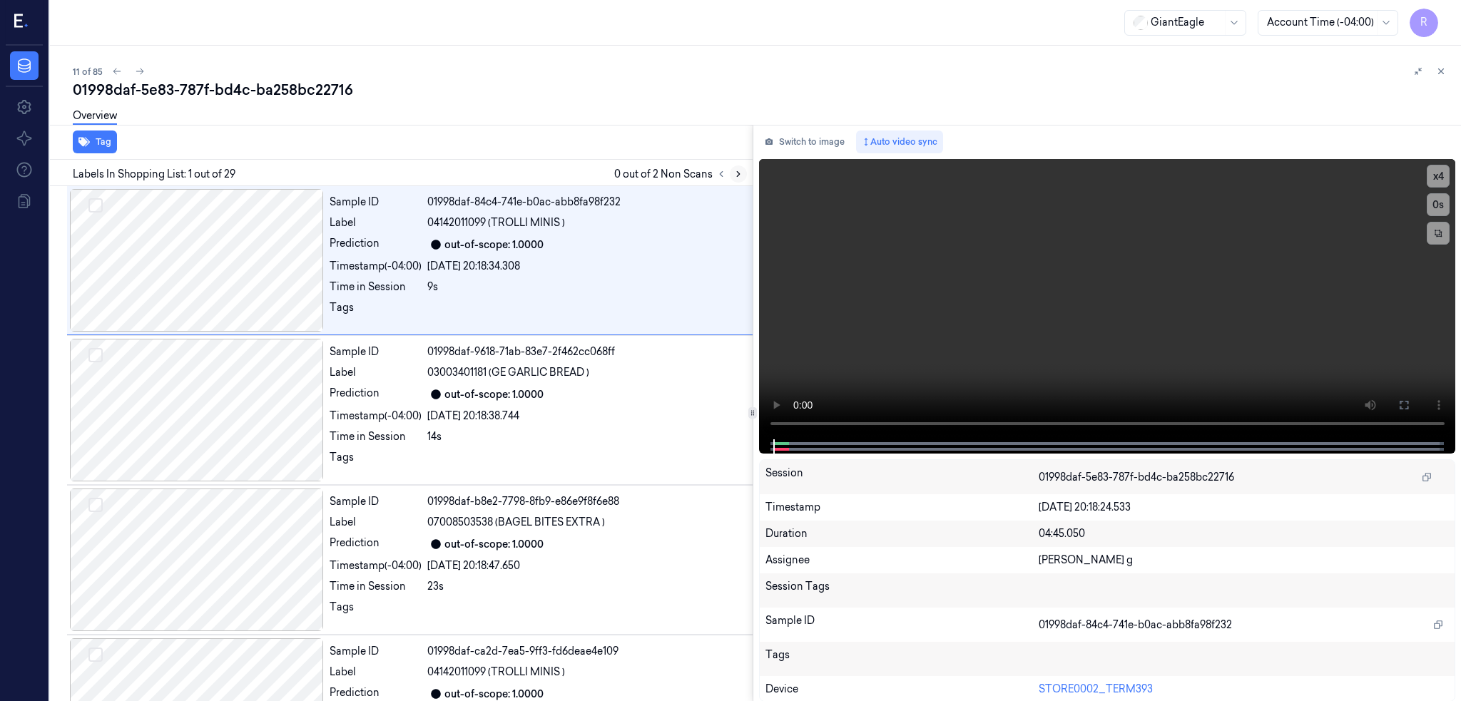
click at [743, 175] on icon at bounding box center [738, 174] width 10 height 10
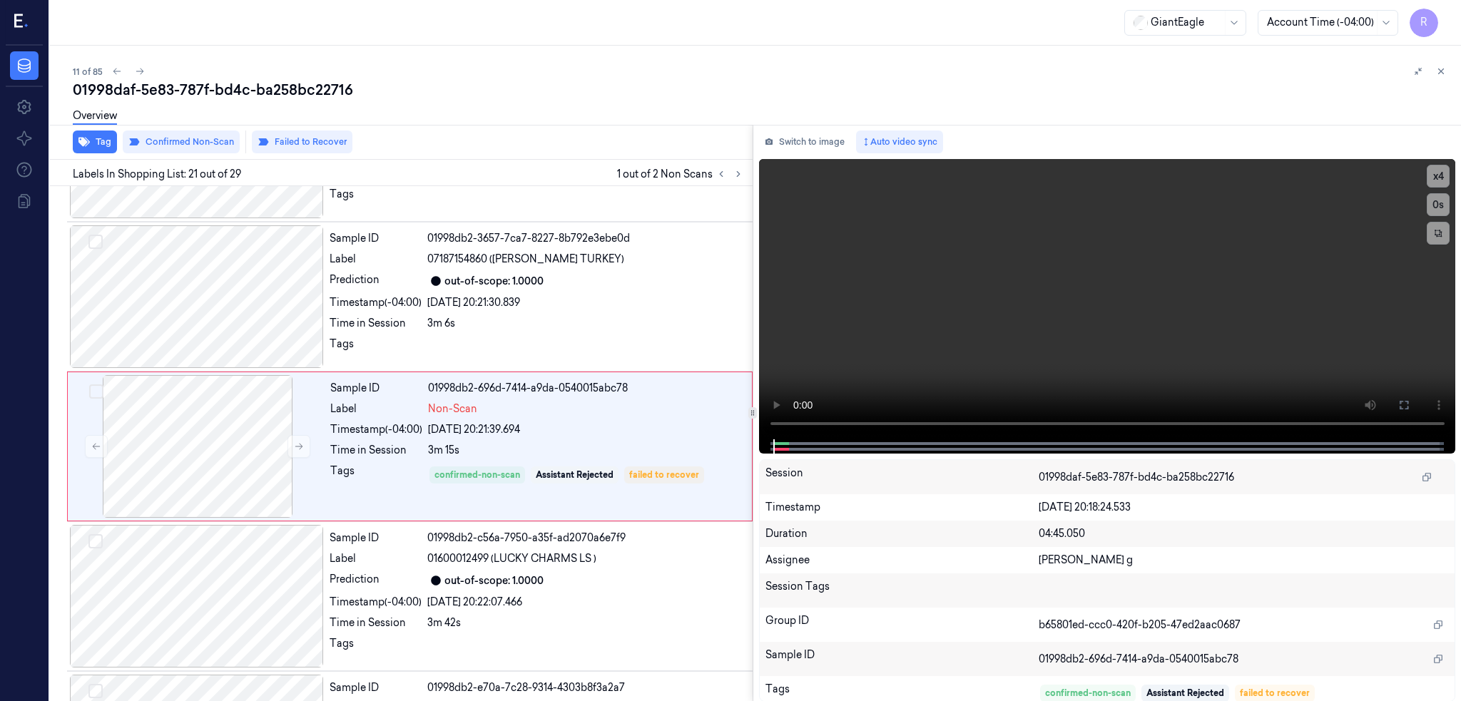
scroll to position [2813, 0]
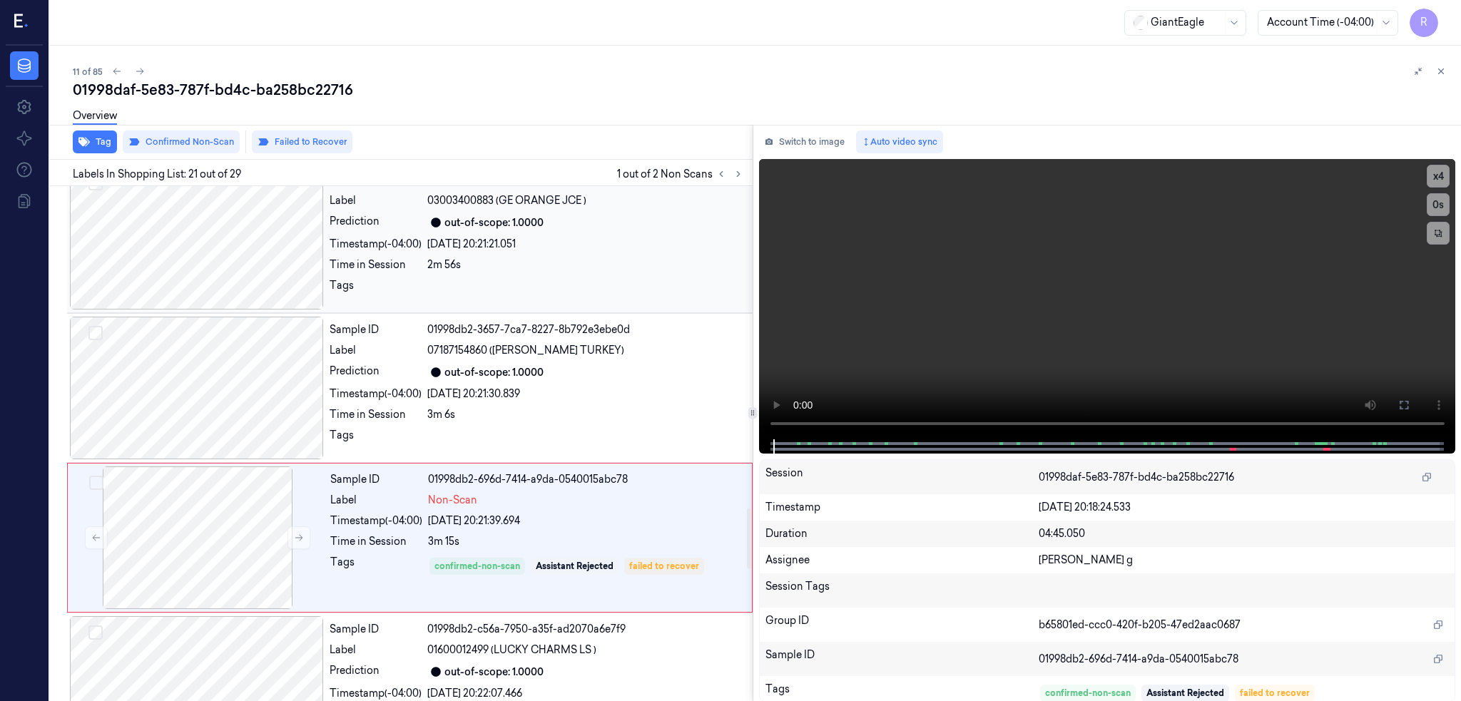
click at [210, 260] on div at bounding box center [197, 238] width 254 height 143
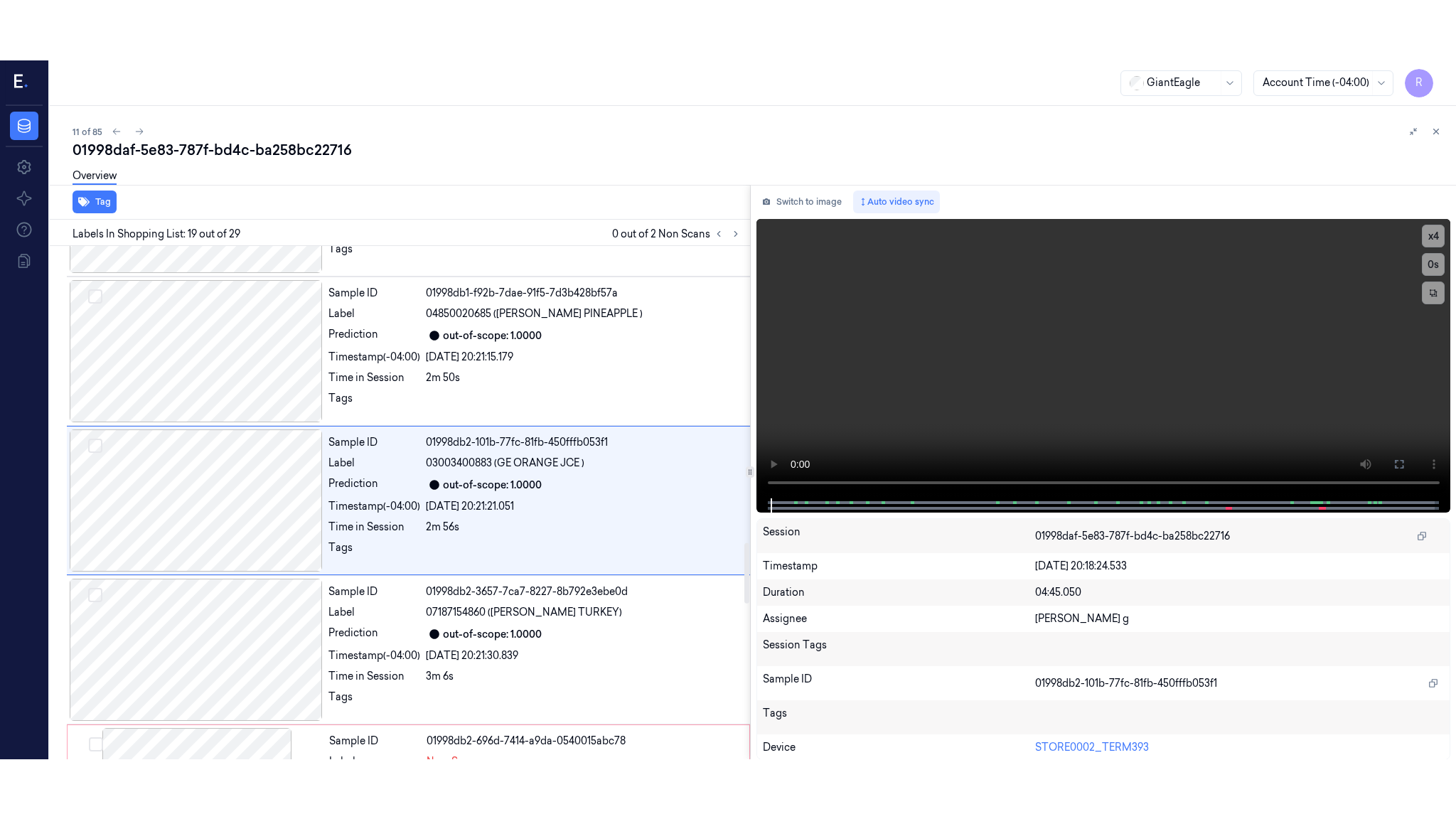
scroll to position [2504, 0]
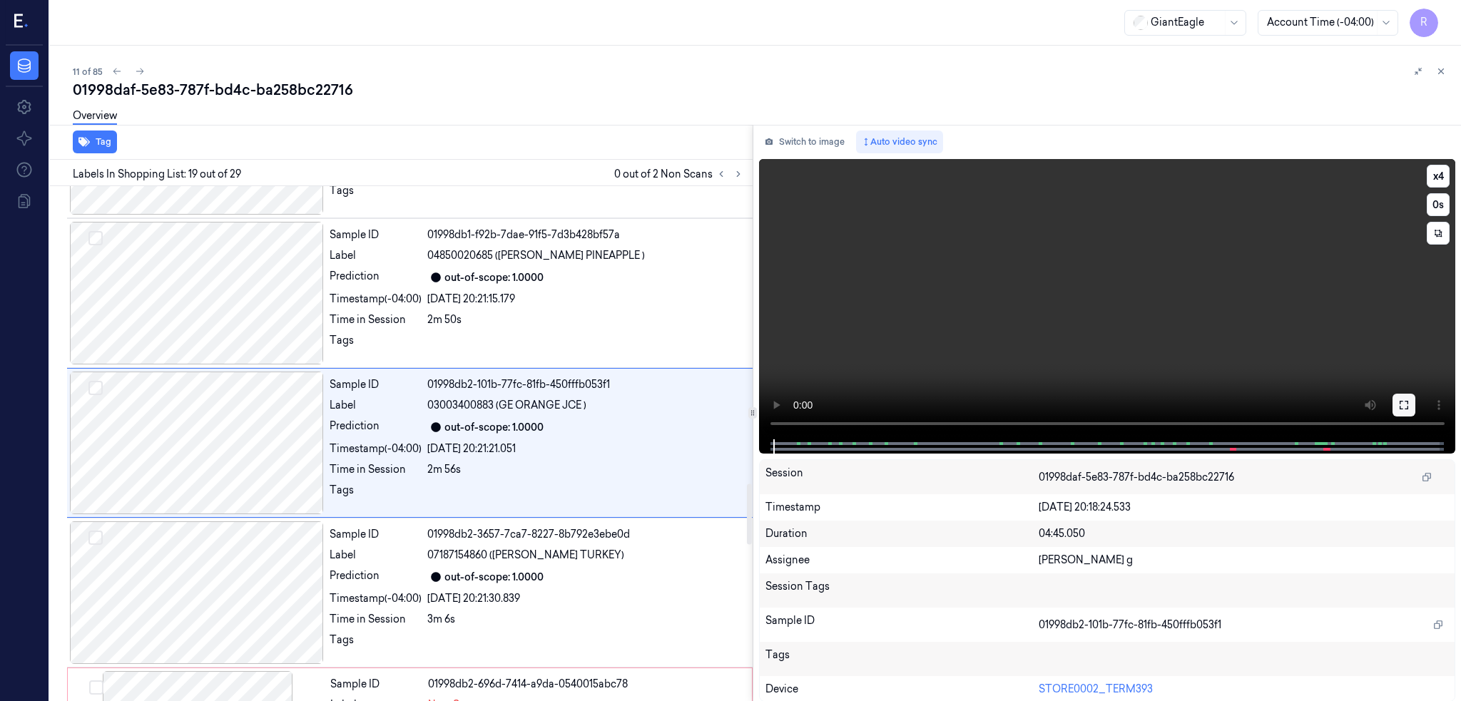
click at [1415, 405] on button at bounding box center [1403, 405] width 23 height 23
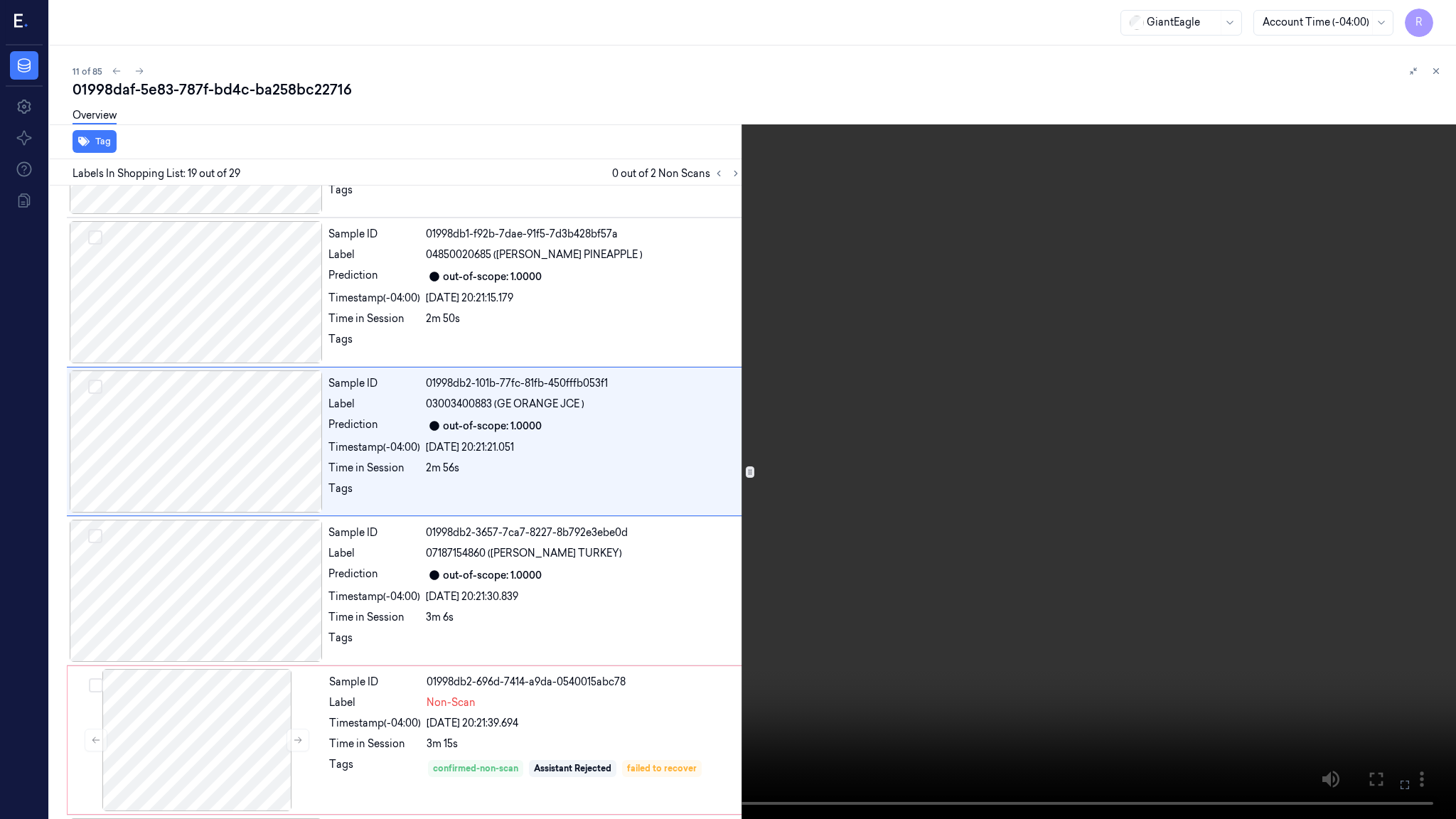
click at [508, 576] on video at bounding box center [728, 410] width 1456 height 819
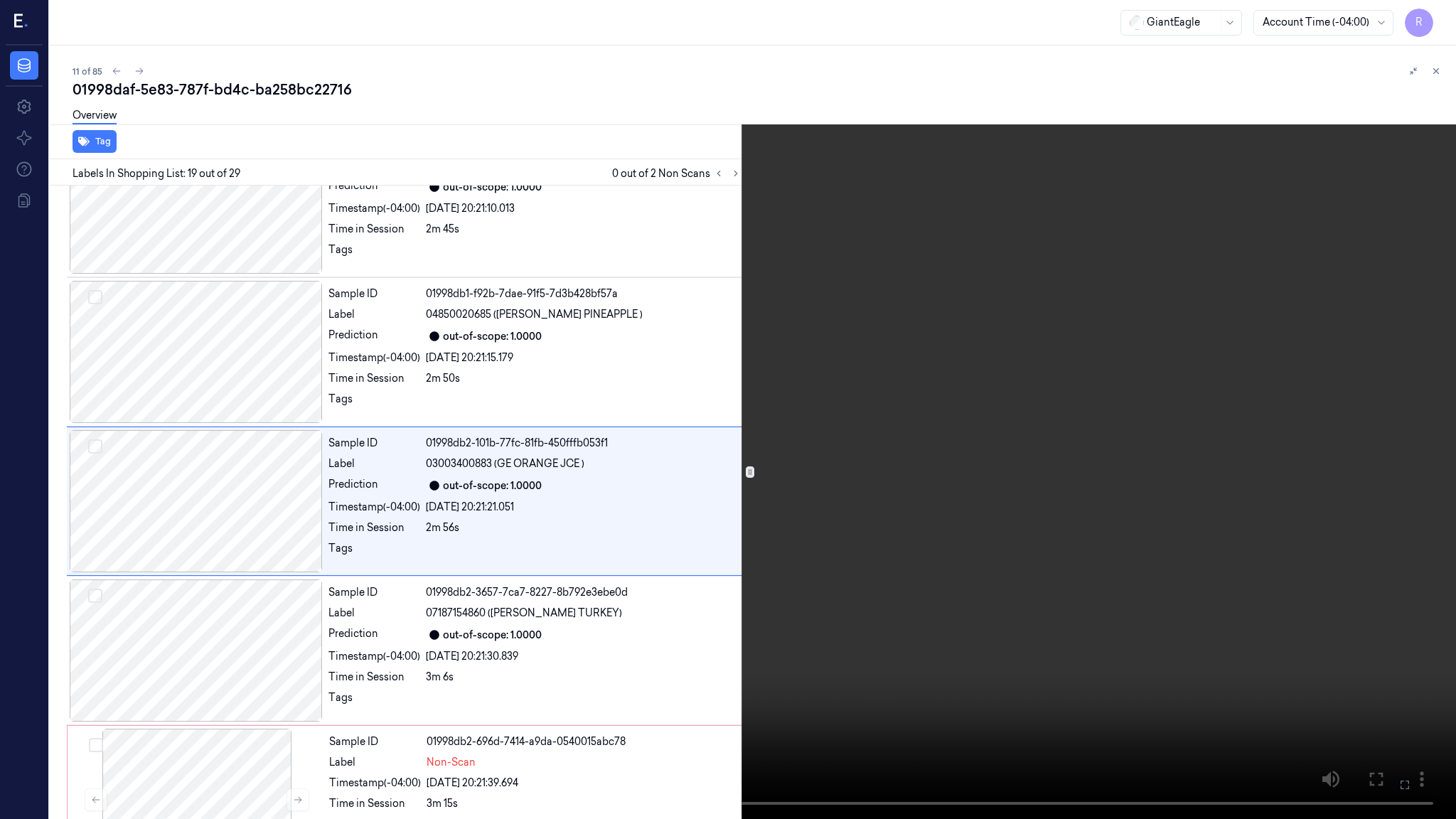
click at [508, 576] on video at bounding box center [728, 410] width 1456 height 819
click at [959, 609] on video at bounding box center [728, 410] width 1456 height 819
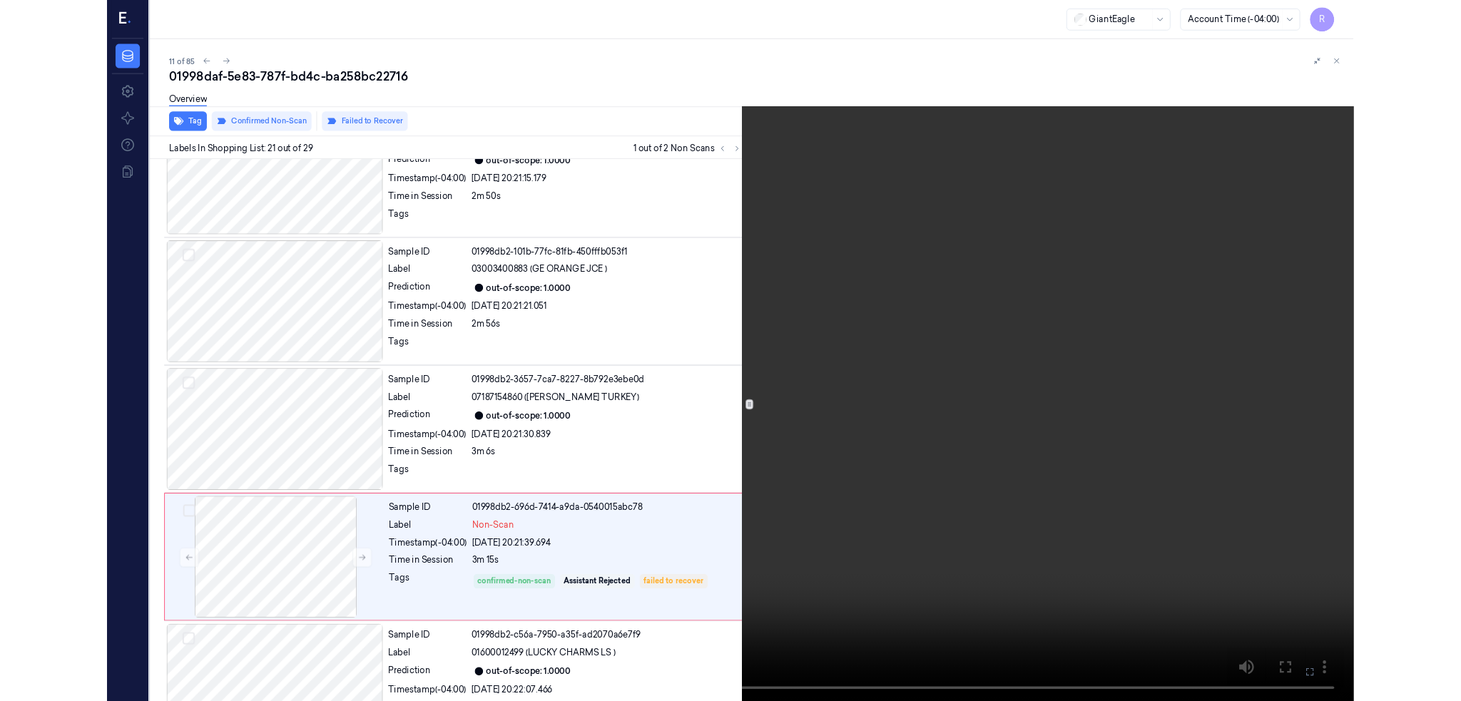
scroll to position [2753, 0]
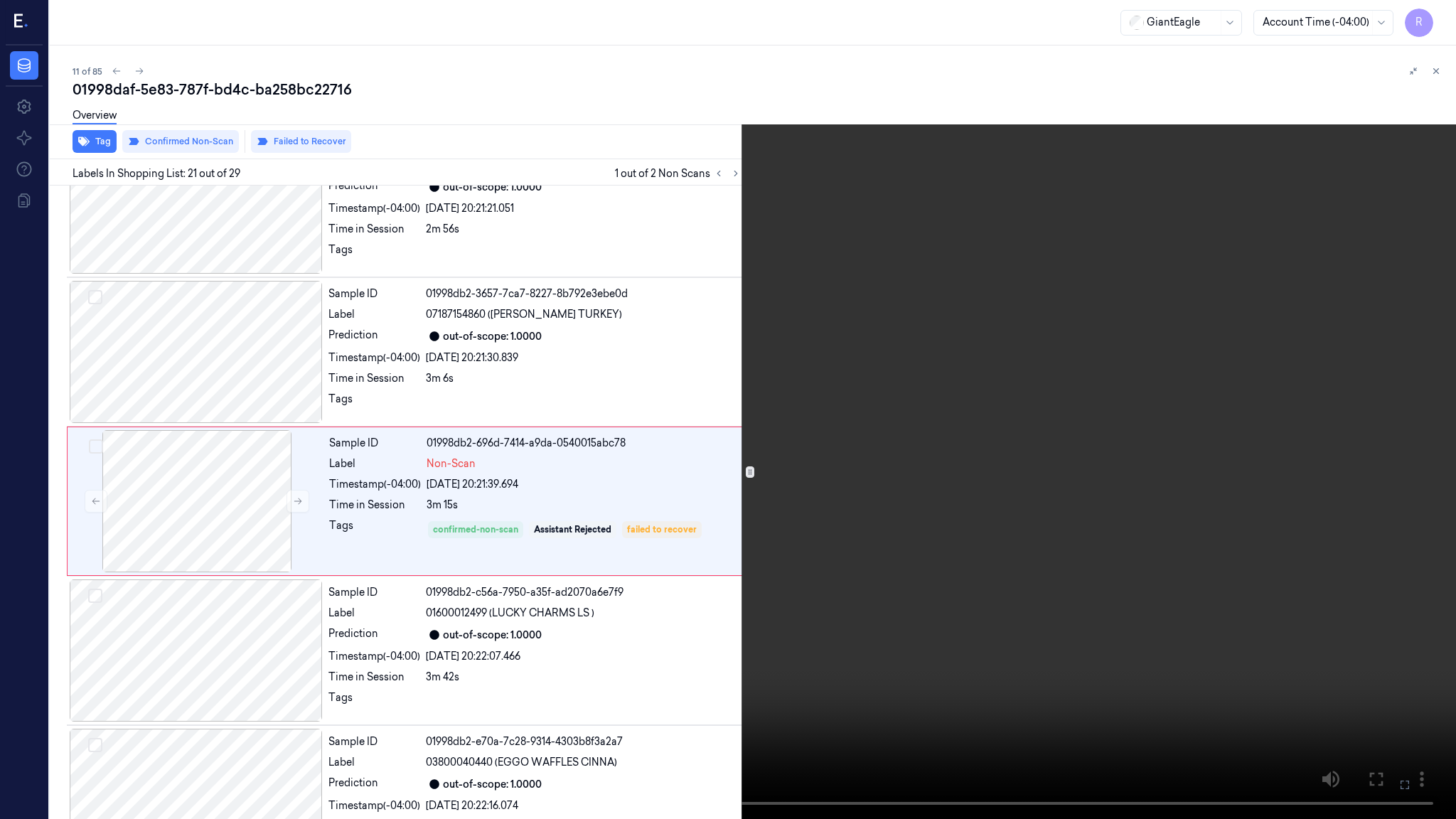
click at [1439, 24] on button "x 4" at bounding box center [1438, 17] width 23 height 23
click at [614, 361] on video at bounding box center [728, 410] width 1456 height 819
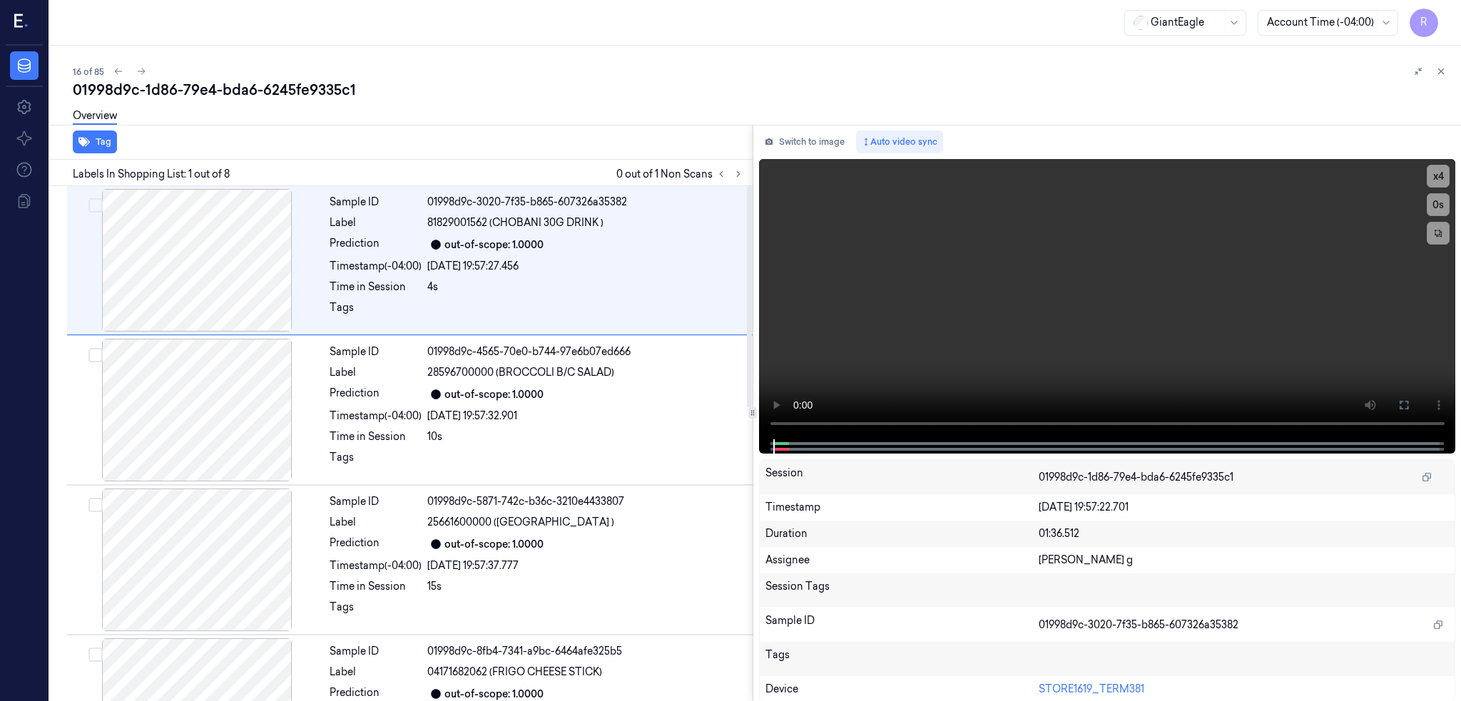
click at [752, 170] on div "Labels In Shopping List: 1 out of 8 0 out of 1 Non Scans" at bounding box center [398, 173] width 708 height 26
click at [747, 175] on button at bounding box center [738, 173] width 17 height 17
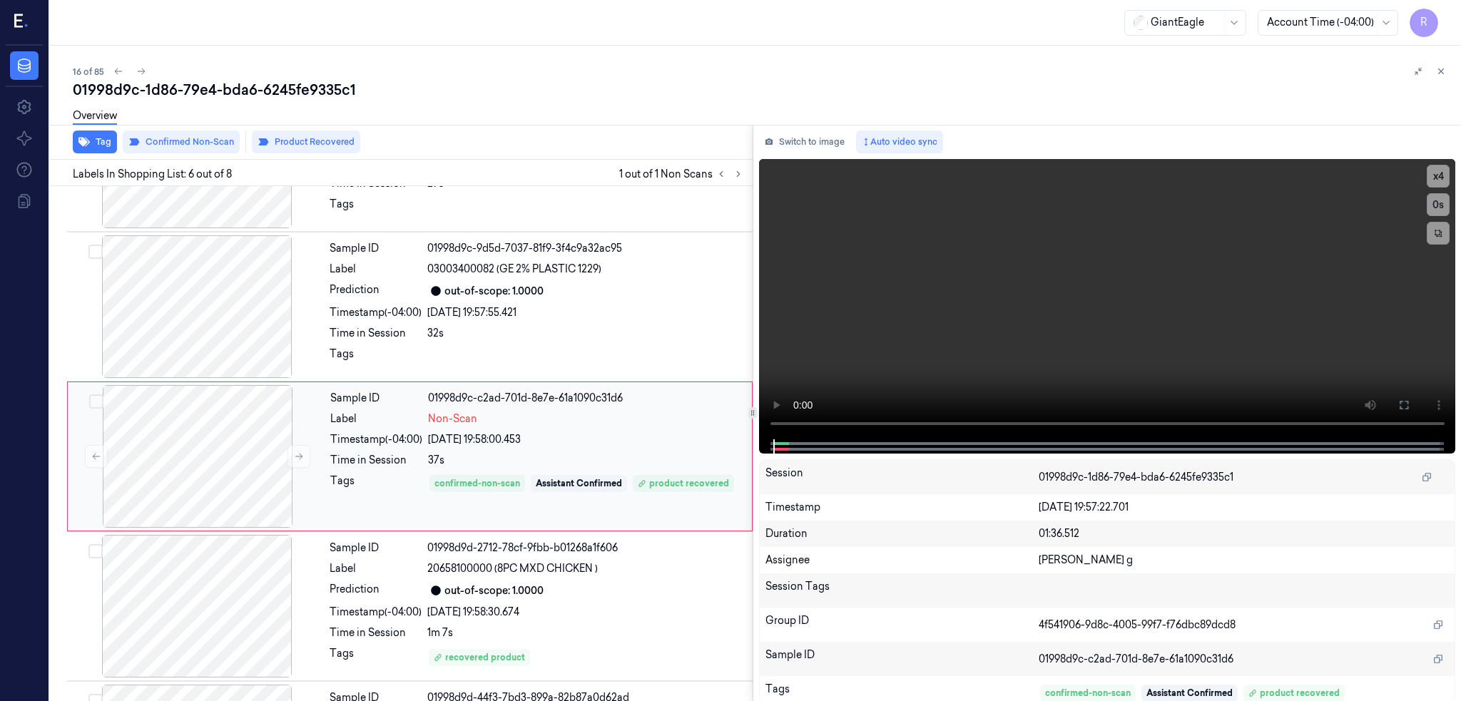
scroll to position [565, 0]
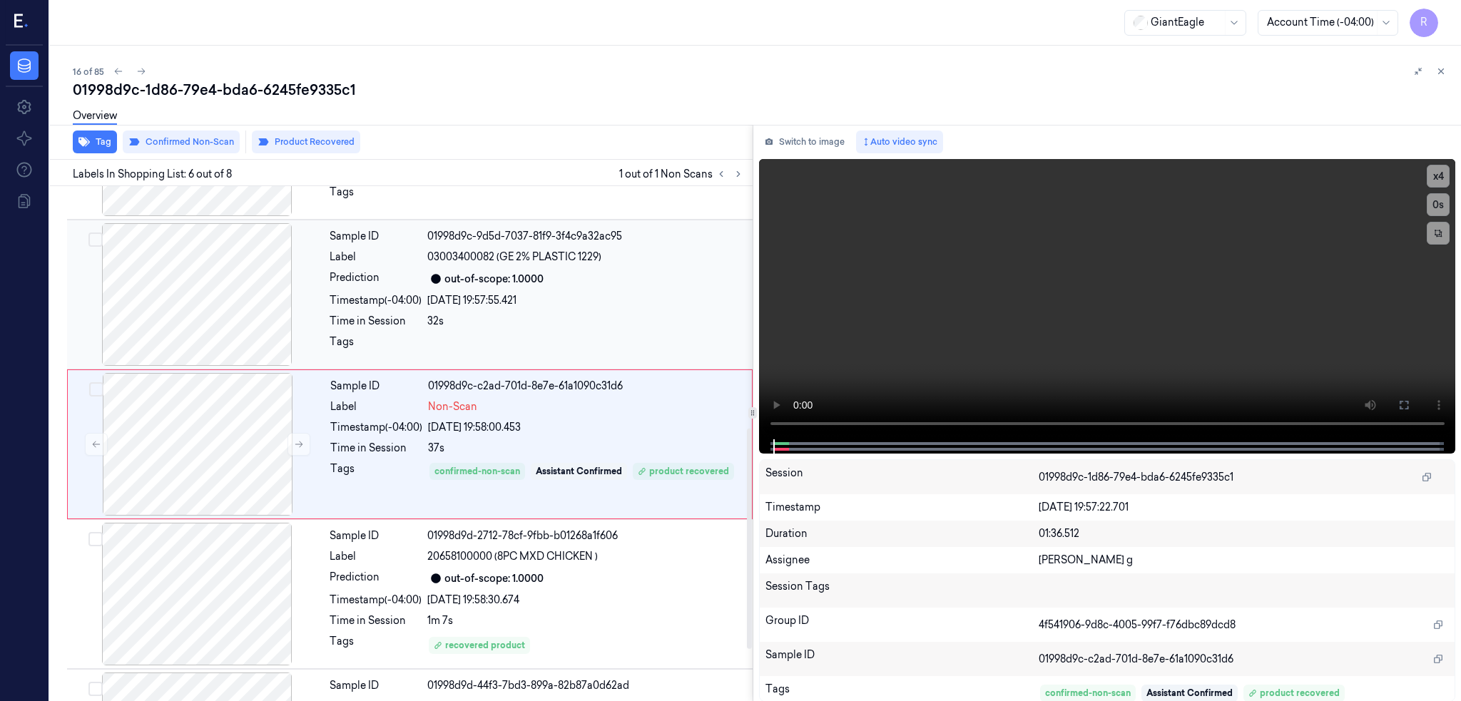
click at [202, 305] on div at bounding box center [197, 294] width 254 height 143
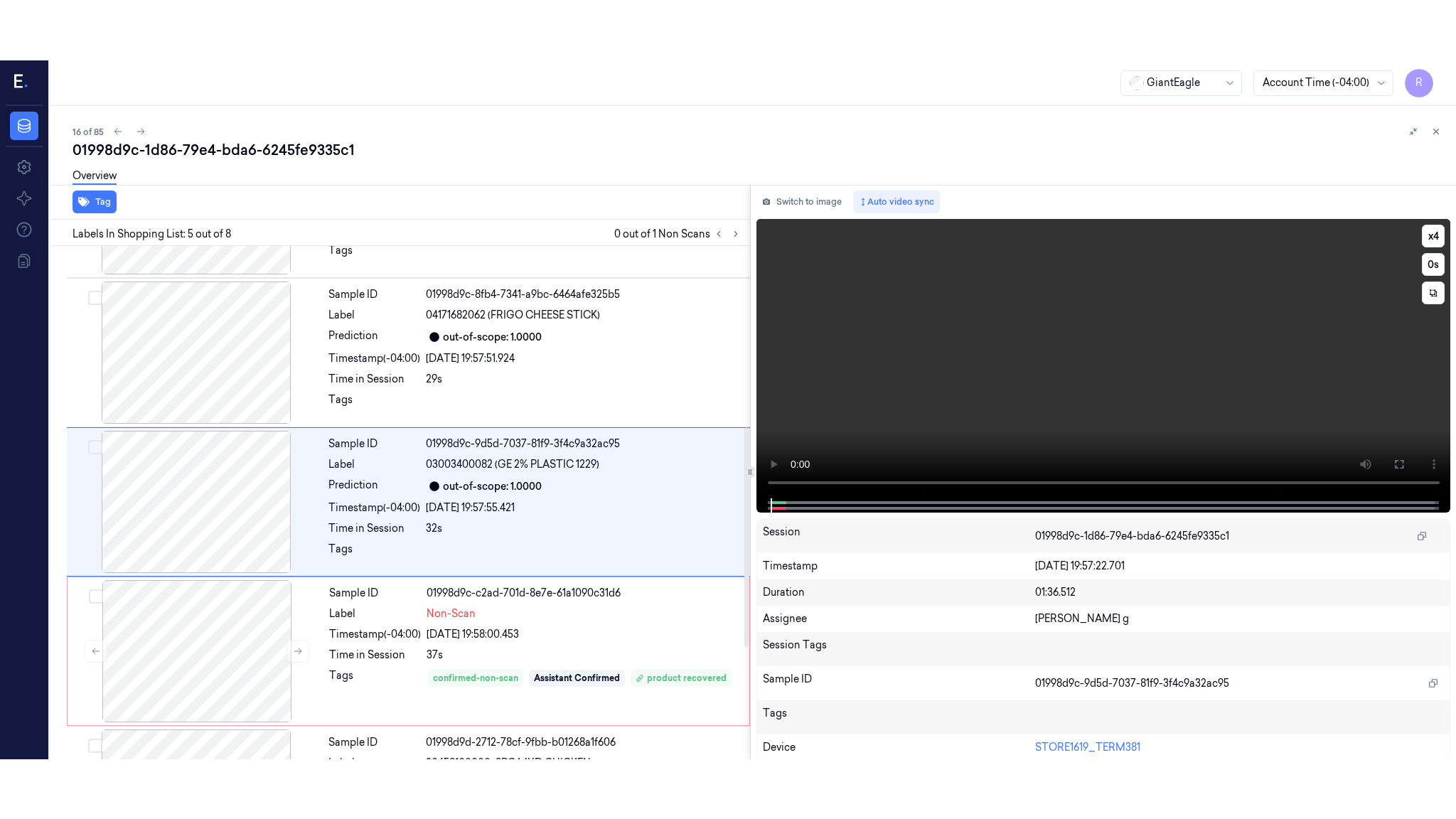
scroll to position [413, 0]
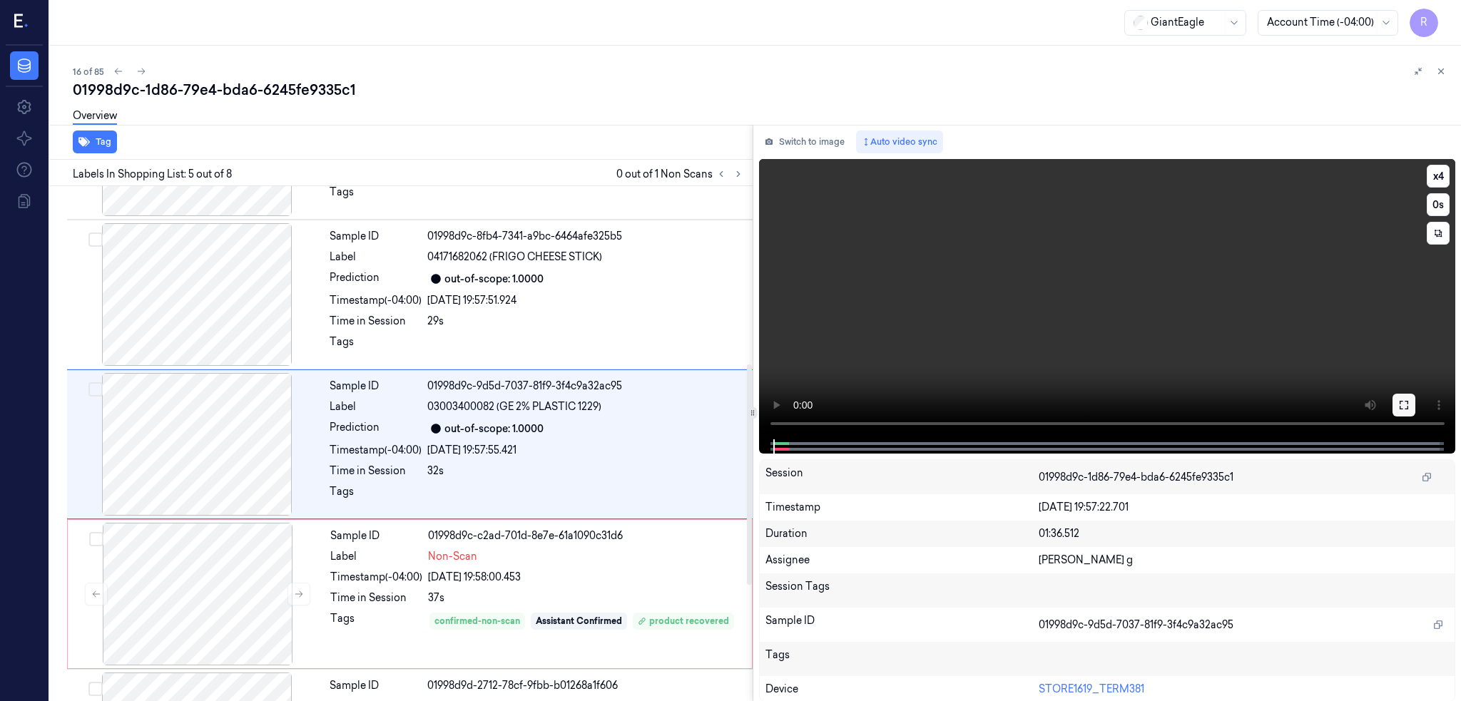
click at [1415, 398] on button at bounding box center [1403, 405] width 23 height 23
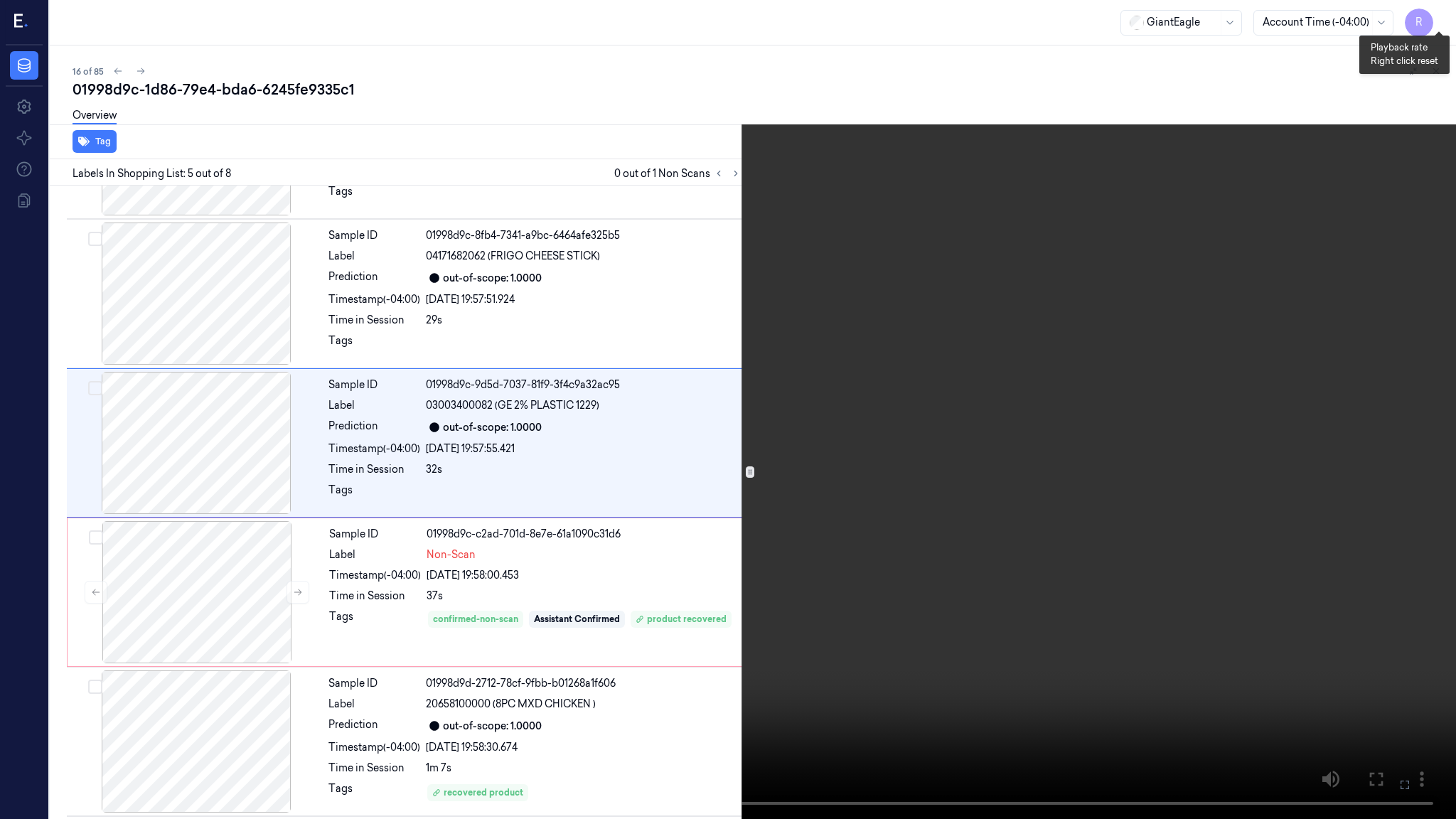
click at [1441, 15] on button "x 4" at bounding box center [1438, 17] width 23 height 23
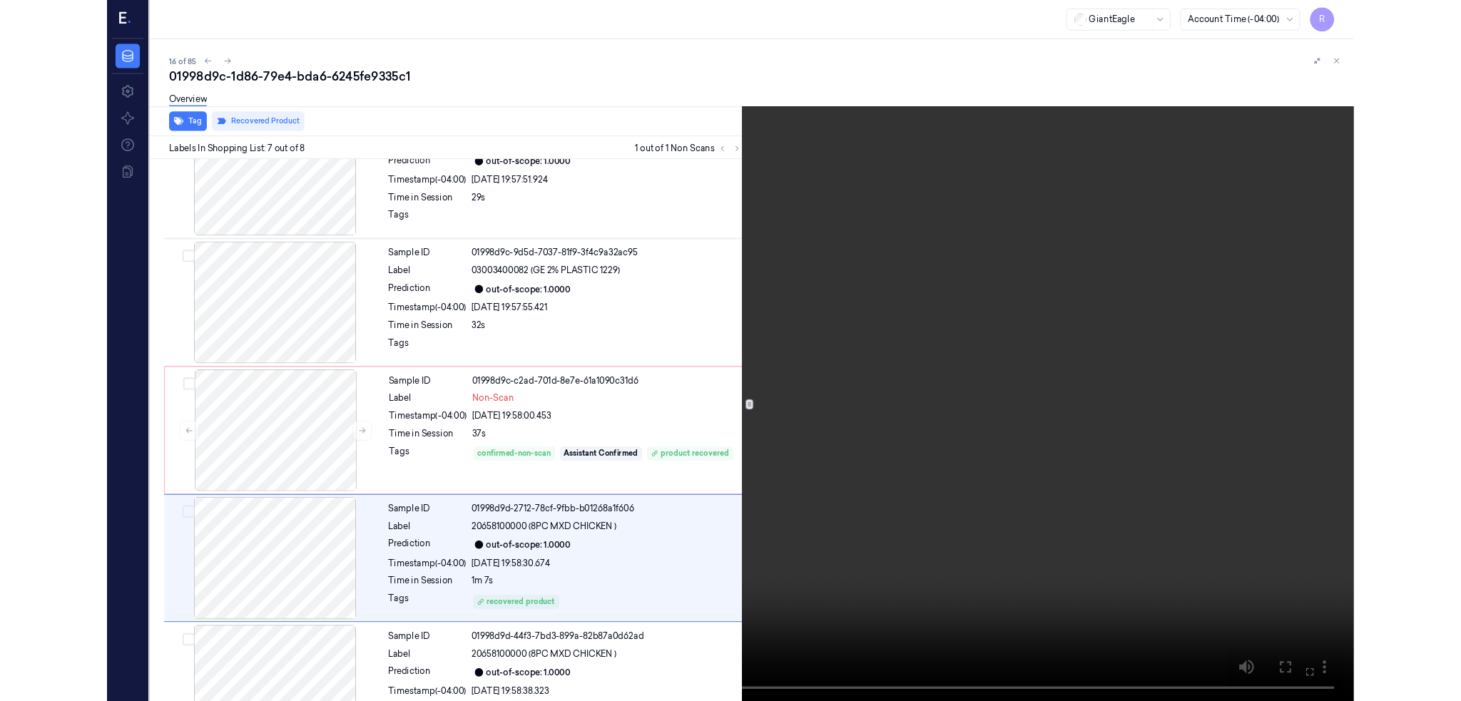
scroll to position [566, 0]
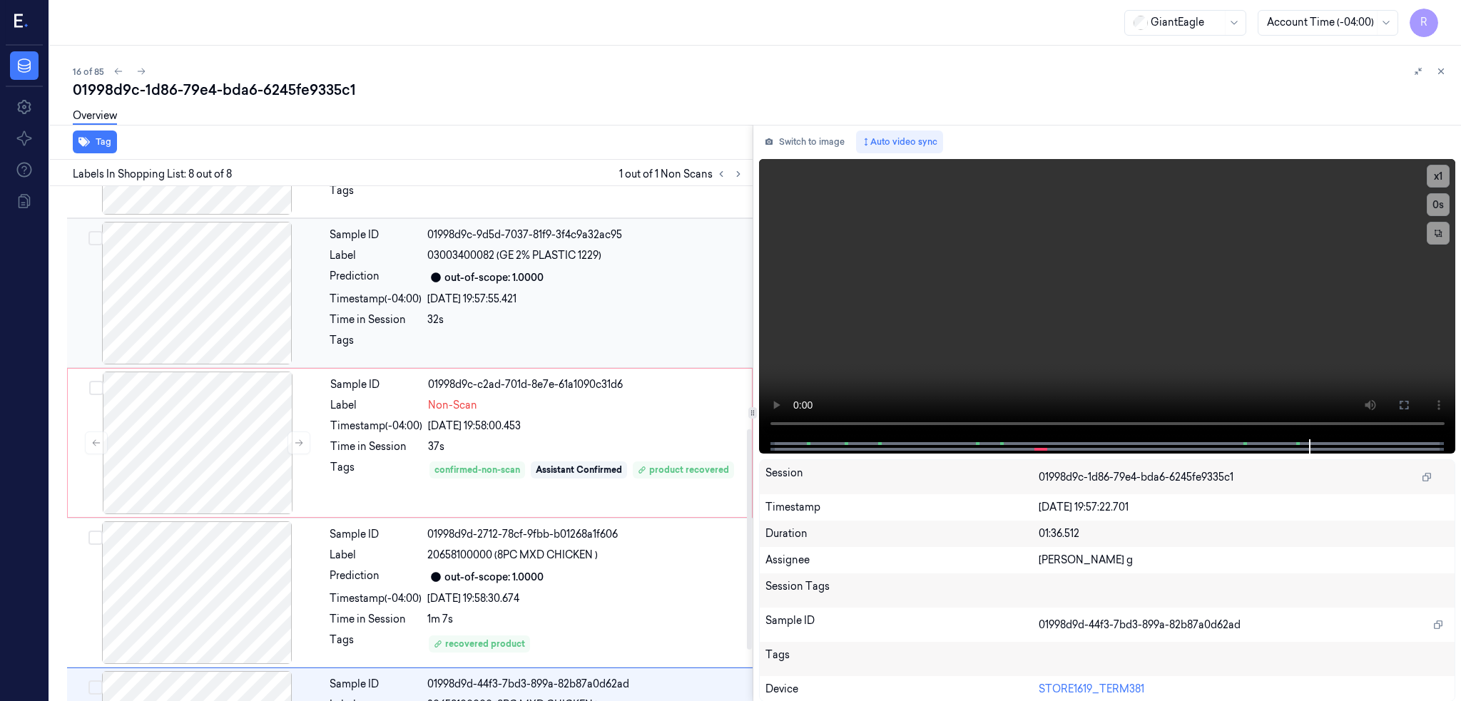
click at [234, 299] on div at bounding box center [197, 293] width 254 height 143
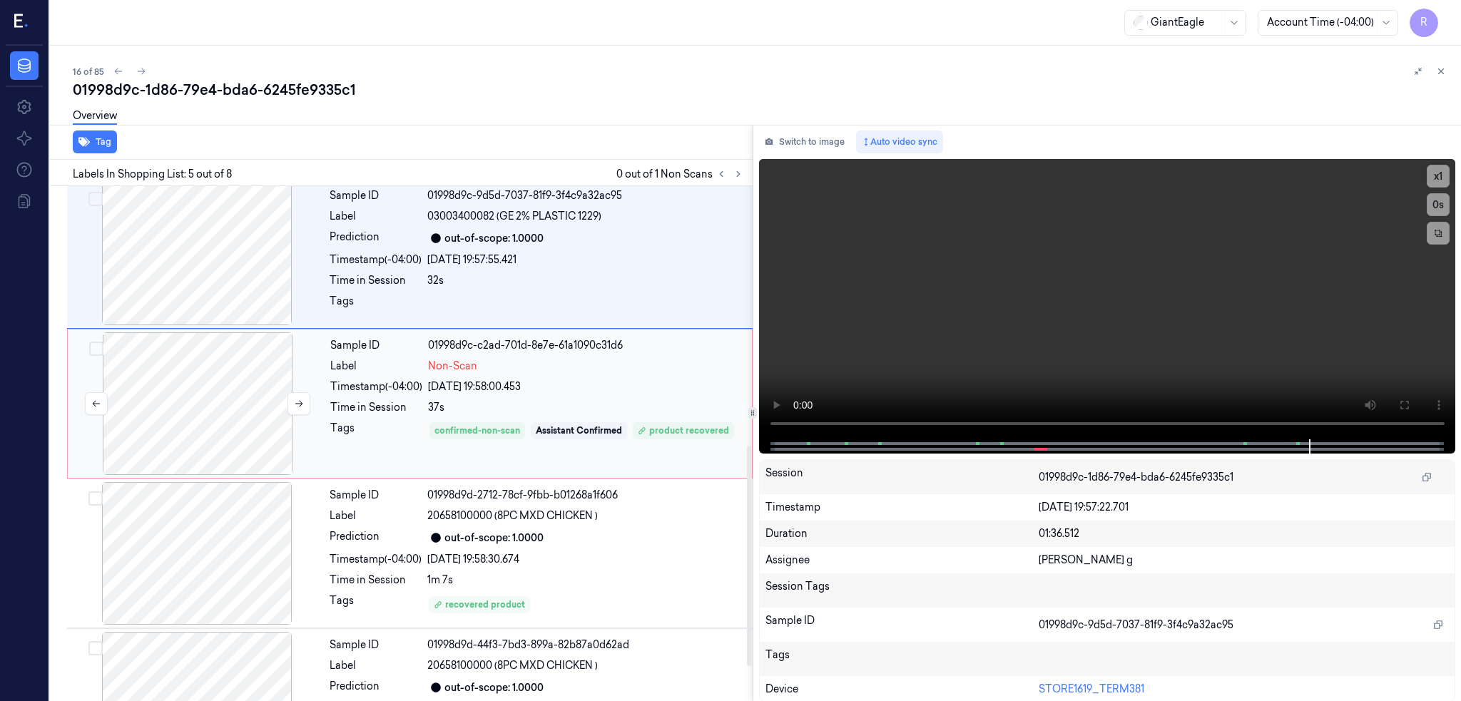
click at [191, 409] on div at bounding box center [198, 403] width 254 height 143
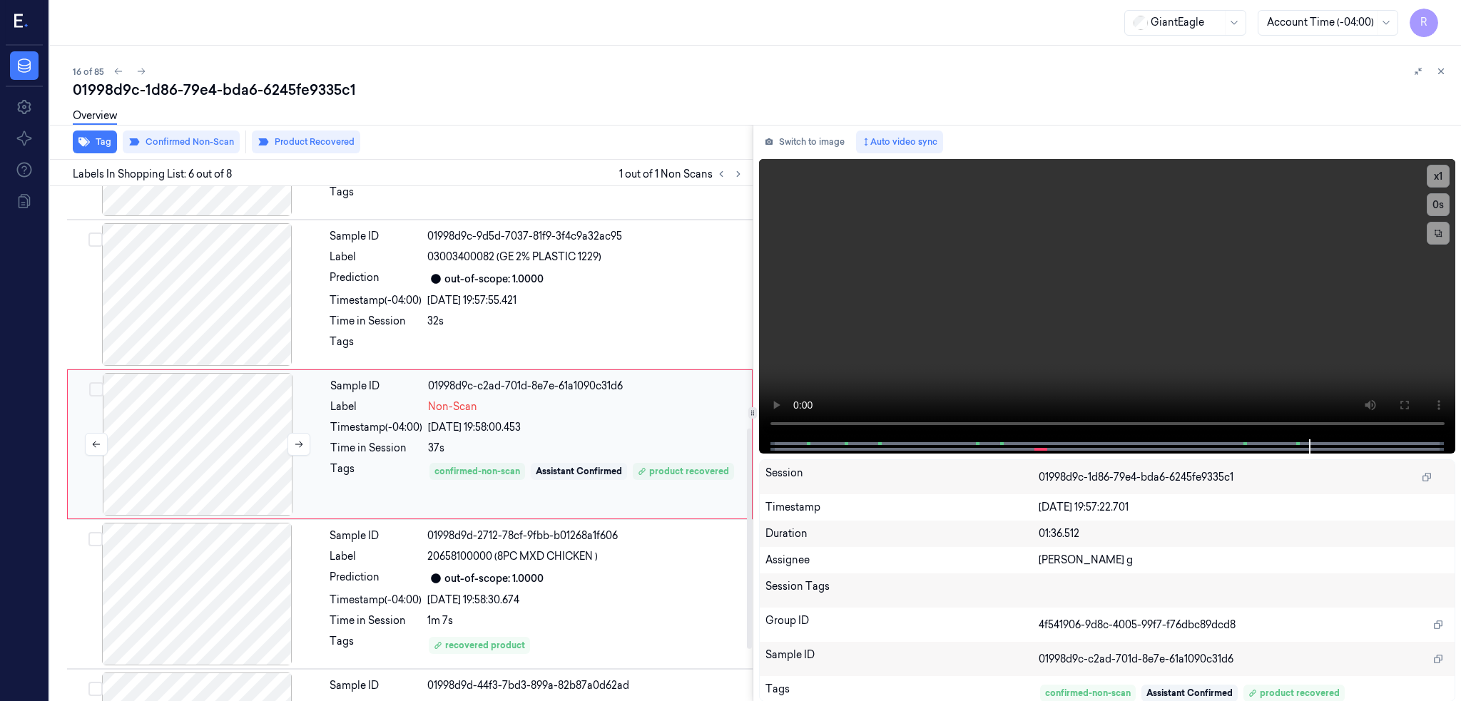
click at [191, 409] on div at bounding box center [198, 444] width 254 height 143
click at [909, 351] on video at bounding box center [1107, 299] width 697 height 280
click at [180, 460] on div at bounding box center [198, 444] width 254 height 143
click at [292, 152] on button "Product Recovered" at bounding box center [306, 142] width 108 height 23
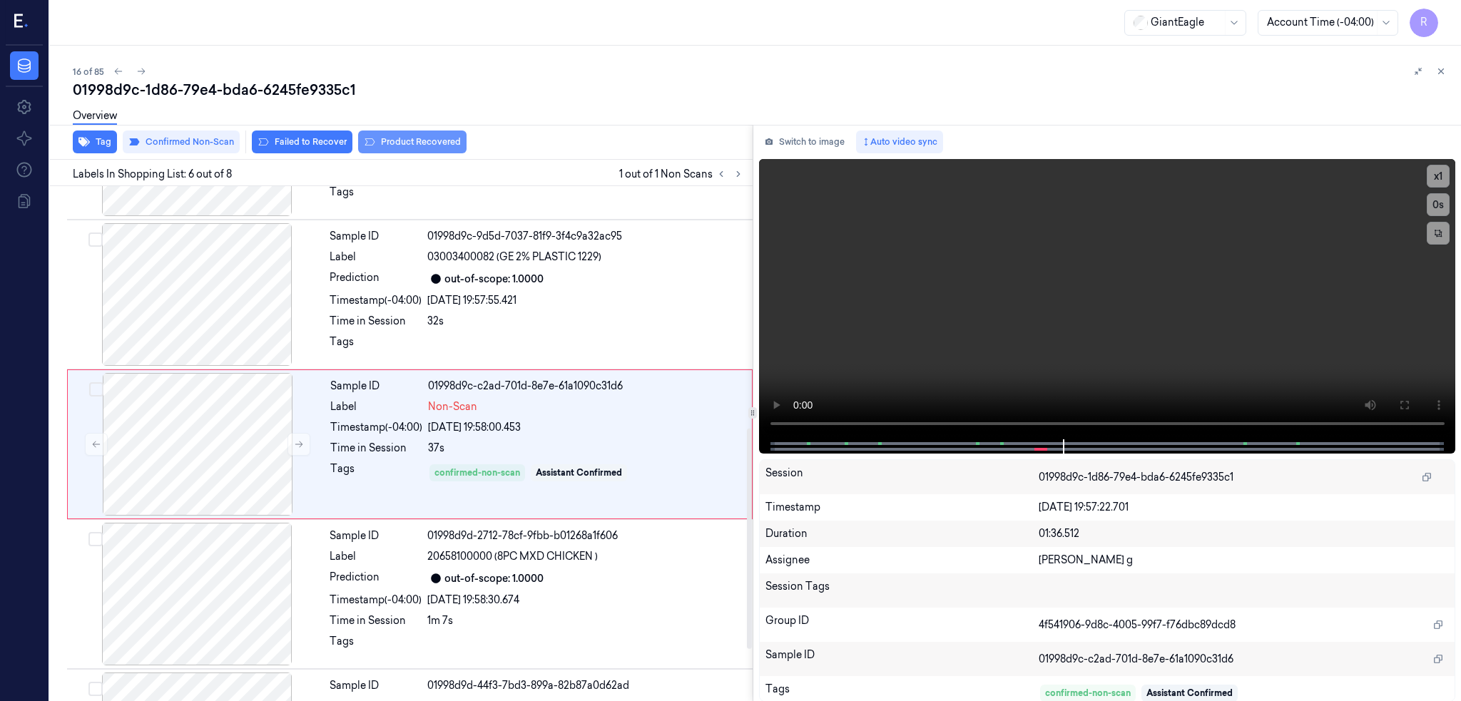
click at [419, 138] on button "Product Recovered" at bounding box center [412, 142] width 108 height 23
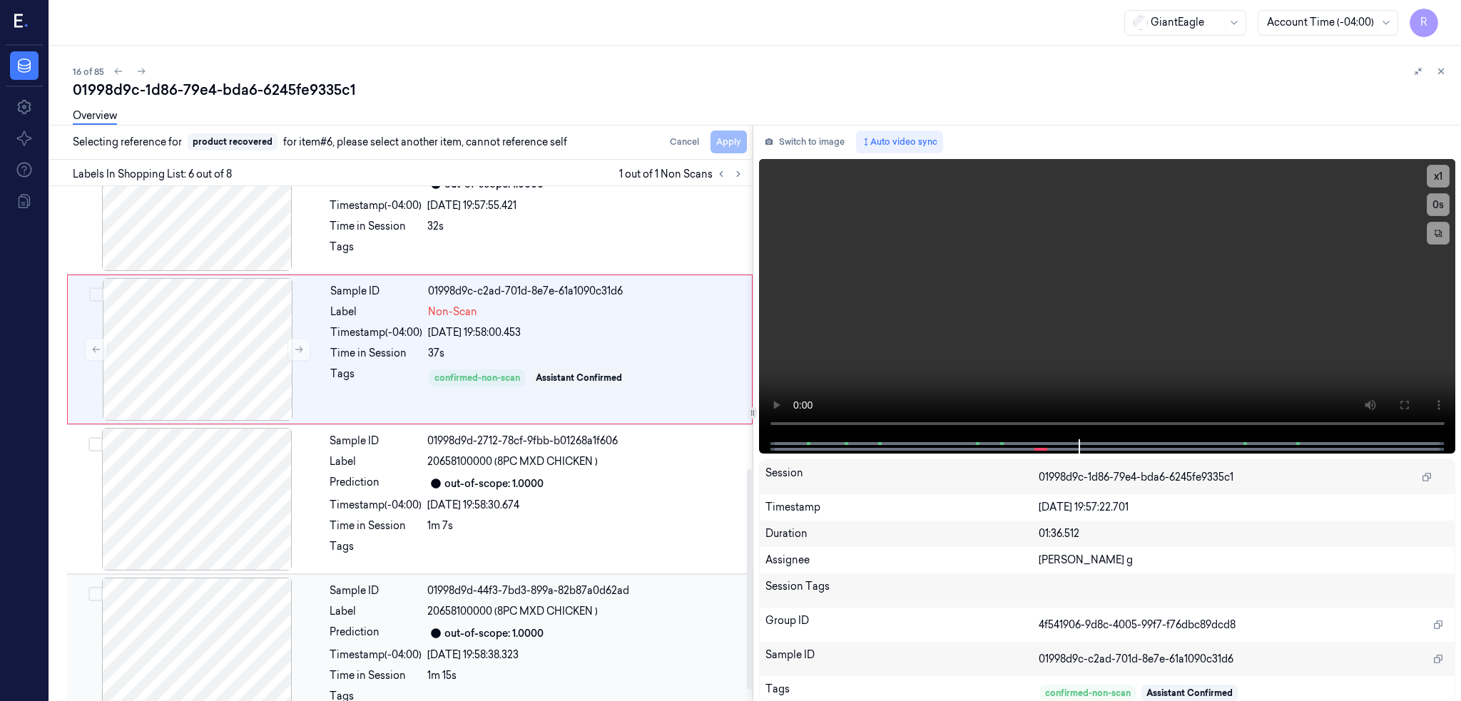
click at [218, 640] on div at bounding box center [197, 649] width 254 height 143
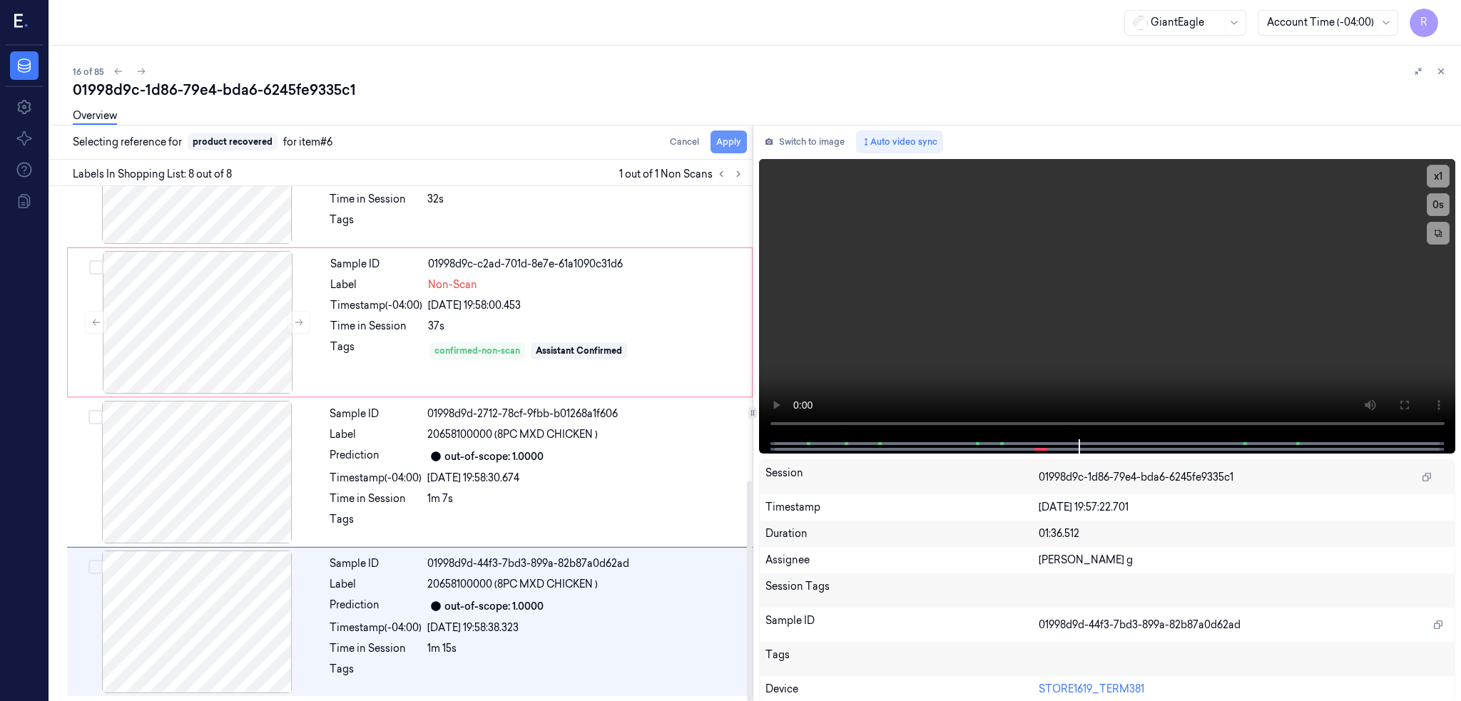
click at [747, 140] on button "Apply" at bounding box center [728, 142] width 36 height 23
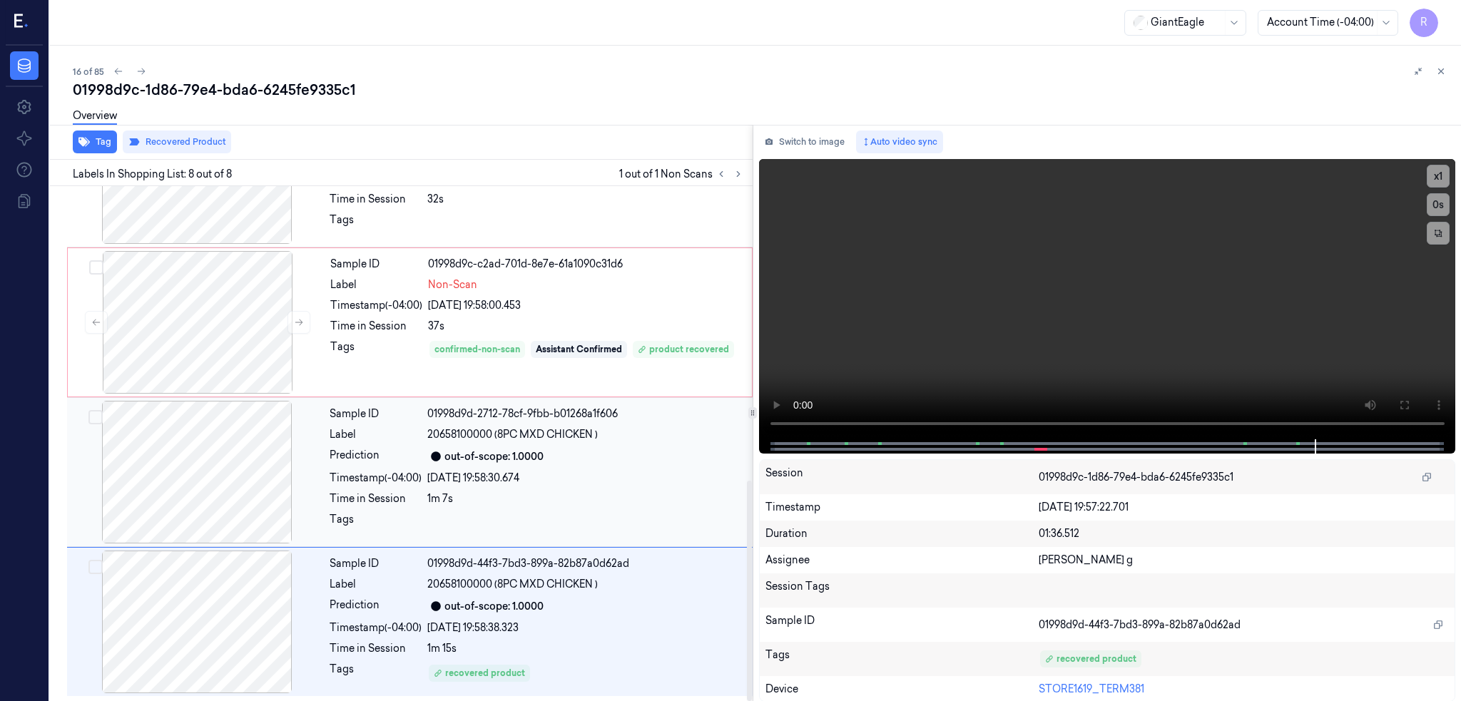
scroll to position [687, 0]
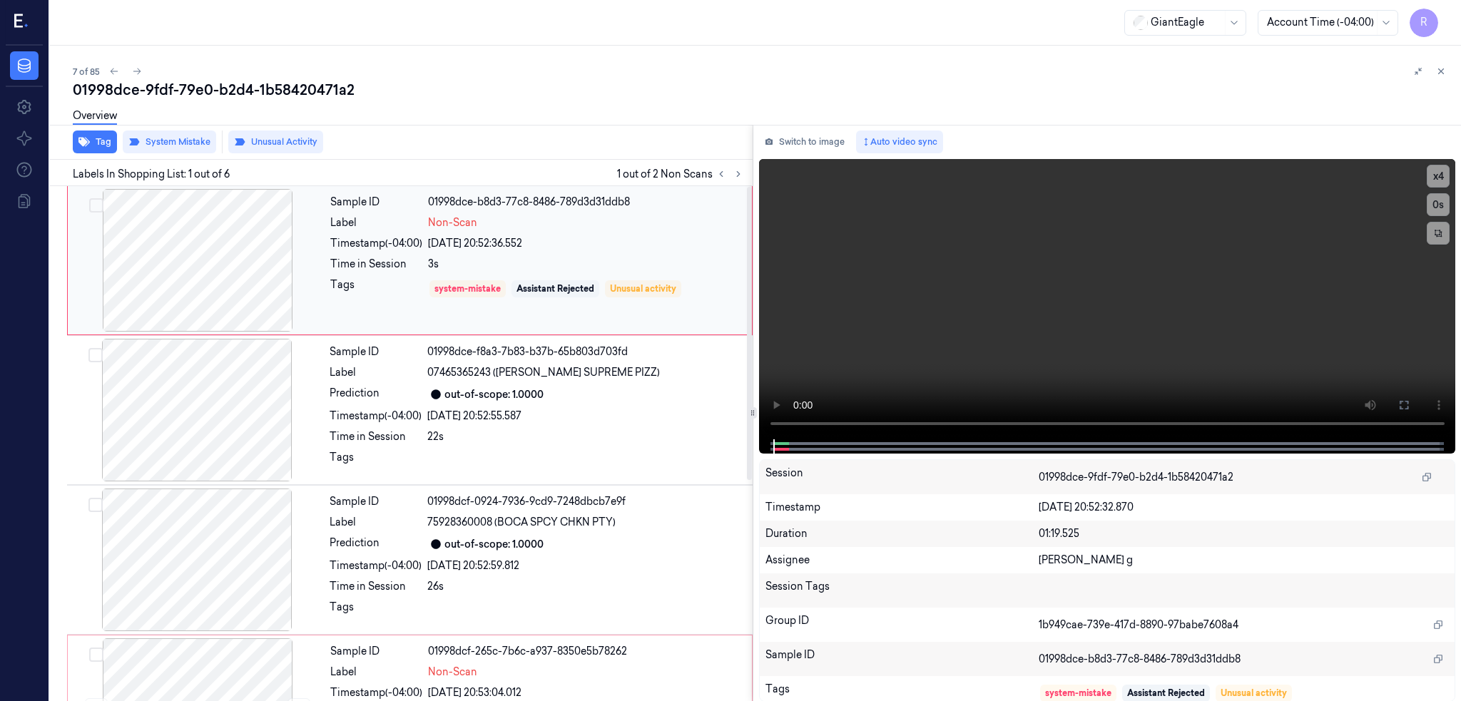
click at [247, 250] on div at bounding box center [198, 260] width 254 height 143
click at [304, 322] on div at bounding box center [198, 260] width 254 height 143
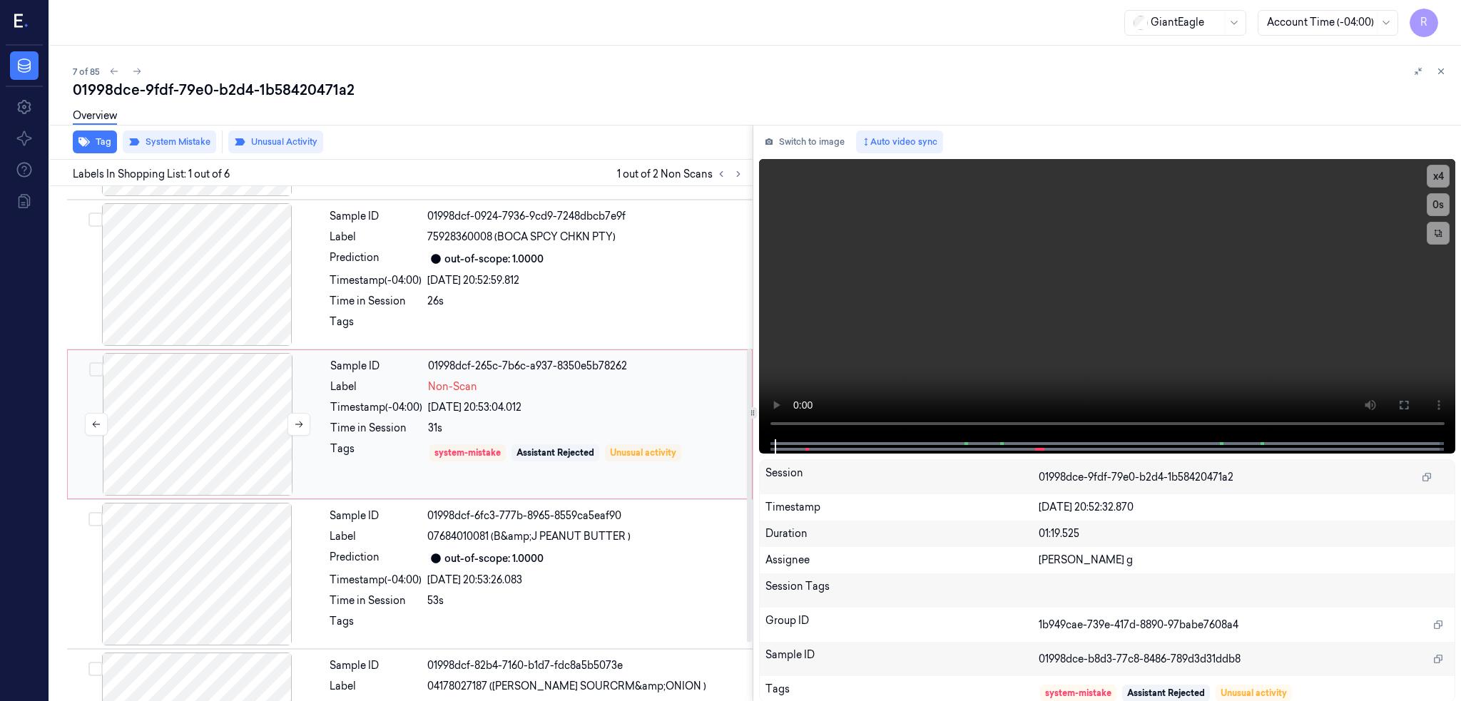
click at [227, 436] on div at bounding box center [198, 424] width 254 height 143
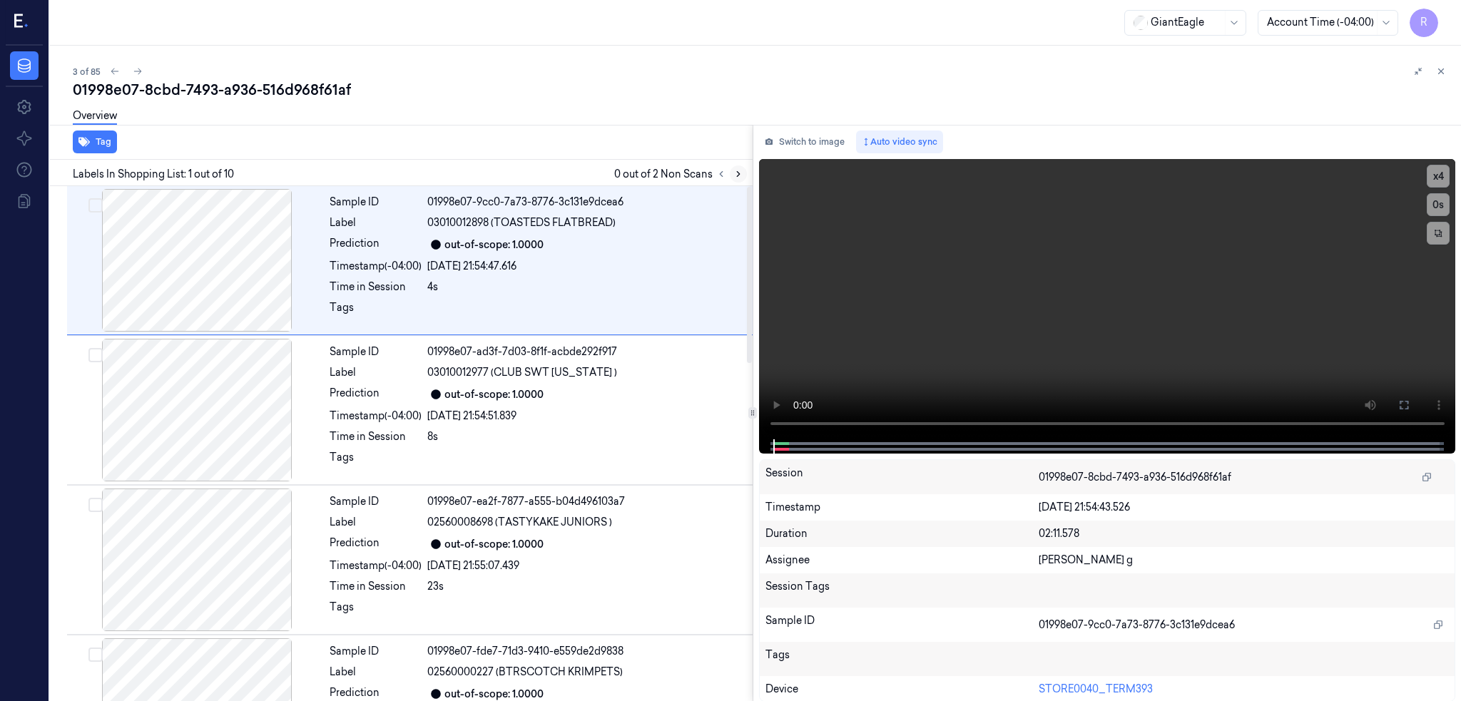
click at [743, 170] on icon at bounding box center [738, 174] width 10 height 10
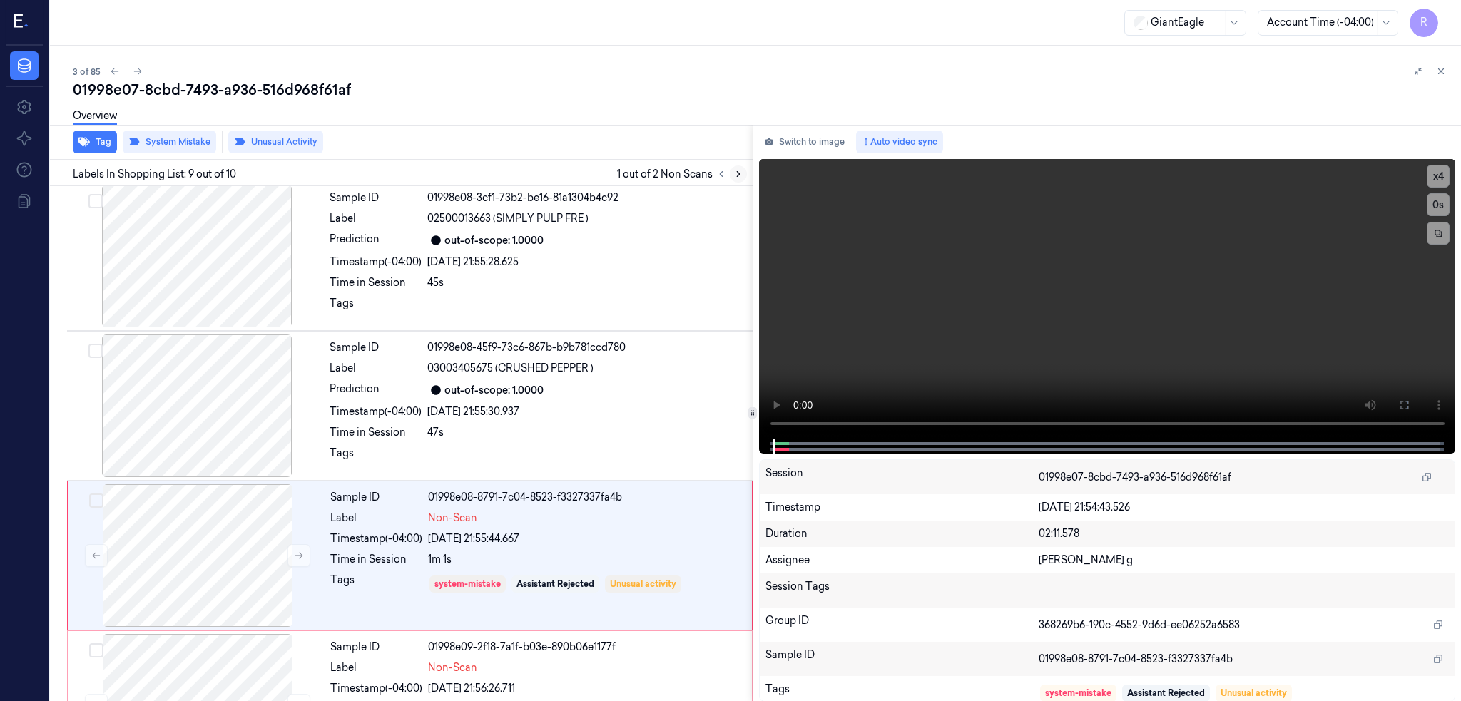
scroll to position [986, 0]
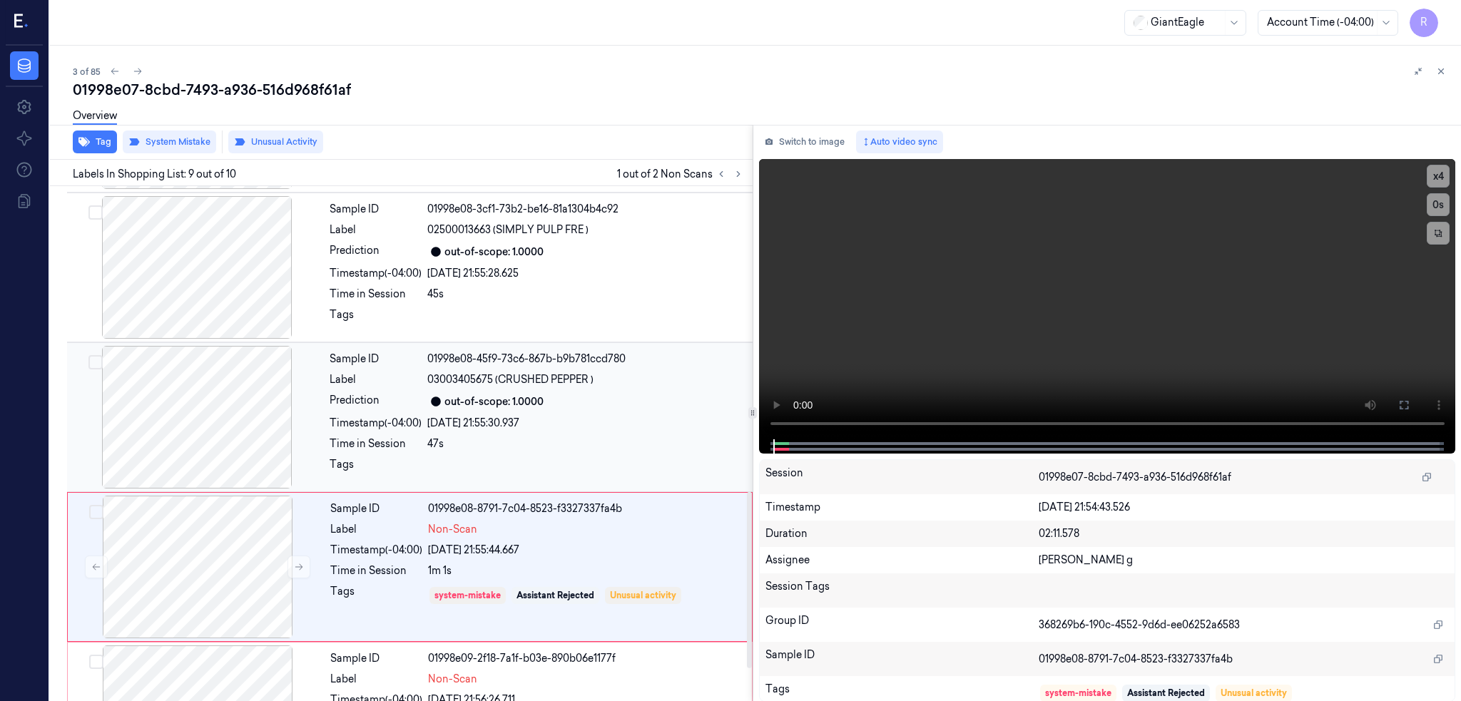
click at [217, 416] on div at bounding box center [197, 417] width 254 height 143
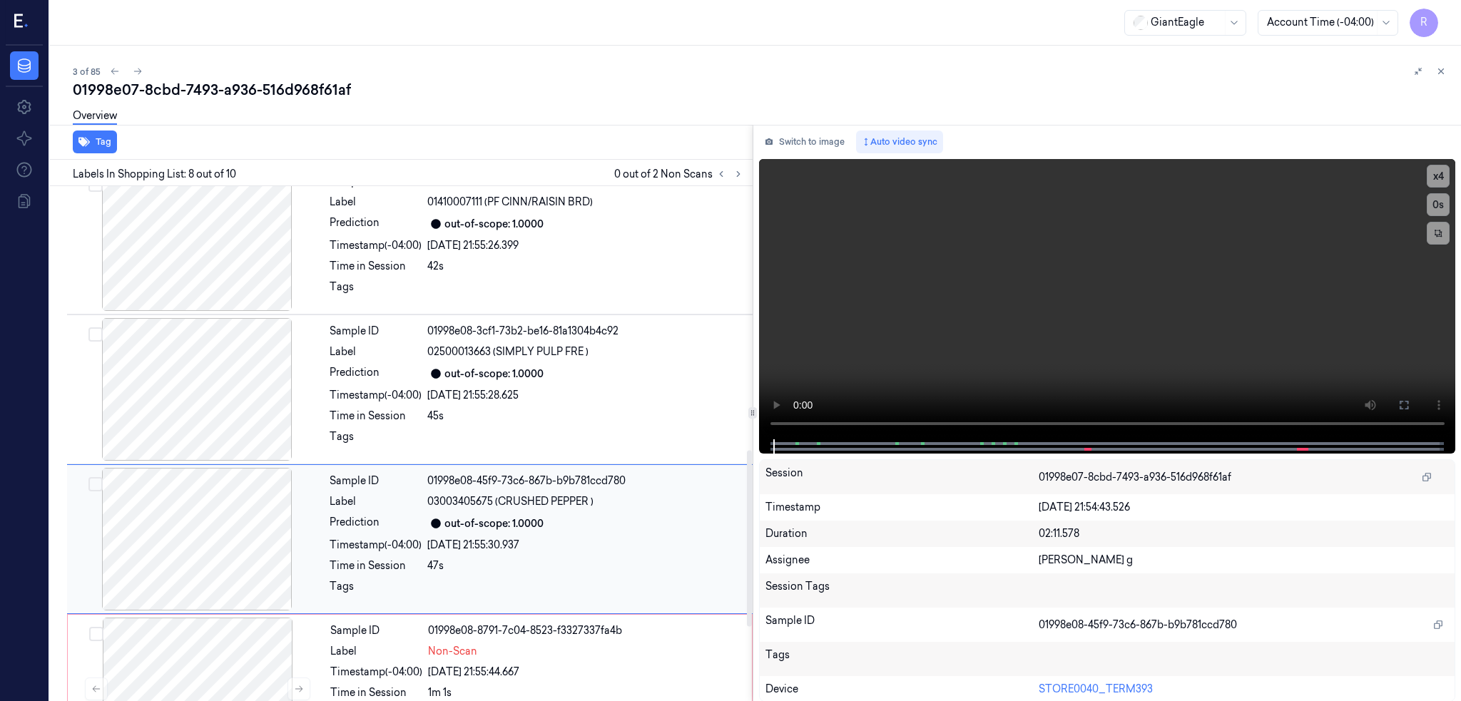
click at [193, 532] on div at bounding box center [197, 539] width 254 height 143
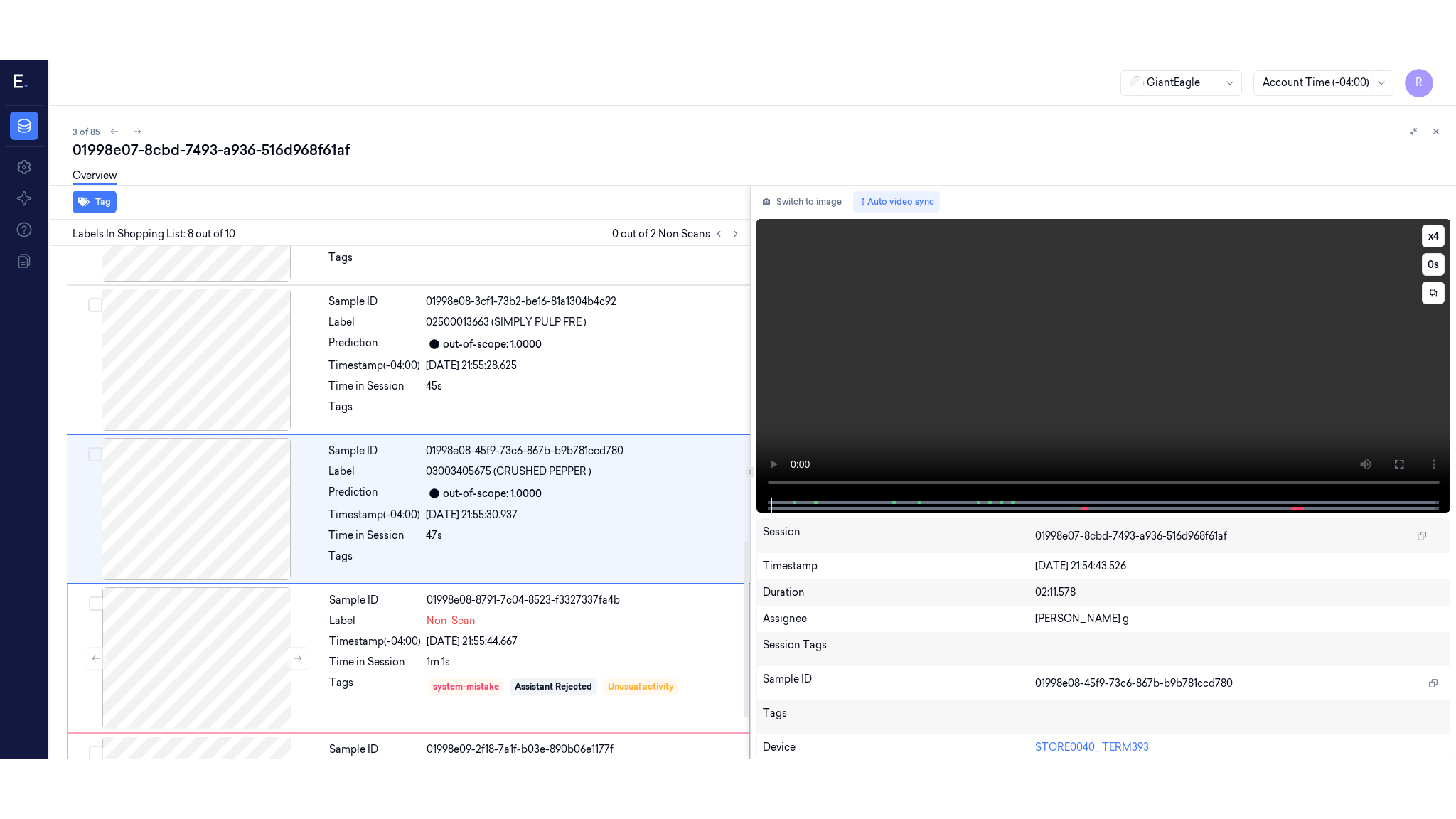
scroll to position [861, 0]
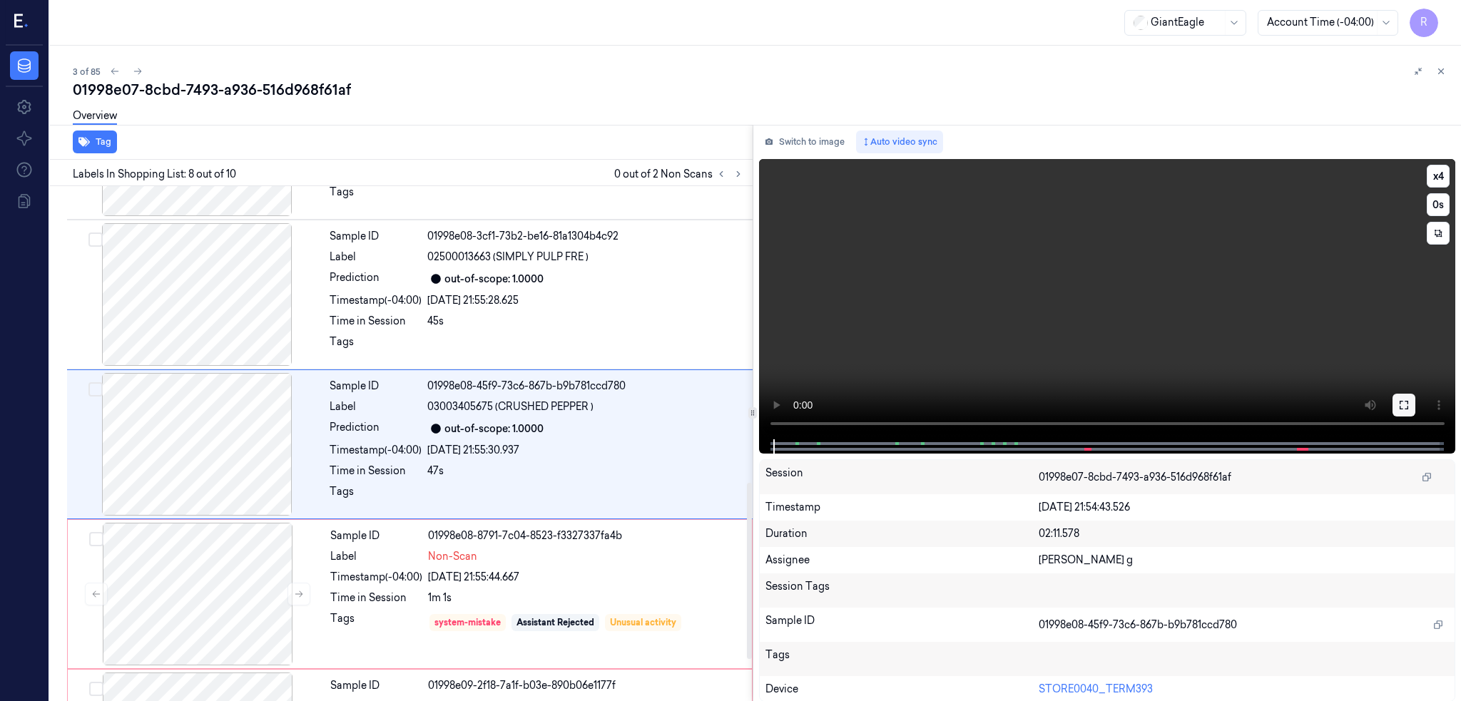
click at [1415, 400] on button at bounding box center [1403, 405] width 23 height 23
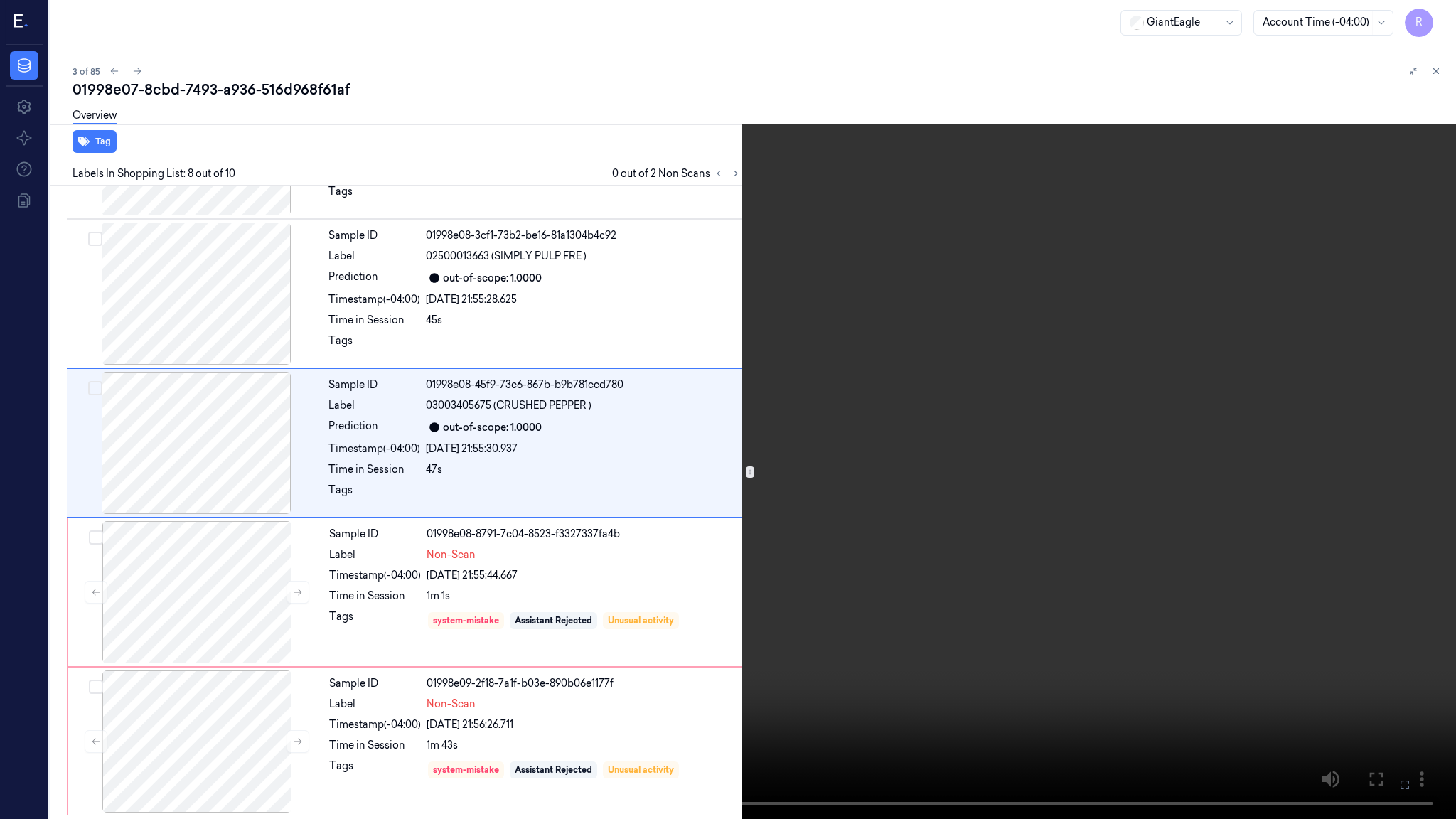
click at [824, 501] on video at bounding box center [728, 410] width 1456 height 819
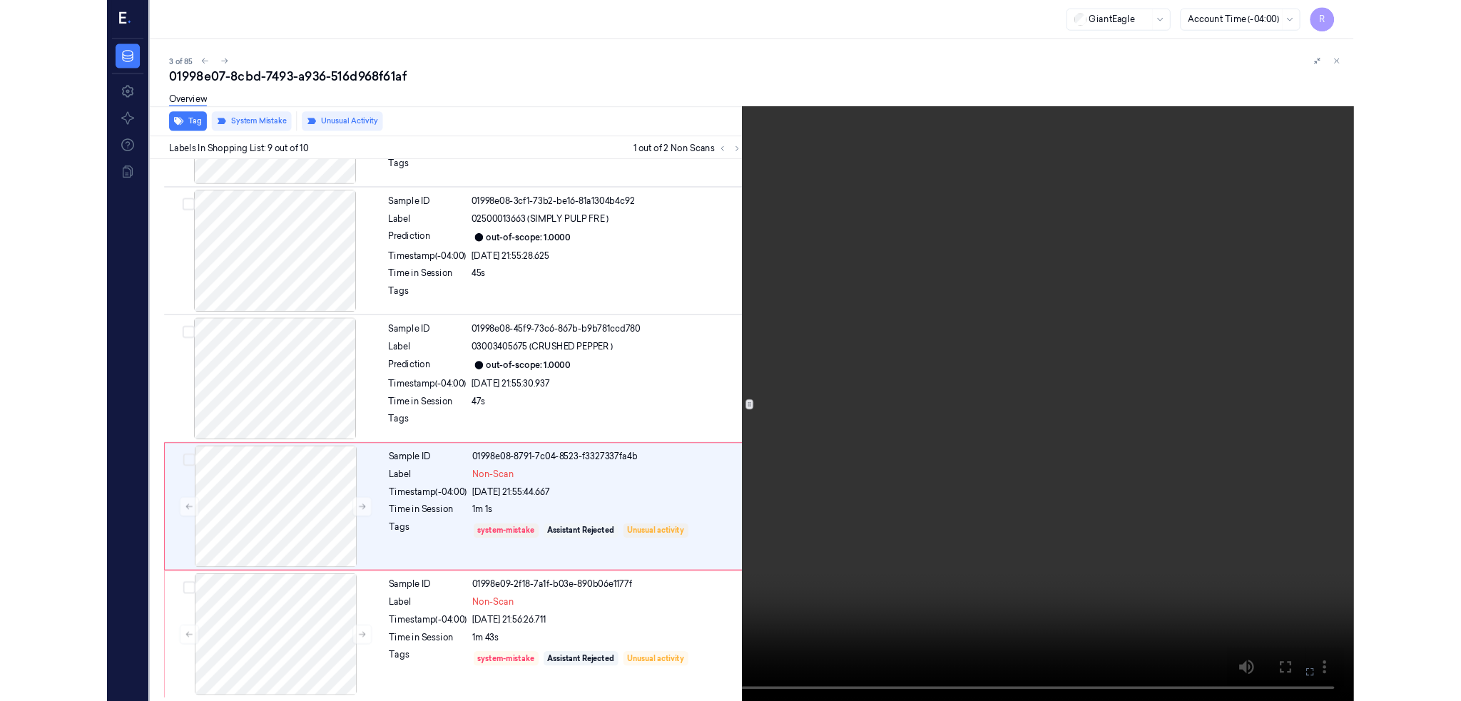
scroll to position [866, 0]
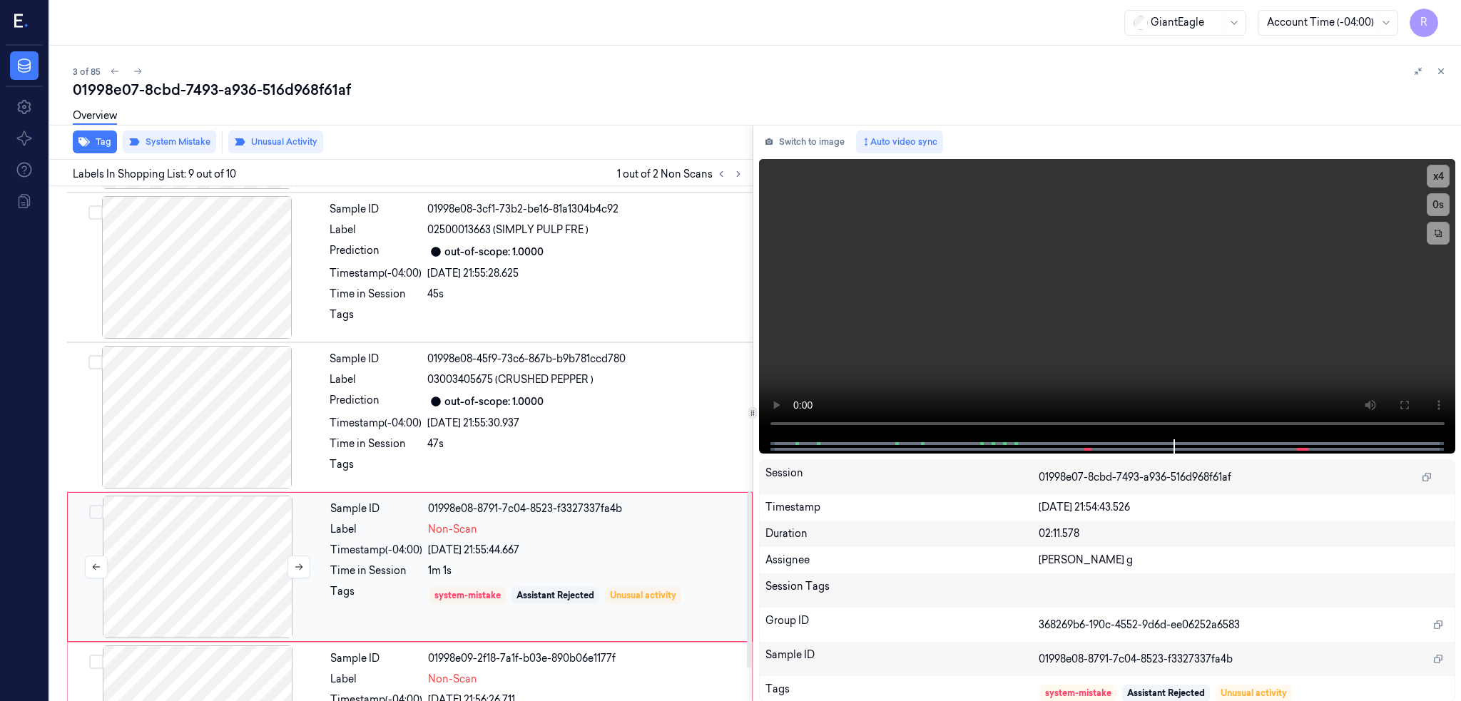
click at [167, 516] on div at bounding box center [198, 567] width 254 height 143
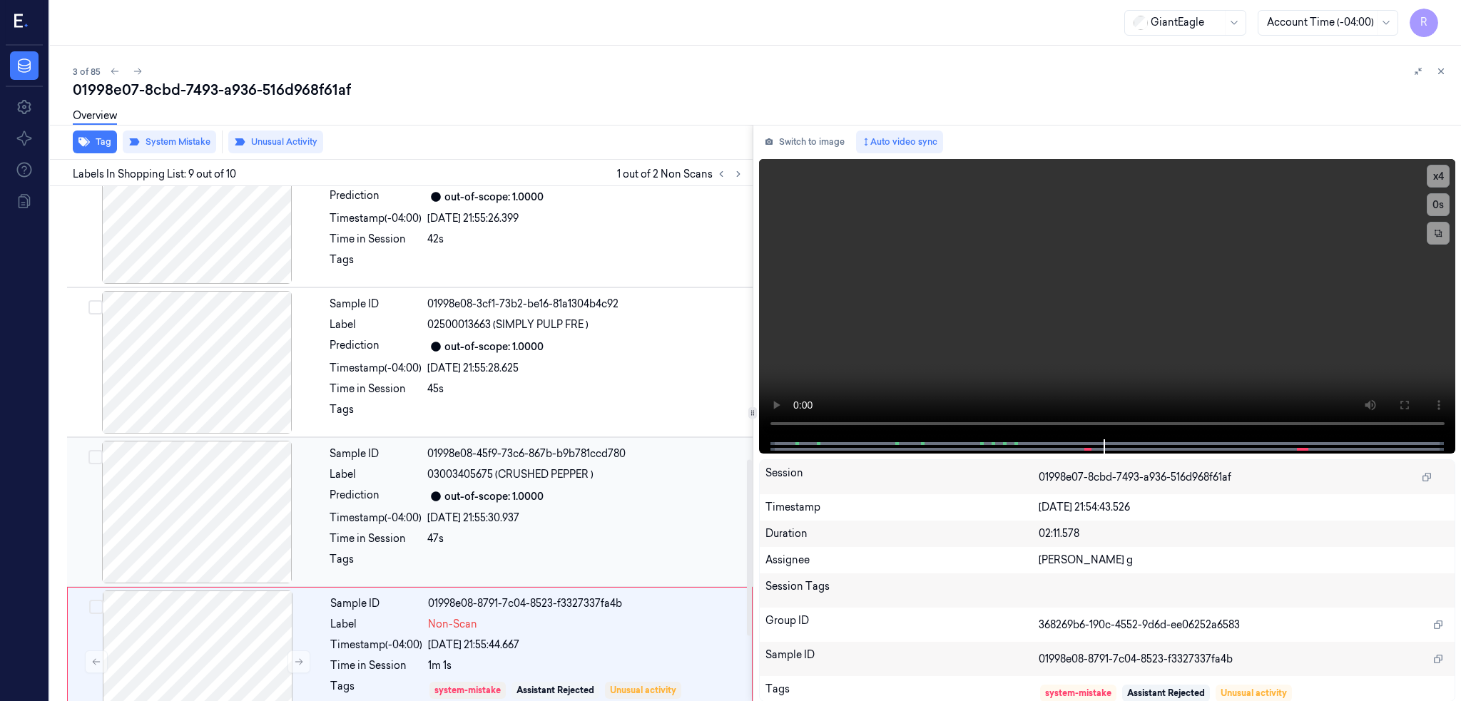
click at [169, 486] on div at bounding box center [197, 512] width 254 height 143
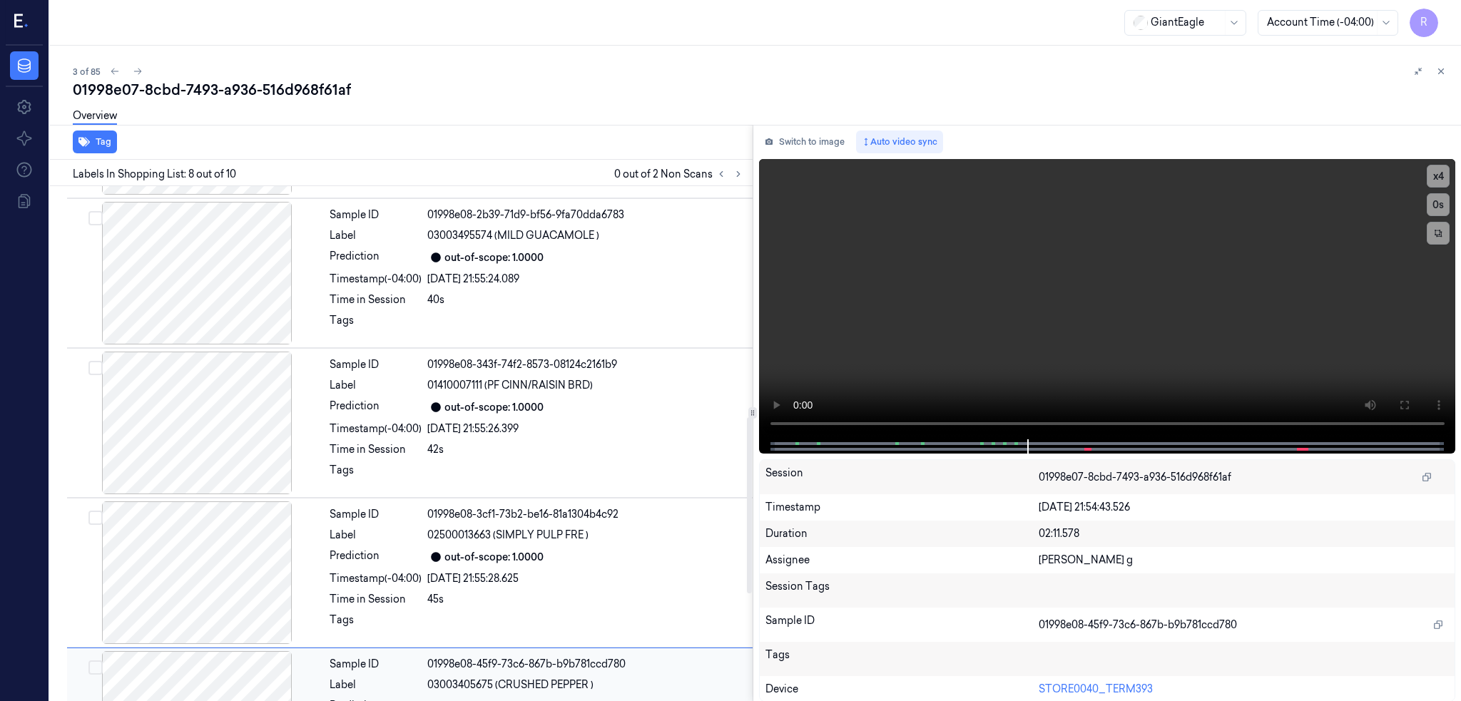
scroll to position [579, 0]
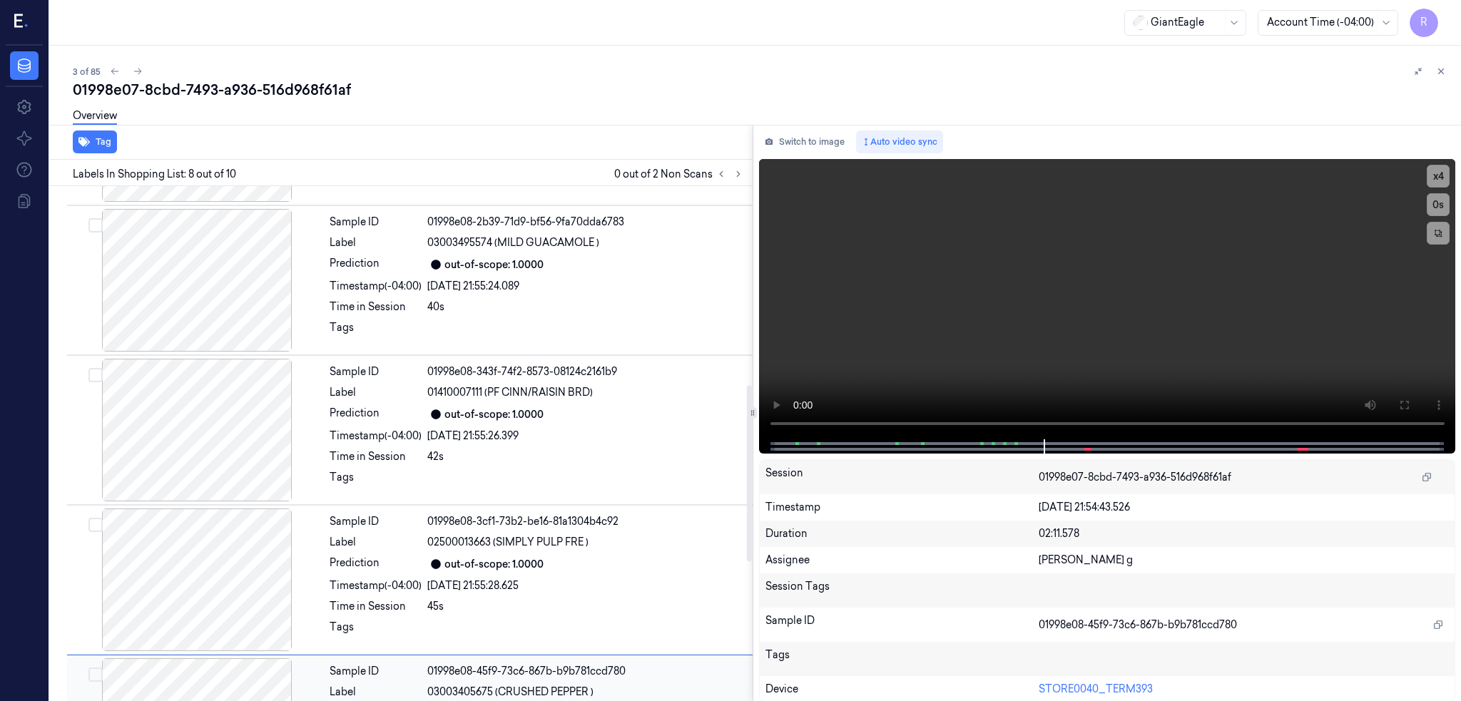
click at [169, 486] on div at bounding box center [197, 430] width 254 height 143
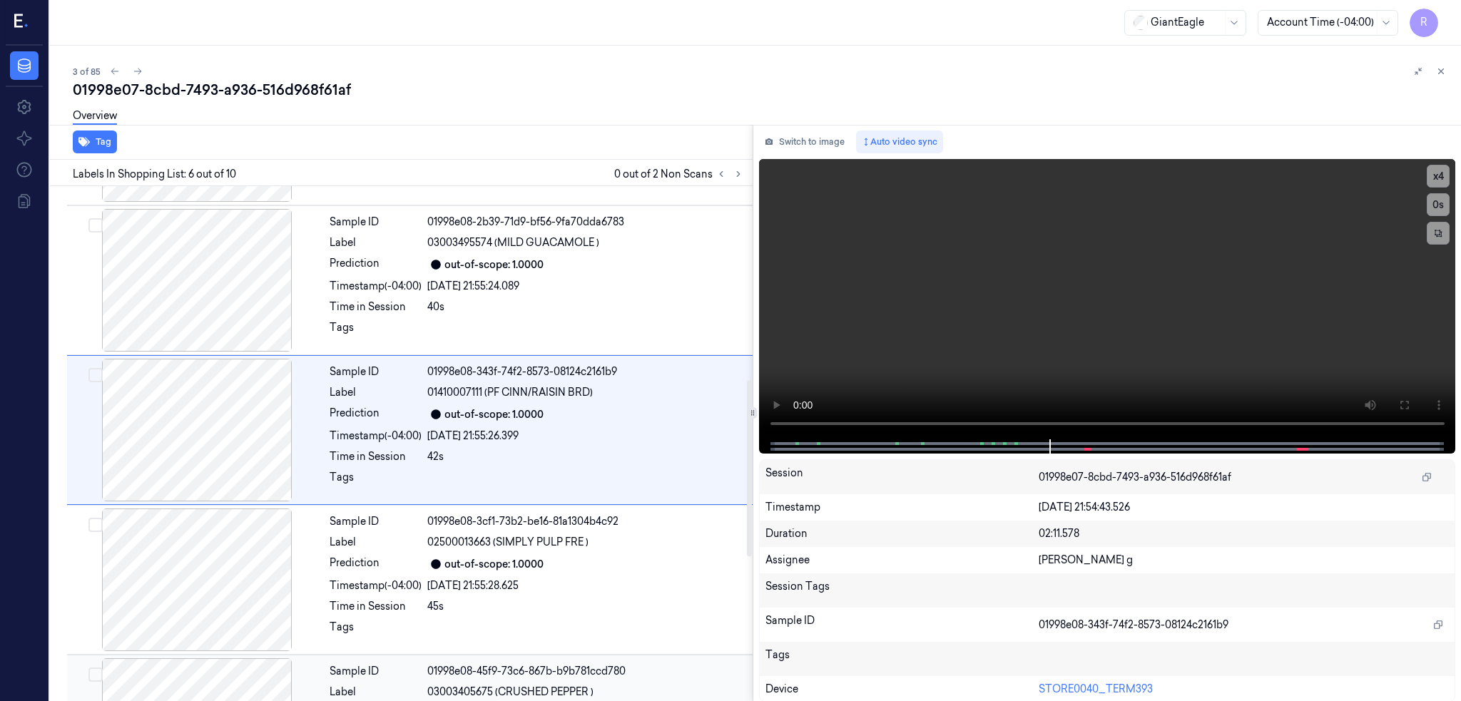
scroll to position [565, 0]
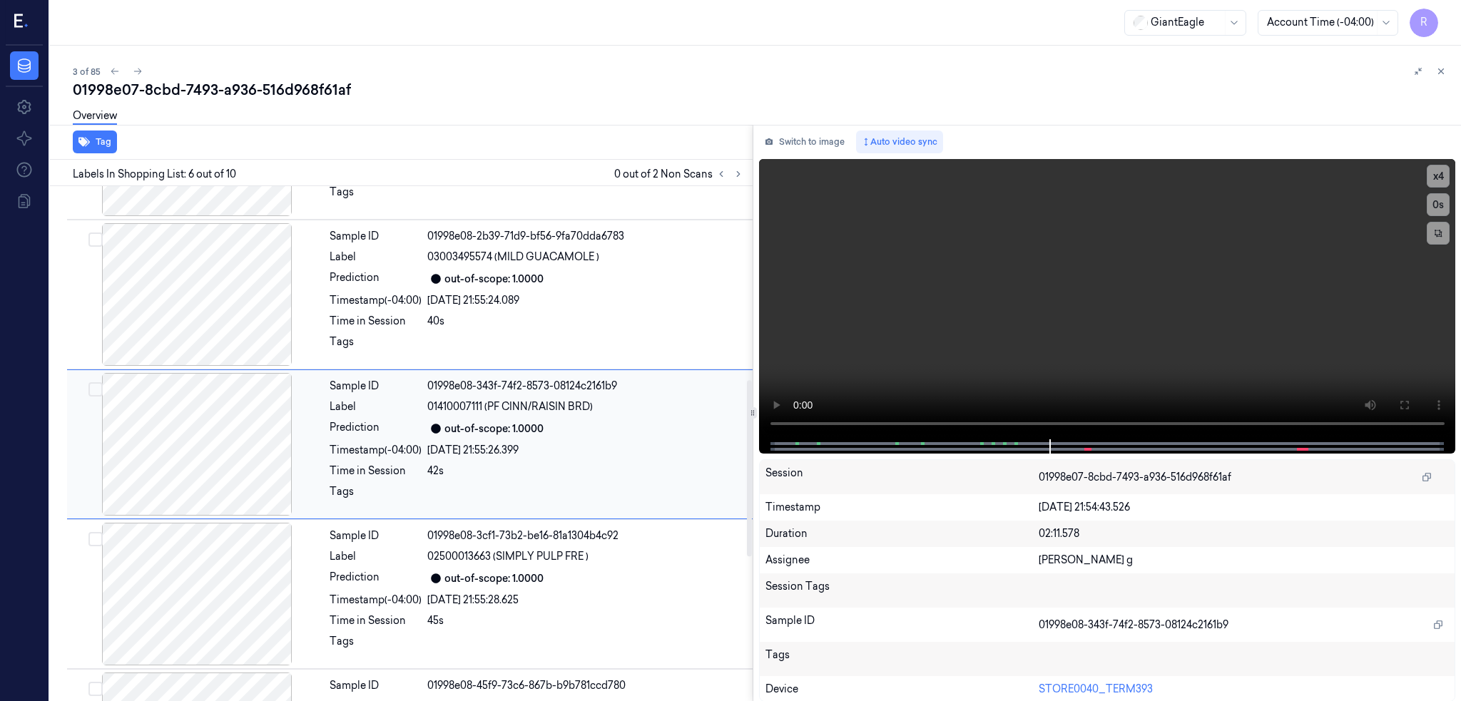
click at [183, 456] on div at bounding box center [197, 444] width 254 height 143
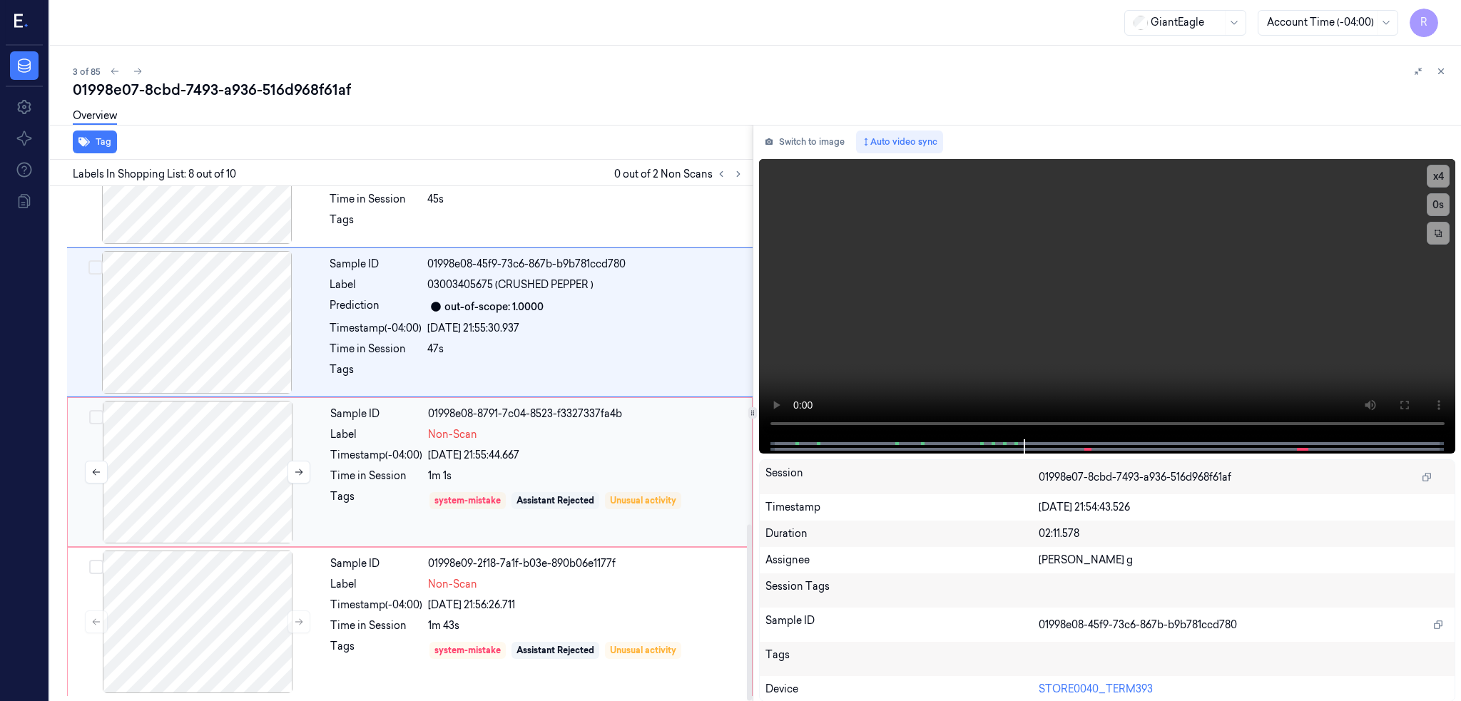
click at [200, 475] on div at bounding box center [198, 472] width 254 height 143
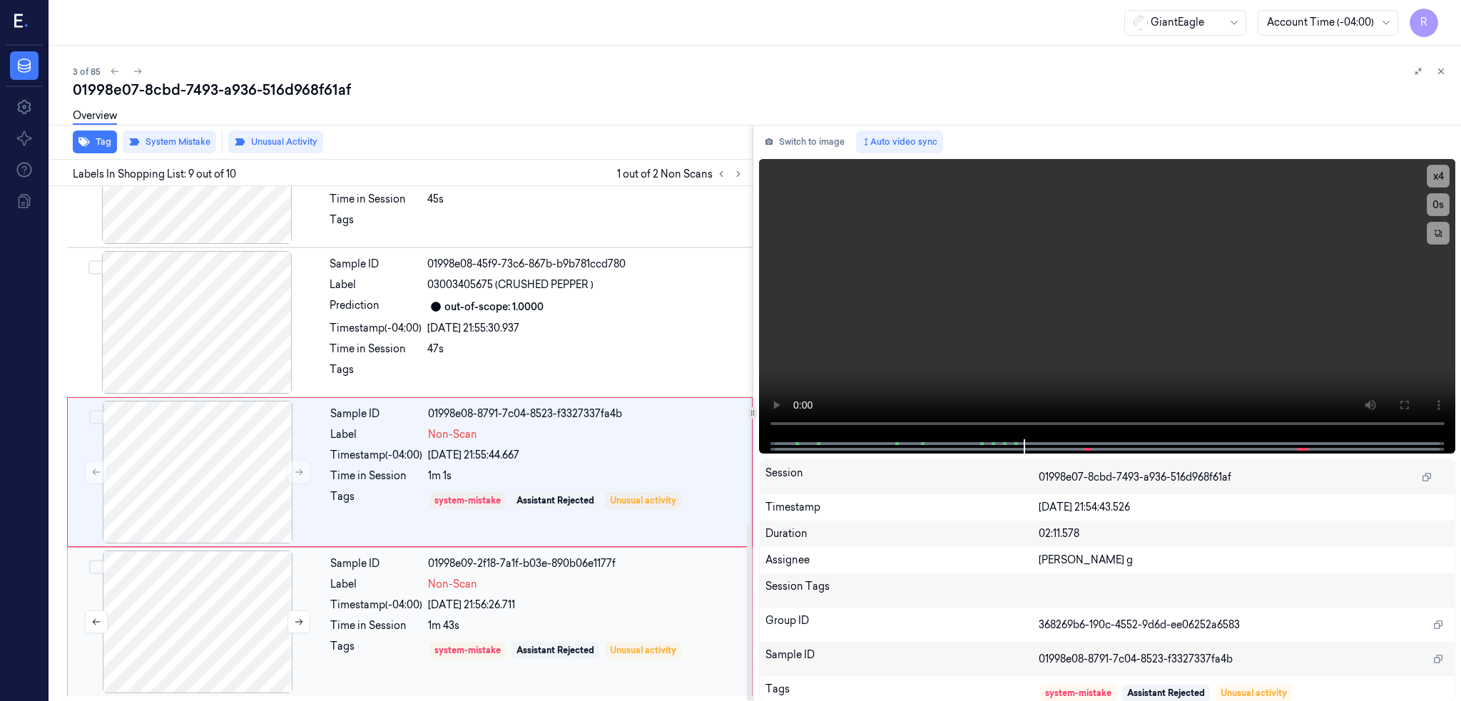
click at [175, 635] on div at bounding box center [198, 622] width 254 height 143
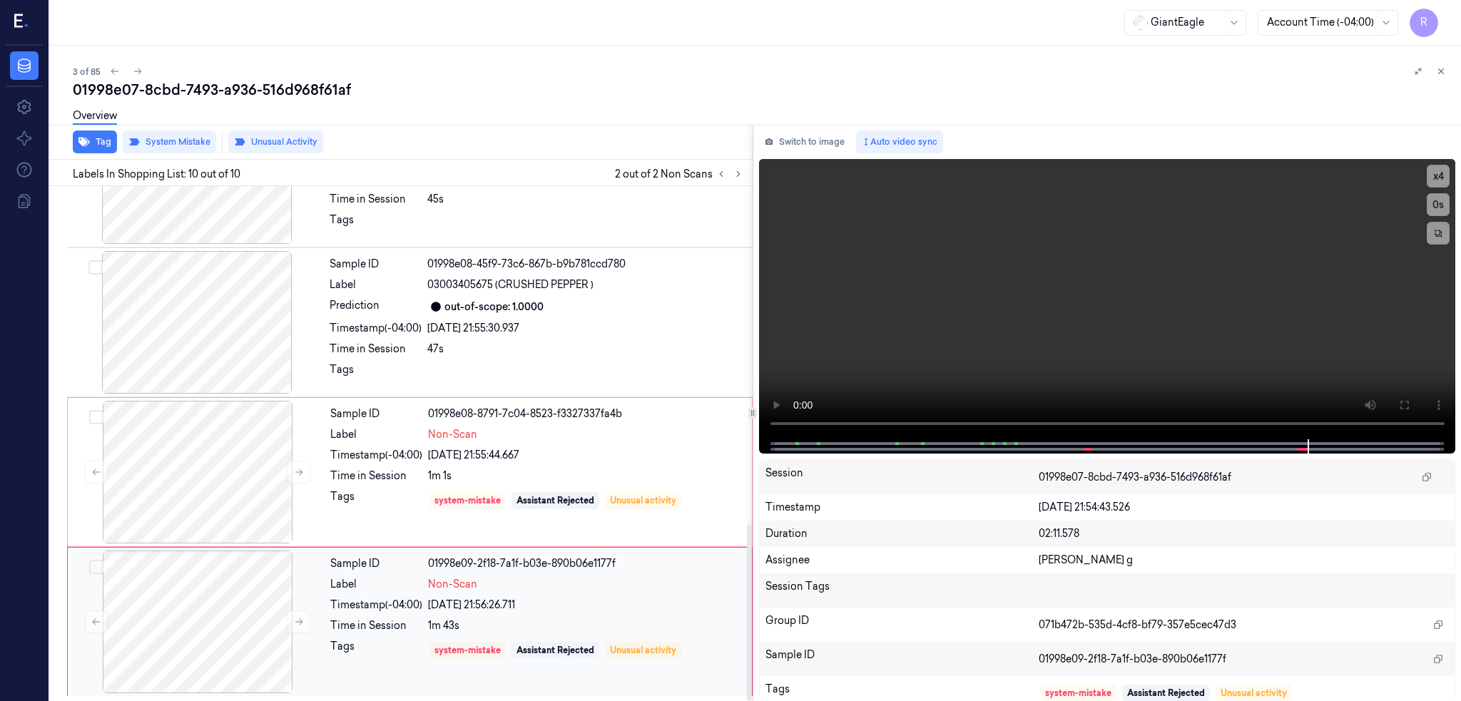
scroll to position [986, 0]
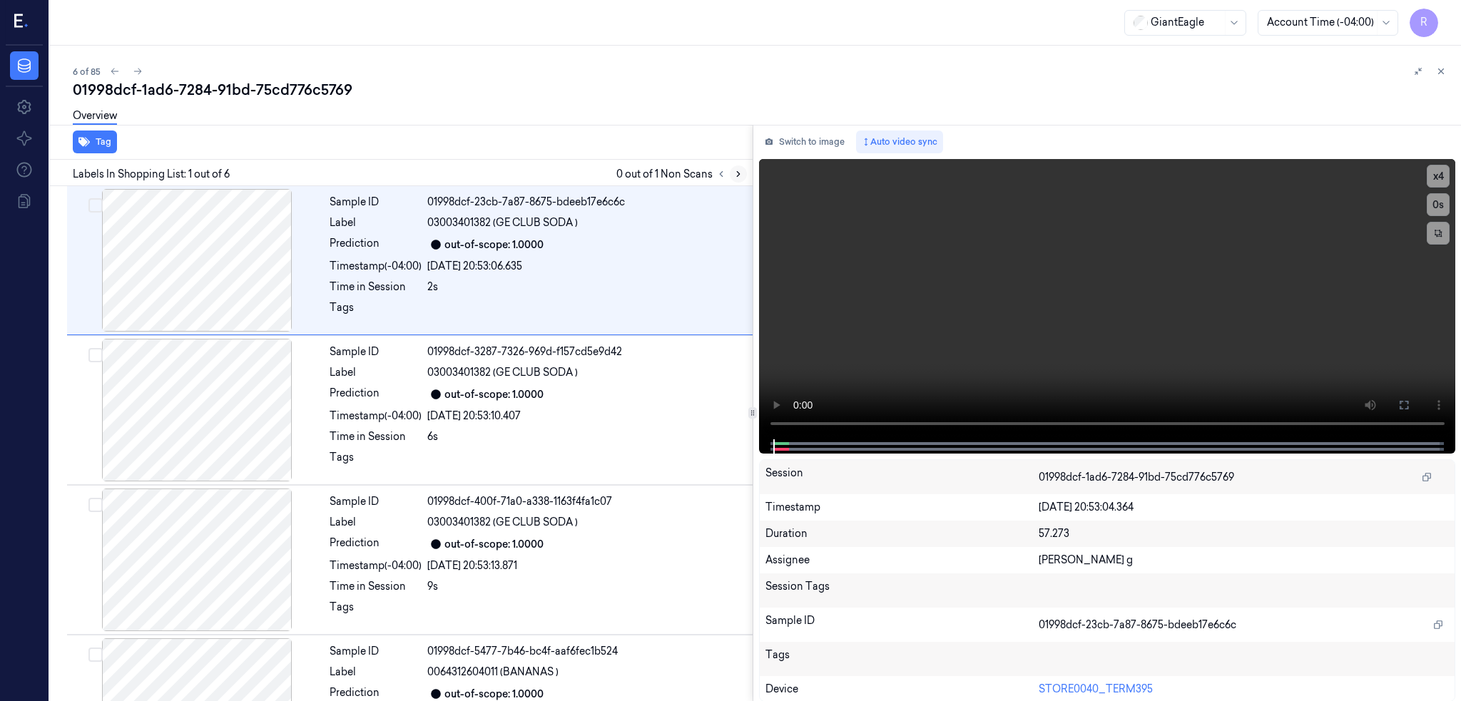
click at [747, 166] on button at bounding box center [738, 173] width 17 height 17
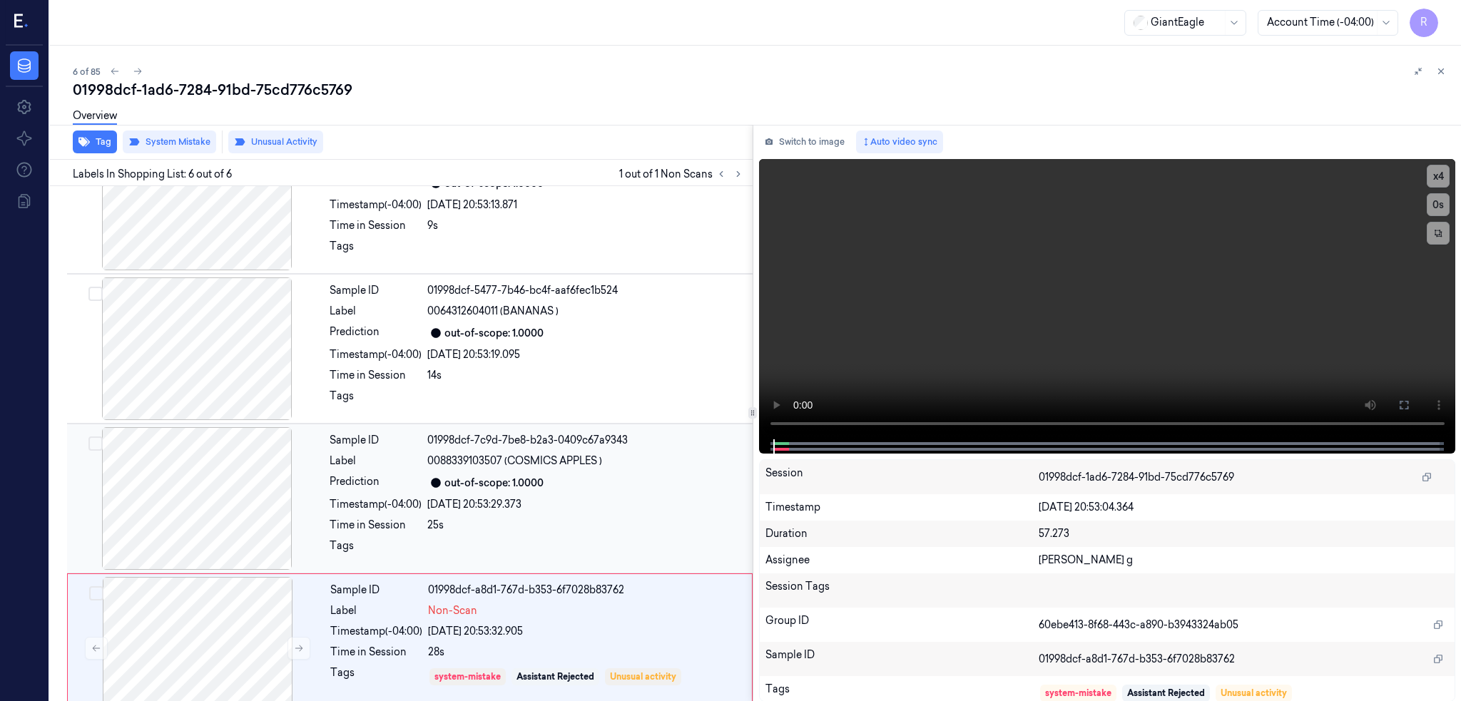
scroll to position [387, 0]
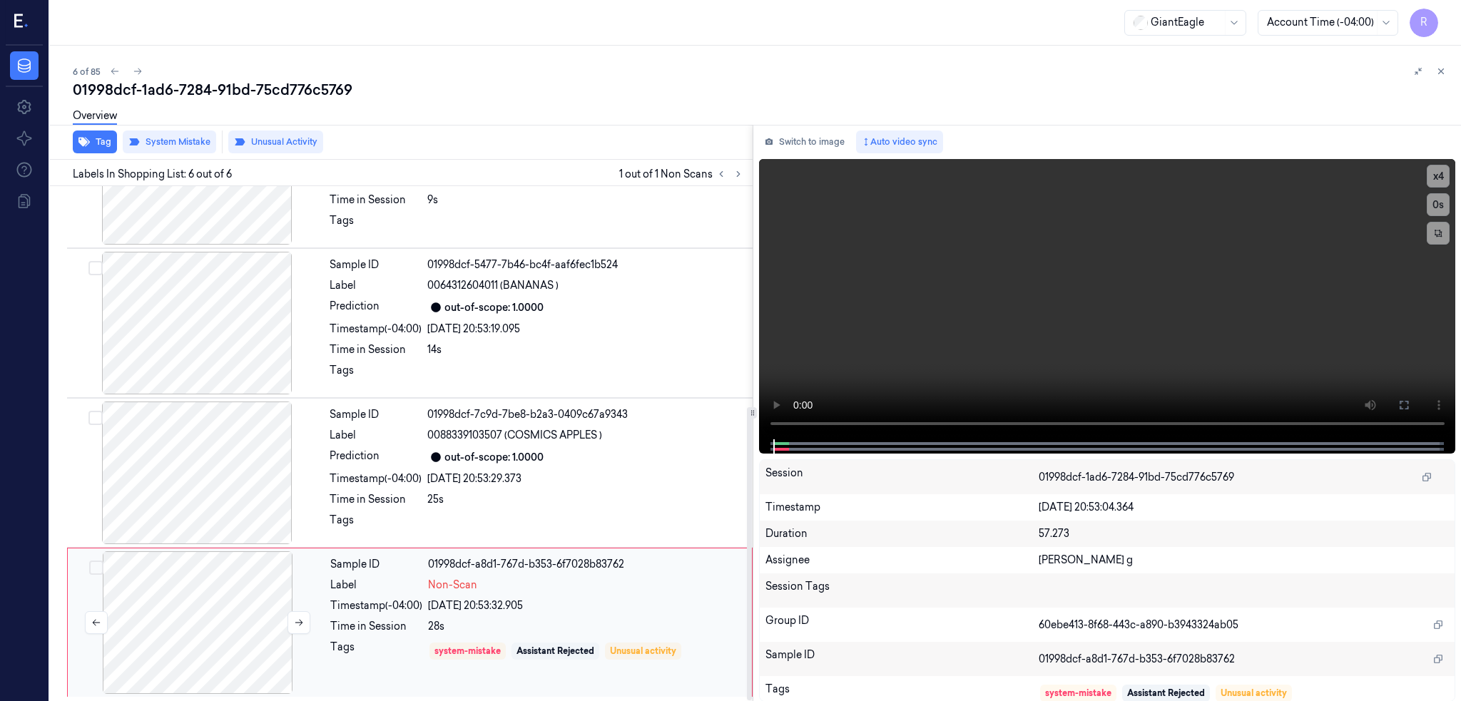
click at [197, 640] on div at bounding box center [198, 622] width 254 height 143
click at [951, 328] on video at bounding box center [1107, 299] width 697 height 280
click at [237, 491] on div at bounding box center [197, 472] width 254 height 143
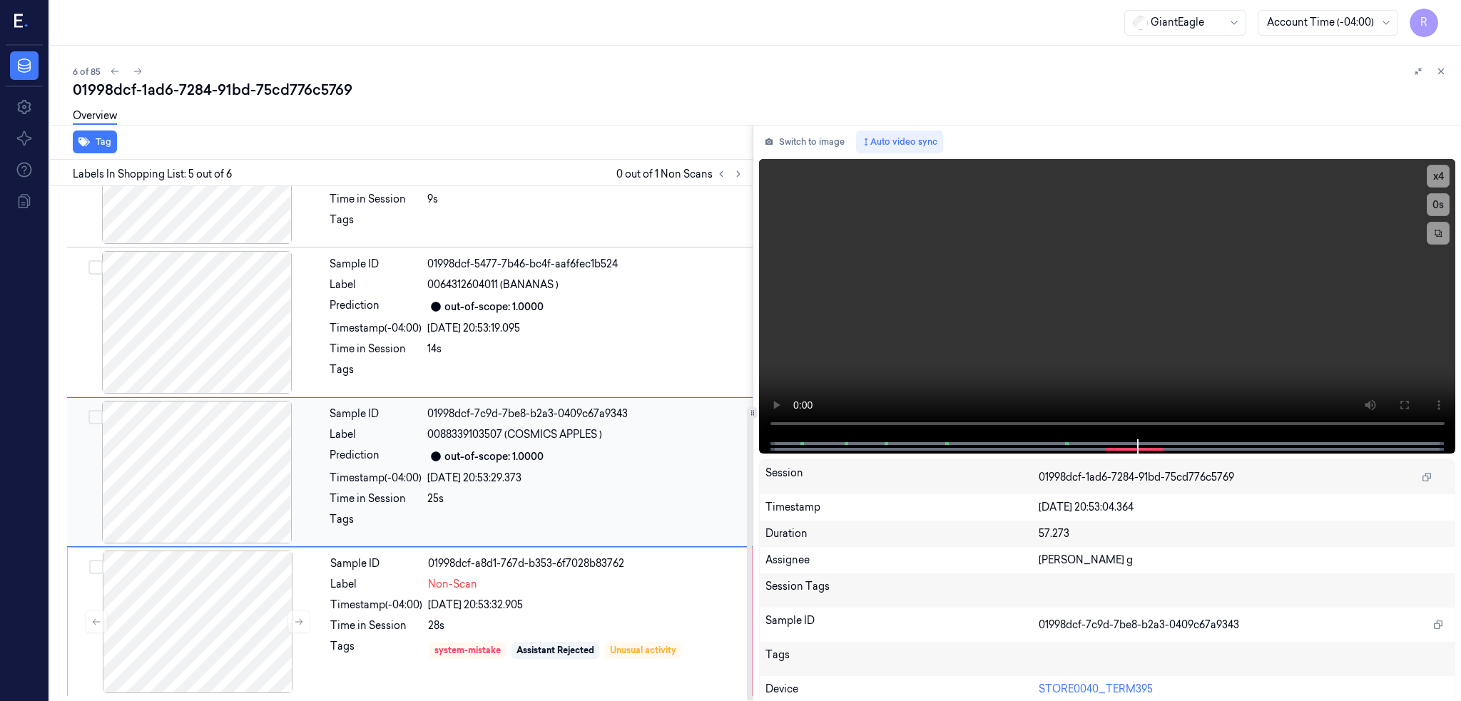
click at [237, 491] on div at bounding box center [197, 472] width 254 height 143
click at [237, 606] on div at bounding box center [198, 622] width 254 height 143
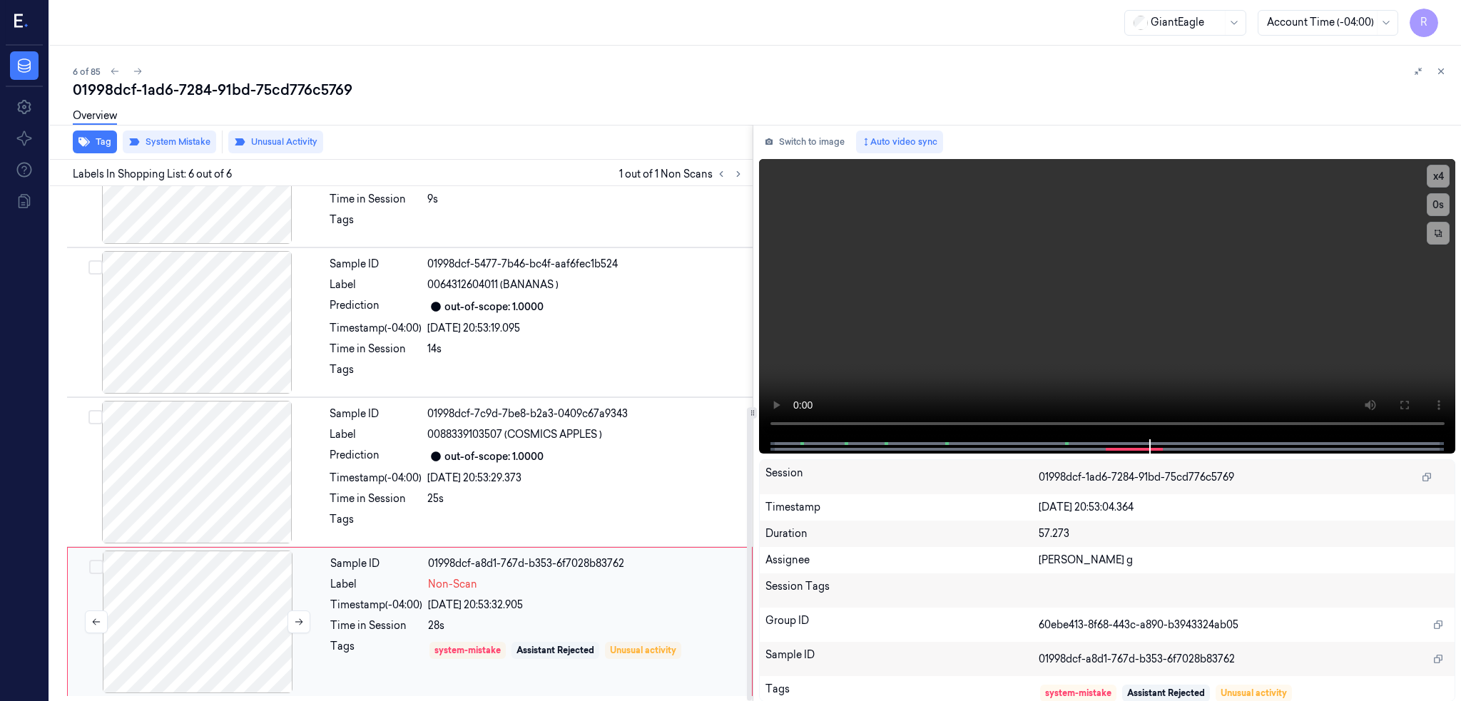
click at [208, 615] on div at bounding box center [198, 622] width 254 height 143
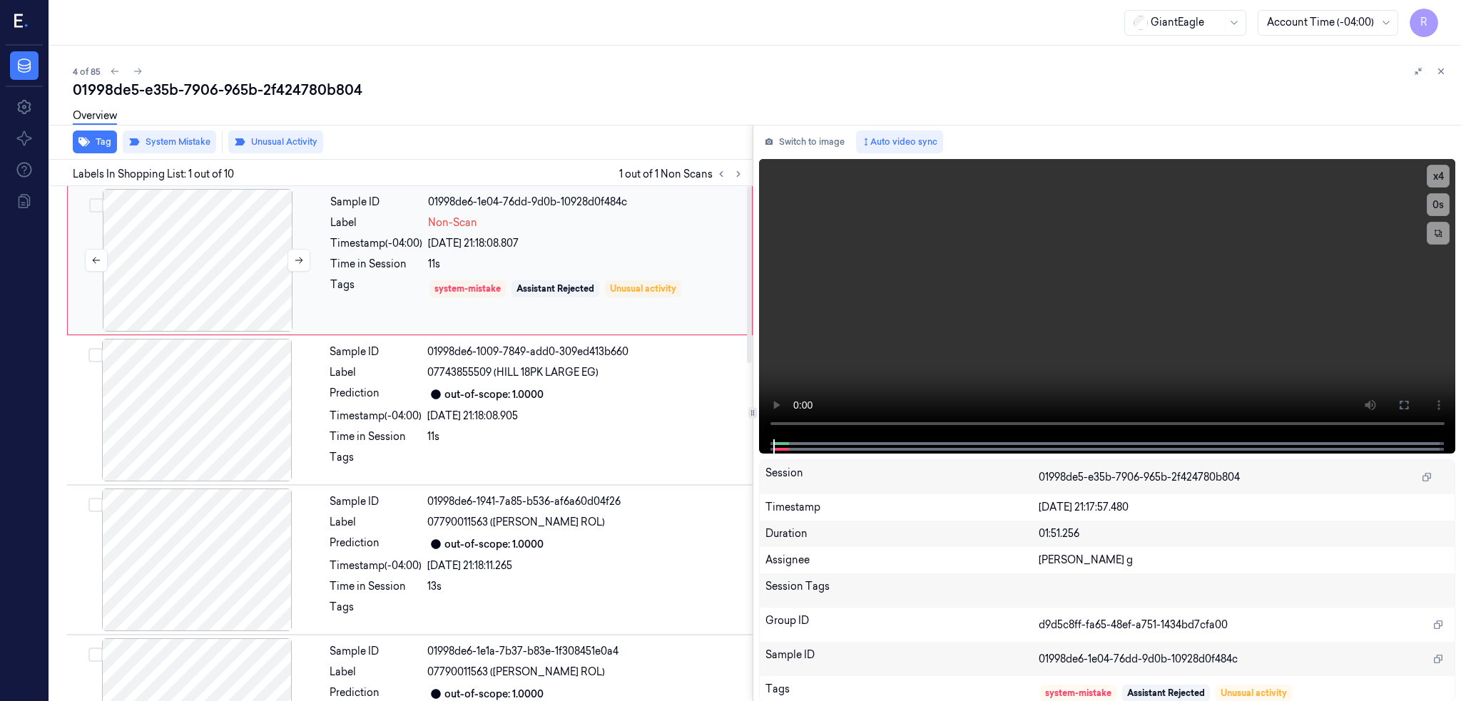
click at [247, 267] on div at bounding box center [198, 260] width 254 height 143
click at [1415, 404] on button at bounding box center [1403, 405] width 23 height 23
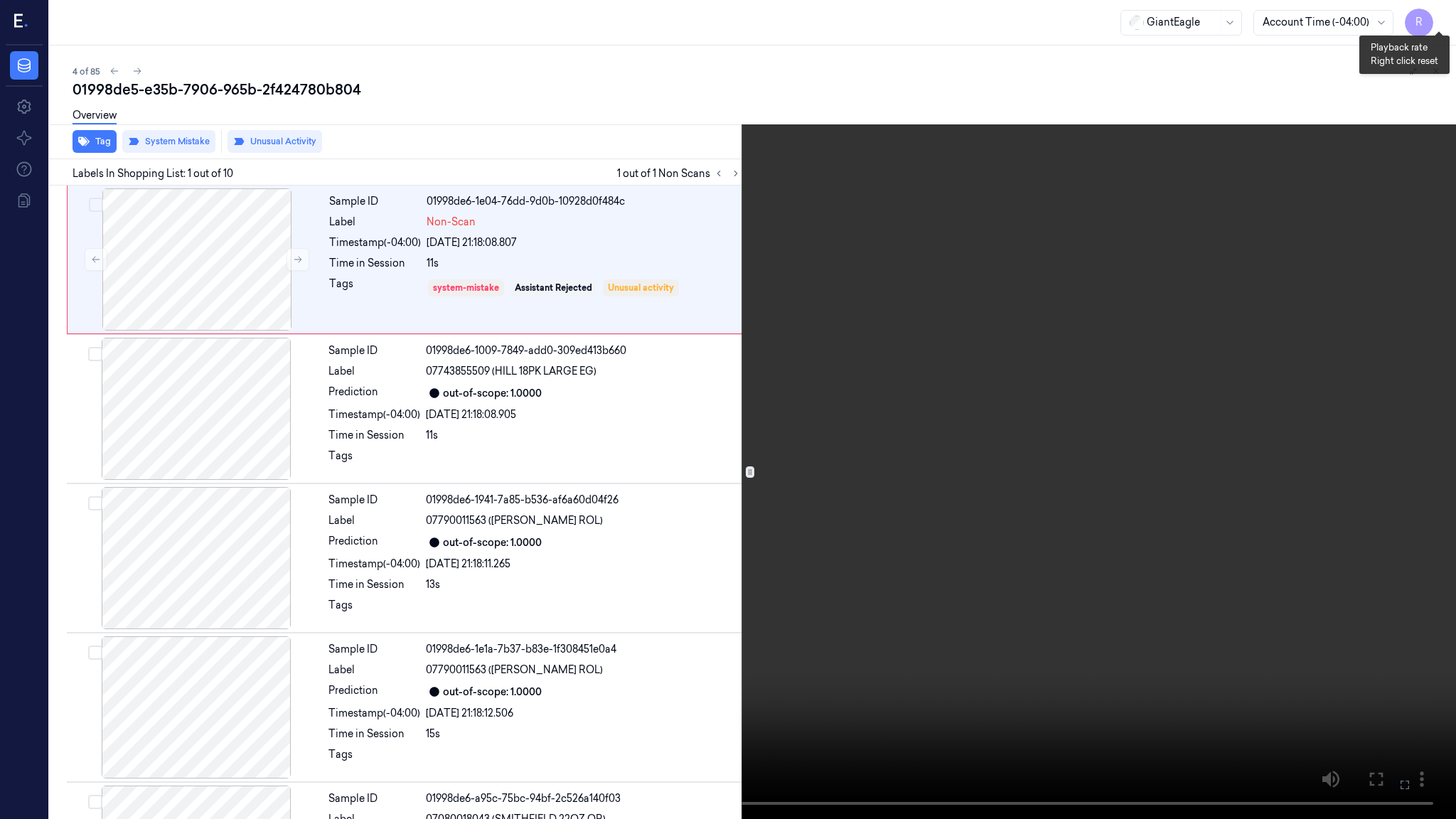
click at [1431, 29] on div "x 4 0 s" at bounding box center [1438, 46] width 23 height 80
click at [1436, 9] on button "x 4" at bounding box center [1438, 17] width 23 height 23
click at [452, 569] on video at bounding box center [728, 410] width 1456 height 819
click at [234, 666] on video at bounding box center [728, 410] width 1456 height 819
click at [1441, 10] on button "x 1" at bounding box center [1438, 17] width 23 height 23
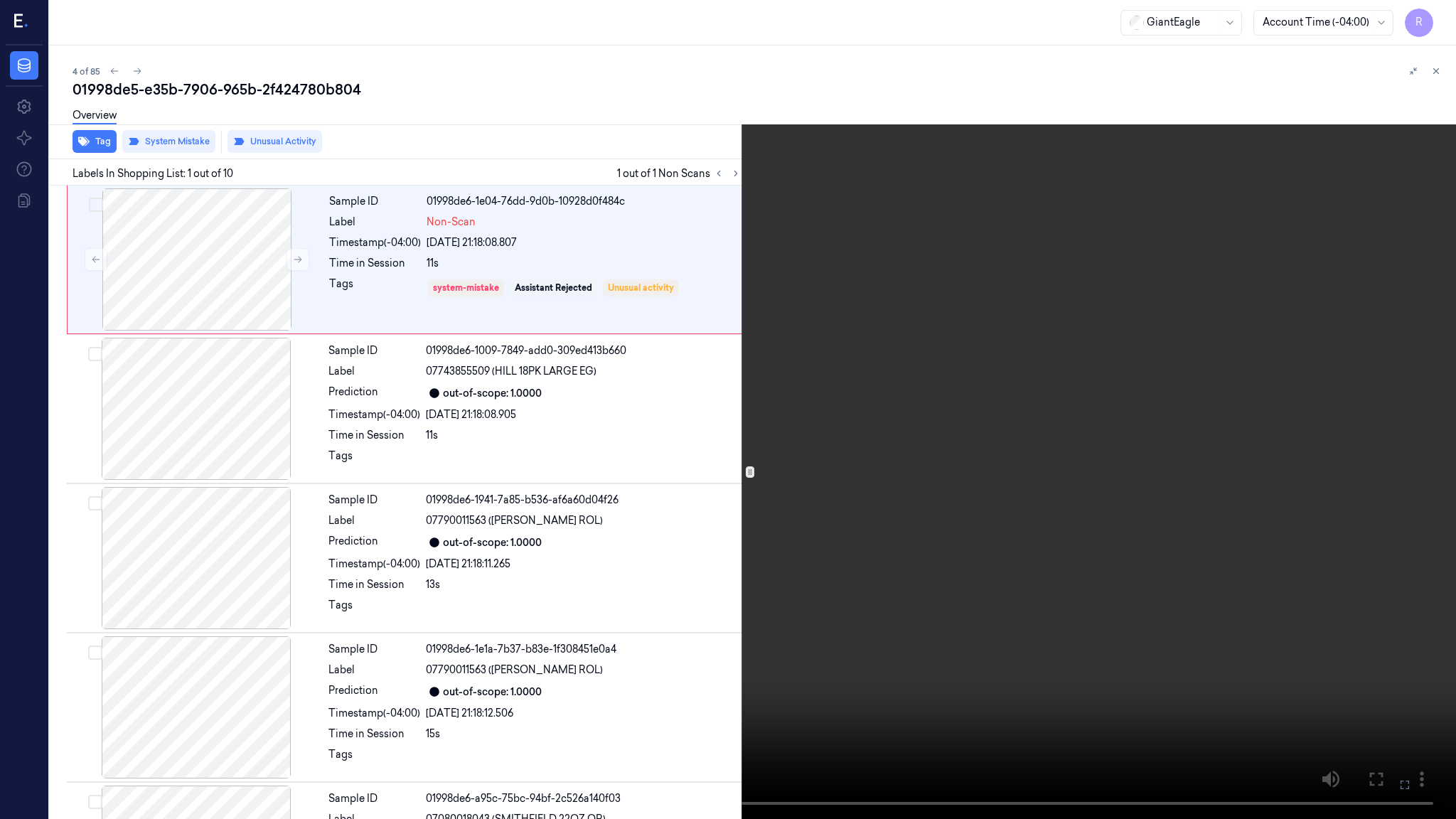
click at [456, 531] on video at bounding box center [728, 410] width 1456 height 819
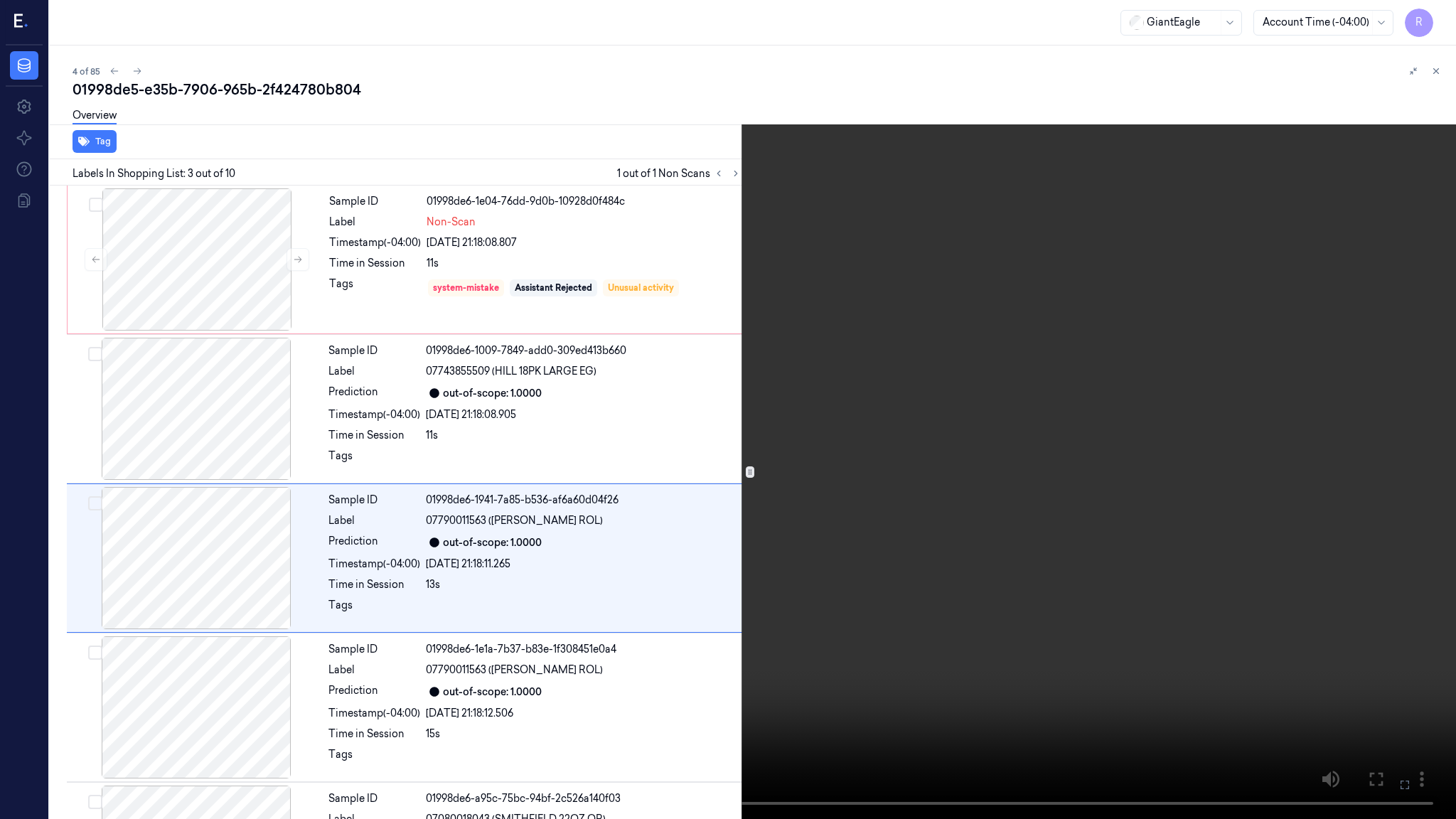
scroll to position [55, 0]
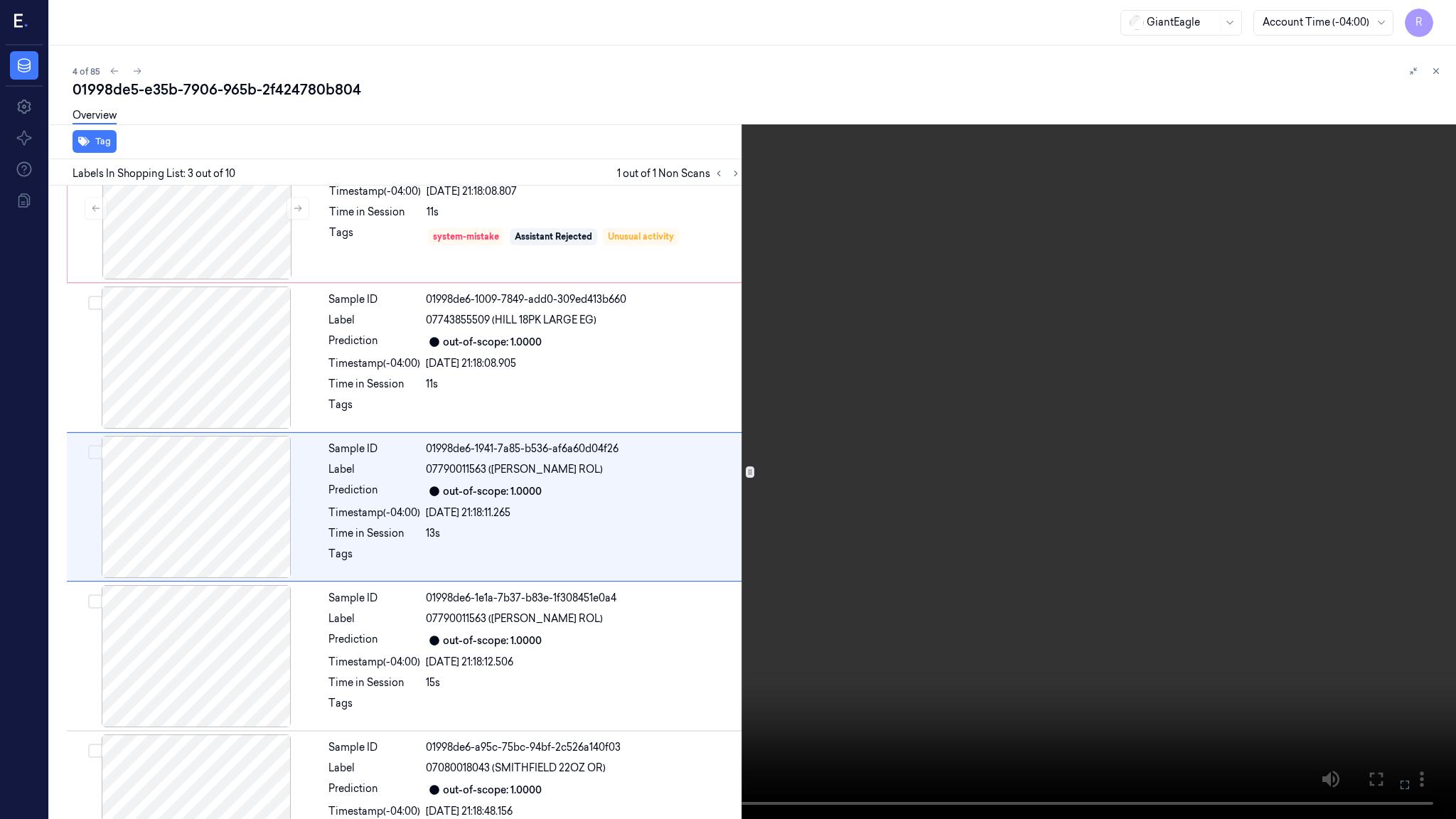
click at [1400, 666] on video at bounding box center [728, 410] width 1456 height 819
click at [423, 658] on video at bounding box center [728, 410] width 1456 height 819
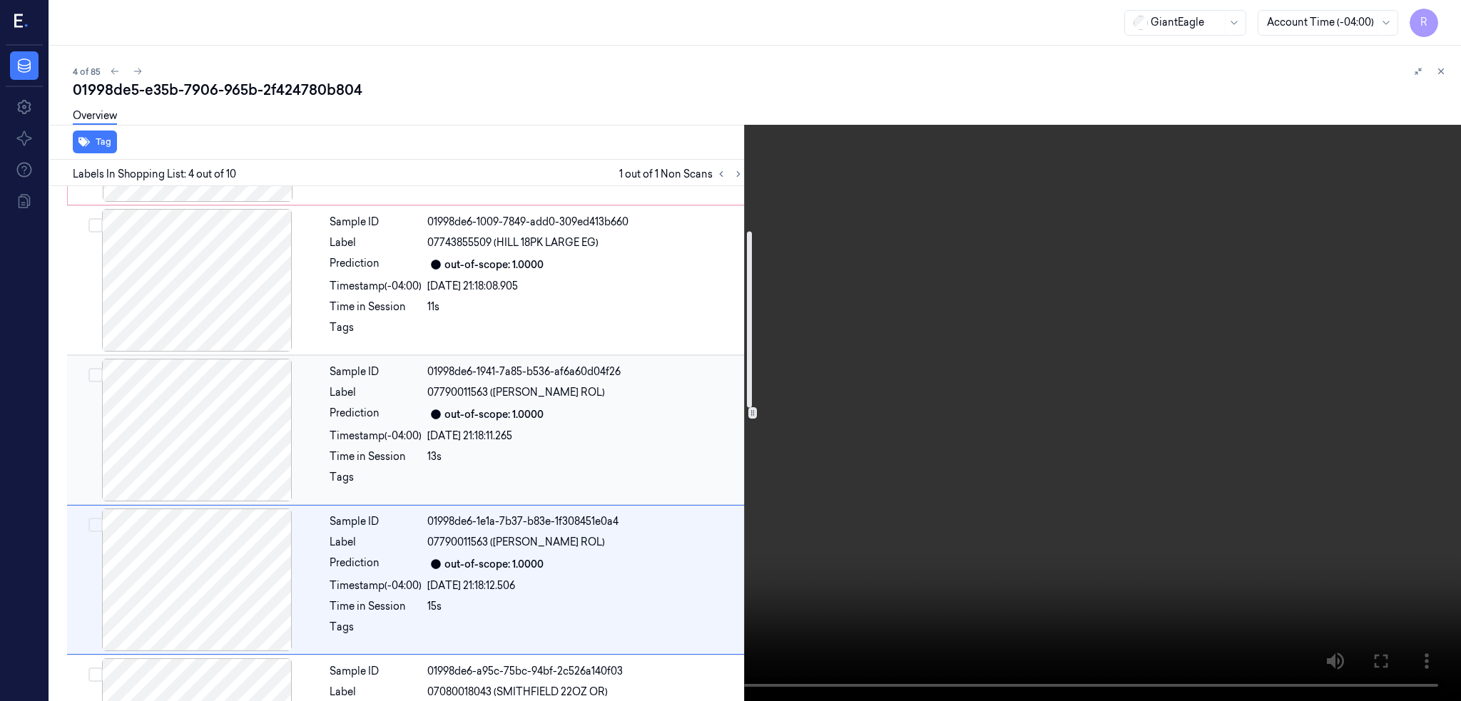
scroll to position [110, 0]
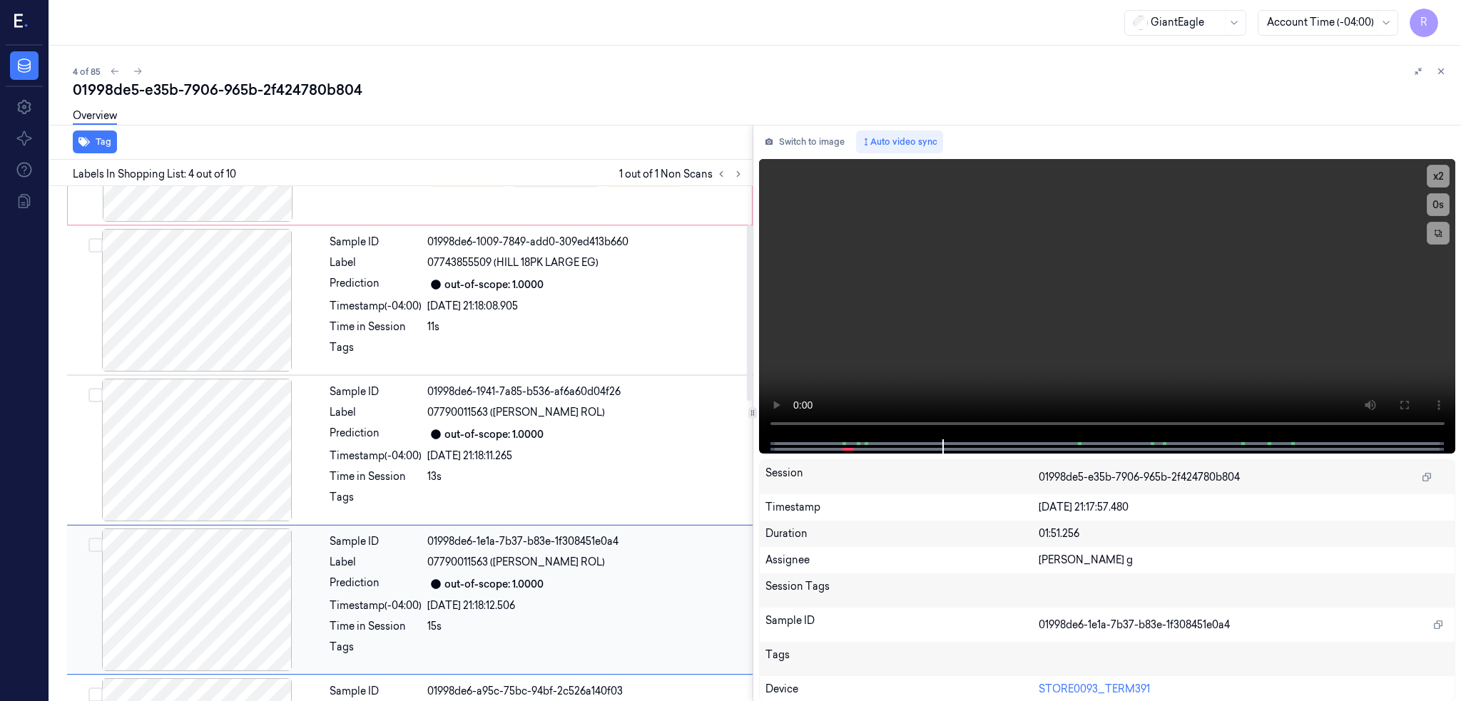
click at [236, 603] on div at bounding box center [197, 599] width 254 height 143
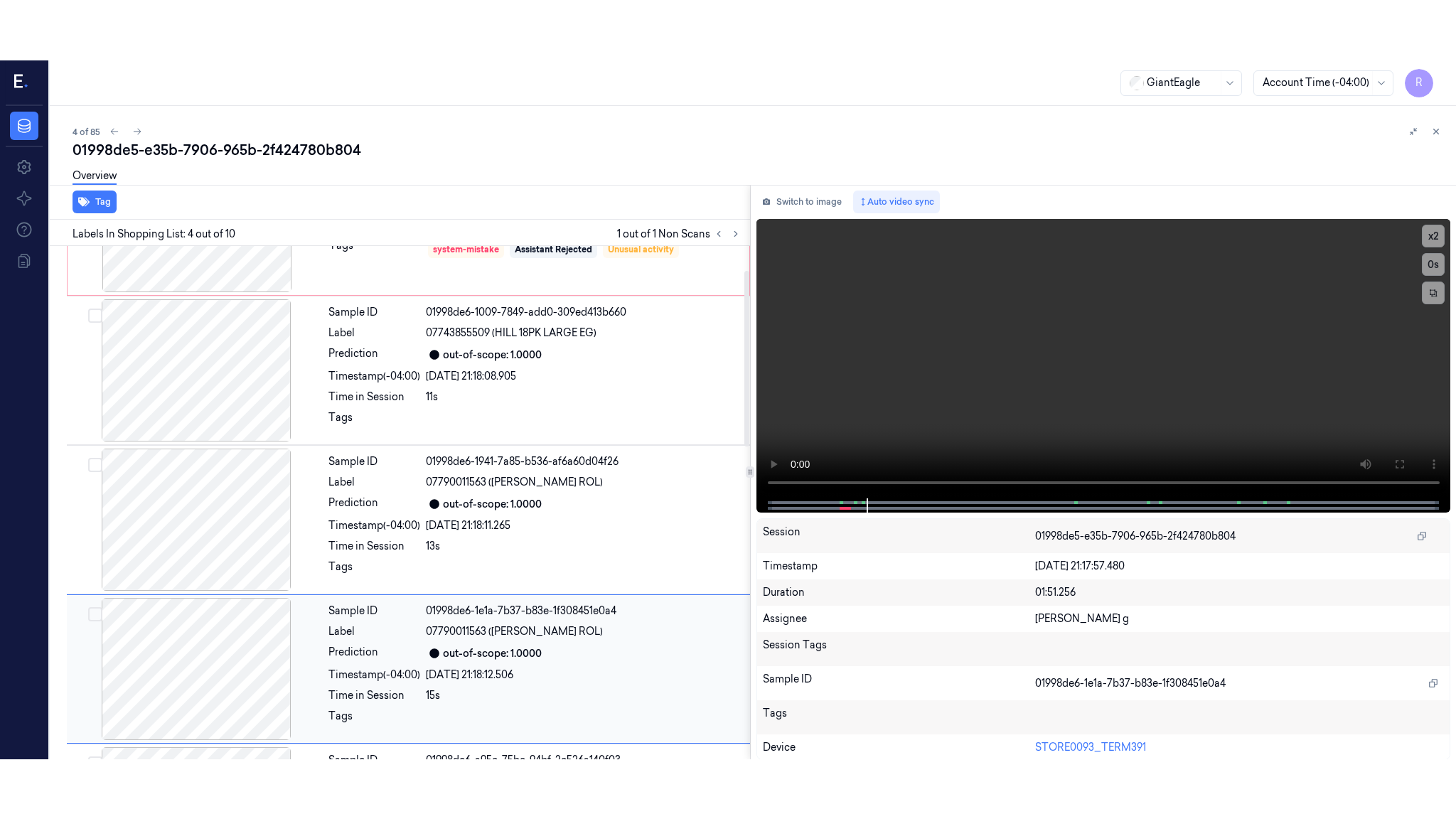
scroll to position [0, 0]
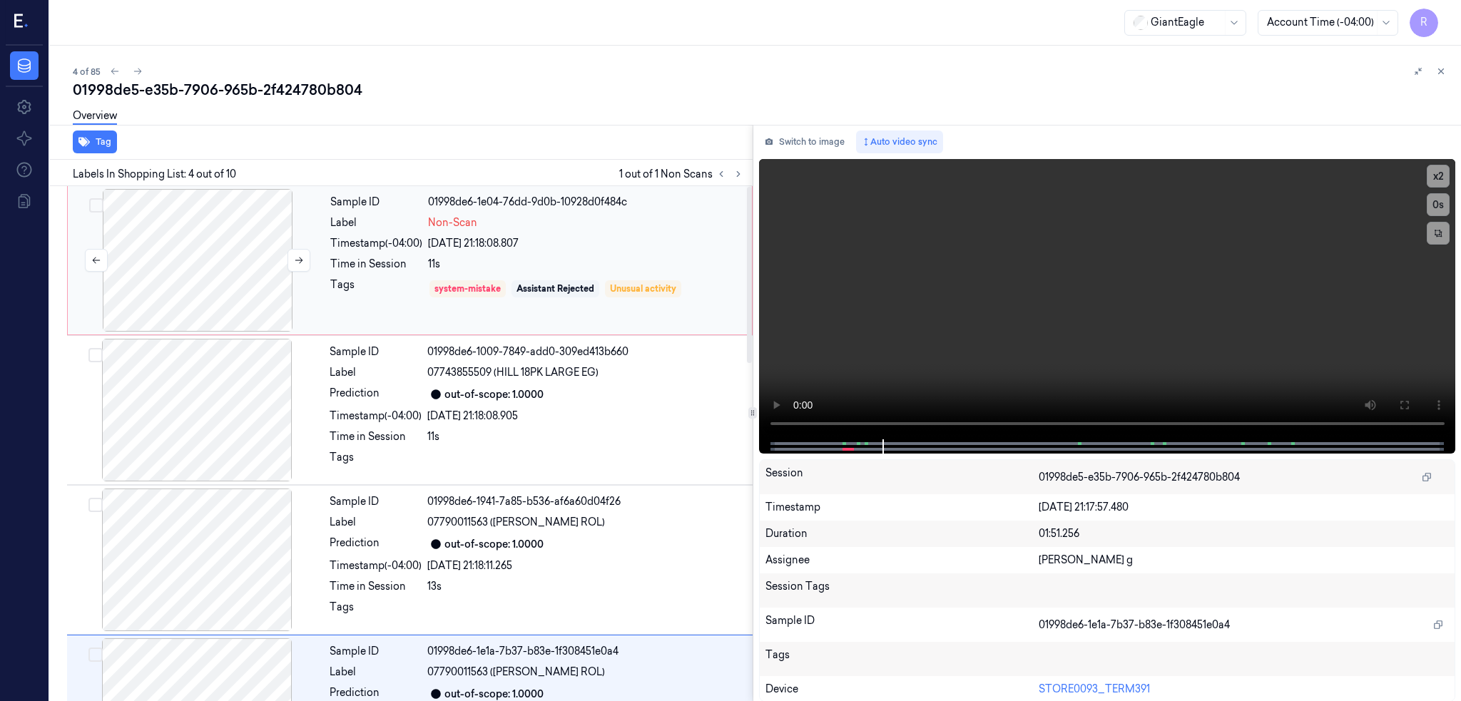
click at [206, 287] on div at bounding box center [198, 260] width 254 height 143
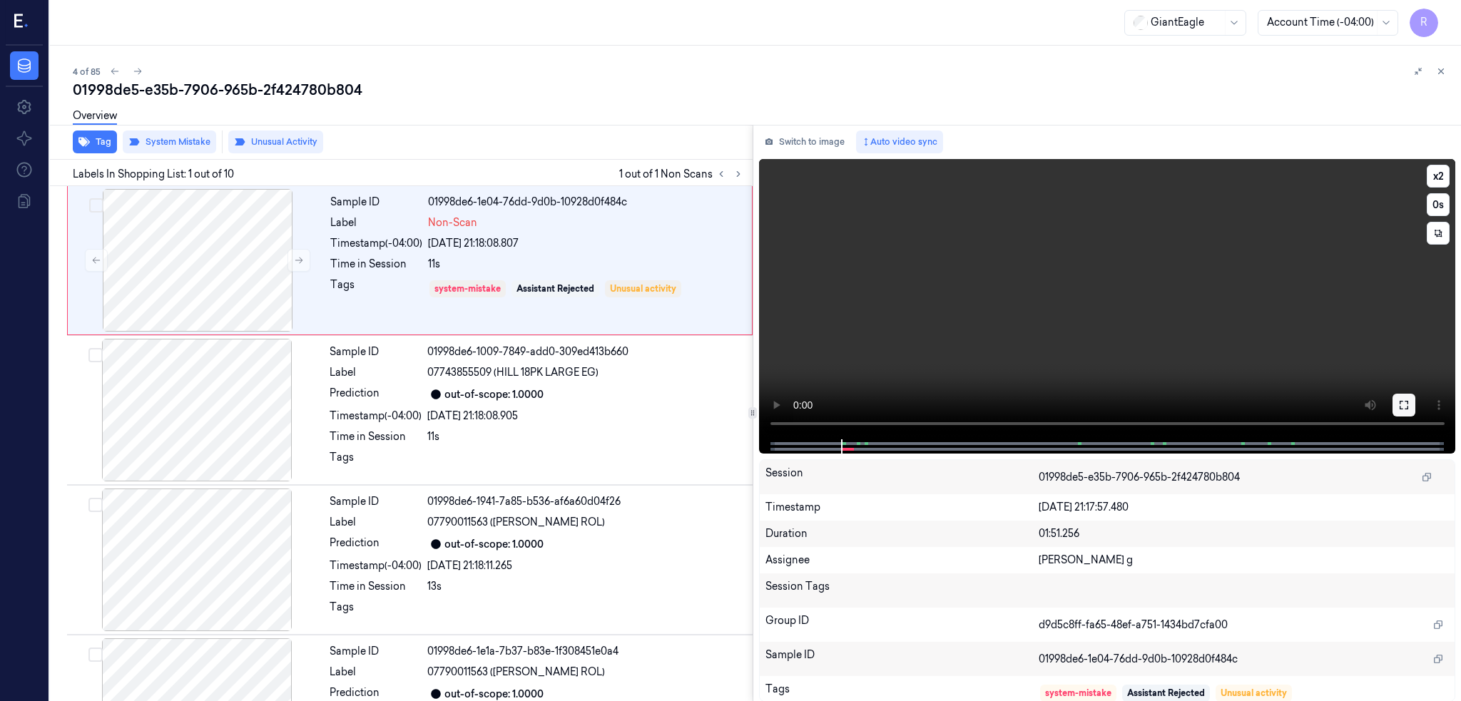
click at [1415, 405] on button at bounding box center [1403, 405] width 23 height 23
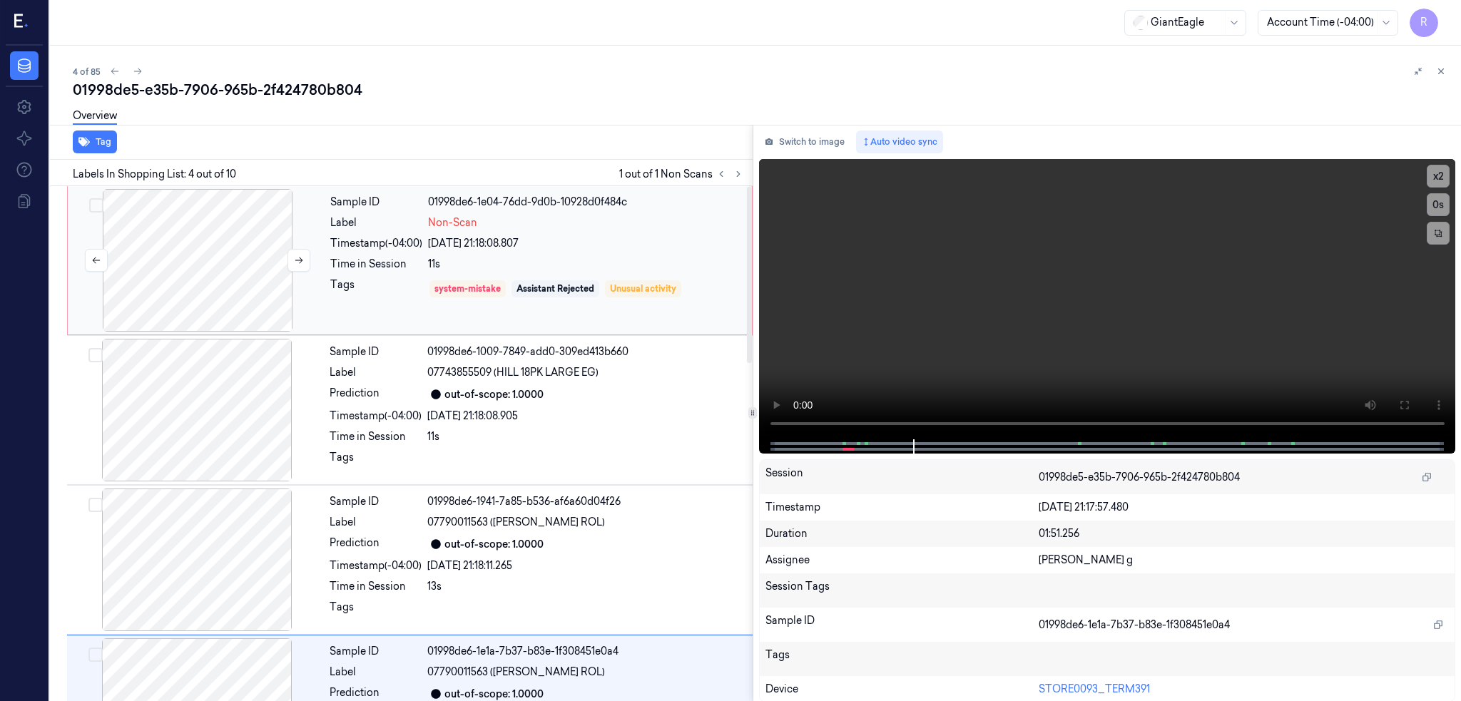
click at [180, 271] on div at bounding box center [198, 260] width 254 height 143
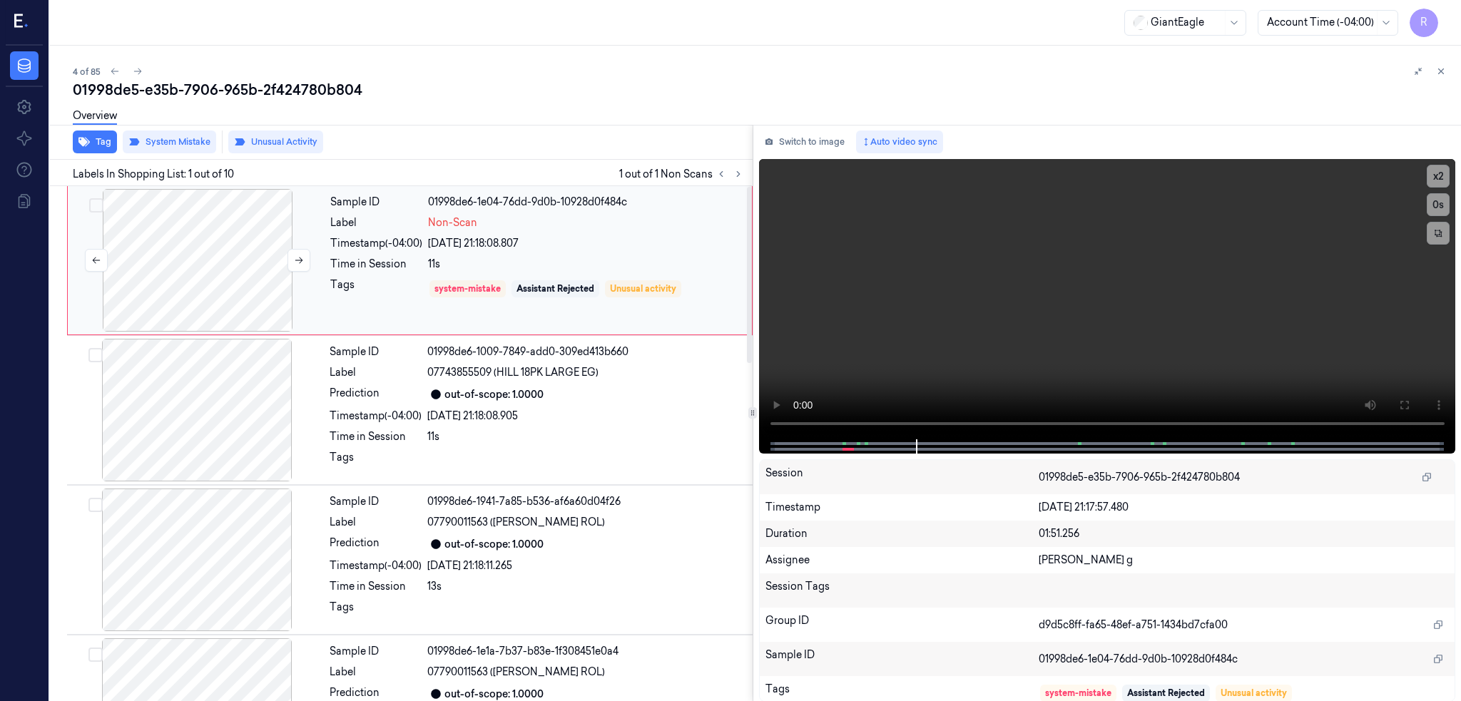
click at [176, 270] on div at bounding box center [198, 260] width 254 height 143
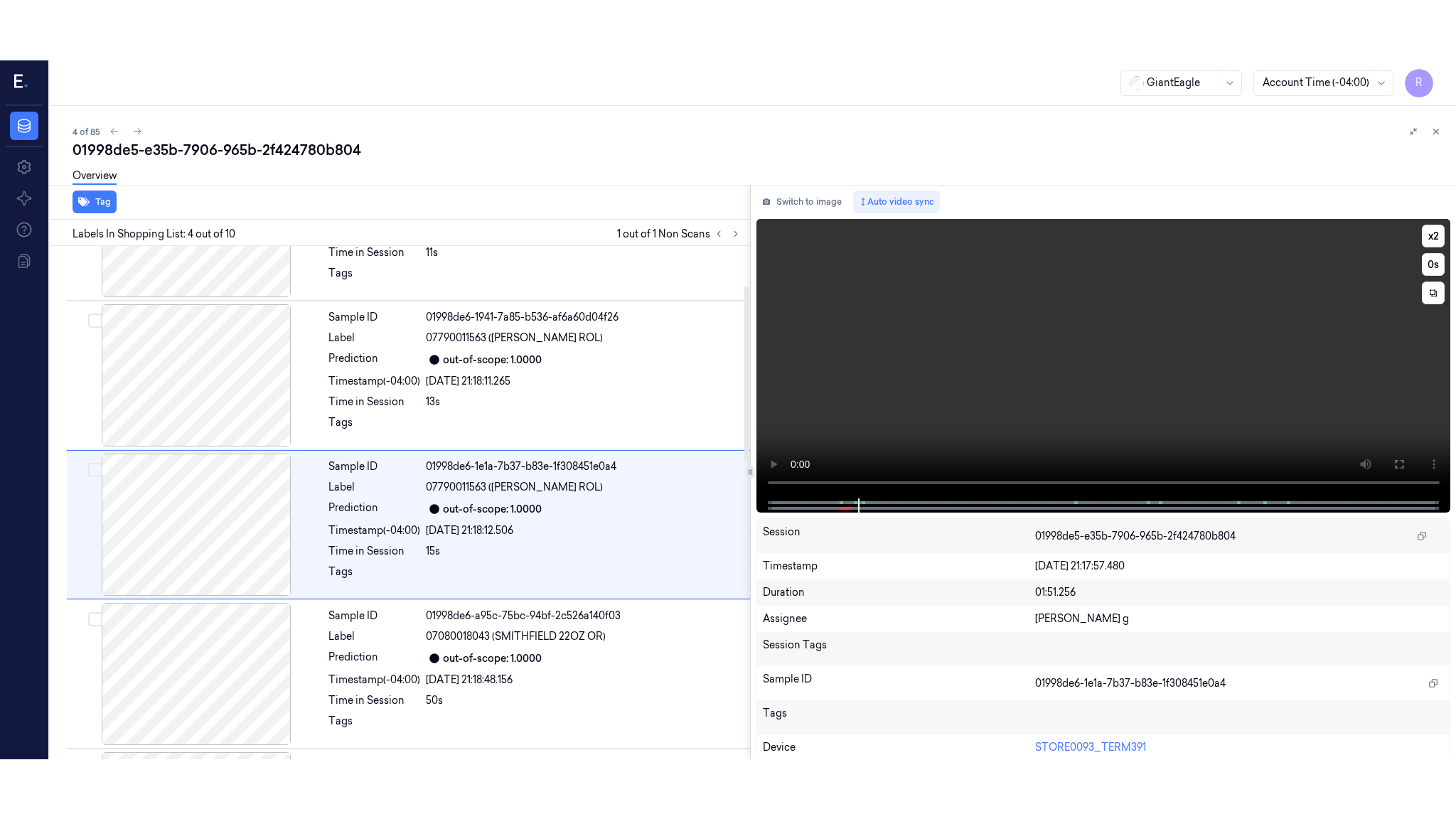
scroll to position [264, 0]
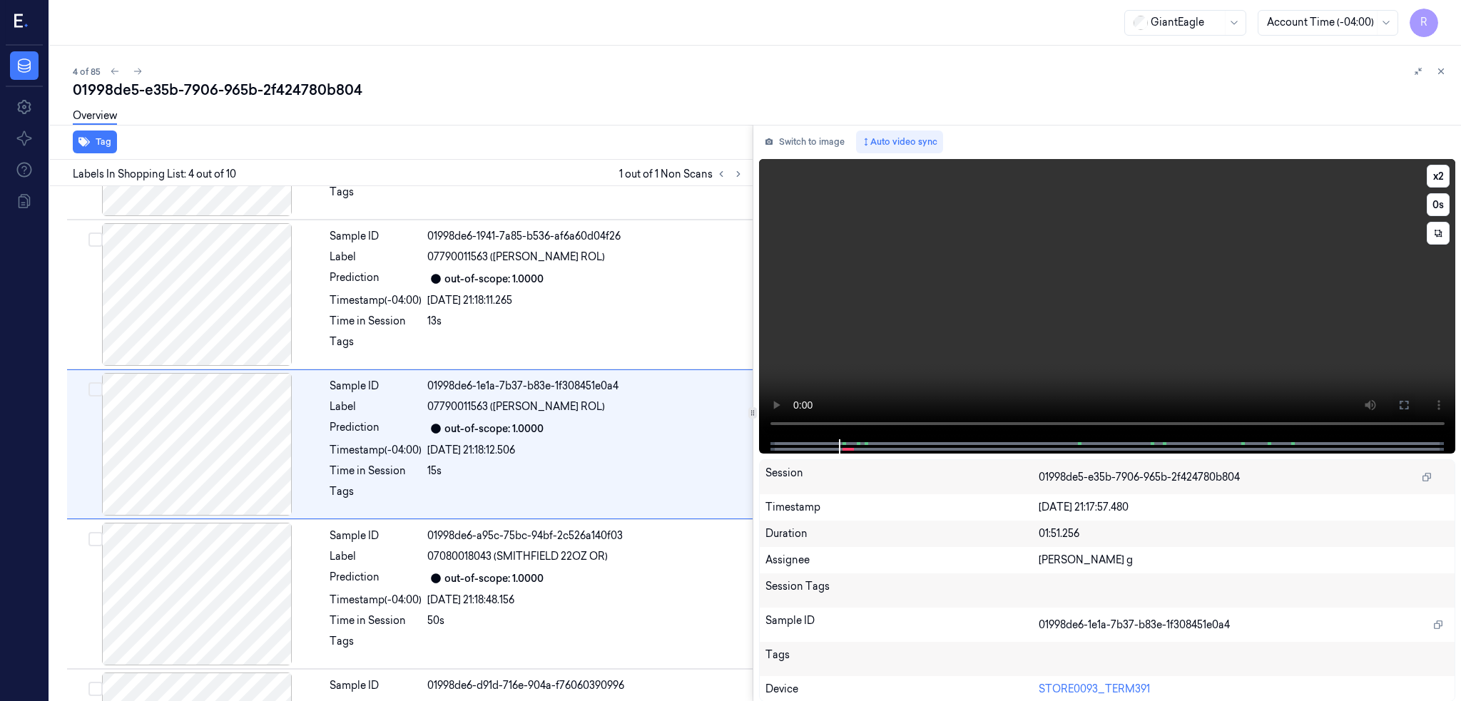
drag, startPoint x: 1452, startPoint y: 406, endPoint x: 1450, endPoint y: 499, distance: 92.7
click at [1409, 404] on icon at bounding box center [1403, 404] width 11 height 11
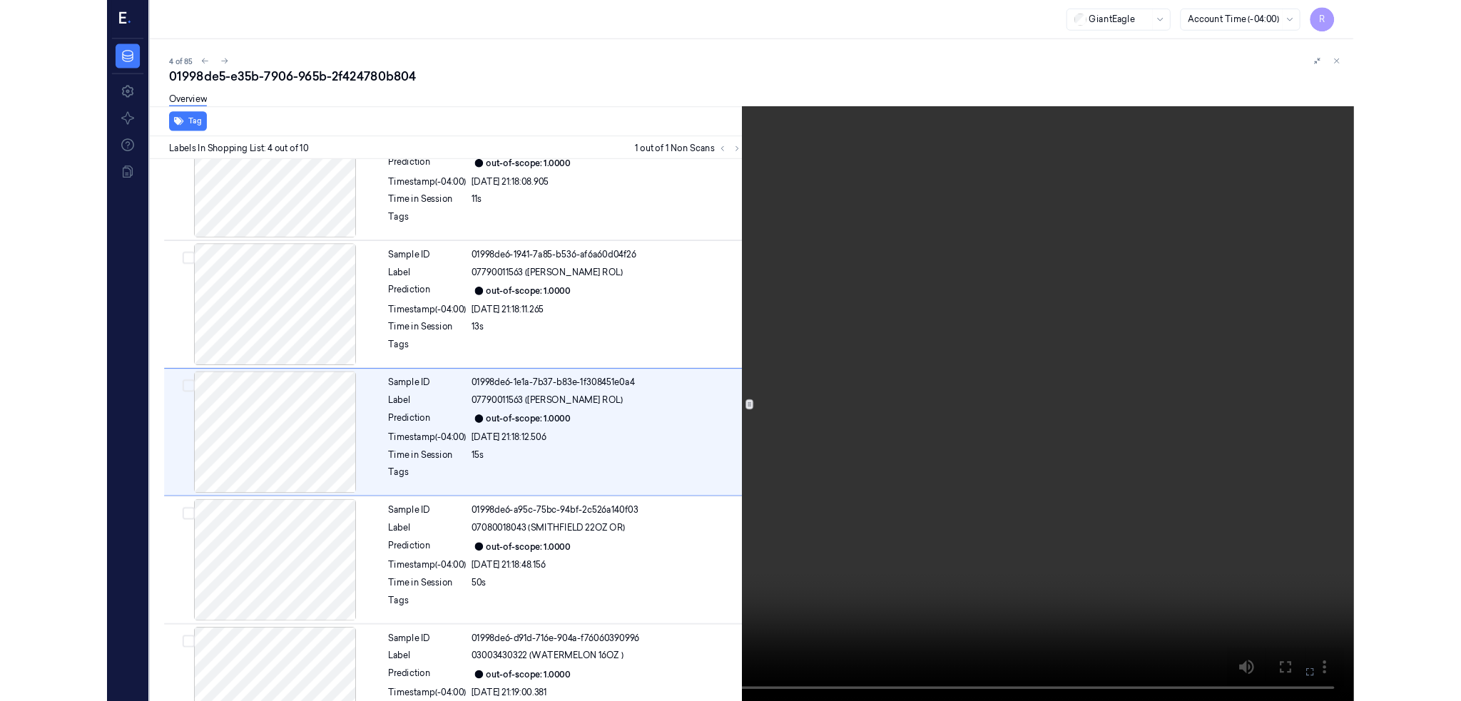
scroll to position [205, 0]
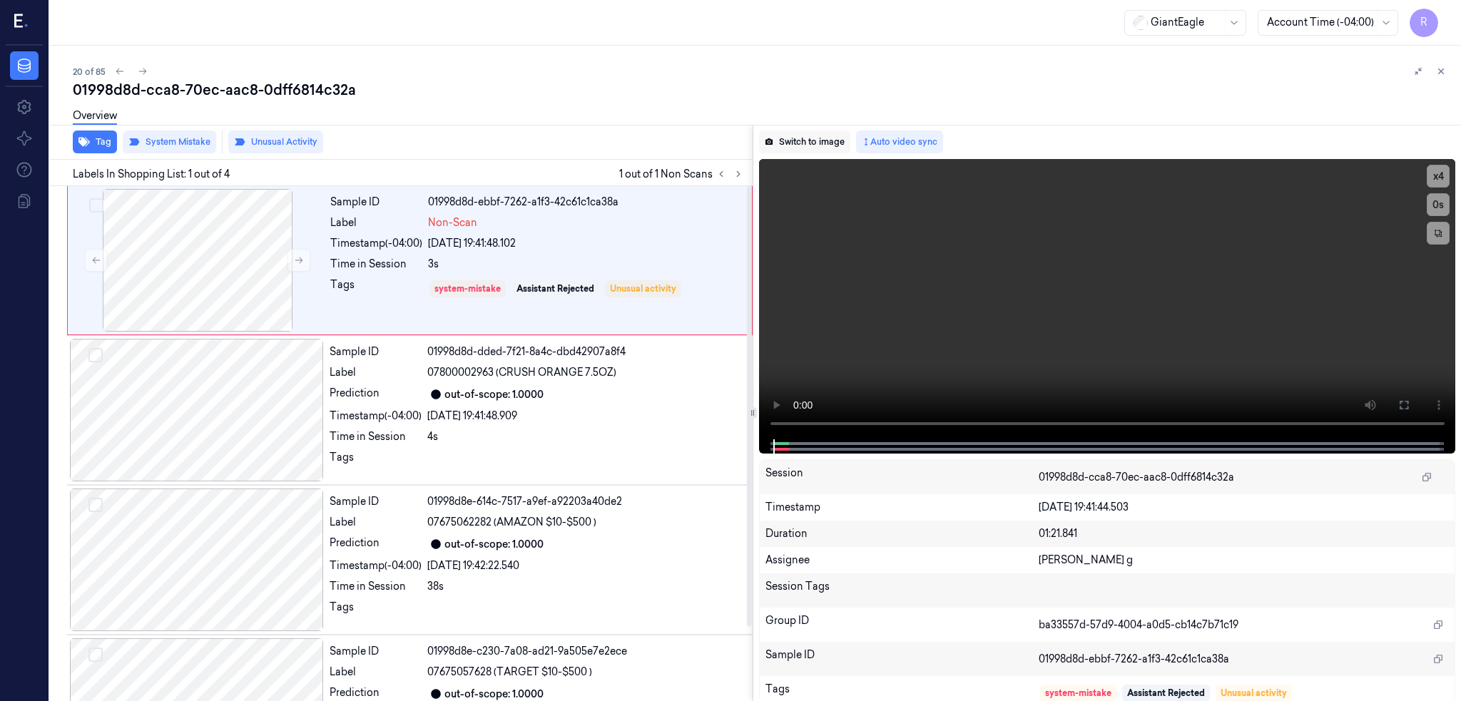
click at [817, 145] on button "Switch to image" at bounding box center [804, 142] width 91 height 23
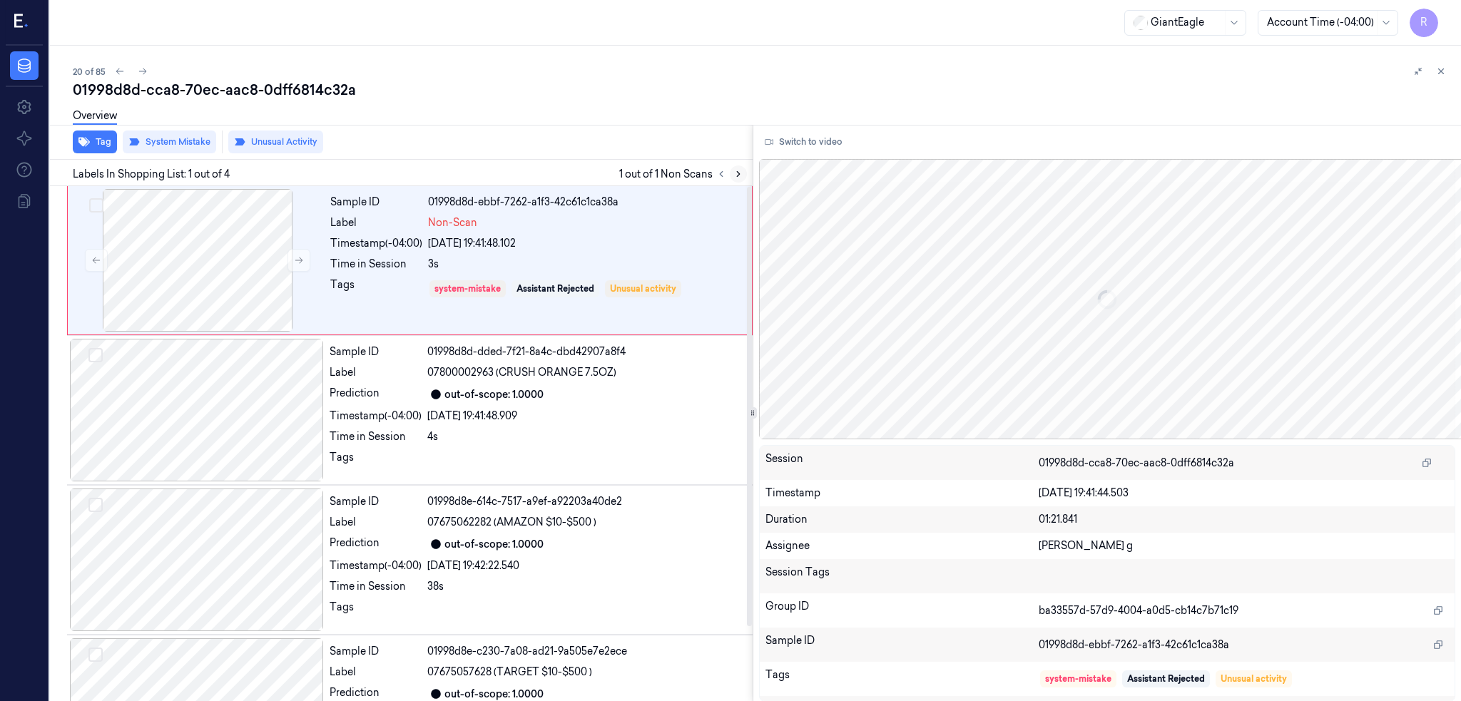
click at [743, 169] on icon at bounding box center [738, 174] width 10 height 10
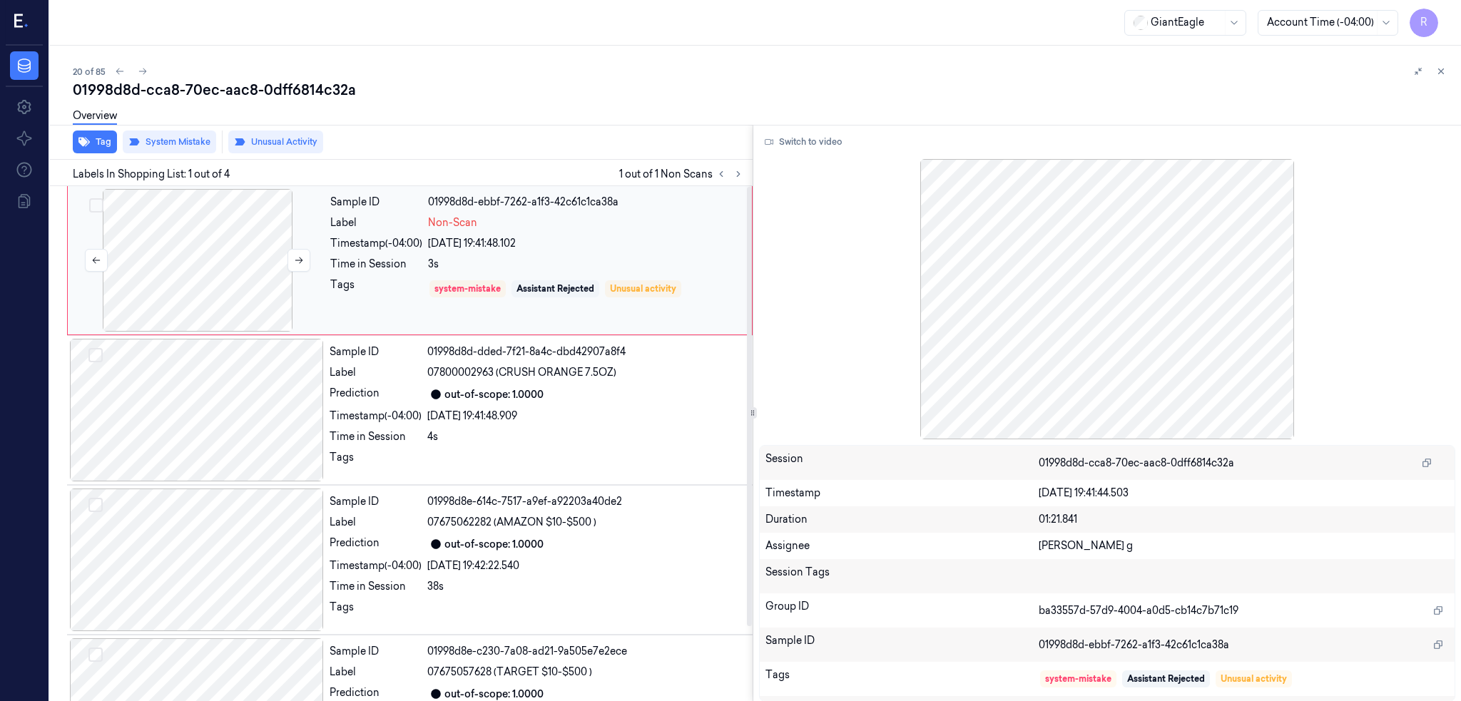
click at [180, 274] on div at bounding box center [198, 260] width 254 height 143
click at [225, 243] on div at bounding box center [198, 260] width 254 height 143
click at [208, 255] on div at bounding box center [198, 260] width 254 height 143
click at [753, 139] on div at bounding box center [752, 413] width 1 height 577
click at [794, 152] on button "Switch to video" at bounding box center [803, 142] width 89 height 23
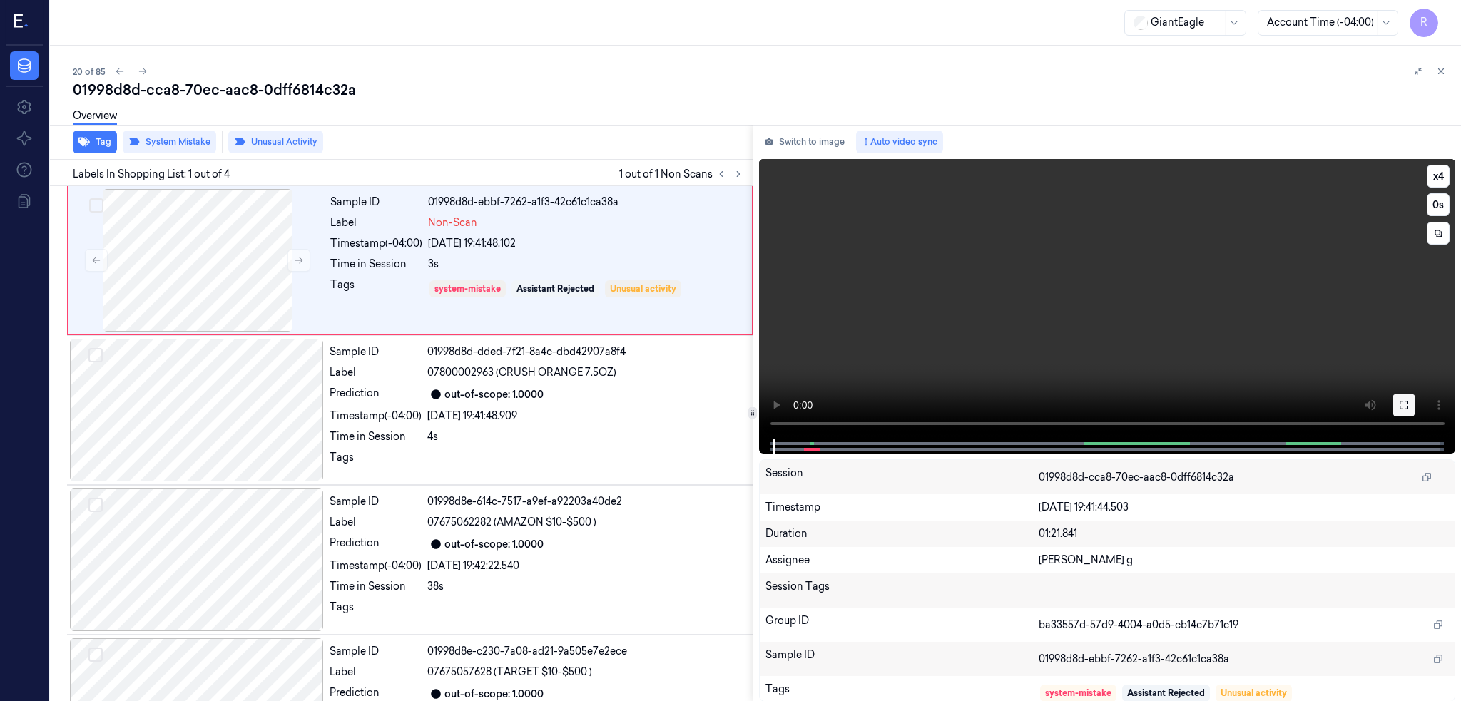
click at [1415, 404] on button at bounding box center [1403, 405] width 23 height 23
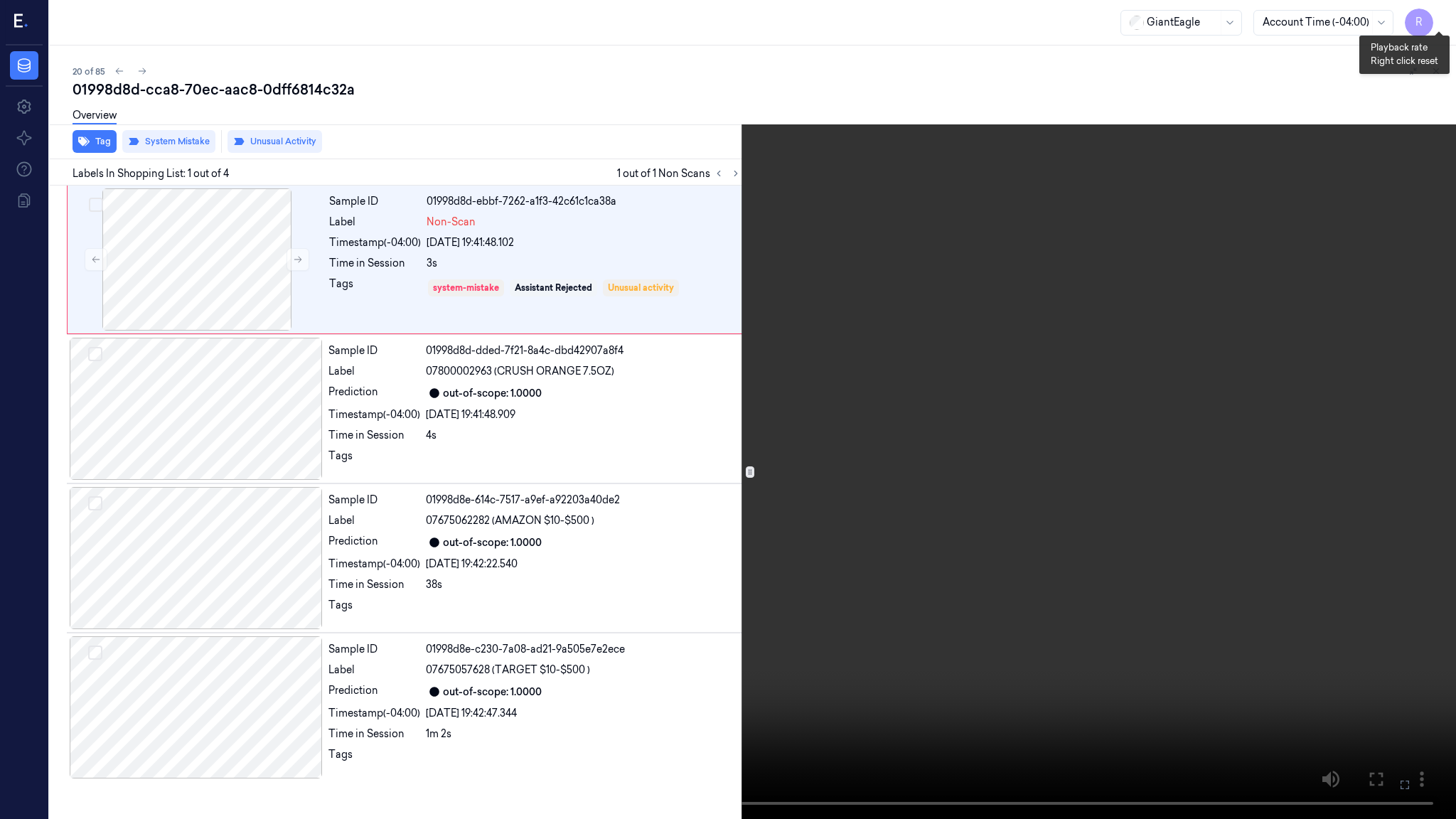
click at [1448, 20] on button "x 4" at bounding box center [1438, 17] width 23 height 23
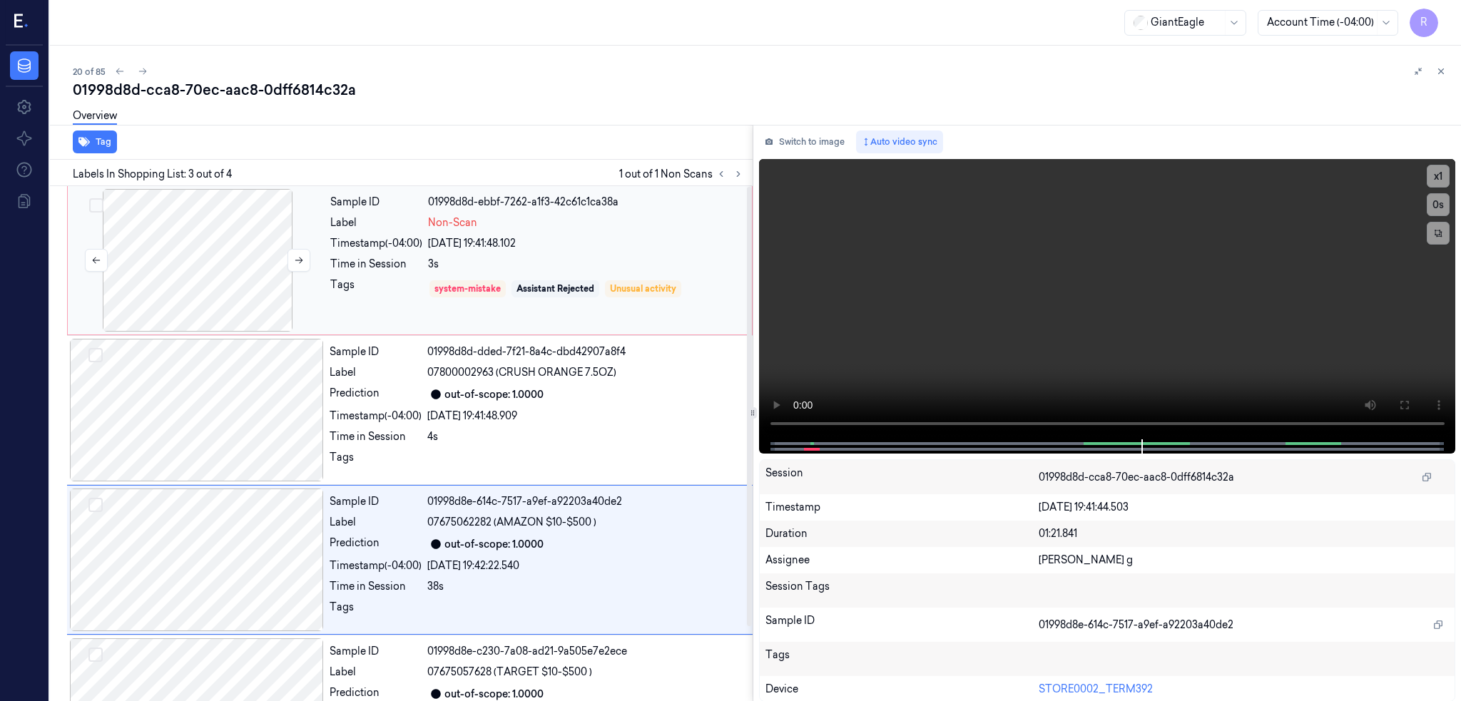
click at [262, 277] on div at bounding box center [198, 260] width 254 height 143
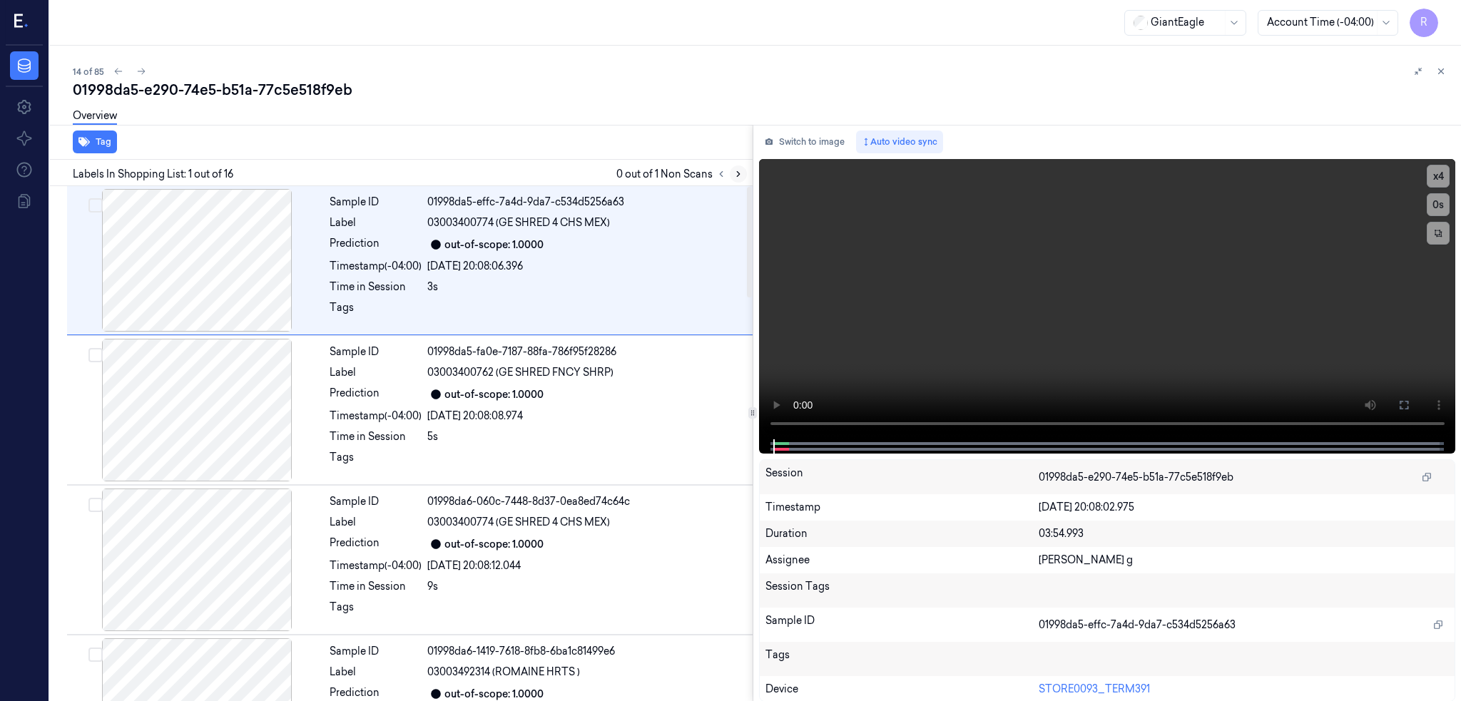
click at [743, 173] on icon at bounding box center [738, 174] width 10 height 10
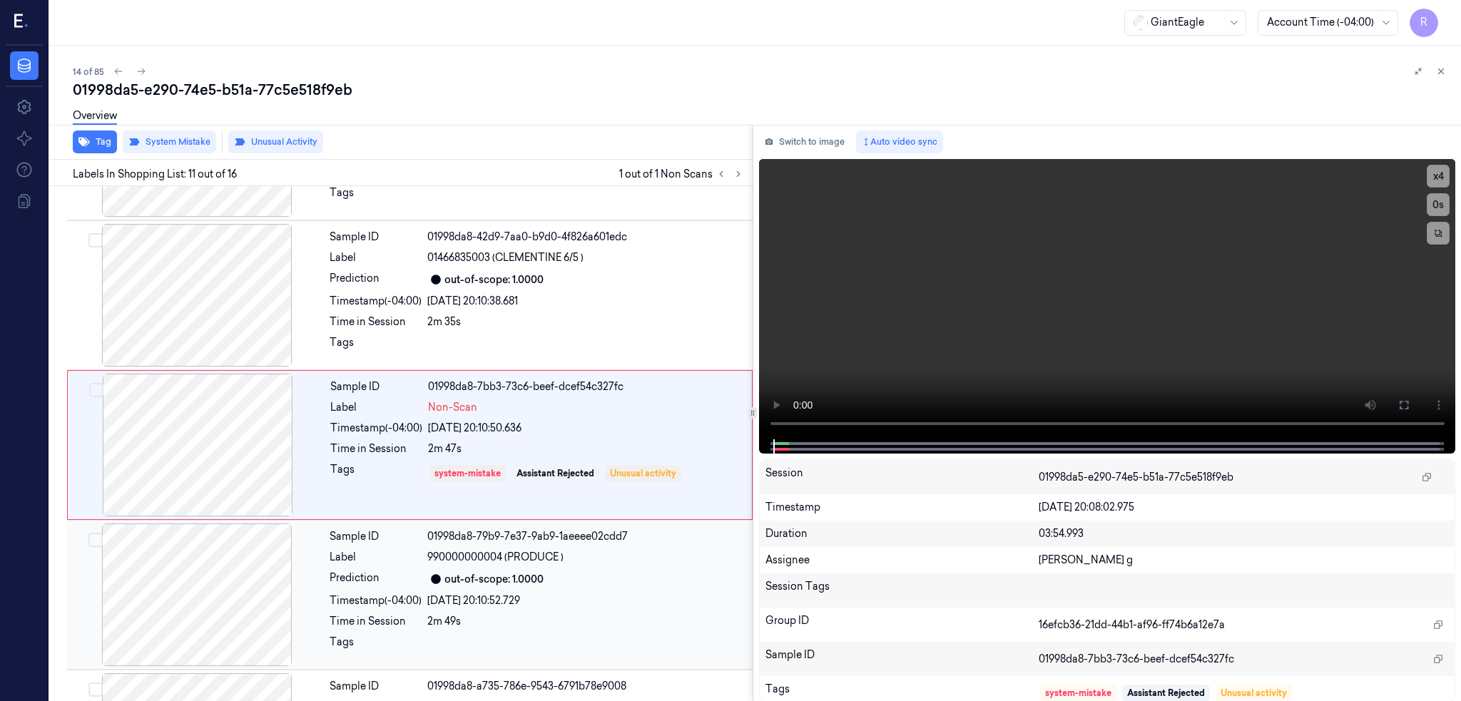
scroll to position [1314, 0]
click at [223, 445] on div at bounding box center [198, 443] width 254 height 143
click at [196, 296] on div at bounding box center [197, 294] width 254 height 143
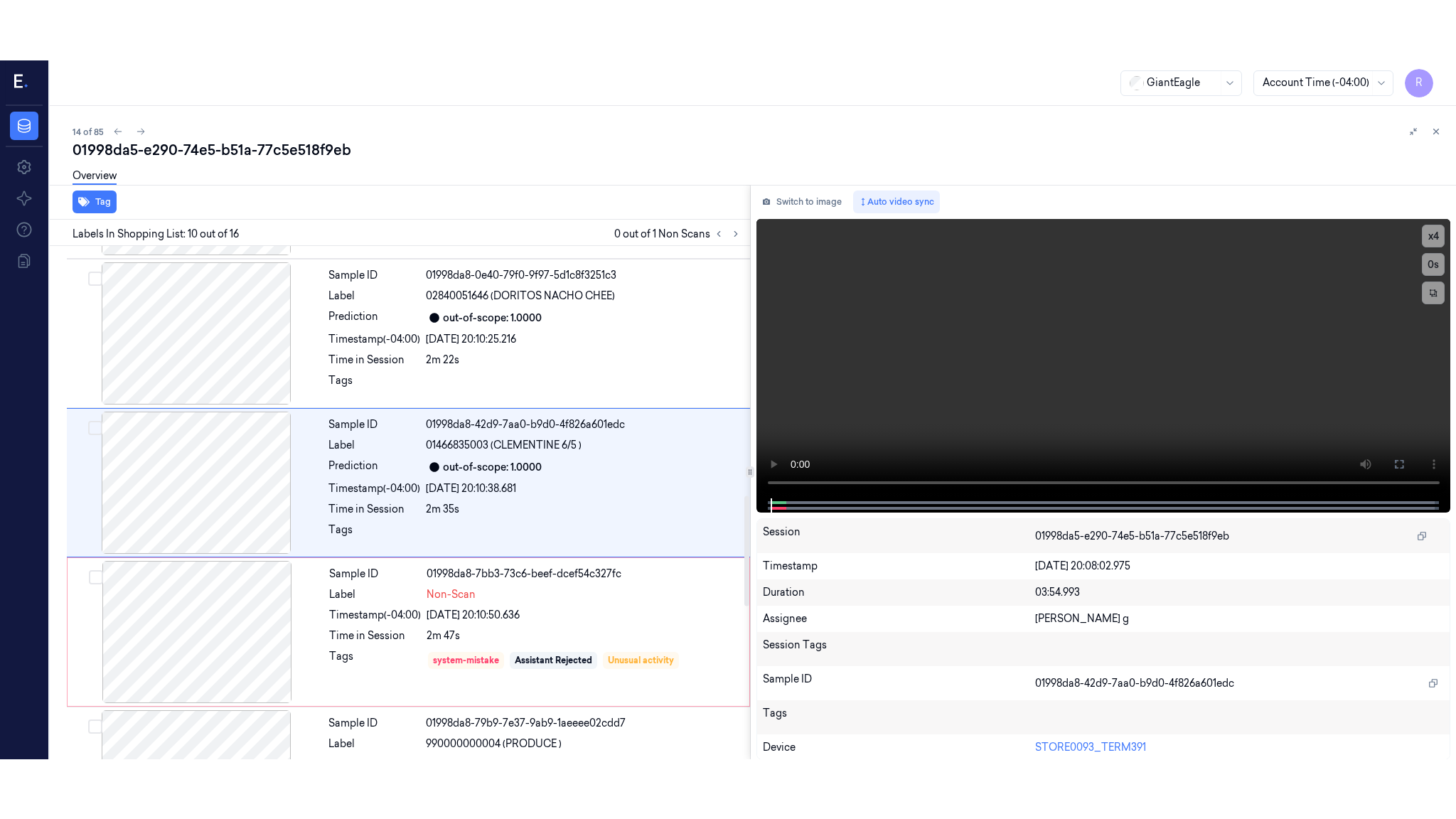
scroll to position [1161, 0]
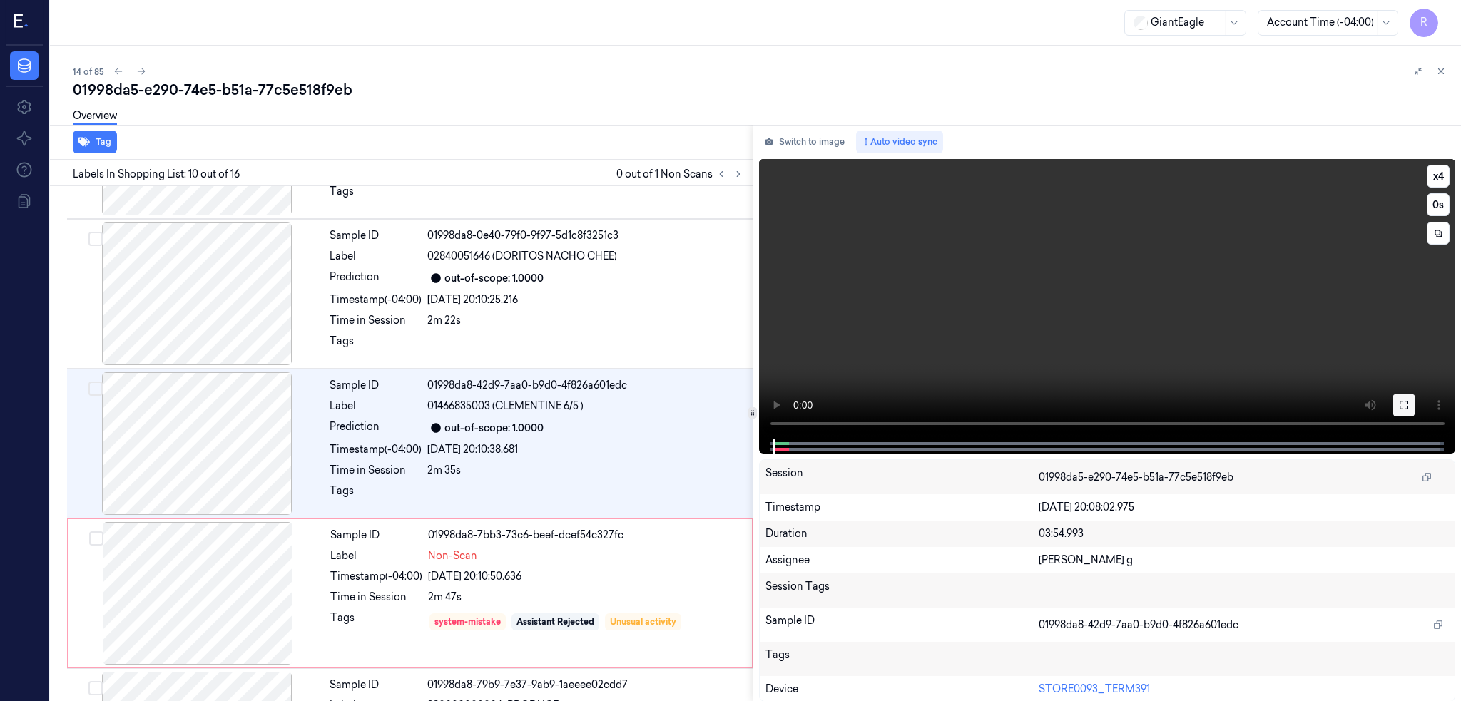
click at [1409, 410] on icon at bounding box center [1403, 404] width 11 height 11
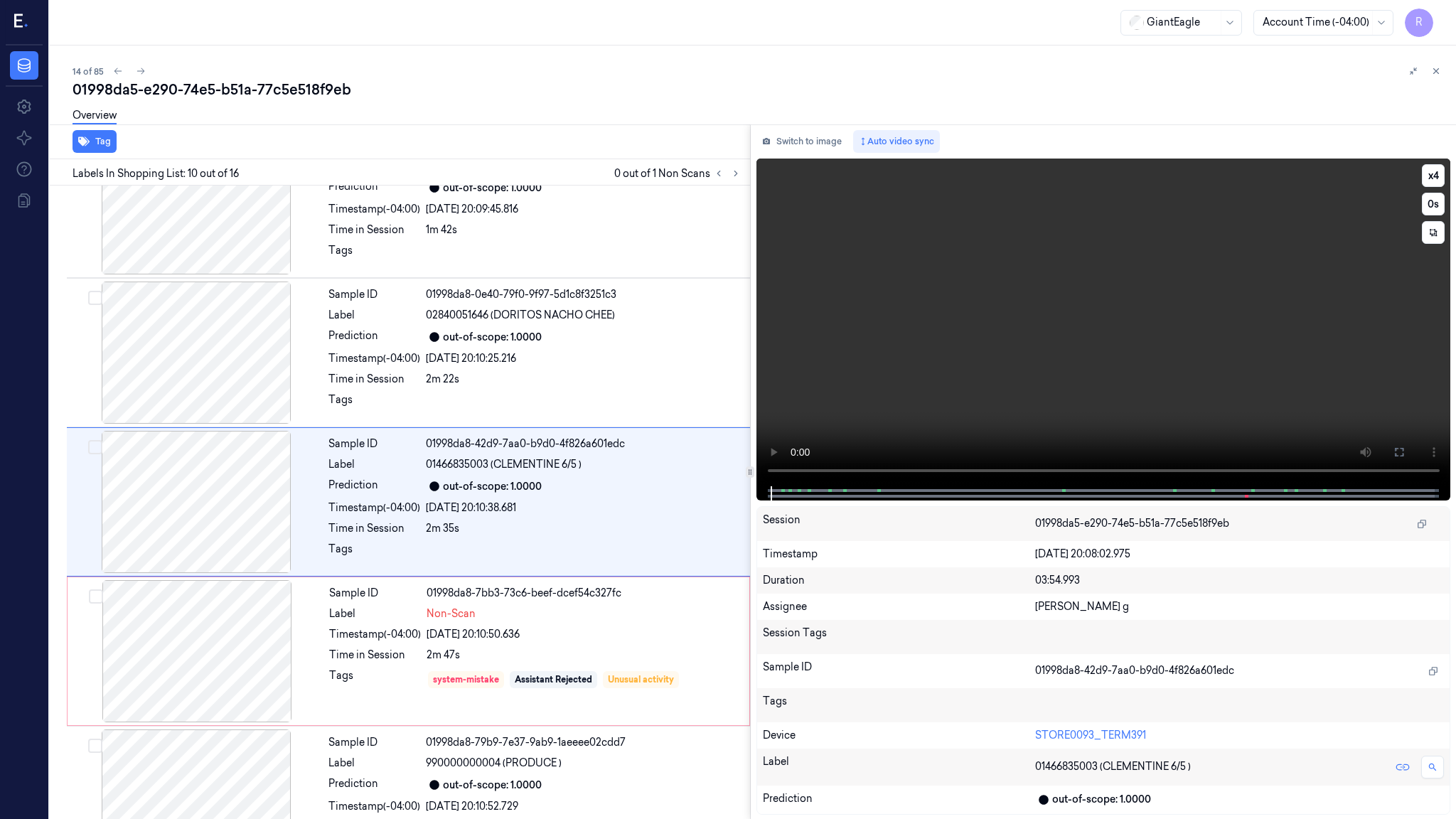
scroll to position [1100, 0]
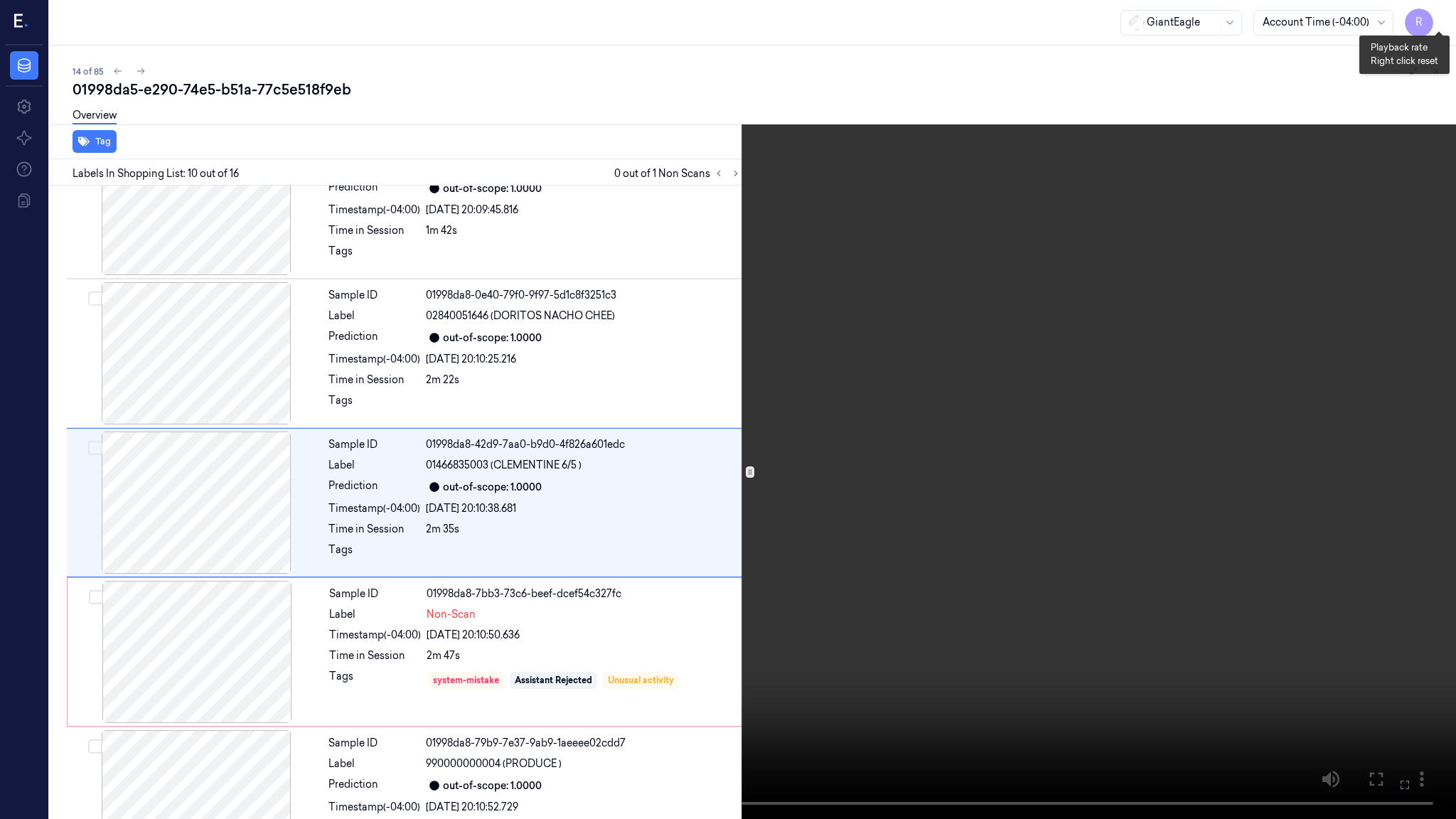
drag, startPoint x: 1442, startPoint y: 15, endPoint x: 1433, endPoint y: 31, distance: 18.4
click at [1442, 16] on button "x 4" at bounding box center [1438, 17] width 23 height 23
click at [1013, 591] on video at bounding box center [728, 410] width 1456 height 819
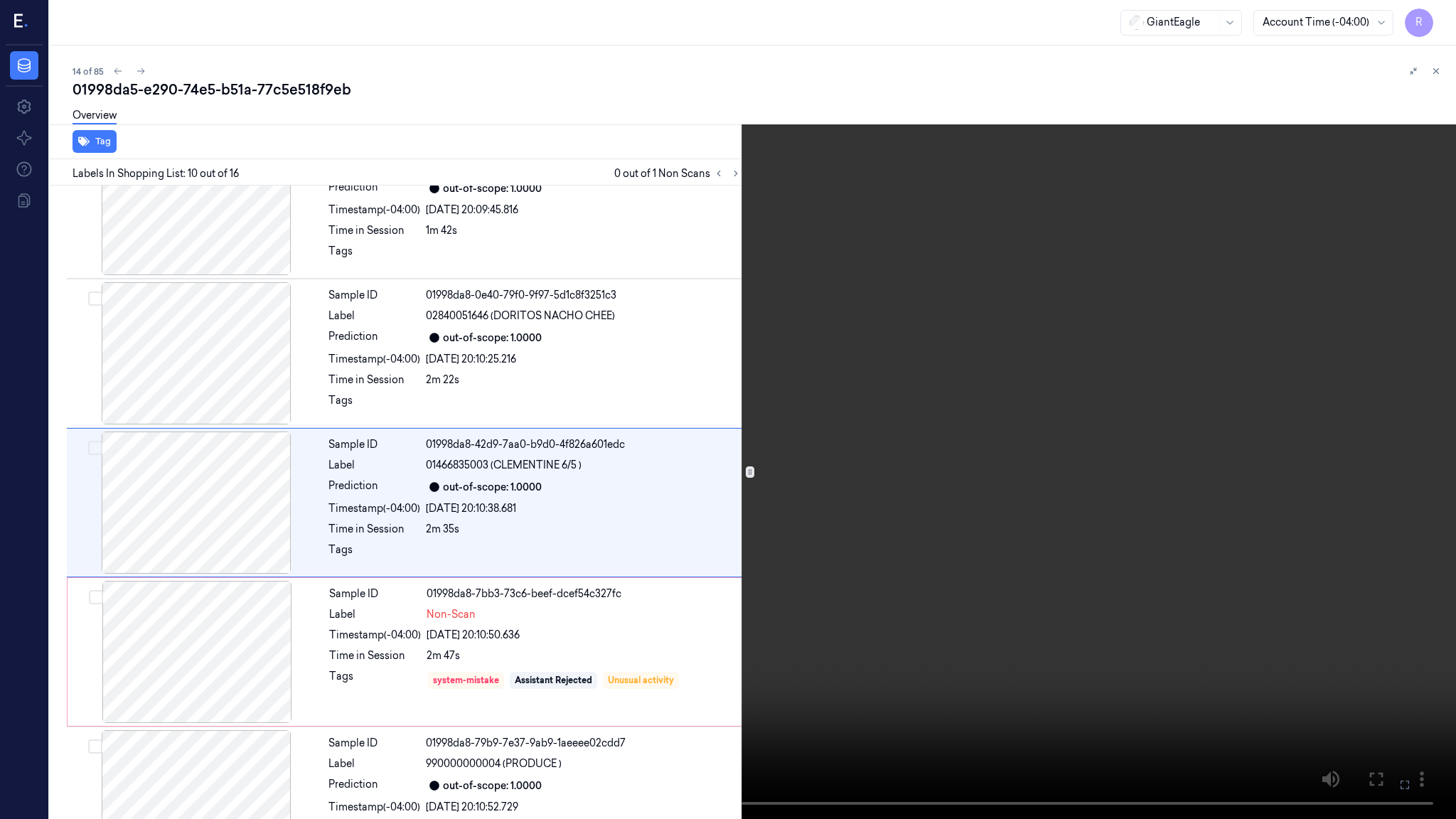
click at [700, 628] on video at bounding box center [728, 410] width 1456 height 819
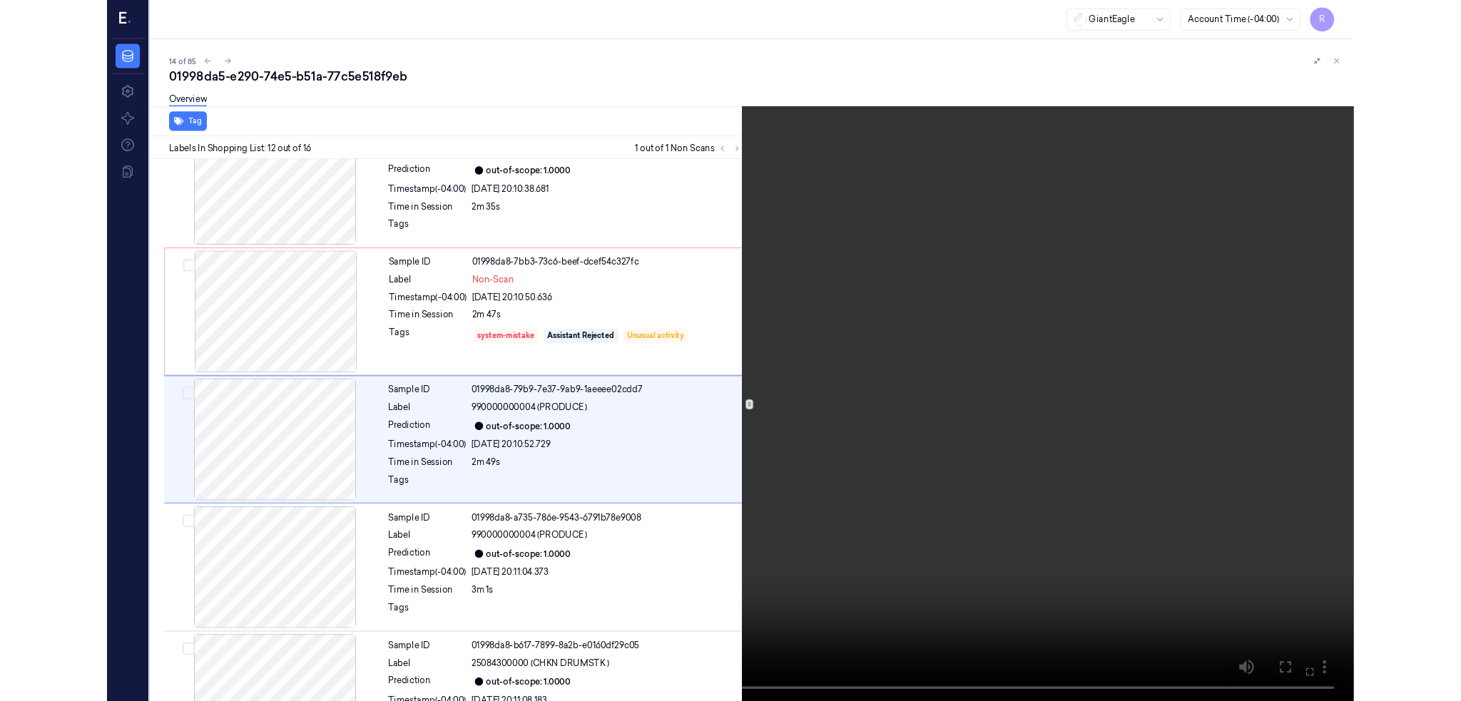
scroll to position [1404, 0]
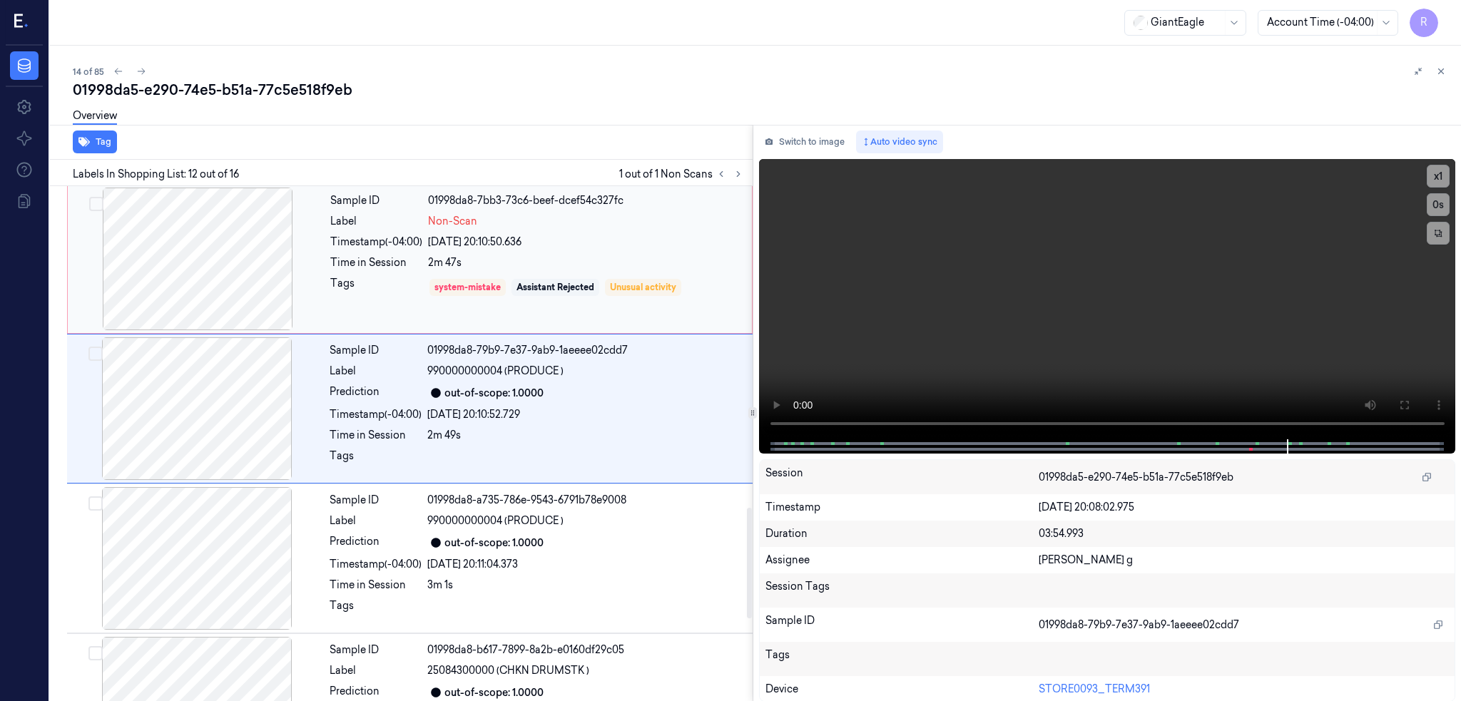
click at [256, 234] on div at bounding box center [198, 259] width 254 height 143
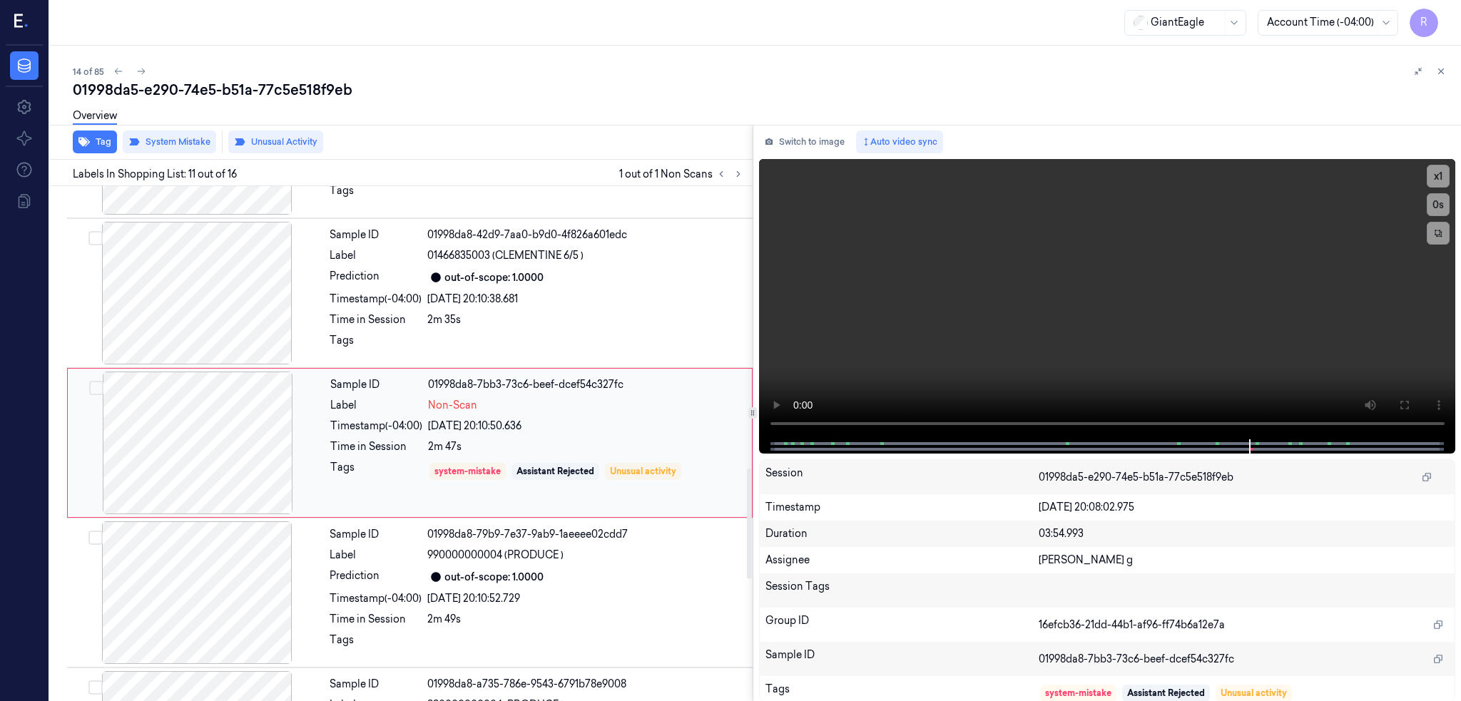
scroll to position [1314, 0]
click at [229, 433] on div at bounding box center [198, 443] width 254 height 143
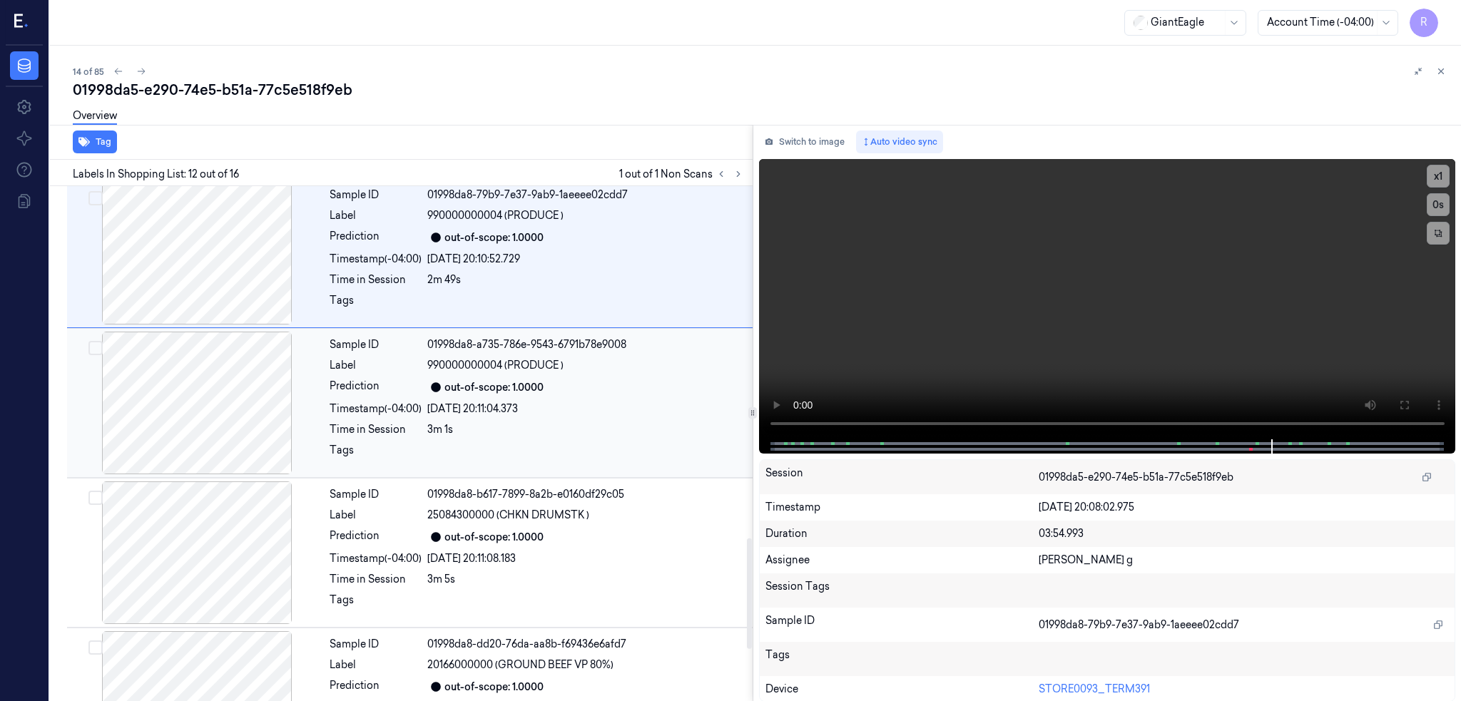
scroll to position [1274, 0]
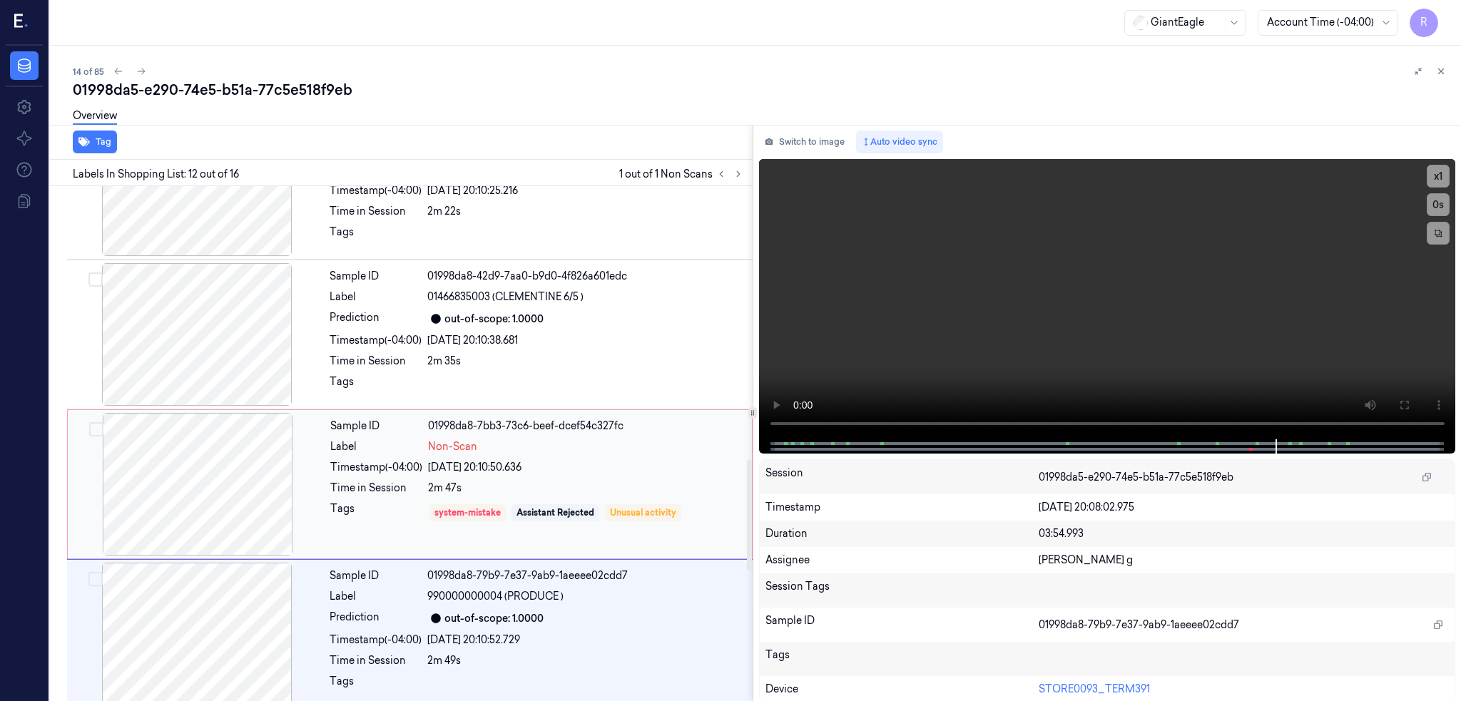
click at [210, 439] on div at bounding box center [198, 484] width 254 height 143
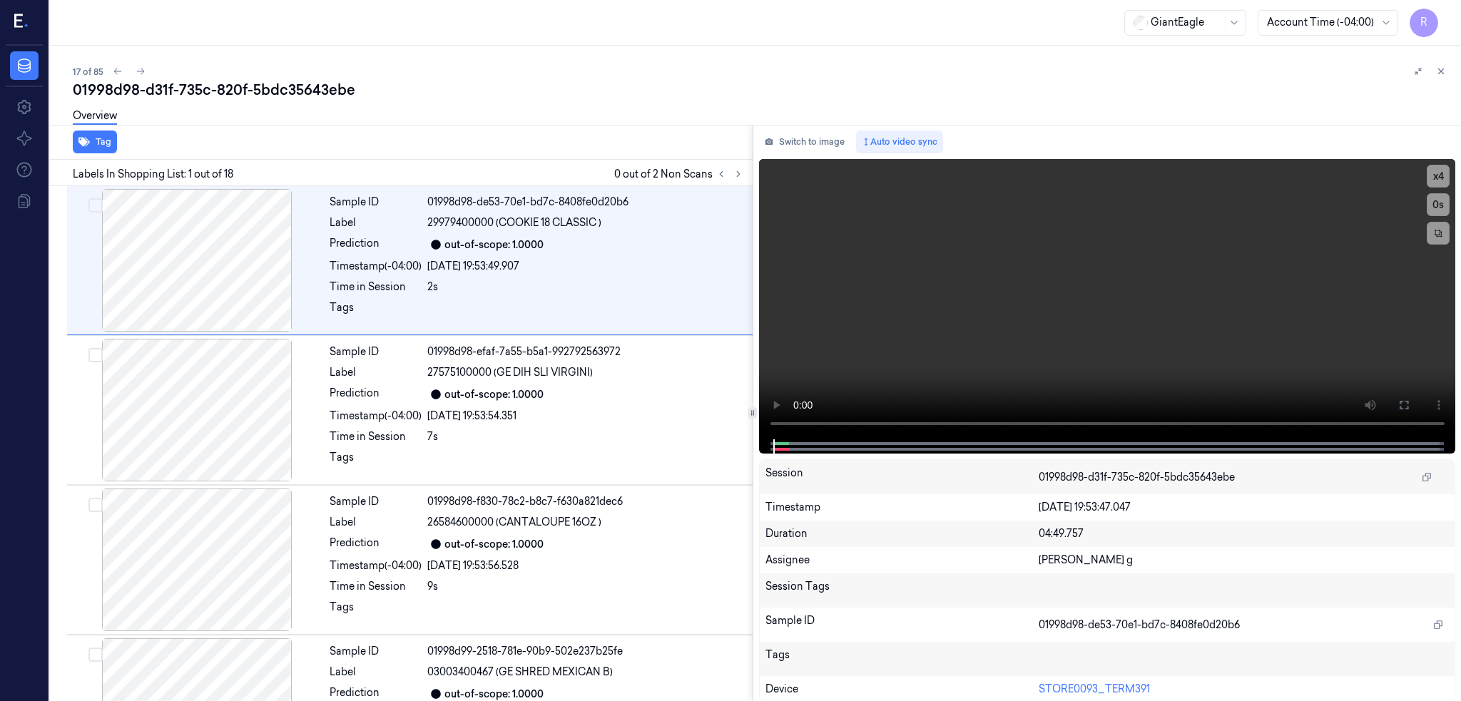
click at [747, 173] on button at bounding box center [738, 173] width 17 height 17
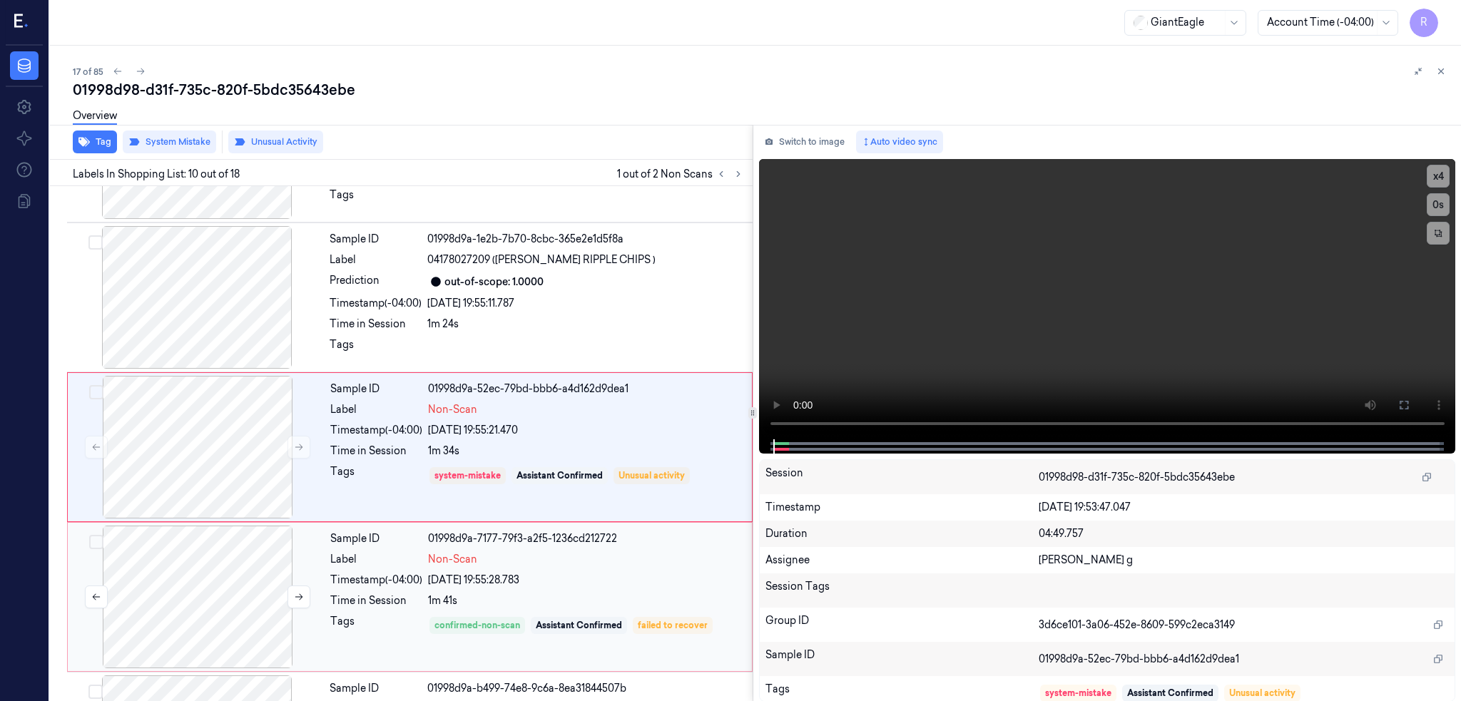
scroll to position [1165, 0]
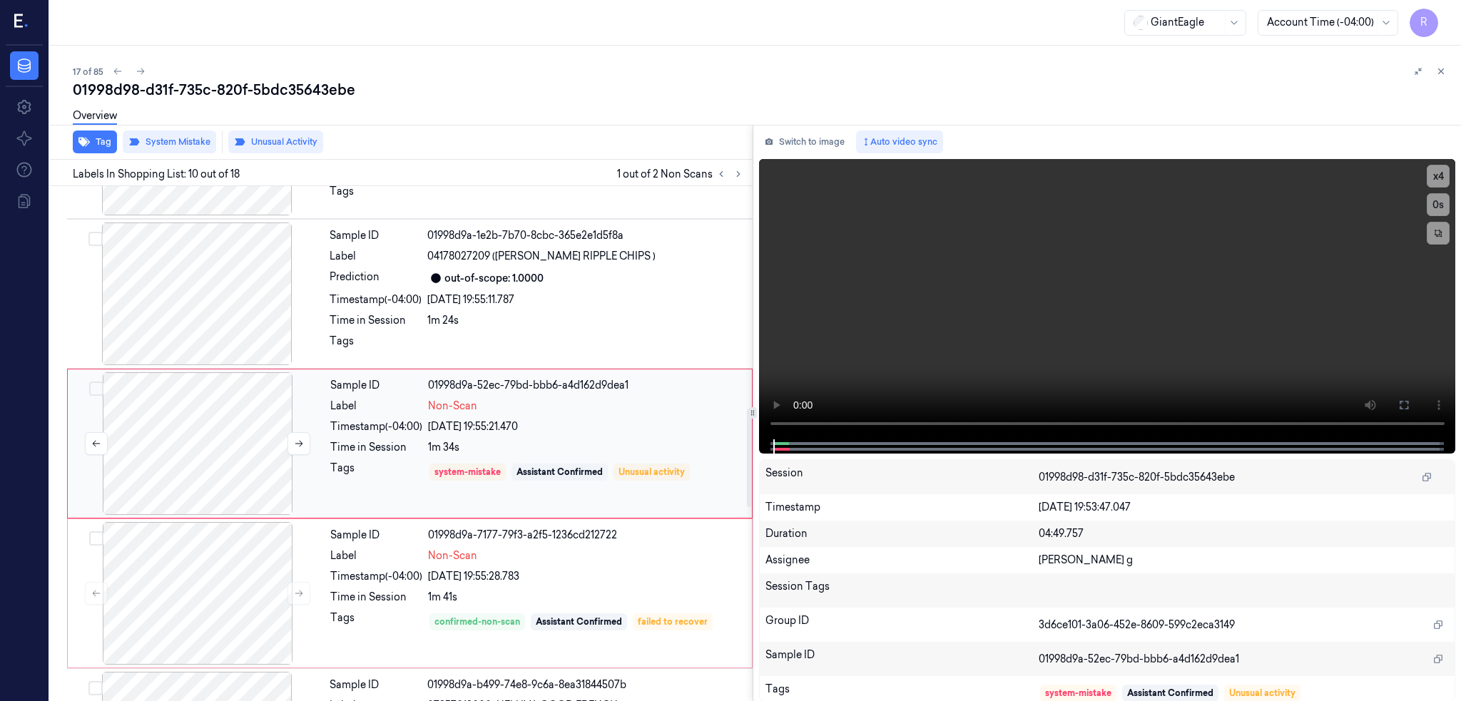
click at [213, 437] on div at bounding box center [198, 443] width 254 height 143
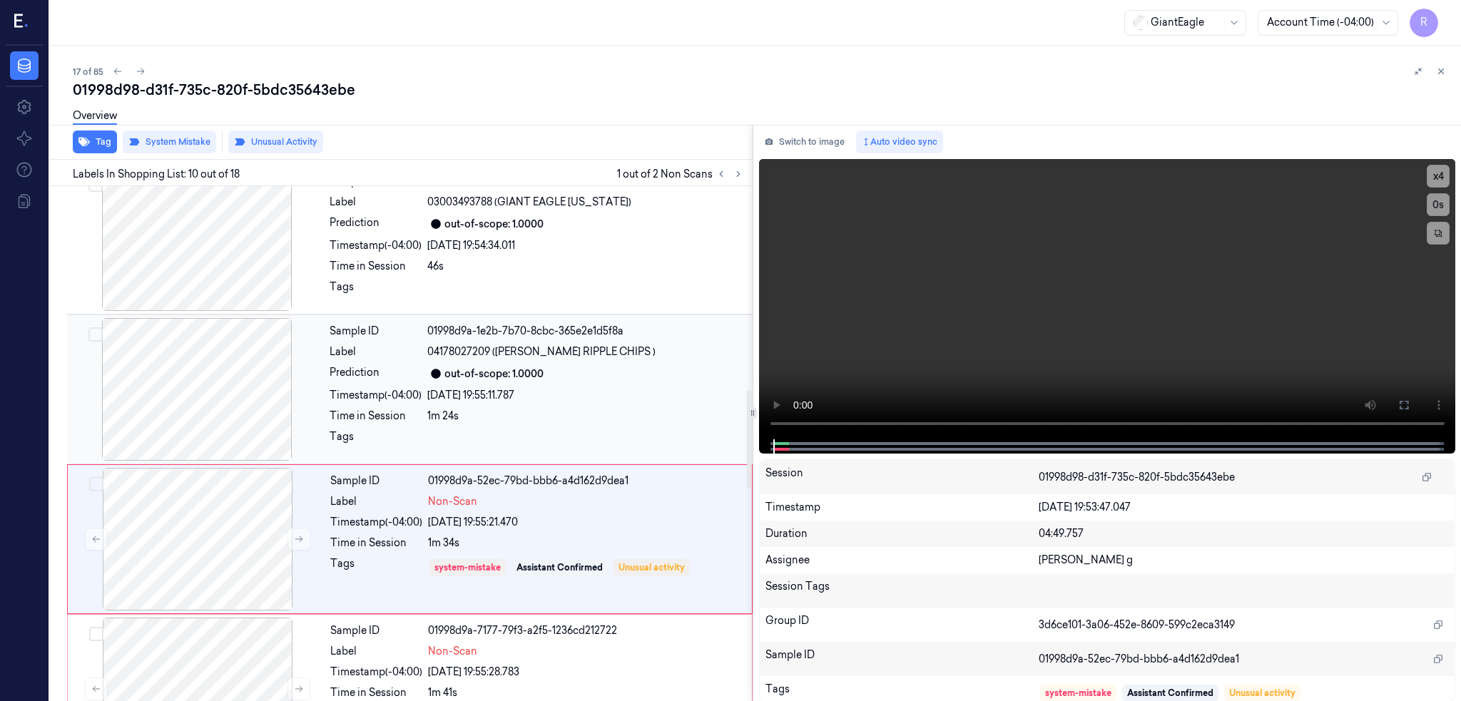
click at [190, 352] on div at bounding box center [197, 389] width 254 height 143
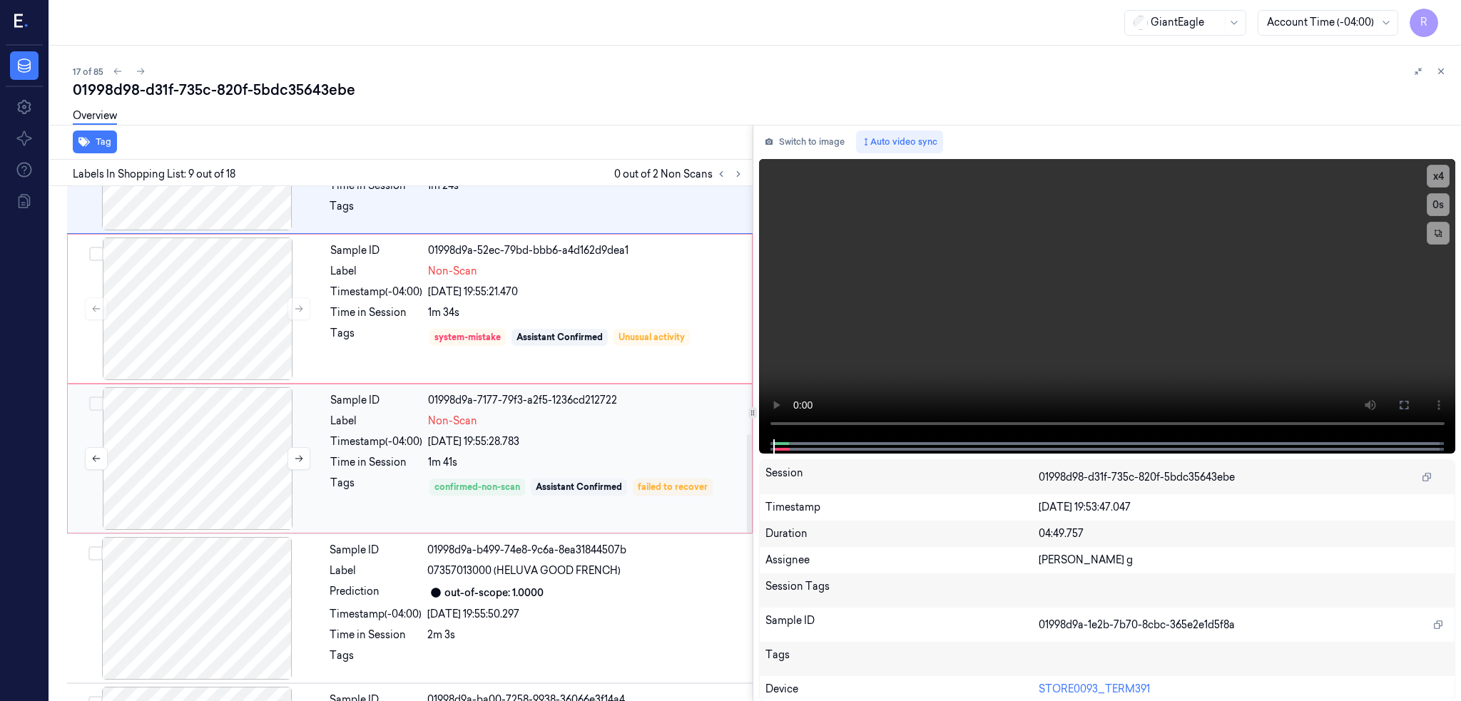
click at [179, 458] on div at bounding box center [198, 458] width 254 height 143
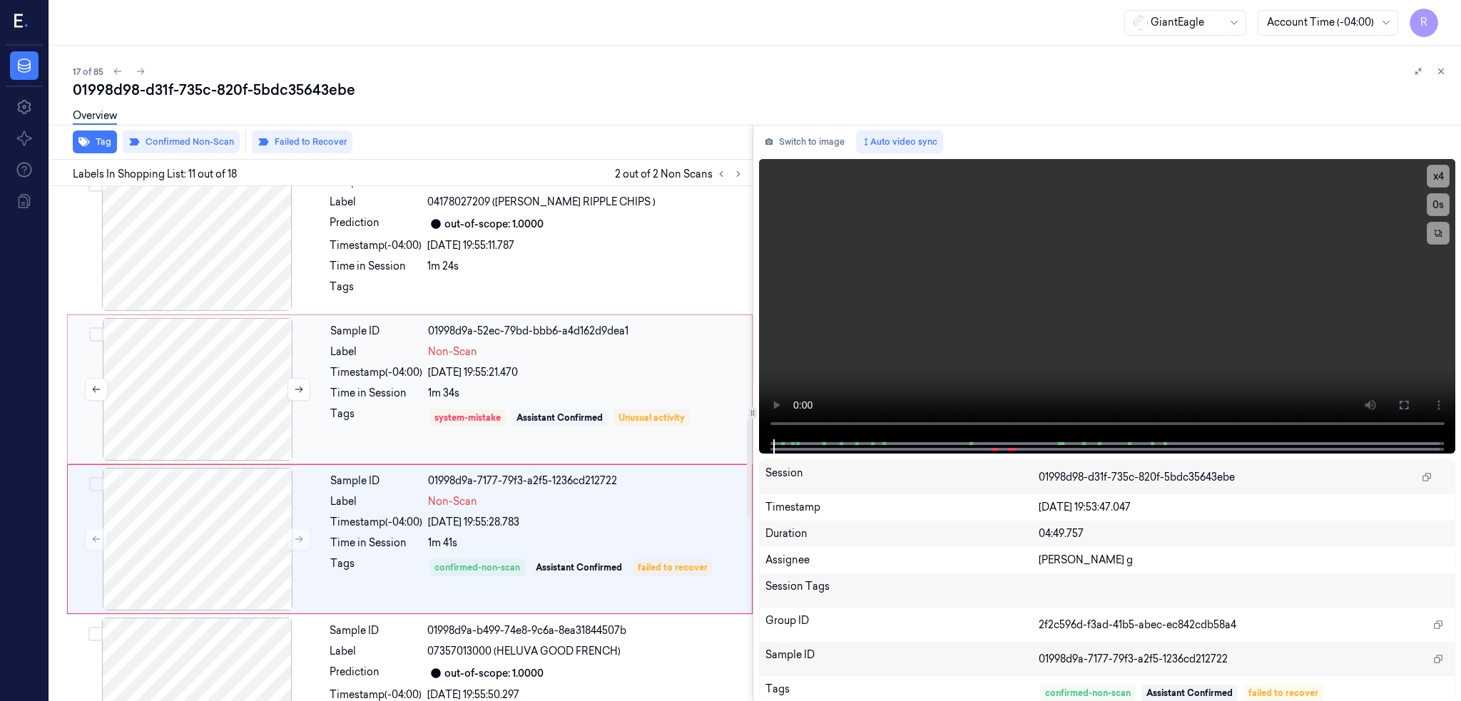
click at [168, 367] on div at bounding box center [198, 389] width 254 height 143
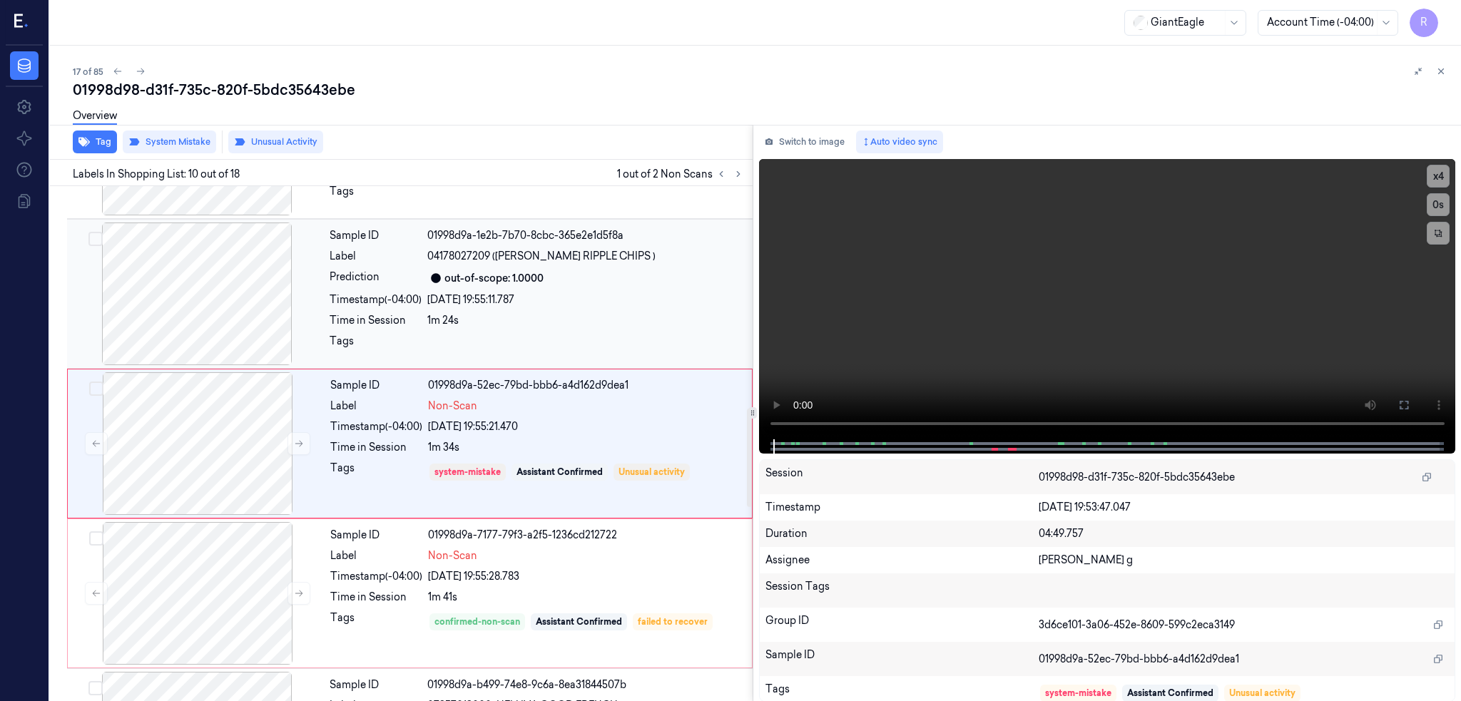
click at [174, 263] on div at bounding box center [197, 294] width 254 height 143
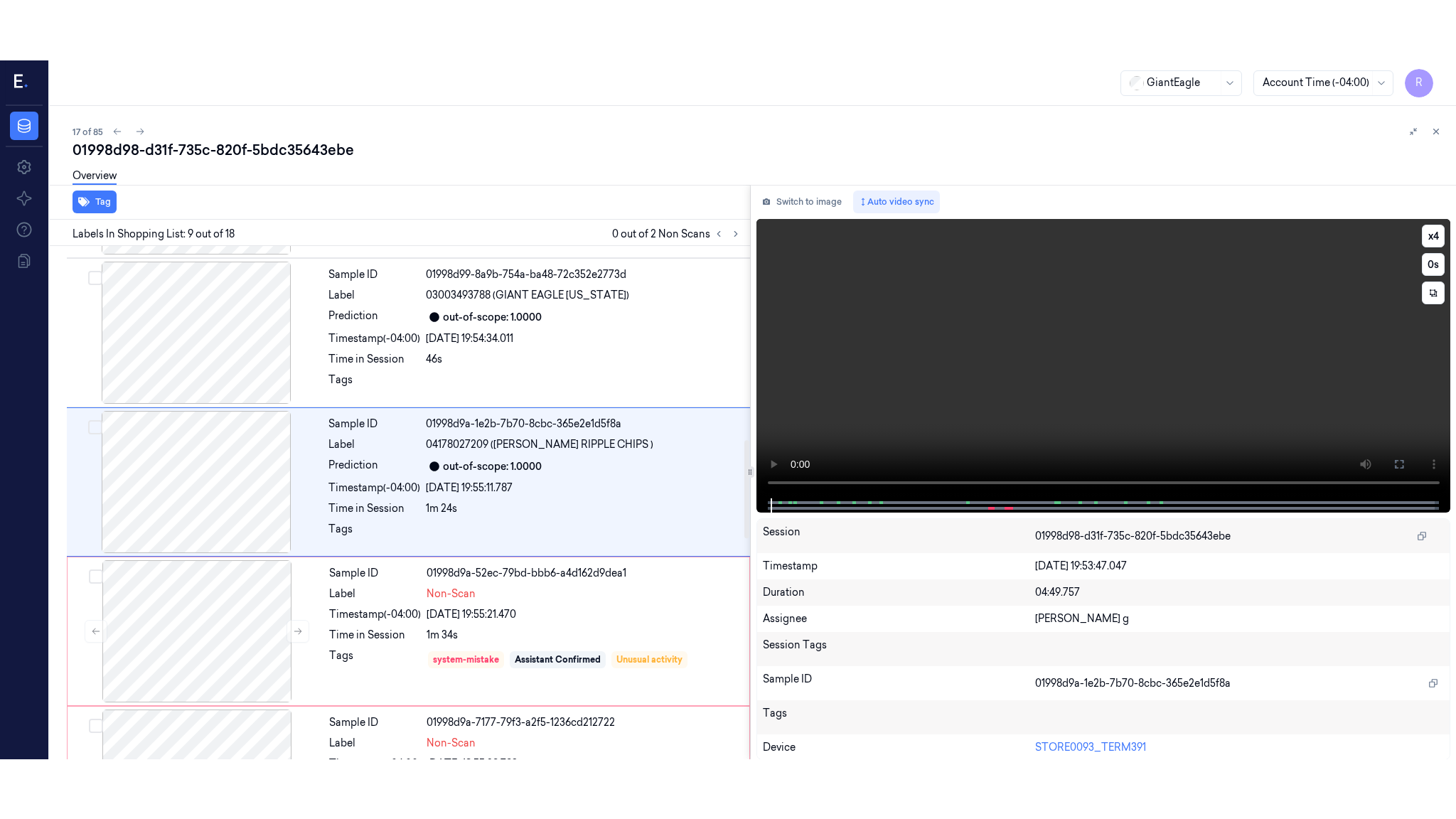
scroll to position [1010, 0]
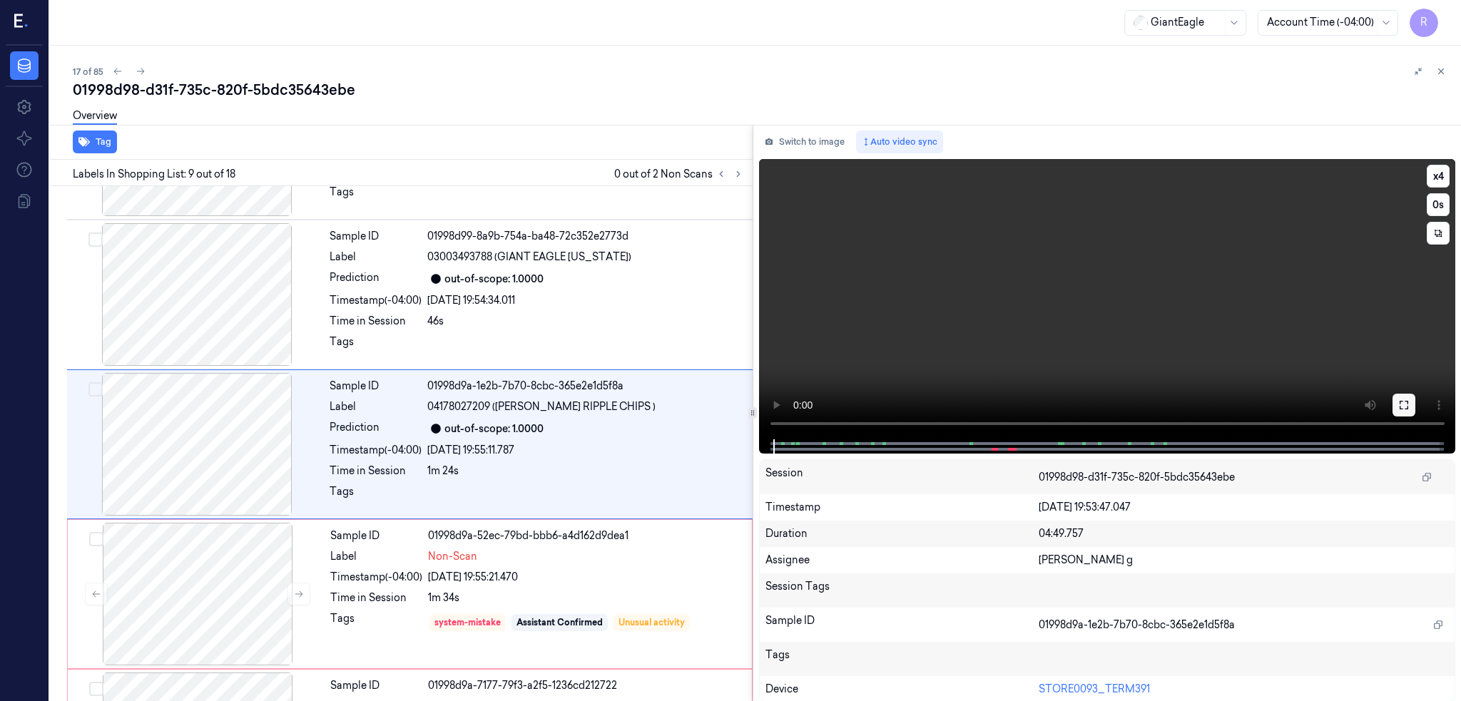
click at [1409, 399] on icon at bounding box center [1403, 404] width 11 height 11
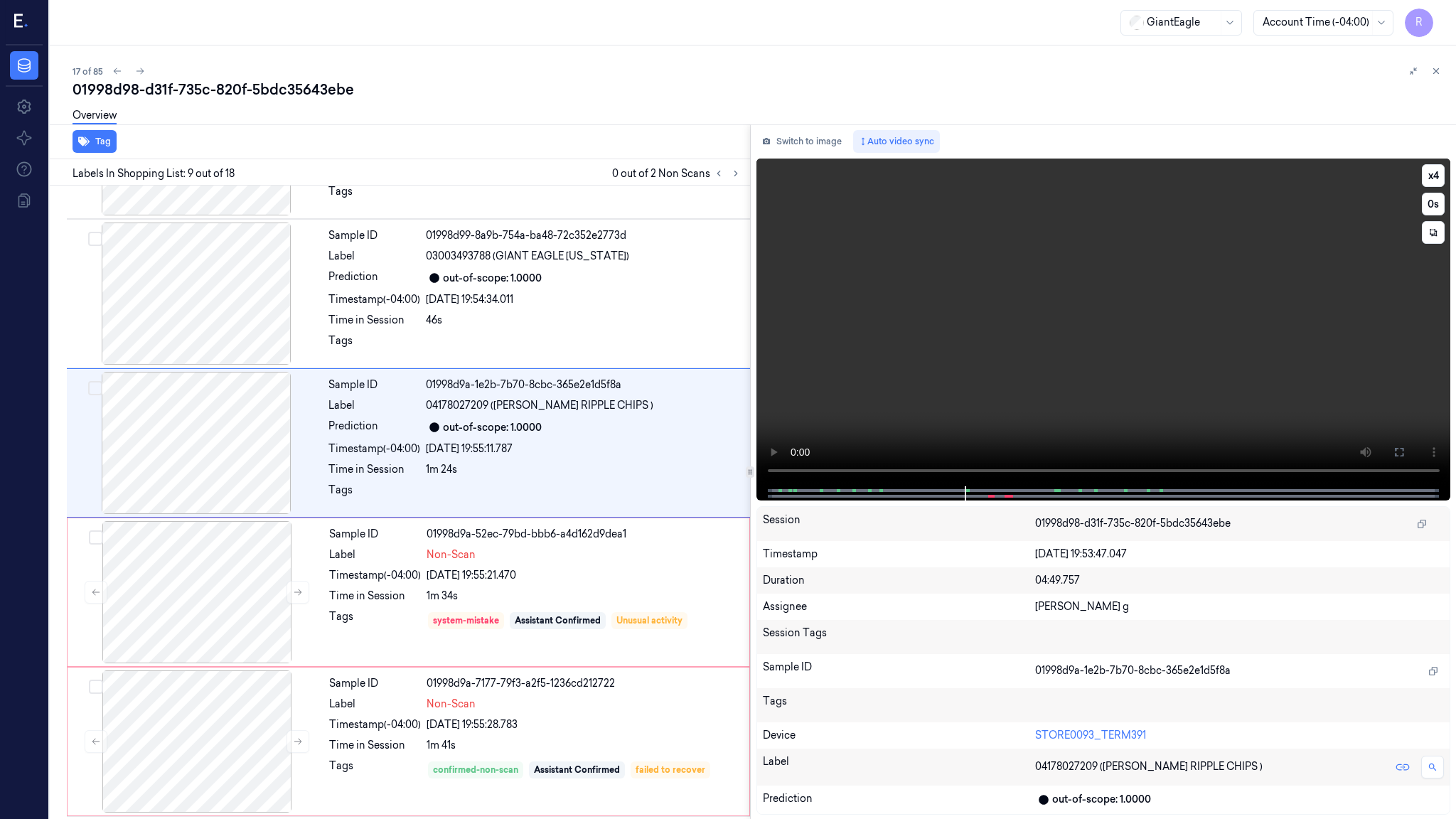
scroll to position [951, 0]
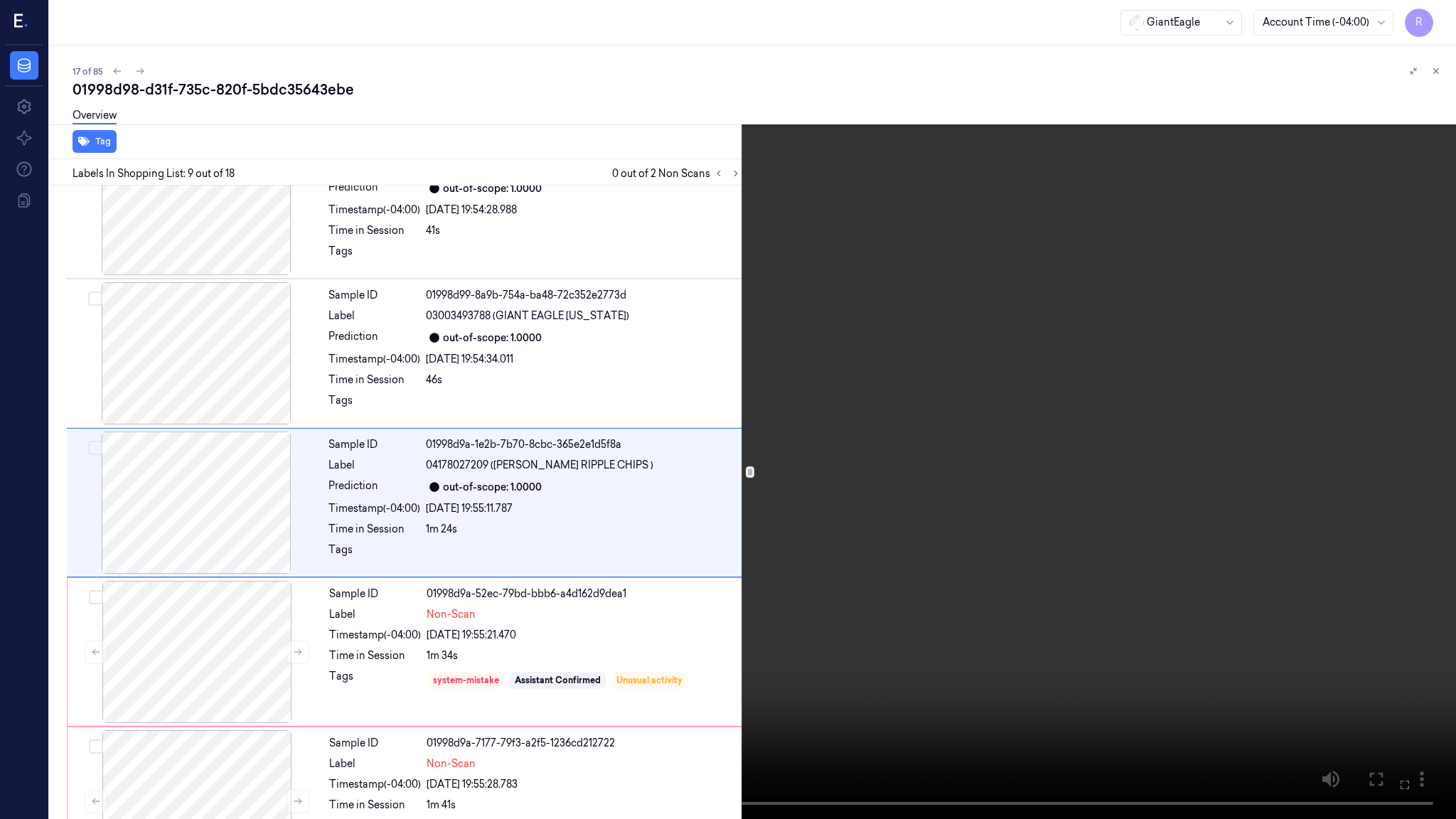
click at [1223, 429] on video at bounding box center [728, 410] width 1456 height 819
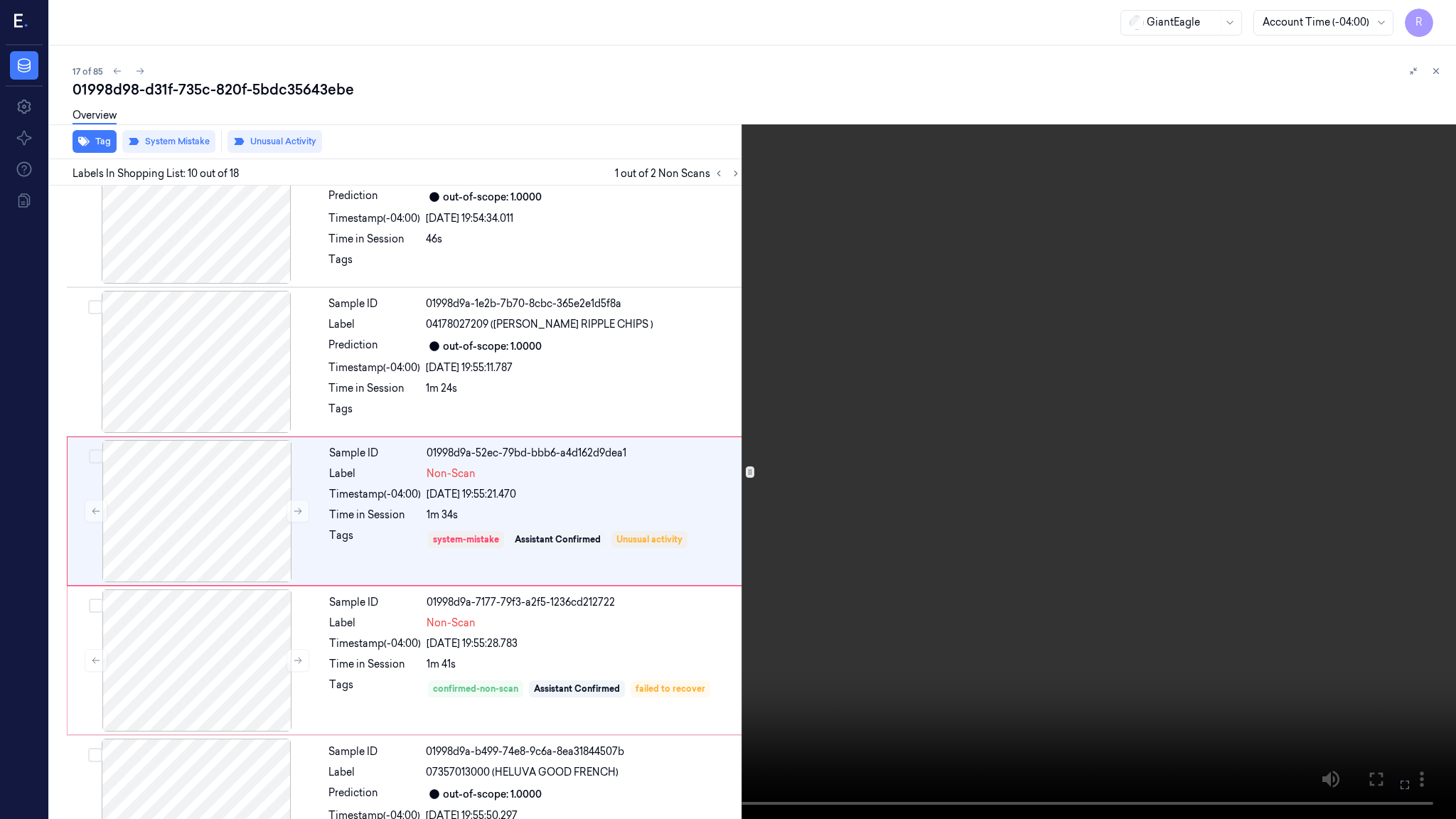
scroll to position [1100, 0]
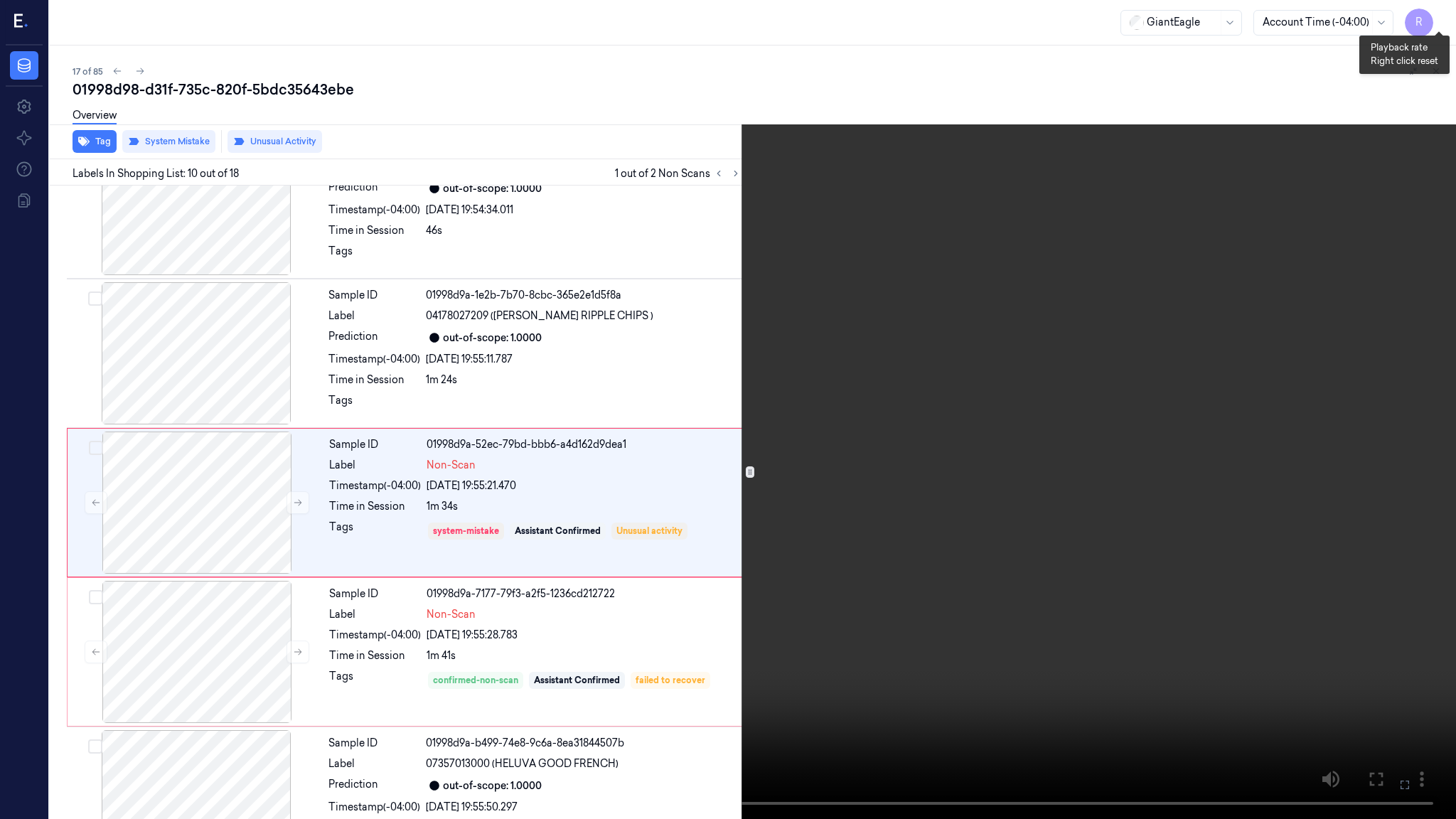
click at [1449, 16] on button "x 4" at bounding box center [1438, 17] width 23 height 23
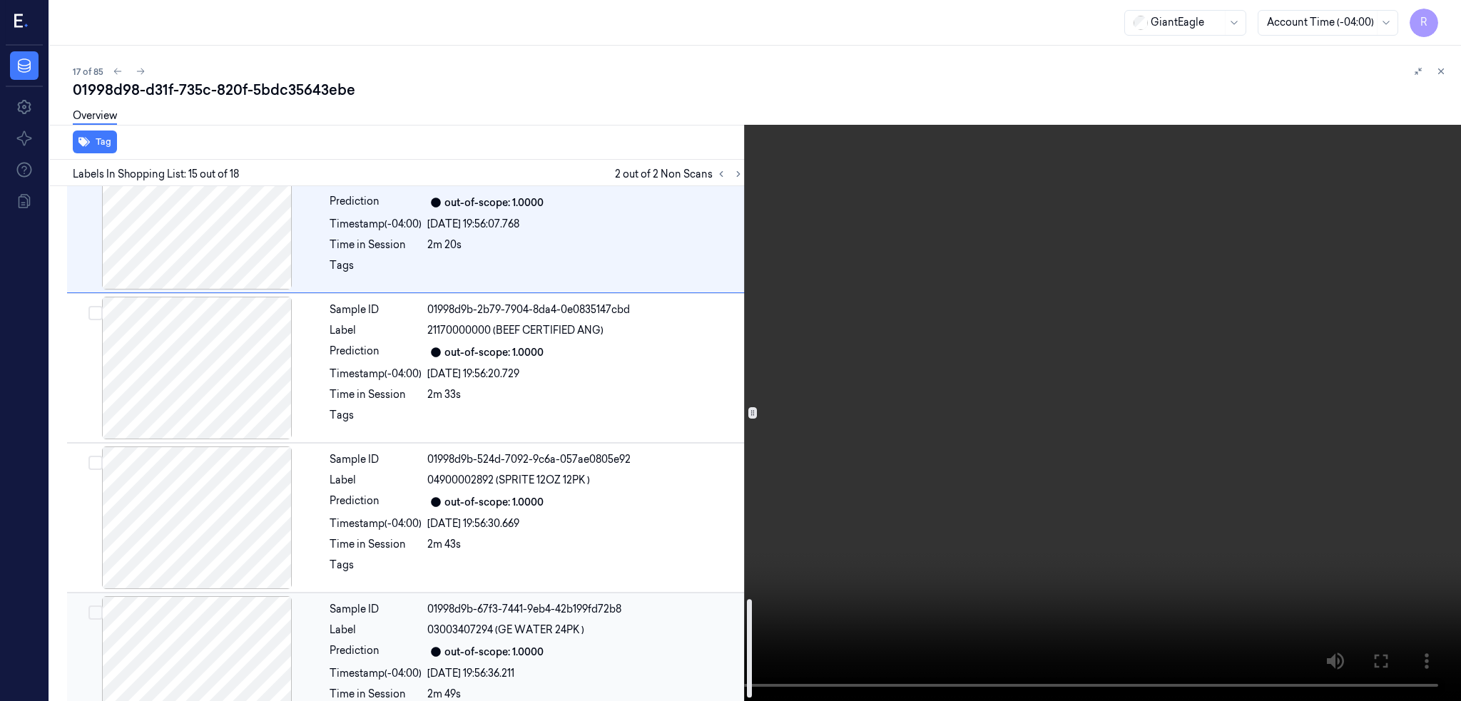
scroll to position [2185, 0]
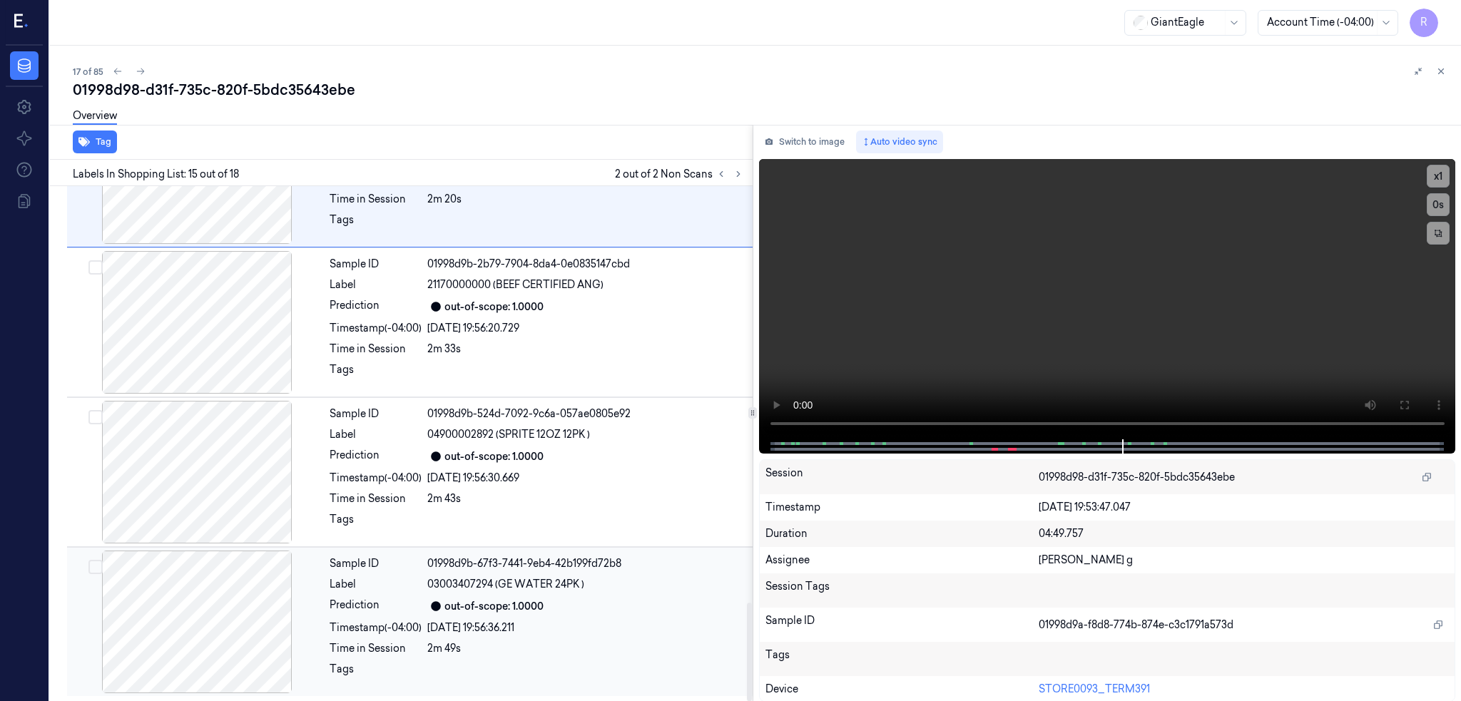
click at [160, 586] on div at bounding box center [197, 622] width 254 height 143
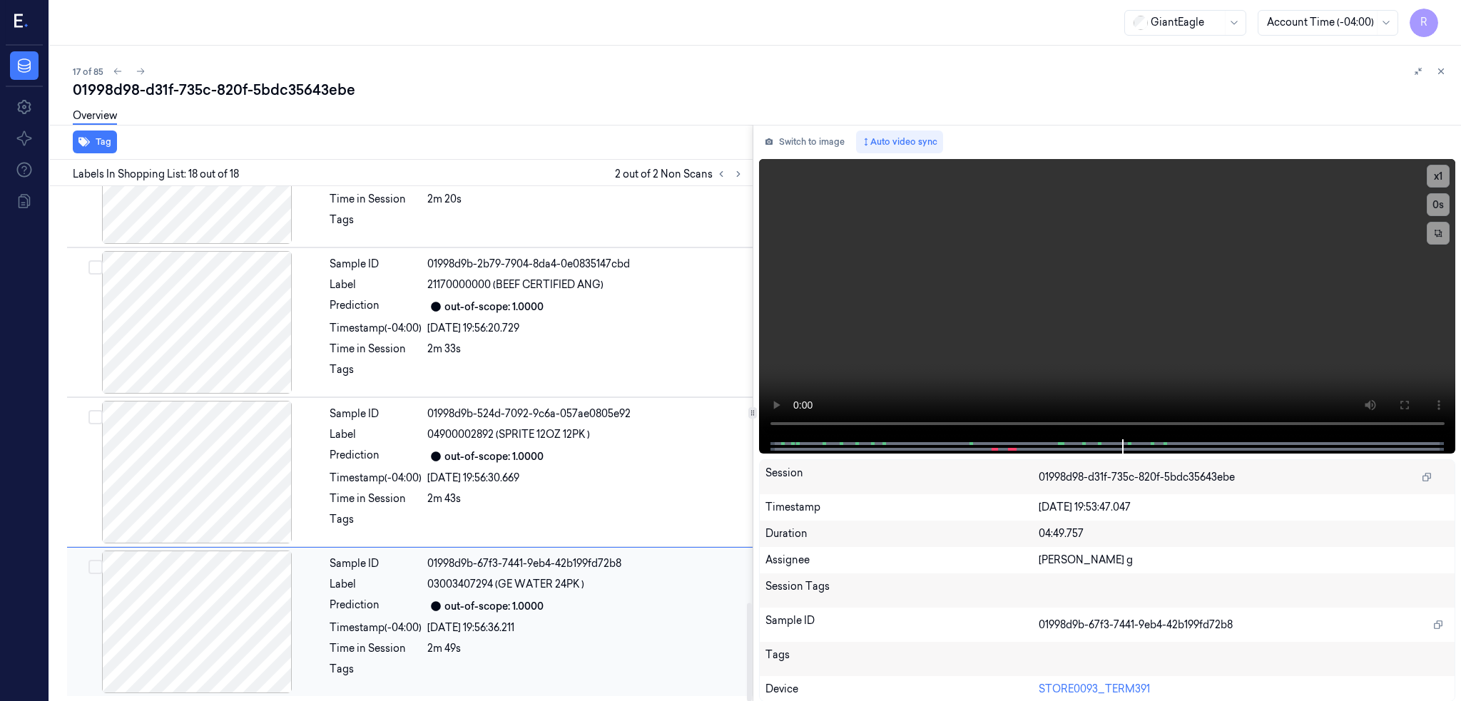
scroll to position [2186, 0]
click at [220, 444] on div at bounding box center [197, 472] width 254 height 143
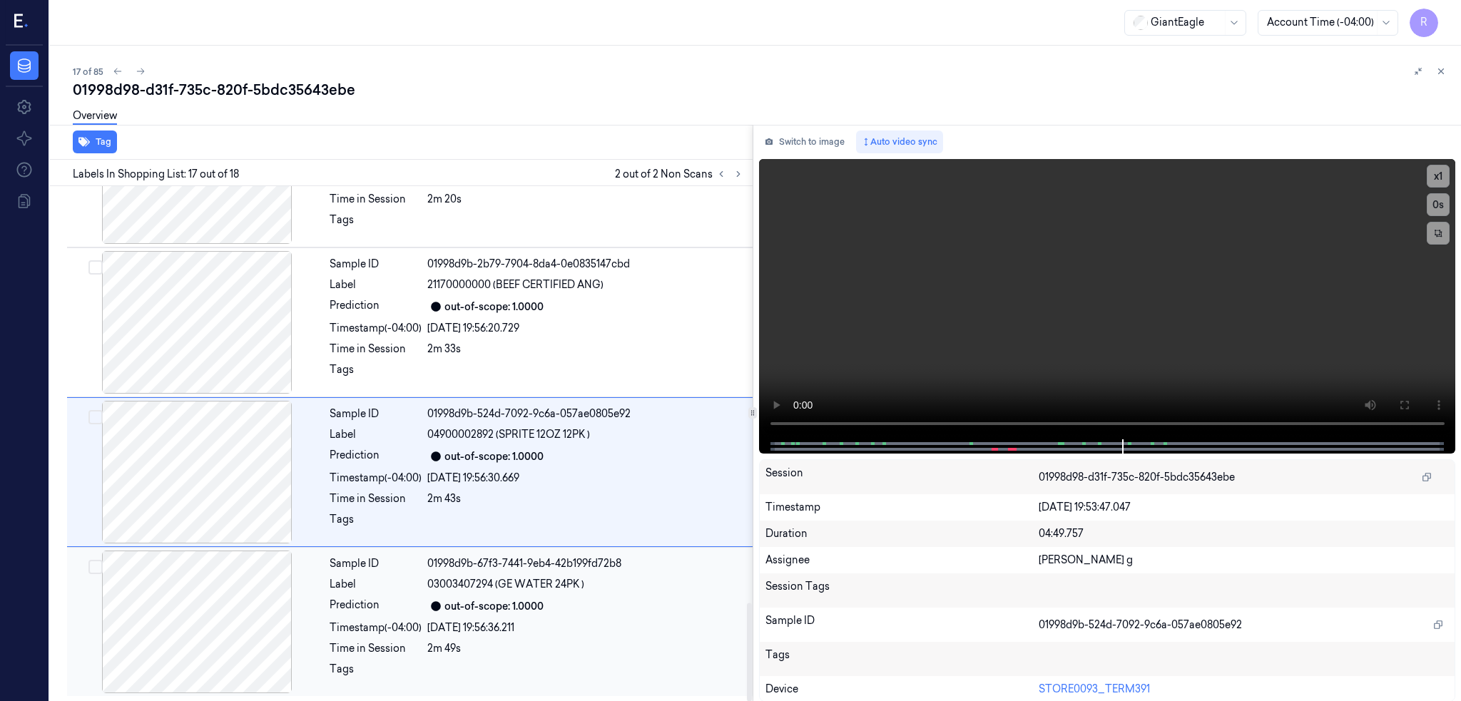
click at [260, 610] on div at bounding box center [197, 622] width 254 height 143
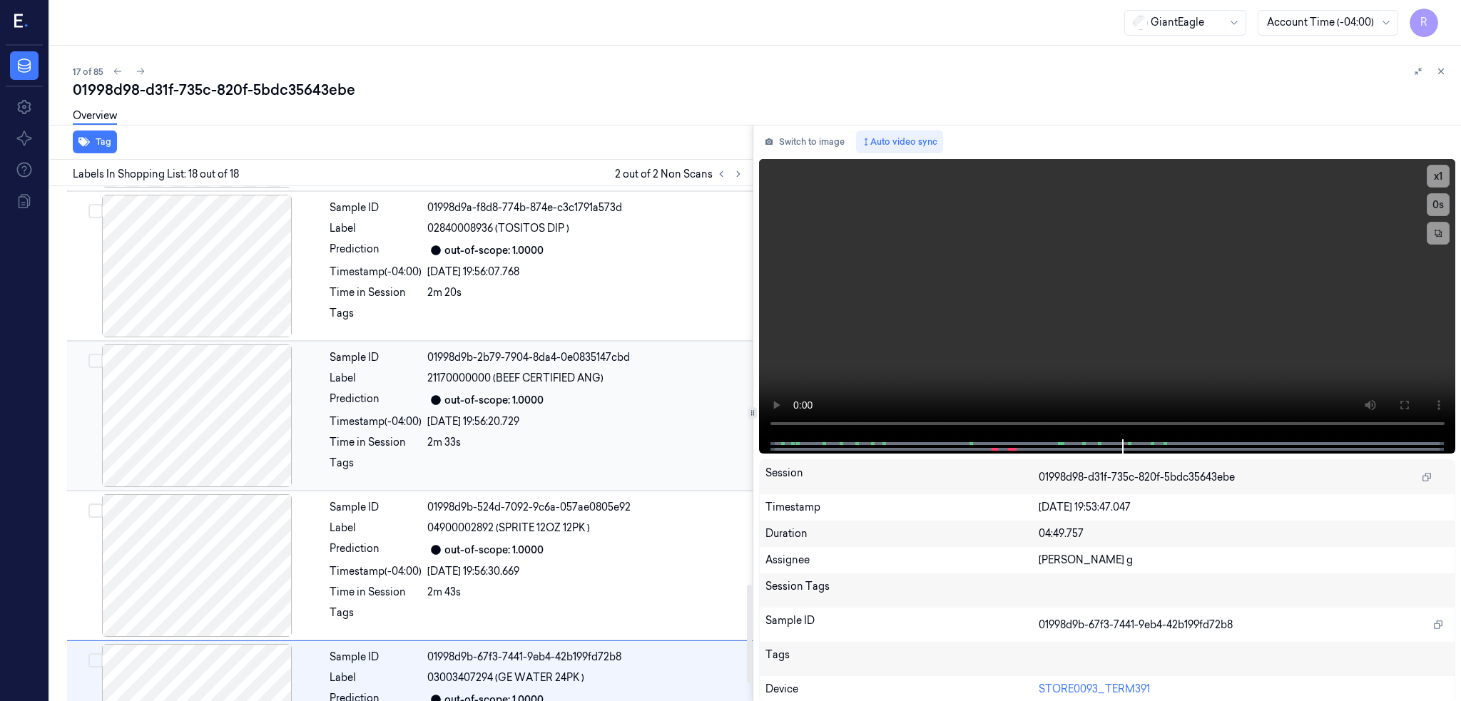
click at [222, 416] on div at bounding box center [197, 415] width 254 height 143
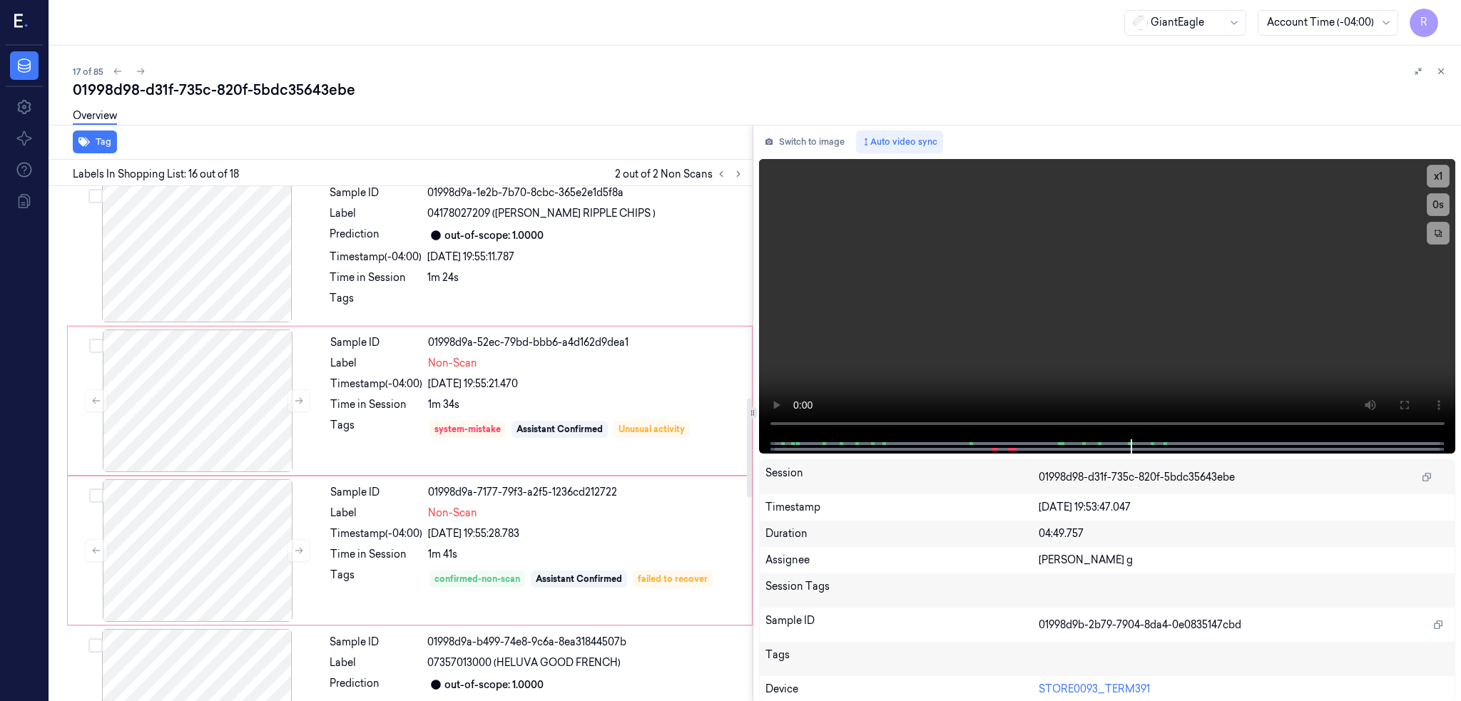
scroll to position [1113, 0]
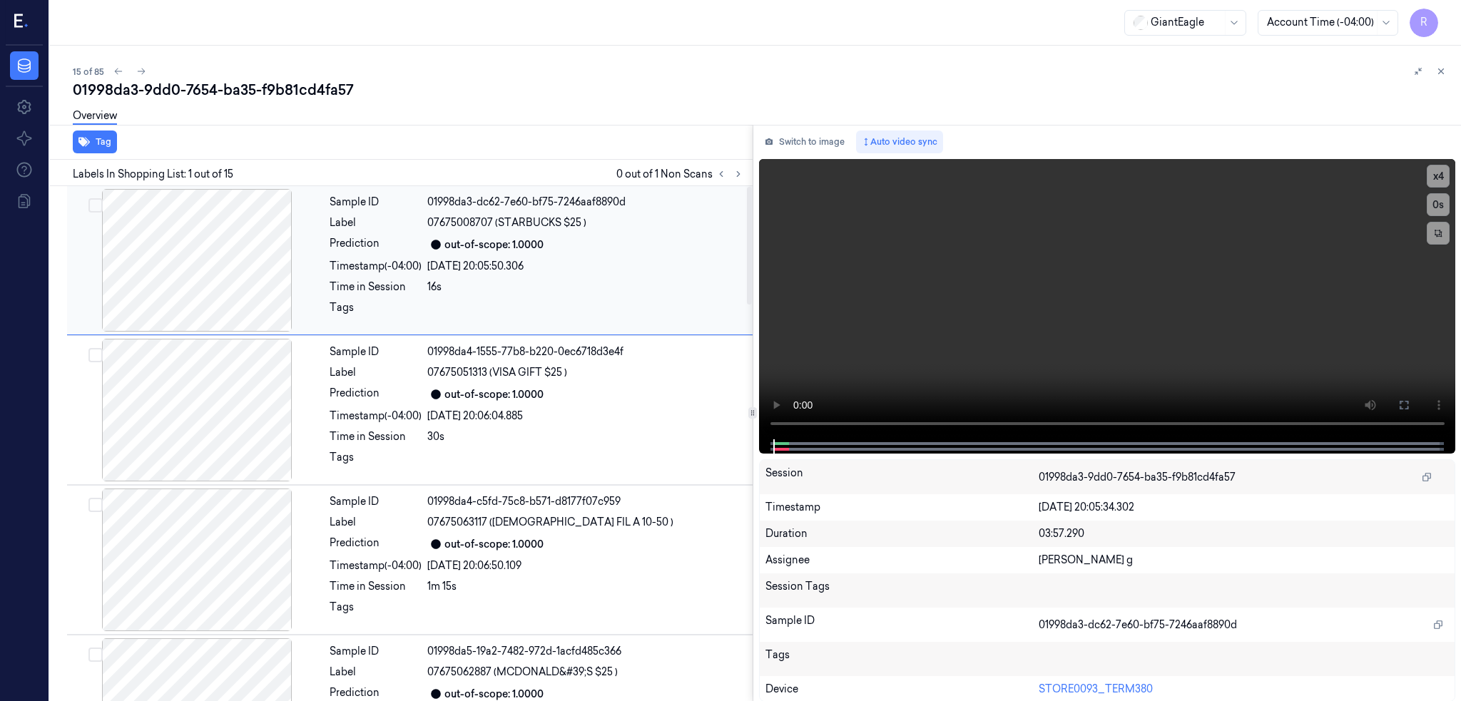
click at [747, 167] on button at bounding box center [738, 173] width 17 height 17
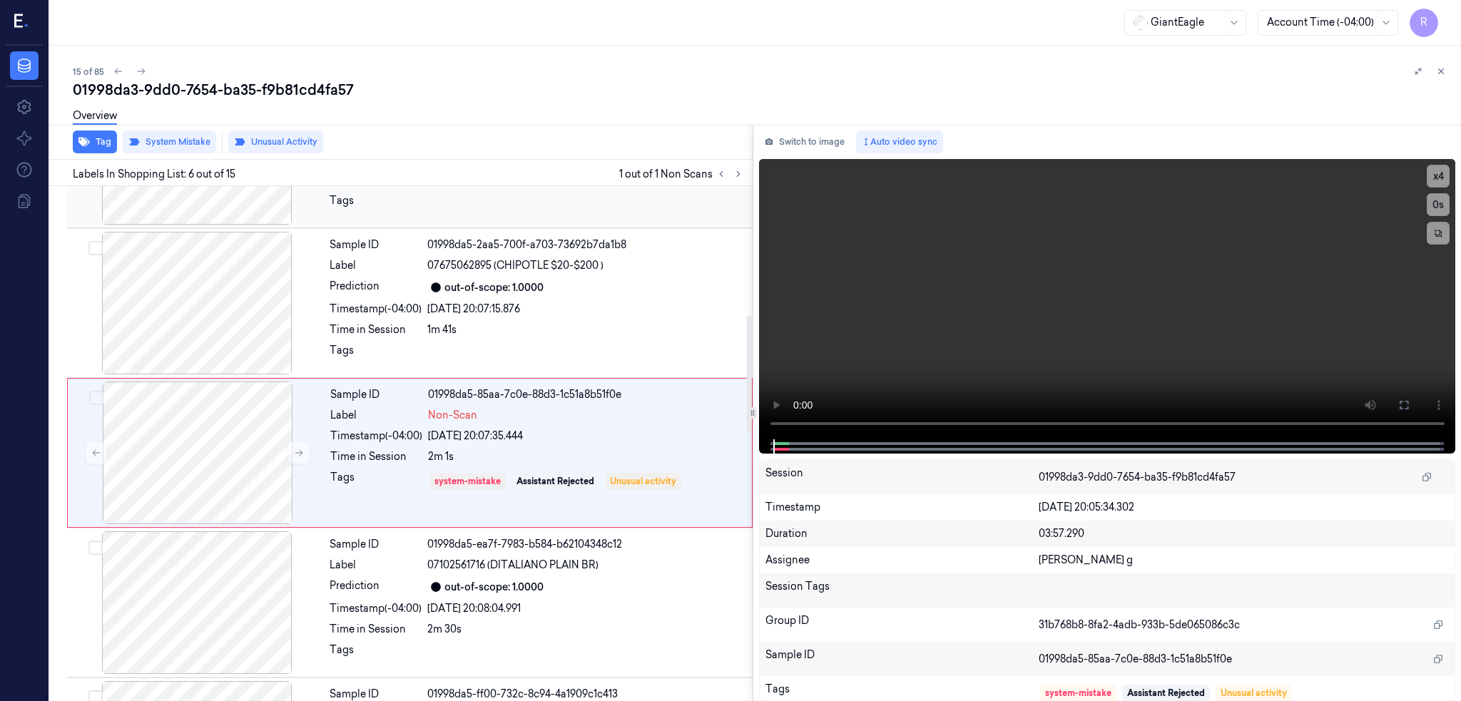
scroll to position [565, 0]
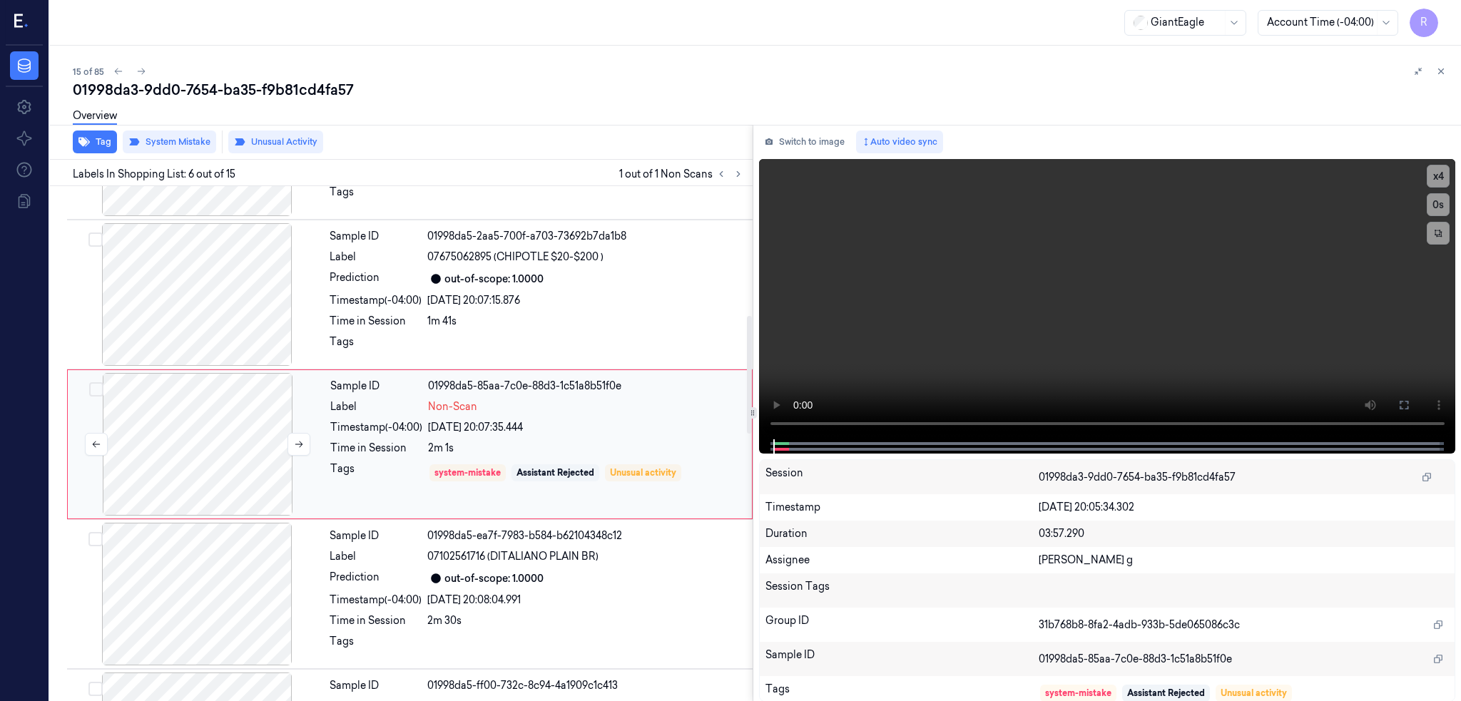
click at [251, 456] on div at bounding box center [198, 444] width 254 height 143
click at [298, 447] on icon at bounding box center [299, 444] width 10 height 10
click at [183, 269] on div at bounding box center [197, 294] width 254 height 143
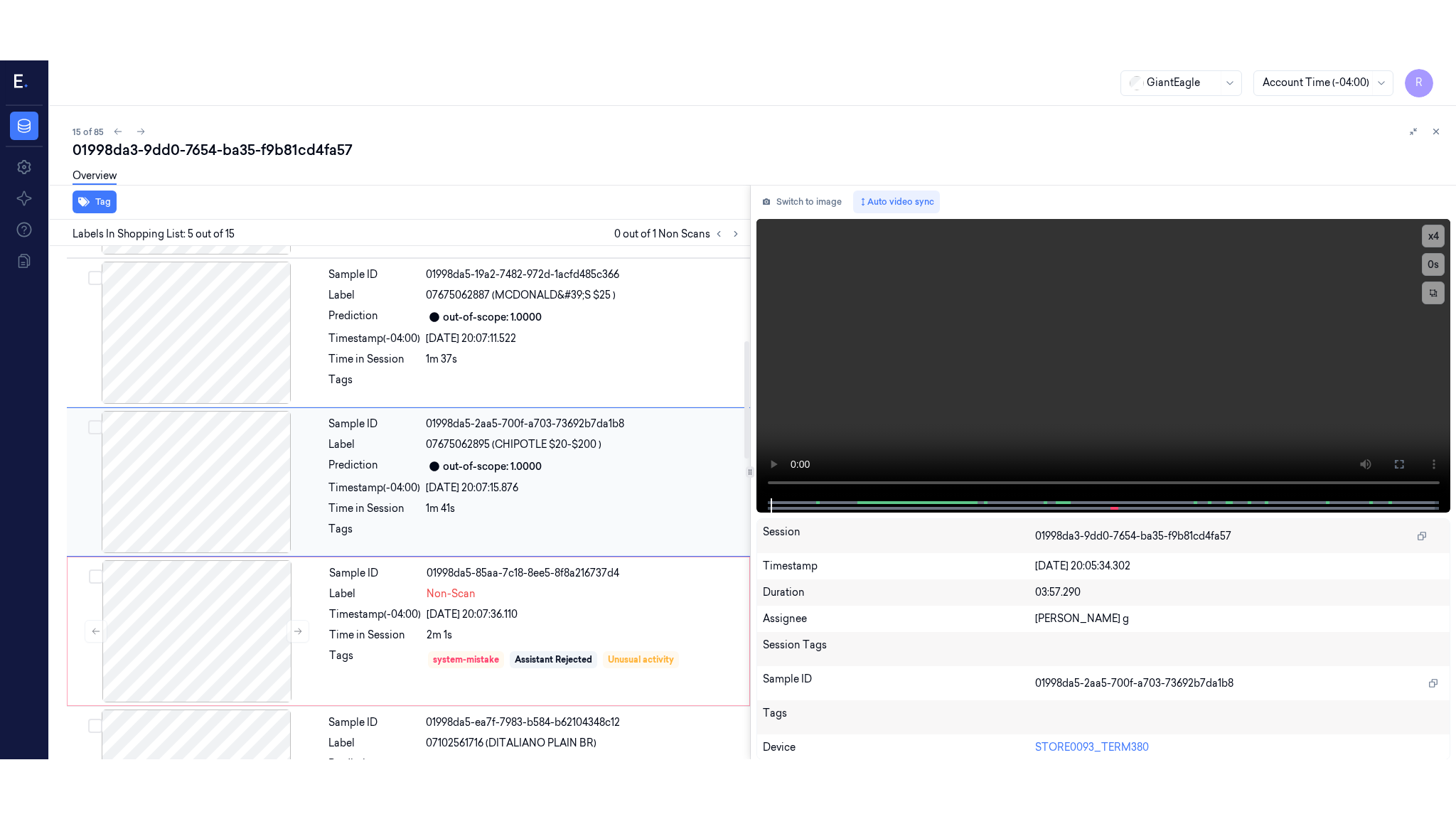
scroll to position [413, 0]
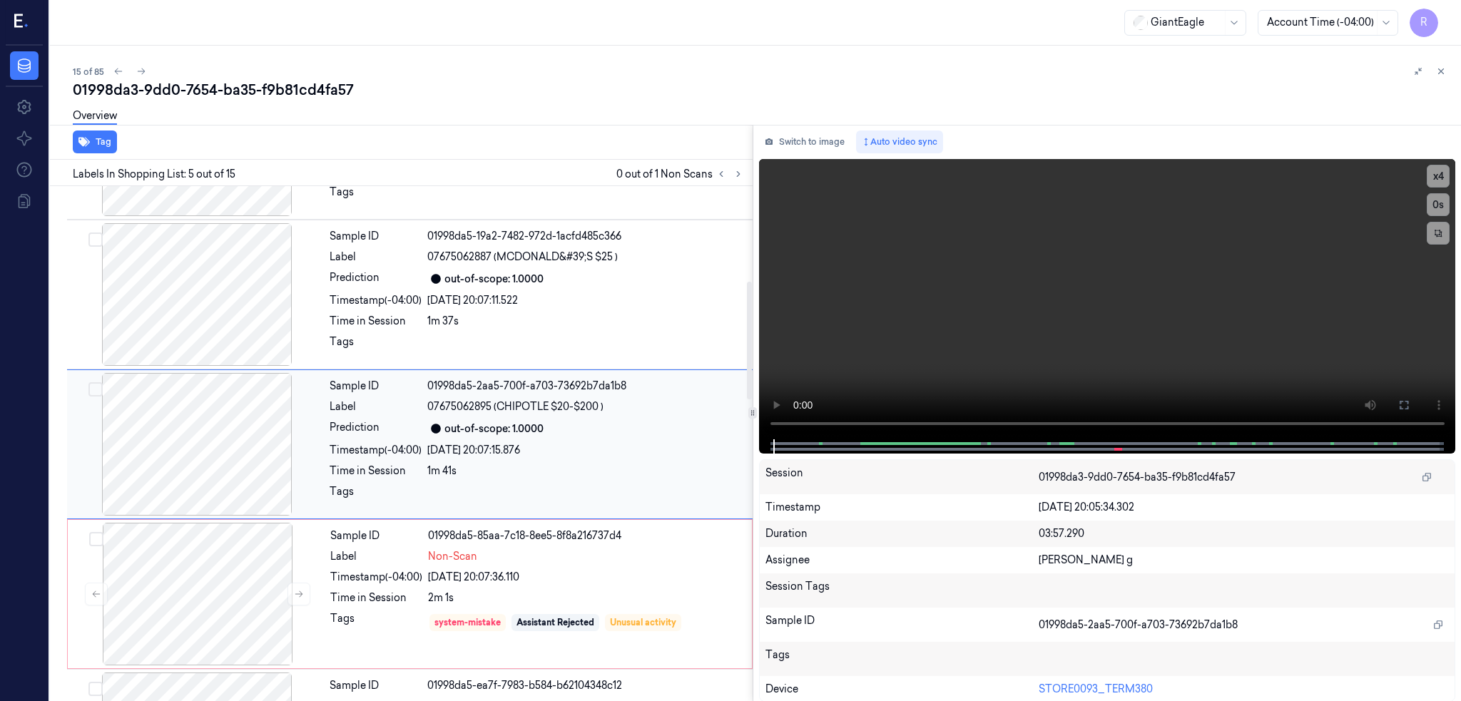
click at [223, 449] on div at bounding box center [197, 444] width 254 height 143
click at [1415, 402] on button at bounding box center [1403, 405] width 23 height 23
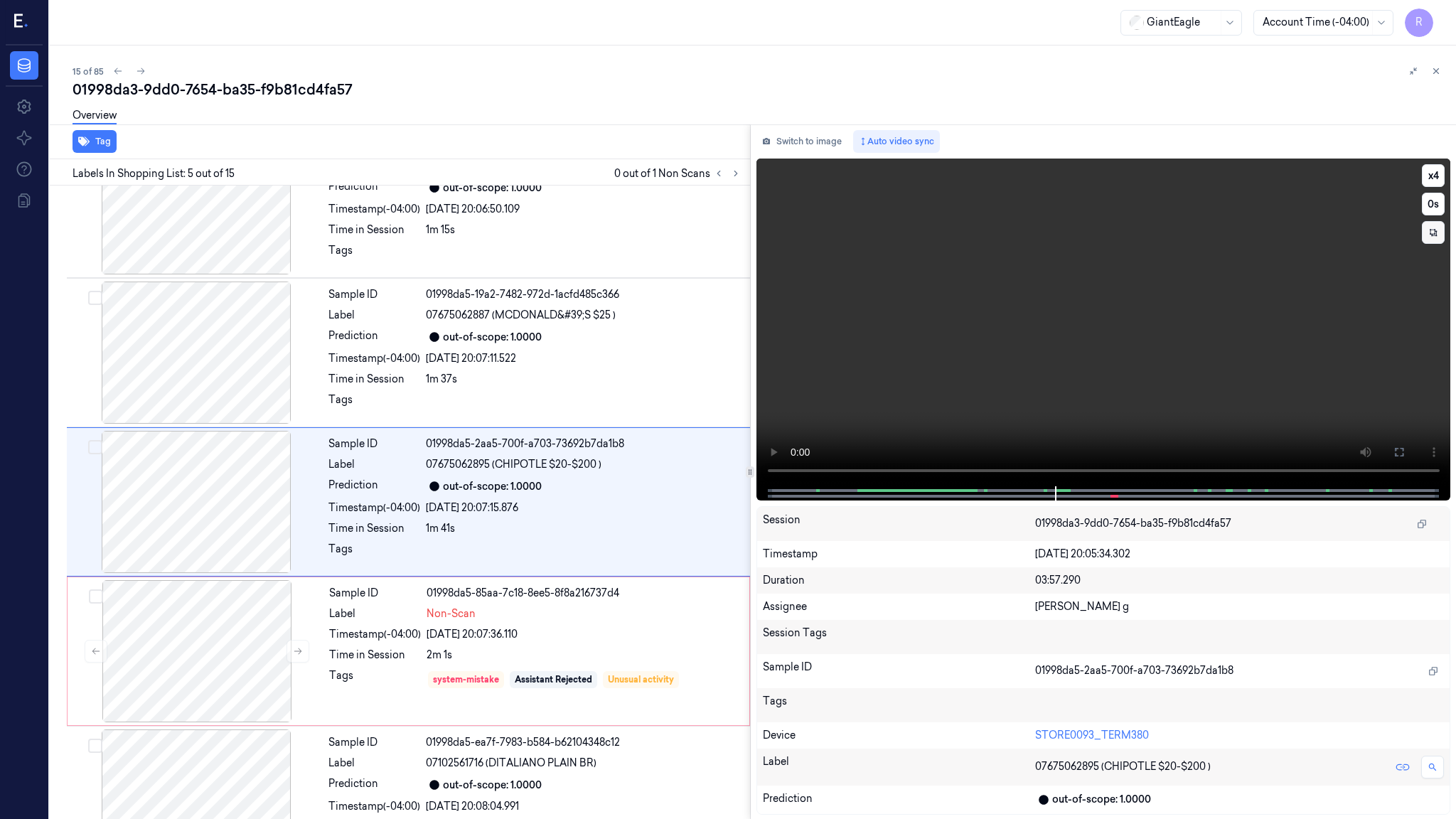
scroll to position [354, 0]
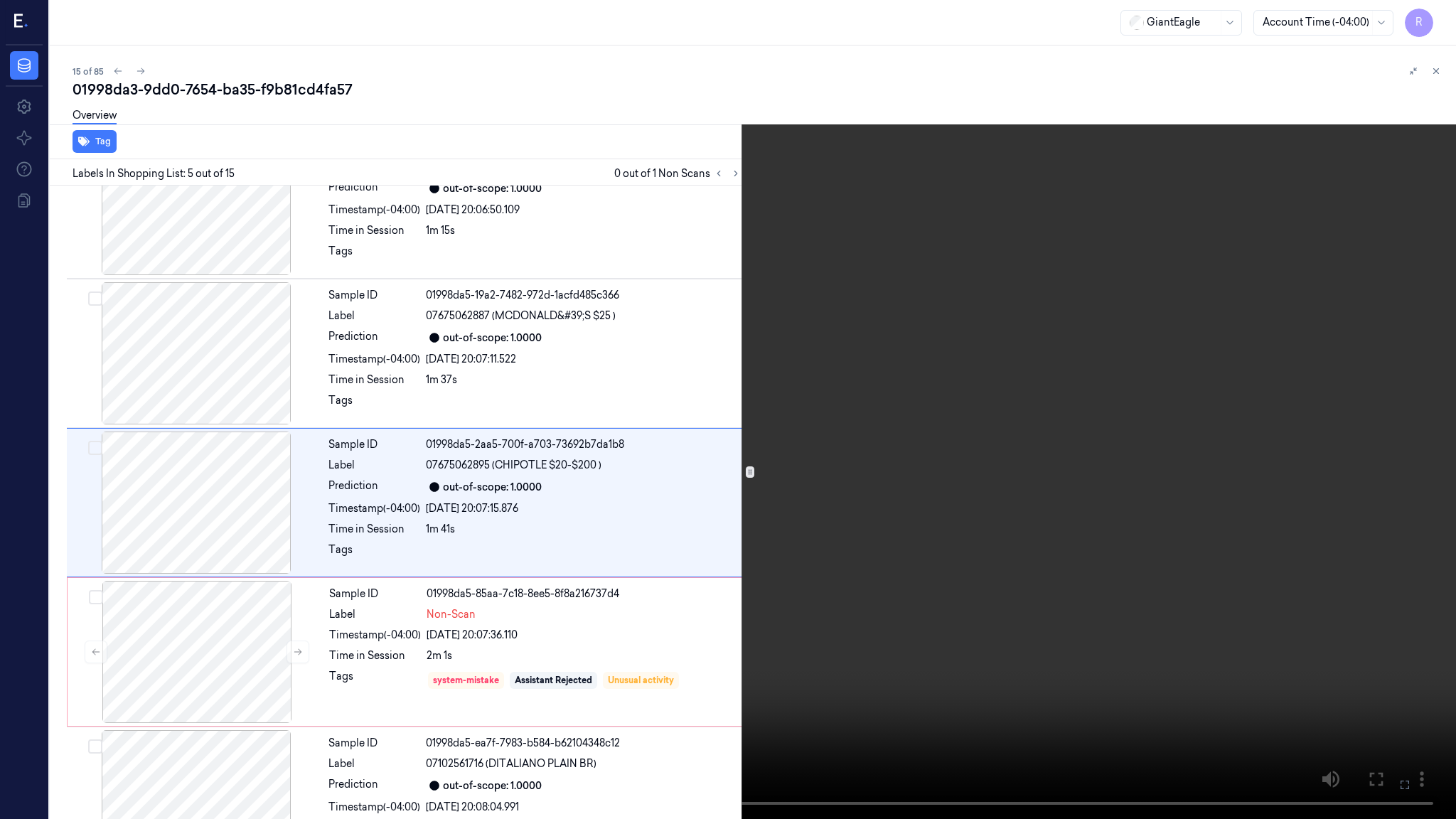
drag, startPoint x: 1438, startPoint y: 19, endPoint x: 1440, endPoint y: 61, distance: 42.0
click at [1438, 19] on button "x 4" at bounding box center [1438, 17] width 23 height 23
click at [1071, 383] on video at bounding box center [728, 410] width 1456 height 819
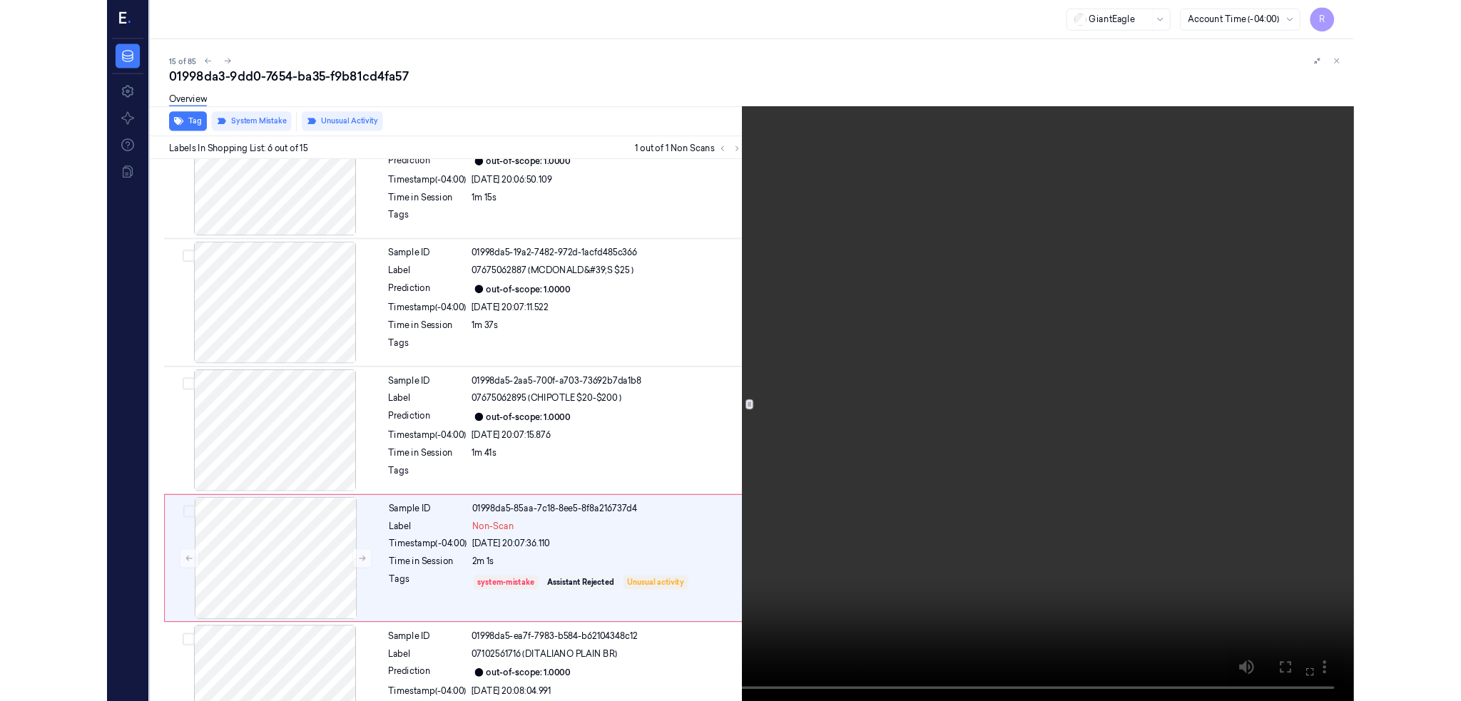
scroll to position [505, 0]
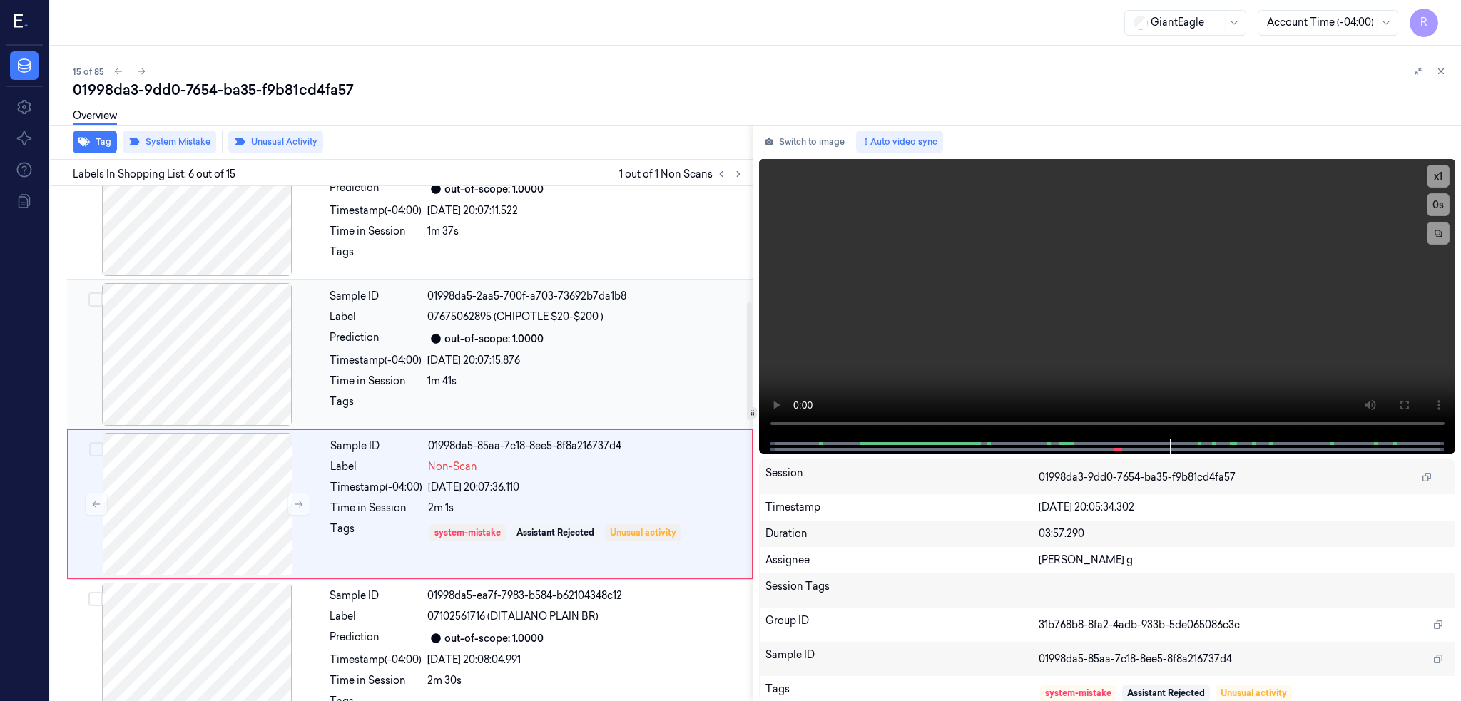
click at [269, 374] on div at bounding box center [197, 354] width 254 height 143
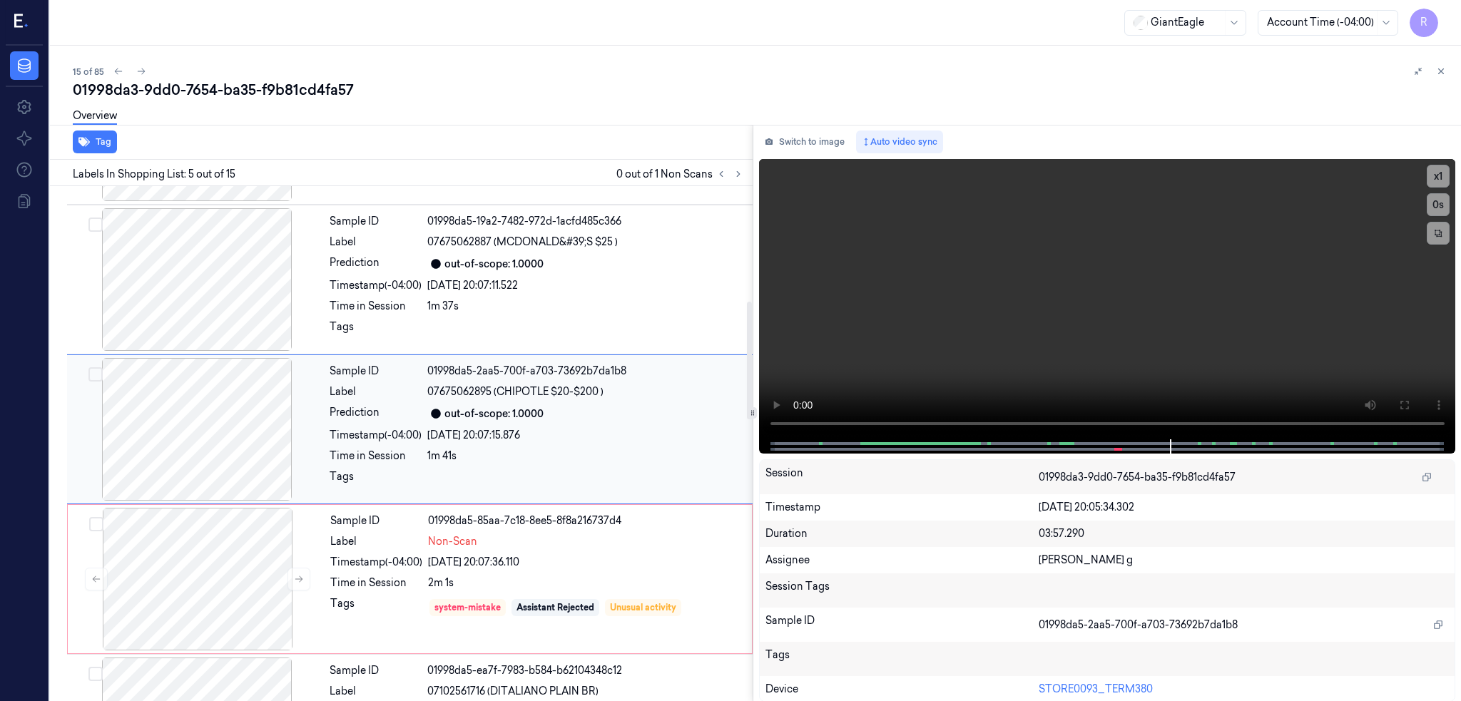
scroll to position [415, 0]
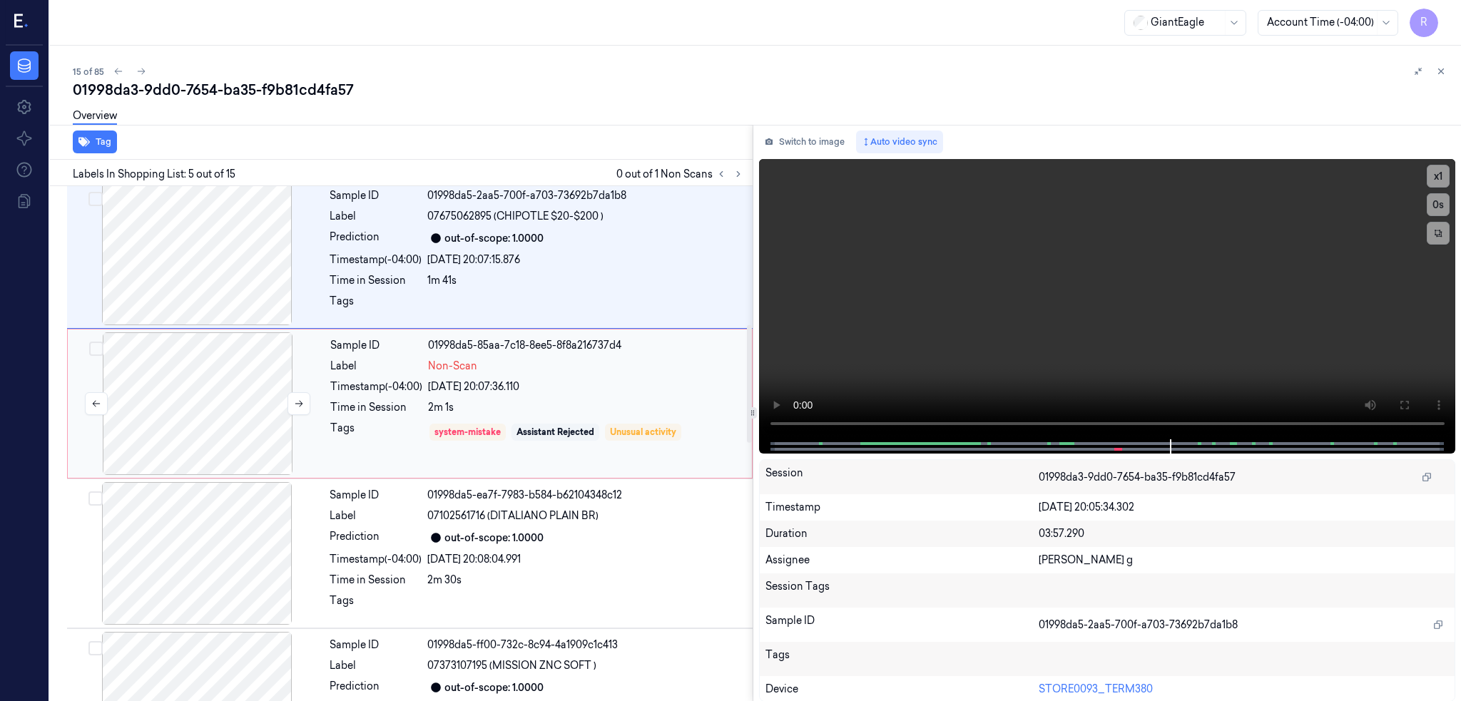
click at [223, 469] on div at bounding box center [198, 403] width 254 height 143
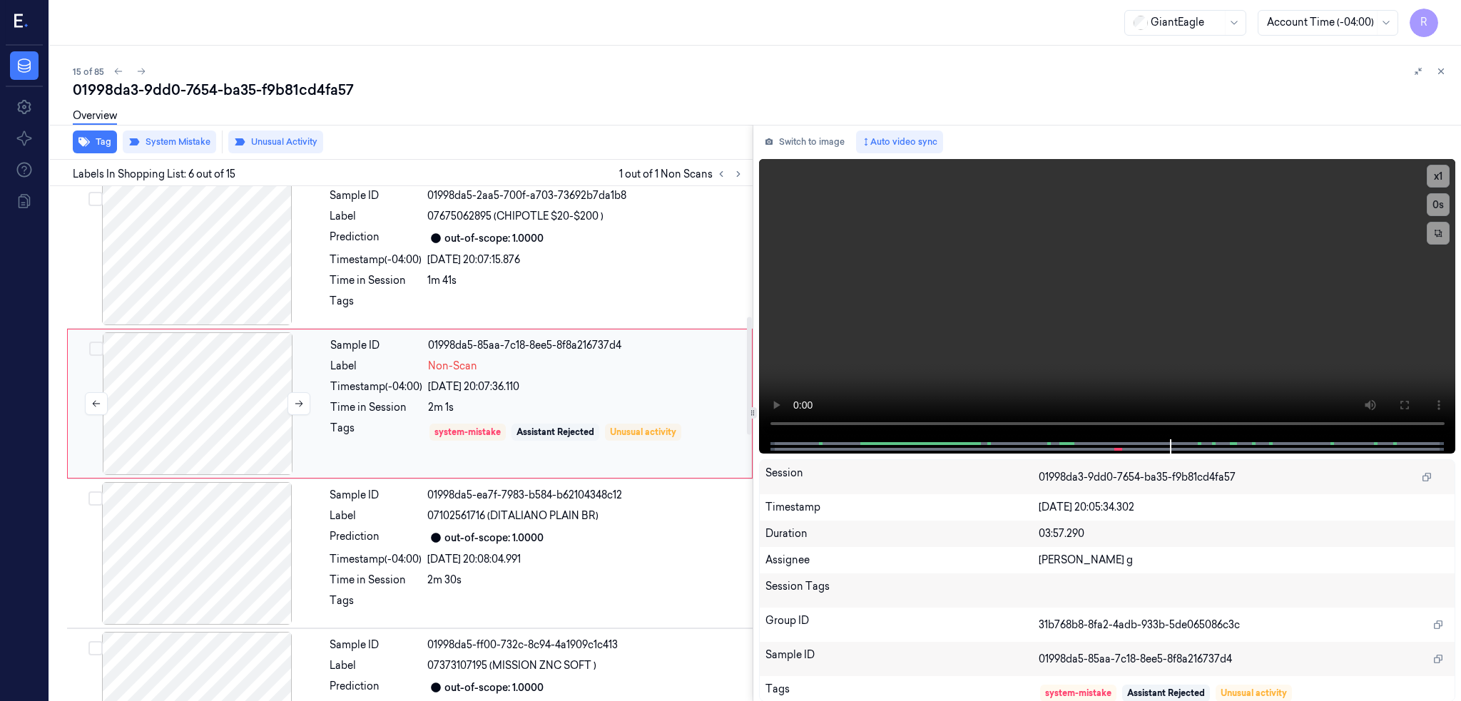
scroll to position [565, 0]
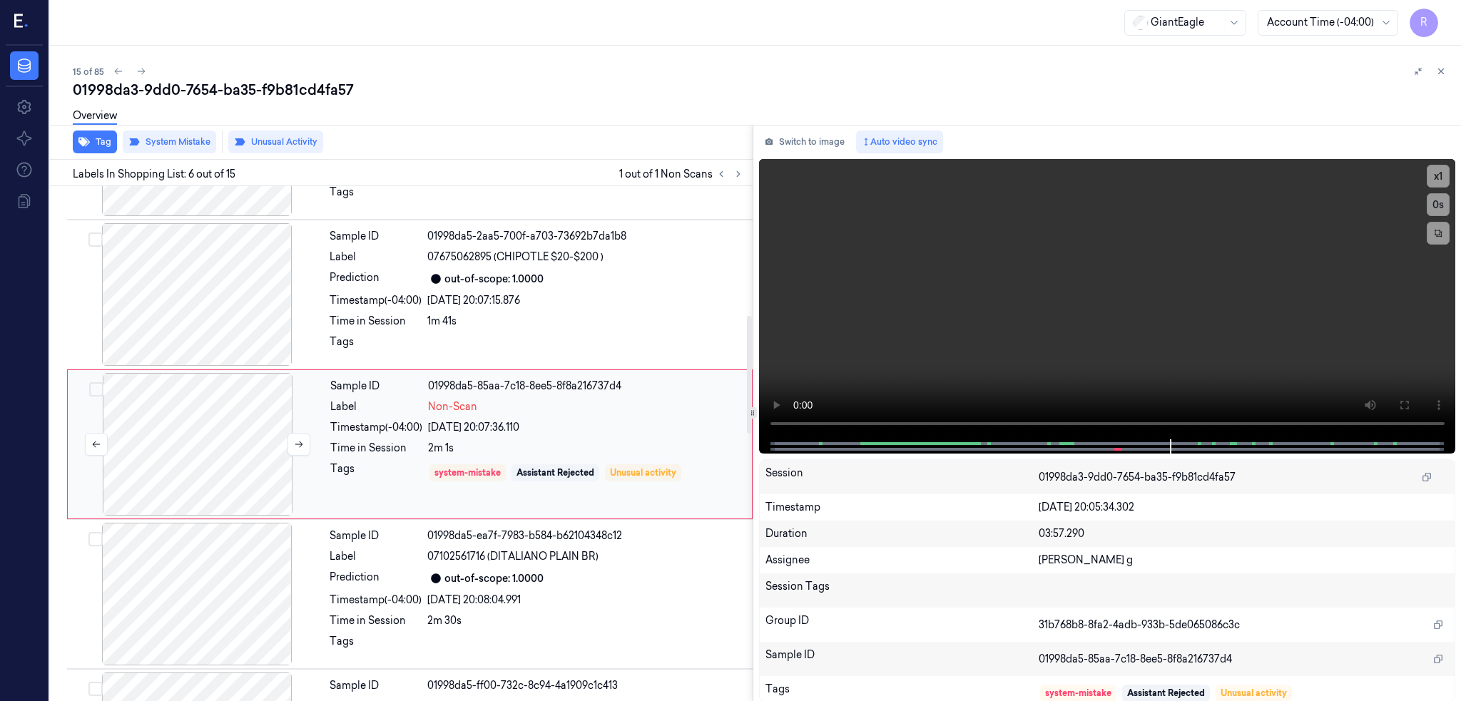
click at [223, 469] on div at bounding box center [198, 444] width 254 height 143
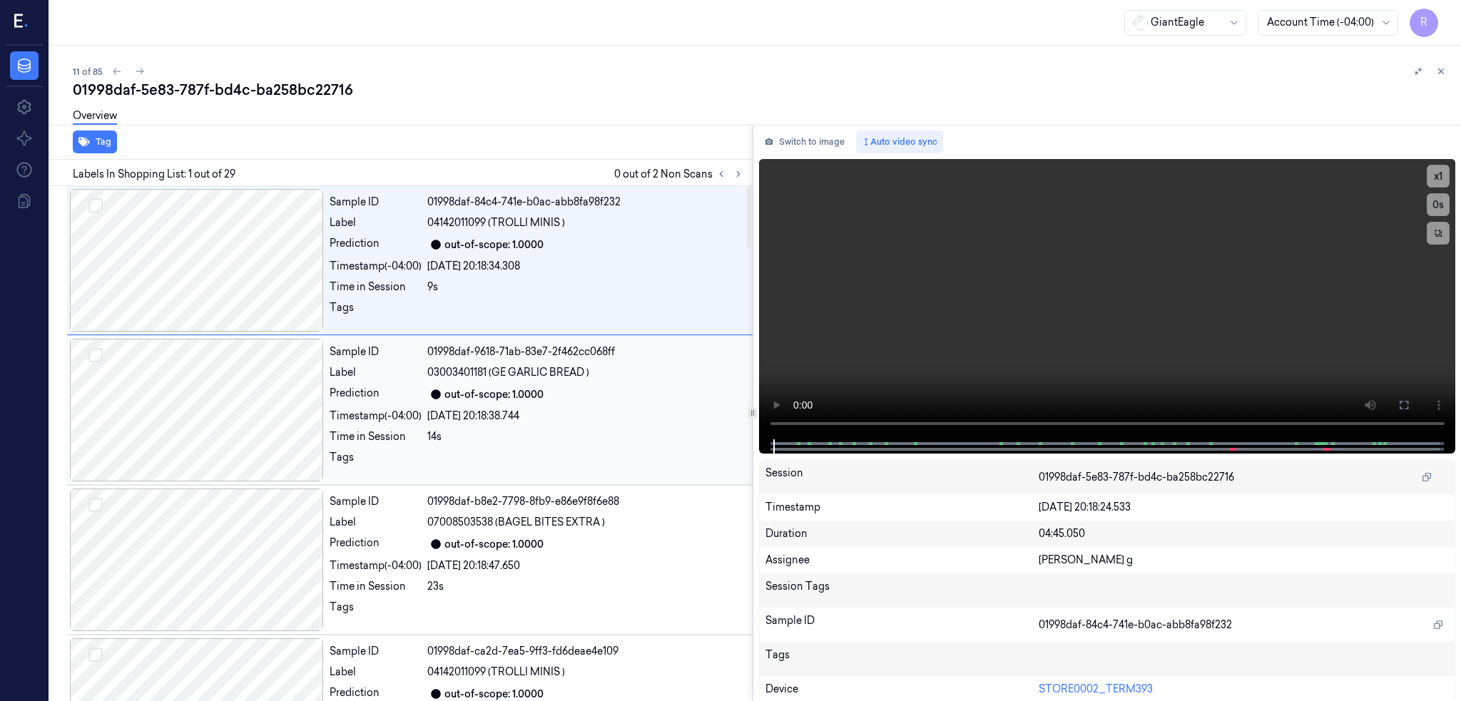
click at [237, 424] on div at bounding box center [197, 410] width 254 height 143
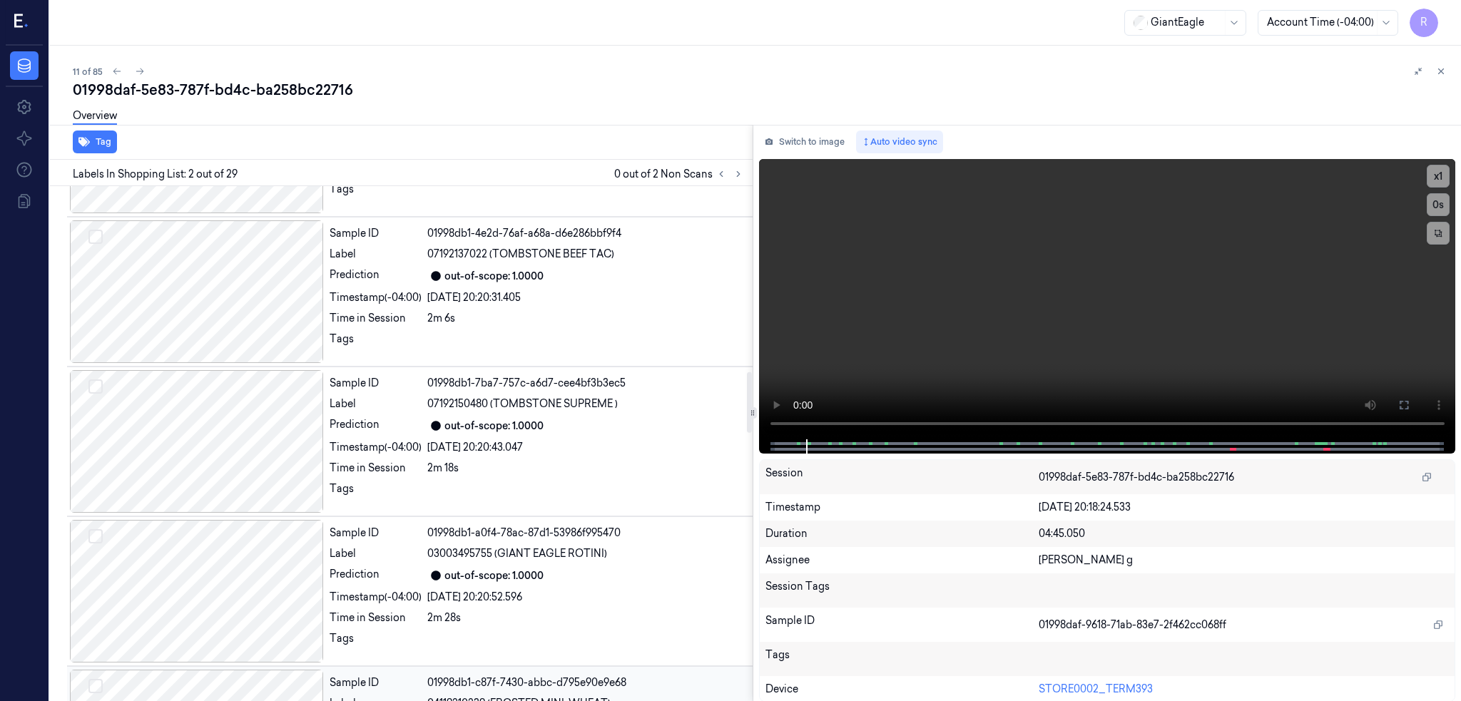
scroll to position [1521, 0]
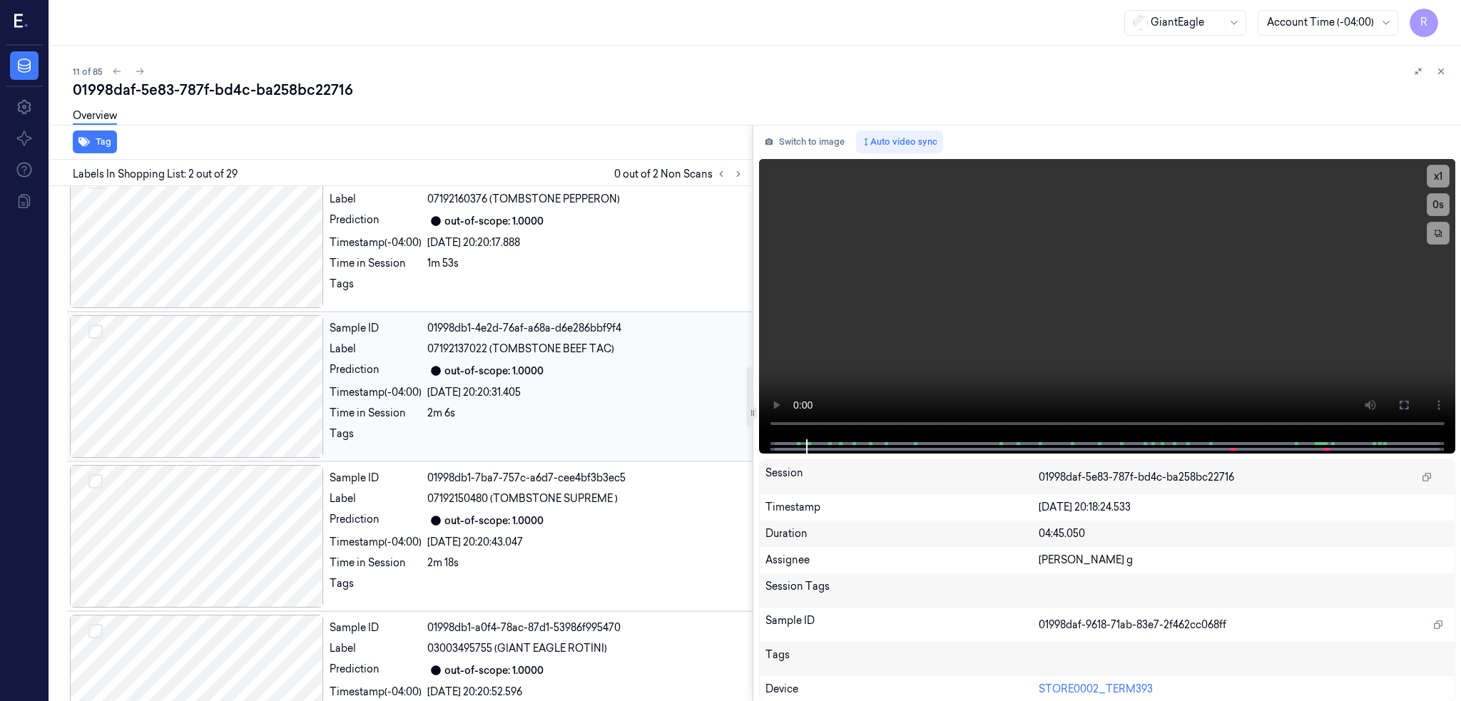
click at [221, 403] on div at bounding box center [197, 386] width 254 height 143
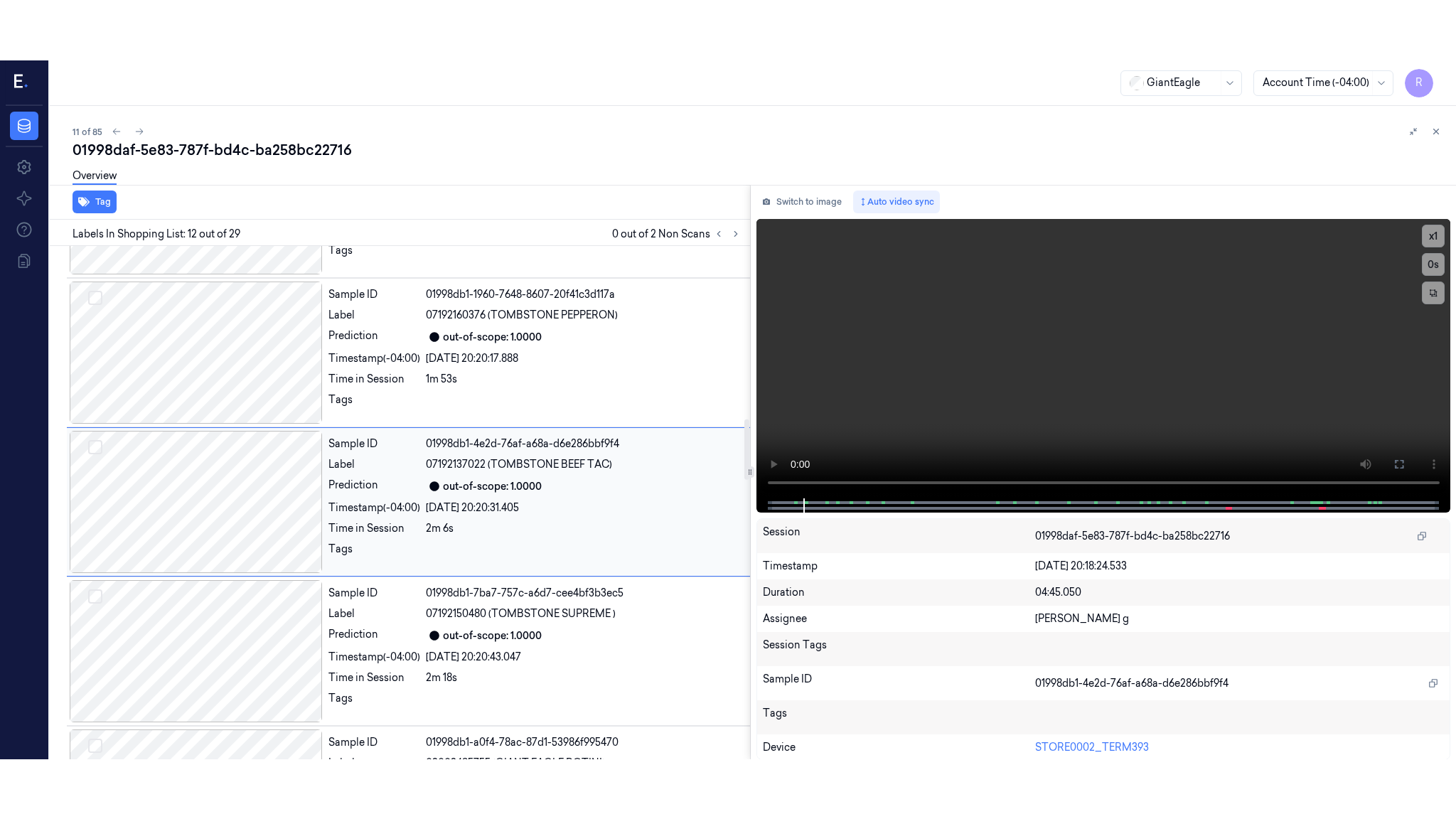
scroll to position [1459, 0]
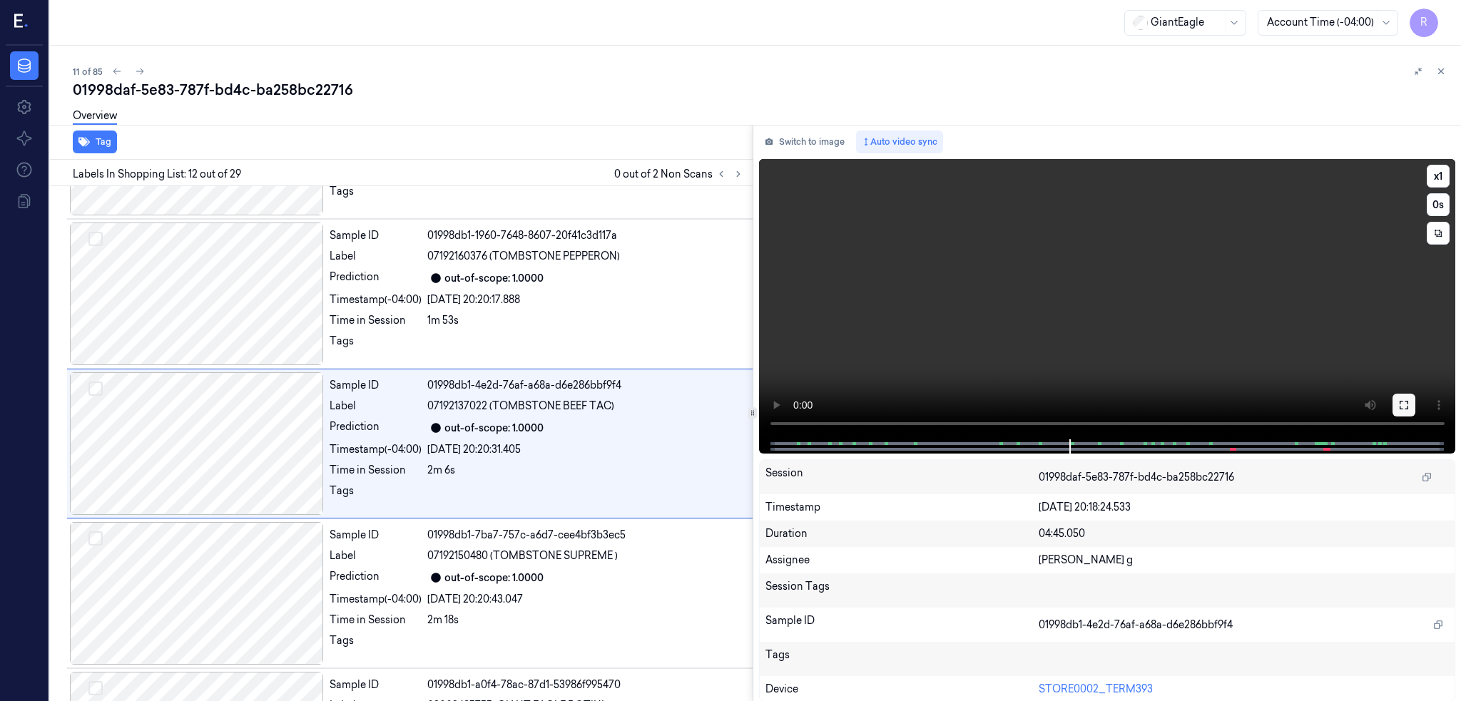
click at [1415, 397] on button at bounding box center [1403, 405] width 23 height 23
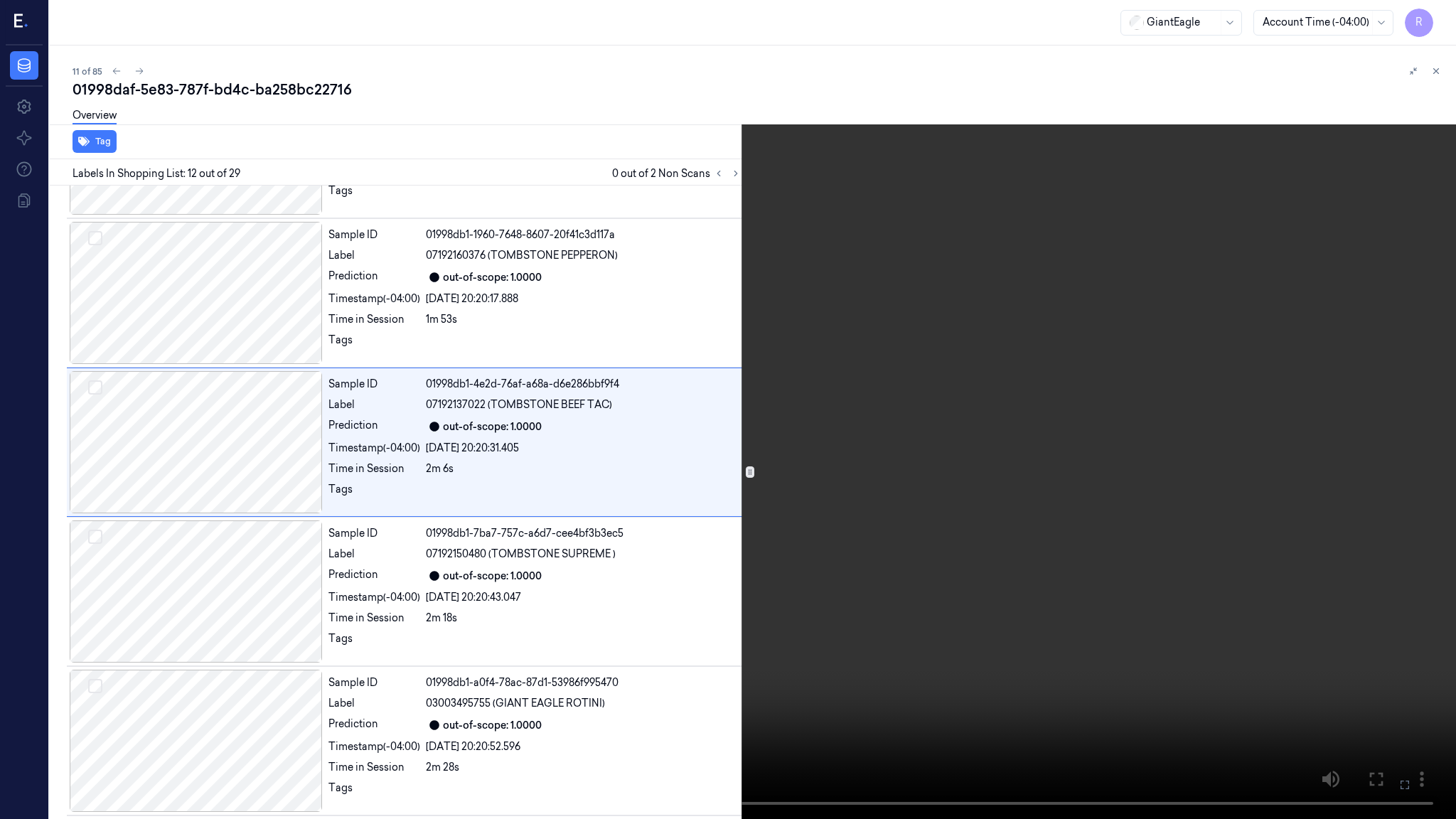
click at [855, 512] on video at bounding box center [728, 410] width 1456 height 819
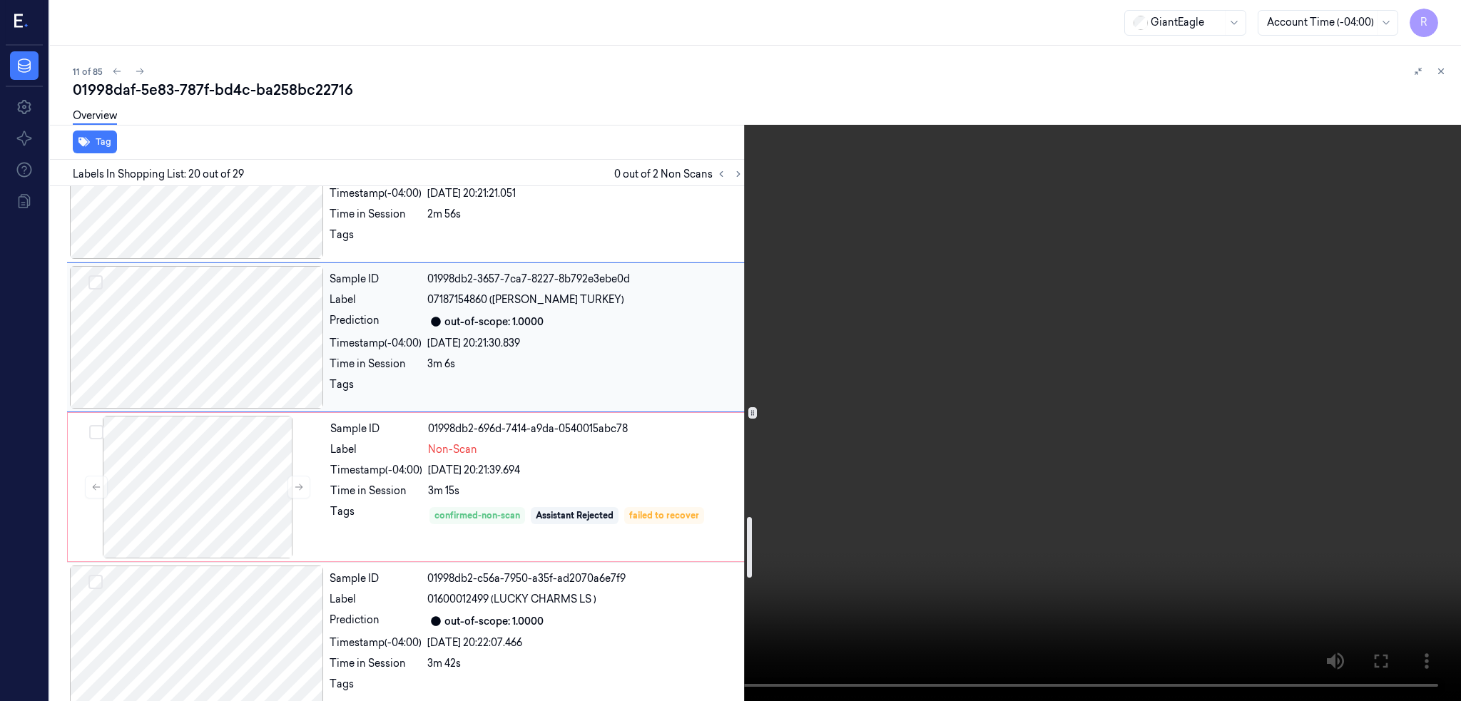
scroll to position [2793, 0]
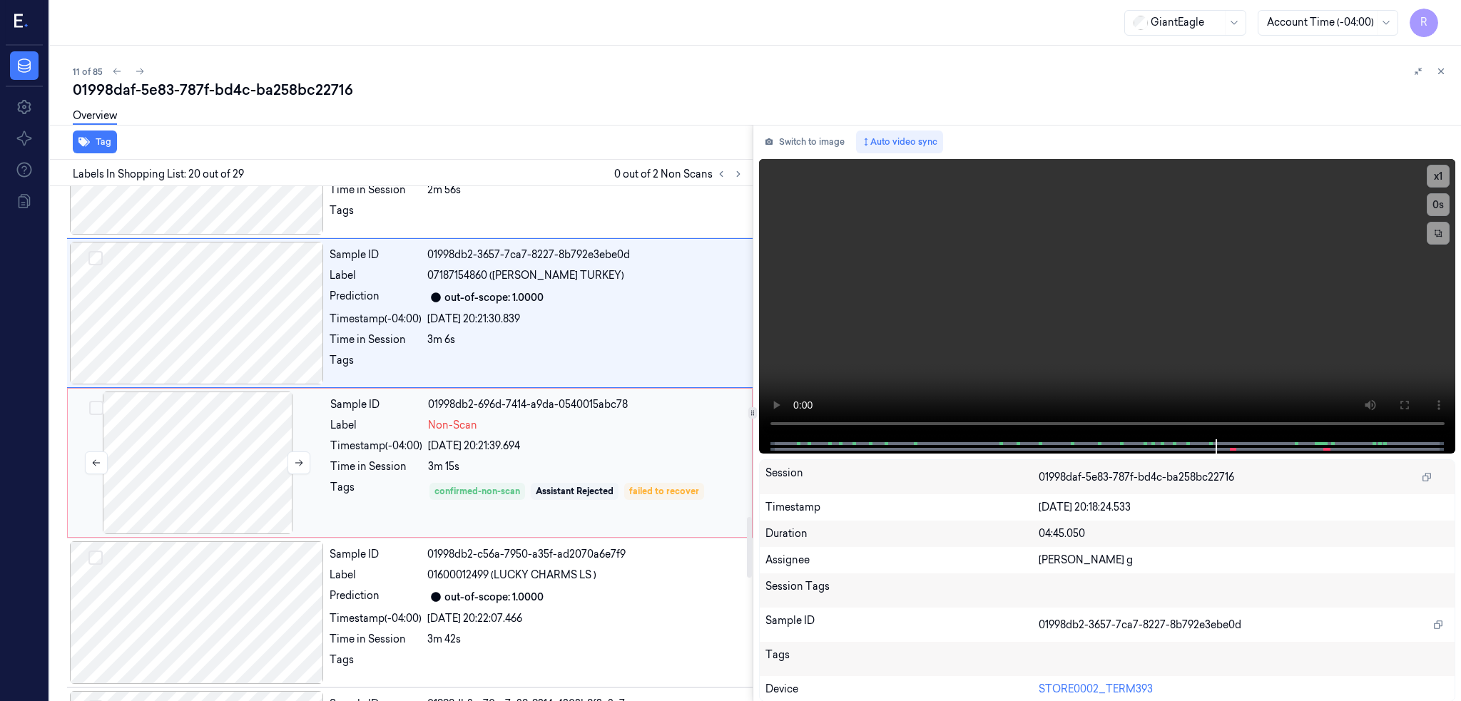
click at [189, 479] on div at bounding box center [198, 463] width 254 height 143
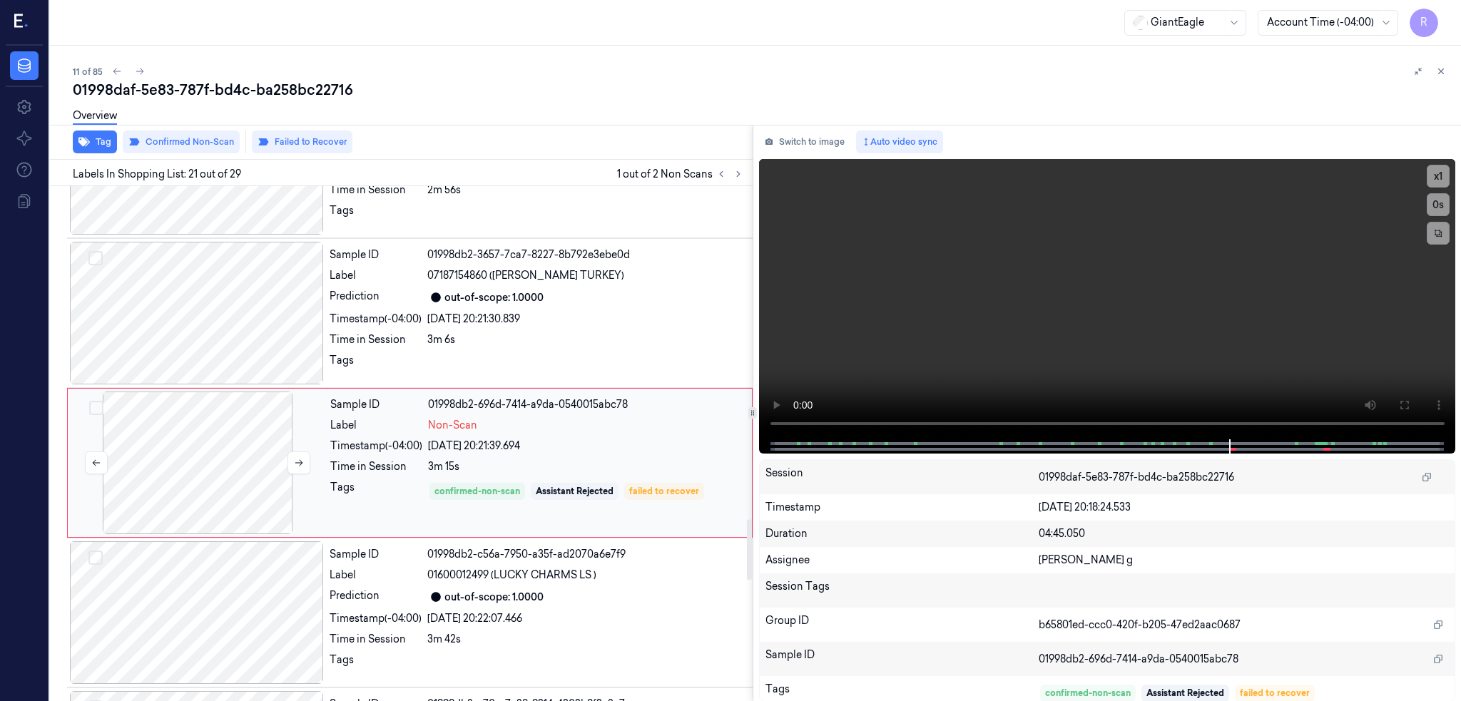
scroll to position [2813, 0]
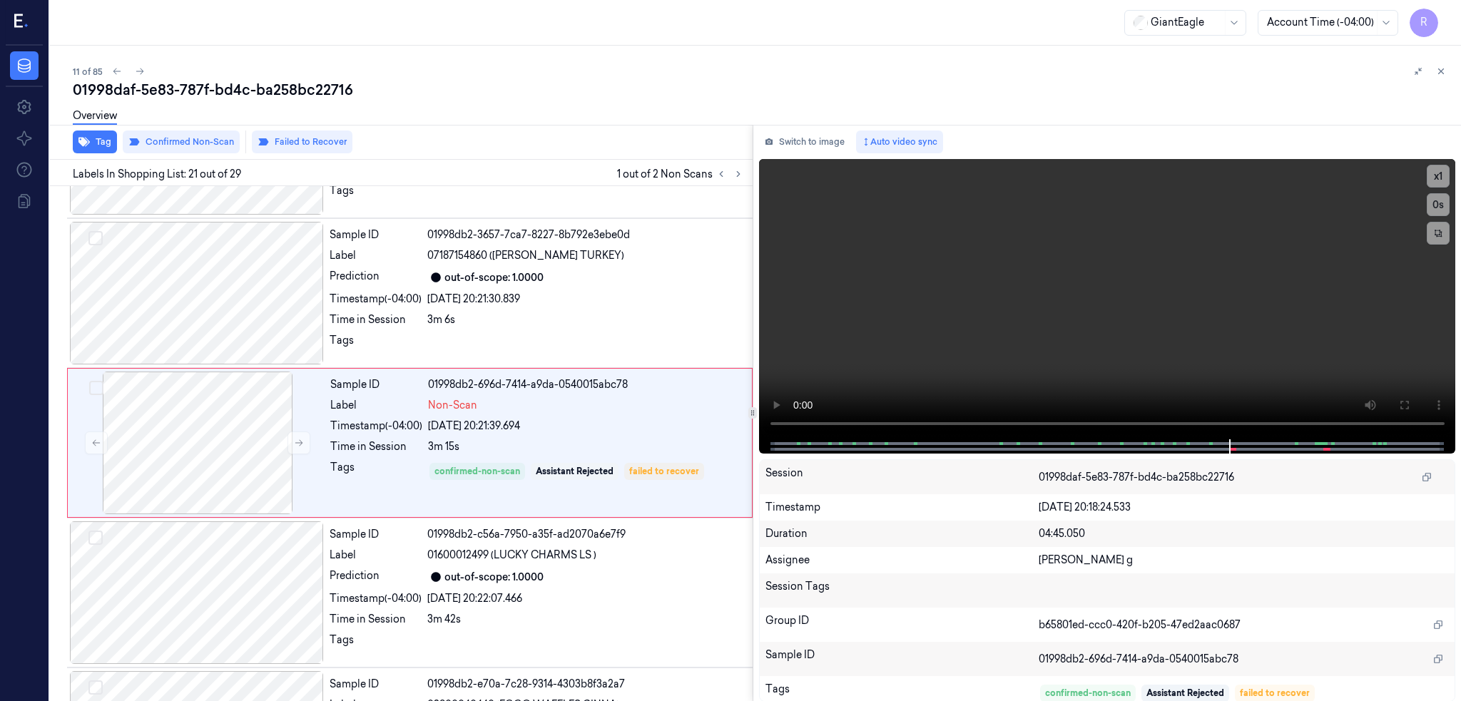
click at [842, 126] on div "Switch to image Auto video sync x 1 0 s Session 01998daf-5e83-787f-bd4c-ba258bc…" at bounding box center [1107, 413] width 708 height 577
click at [828, 152] on button "Switch to image" at bounding box center [804, 142] width 91 height 23
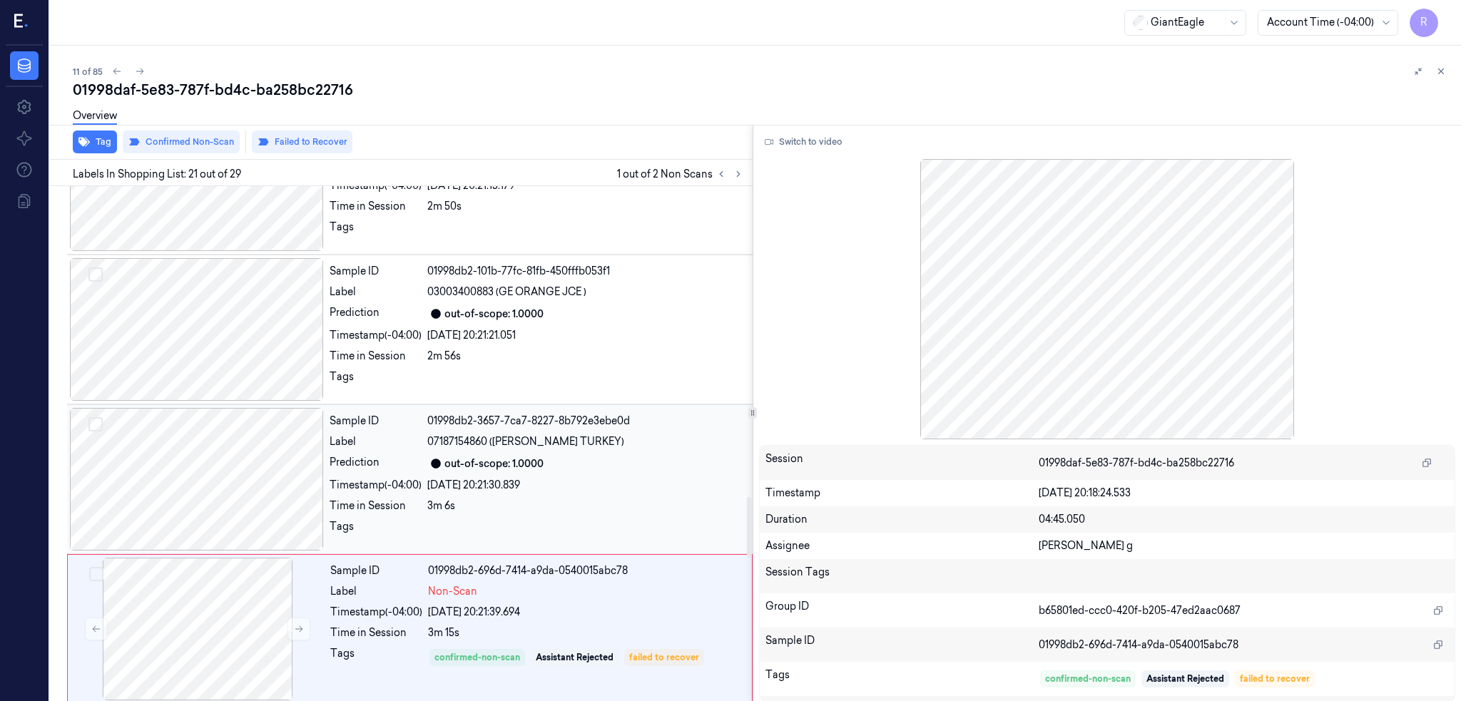
scroll to position [2622, 0]
click at [213, 508] on div at bounding box center [197, 483] width 254 height 143
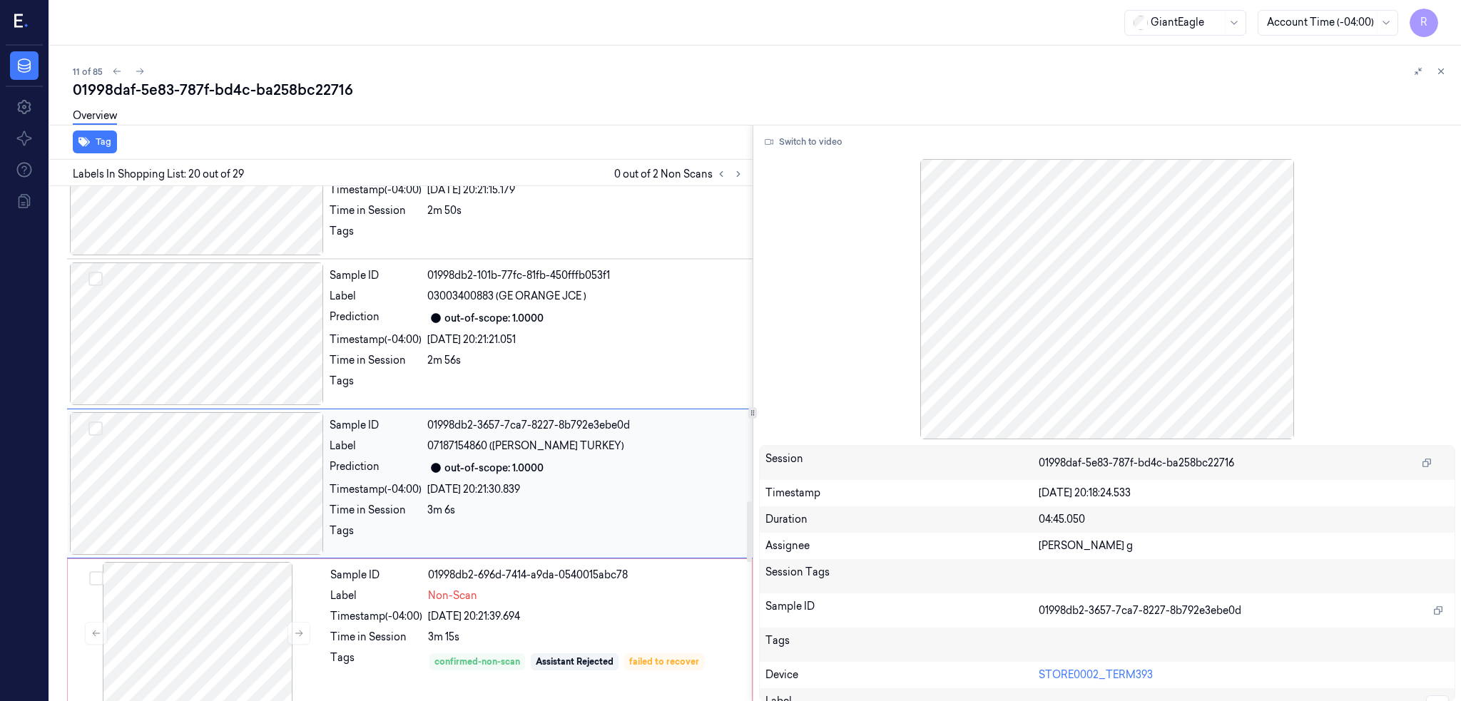
scroll to position [2663, 0]
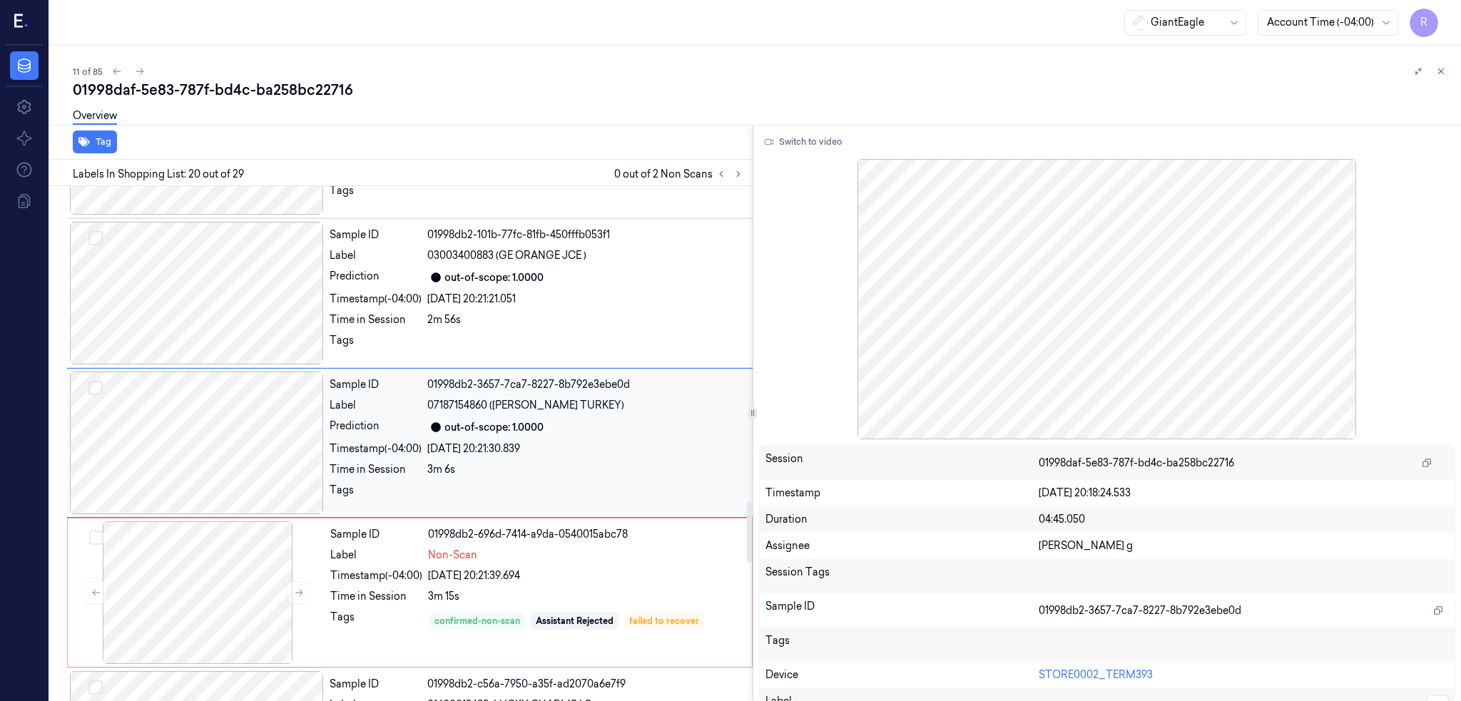
click at [213, 440] on div at bounding box center [197, 443] width 254 height 143
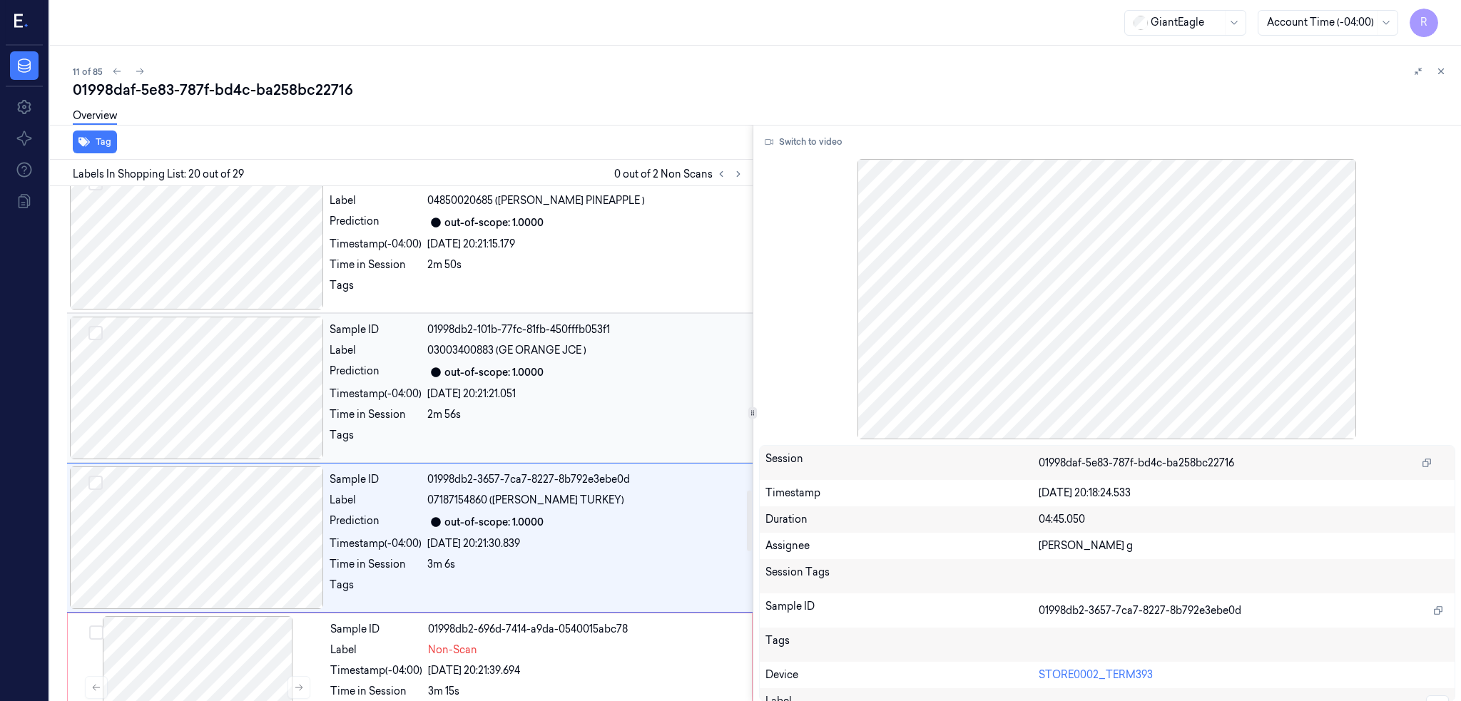
click at [257, 398] on div at bounding box center [197, 388] width 254 height 143
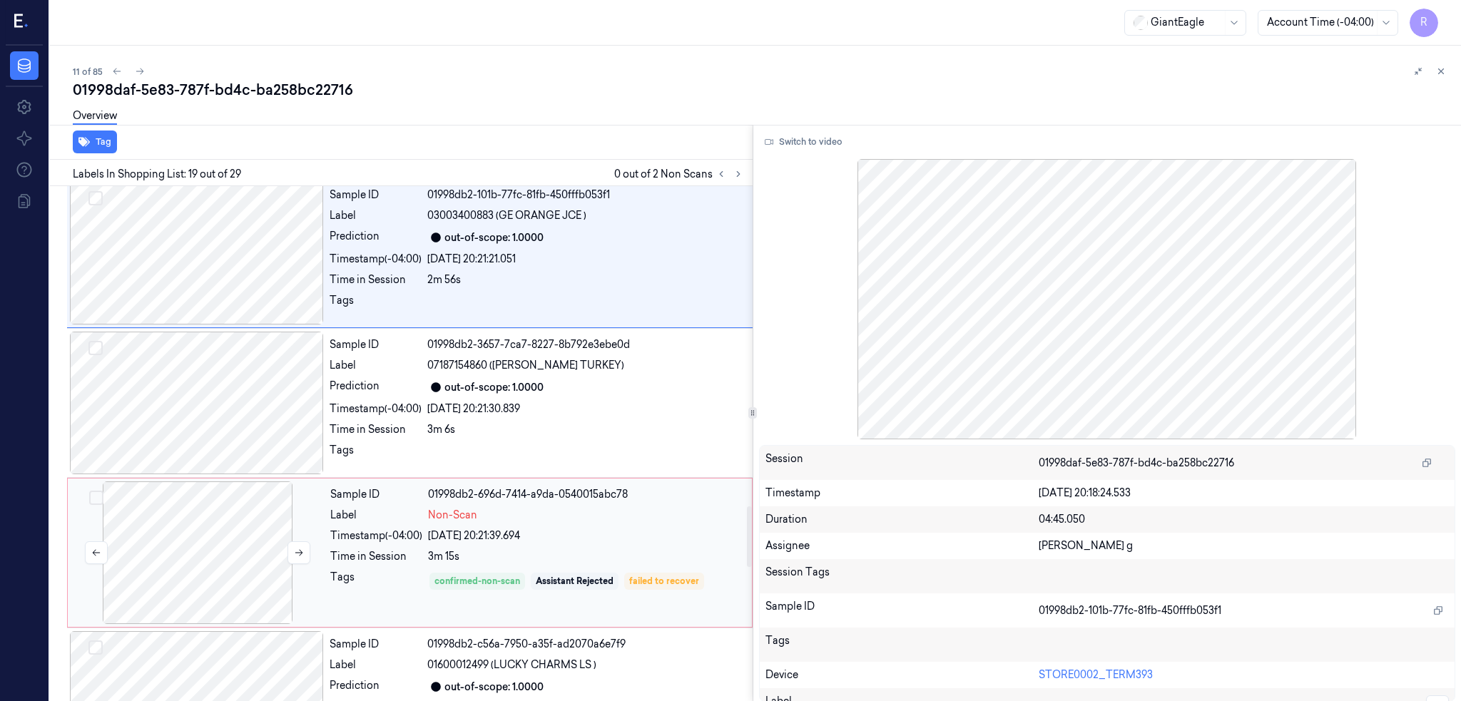
click at [218, 541] on div at bounding box center [198, 552] width 254 height 143
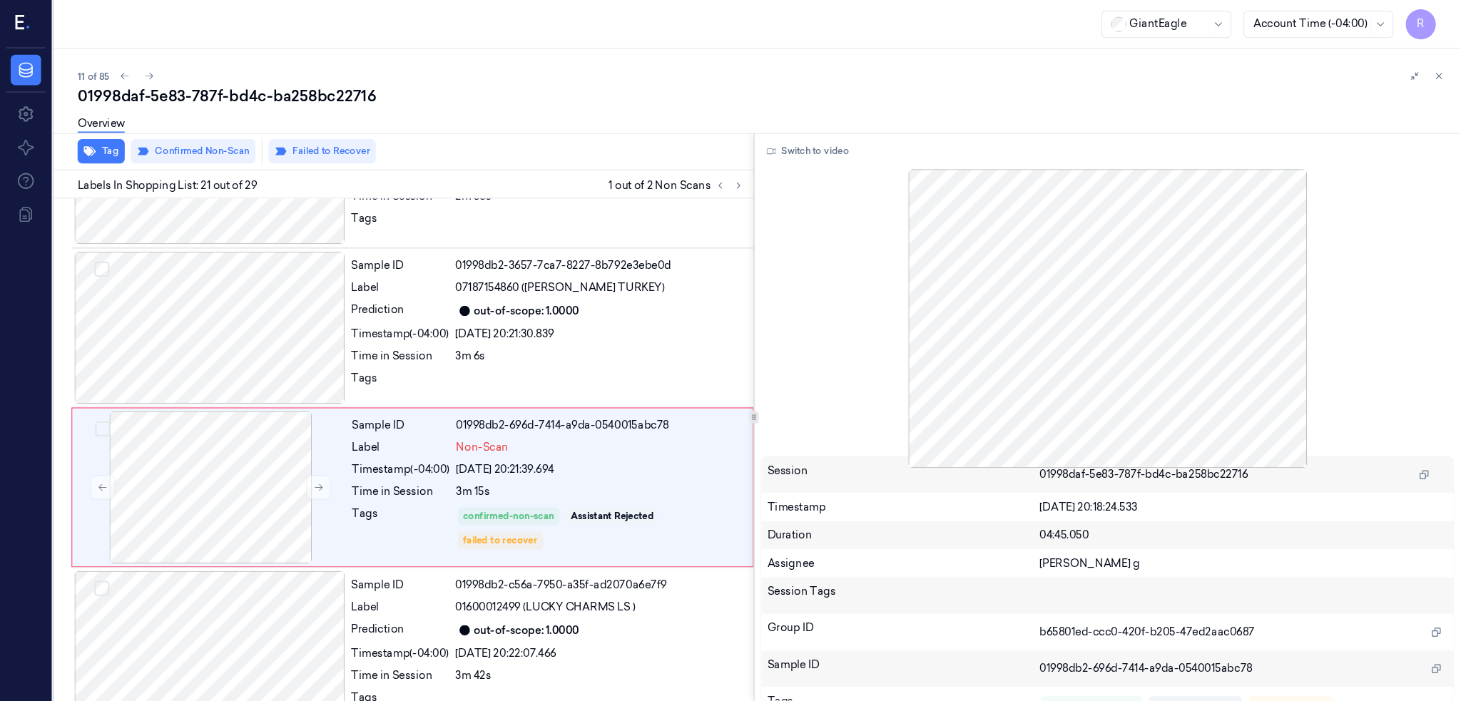
scroll to position [2798, 0]
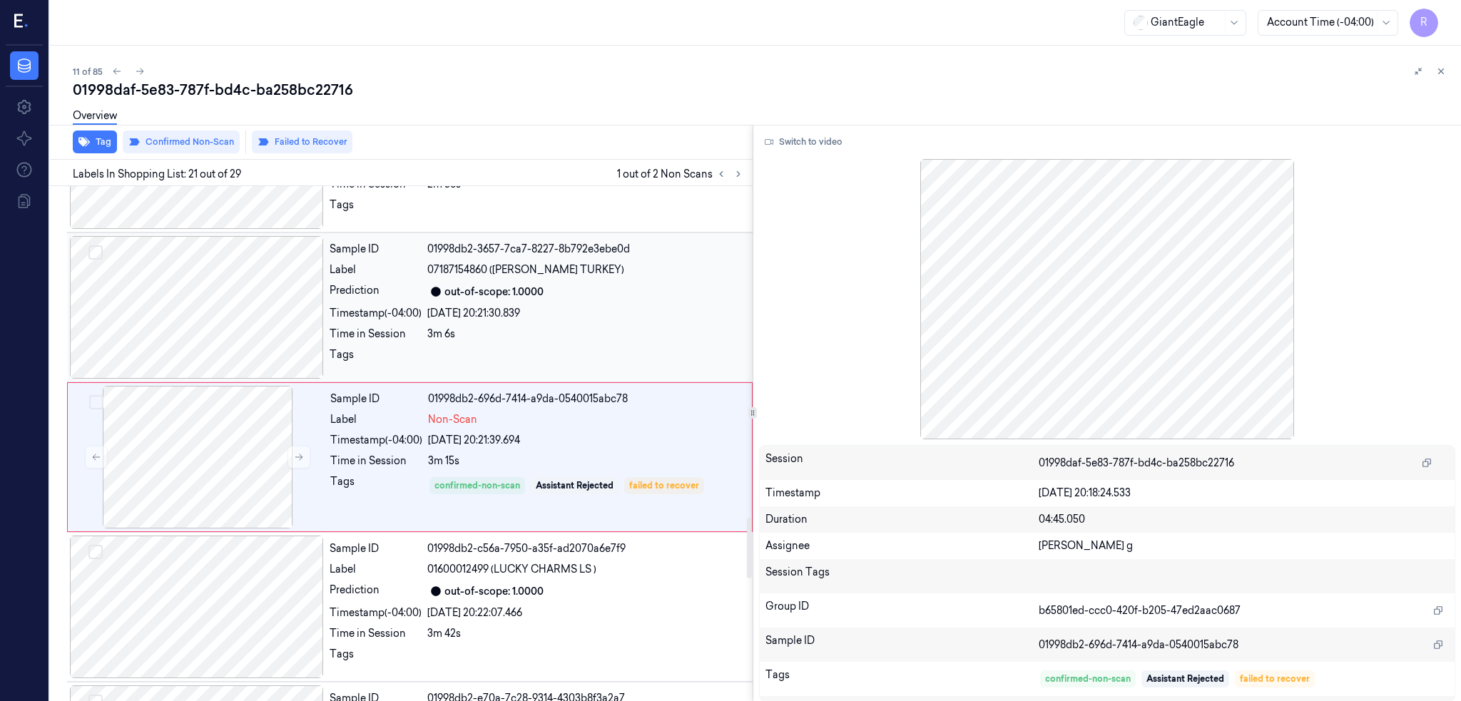
click at [223, 324] on div at bounding box center [197, 307] width 254 height 143
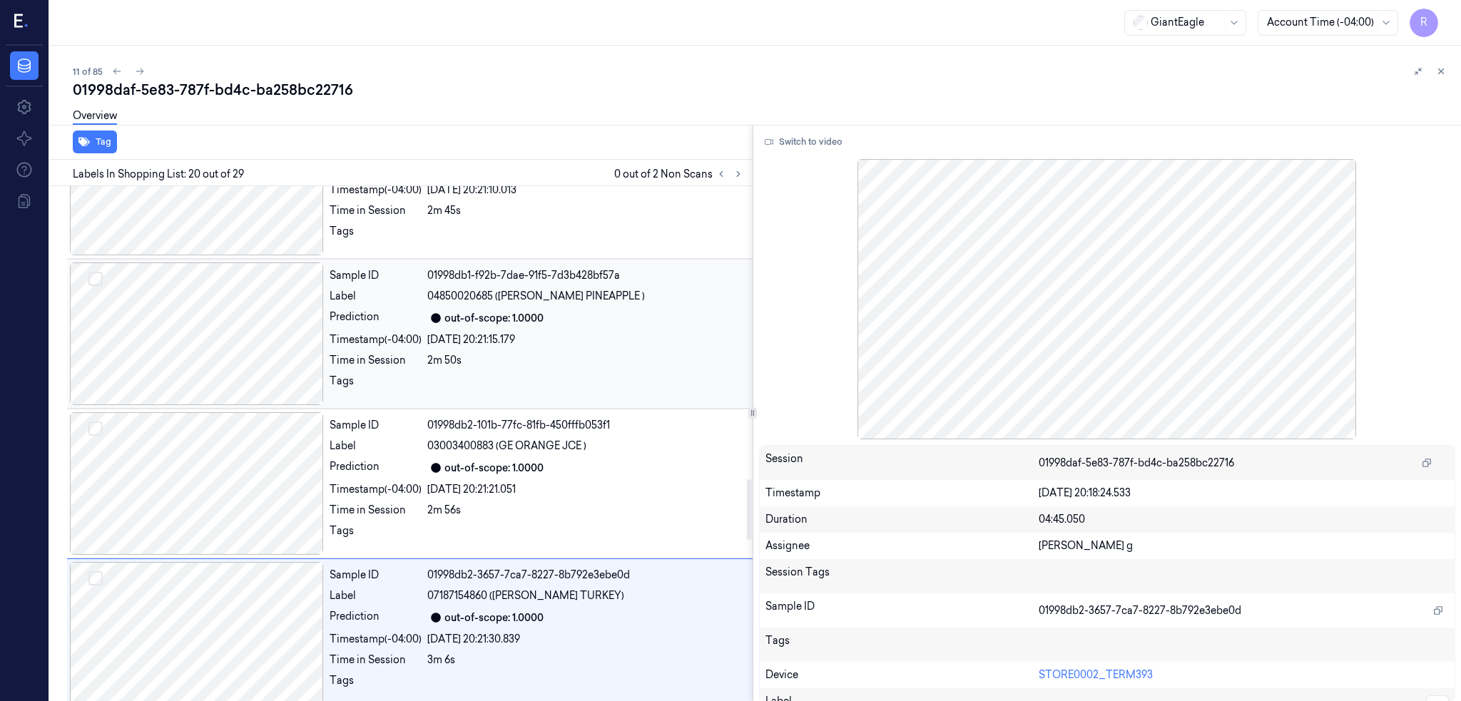
click at [225, 334] on div at bounding box center [197, 333] width 254 height 143
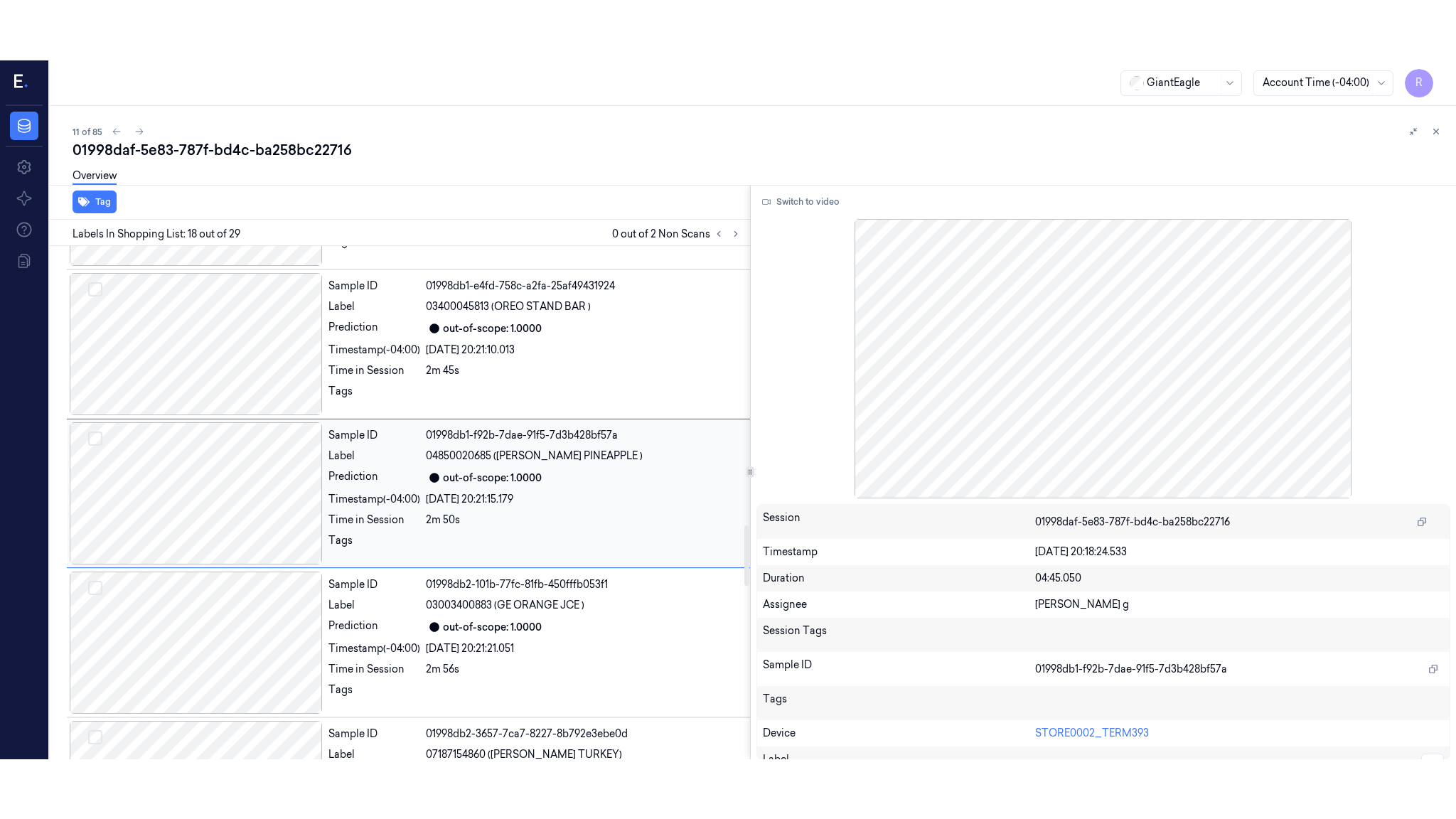
scroll to position [2354, 0]
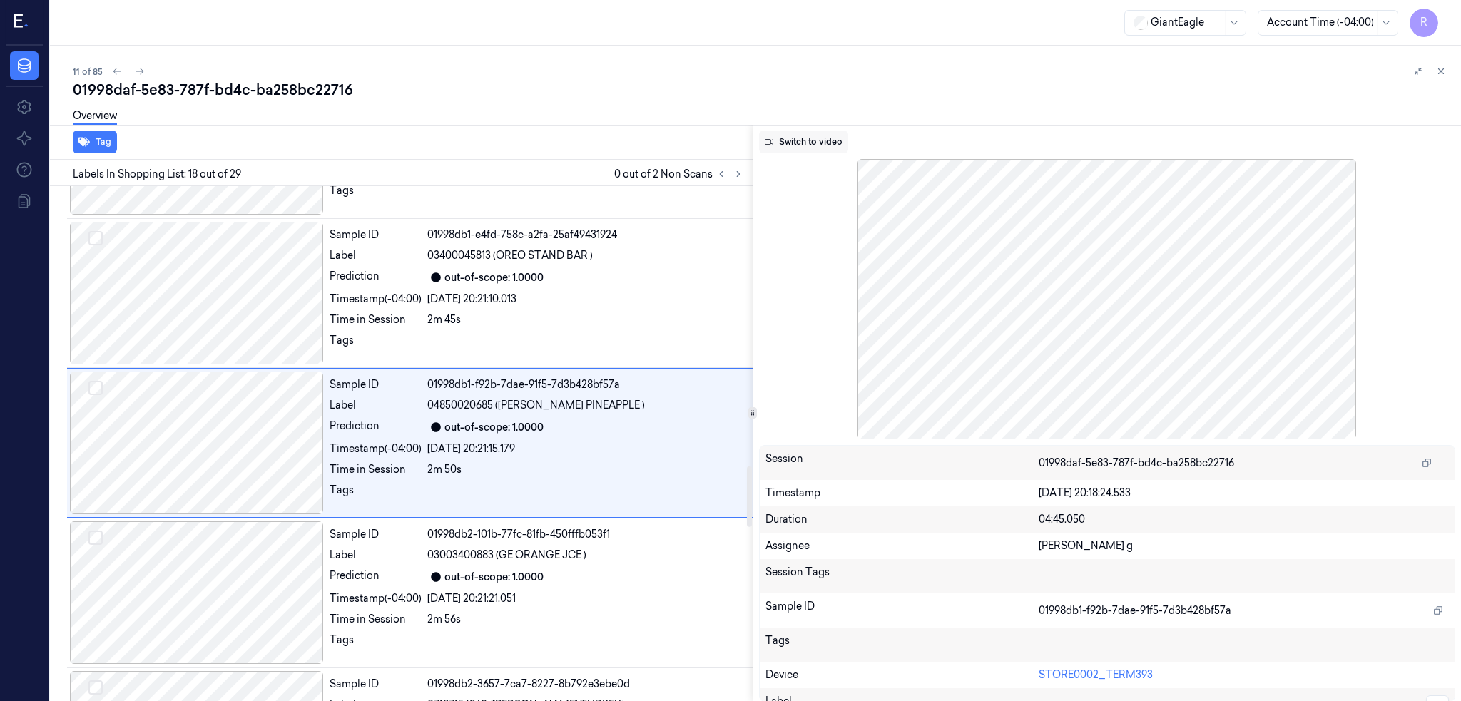
click at [820, 150] on button "Switch to video" at bounding box center [803, 142] width 89 height 23
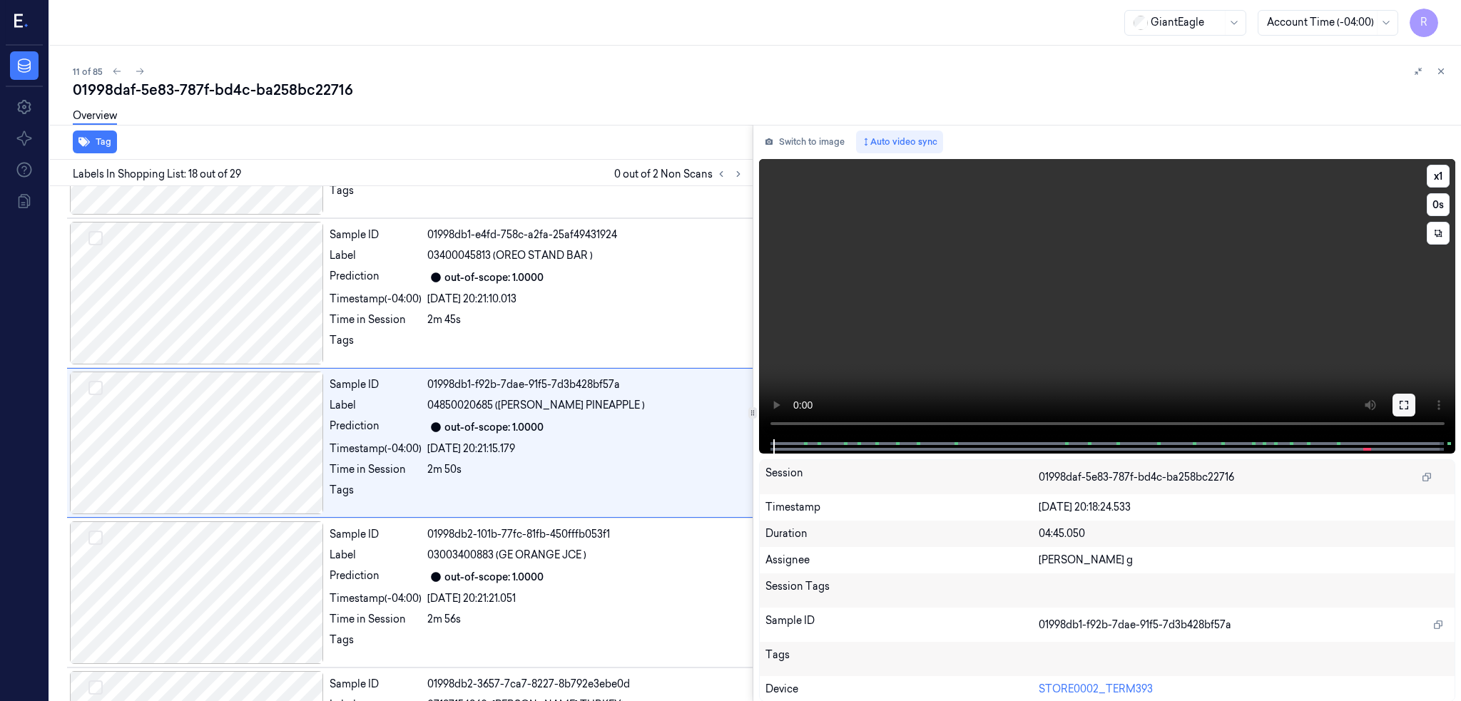
click at [1409, 402] on icon at bounding box center [1403, 404] width 11 height 11
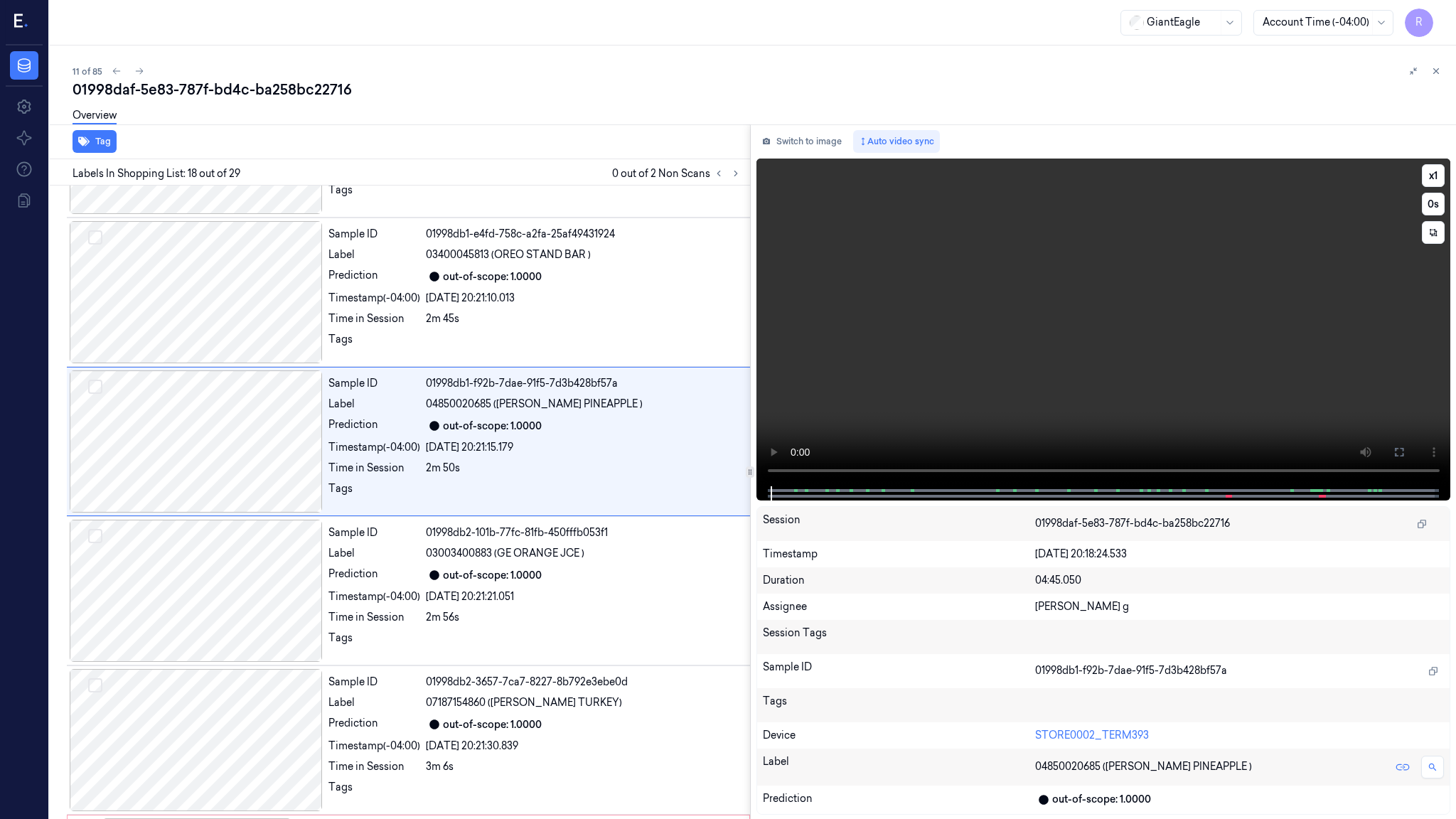
scroll to position [2295, 0]
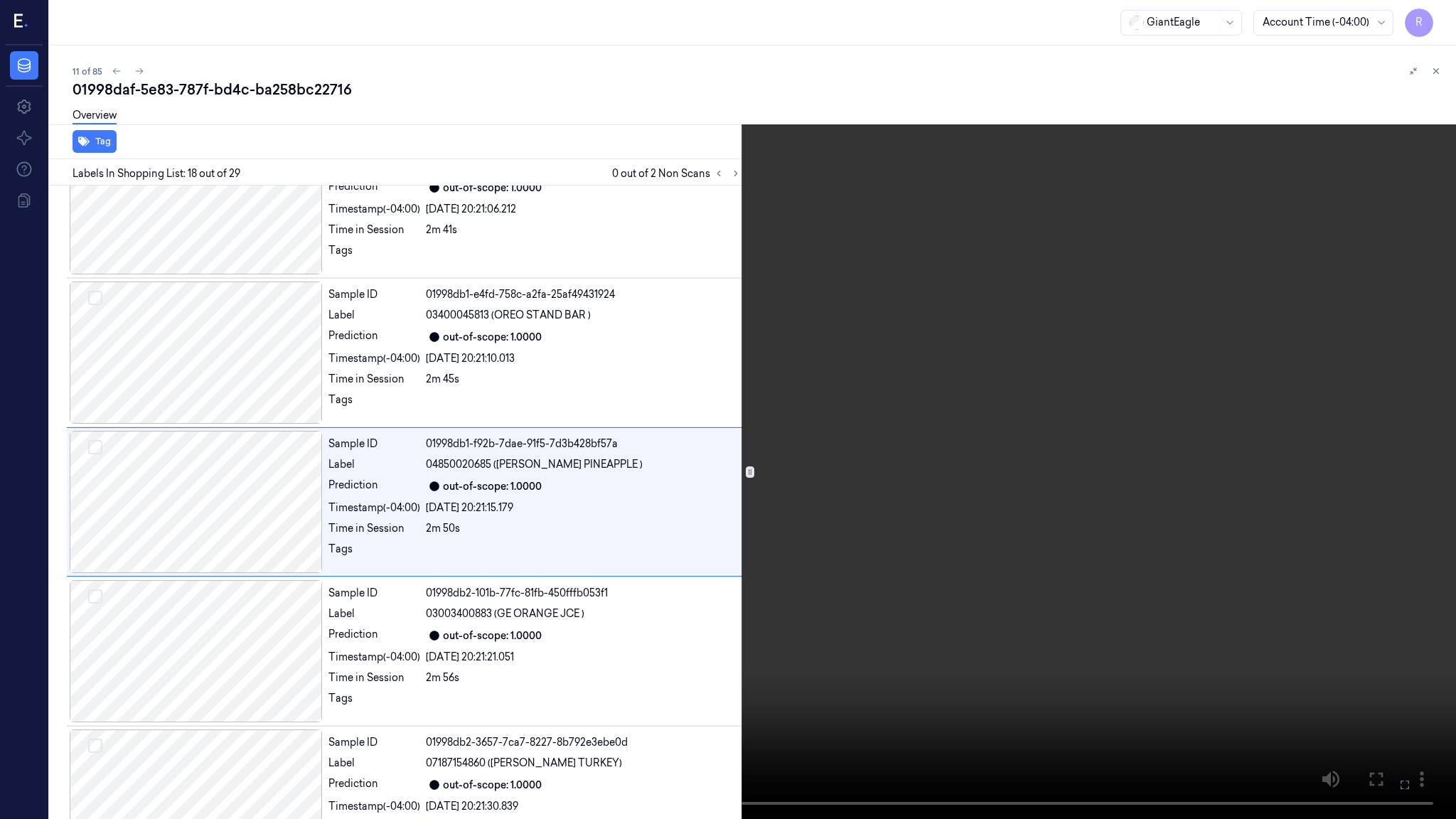
click at [812, 691] on video at bounding box center [728, 410] width 1456 height 819
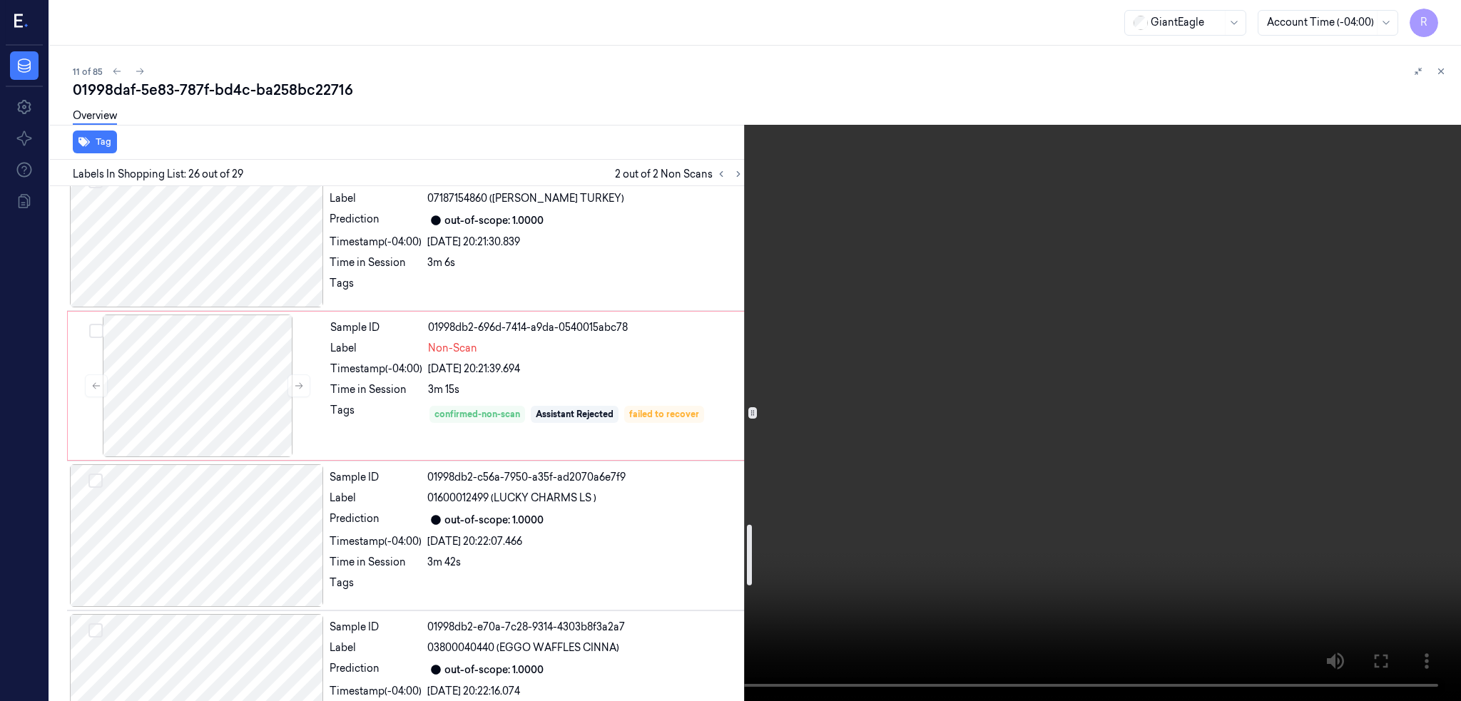
scroll to position [2836, 0]
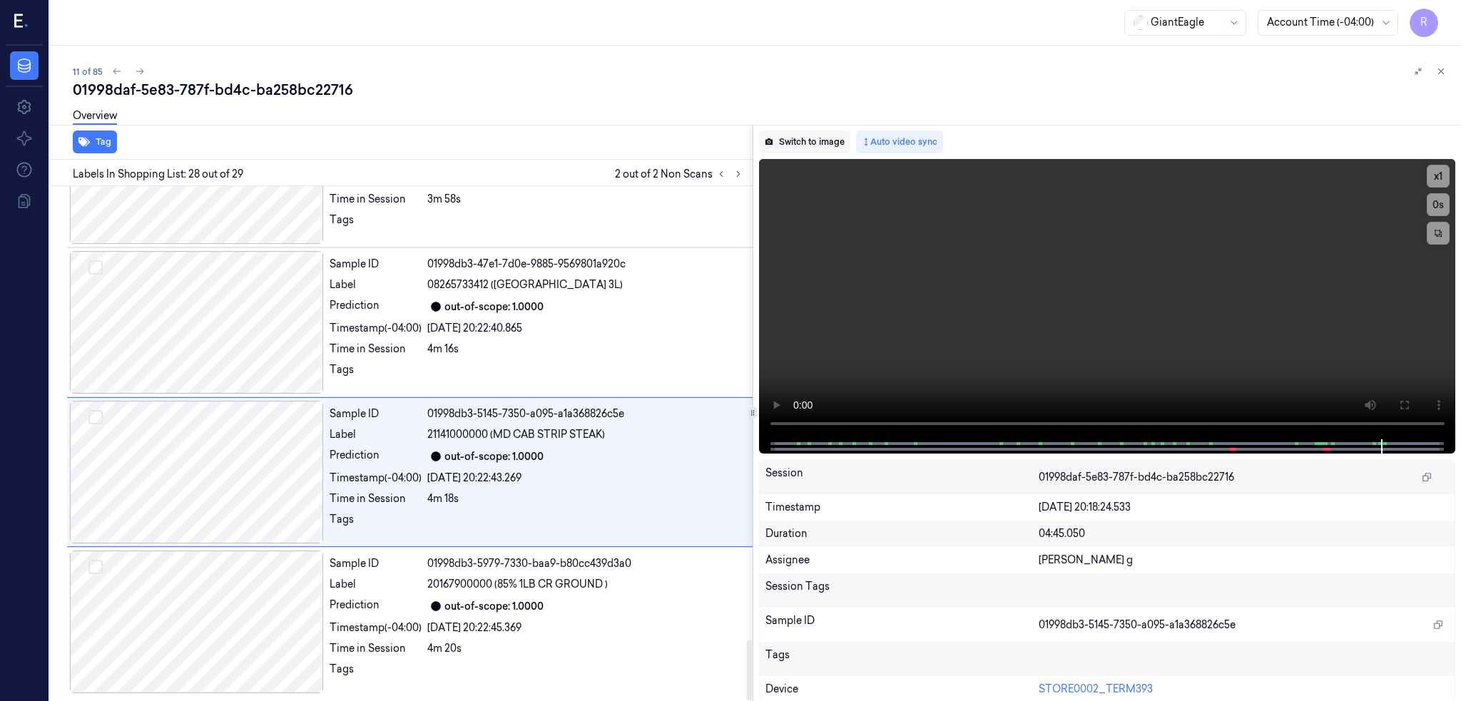
click at [811, 138] on button "Switch to image" at bounding box center [804, 142] width 91 height 23
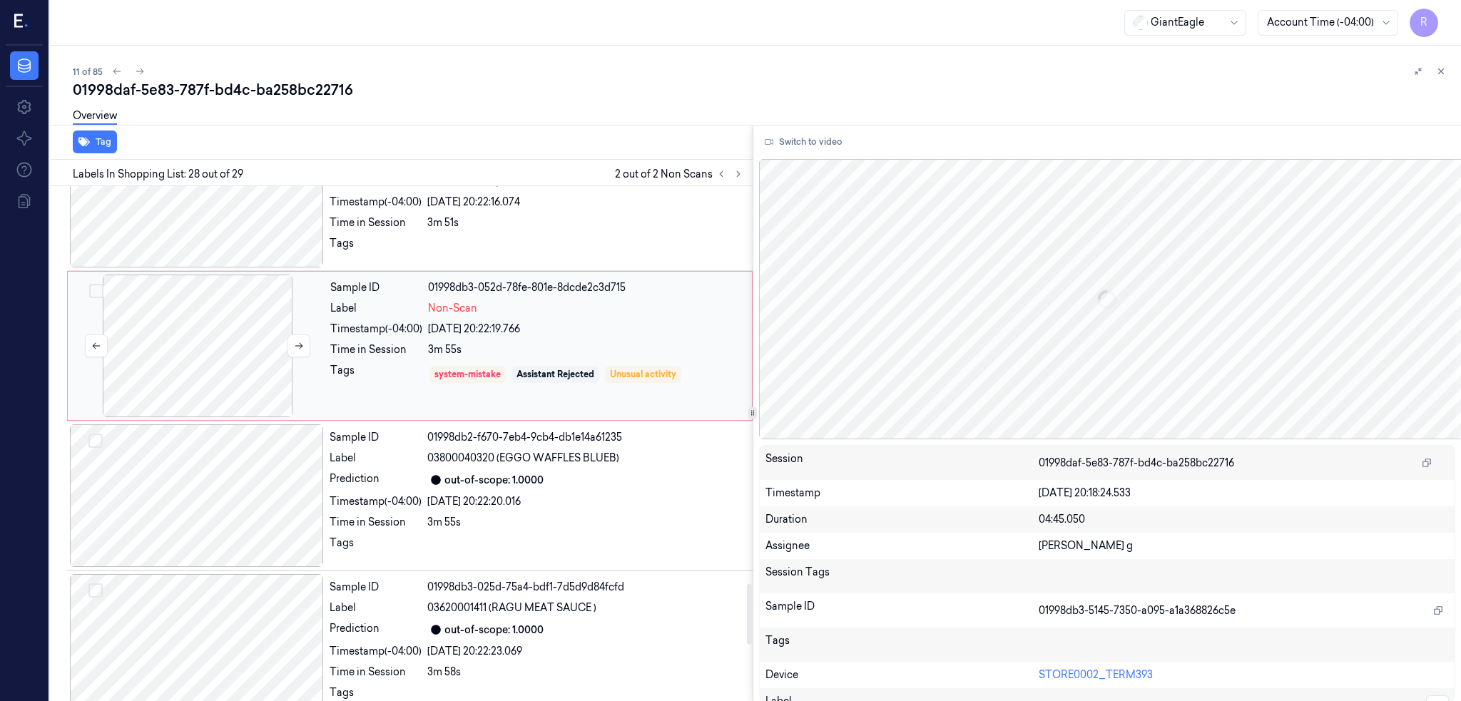
click at [251, 348] on div at bounding box center [198, 346] width 254 height 143
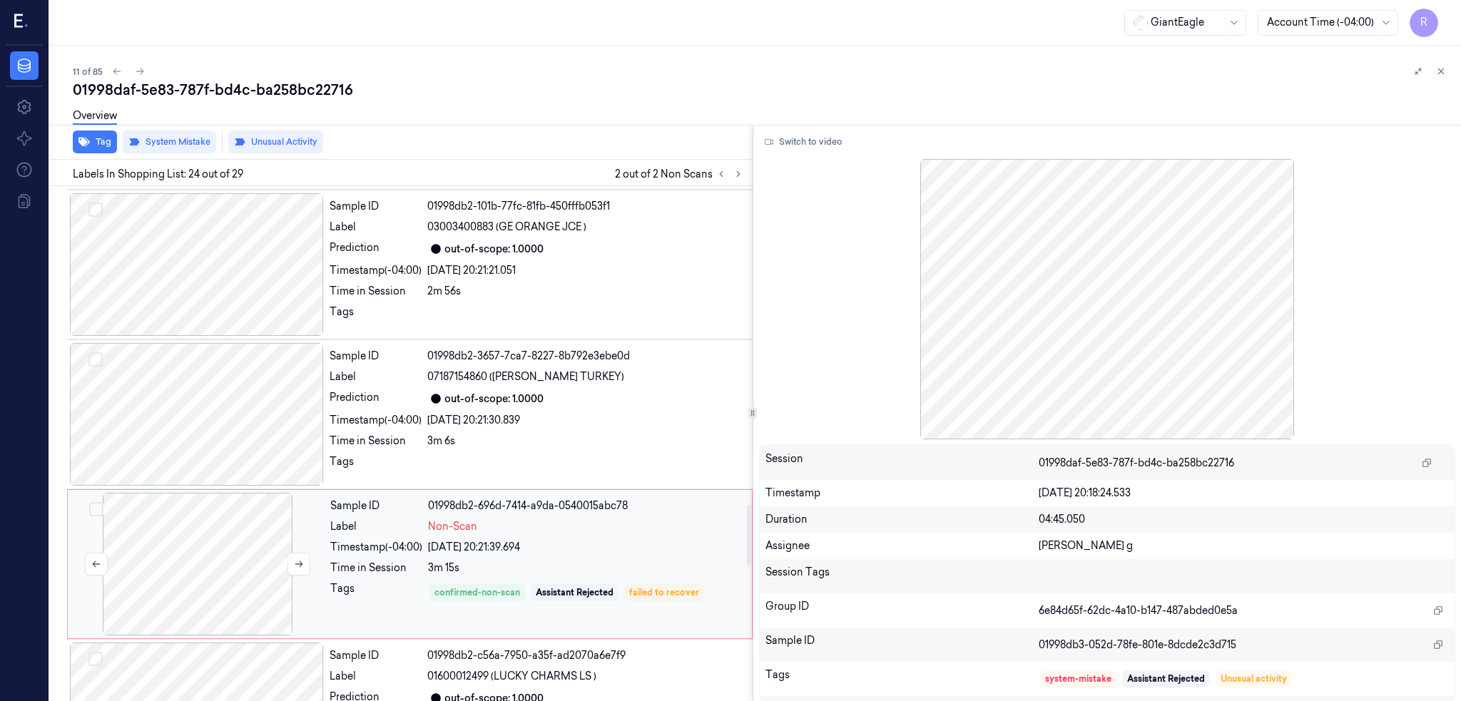
click at [229, 560] on div at bounding box center [198, 564] width 254 height 143
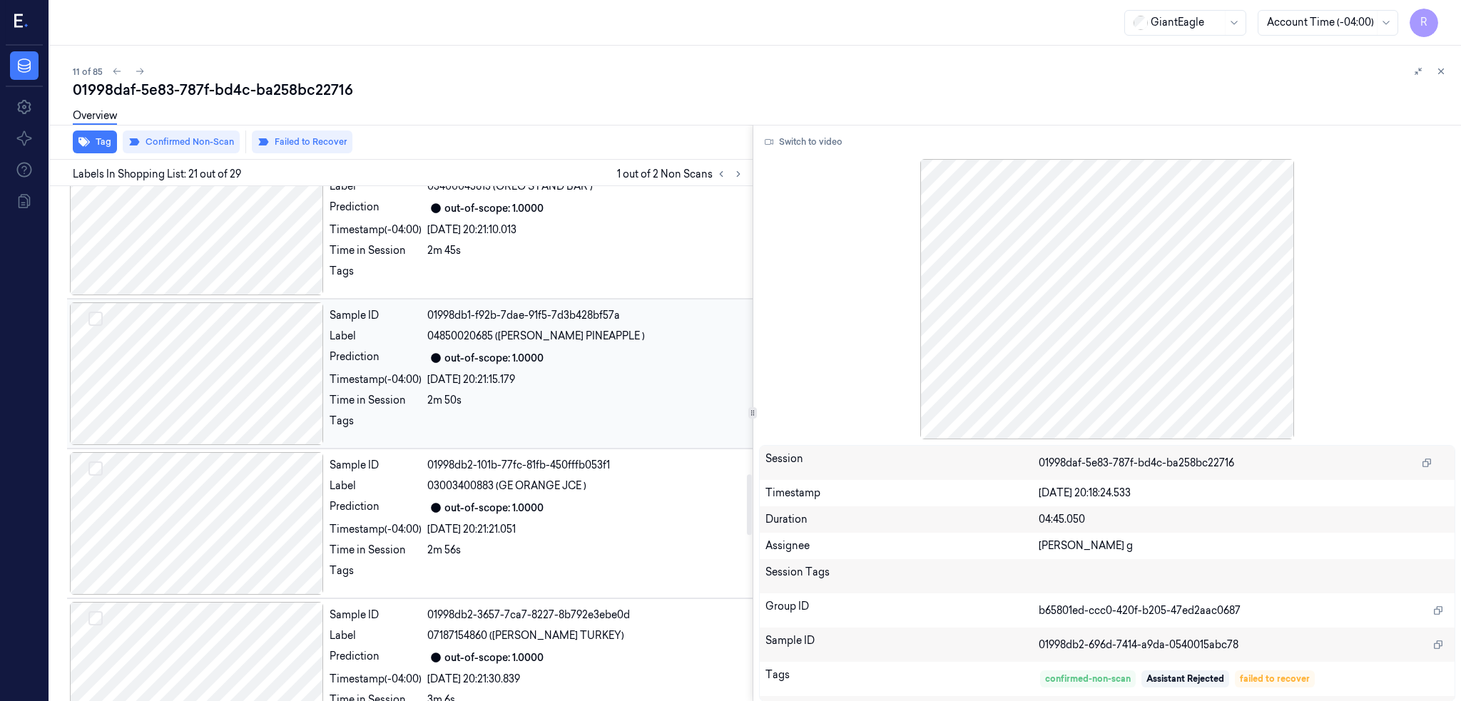
click at [229, 354] on div at bounding box center [197, 373] width 254 height 143
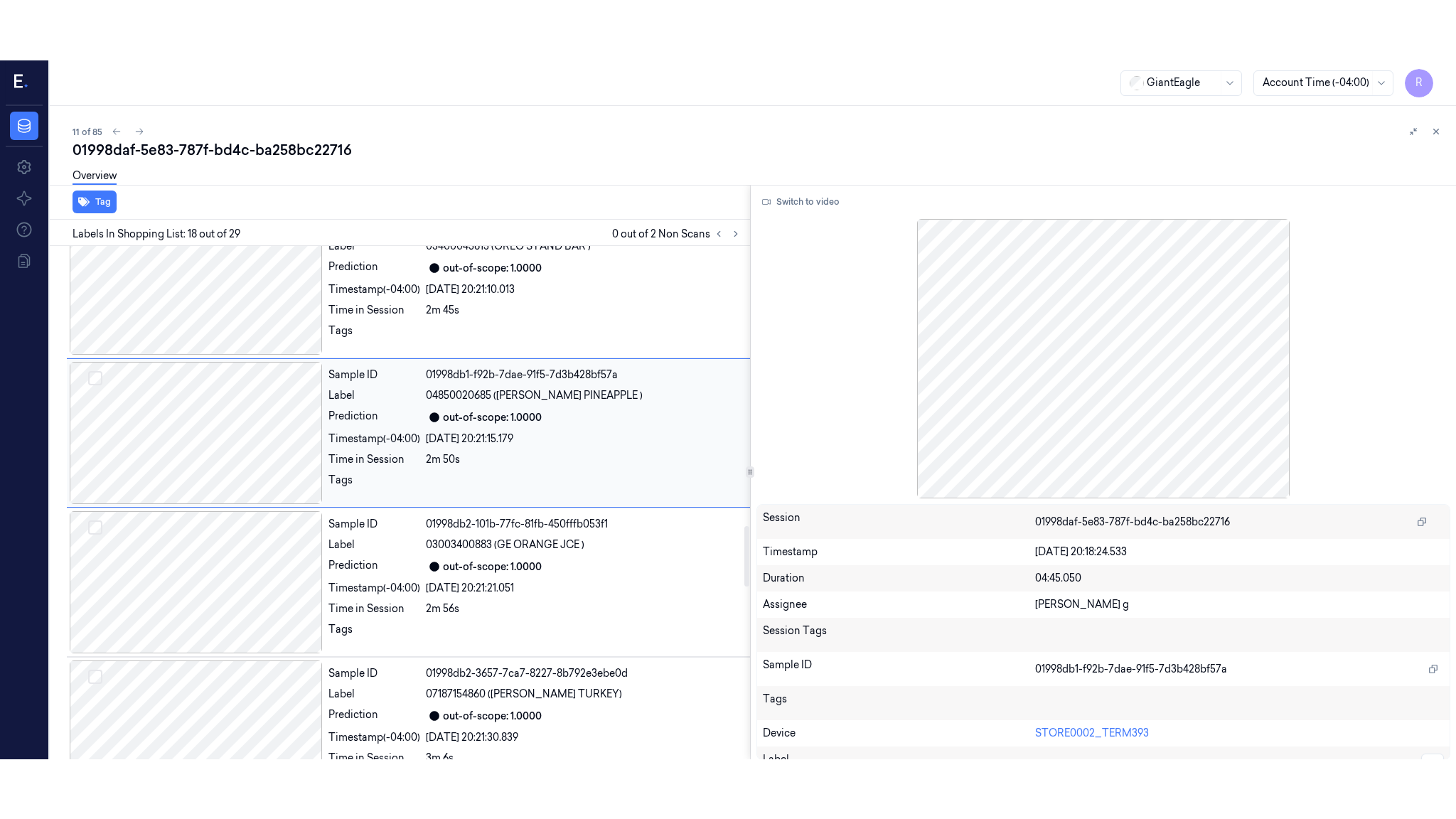
scroll to position [2354, 0]
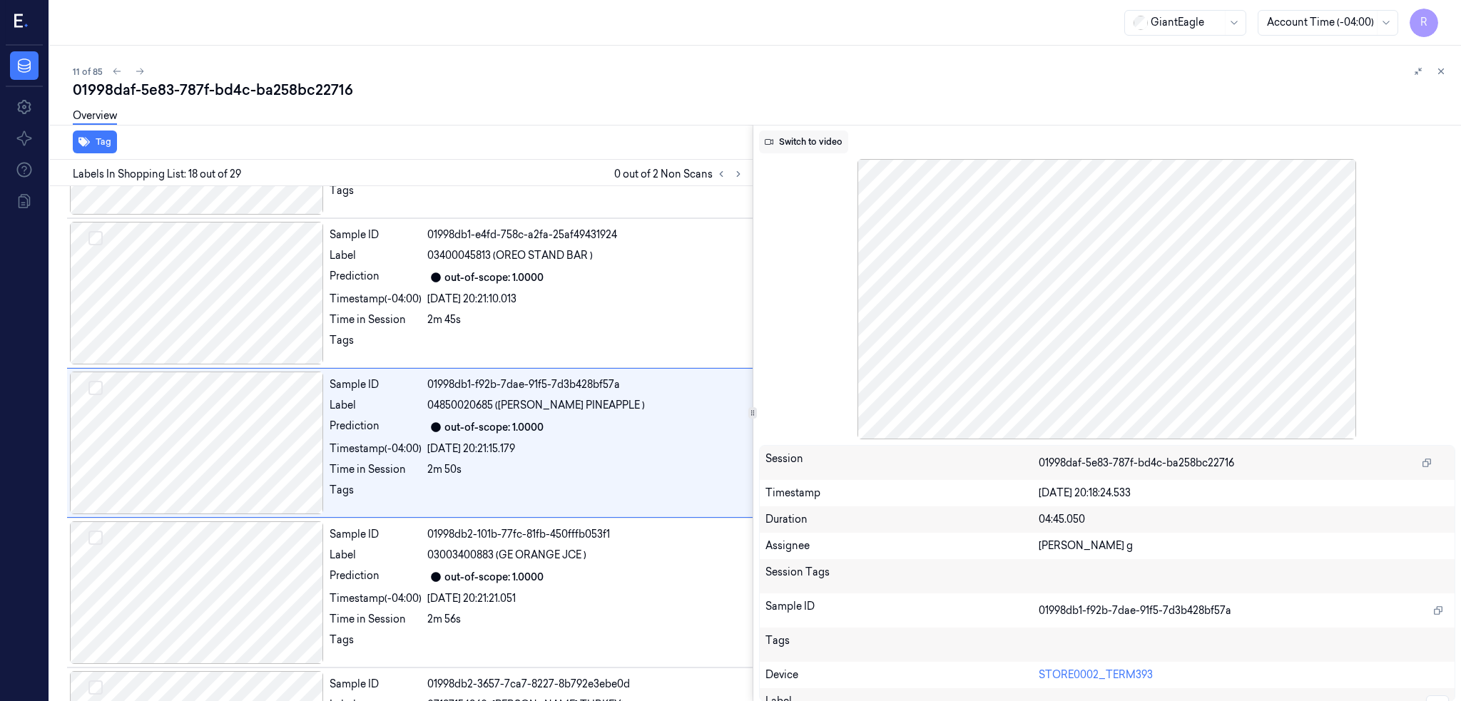
click at [791, 131] on button "Switch to video" at bounding box center [803, 142] width 89 height 23
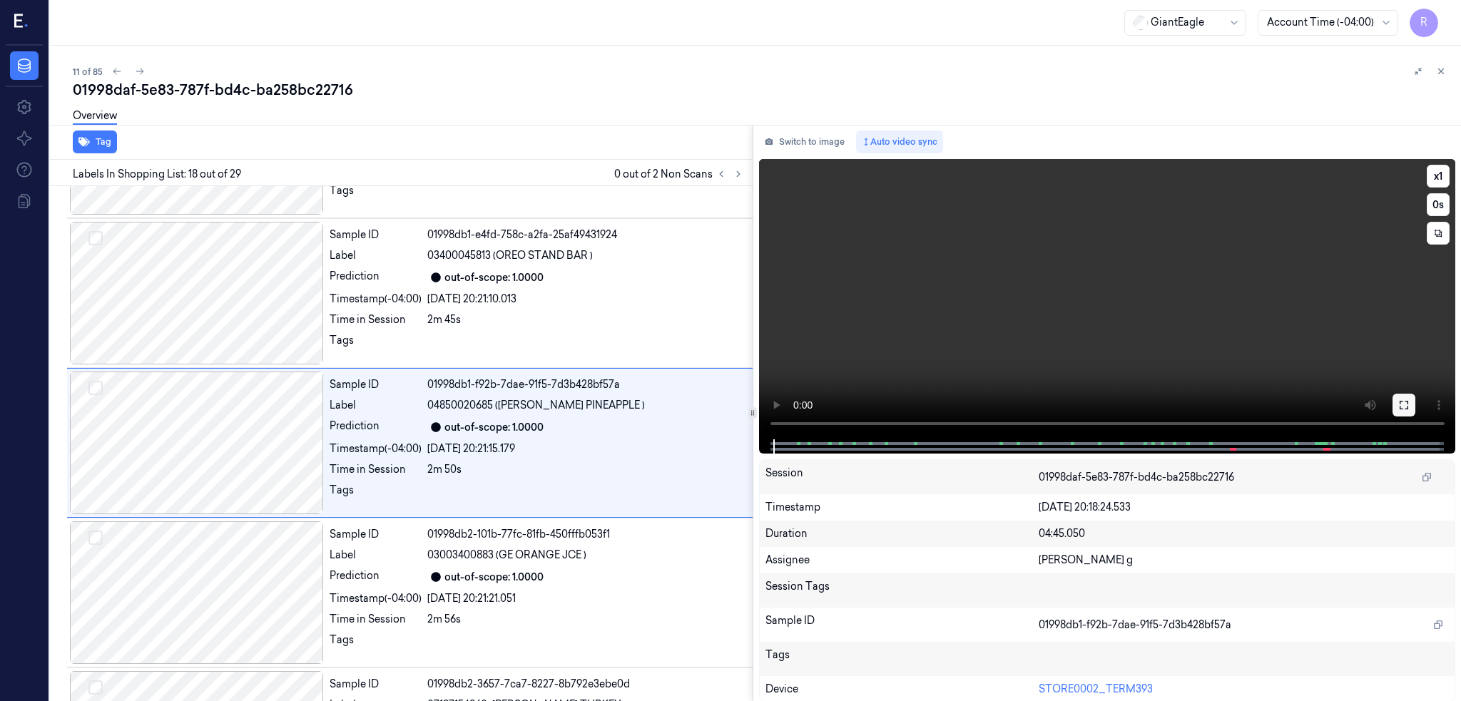
click at [1415, 399] on button at bounding box center [1403, 405] width 23 height 23
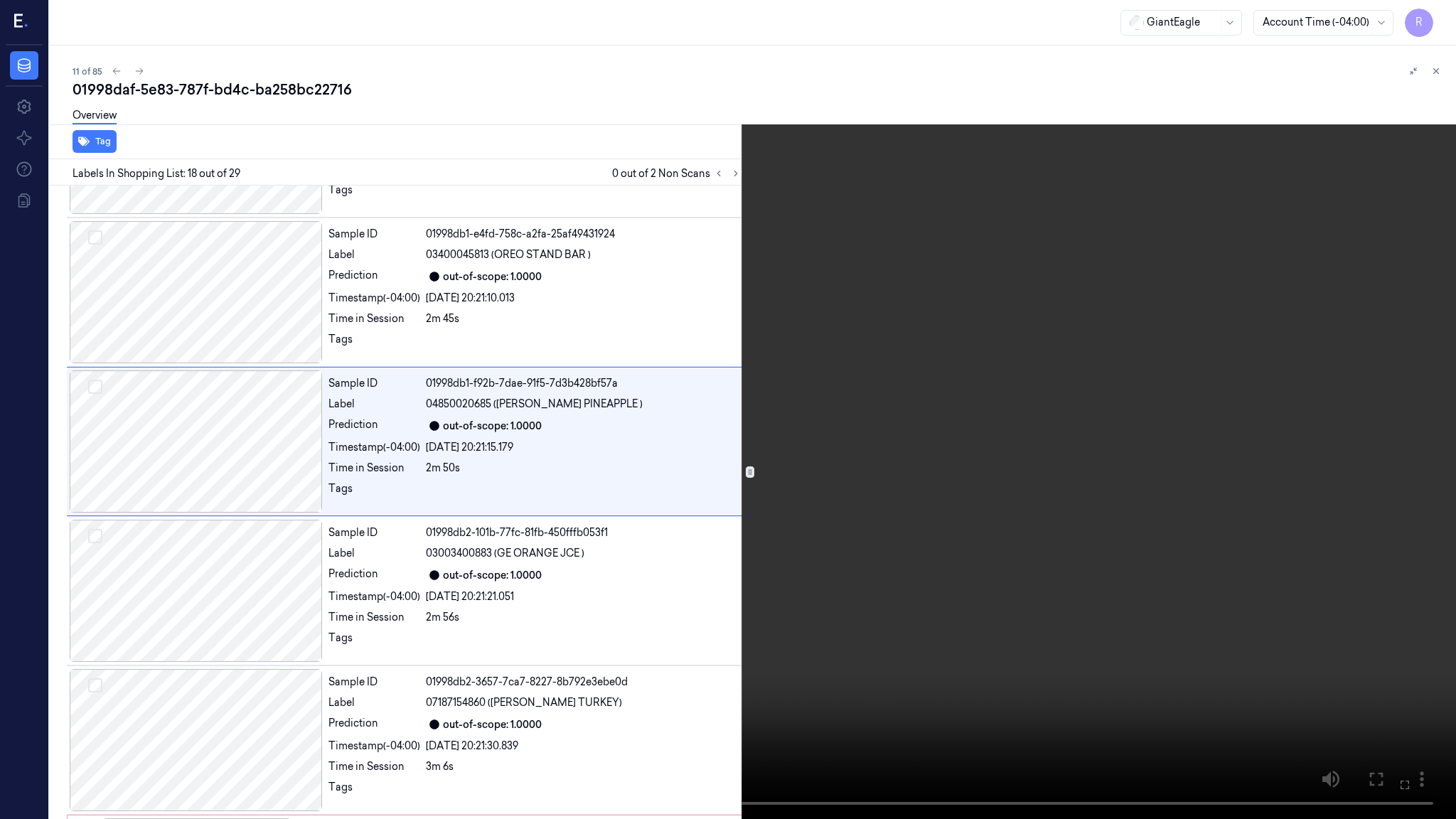
click at [684, 467] on video at bounding box center [728, 410] width 1456 height 819
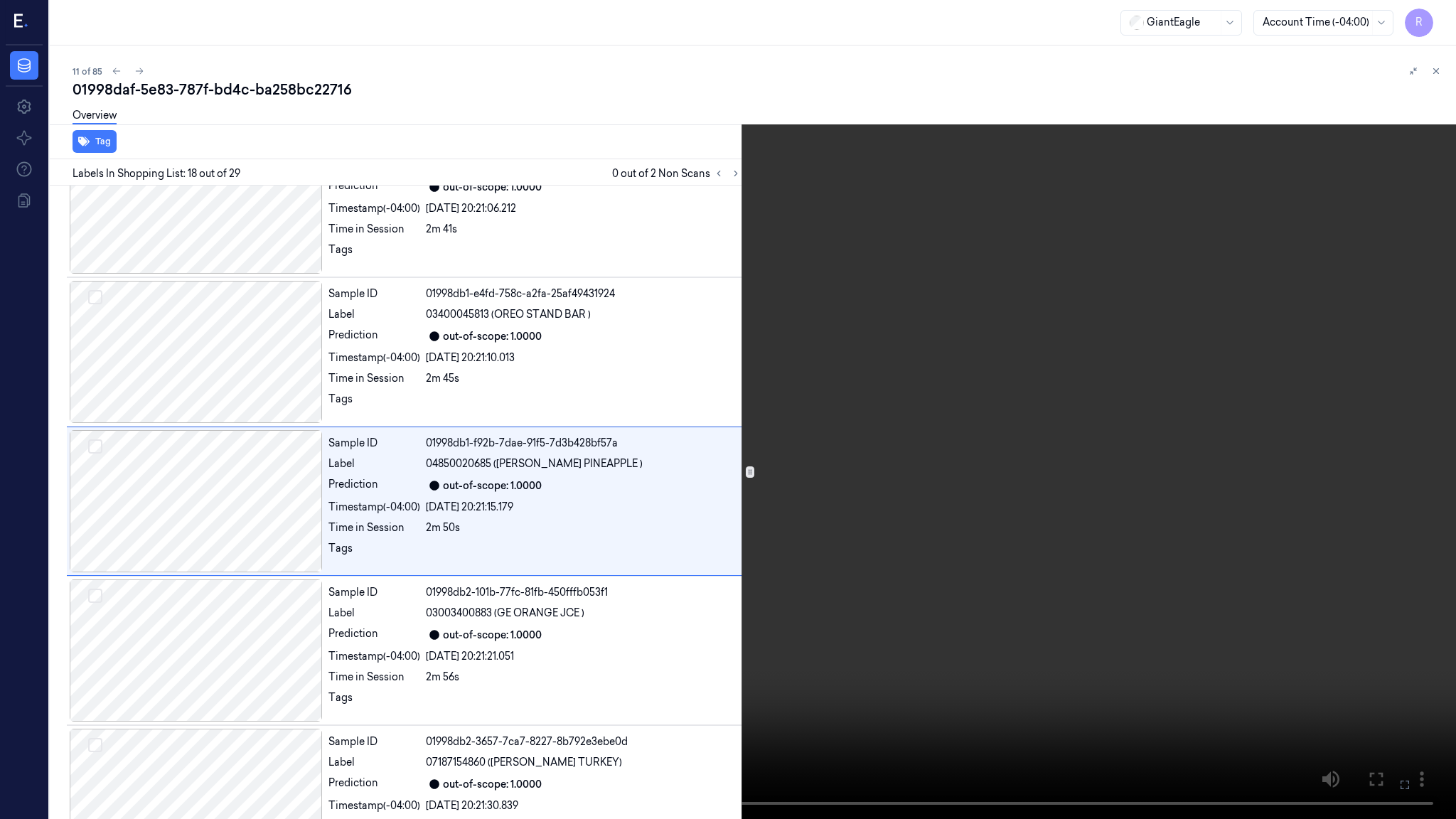
scroll to position [2295, 0]
click at [762, 524] on video at bounding box center [728, 410] width 1456 height 819
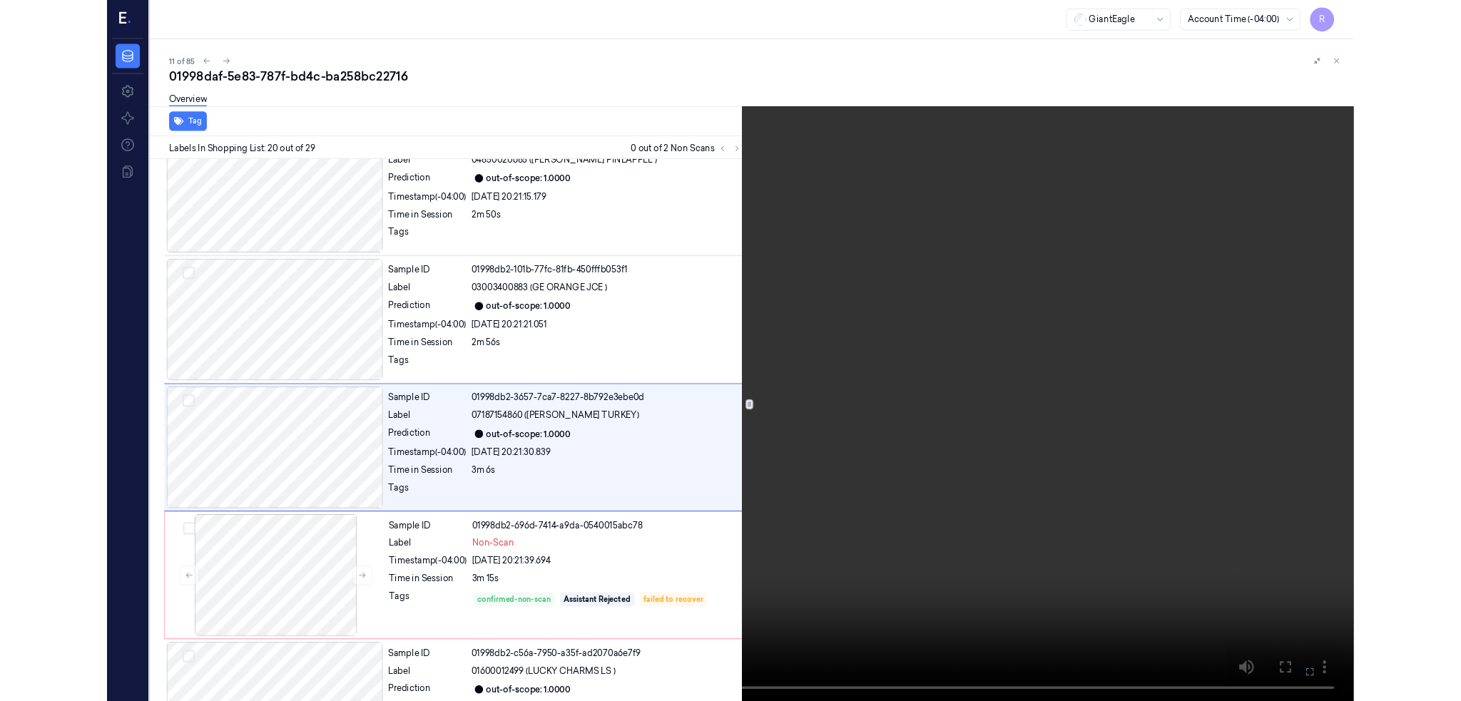
scroll to position [2603, 0]
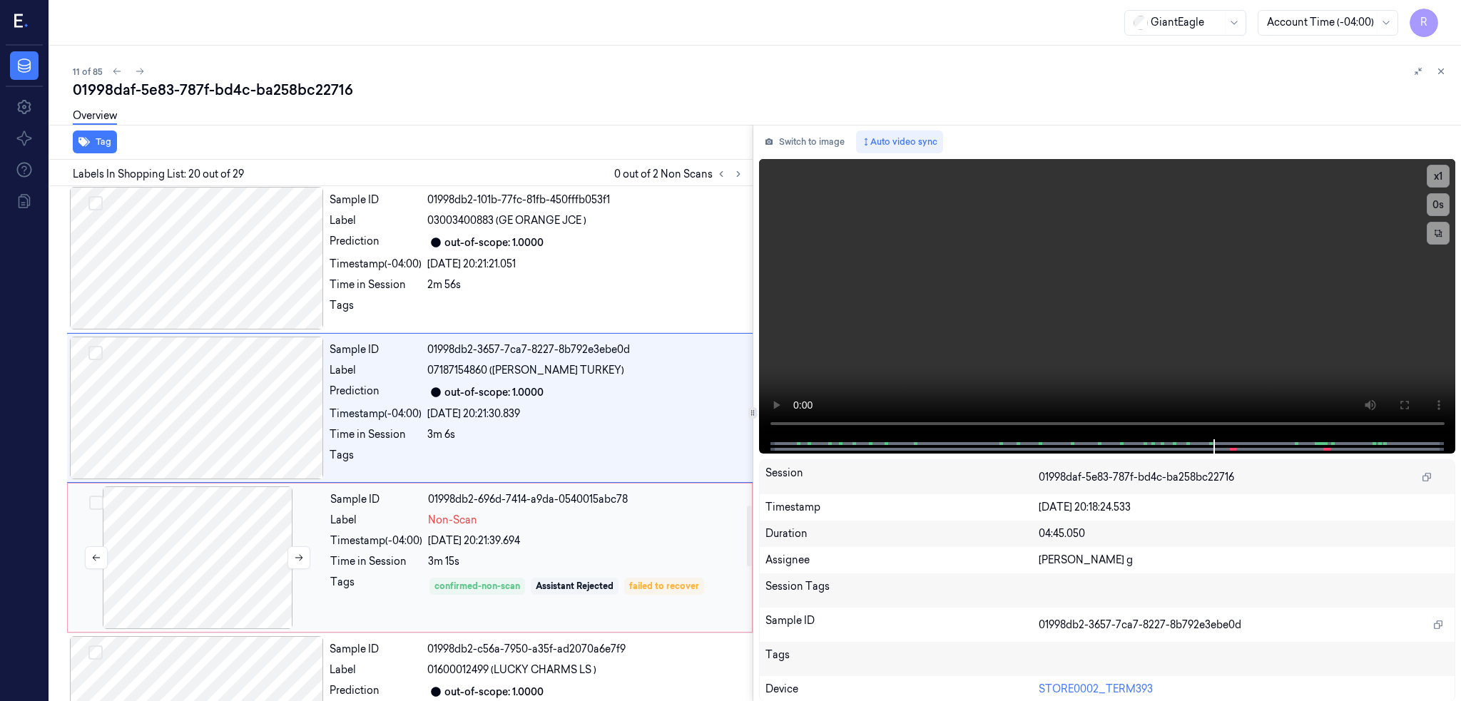
click at [247, 560] on div at bounding box center [198, 557] width 254 height 143
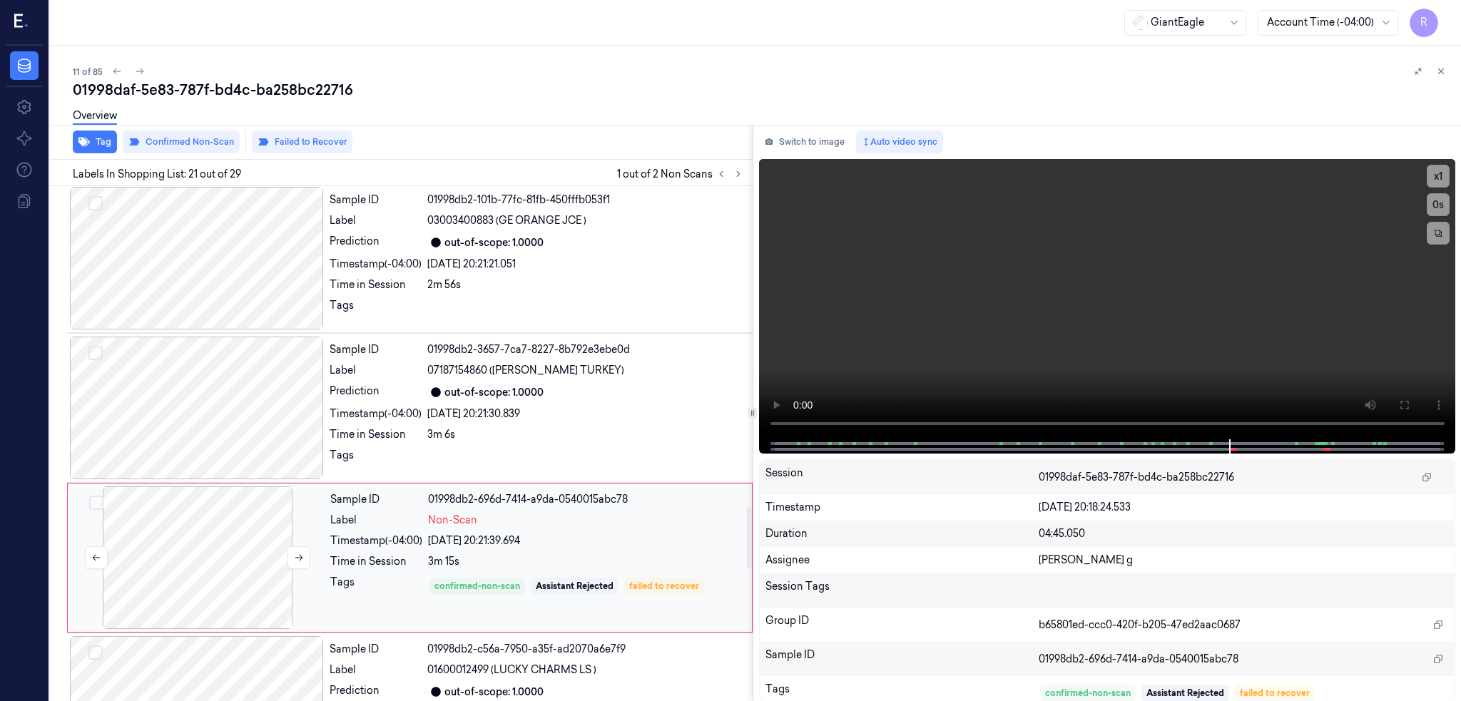
scroll to position [2813, 0]
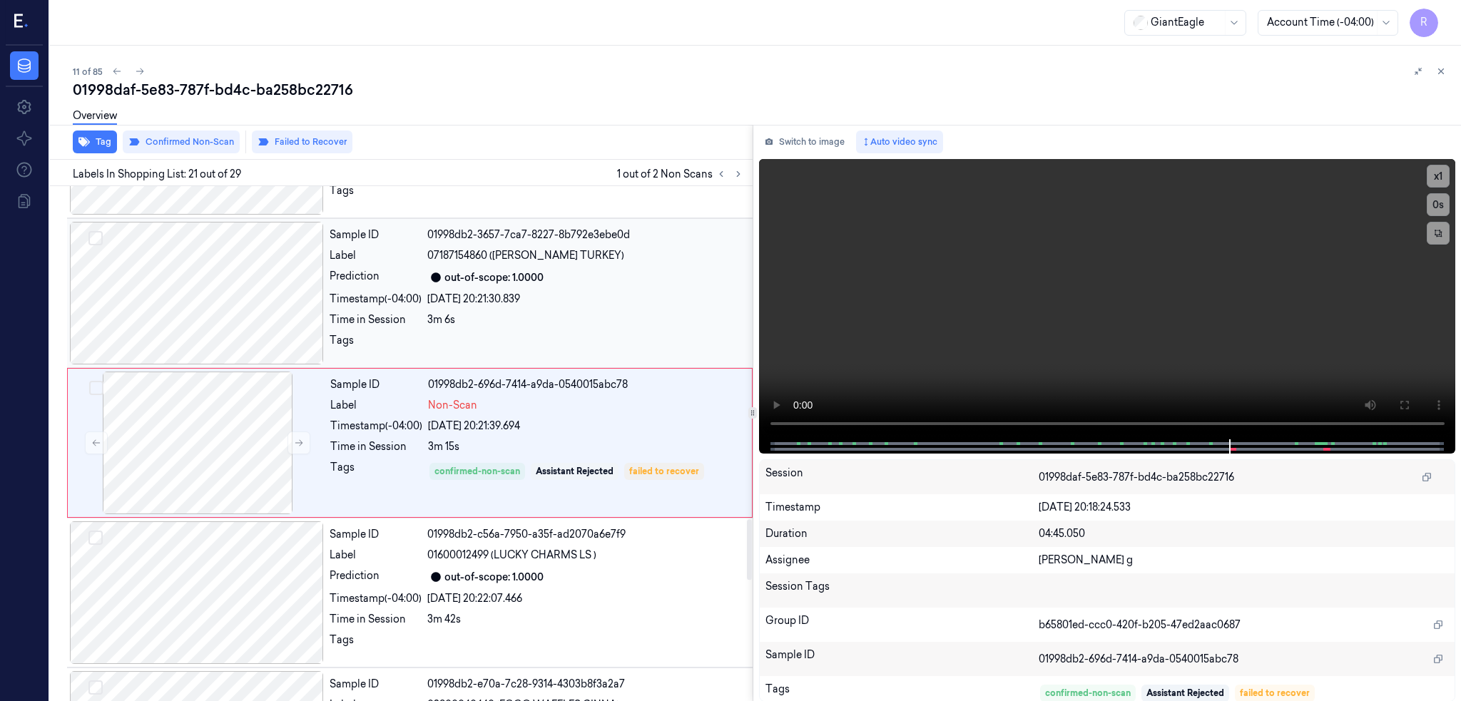
click at [280, 319] on div at bounding box center [197, 293] width 254 height 143
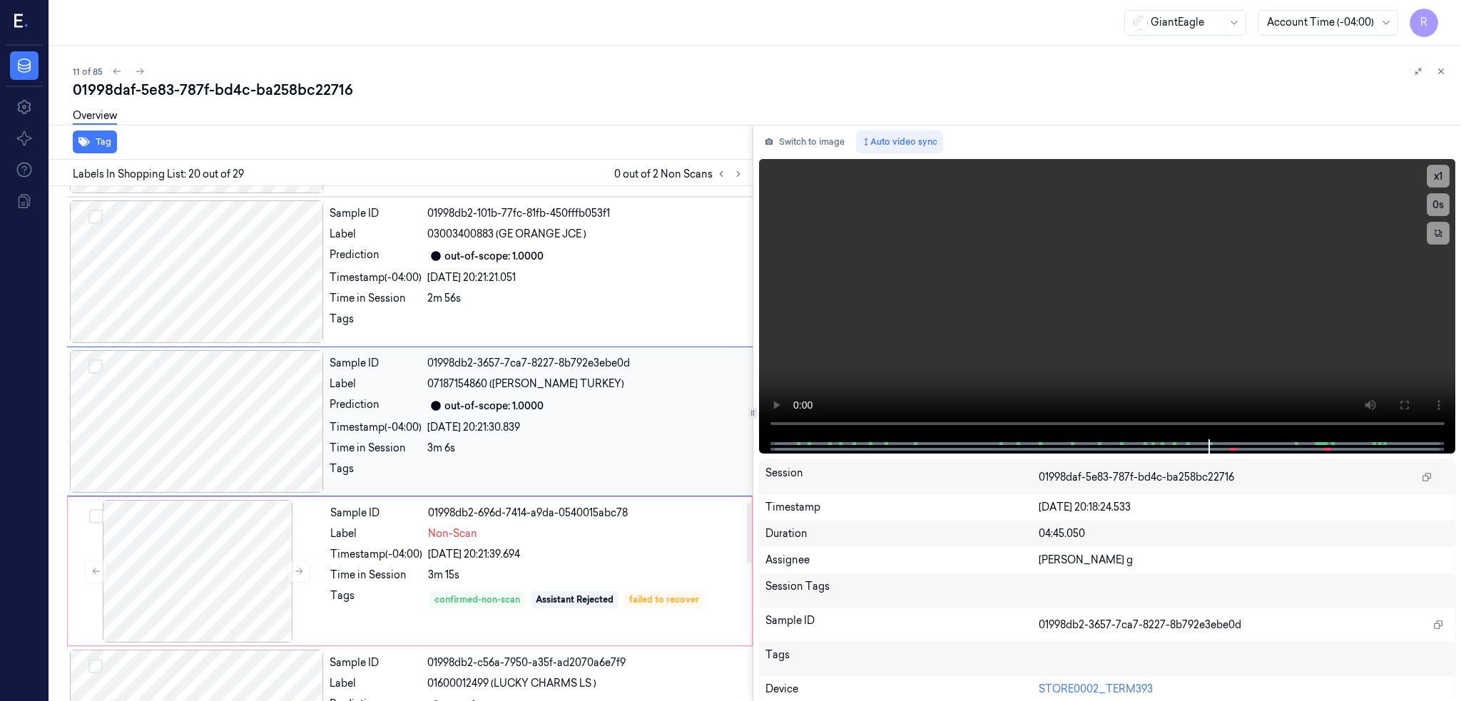
scroll to position [2663, 0]
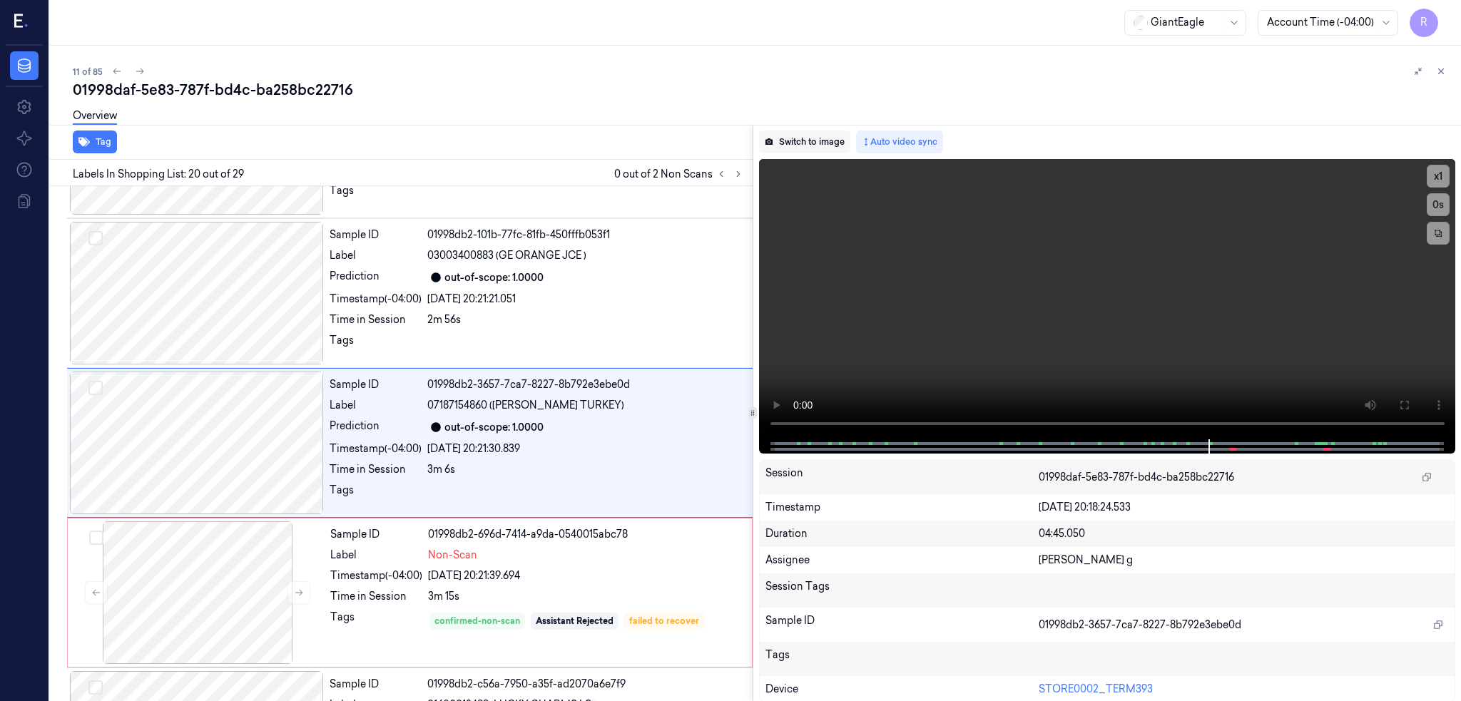
click at [815, 142] on button "Switch to image" at bounding box center [804, 142] width 91 height 23
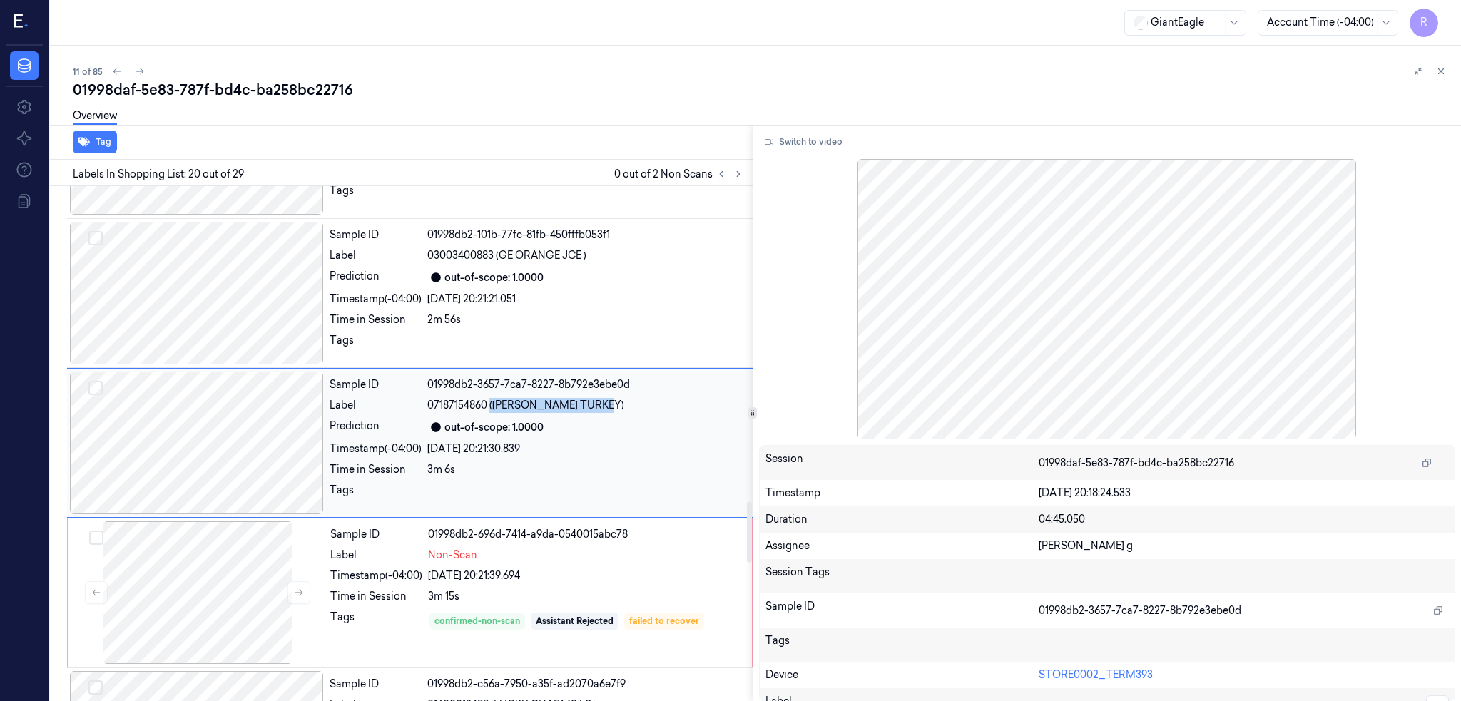
drag, startPoint x: 489, startPoint y: 404, endPoint x: 623, endPoint y: 403, distance: 133.4
click at [623, 403] on div "07187154860 (OSCAR MAYER TURKEY)" at bounding box center [585, 405] width 317 height 15
click at [245, 454] on div at bounding box center [197, 443] width 254 height 143
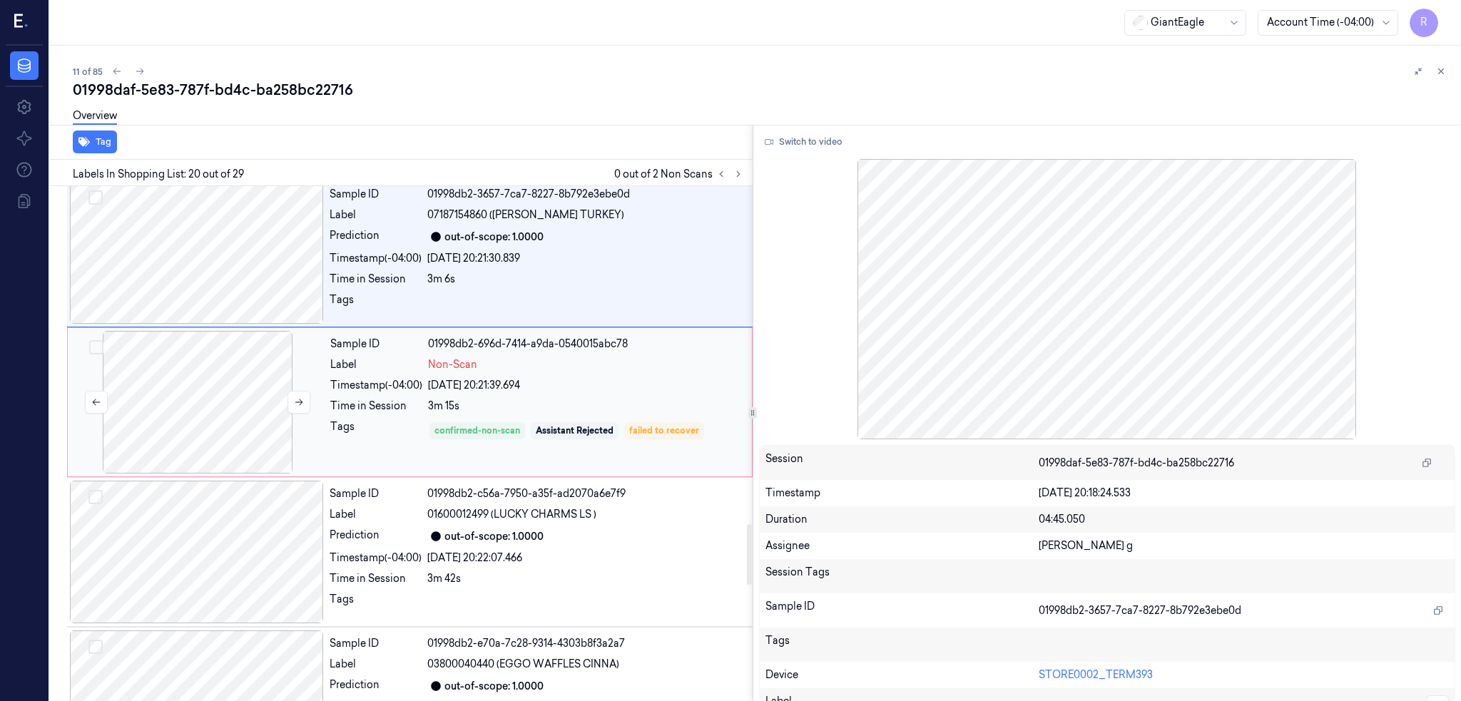
click at [190, 389] on div at bounding box center [198, 402] width 254 height 143
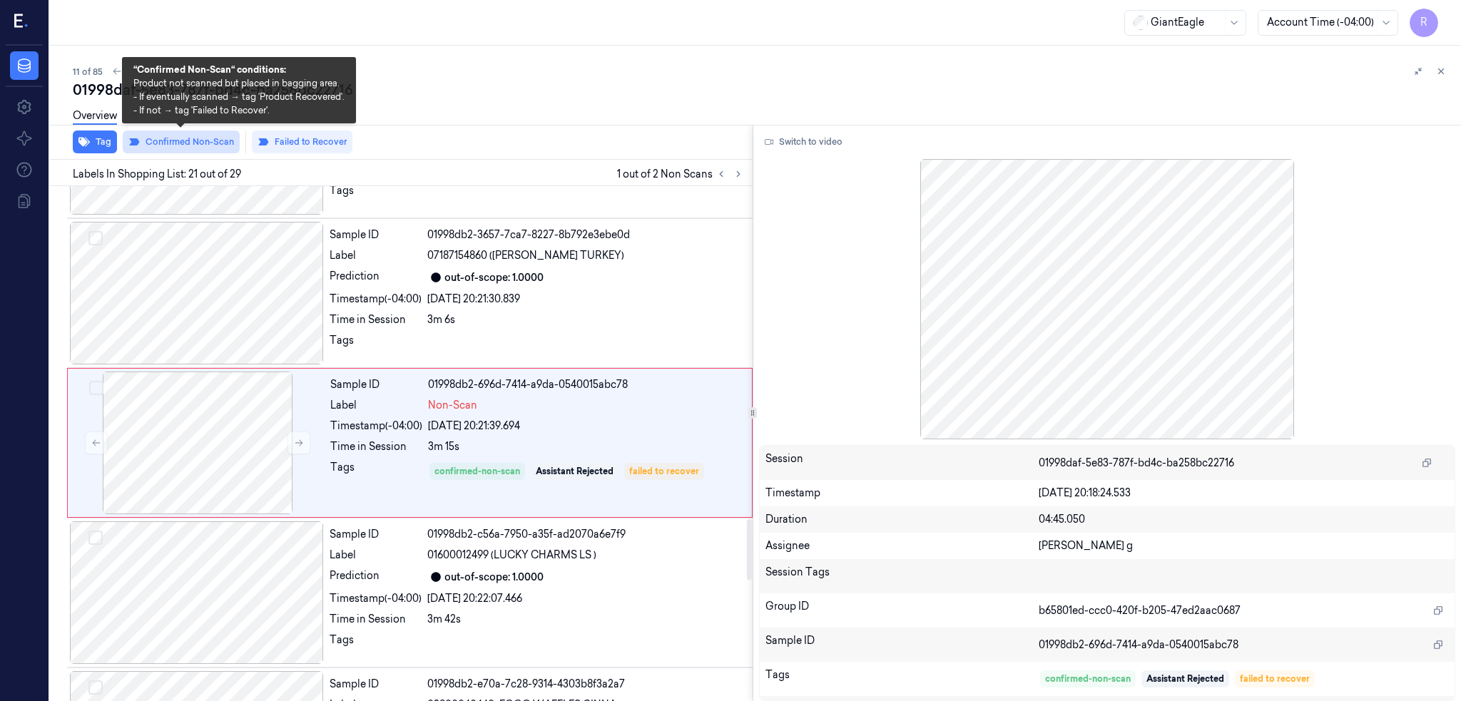
click at [189, 137] on button "Confirmed Non-Scan" at bounding box center [181, 142] width 117 height 23
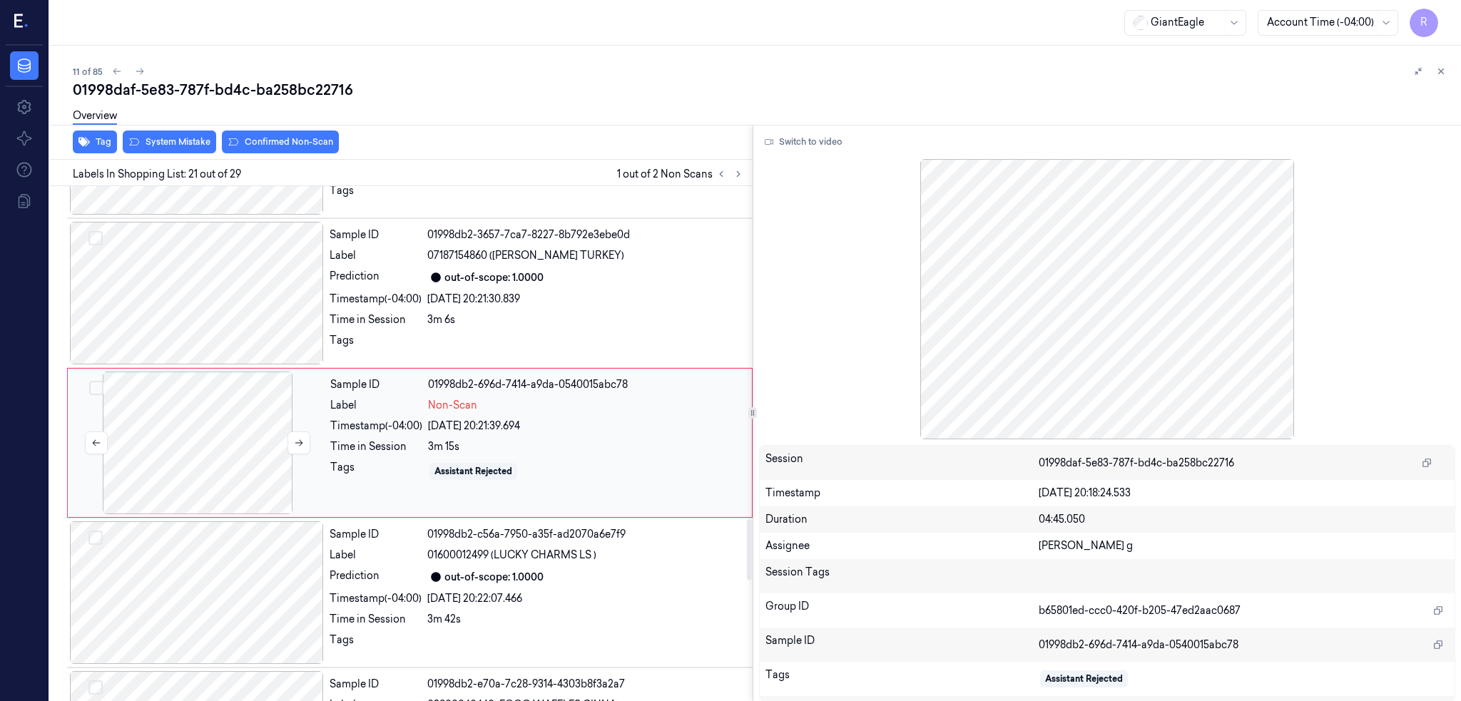
click at [230, 431] on div at bounding box center [198, 443] width 254 height 143
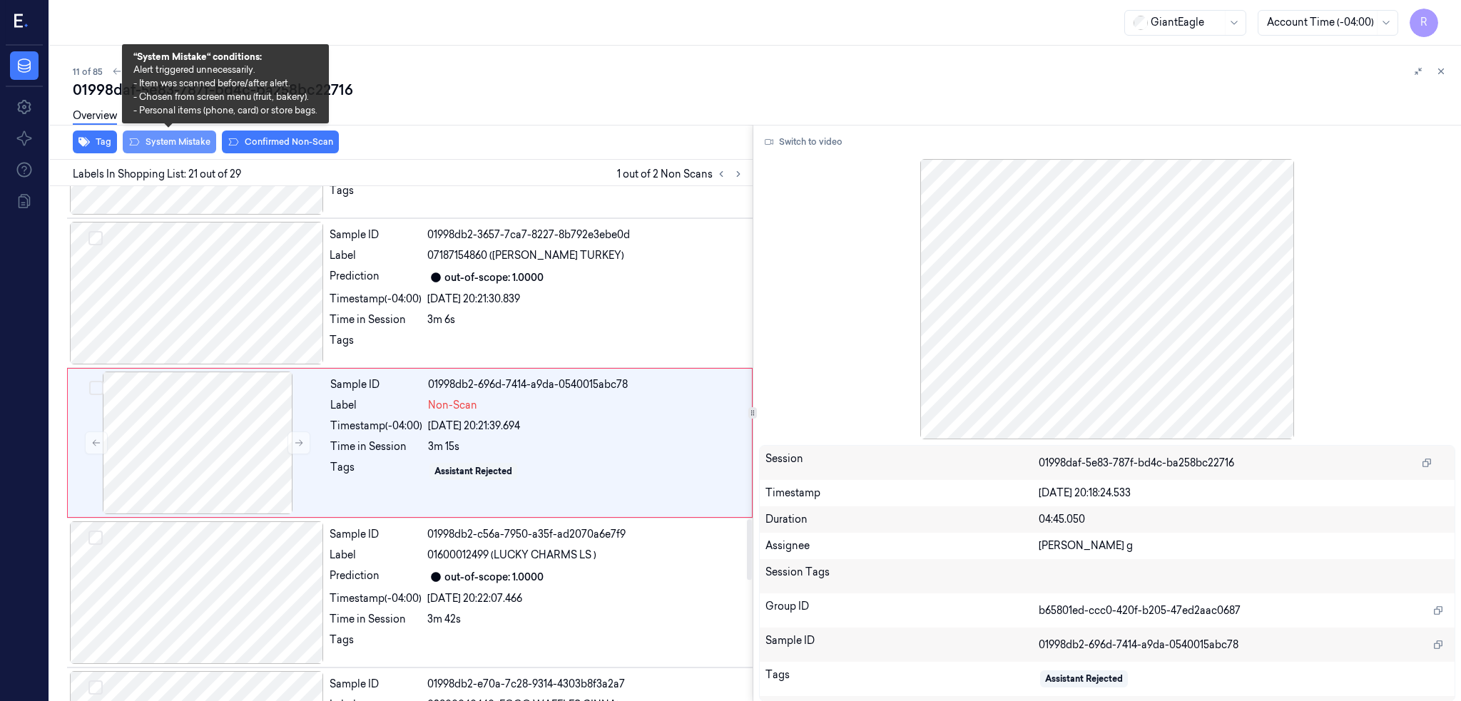
click at [200, 140] on button "System Mistake" at bounding box center [169, 142] width 93 height 23
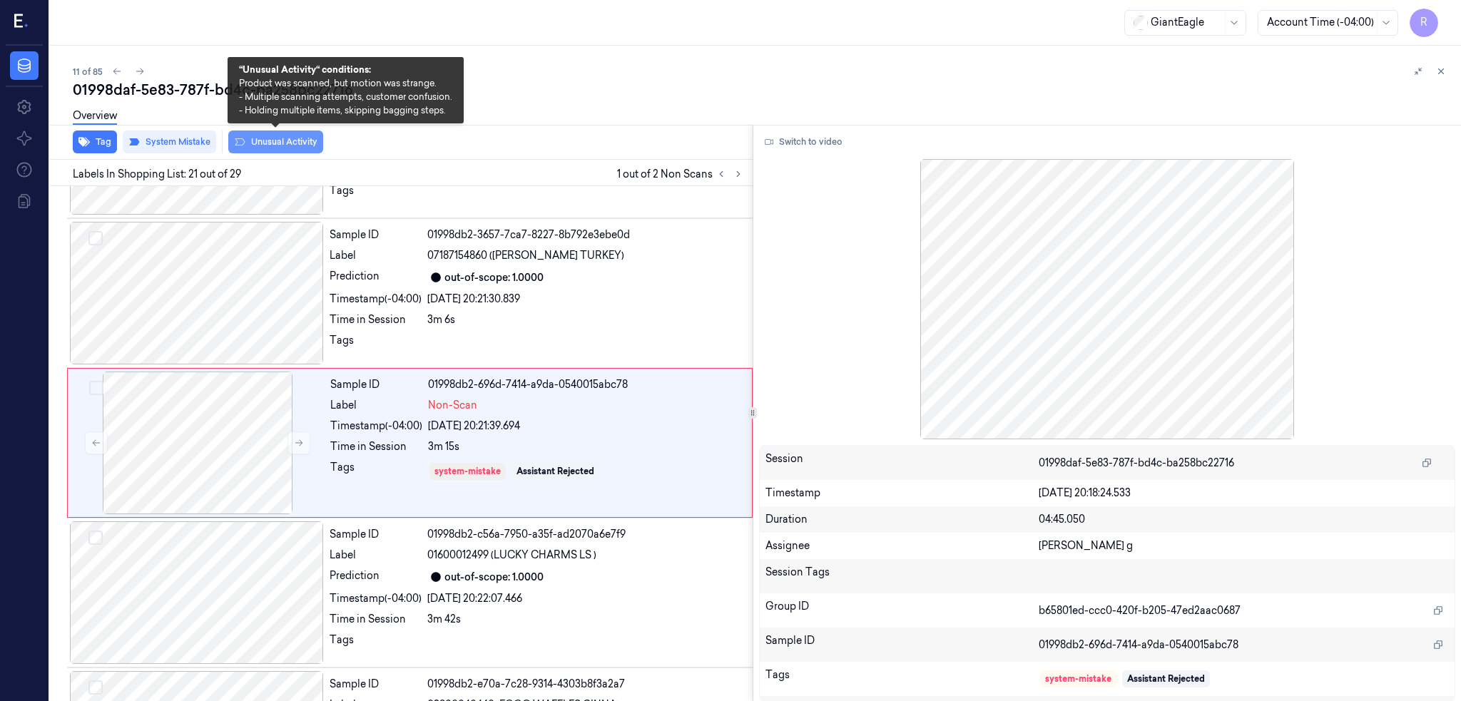
click at [301, 148] on button "Unusual Activity" at bounding box center [275, 142] width 95 height 23
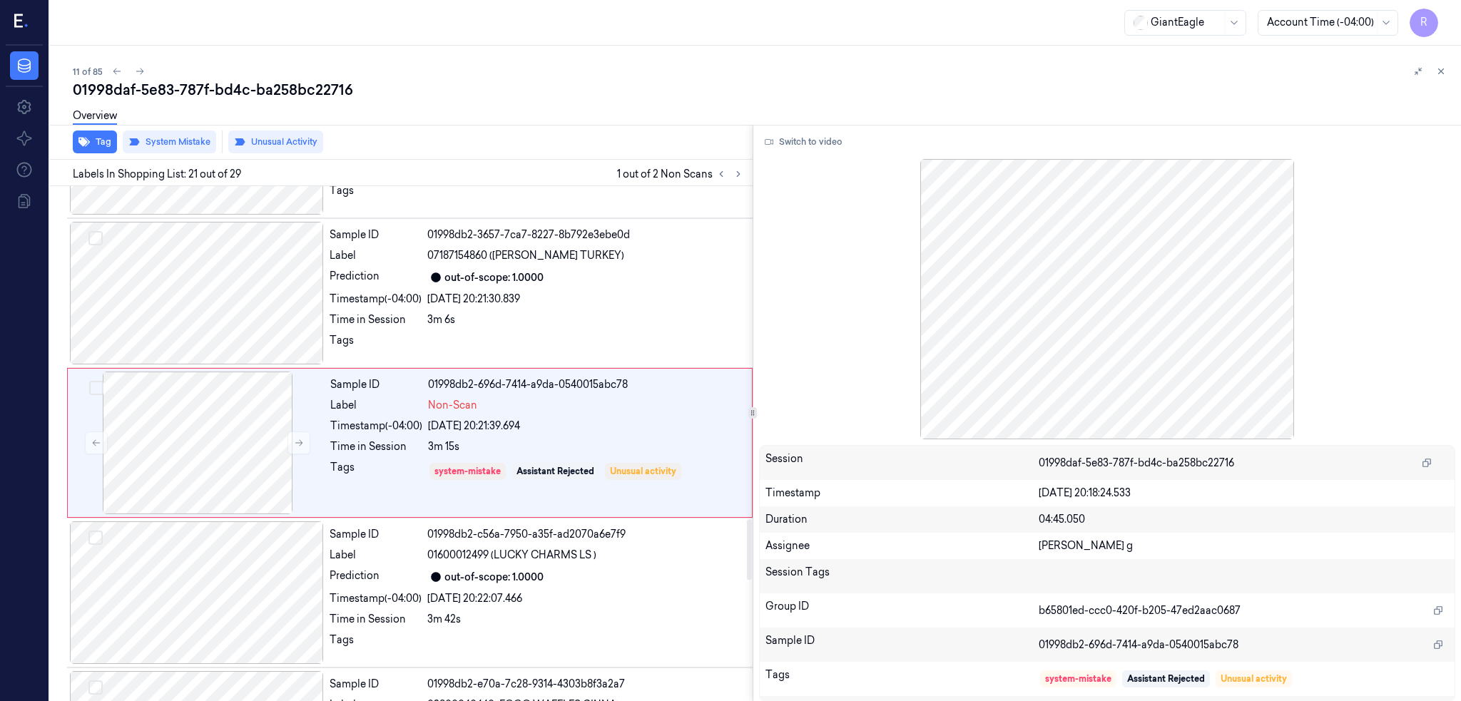
click at [245, 96] on div "01998daf-5e83-787f-bd4c-ba258bc22716" at bounding box center [761, 90] width 1376 height 20
copy div "-"
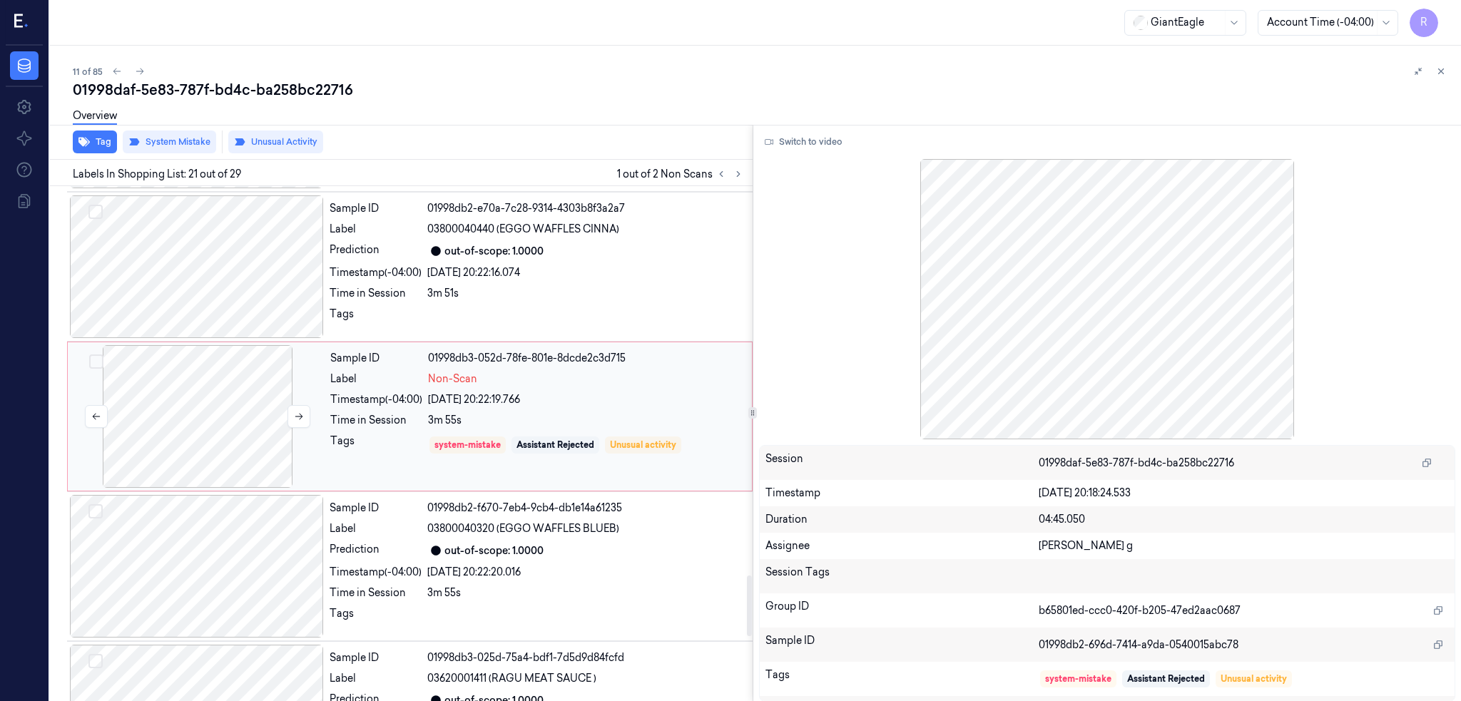
click at [197, 434] on div at bounding box center [198, 416] width 254 height 143
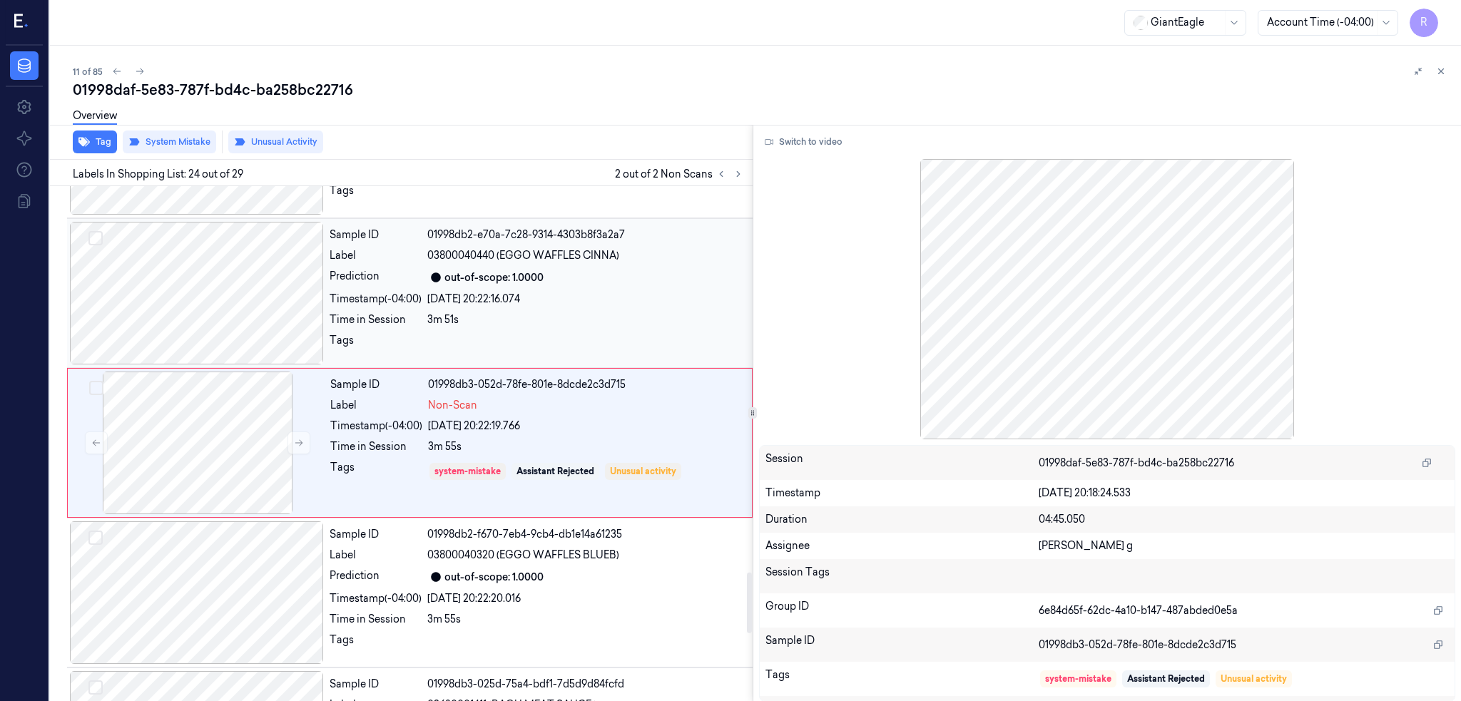
click at [200, 346] on div at bounding box center [197, 293] width 254 height 143
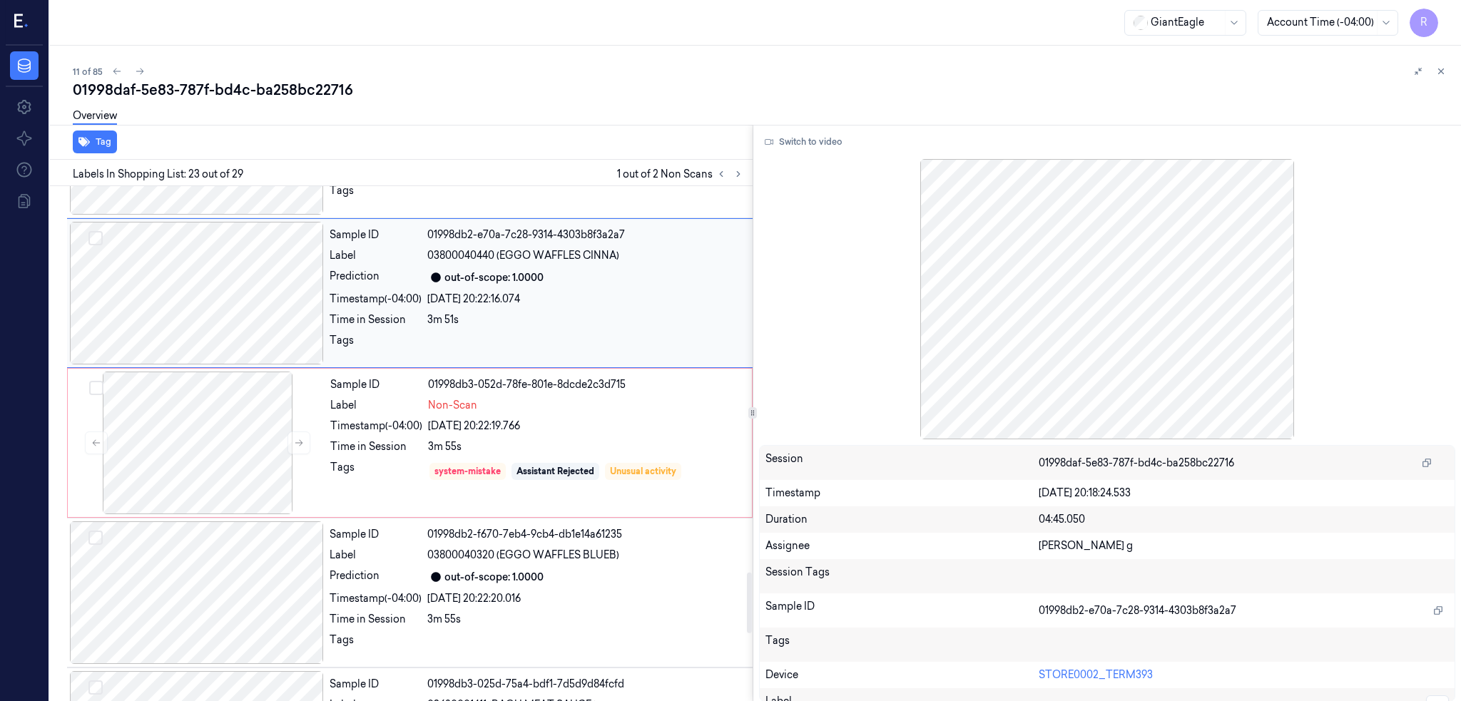
scroll to position [3112, 0]
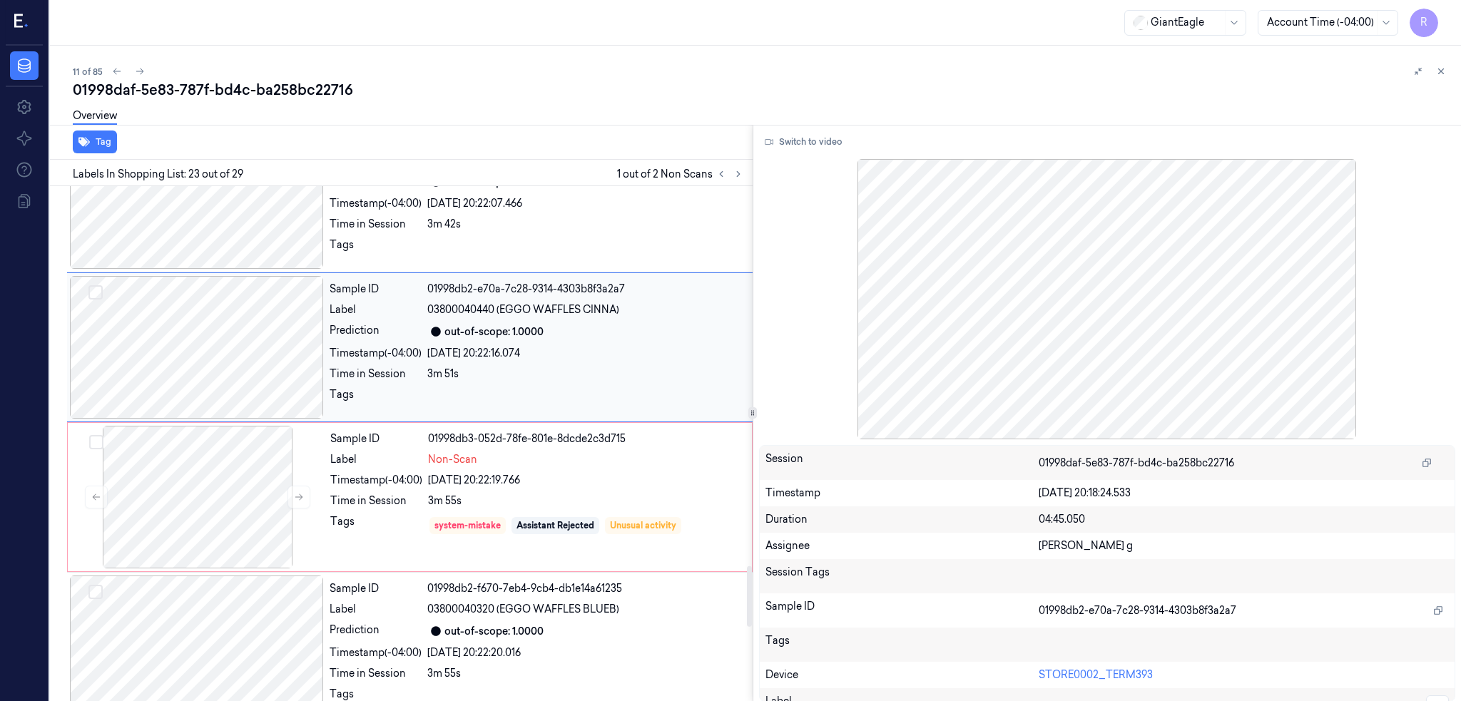
click at [241, 312] on div at bounding box center [197, 347] width 254 height 143
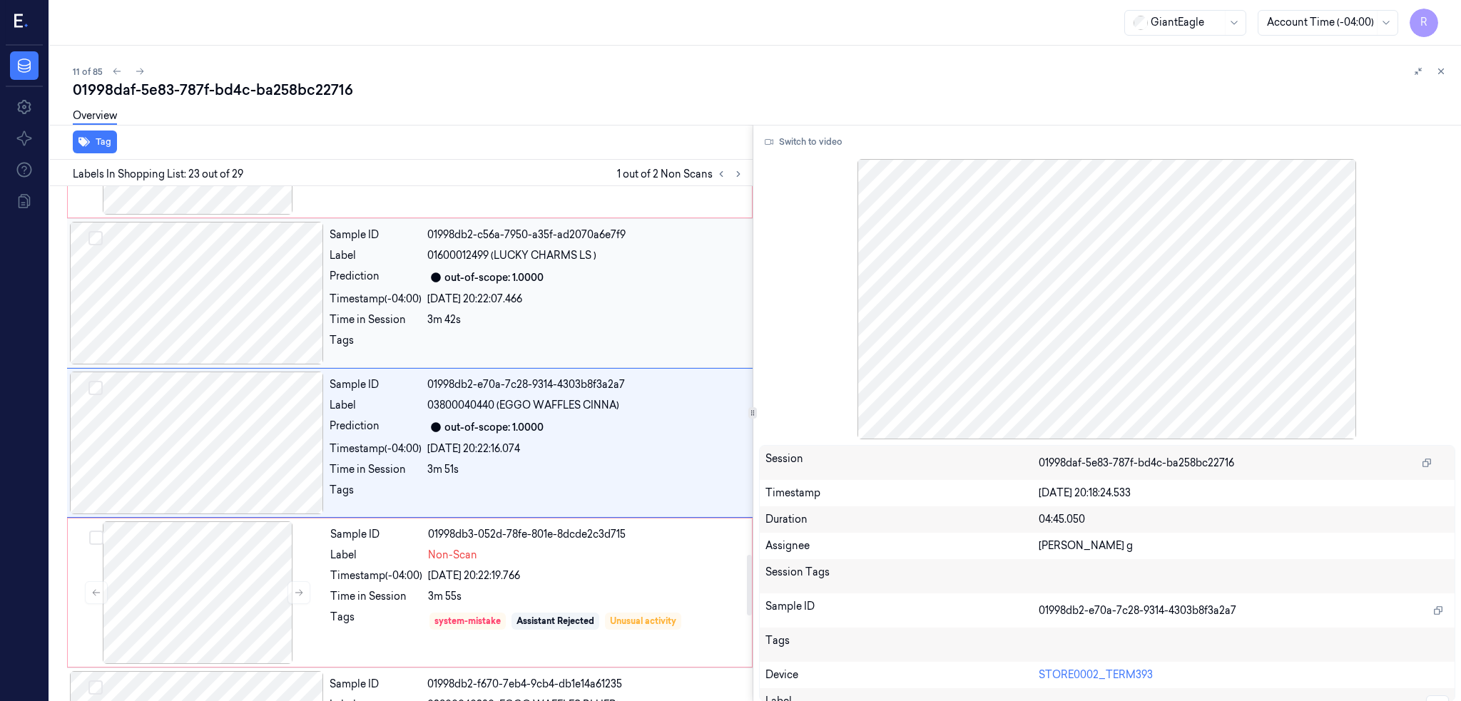
click at [229, 297] on div at bounding box center [197, 293] width 254 height 143
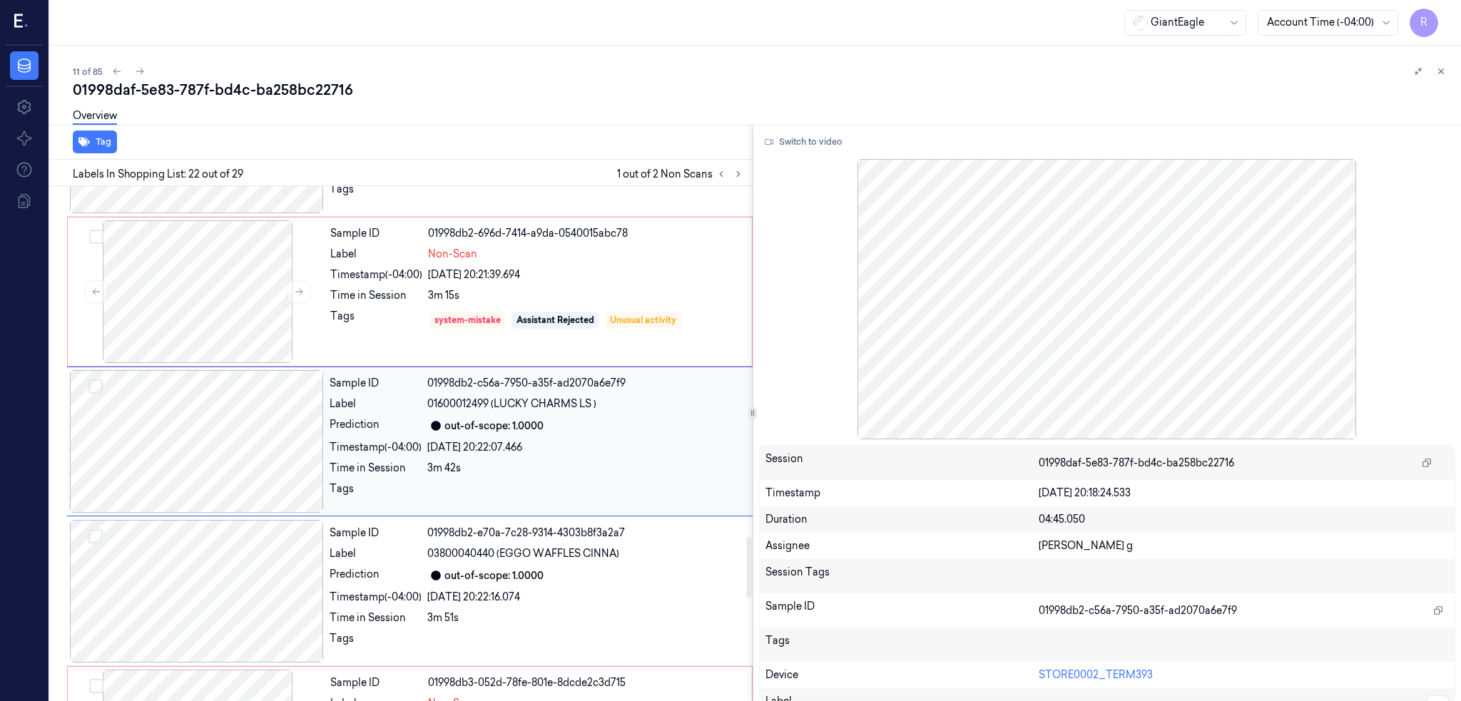
scroll to position [2962, 0]
click at [222, 569] on div at bounding box center [197, 592] width 254 height 143
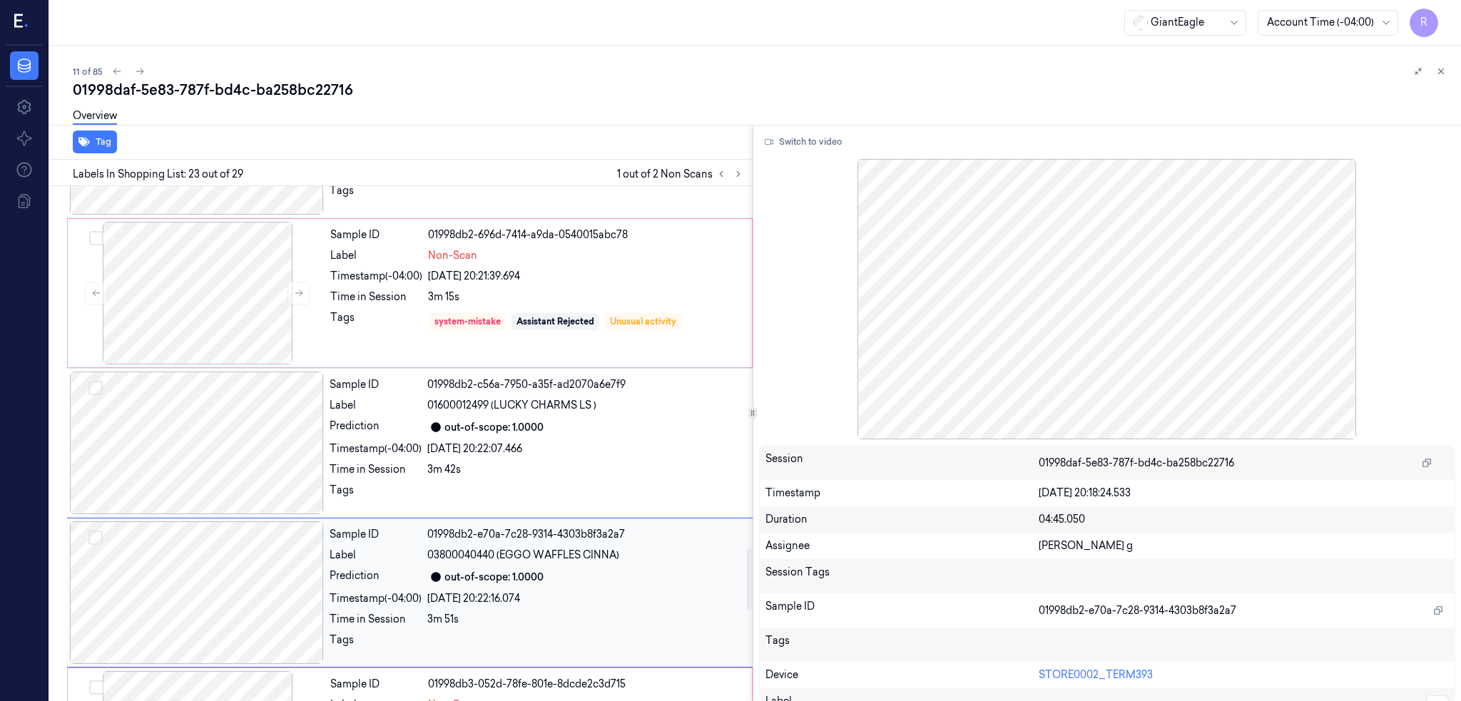
scroll to position [3112, 0]
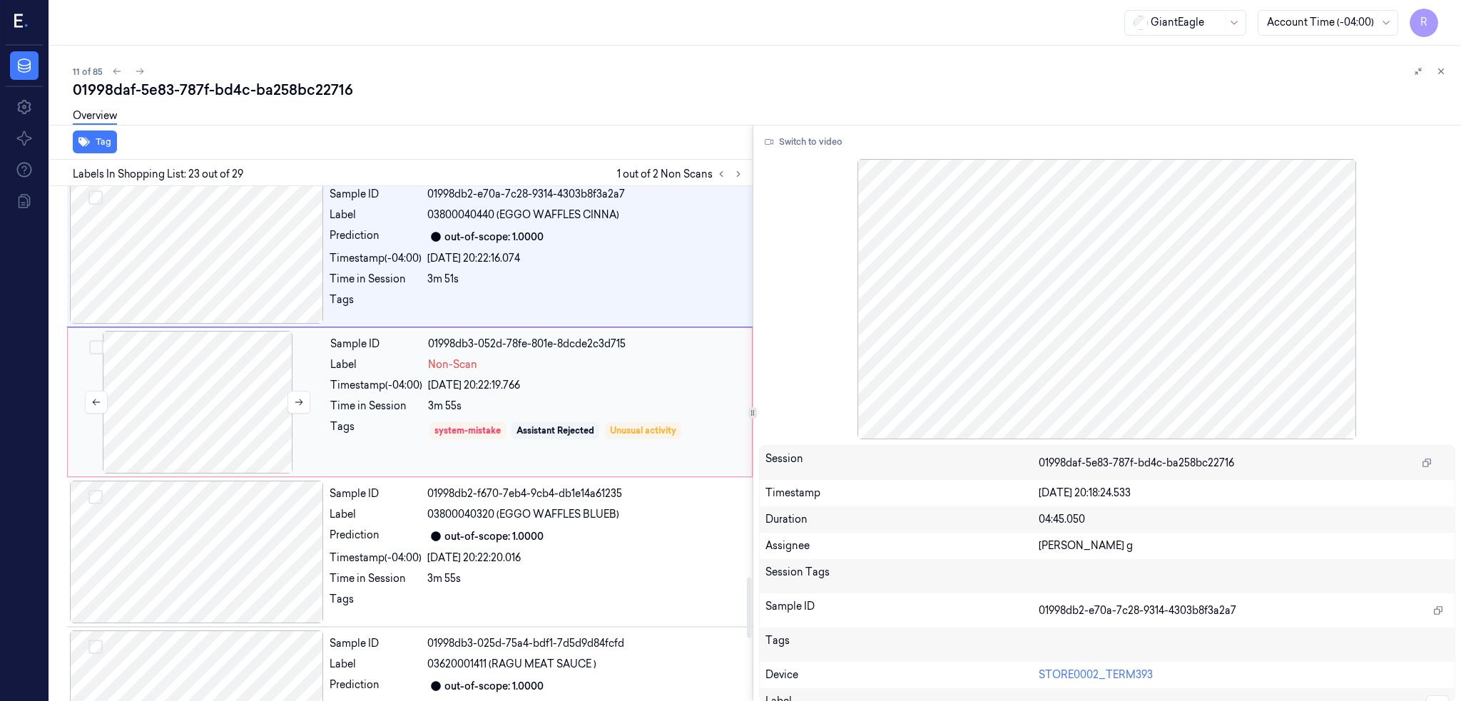
click at [203, 425] on div at bounding box center [198, 402] width 254 height 143
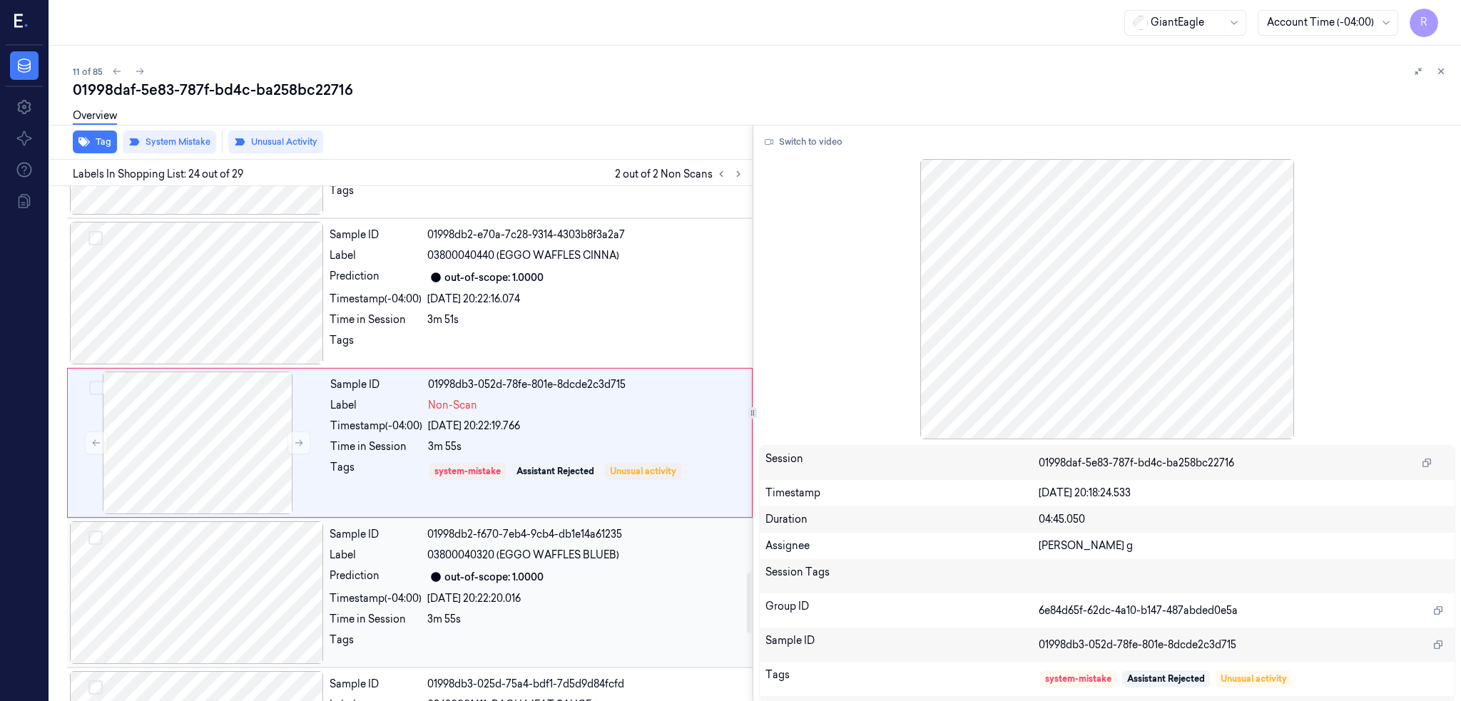
click at [199, 586] on div at bounding box center [197, 592] width 254 height 143
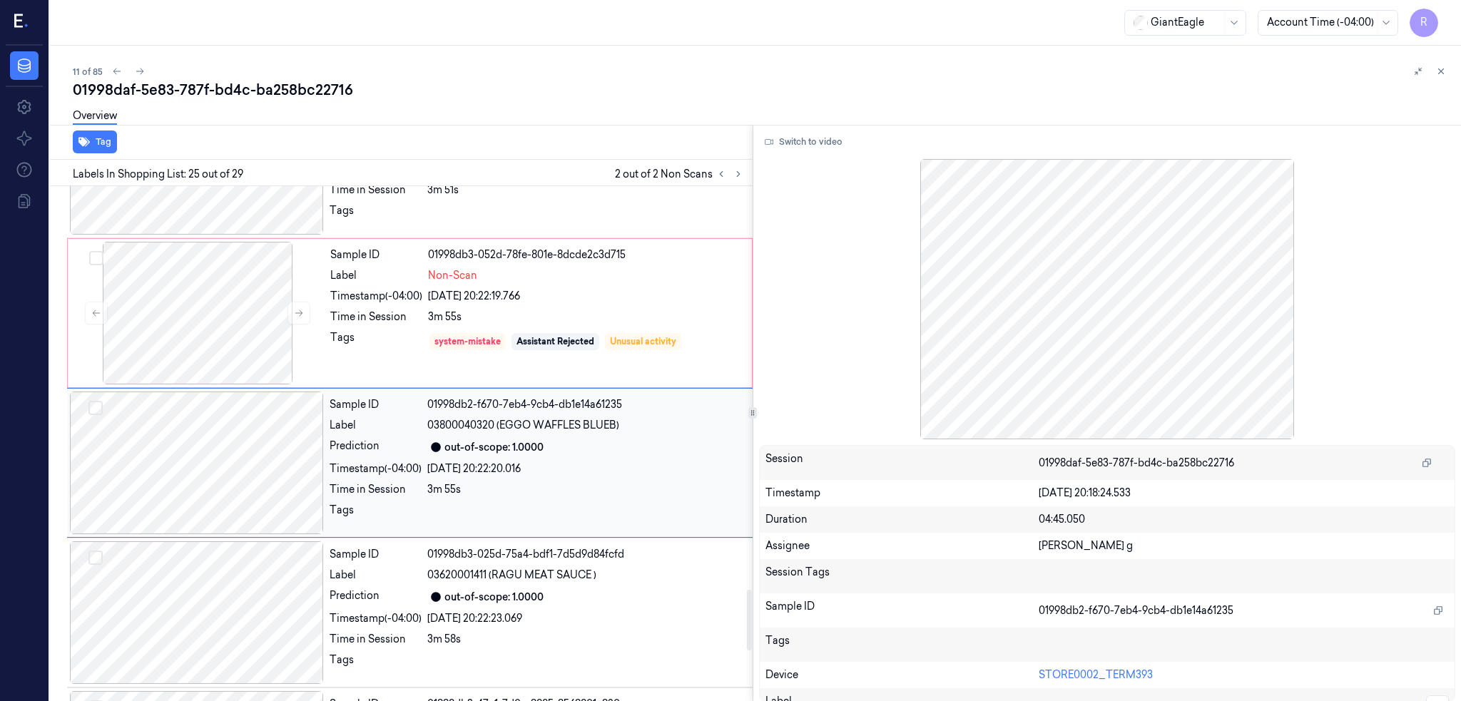
scroll to position [3412, 0]
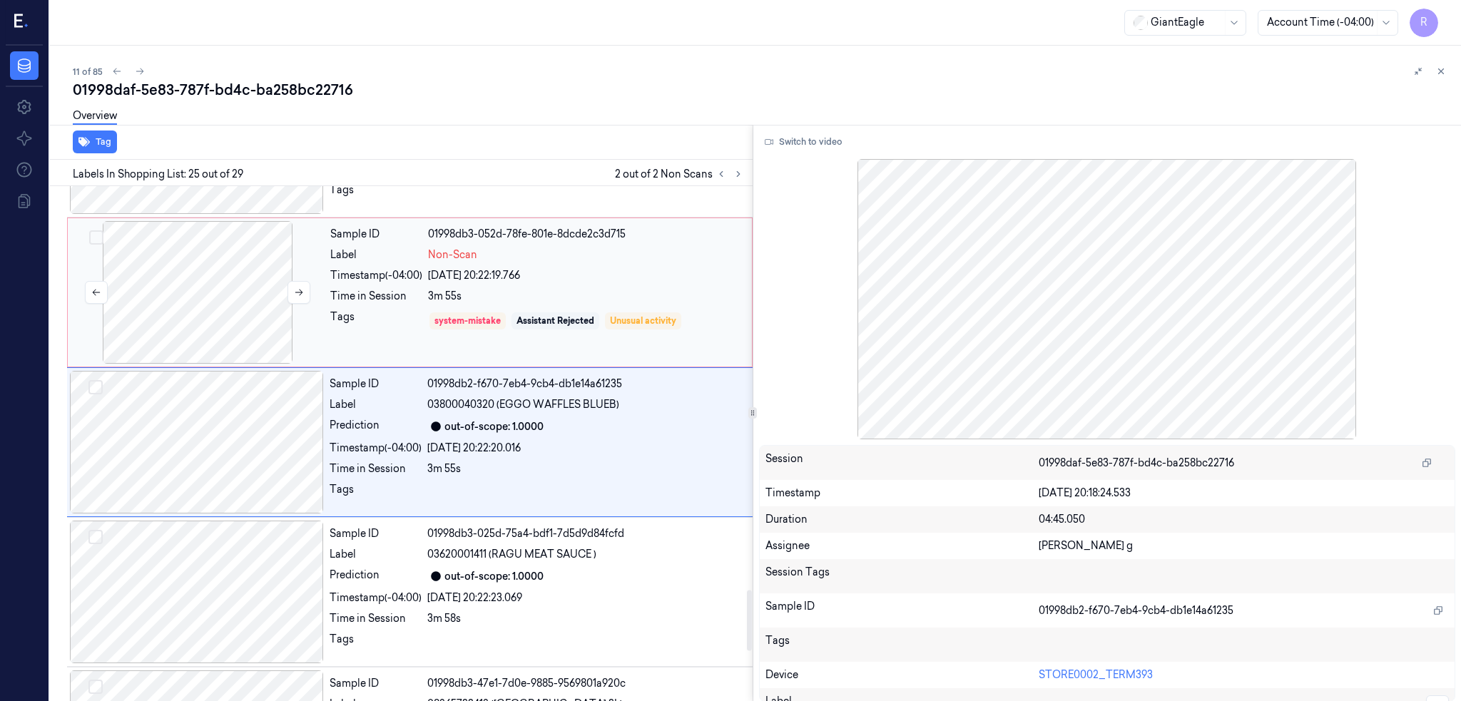
click at [169, 310] on div at bounding box center [198, 292] width 254 height 143
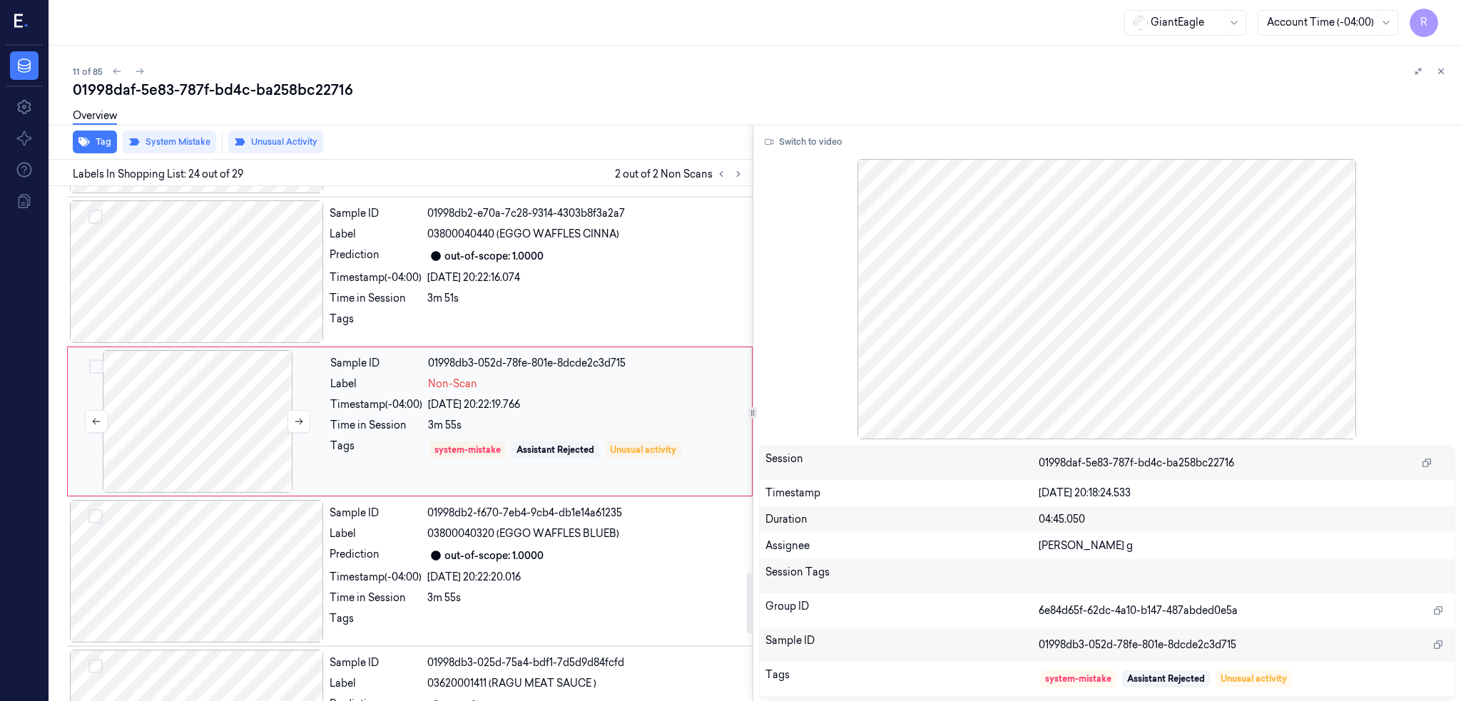
scroll to position [3262, 0]
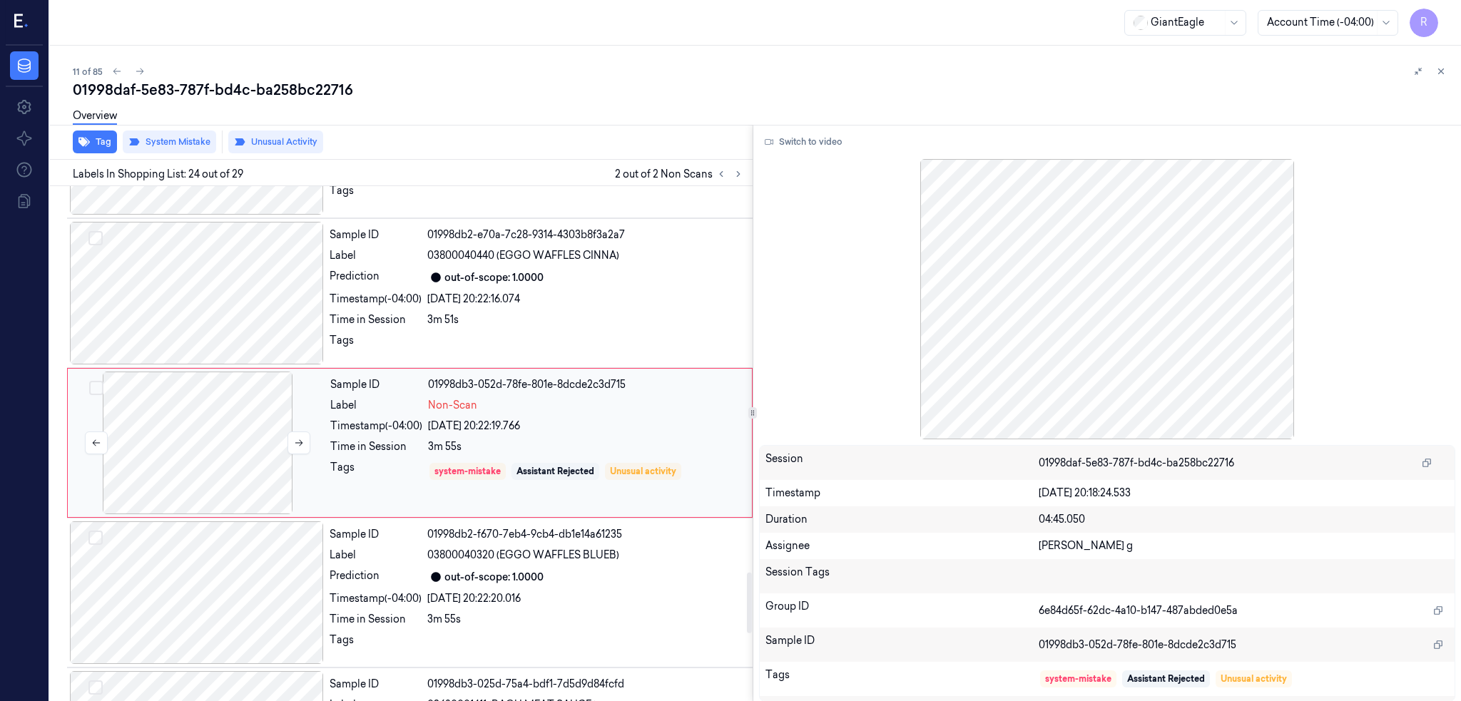
click at [248, 428] on div at bounding box center [198, 443] width 254 height 143
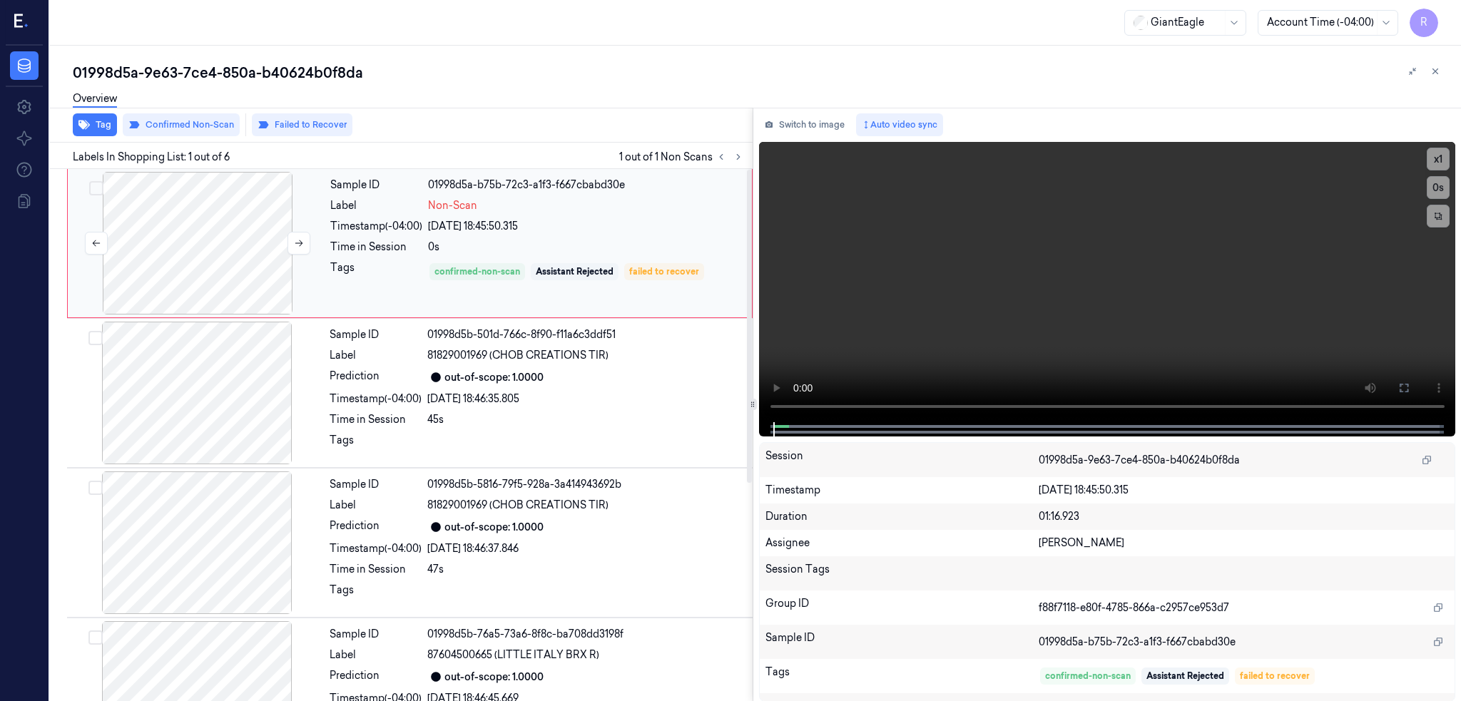
click at [228, 249] on div at bounding box center [198, 243] width 254 height 143
click at [810, 129] on button "Switch to image" at bounding box center [804, 124] width 91 height 23
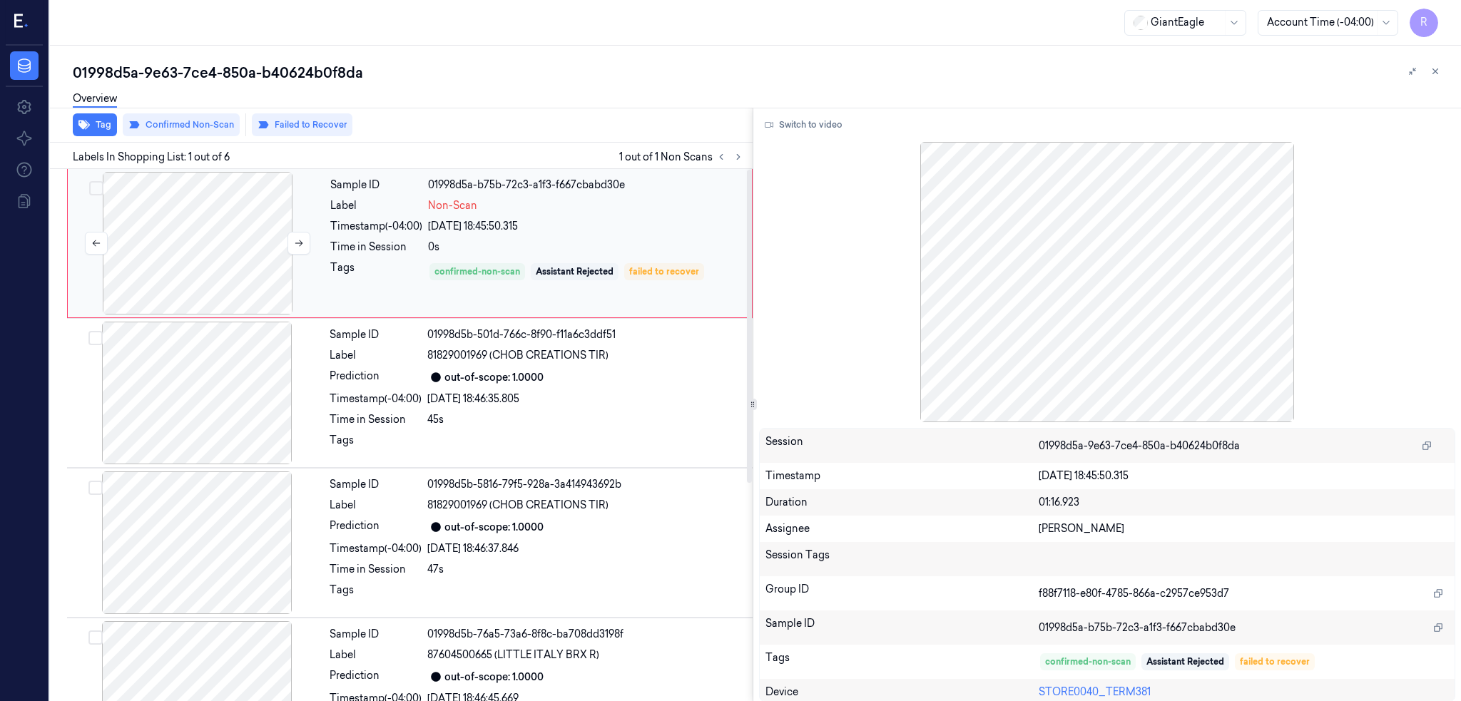
click at [209, 247] on div at bounding box center [198, 243] width 254 height 143
click at [829, 130] on button "Switch to video" at bounding box center [803, 124] width 89 height 23
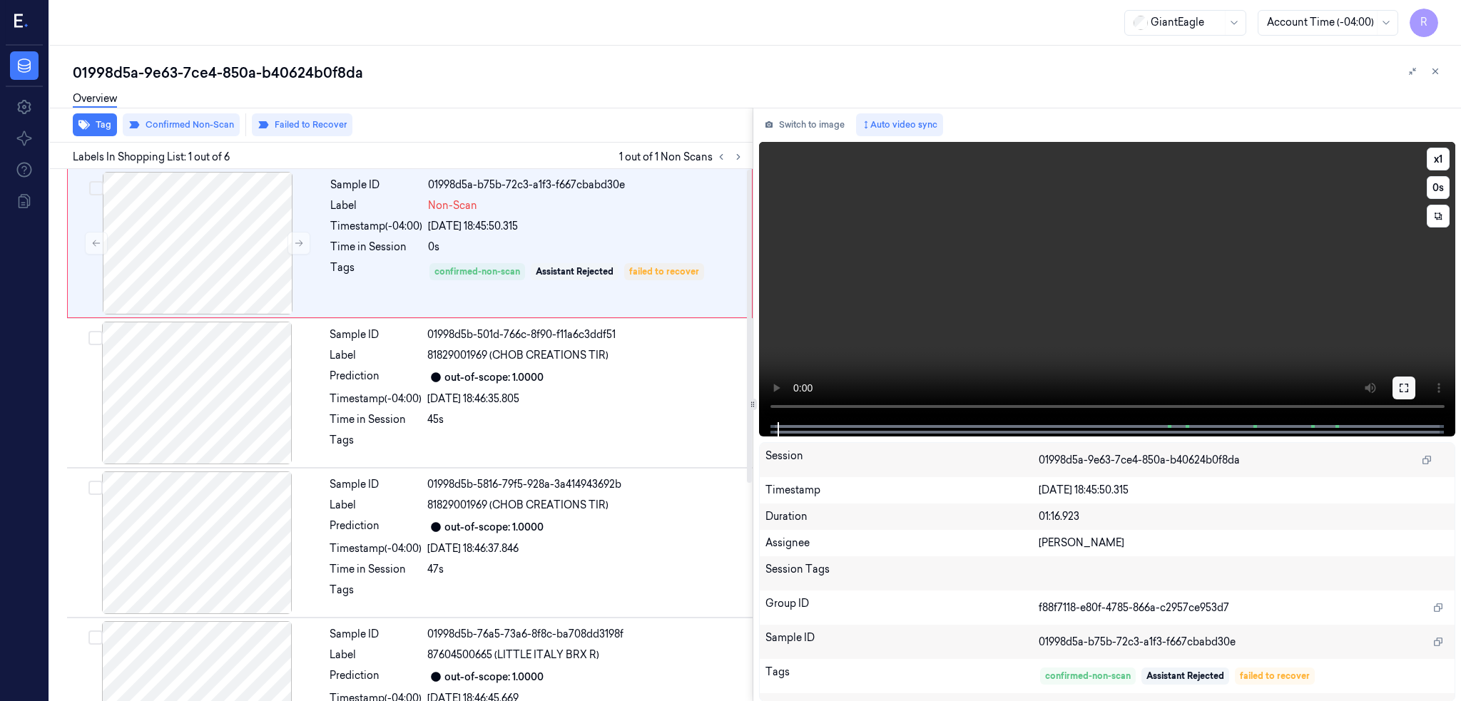
click at [1409, 382] on icon at bounding box center [1403, 387] width 11 height 11
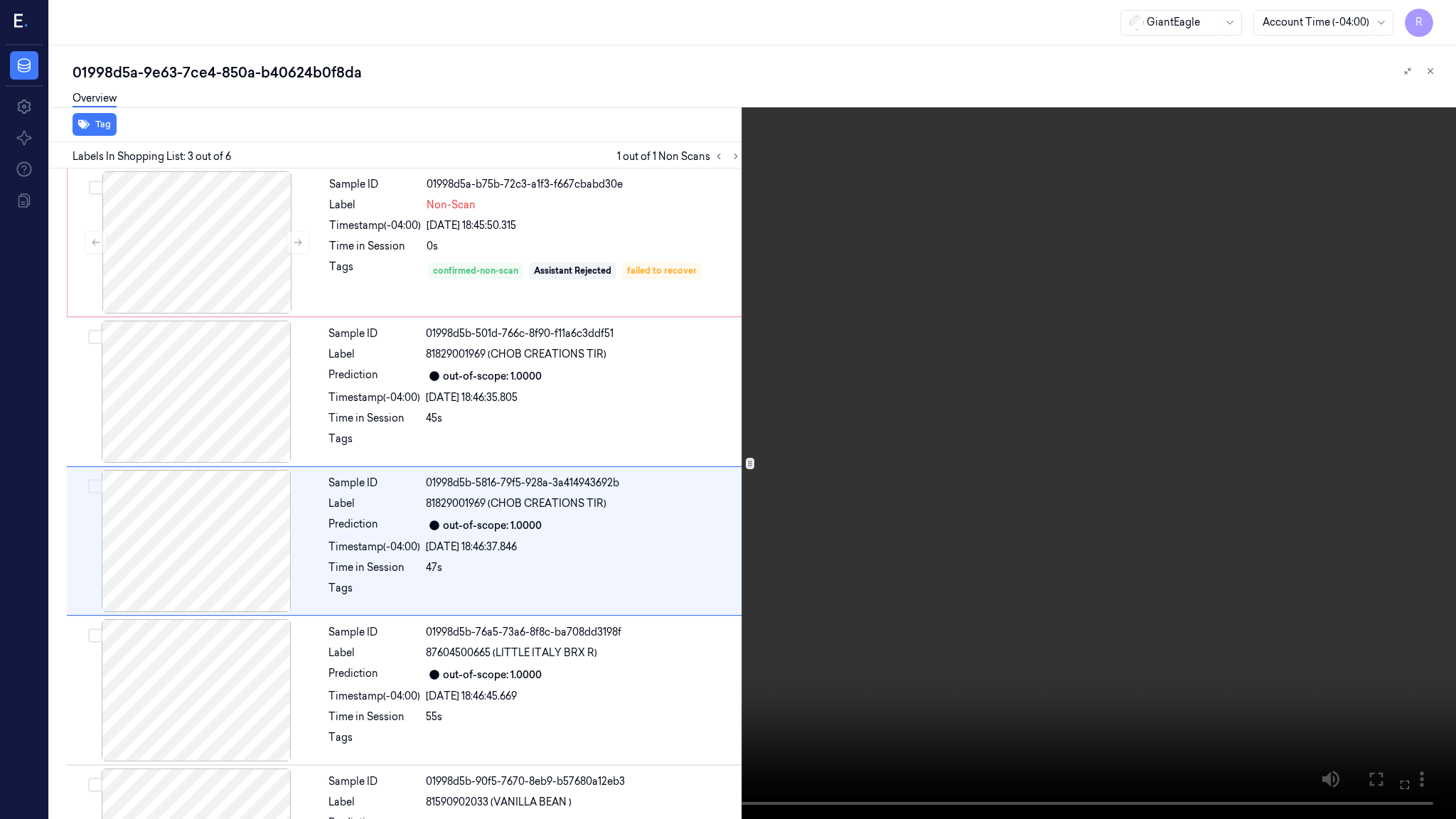
scroll to position [47, 0]
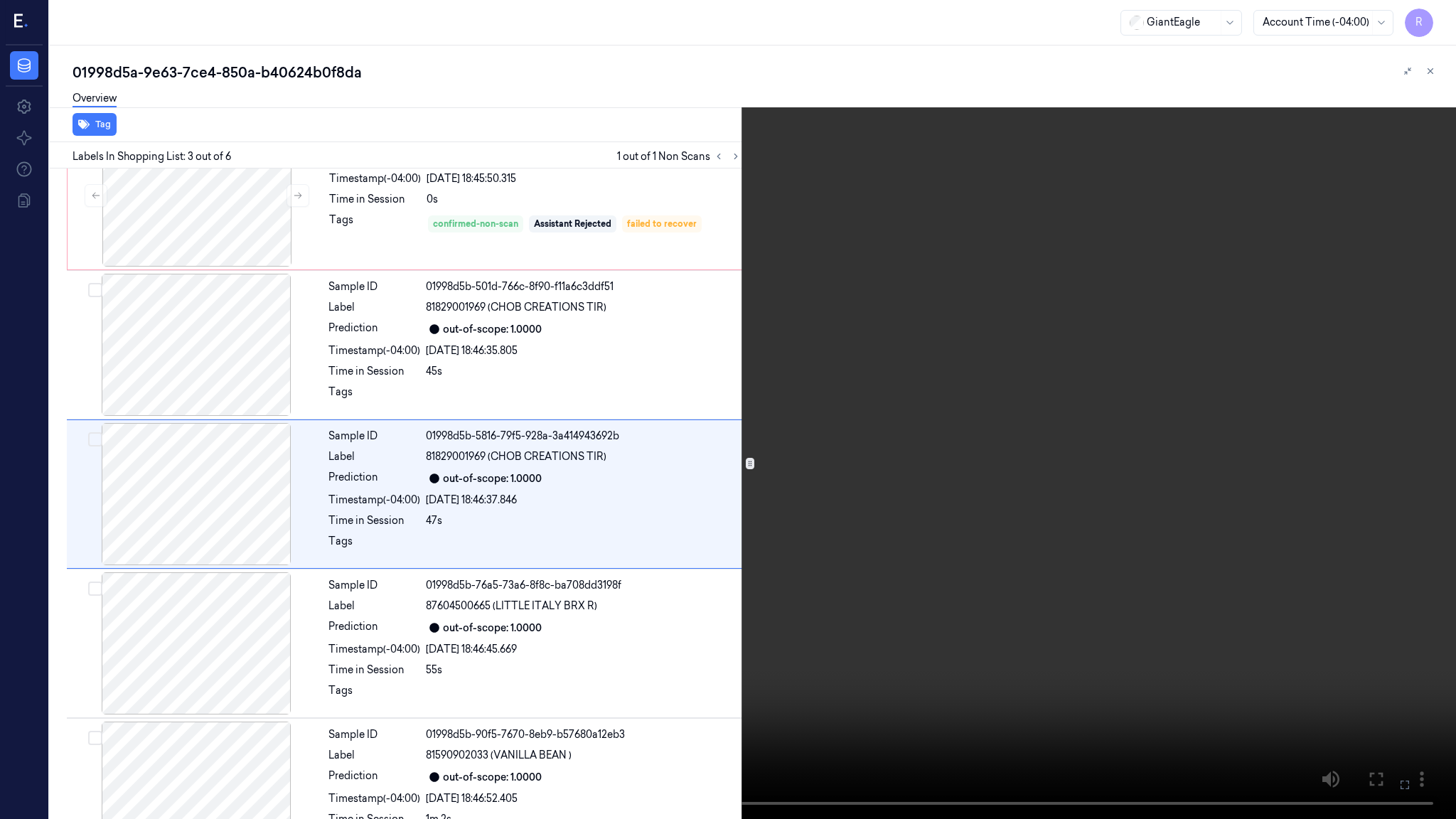
click at [1436, 26] on button "x 1" at bounding box center [1438, 17] width 23 height 23
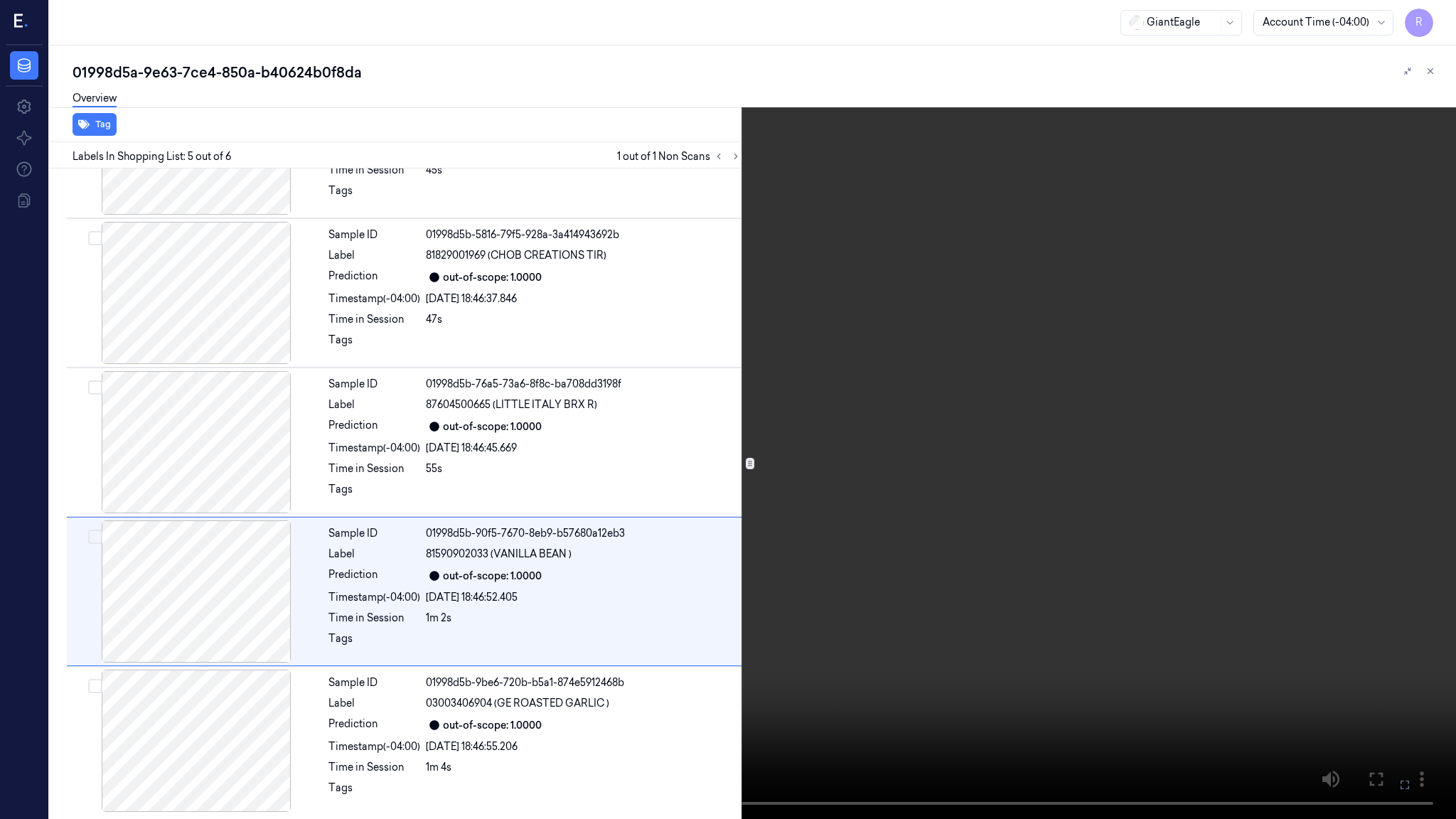
scroll to position [249, 0]
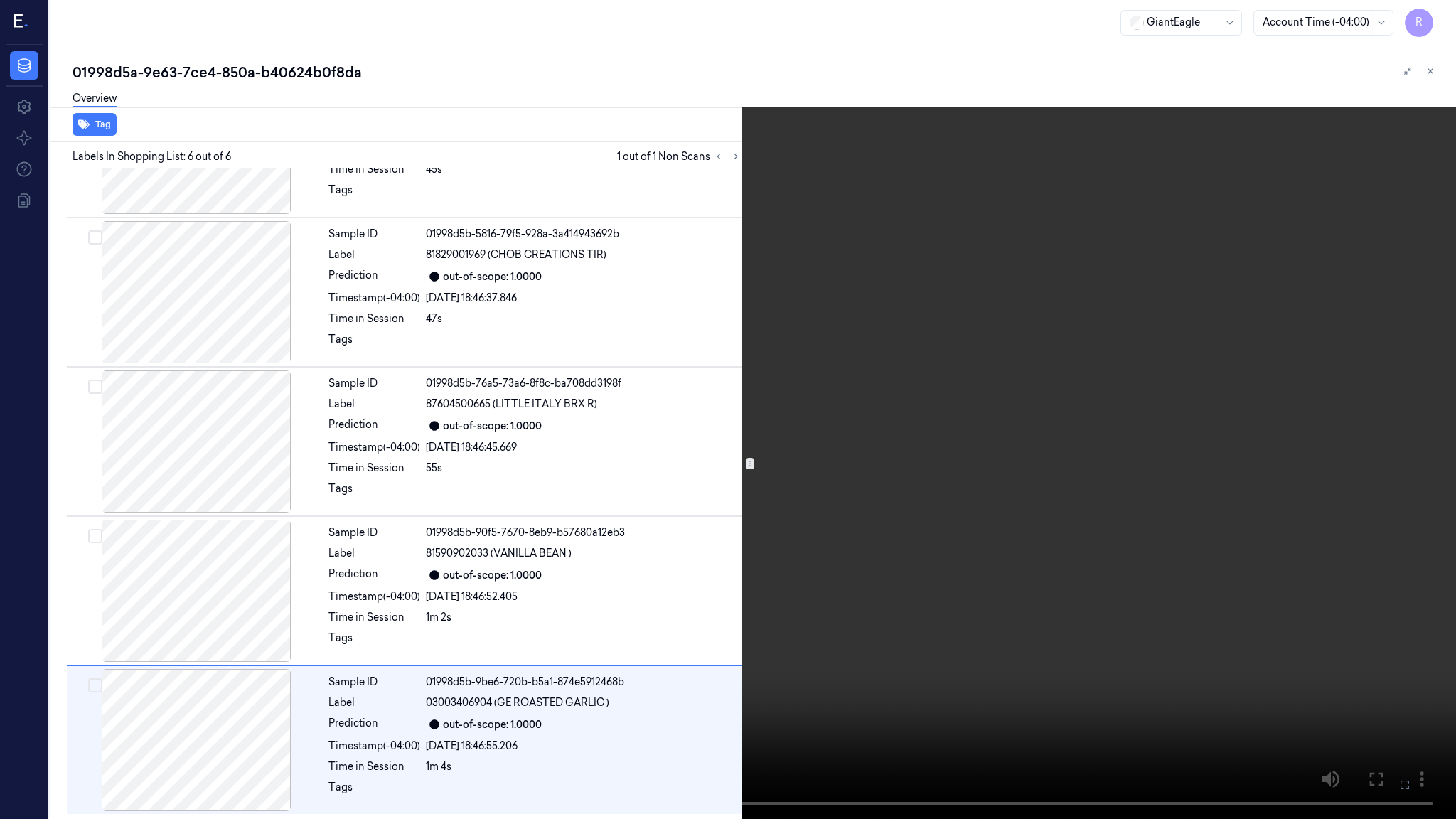
click at [747, 413] on video at bounding box center [728, 410] width 1456 height 819
drag, startPoint x: 1418, startPoint y: 8, endPoint x: 1428, endPoint y: 19, distance: 14.9
click at [1418, 8] on video at bounding box center [728, 410] width 1456 height 819
click at [1428, 19] on button "x 2" at bounding box center [1438, 17] width 23 height 23
click at [865, 434] on video at bounding box center [728, 410] width 1456 height 819
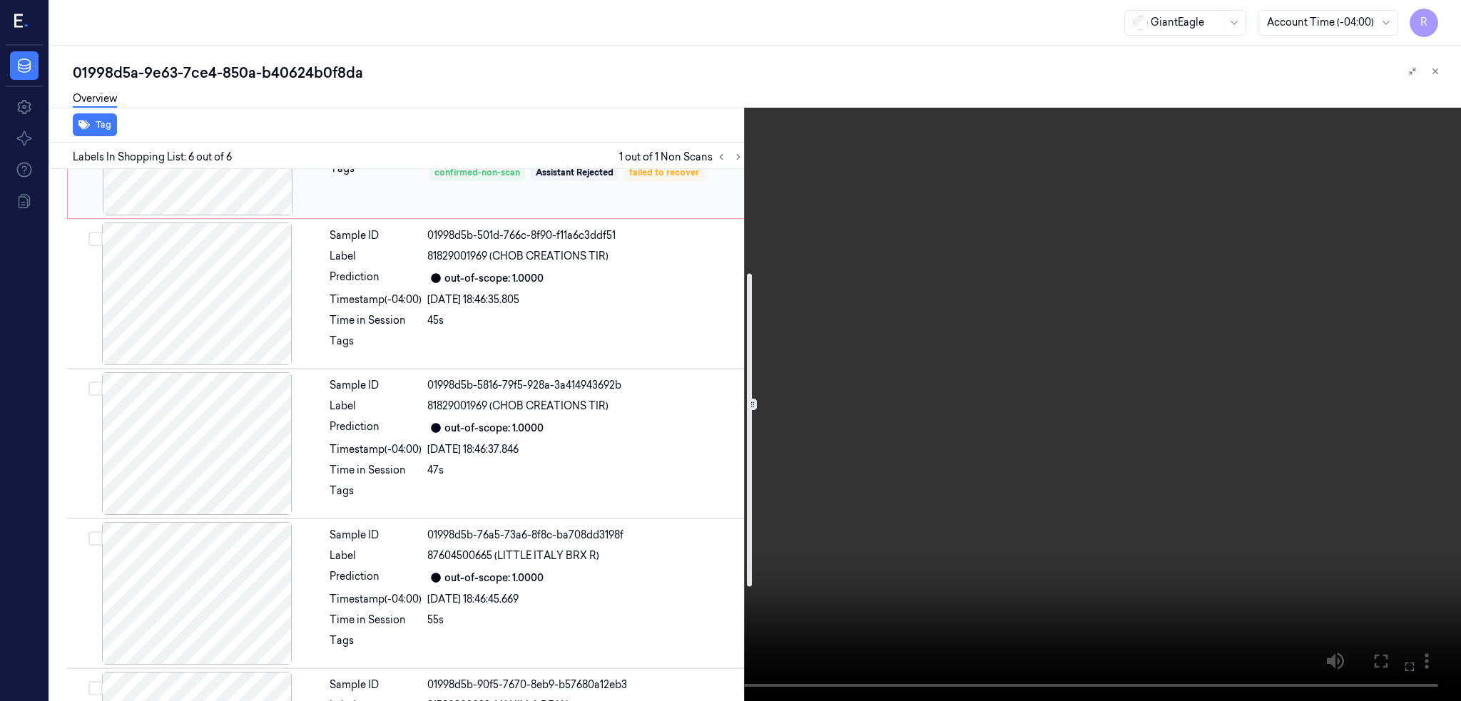
scroll to position [0, 0]
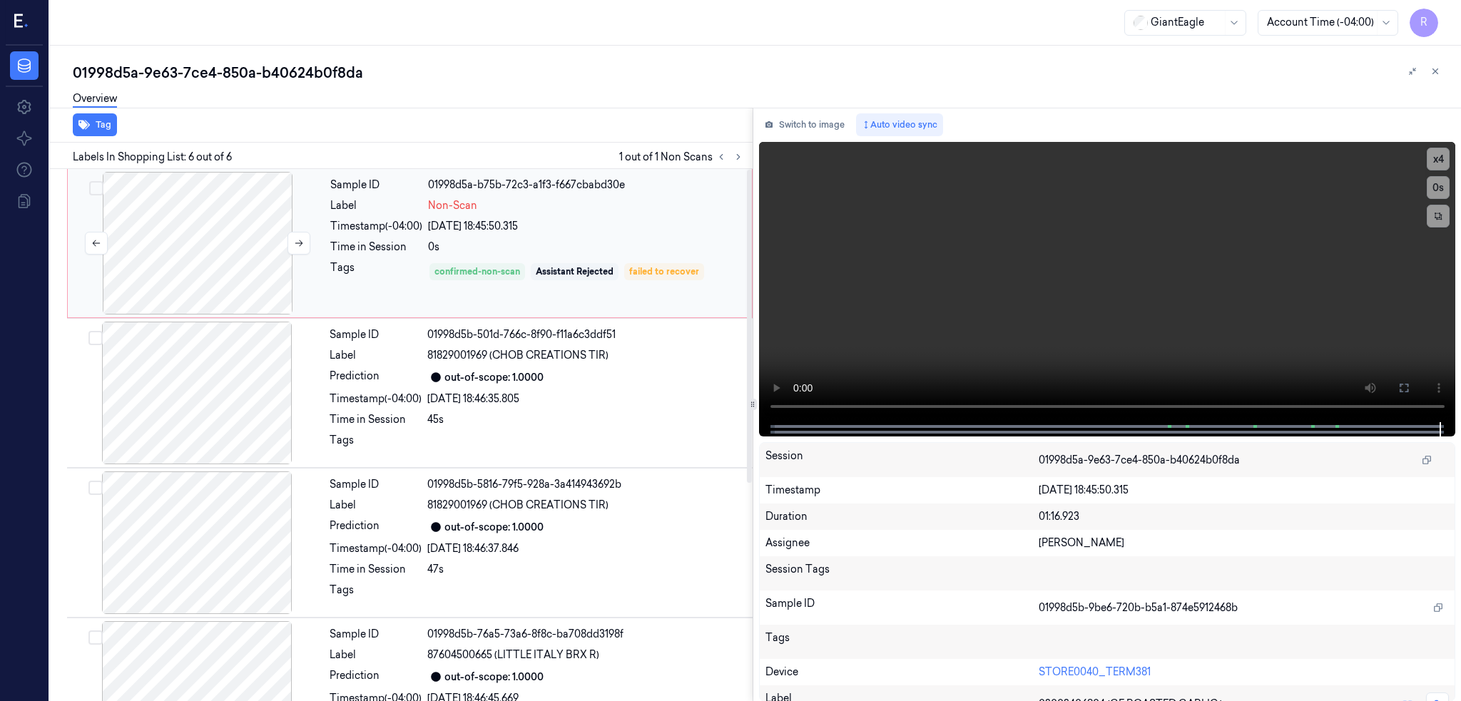
click at [230, 237] on div at bounding box center [198, 243] width 254 height 143
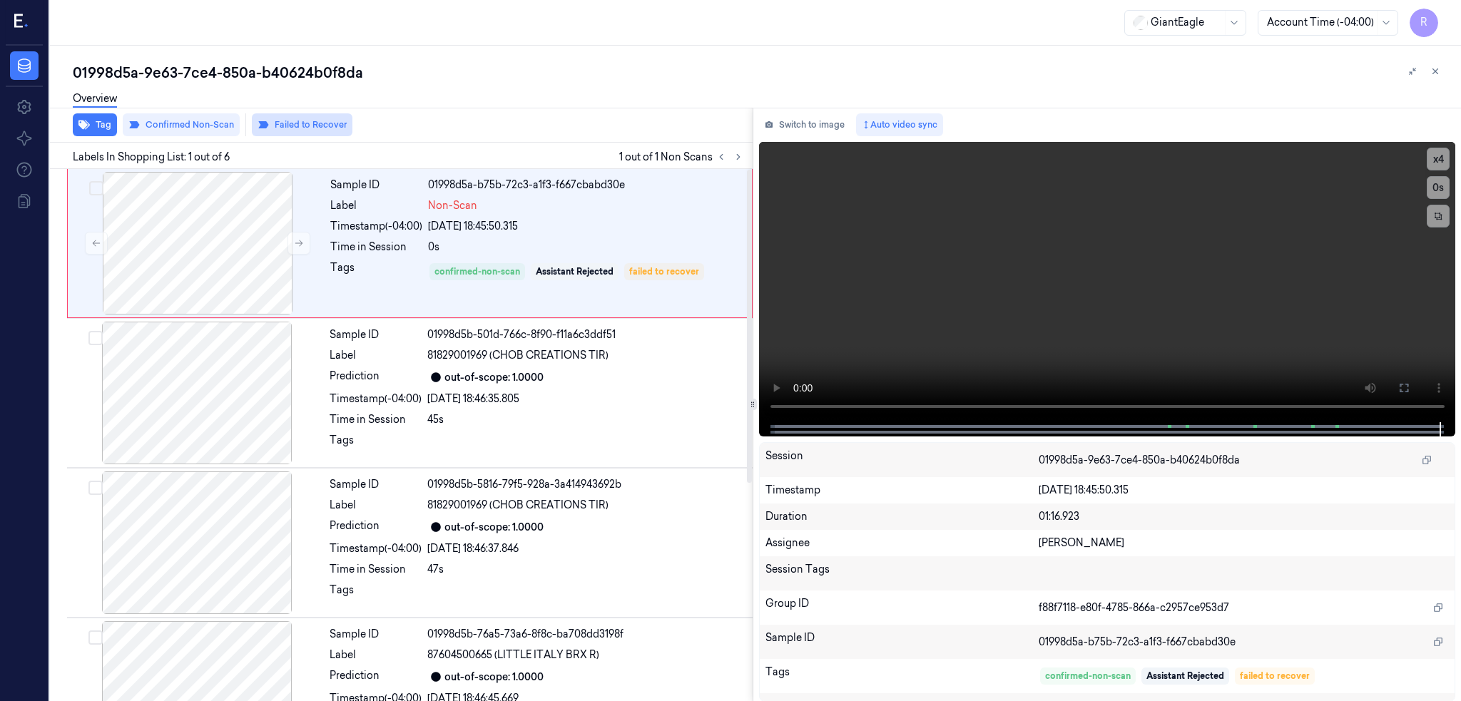
click at [310, 121] on button "Failed to Recover" at bounding box center [302, 124] width 101 height 23
click at [301, 56] on div "01998d5a-9e63-7ce4-850a-b40624b0f8da Overview Tag Confirmed Non-Scan Failed to …" at bounding box center [755, 373] width 1411 height 655
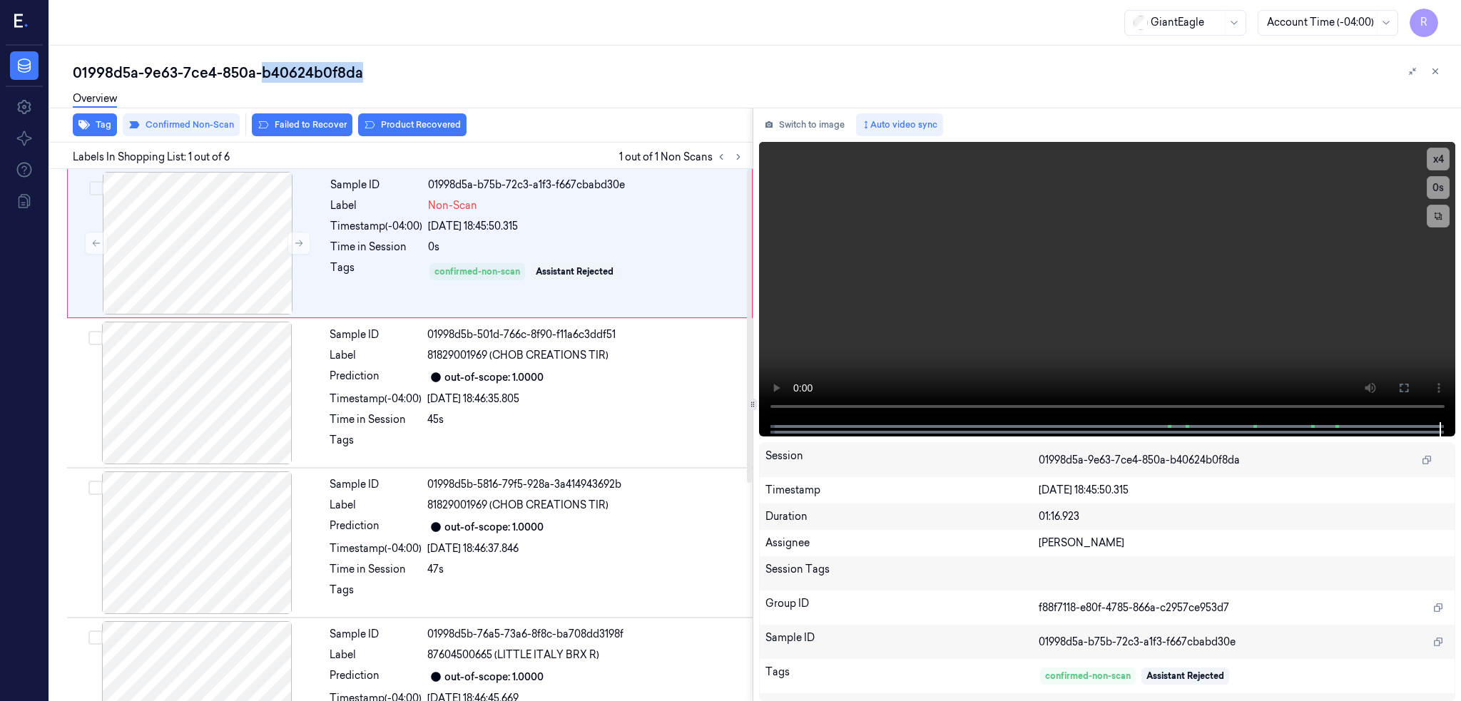
click at [301, 56] on div "01998d5a-9e63-7ce4-850a-b40624b0f8da Overview Tag Confirmed Non-Scan Failed to …" at bounding box center [755, 373] width 1411 height 655
click at [300, 69] on div "01998d5a-9e63-7ce4-850a-b40624b0f8da" at bounding box center [761, 73] width 1376 height 20
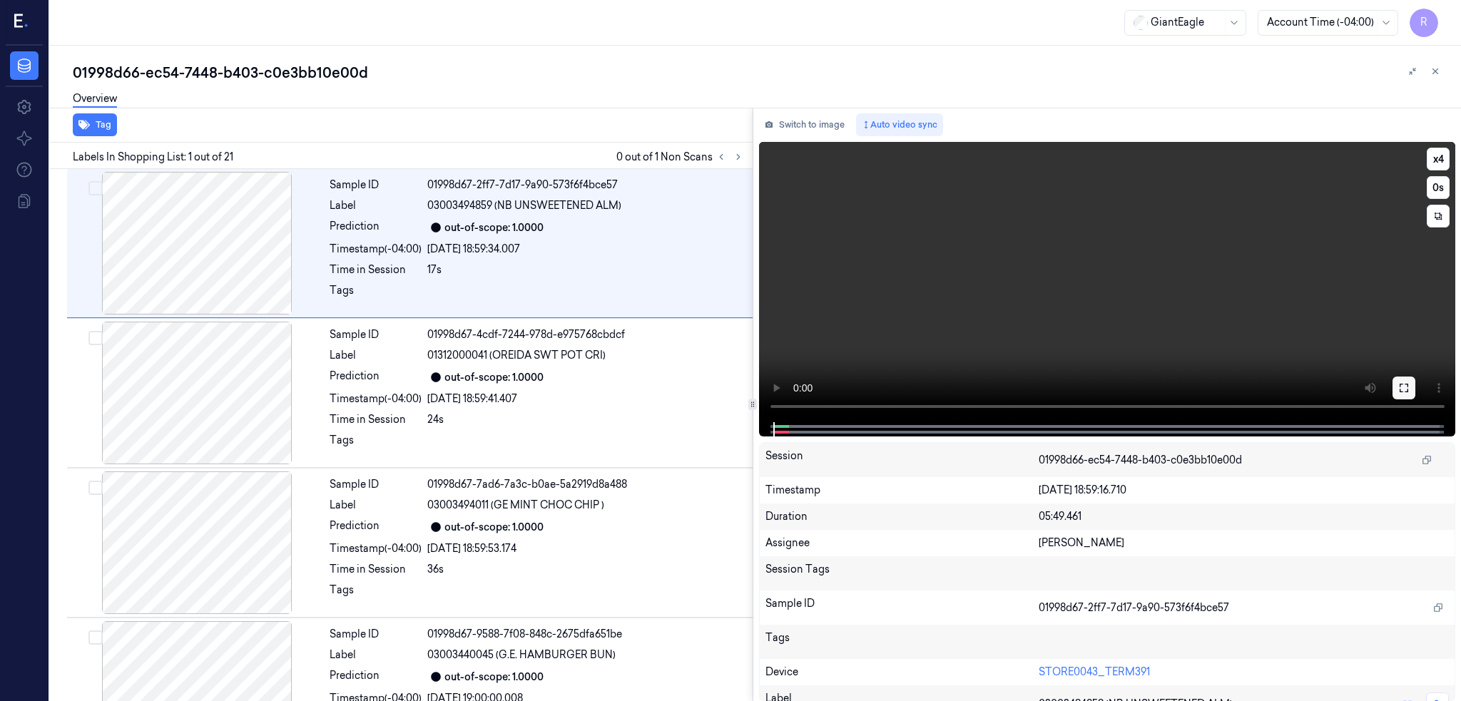
click at [1415, 387] on button at bounding box center [1403, 388] width 23 height 23
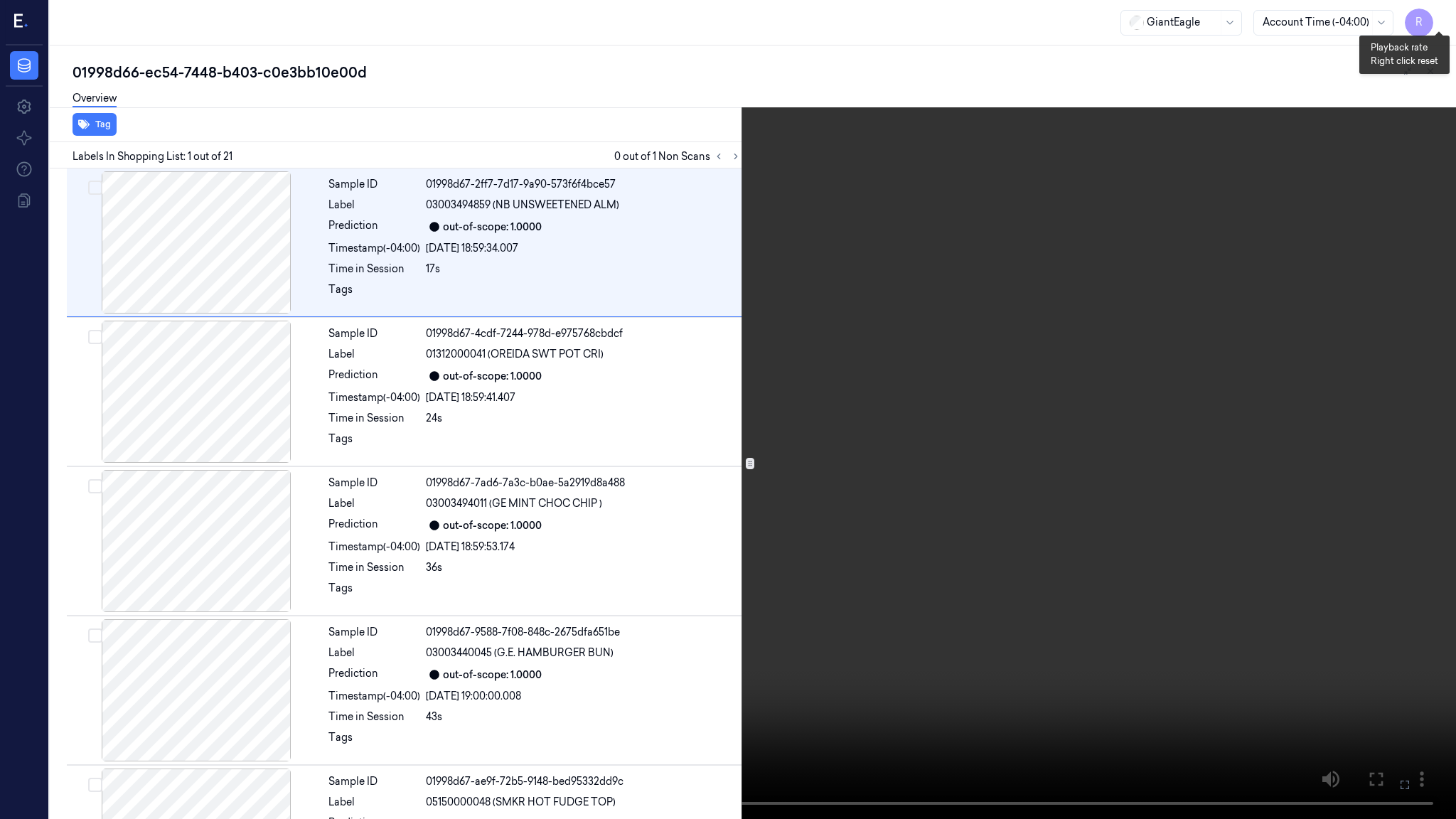
click at [1444, 17] on button "x 4" at bounding box center [1438, 17] width 23 height 23
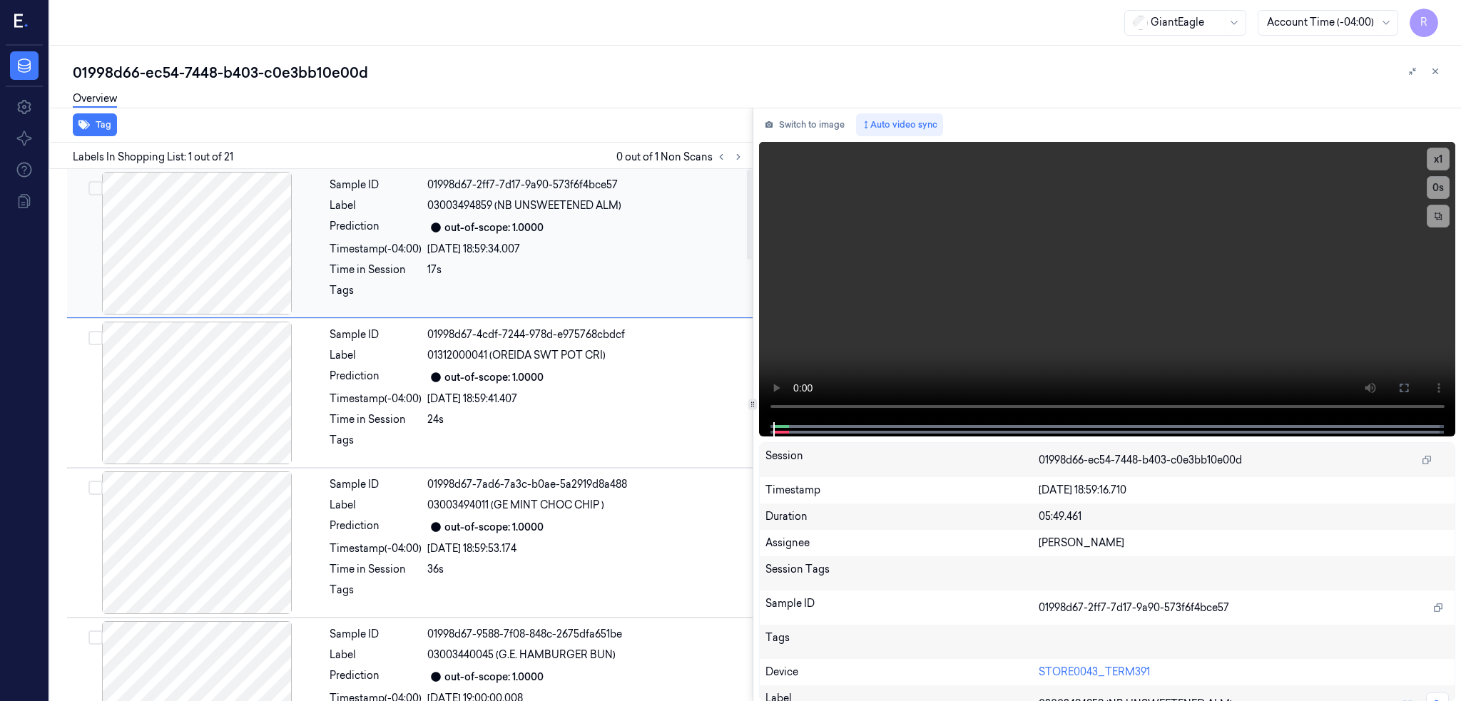
click at [156, 267] on div at bounding box center [197, 243] width 254 height 143
click at [743, 153] on icon at bounding box center [738, 157] width 10 height 10
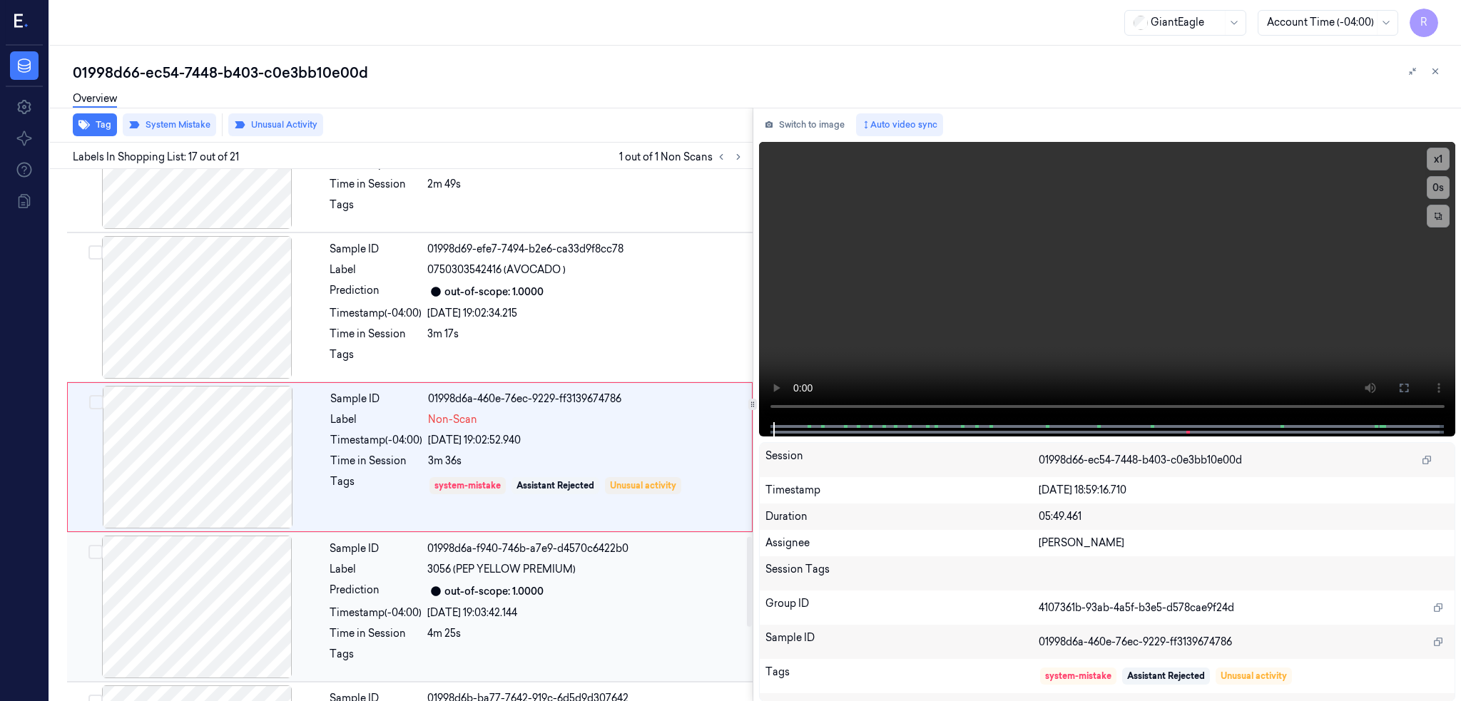
scroll to position [2205, 0]
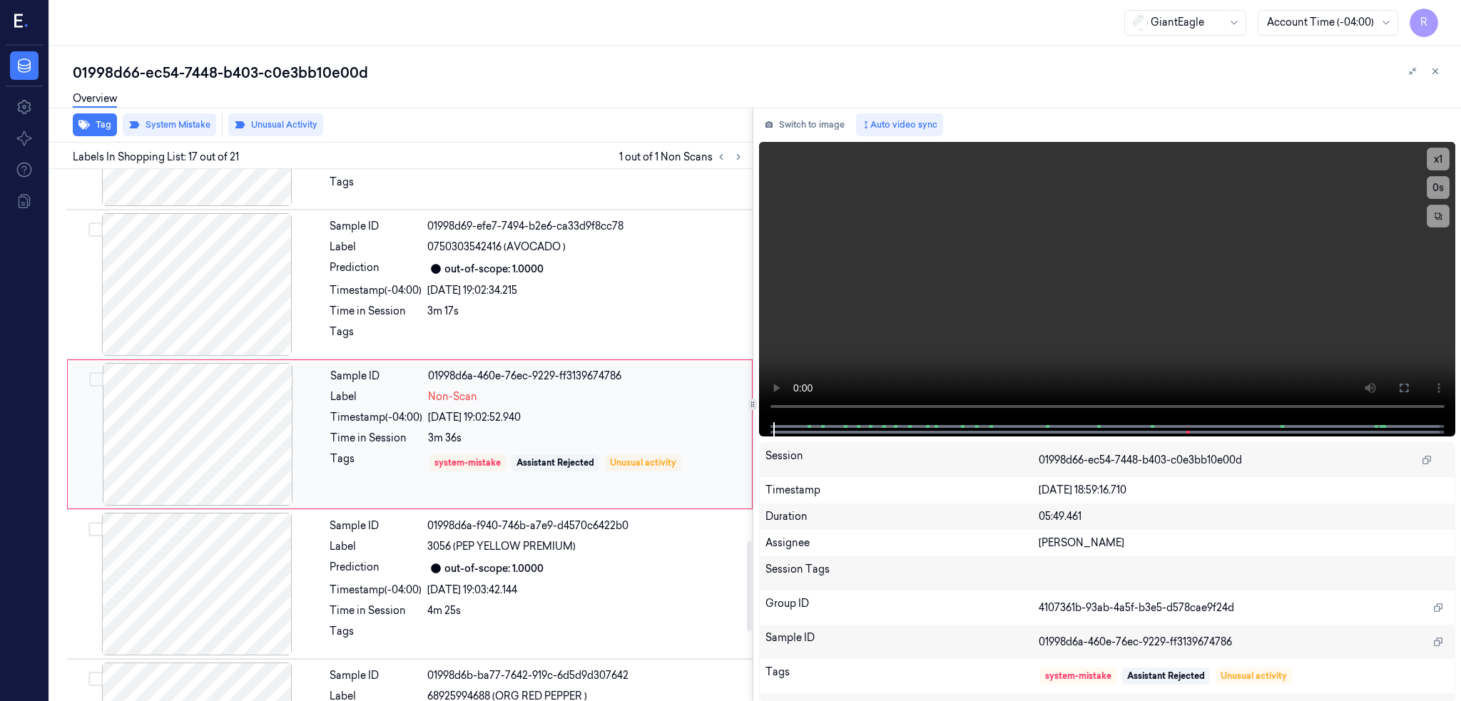
click at [183, 429] on div at bounding box center [198, 434] width 254 height 143
click at [180, 287] on div at bounding box center [197, 284] width 254 height 143
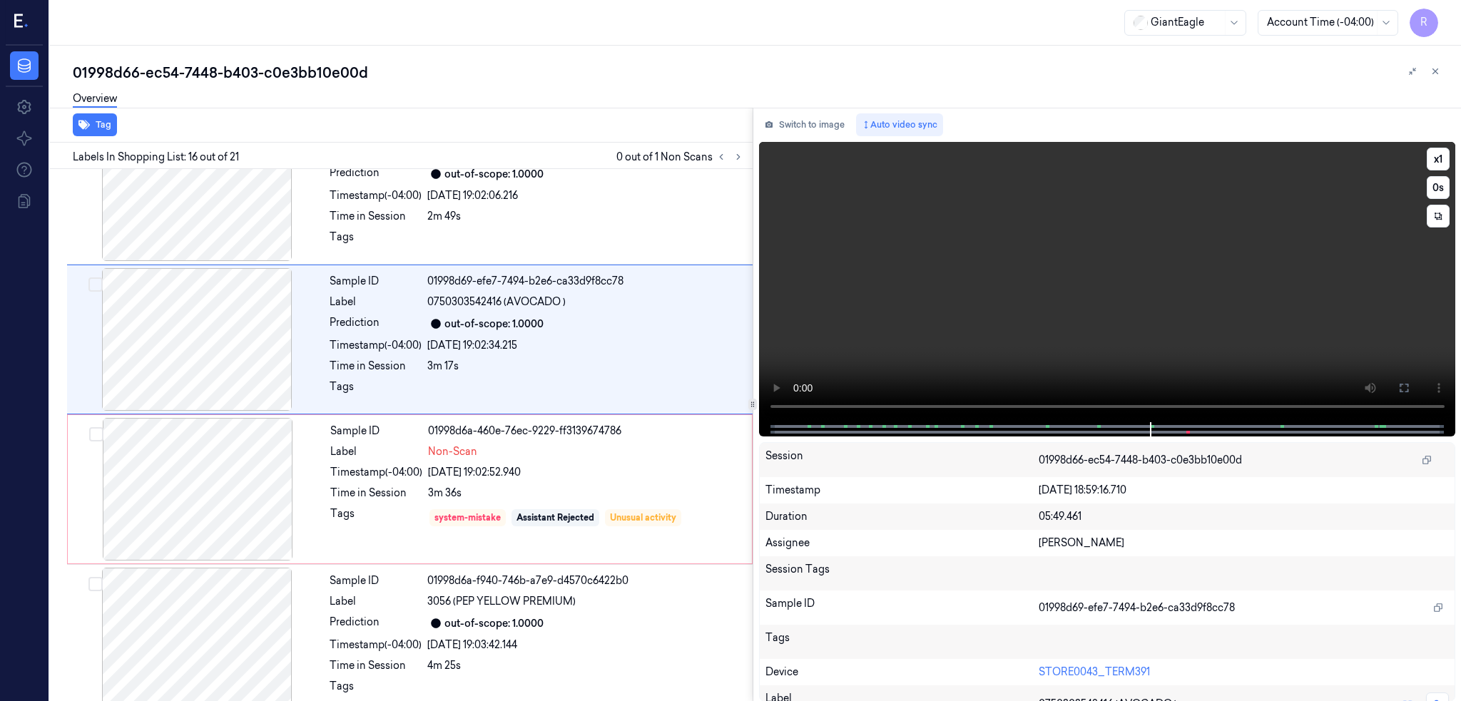
scroll to position [2055, 0]
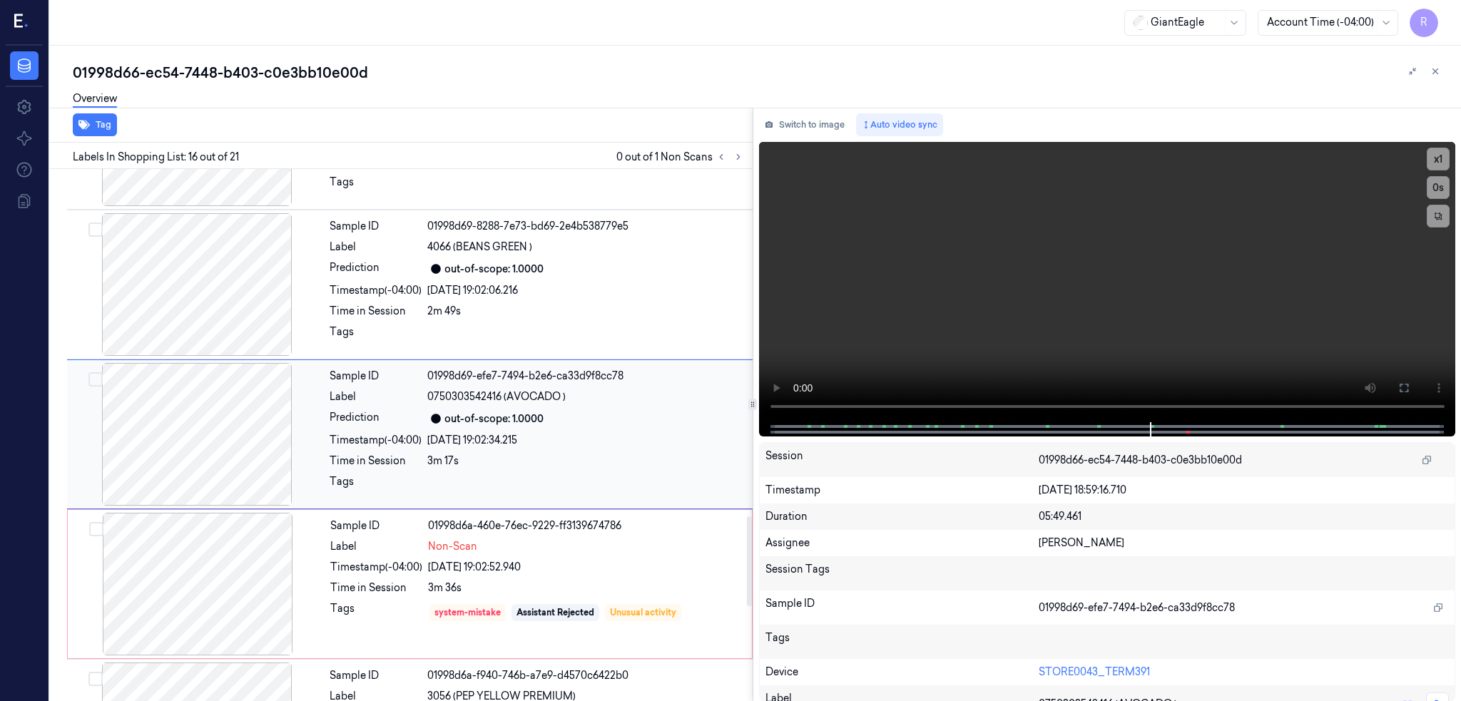
click at [250, 444] on div at bounding box center [197, 434] width 254 height 143
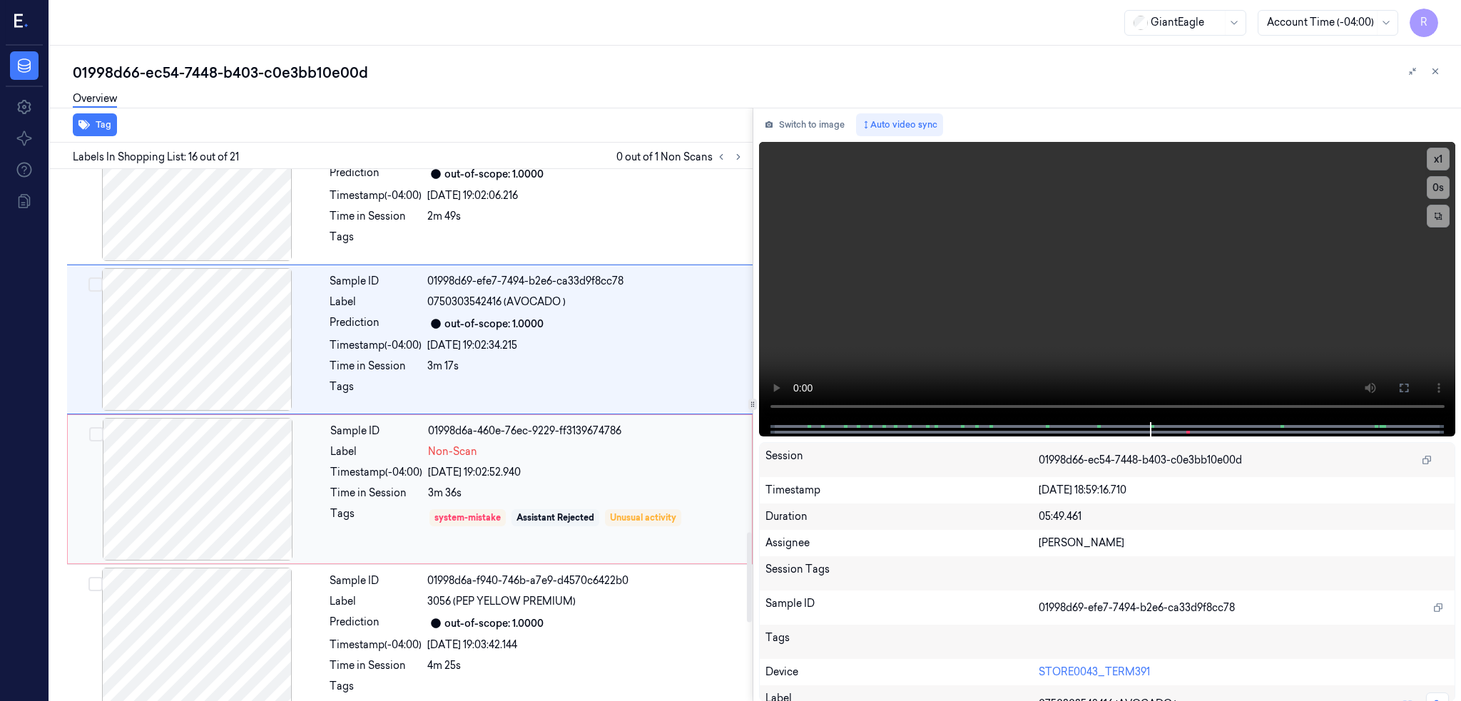
click at [189, 509] on div at bounding box center [198, 489] width 254 height 143
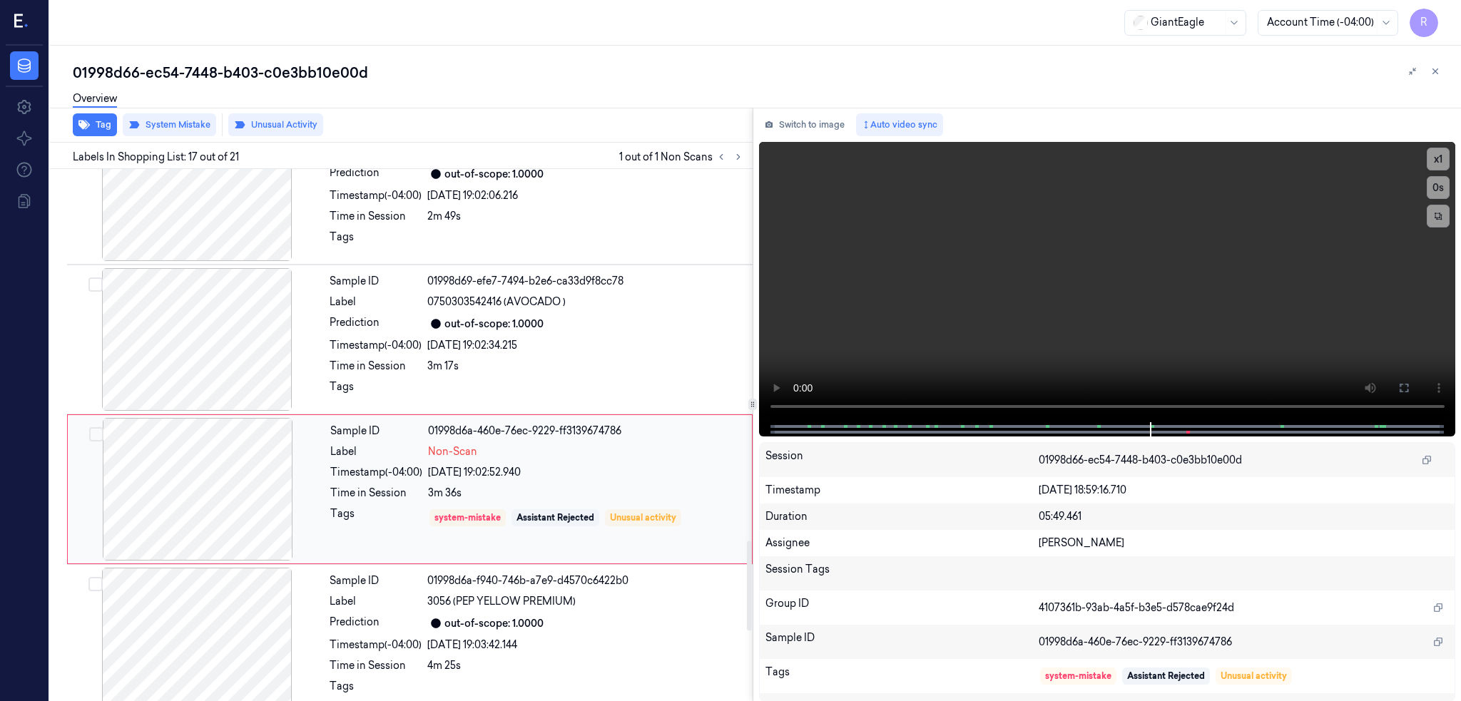
scroll to position [2205, 0]
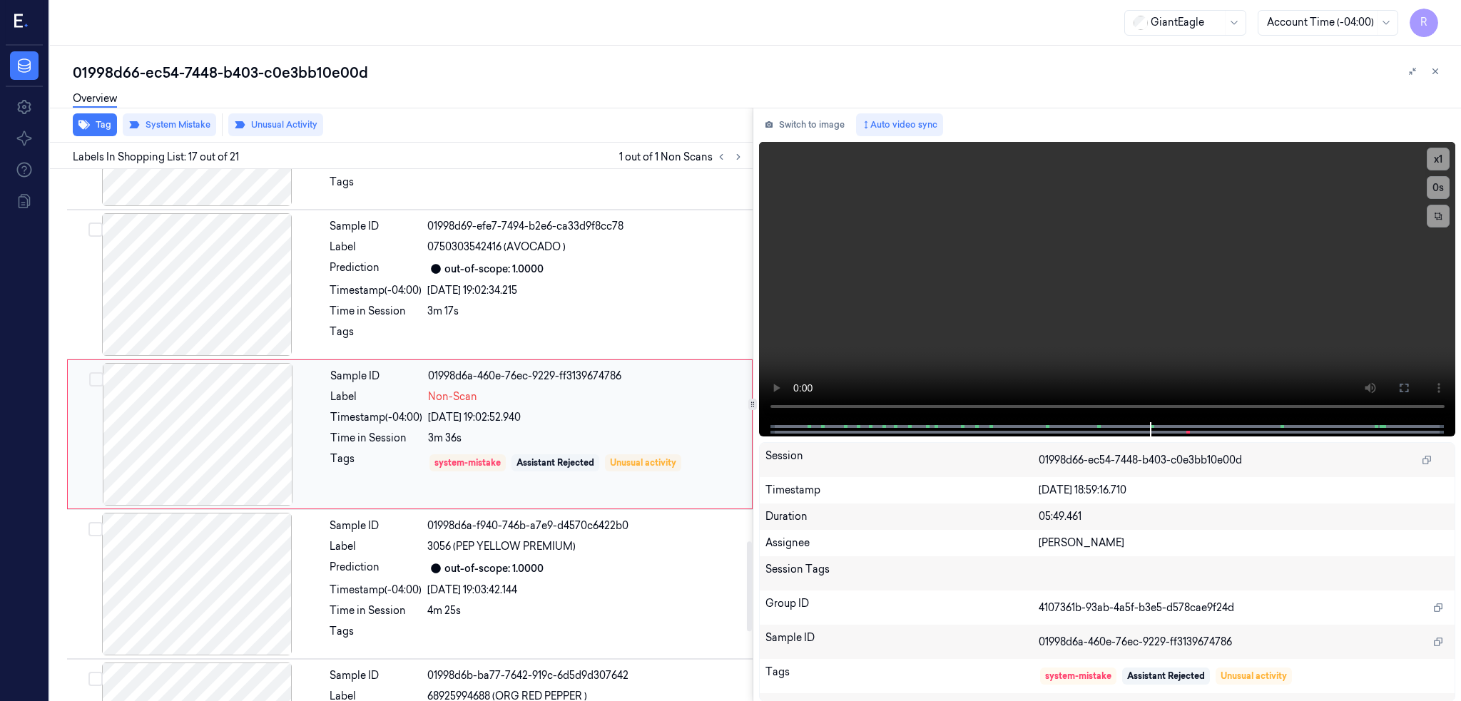
click at [202, 450] on div at bounding box center [198, 434] width 254 height 143
click at [220, 578] on div at bounding box center [197, 584] width 254 height 143
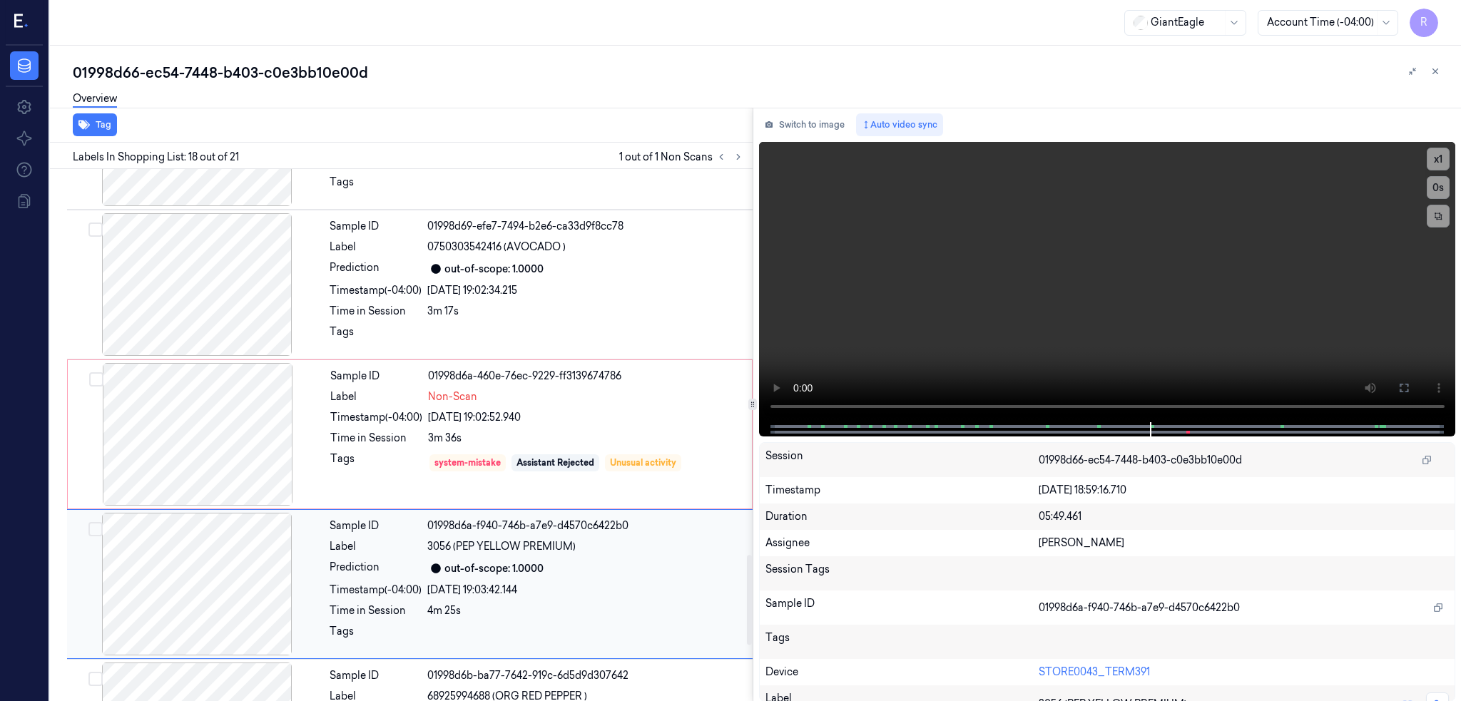
scroll to position [2355, 0]
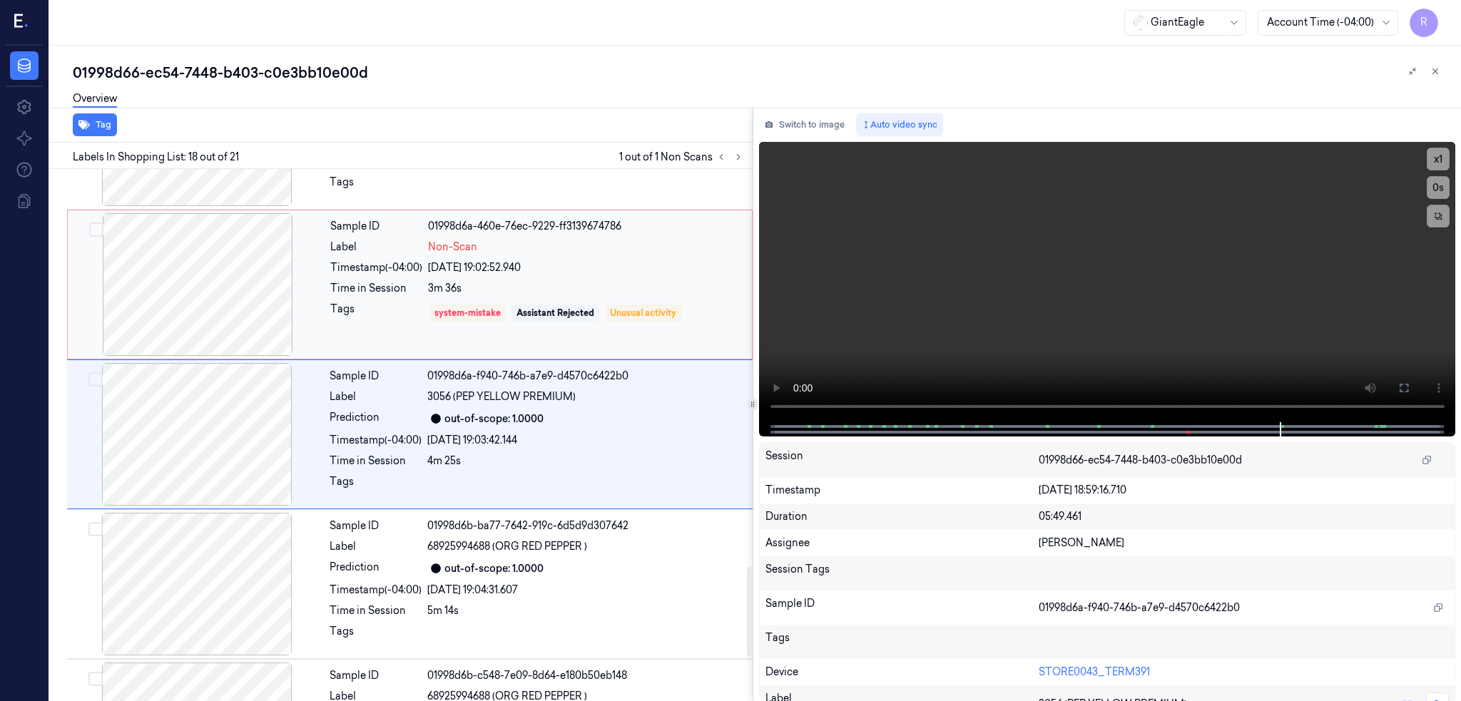
click at [208, 288] on div at bounding box center [198, 284] width 254 height 143
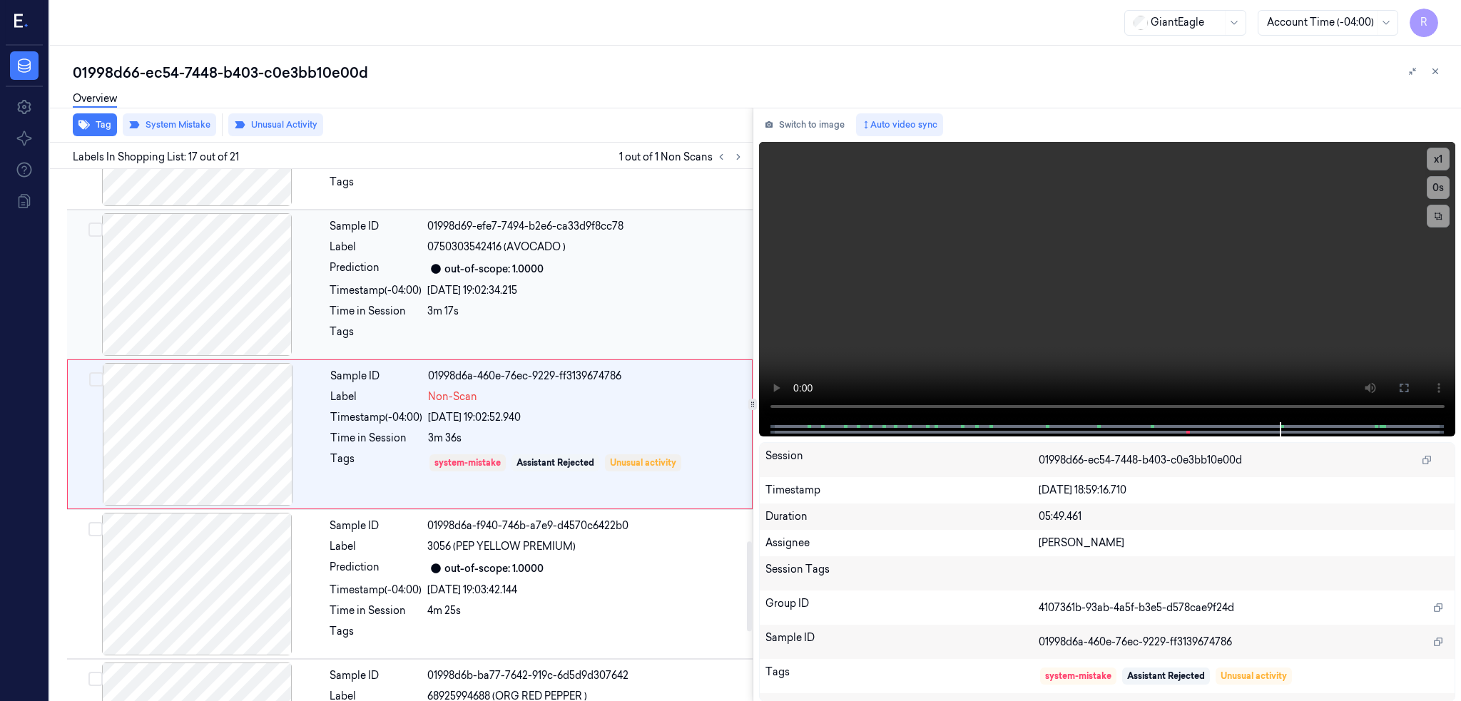
click at [198, 294] on div at bounding box center [197, 284] width 254 height 143
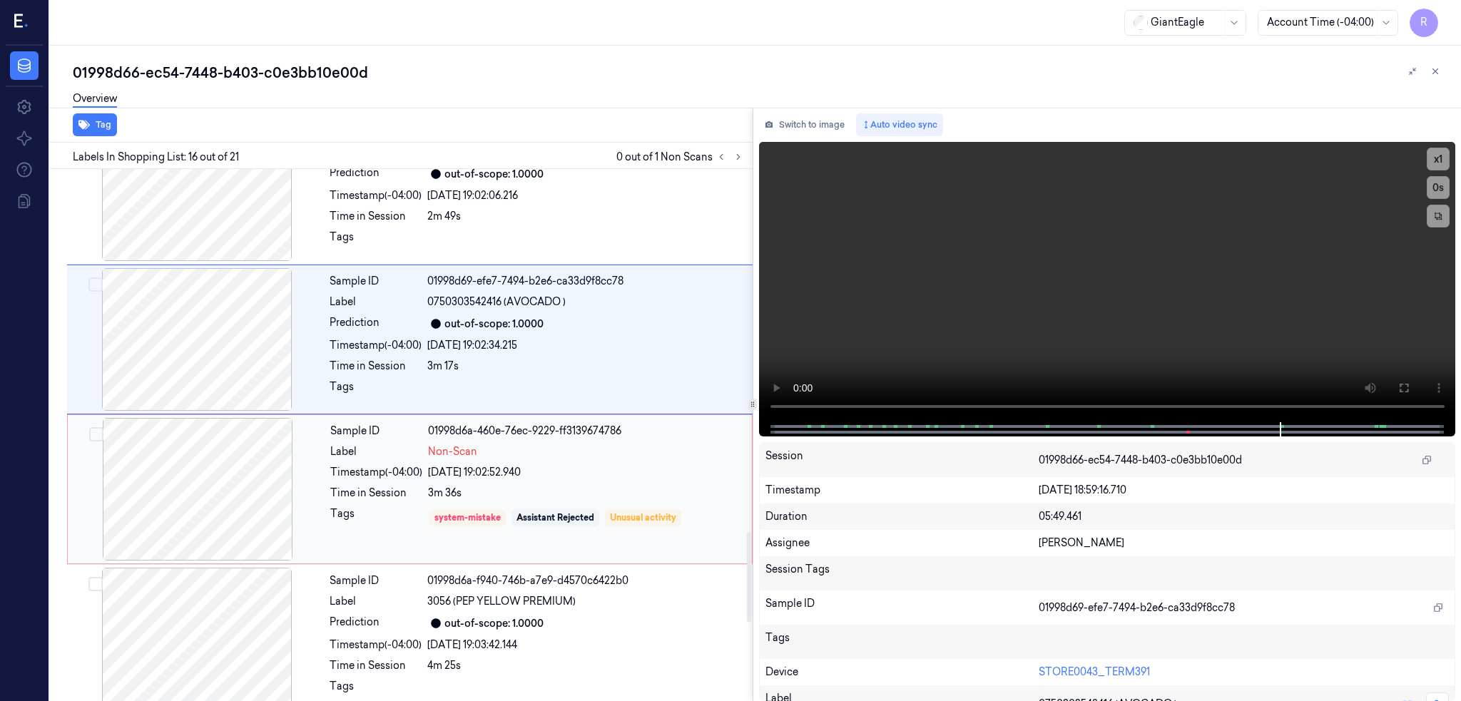
click at [242, 462] on div at bounding box center [198, 489] width 254 height 143
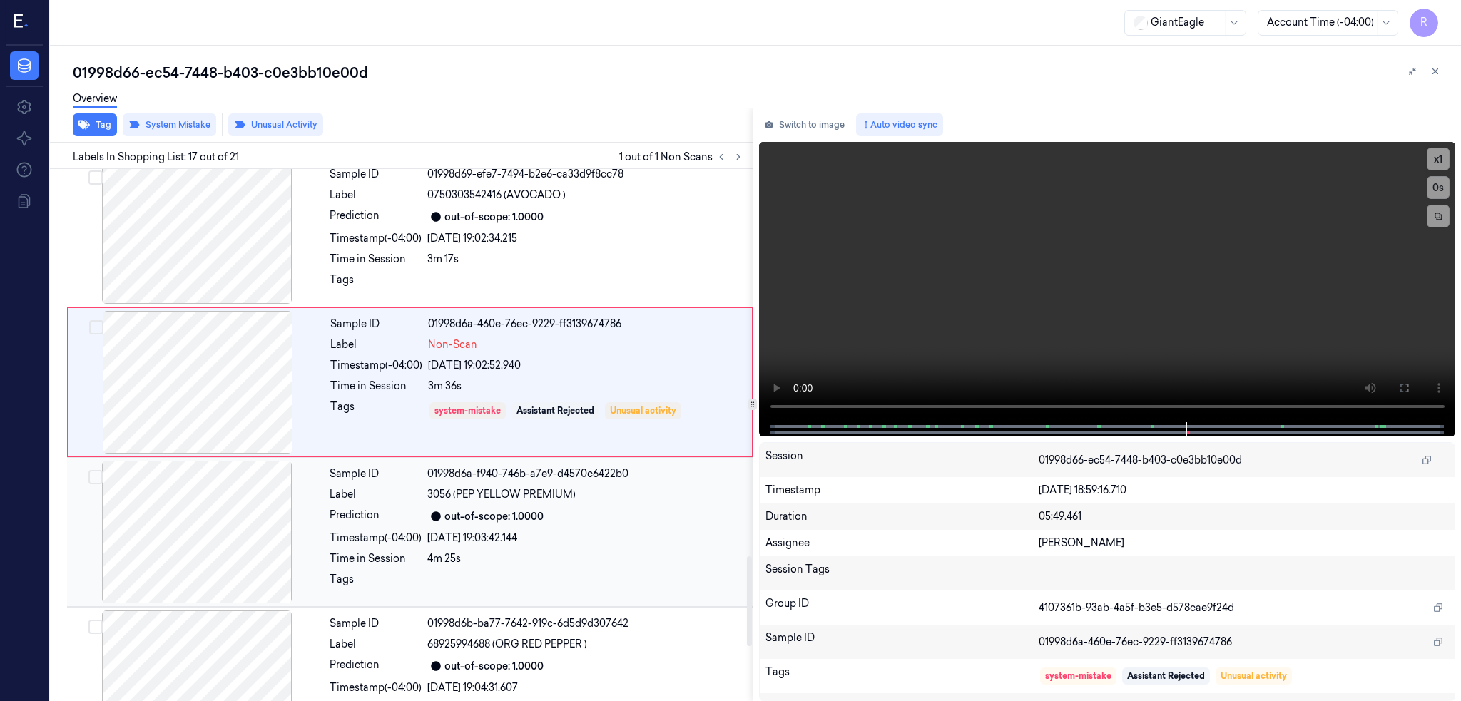
scroll to position [2300, 0]
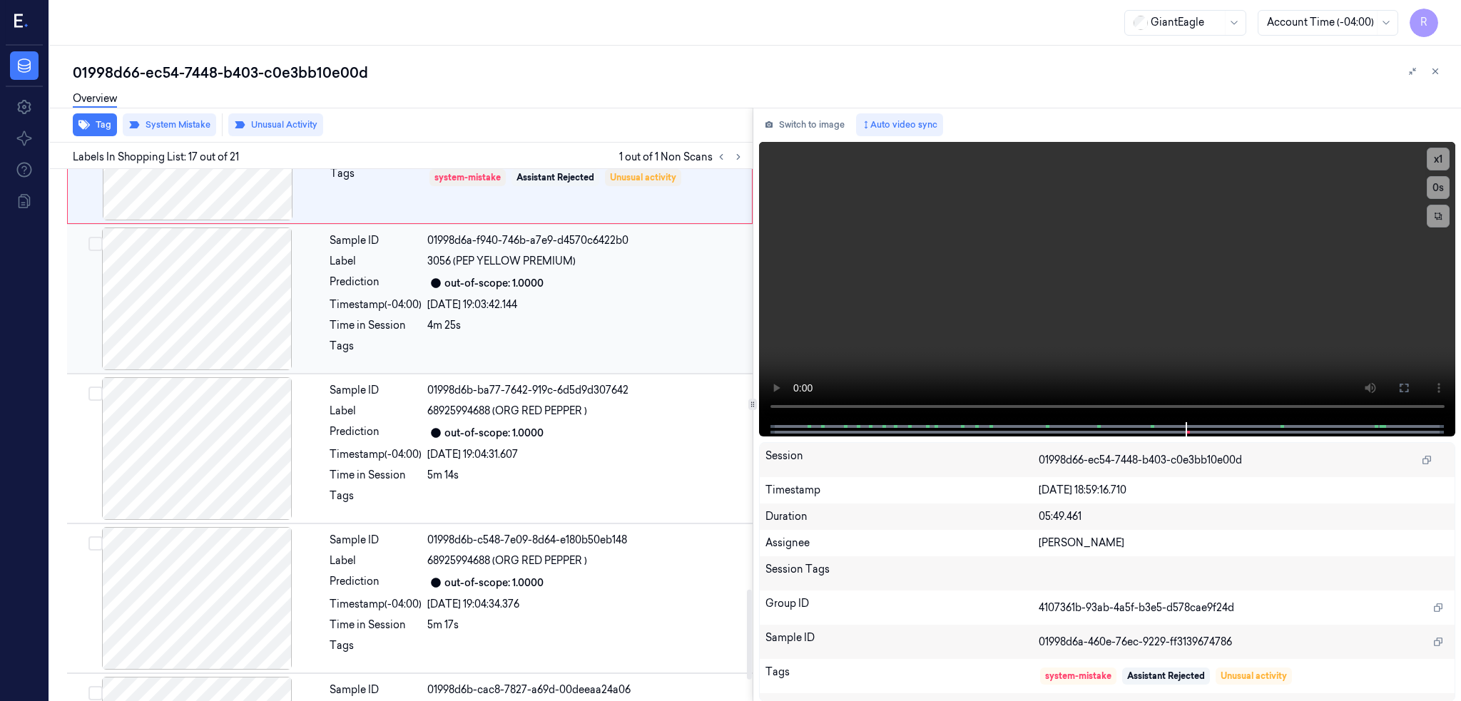
click at [227, 331] on div at bounding box center [197, 298] width 254 height 143
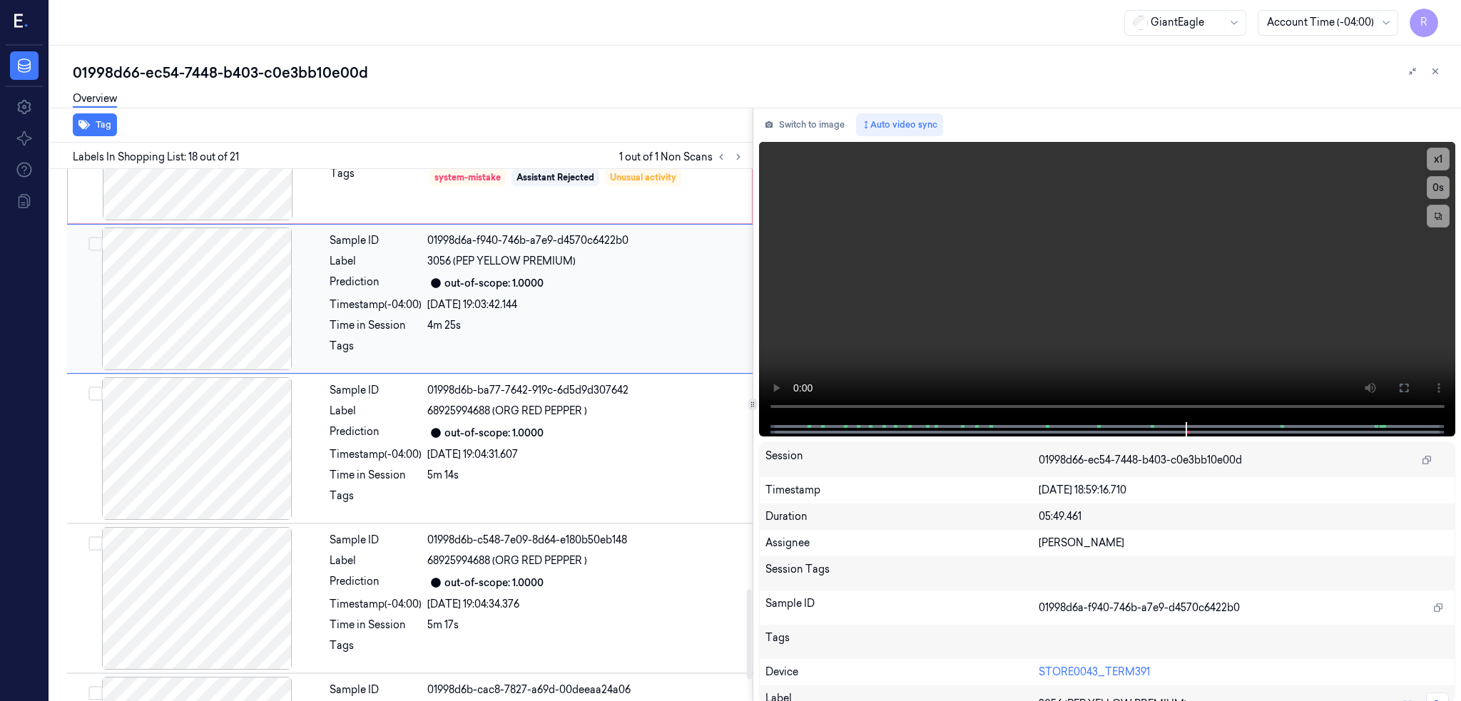
scroll to position [2355, 0]
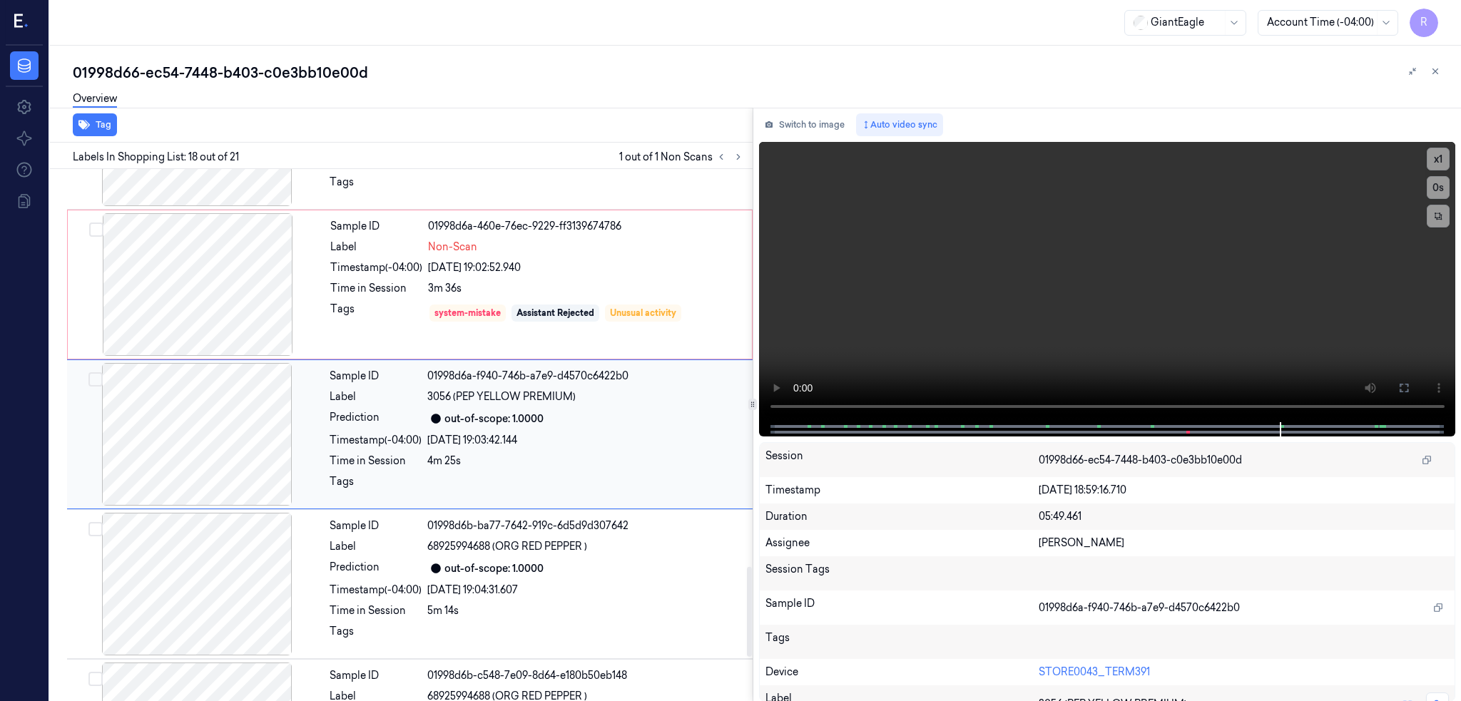
click at [235, 439] on div at bounding box center [197, 434] width 254 height 143
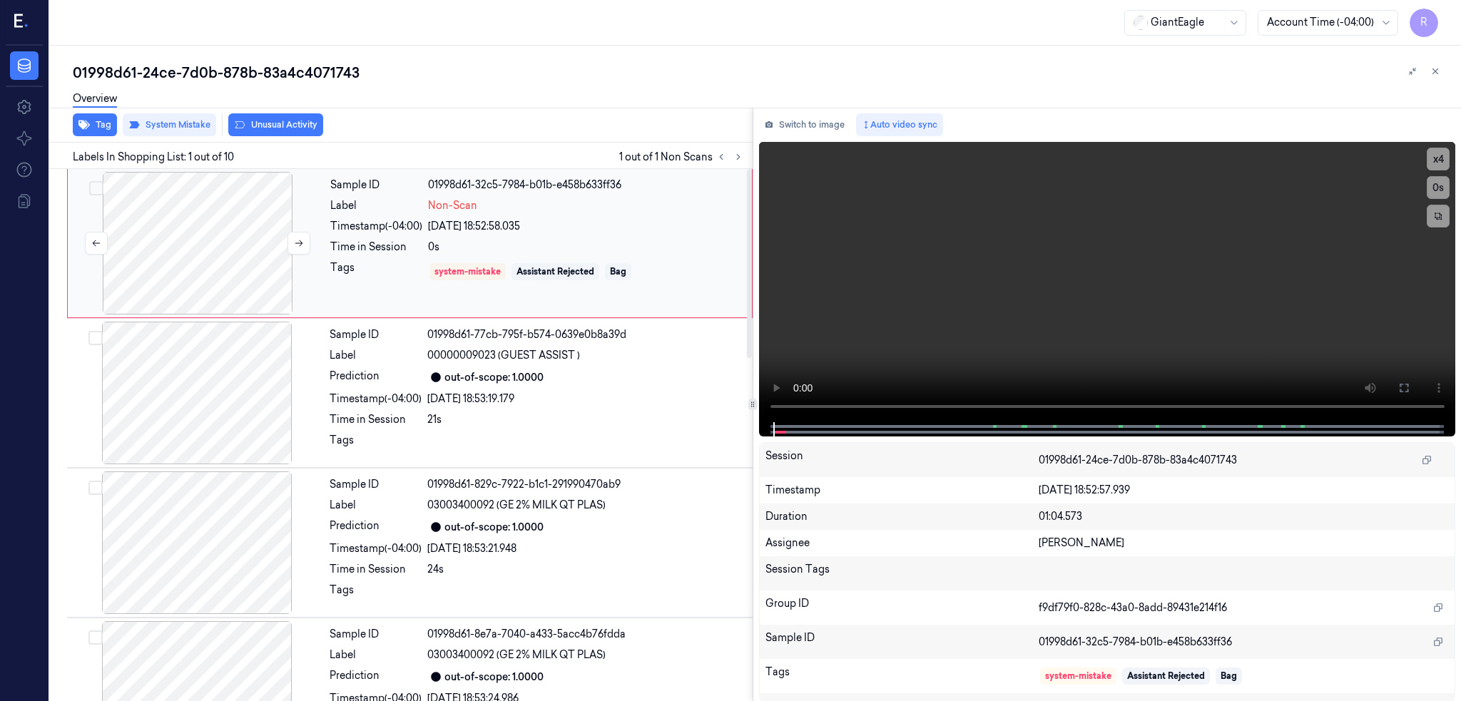
click at [203, 240] on div at bounding box center [198, 243] width 254 height 143
click at [803, 126] on button "Switch to image" at bounding box center [804, 124] width 91 height 23
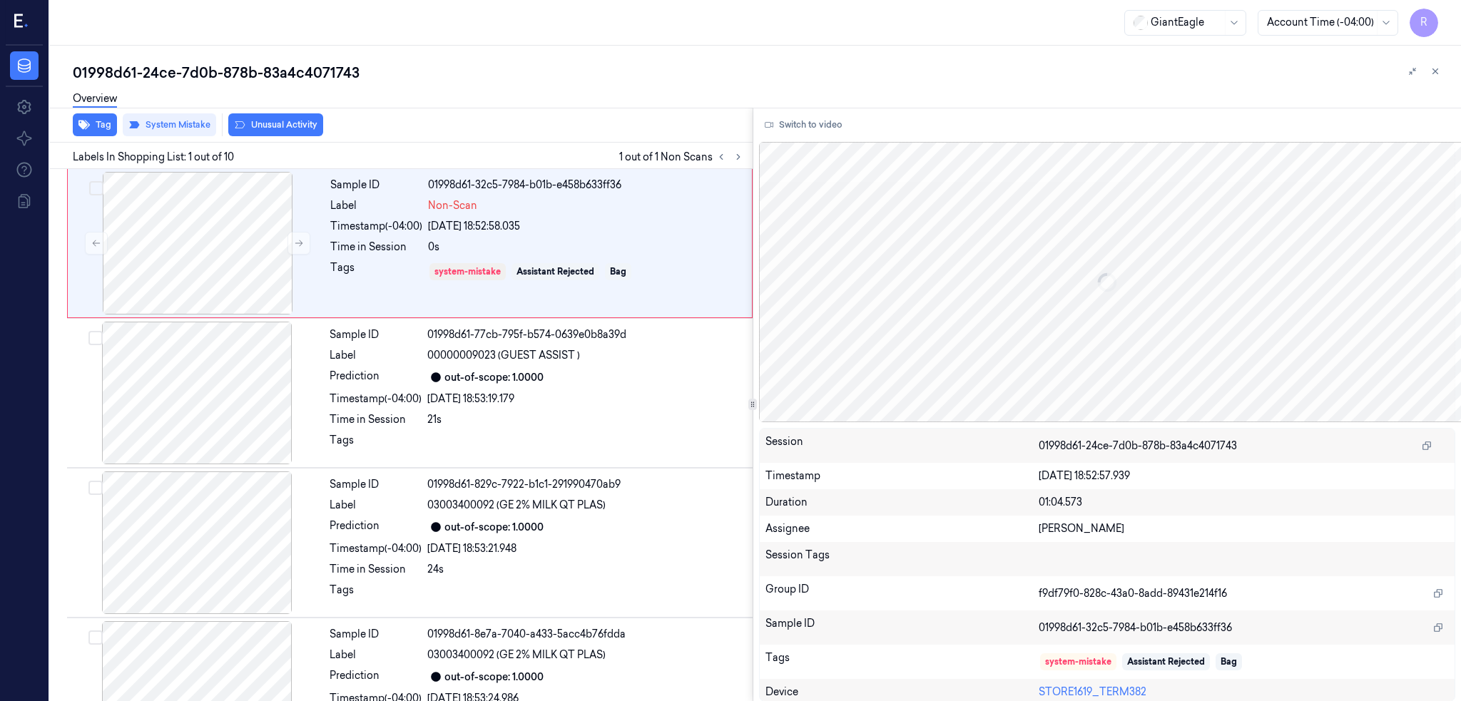
click at [803, 126] on button "Switch to video" at bounding box center [803, 124] width 89 height 23
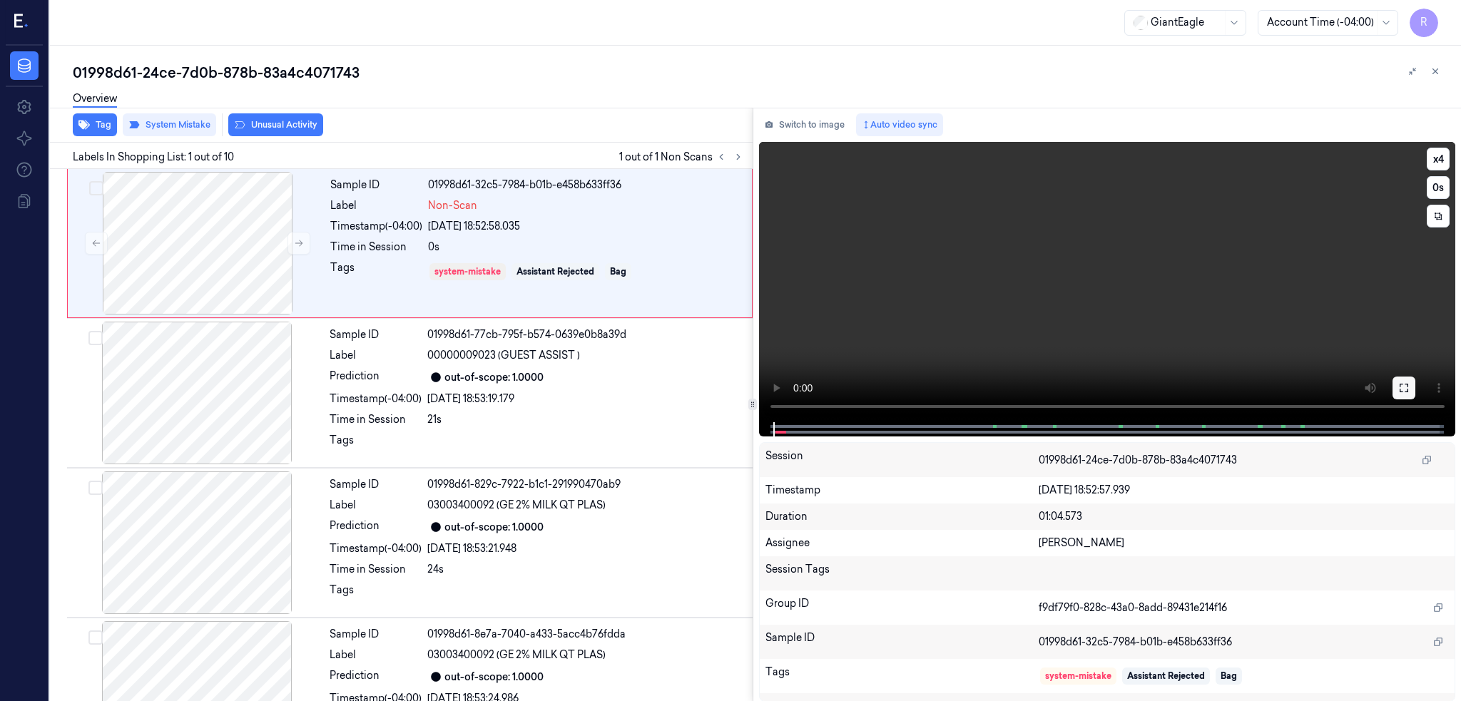
click at [1409, 388] on icon at bounding box center [1403, 387] width 11 height 11
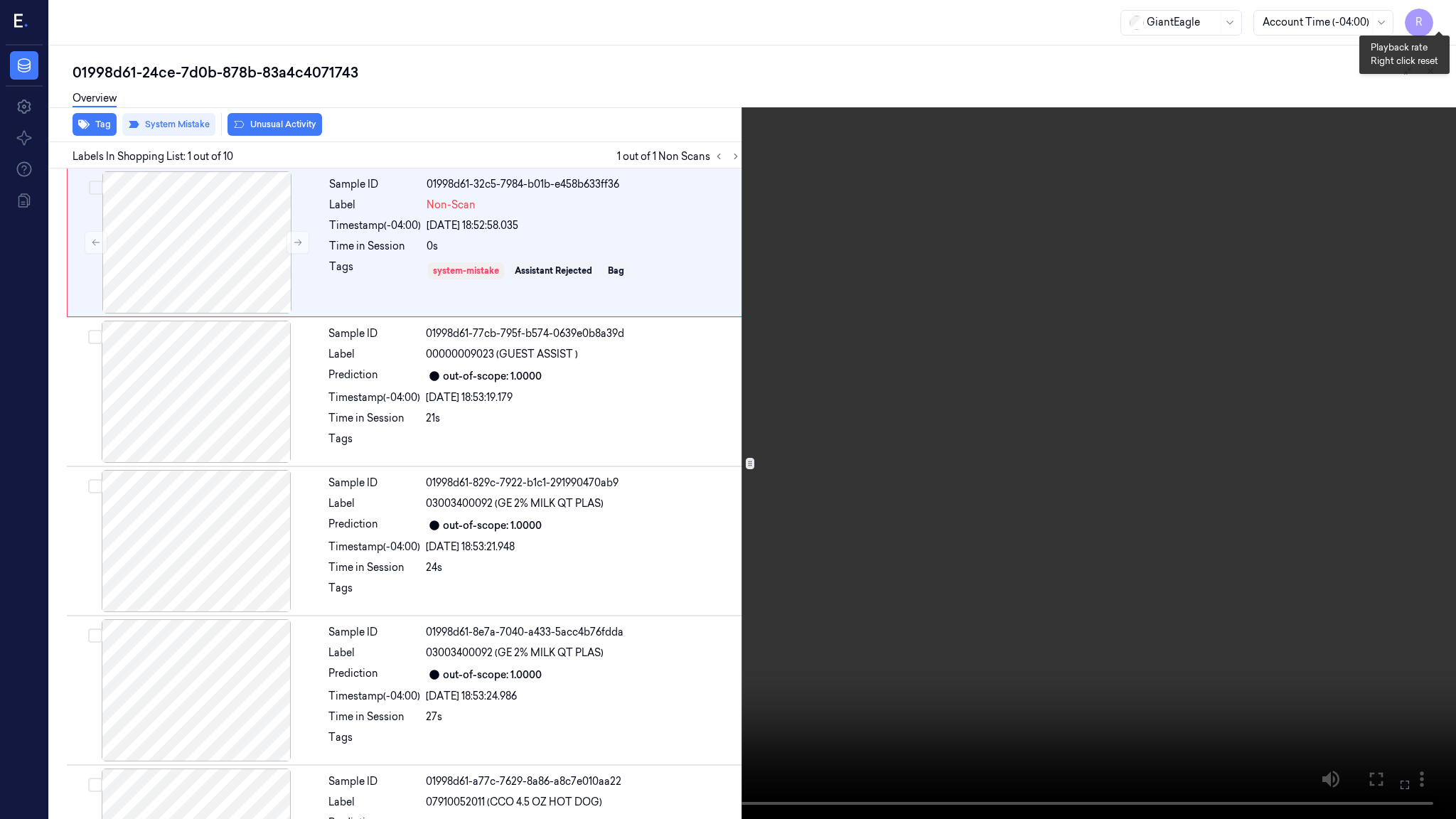
click at [1447, 14] on button "x 4" at bounding box center [1438, 17] width 23 height 23
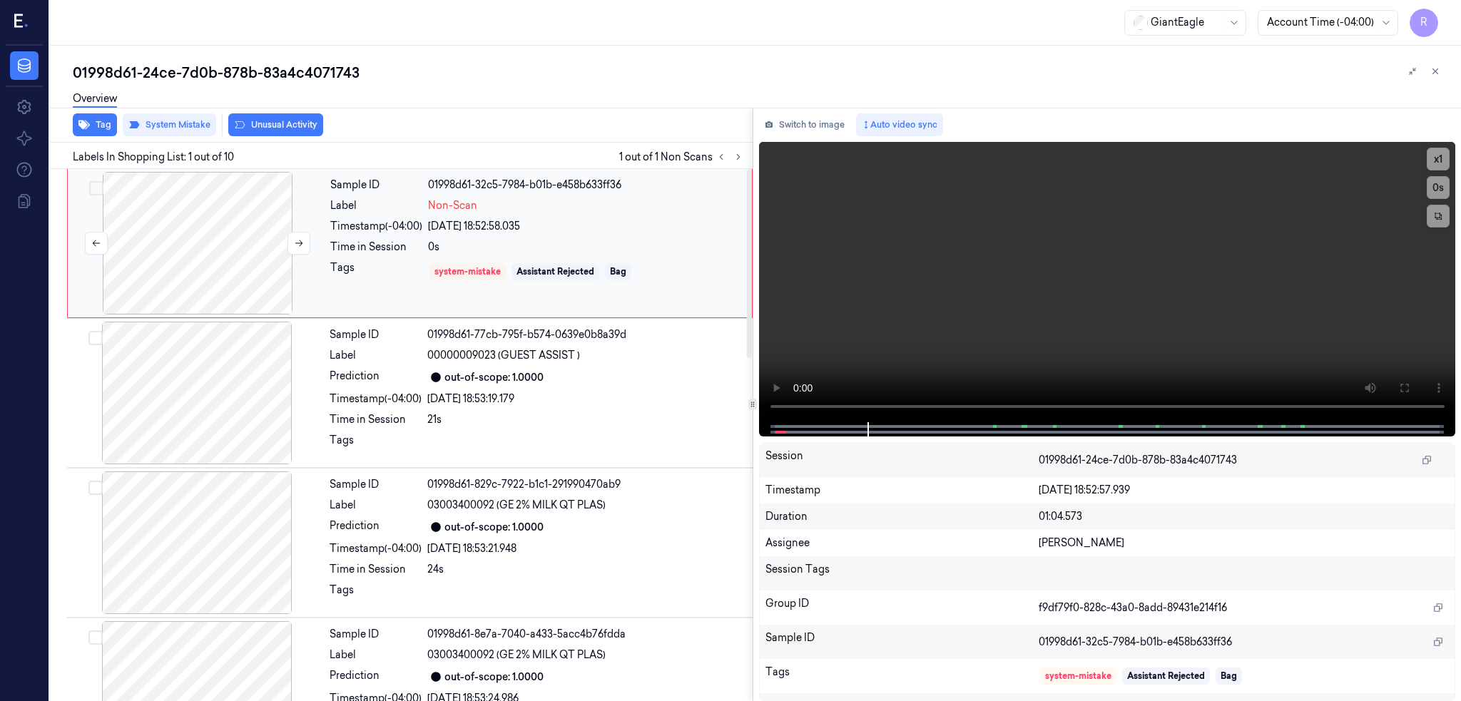
click at [221, 253] on div at bounding box center [198, 243] width 254 height 143
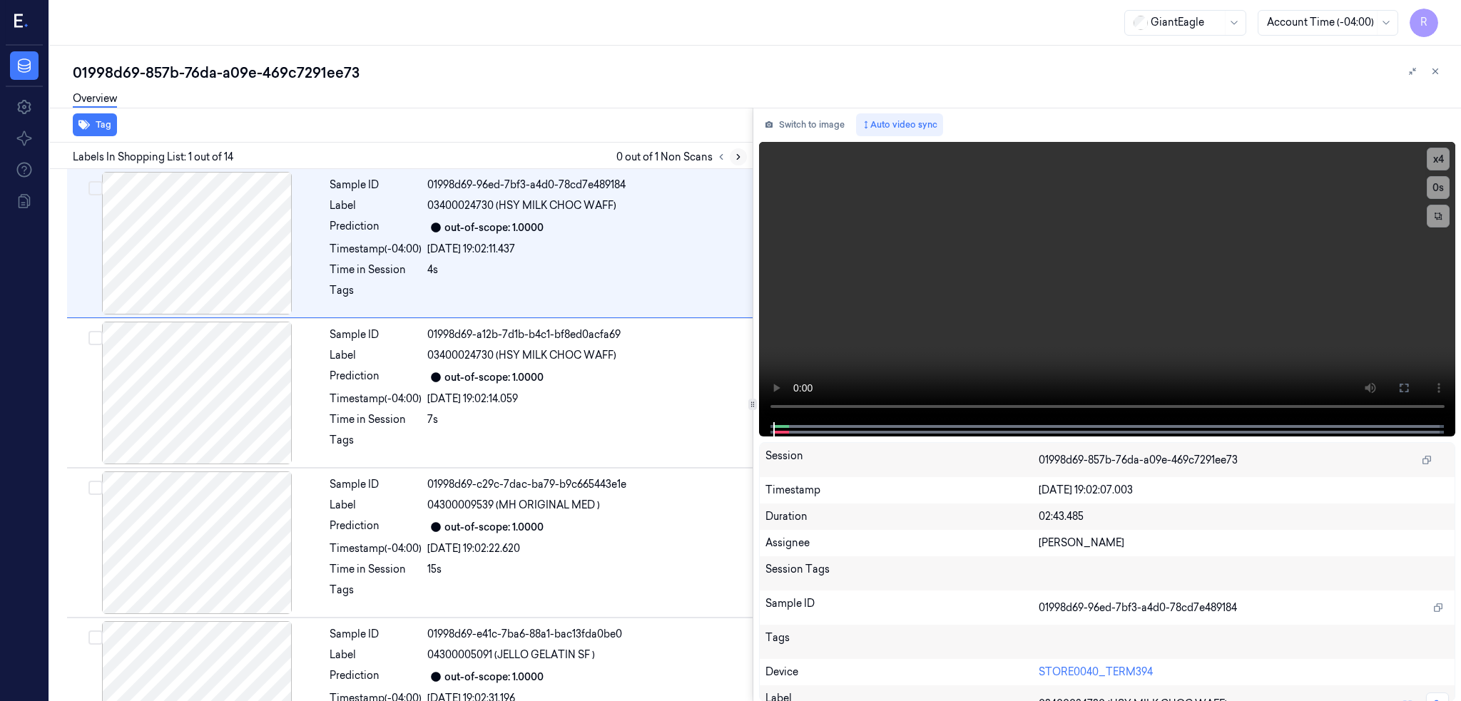
click at [743, 152] on icon at bounding box center [738, 157] width 10 height 10
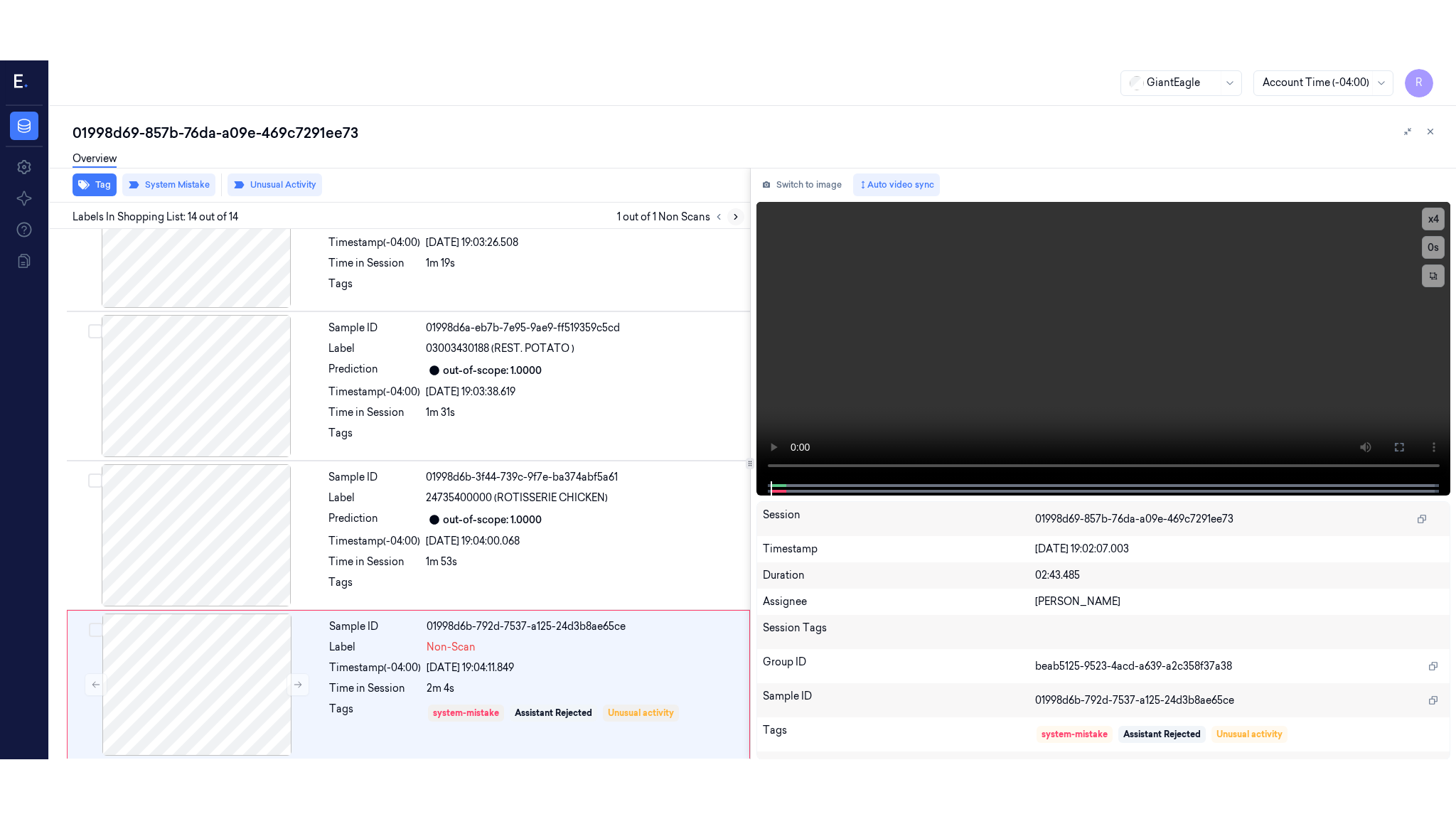
scroll to position [1563, 0]
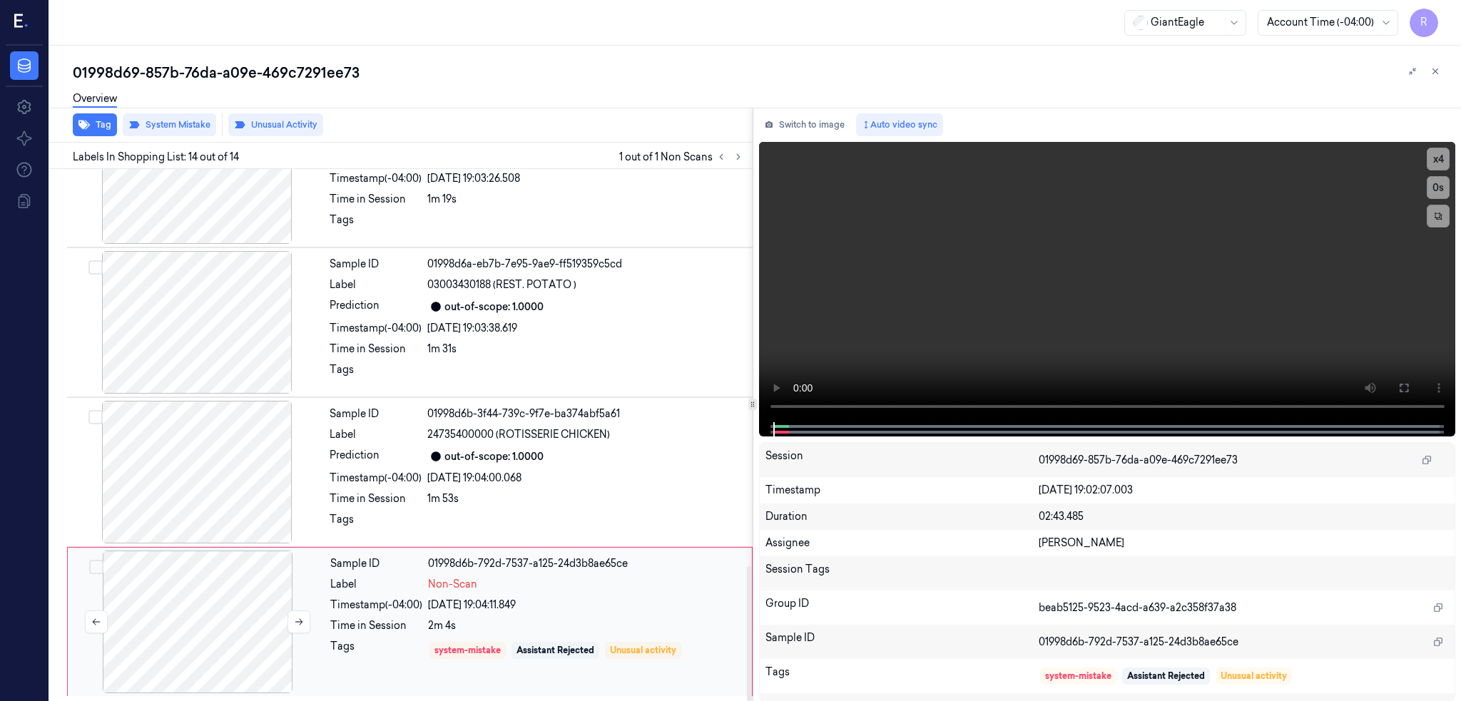
click at [205, 636] on div at bounding box center [198, 622] width 254 height 143
click at [219, 471] on div at bounding box center [197, 472] width 254 height 143
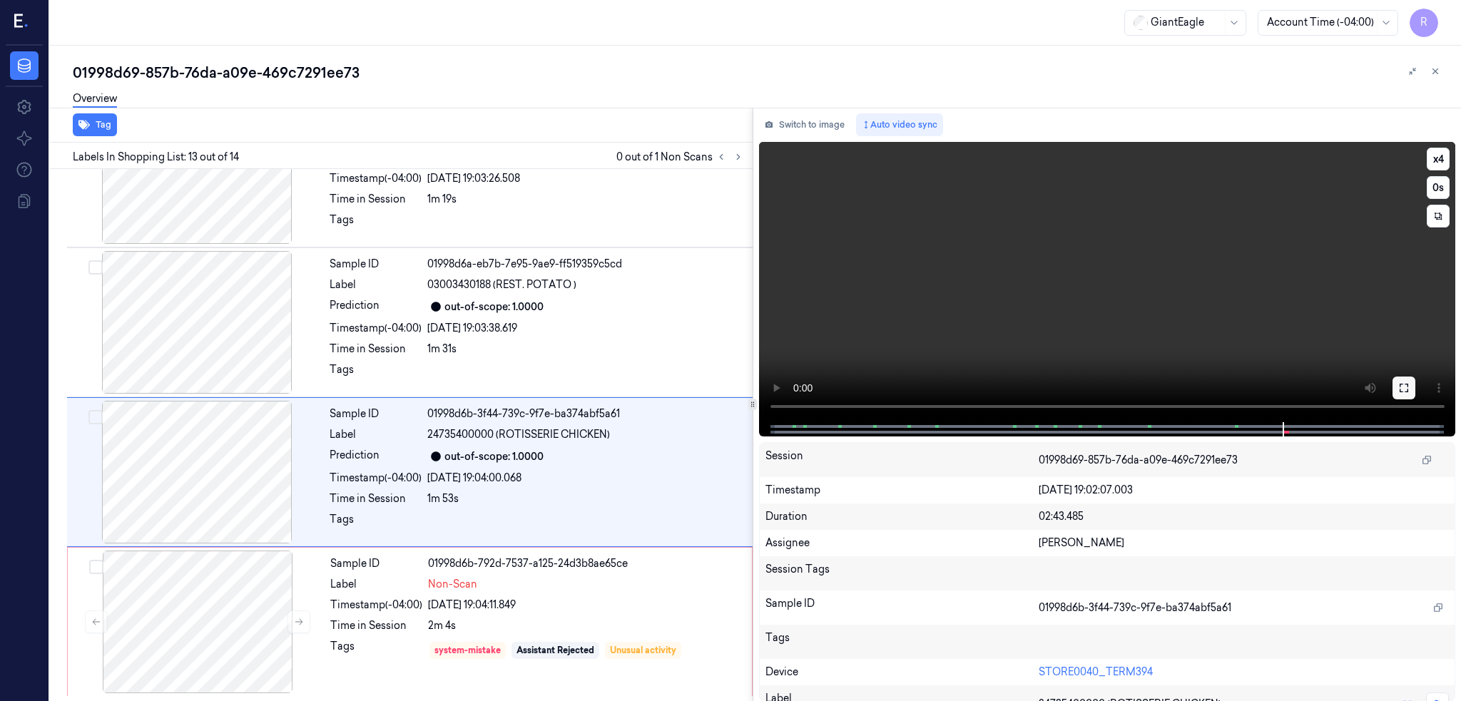
click at [1409, 388] on icon at bounding box center [1403, 387] width 11 height 11
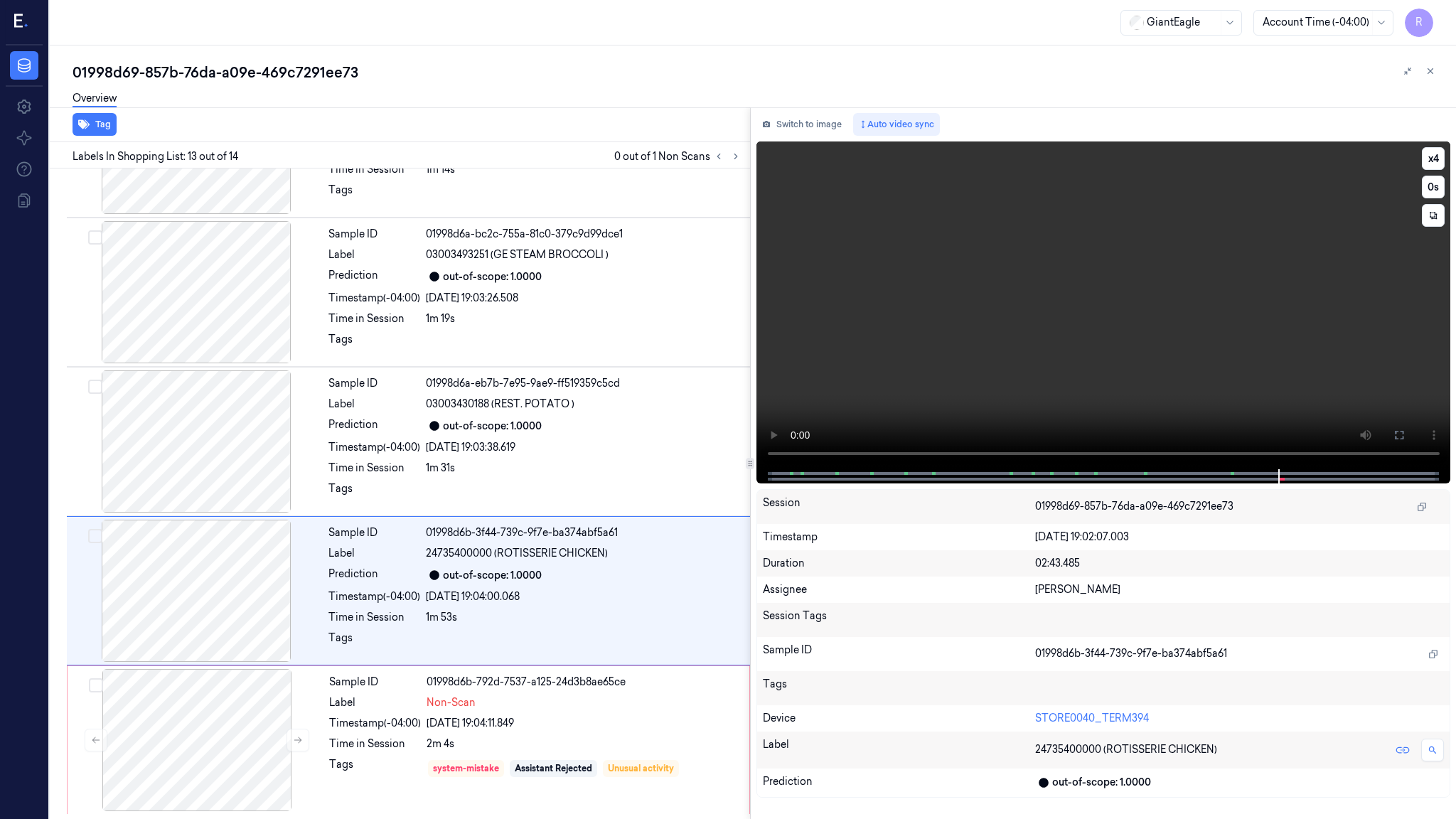
scroll to position [1444, 0]
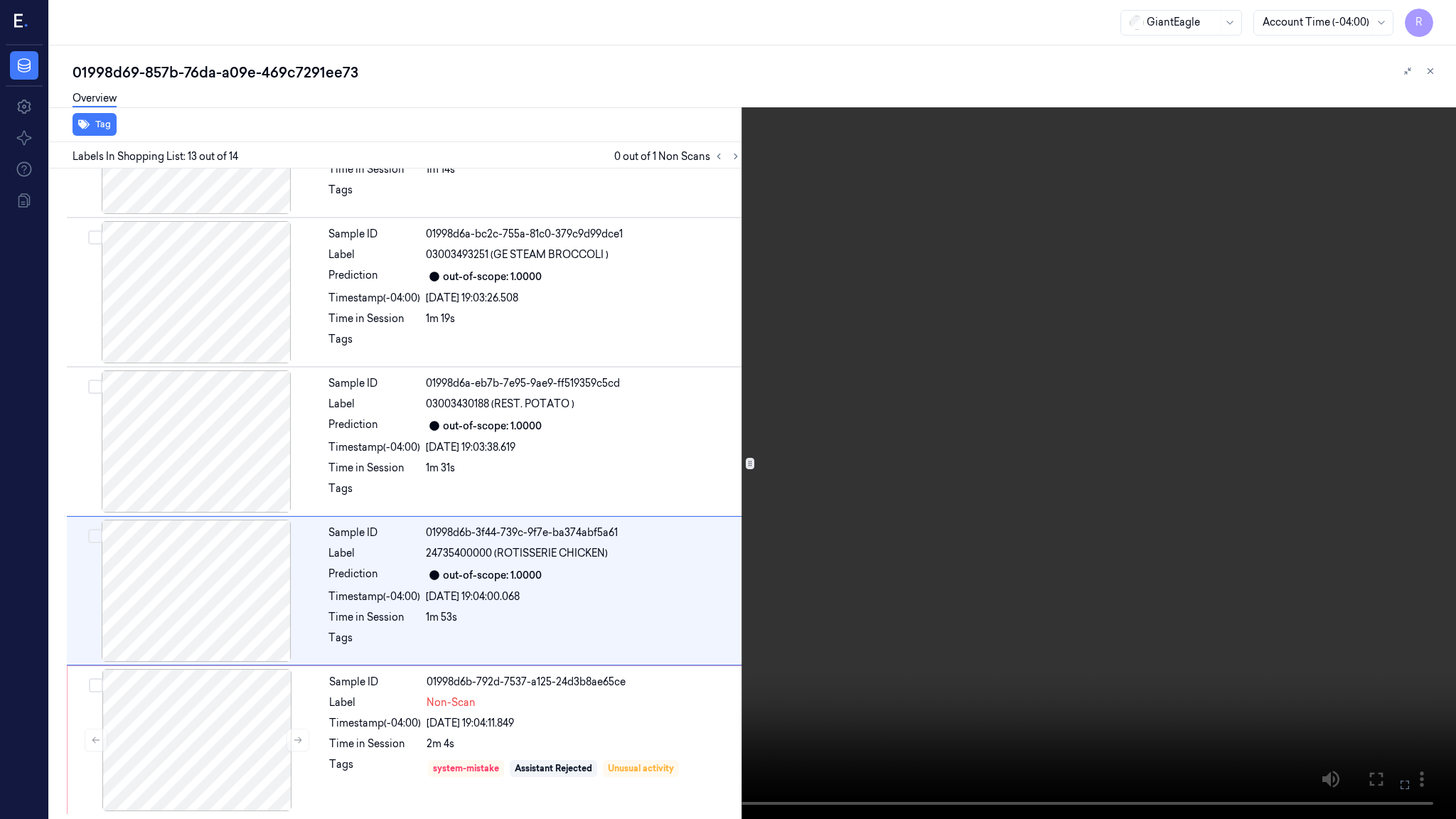
click at [1113, 467] on video at bounding box center [728, 410] width 1456 height 819
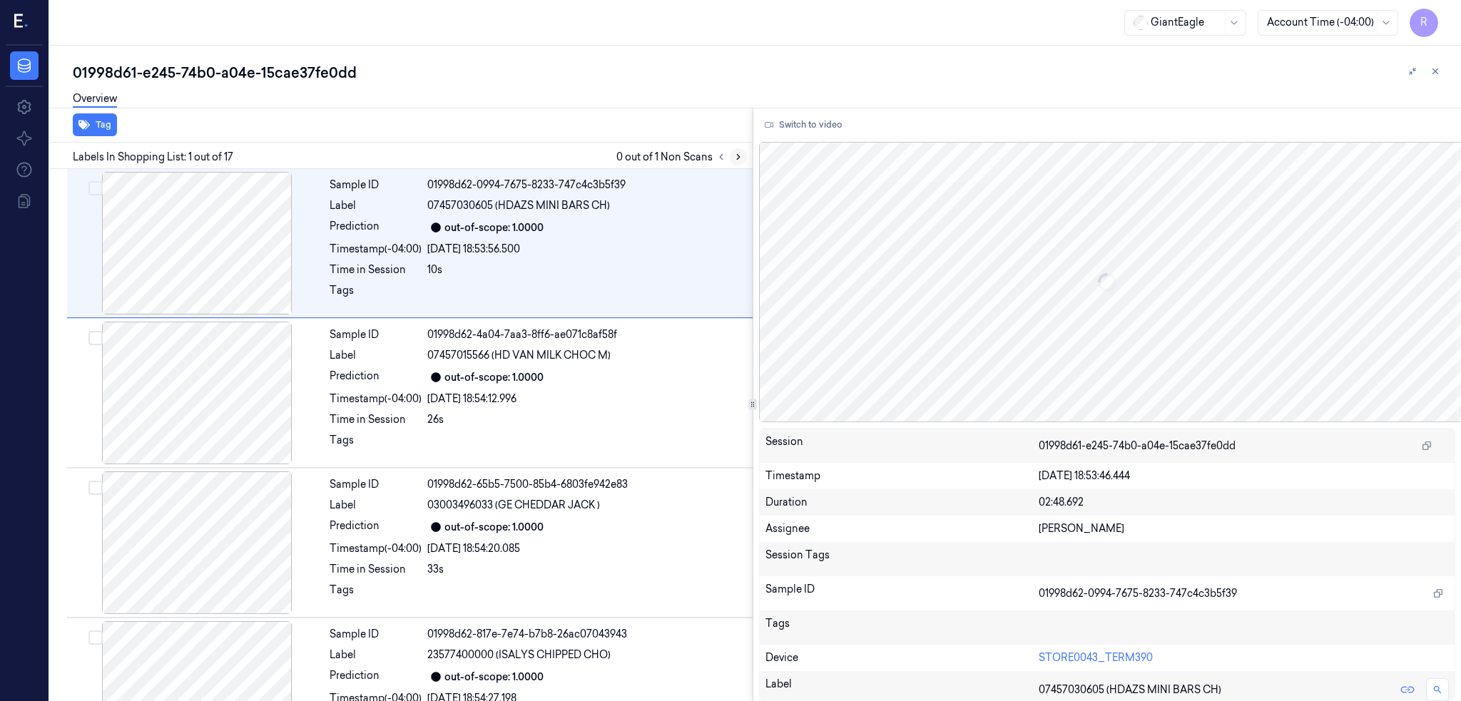
click at [747, 150] on button at bounding box center [738, 156] width 17 height 17
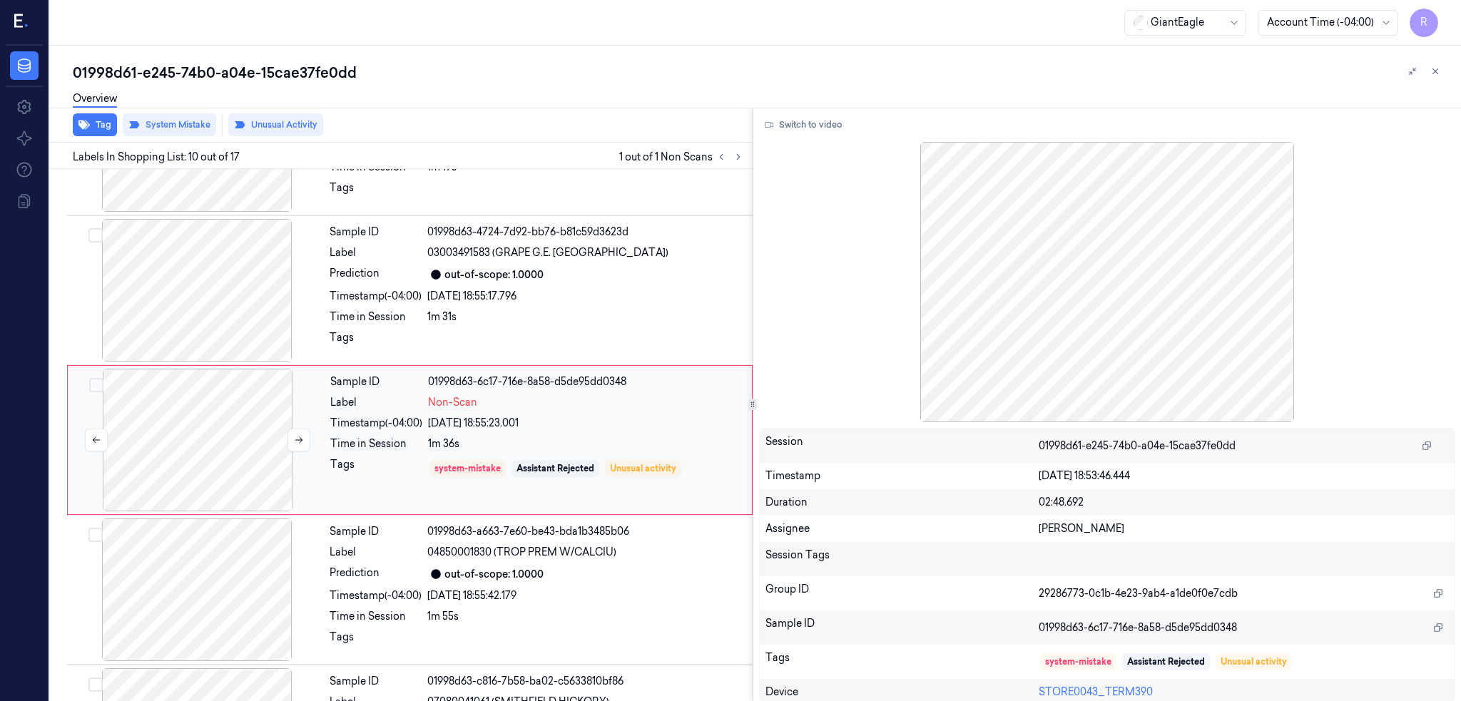
scroll to position [1156, 0]
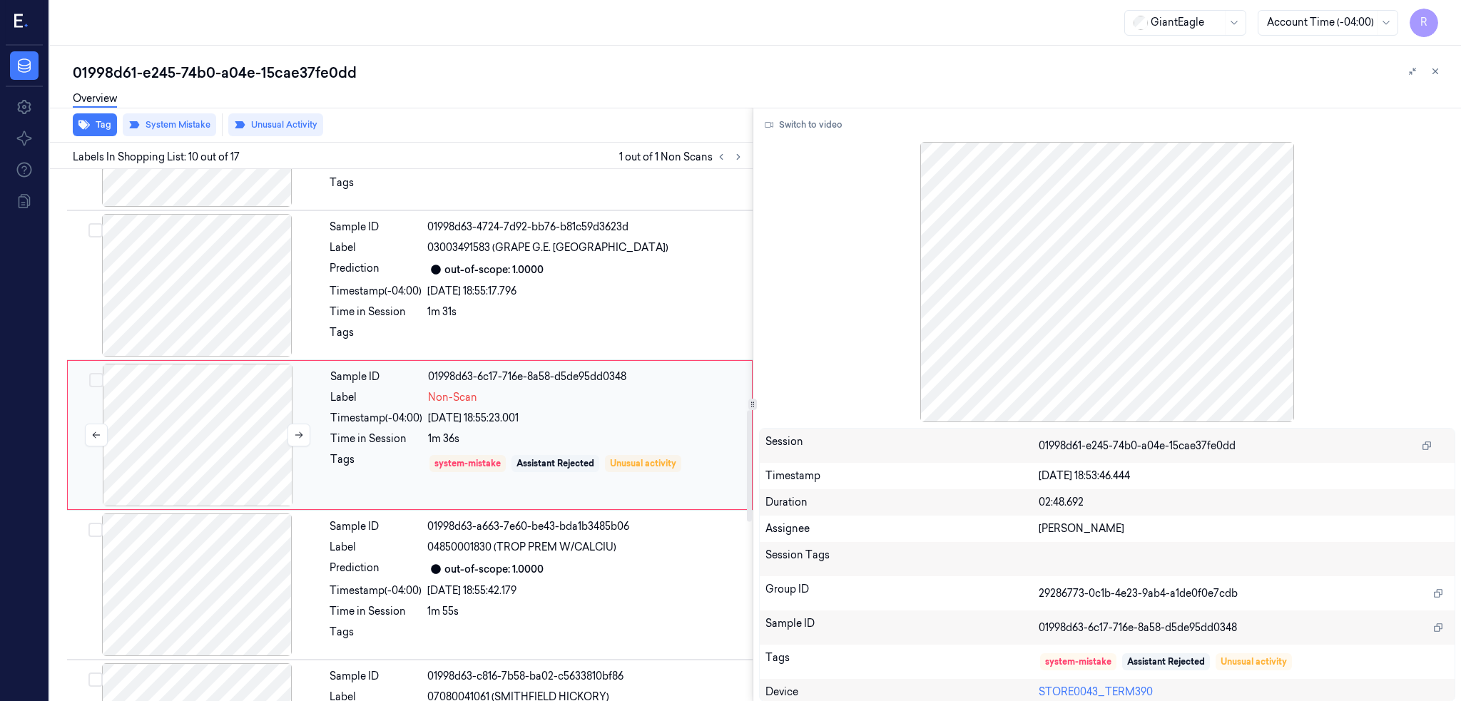
click at [235, 387] on div at bounding box center [198, 435] width 254 height 143
click at [293, 264] on div at bounding box center [197, 285] width 254 height 143
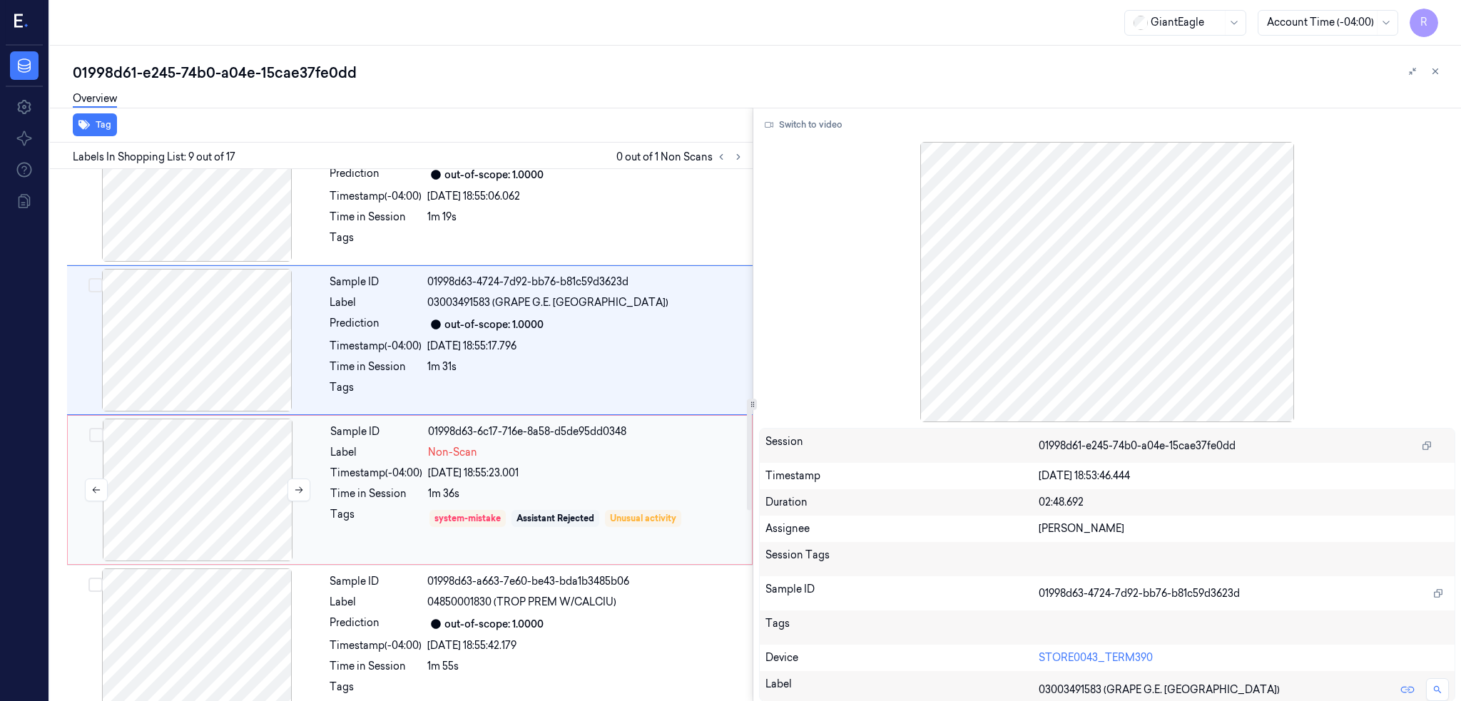
click at [240, 441] on div at bounding box center [198, 490] width 254 height 143
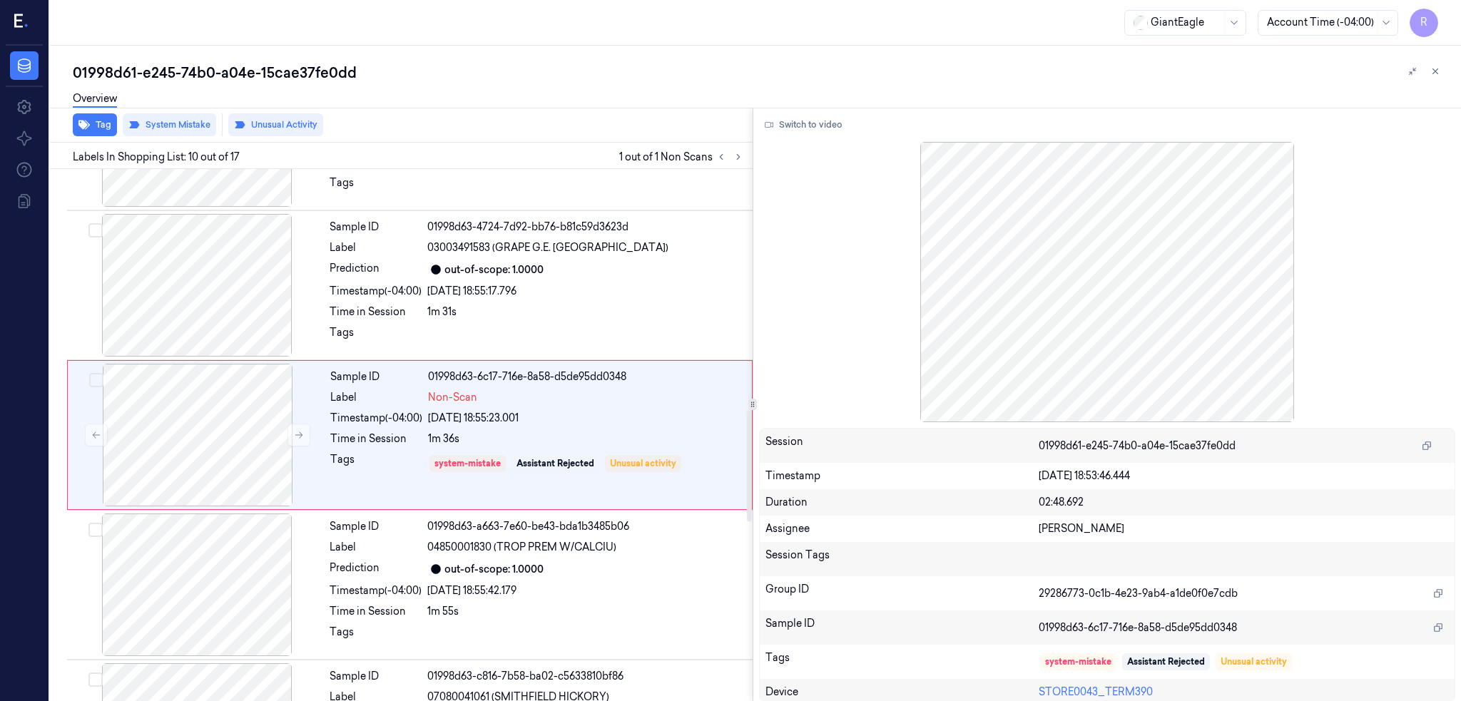
click at [278, 116] on div "Overview" at bounding box center [761, 101] width 1376 height 36
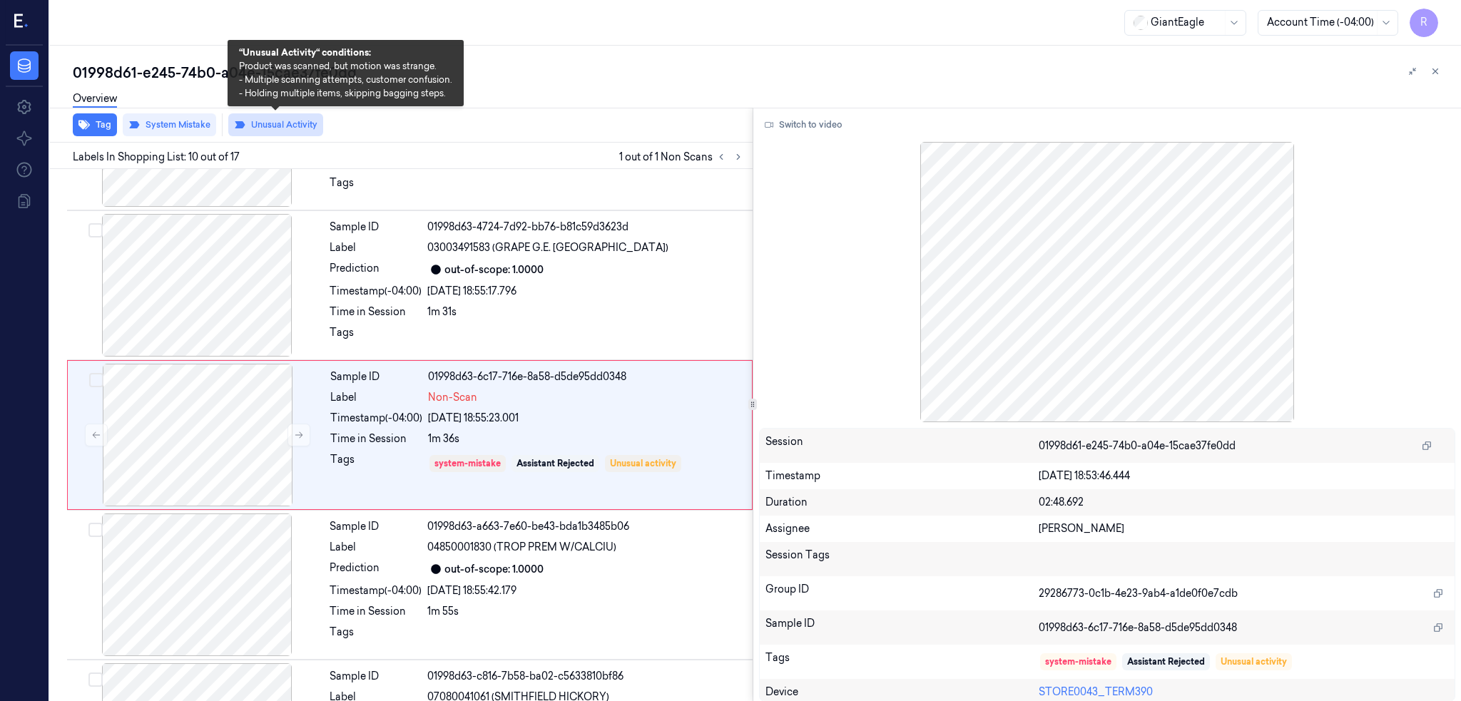
click at [278, 125] on button "Unusual Activity" at bounding box center [275, 124] width 95 height 23
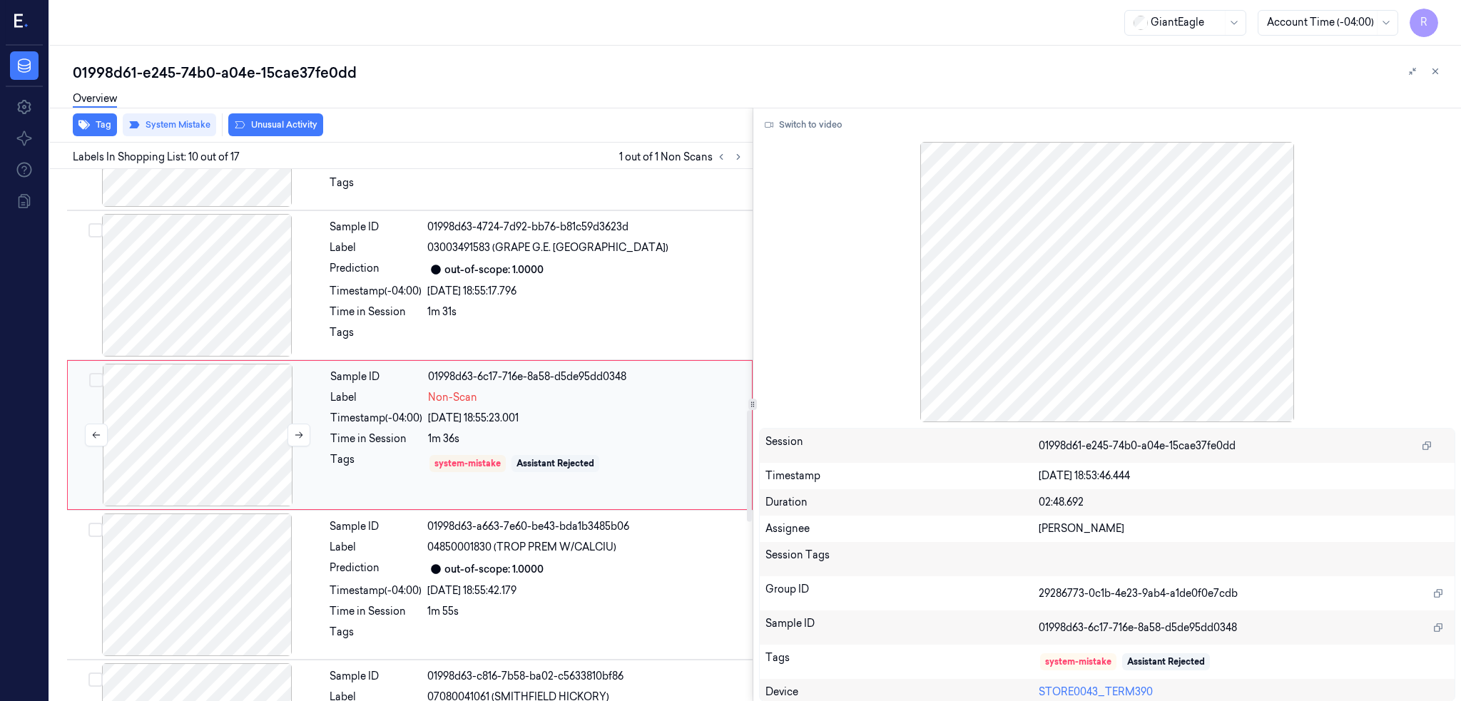
click at [232, 391] on div at bounding box center [198, 435] width 254 height 143
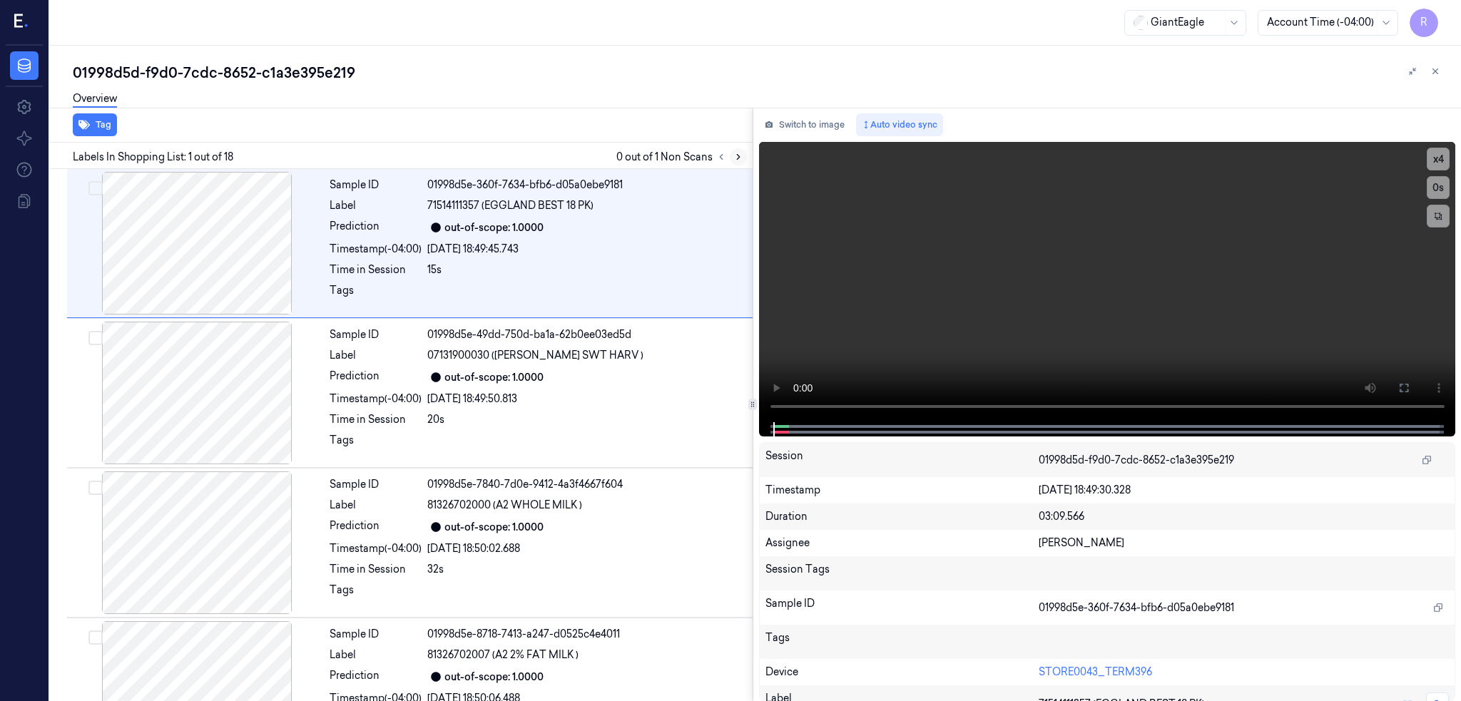
click at [743, 157] on icon at bounding box center [738, 157] width 10 height 10
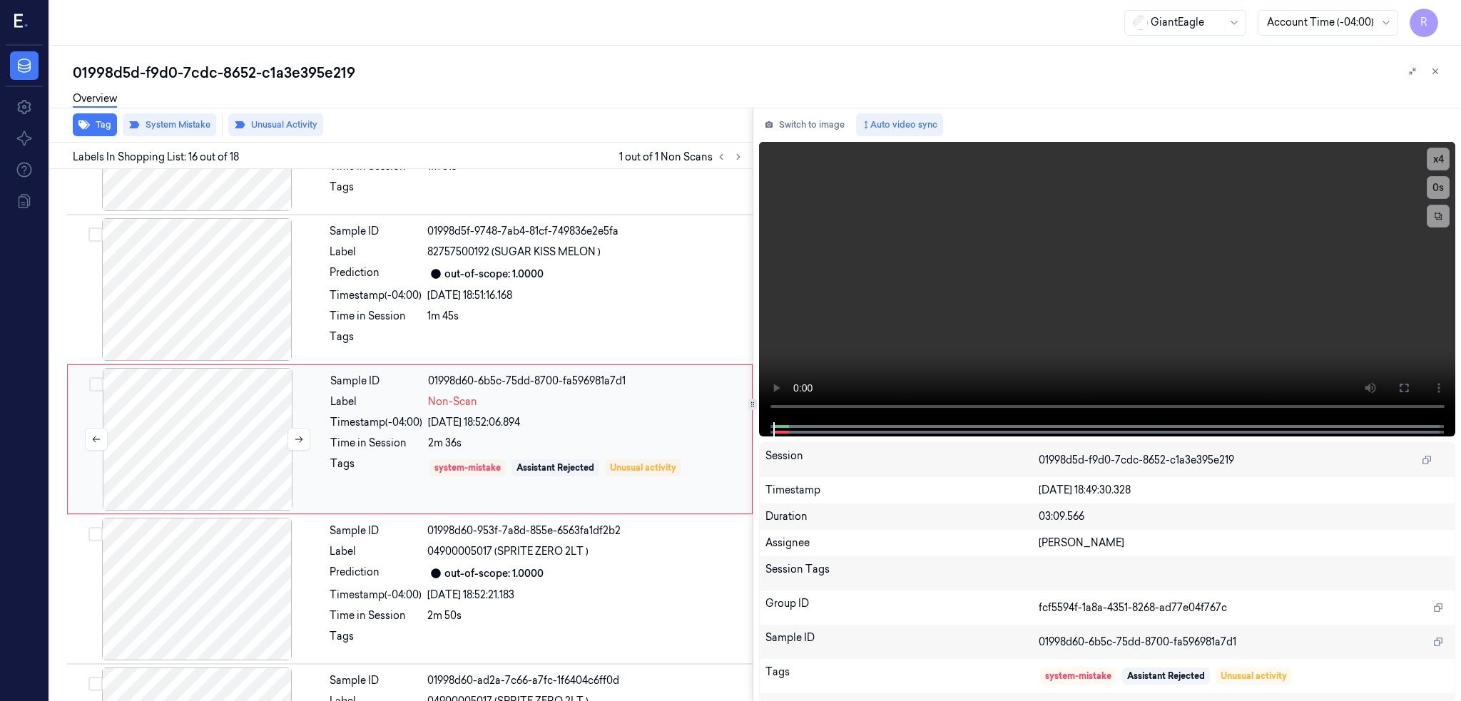
scroll to position [2055, 0]
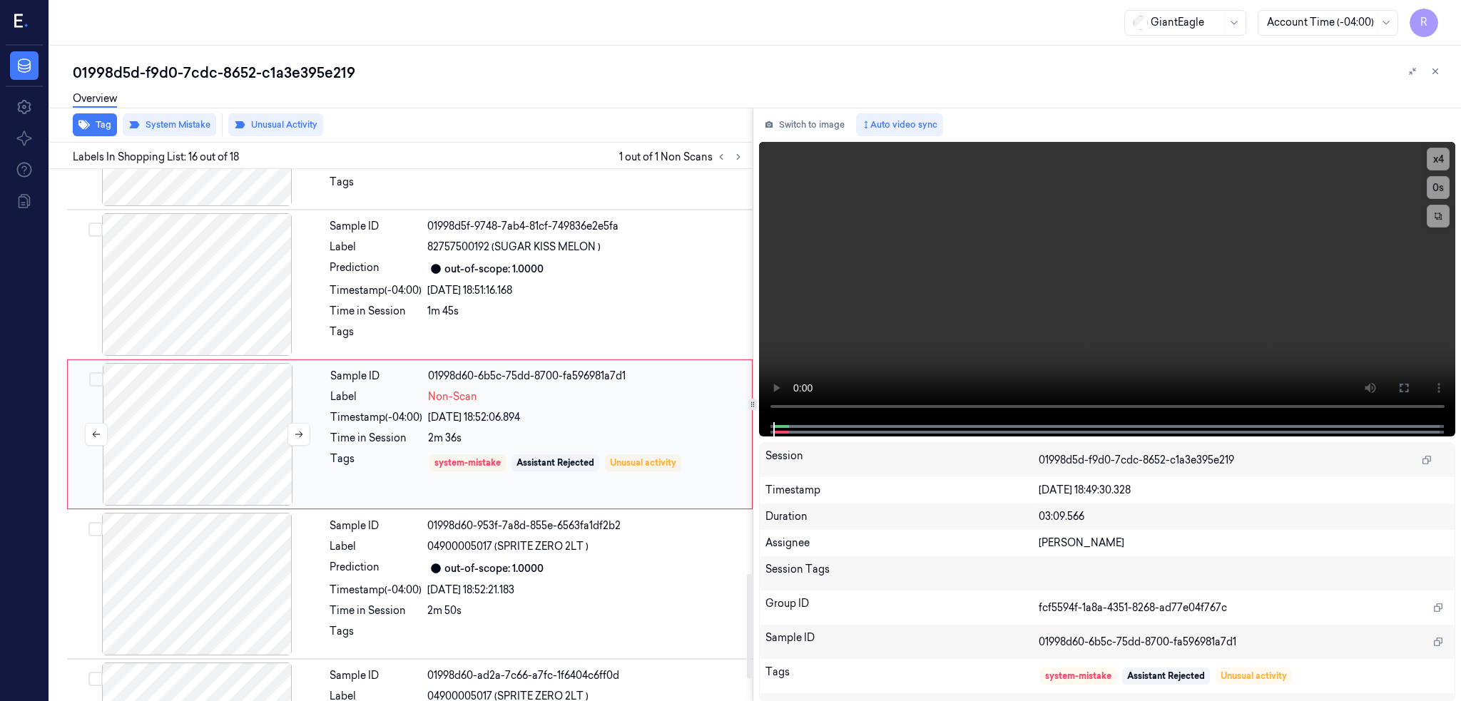
click at [217, 432] on div at bounding box center [198, 434] width 254 height 143
click at [210, 254] on div at bounding box center [197, 284] width 254 height 143
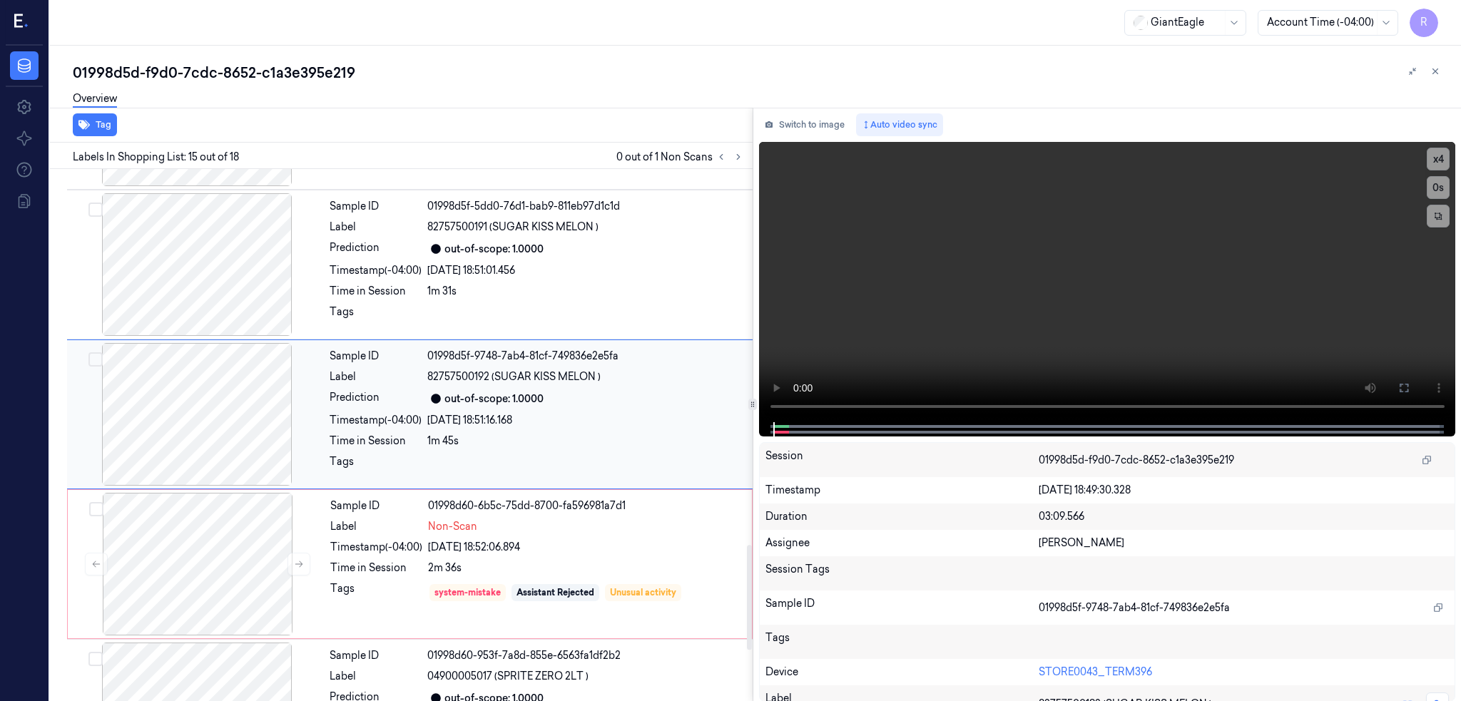
scroll to position [1906, 0]
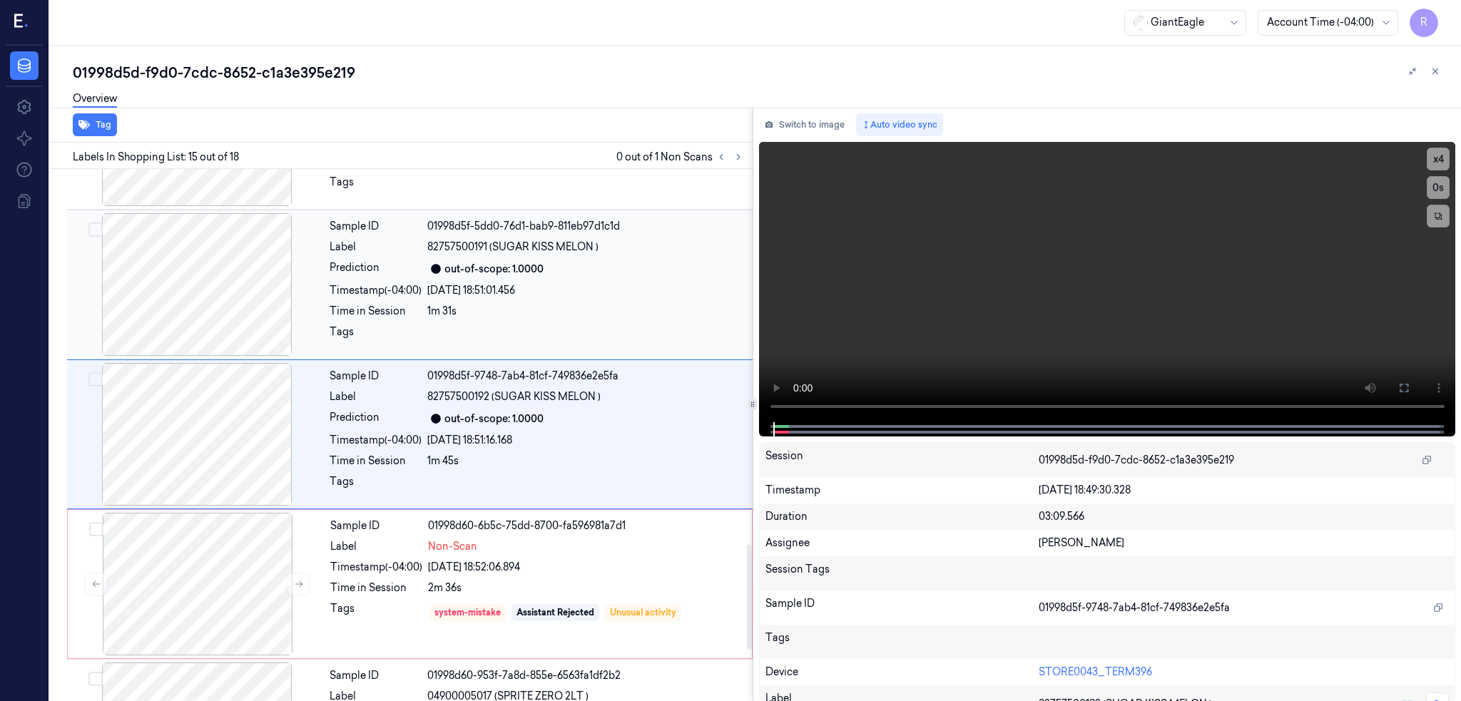
click at [212, 288] on div at bounding box center [197, 284] width 254 height 143
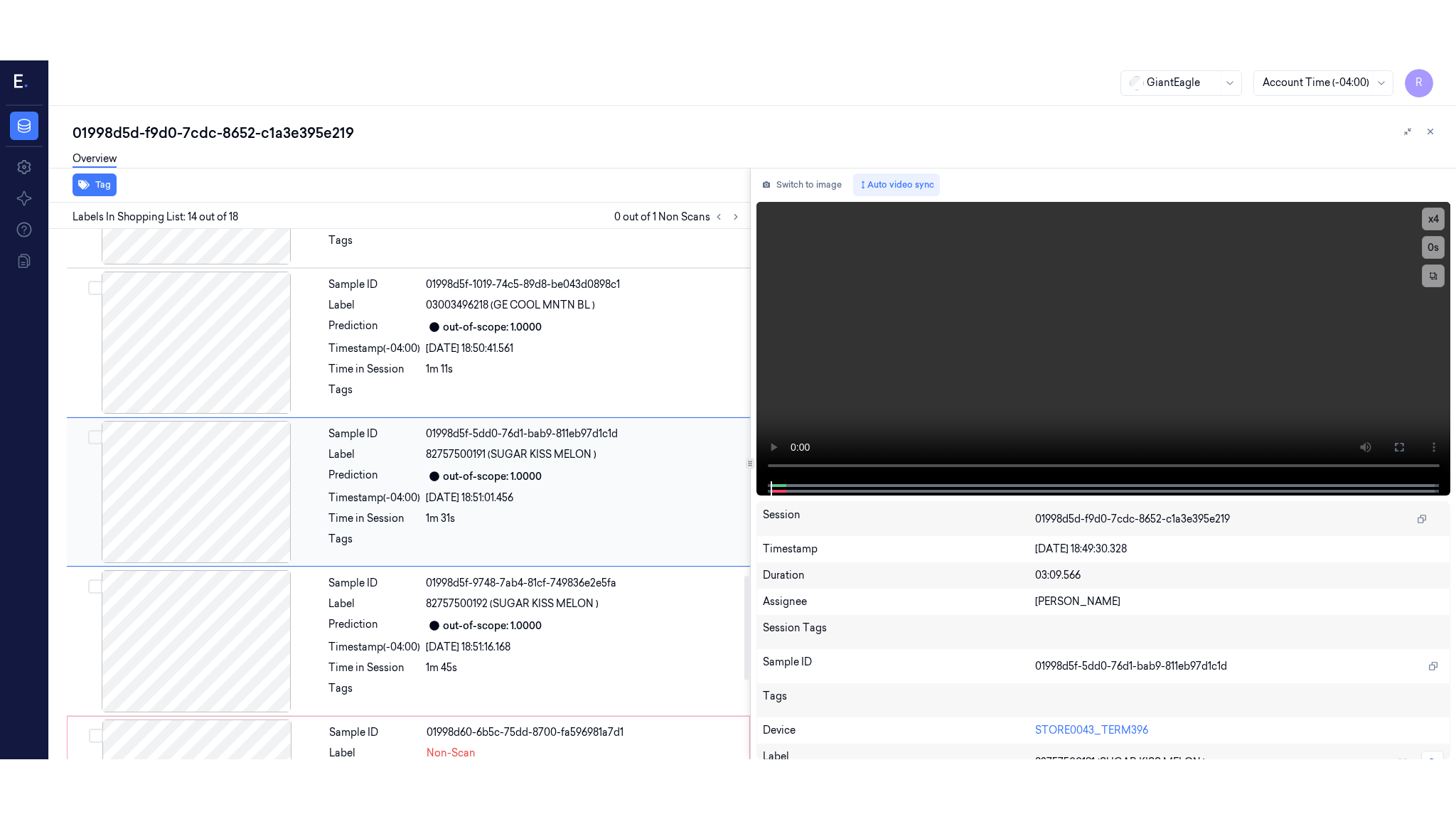
scroll to position [1749, 0]
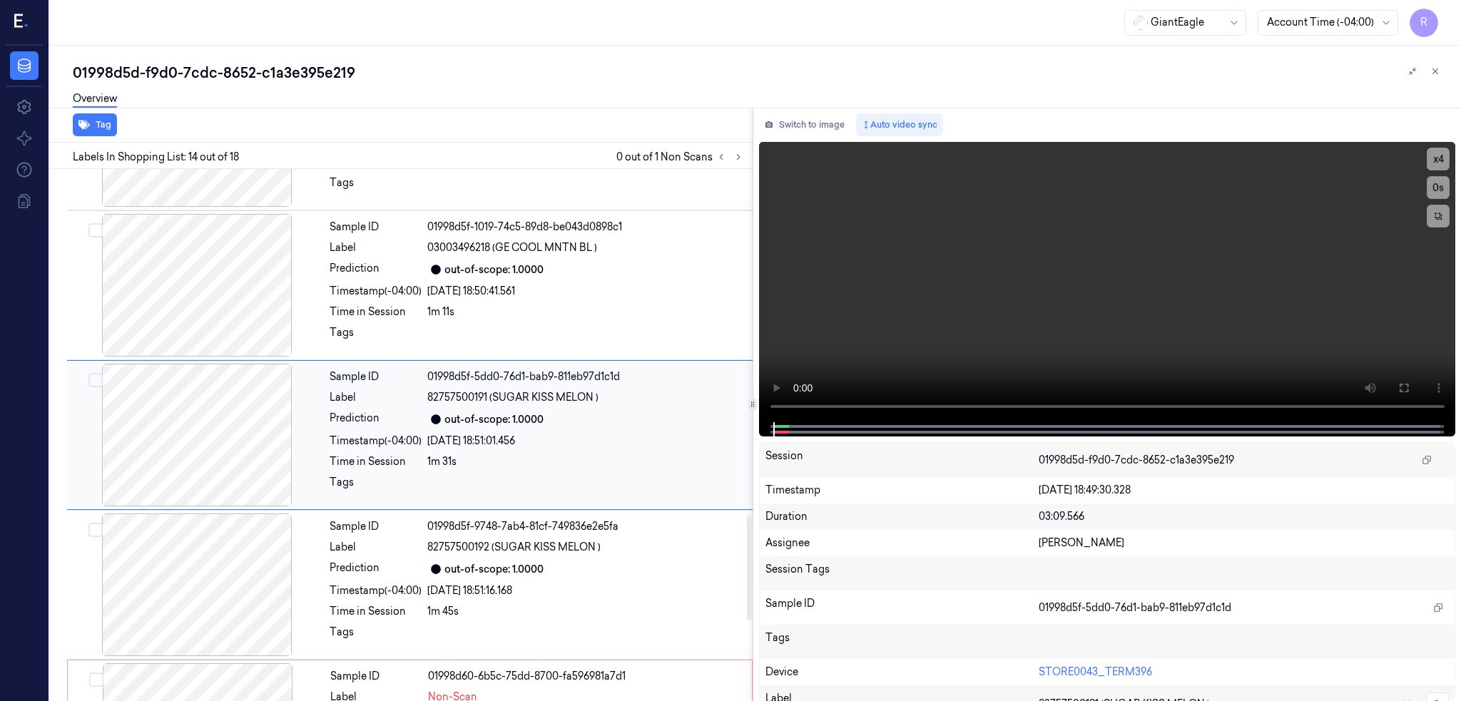
click at [228, 421] on div at bounding box center [197, 435] width 254 height 143
click at [1415, 379] on button at bounding box center [1403, 388] width 23 height 23
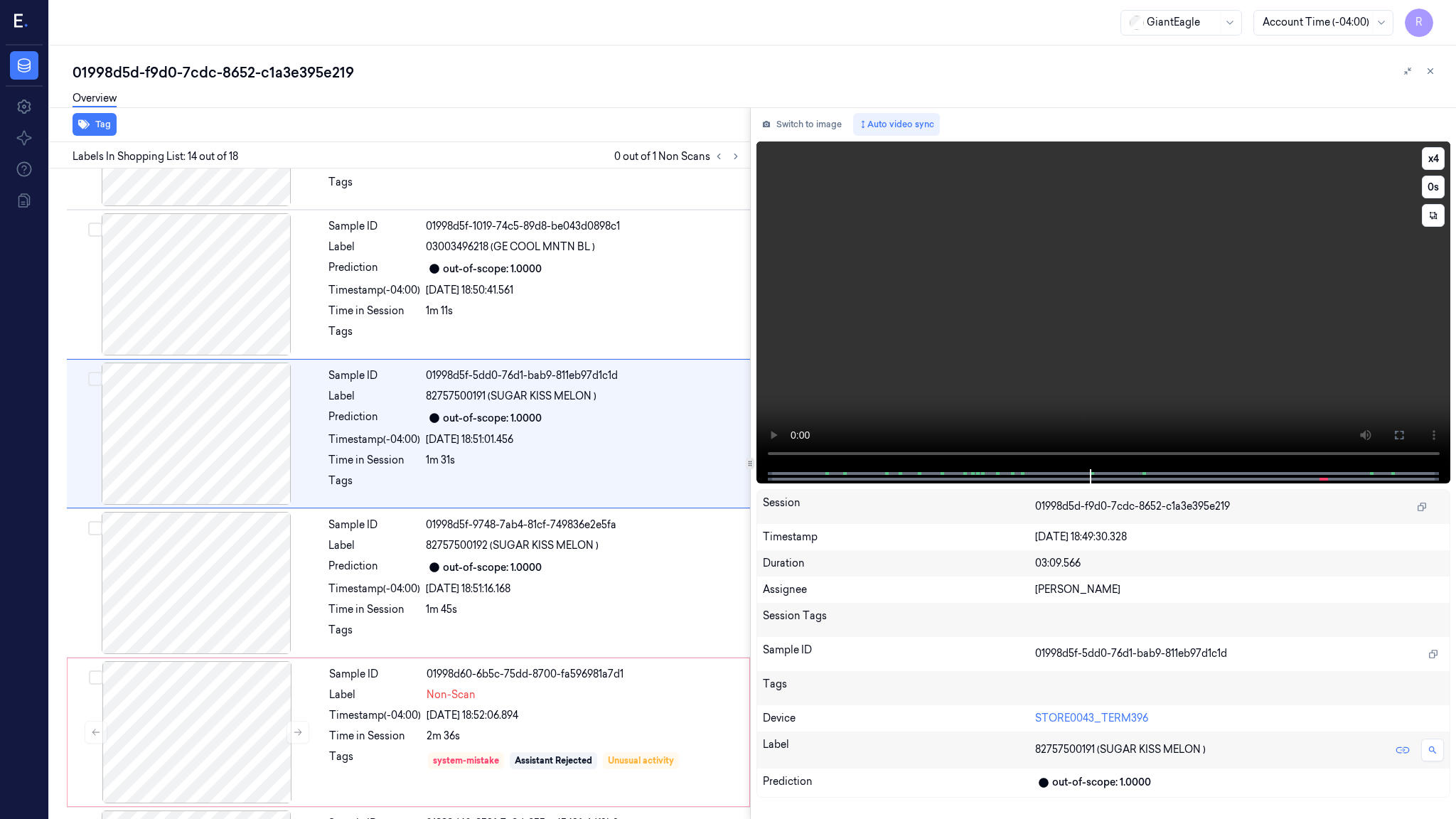
scroll to position [1689, 0]
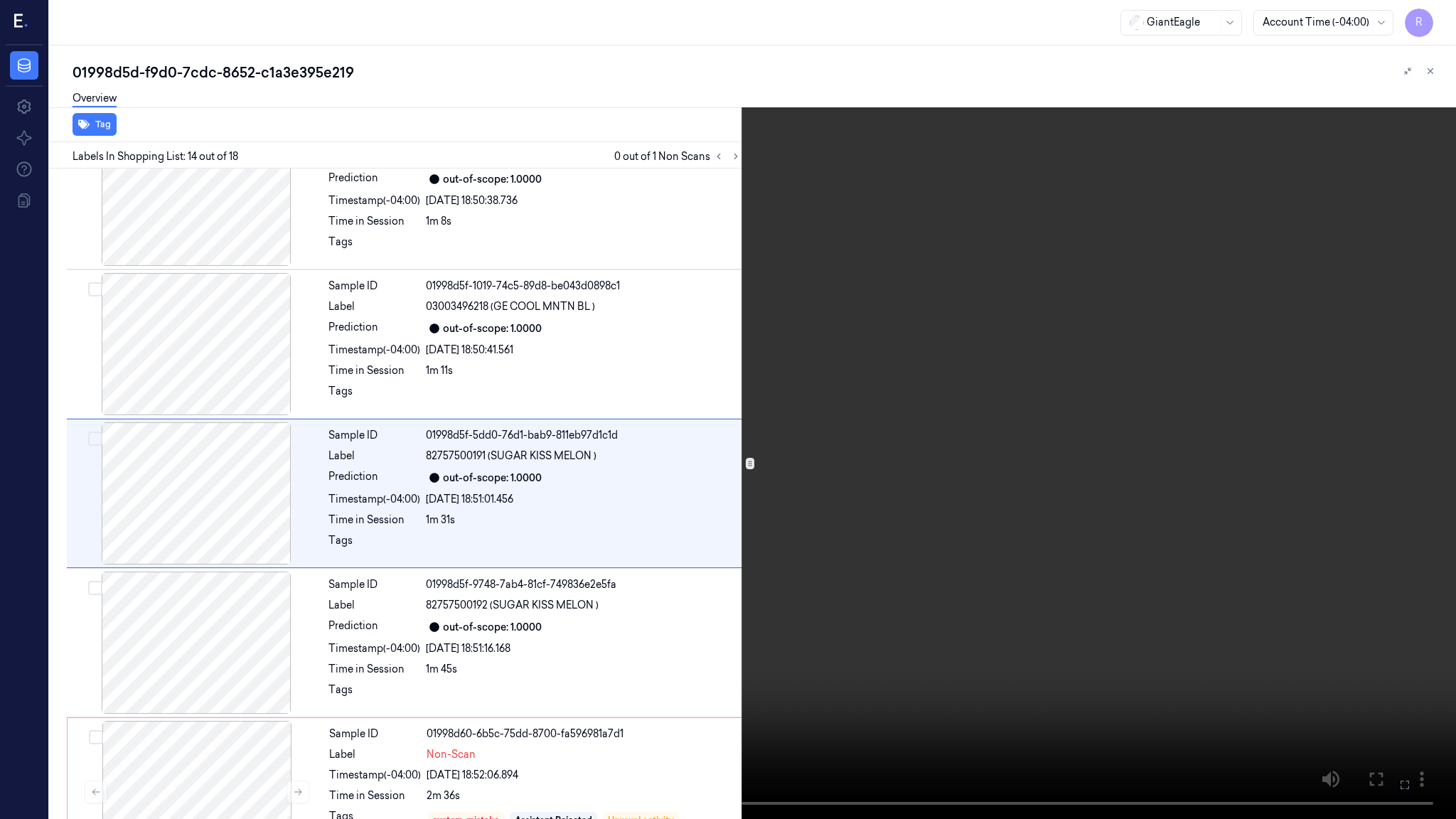
click at [849, 289] on video at bounding box center [728, 410] width 1456 height 819
click at [754, 484] on video at bounding box center [728, 410] width 1456 height 819
click at [754, 487] on video at bounding box center [728, 410] width 1456 height 819
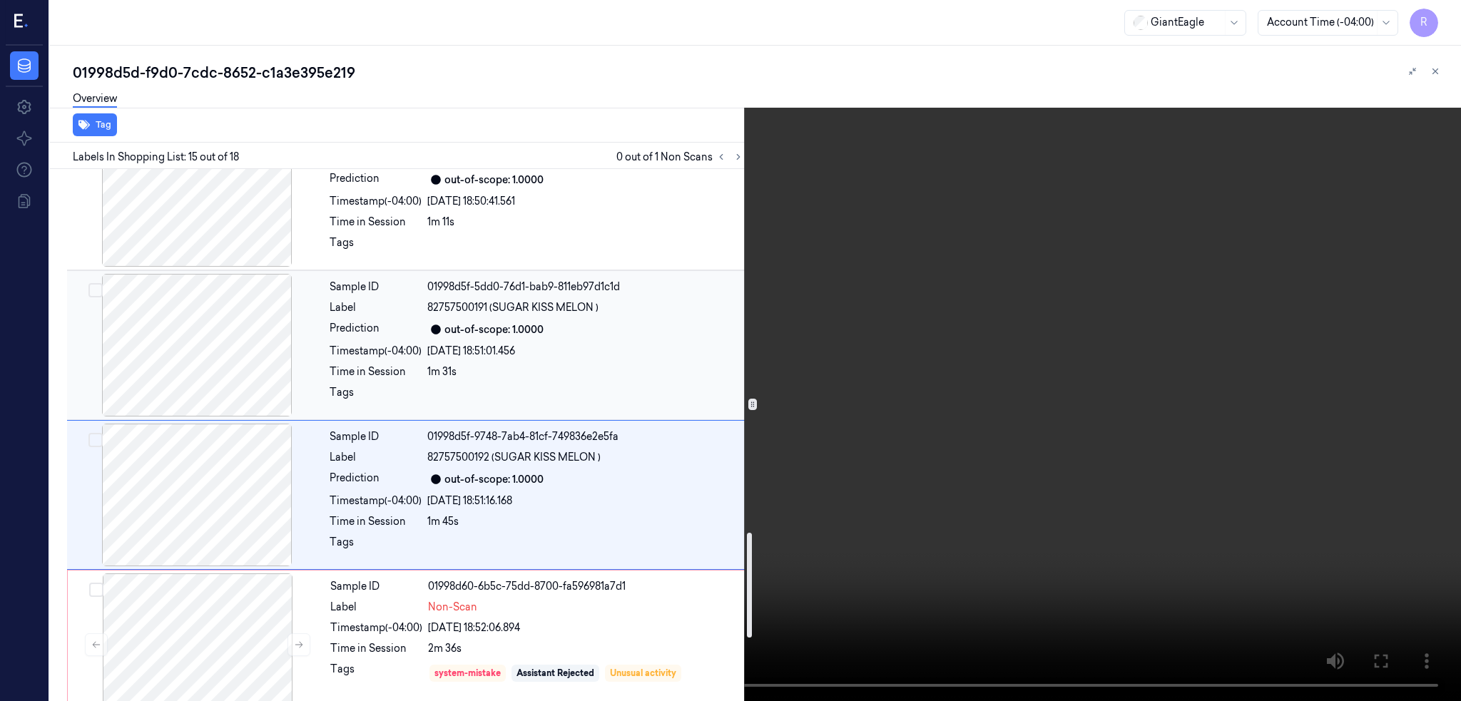
scroll to position [1941, 0]
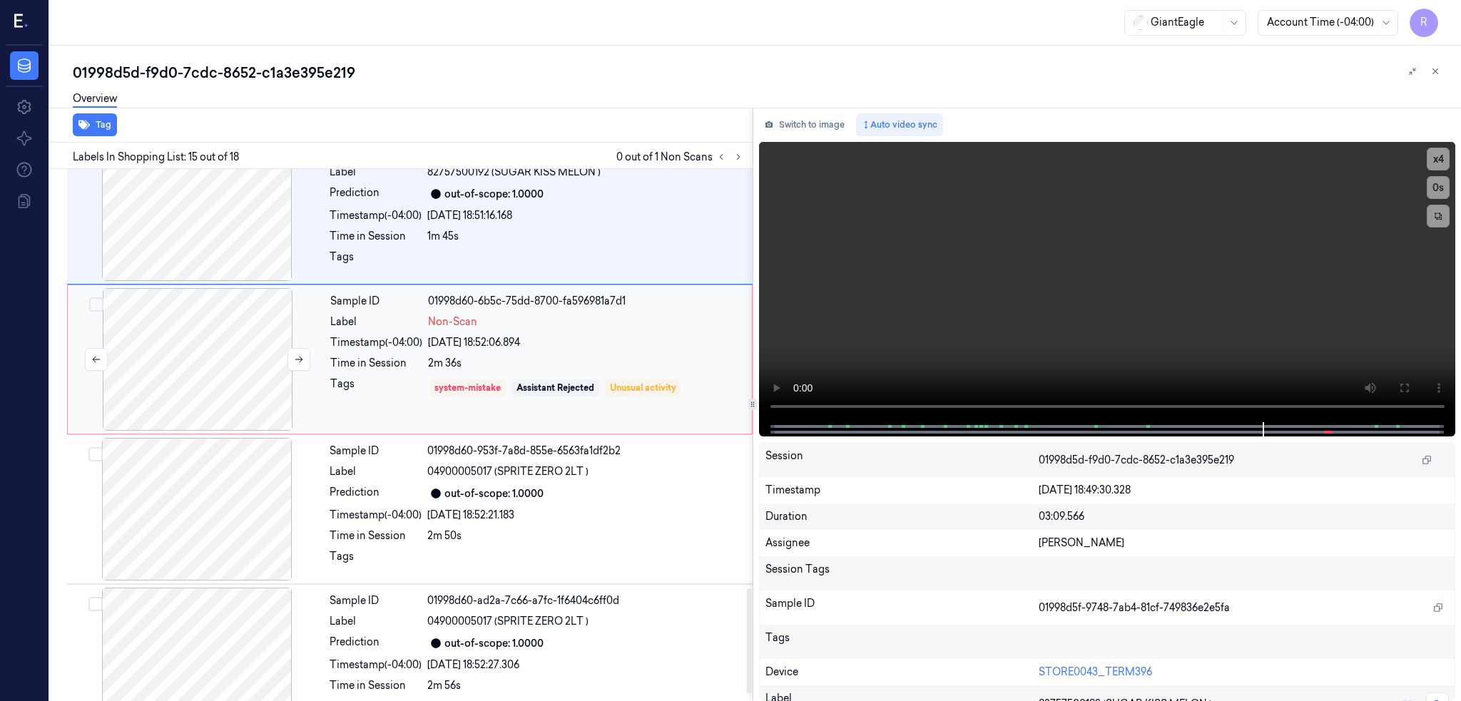
click at [259, 390] on div at bounding box center [198, 359] width 254 height 143
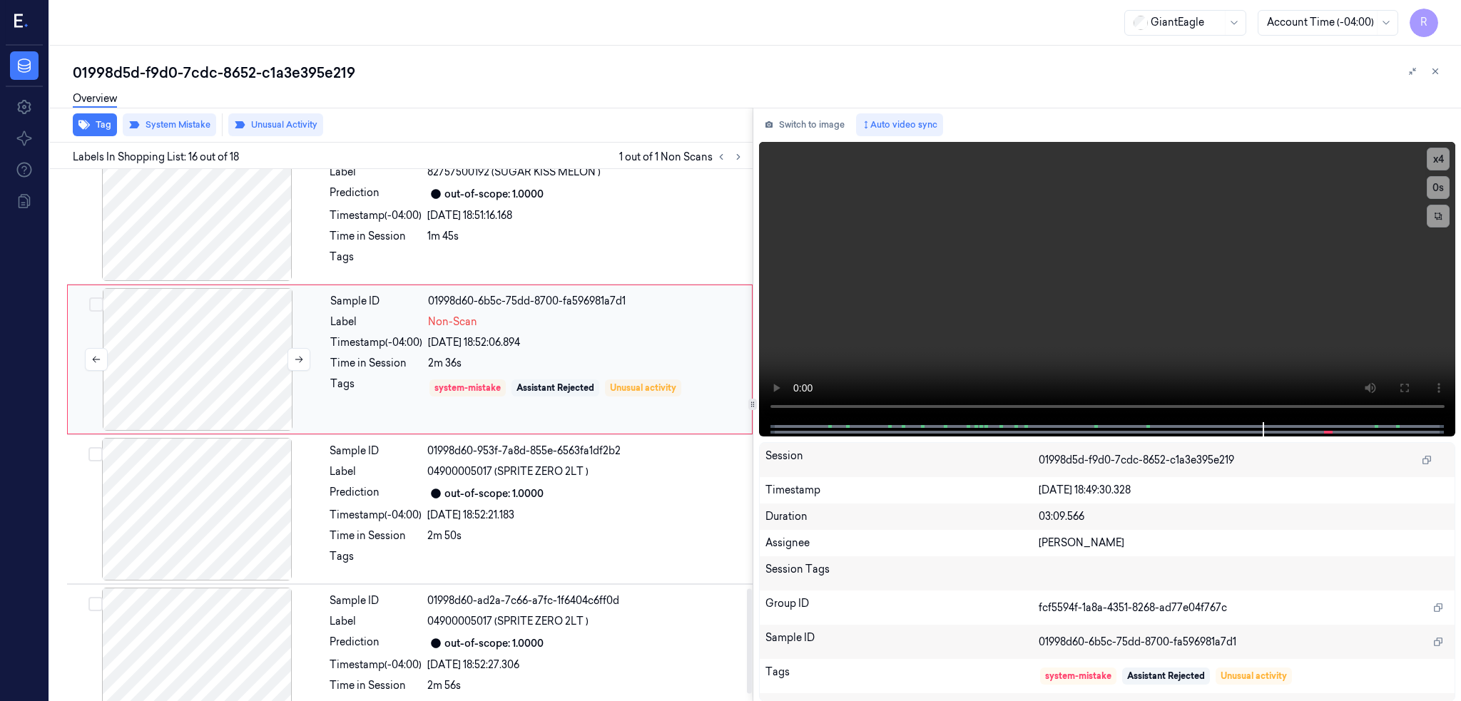
scroll to position [2055, 0]
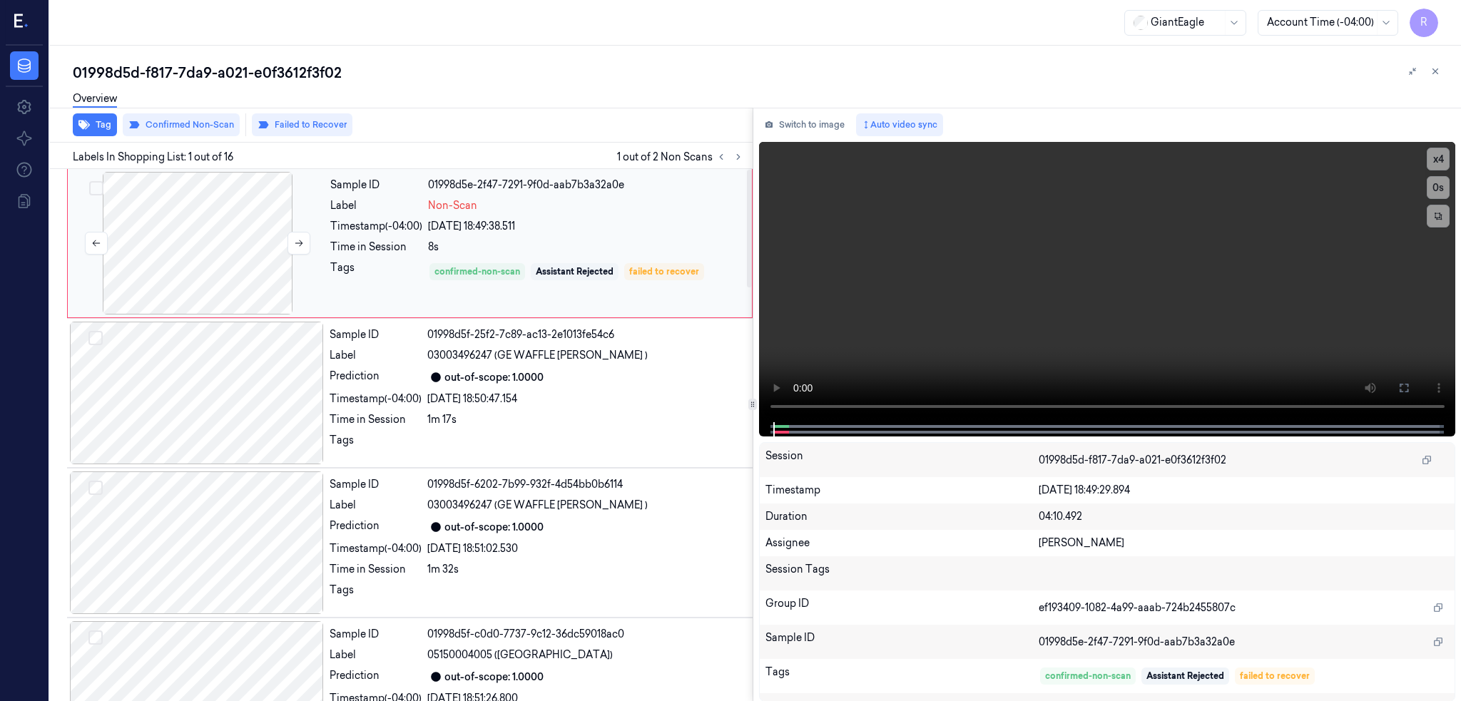
click at [220, 285] on div at bounding box center [198, 243] width 254 height 143
click at [1415, 378] on button at bounding box center [1403, 388] width 23 height 23
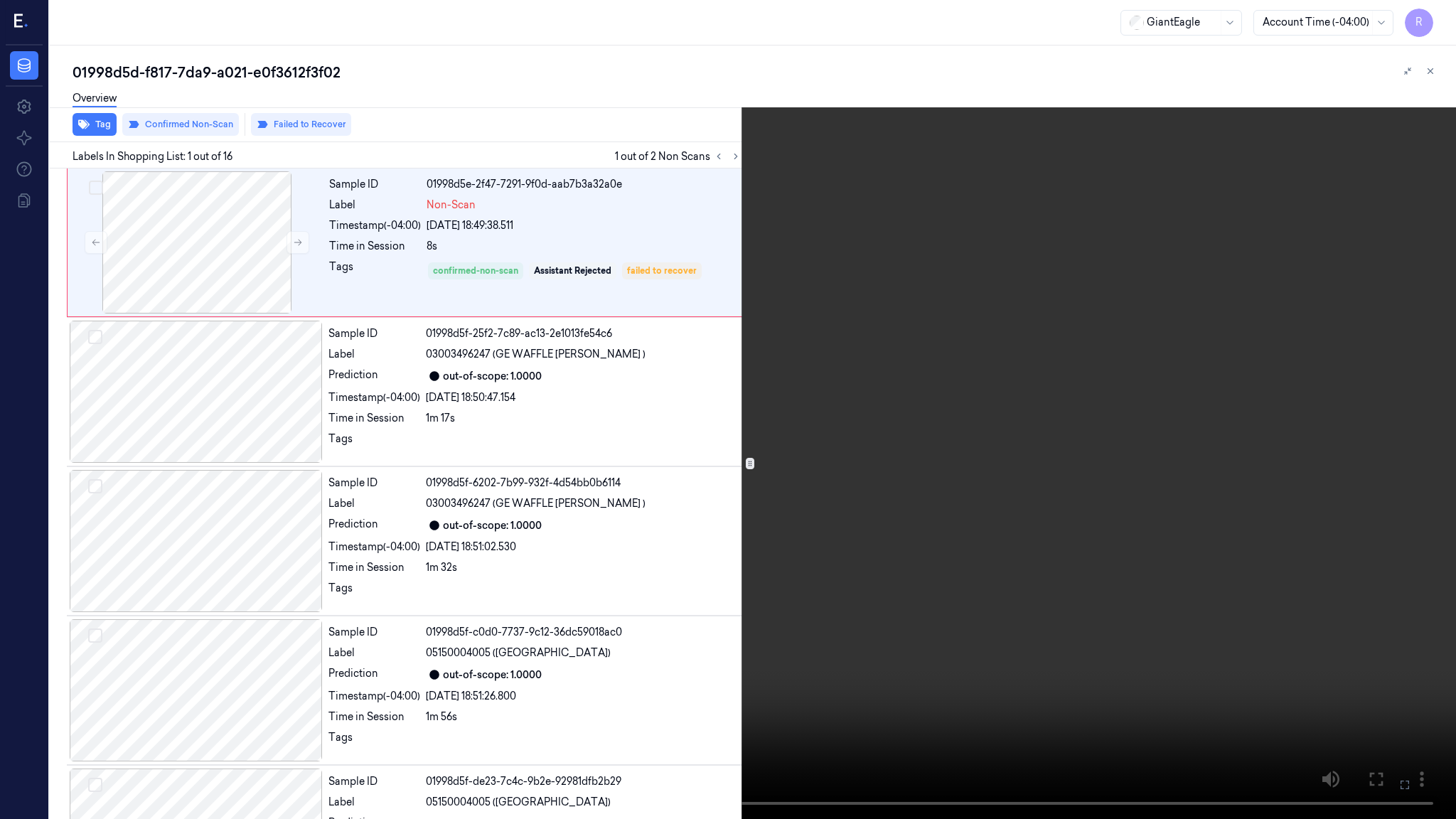
click at [731, 629] on video at bounding box center [728, 410] width 1456 height 819
click at [965, 618] on video at bounding box center [728, 410] width 1456 height 819
click at [1002, 651] on video at bounding box center [728, 410] width 1456 height 819
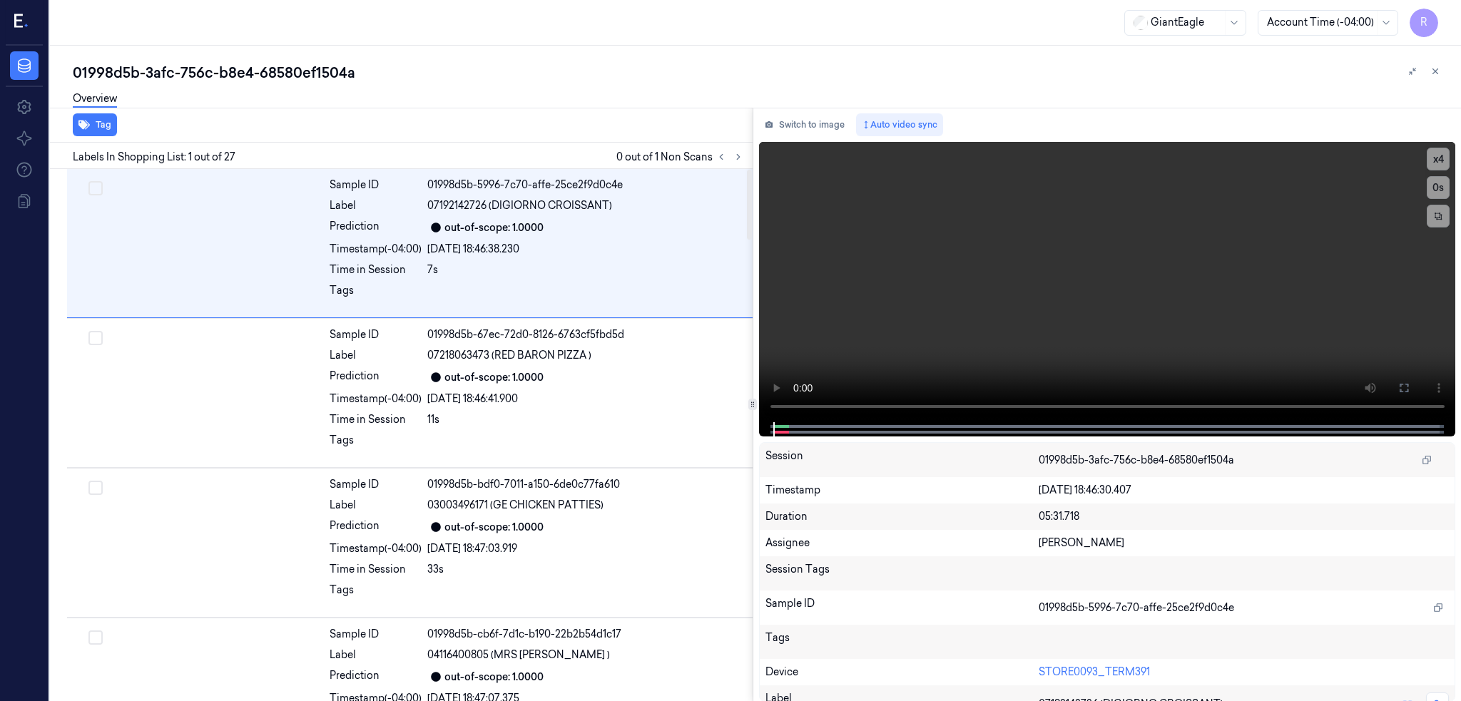
click at [740, 155] on icon at bounding box center [738, 157] width 3 height 5
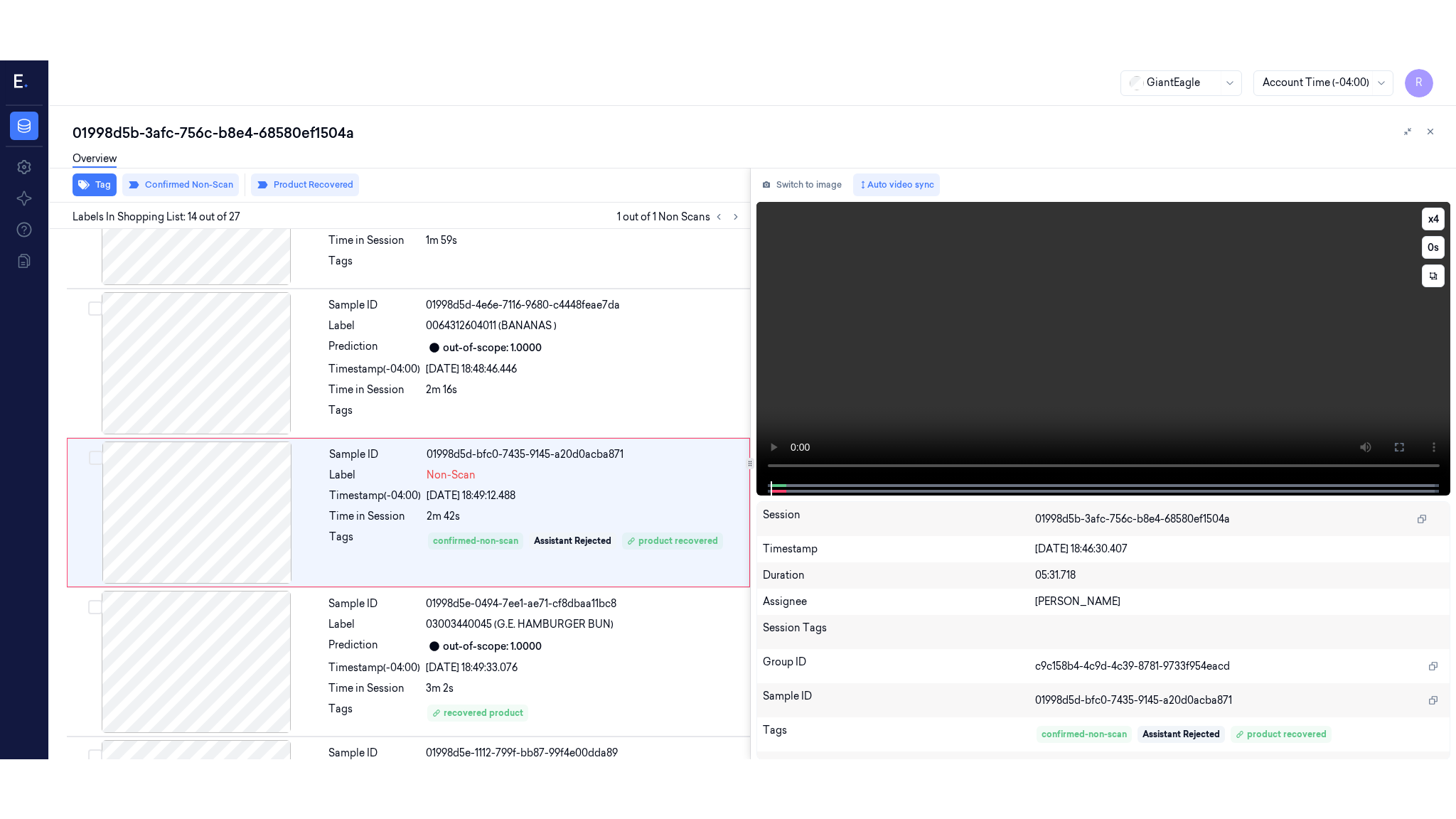
scroll to position [1749, 0]
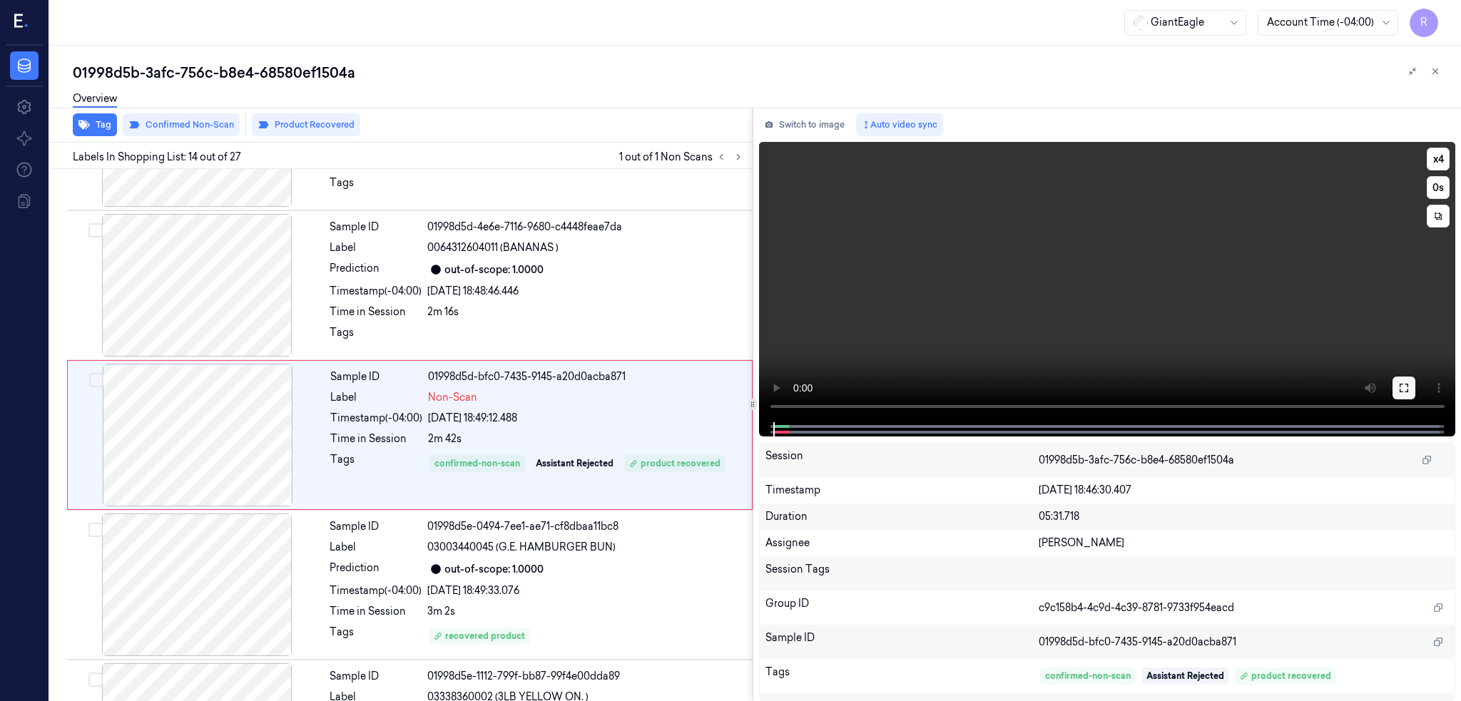
click at [1408, 385] on icon at bounding box center [1403, 388] width 9 height 9
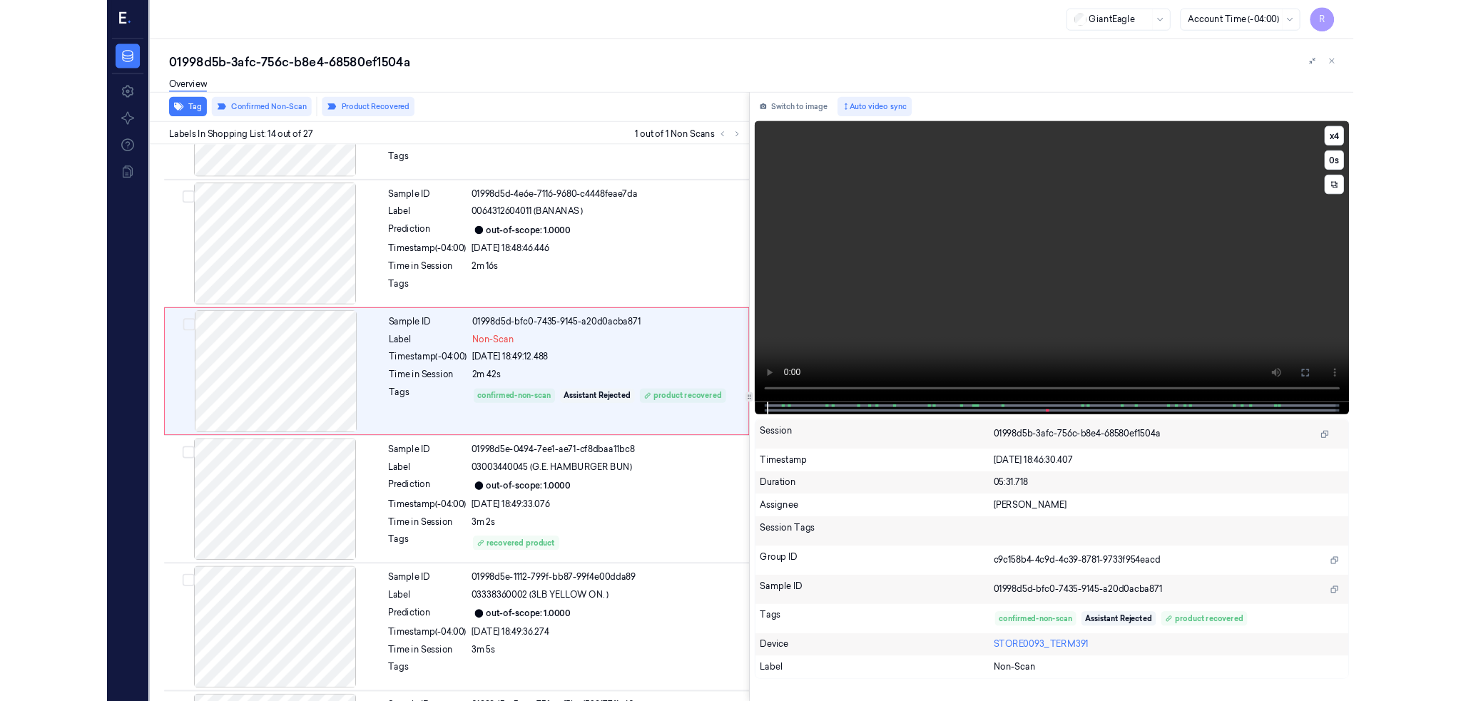
scroll to position [1695, 0]
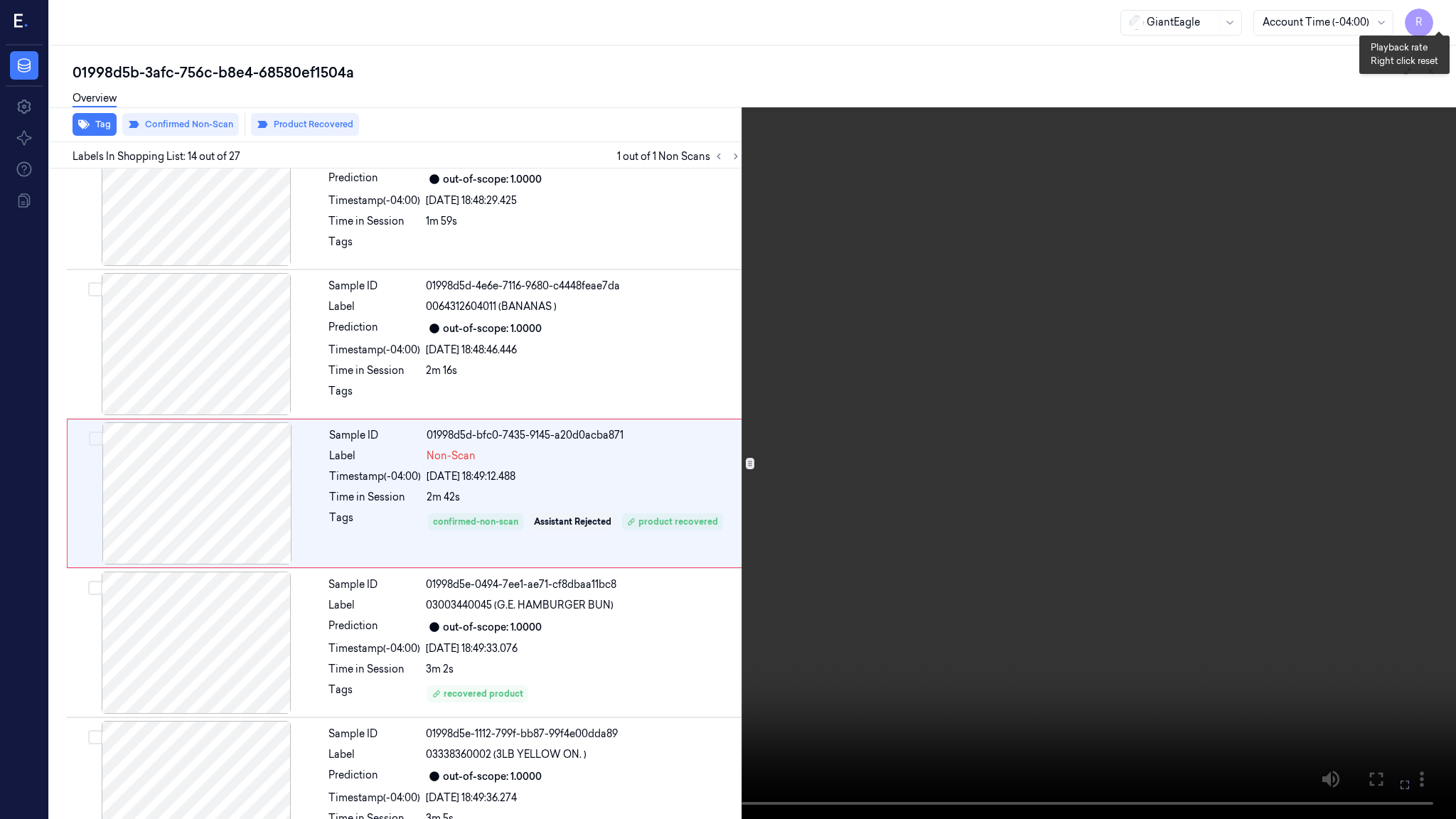
drag, startPoint x: 1446, startPoint y: 16, endPoint x: 1396, endPoint y: 41, distance: 55.9
click at [1446, 16] on button "x 4" at bounding box center [1438, 17] width 23 height 23
click at [851, 316] on video at bounding box center [728, 410] width 1456 height 819
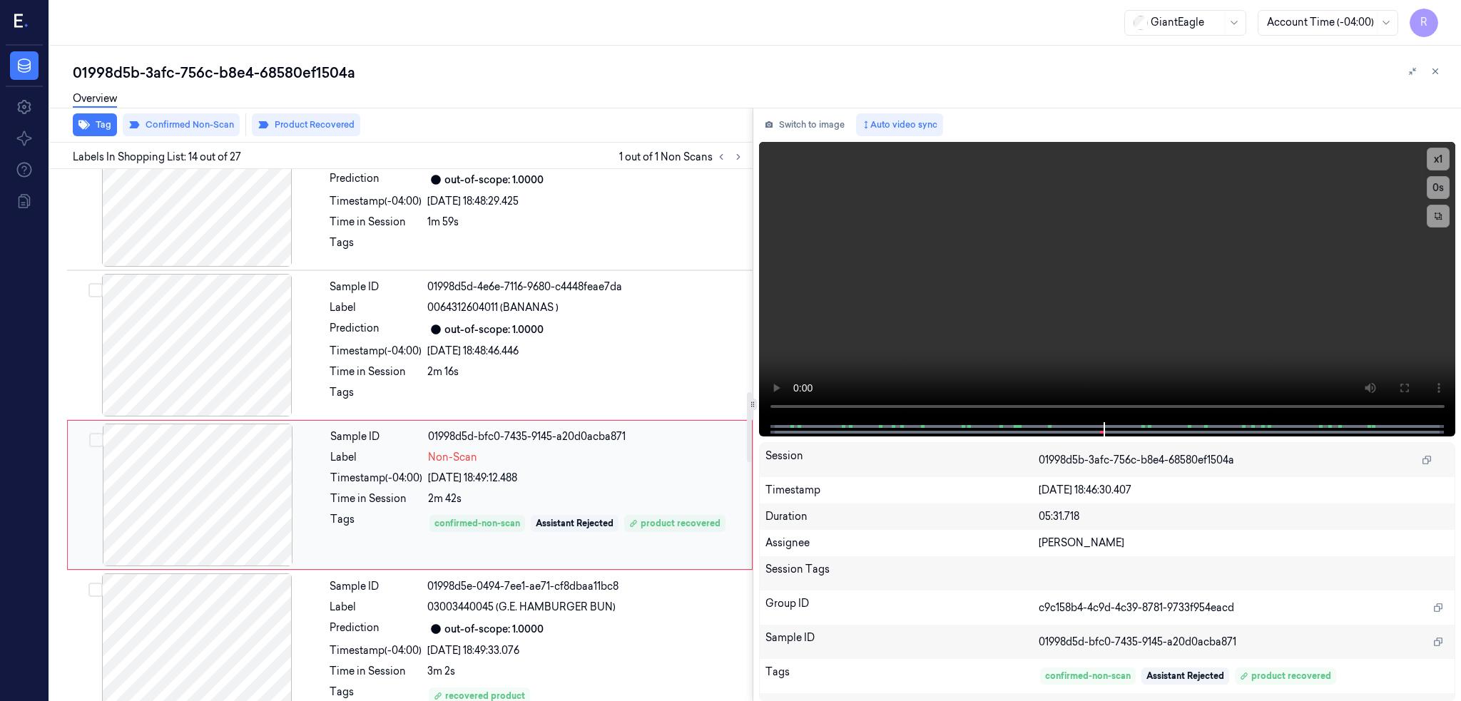
click at [213, 497] on div at bounding box center [198, 495] width 254 height 143
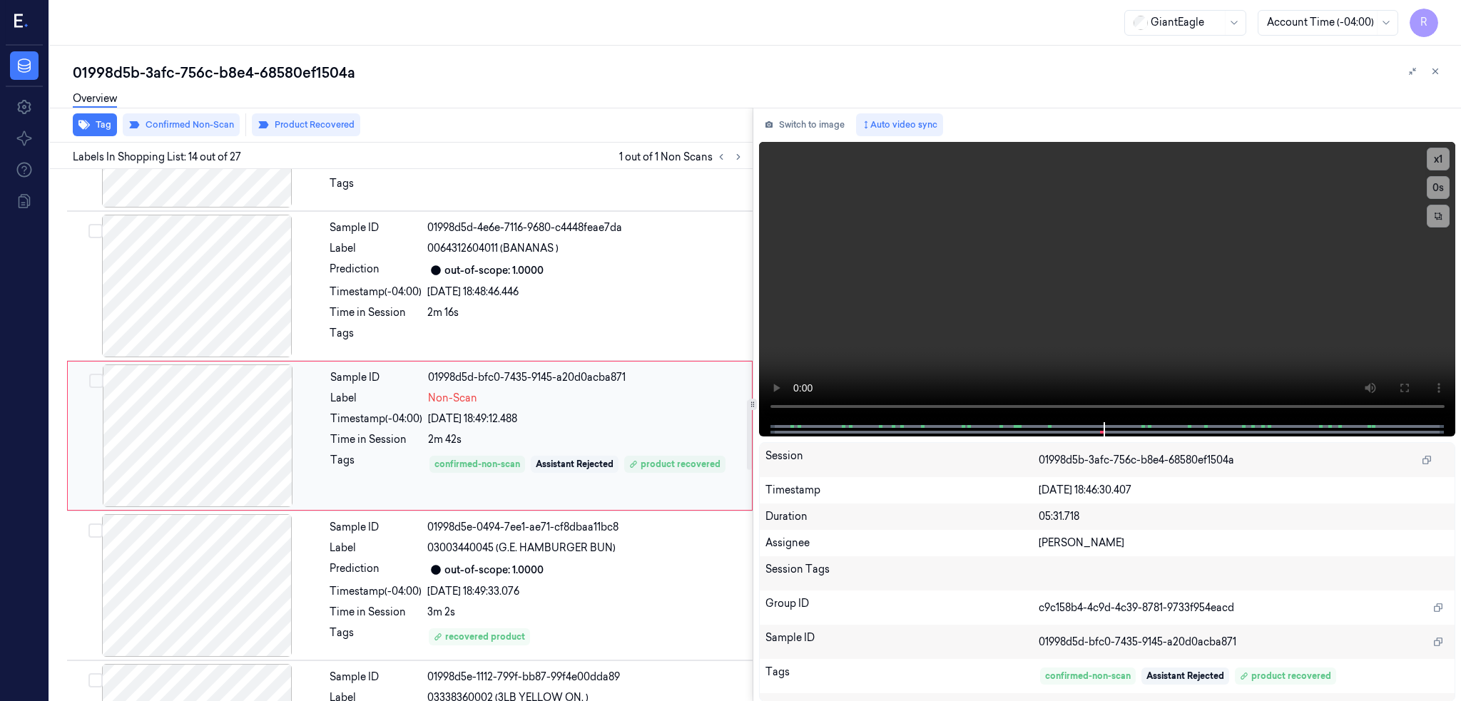
scroll to position [1755, 0]
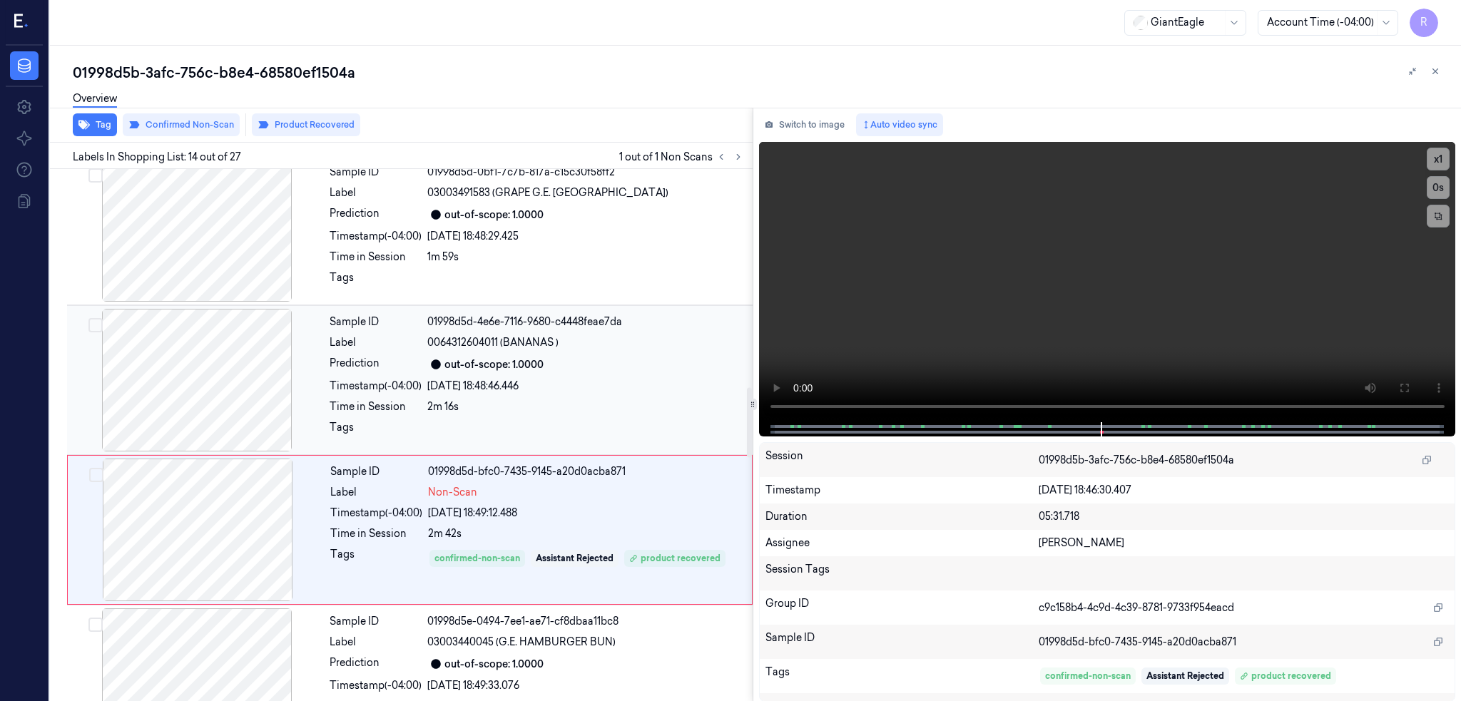
click at [237, 369] on div at bounding box center [197, 380] width 254 height 143
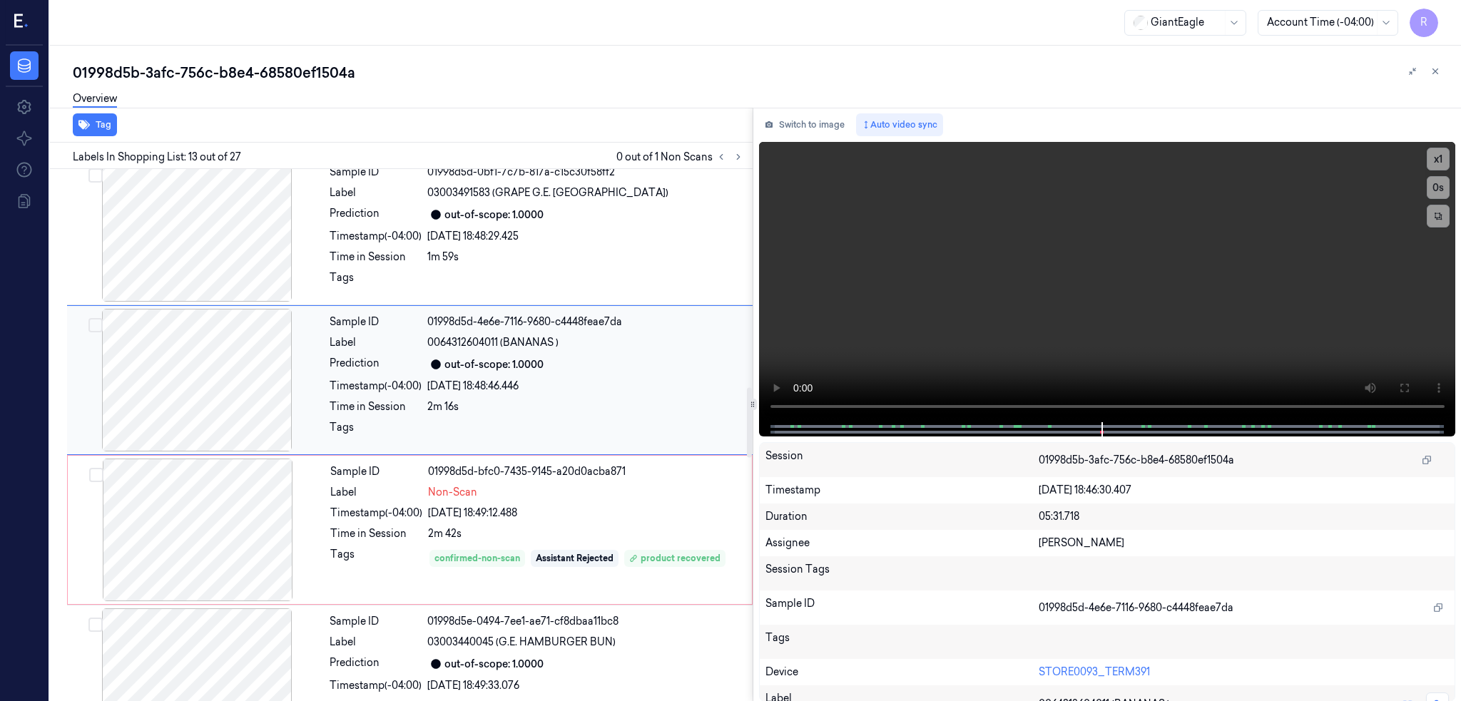
scroll to position [1605, 0]
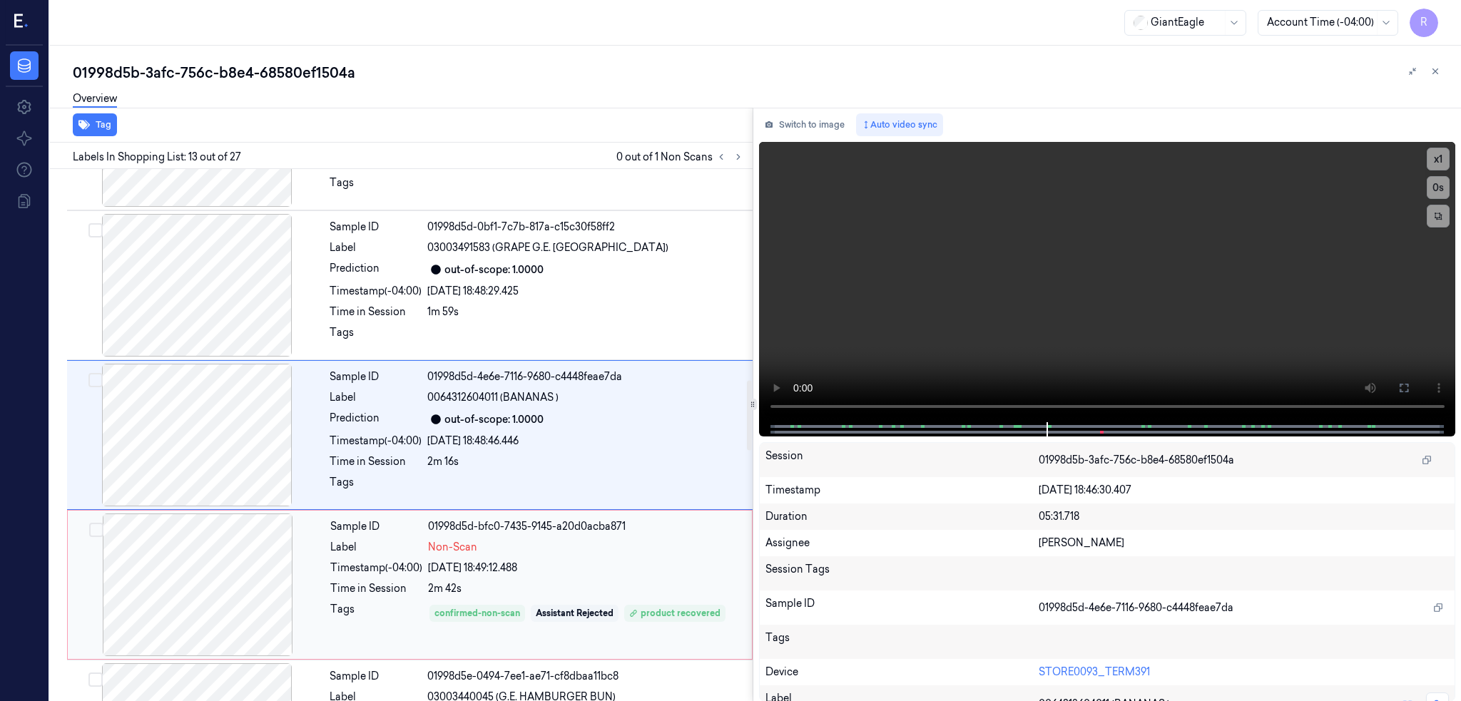
click at [195, 568] on div at bounding box center [198, 584] width 254 height 143
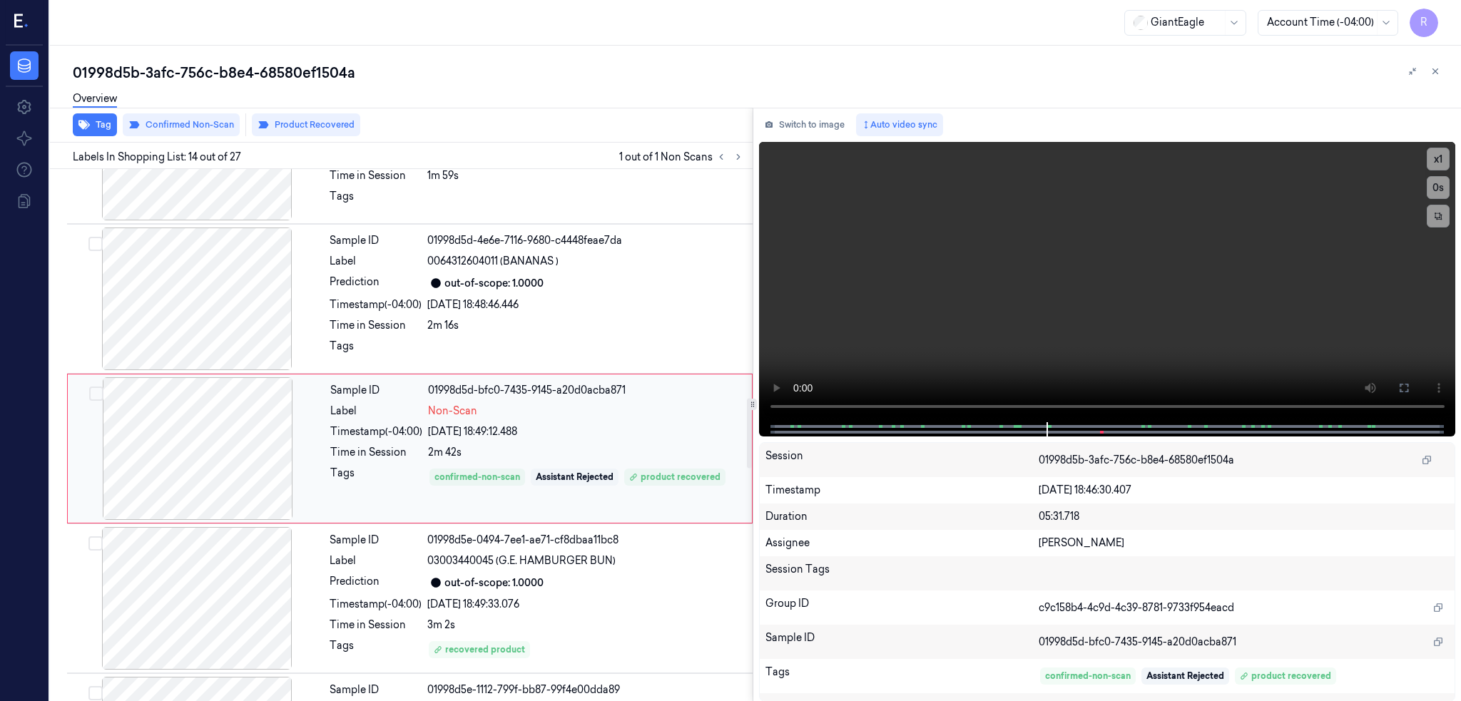
scroll to position [1755, 0]
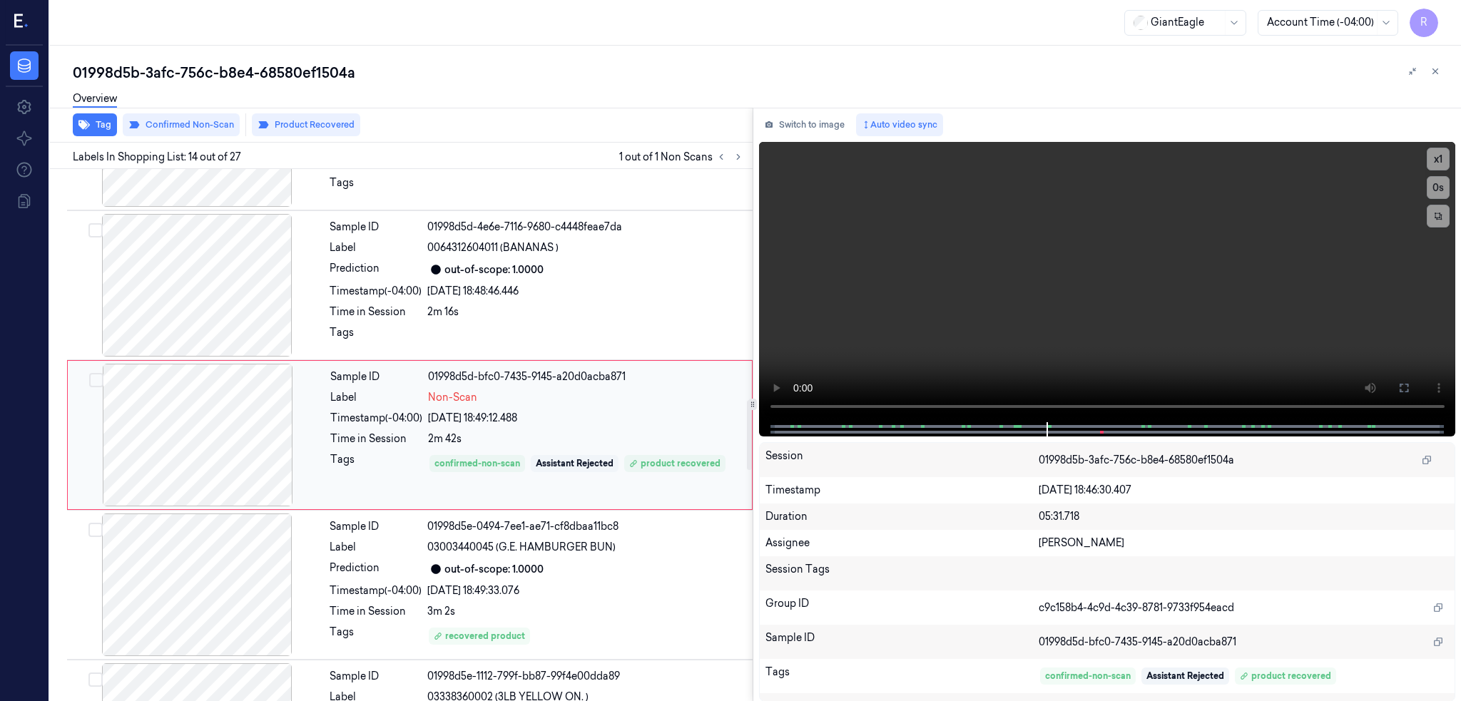
click at [232, 424] on div at bounding box center [198, 435] width 254 height 143
click at [237, 288] on div at bounding box center [197, 285] width 254 height 143
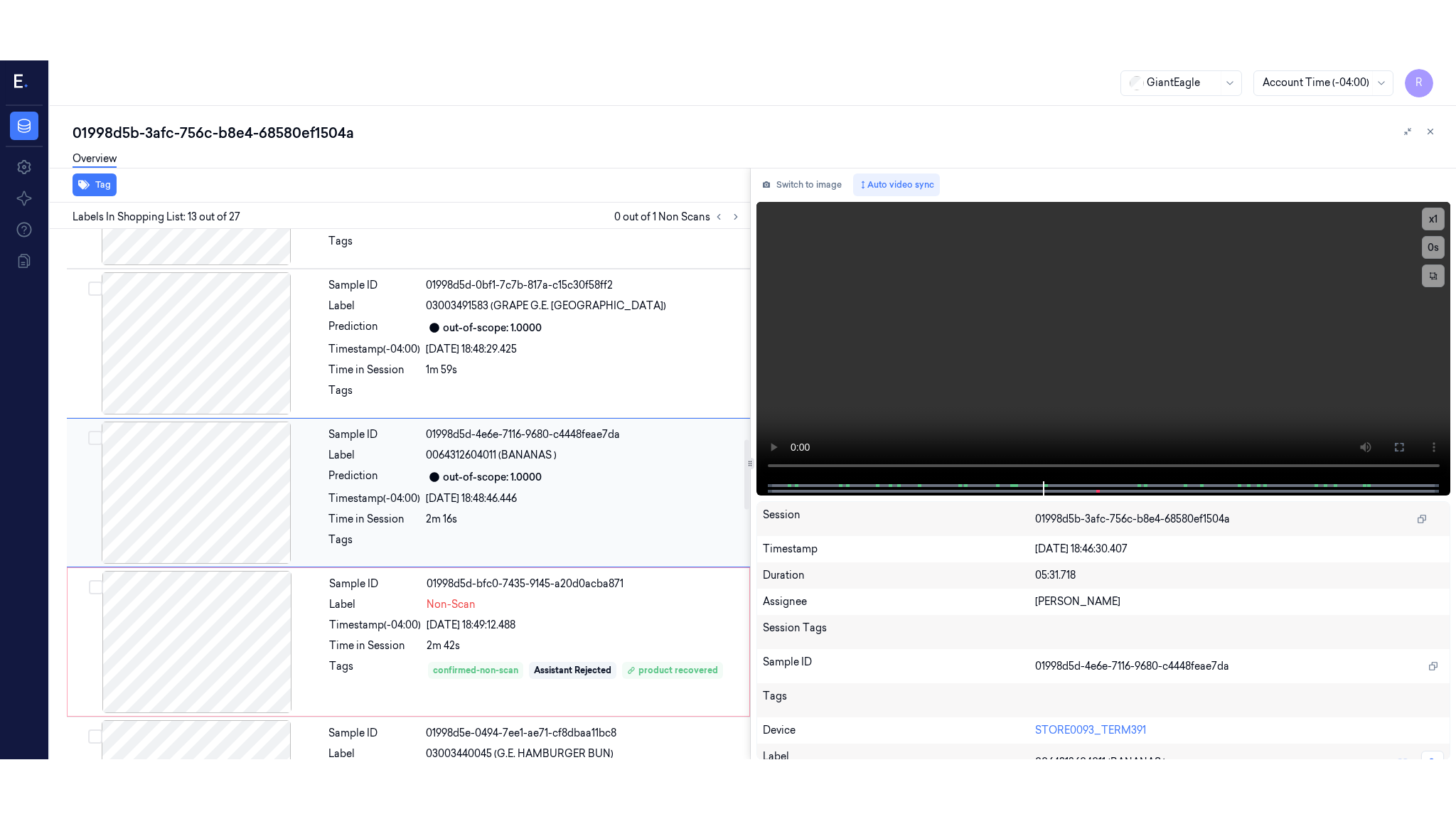
scroll to position [1599, 0]
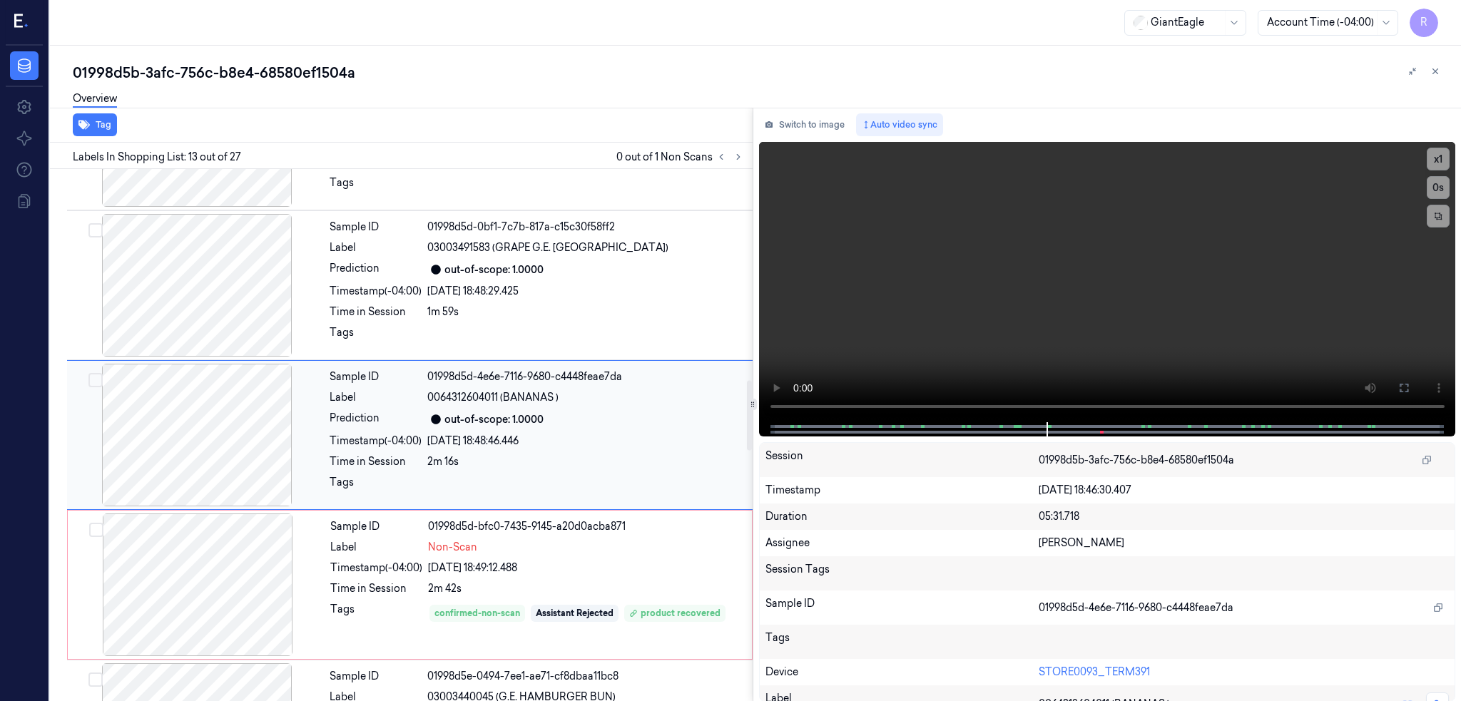
click at [247, 439] on div at bounding box center [197, 435] width 254 height 143
click at [1409, 391] on icon at bounding box center [1403, 387] width 11 height 11
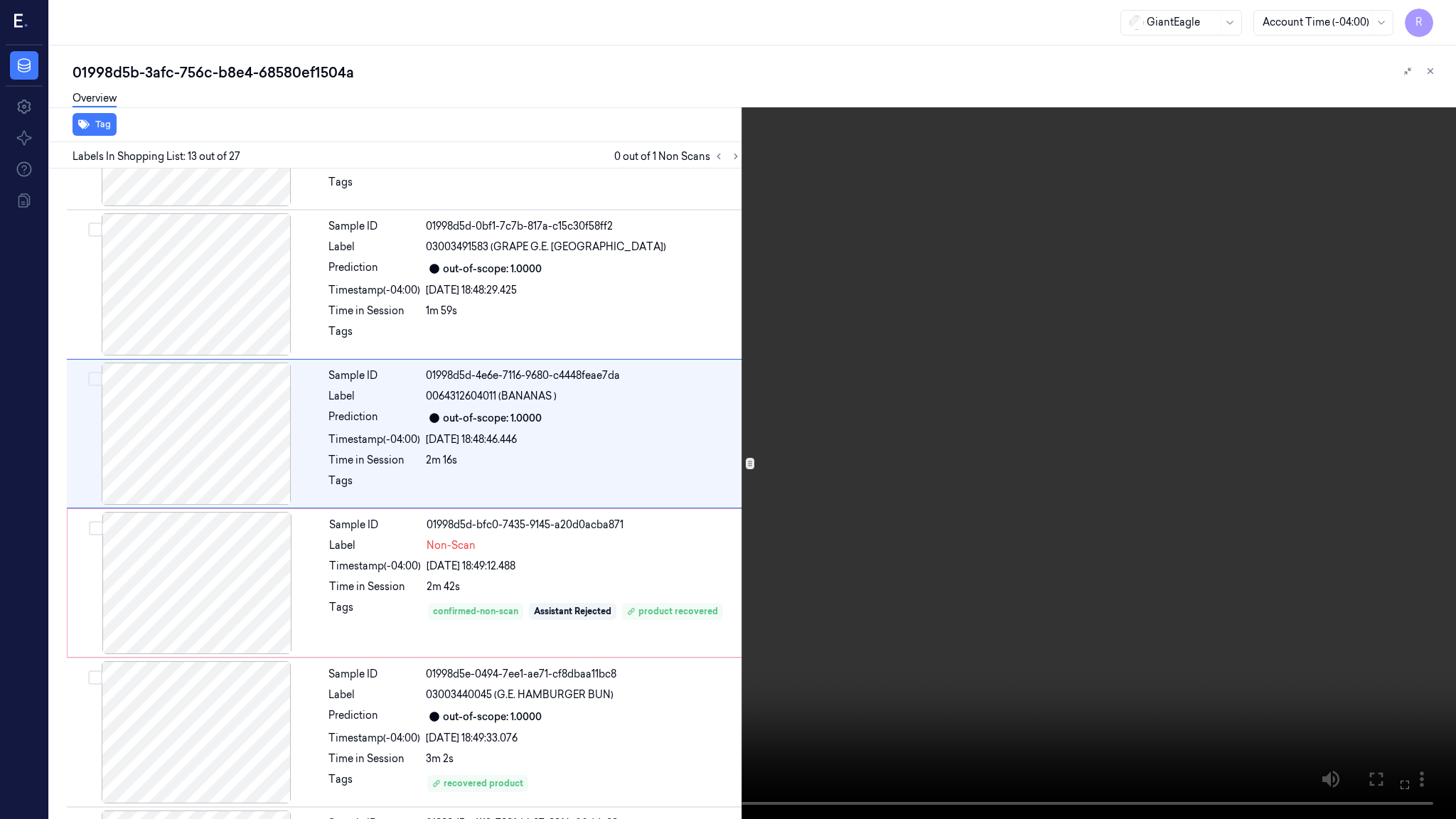
click at [779, 361] on video at bounding box center [728, 410] width 1456 height 819
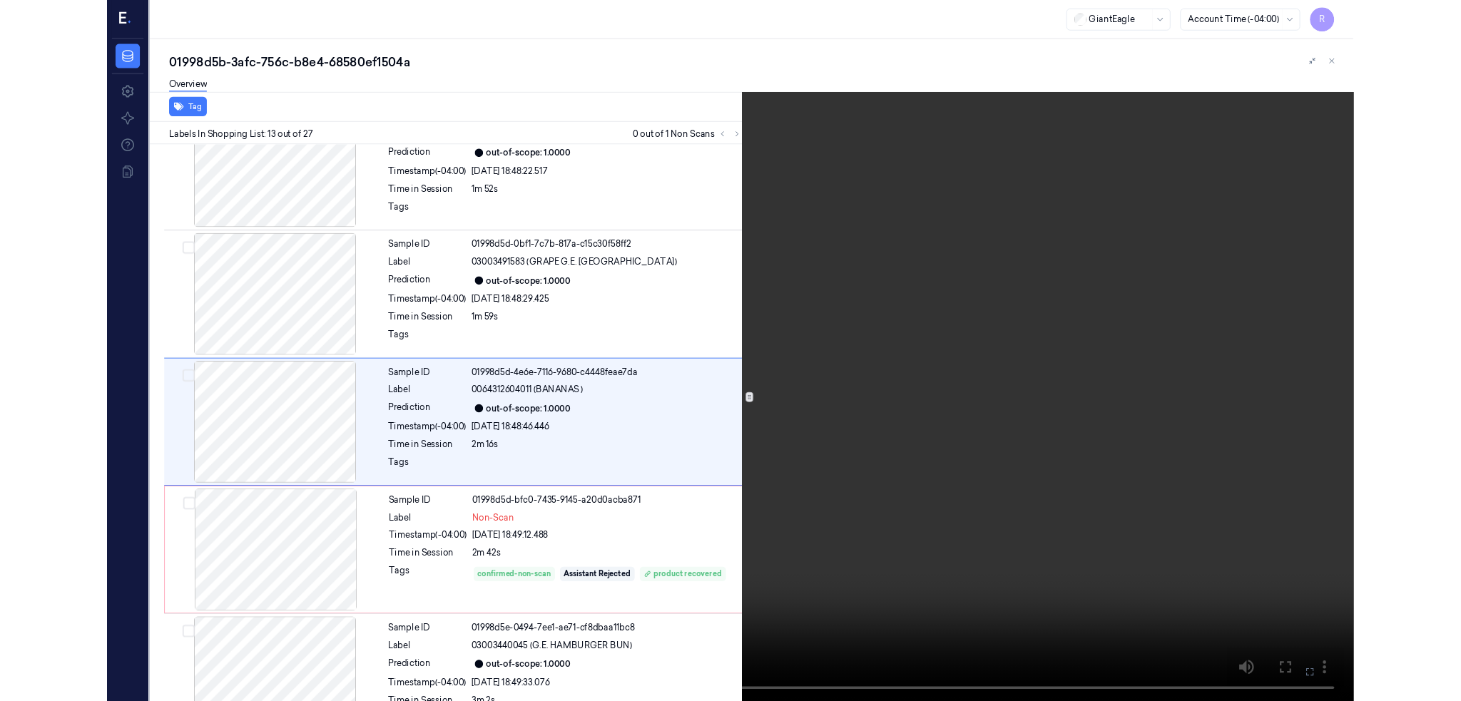
scroll to position [1545, 0]
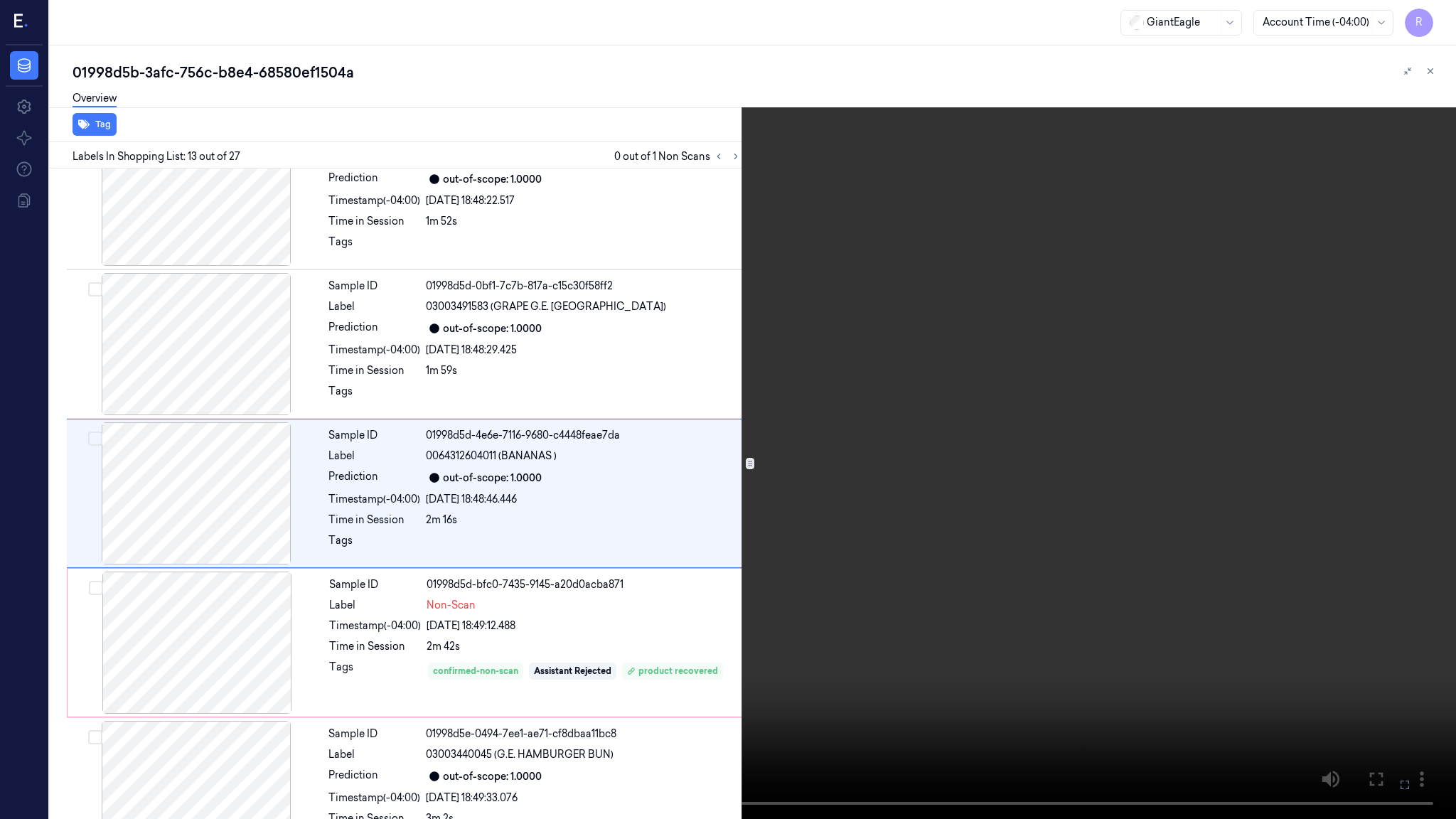
click at [774, 504] on video at bounding box center [728, 410] width 1456 height 819
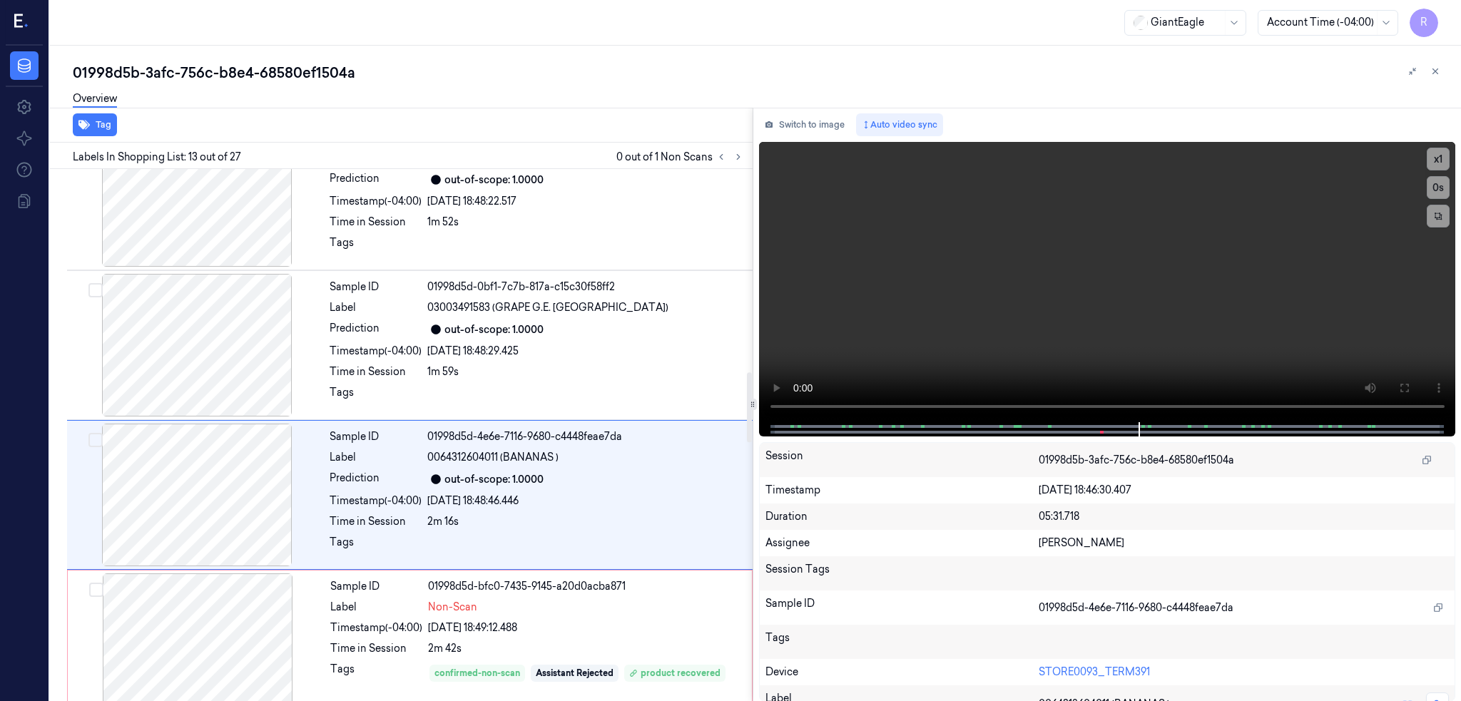
scroll to position [1605, 0]
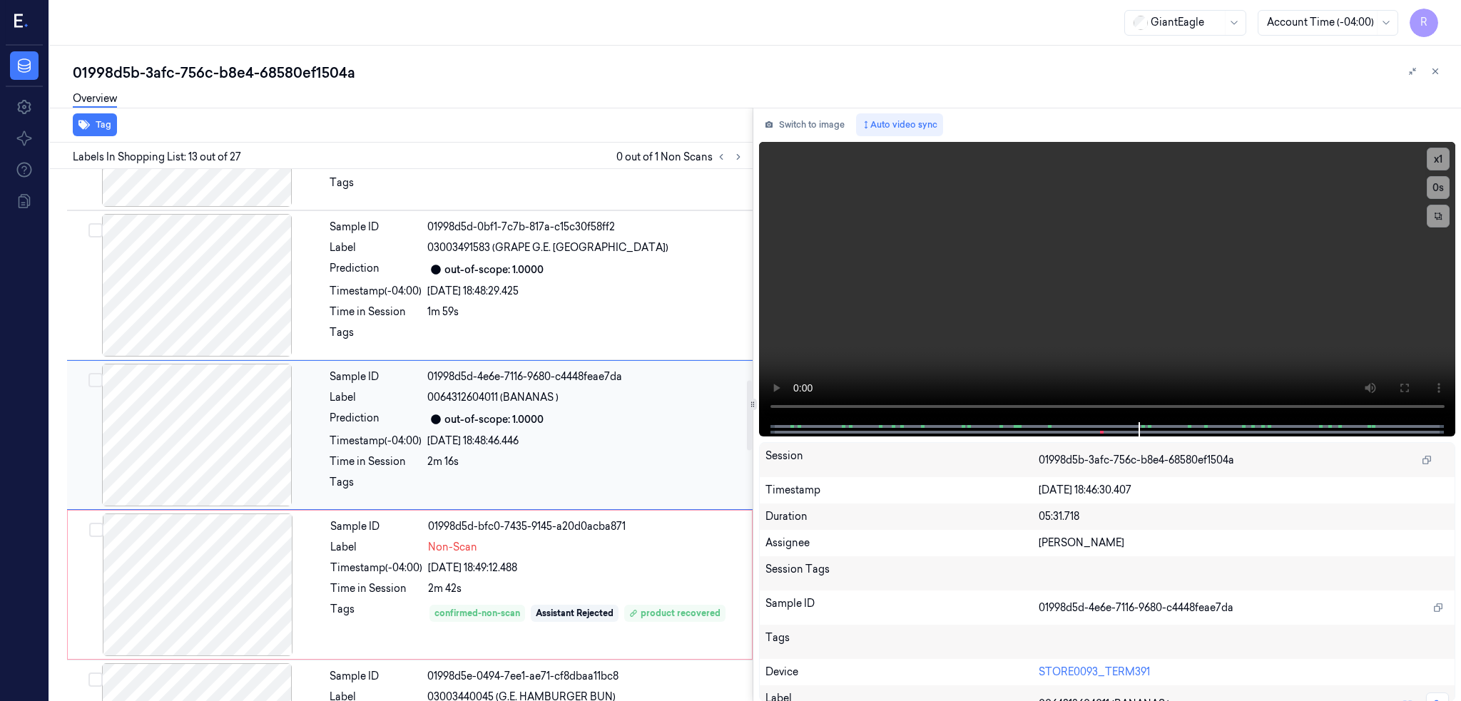
click at [158, 442] on div at bounding box center [197, 435] width 254 height 143
click at [229, 630] on div at bounding box center [198, 584] width 254 height 143
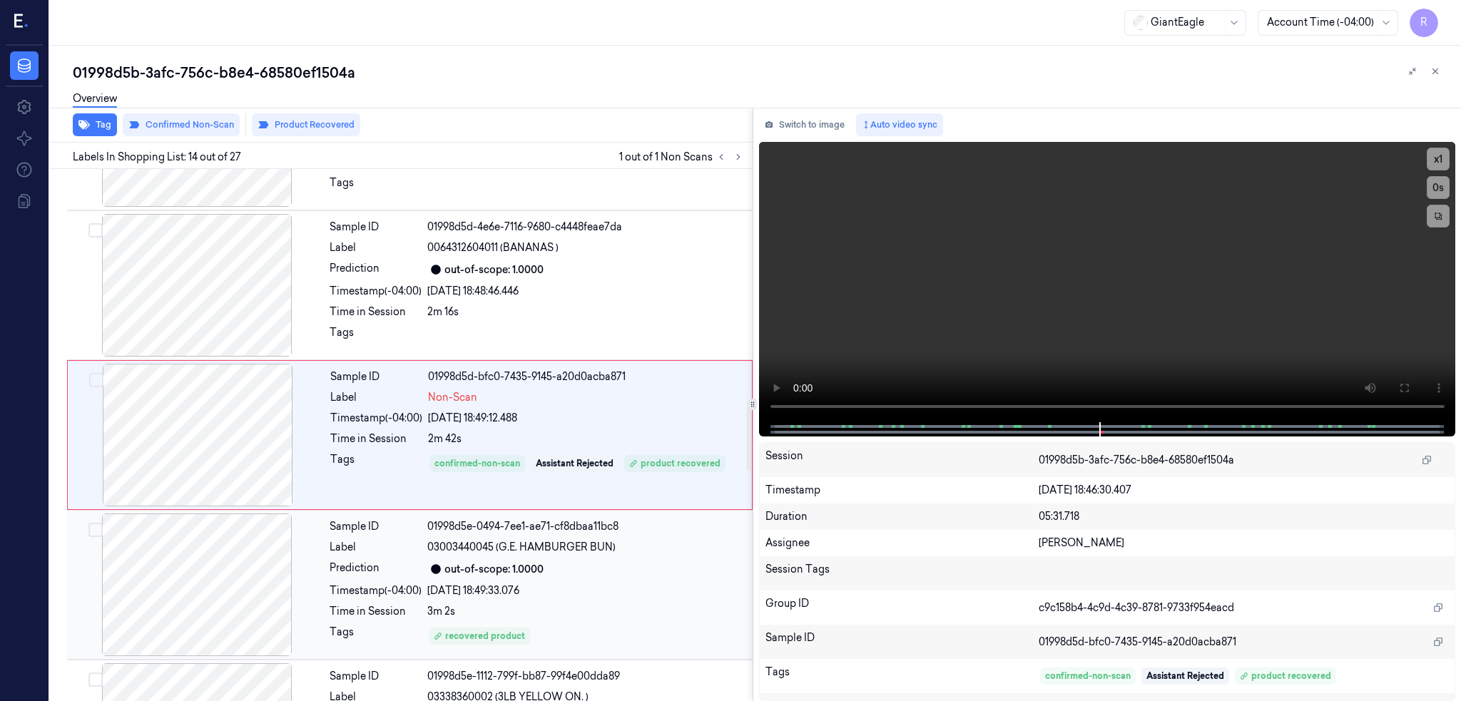
click at [148, 508] on div "Sample ID 01998d5d-bfc0-7435-9145-a20d0acba871 Label Non-Scan Timestamp (-04:00…" at bounding box center [409, 435] width 685 height 150
click at [183, 584] on div at bounding box center [197, 584] width 254 height 143
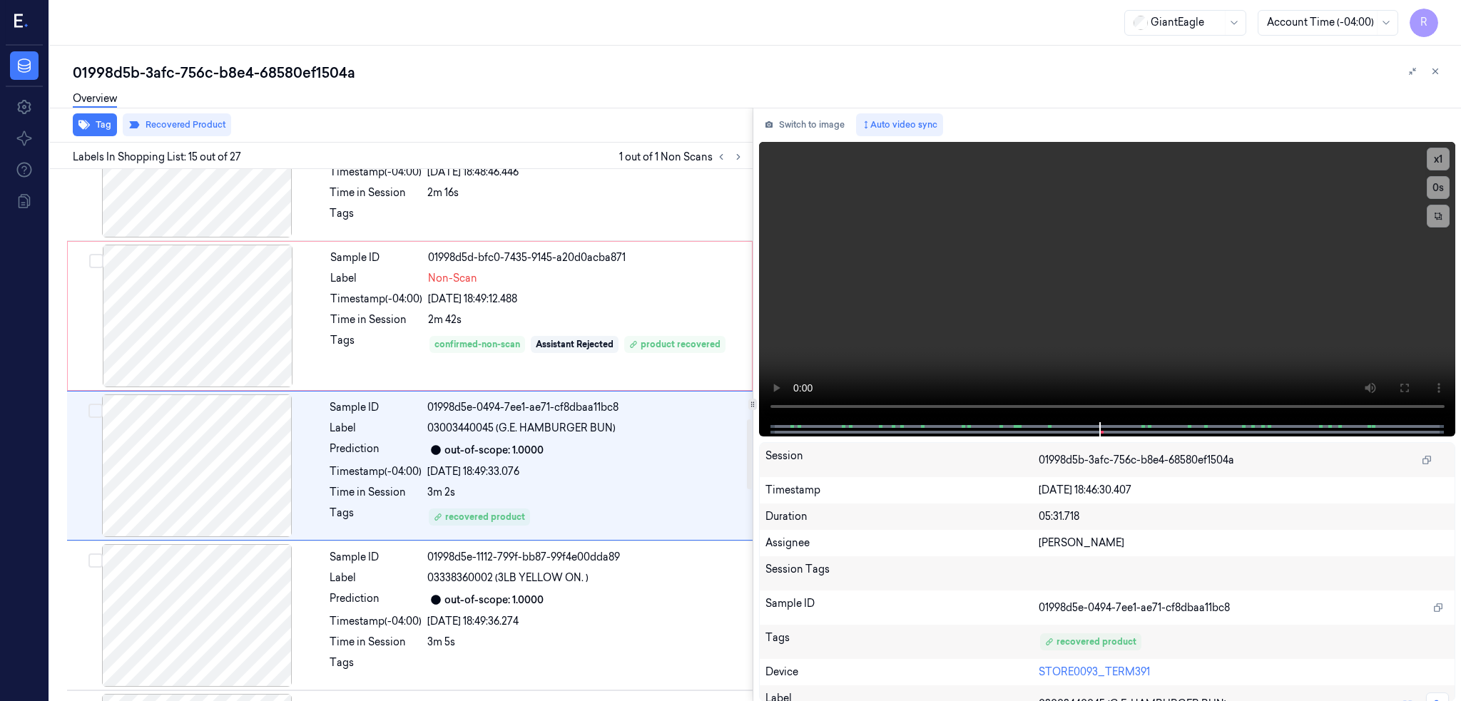
scroll to position [1906, 0]
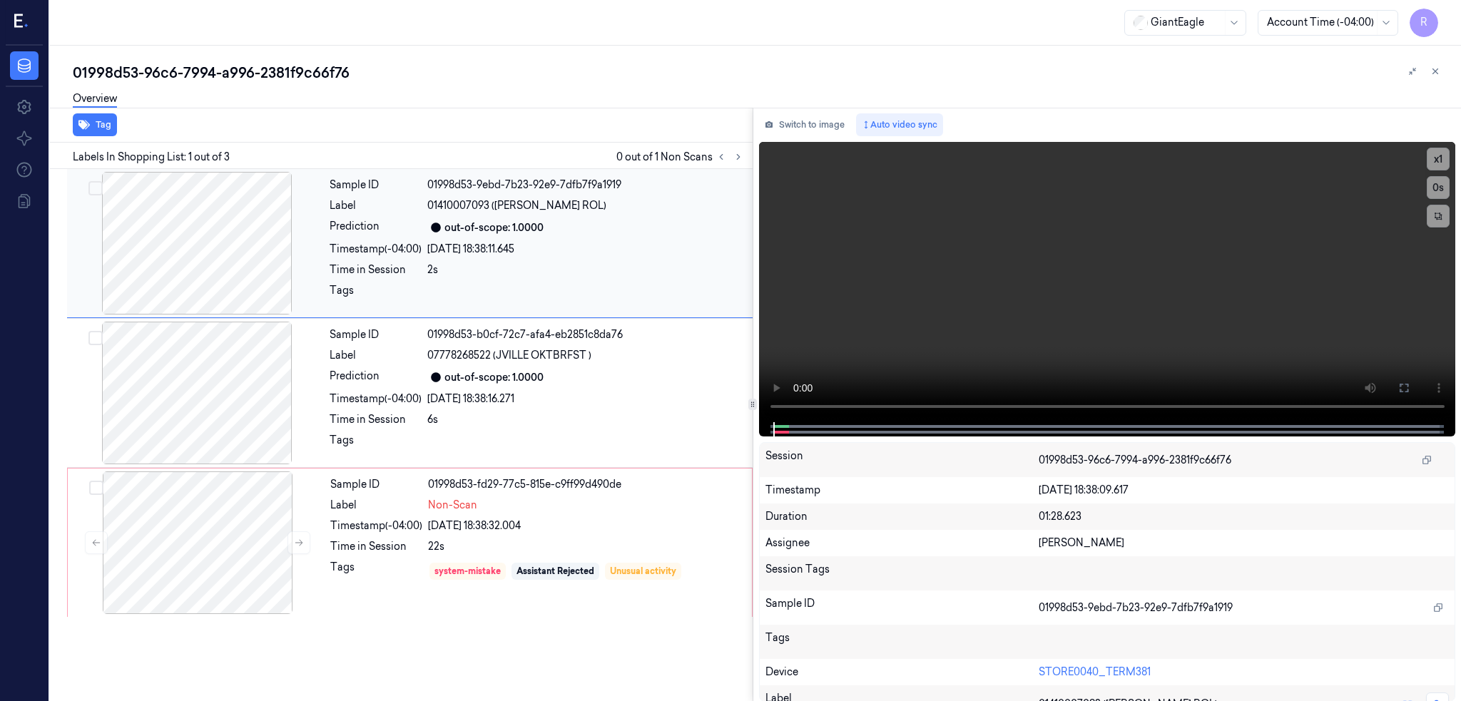
click at [209, 227] on div at bounding box center [197, 243] width 254 height 143
click at [179, 424] on div at bounding box center [197, 393] width 254 height 143
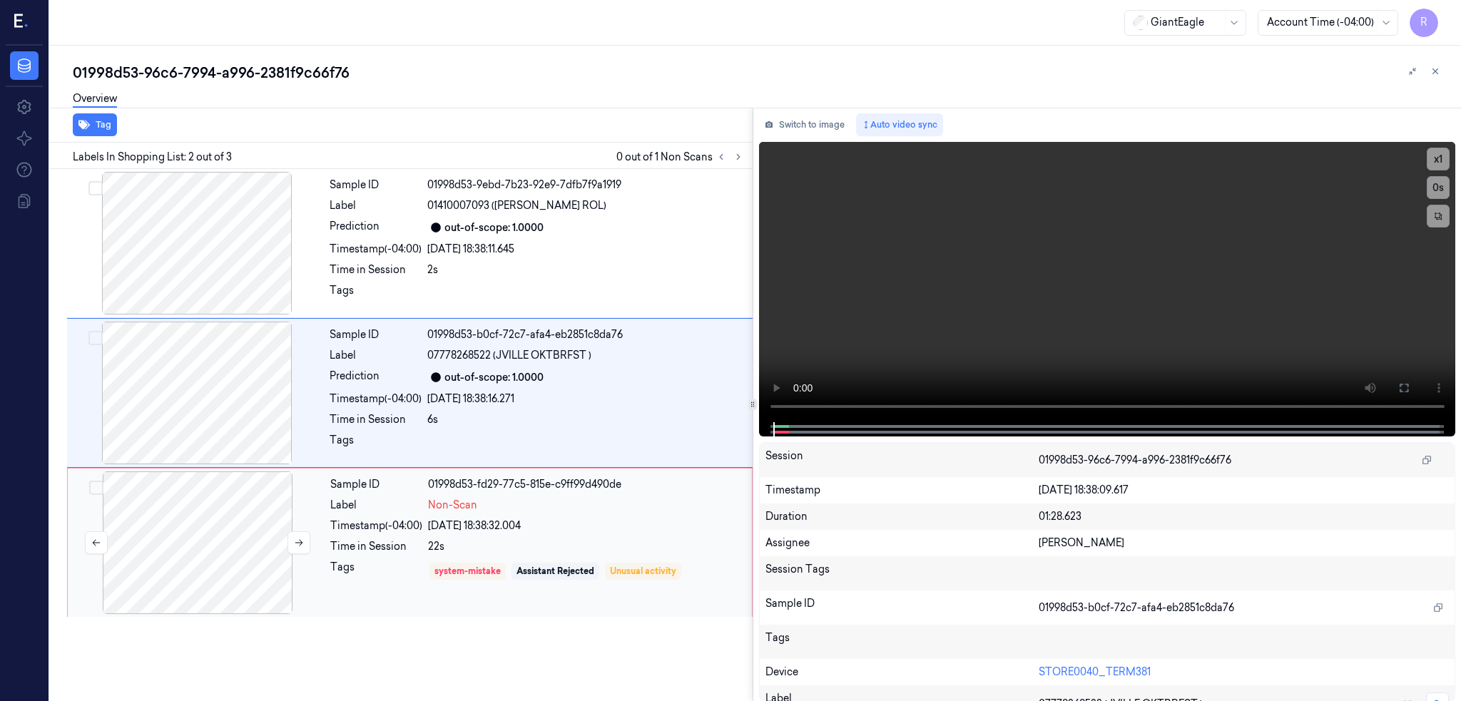
click at [200, 540] on div at bounding box center [198, 542] width 254 height 143
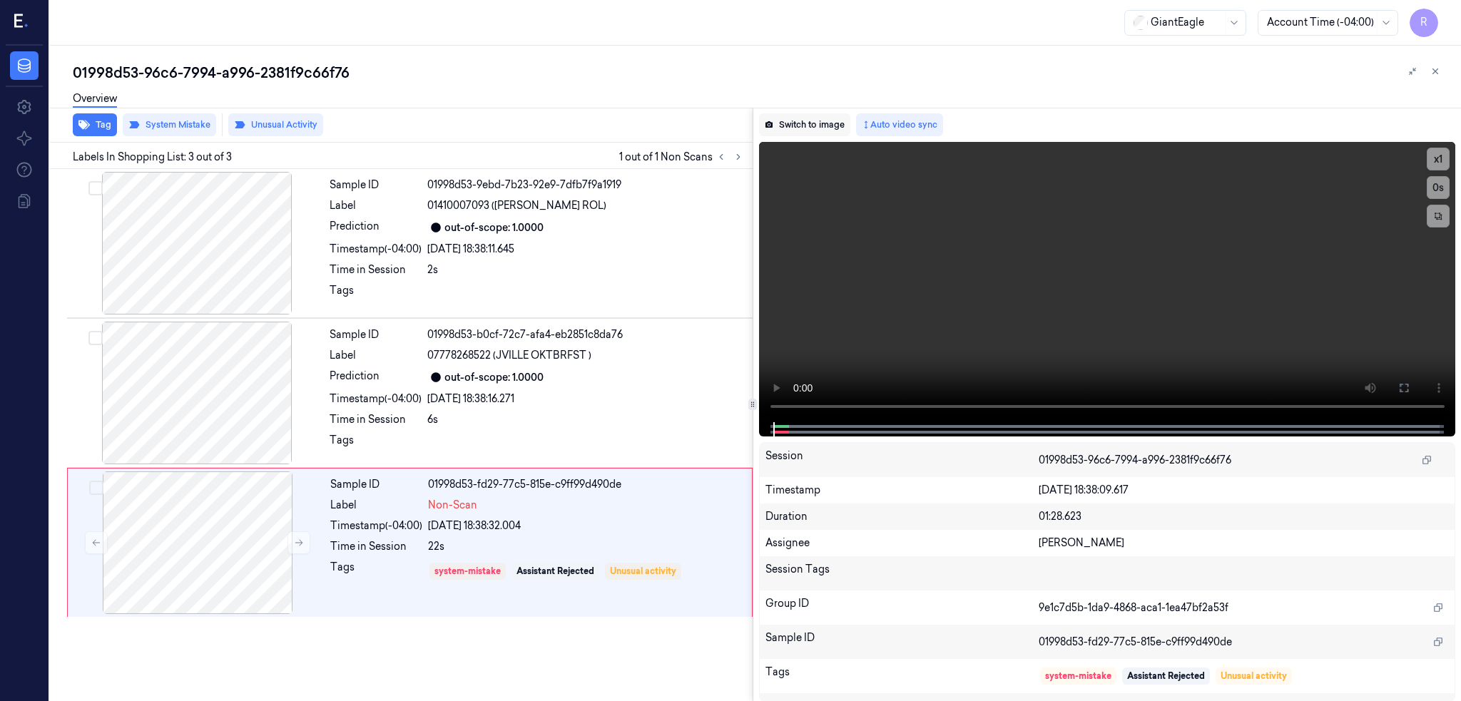
click at [823, 125] on button "Switch to image" at bounding box center [804, 124] width 91 height 23
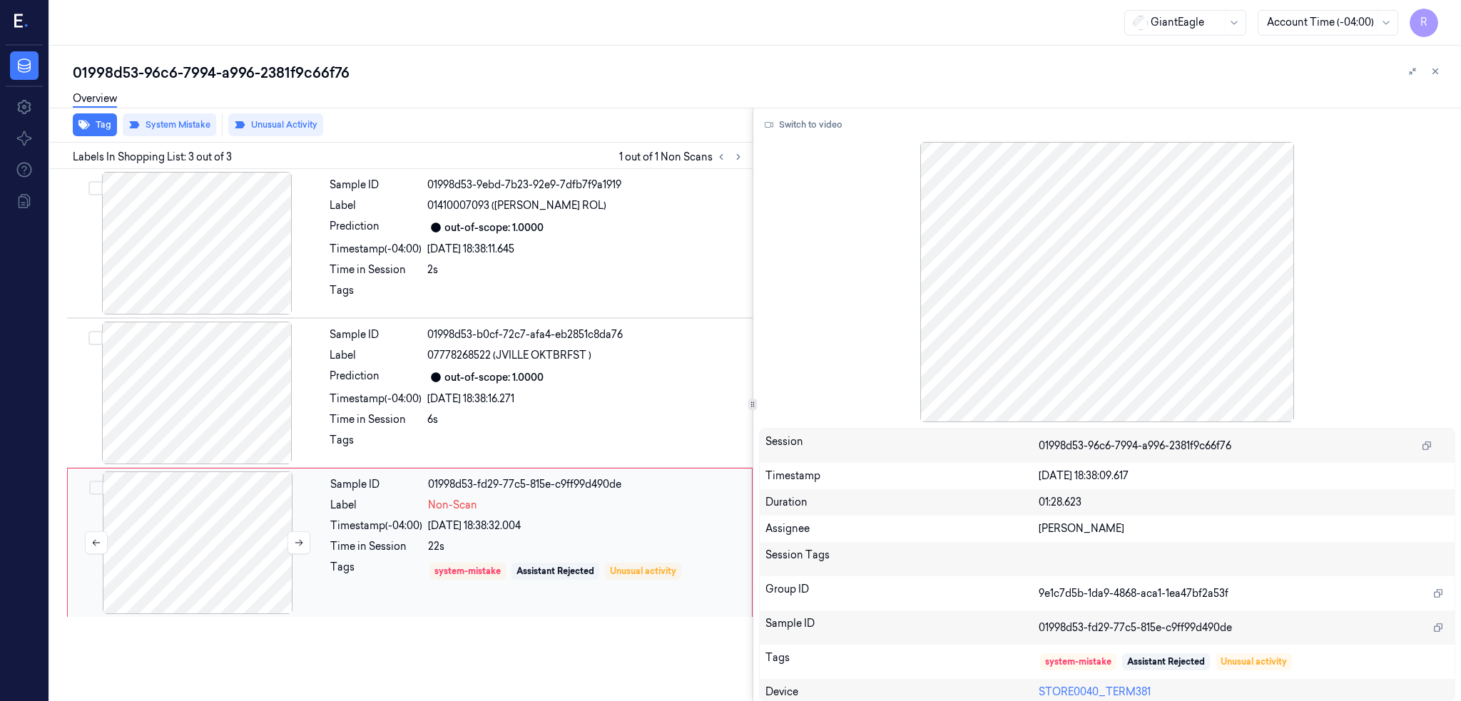
click at [197, 516] on div at bounding box center [198, 542] width 254 height 143
click at [301, 548] on button at bounding box center [298, 542] width 23 height 23
click at [202, 408] on div at bounding box center [197, 393] width 254 height 143
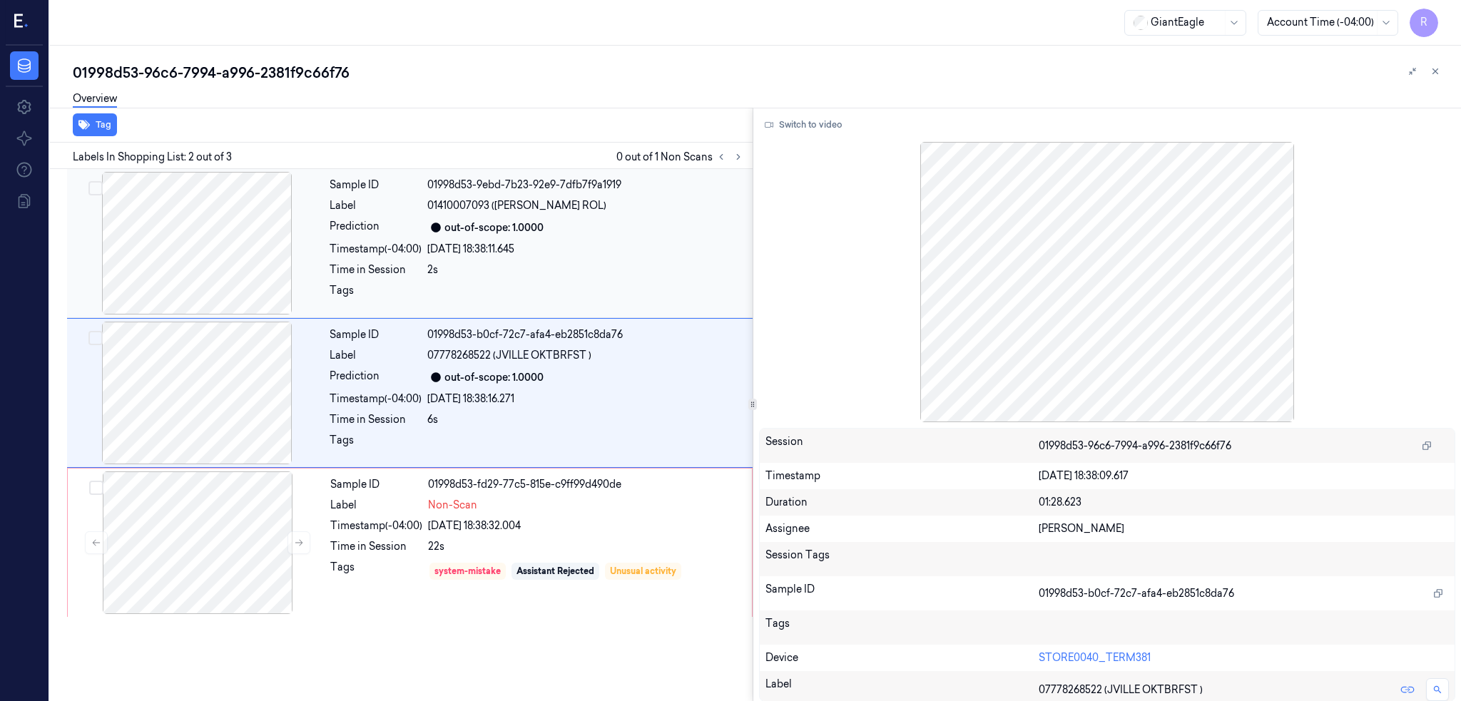
click at [204, 251] on div at bounding box center [197, 243] width 254 height 143
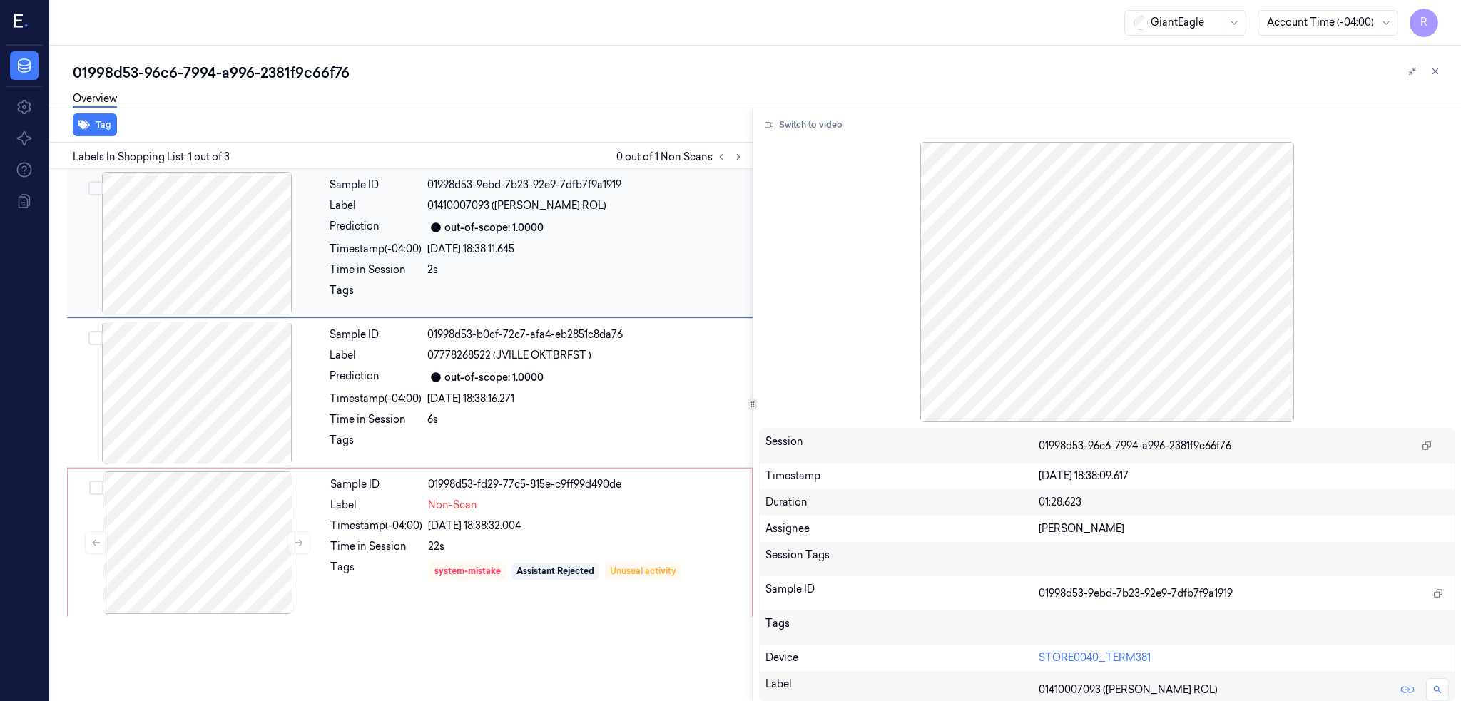
click at [191, 269] on div at bounding box center [197, 243] width 254 height 143
click at [168, 409] on div at bounding box center [197, 393] width 254 height 143
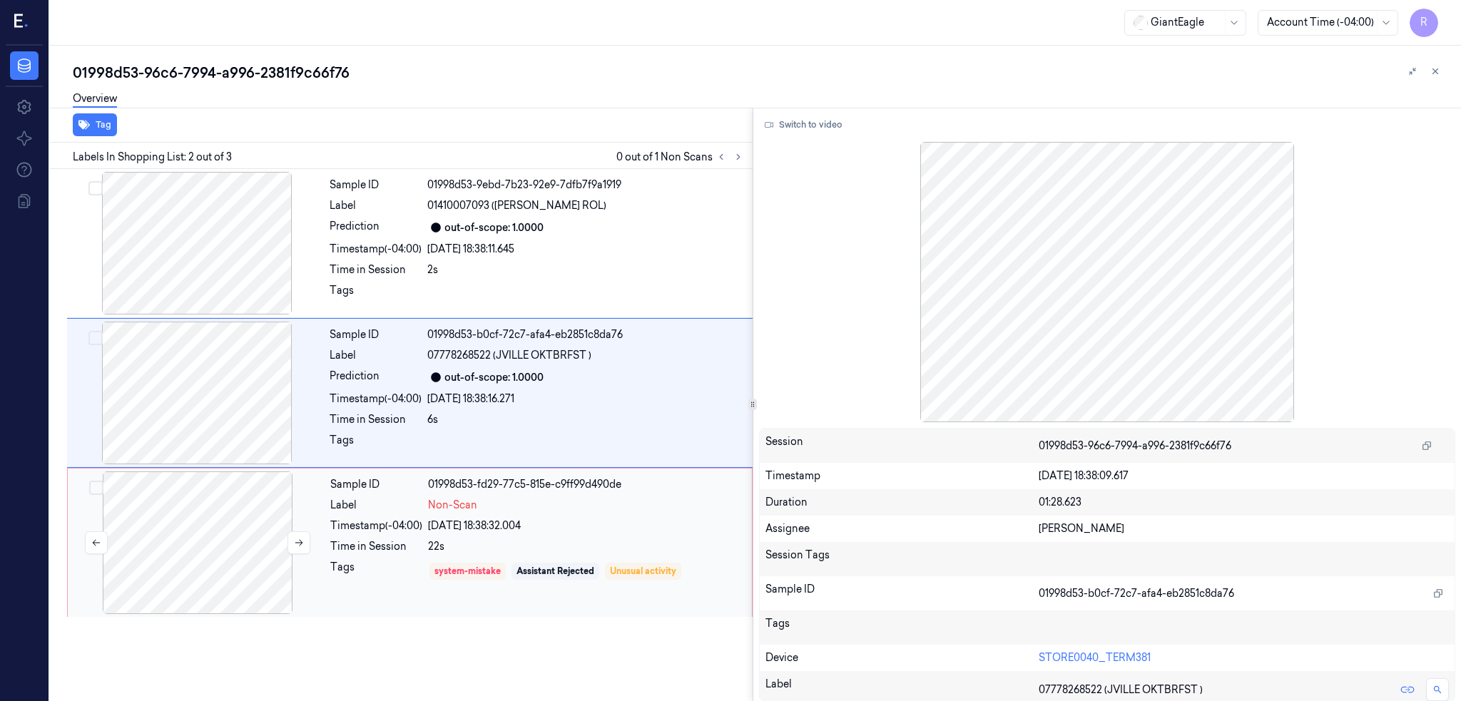
click at [221, 534] on div at bounding box center [198, 542] width 254 height 143
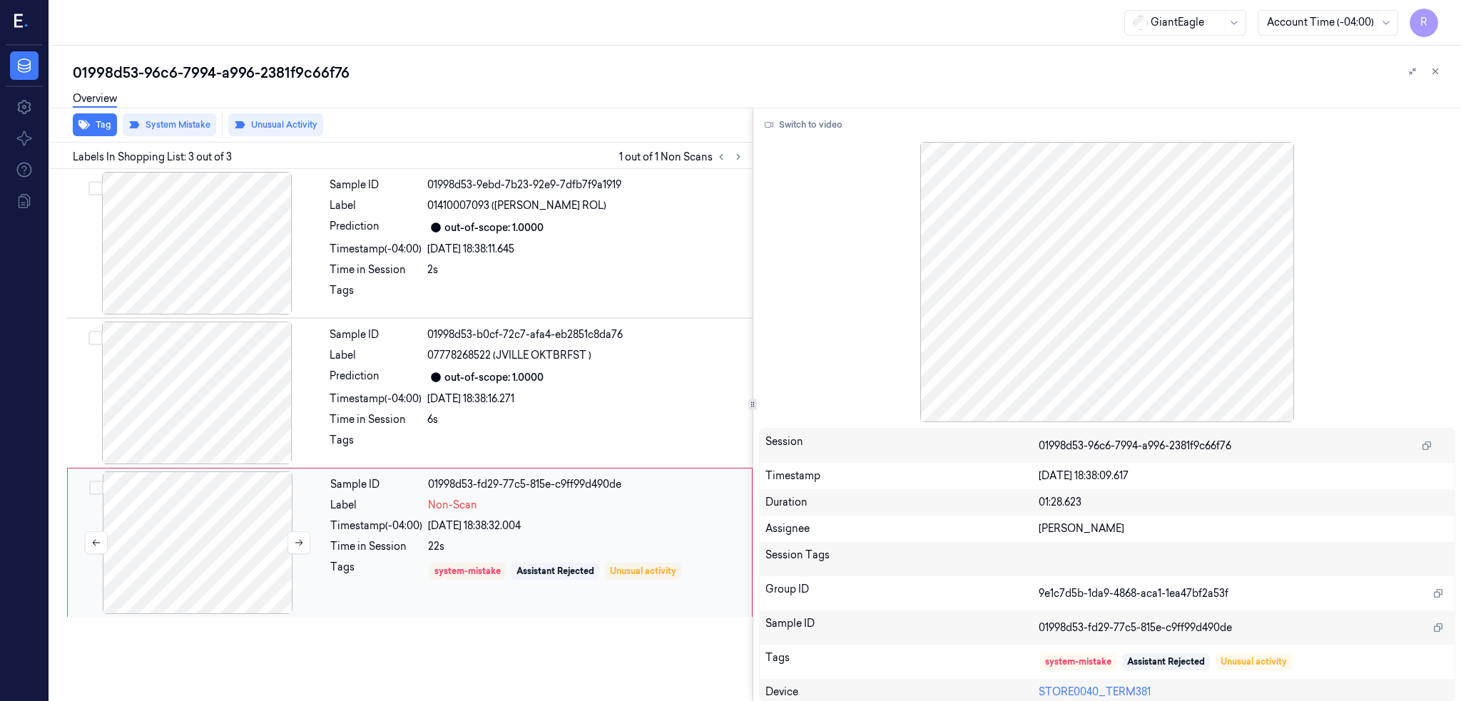
click at [222, 534] on div at bounding box center [198, 542] width 254 height 143
click at [295, 549] on button at bounding box center [298, 542] width 23 height 23
click at [162, 561] on div at bounding box center [198, 542] width 254 height 143
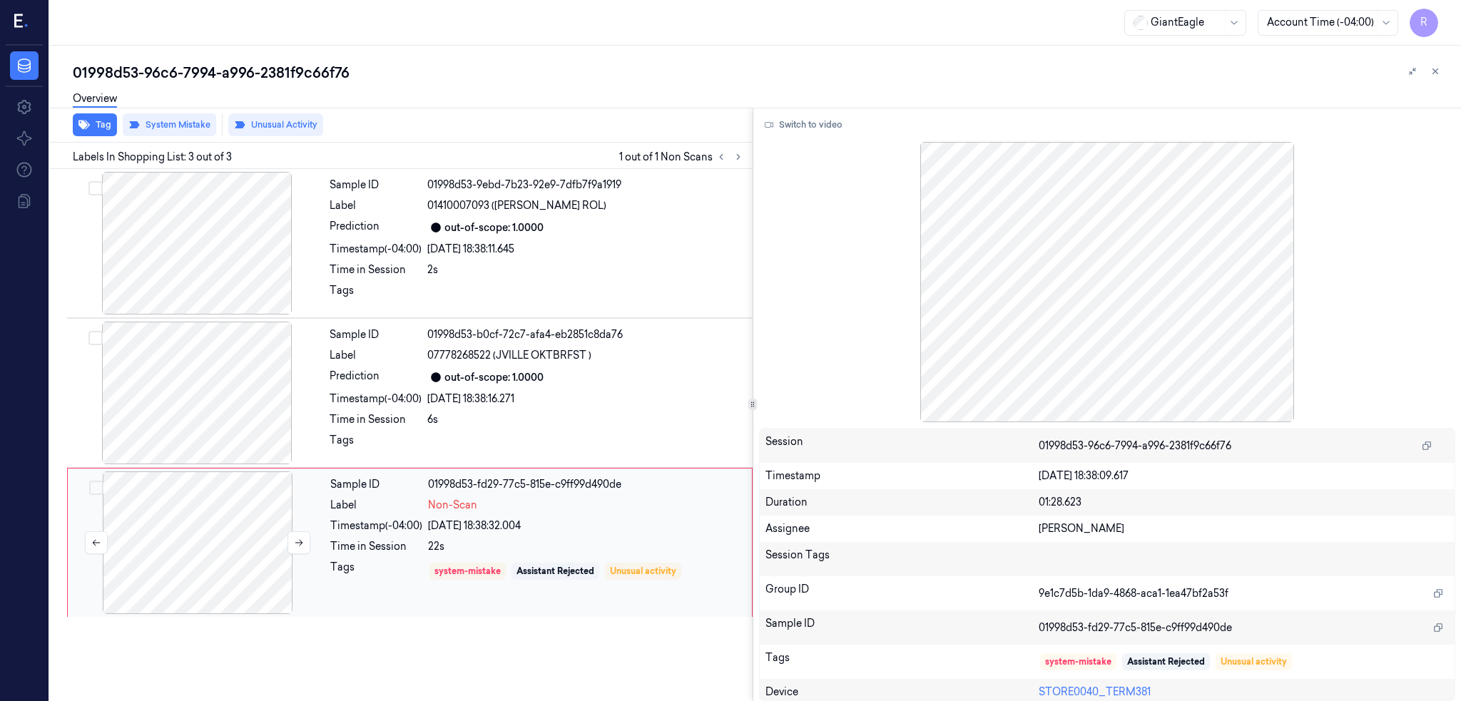
click at [208, 528] on div at bounding box center [198, 542] width 254 height 143
click at [173, 407] on div at bounding box center [197, 393] width 254 height 143
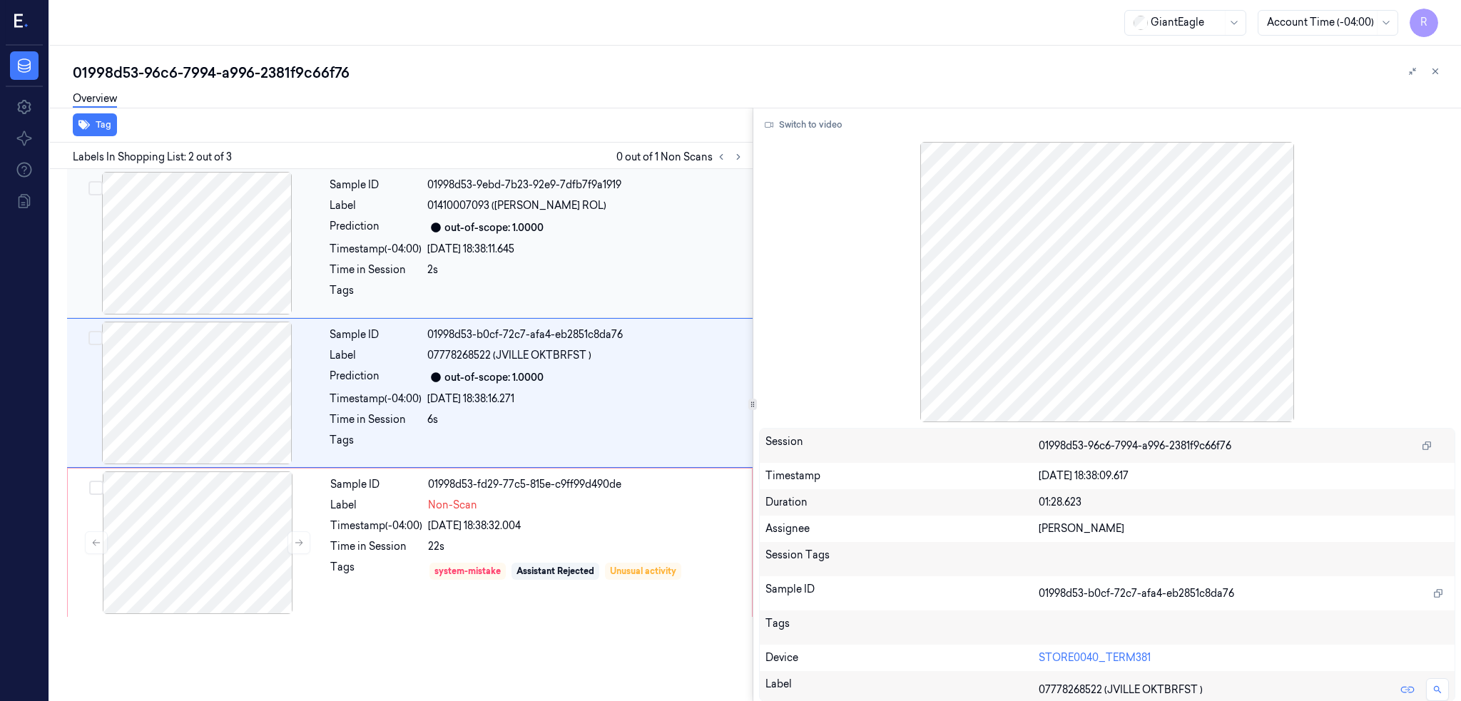
click at [140, 285] on div at bounding box center [197, 243] width 254 height 143
click at [227, 370] on div at bounding box center [197, 393] width 254 height 143
click at [184, 494] on div at bounding box center [198, 542] width 254 height 143
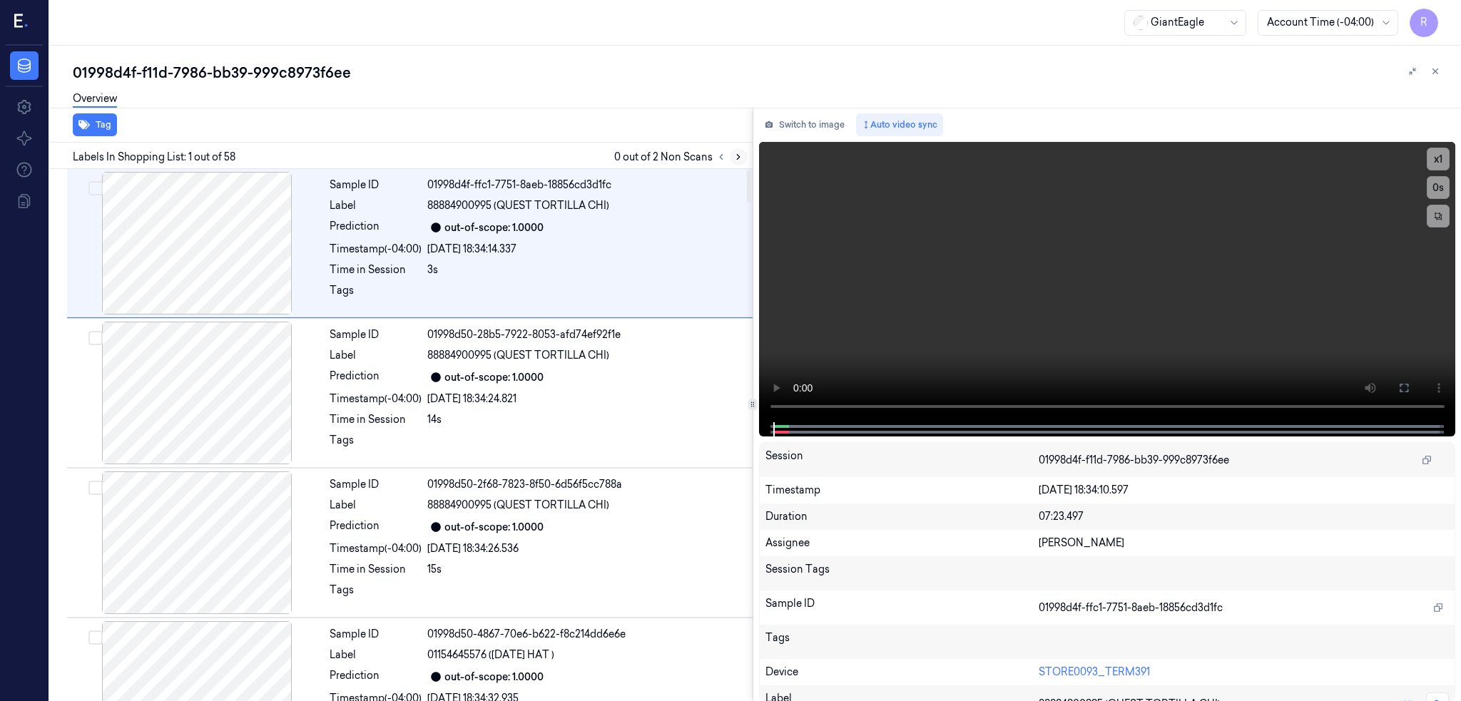
click at [743, 153] on icon at bounding box center [738, 157] width 10 height 10
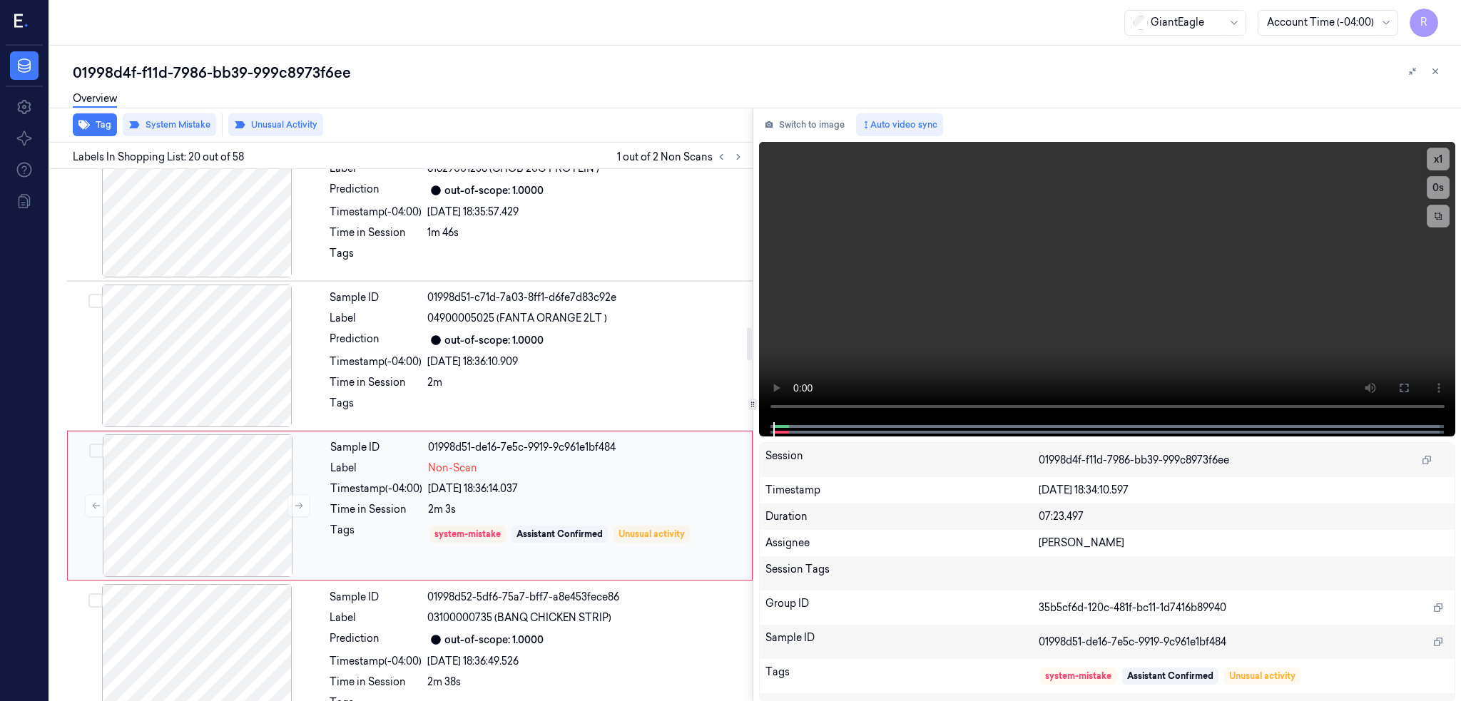
scroll to position [2654, 0]
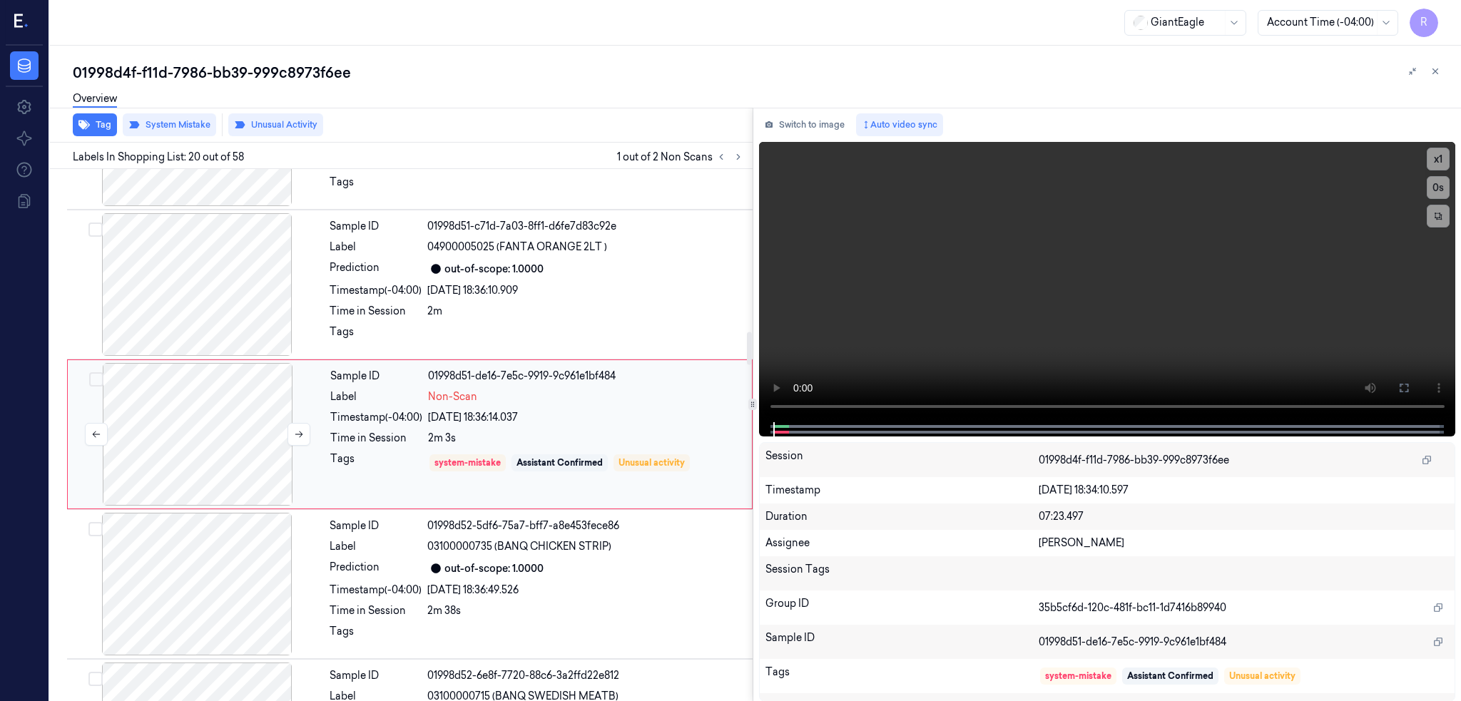
click at [240, 419] on div at bounding box center [198, 434] width 254 height 143
click at [211, 301] on div at bounding box center [197, 284] width 254 height 143
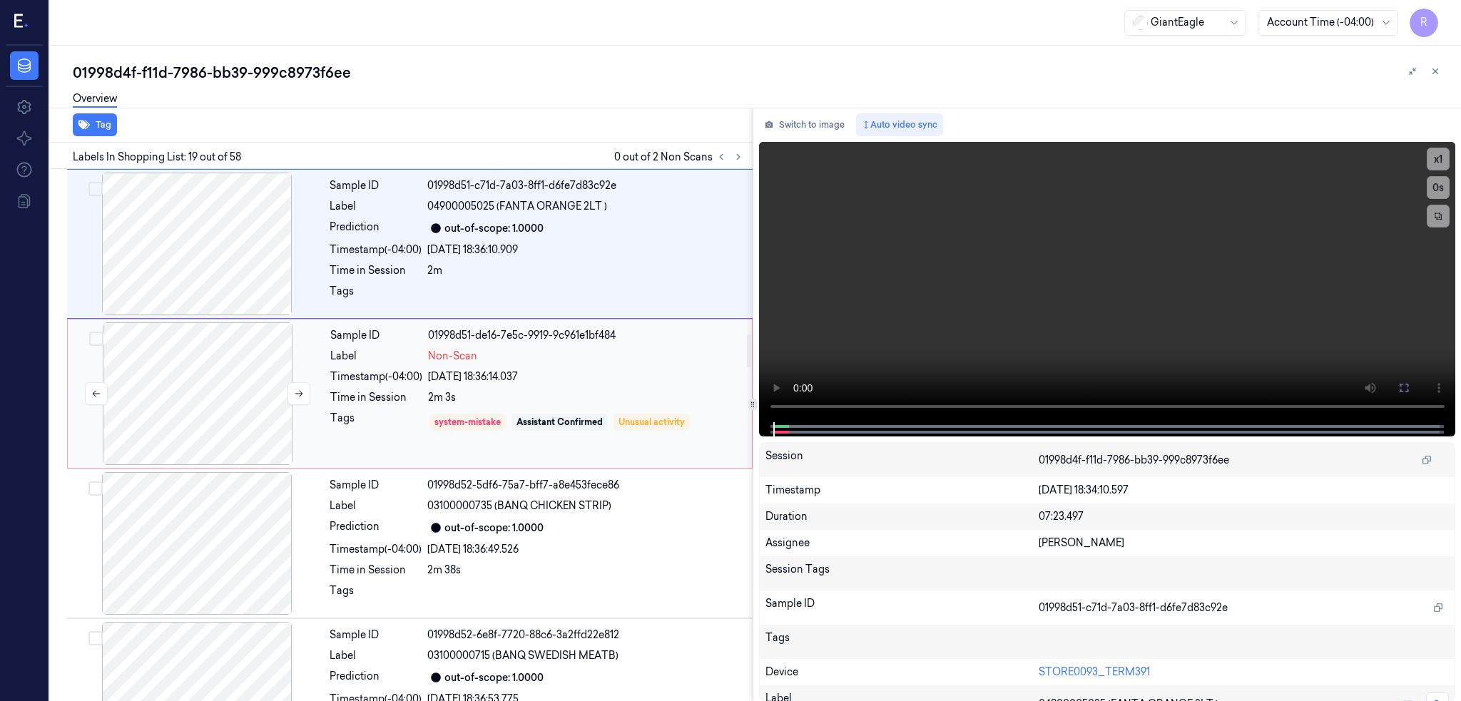
click at [215, 416] on div at bounding box center [198, 393] width 254 height 143
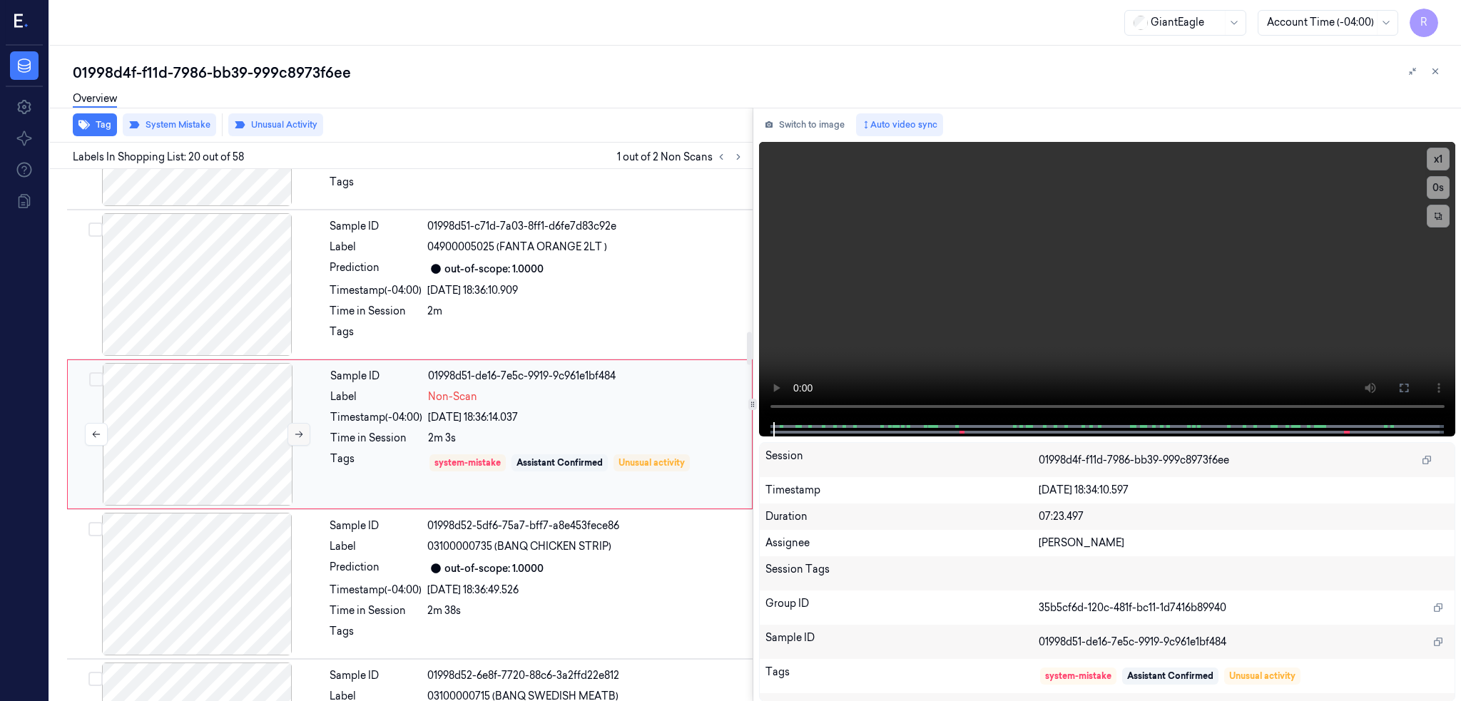
click at [295, 439] on icon at bounding box center [299, 434] width 10 height 10
click at [832, 116] on button "Switch to image" at bounding box center [804, 124] width 91 height 23
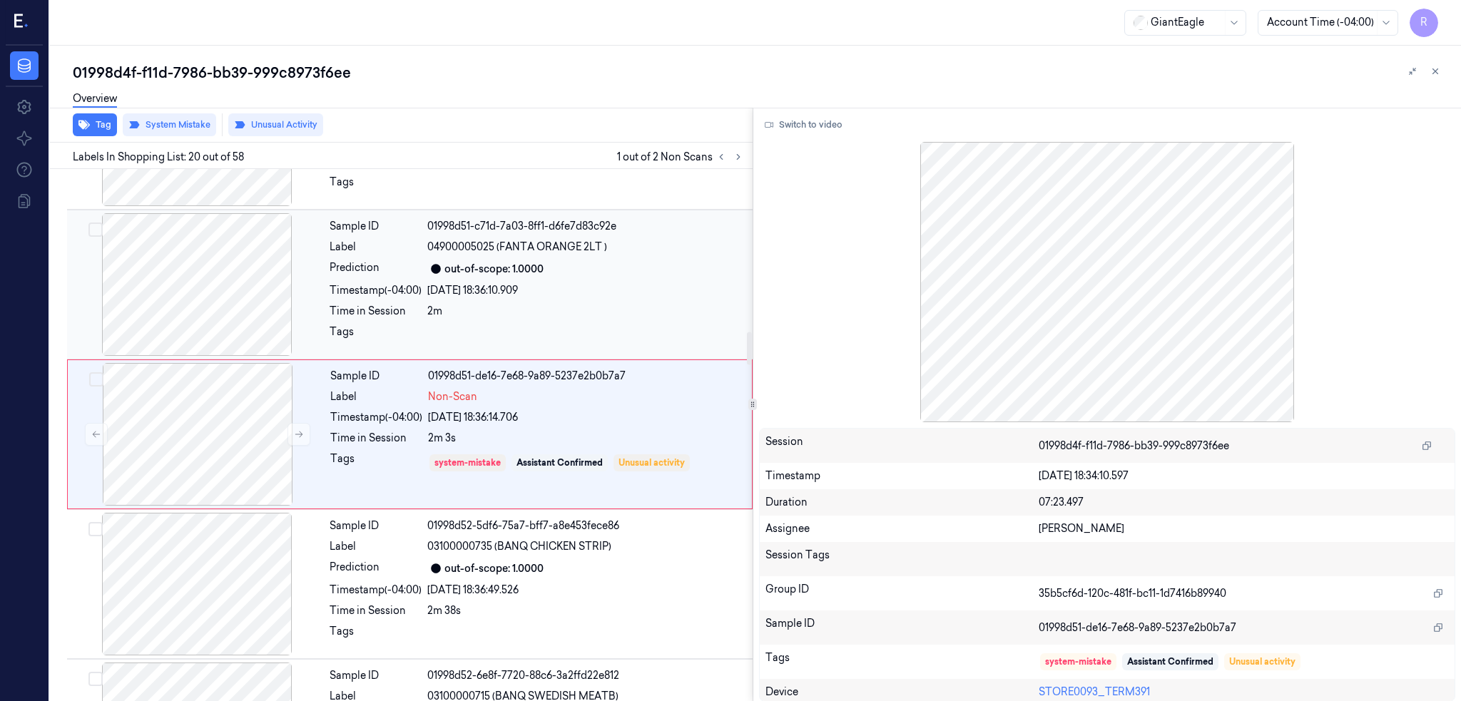
click at [266, 237] on div at bounding box center [197, 284] width 254 height 143
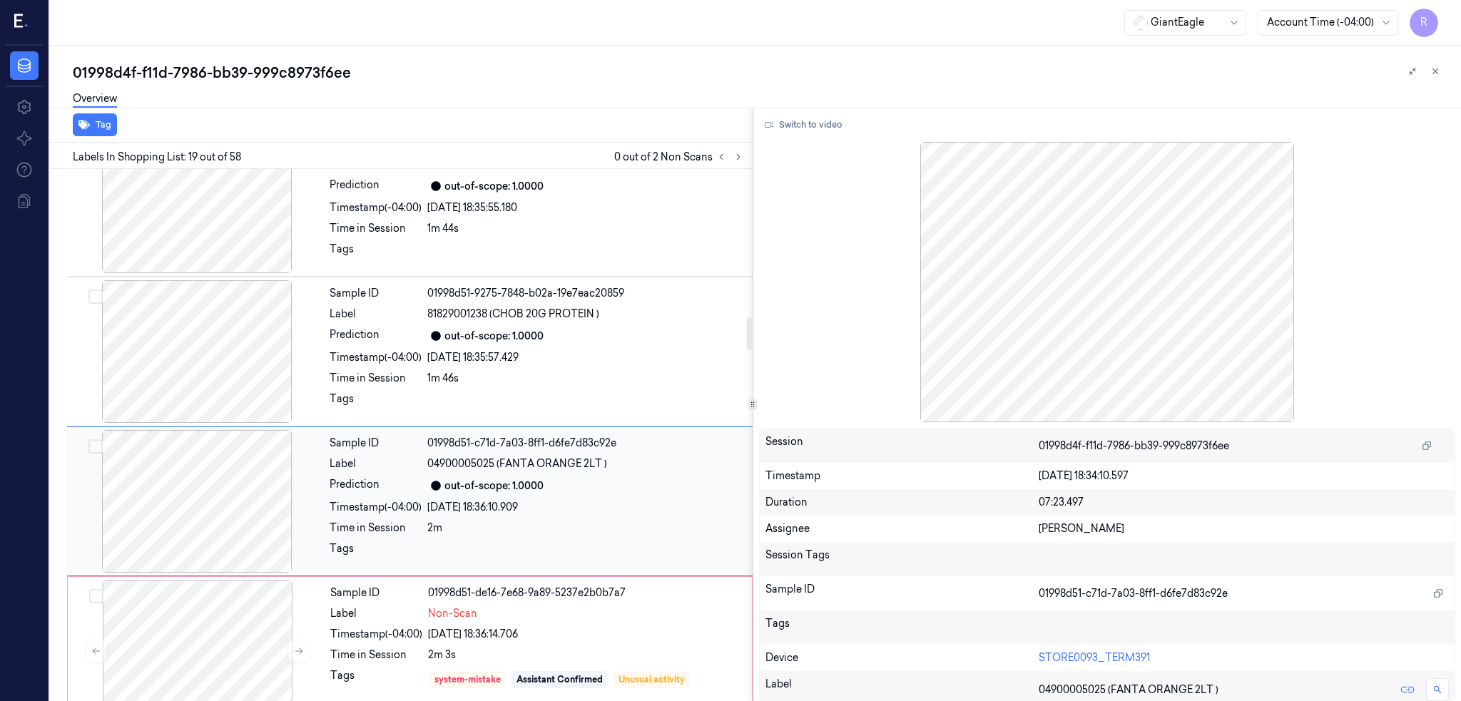
scroll to position [2410, 0]
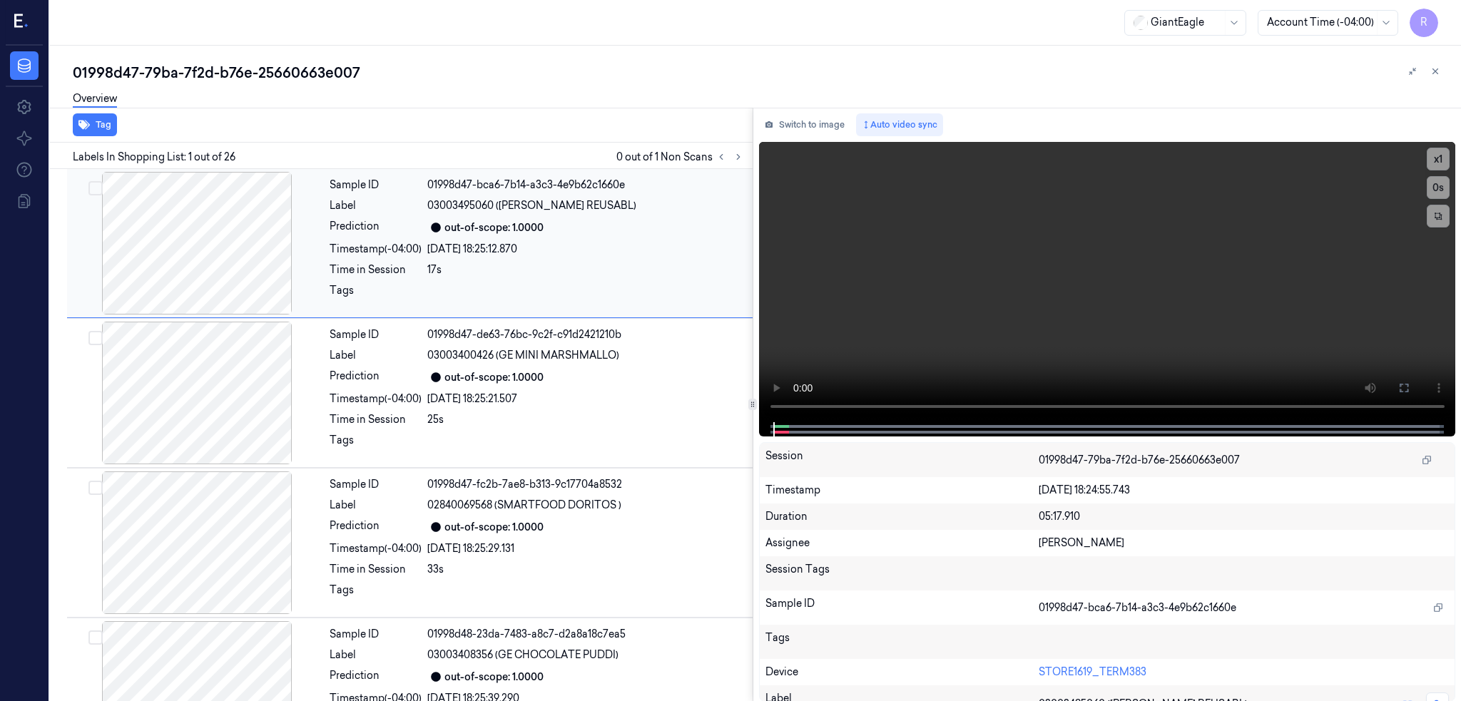
click at [203, 227] on div at bounding box center [197, 243] width 254 height 143
click at [743, 153] on icon at bounding box center [738, 157] width 10 height 10
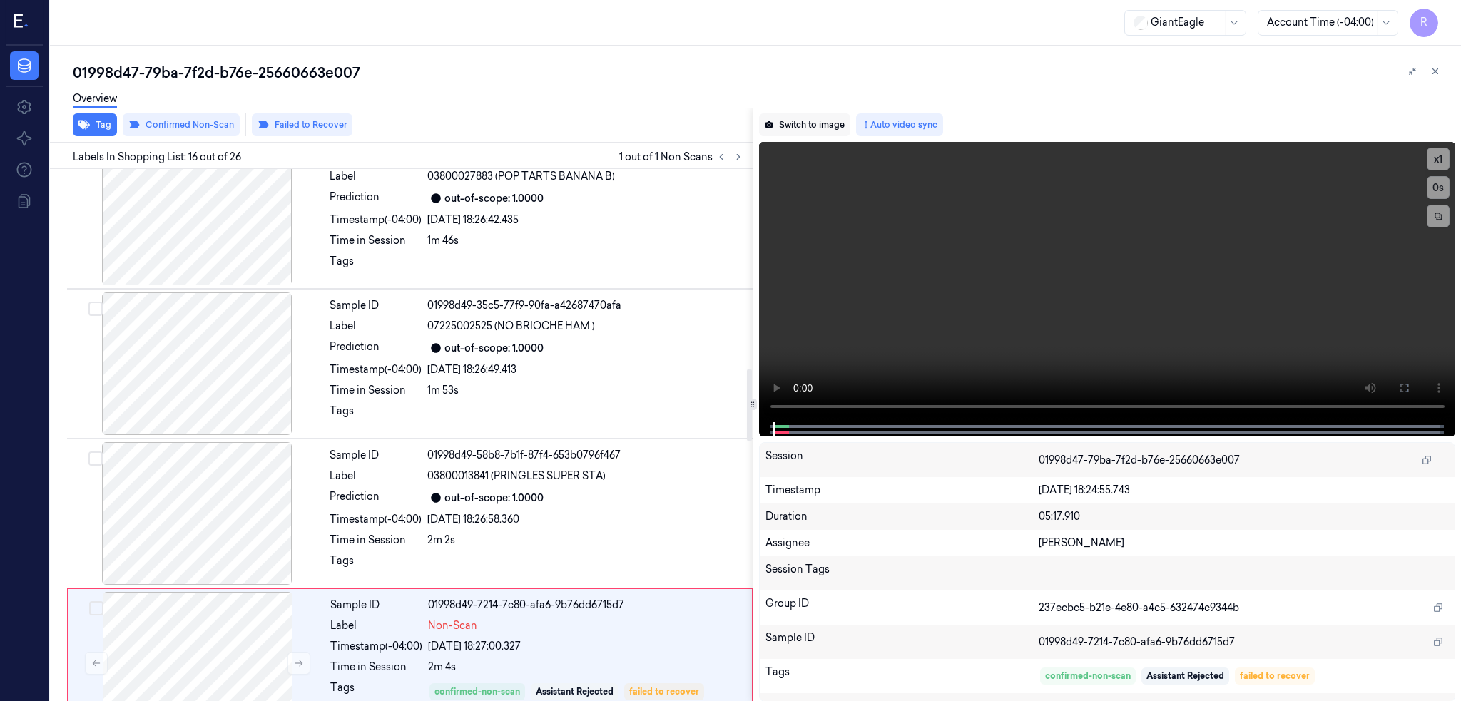
click at [827, 124] on button "Switch to image" at bounding box center [804, 124] width 91 height 23
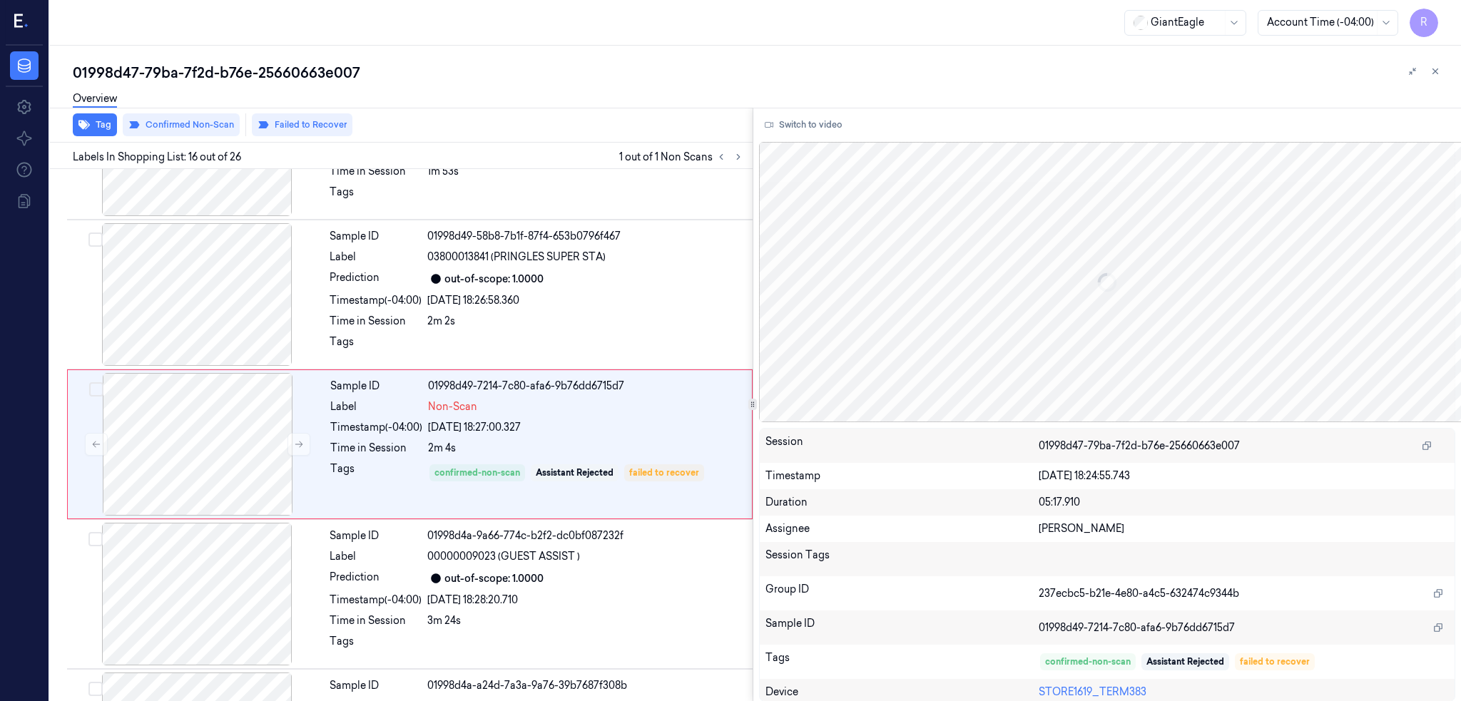
scroll to position [2055, 0]
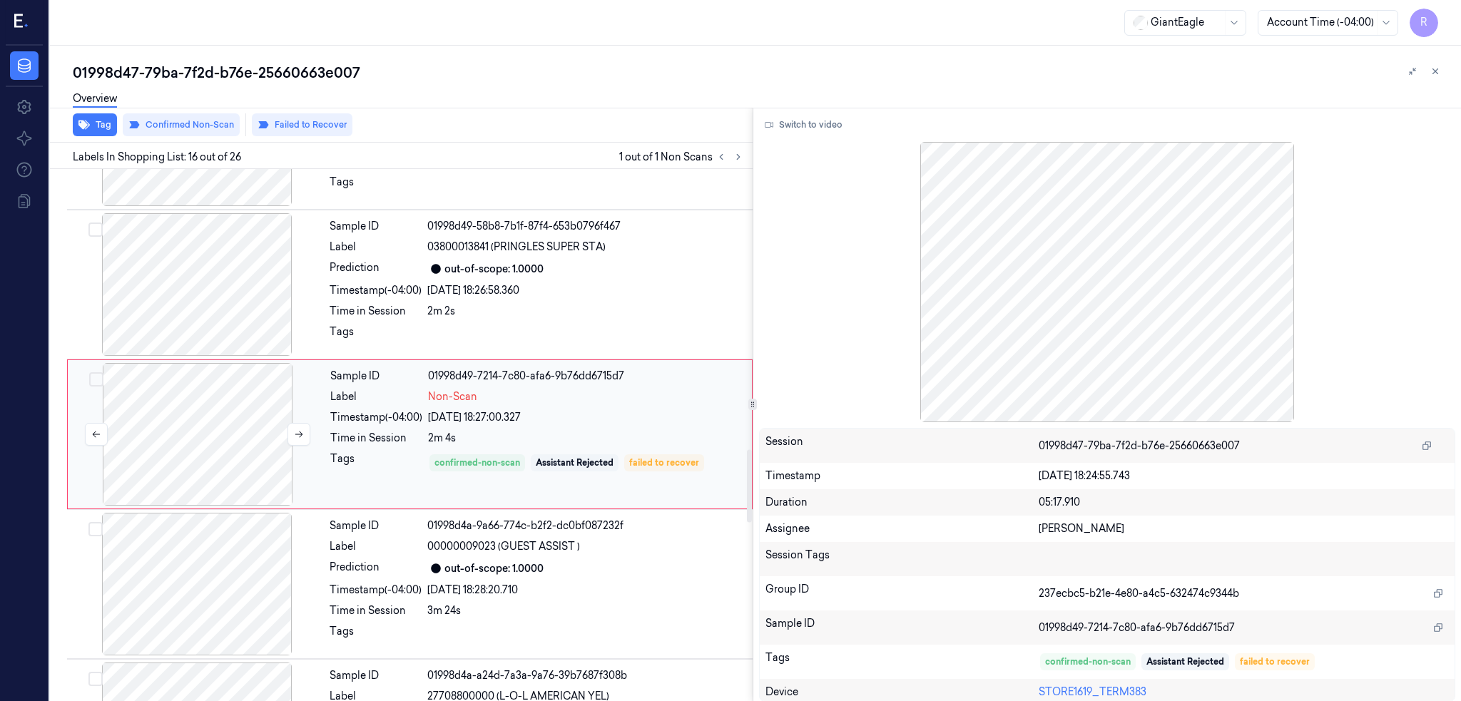
click at [202, 449] on div at bounding box center [198, 434] width 254 height 143
click at [175, 320] on div at bounding box center [197, 284] width 254 height 143
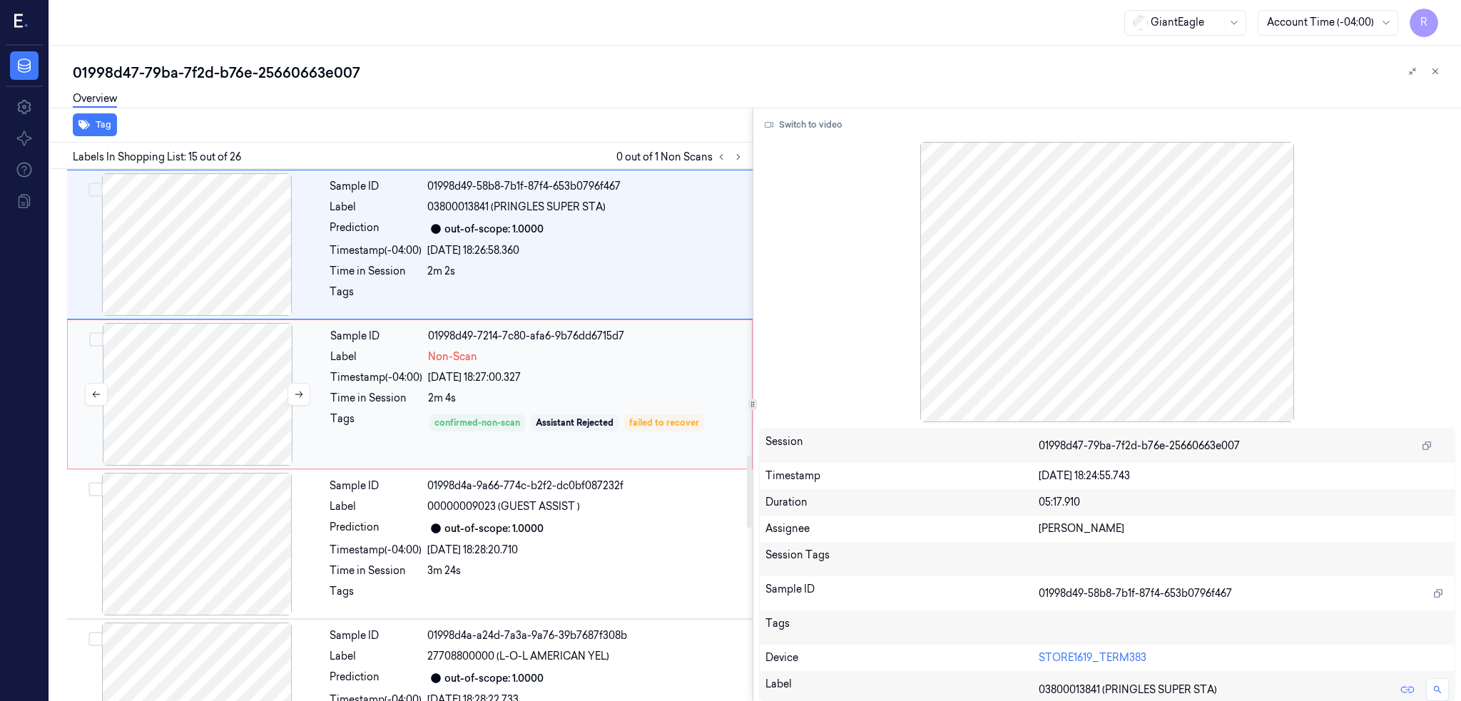
click at [251, 402] on div at bounding box center [198, 394] width 254 height 143
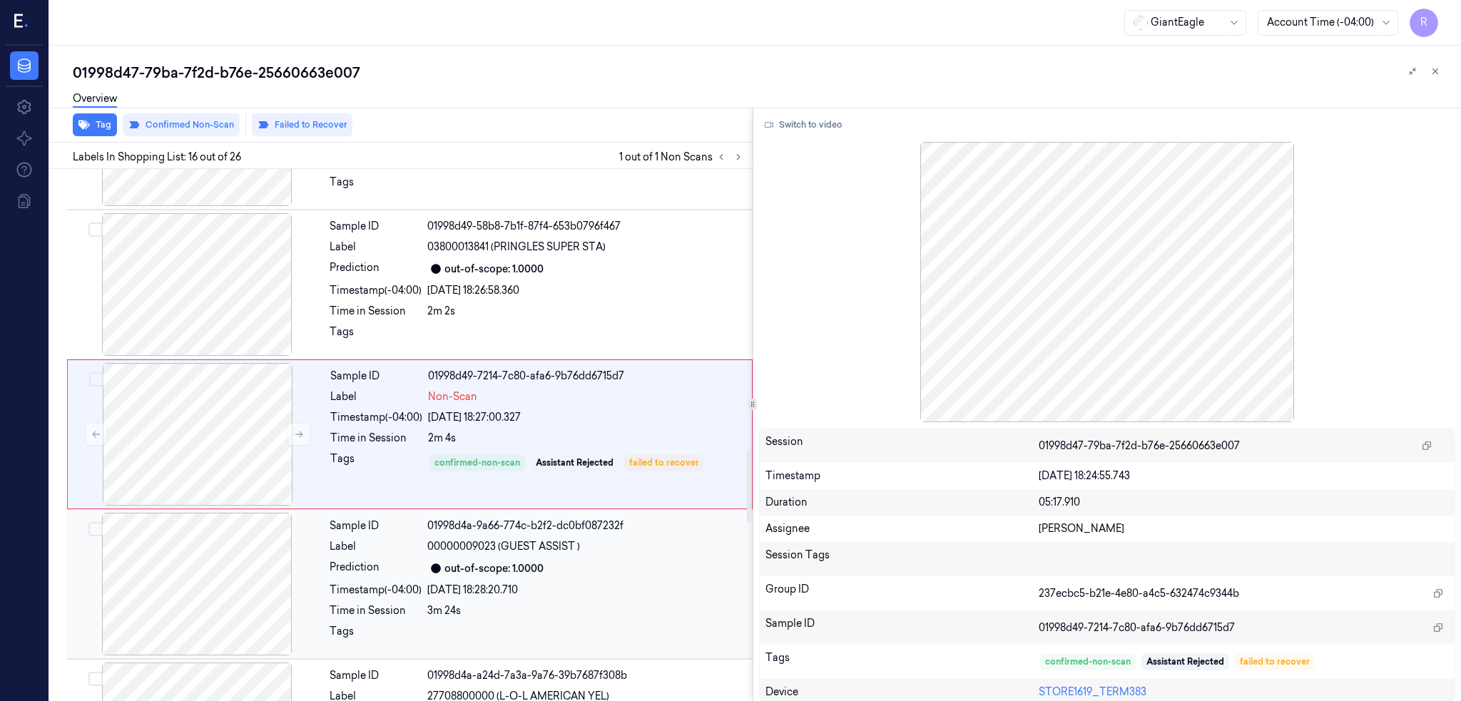
click at [215, 559] on div at bounding box center [197, 584] width 254 height 143
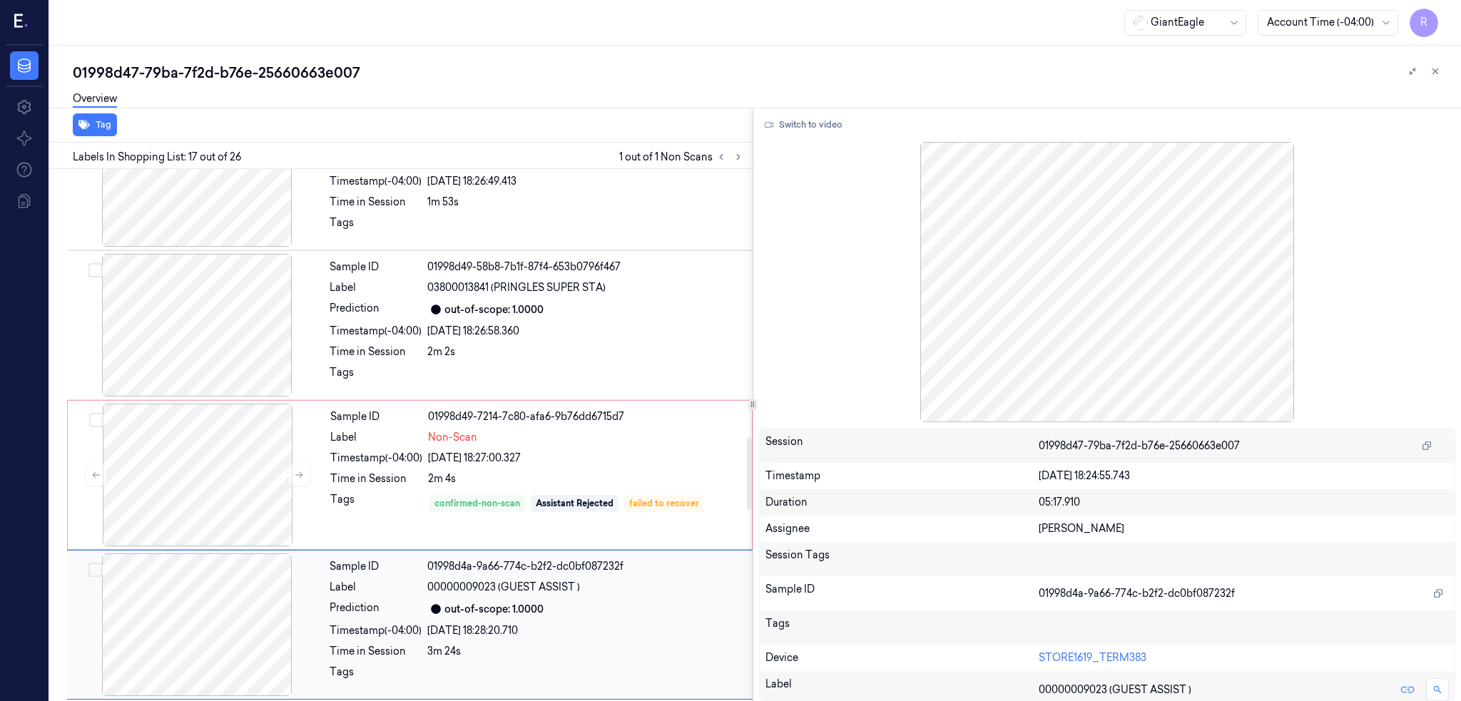
scroll to position [1920, 0]
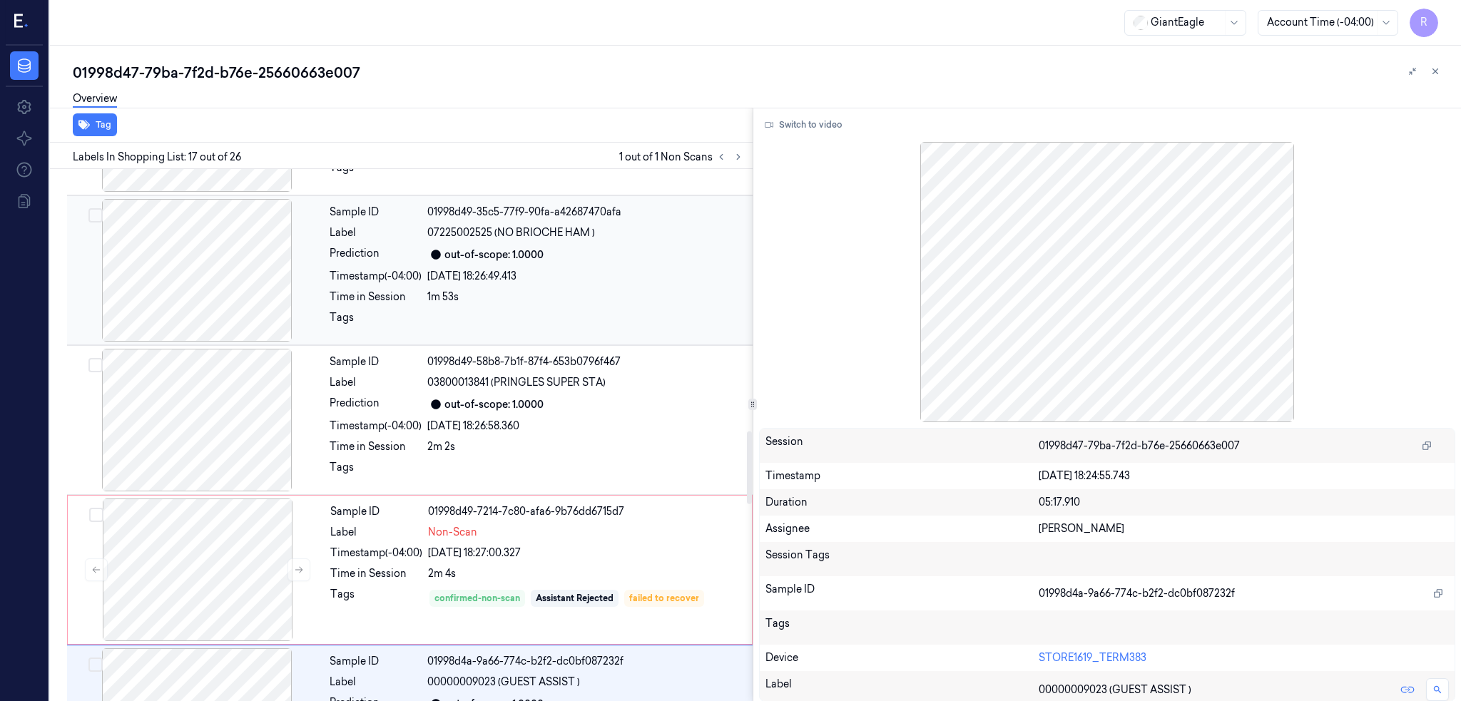
click at [214, 310] on div at bounding box center [197, 270] width 254 height 143
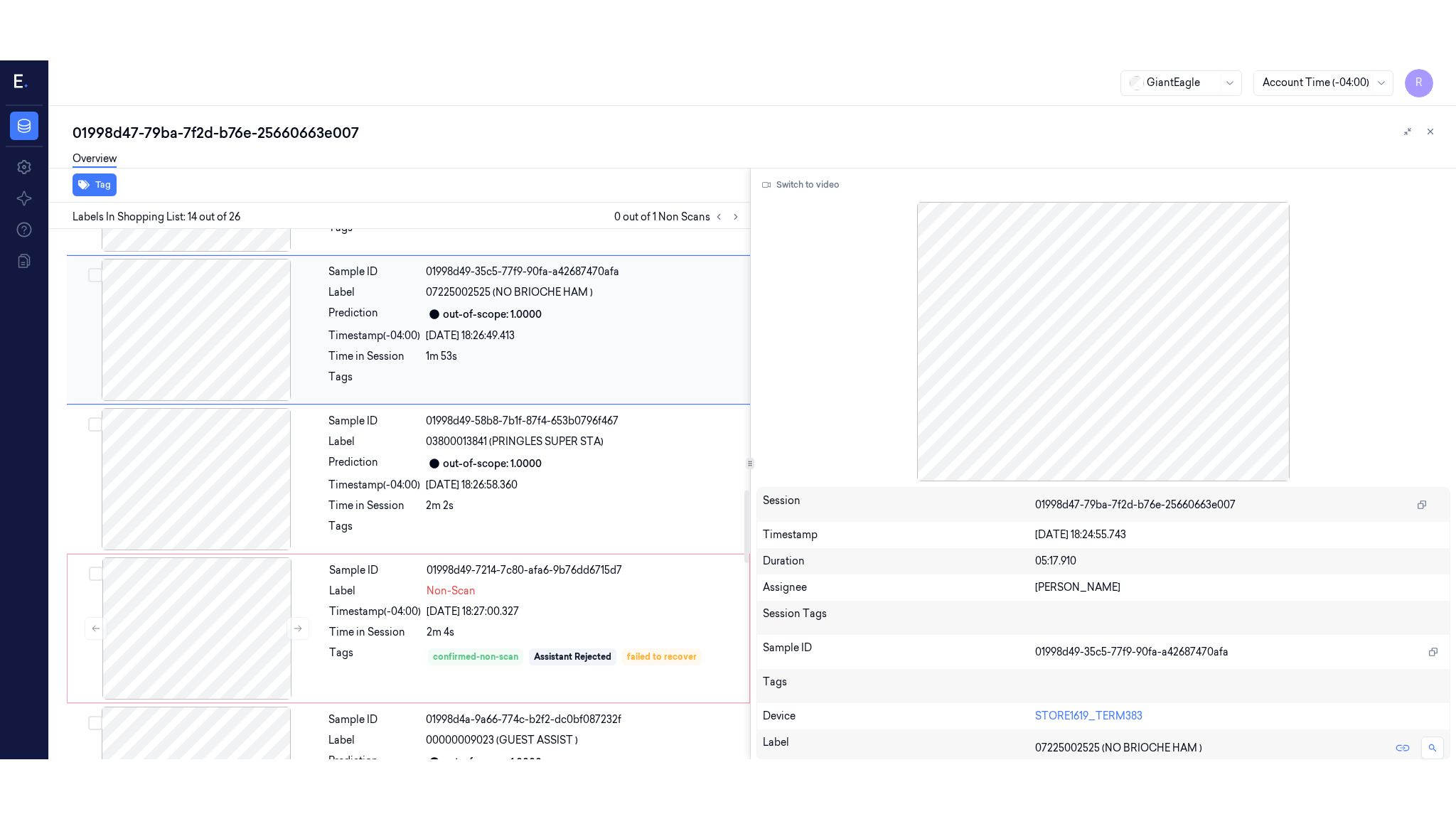
scroll to position [1749, 0]
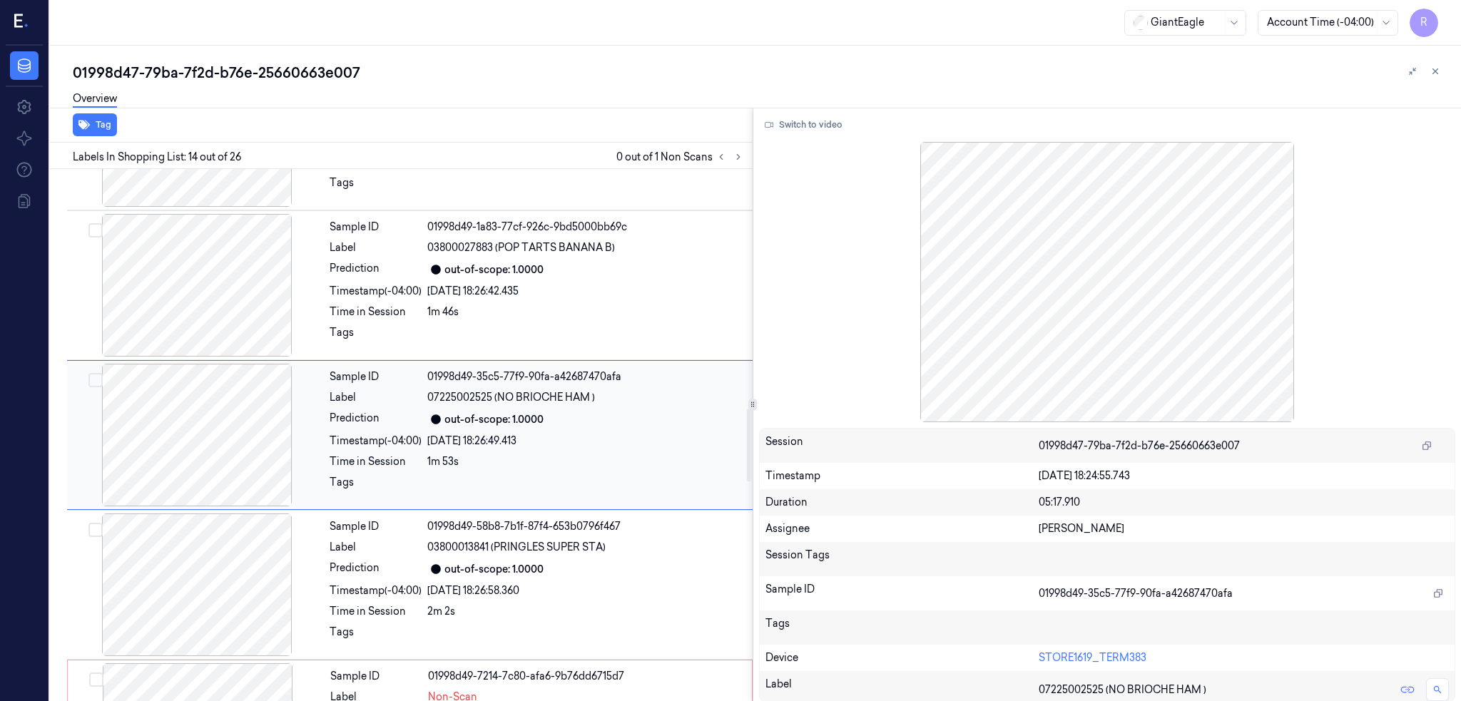
click at [235, 389] on div at bounding box center [197, 435] width 254 height 143
click at [790, 135] on button "Switch to video" at bounding box center [803, 124] width 89 height 23
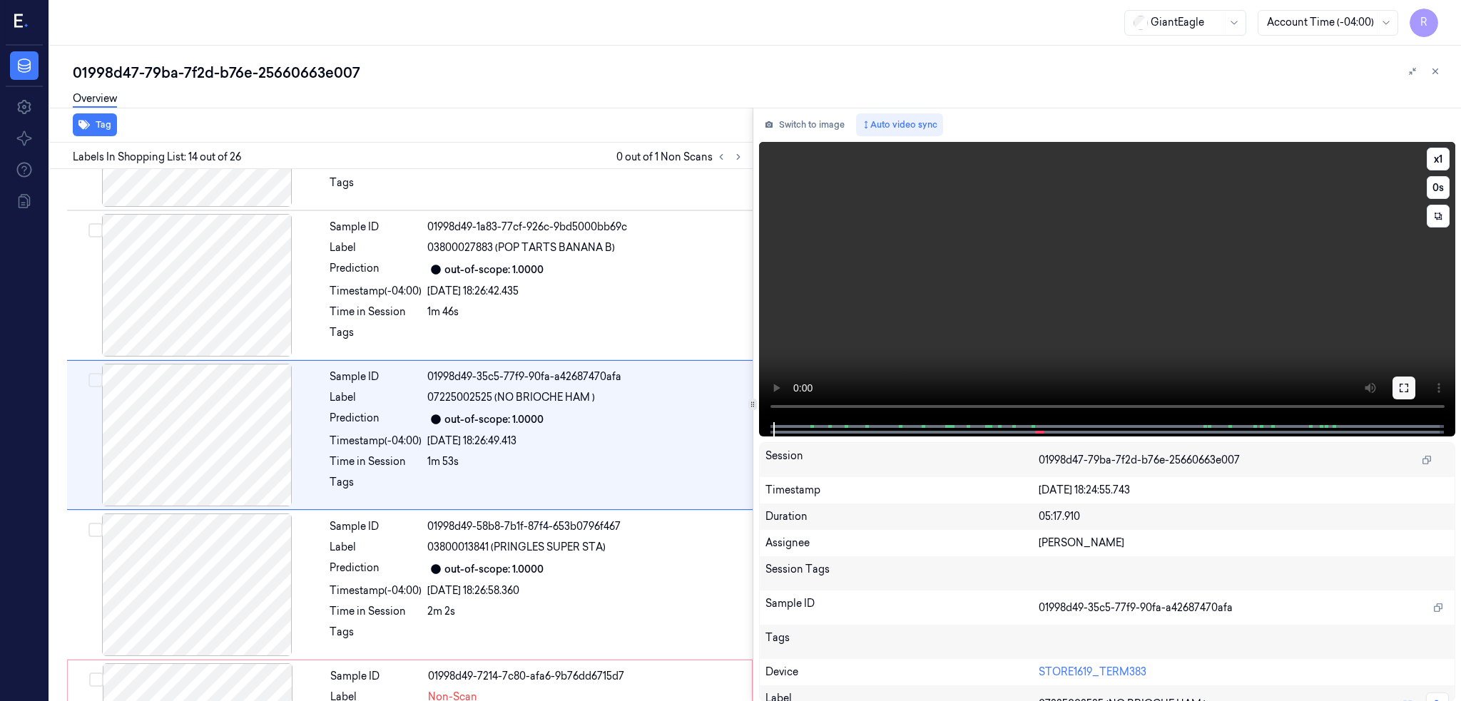
click at [1415, 378] on button at bounding box center [1403, 388] width 23 height 23
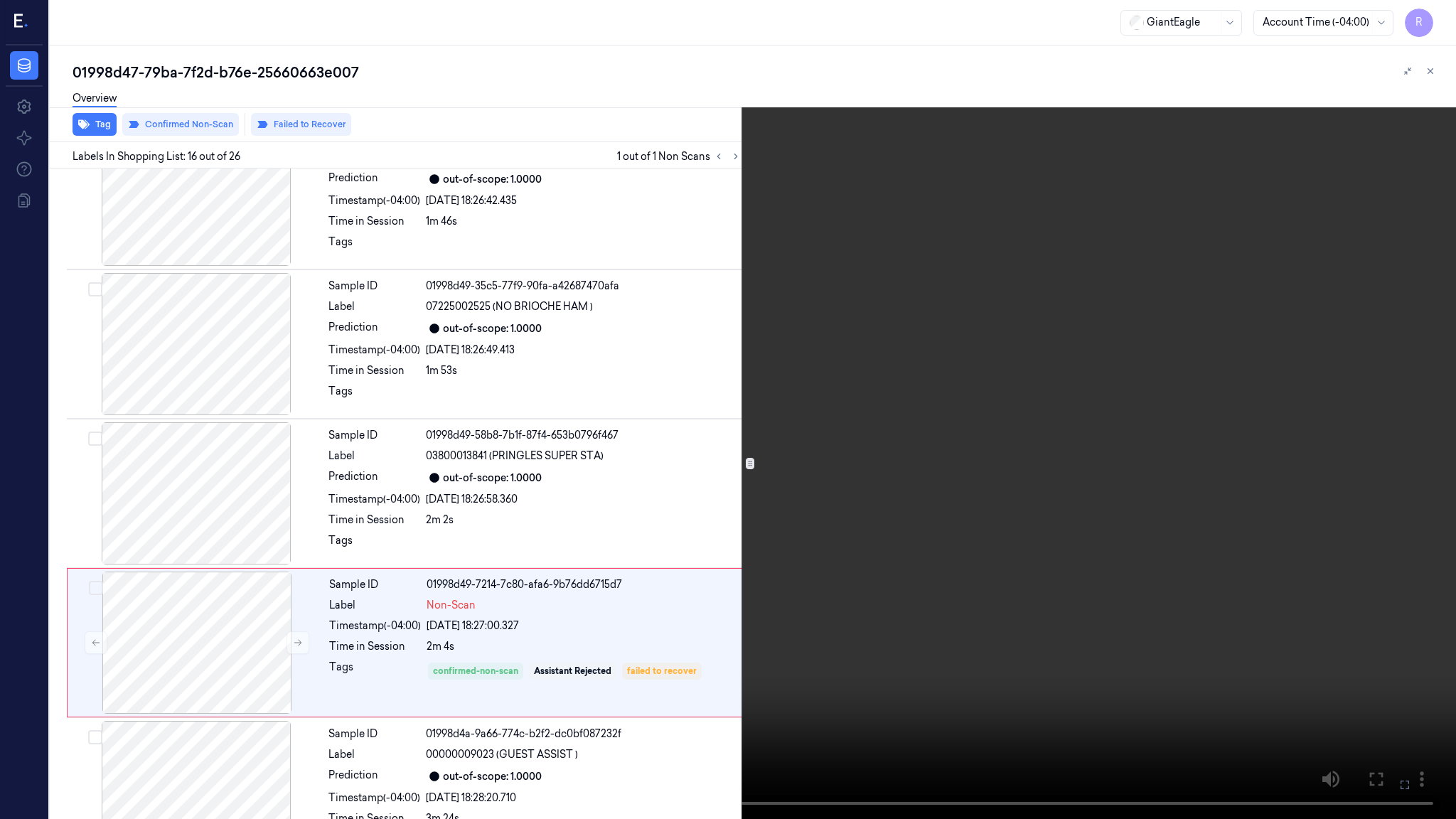
scroll to position [1988, 0]
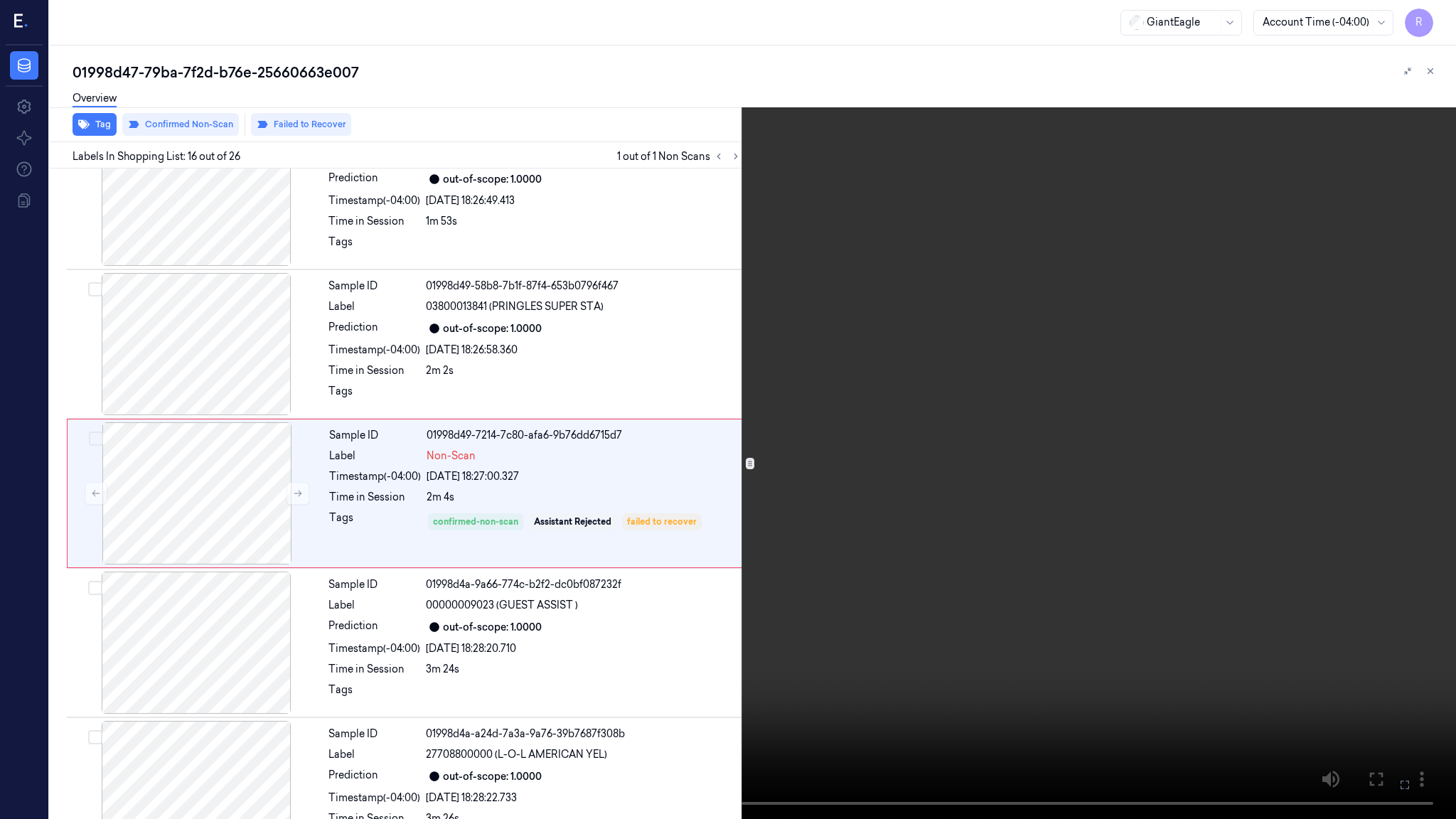
click at [636, 674] on video at bounding box center [728, 410] width 1456 height 819
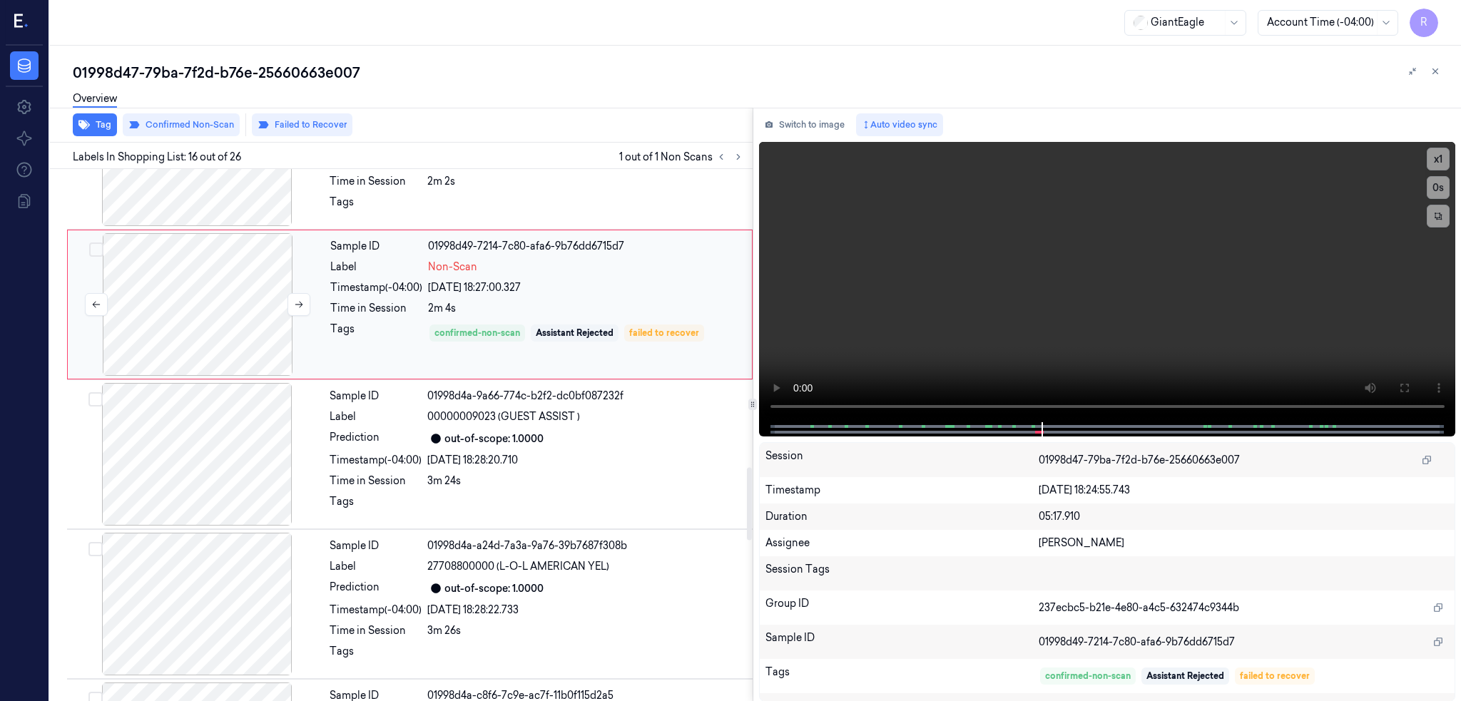
click at [174, 302] on div at bounding box center [198, 304] width 254 height 143
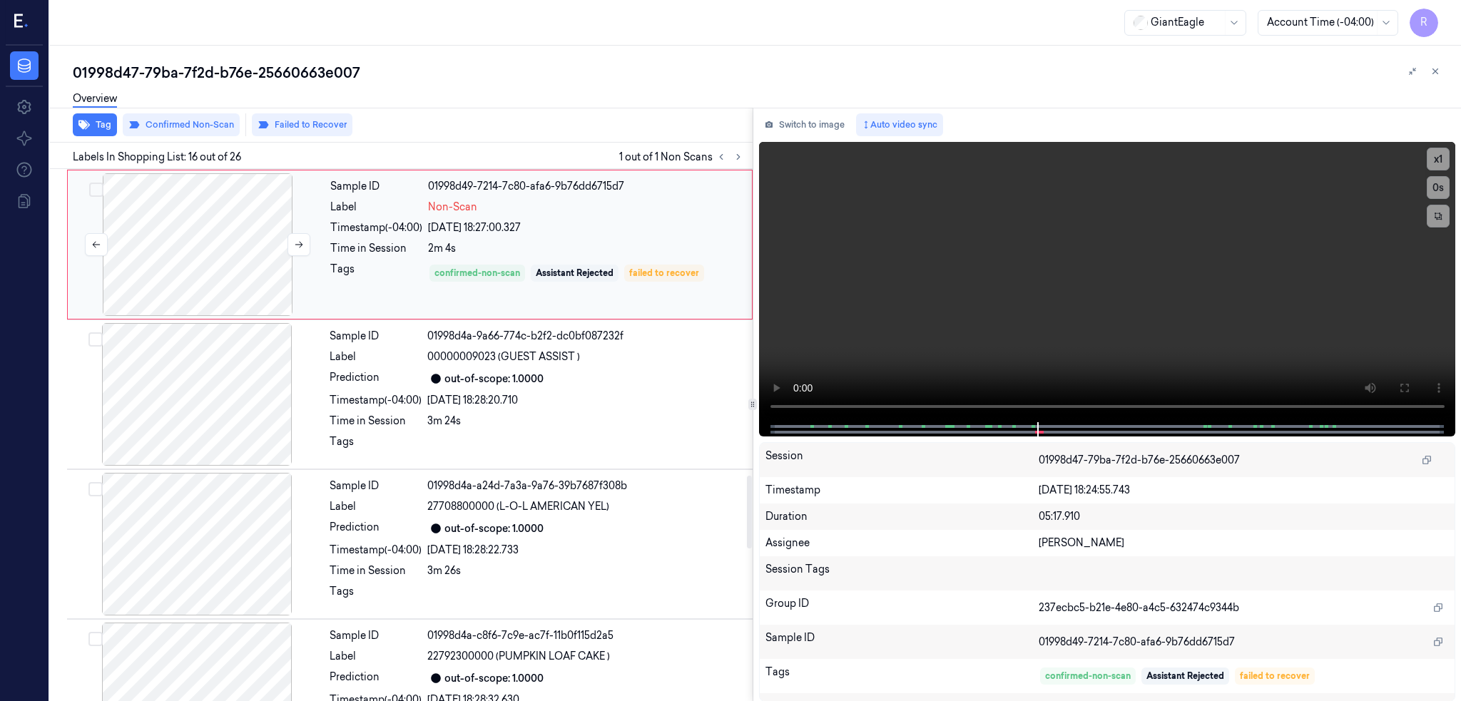
click at [253, 292] on div at bounding box center [198, 244] width 254 height 143
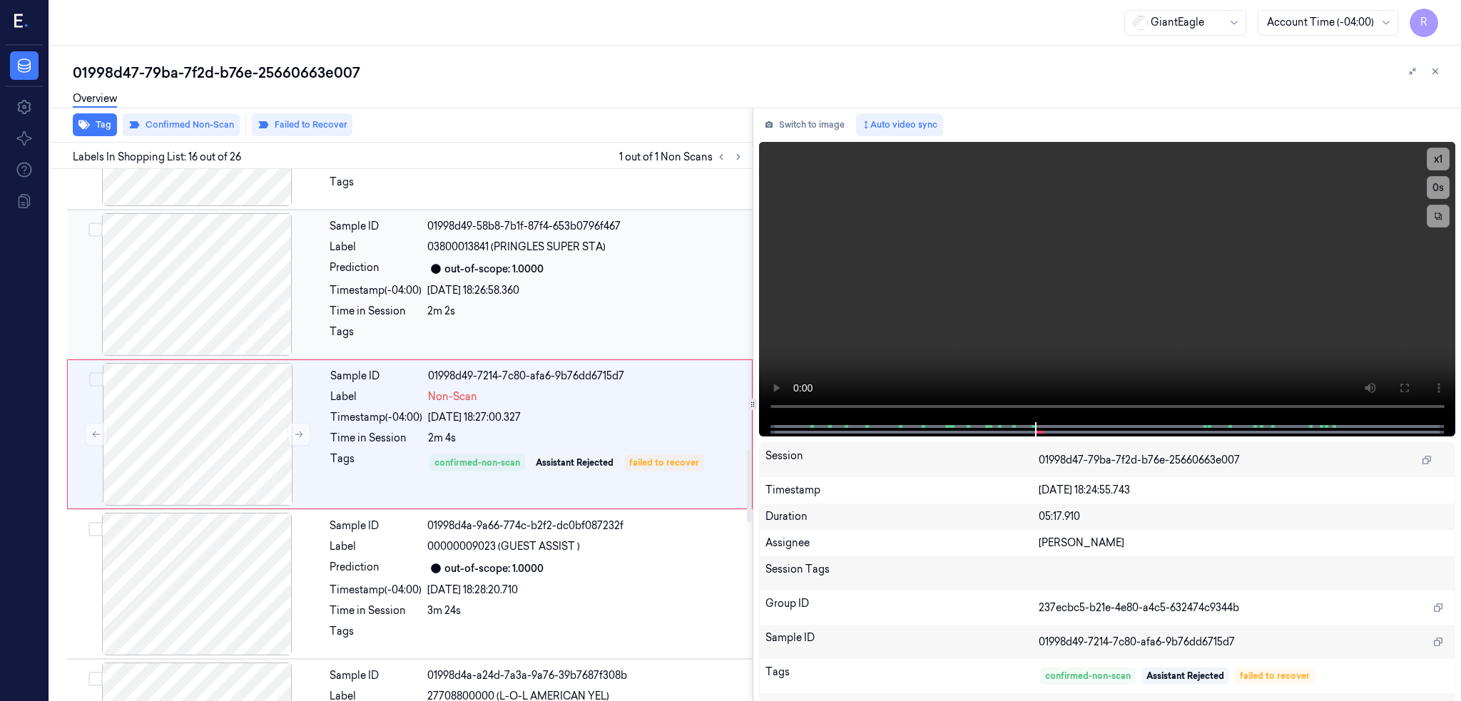
click at [214, 282] on div at bounding box center [197, 284] width 254 height 143
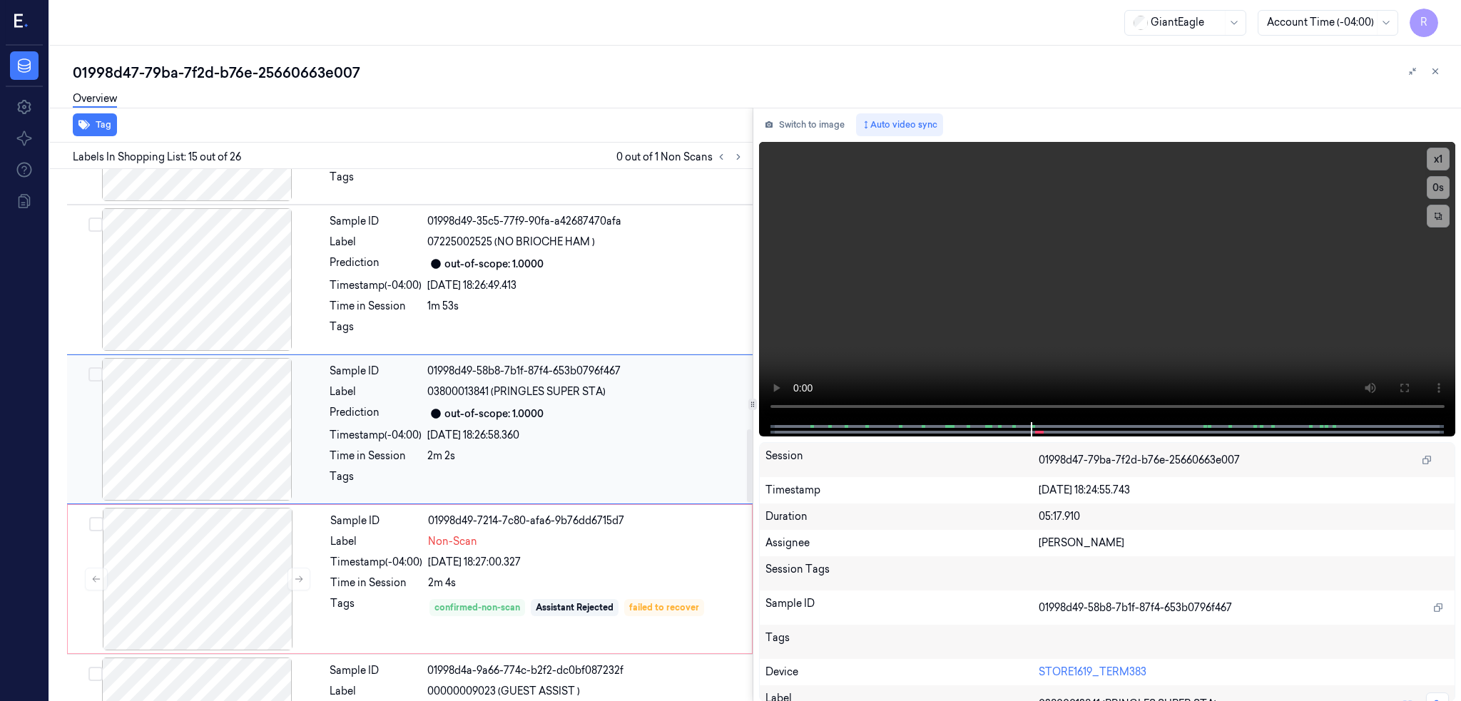
scroll to position [1906, 0]
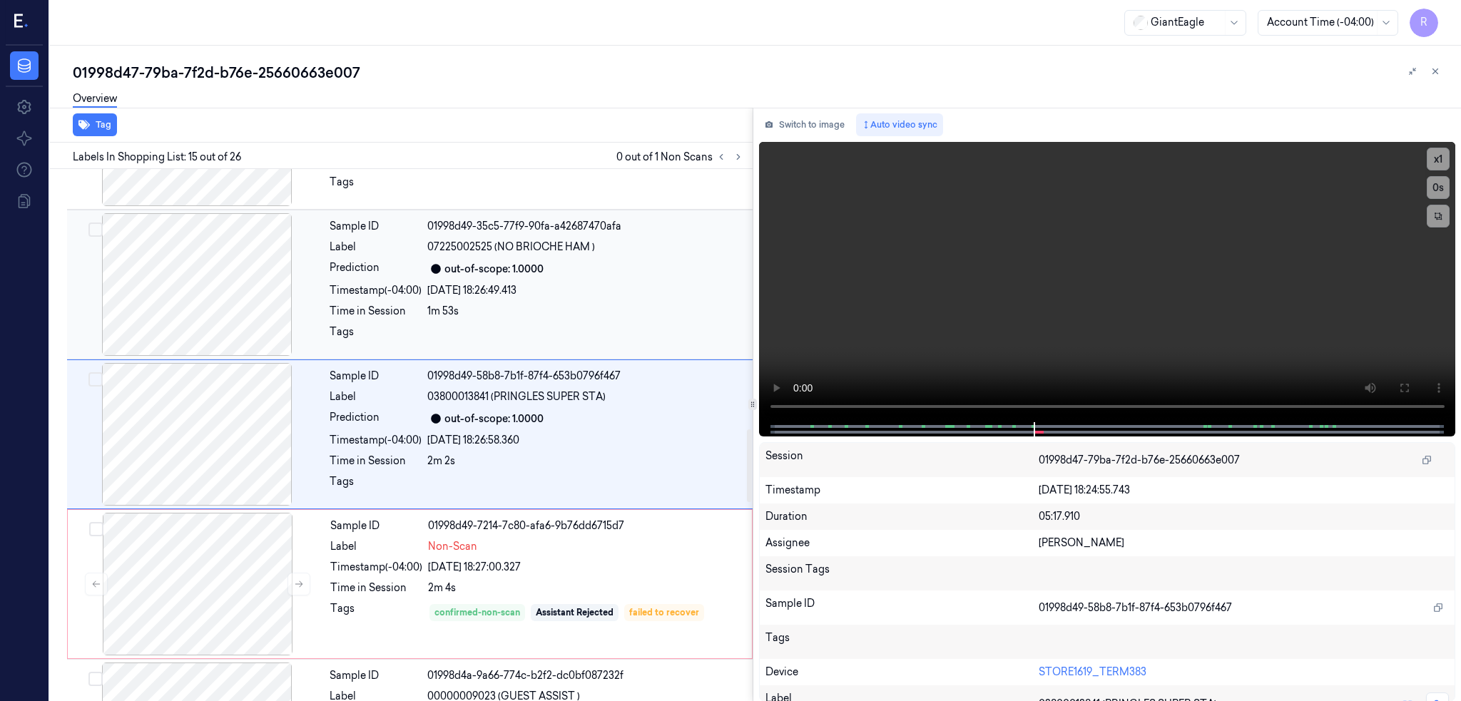
click at [223, 357] on div "Sample ID 01998d49-35c5-77f9-90fa-a42687470afa Label 07225002525 (NO BRIOCHE HA…" at bounding box center [409, 285] width 685 height 150
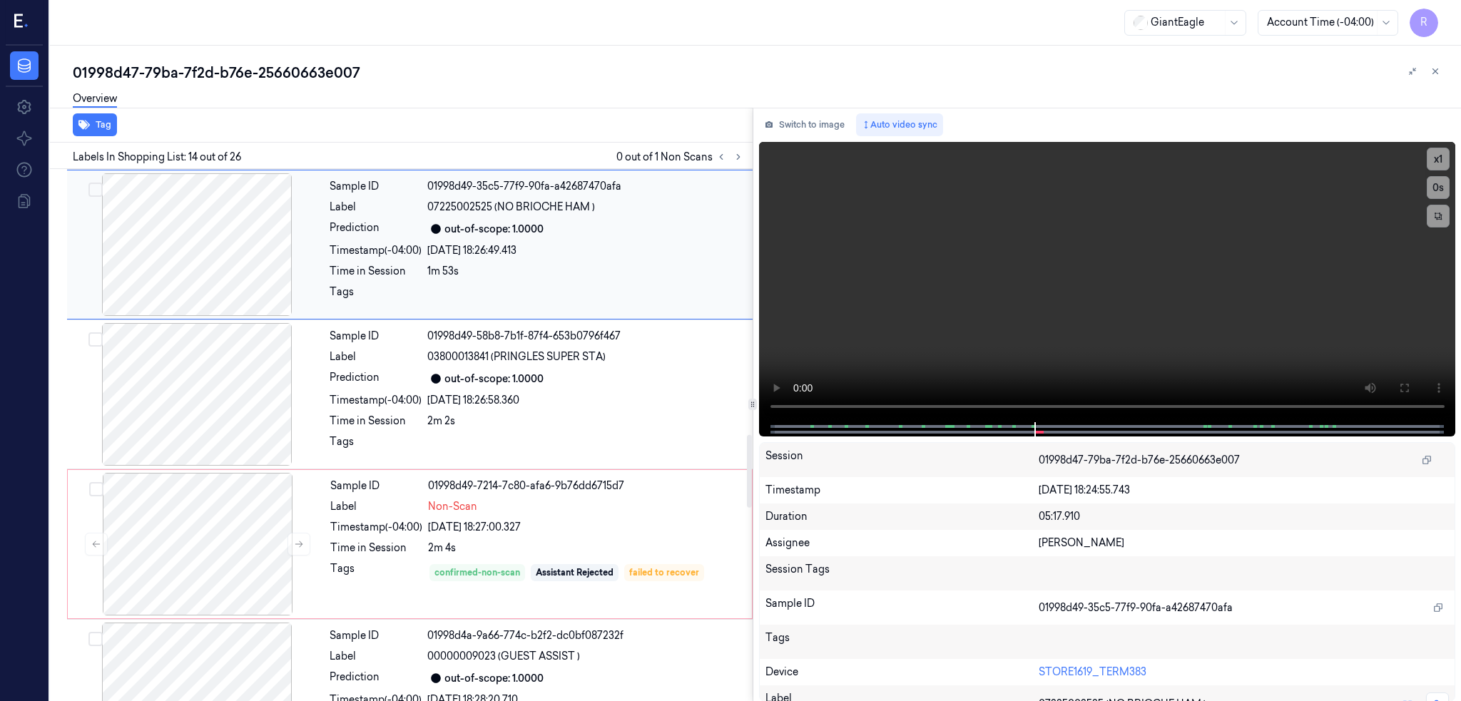
click at [222, 399] on div at bounding box center [197, 394] width 254 height 143
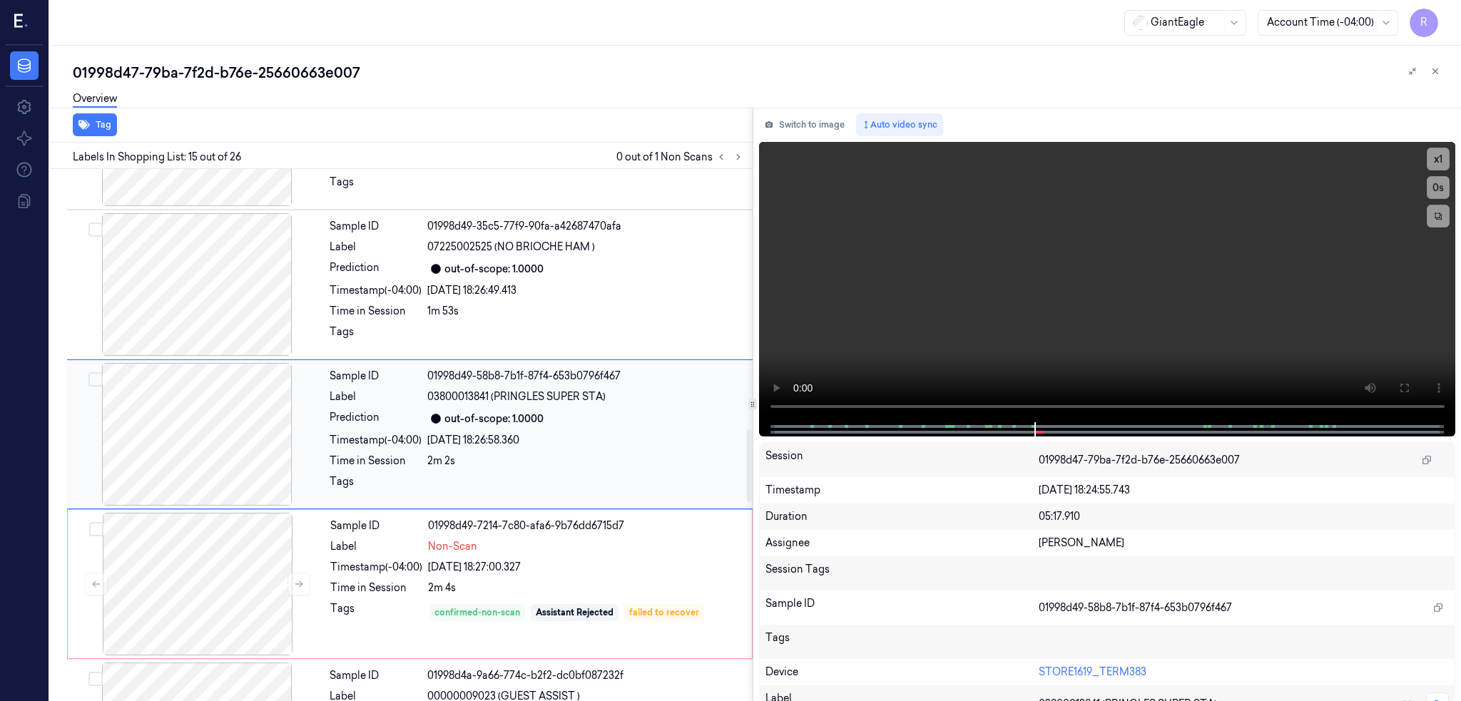
click at [230, 439] on div at bounding box center [197, 434] width 254 height 143
click at [1415, 393] on button at bounding box center [1403, 388] width 23 height 23
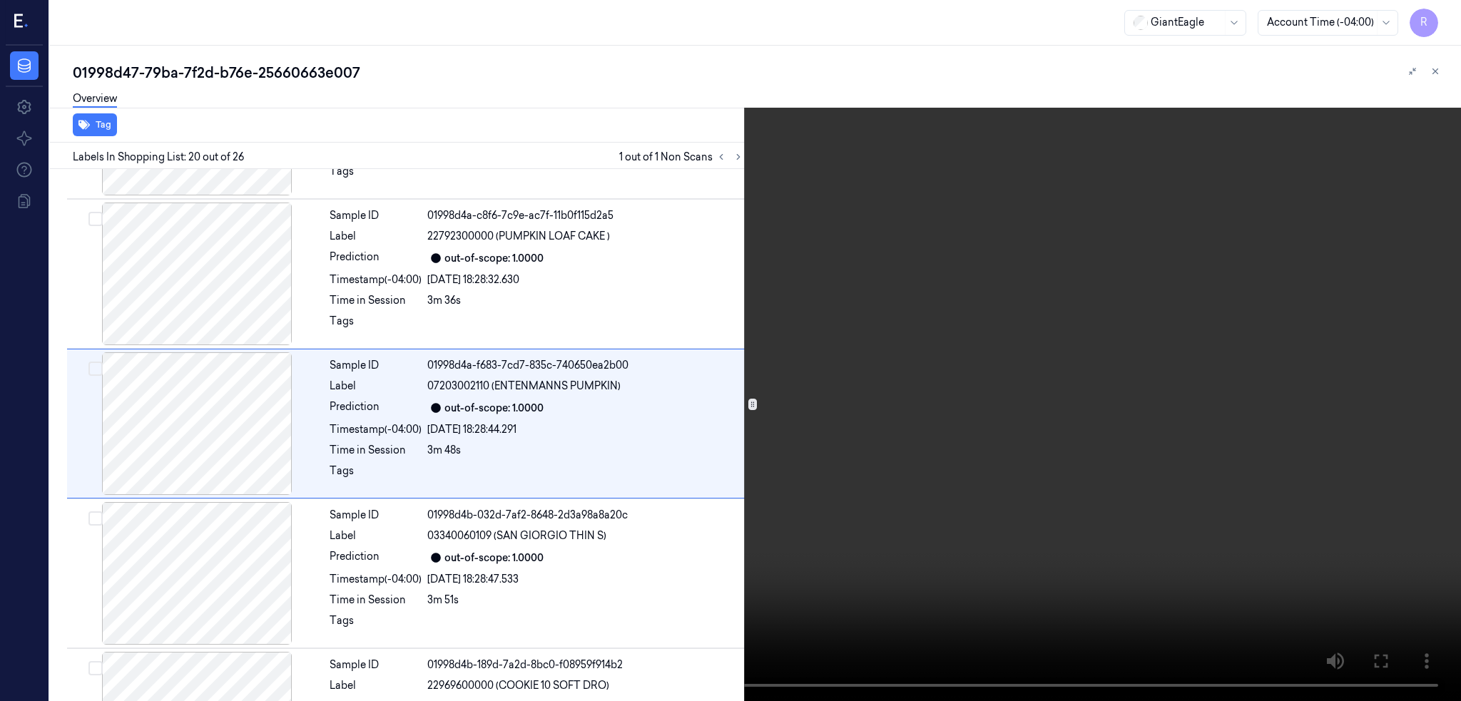
scroll to position [2654, 0]
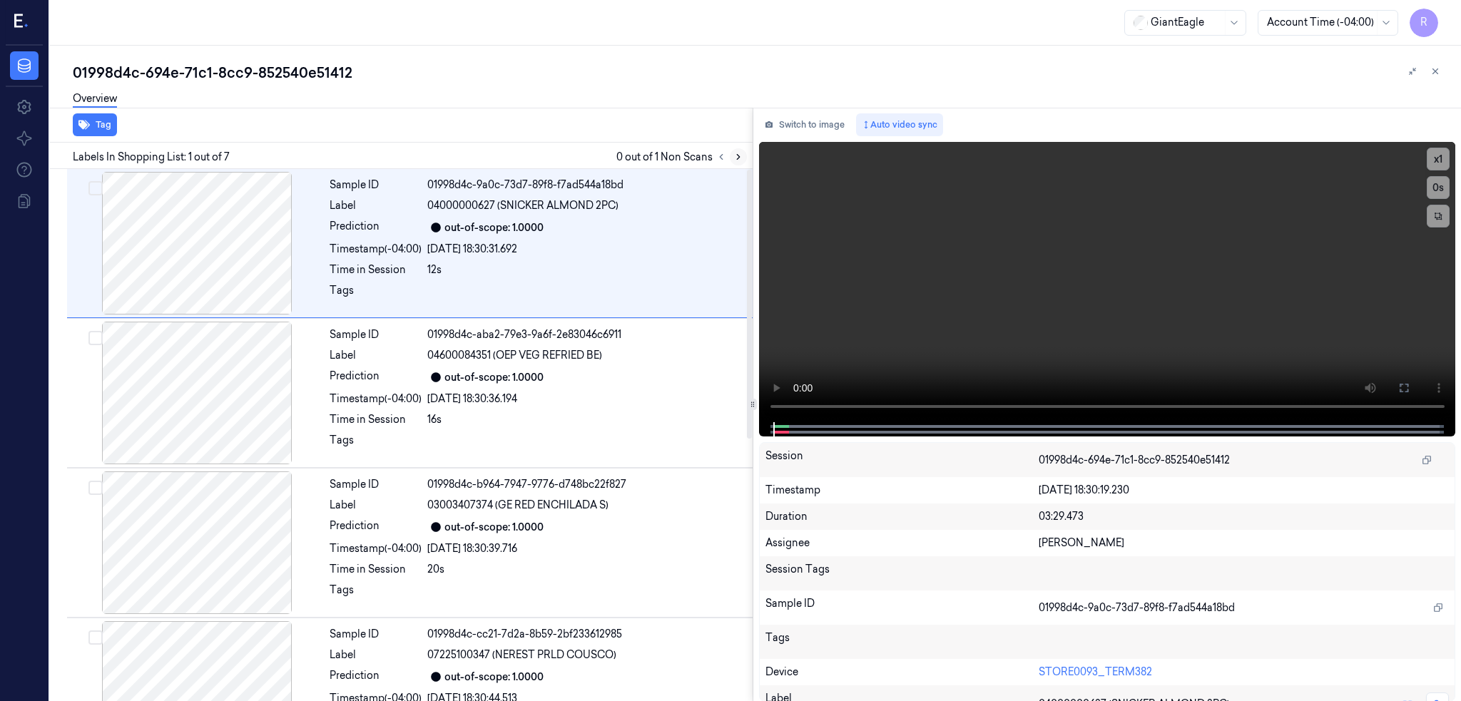
click at [743, 158] on icon at bounding box center [738, 157] width 10 height 10
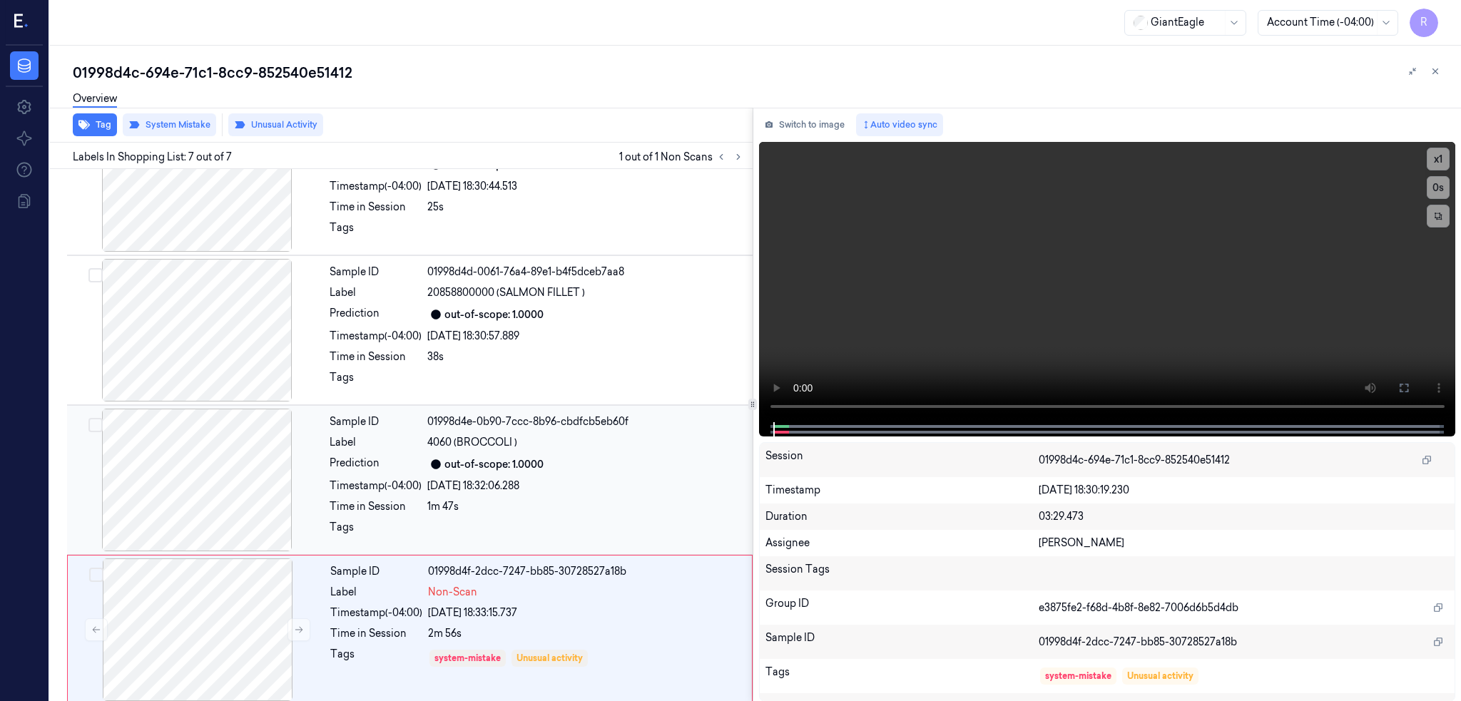
scroll to position [520, 0]
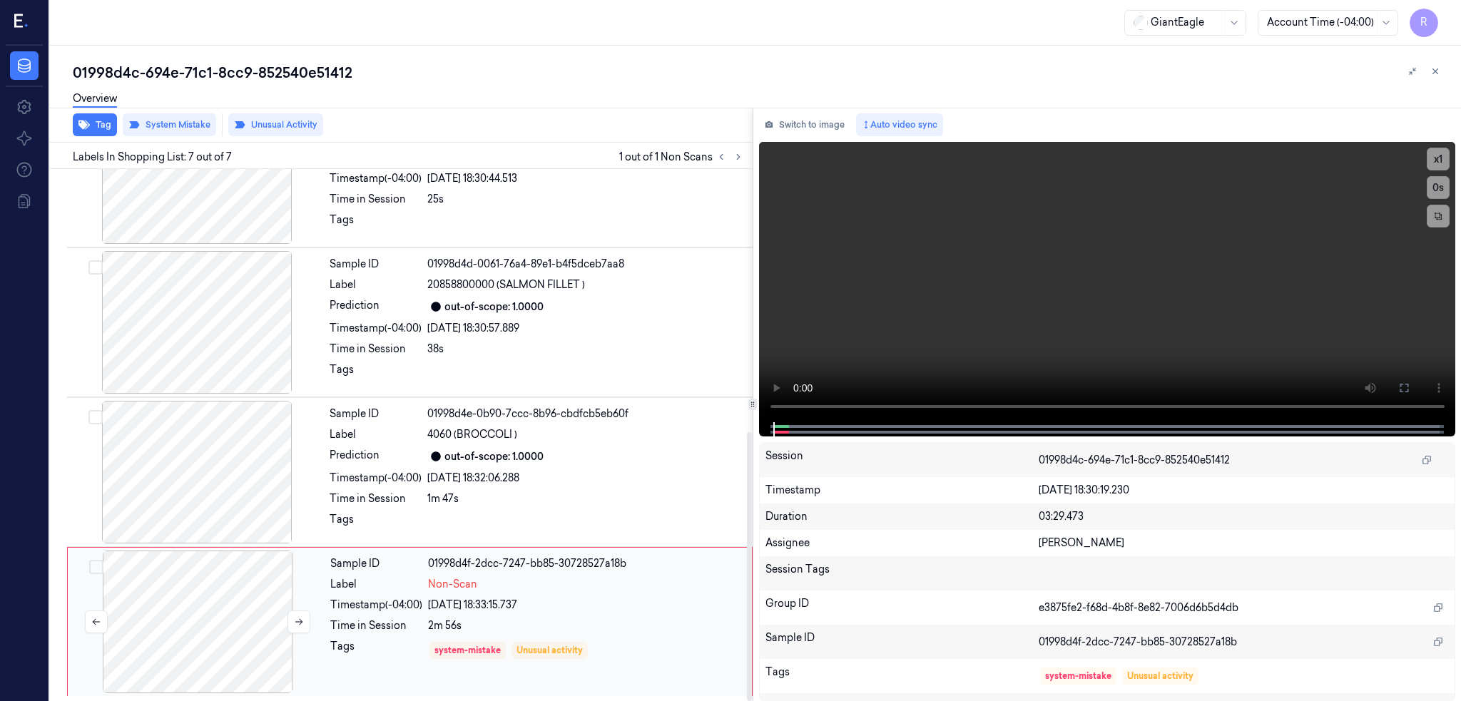
click at [200, 605] on div at bounding box center [198, 622] width 254 height 143
click at [184, 489] on div at bounding box center [197, 472] width 254 height 143
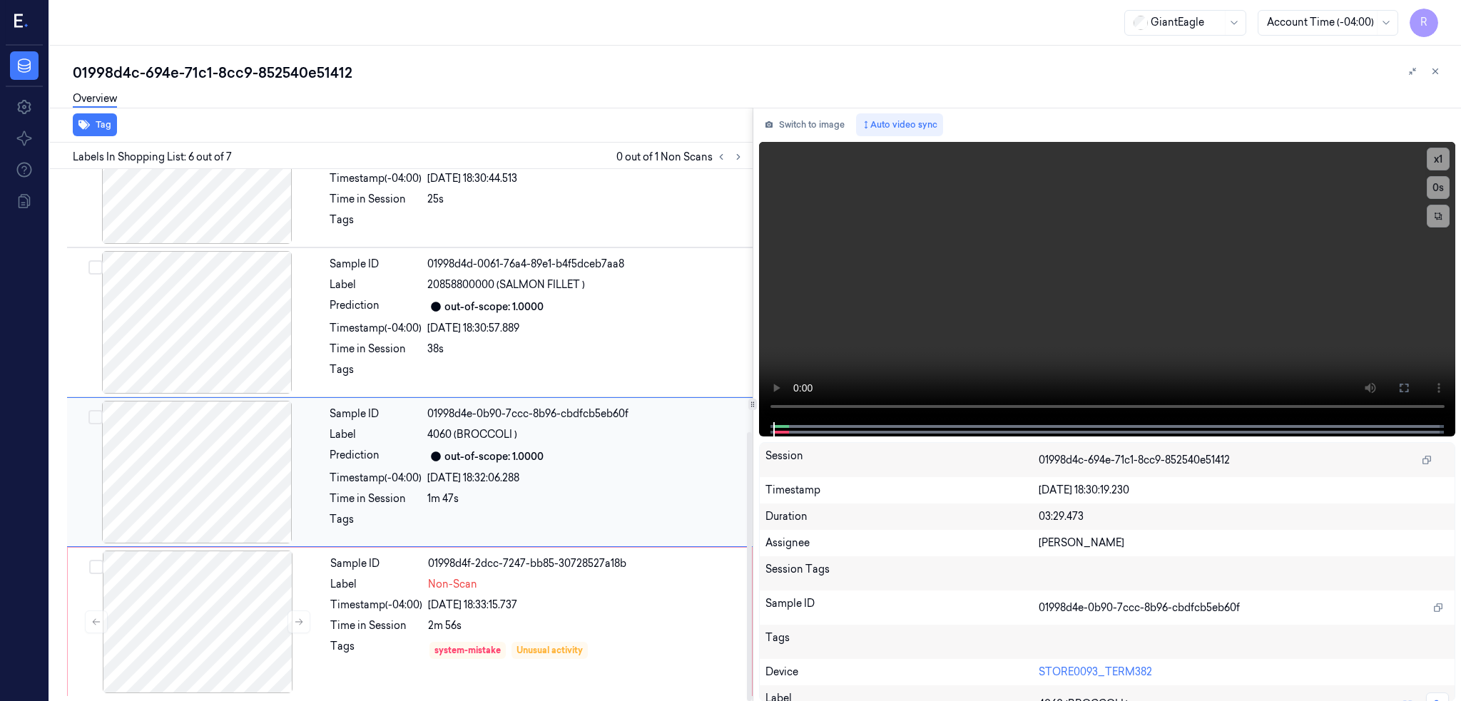
click at [204, 505] on div at bounding box center [197, 472] width 254 height 143
click at [220, 570] on div at bounding box center [198, 622] width 254 height 143
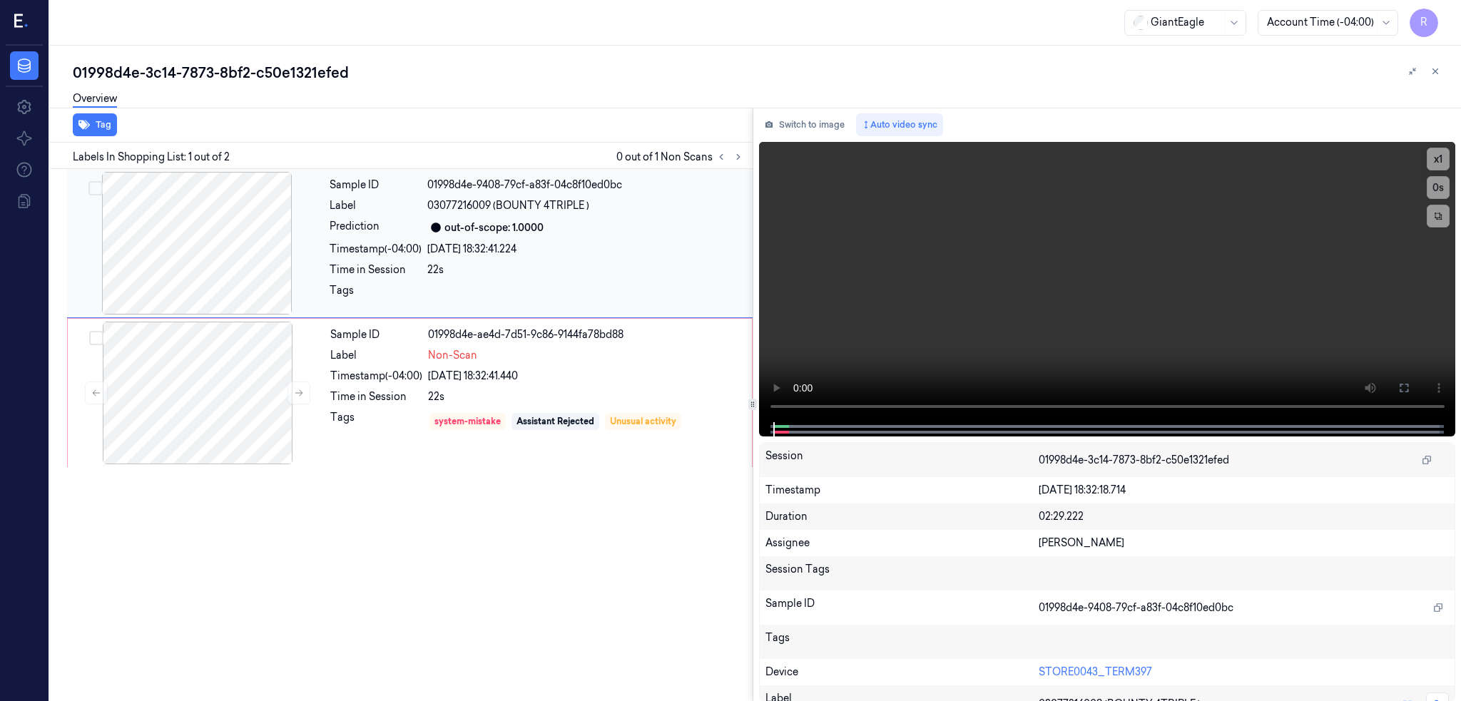
click at [179, 273] on div at bounding box center [197, 243] width 254 height 143
click at [185, 399] on div at bounding box center [198, 393] width 254 height 143
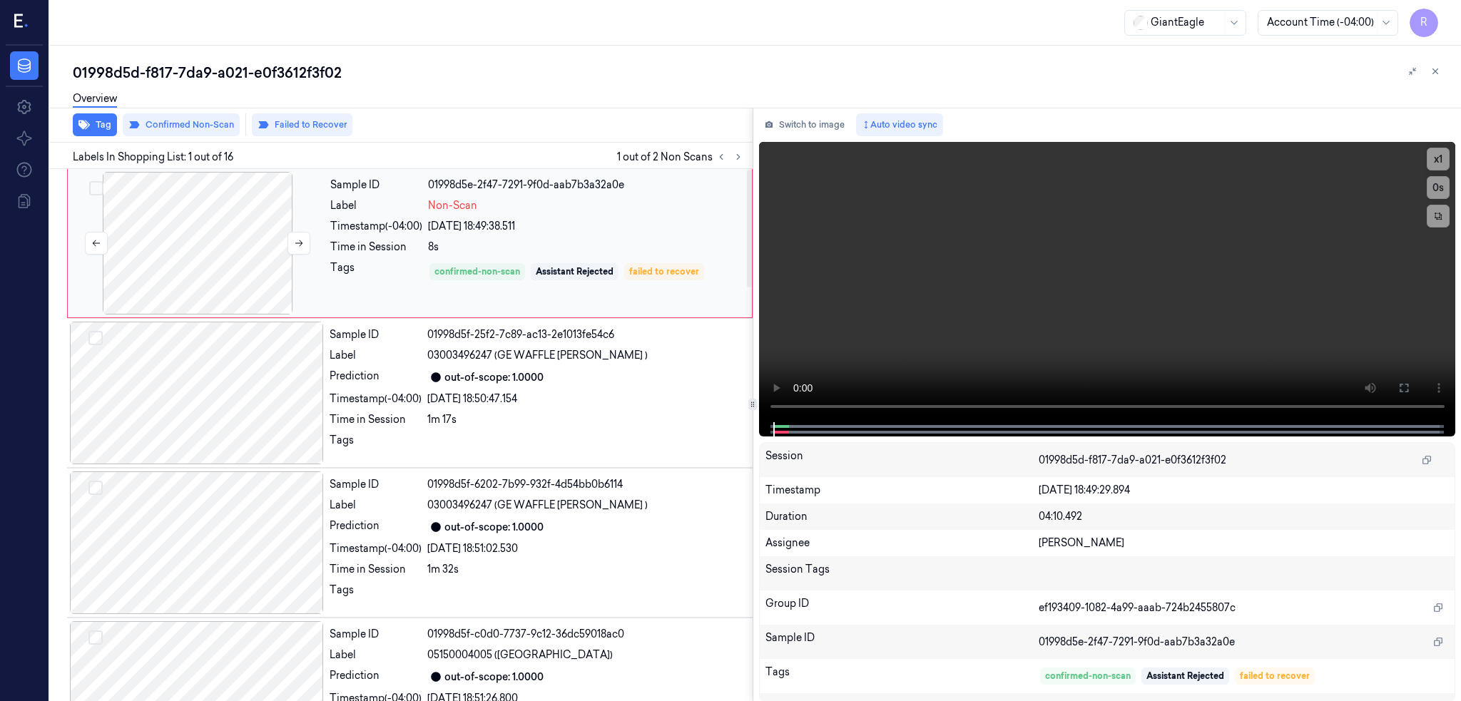
click at [201, 244] on div at bounding box center [198, 243] width 254 height 143
click at [232, 230] on div at bounding box center [198, 243] width 254 height 143
click at [1409, 389] on icon at bounding box center [1403, 387] width 11 height 11
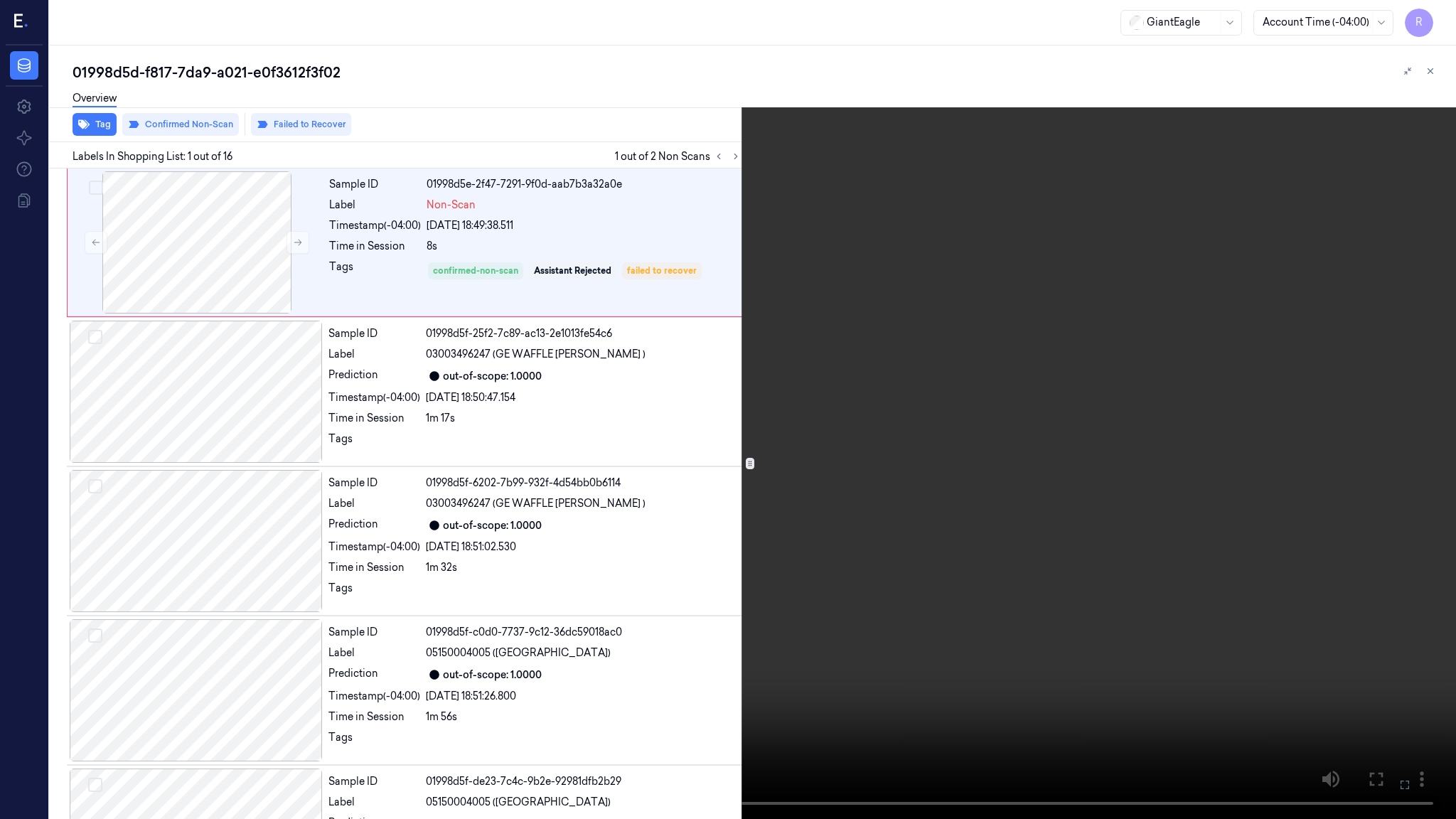
click at [162, 617] on video at bounding box center [728, 410] width 1456 height 819
click at [649, 612] on video at bounding box center [728, 410] width 1456 height 819
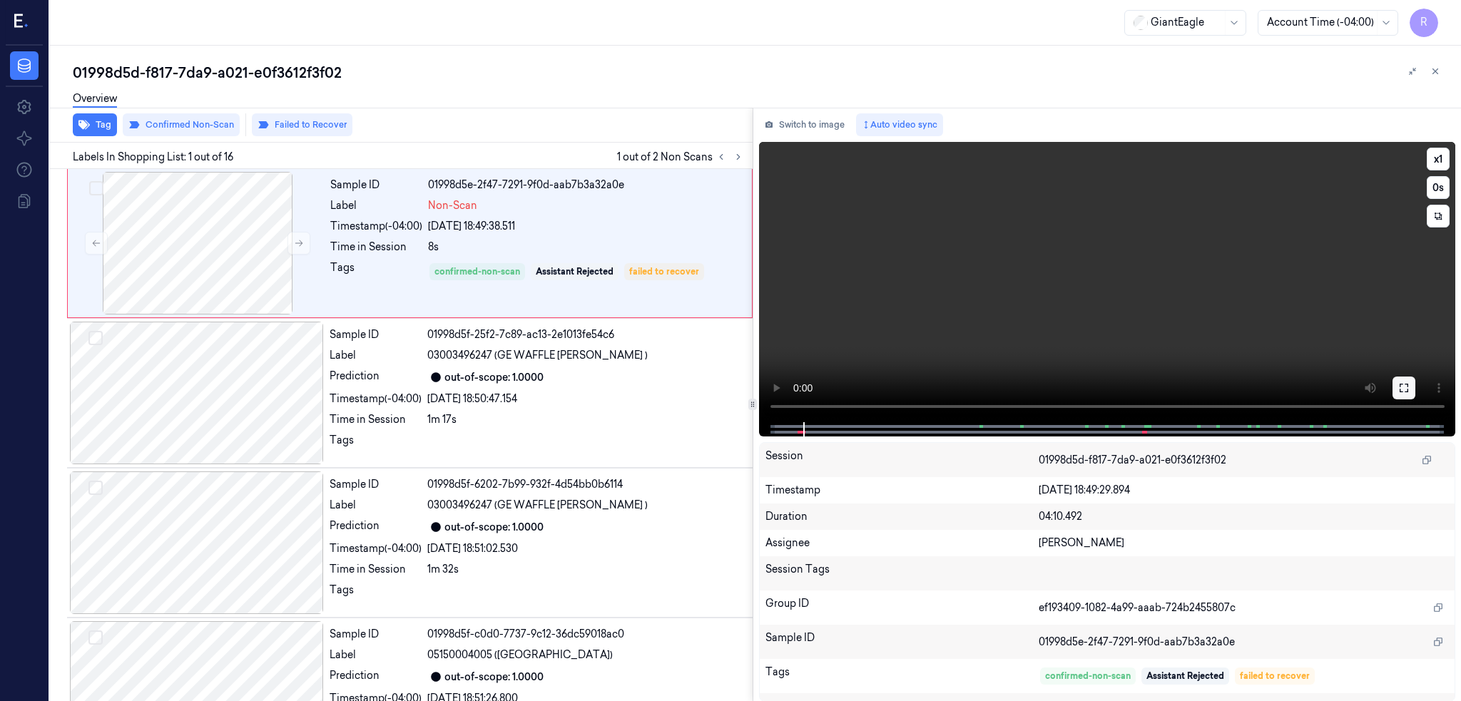
click at [1409, 389] on icon at bounding box center [1403, 387] width 11 height 11
click at [195, 239] on div at bounding box center [198, 243] width 254 height 143
click at [178, 249] on div at bounding box center [198, 243] width 254 height 143
click at [1415, 389] on button at bounding box center [1403, 388] width 23 height 23
click at [207, 248] on div at bounding box center [198, 243] width 254 height 143
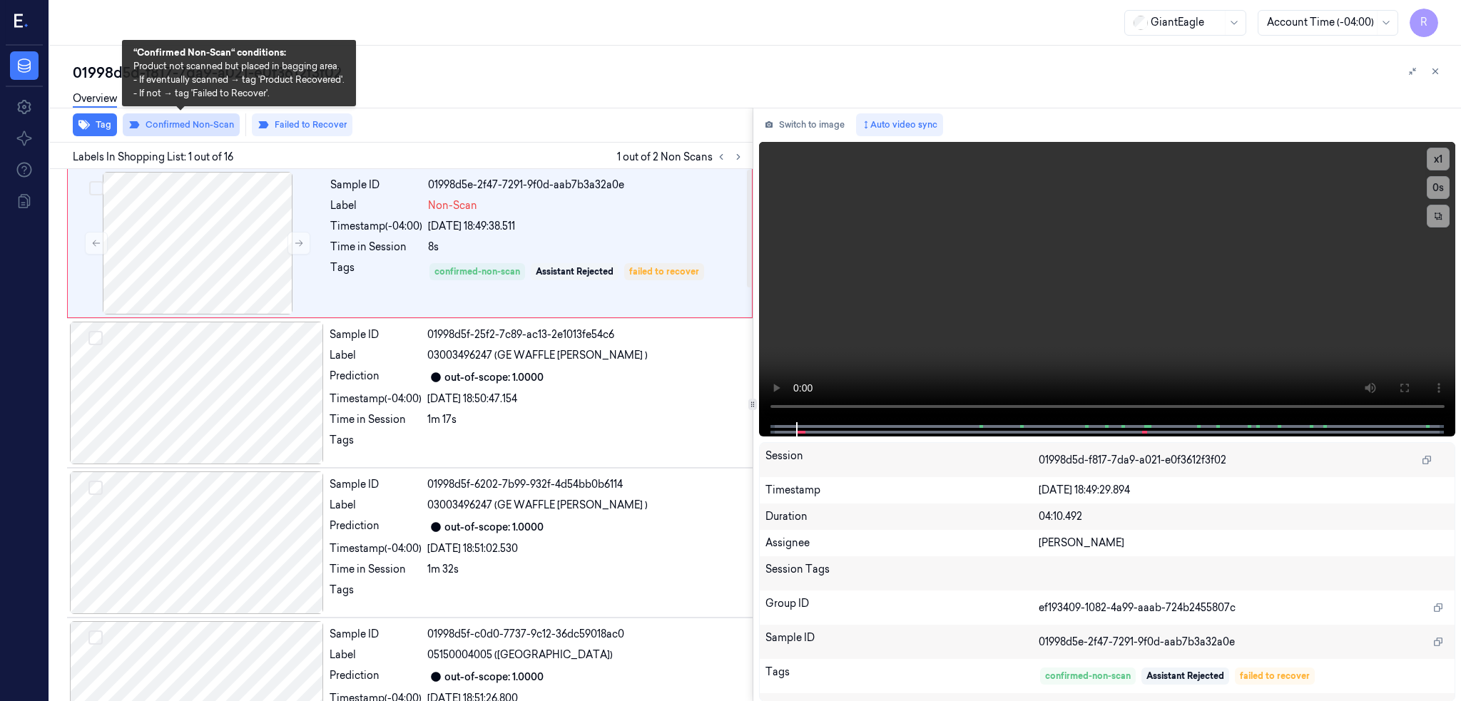
click at [178, 123] on button "Confirmed Non-Scan" at bounding box center [181, 124] width 117 height 23
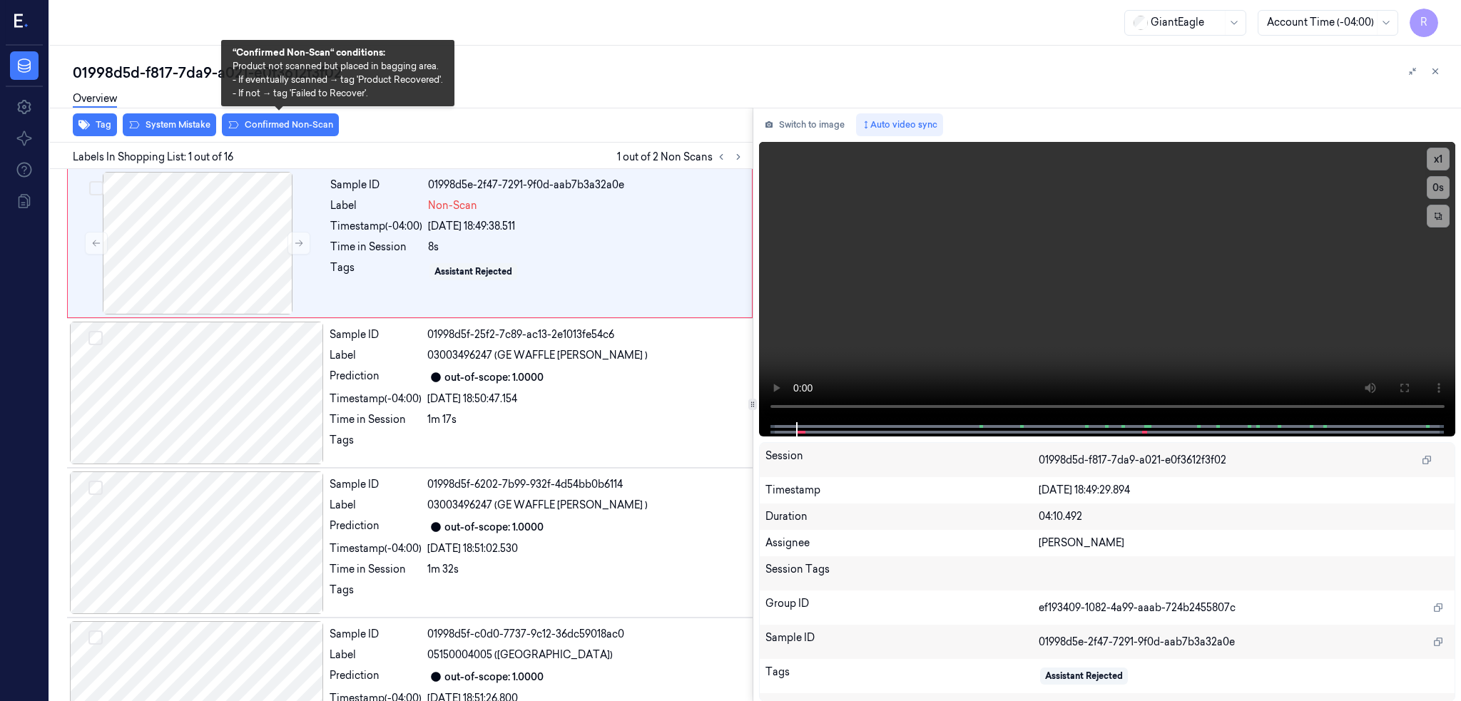
click at [158, 136] on div "Tag System Mistake Confirmed Non-Scan" at bounding box center [398, 125] width 708 height 35
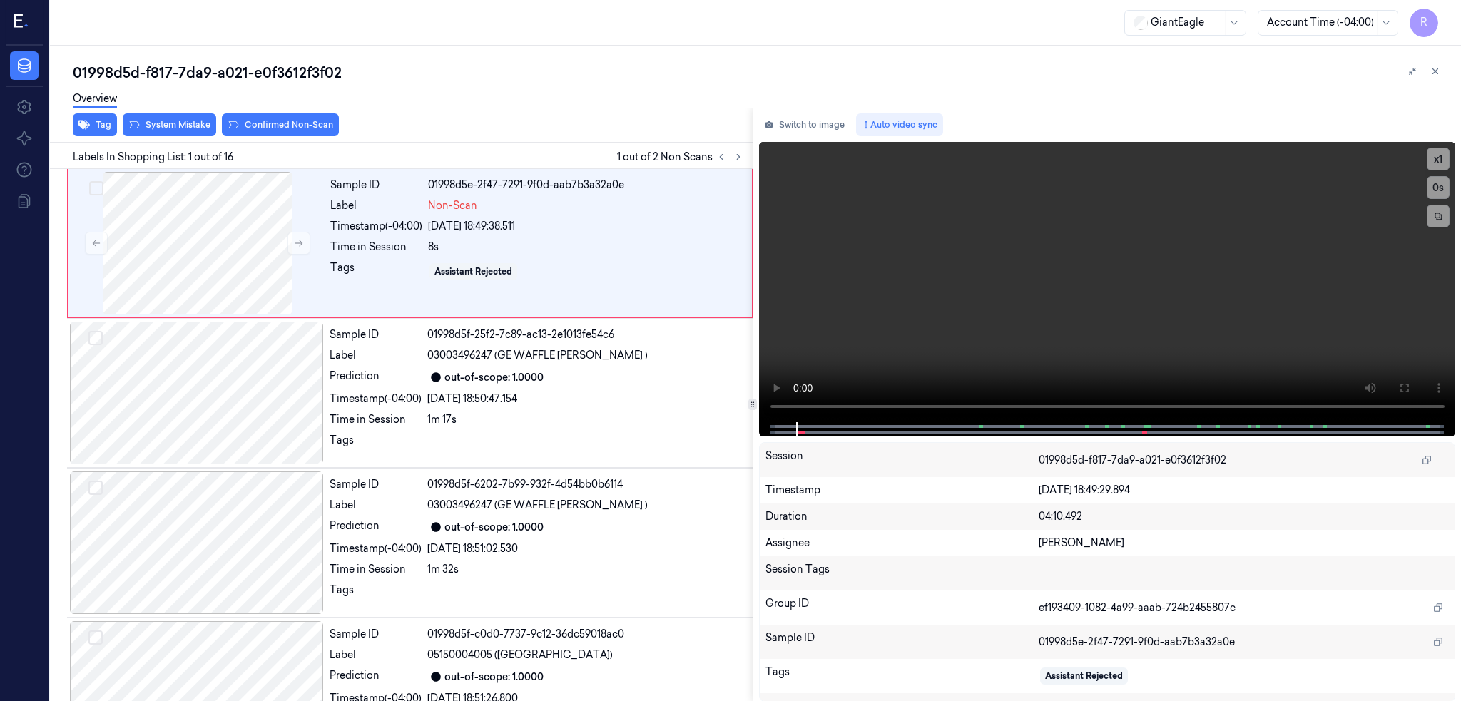
click at [152, 116] on div "Overview" at bounding box center [761, 101] width 1376 height 36
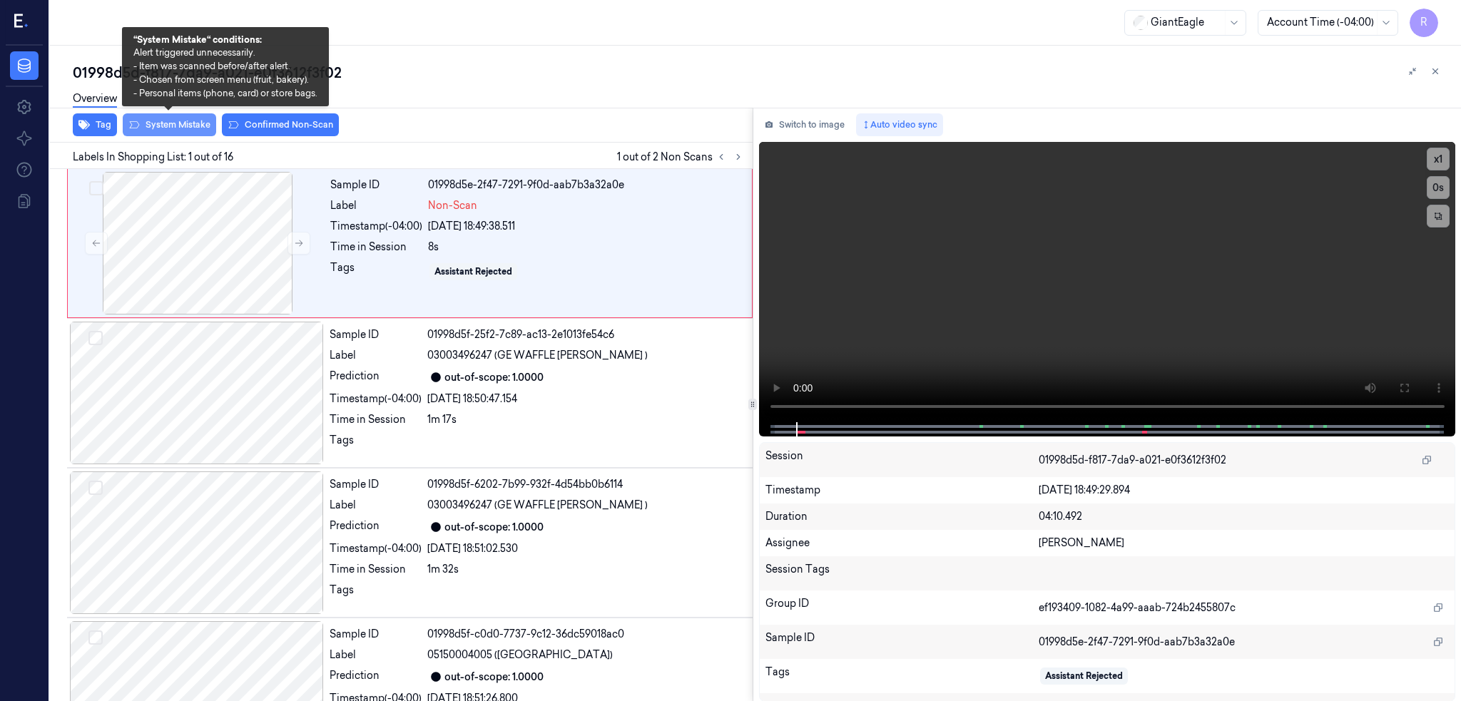
click at [167, 123] on button "System Mistake" at bounding box center [169, 124] width 93 height 23
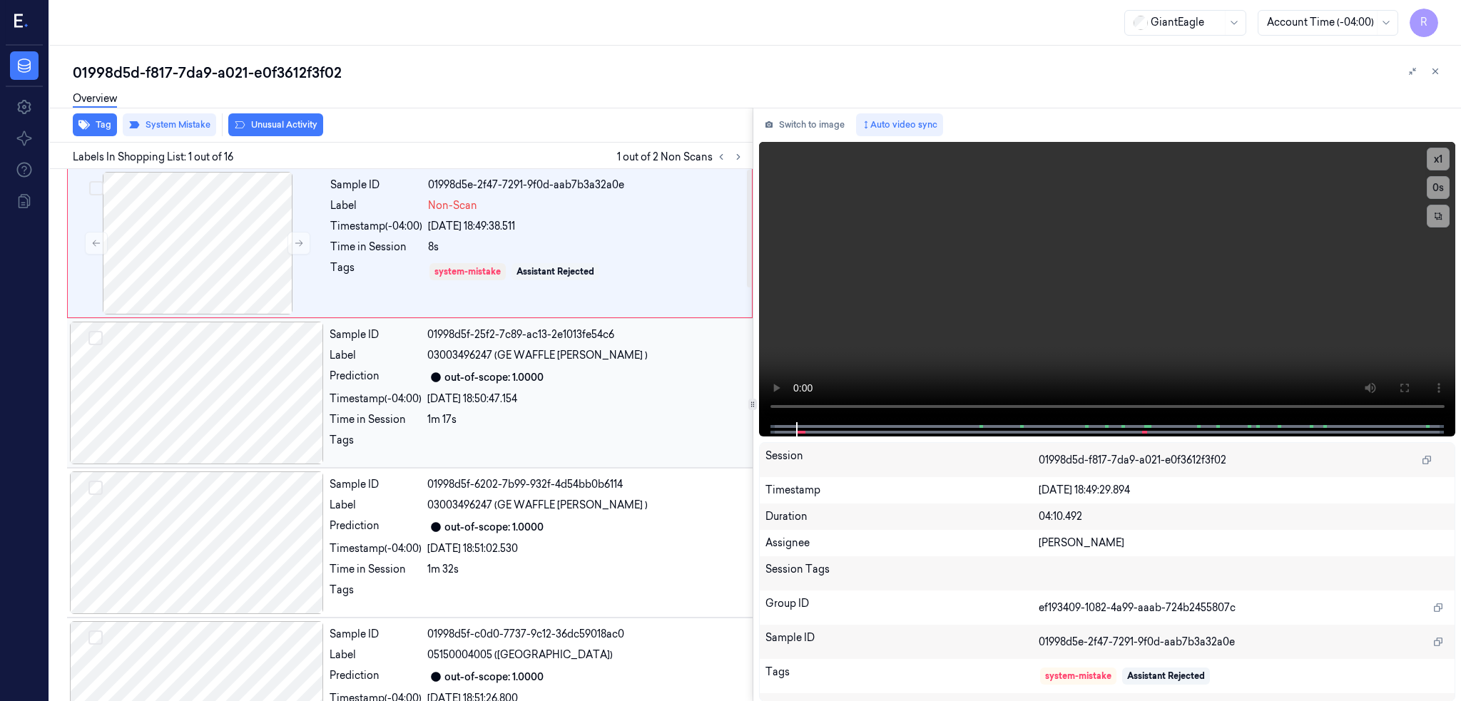
click at [213, 402] on div at bounding box center [197, 393] width 254 height 143
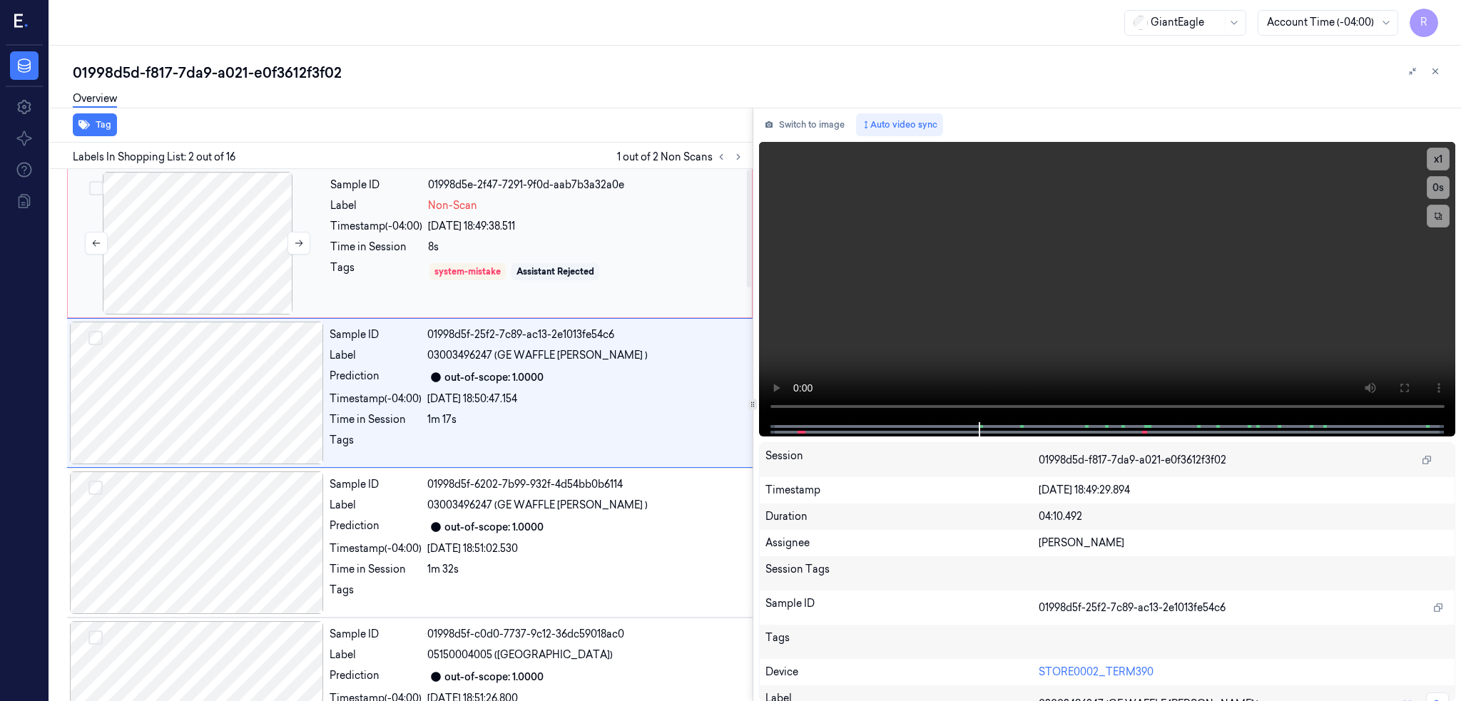
click at [169, 223] on div at bounding box center [198, 243] width 254 height 143
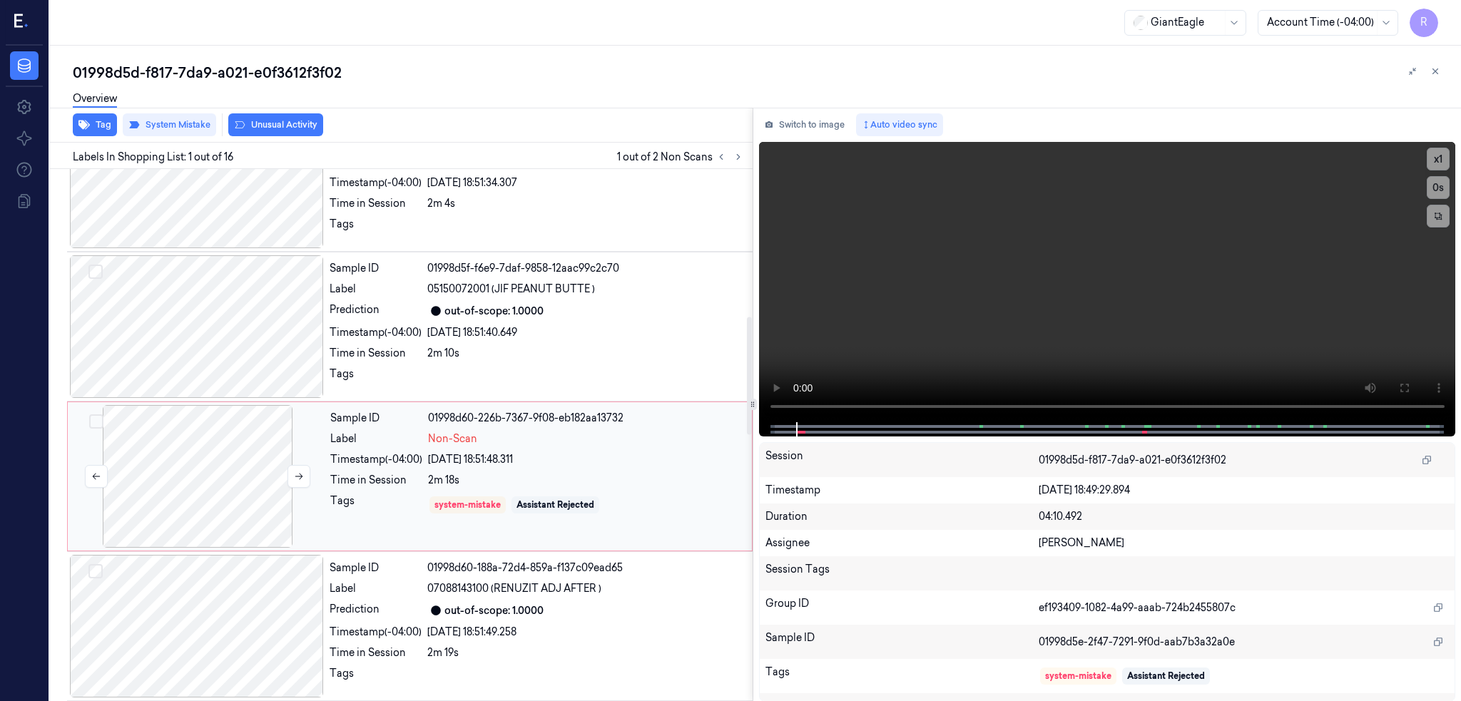
click at [198, 491] on div at bounding box center [198, 476] width 254 height 143
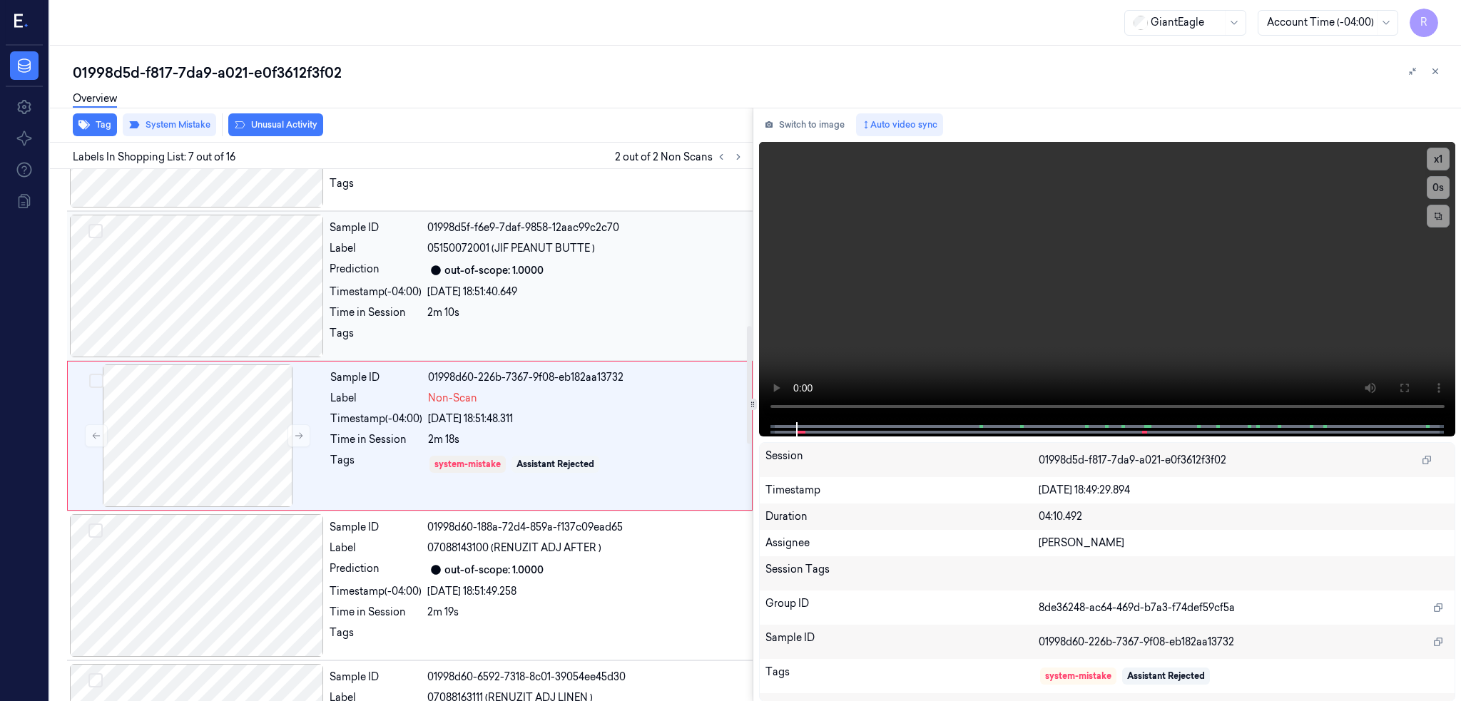
click at [258, 331] on div at bounding box center [197, 286] width 254 height 143
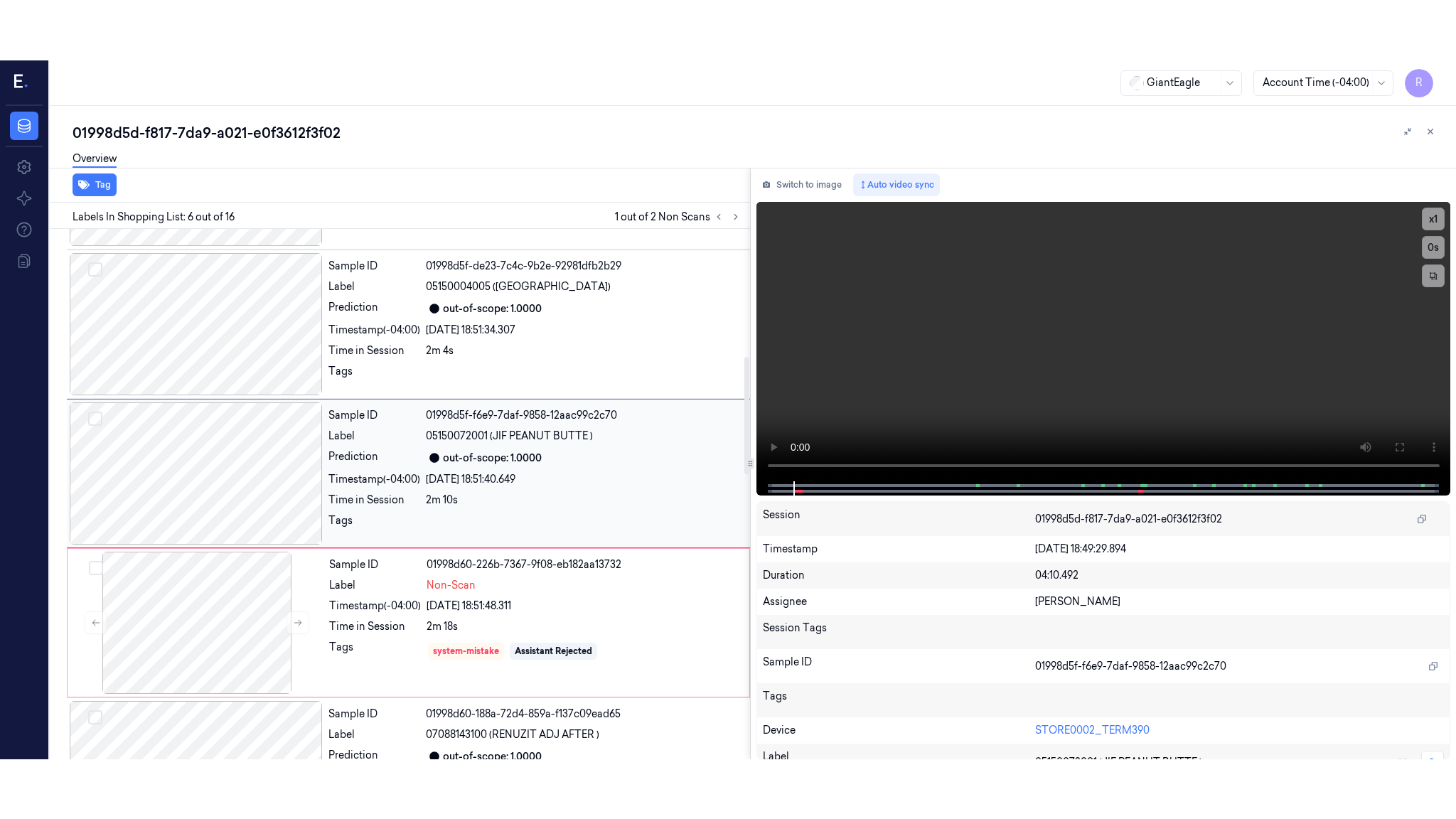
scroll to position [554, 0]
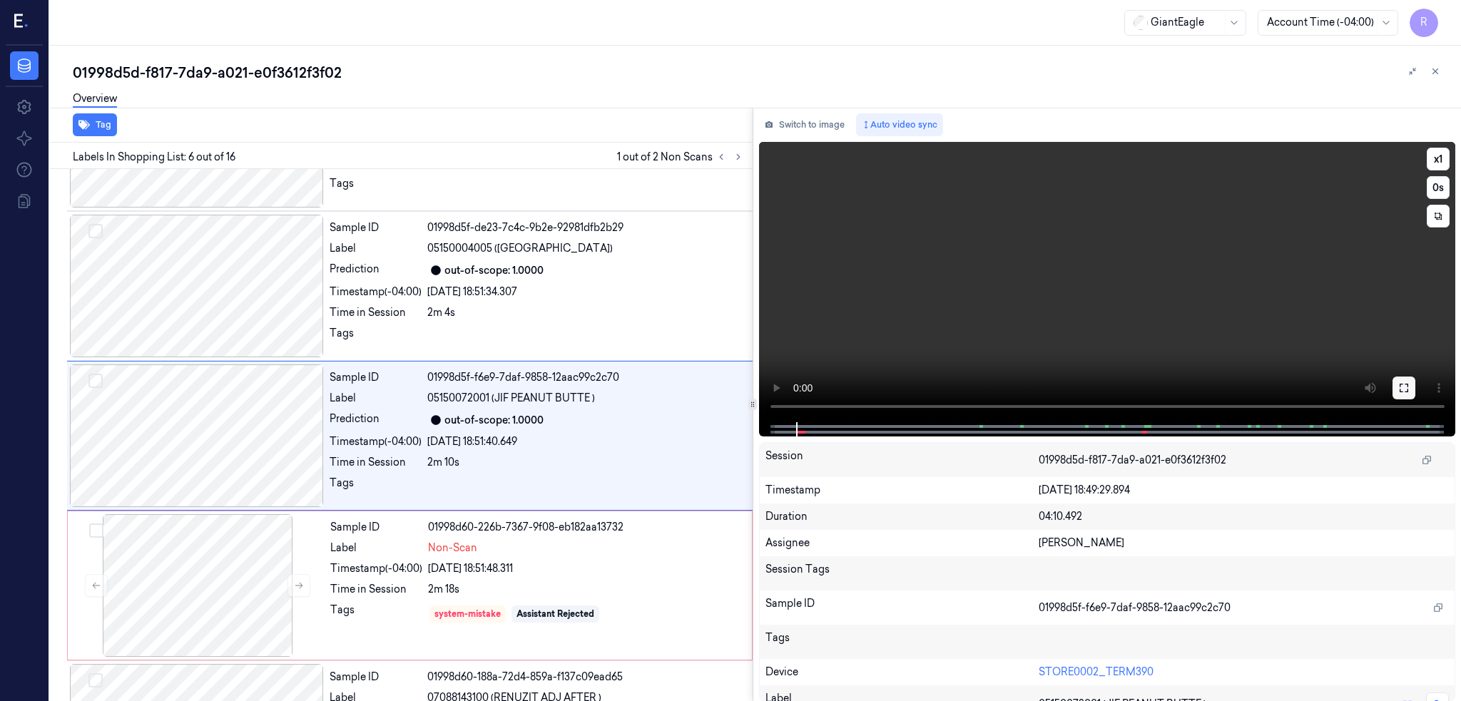
click at [1415, 379] on button at bounding box center [1403, 388] width 23 height 23
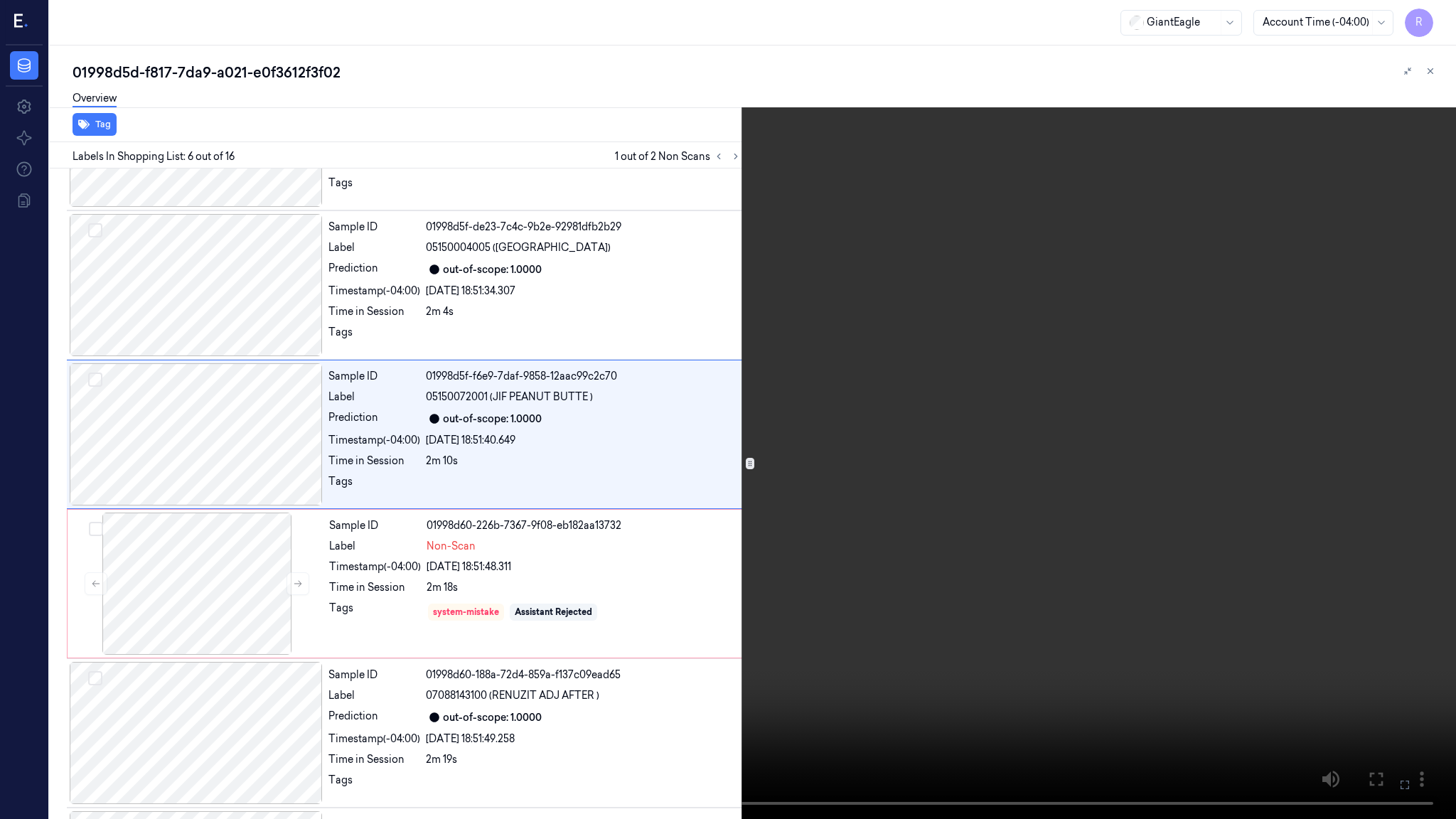
click at [830, 489] on video at bounding box center [728, 410] width 1456 height 819
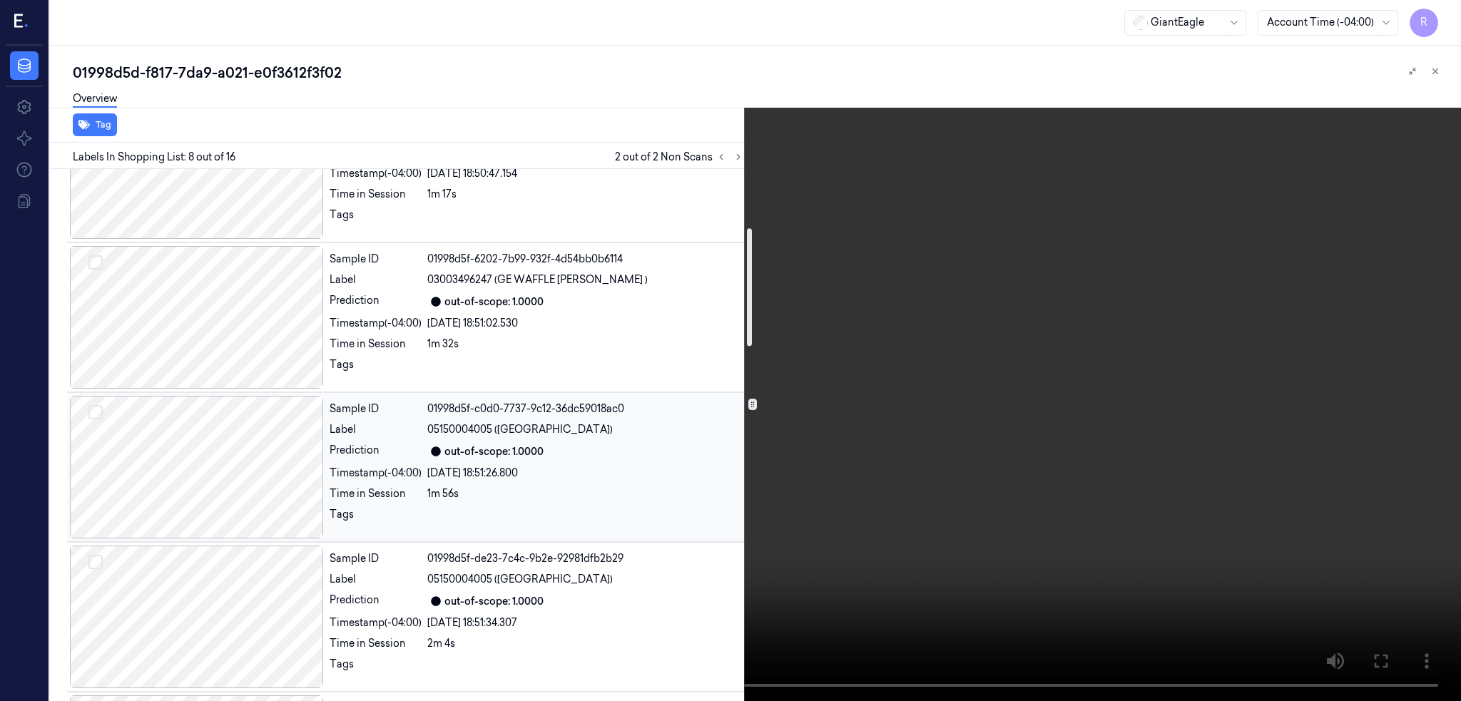
scroll to position [511, 0]
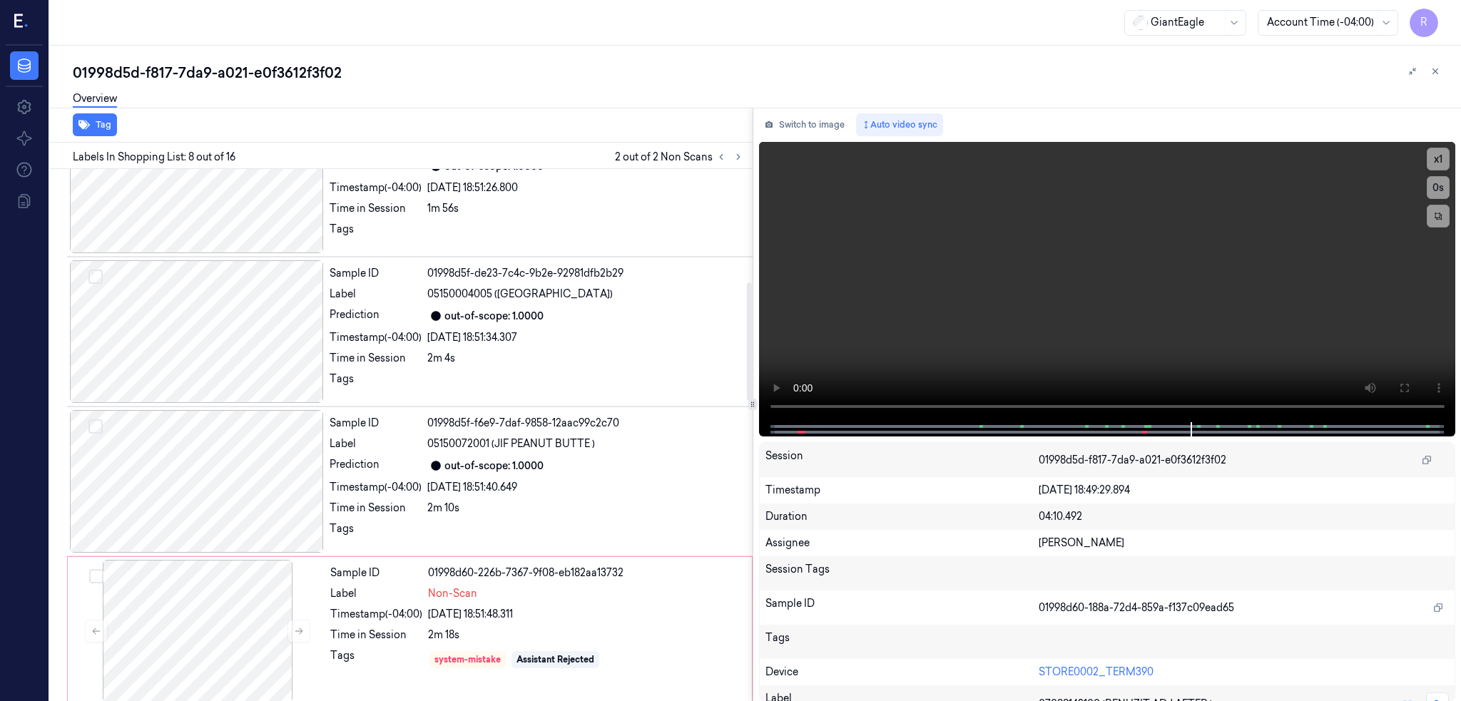
click at [338, 71] on div "01998d5d-f817-7da9-a021-e0f3612f3f02" at bounding box center [761, 73] width 1376 height 20
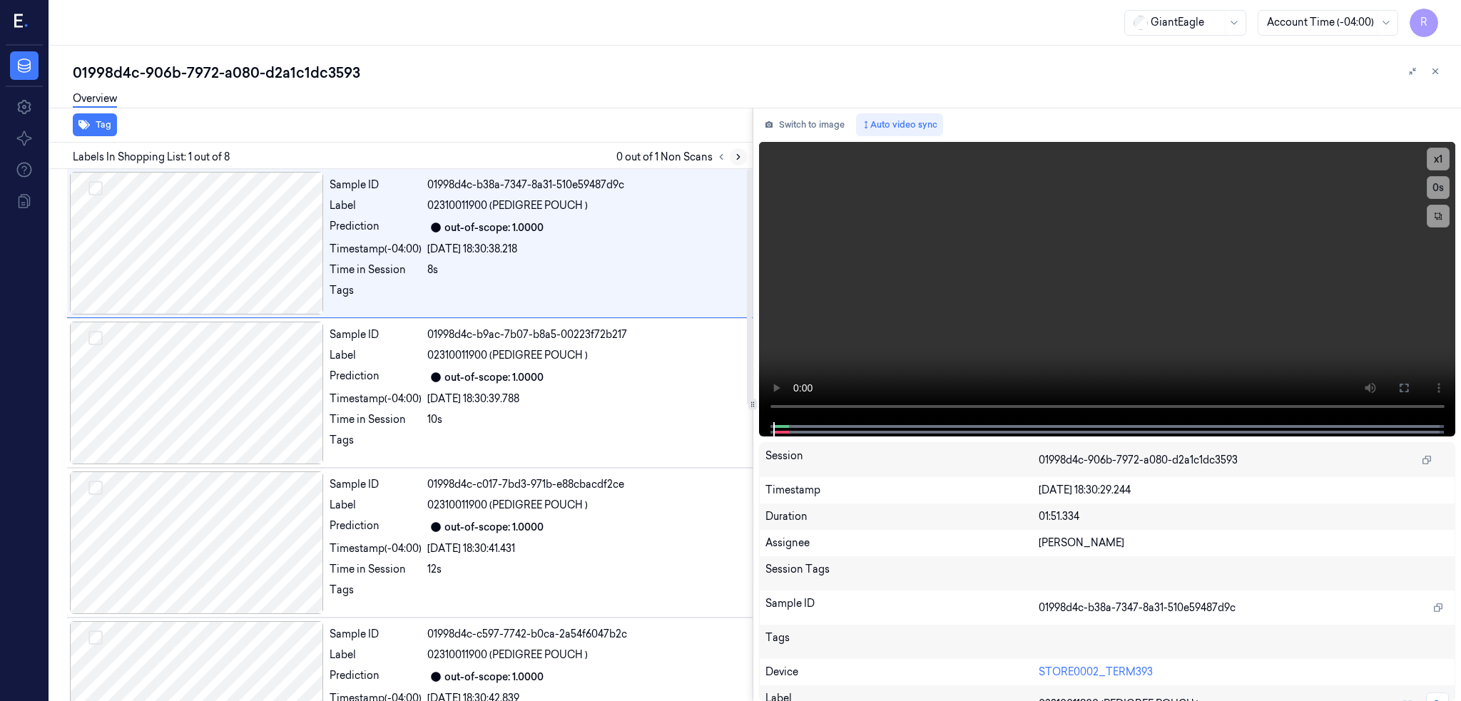
click at [747, 155] on button at bounding box center [738, 156] width 17 height 17
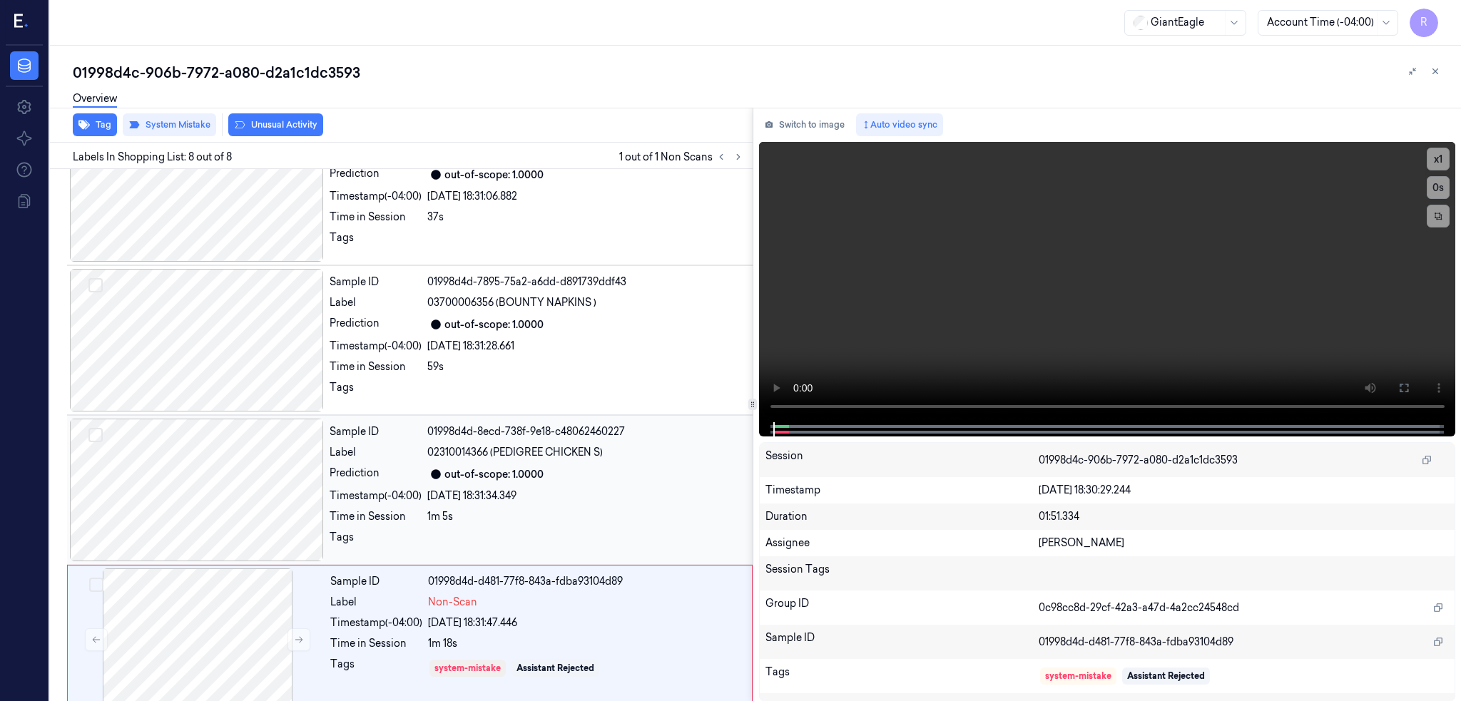
scroll to position [670, 0]
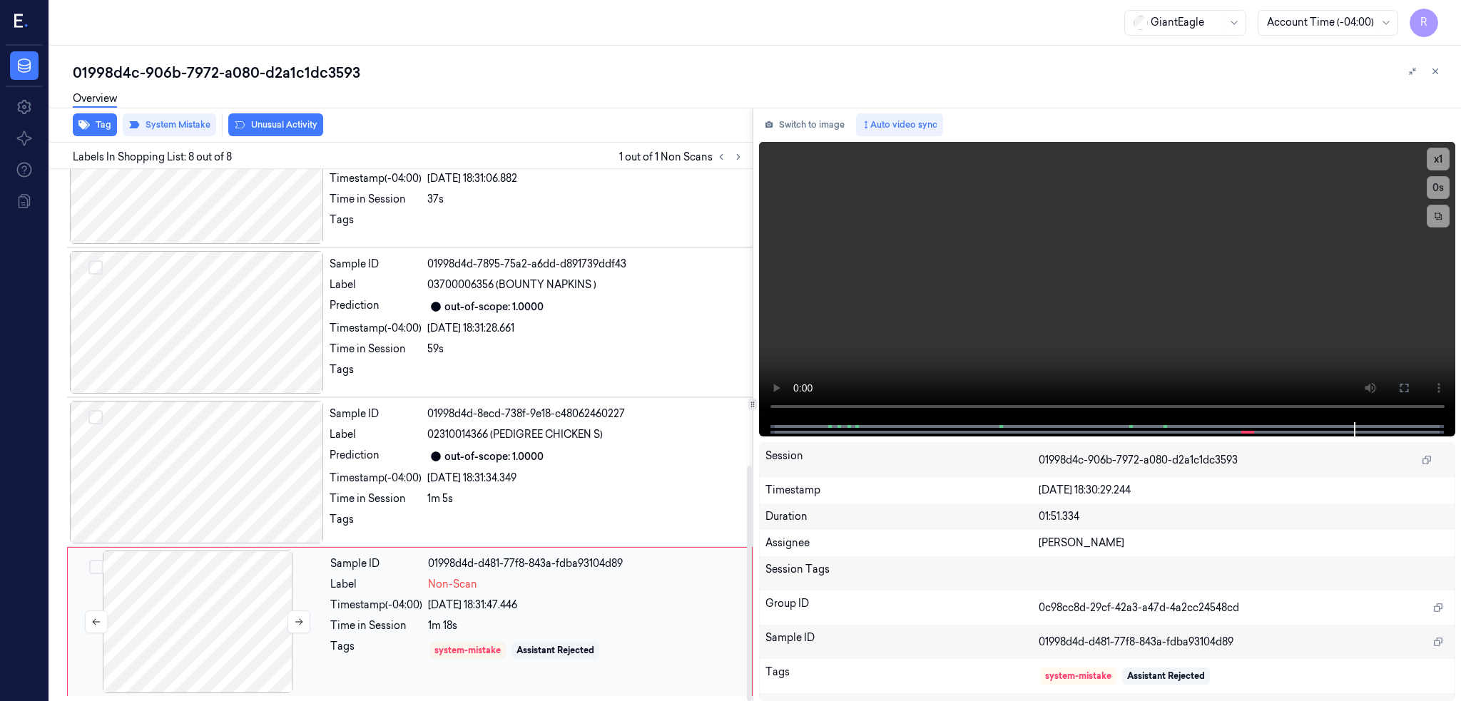
click at [198, 582] on div at bounding box center [198, 622] width 254 height 143
click at [257, 620] on div at bounding box center [198, 622] width 254 height 143
click at [303, 625] on icon at bounding box center [299, 622] width 10 height 10
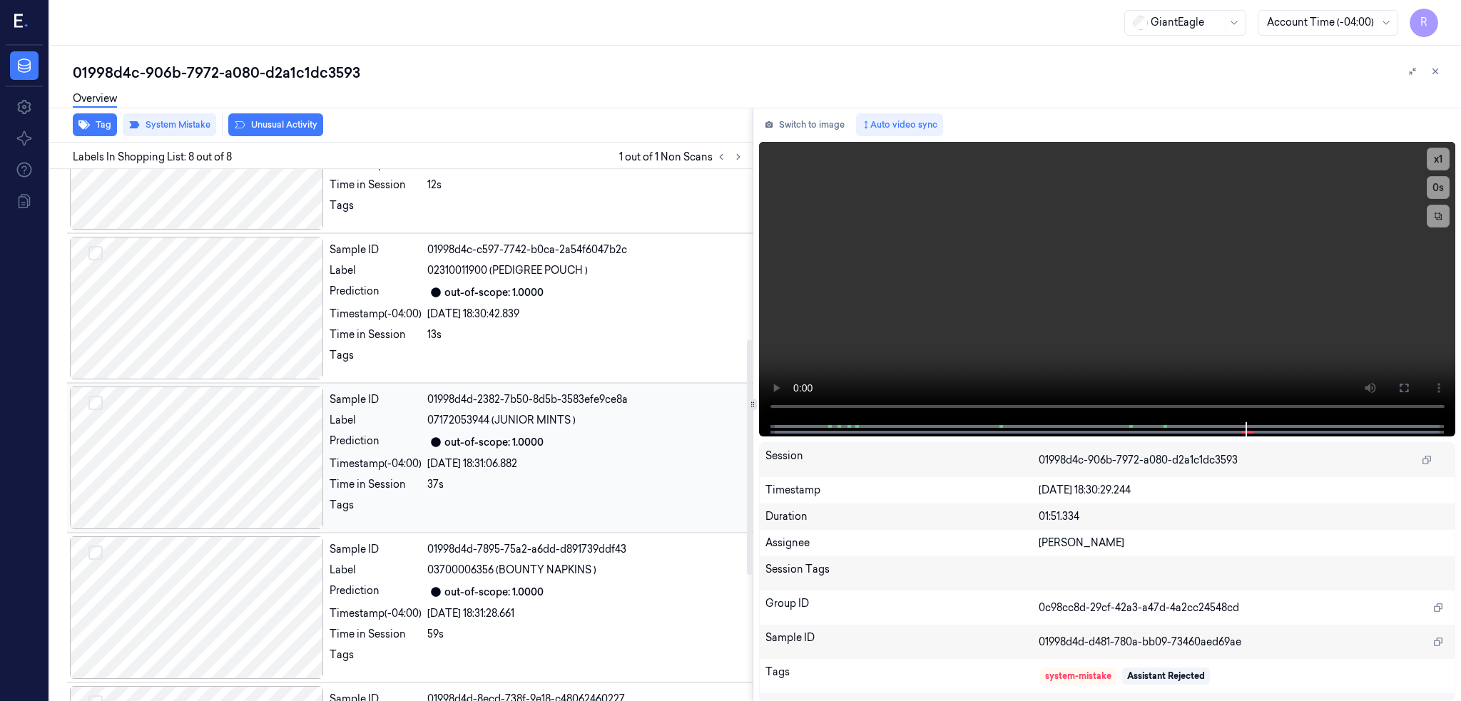
click at [247, 384] on div "Sample ID 01998d4d-2382-7b50-8d5b-3583efe9ce8a Label 07172053944 (JUNIOR MINTS …" at bounding box center [409, 458] width 685 height 150
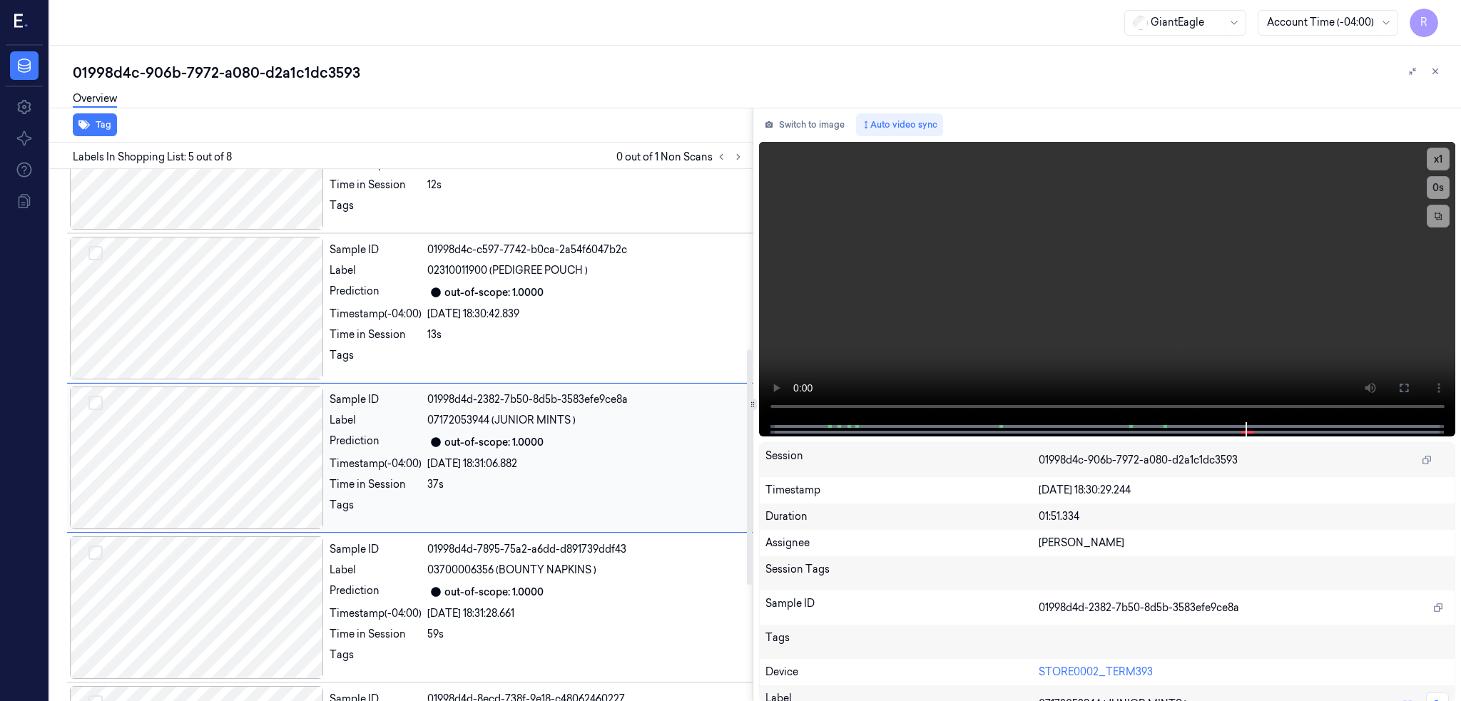
scroll to position [407, 0]
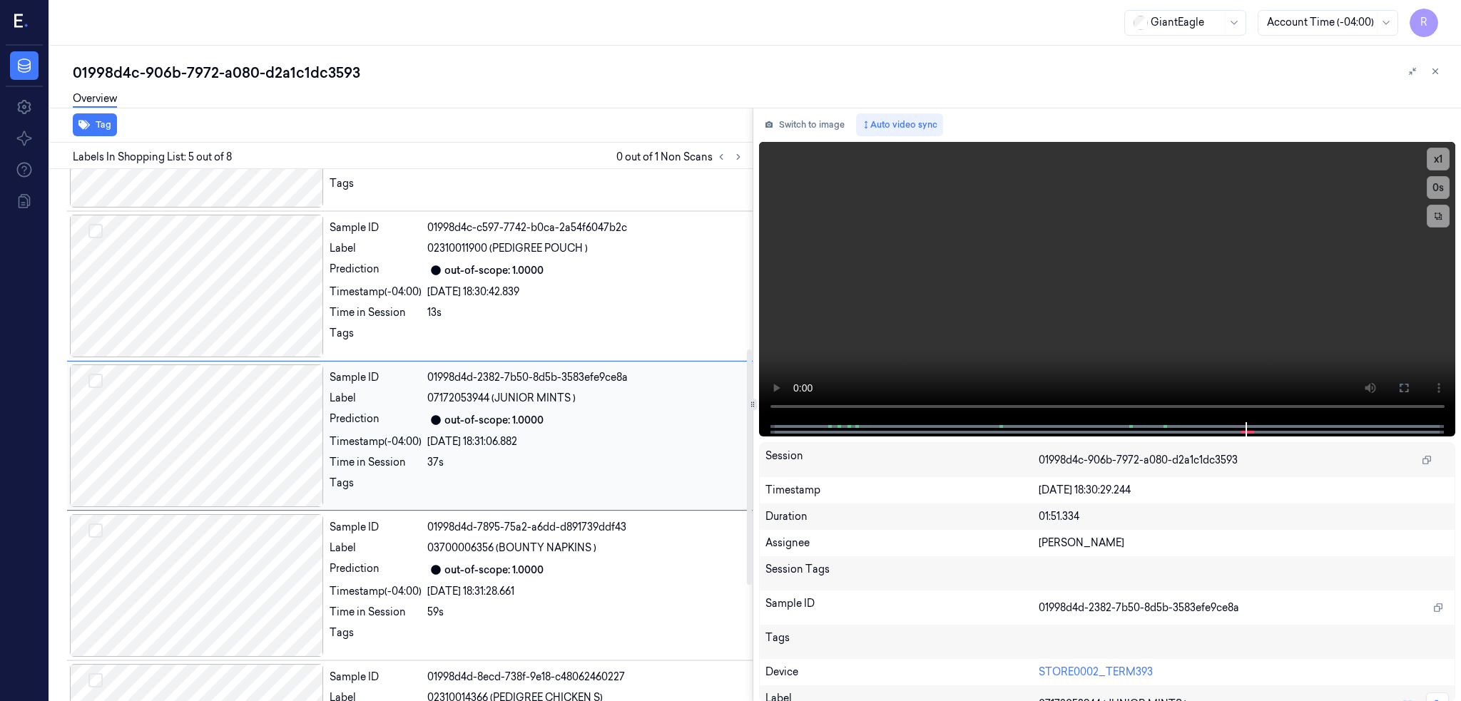
click at [252, 406] on div at bounding box center [197, 435] width 254 height 143
click at [257, 449] on div at bounding box center [197, 435] width 254 height 143
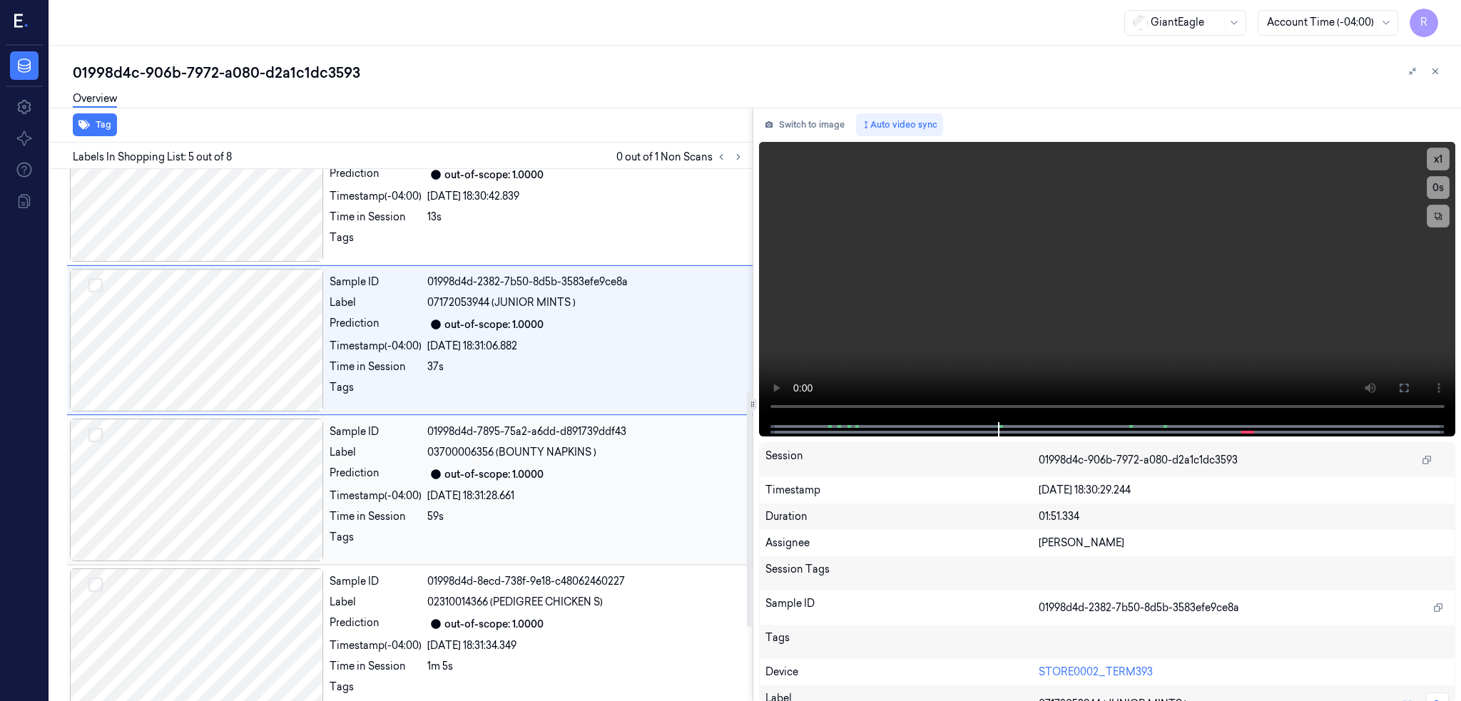
click at [251, 474] on div at bounding box center [197, 490] width 254 height 143
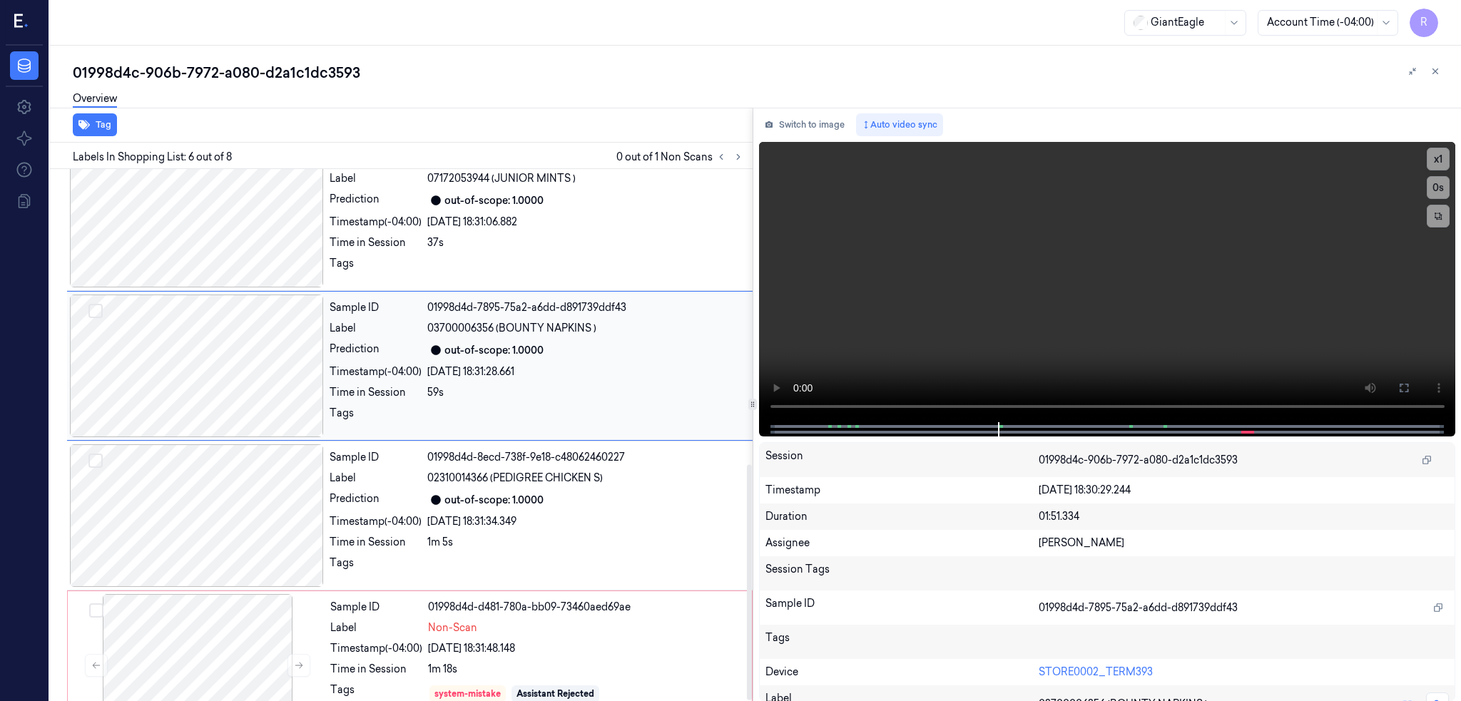
scroll to position [670, 0]
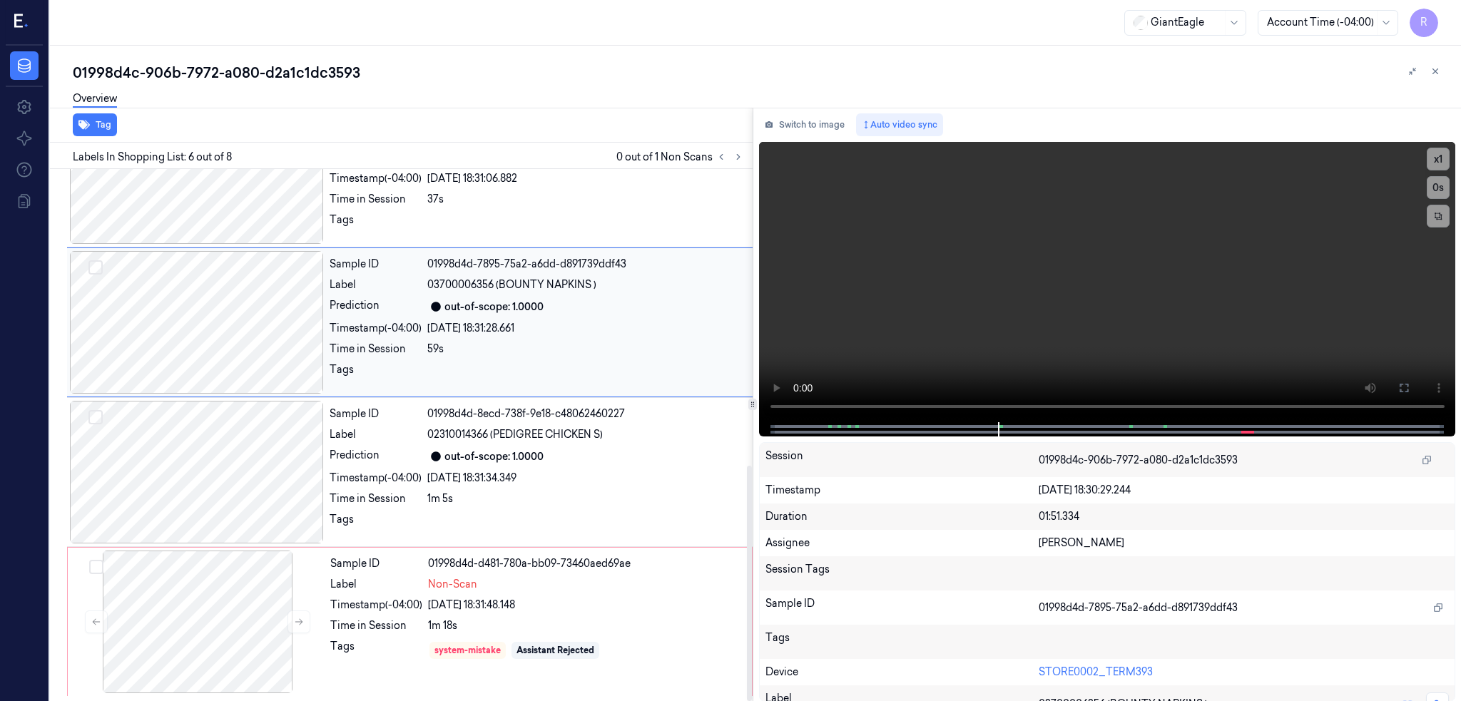
click at [251, 474] on div at bounding box center [197, 472] width 254 height 143
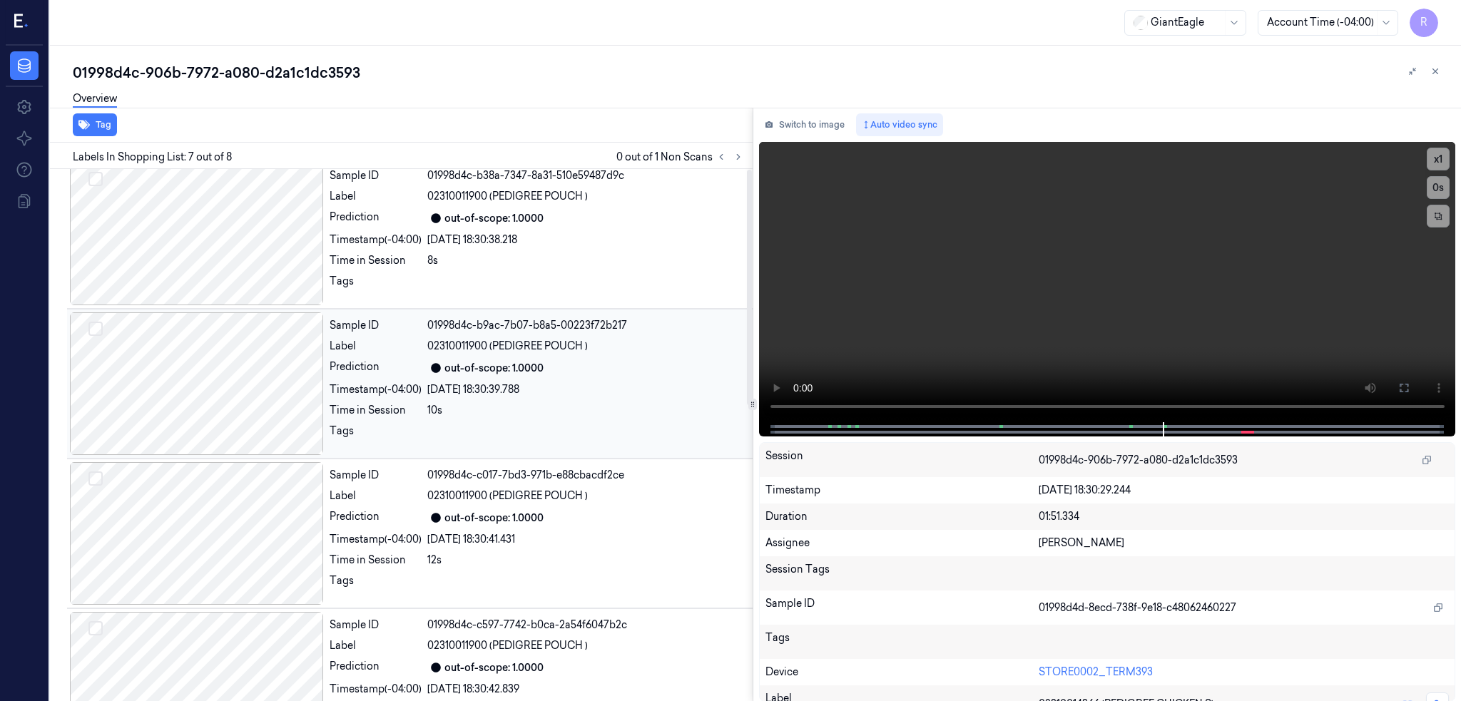
scroll to position [0, 0]
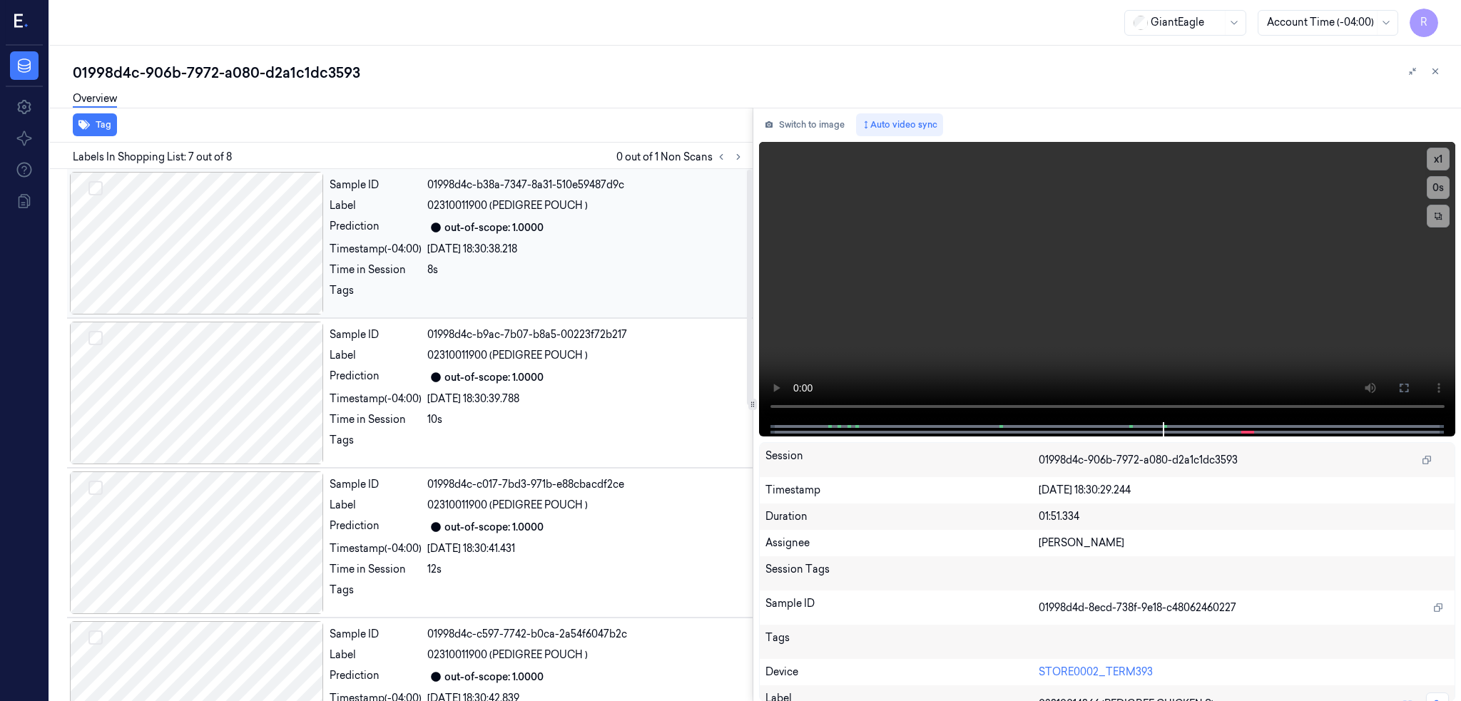
click at [243, 278] on div at bounding box center [197, 243] width 254 height 143
click at [240, 398] on div at bounding box center [197, 393] width 254 height 143
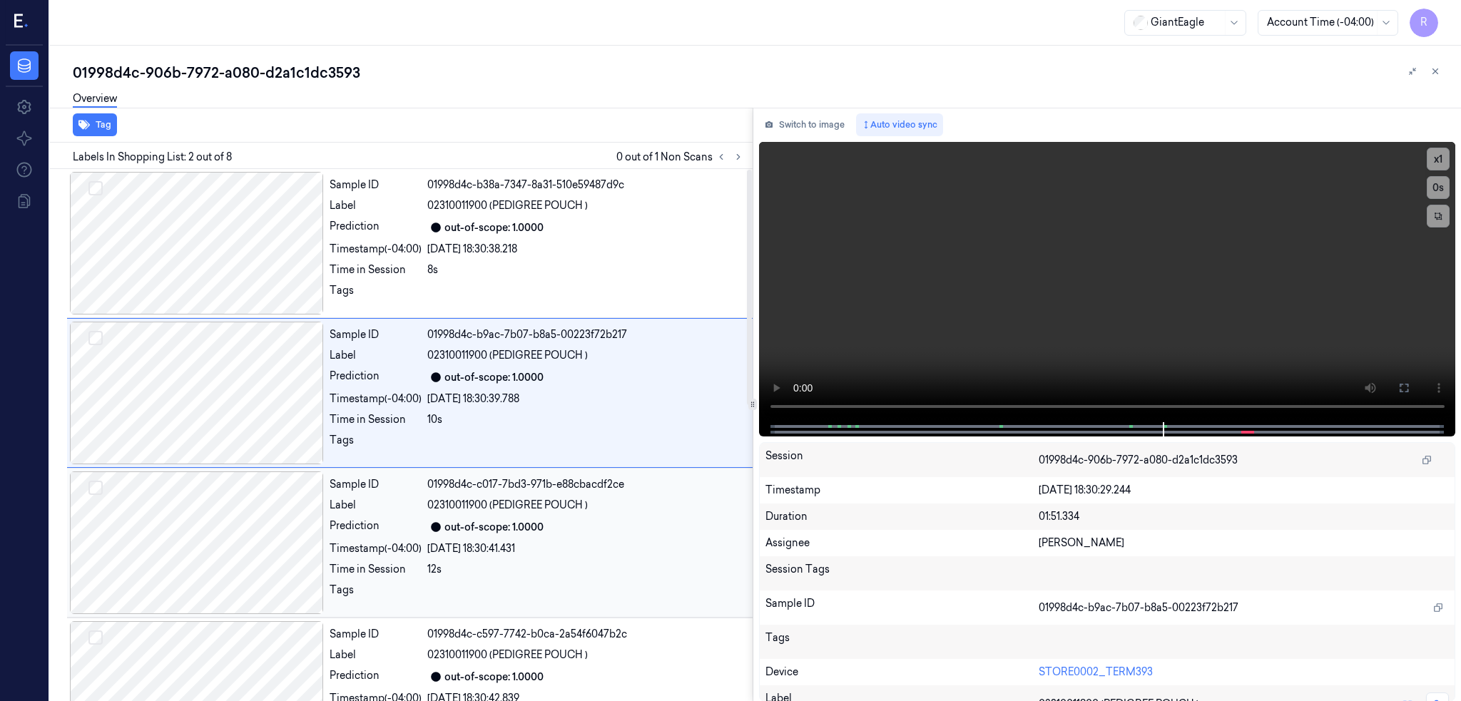
click at [232, 490] on div at bounding box center [197, 542] width 254 height 143
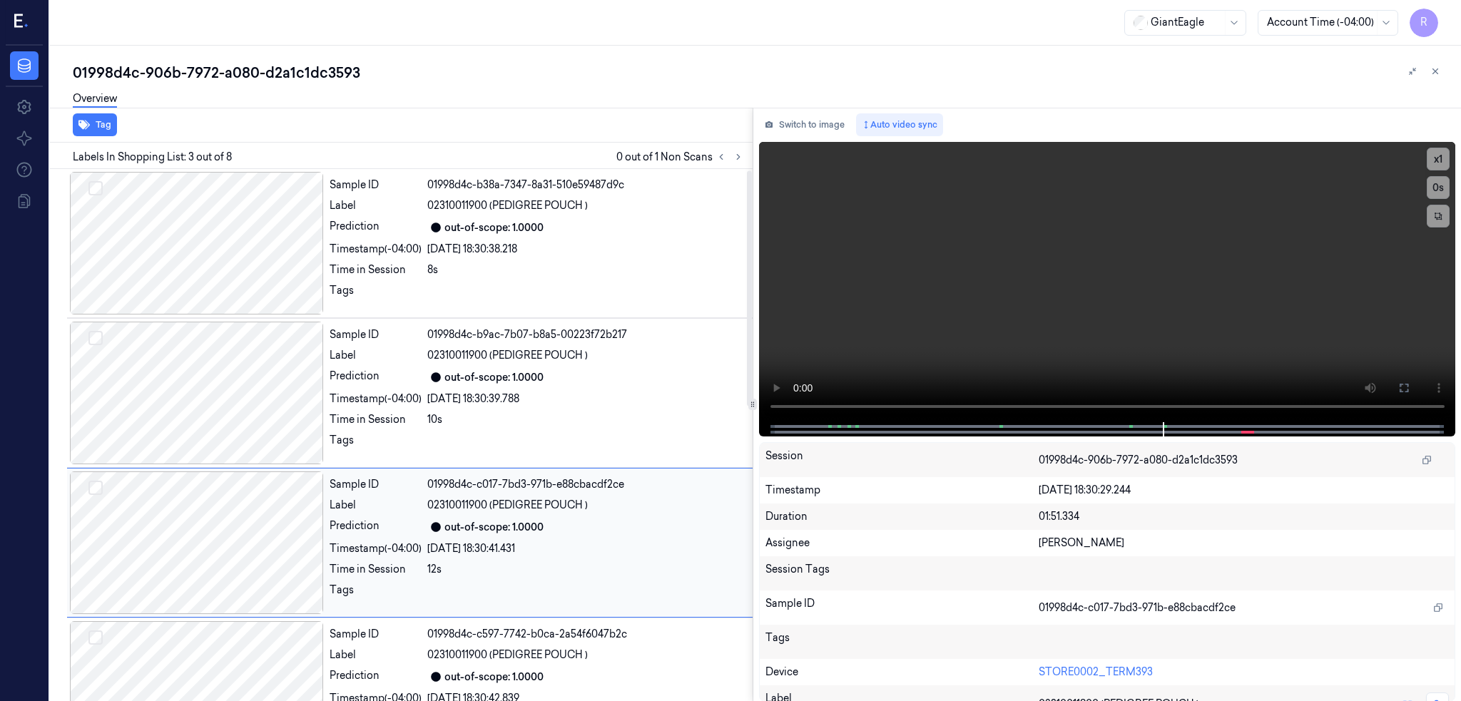
scroll to position [107, 0]
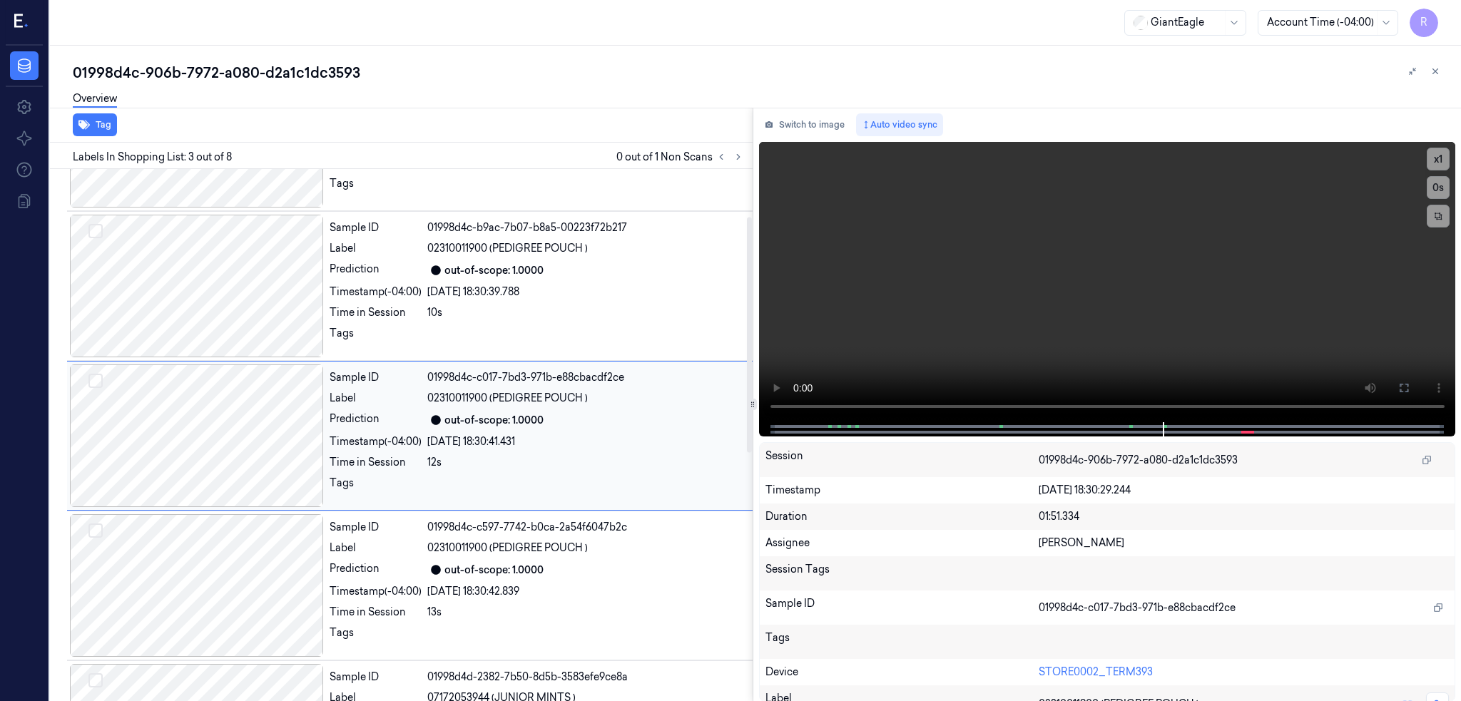
click at [229, 443] on div at bounding box center [197, 435] width 254 height 143
click at [220, 566] on div at bounding box center [197, 585] width 254 height 143
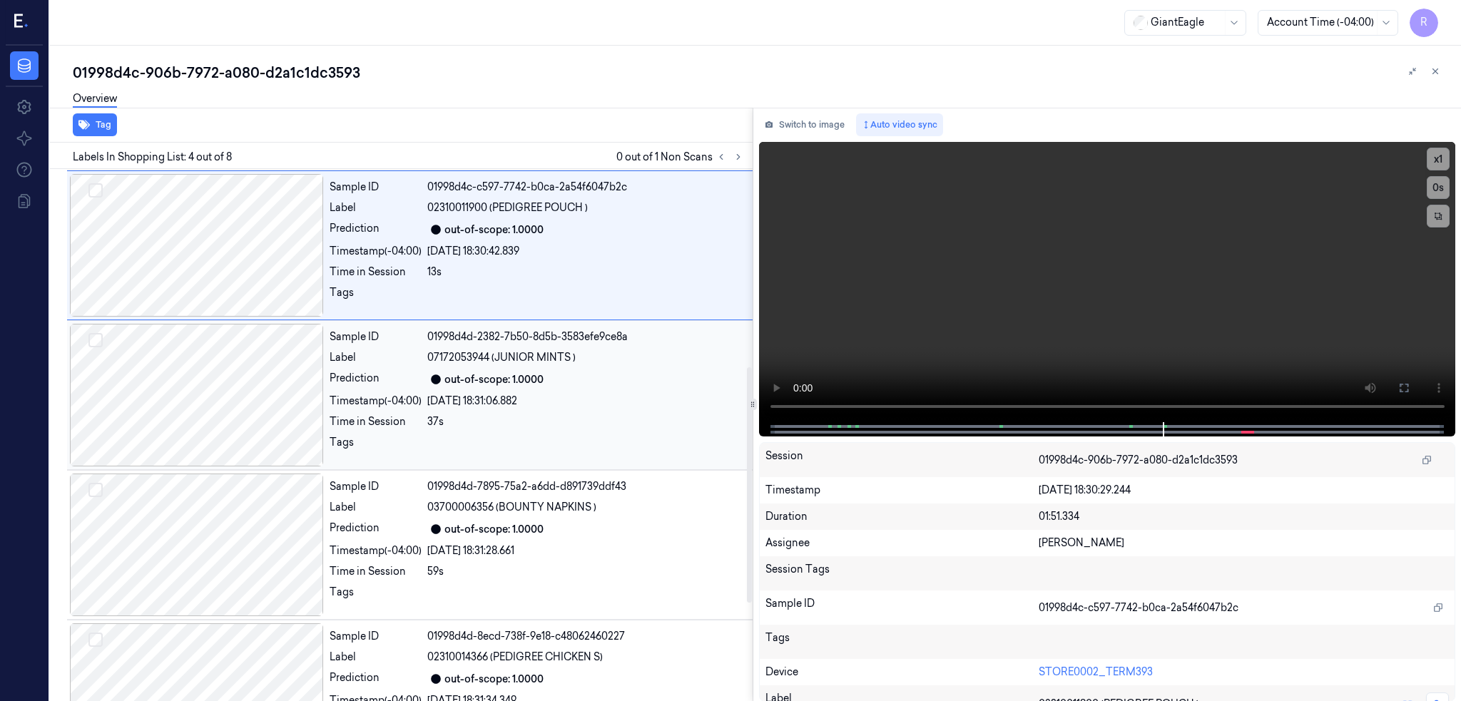
click at [217, 398] on div at bounding box center [197, 395] width 254 height 143
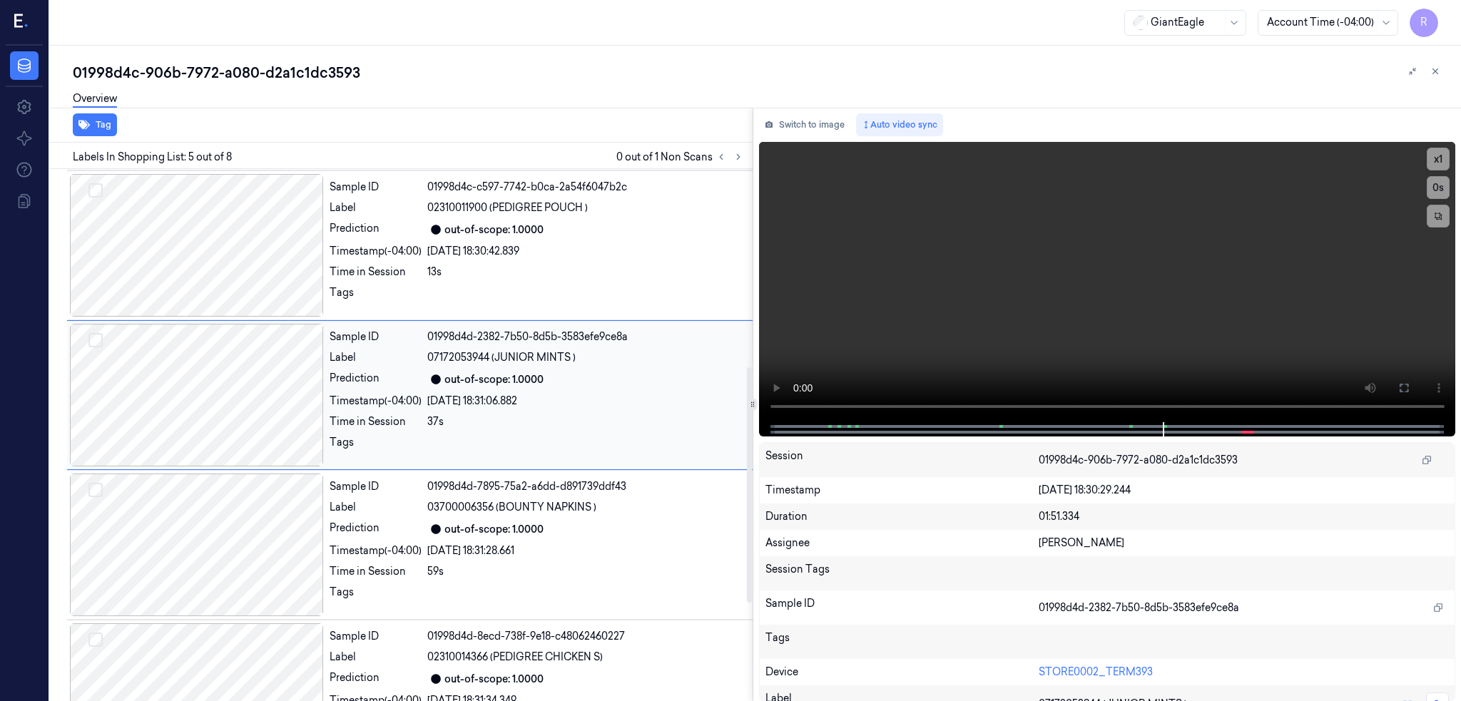
scroll to position [407, 0]
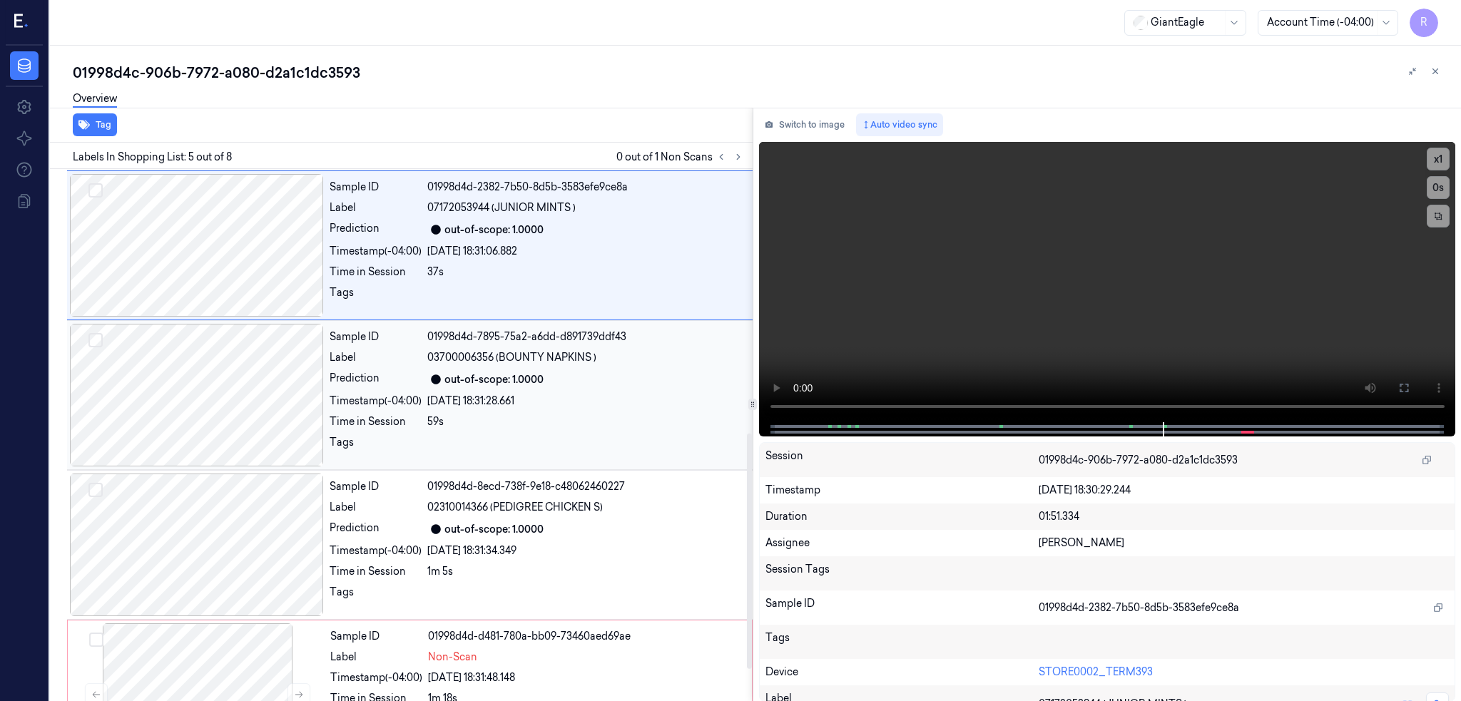
click at [200, 378] on div at bounding box center [197, 395] width 254 height 143
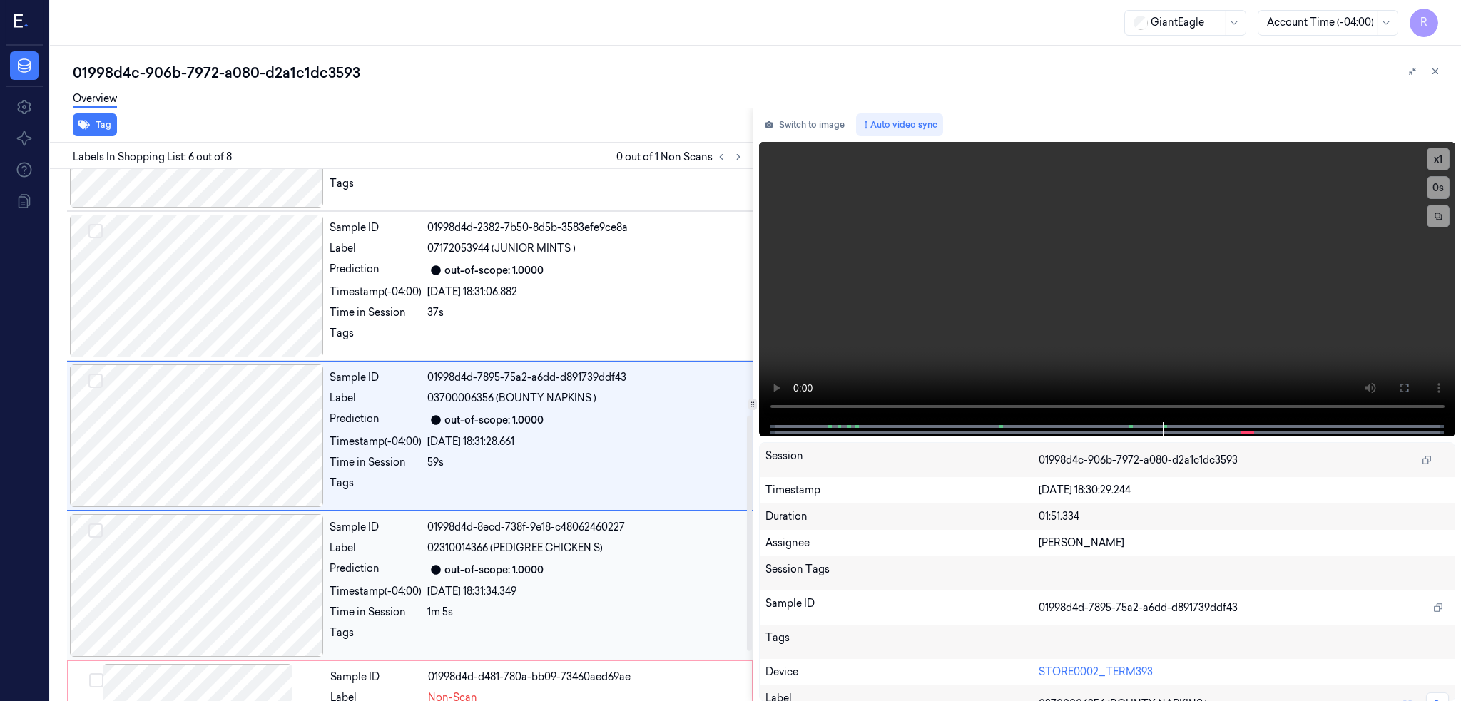
click at [225, 540] on div at bounding box center [197, 585] width 254 height 143
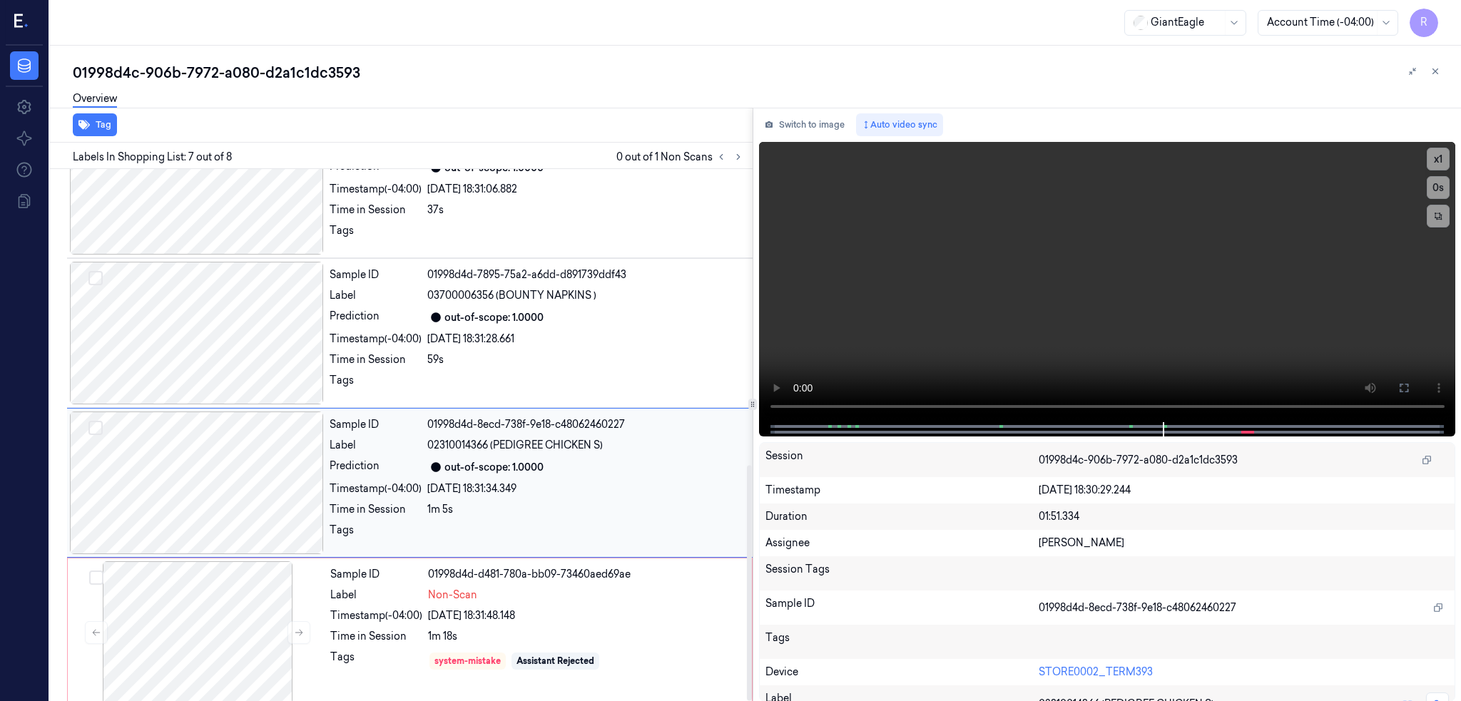
scroll to position [670, 0]
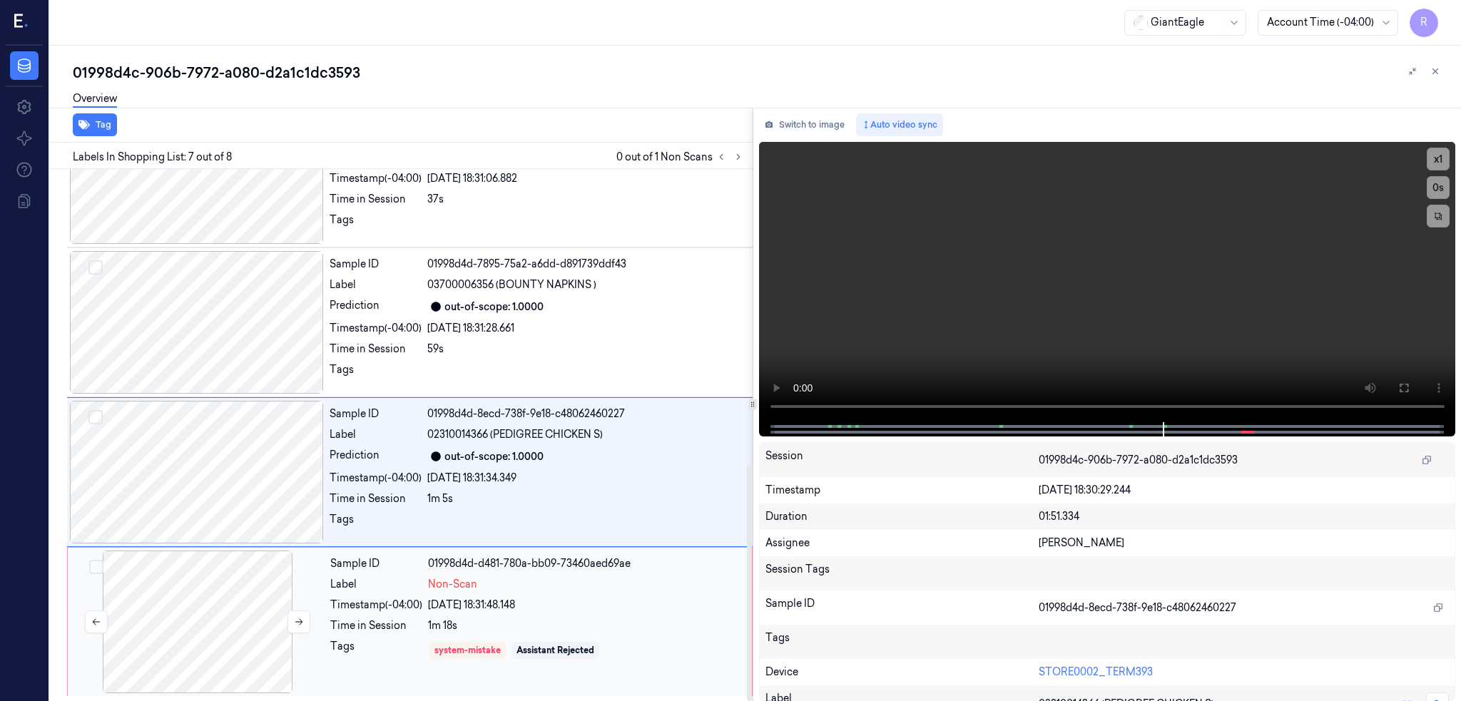
click at [244, 627] on div at bounding box center [198, 622] width 254 height 143
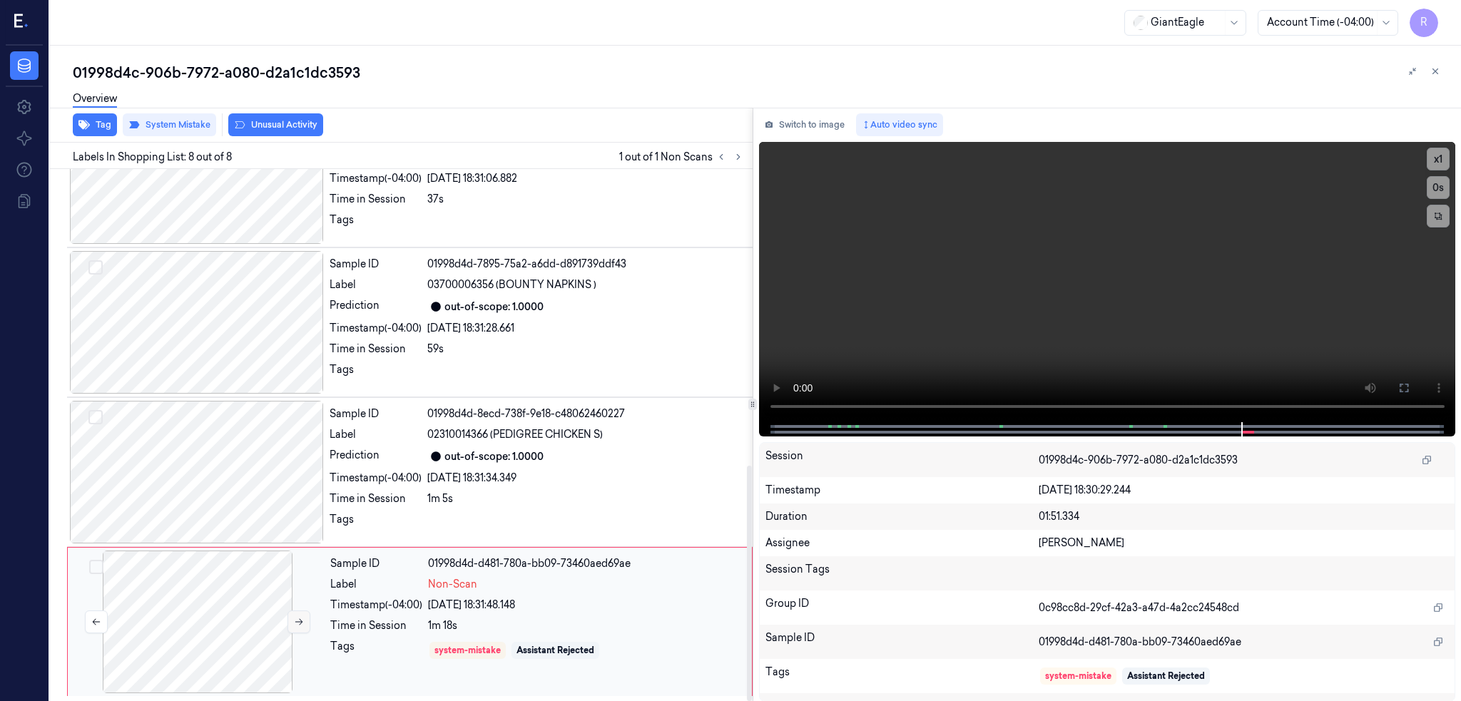
click at [303, 621] on icon at bounding box center [299, 622] width 10 height 10
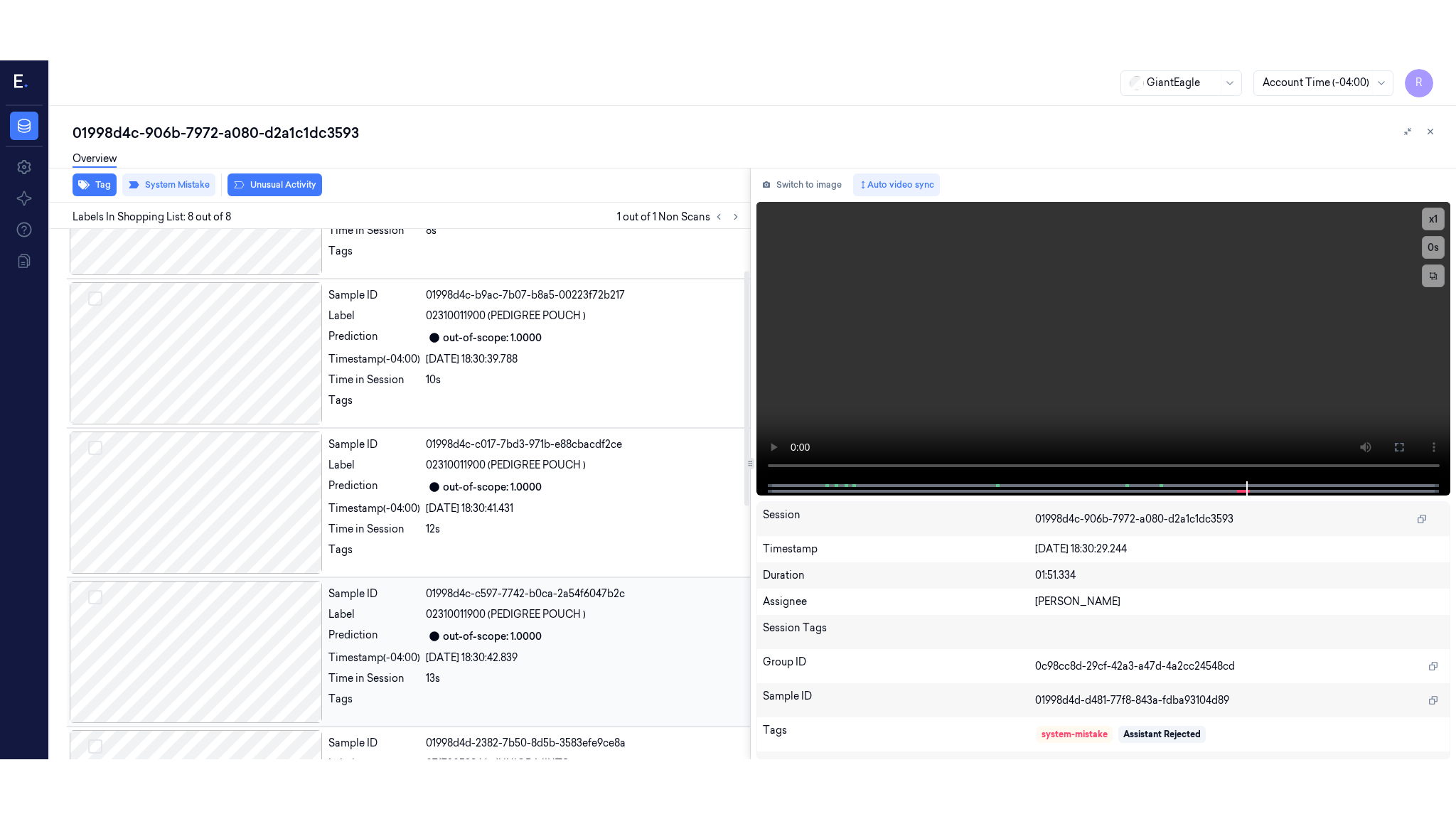
scroll to position [0, 0]
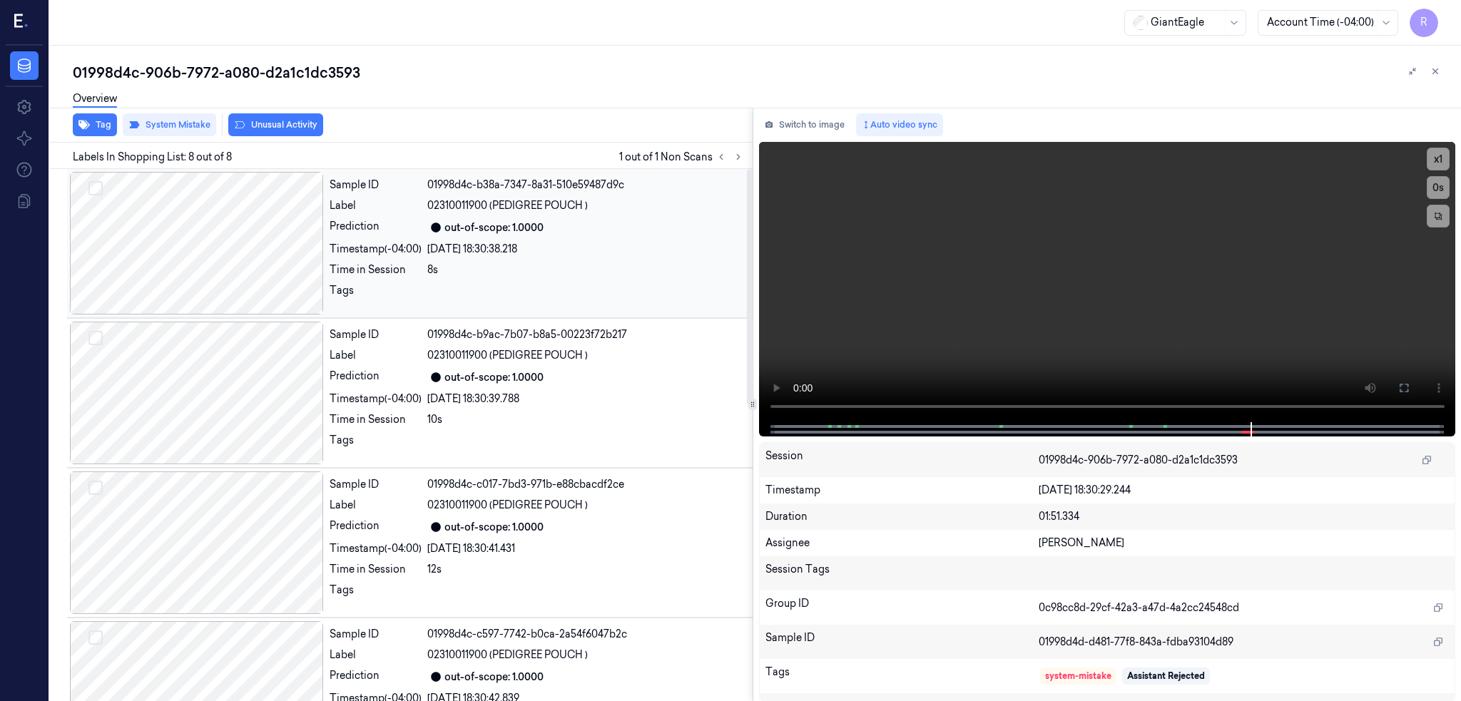
click at [186, 247] on div at bounding box center [197, 243] width 254 height 143
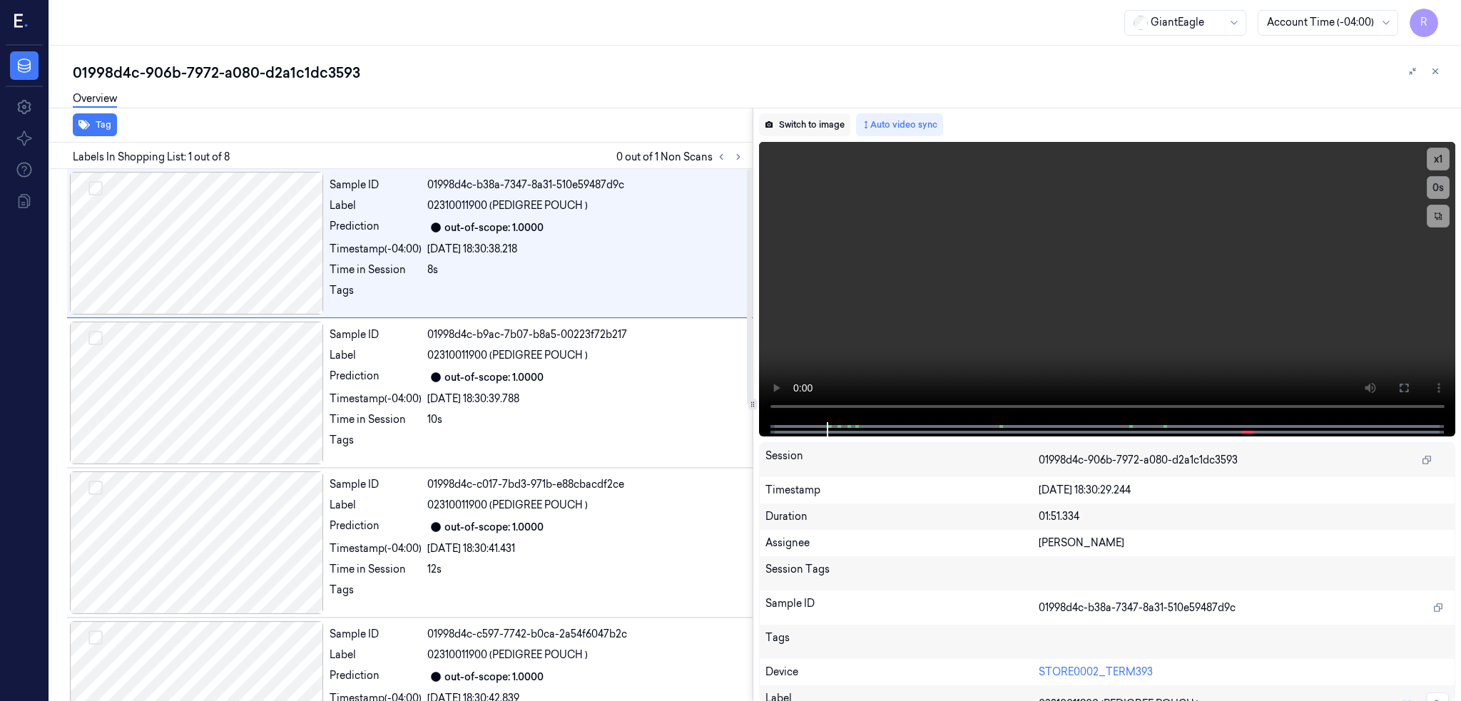
click at [816, 114] on button "Switch to image" at bounding box center [804, 124] width 91 height 23
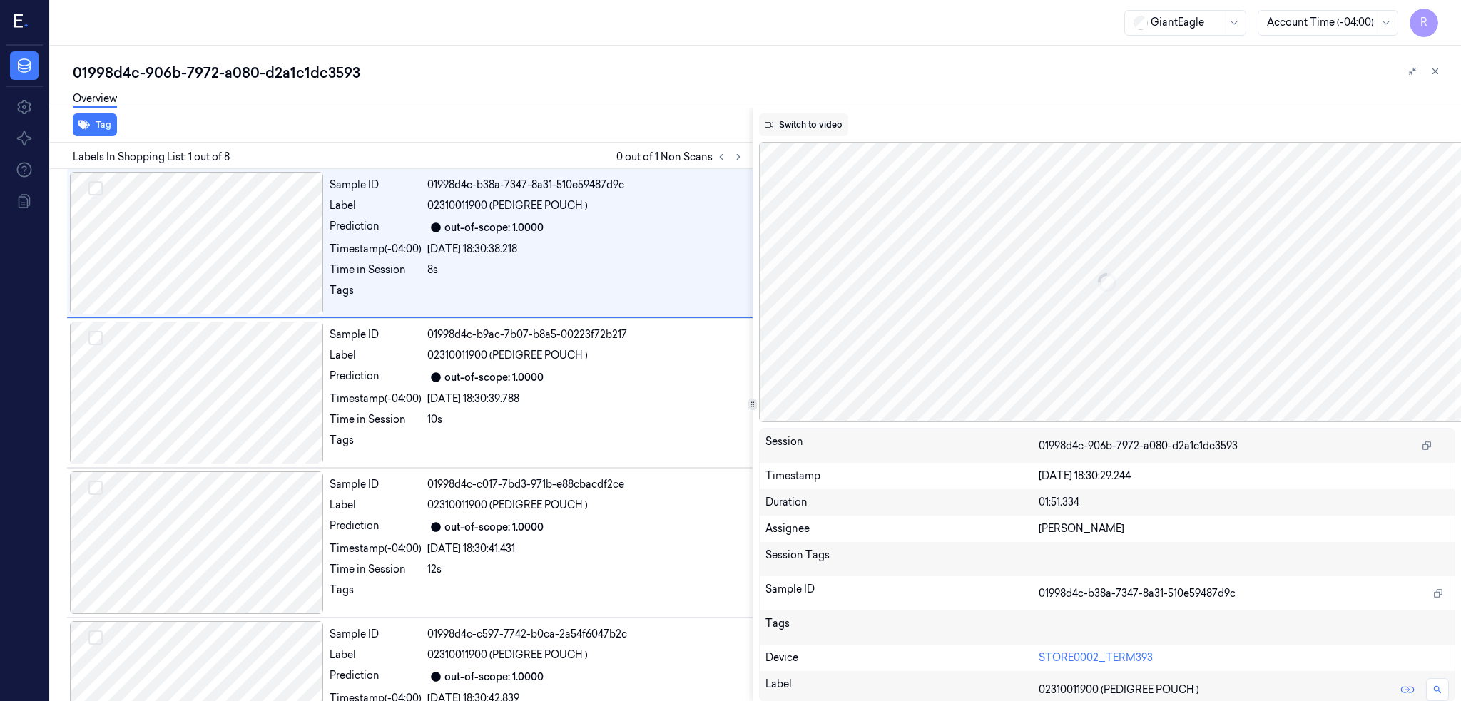
click at [824, 125] on button "Switch to video" at bounding box center [803, 124] width 89 height 23
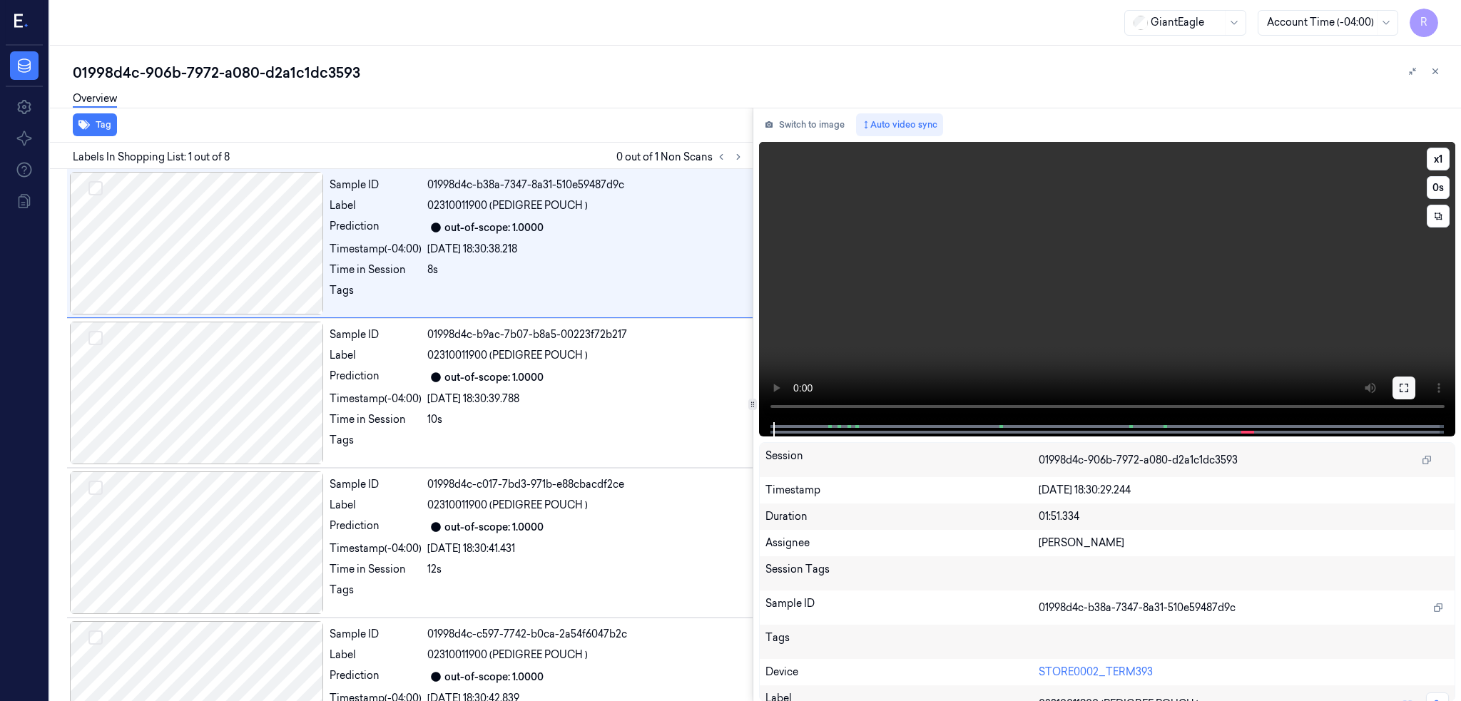
click at [1415, 380] on button at bounding box center [1403, 388] width 23 height 23
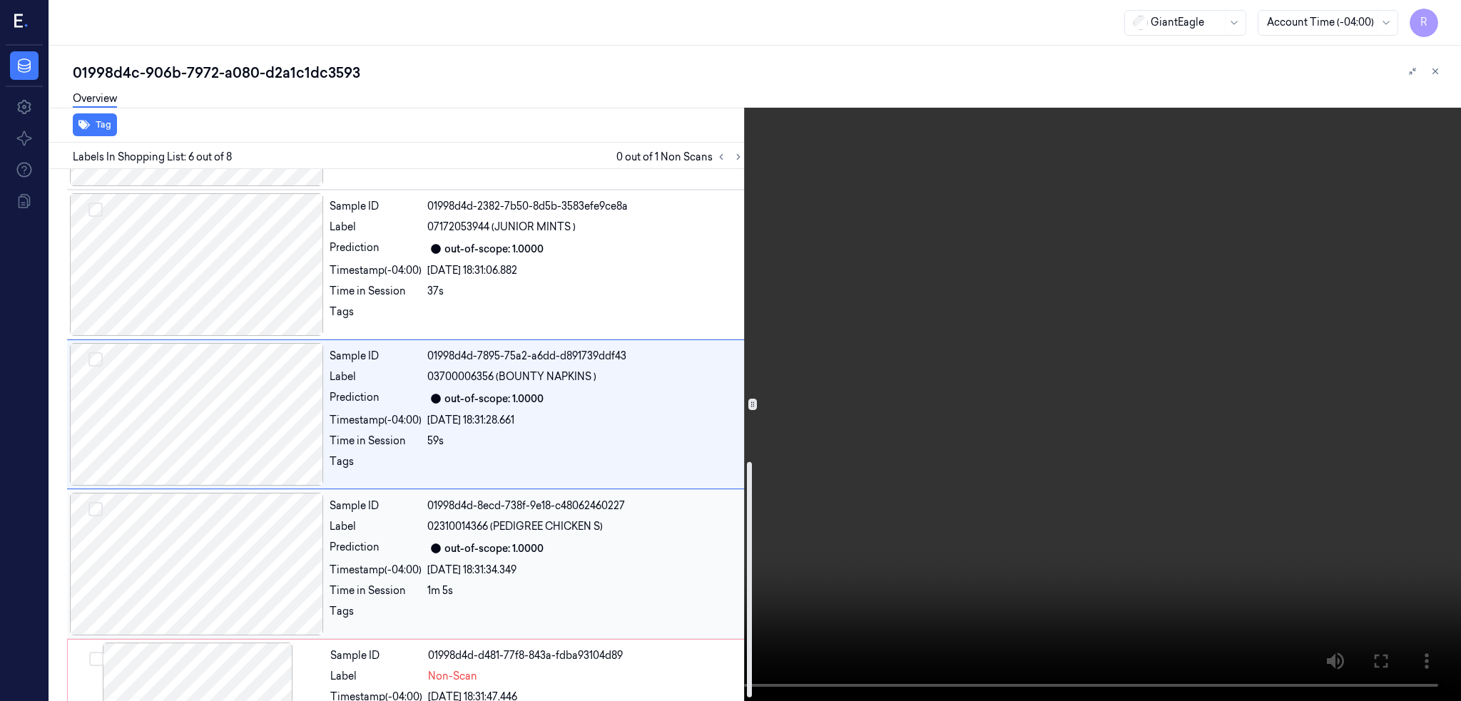
scroll to position [670, 0]
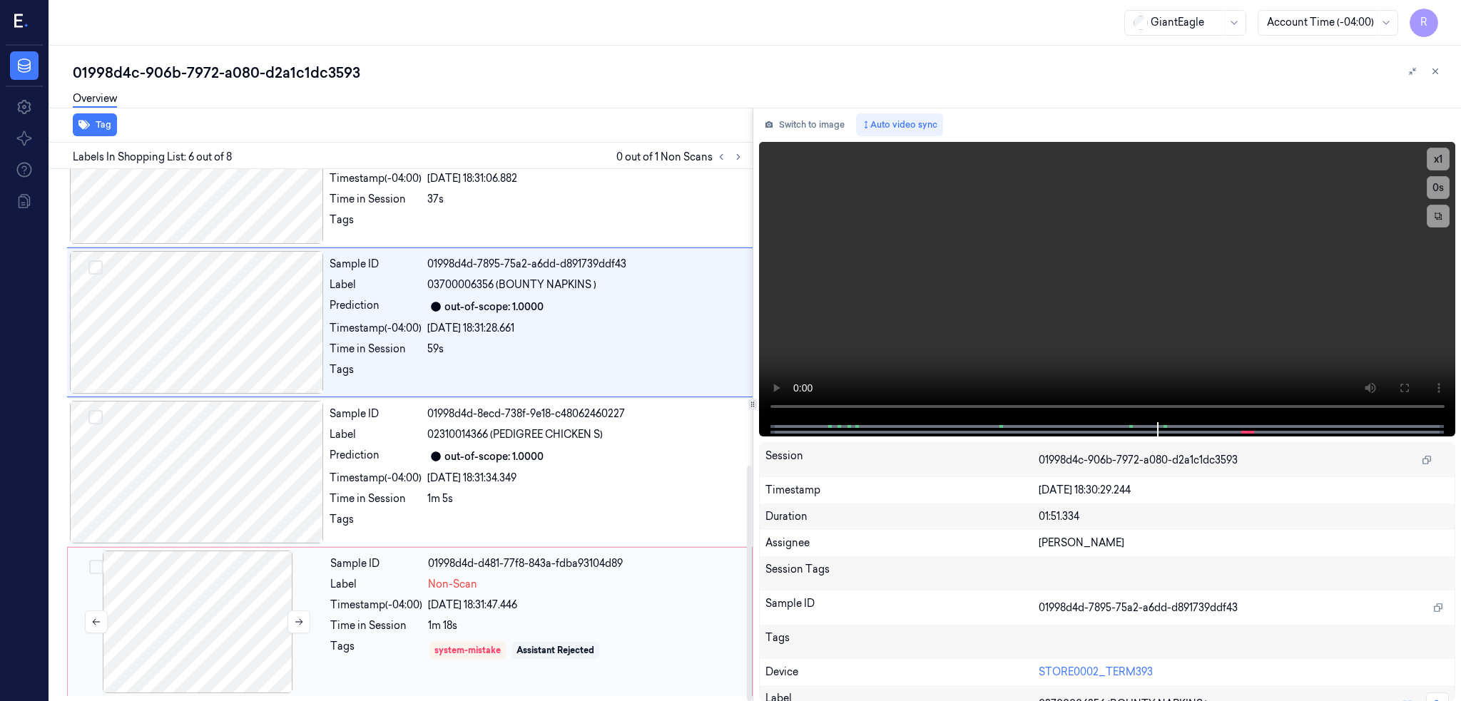
click at [218, 639] on div at bounding box center [198, 622] width 254 height 143
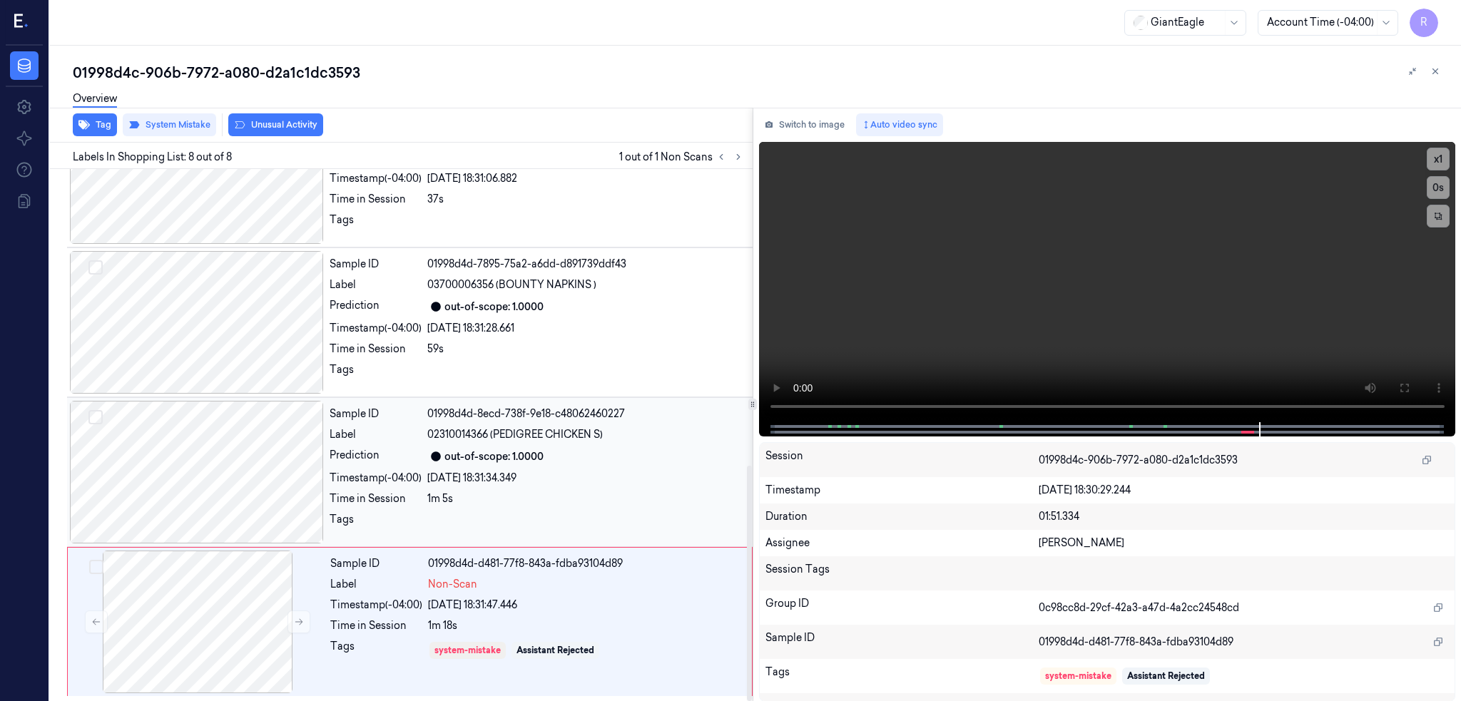
click at [241, 478] on div at bounding box center [197, 472] width 254 height 143
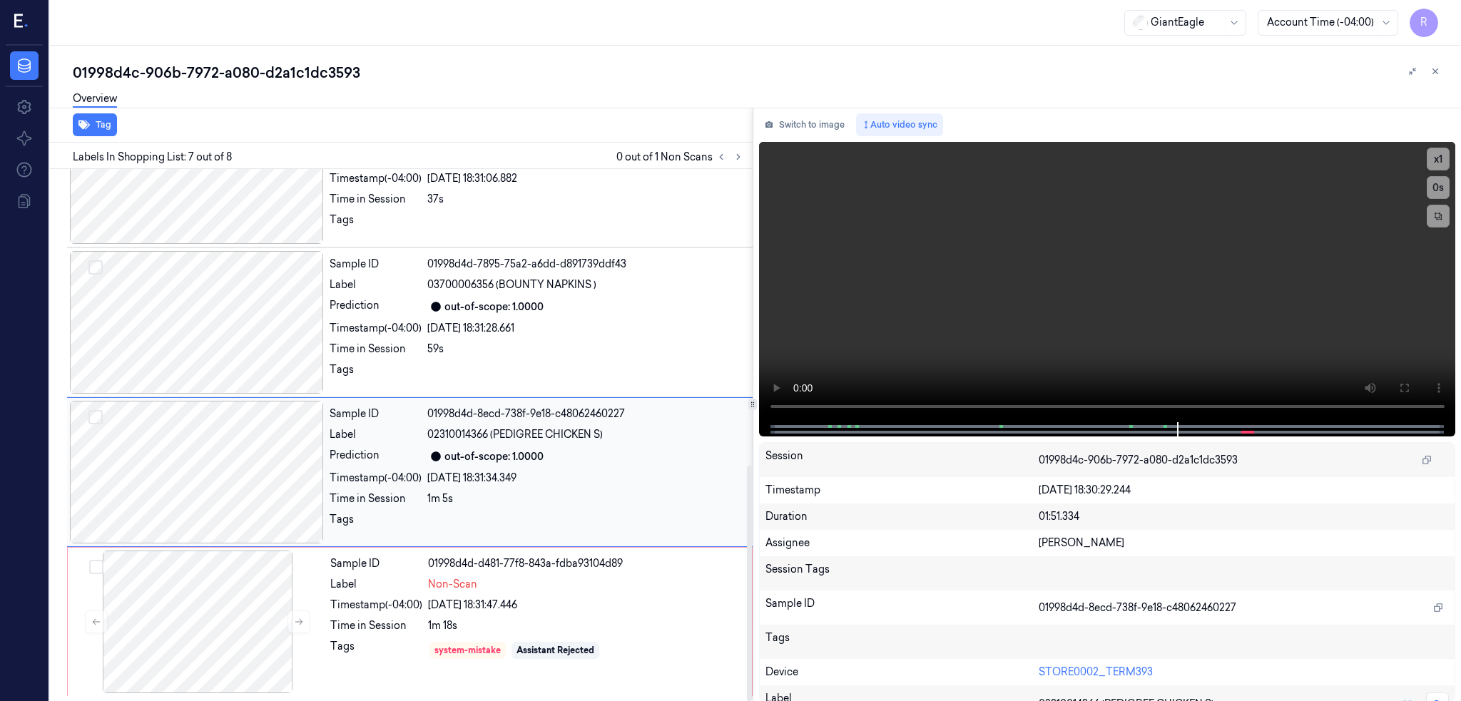
click at [241, 478] on div at bounding box center [197, 472] width 254 height 143
click at [241, 318] on div at bounding box center [197, 322] width 254 height 143
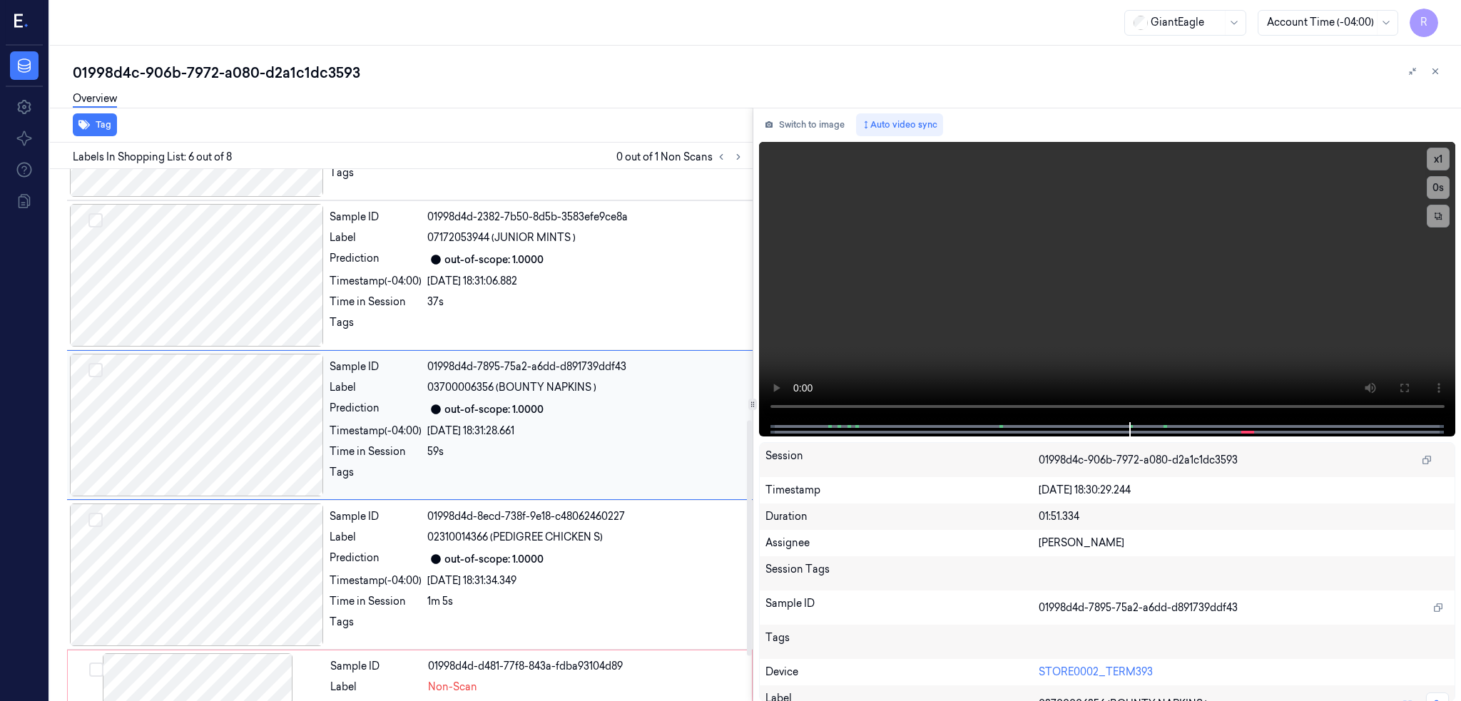
scroll to position [556, 0]
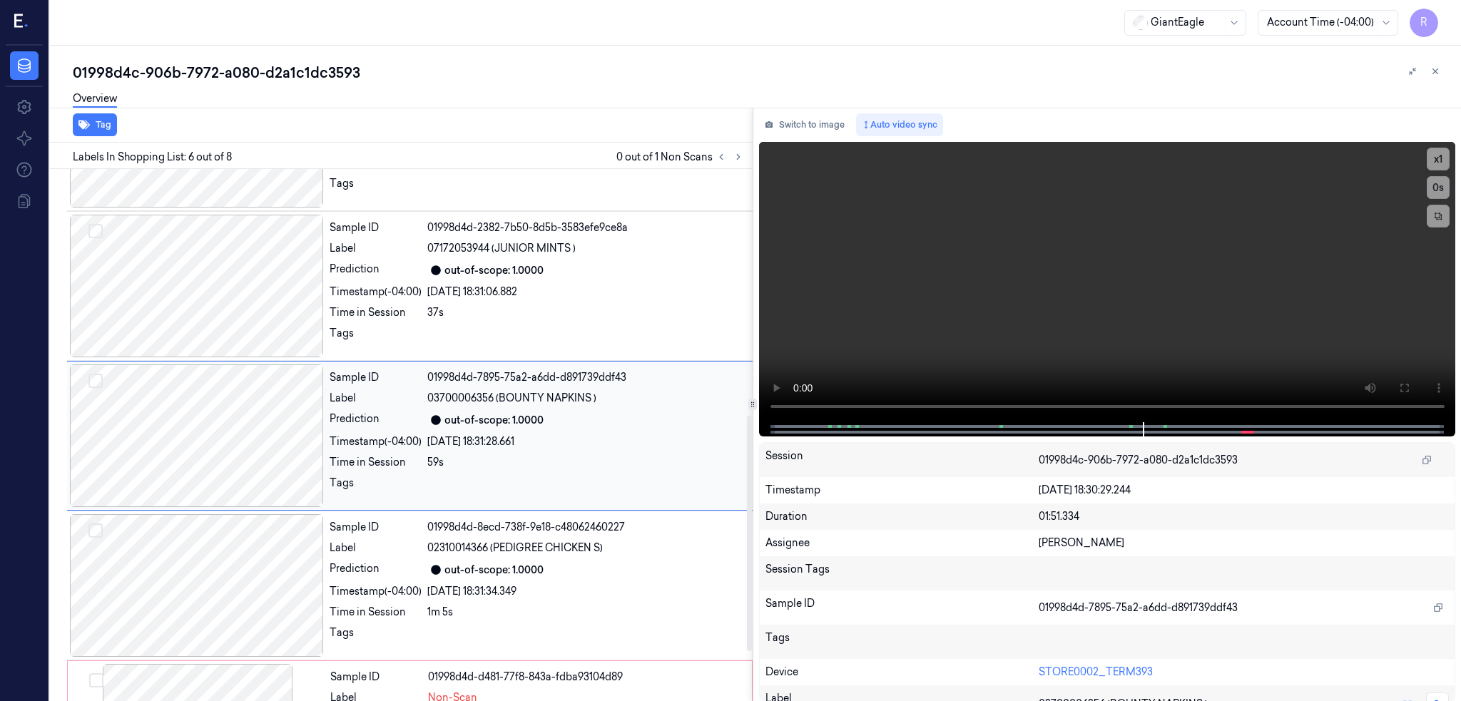
click at [255, 416] on div at bounding box center [197, 435] width 254 height 143
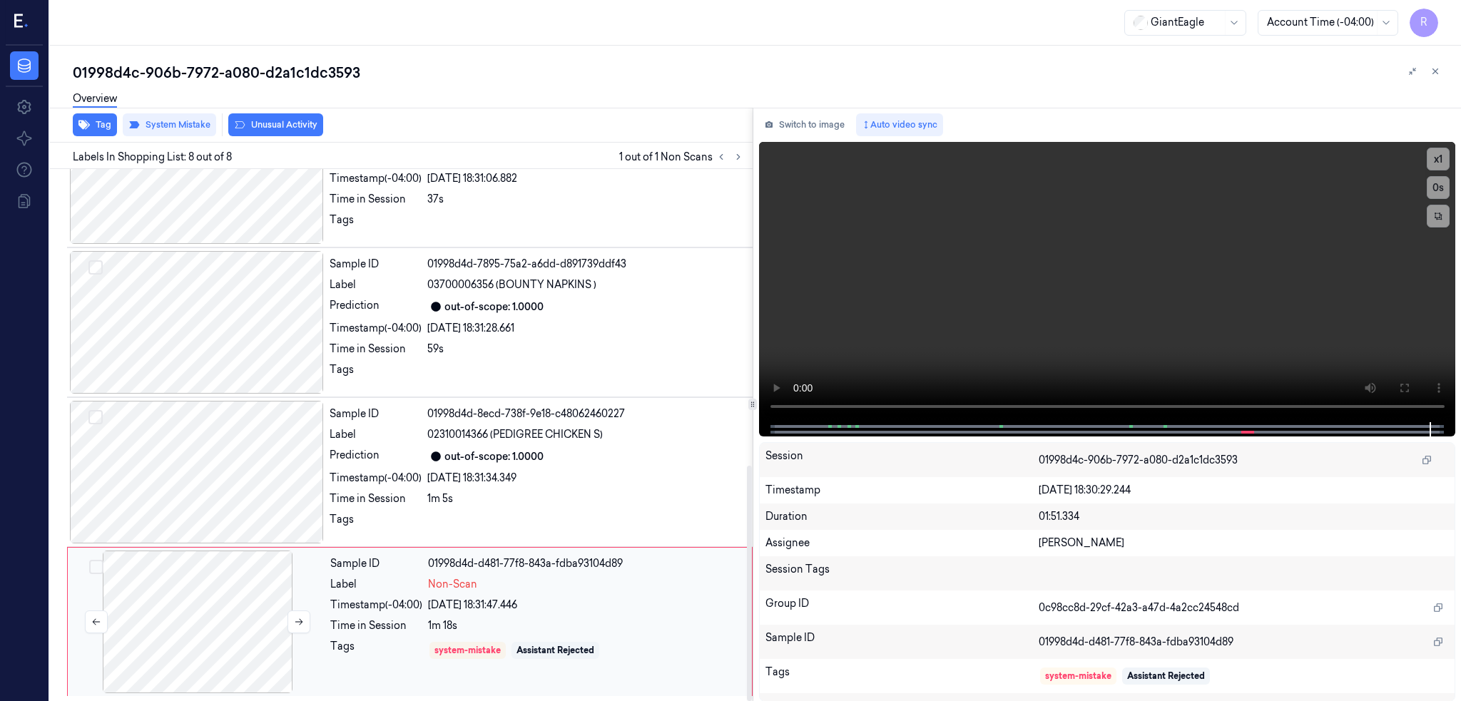
click at [241, 590] on div at bounding box center [198, 622] width 254 height 143
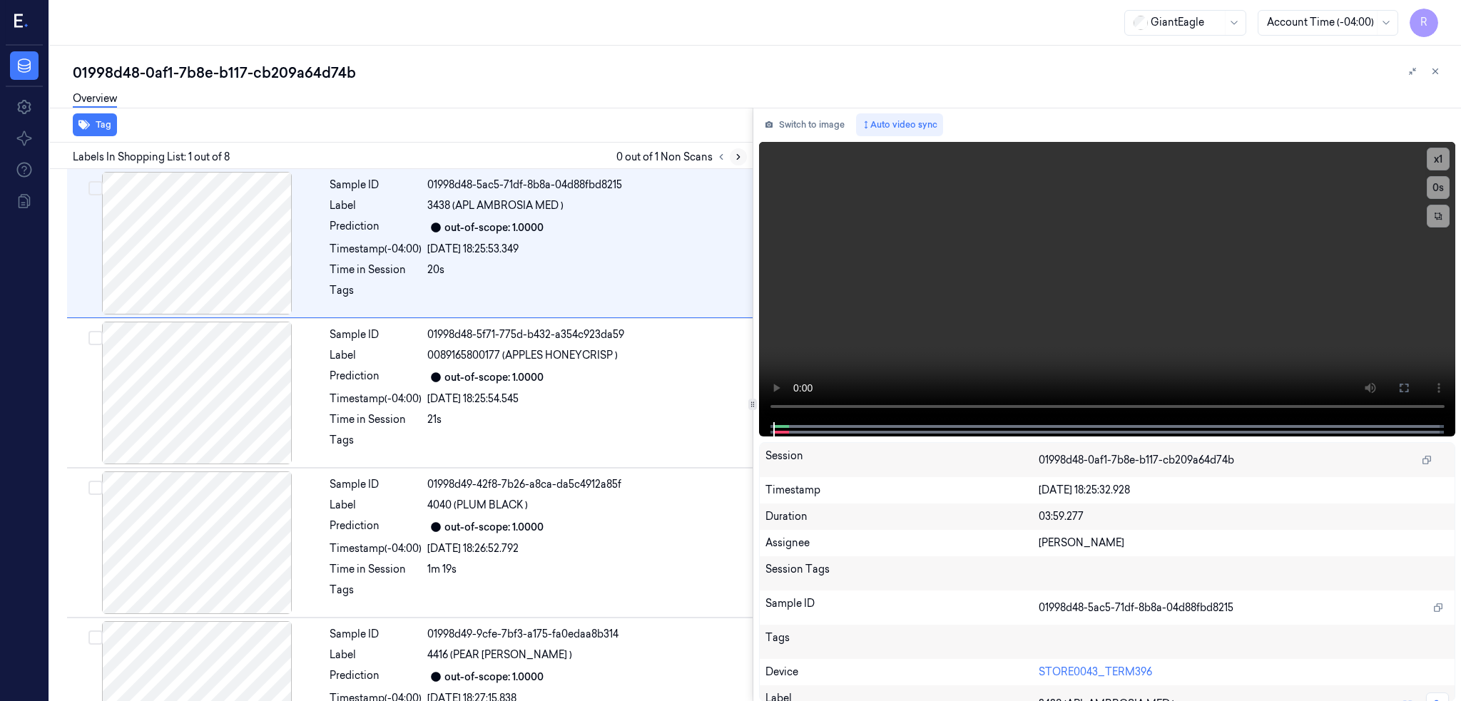
click at [747, 153] on button at bounding box center [738, 156] width 17 height 17
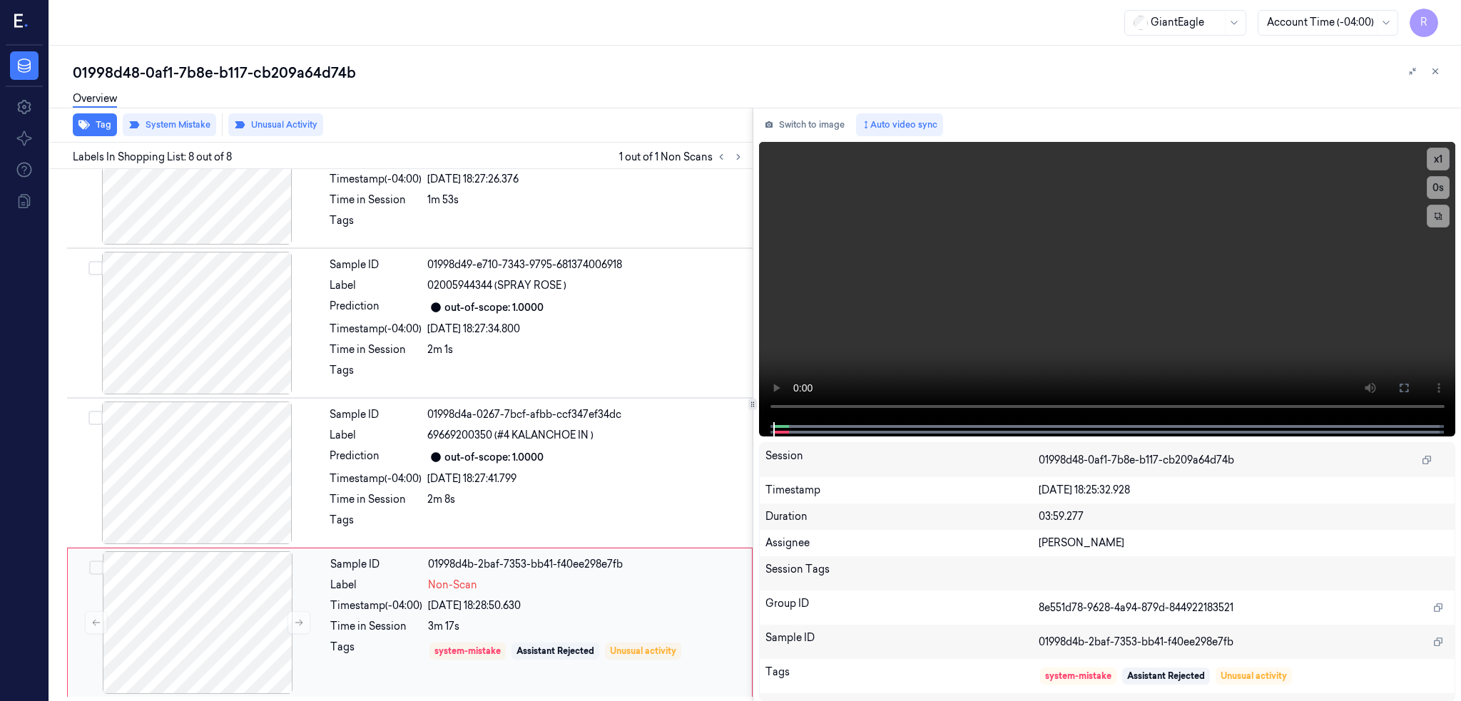
scroll to position [670, 0]
click at [215, 609] on div at bounding box center [198, 622] width 254 height 143
click at [219, 468] on div at bounding box center [197, 472] width 254 height 143
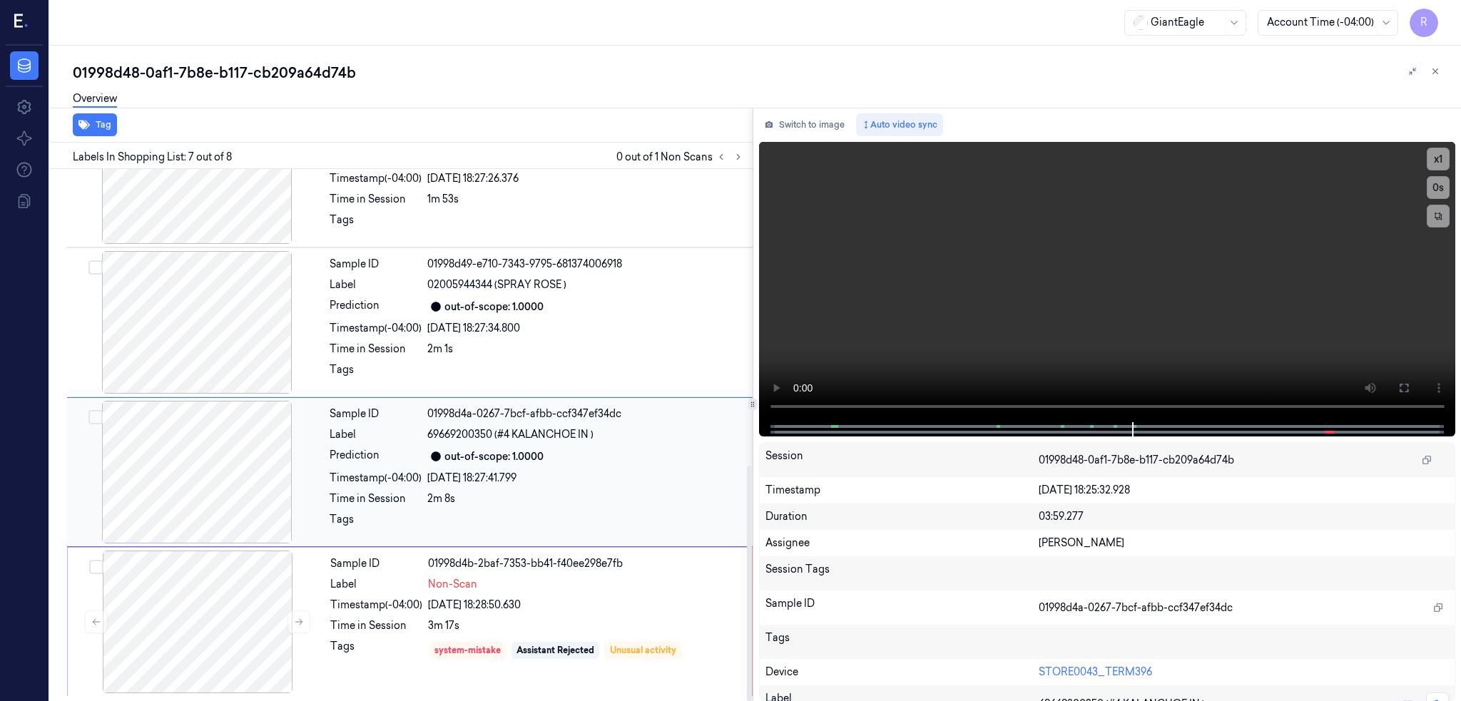
click at [204, 486] on div at bounding box center [197, 472] width 254 height 143
click at [211, 620] on div at bounding box center [198, 622] width 254 height 143
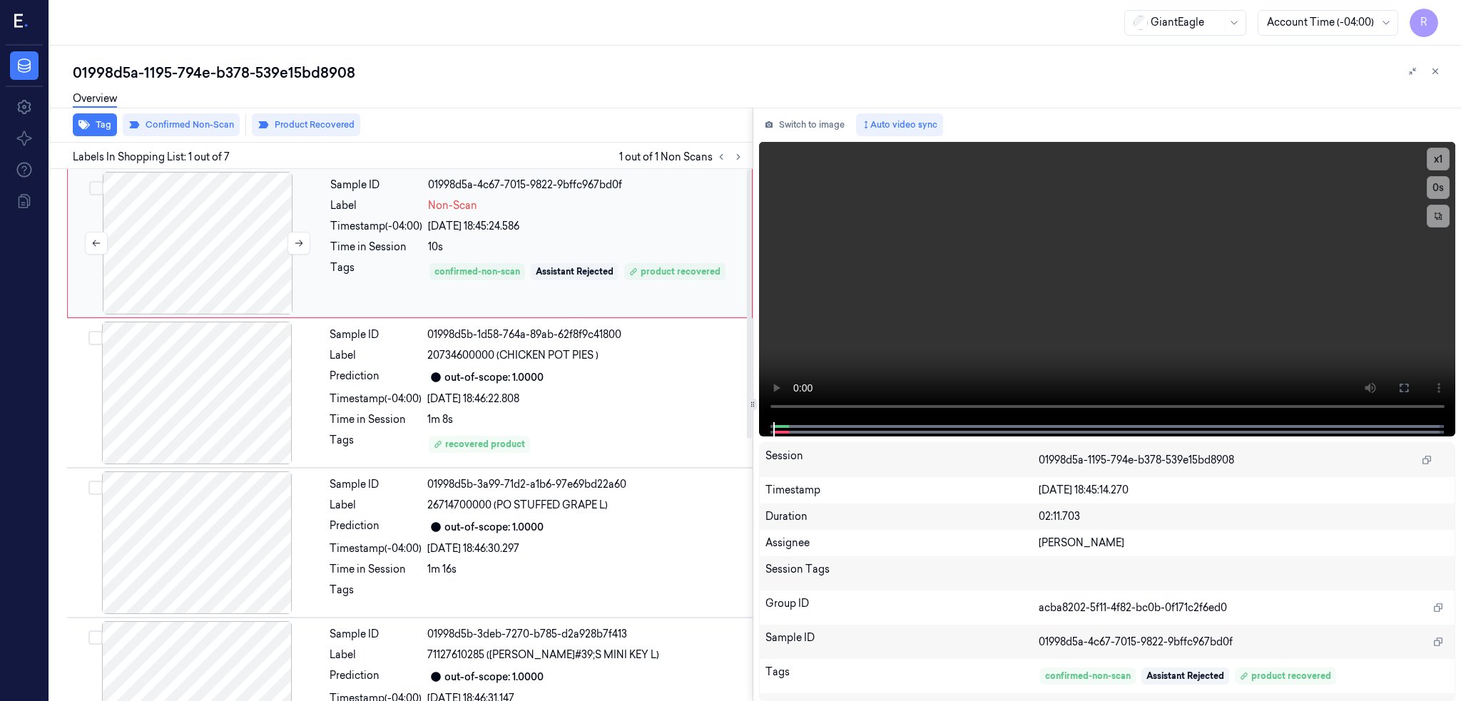
click at [129, 277] on div at bounding box center [198, 243] width 254 height 143
click at [1409, 386] on icon at bounding box center [1403, 387] width 11 height 11
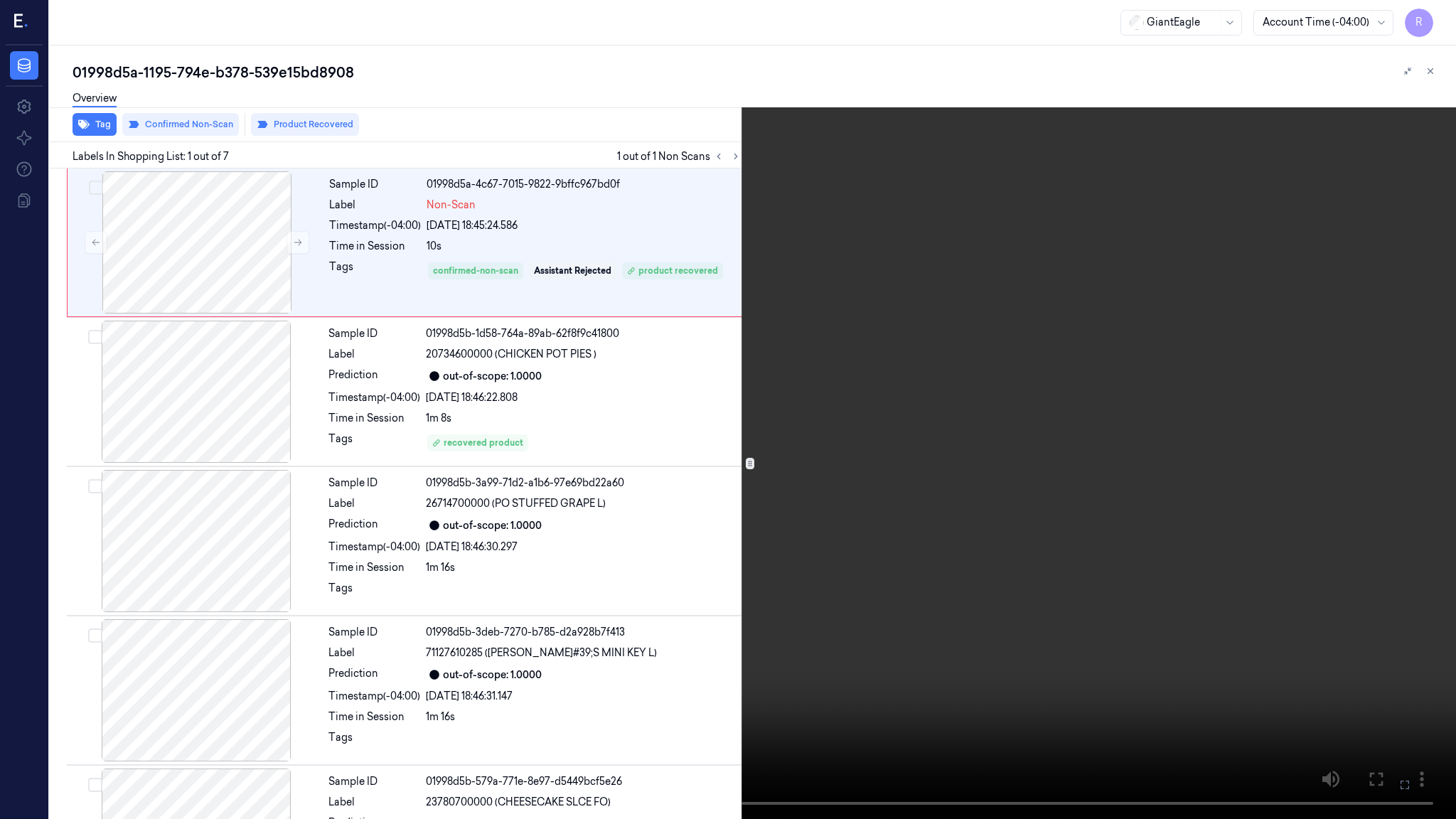
click at [631, 470] on video at bounding box center [728, 410] width 1456 height 819
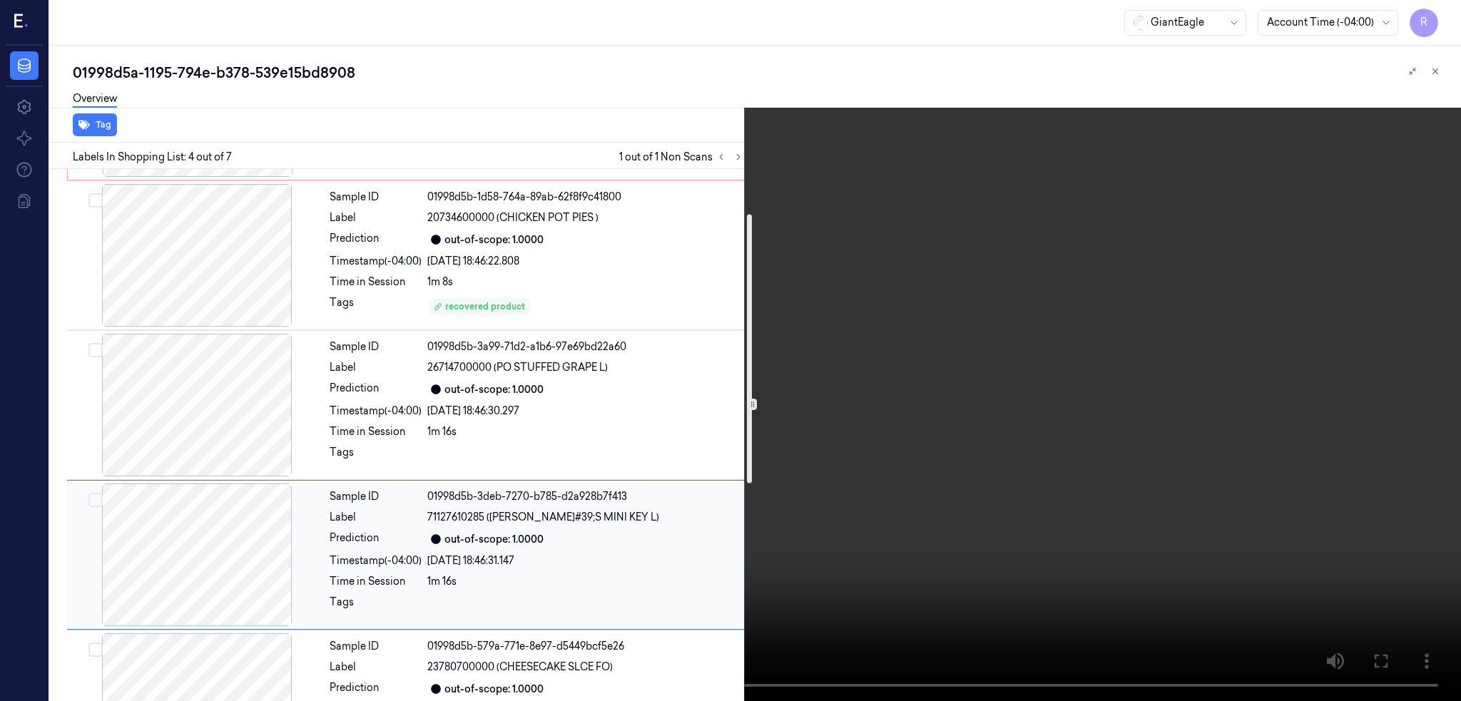
scroll to position [66, 0]
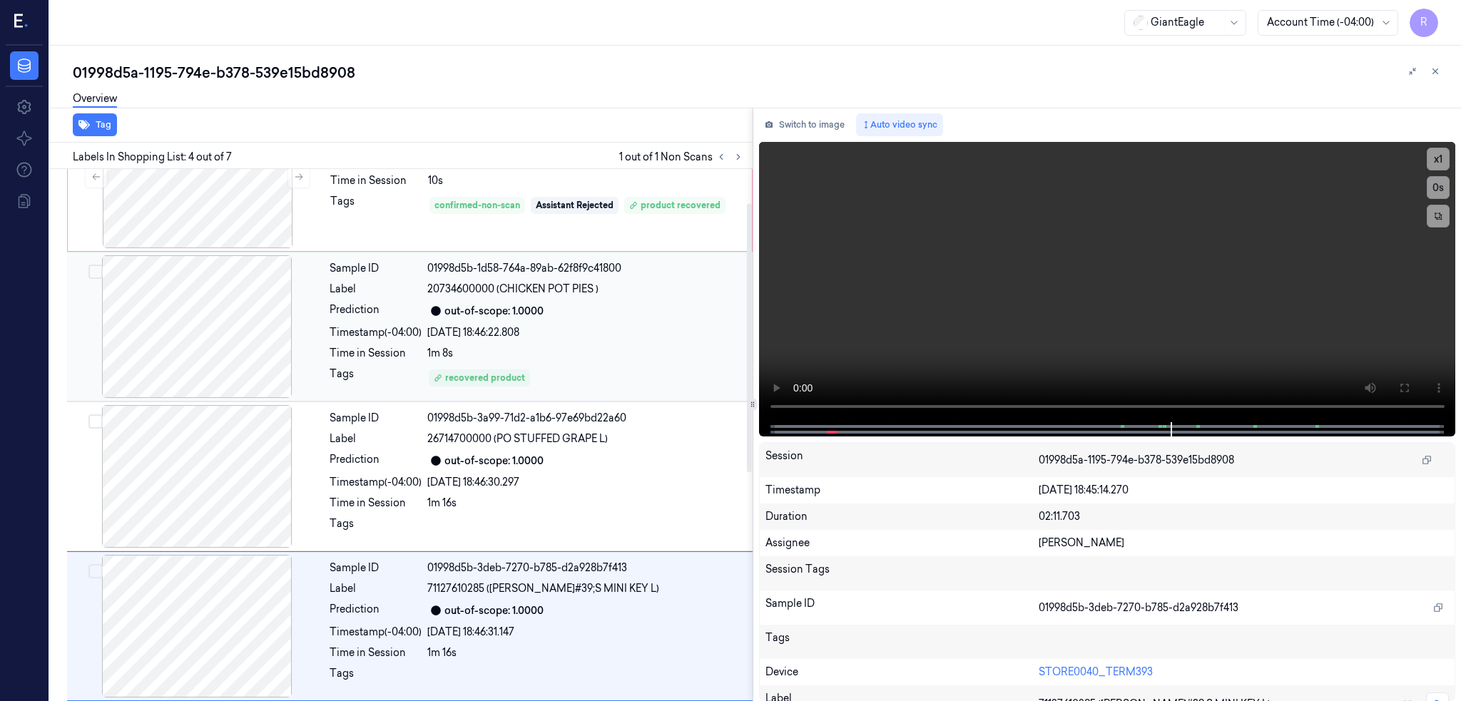
click at [229, 331] on div at bounding box center [197, 326] width 254 height 143
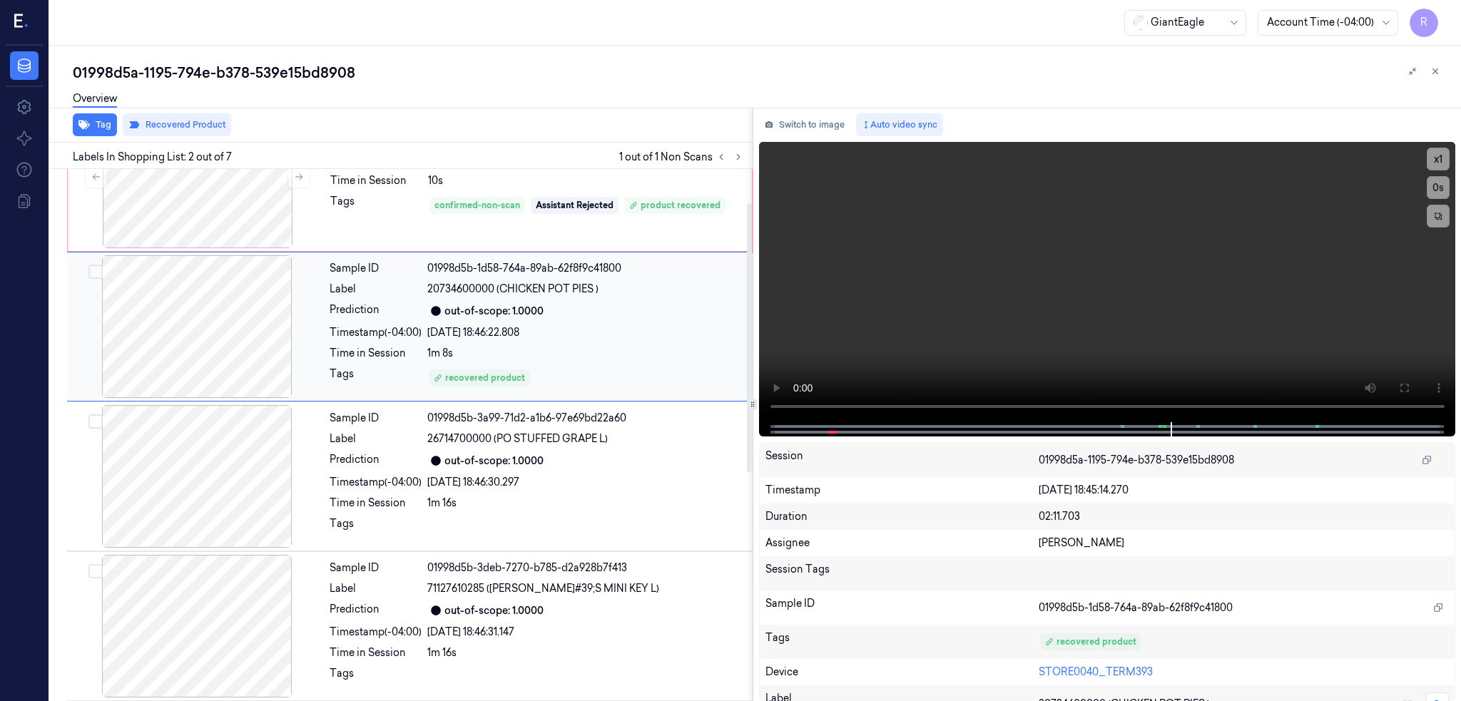
scroll to position [0, 0]
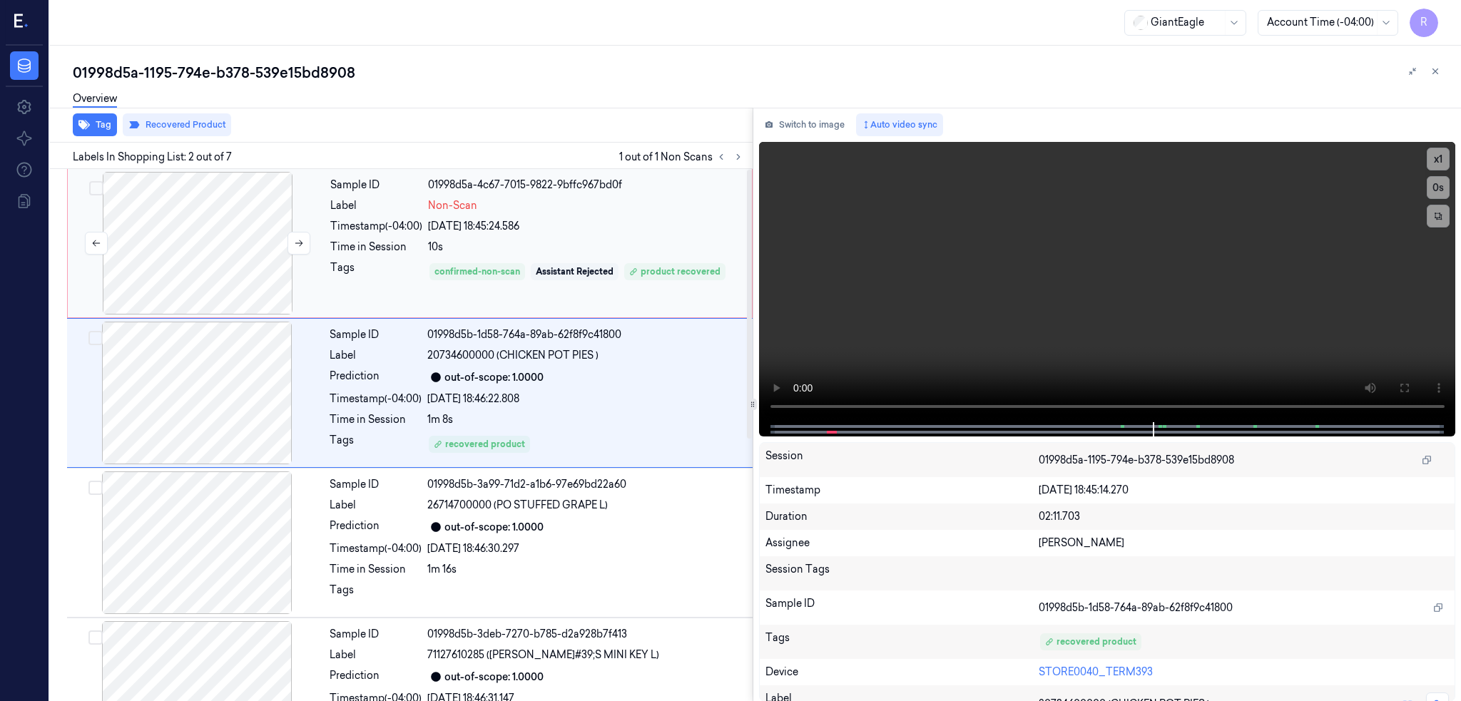
click at [166, 269] on div at bounding box center [198, 243] width 254 height 143
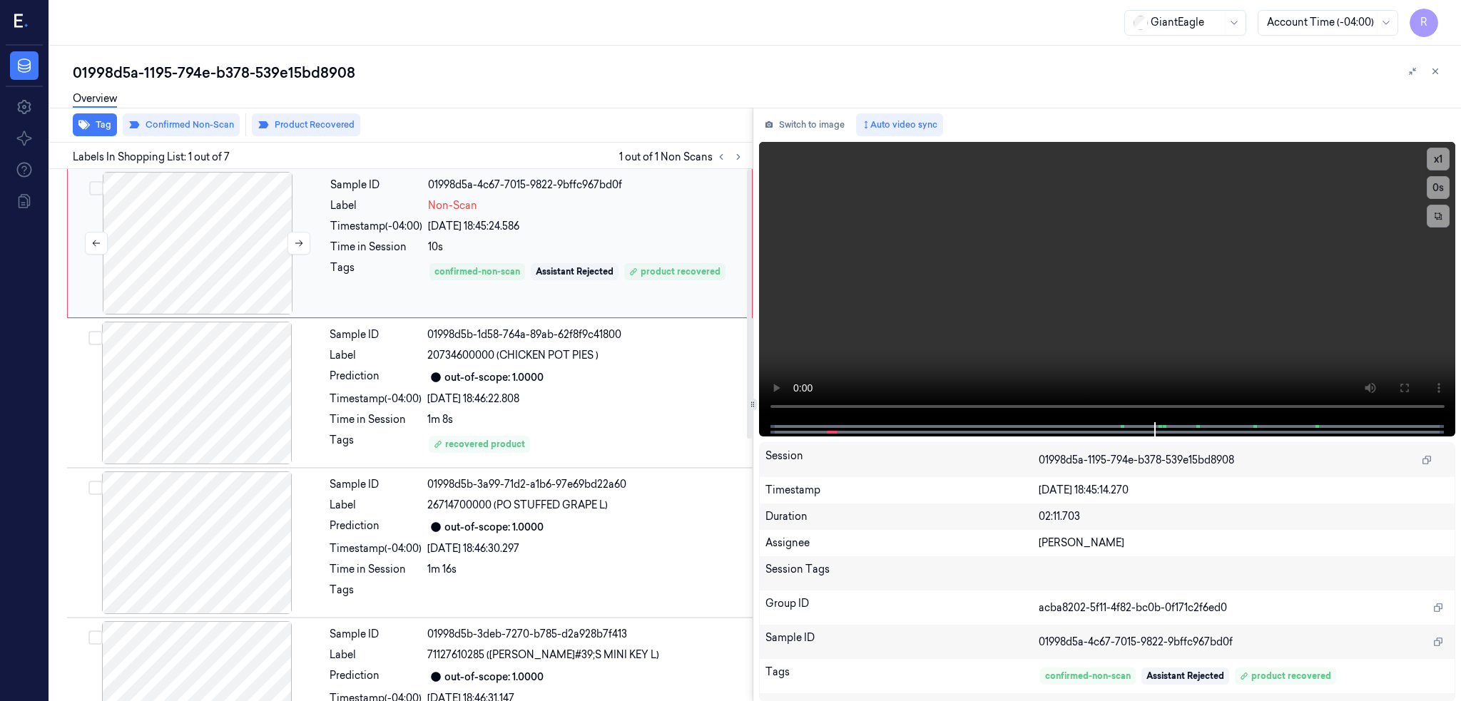
click at [201, 240] on div at bounding box center [198, 243] width 254 height 143
click at [211, 247] on div at bounding box center [198, 243] width 254 height 143
click at [178, 221] on div at bounding box center [198, 243] width 254 height 143
click at [207, 256] on div at bounding box center [198, 243] width 254 height 143
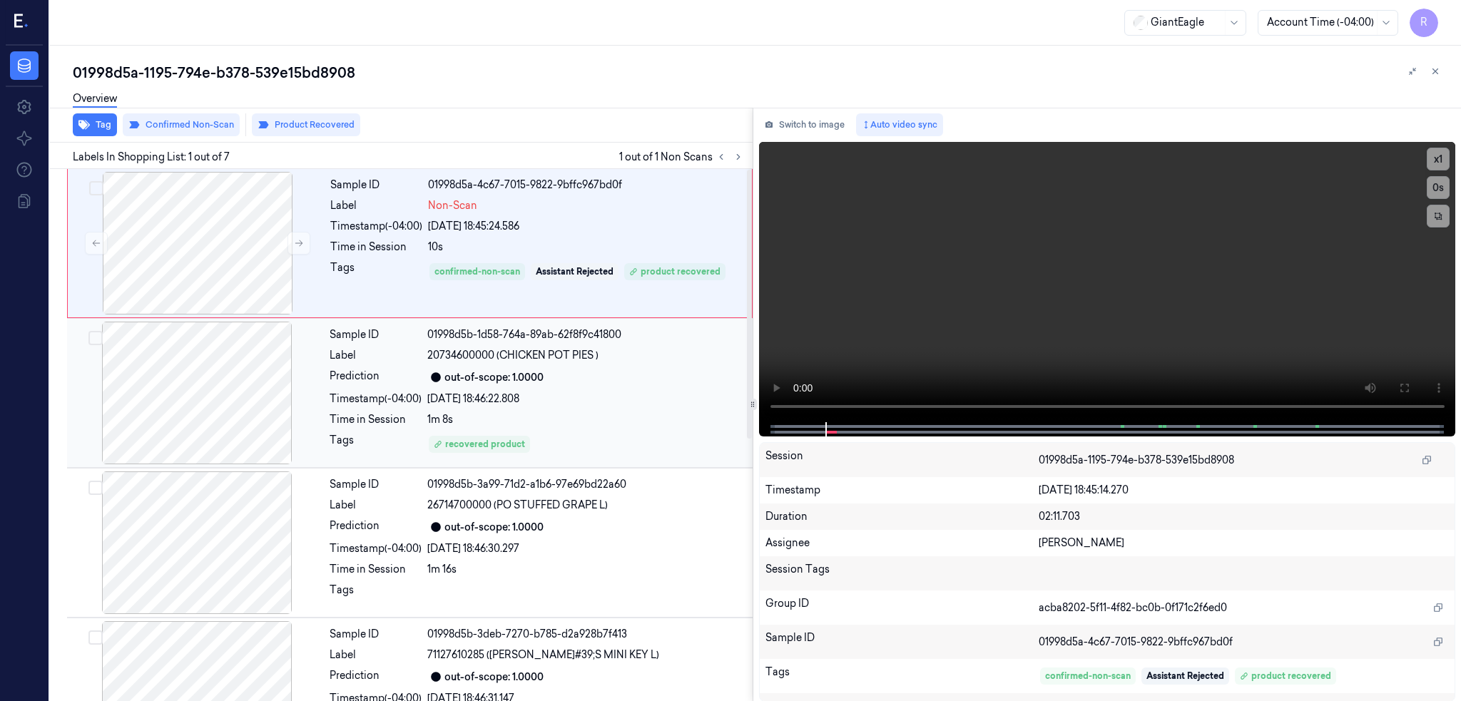
click at [196, 386] on div at bounding box center [197, 393] width 254 height 143
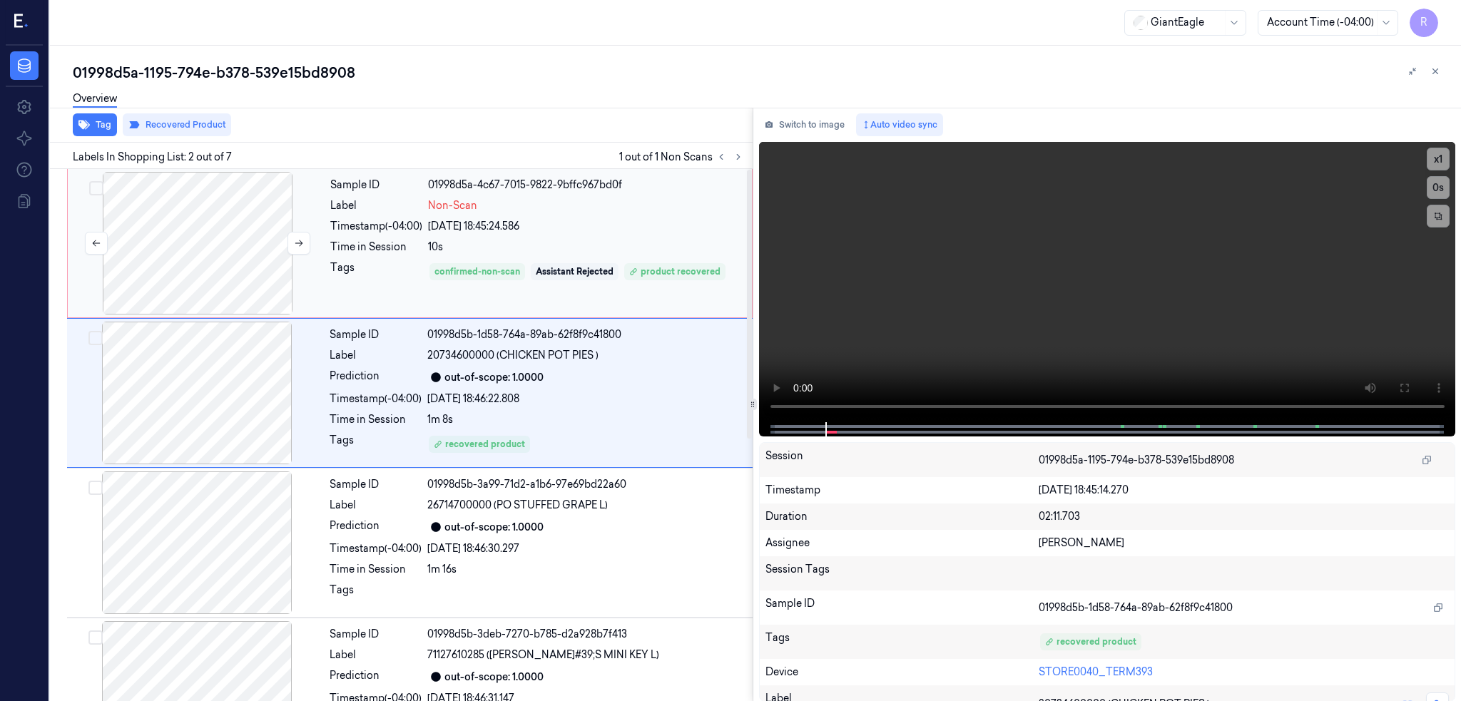
click at [208, 233] on div at bounding box center [198, 243] width 254 height 143
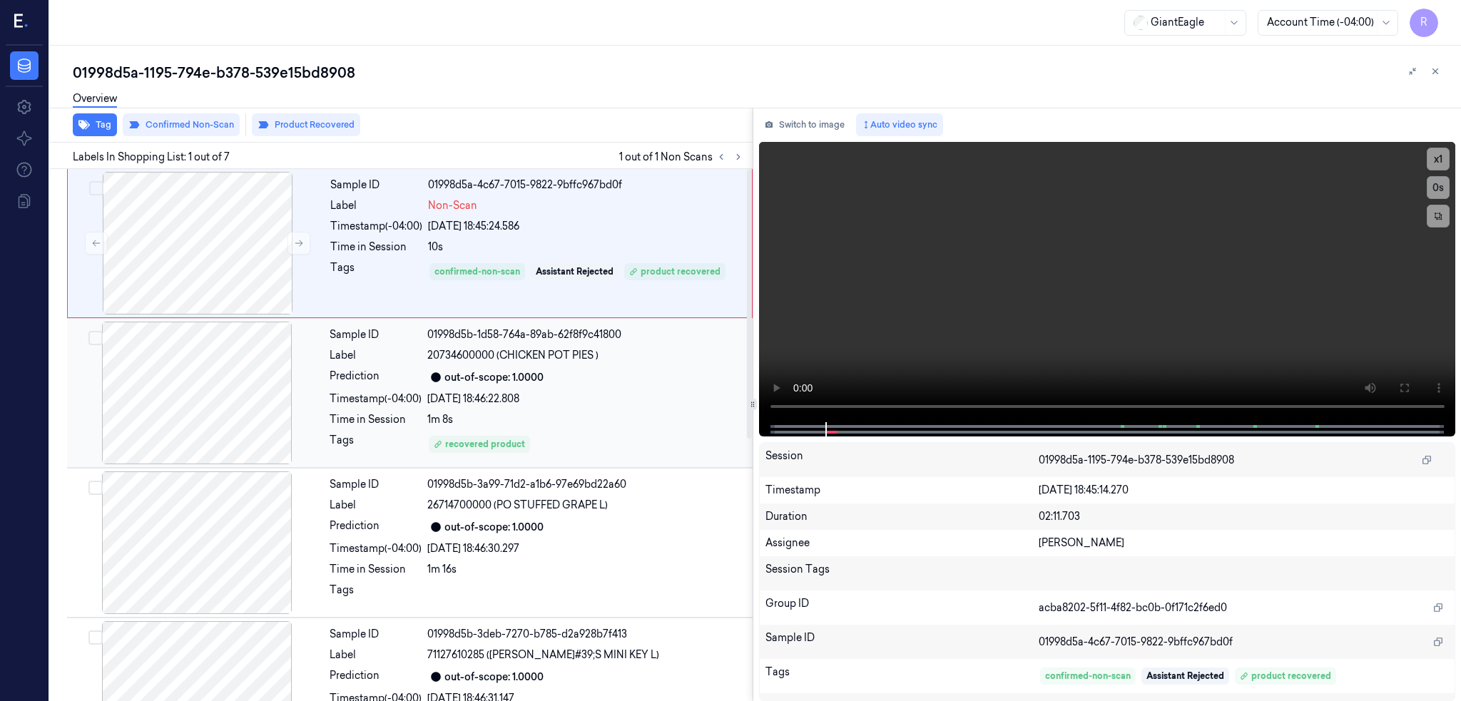
click at [215, 414] on div at bounding box center [197, 393] width 254 height 143
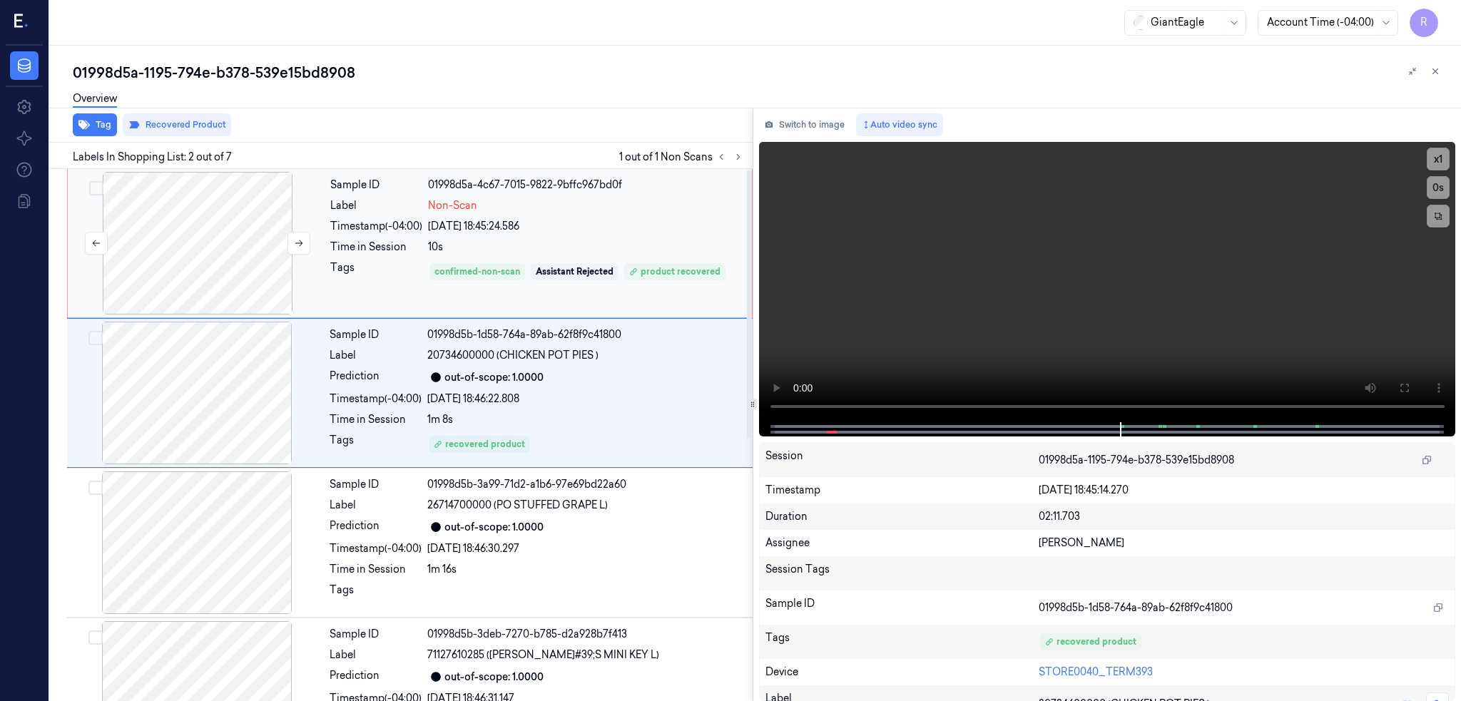
click at [192, 274] on div at bounding box center [198, 243] width 254 height 143
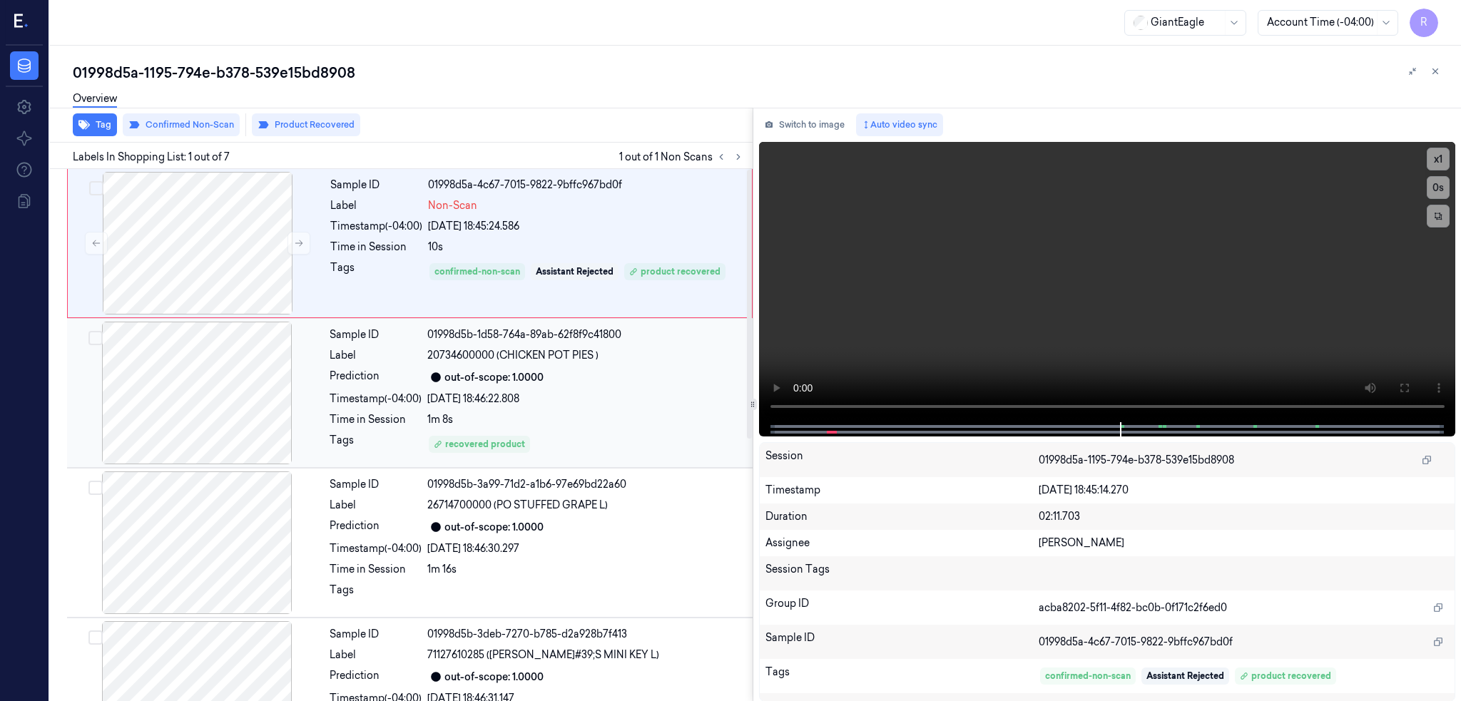
click at [213, 418] on div at bounding box center [197, 393] width 254 height 143
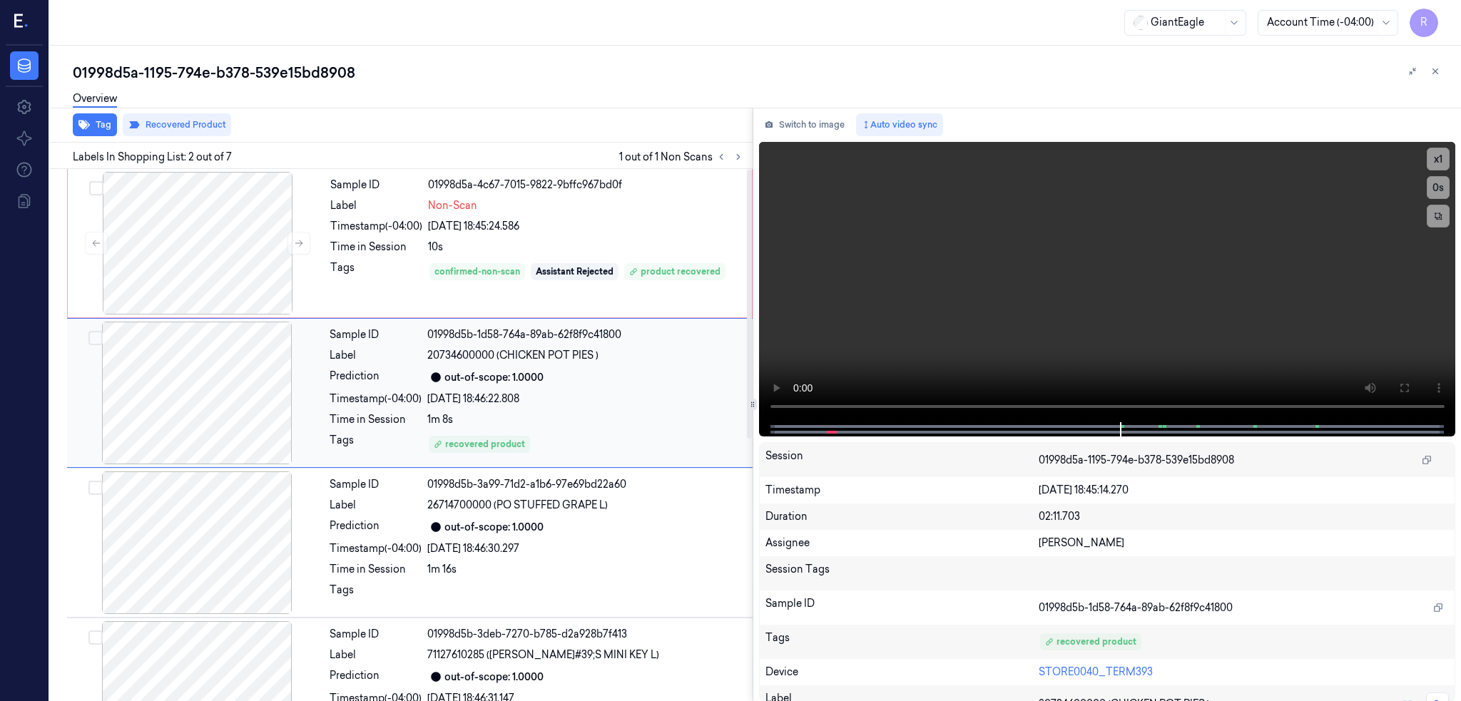
click at [213, 418] on div at bounding box center [197, 393] width 254 height 143
click at [200, 391] on div at bounding box center [197, 393] width 254 height 143
click at [200, 393] on div at bounding box center [197, 393] width 254 height 143
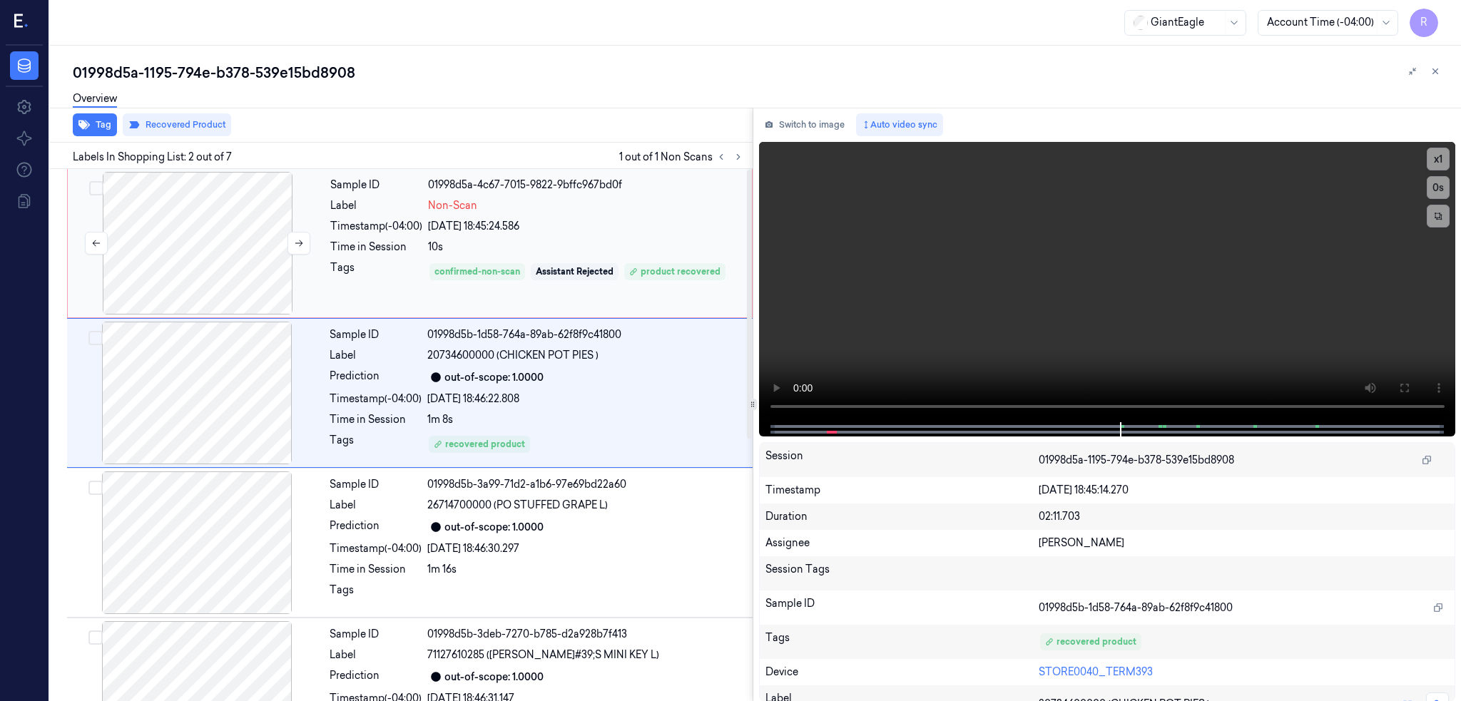
click at [197, 248] on div at bounding box center [198, 243] width 254 height 143
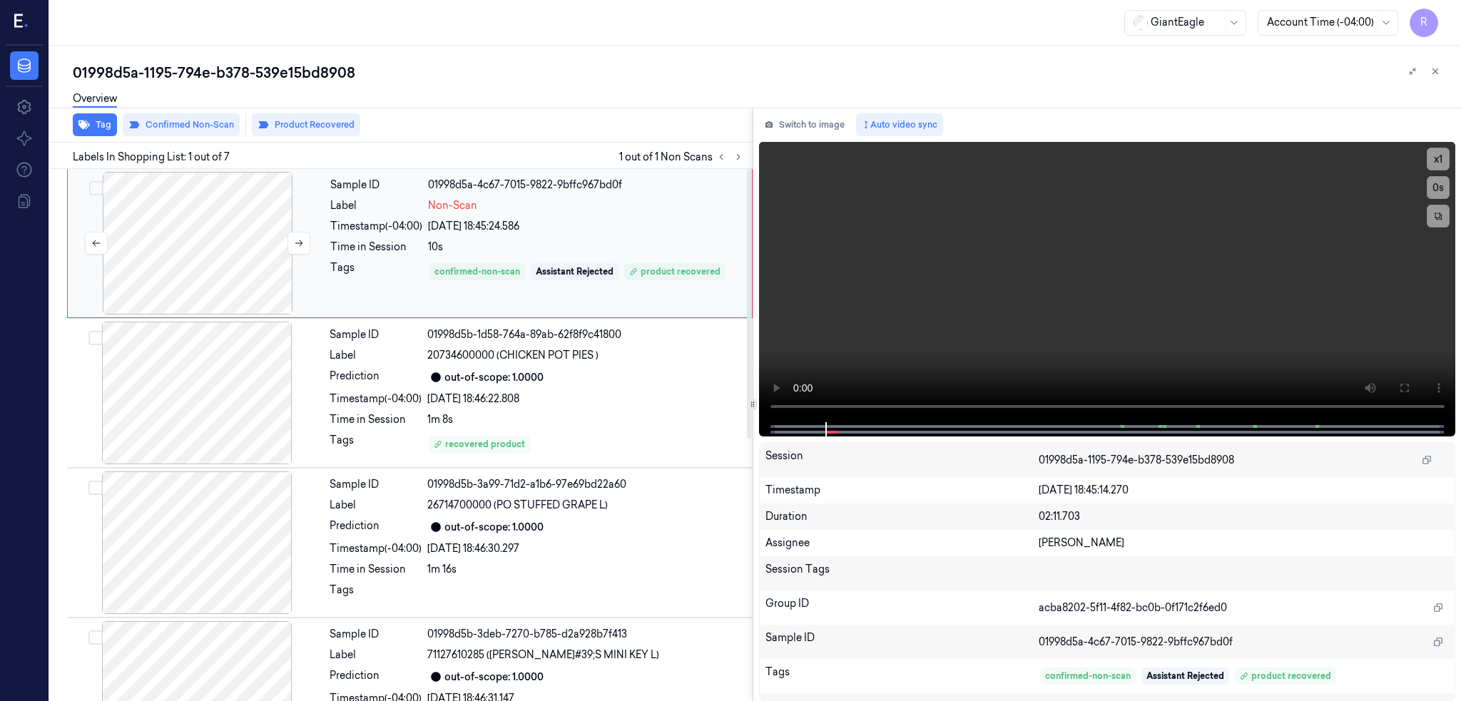
click at [220, 255] on div at bounding box center [198, 243] width 254 height 143
click at [193, 283] on div at bounding box center [198, 243] width 254 height 143
click at [215, 387] on div at bounding box center [197, 393] width 254 height 143
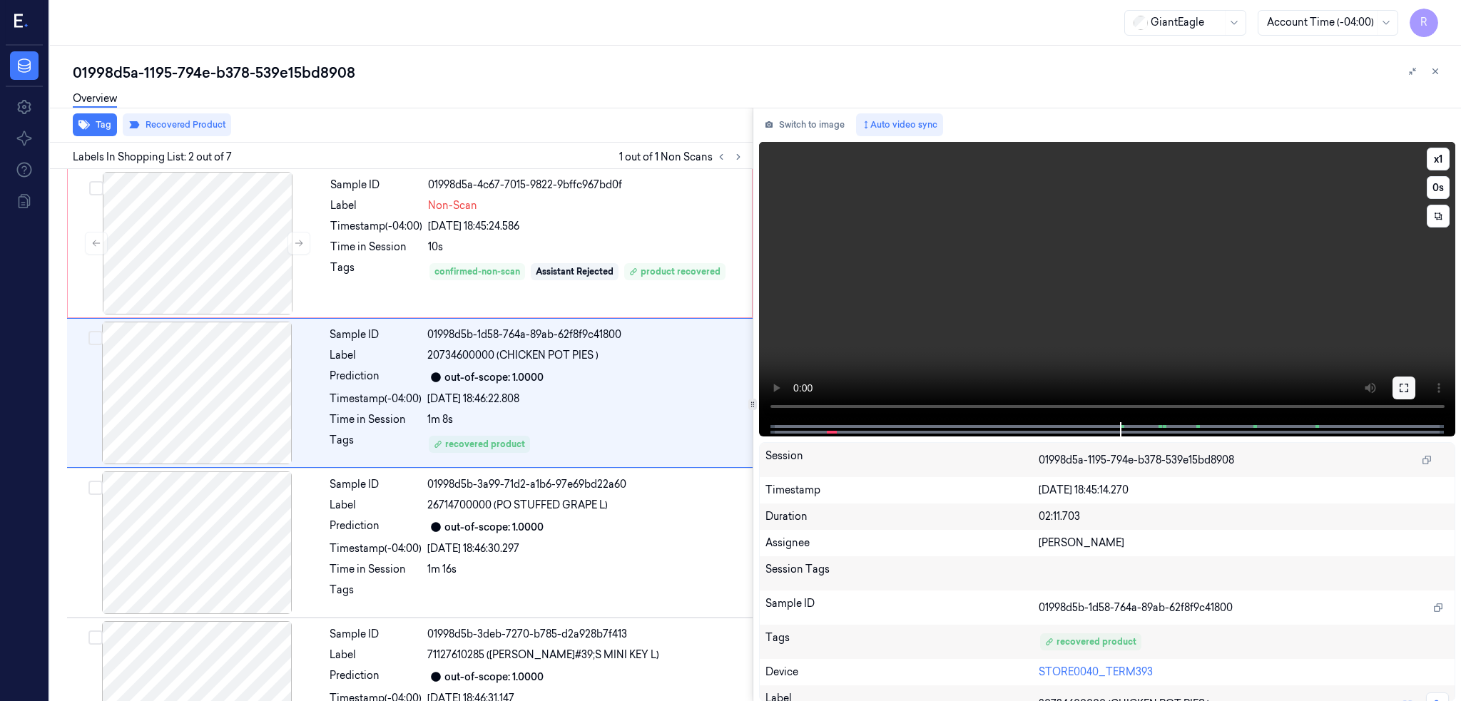
click at [1408, 384] on icon at bounding box center [1403, 388] width 9 height 9
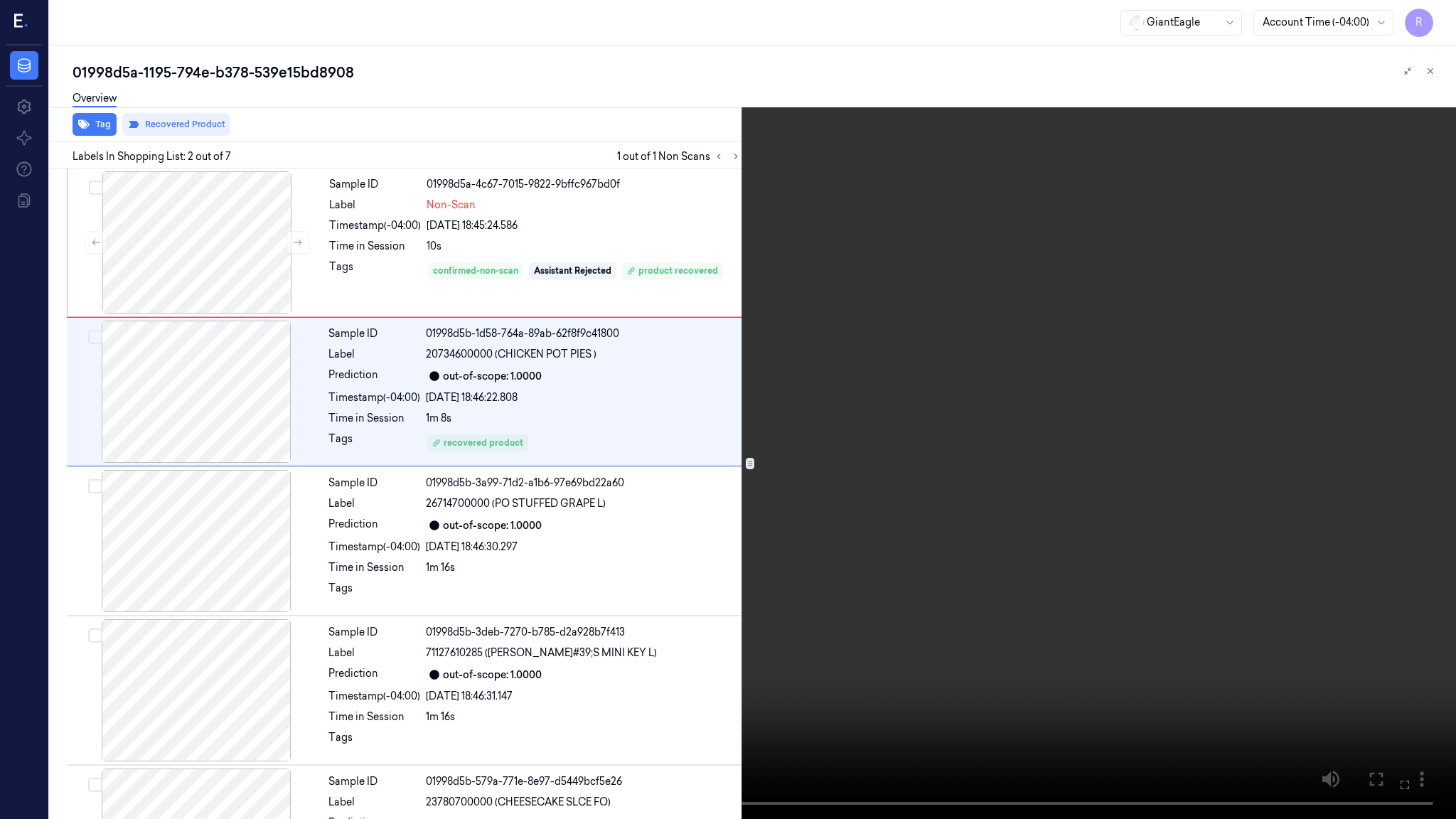
click at [526, 618] on video at bounding box center [728, 410] width 1456 height 819
click at [632, 484] on video at bounding box center [728, 410] width 1456 height 819
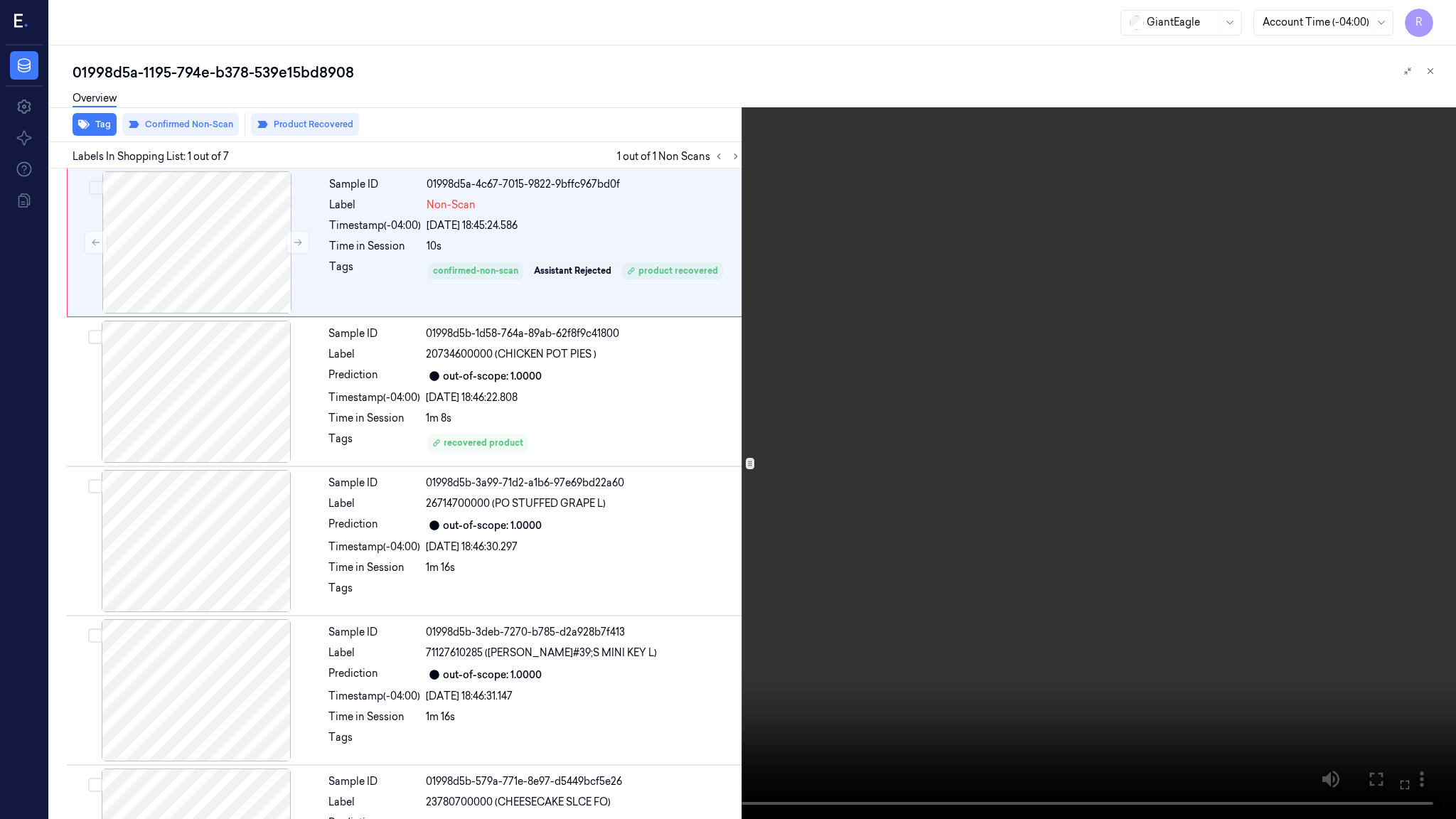
click at [930, 596] on video at bounding box center [728, 410] width 1456 height 819
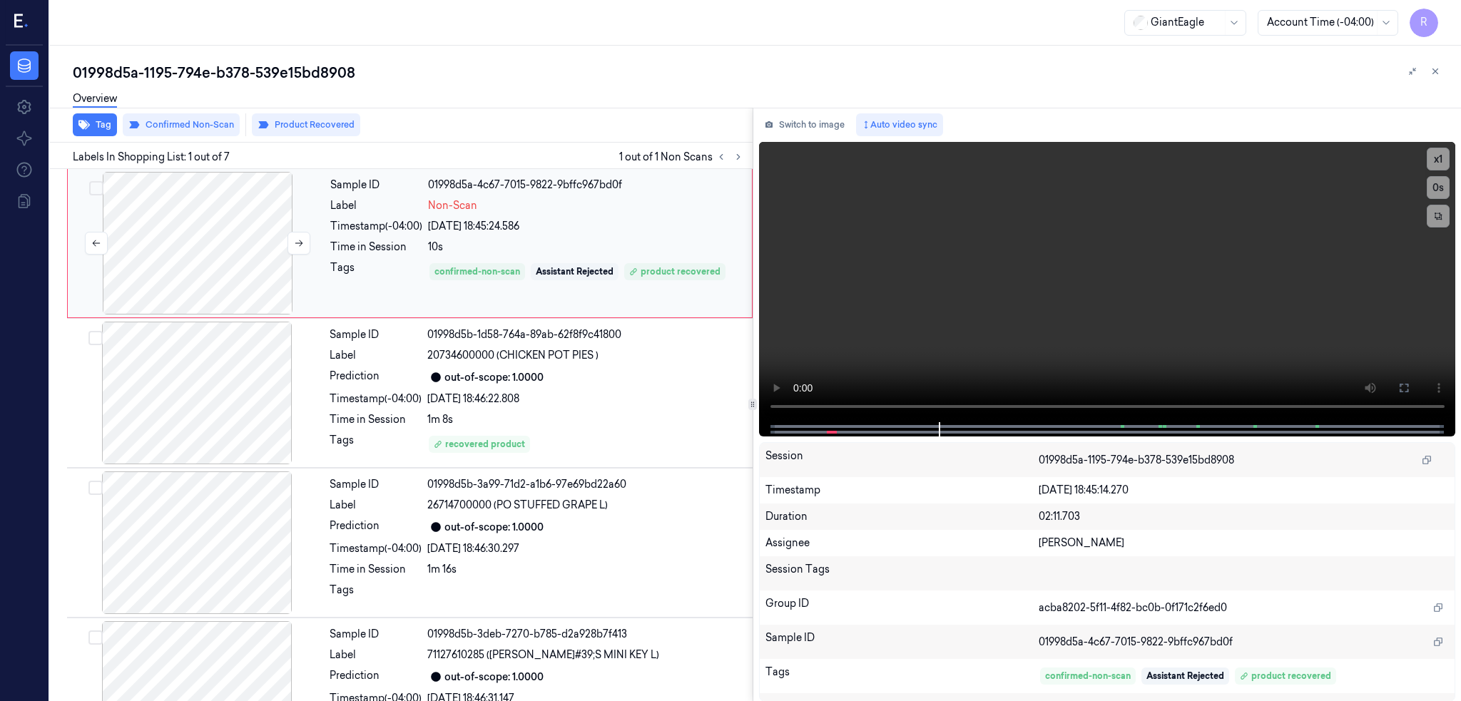
click at [166, 286] on div at bounding box center [198, 243] width 254 height 143
click at [190, 421] on div at bounding box center [197, 393] width 254 height 143
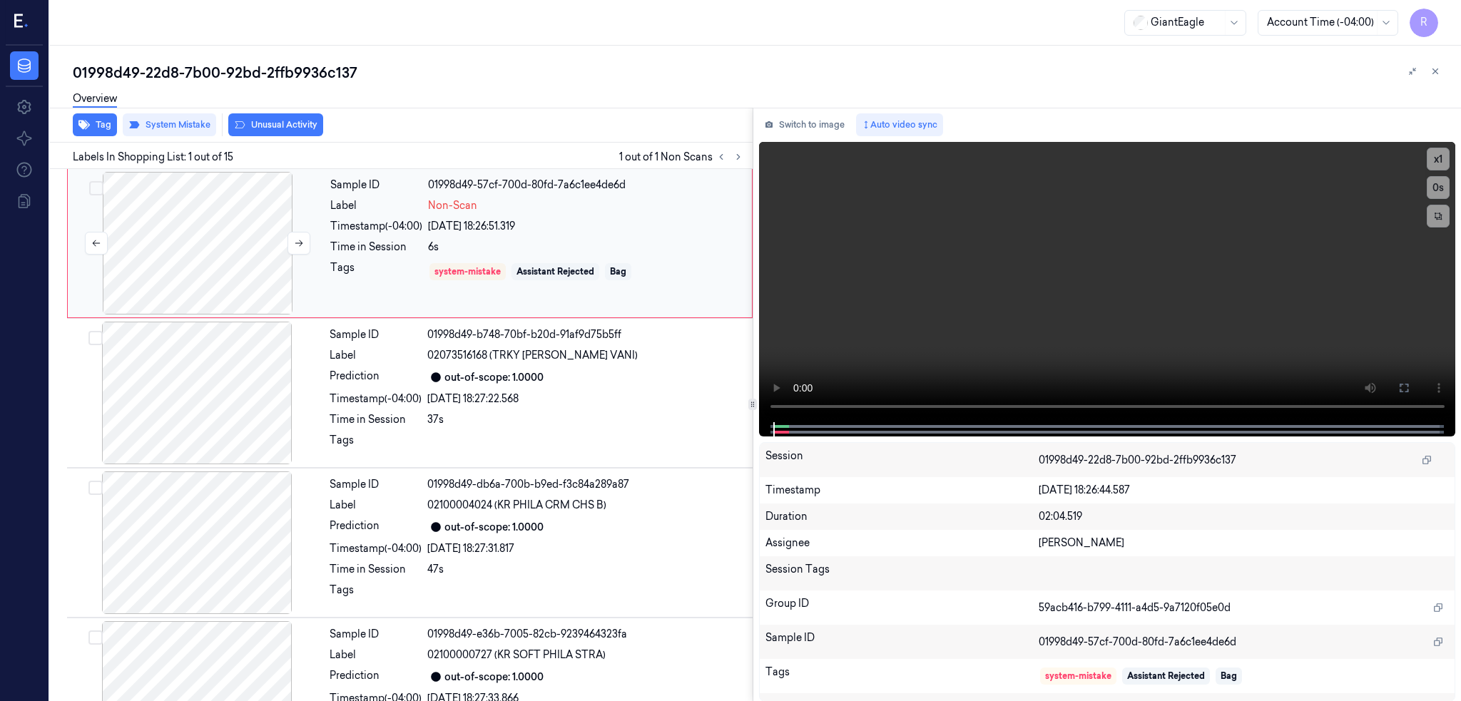
click at [215, 280] on div at bounding box center [198, 243] width 254 height 143
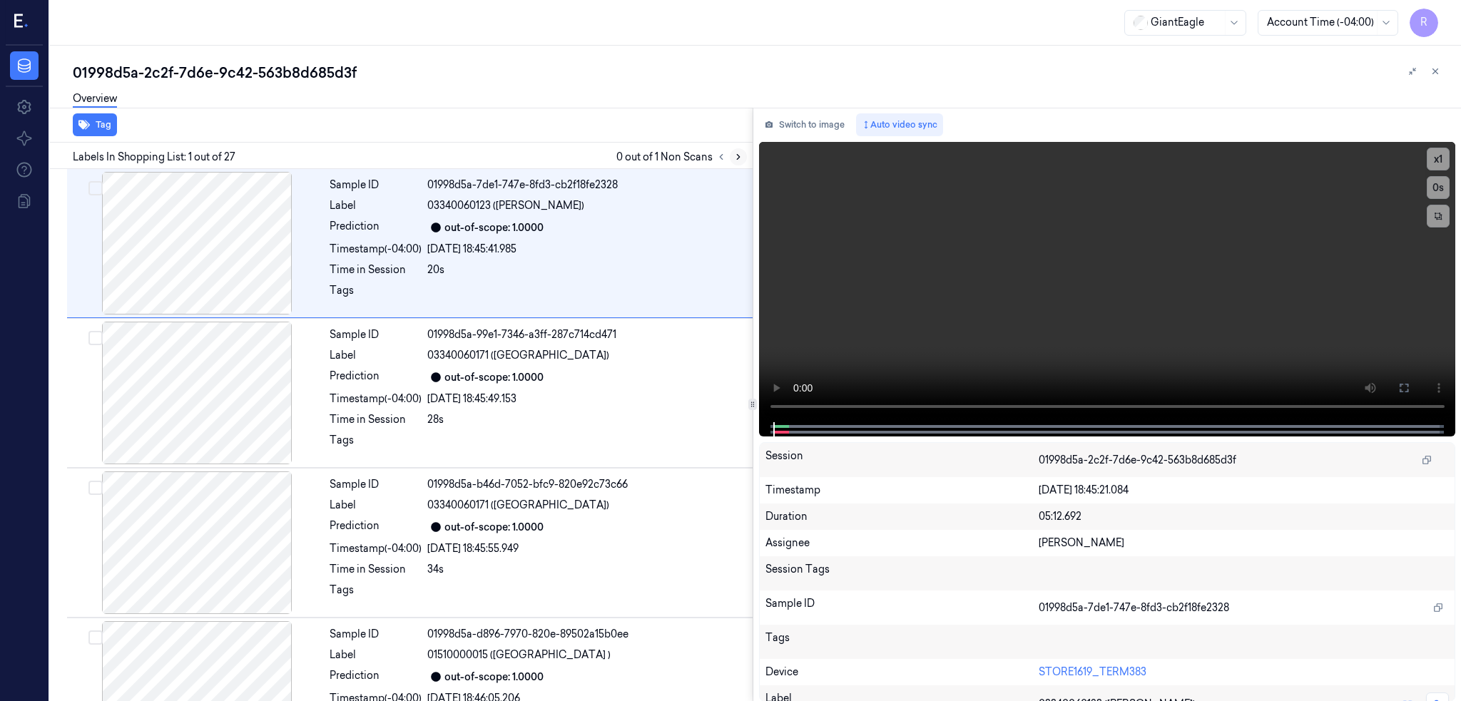
click at [743, 155] on icon at bounding box center [738, 157] width 10 height 10
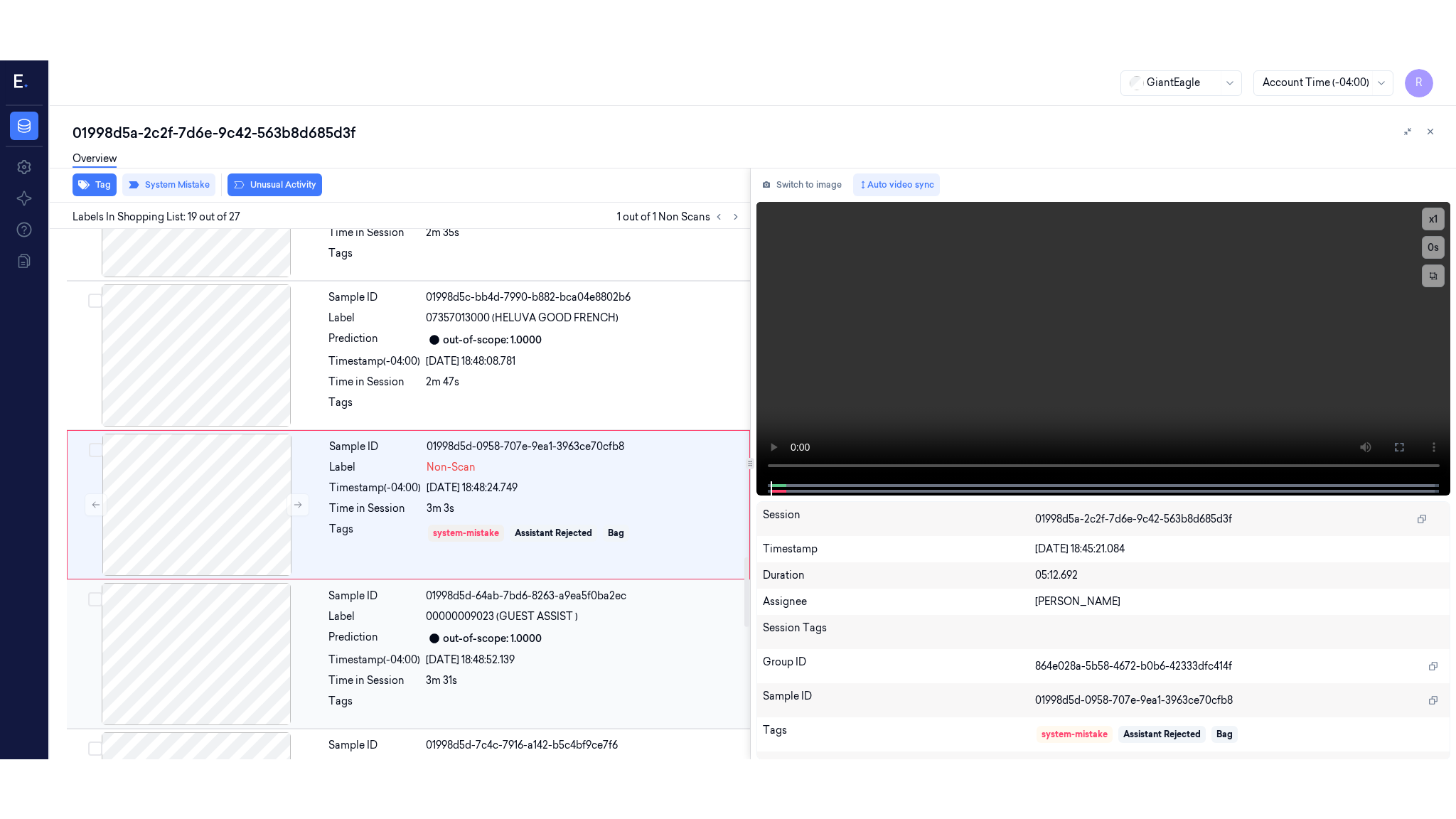
scroll to position [2496, 0]
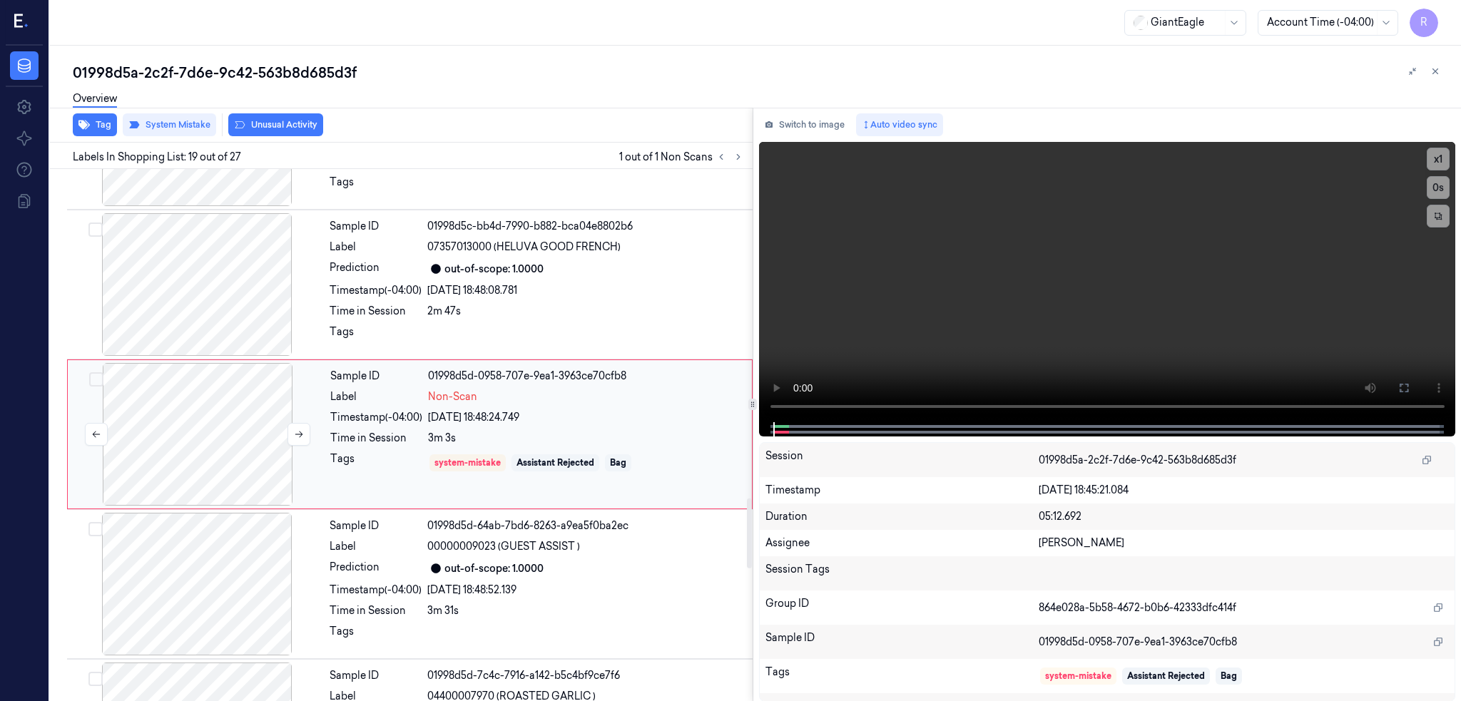
click at [205, 442] on div at bounding box center [198, 434] width 254 height 143
click at [150, 451] on div at bounding box center [198, 434] width 254 height 143
click at [1415, 379] on button at bounding box center [1403, 388] width 23 height 23
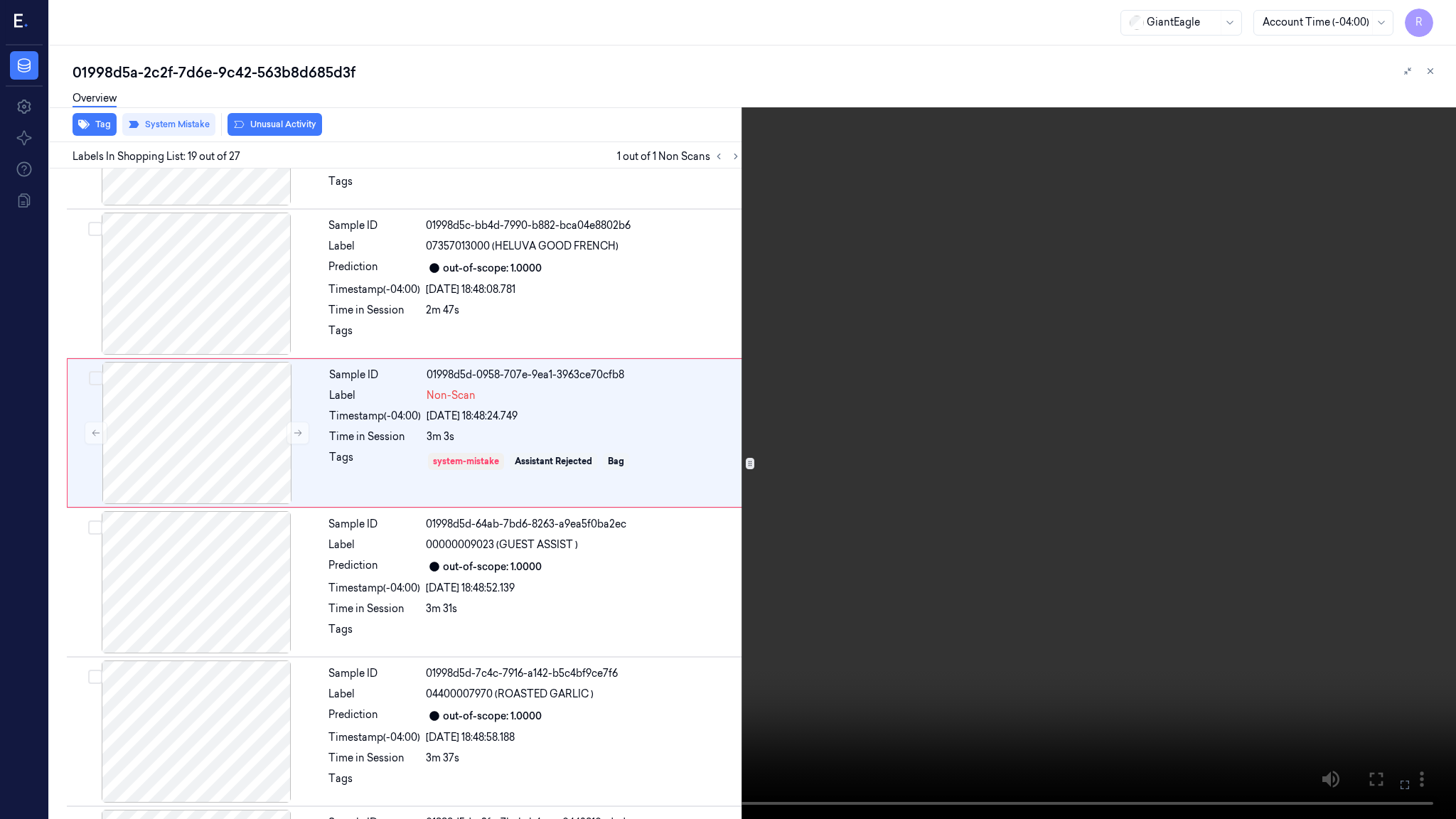
click at [987, 501] on video at bounding box center [728, 410] width 1456 height 819
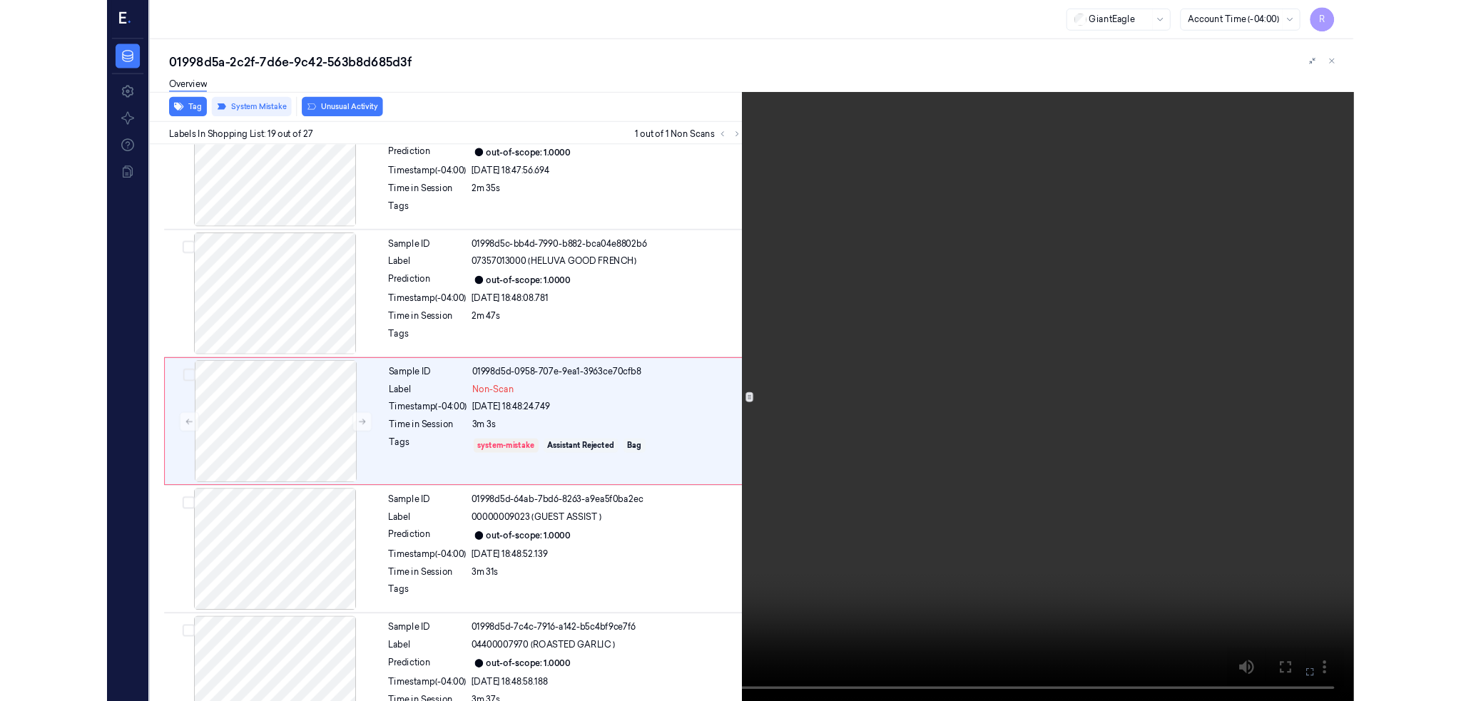
scroll to position [2445, 0]
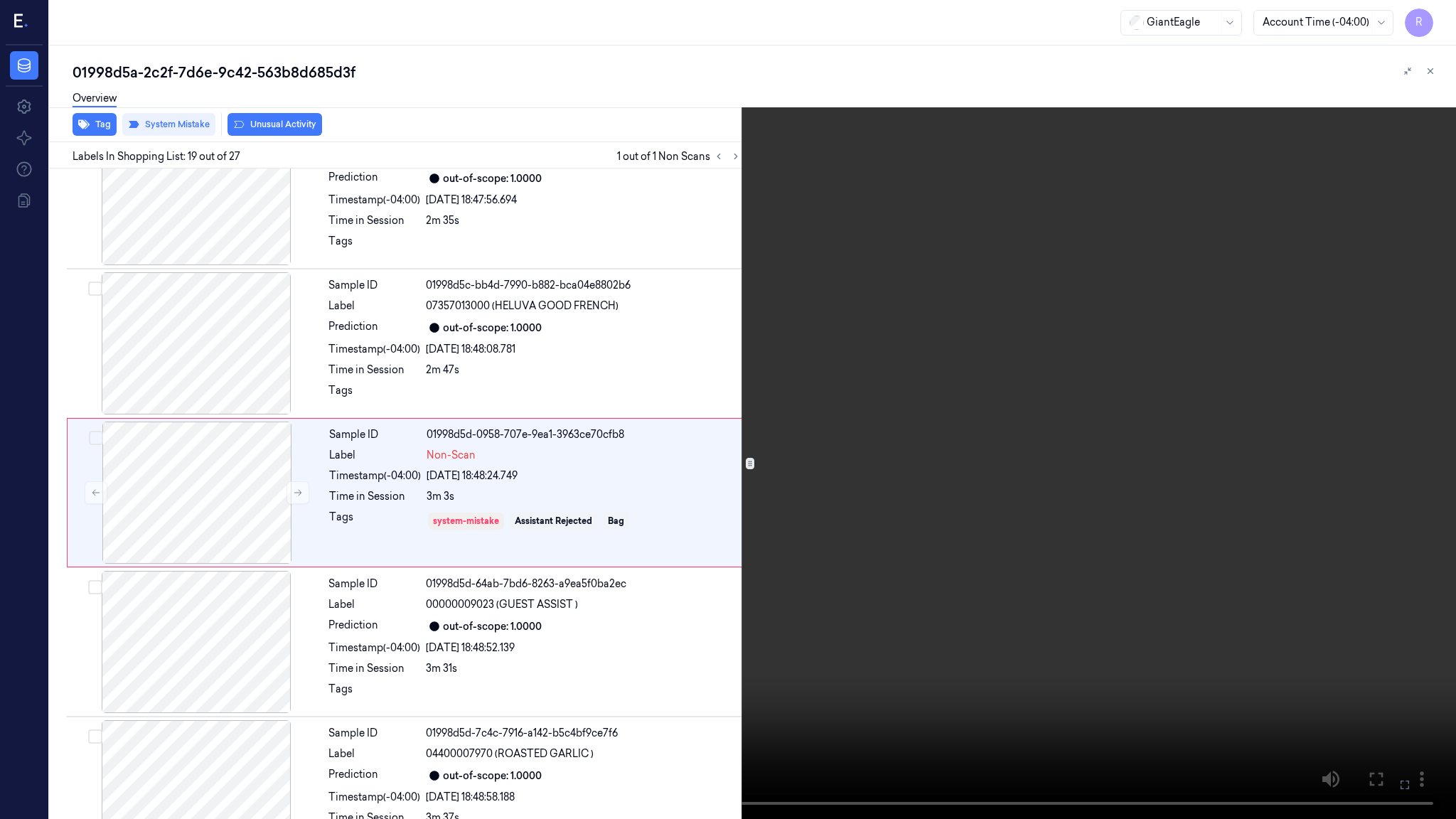
click at [987, 501] on video at bounding box center [728, 410] width 1456 height 819
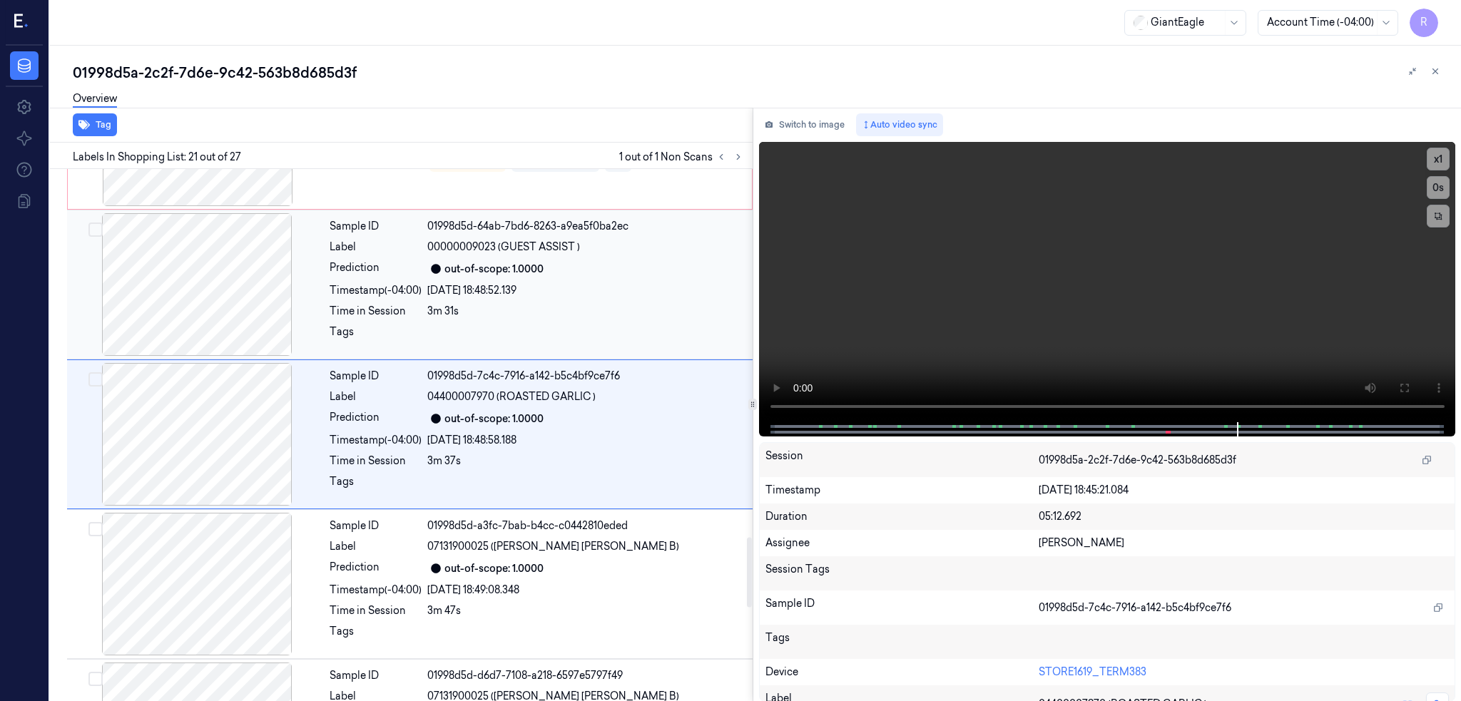
click at [170, 287] on div at bounding box center [197, 284] width 254 height 143
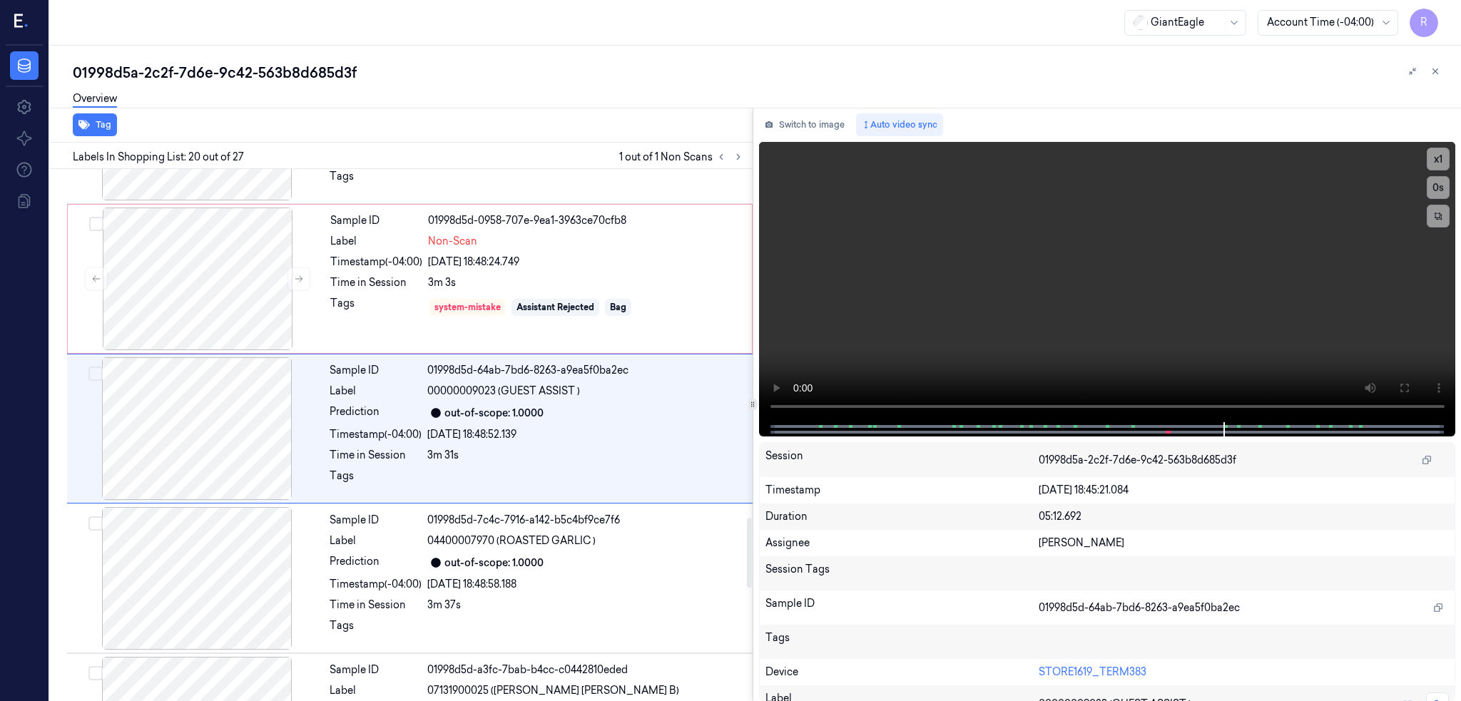
scroll to position [2654, 0]
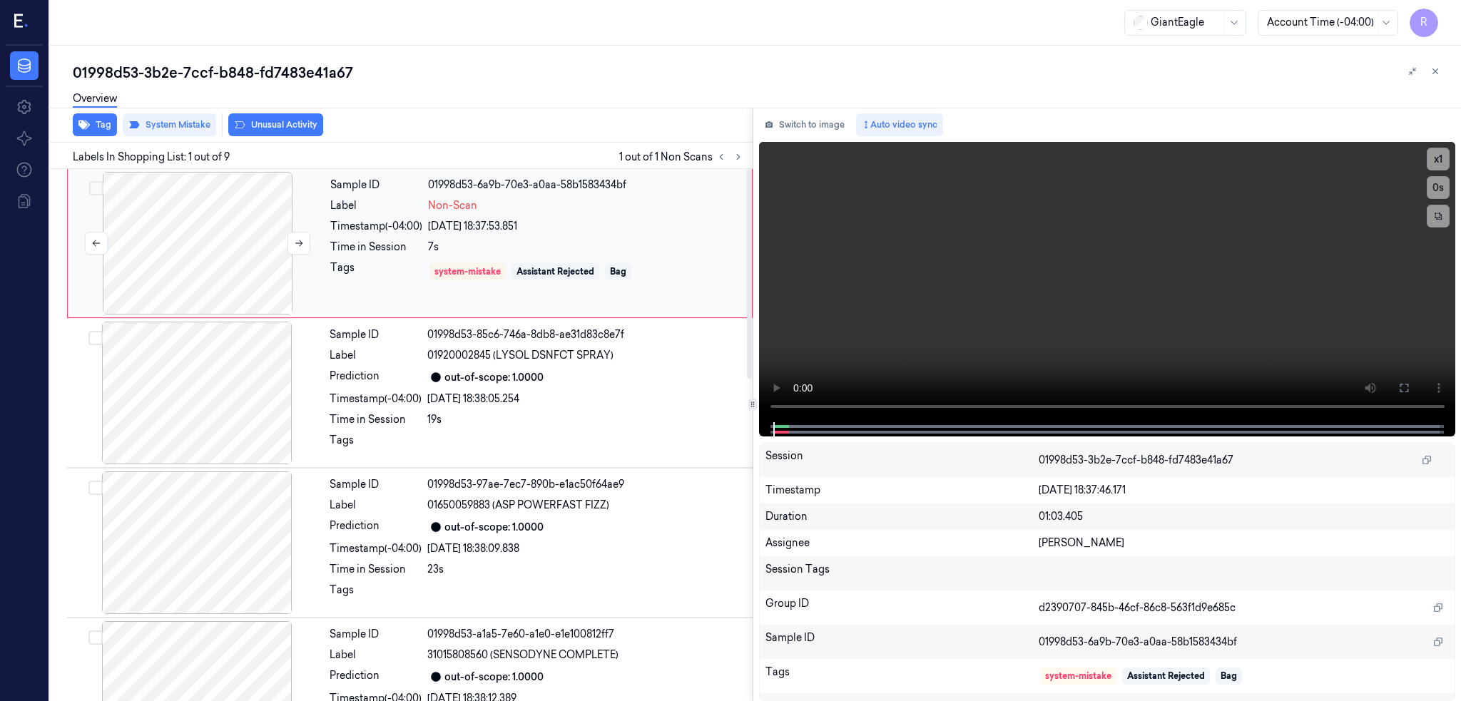
click at [243, 245] on div at bounding box center [198, 243] width 254 height 143
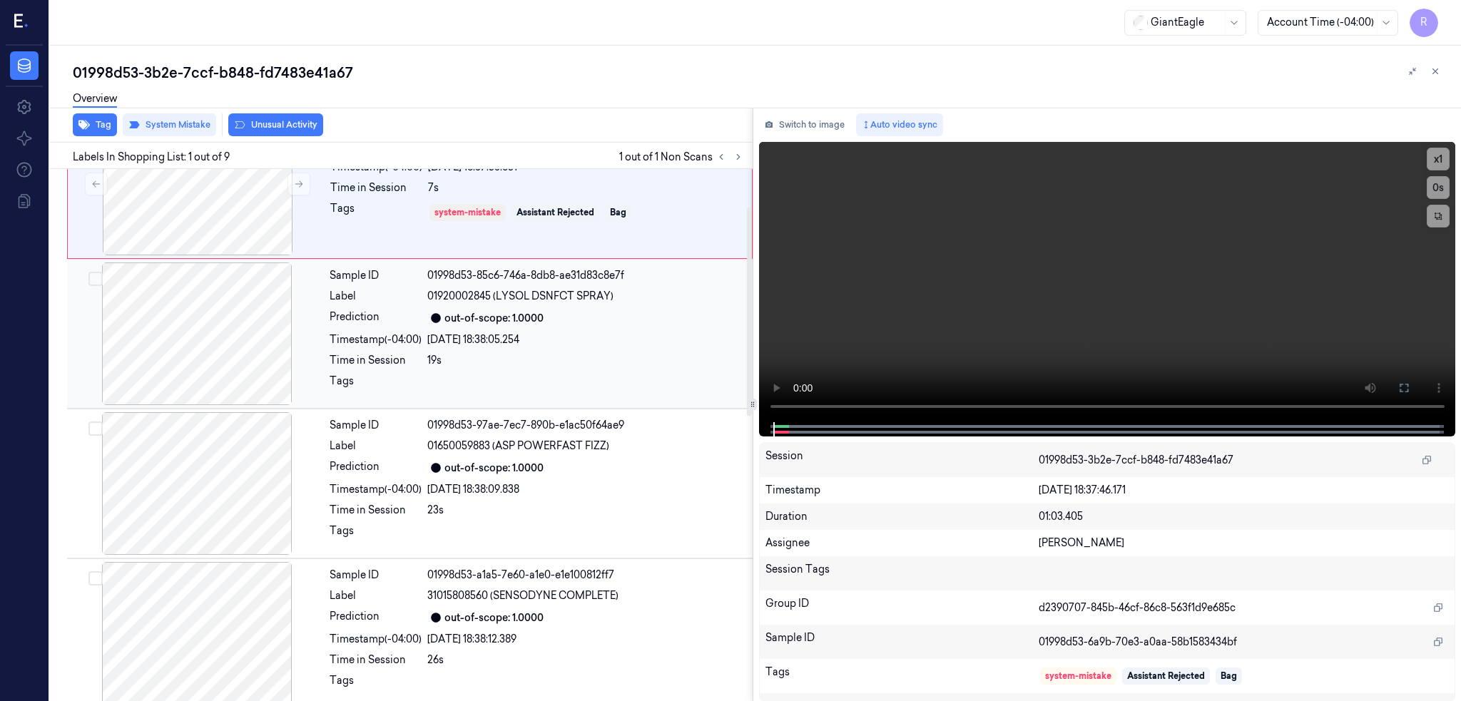
scroll to position [95, 0]
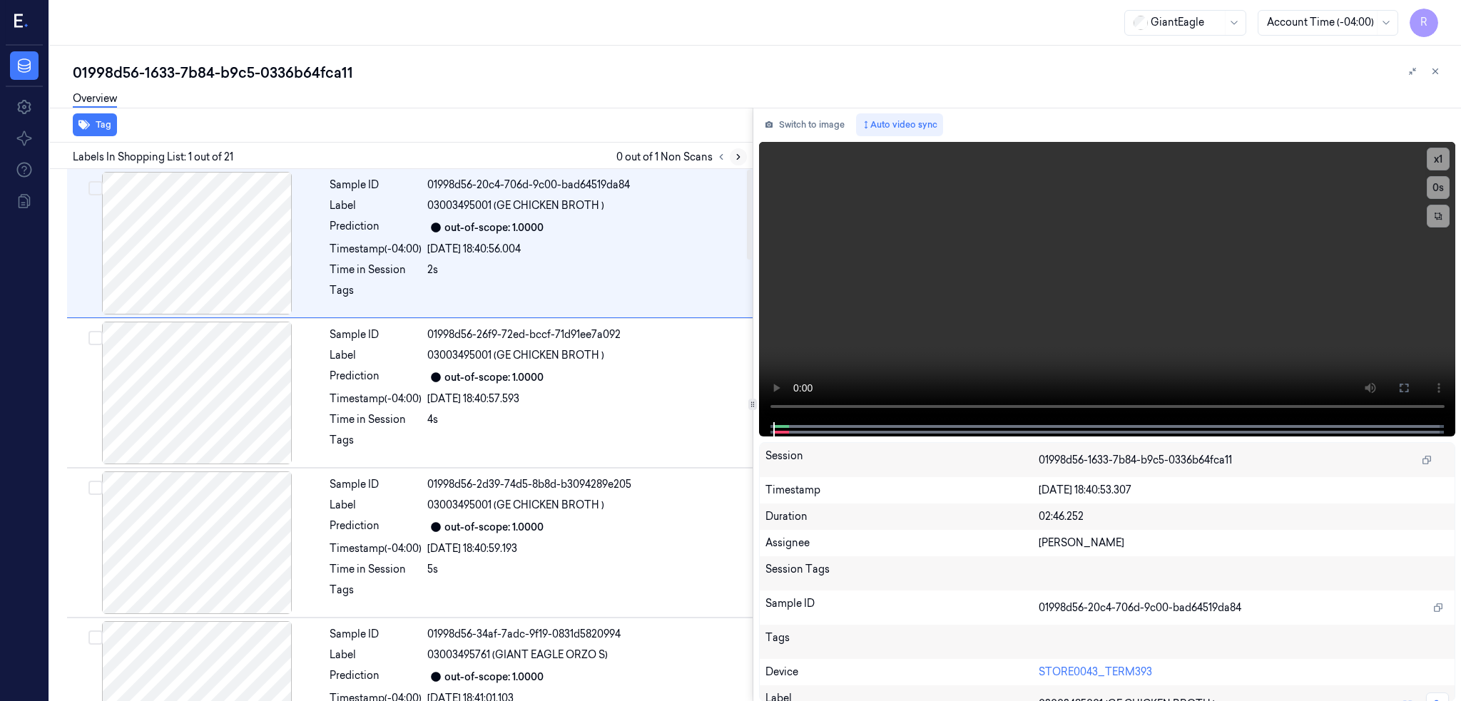
click at [743, 154] on icon at bounding box center [738, 157] width 10 height 10
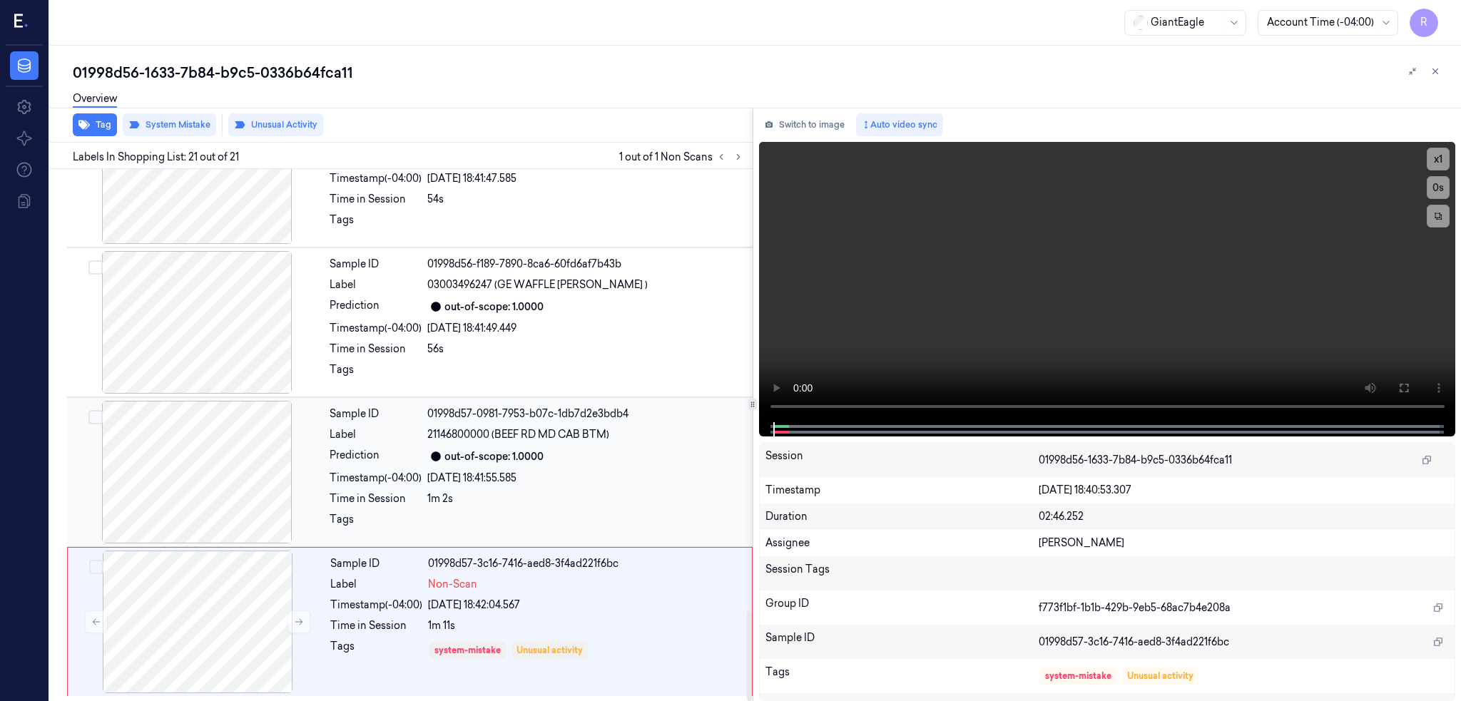
scroll to position [2618, 0]
click at [200, 608] on div at bounding box center [198, 622] width 254 height 143
click at [170, 449] on div at bounding box center [197, 472] width 254 height 143
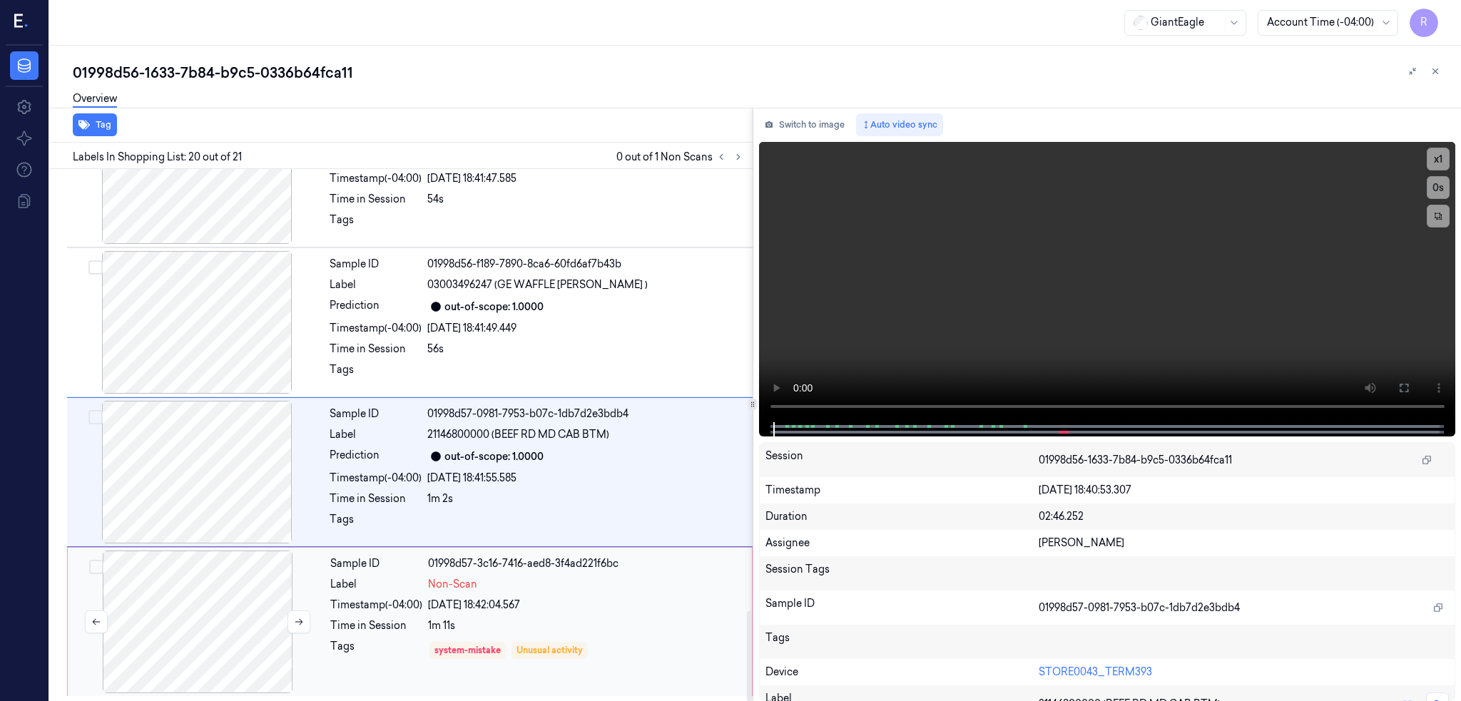
click at [261, 590] on div at bounding box center [198, 622] width 254 height 143
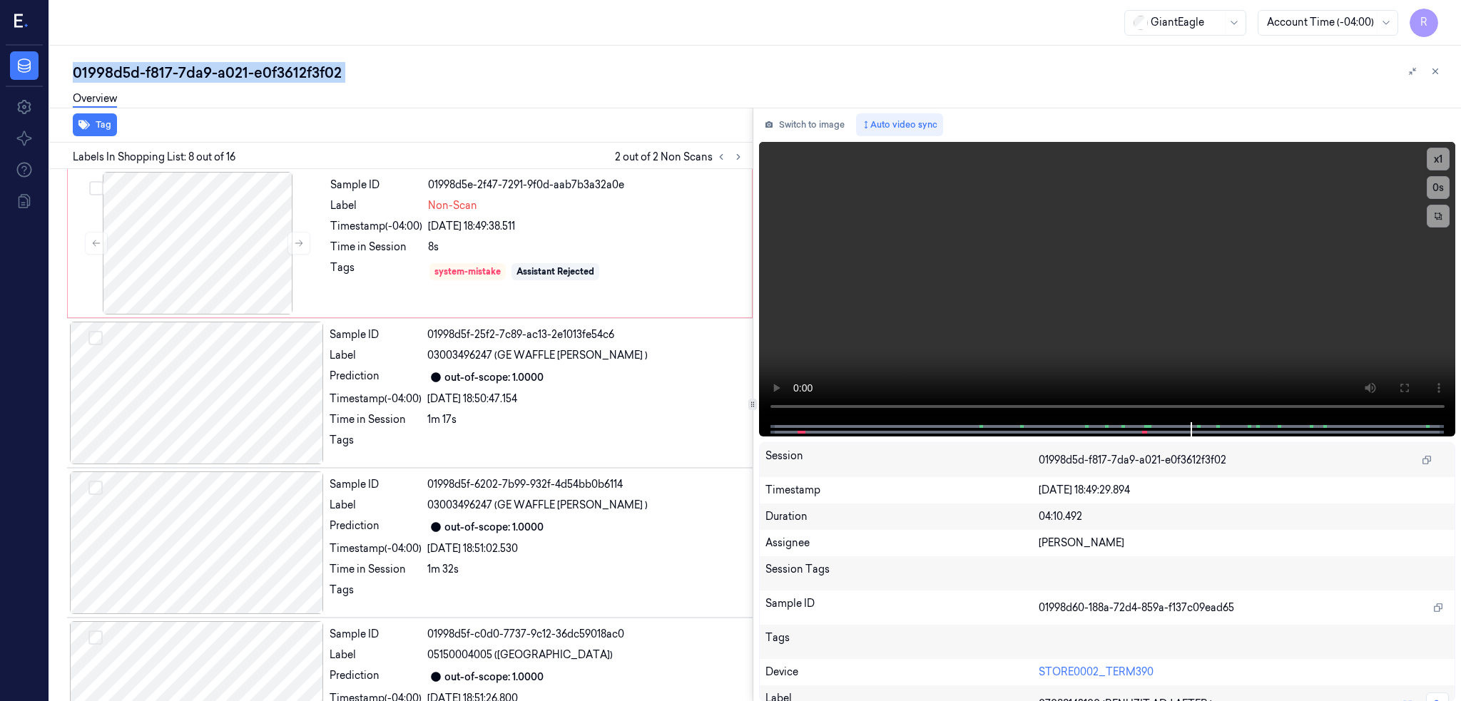
scroll to position [857, 0]
